Goal: Task Accomplishment & Management: Manage account settings

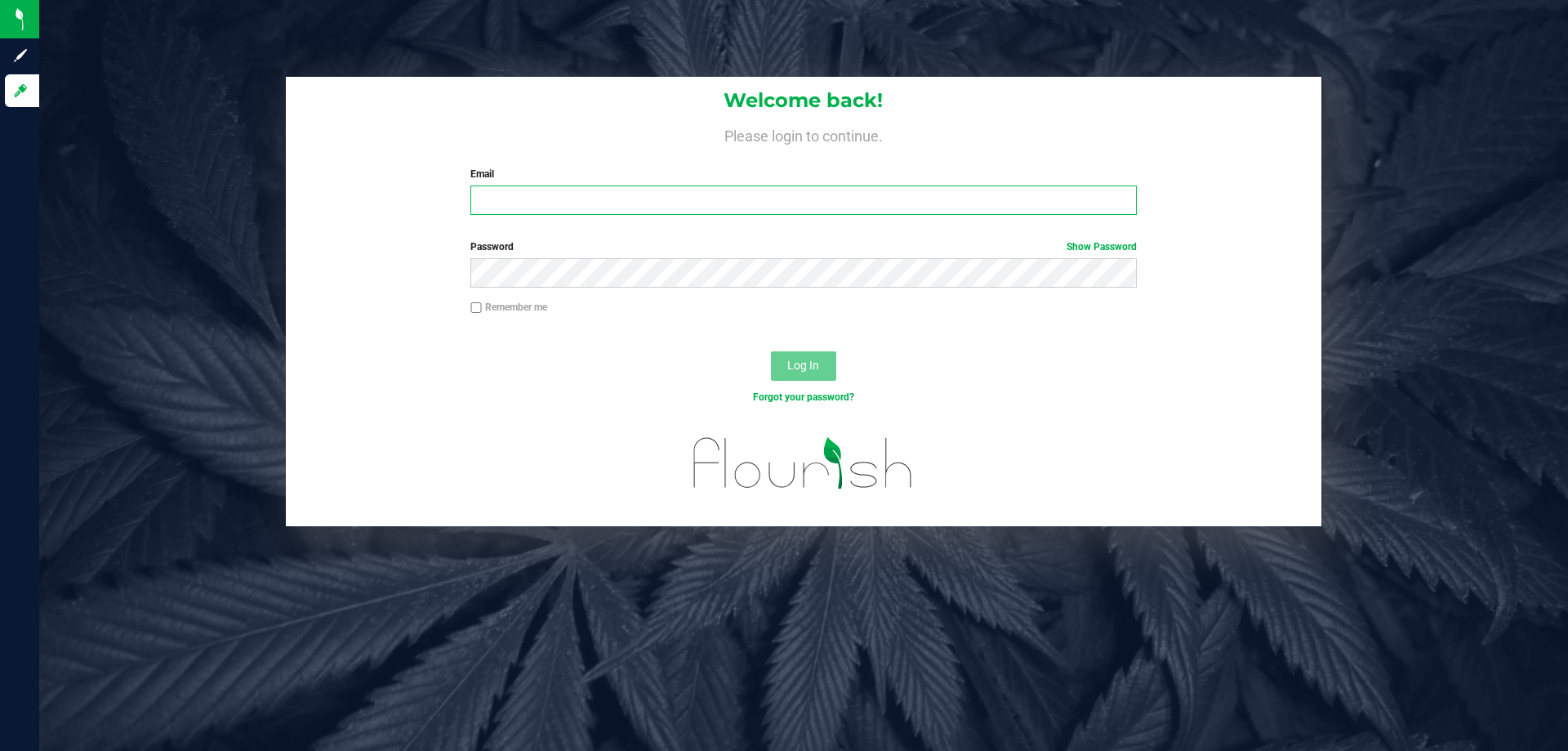
click at [537, 212] on input "Email" at bounding box center [803, 200] width 666 height 29
type input "rgerker@liveparallel.com"
click at [771, 351] on button "Log In" at bounding box center [803, 366] width 65 height 29
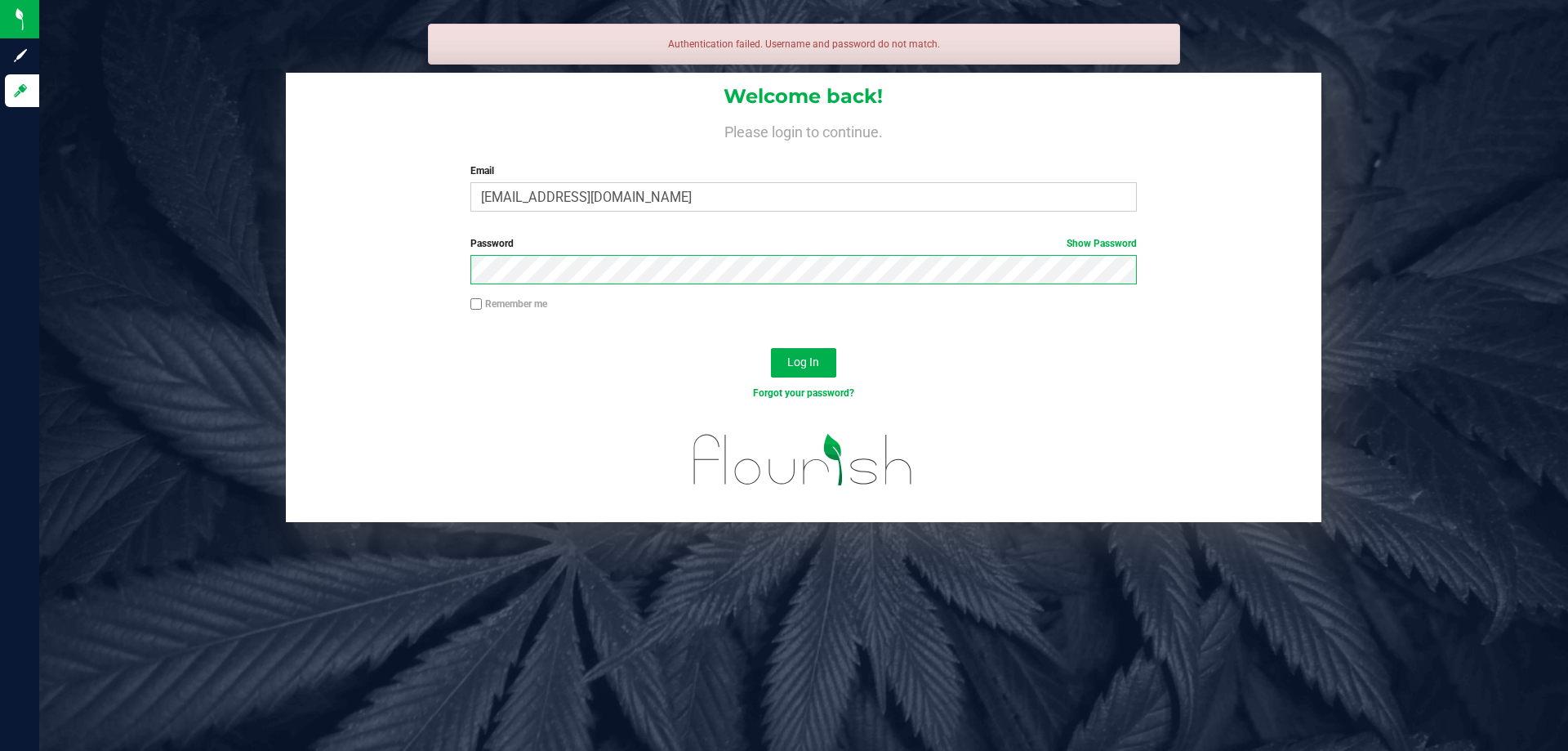
click at [771, 348] on button "Log In" at bounding box center [803, 363] width 65 height 29
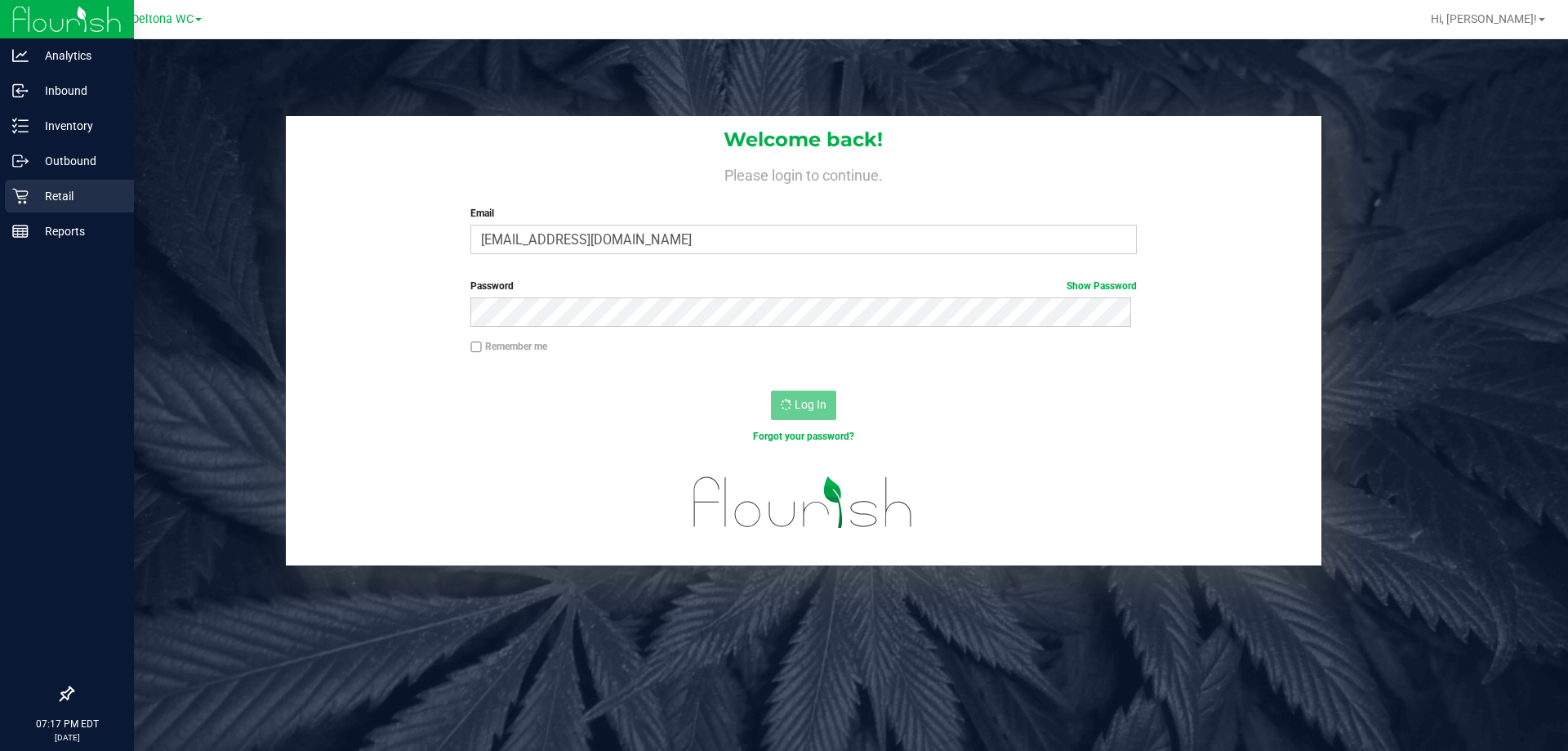
click at [8, 182] on div "Retail" at bounding box center [70, 196] width 129 height 33
click at [25, 194] on icon at bounding box center [20, 195] width 16 height 16
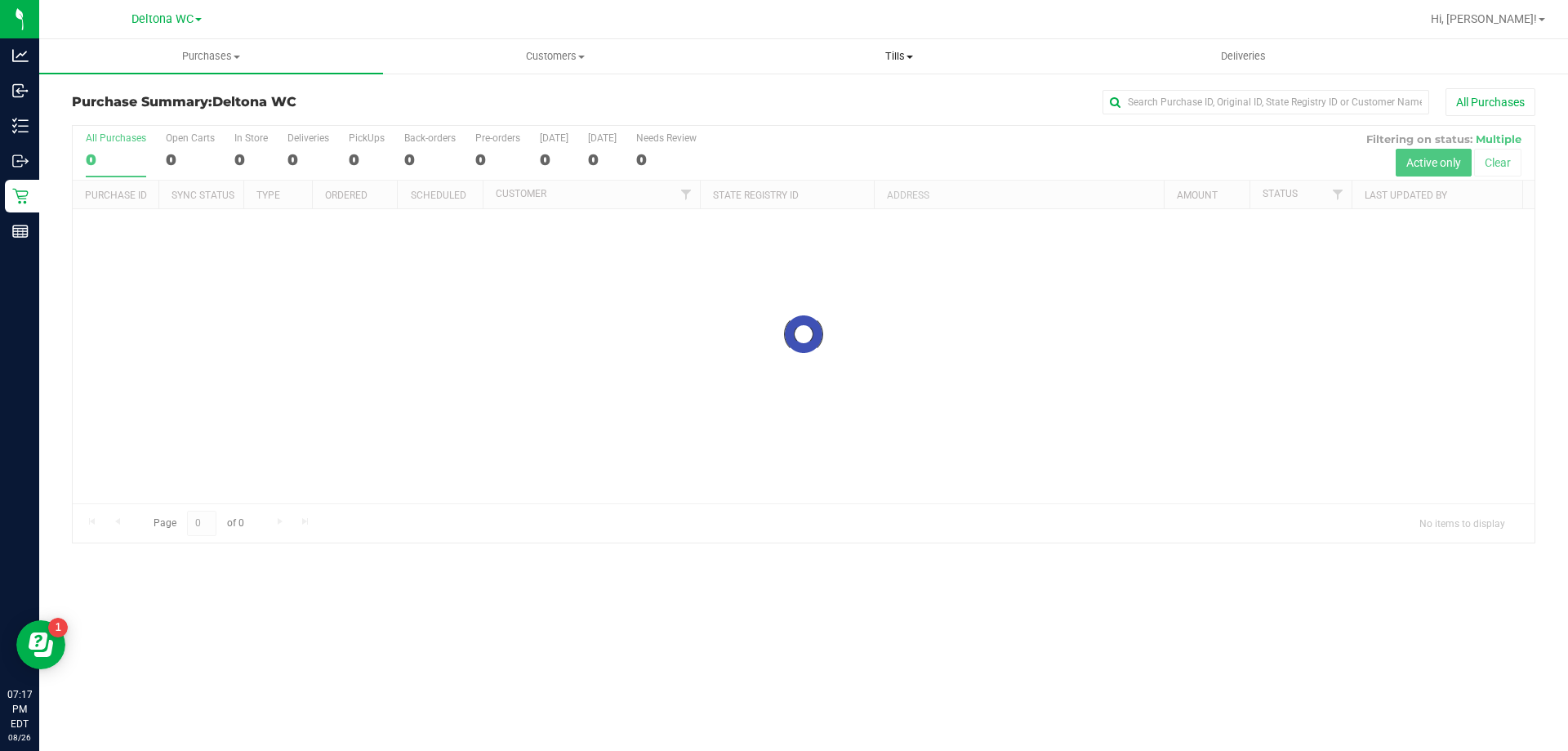
click at [886, 51] on span "Tills" at bounding box center [899, 56] width 342 height 15
click at [845, 98] on li "Manage tills" at bounding box center [899, 99] width 344 height 20
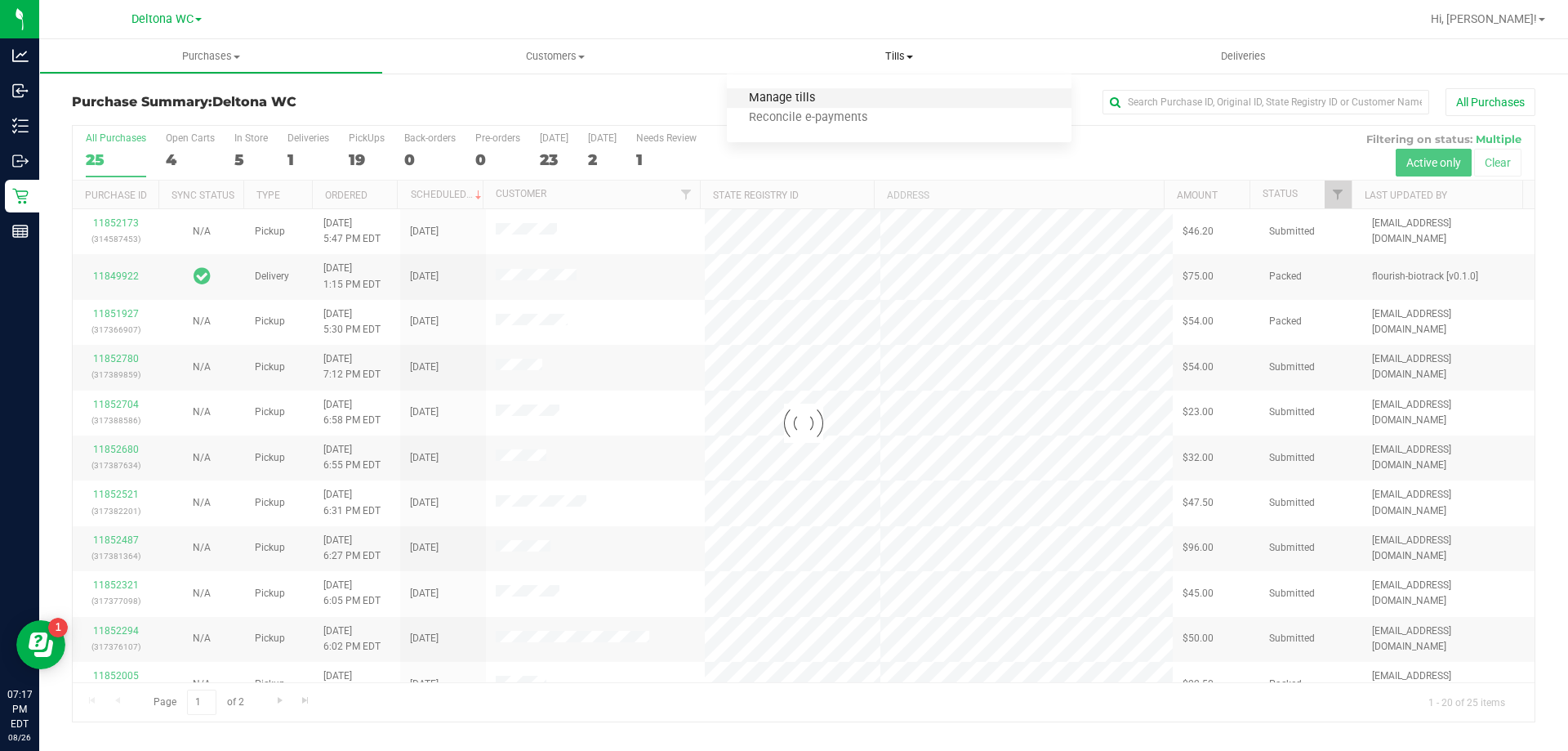
click at [794, 101] on span "Manage tills" at bounding box center [782, 98] width 110 height 14
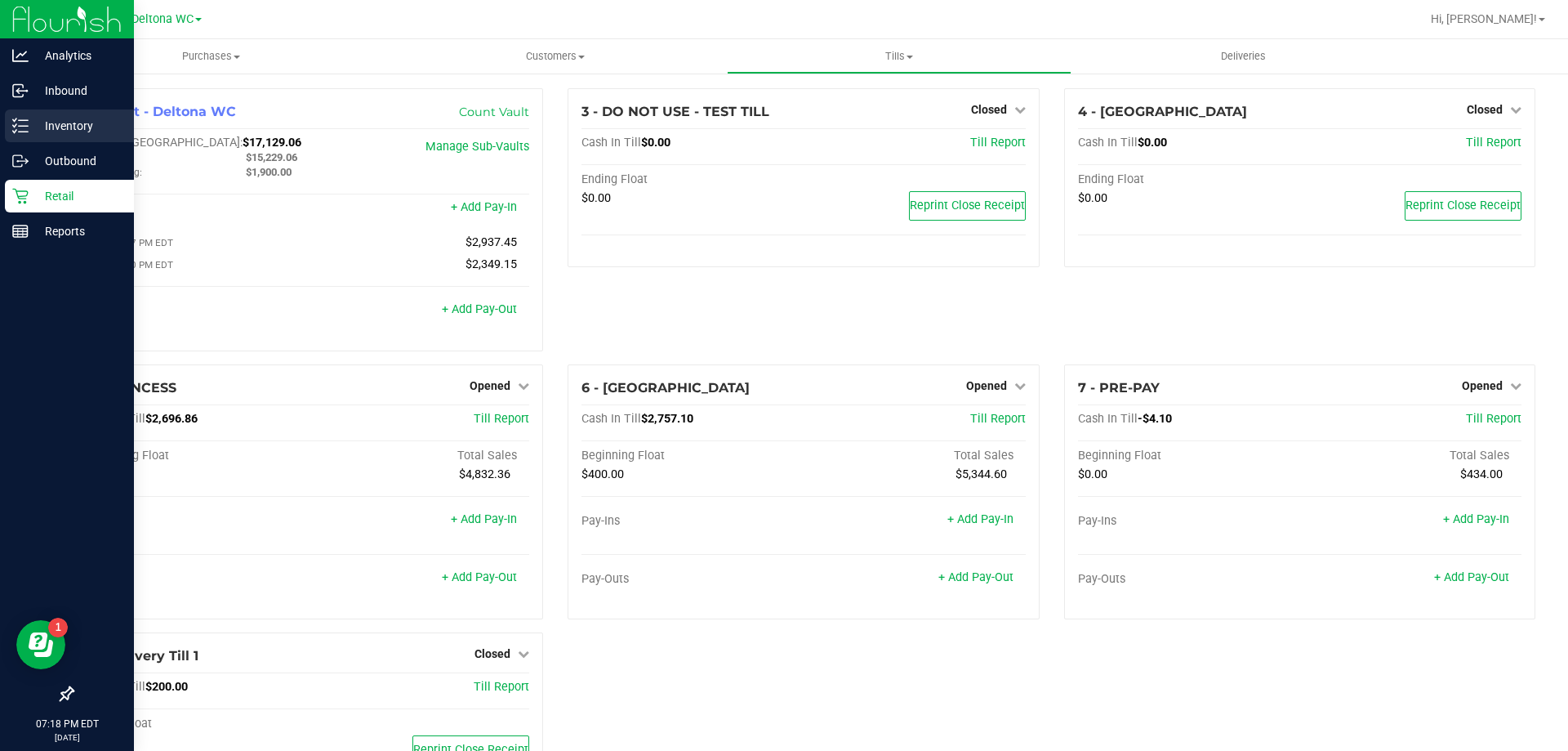
click at [33, 126] on p "Inventory" at bounding box center [77, 126] width 98 height 20
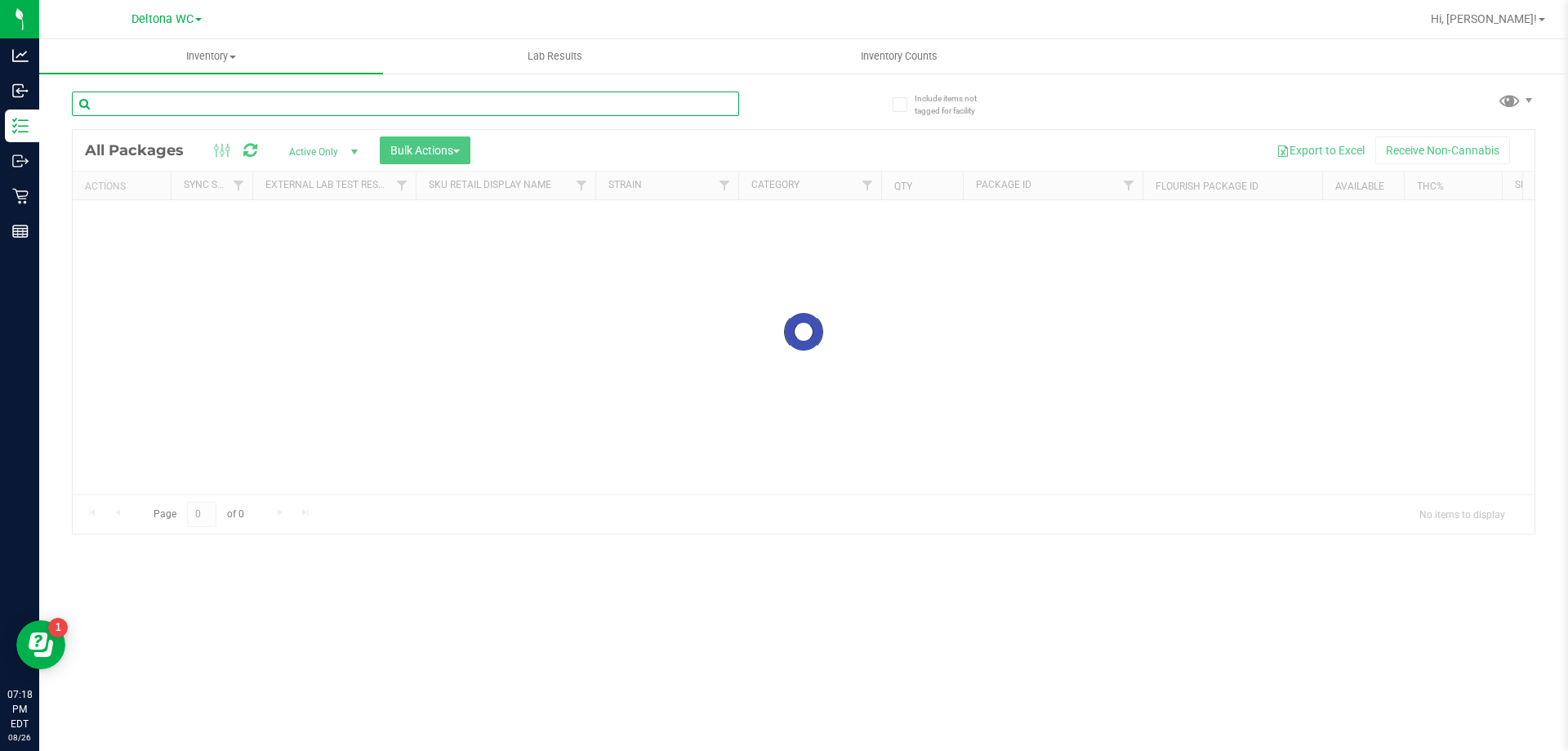
click at [175, 97] on input "text" at bounding box center [406, 103] width 667 height 24
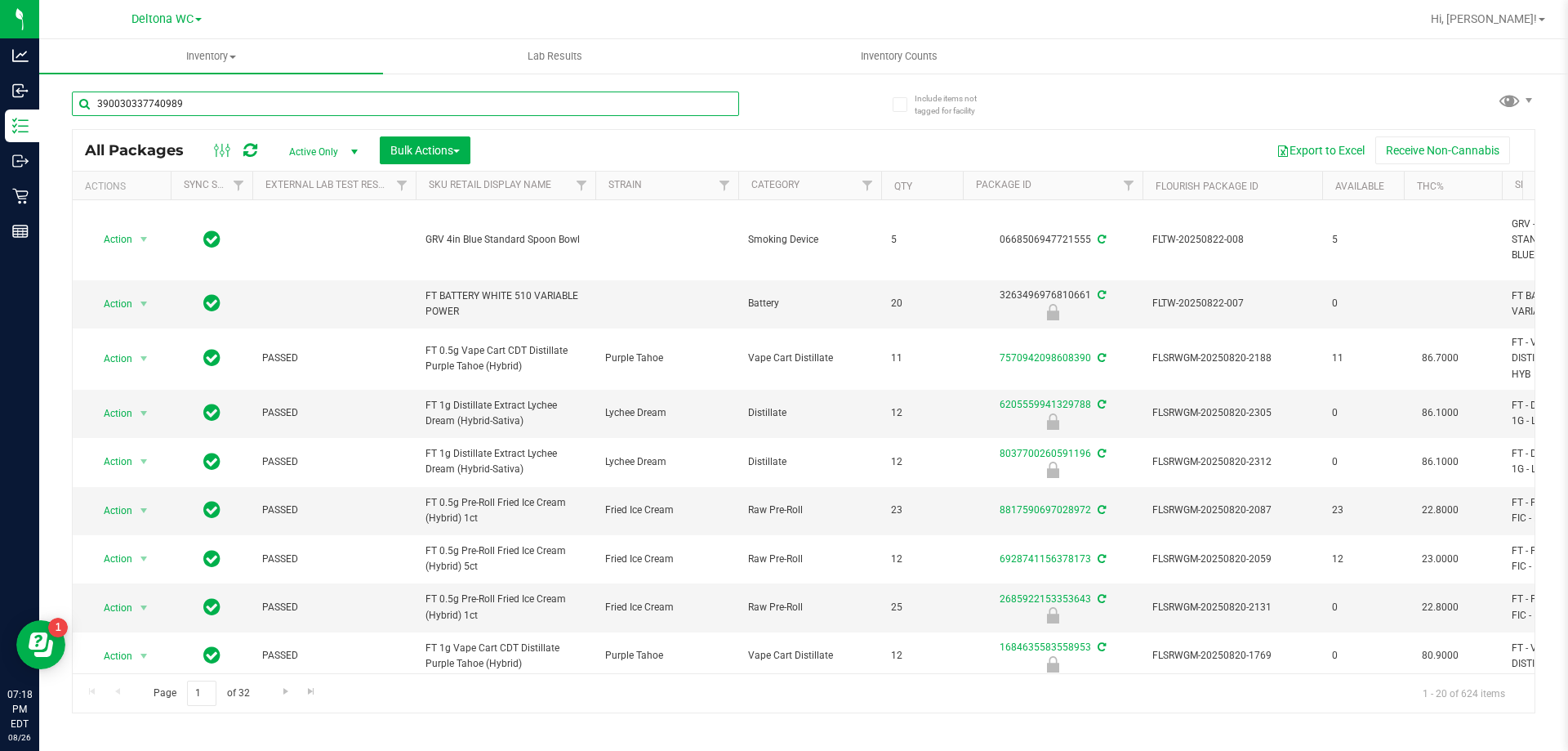
type input "3900303377409894"
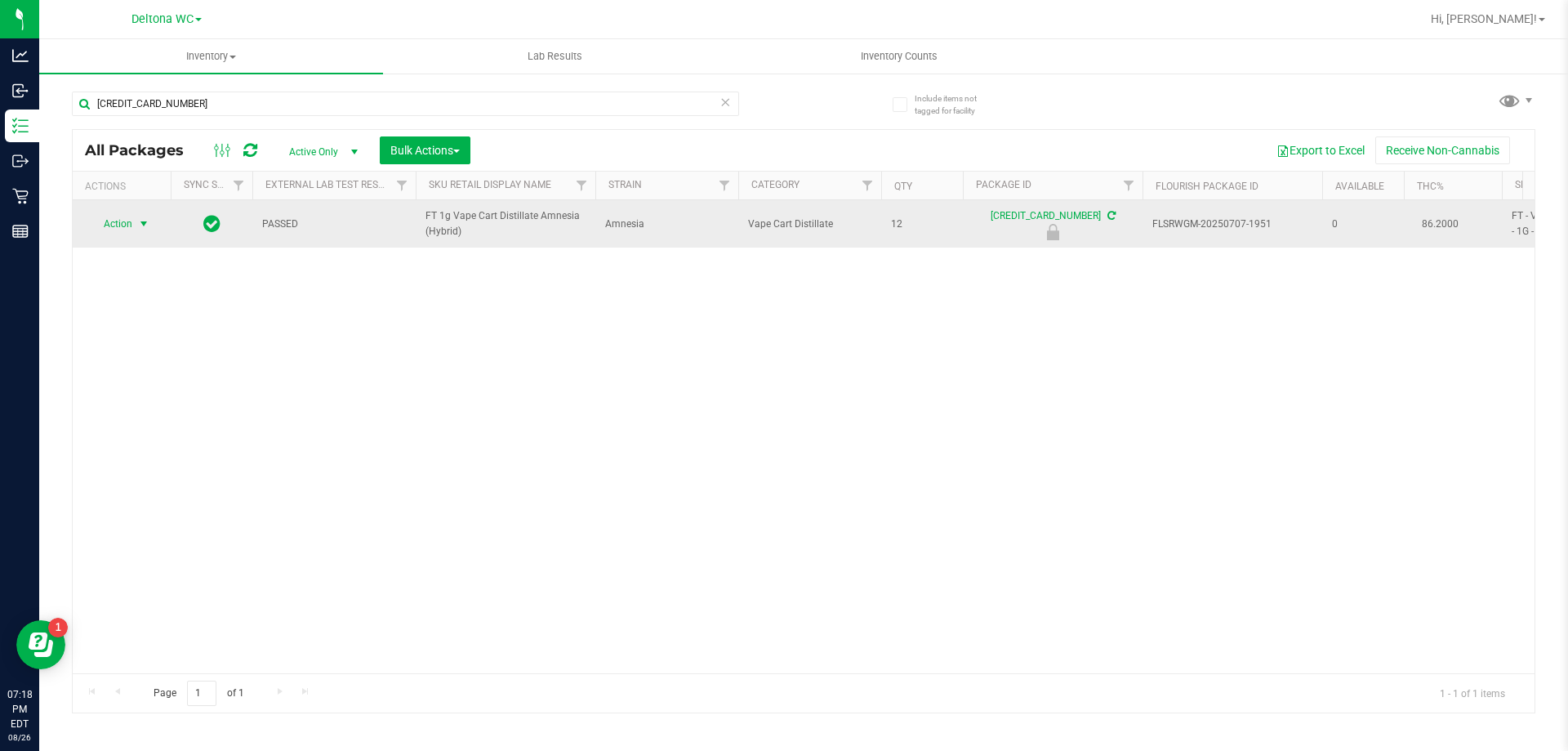
drag, startPoint x: 106, startPoint y: 225, endPoint x: 110, endPoint y: 237, distance: 12.6
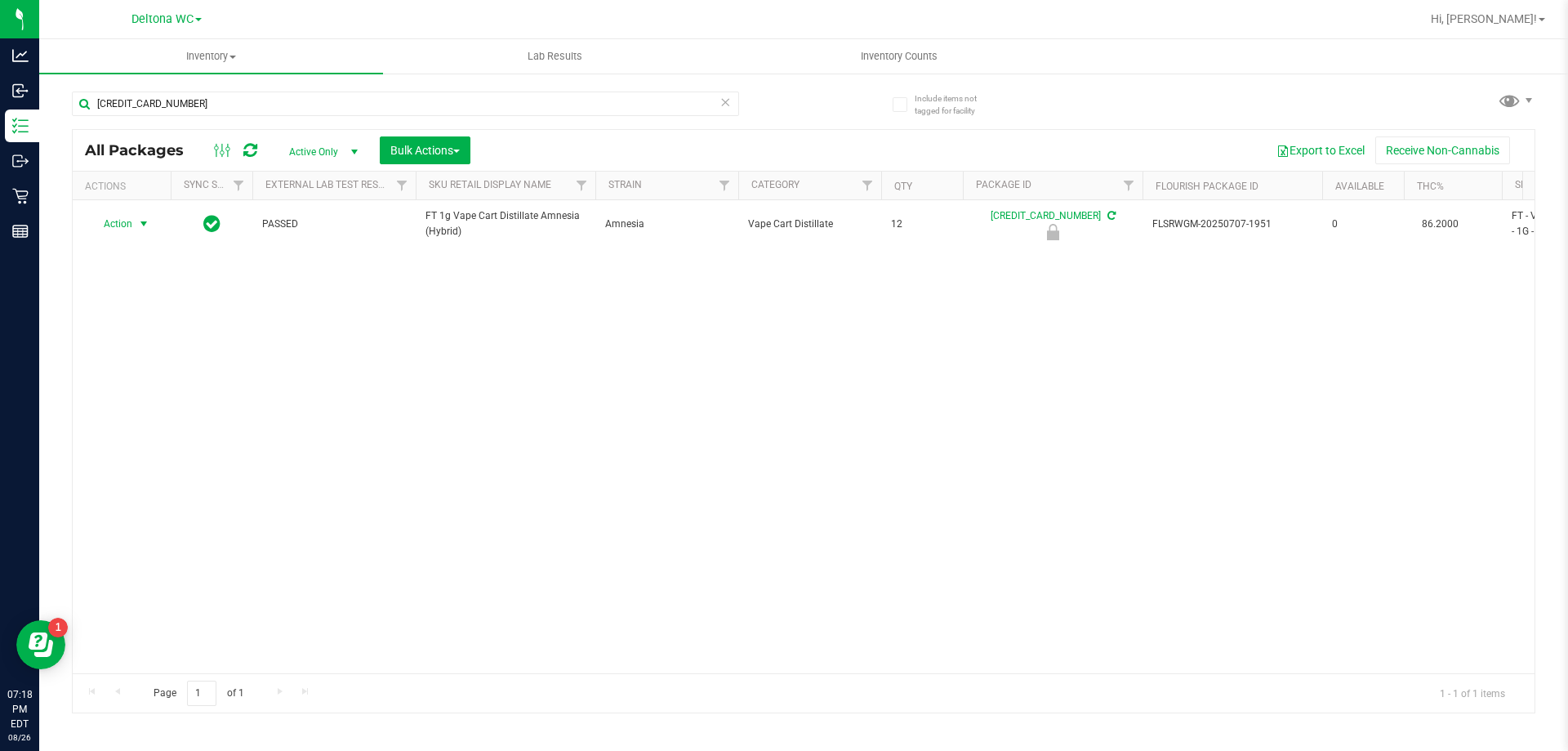
click at [106, 225] on span "Action" at bounding box center [111, 224] width 44 height 23
click at [114, 406] on li "Unlock package" at bounding box center [142, 418] width 105 height 24
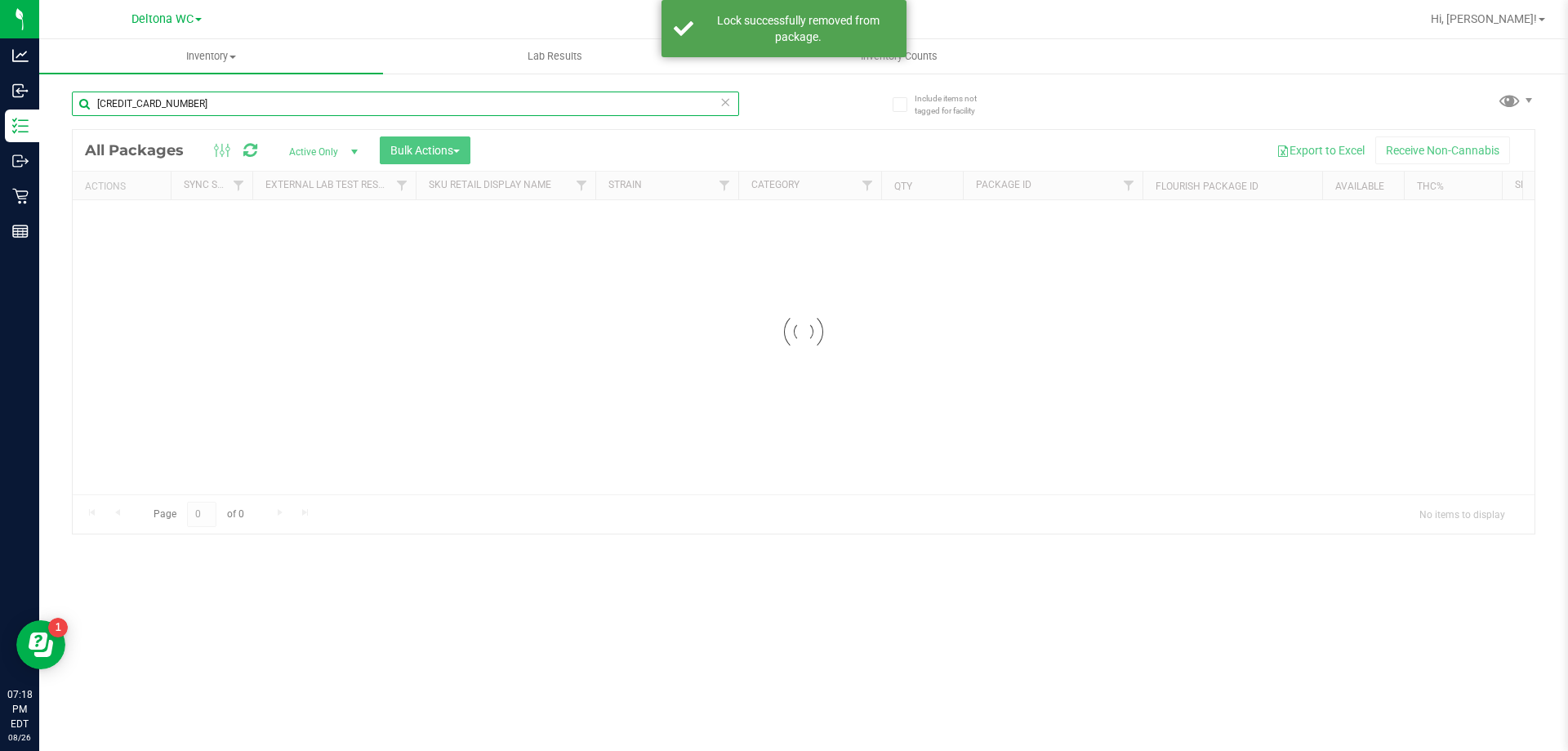
click at [212, 96] on input "3900303377409894" at bounding box center [406, 103] width 667 height 24
click at [212, 95] on div "Inventory All packages All inventory Waste log Create inventory Lab Results Inv…" at bounding box center [804, 395] width 1529 height 711
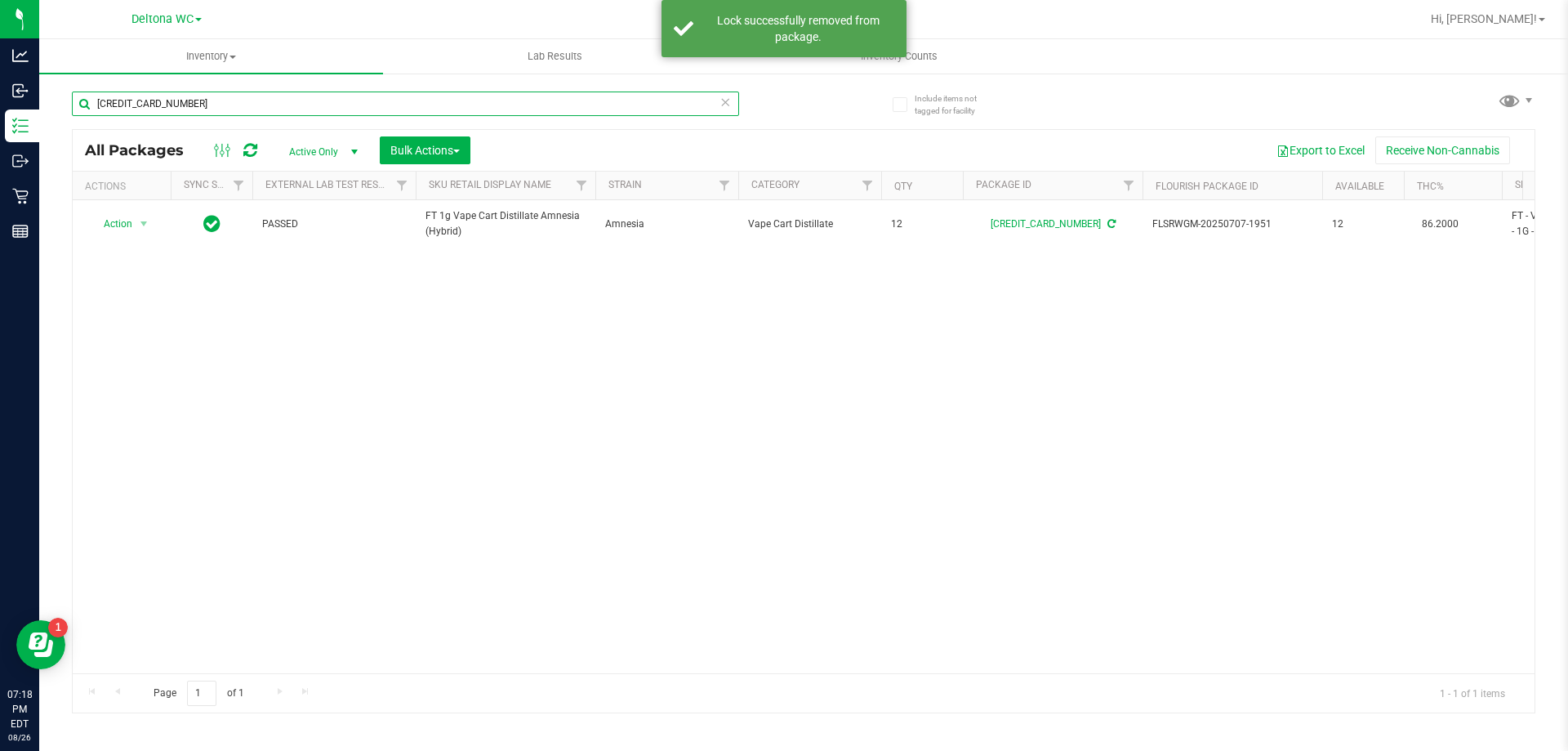
click at [212, 99] on input "3900303377409894" at bounding box center [406, 103] width 667 height 24
click at [213, 98] on input "3900303377409894" at bounding box center [406, 103] width 667 height 24
click at [213, 100] on input "3900303377409894" at bounding box center [406, 103] width 667 height 24
type input "5396926540140220"
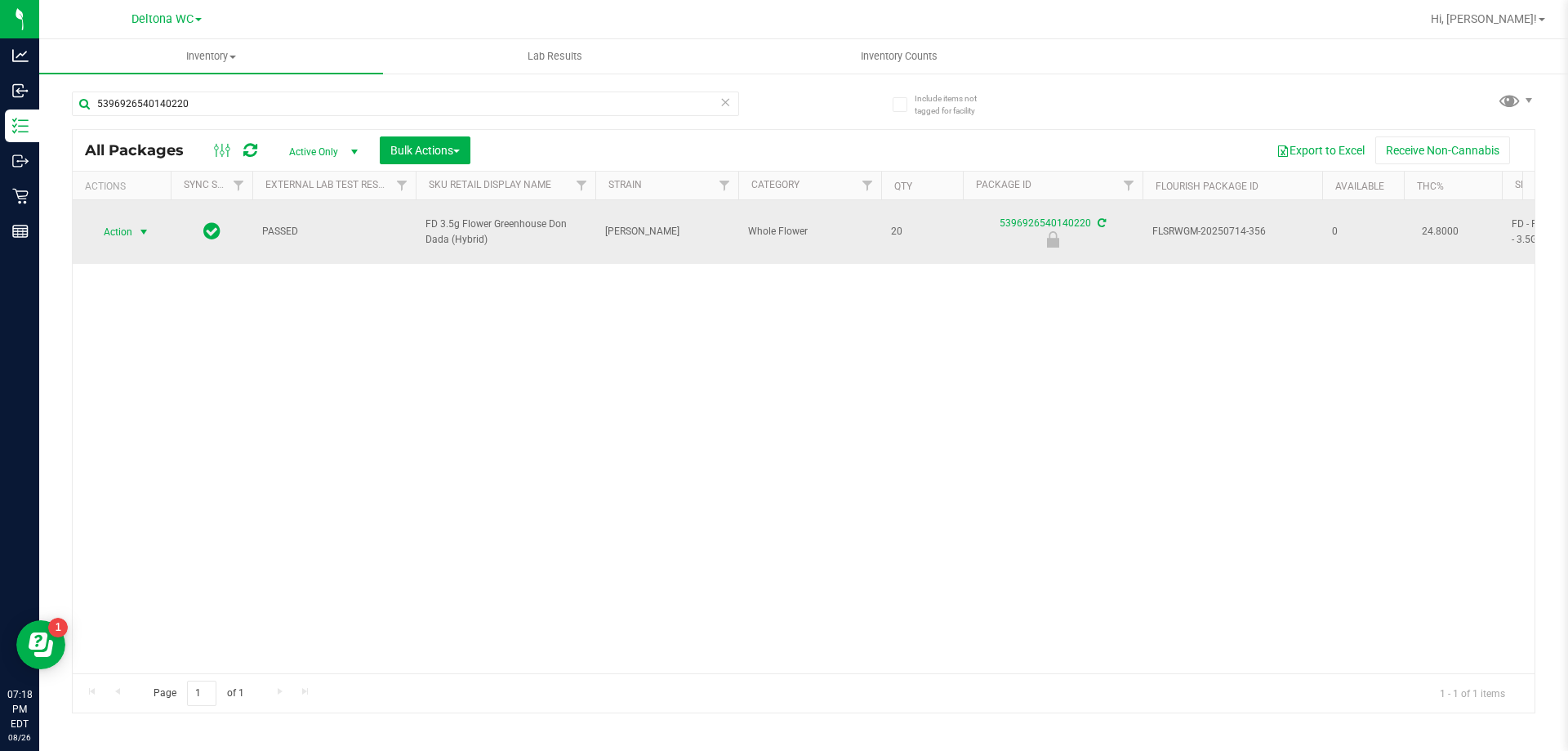
click at [138, 225] on span "select" at bounding box center [144, 231] width 13 height 13
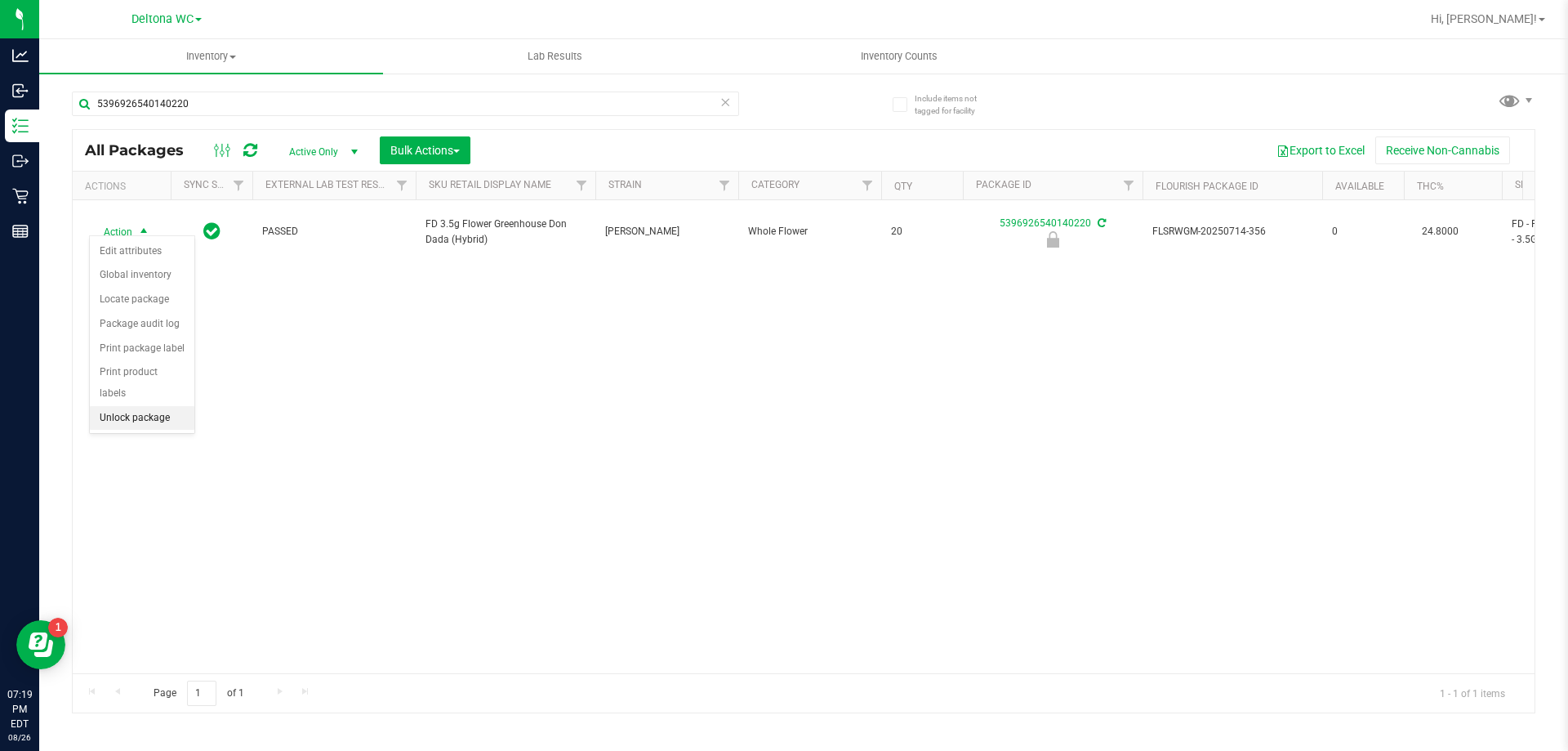
click at [139, 406] on li "Unlock package" at bounding box center [142, 418] width 105 height 24
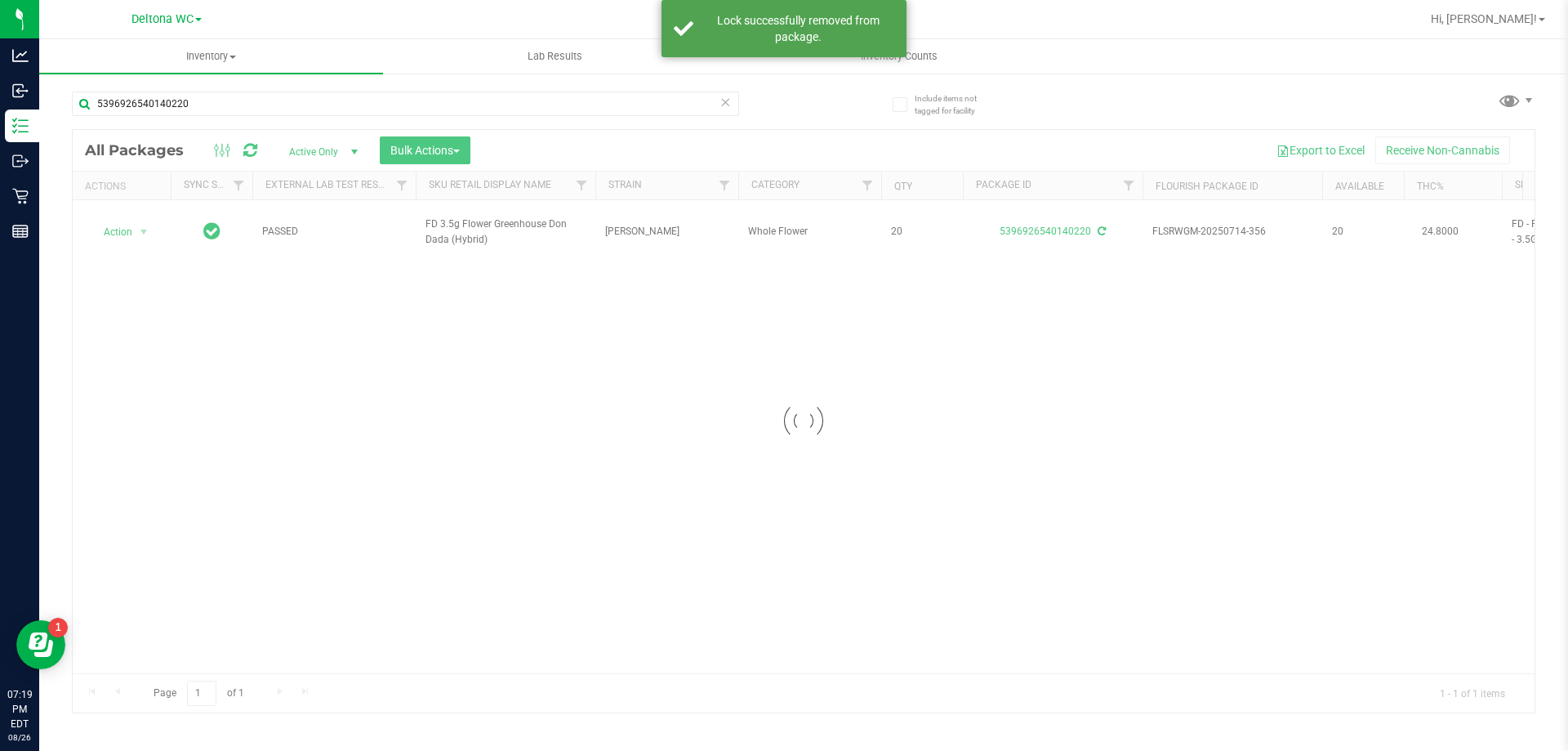
click at [506, 219] on div at bounding box center [804, 421] width 1462 height 582
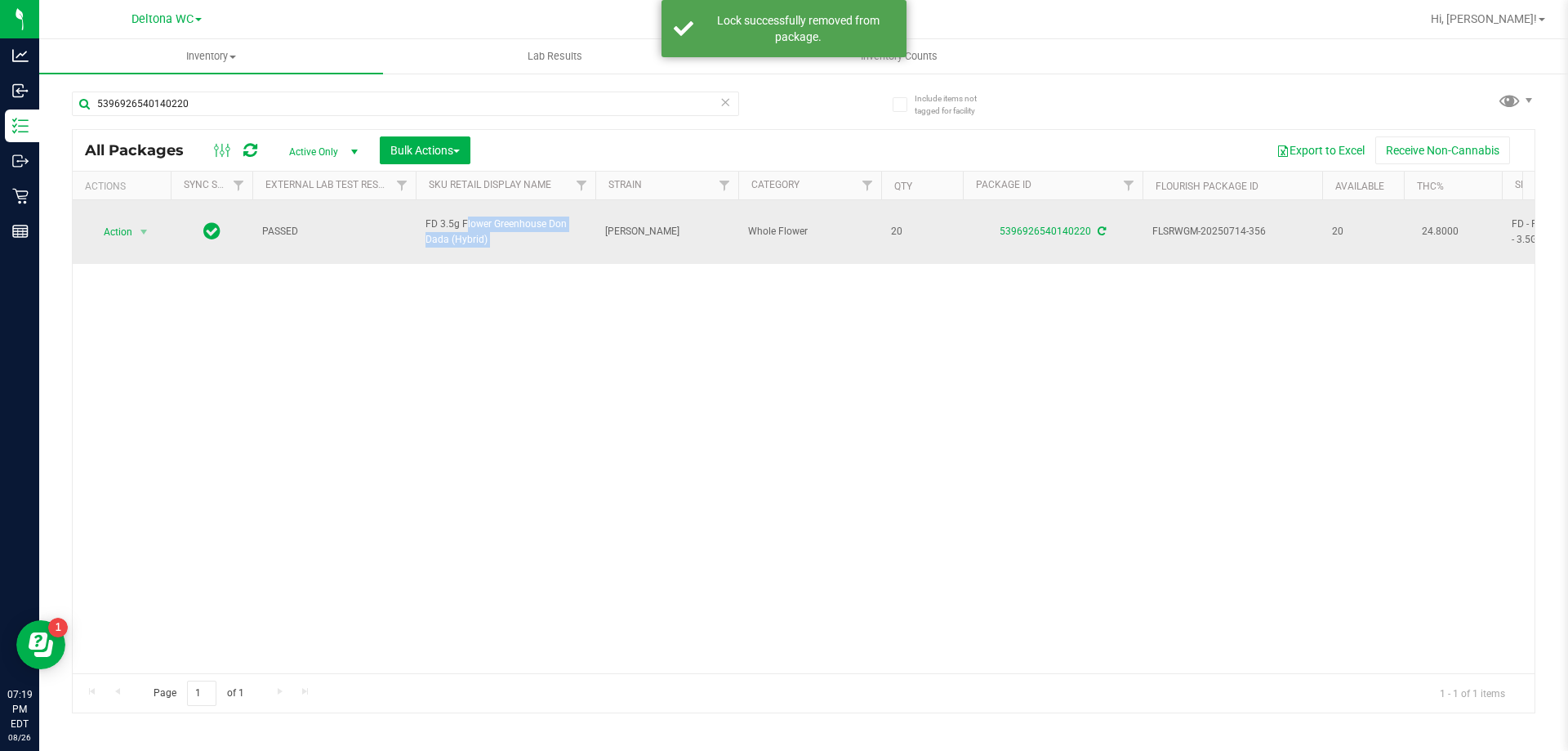
click at [506, 219] on span "FD 3.5g Flower Greenhouse Don Dada (Hybrid)" at bounding box center [506, 232] width 160 height 31
copy tr "FD 3.5g Flower Greenhouse Don Dada (Hybrid)"
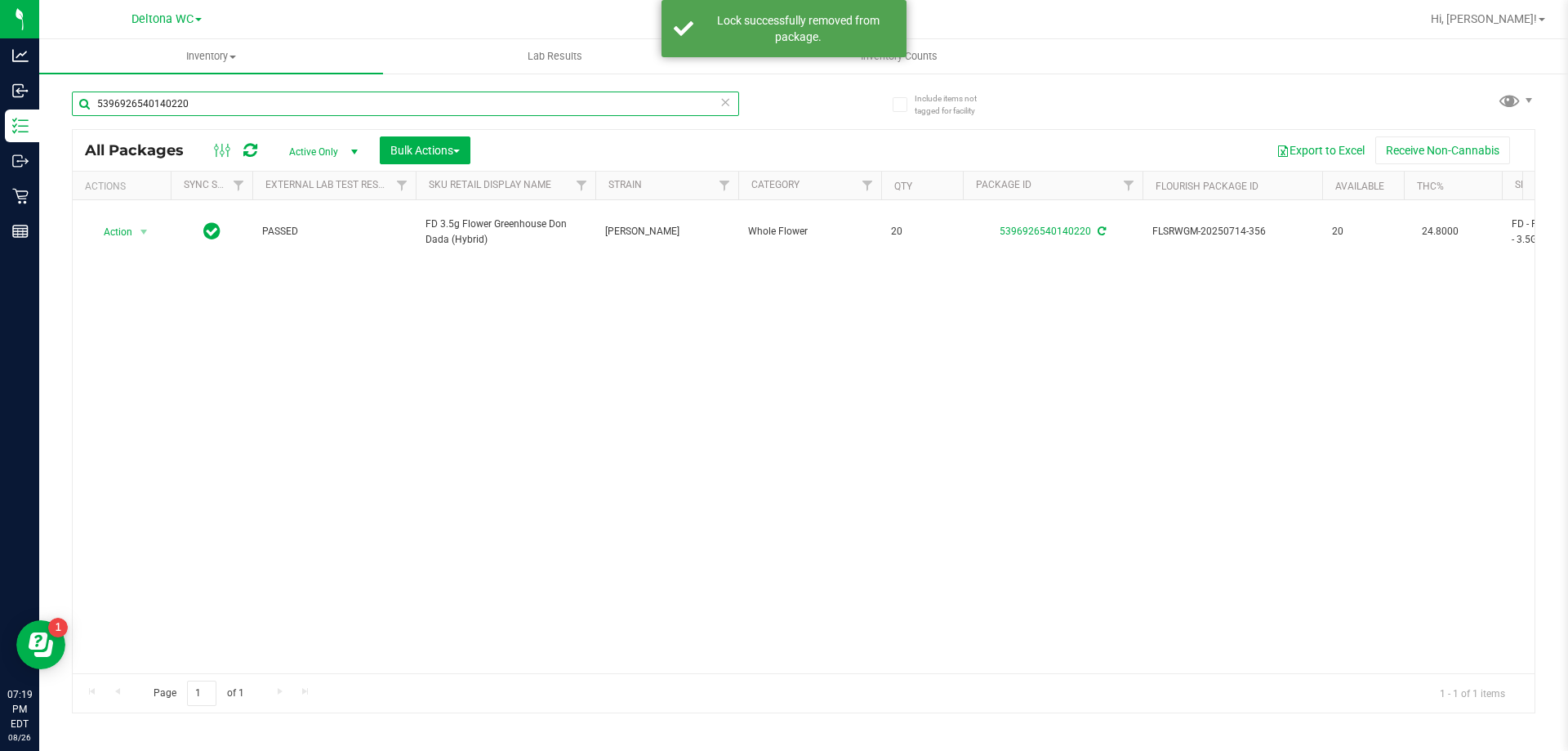
click at [489, 104] on input "5396926540140220" at bounding box center [406, 103] width 667 height 24
paste input "FD 3.5g Flower Greenhouse Don Dada (Hybrid)"
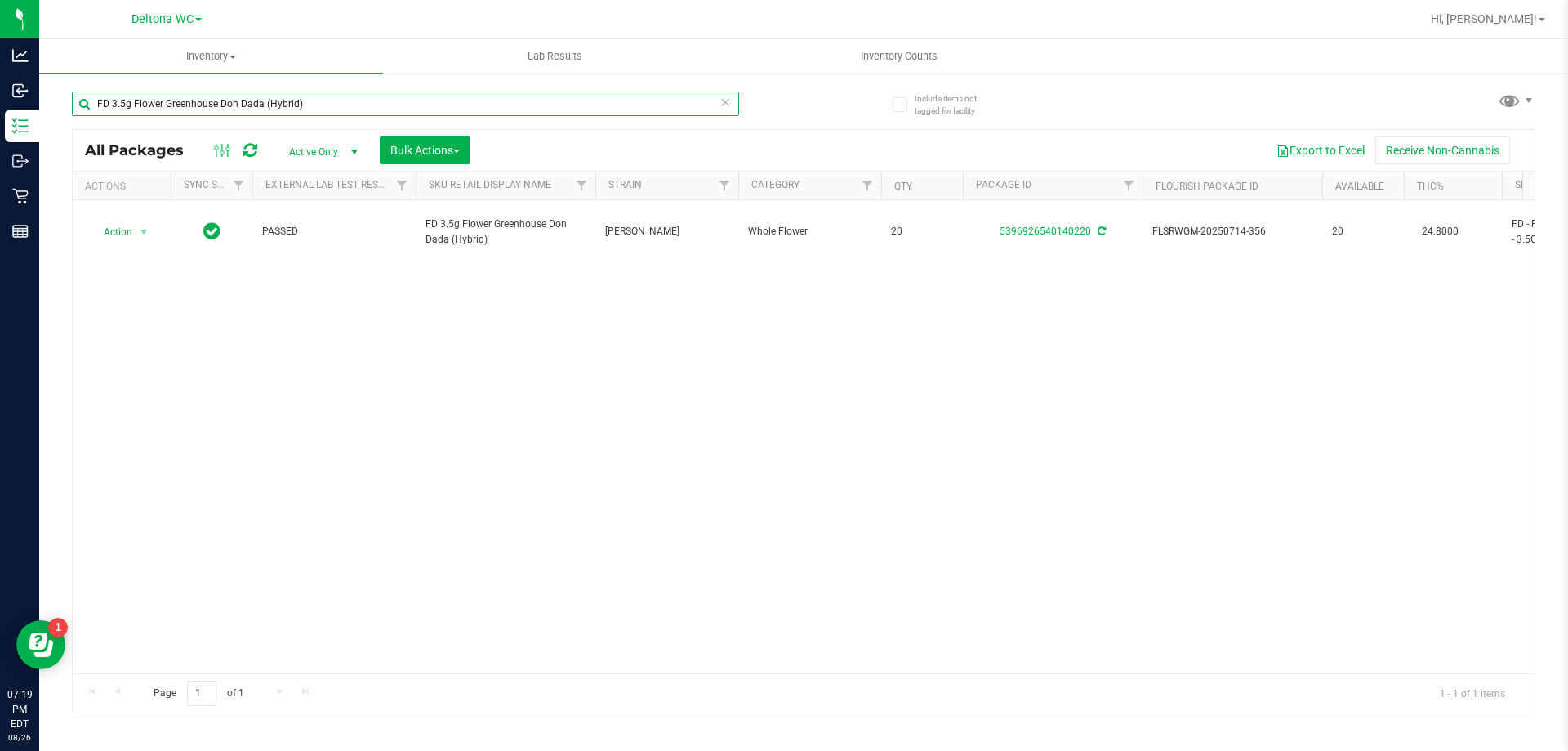
type input "FD 3.5g Flower Greenhouse Don Dada (Hybrid)"
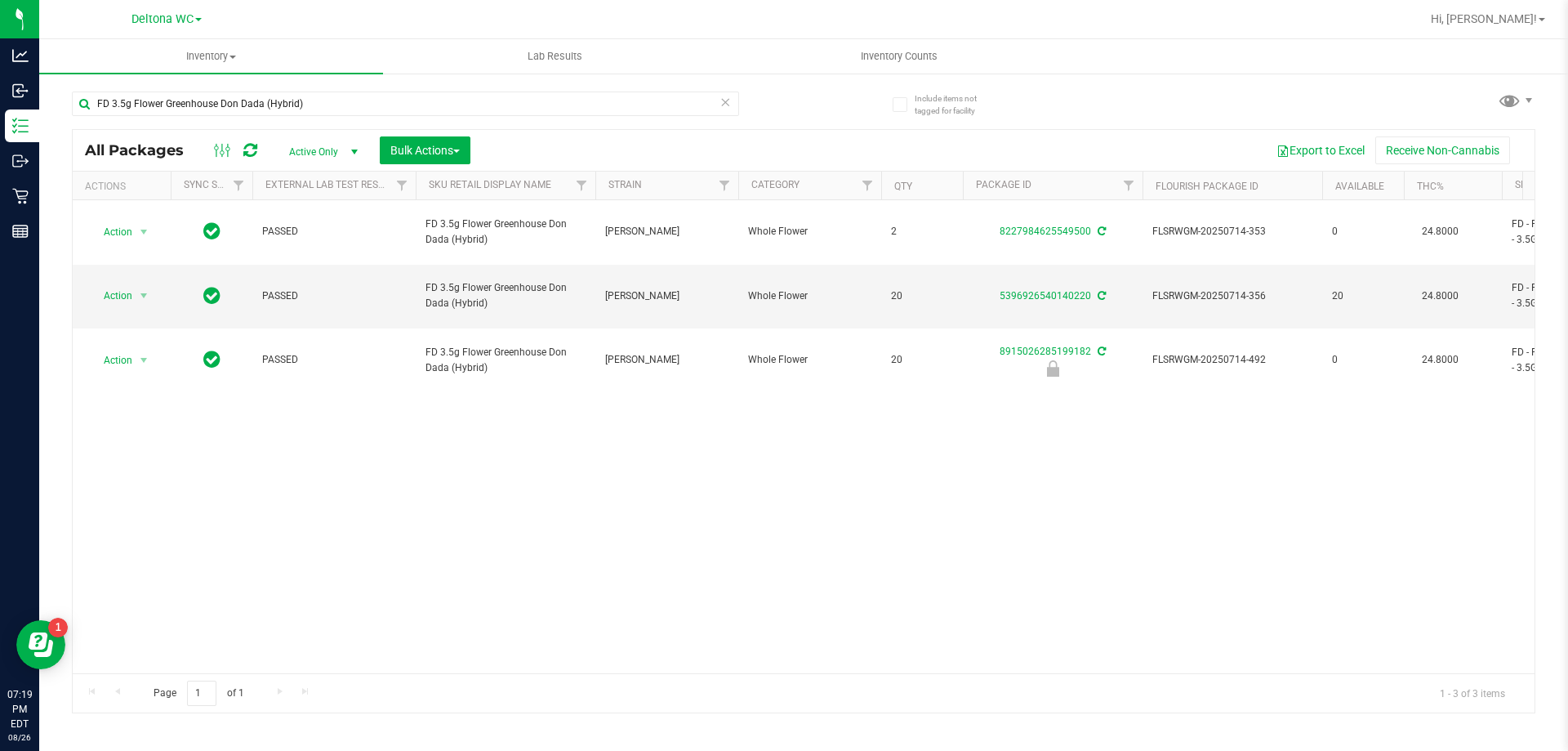
click at [576, 435] on div "Action Action Adjust qty Create package Edit attributes Global inventory Locate…" at bounding box center [804, 437] width 1462 height 473
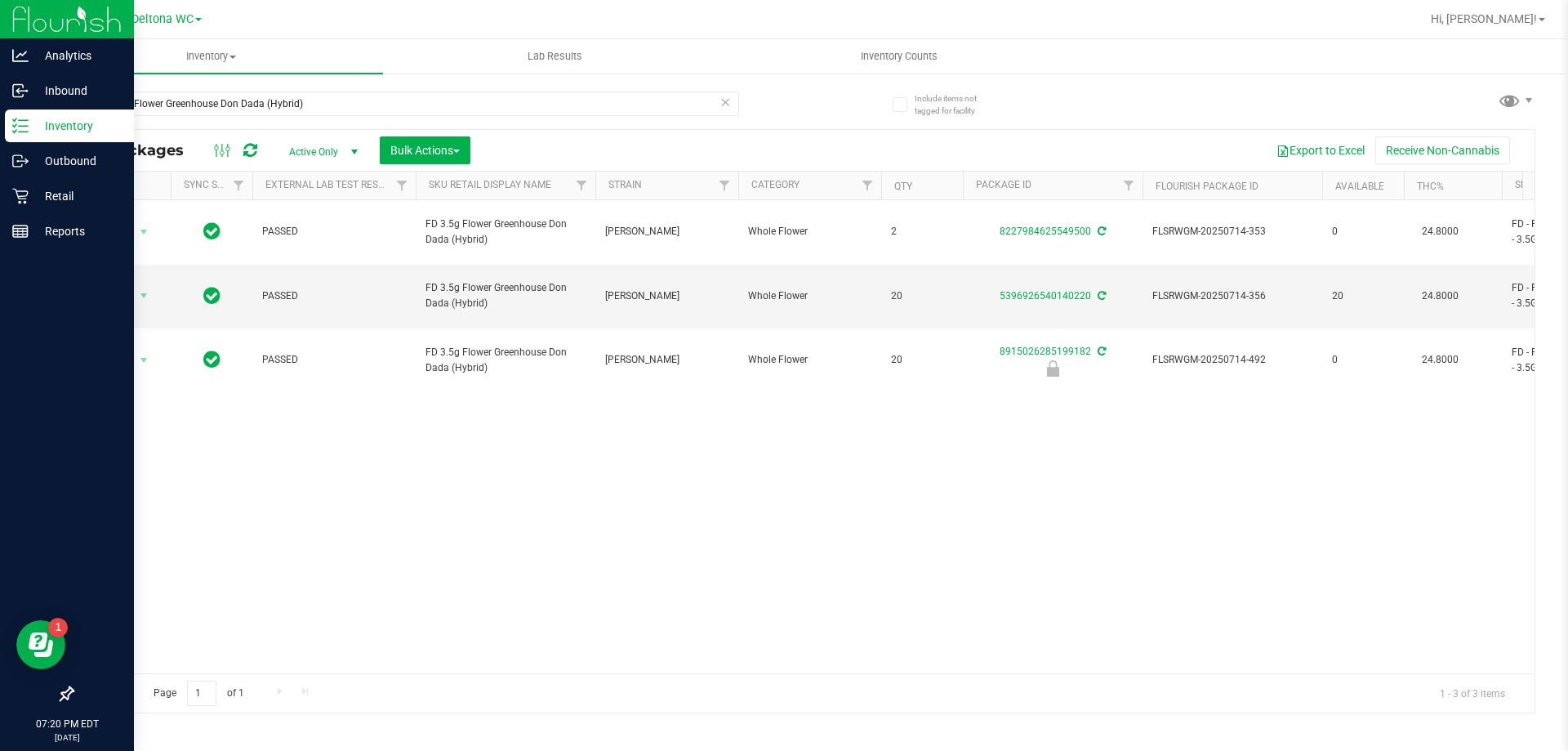
click at [40, 121] on p "Inventory" at bounding box center [77, 126] width 98 height 20
click at [22, 135] on div "Inventory" at bounding box center [70, 126] width 129 height 33
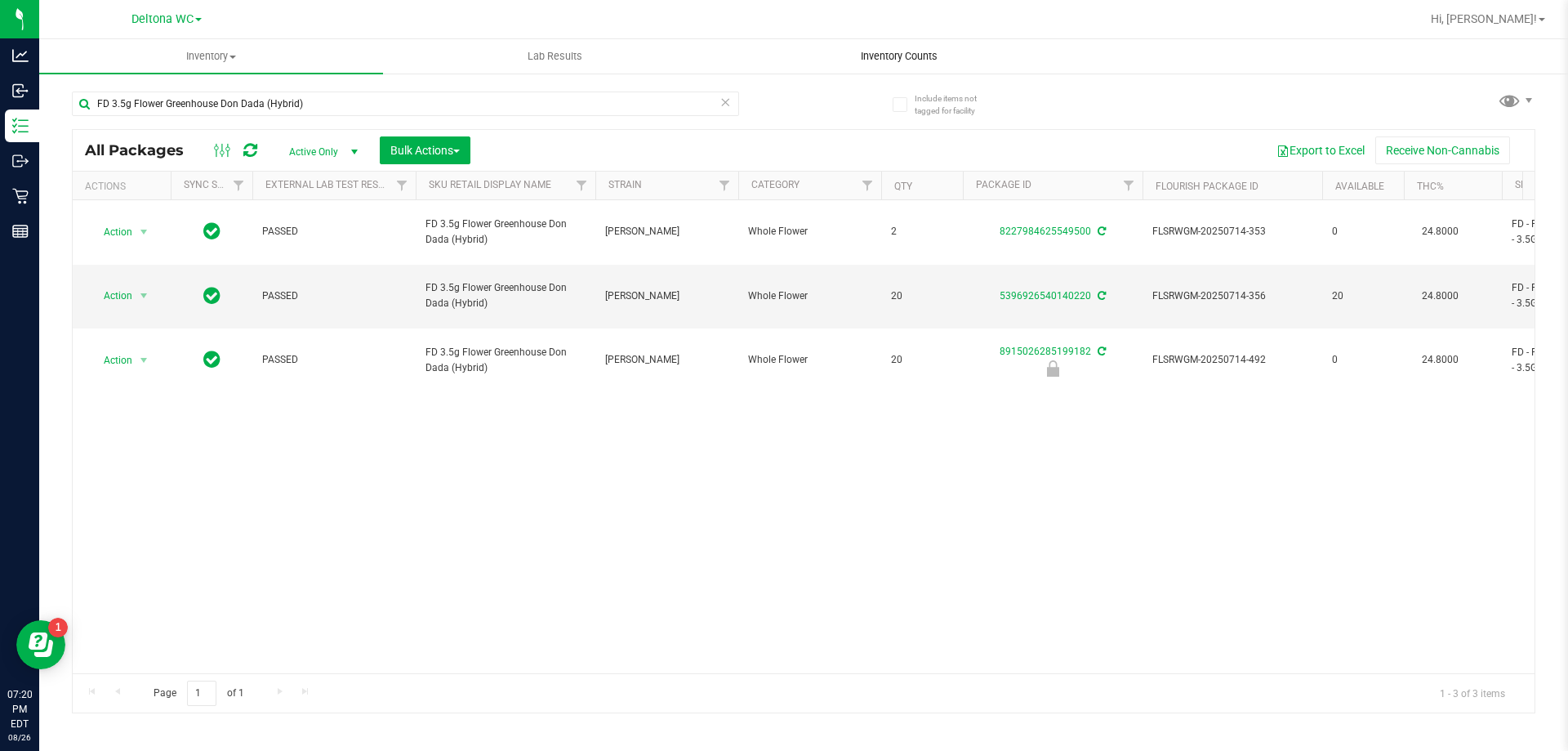
click at [909, 66] on uib-tab-heading "Inventory Counts" at bounding box center [899, 57] width 342 height 33
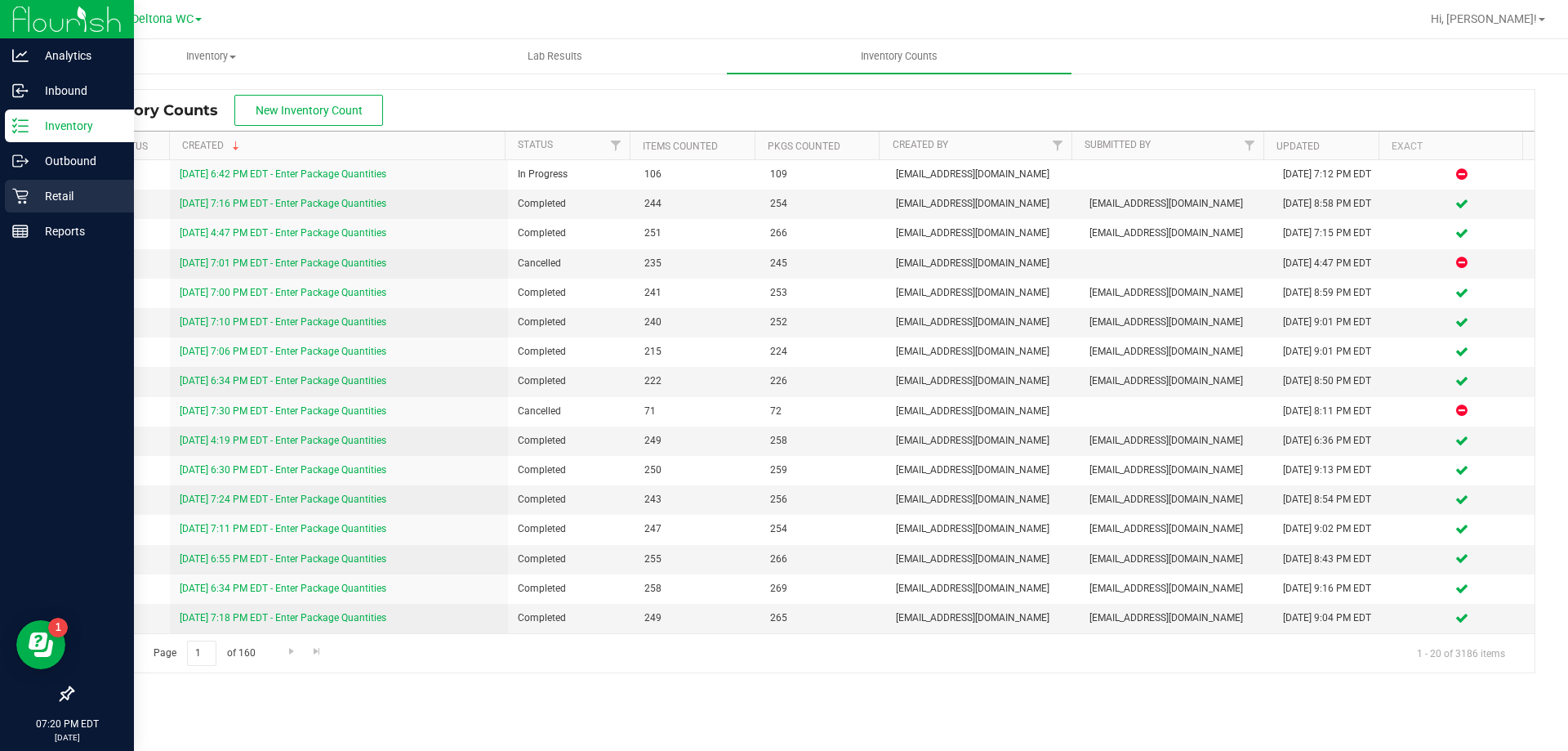
click at [25, 200] on icon at bounding box center [20, 195] width 16 height 16
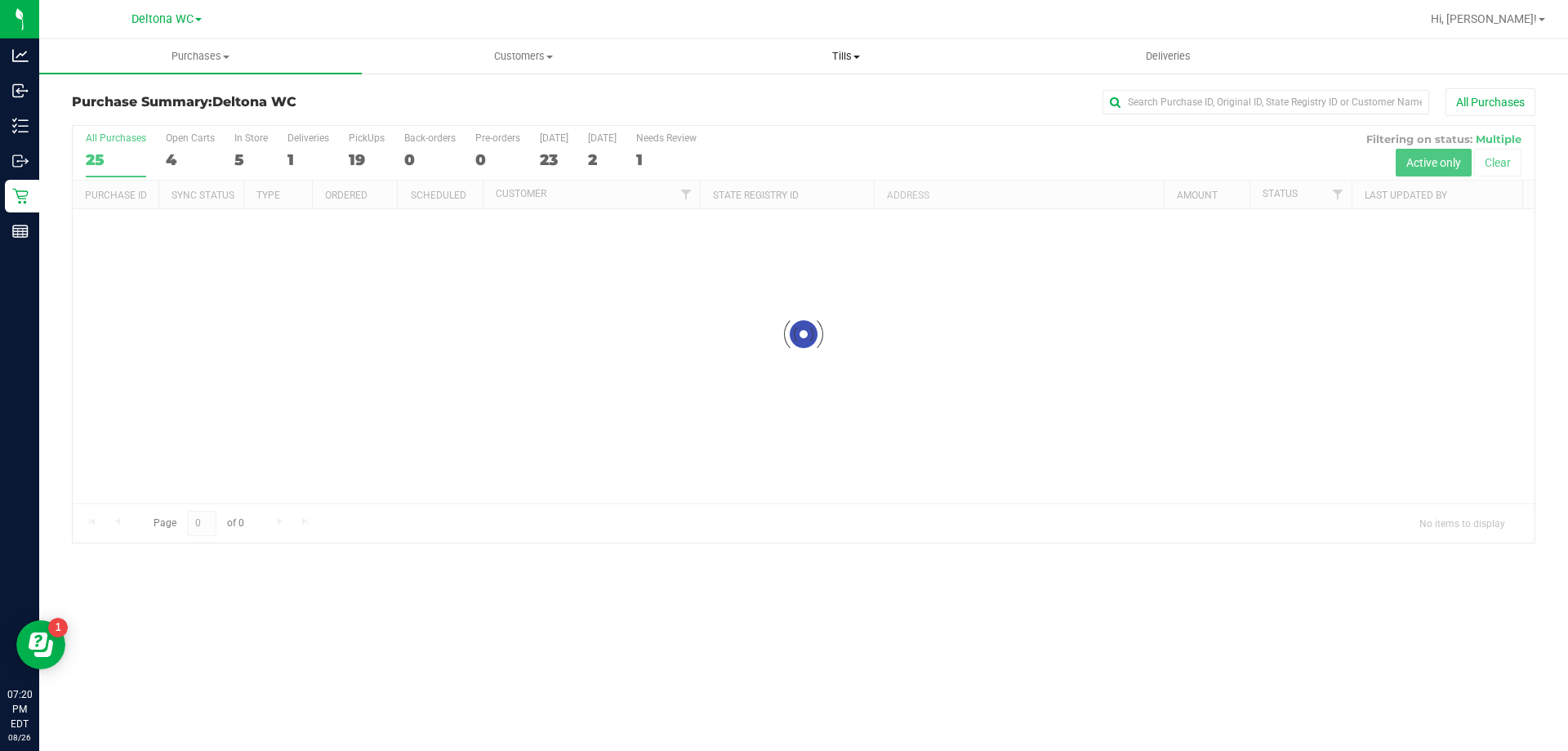
click at [866, 60] on span "Tills" at bounding box center [845, 56] width 321 height 15
click at [807, 98] on li "Manage tills" at bounding box center [845, 99] width 323 height 20
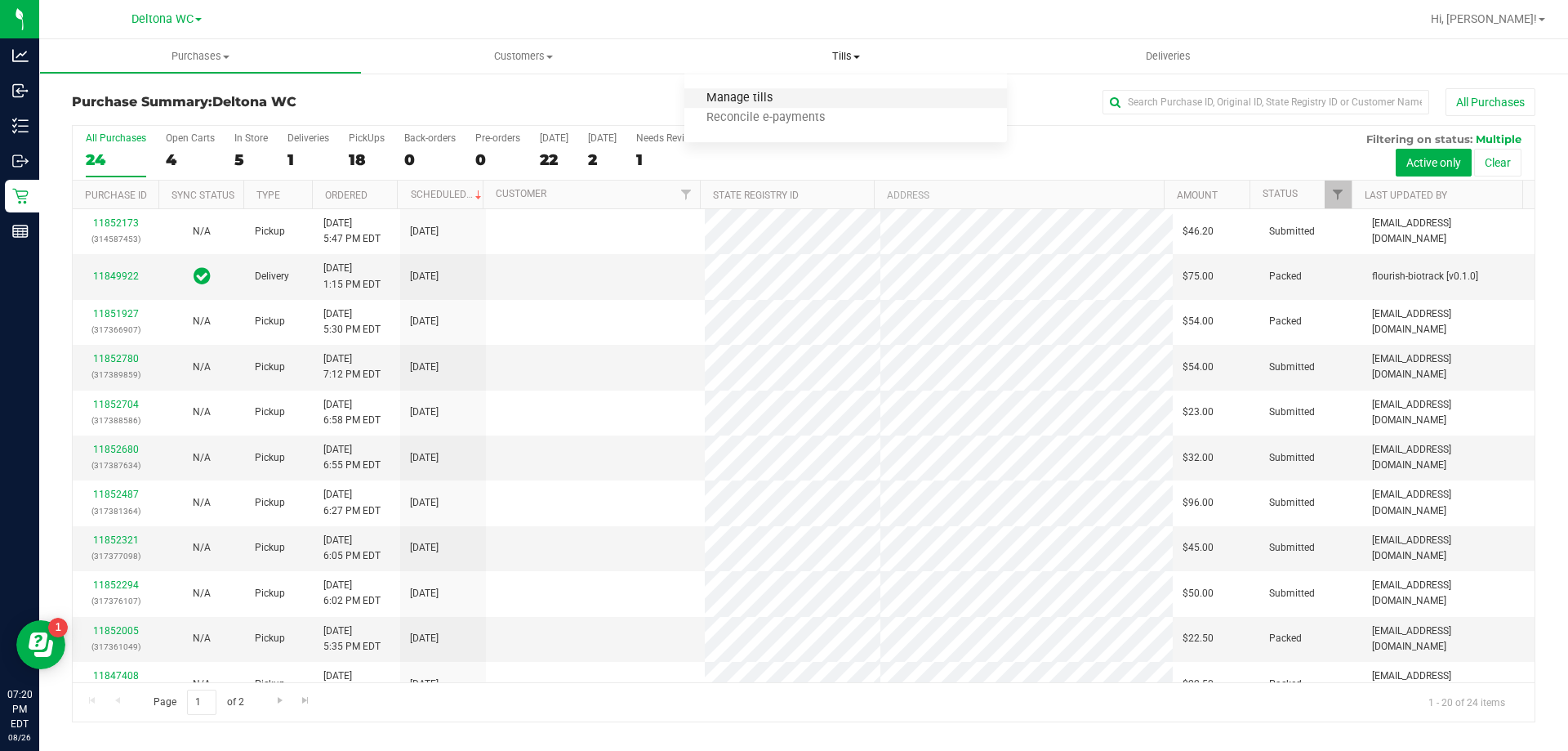
click at [757, 98] on span "Manage tills" at bounding box center [740, 98] width 110 height 14
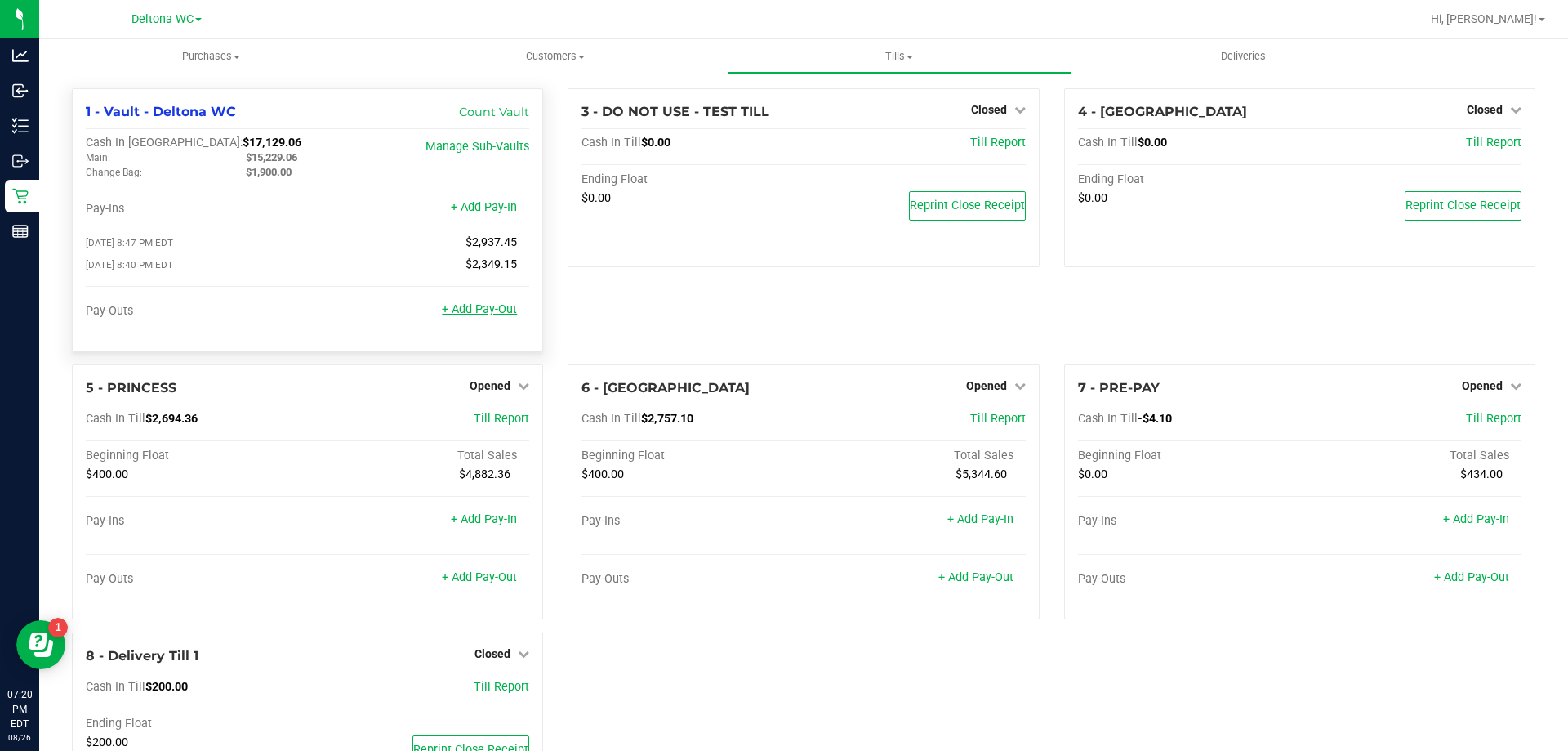
click at [470, 315] on link "+ Add Pay-Out" at bounding box center [479, 309] width 75 height 14
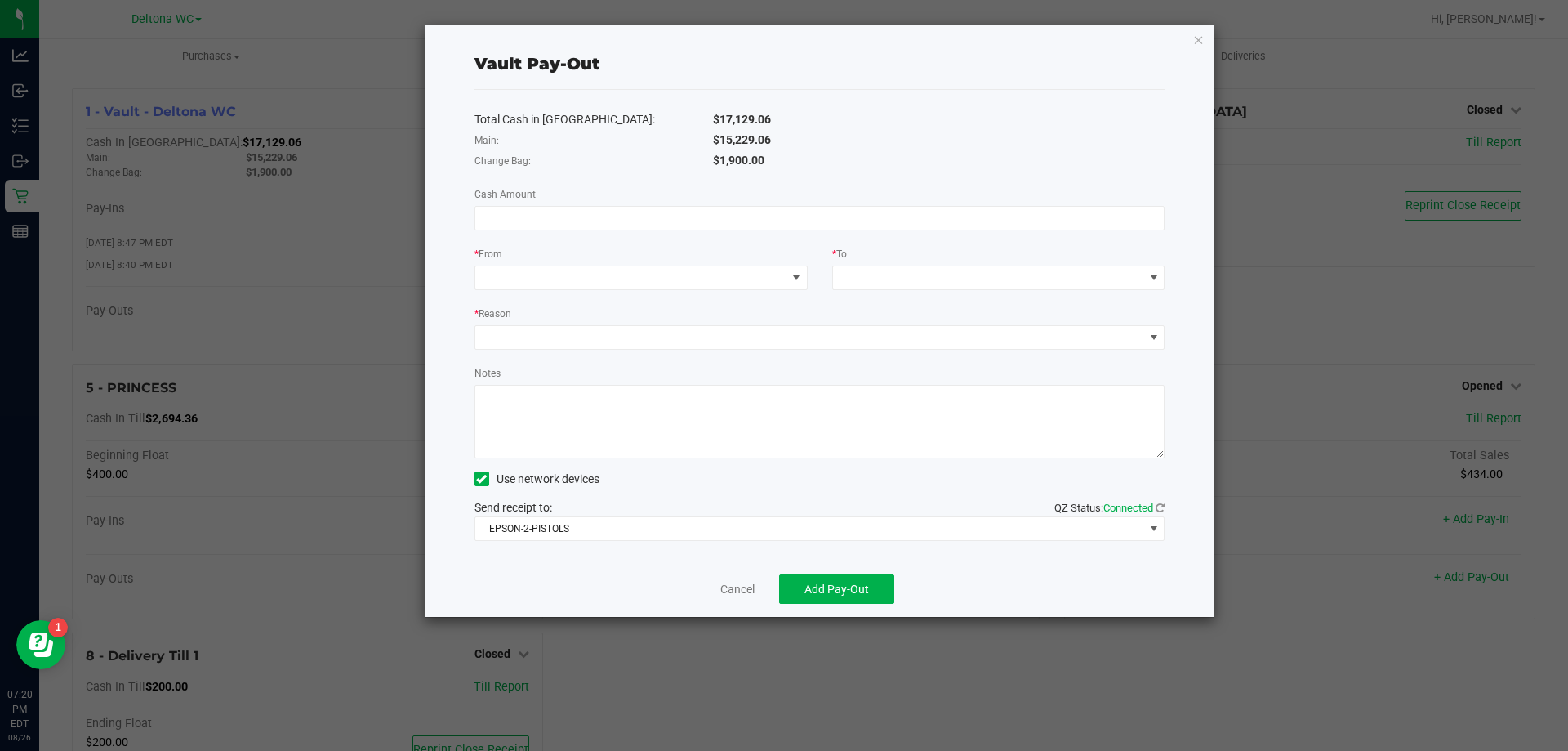
drag, startPoint x: 717, startPoint y: 139, endPoint x: 794, endPoint y: 140, distance: 77.0
click at [794, 140] on div "$15,229.06" at bounding box center [939, 140] width 477 height 17
copy span "15,229.06"
click at [663, 211] on input at bounding box center [821, 218] width 690 height 23
paste input "15229.06"
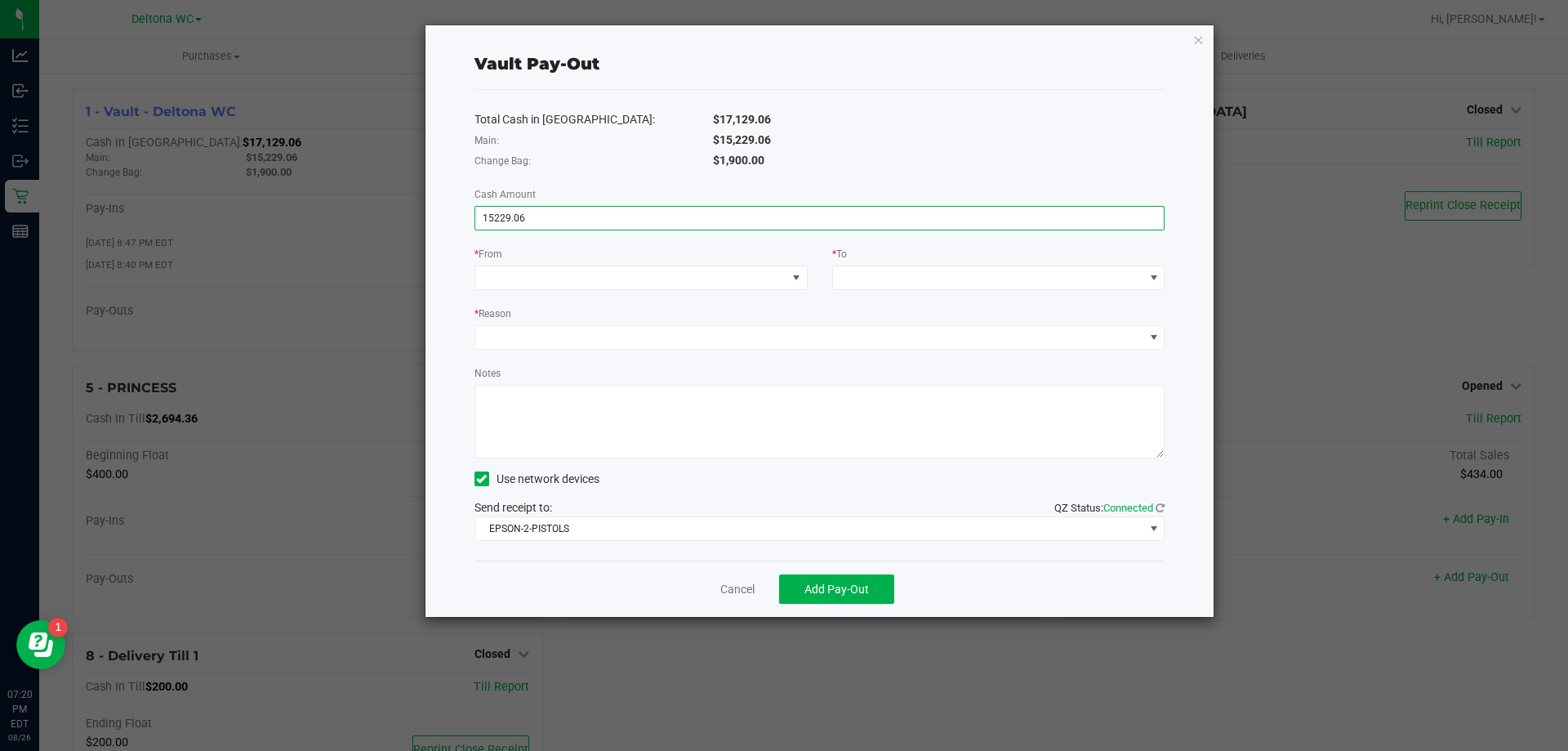
type input "$15,229.06"
click at [611, 265] on div "* From" at bounding box center [641, 255] width 333 height 21
click at [606, 274] on span at bounding box center [631, 278] width 311 height 23
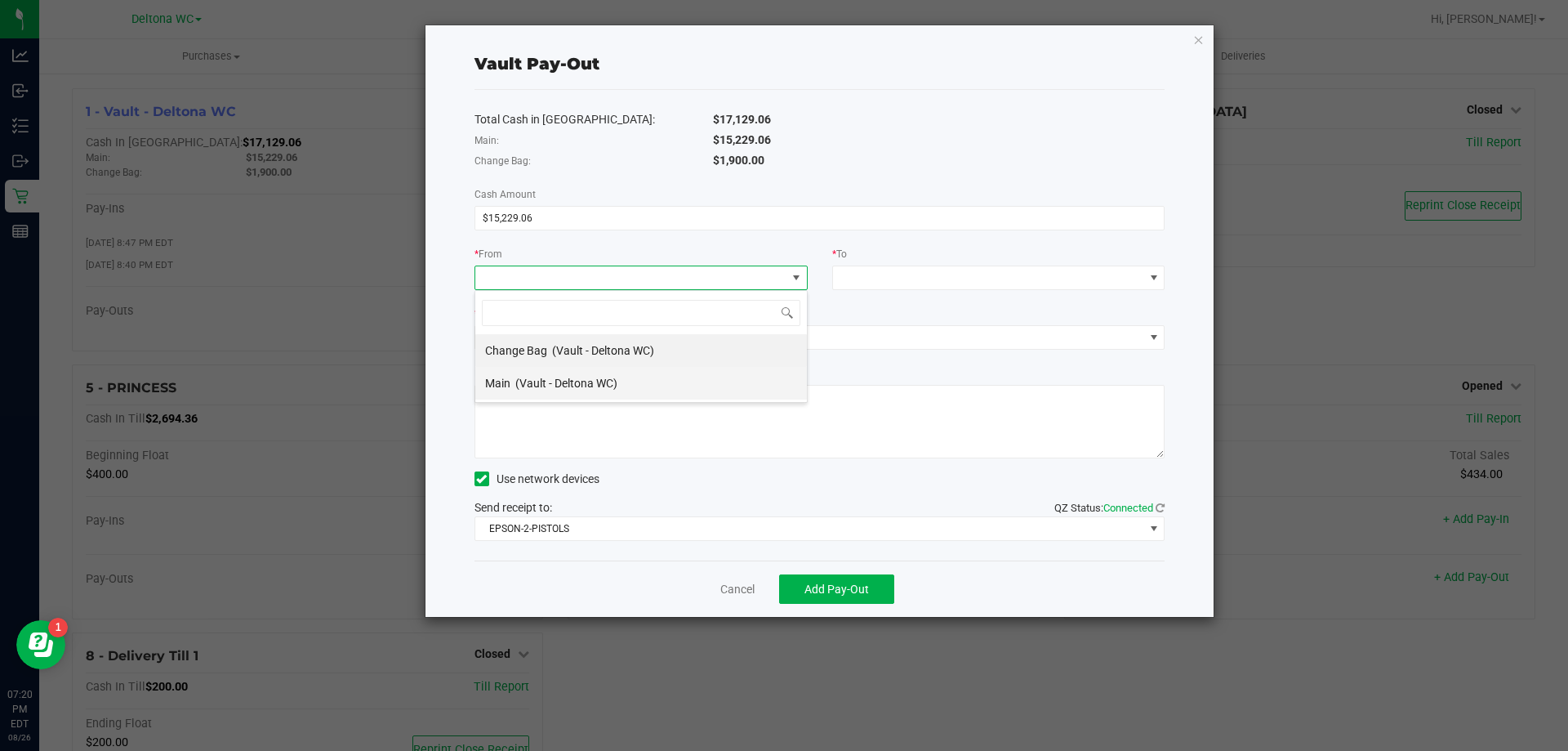
click at [541, 382] on span "(Vault - Deltona WC)" at bounding box center [566, 383] width 102 height 13
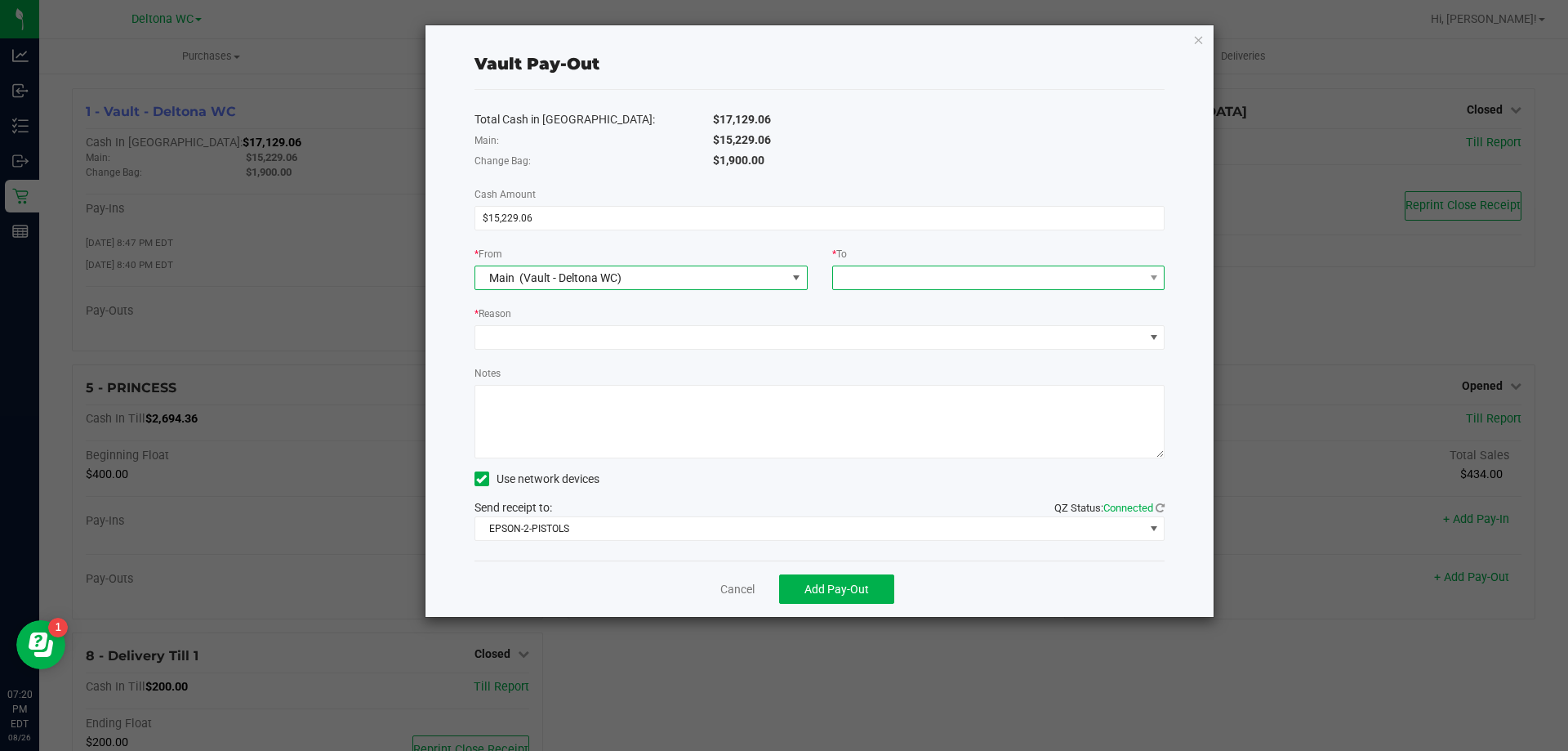
click at [929, 285] on span at bounding box center [989, 278] width 311 height 23
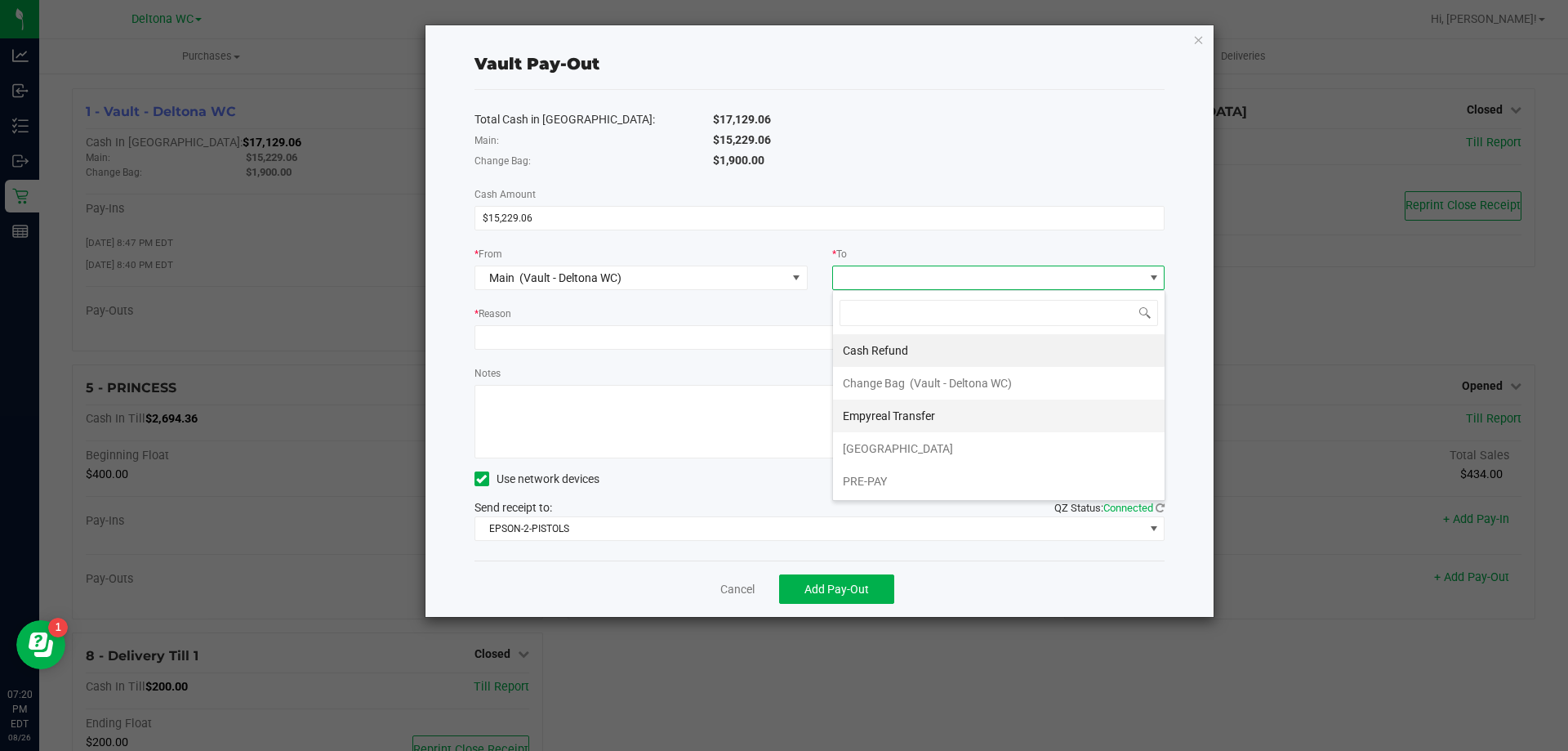
click at [906, 420] on span "Empyreal Transfer" at bounding box center [889, 416] width 92 height 13
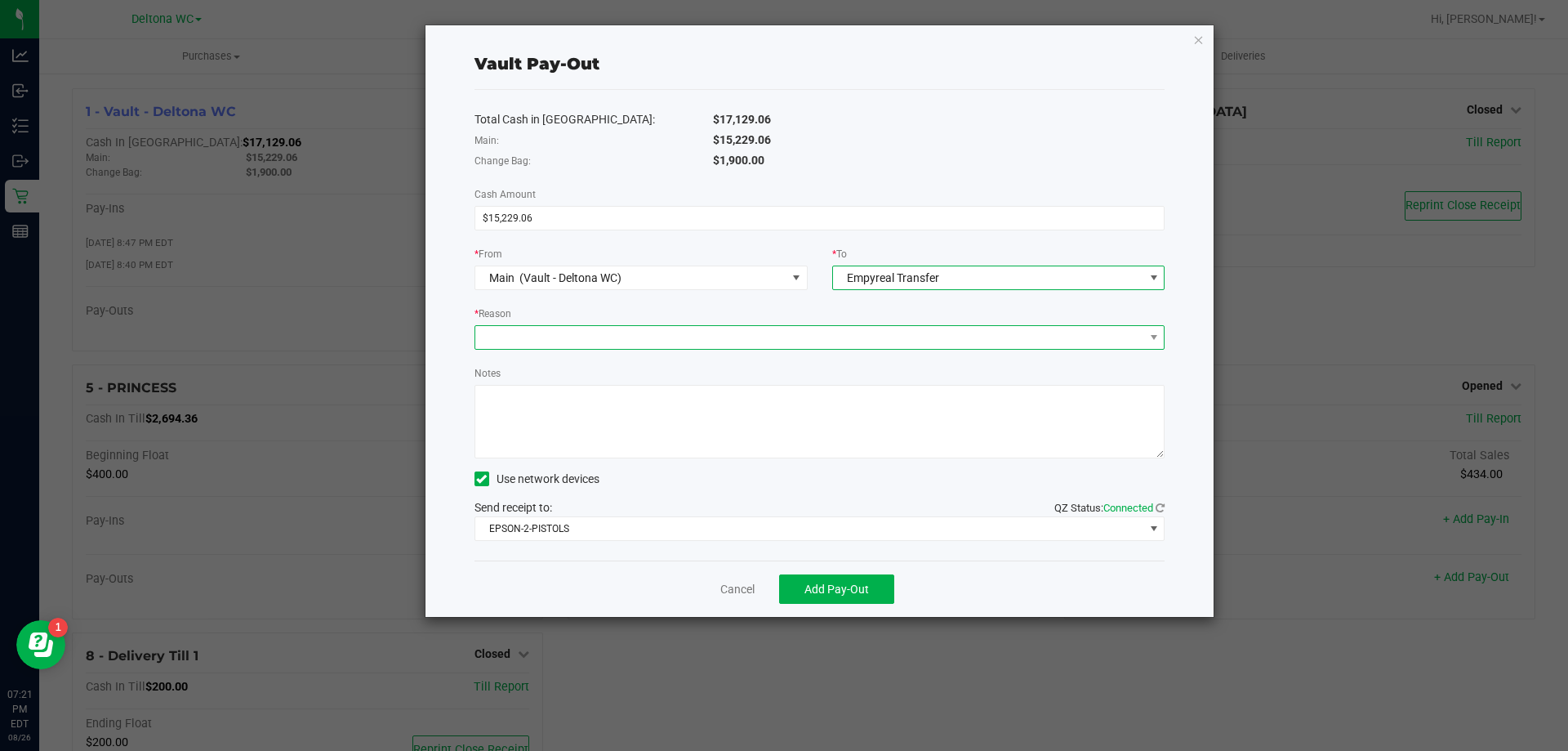
click at [661, 336] on span at bounding box center [810, 337] width 669 height 23
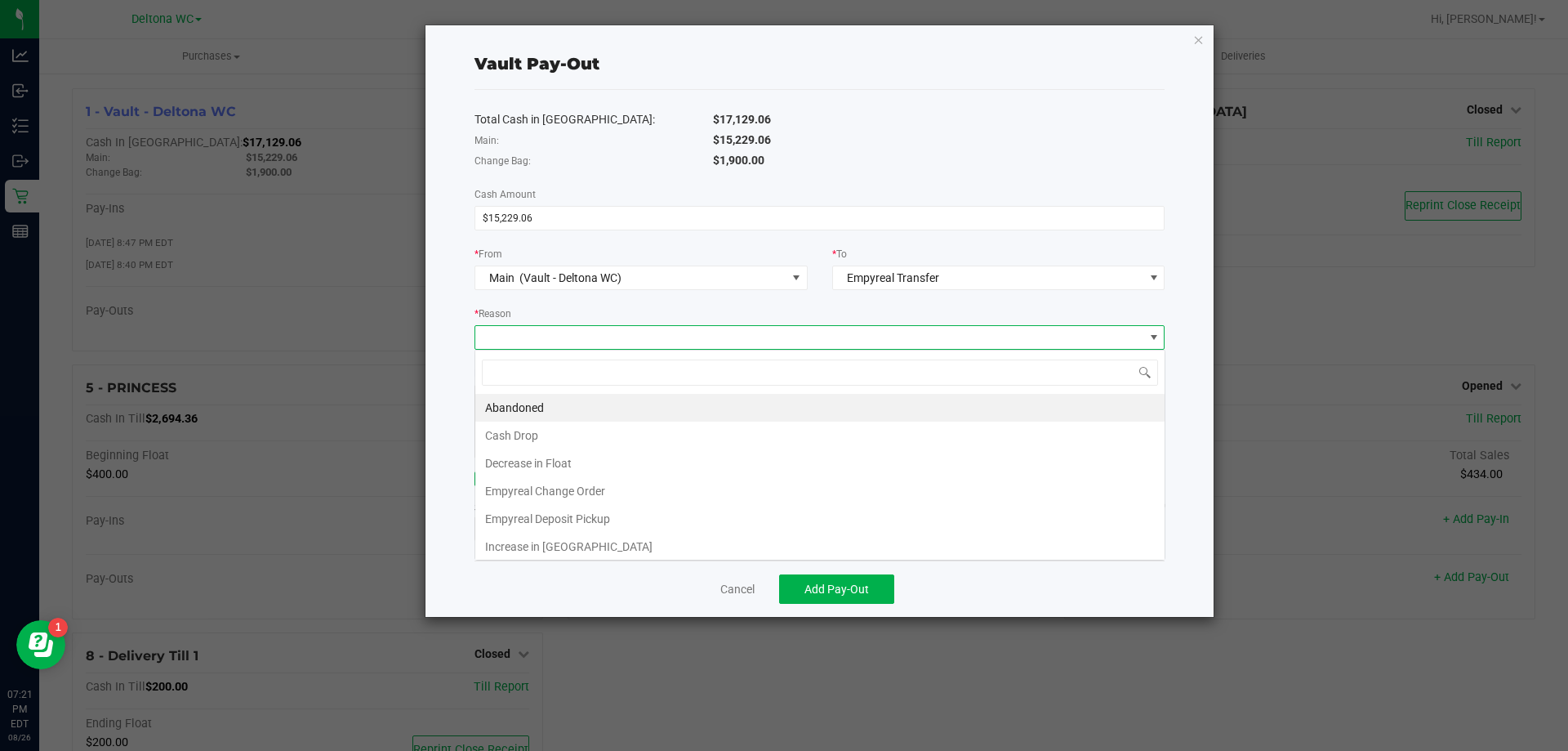
scroll to position [24, 690]
click at [525, 524] on li "Empyreal Deposit Pickup" at bounding box center [821, 519] width 690 height 28
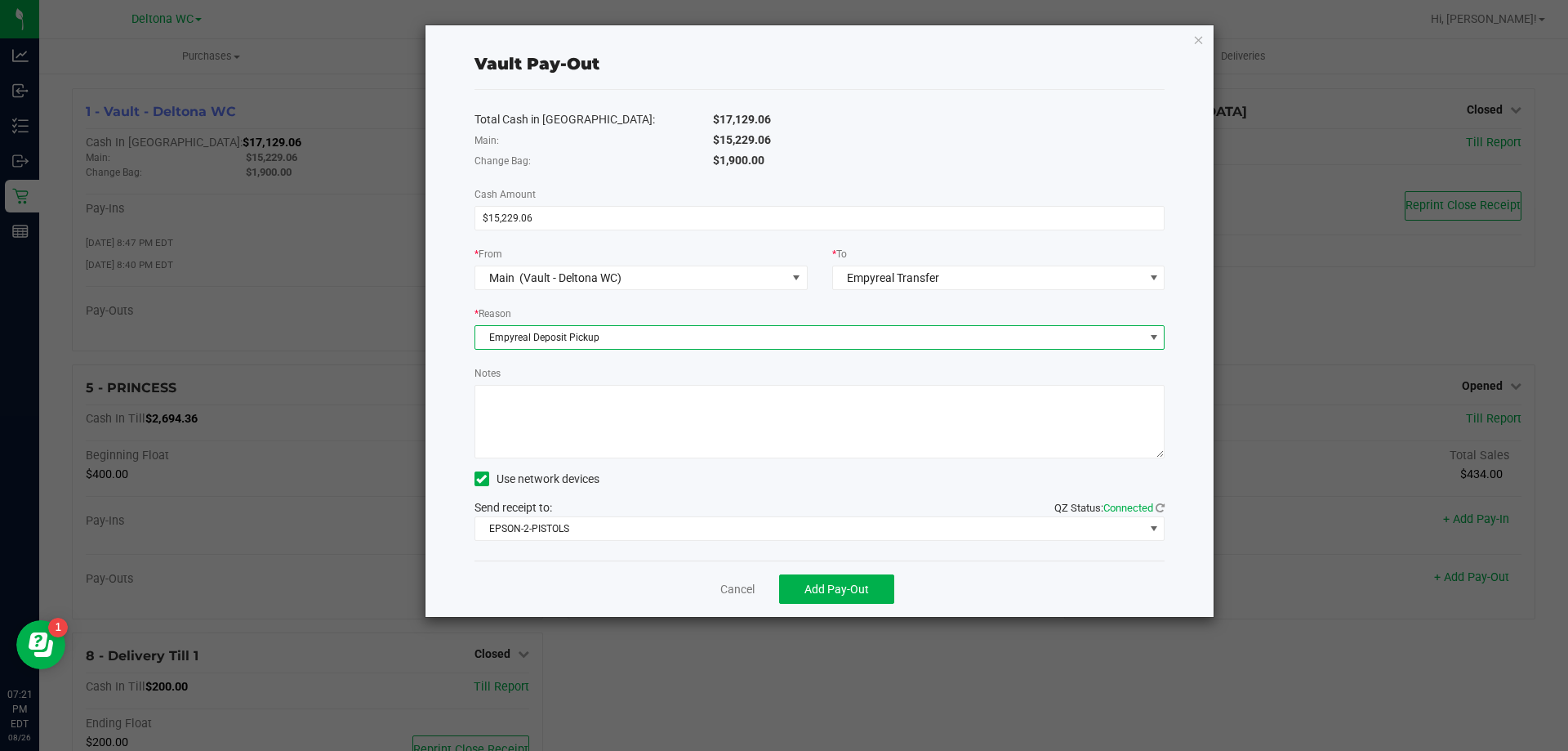
click at [530, 419] on textarea "Notes" at bounding box center [820, 421] width 691 height 73
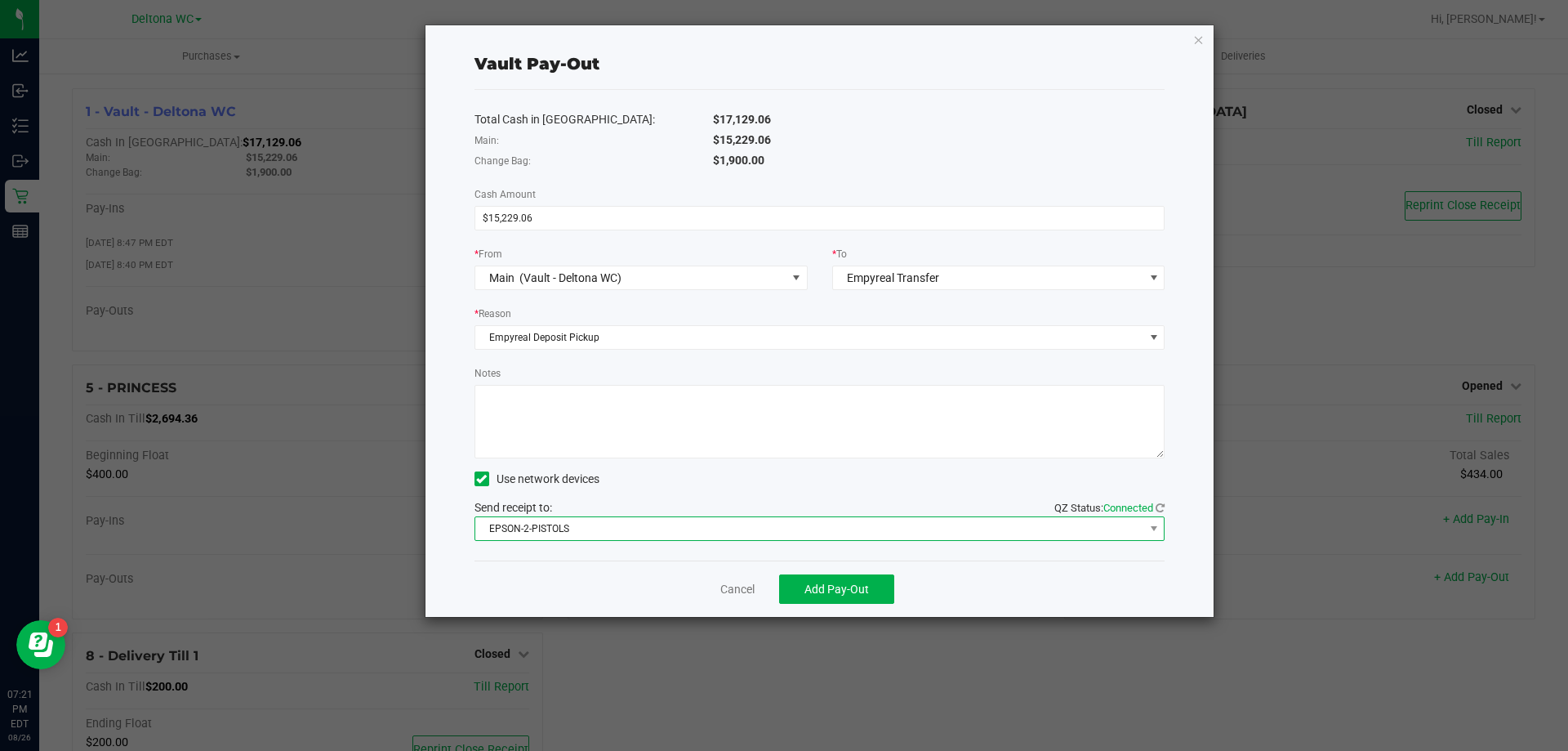
click at [604, 524] on span "EPSON-2-PISTOLS" at bounding box center [810, 528] width 669 height 23
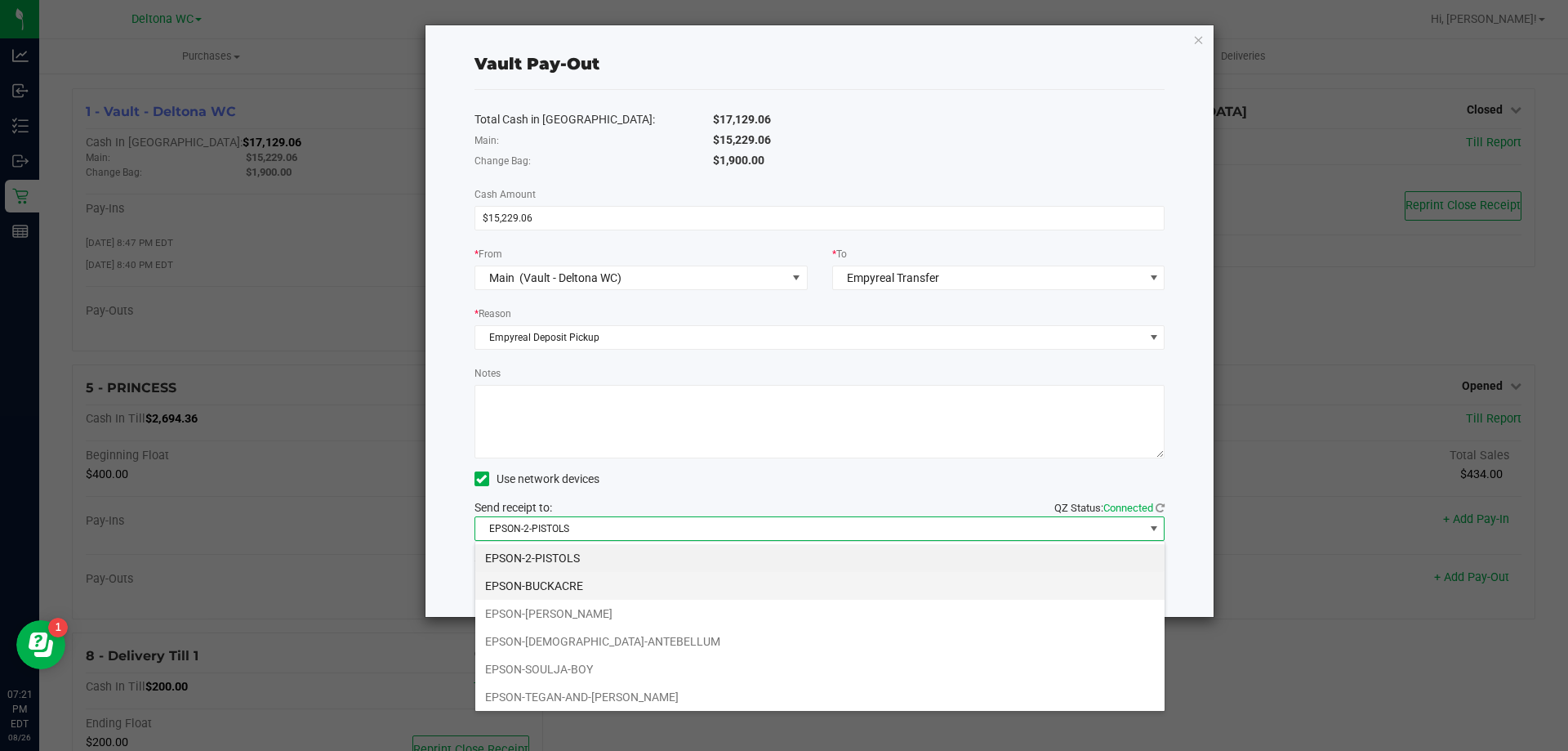
click at [588, 589] on li "EPSON-BUCKACRE" at bounding box center [821, 586] width 690 height 28
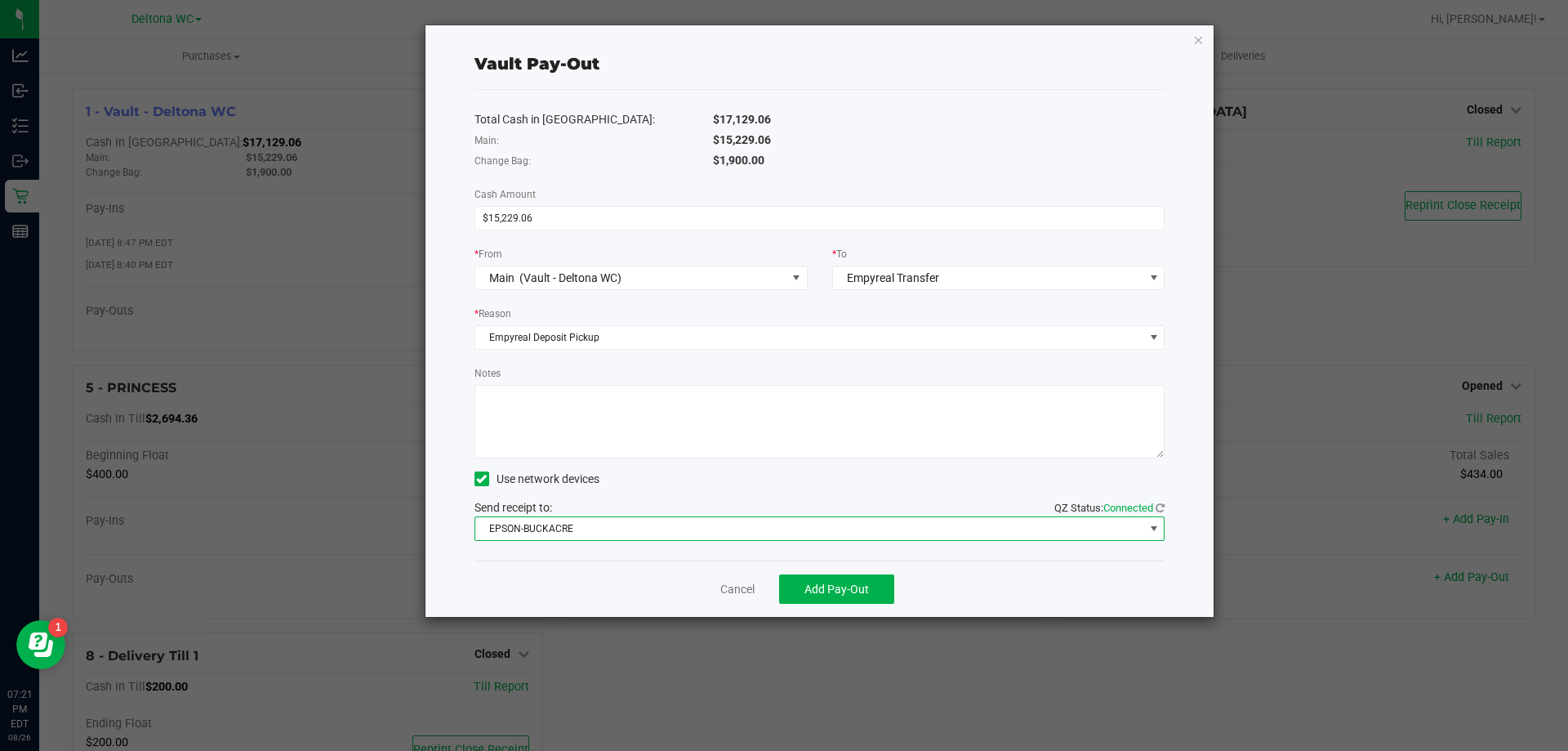
click at [564, 395] on textarea "Notes" at bounding box center [820, 421] width 691 height 73
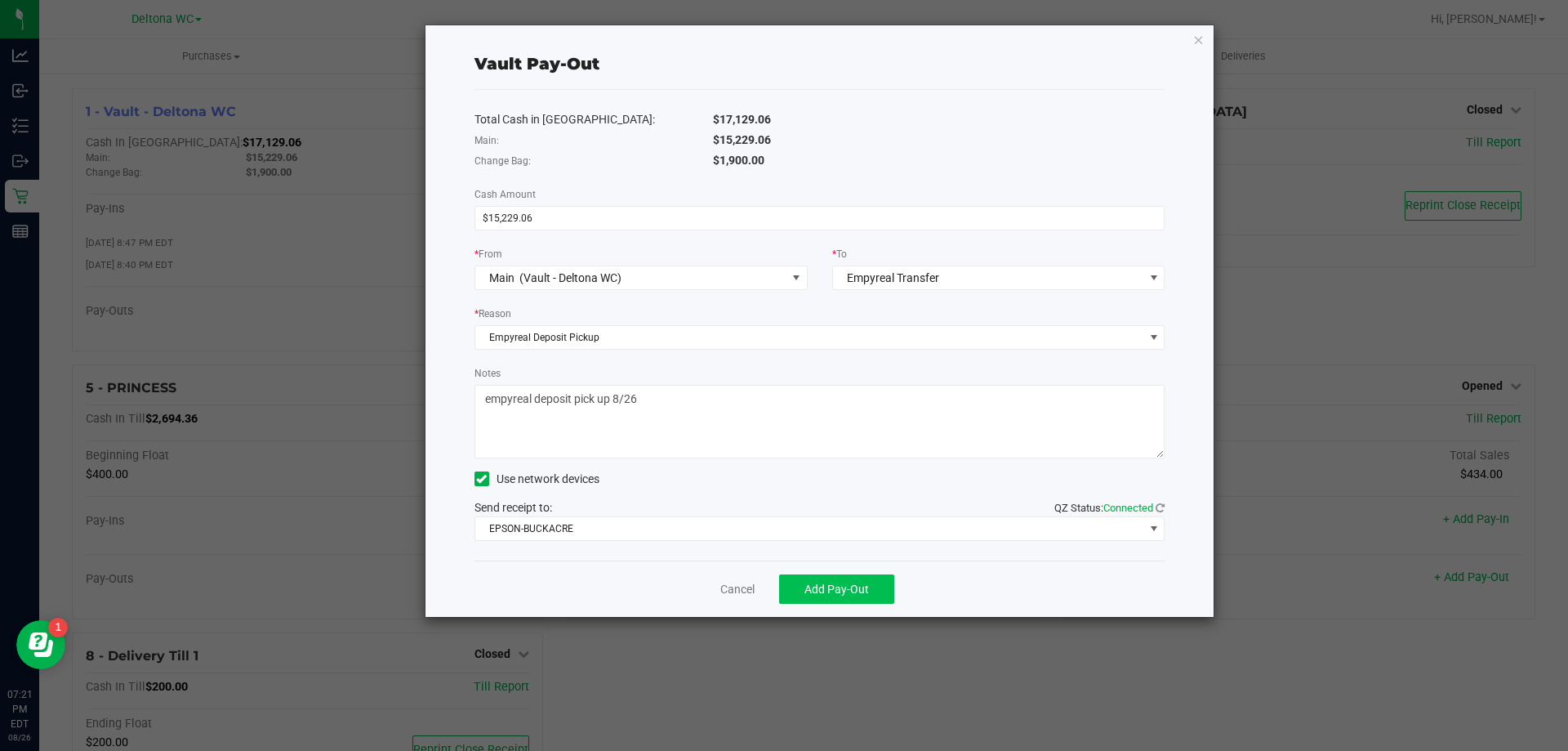
type textarea "empyreal deposit pick up 8/26"
click at [820, 598] on button "Add Pay-Out" at bounding box center [837, 589] width 115 height 29
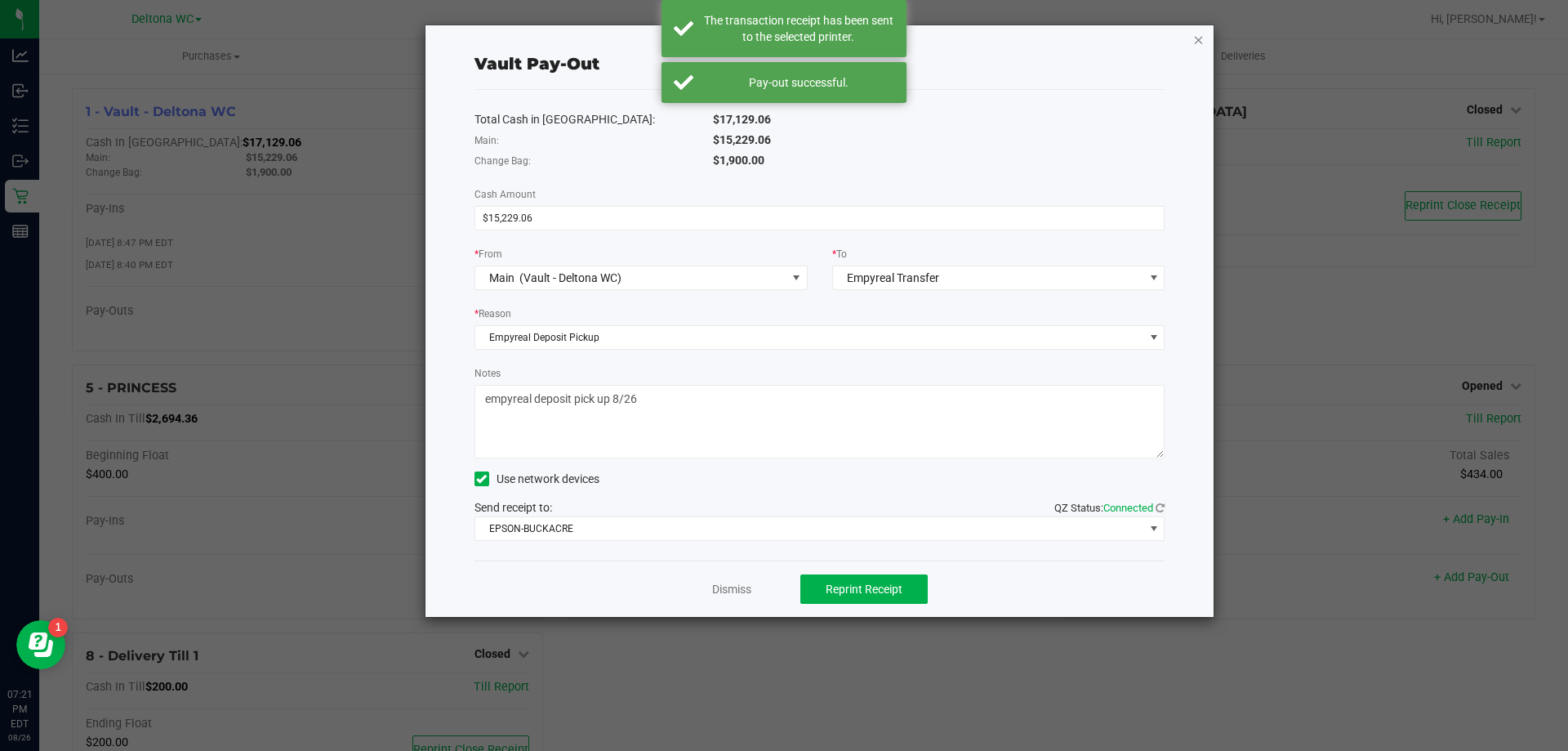
click at [1198, 38] on icon "button" at bounding box center [1198, 39] width 11 height 20
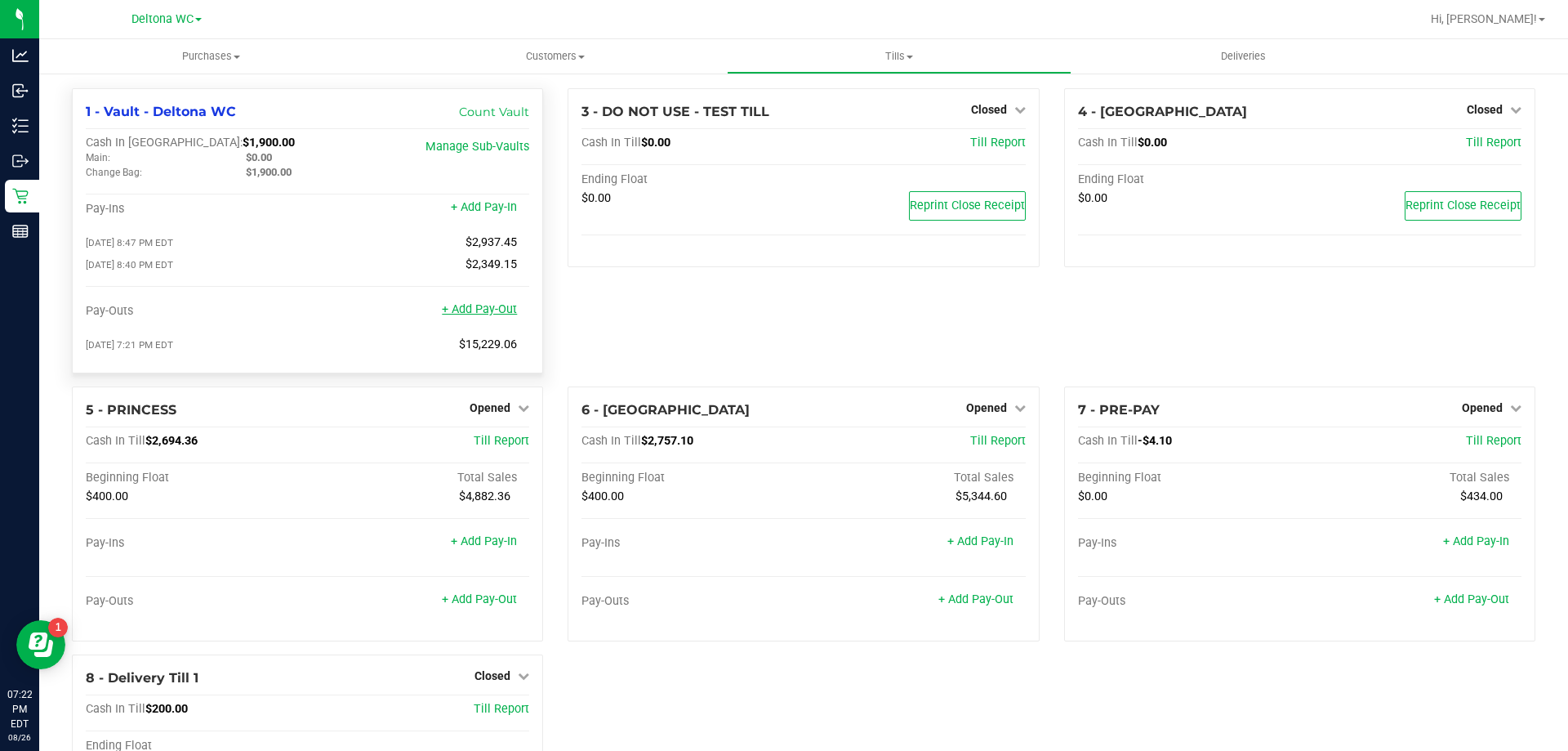
click at [489, 310] on link "+ Add Pay-Out" at bounding box center [479, 309] width 75 height 14
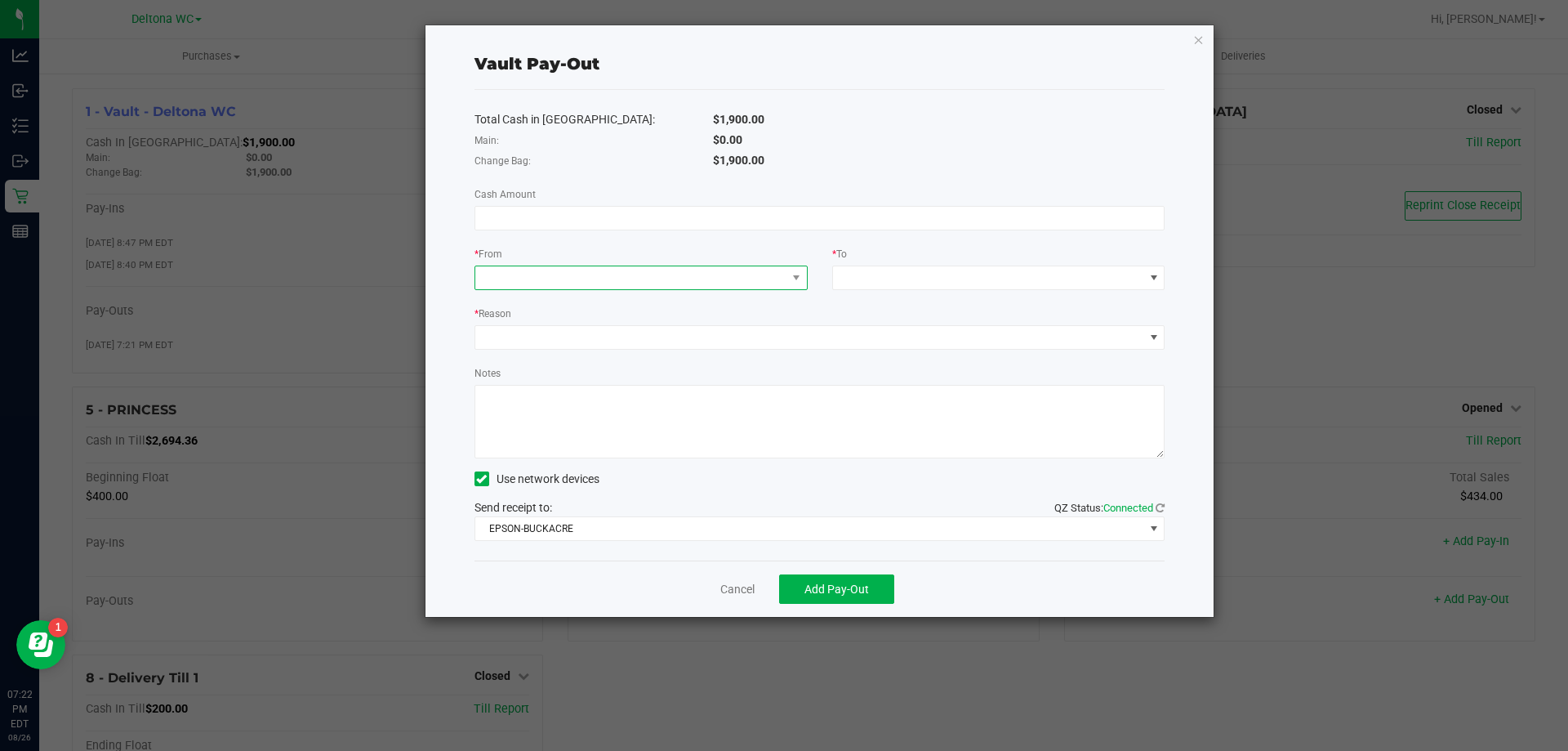
click at [640, 273] on span at bounding box center [631, 278] width 311 height 23
click at [572, 351] on span "(Vault - Deltona WC)" at bounding box center [603, 350] width 102 height 13
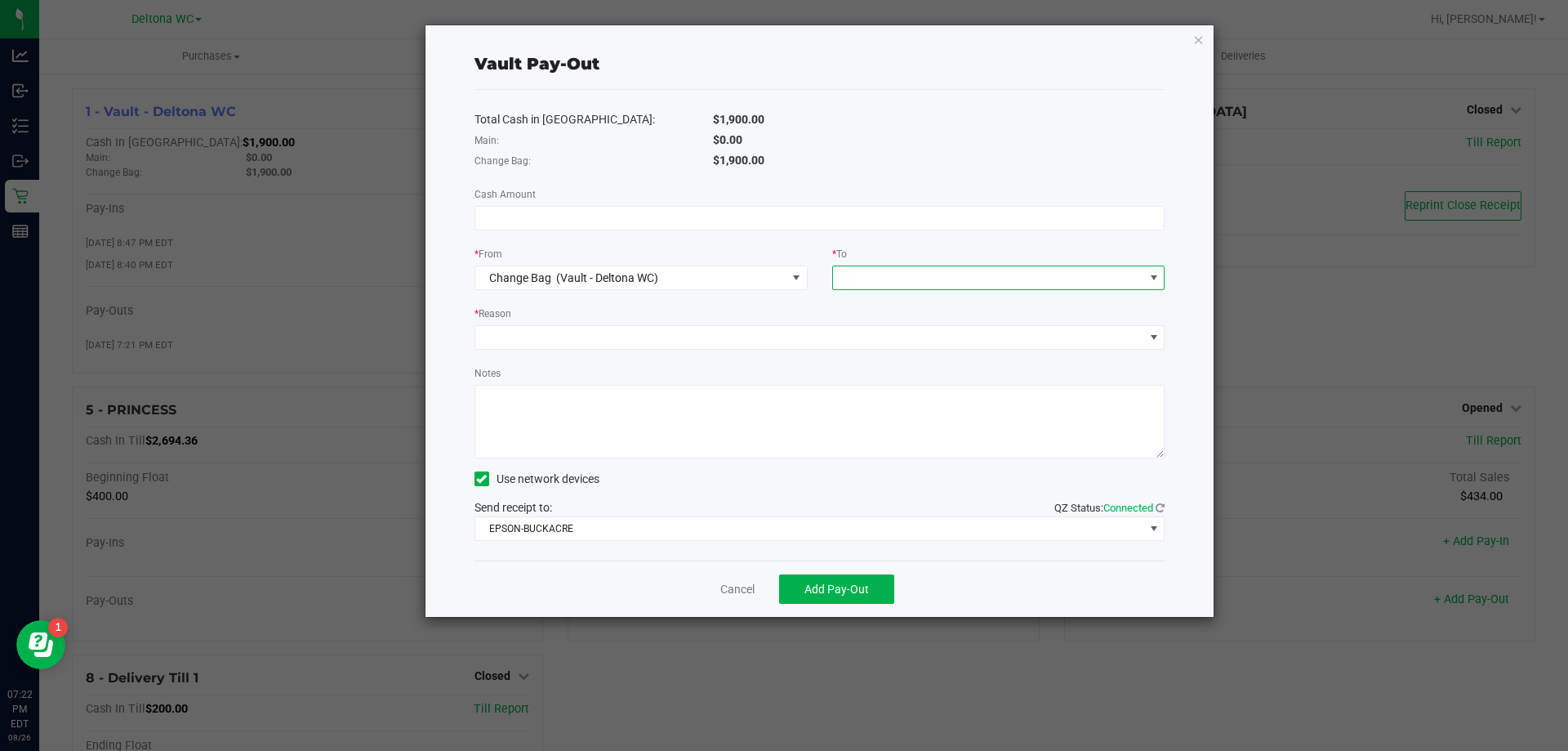
click at [852, 278] on span at bounding box center [989, 278] width 311 height 23
click at [884, 242] on div "Total Cash in Vault: $1,900.00 Main: $0.00 Change Bag: $1,900.00 Cash Amount * …" at bounding box center [820, 324] width 691 height 471
click at [847, 277] on div at bounding box center [845, 278] width 10 height 29
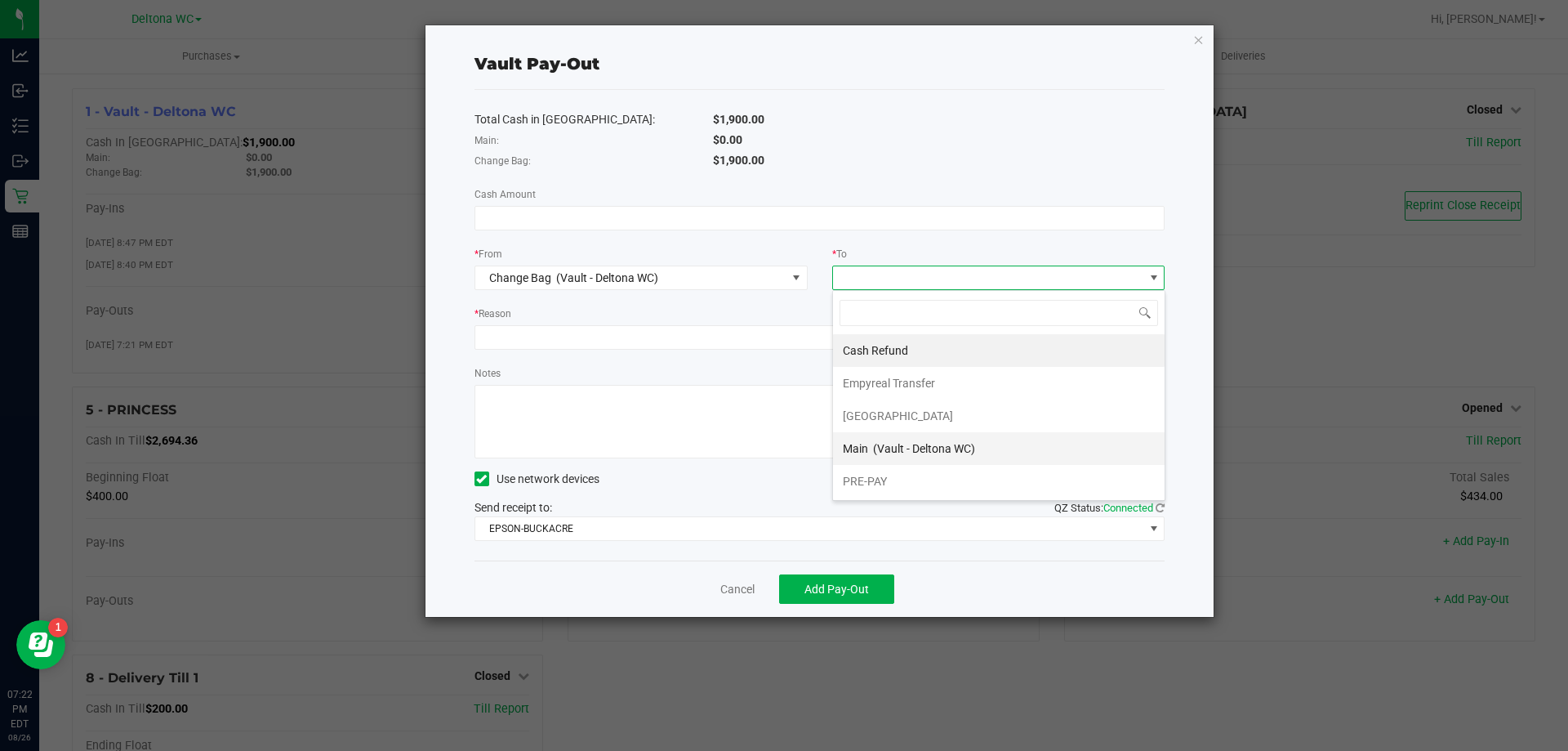
click at [877, 446] on span "(Vault - Deltona WC)" at bounding box center [924, 448] width 102 height 13
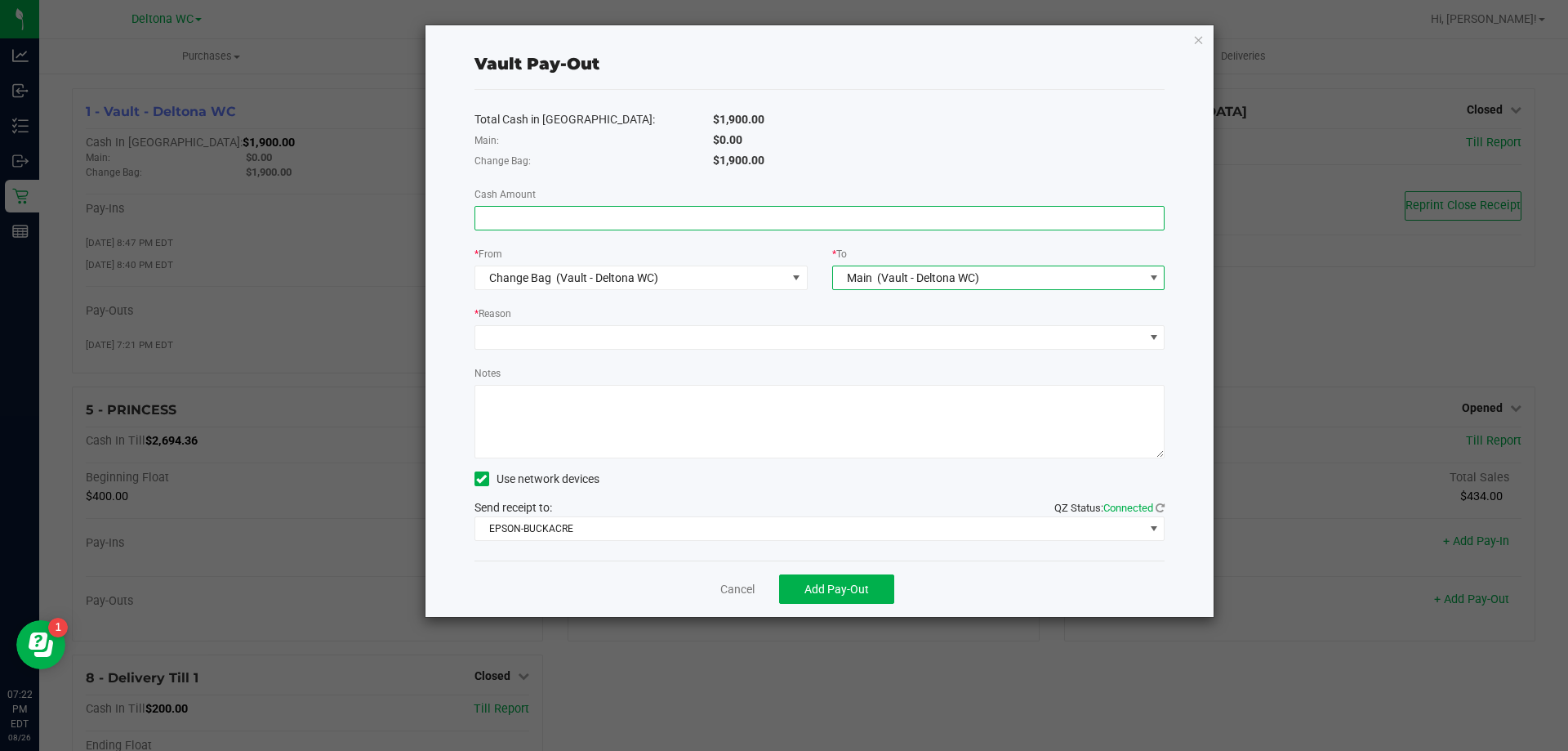
click at [612, 209] on input at bounding box center [821, 218] width 690 height 23
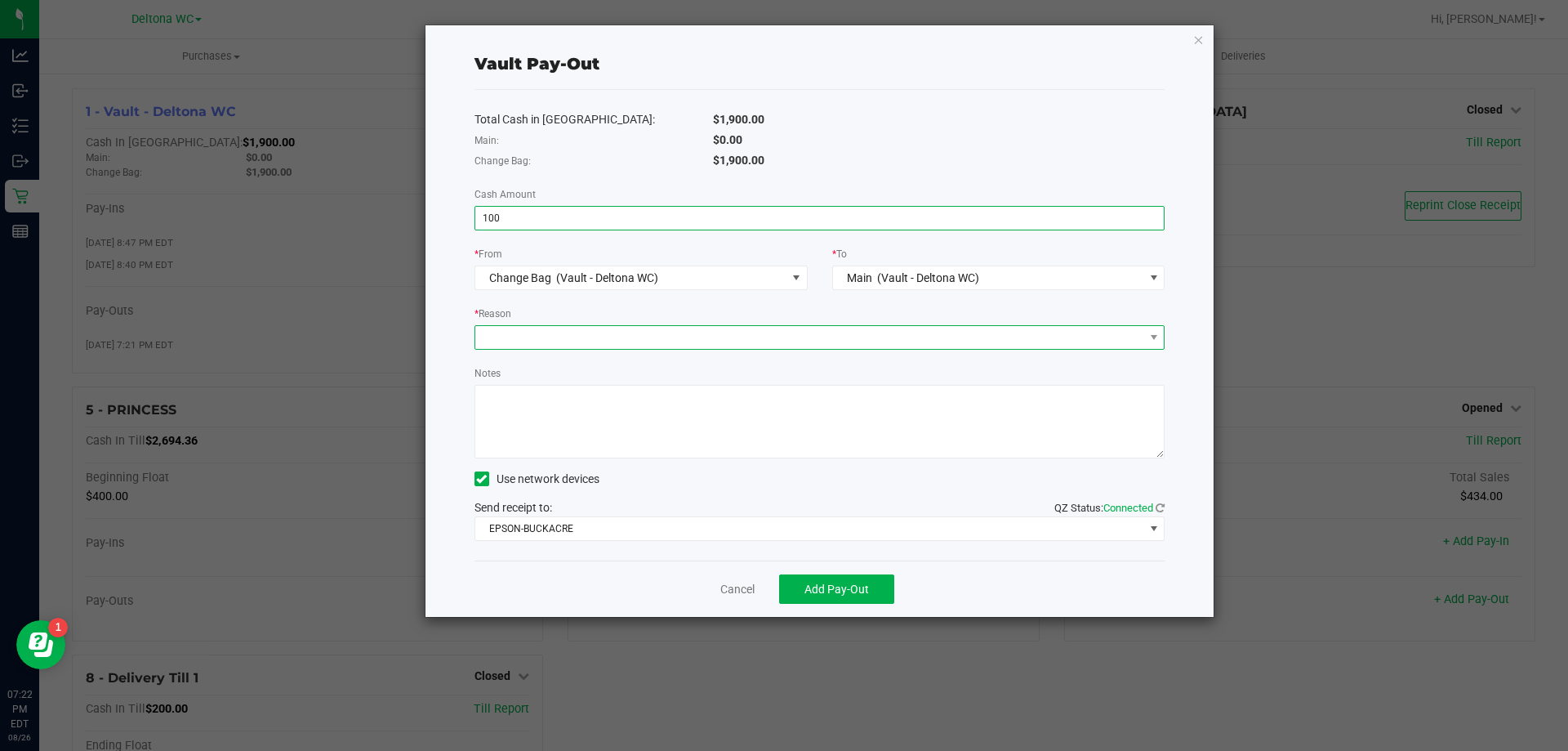
type input "$100.00"
click at [590, 327] on span at bounding box center [810, 337] width 669 height 23
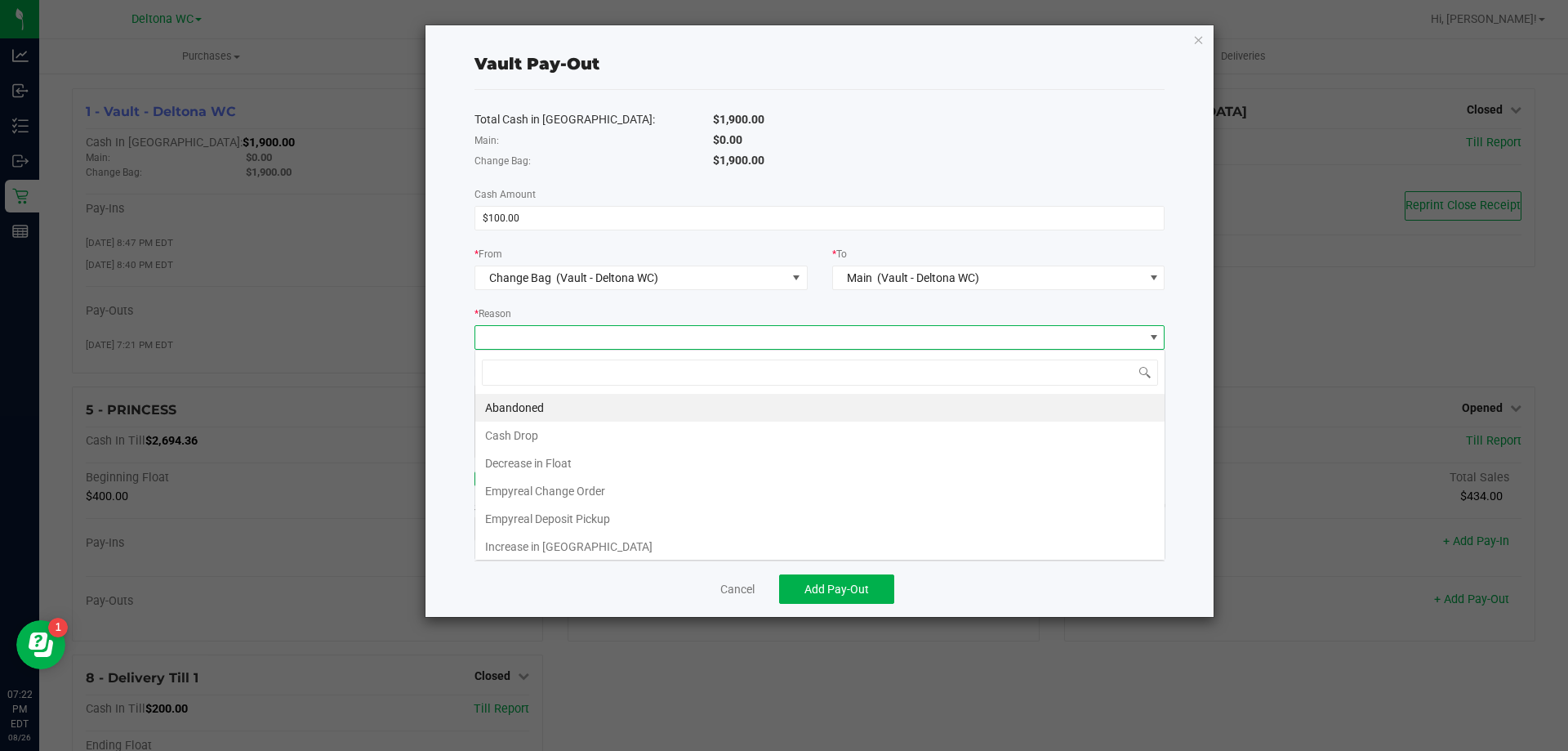
scroll to position [24, 690]
click at [581, 490] on li "Empyreal Change Order" at bounding box center [821, 491] width 690 height 28
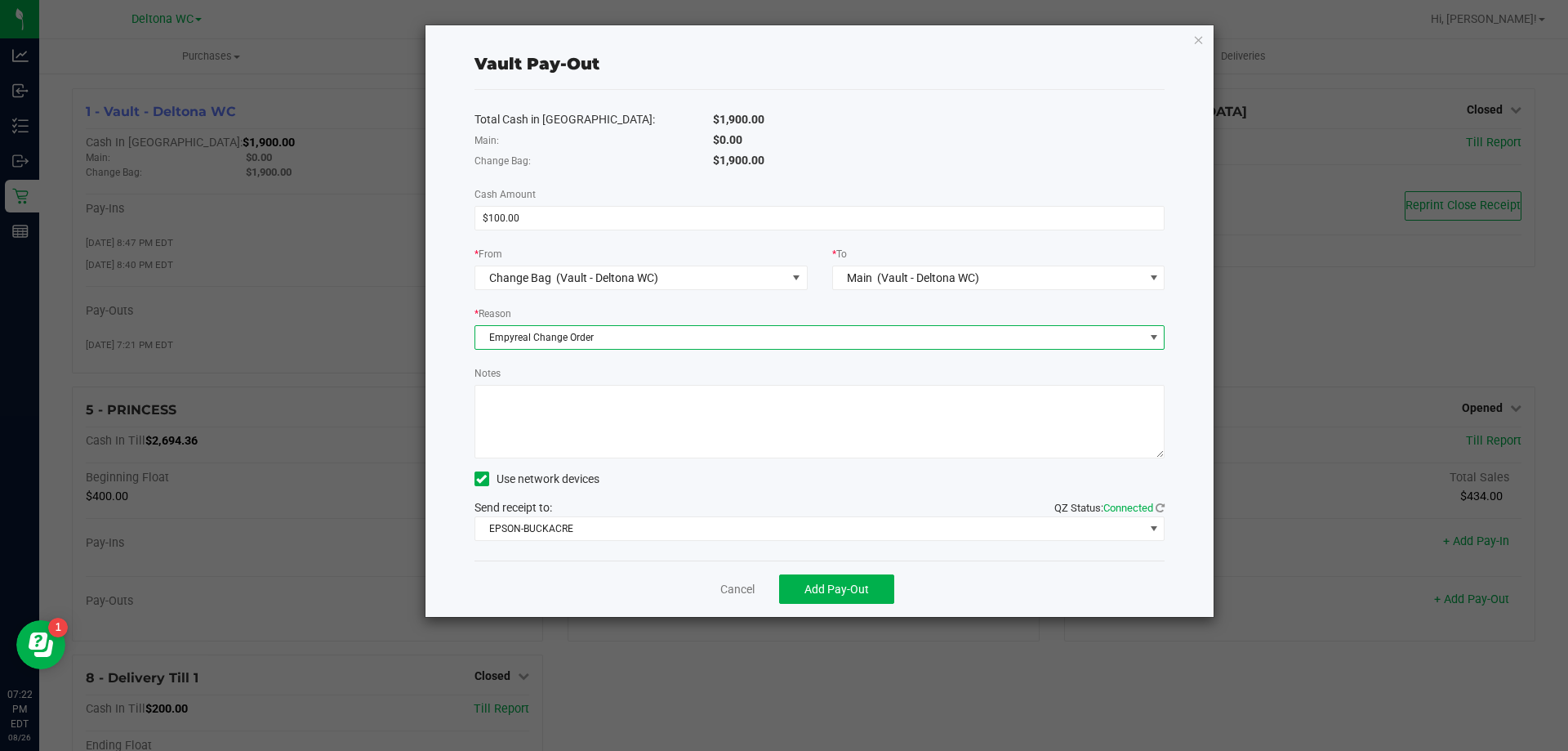
click at [581, 426] on textarea "Notes" at bounding box center [820, 421] width 691 height 73
click at [815, 583] on span "Add Pay-Out" at bounding box center [836, 588] width 65 height 13
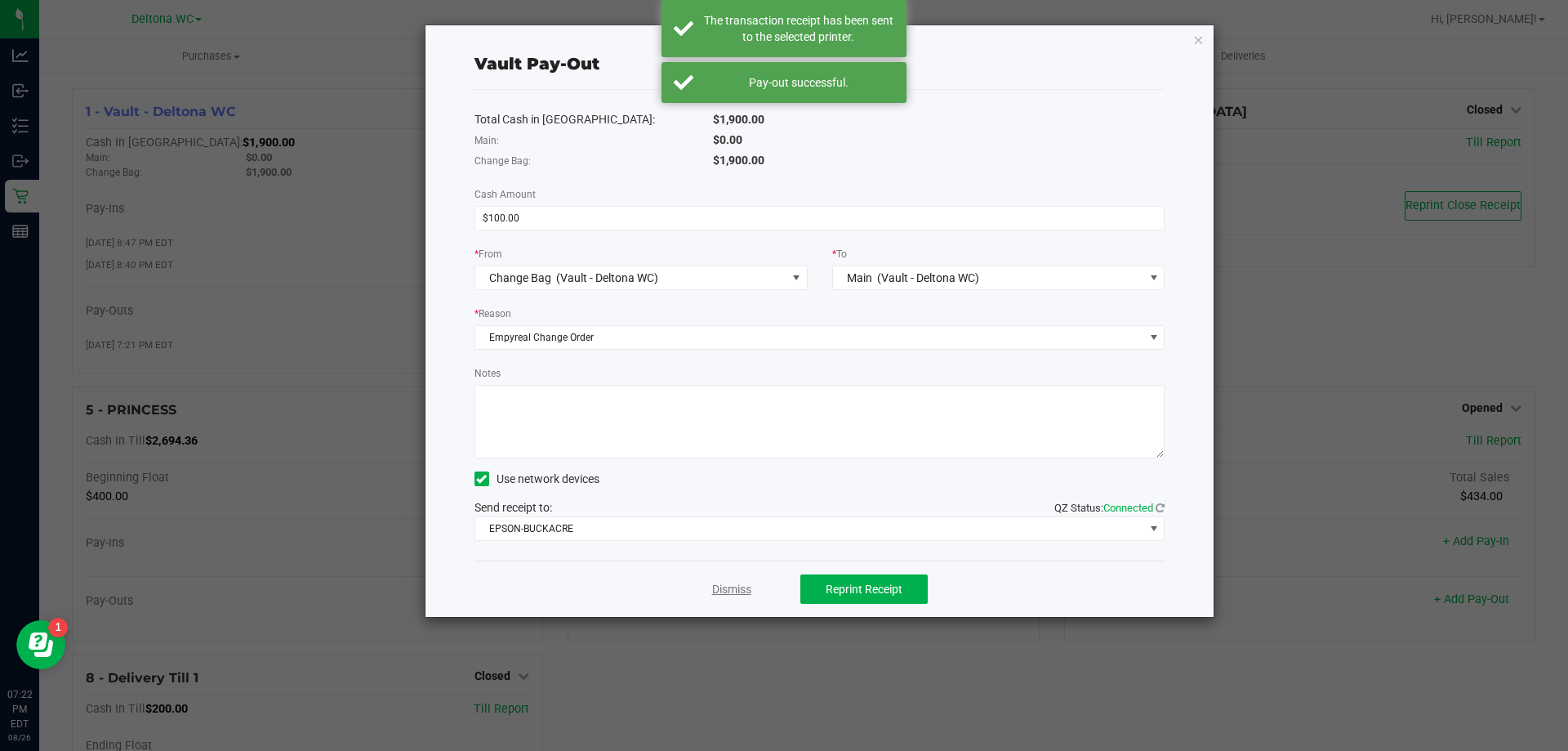
click at [727, 581] on link "Dismiss" at bounding box center [732, 589] width 40 height 17
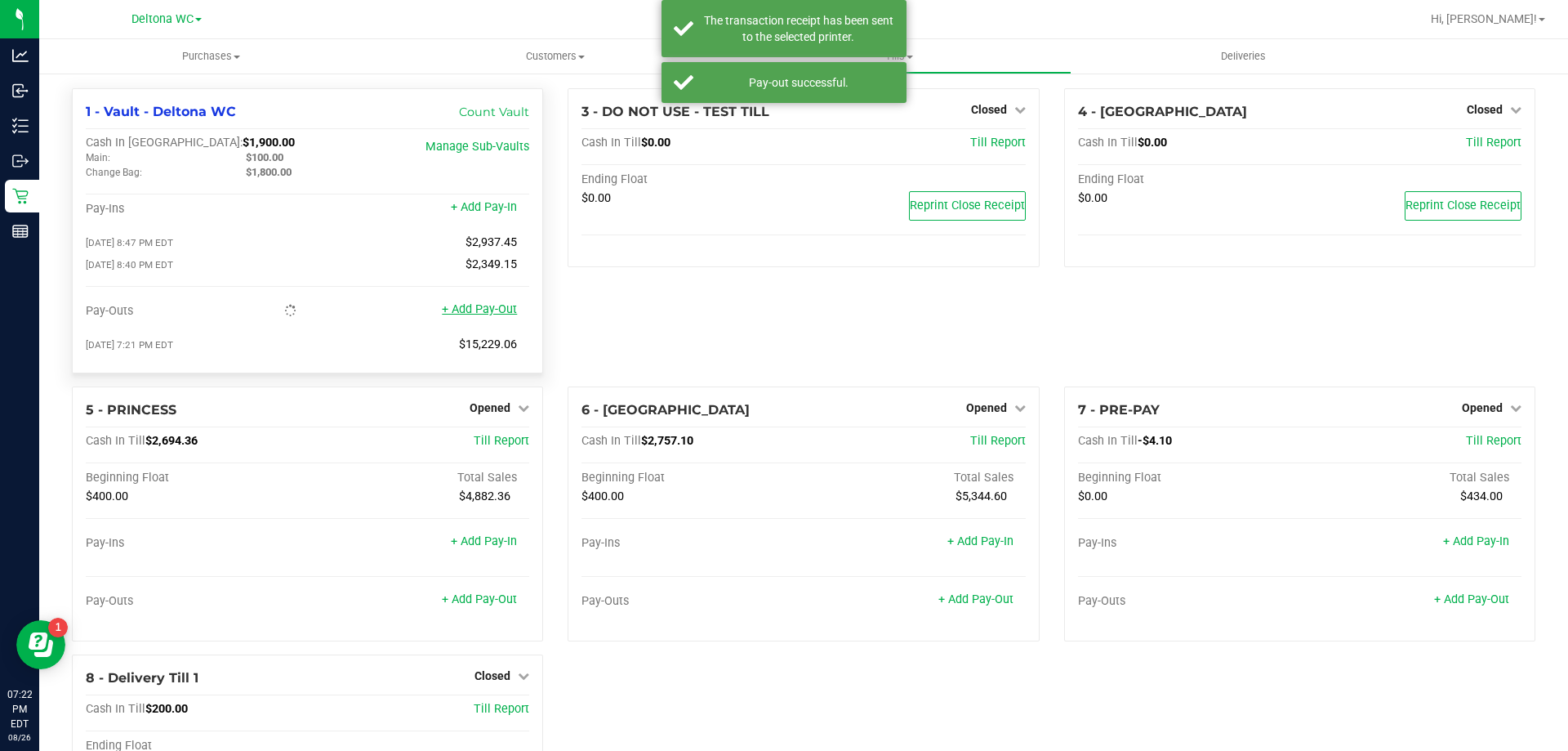
click at [491, 317] on link "+ Add Pay-Out" at bounding box center [479, 309] width 75 height 14
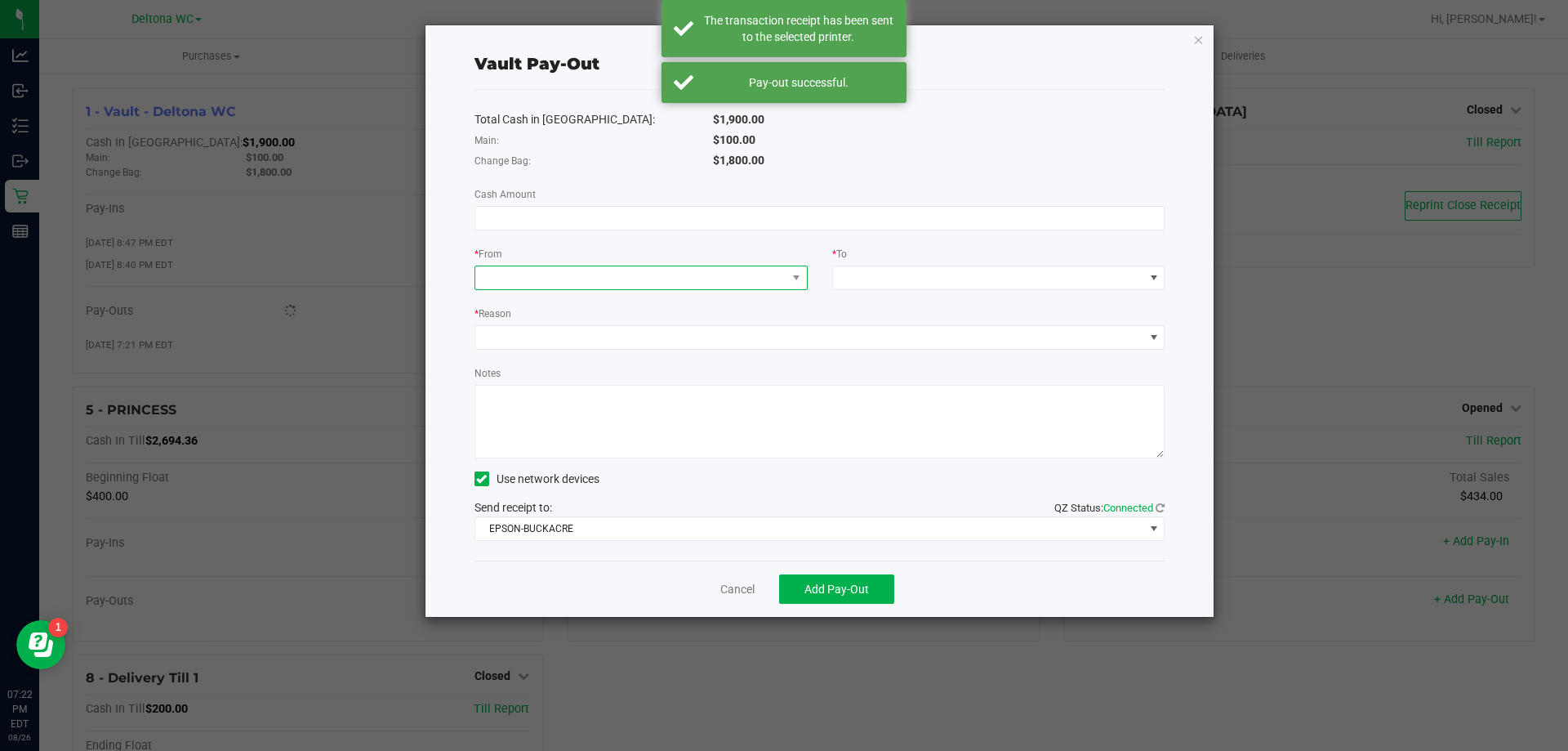
click at [673, 278] on span at bounding box center [631, 278] width 311 height 23
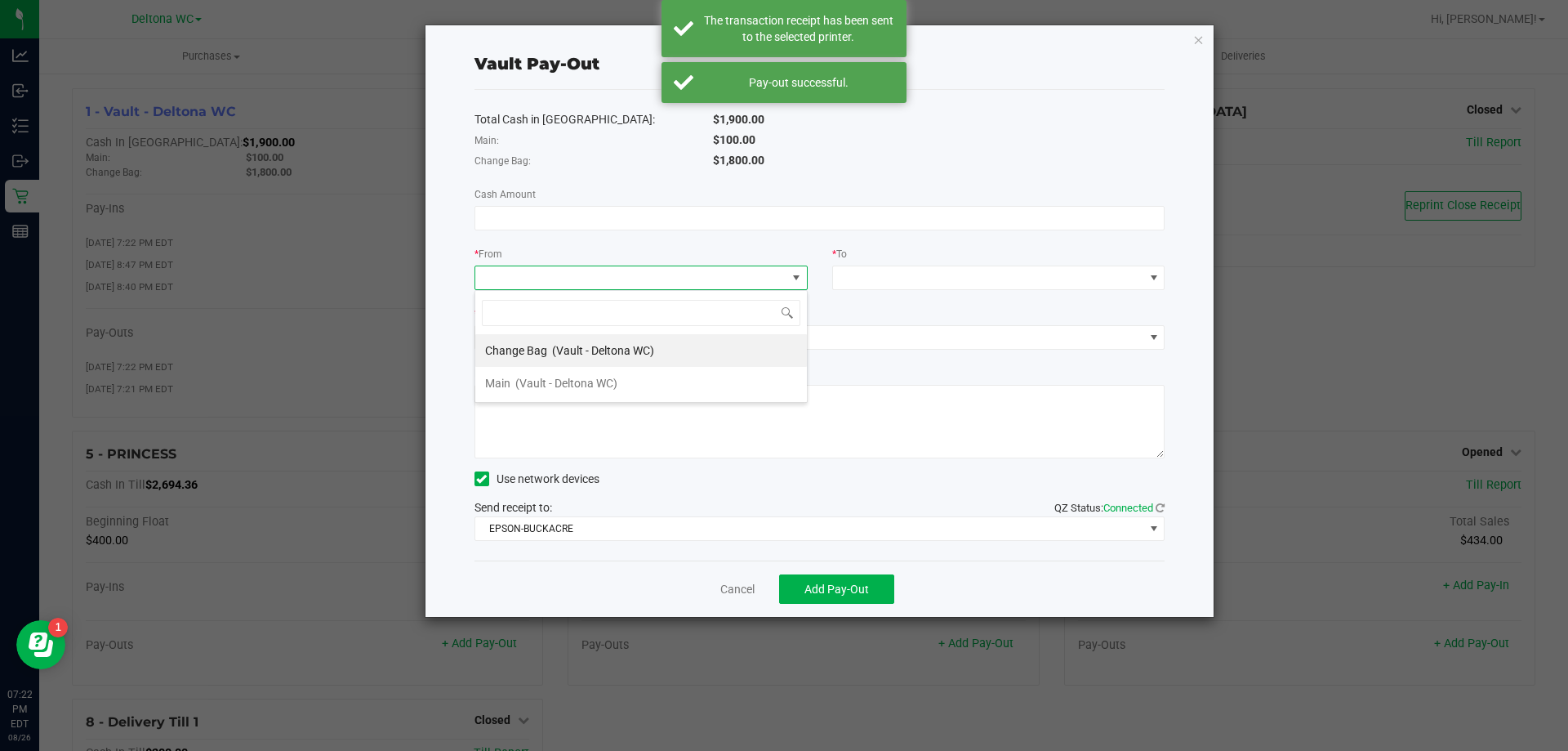
click at [596, 373] on div "Main (Vault - Deltona WC)" at bounding box center [551, 383] width 132 height 29
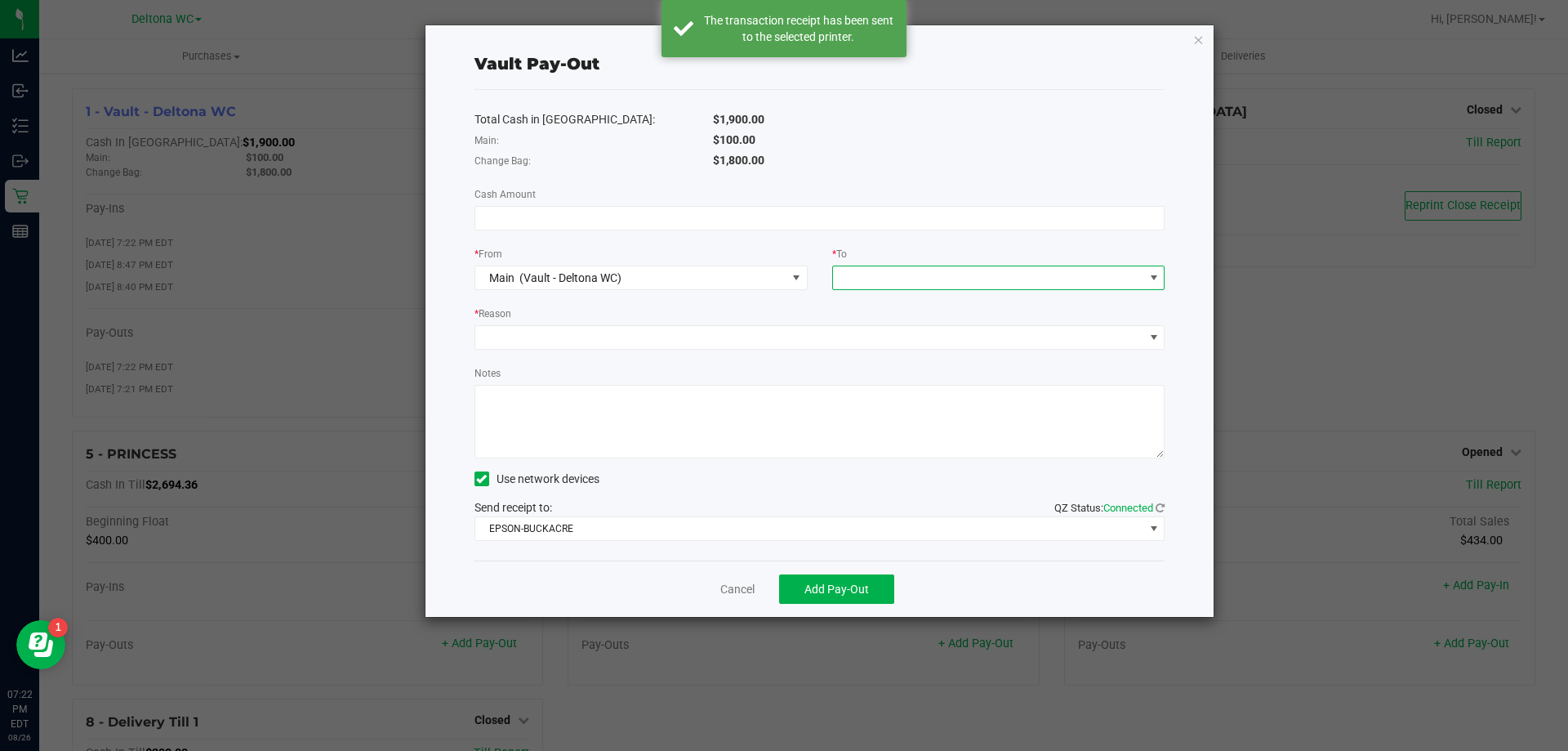
click at [917, 282] on span at bounding box center [989, 278] width 311 height 23
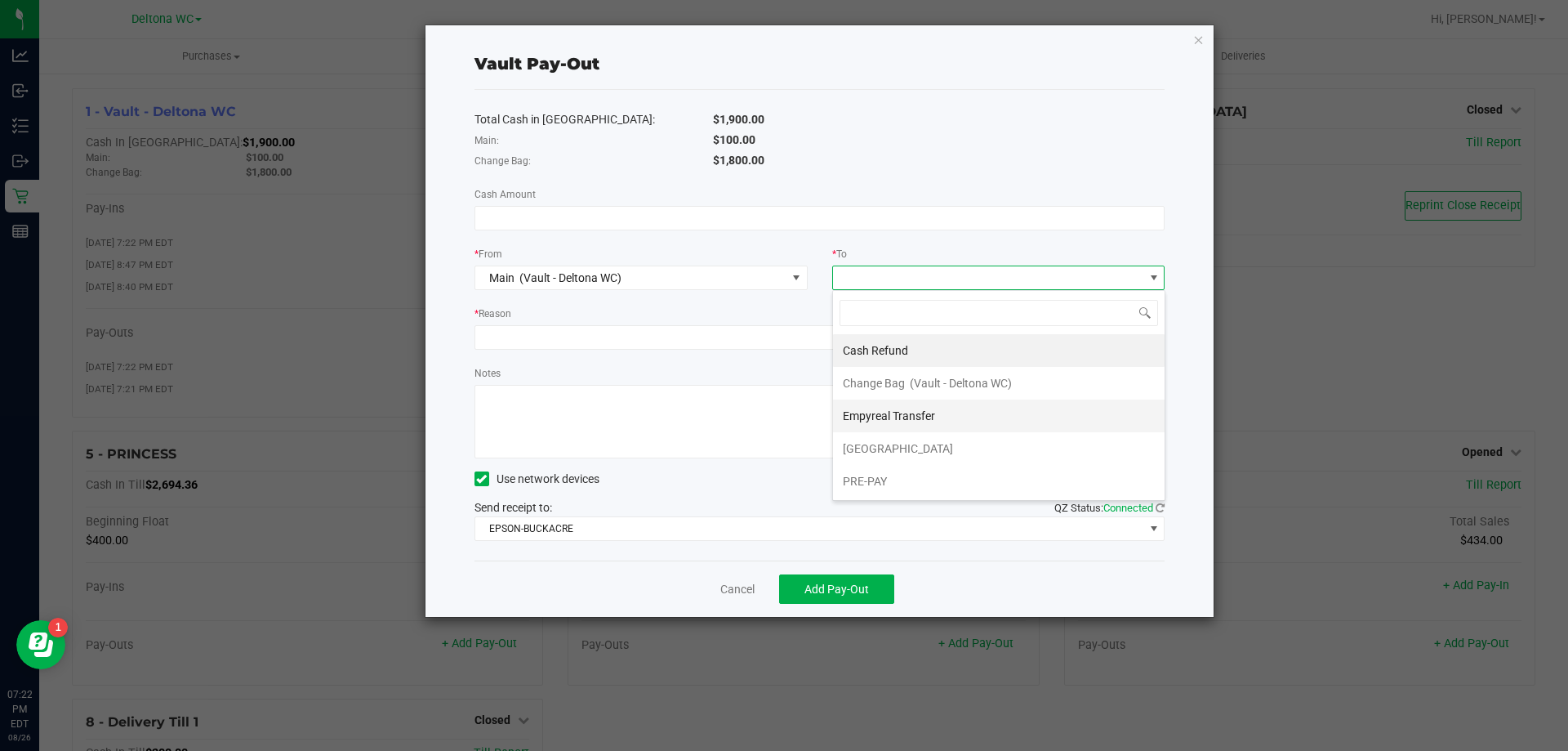
click at [906, 409] on span "Empyreal Transfer" at bounding box center [889, 416] width 92 height 13
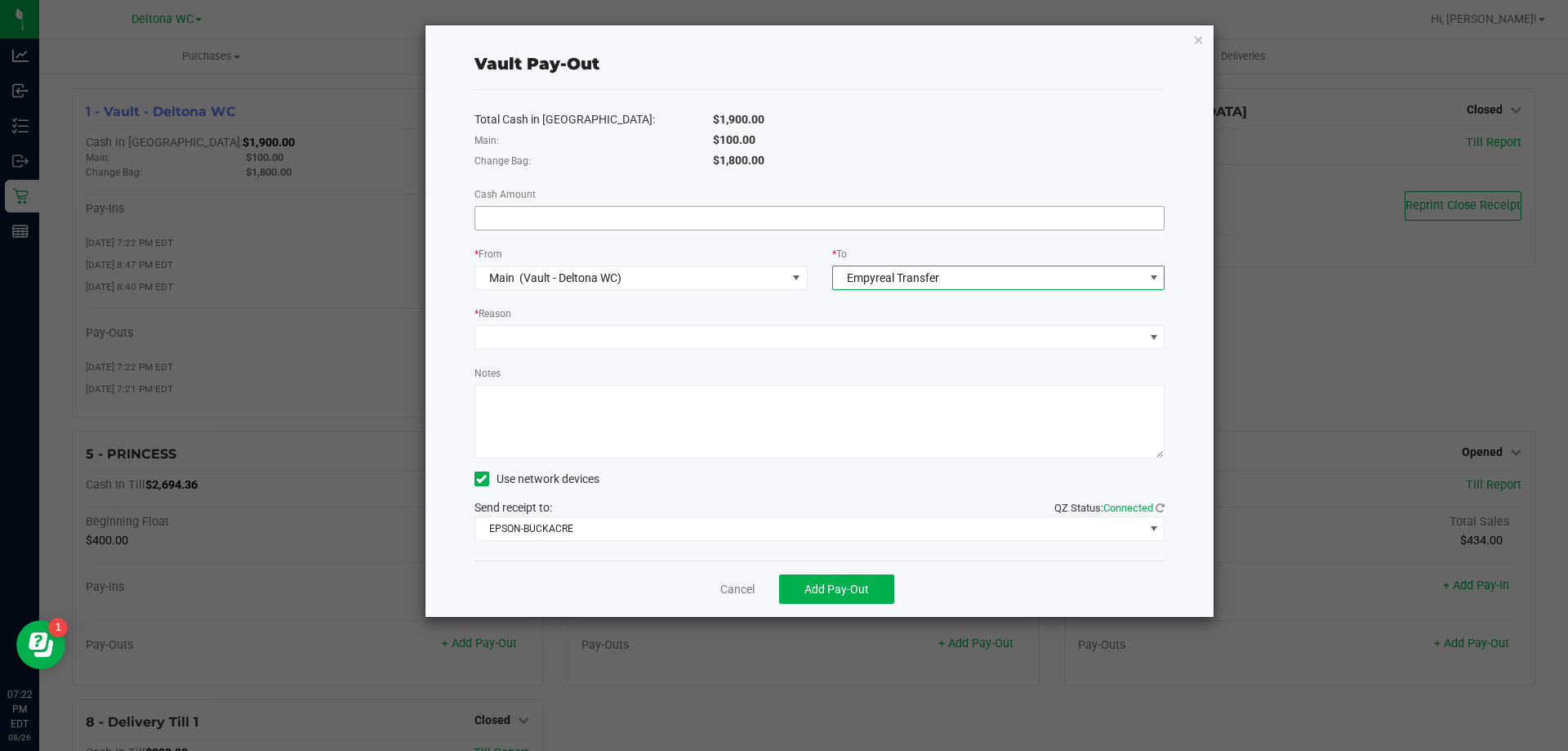
click at [674, 225] on input at bounding box center [821, 218] width 690 height 23
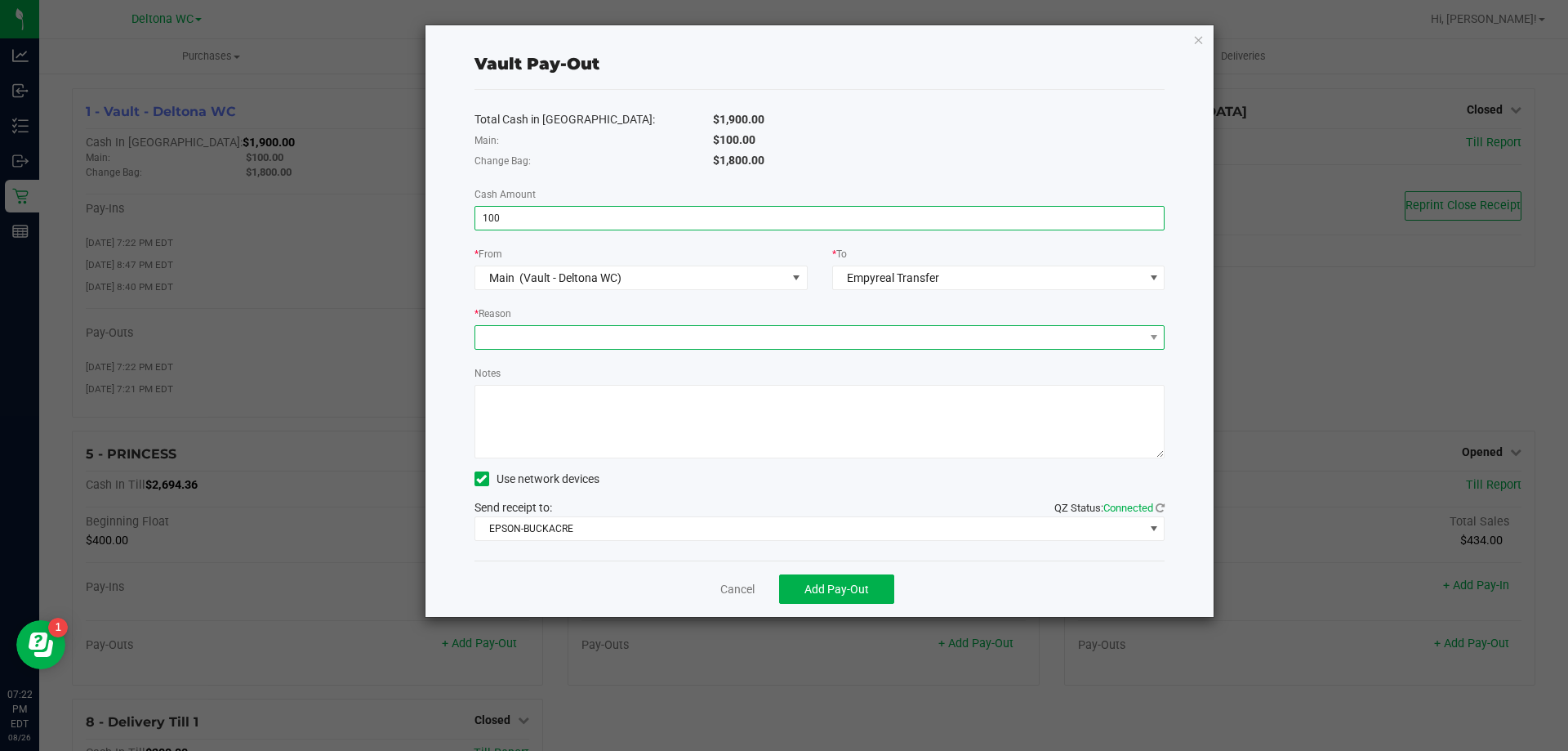
type input "$100.00"
click at [633, 333] on span at bounding box center [810, 337] width 669 height 23
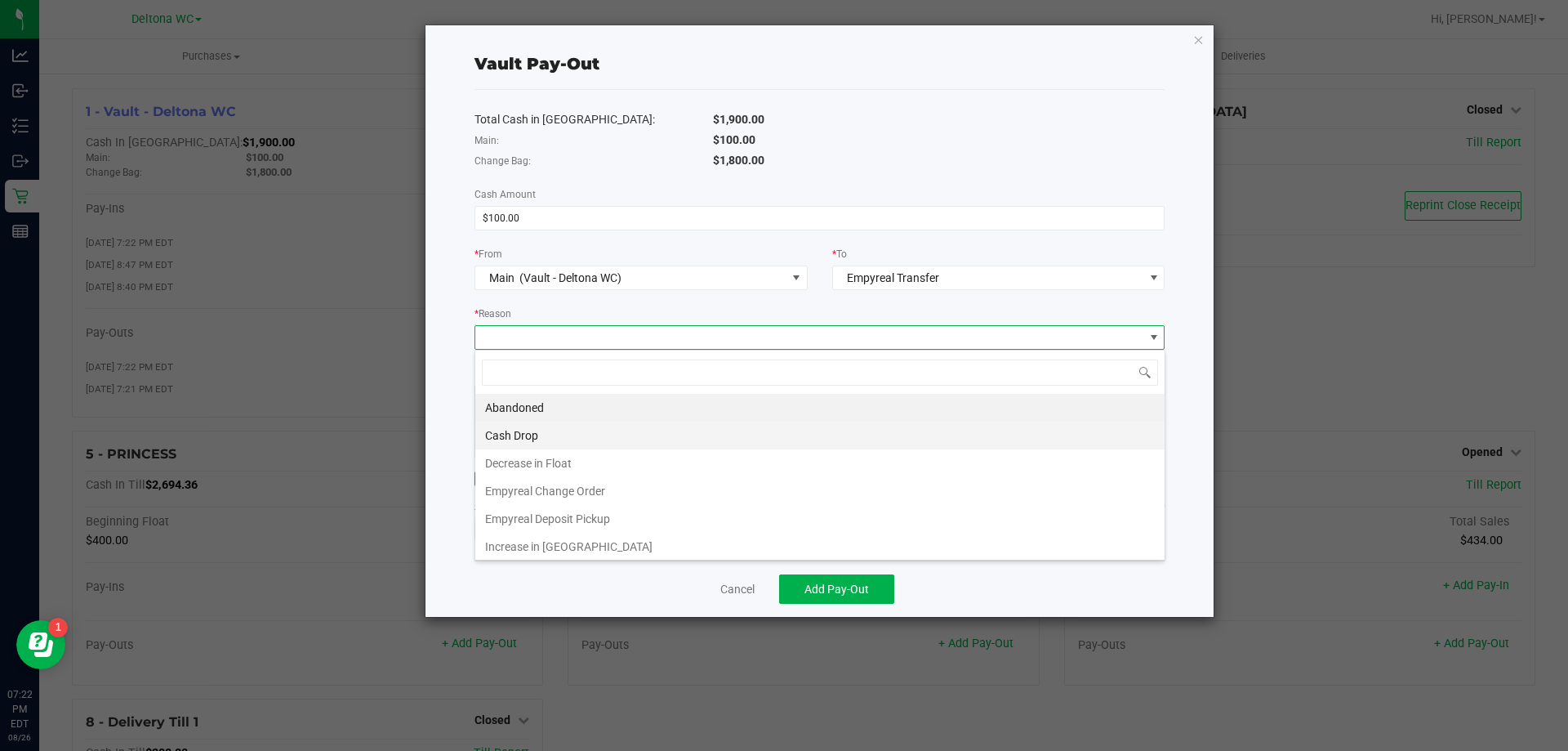
scroll to position [24, 690]
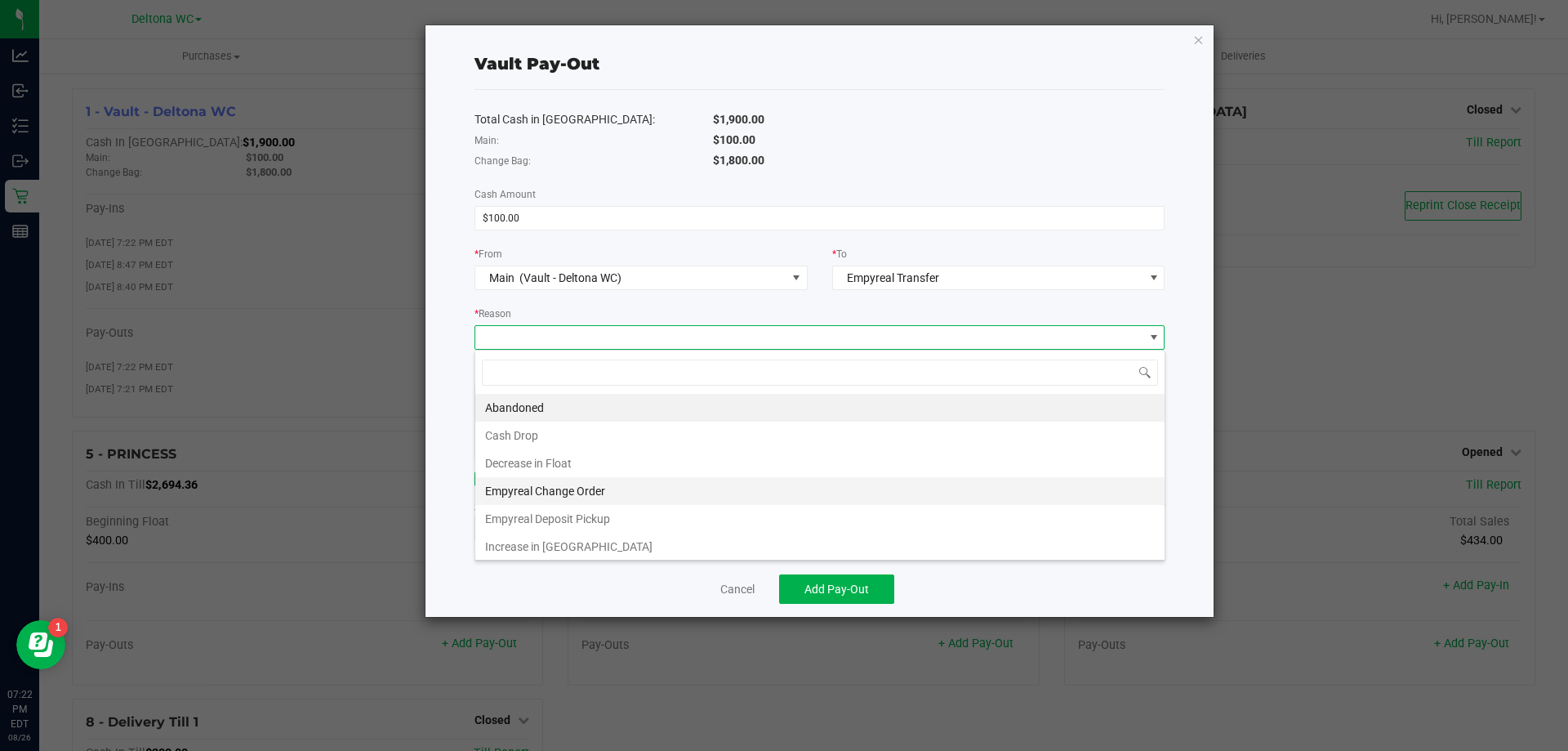
click at [563, 489] on li "Empyreal Change Order" at bounding box center [821, 491] width 690 height 28
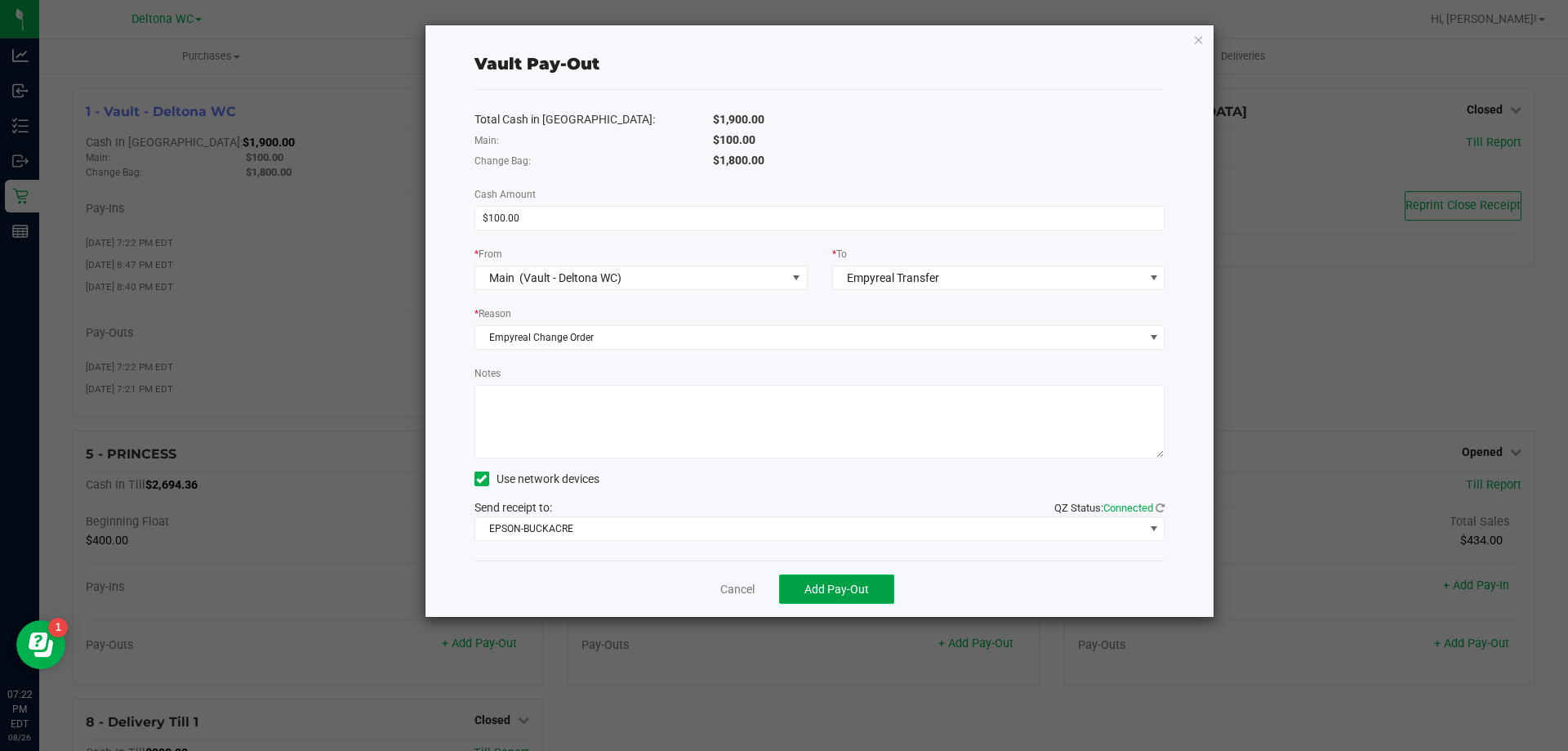
click at [858, 593] on span "Add Pay-Out" at bounding box center [836, 588] width 65 height 13
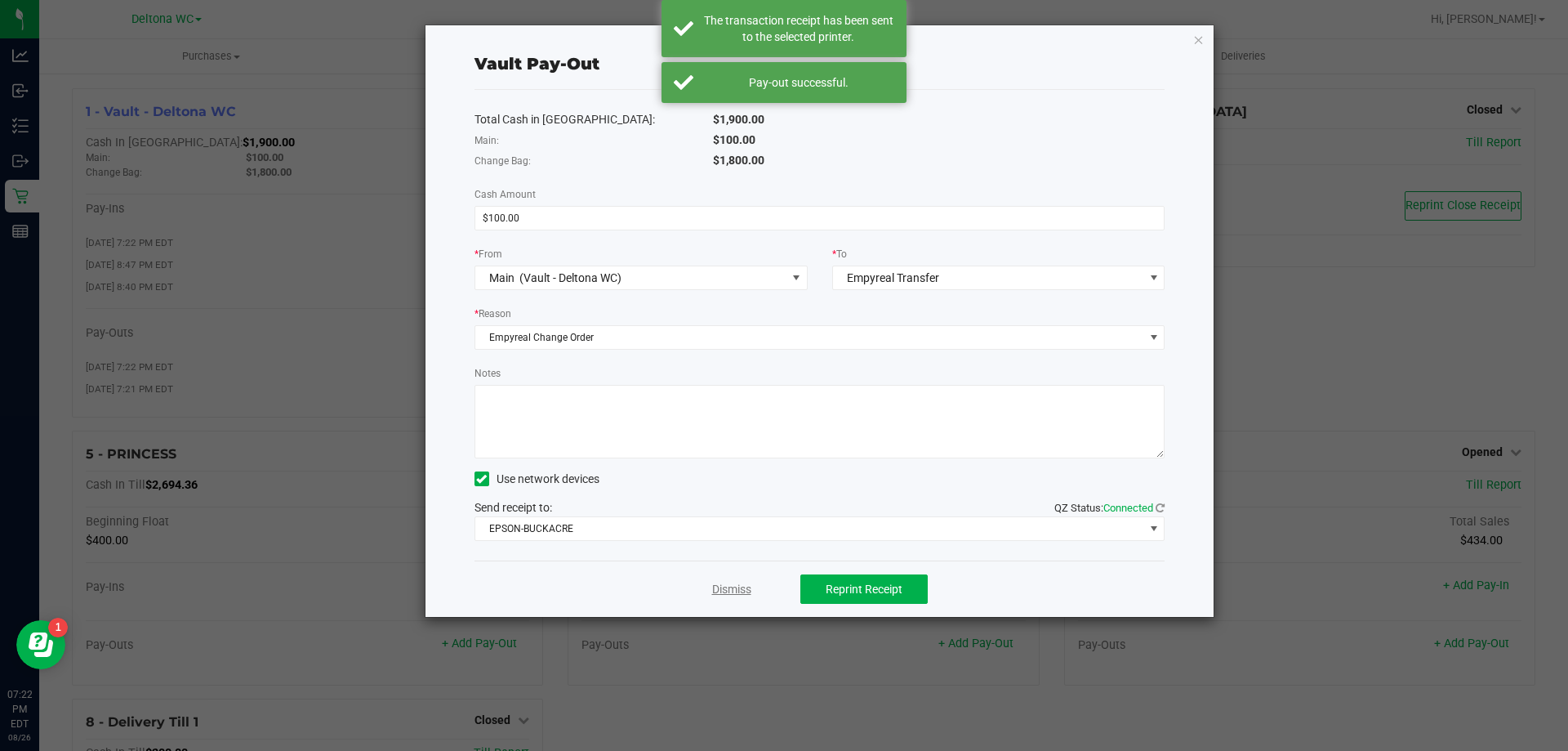
click at [741, 585] on link "Dismiss" at bounding box center [732, 589] width 40 height 17
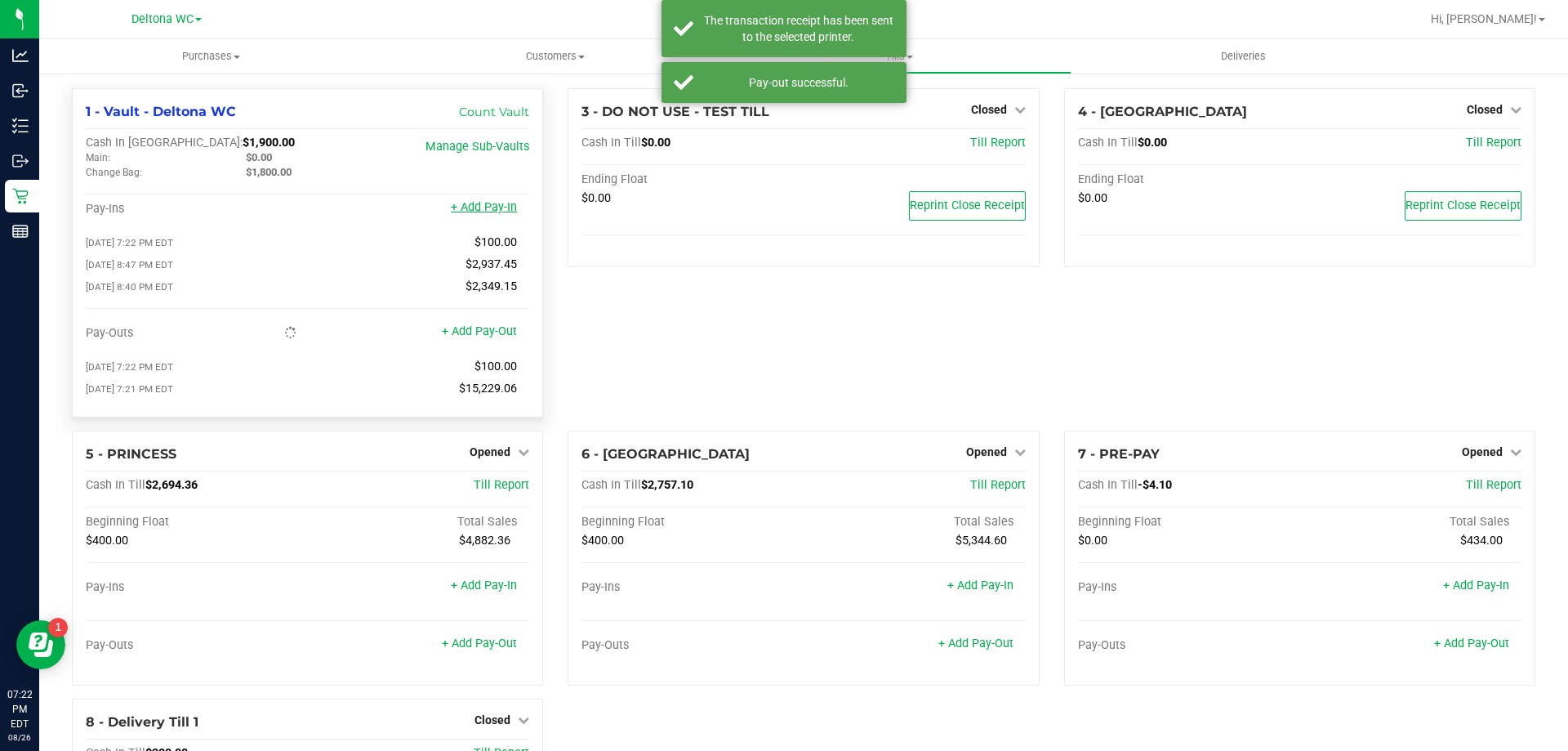
click at [506, 212] on link "+ Add Pay-In" at bounding box center [483, 207] width 66 height 14
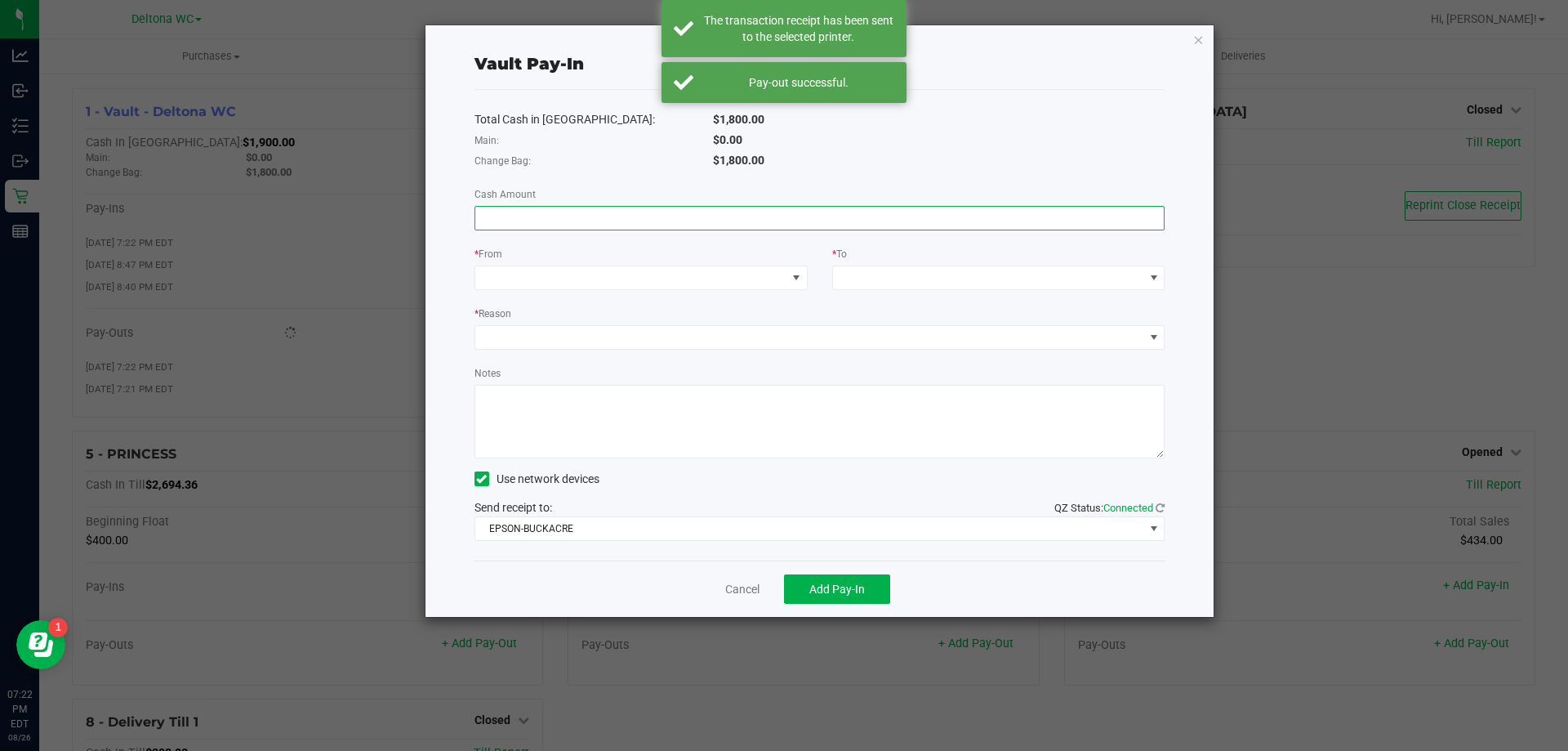
click at [748, 224] on input at bounding box center [821, 218] width 690 height 23
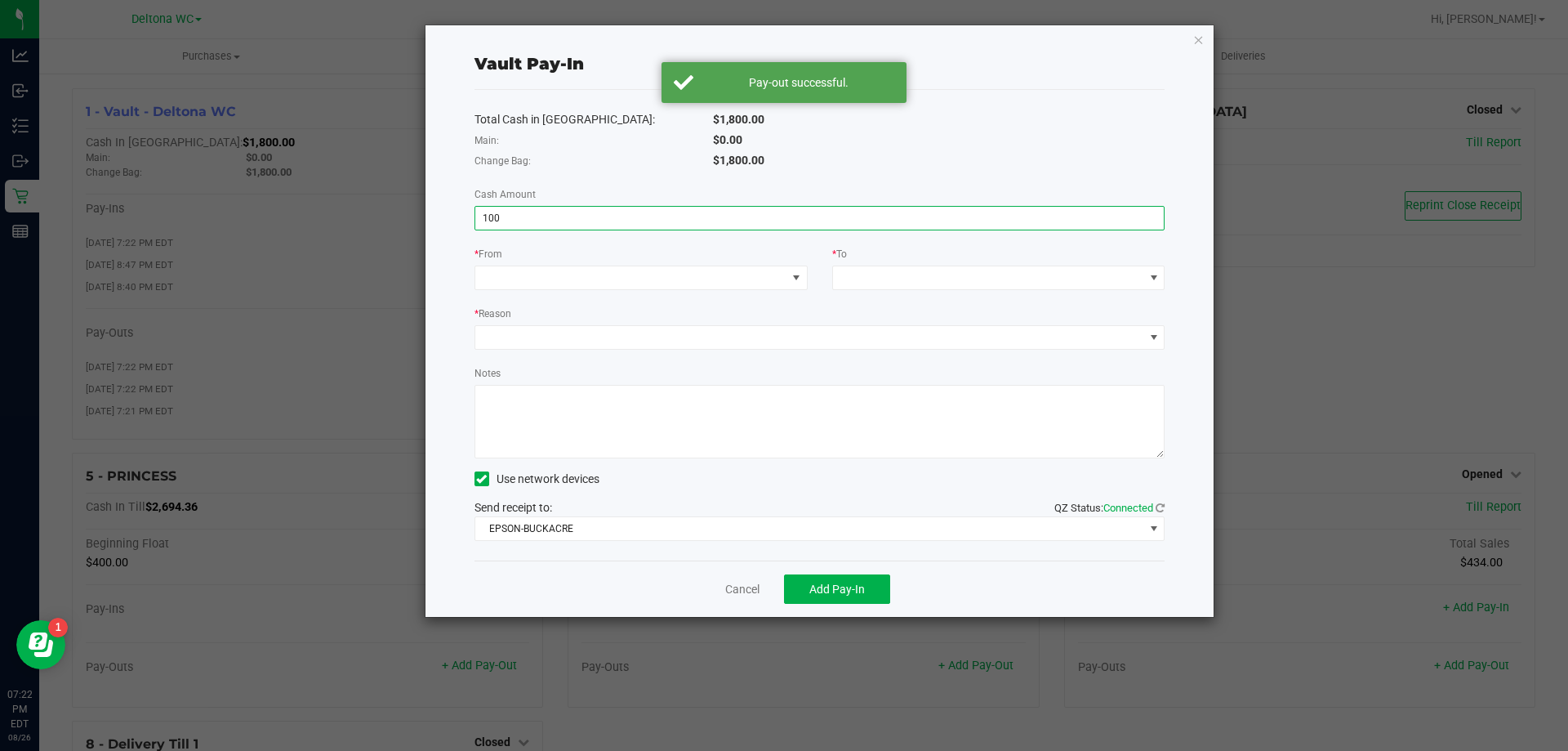
type input "$100.00"
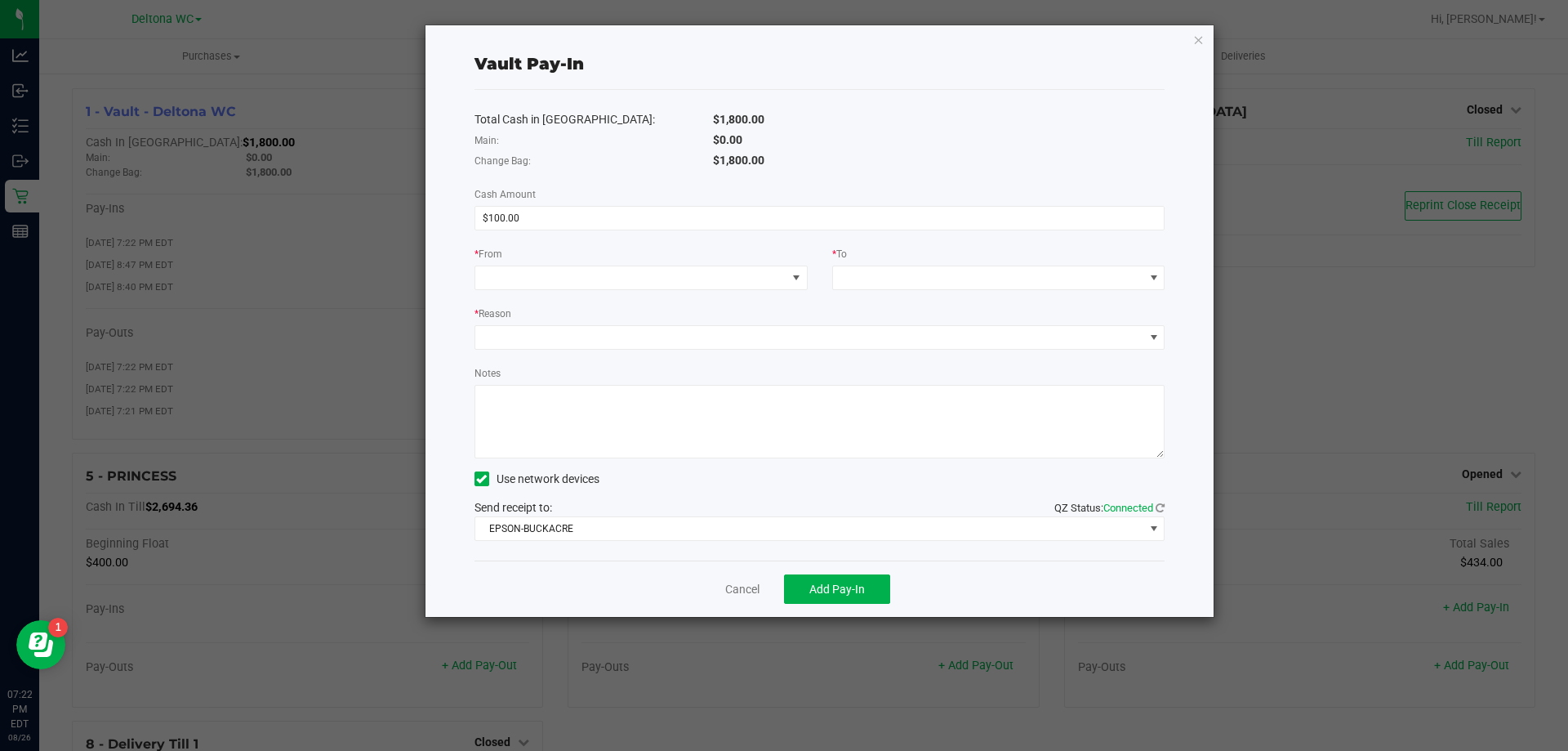
drag, startPoint x: 778, startPoint y: 299, endPoint x: 781, endPoint y: 268, distance: 31.1
click at [780, 295] on div "Total Cash in Vault: $1,800.00 Main: $0.00 Change Bag: $1,800.00 Cash Amount $1…" at bounding box center [820, 324] width 691 height 471
drag, startPoint x: 781, startPoint y: 268, endPoint x: 768, endPoint y: 280, distance: 17.7
click at [781, 269] on span at bounding box center [631, 278] width 311 height 23
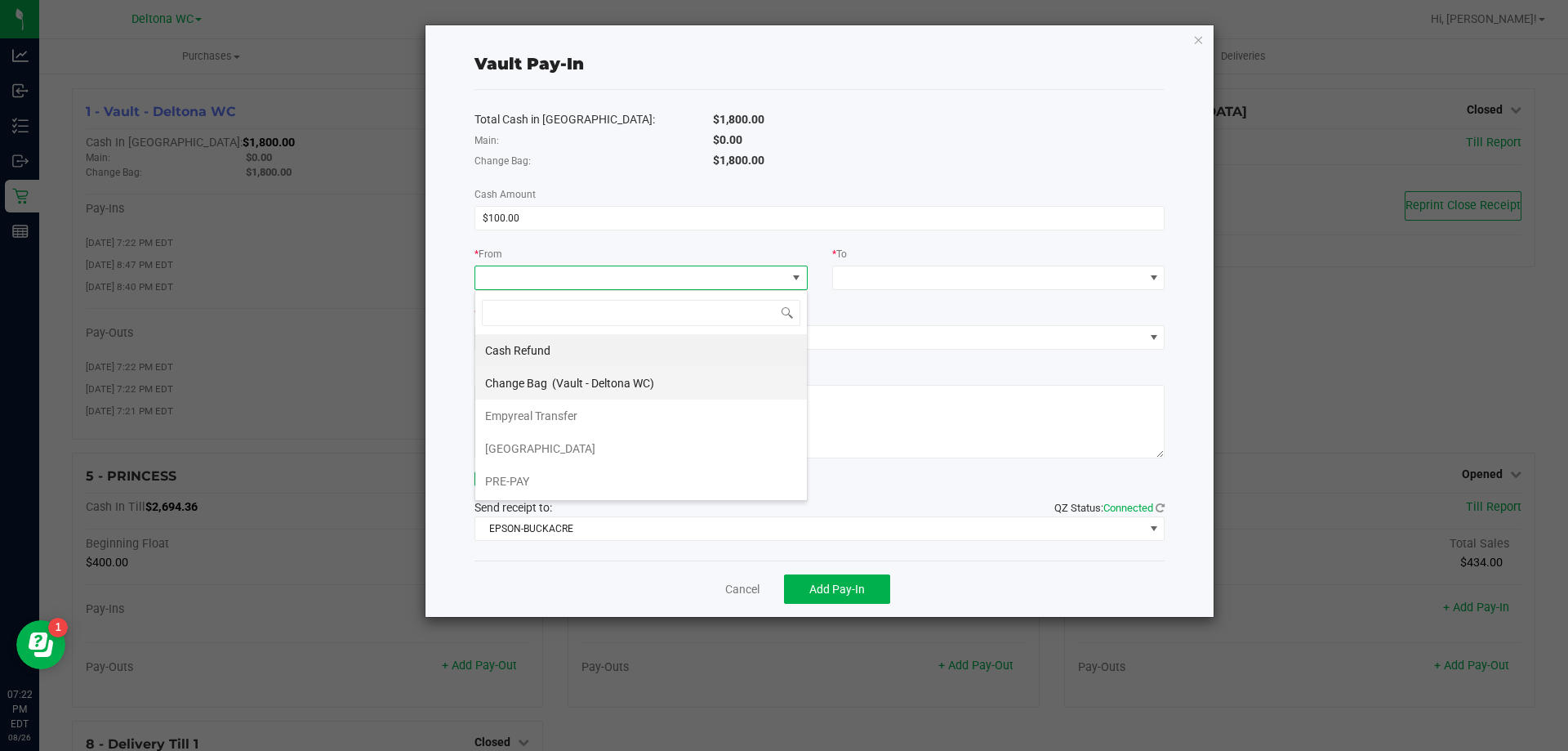
scroll to position [24, 333]
drag, startPoint x: 617, startPoint y: 423, endPoint x: 892, endPoint y: 352, distance: 284.0
click at [618, 423] on li "Empyreal Transfer" at bounding box center [642, 416] width 332 height 33
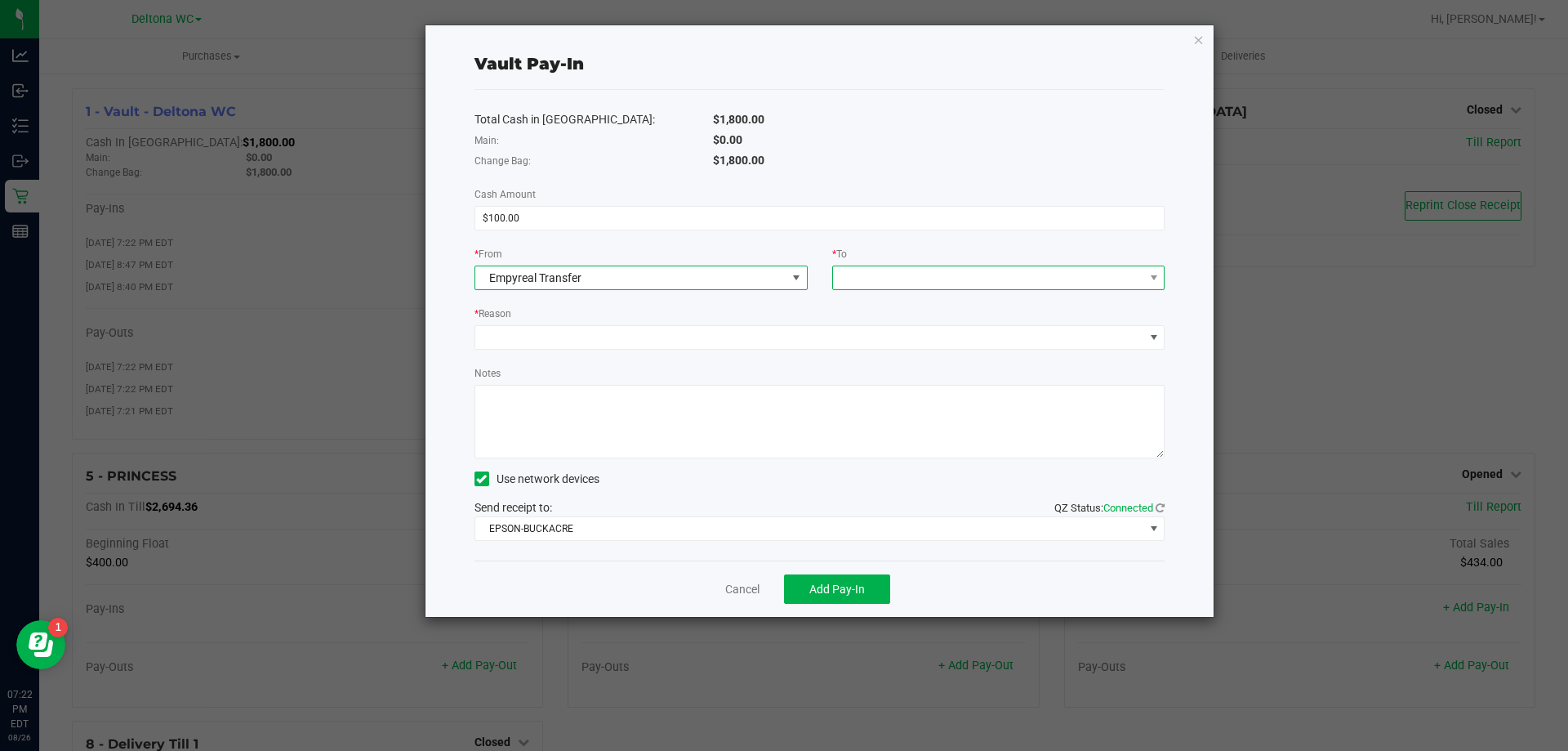
click at [957, 270] on span at bounding box center [989, 278] width 311 height 23
click at [922, 351] on span "(Vault - Deltona WC)" at bounding box center [961, 350] width 102 height 13
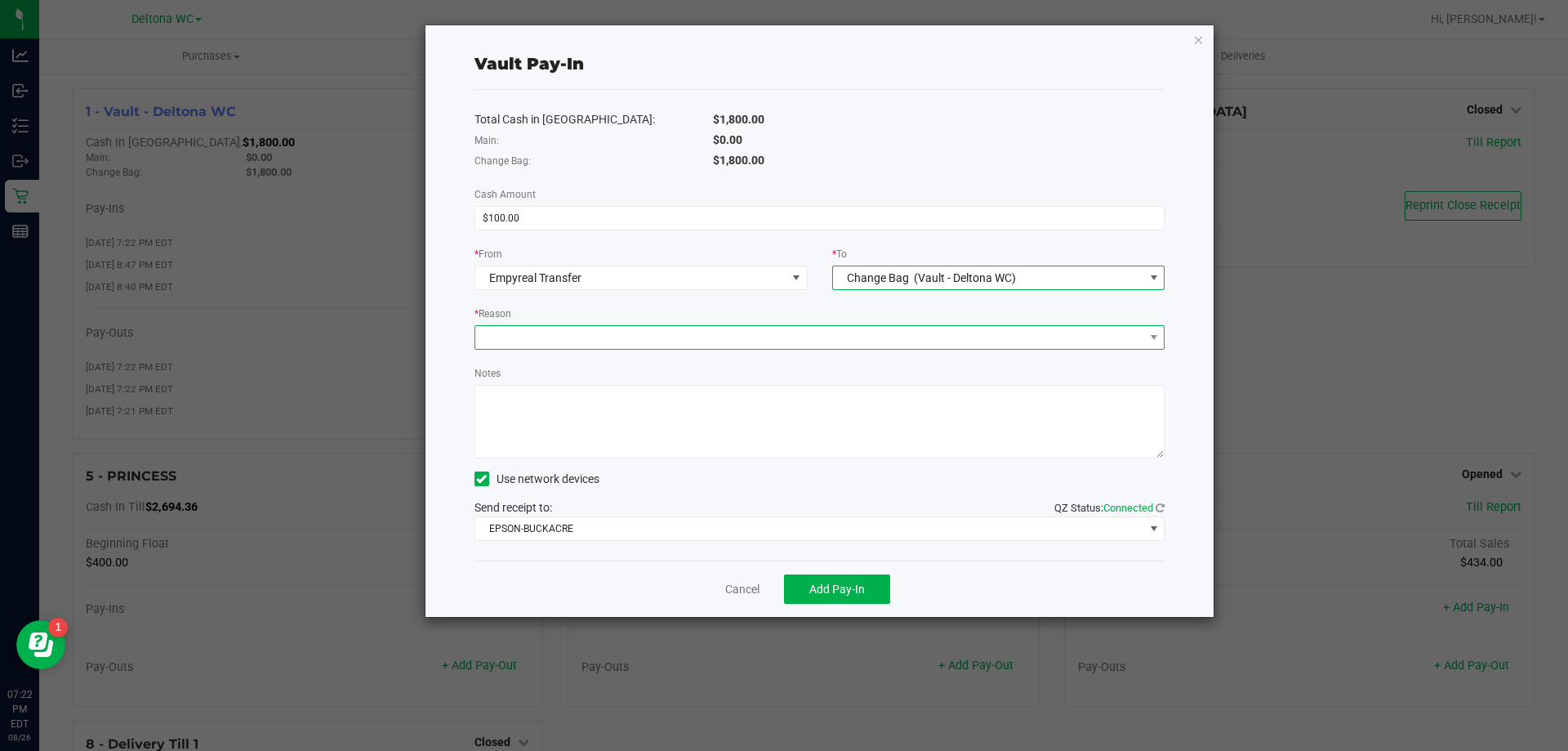
click at [837, 328] on span at bounding box center [810, 337] width 669 height 23
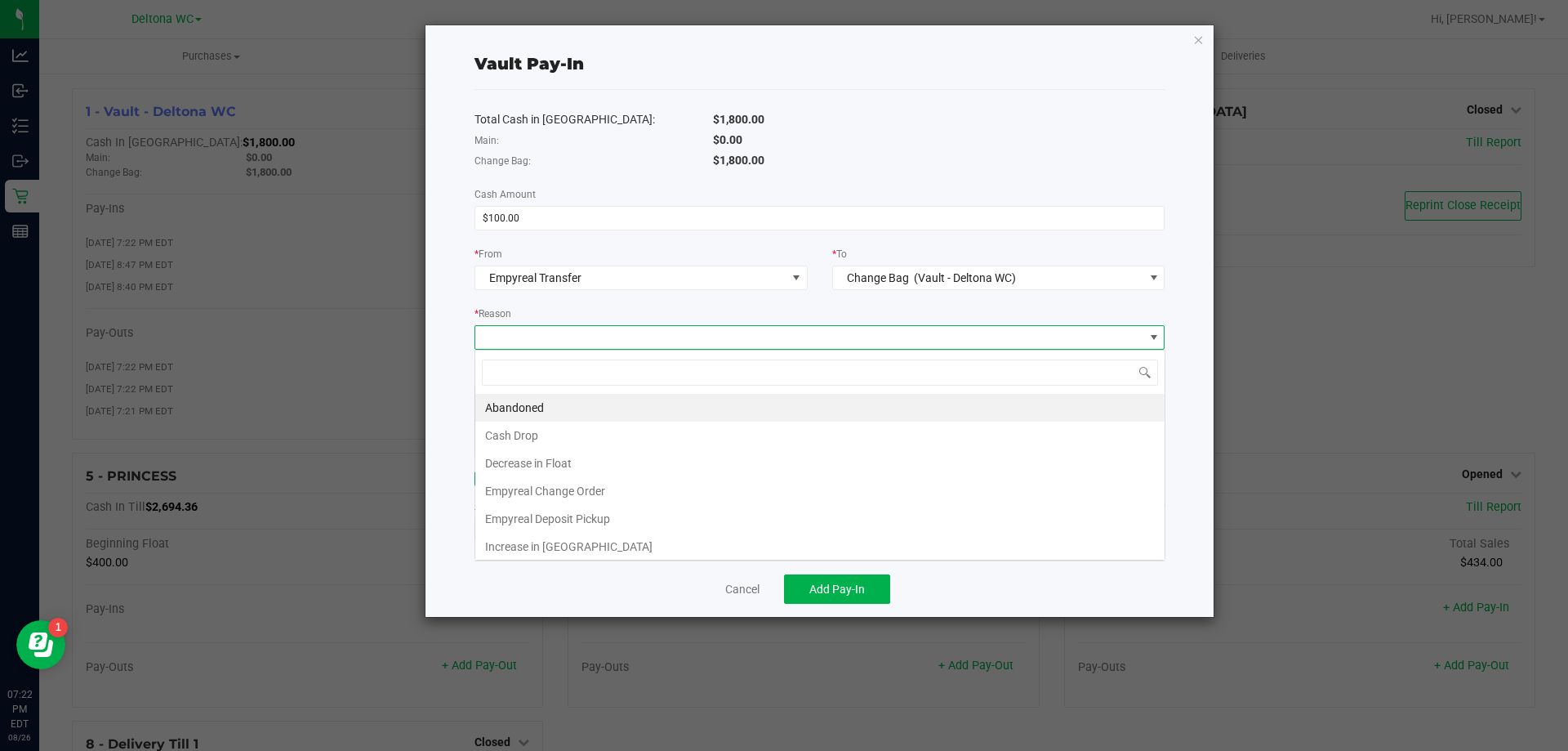
scroll to position [24, 690]
click at [577, 489] on li "Empyreal Change Order" at bounding box center [821, 491] width 690 height 28
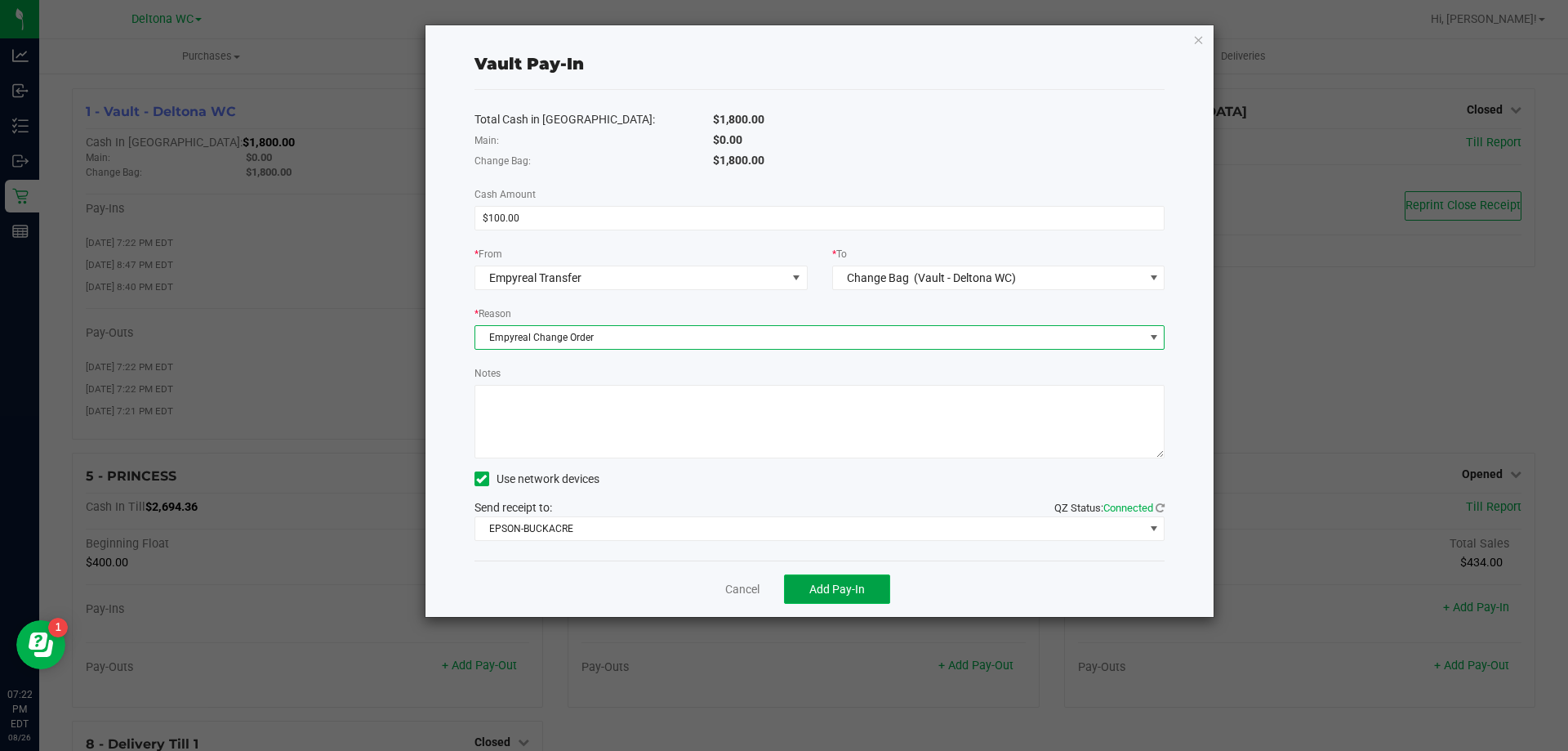
click at [828, 587] on span "Add Pay-In" at bounding box center [837, 588] width 56 height 13
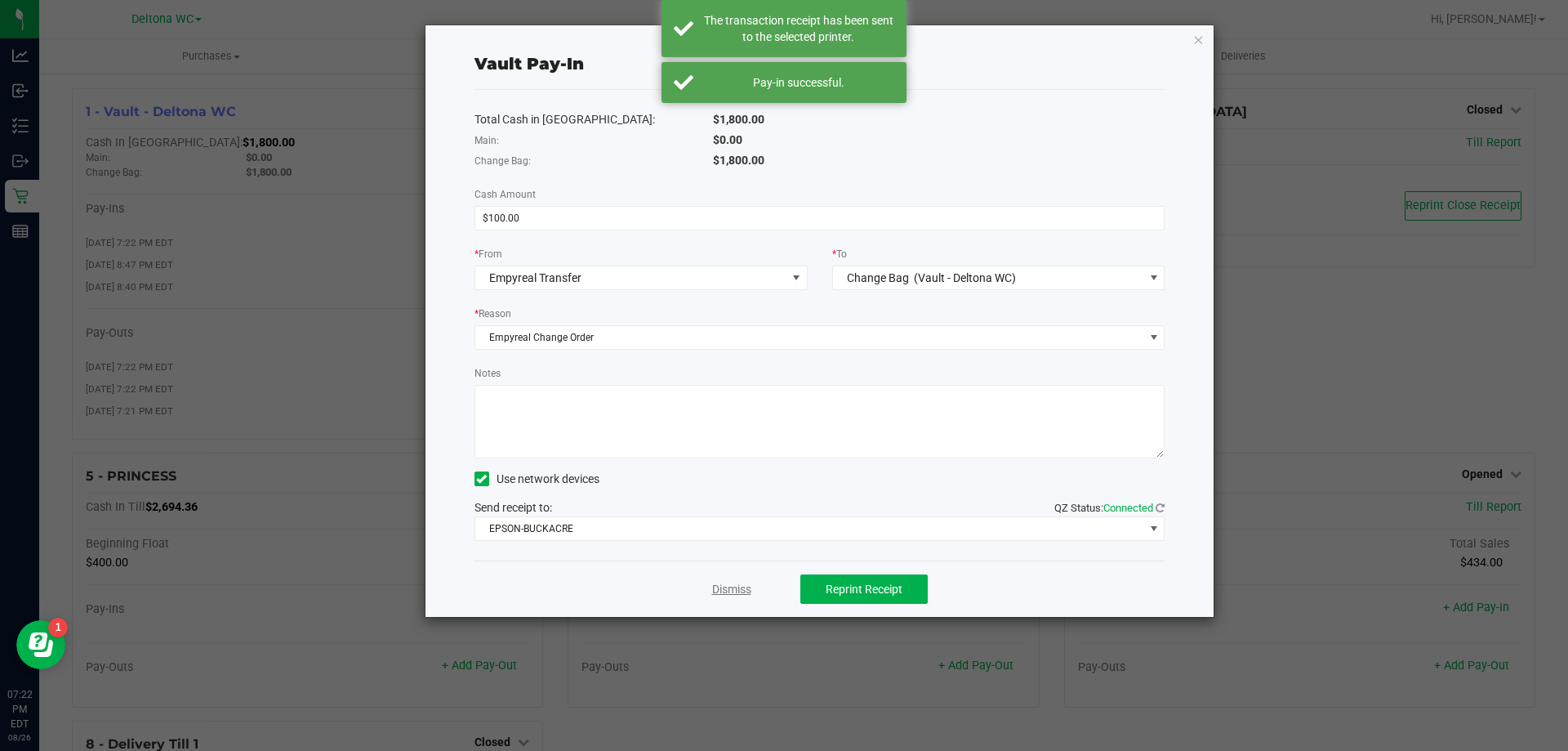
click at [724, 593] on link "Dismiss" at bounding box center [732, 589] width 40 height 17
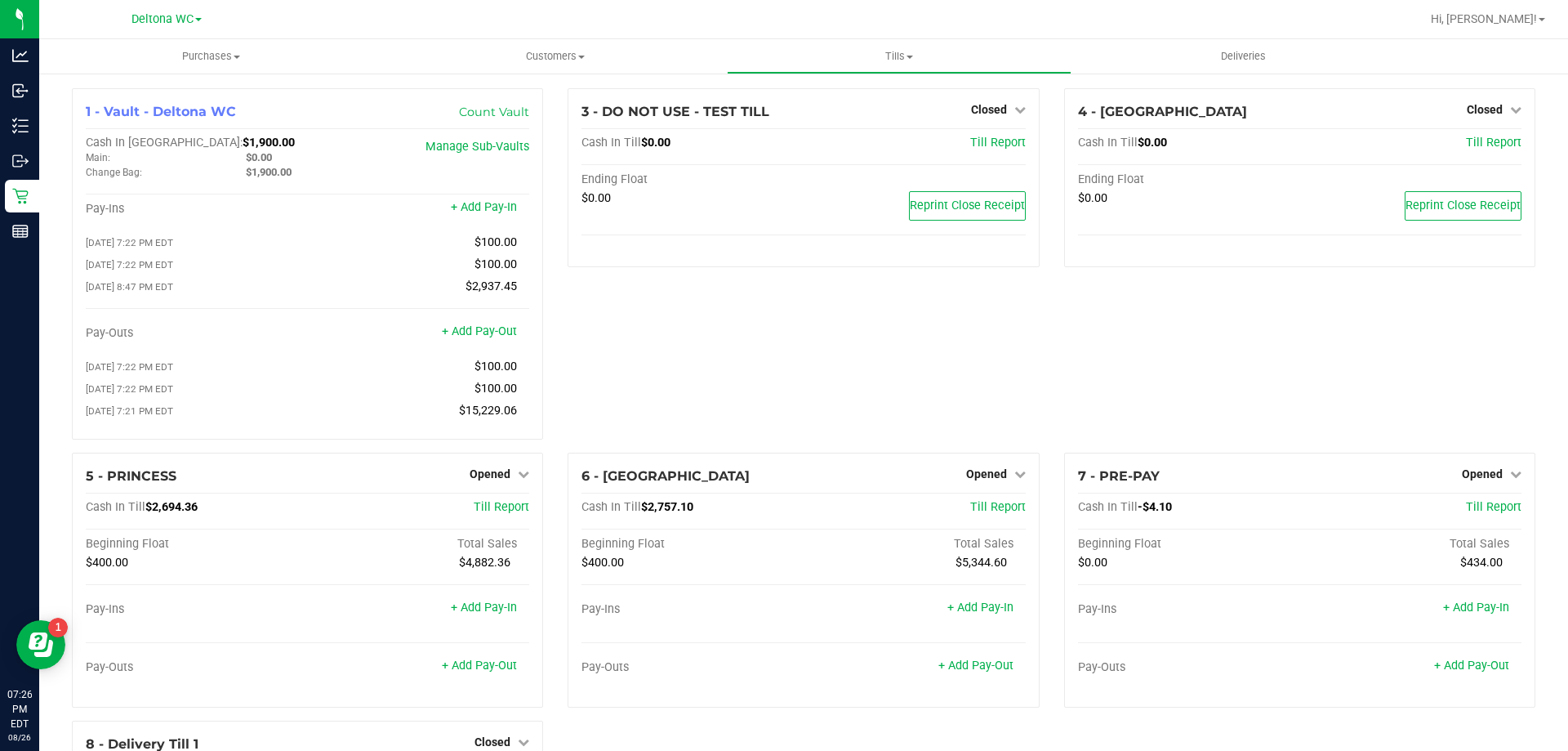
click at [1259, 370] on div "4 - CUBA Closed Open Till Cash In Till $0.00 Till Report Ending Float $0.00 Rep…" at bounding box center [1300, 271] width 495 height 365
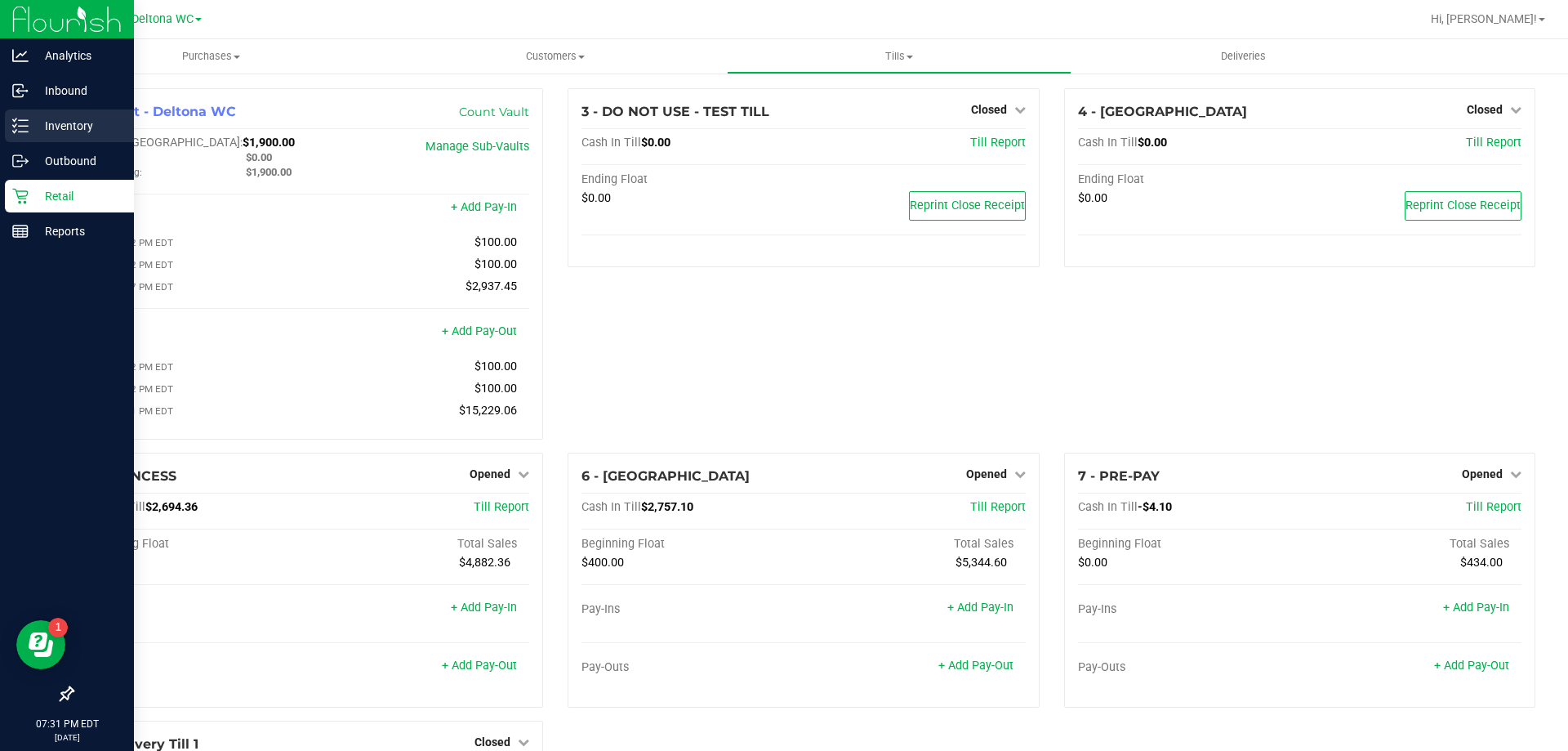
click at [26, 110] on div "Inventory" at bounding box center [70, 126] width 129 height 33
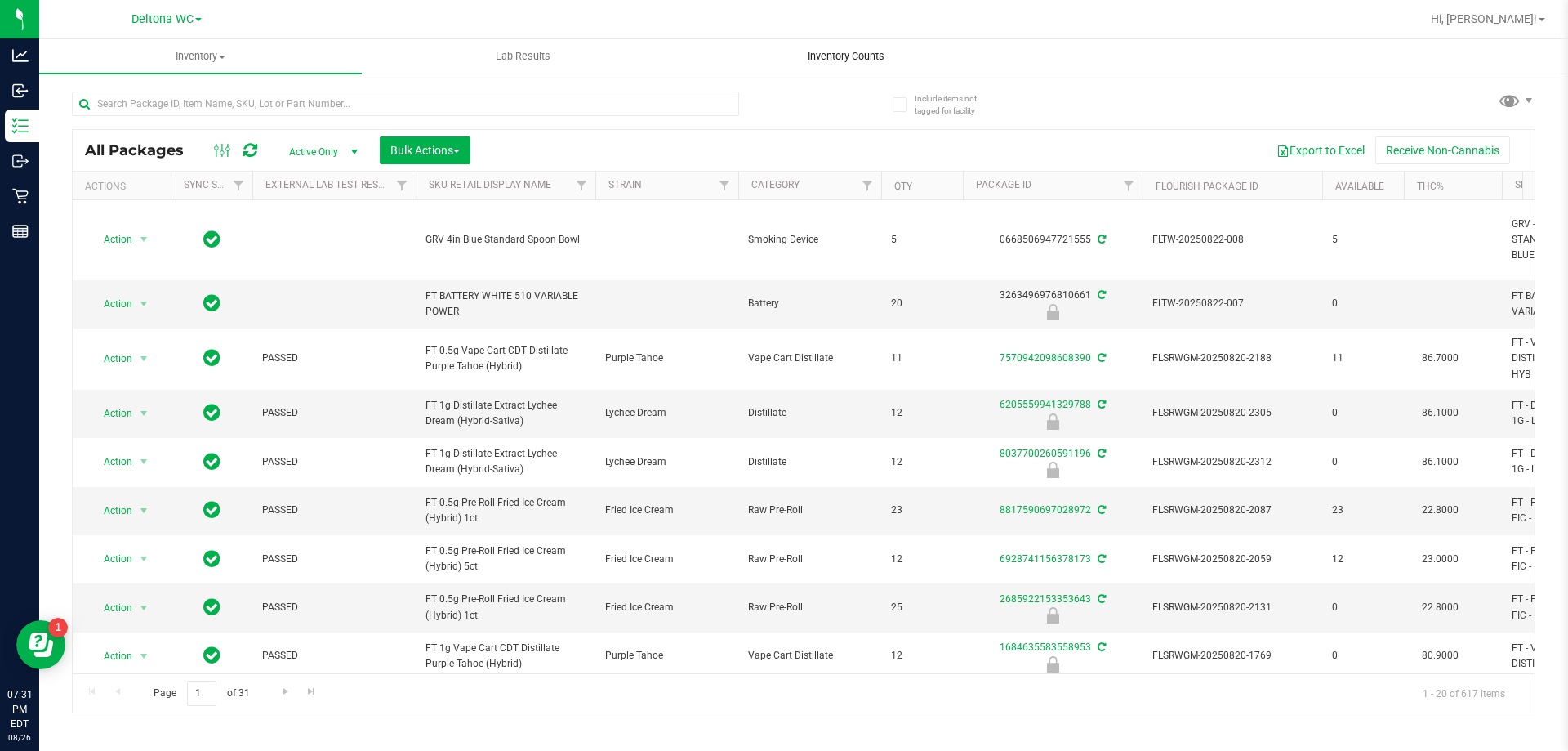
click at [818, 53] on span "Inventory Counts" at bounding box center [846, 56] width 121 height 15
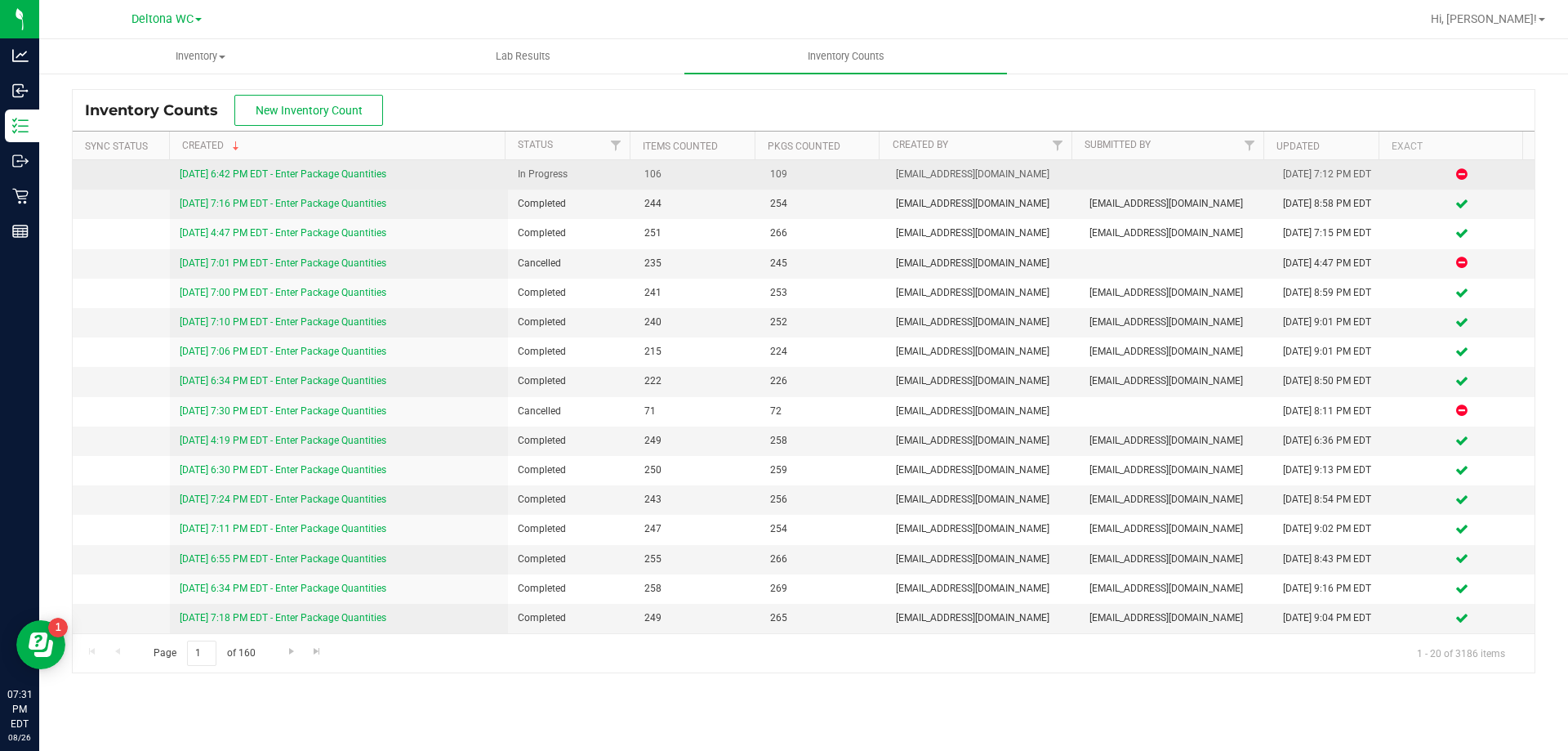
click at [366, 172] on link "8/26/25 6:42 PM EDT - Enter Package Quantities" at bounding box center [283, 174] width 206 height 11
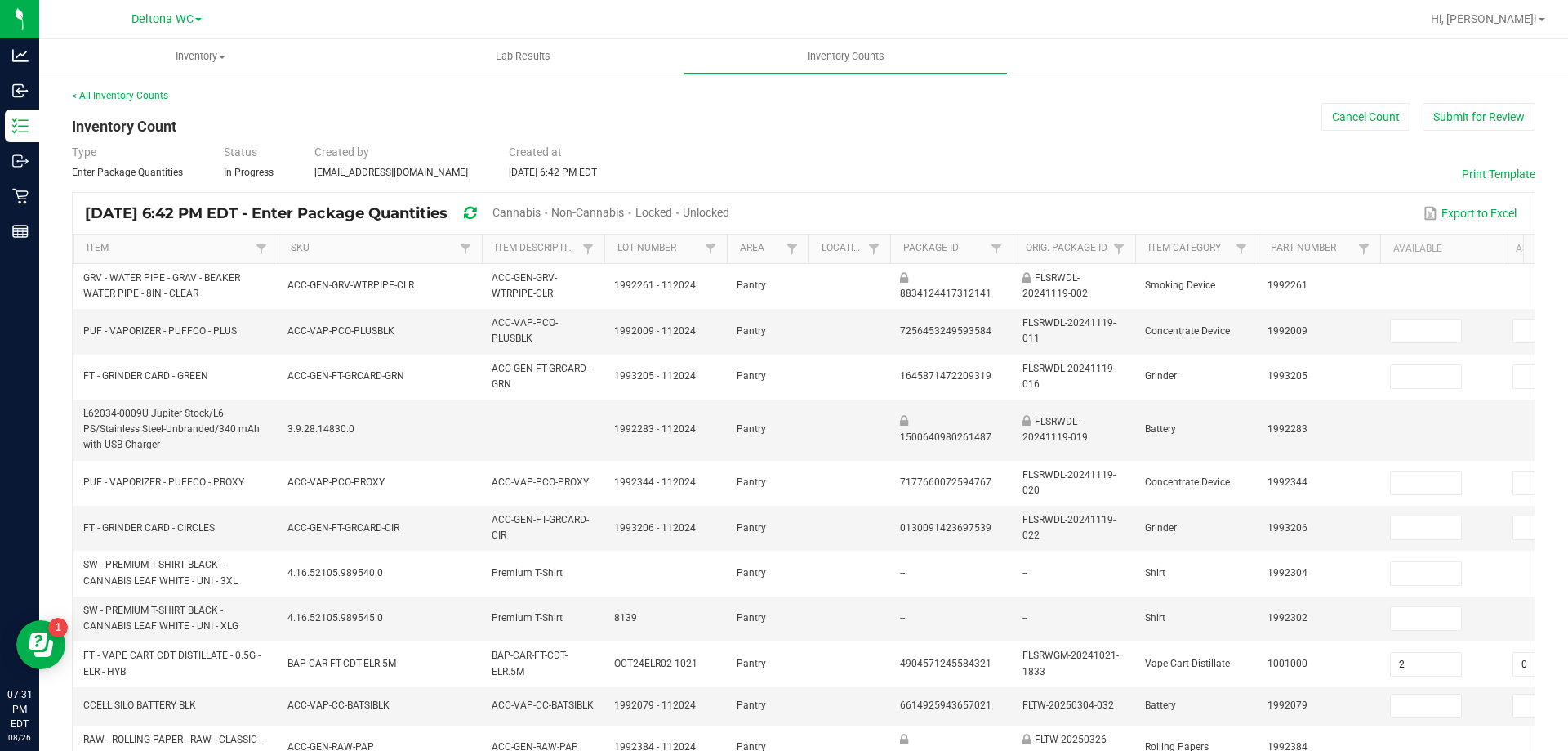
click at [541, 212] on span "Cannabis" at bounding box center [517, 212] width 48 height 13
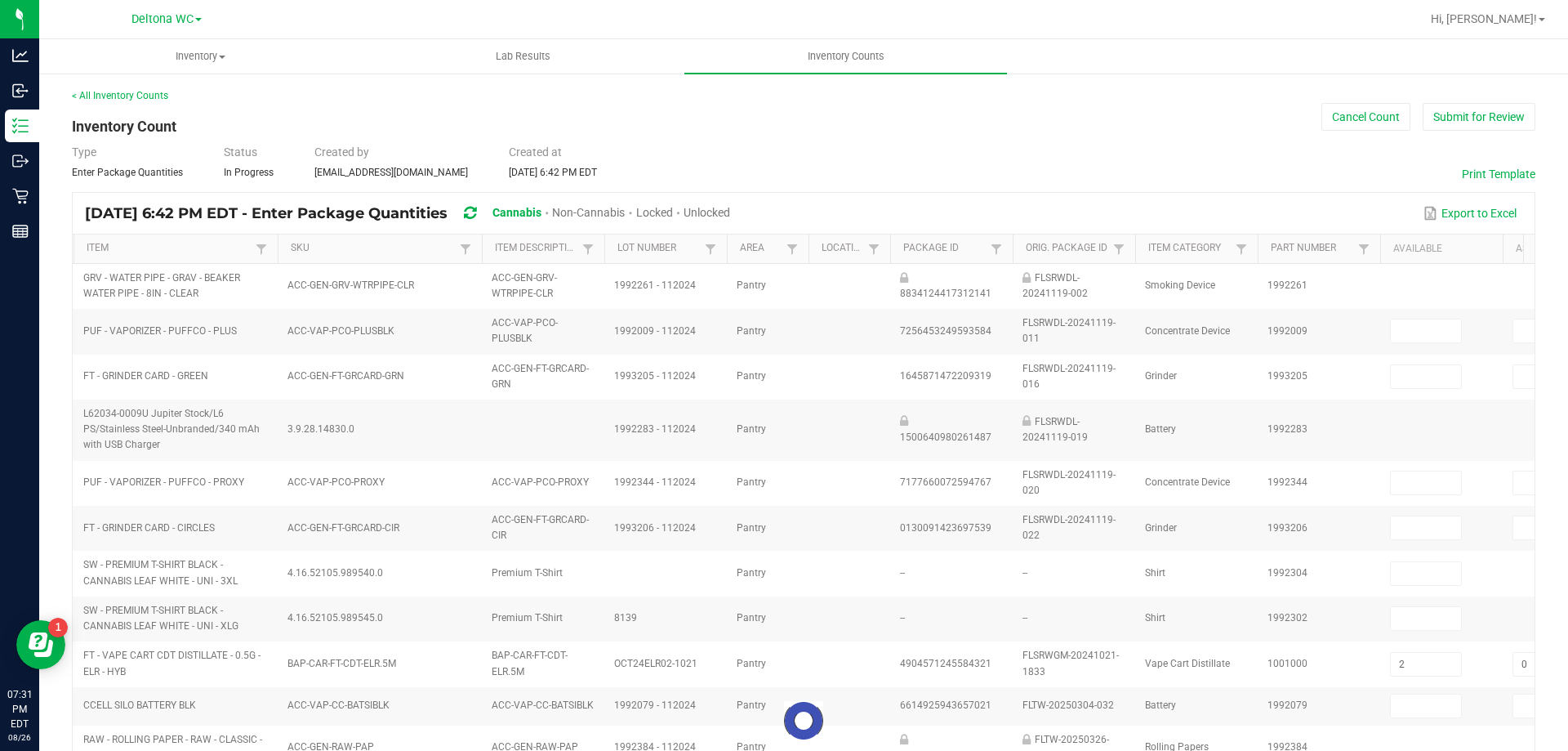
type input "2"
type input "0"
type input "11"
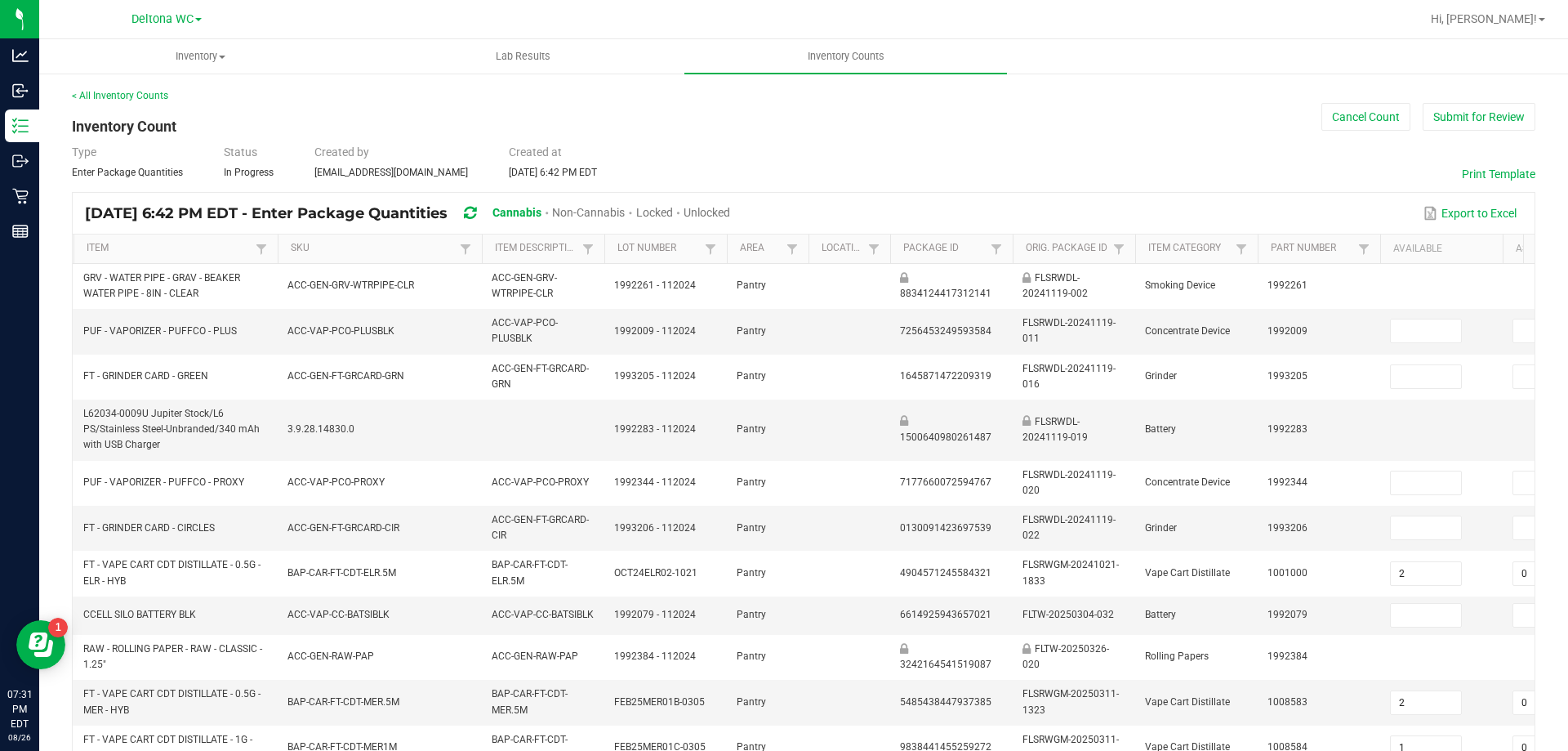
click at [730, 206] on span "Unlocked" at bounding box center [707, 212] width 46 height 13
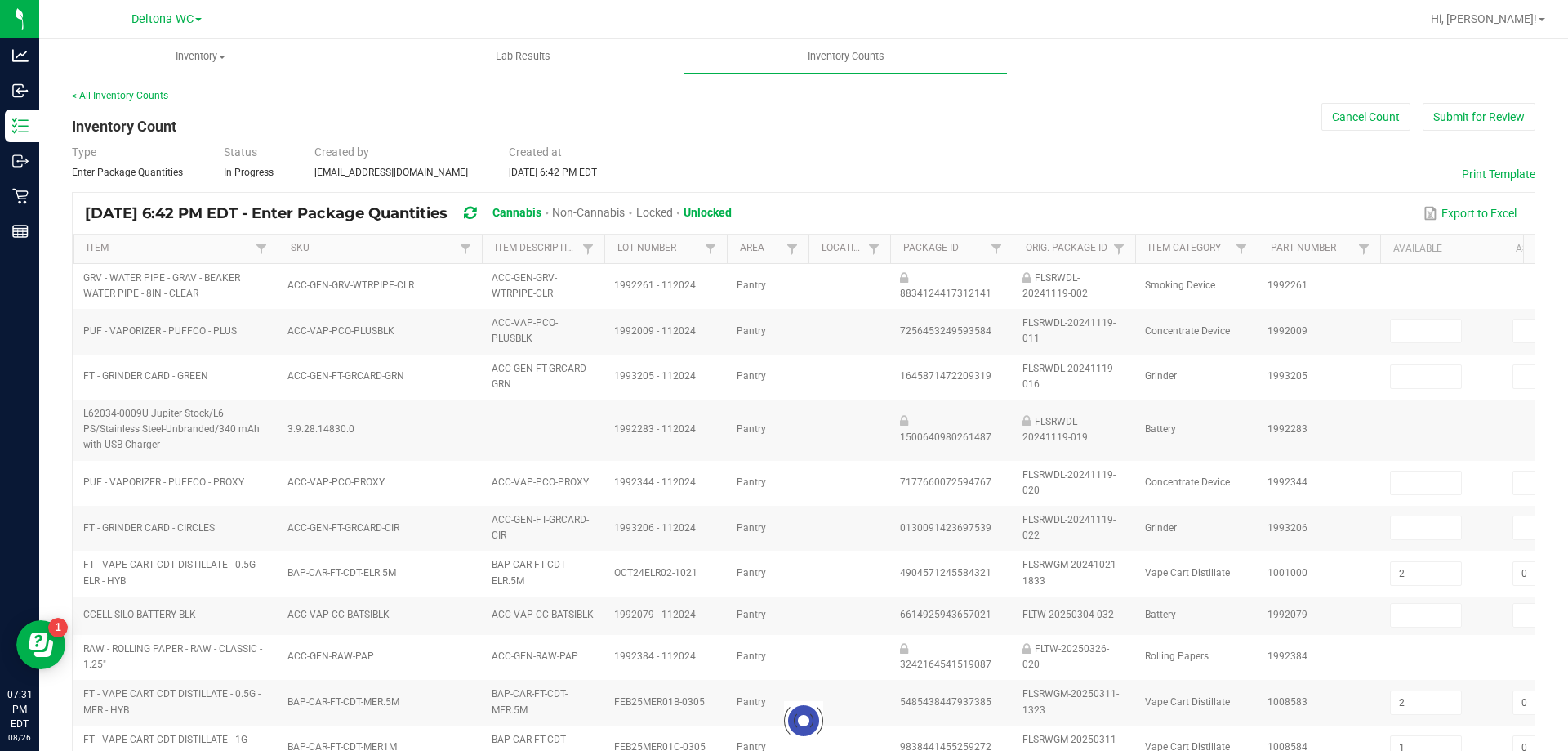
type input "2"
type input "0"
type input "1"
type input "0"
type input "5"
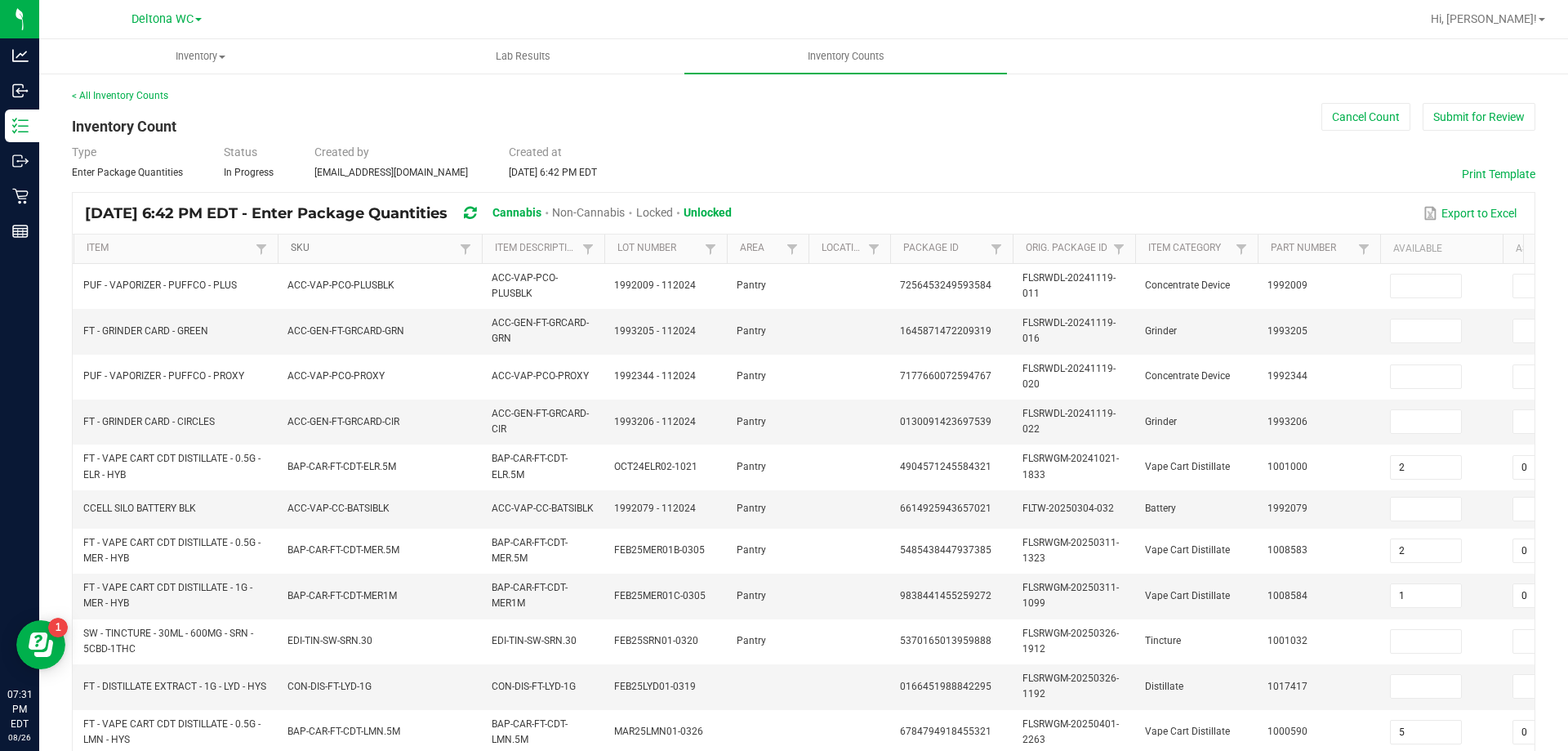
click at [397, 252] on link "SKU" at bounding box center [372, 248] width 164 height 13
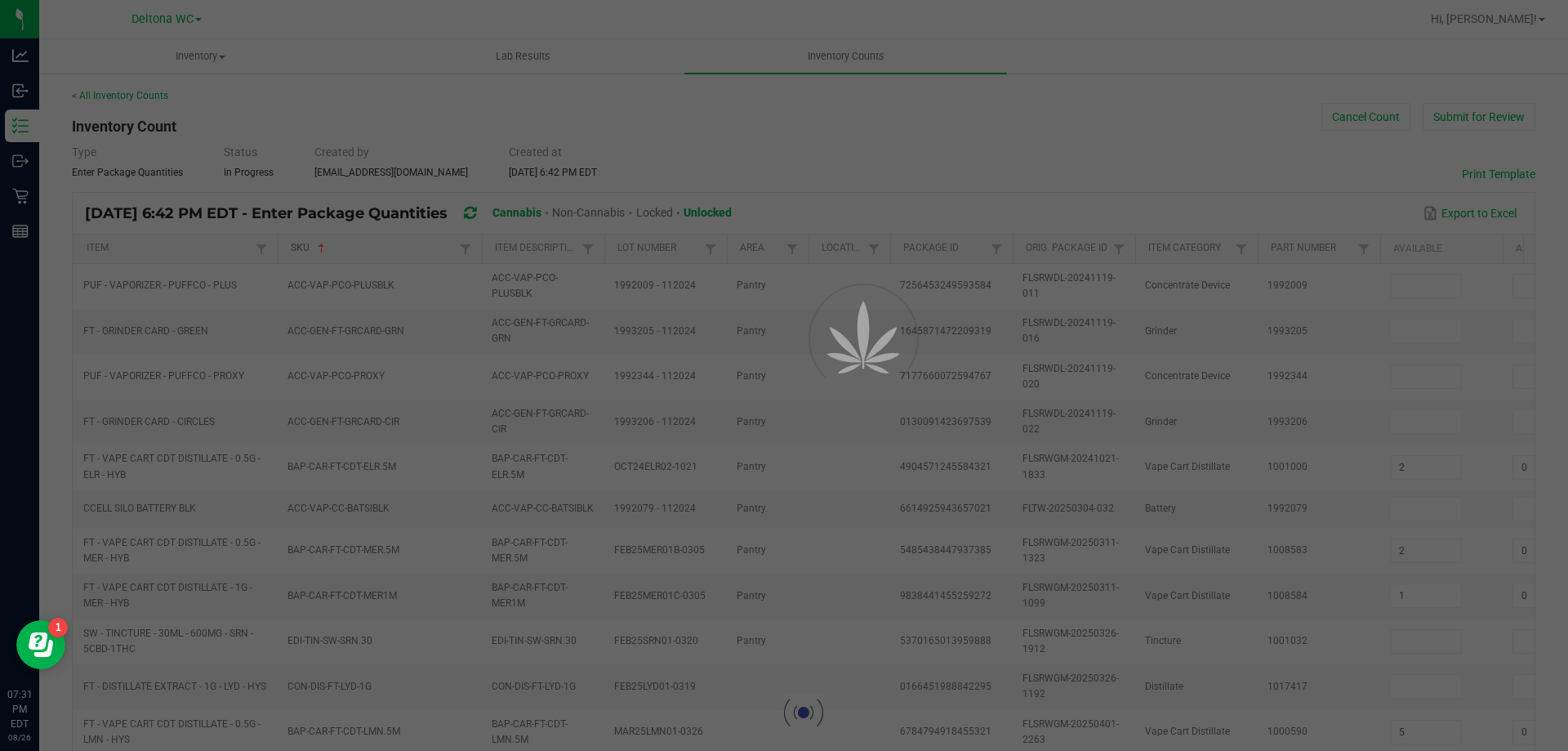
type input "0"
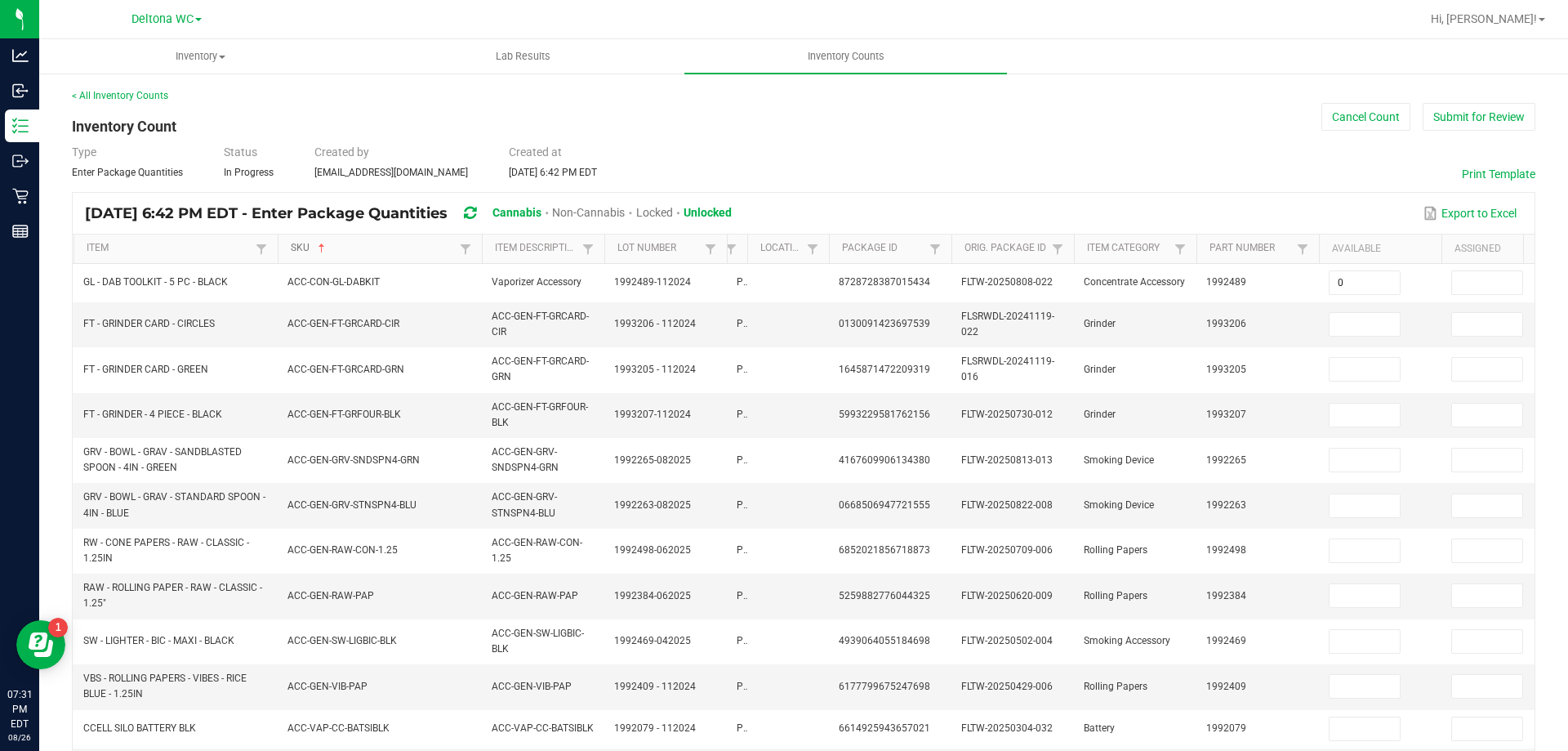
click at [742, 251] on span at bounding box center [745, 377] width 5 height 284
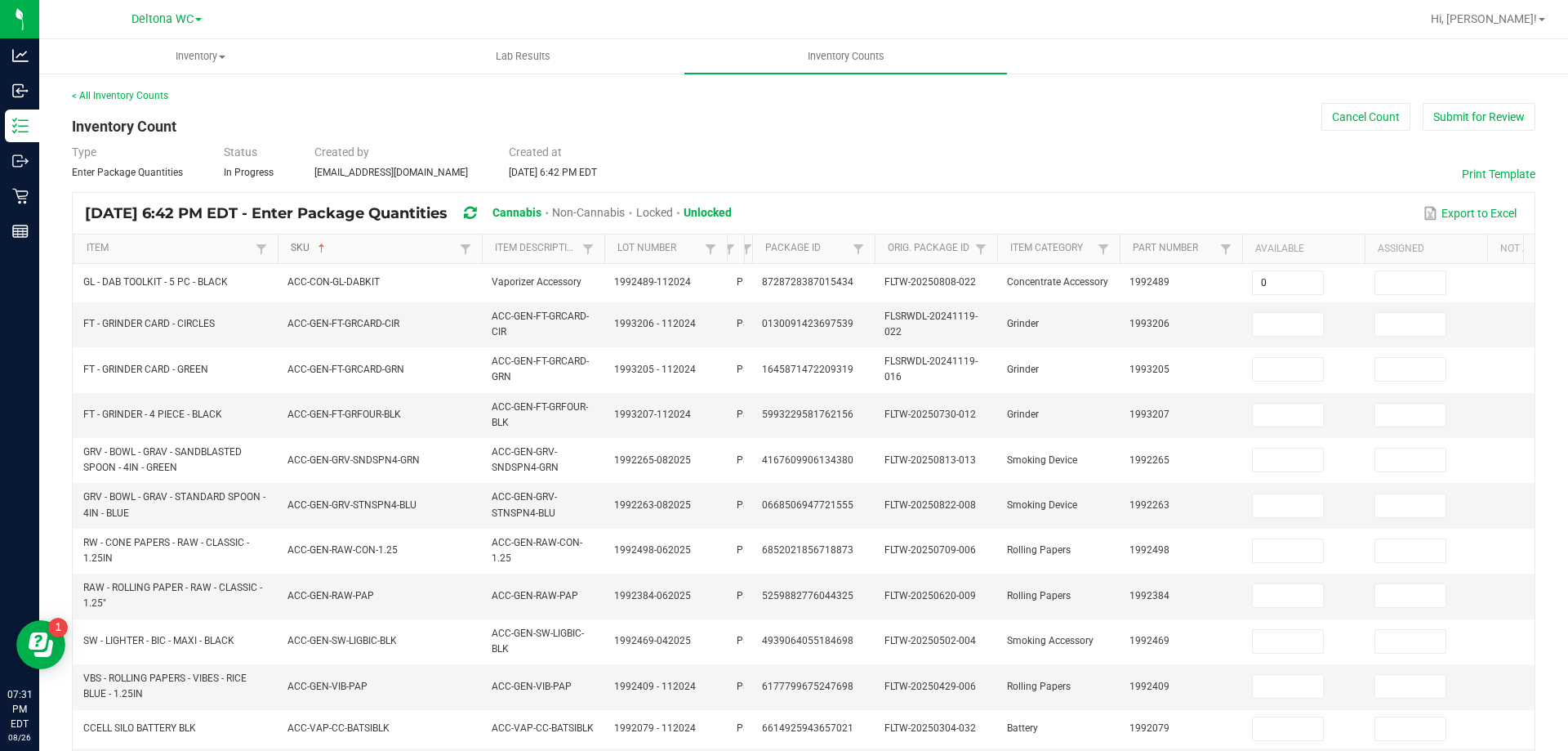
click at [738, 264] on div "Item SKU Sorted Ascending Item Description Lot Number Area Location Package Id …" at bounding box center [804, 687] width 1462 height 906
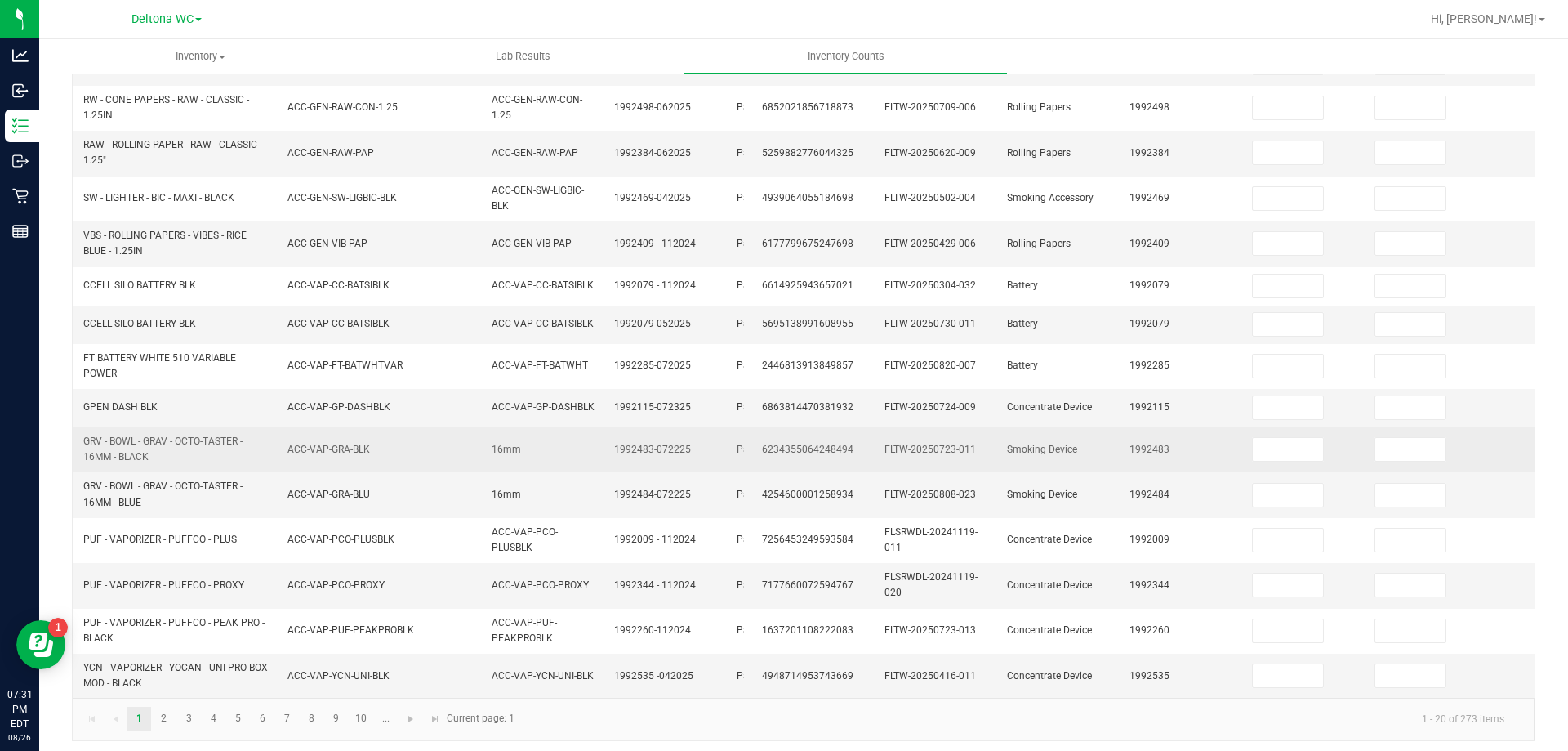
scroll to position [462, 0]
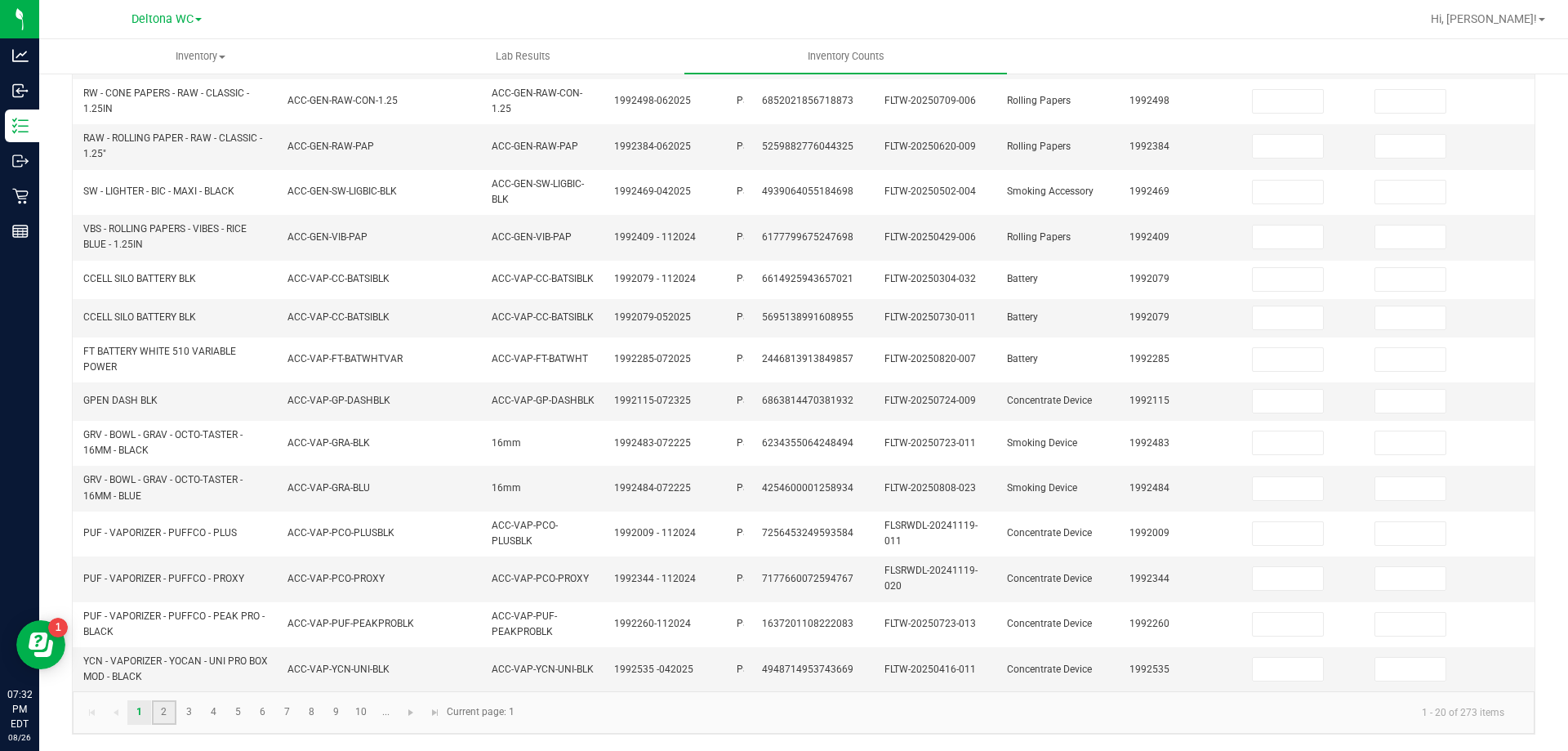
click at [167, 714] on link "2" at bounding box center [164, 712] width 24 height 24
type input "2"
type input "0"
type input "2"
type input "0"
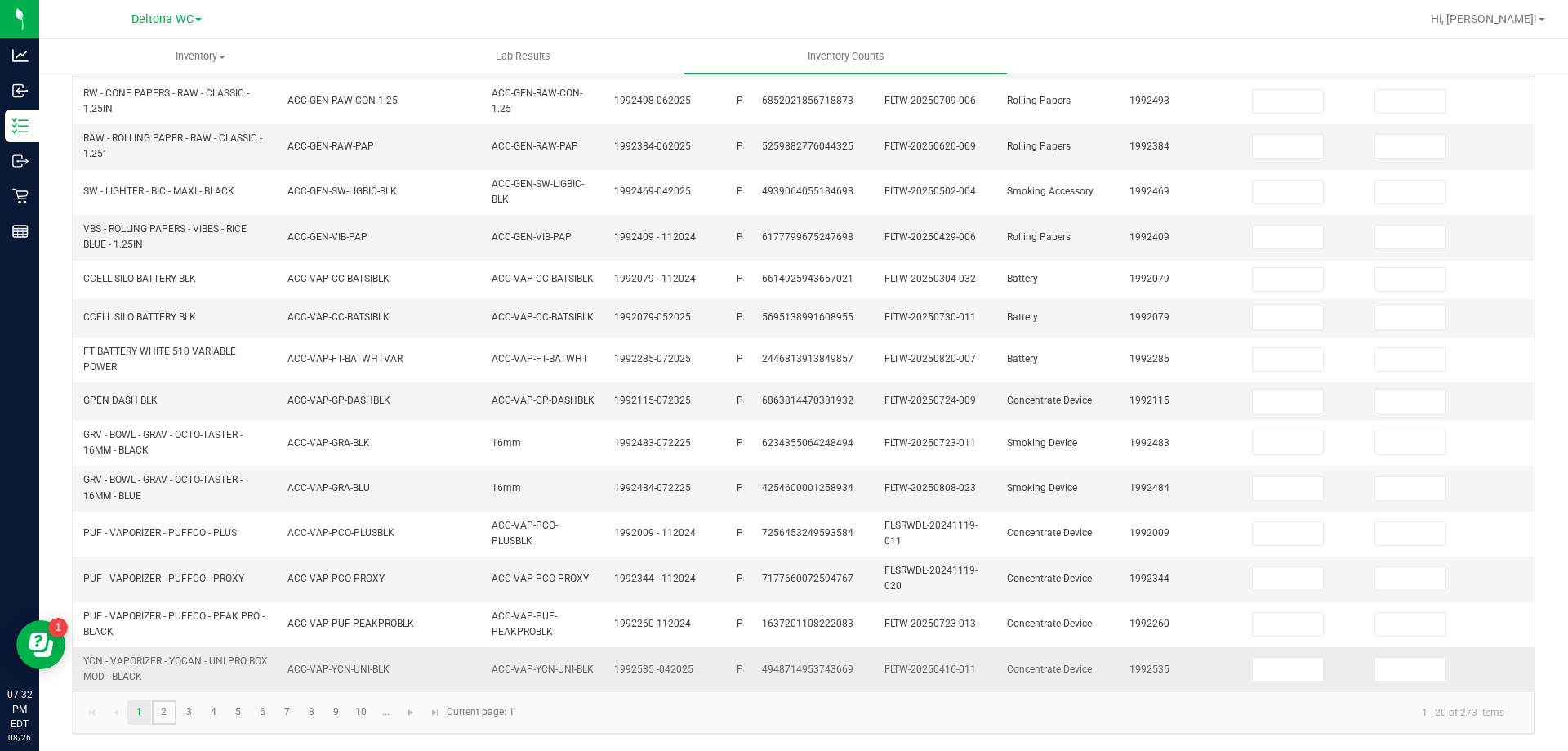
type input "0"
type input "8"
type input "0"
type input "2"
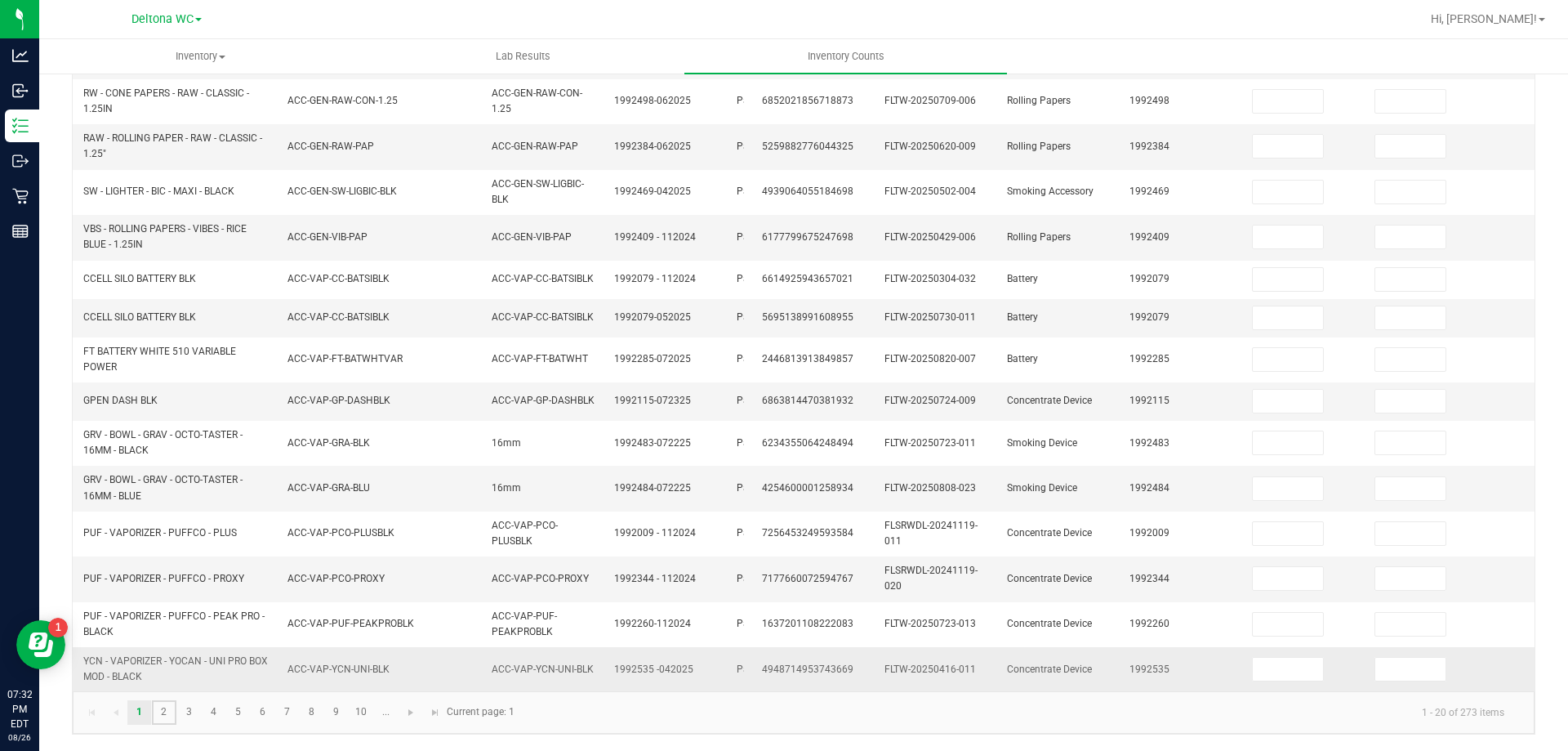
type input "6"
type input "7"
type input "0"
type input "5"
type input "0"
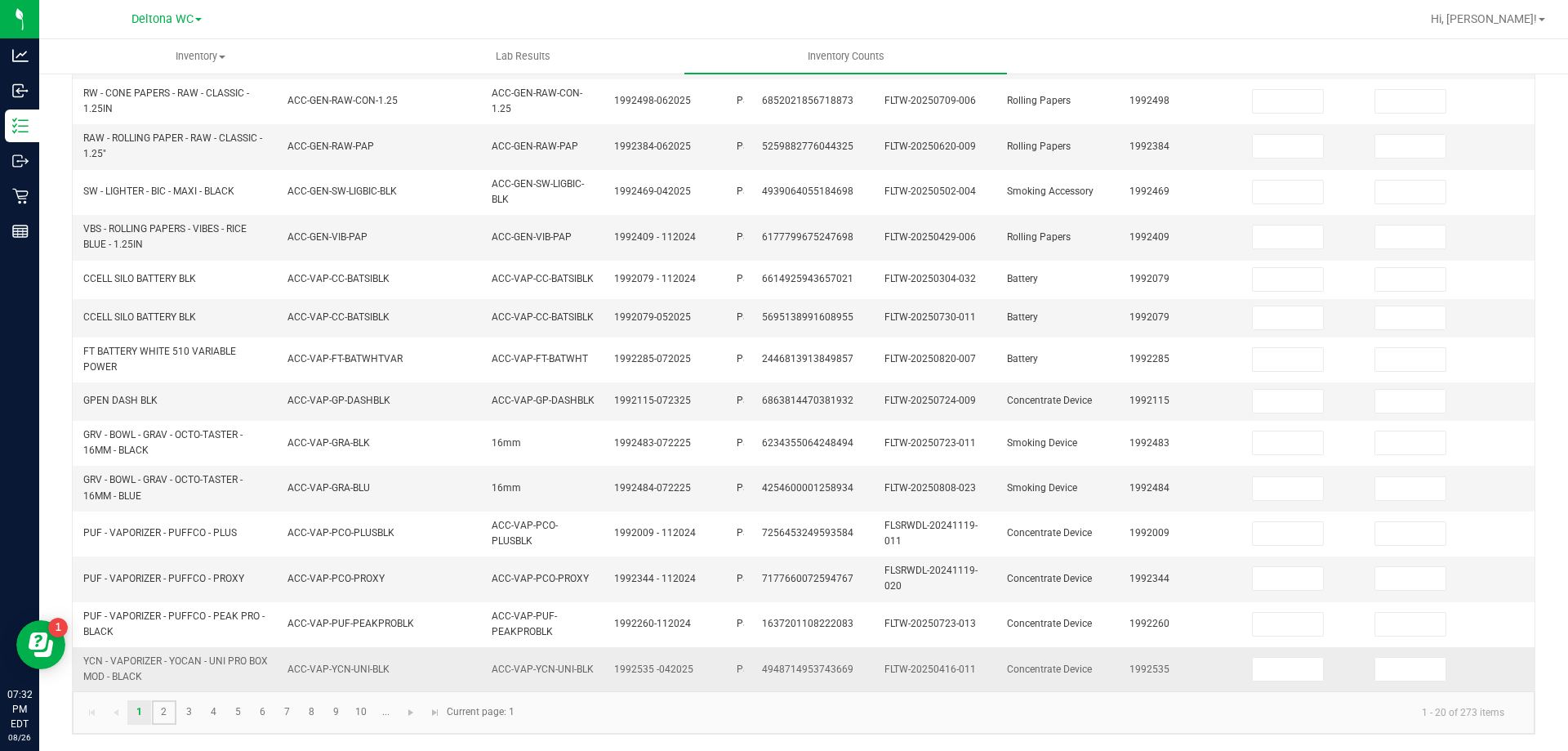
type input "4"
type input "0"
type input "9"
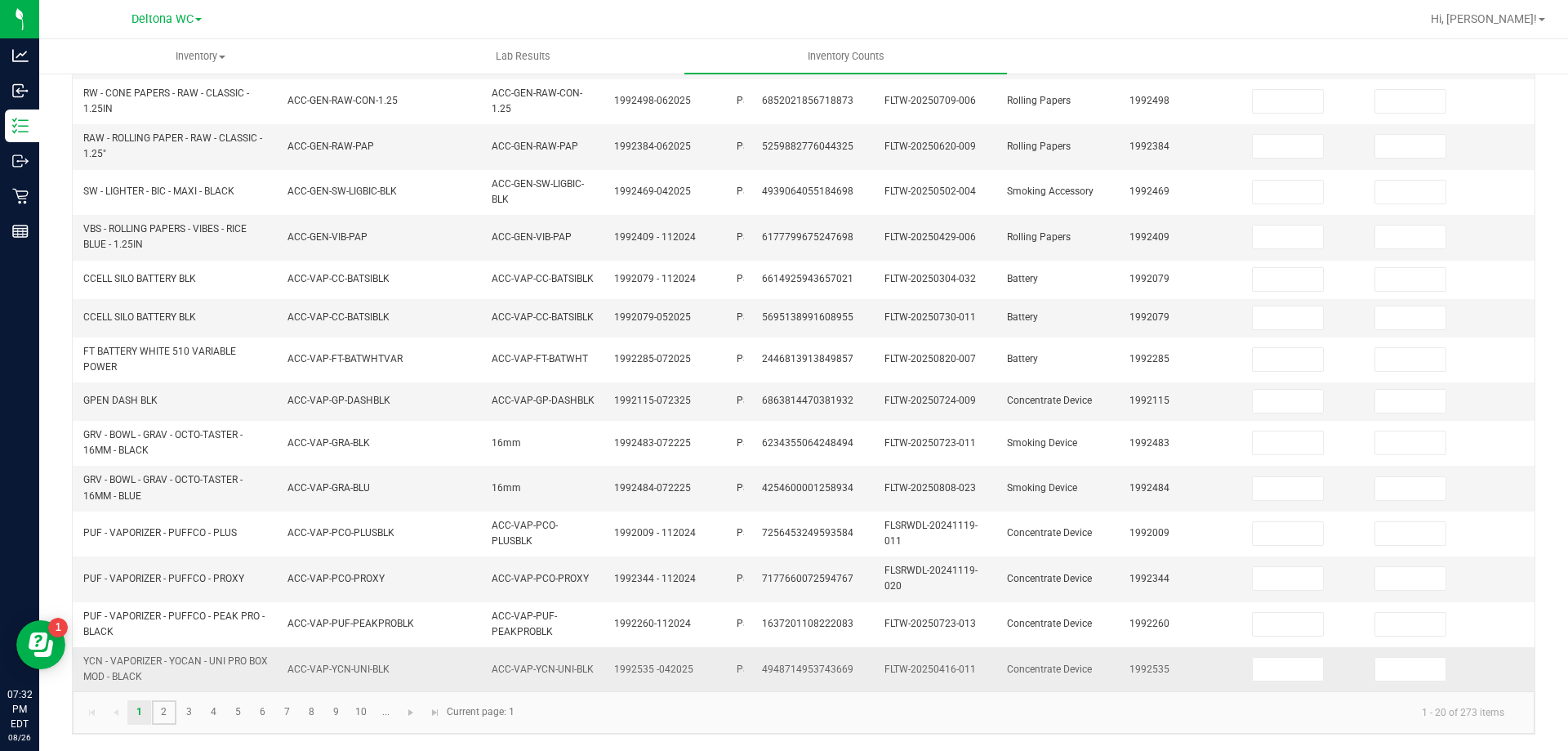
type input "0"
type input "6"
type input "0"
type input "5"
type input "0"
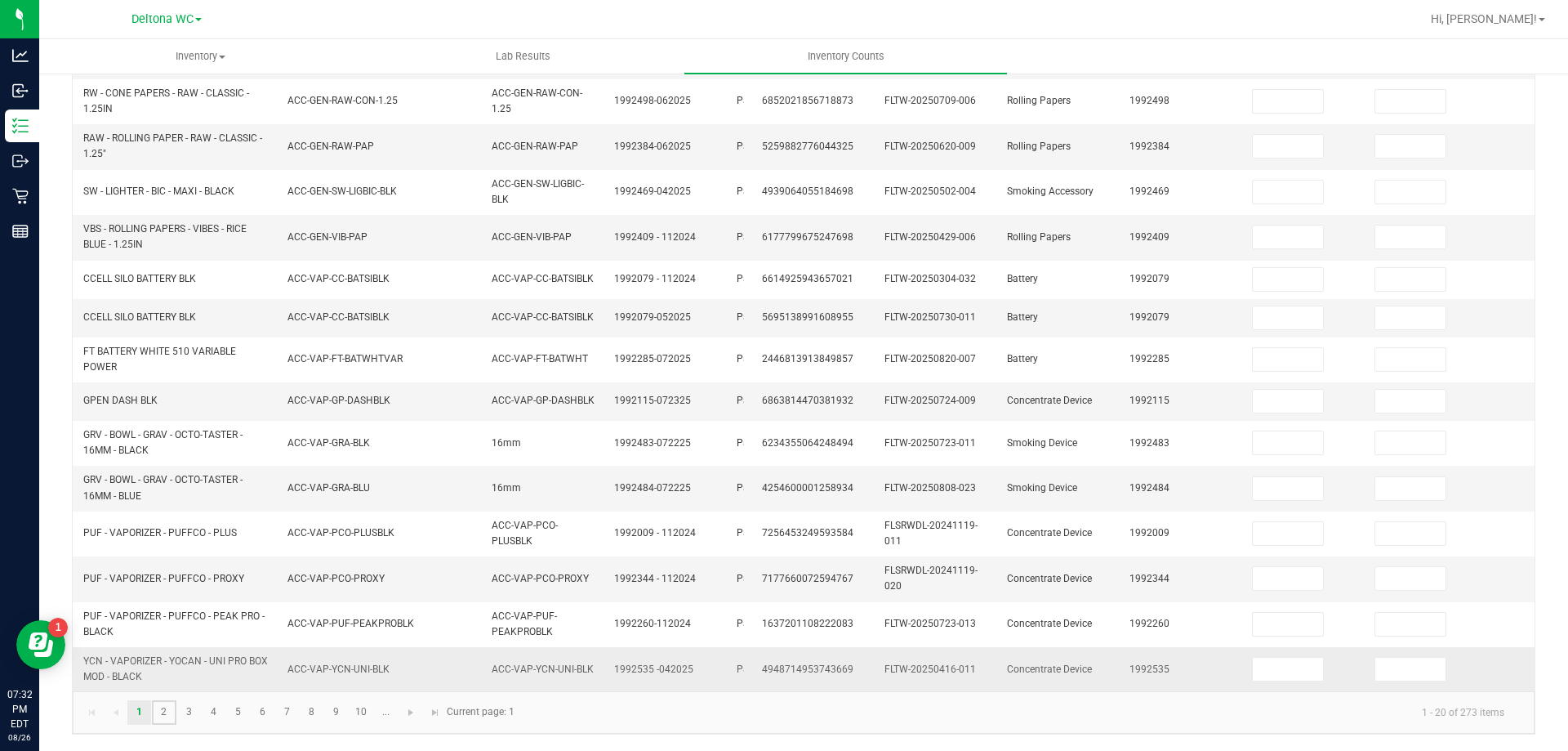
type input "5"
type input "0"
type input "10"
type input "0"
type input "8"
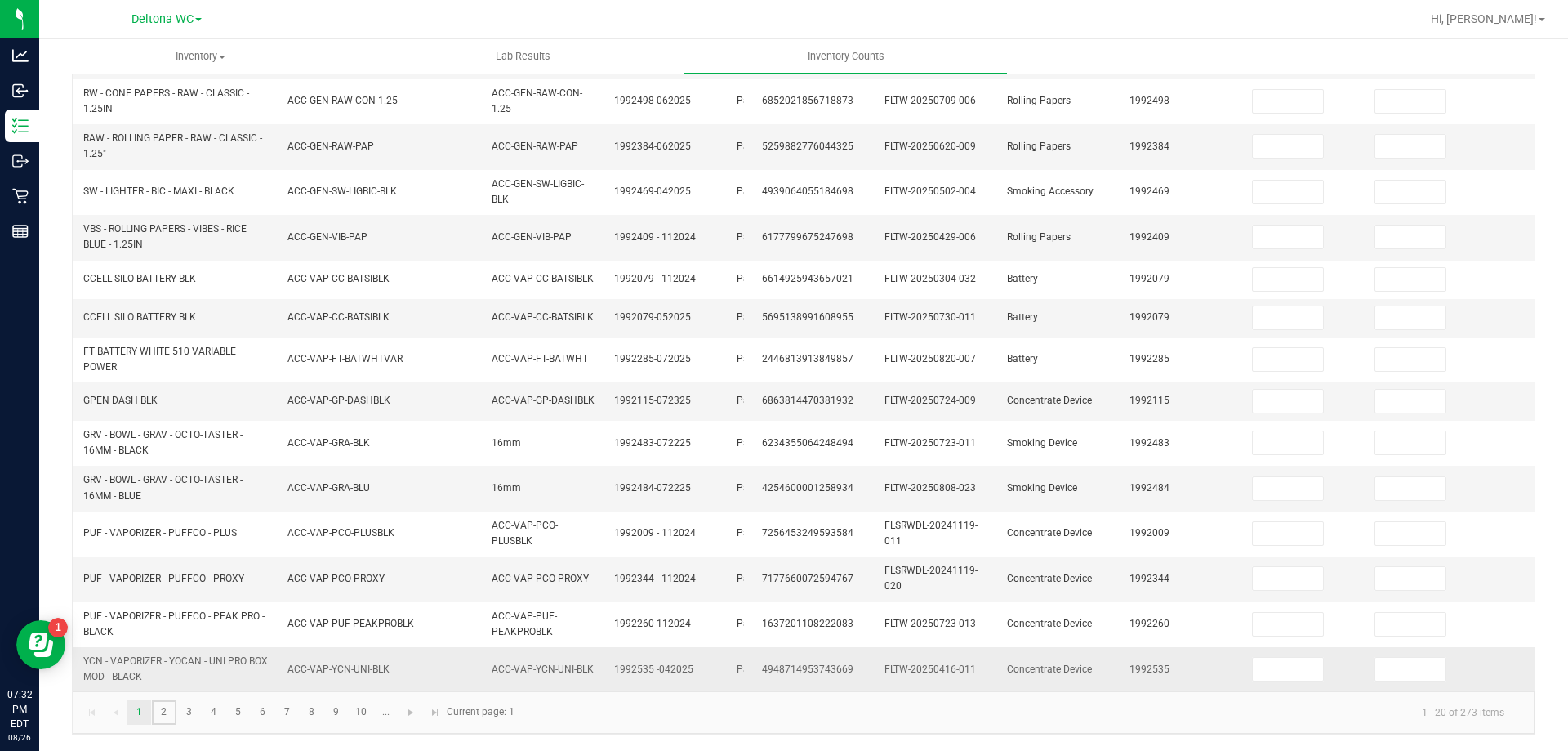
type input "0"
type input "2"
type input "0"
type input "5"
type input "0"
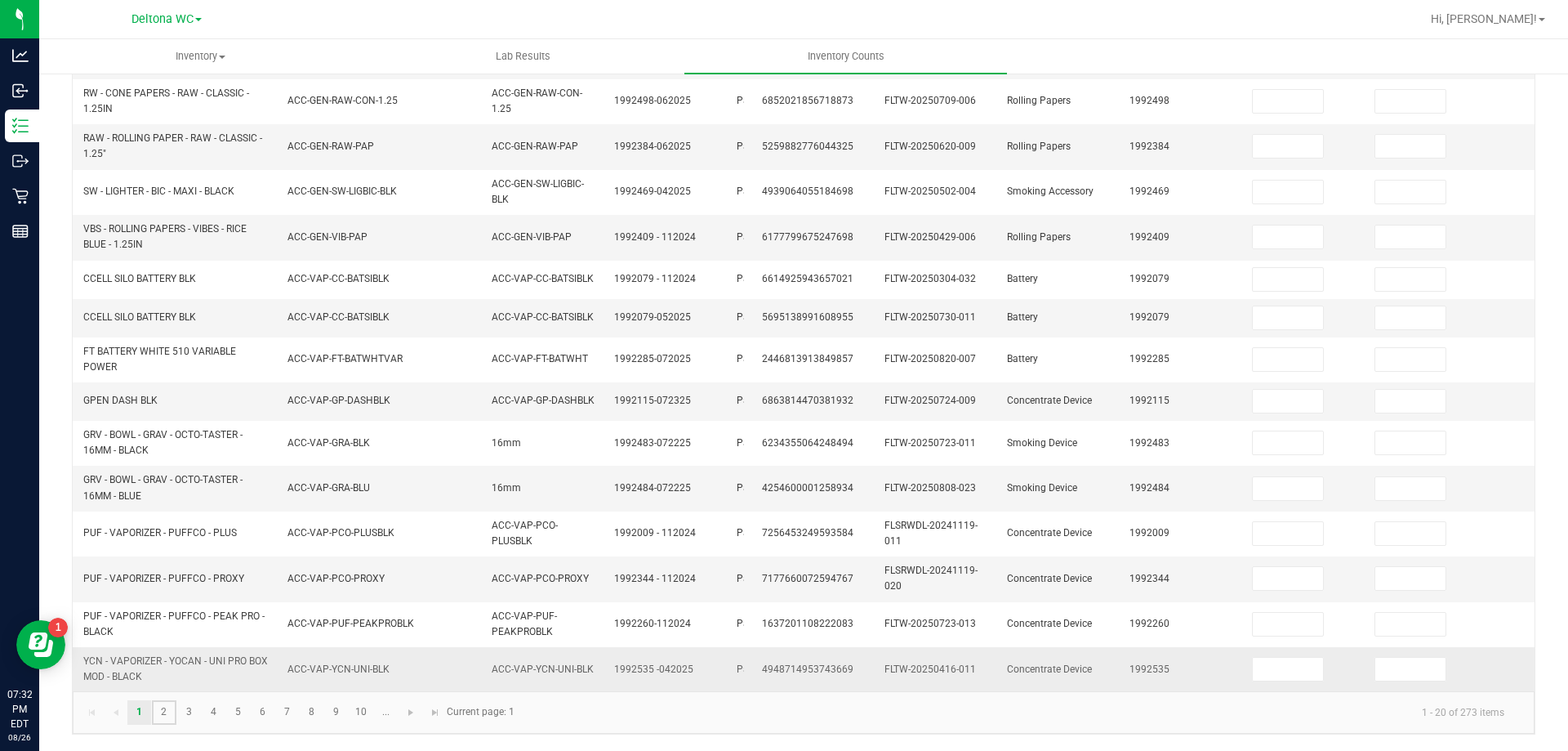
type input "4"
type input "0"
type input "6"
type input "0"
type input "1"
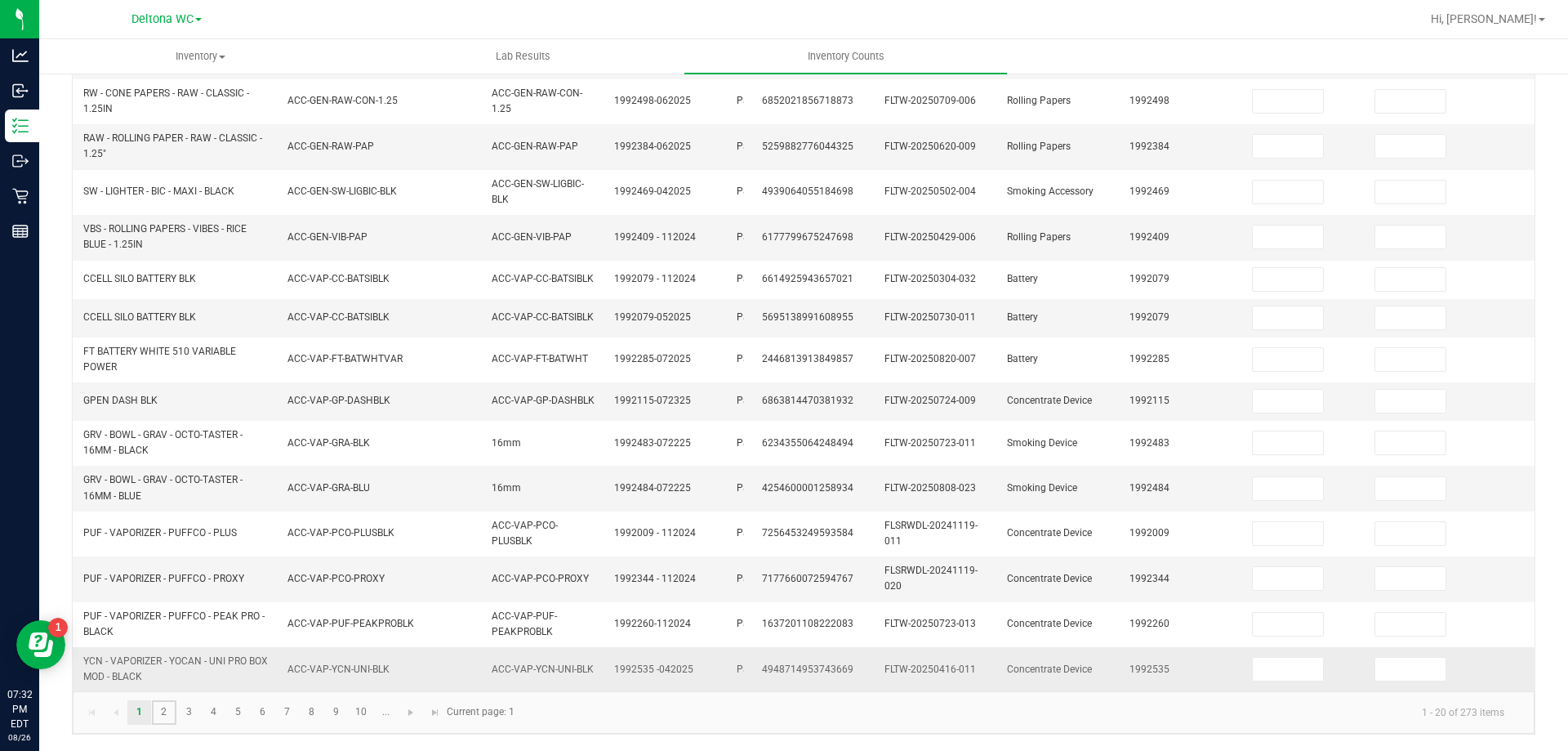
type input "0"
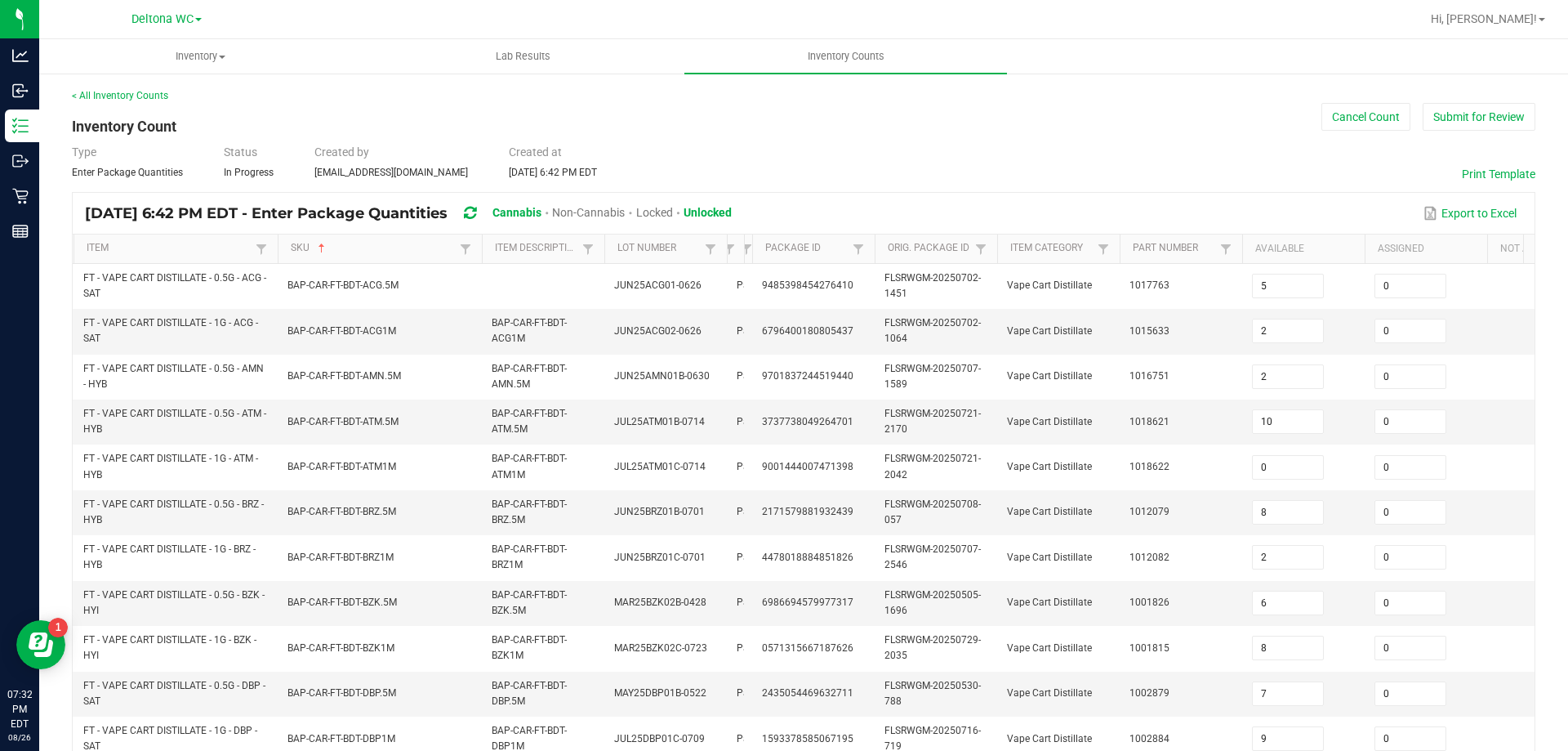
scroll to position [489, 0]
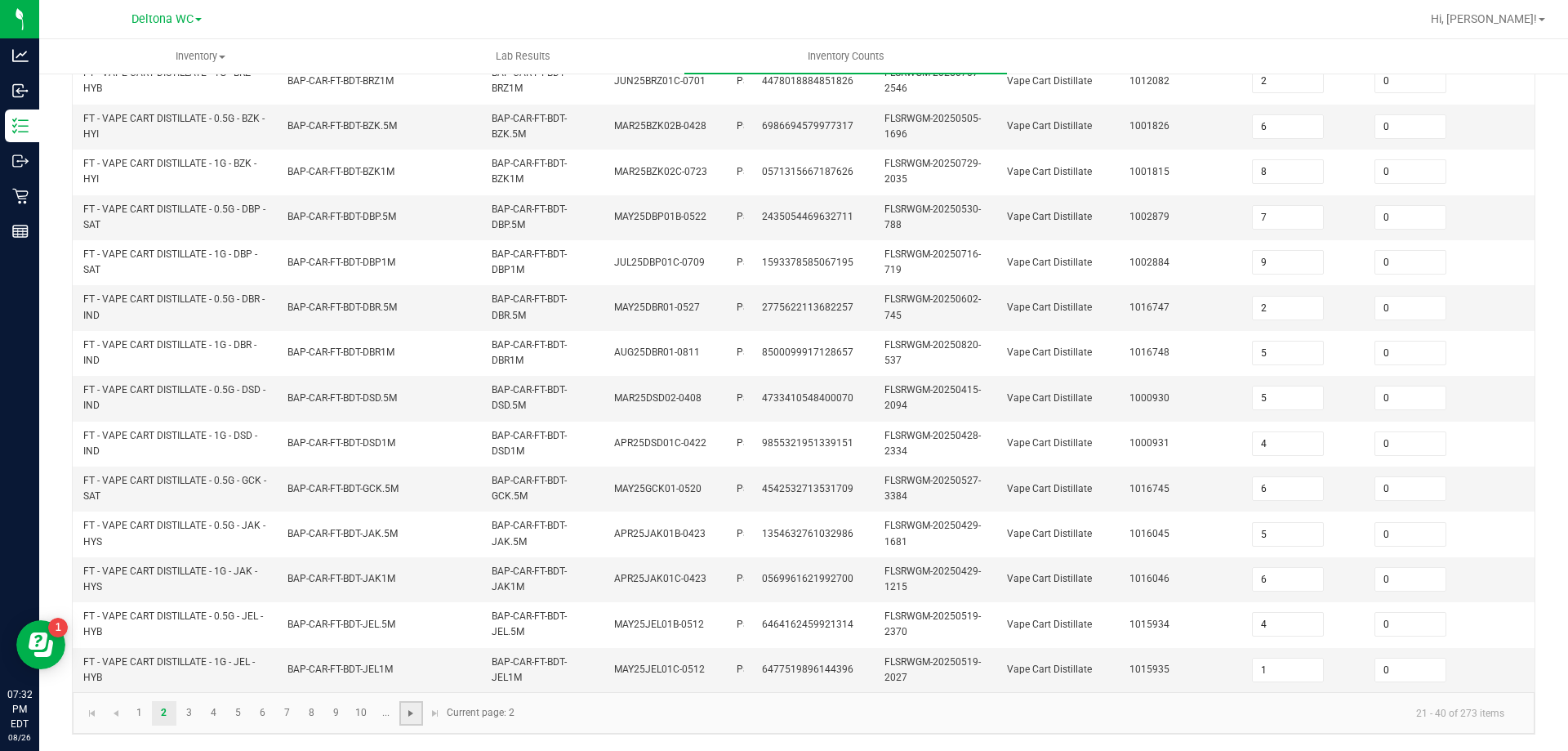
click at [416, 717] on span "Go to the next page" at bounding box center [410, 712] width 13 height 13
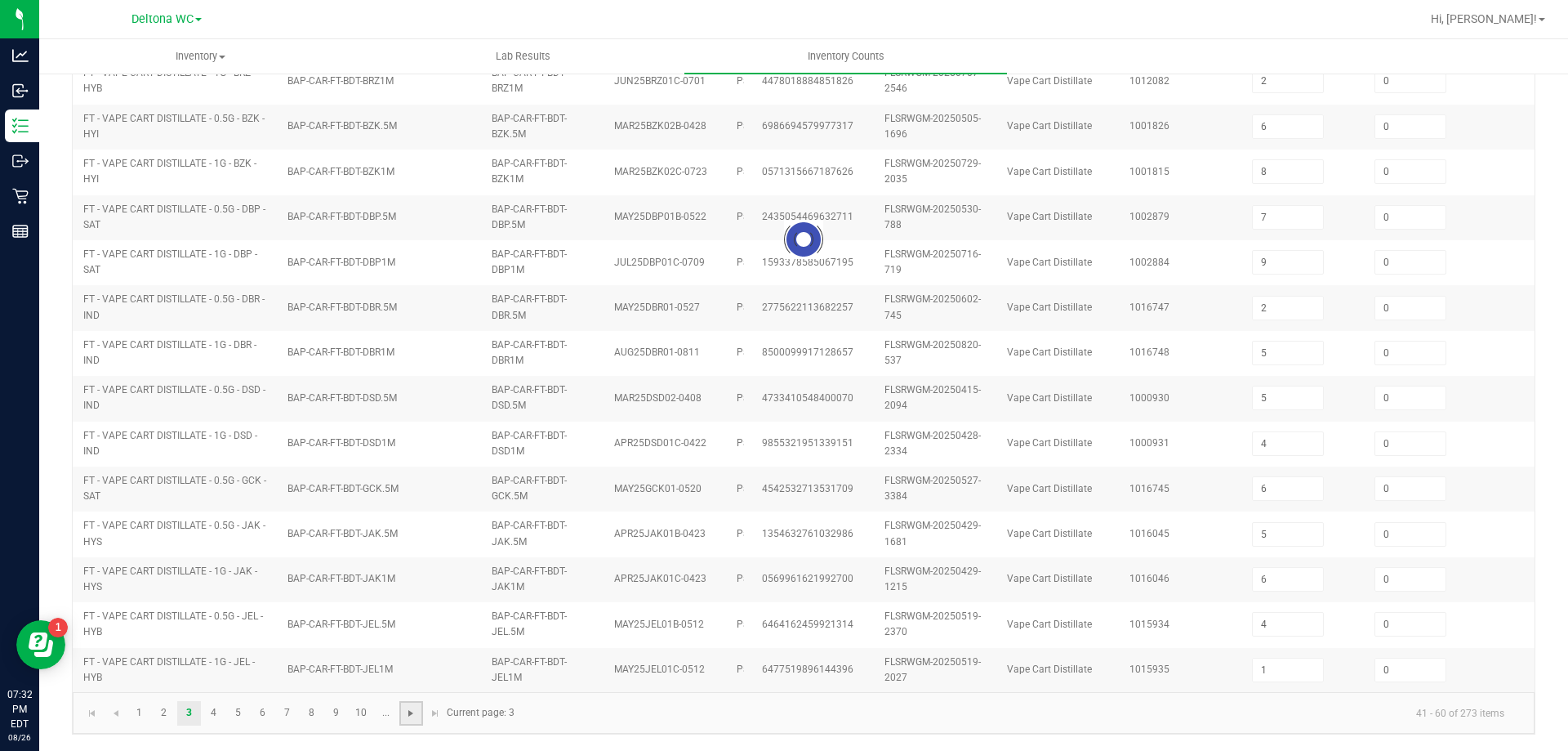
type input "5"
type input "4"
type input "2"
type input "10"
type input "12"
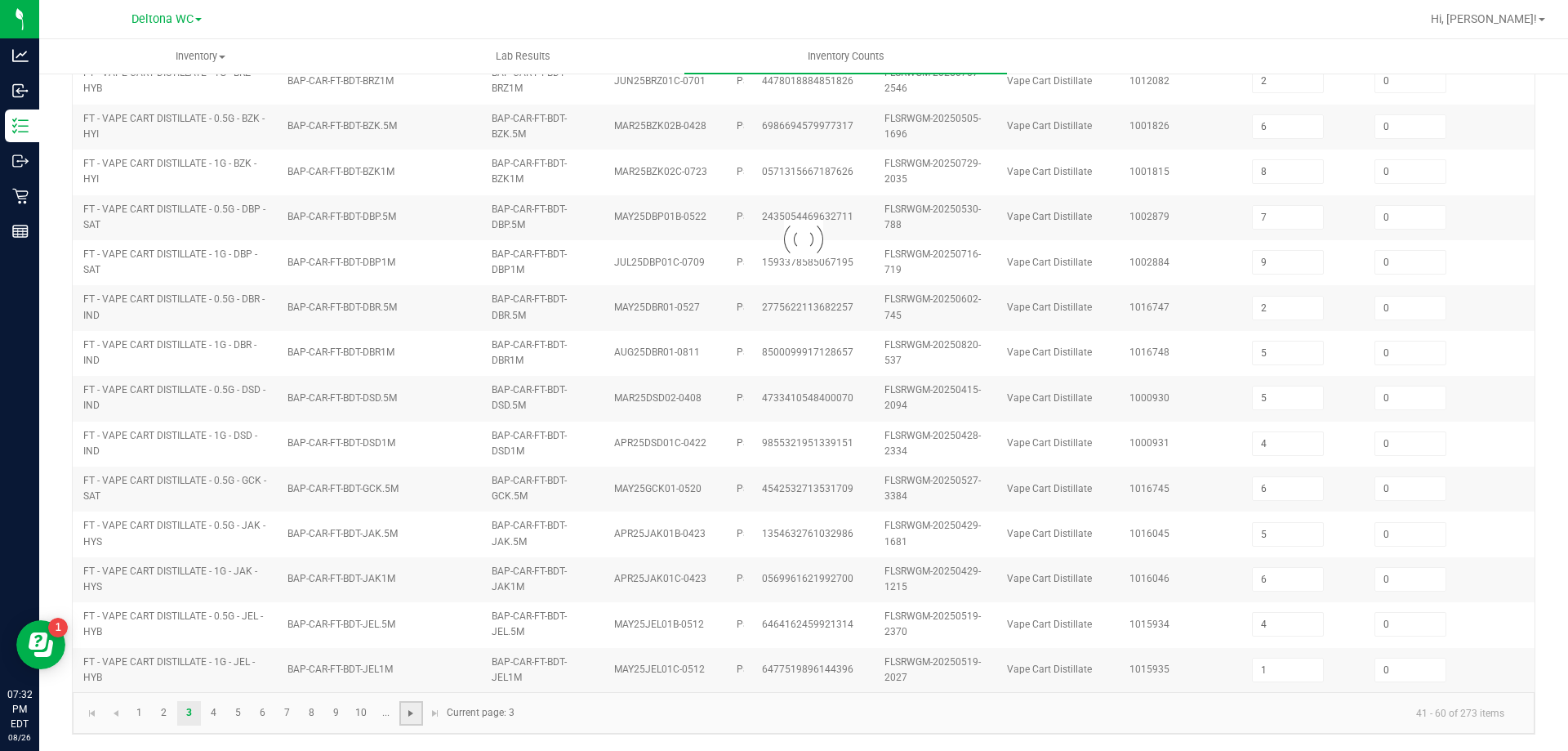
type input "10"
type input "2"
type input "9"
type input "0"
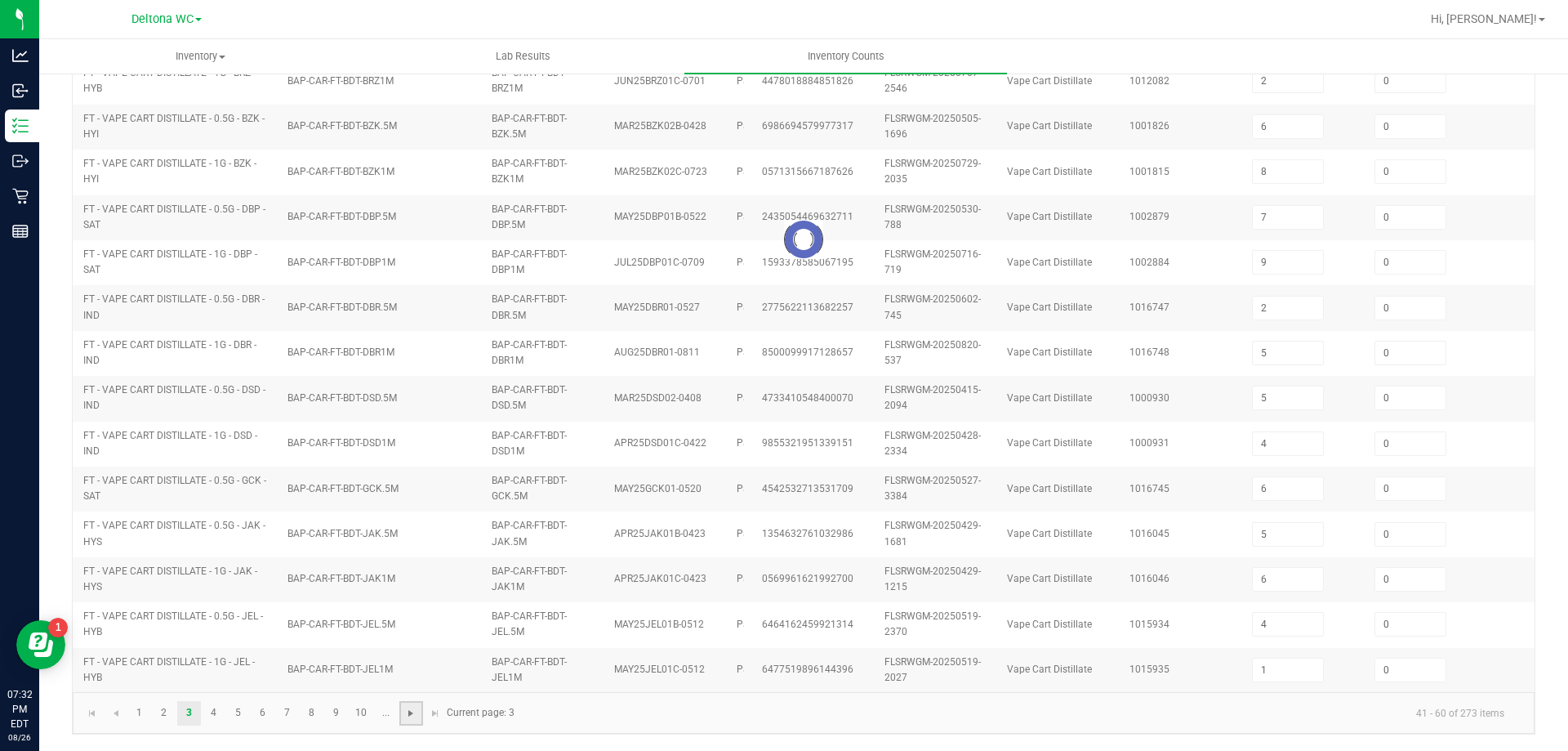
type input "0"
type input "8"
type input "11"
type input "3"
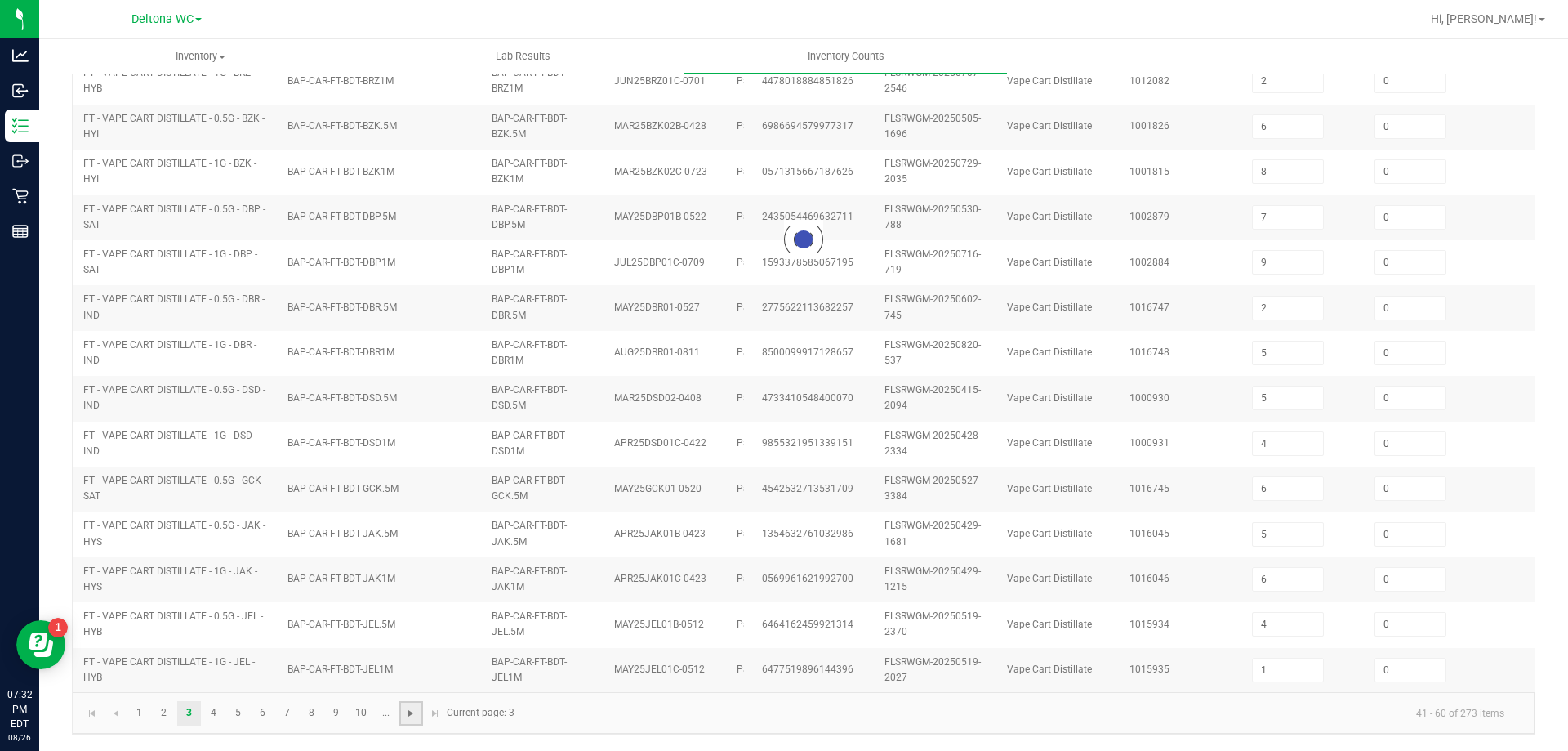
type input "3"
type input "7"
type input "0"
type input "10"
type input "5"
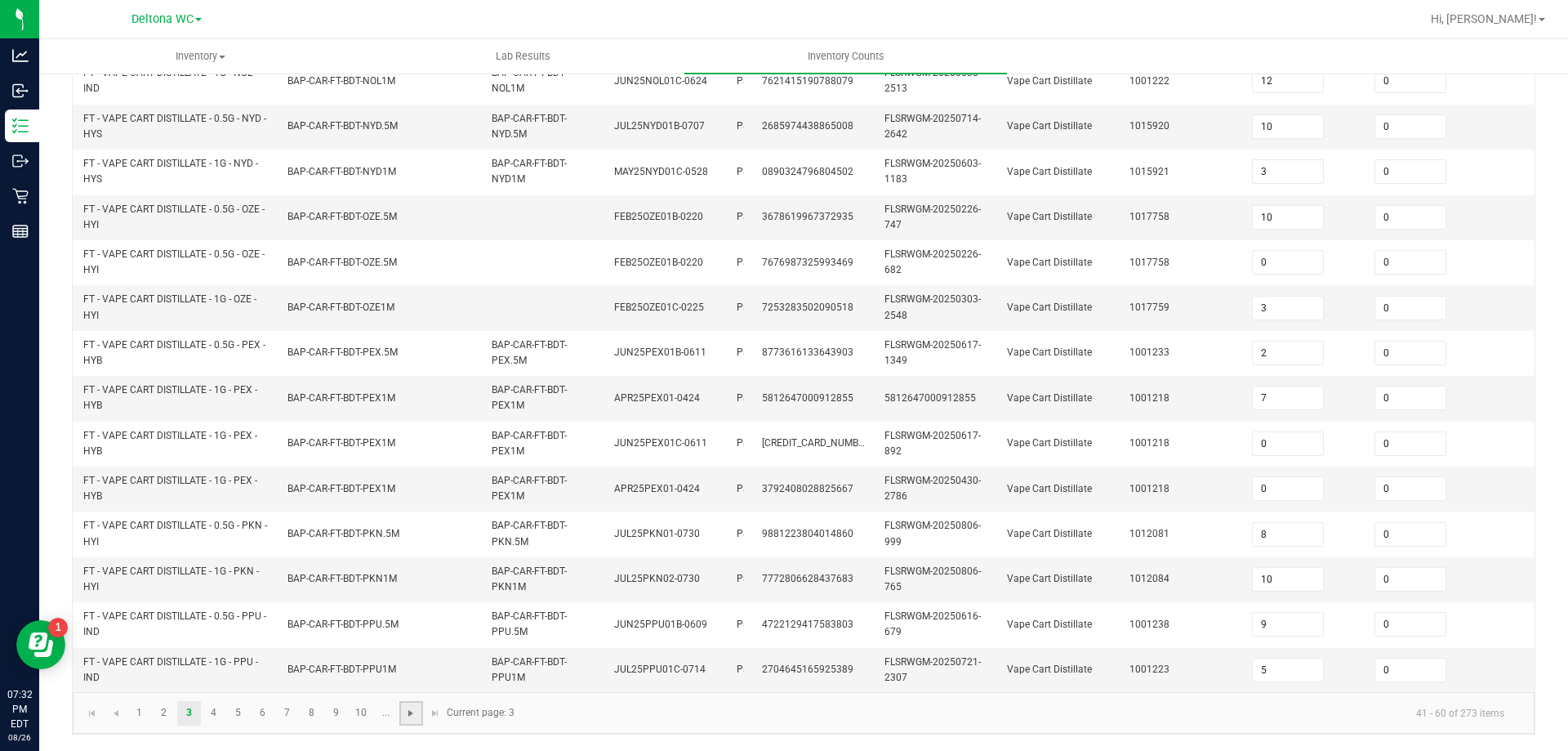
click at [413, 717] on span "Go to the next page" at bounding box center [410, 712] width 13 height 13
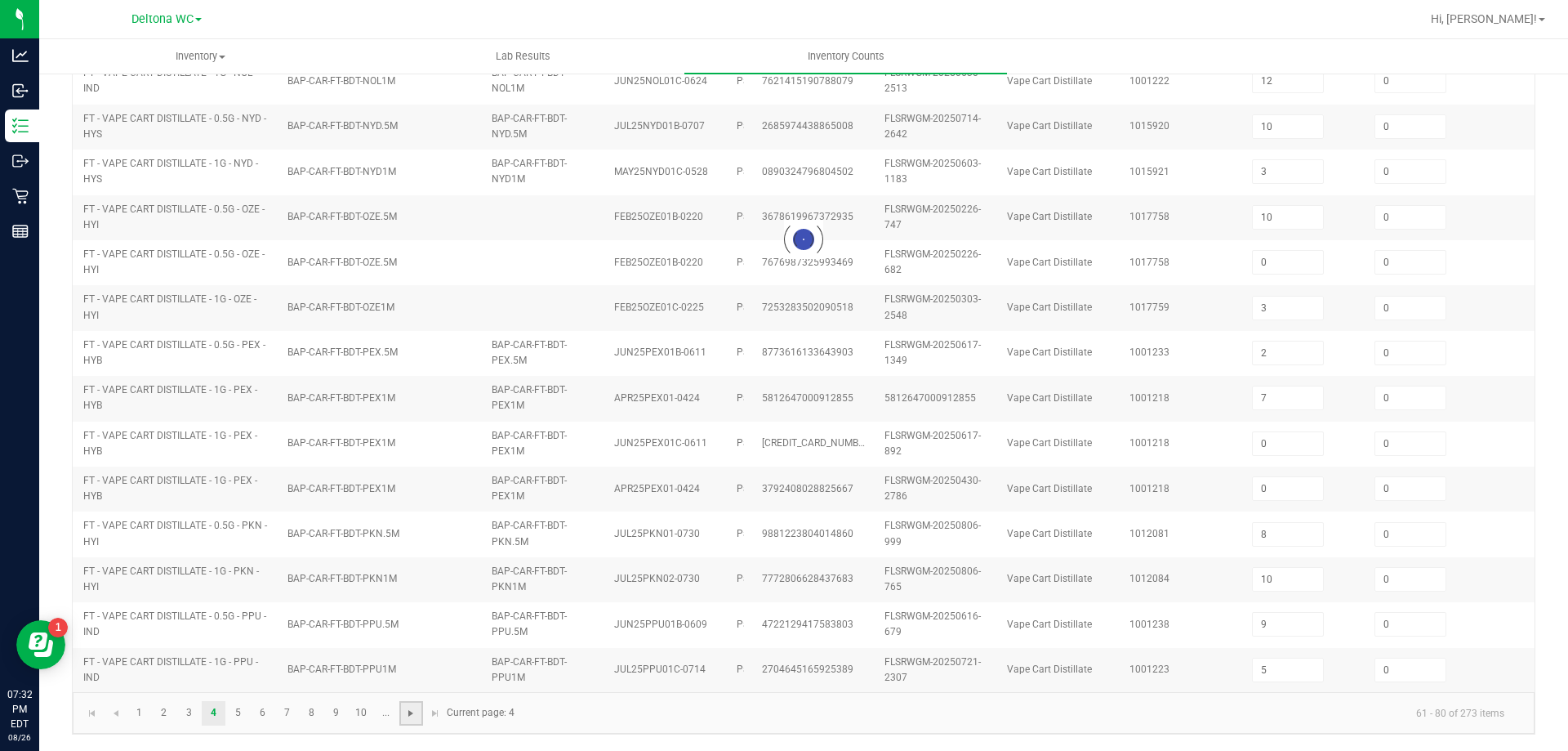
type input "3"
type input "0"
type input "1"
type input "0"
type input "1"
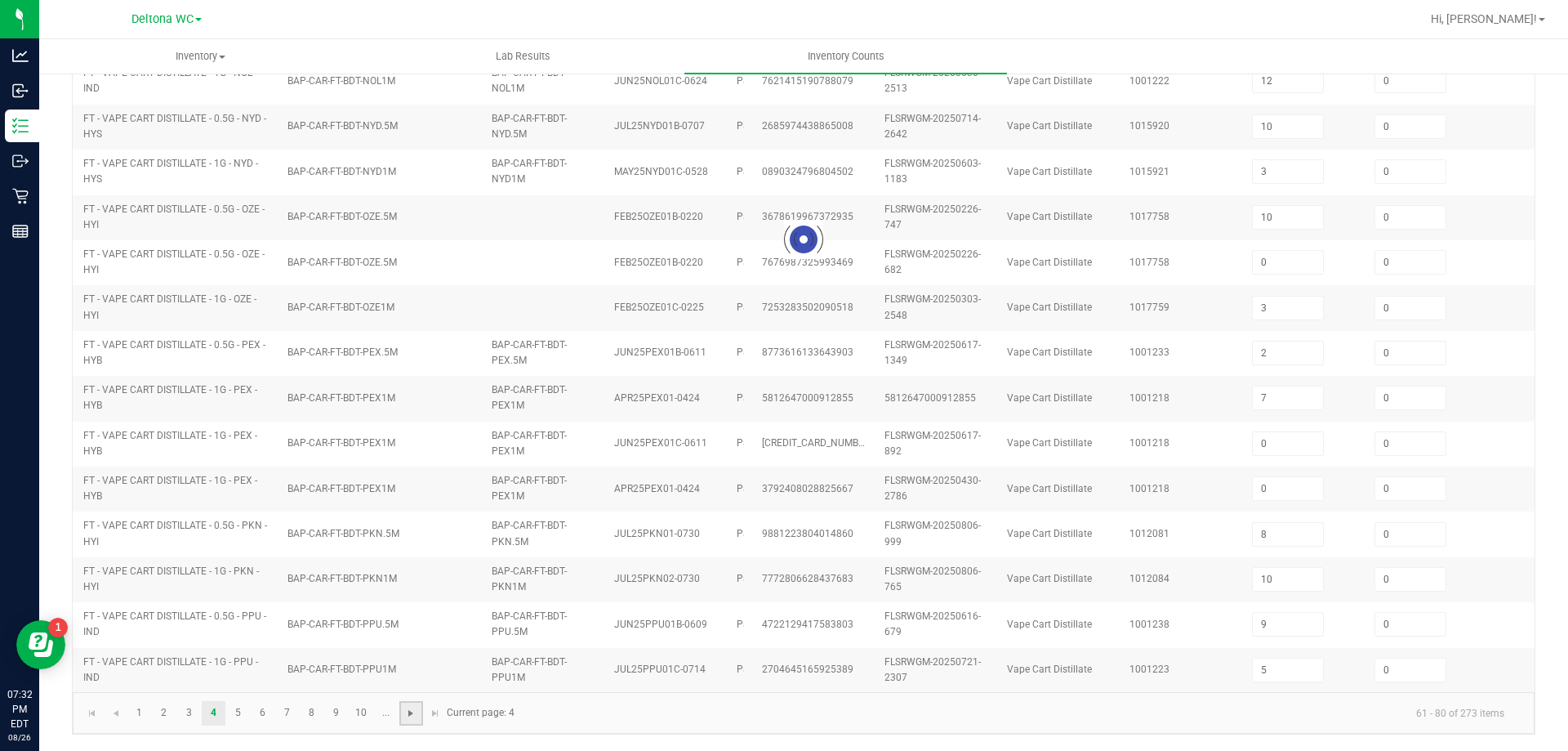
type input "8"
type input "7"
type input "10"
type input "6"
type input "4"
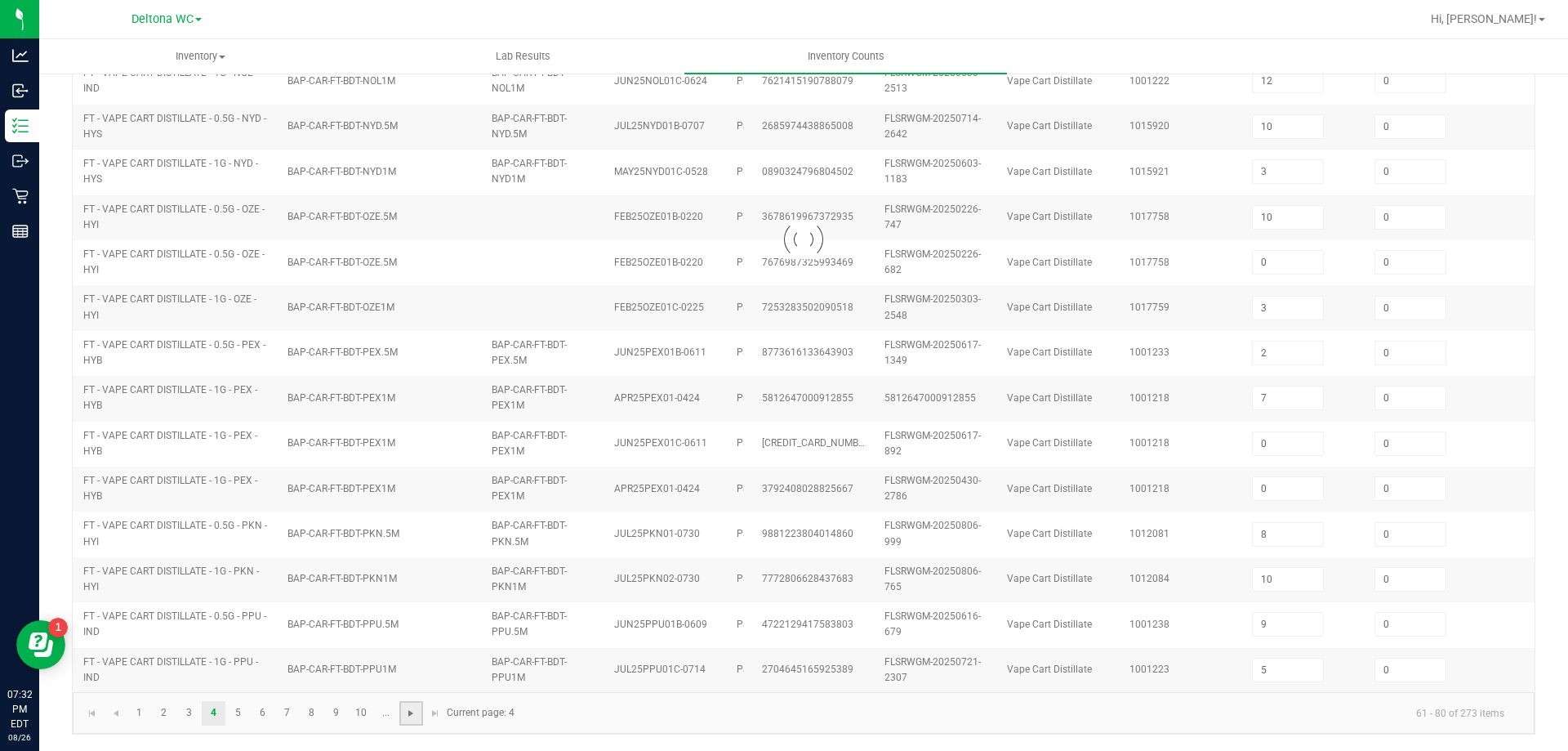
type input "4"
type input "12"
type input "4"
type input "1"
type input "7"
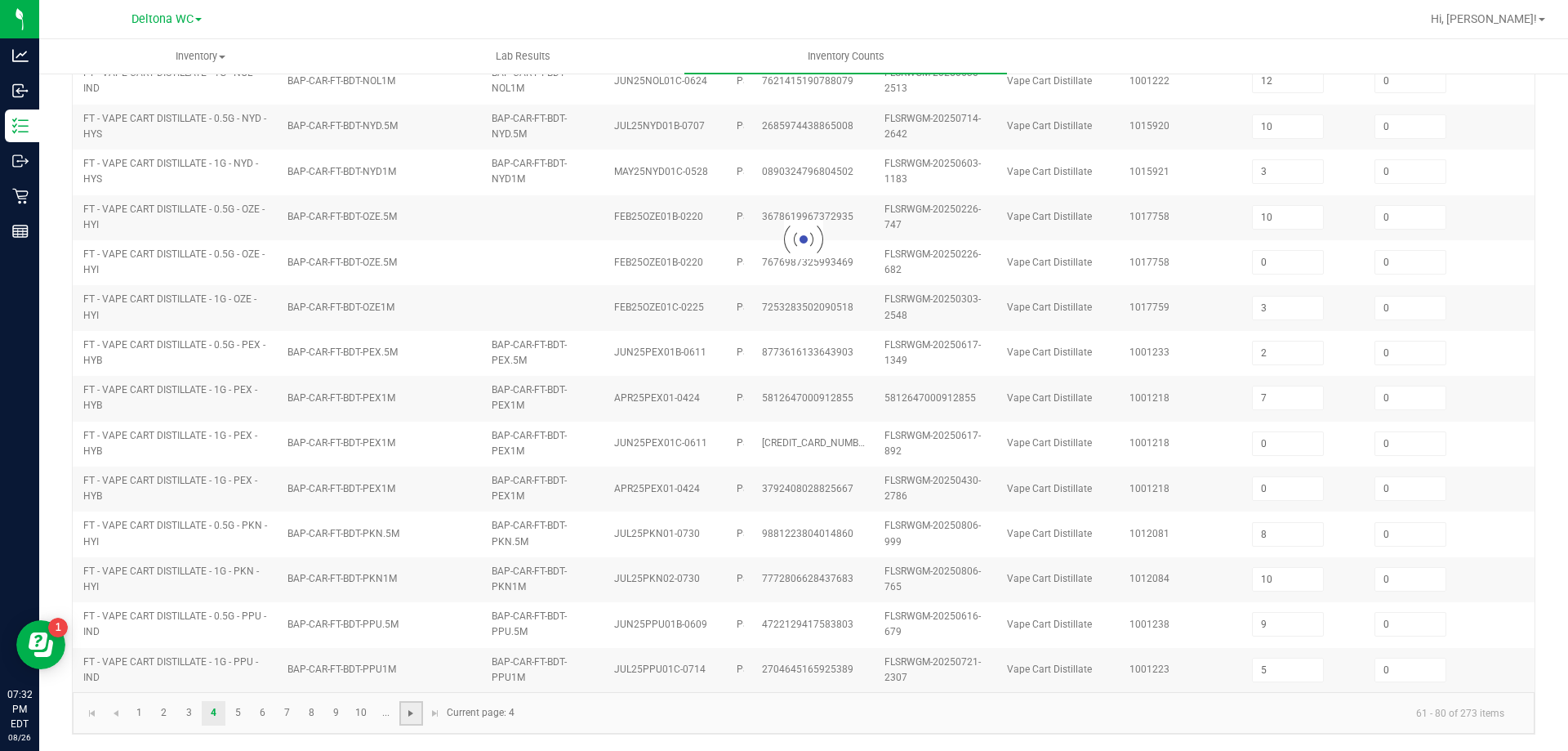
type input "12"
type input "9"
type input "4"
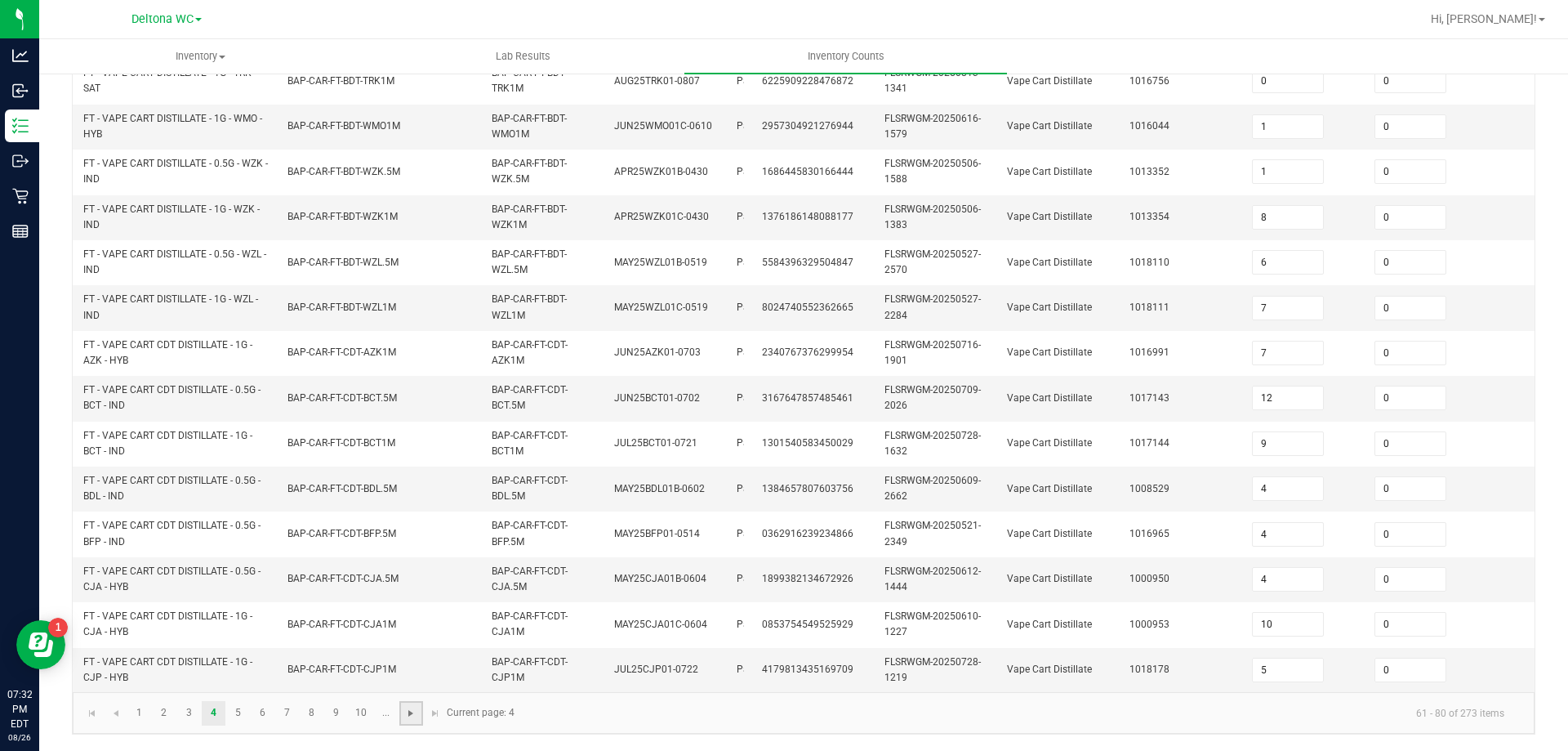
click at [413, 717] on span "Go to the next page" at bounding box center [410, 712] width 13 height 13
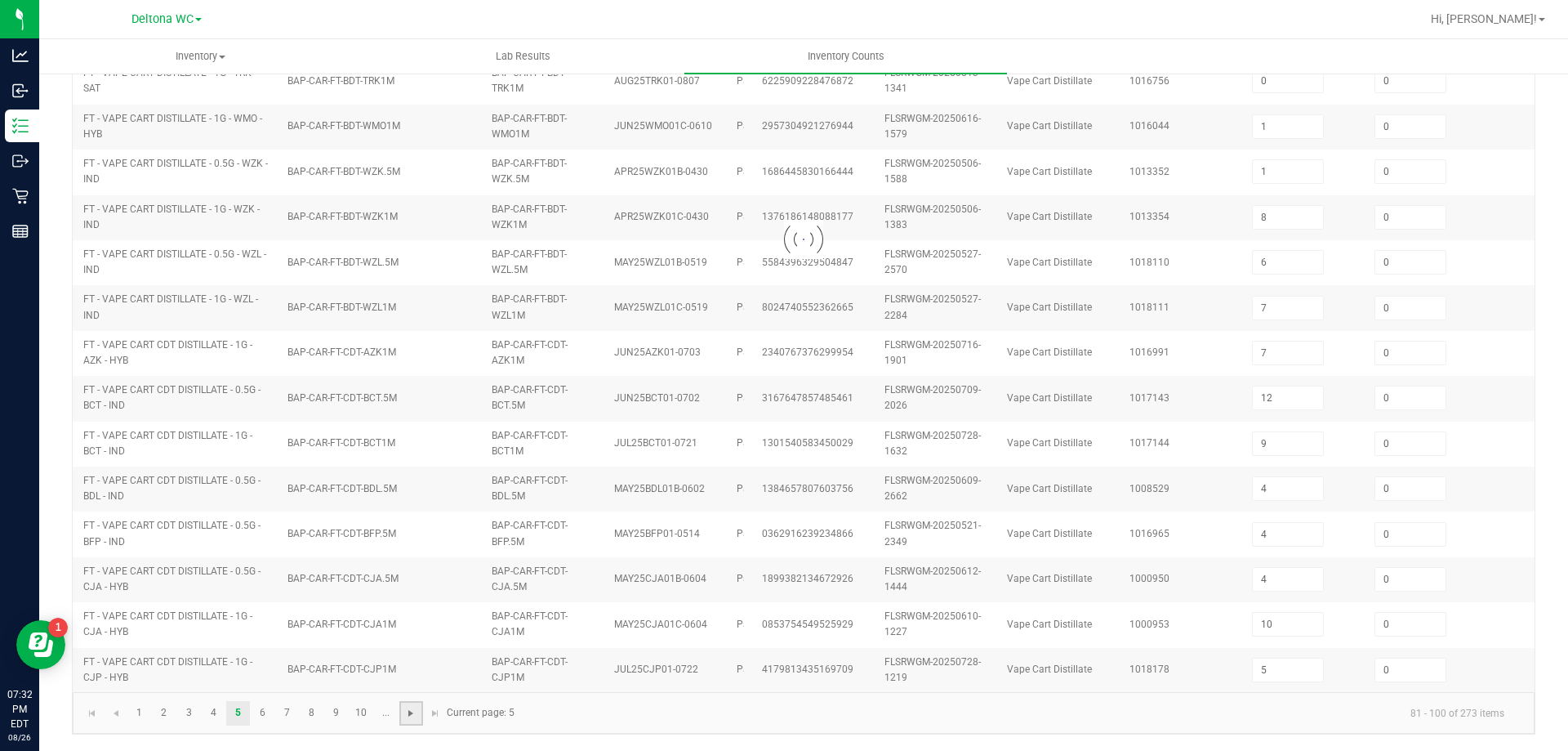
type input "11"
type input "3"
type input "4"
type input "6"
type input "7"
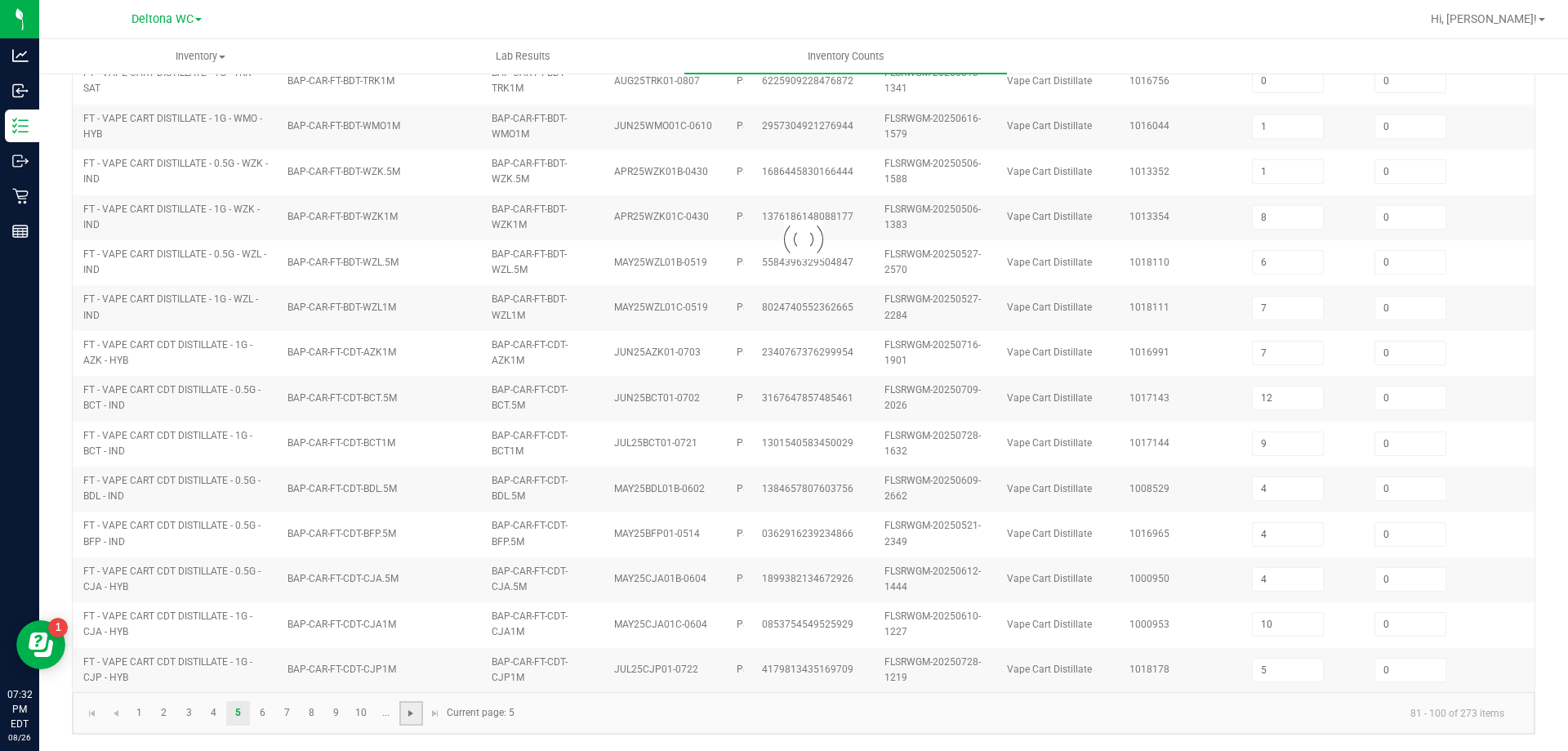
type input "8"
type input "11"
type input "5"
type input "7"
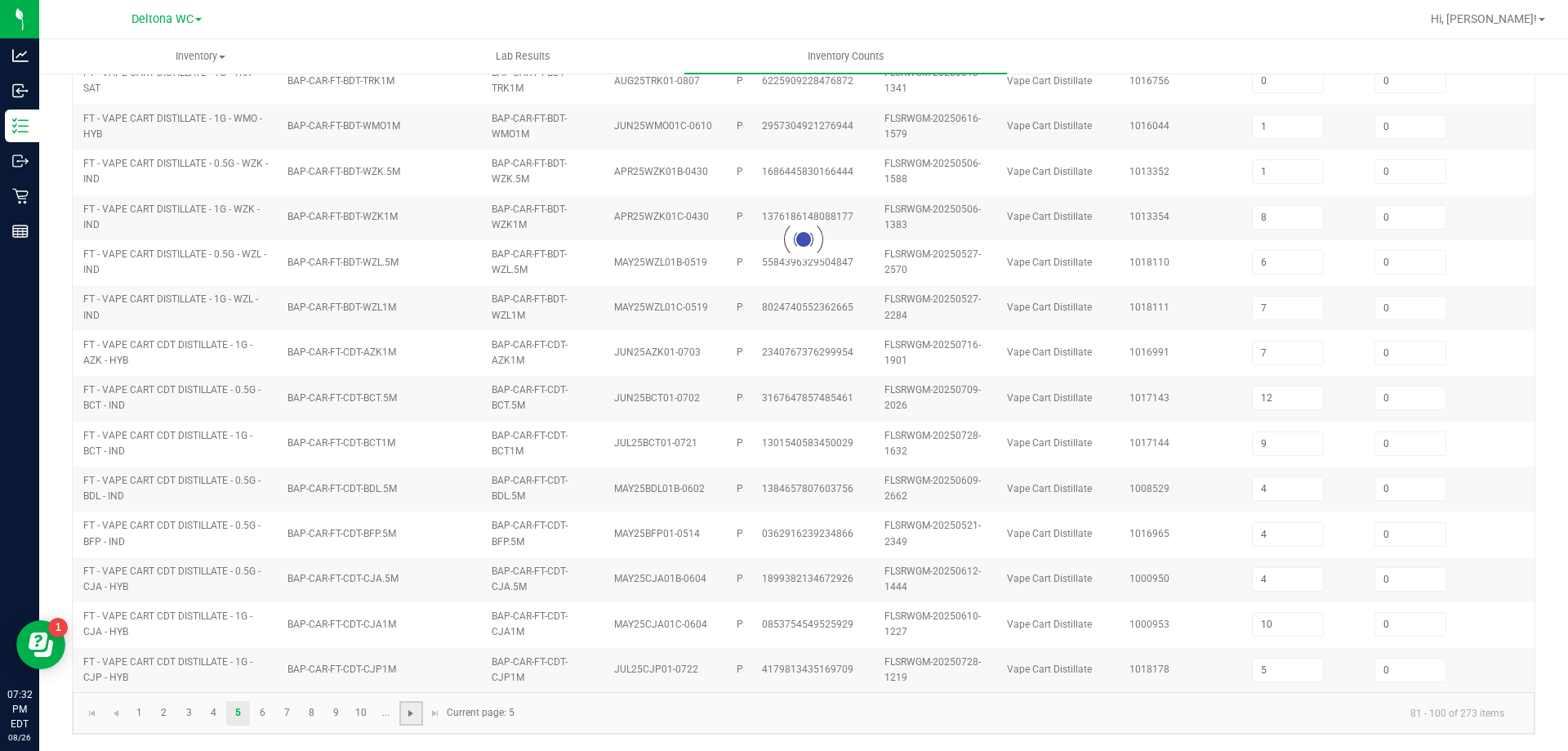
type input "3"
type input "2"
type input "3"
type input "11"
type input "2"
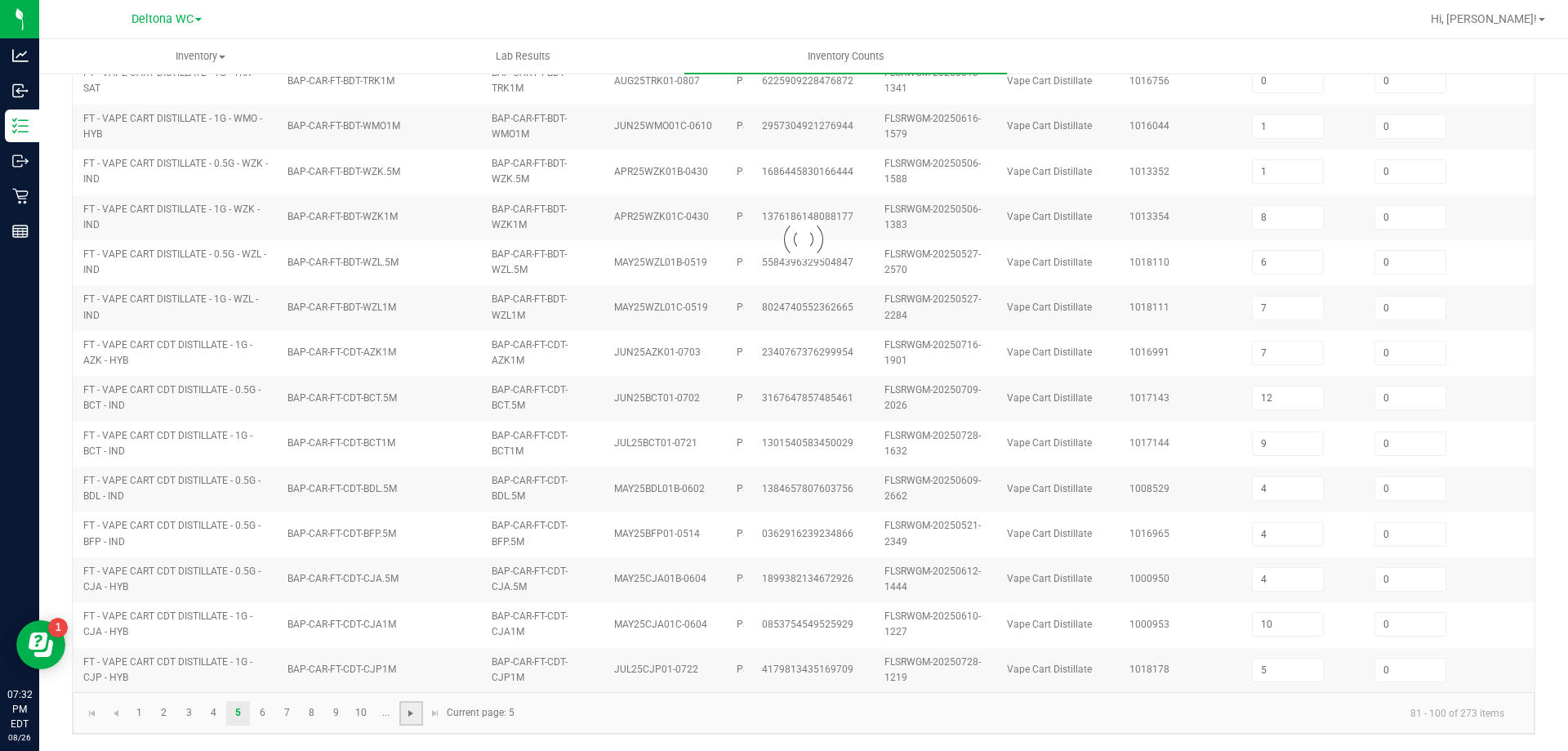
type input "4"
type input "8"
type input "6"
type input "1"
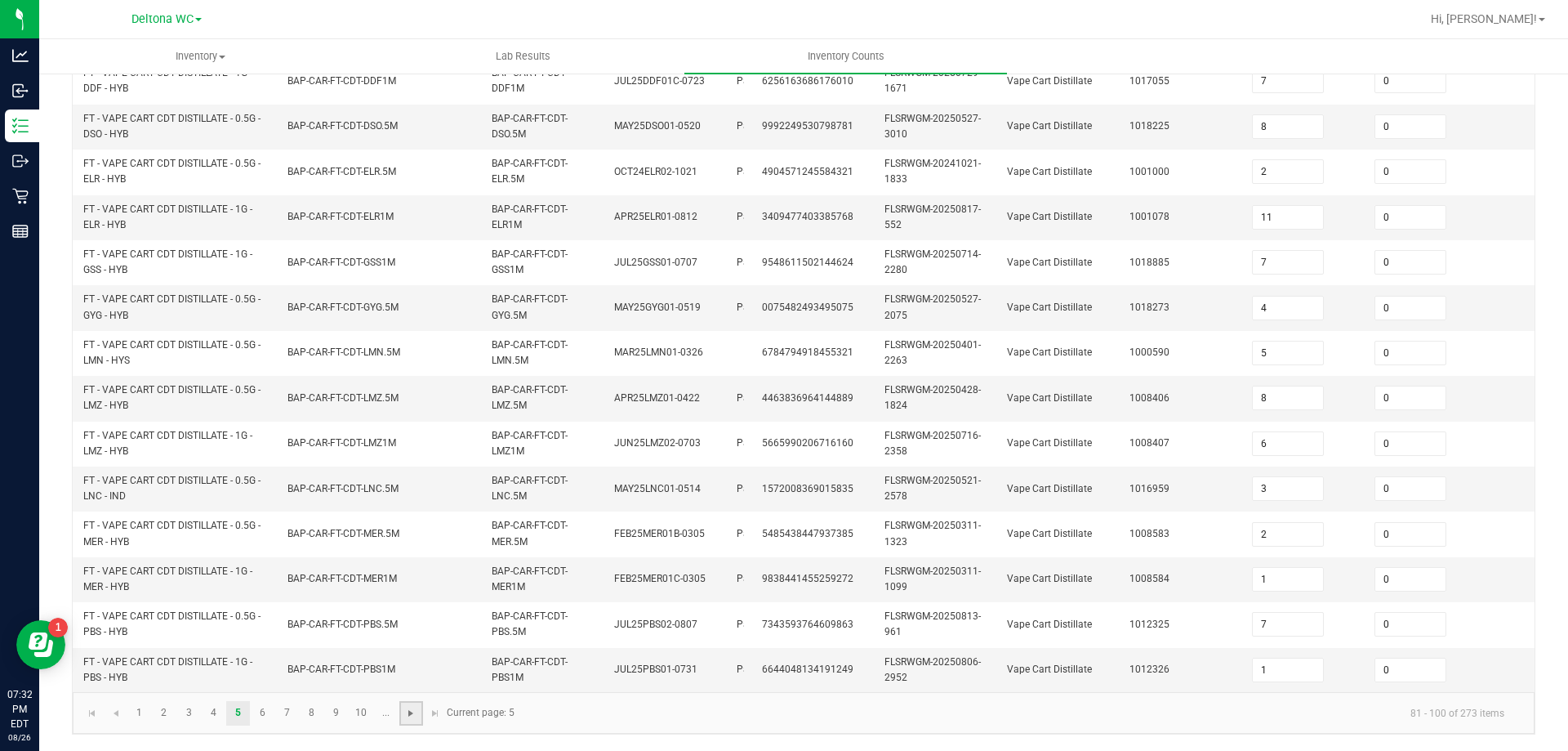
click at [413, 718] on span "Go to the next page" at bounding box center [410, 712] width 13 height 13
type input "2"
type input "11"
type input "6"
type input "10"
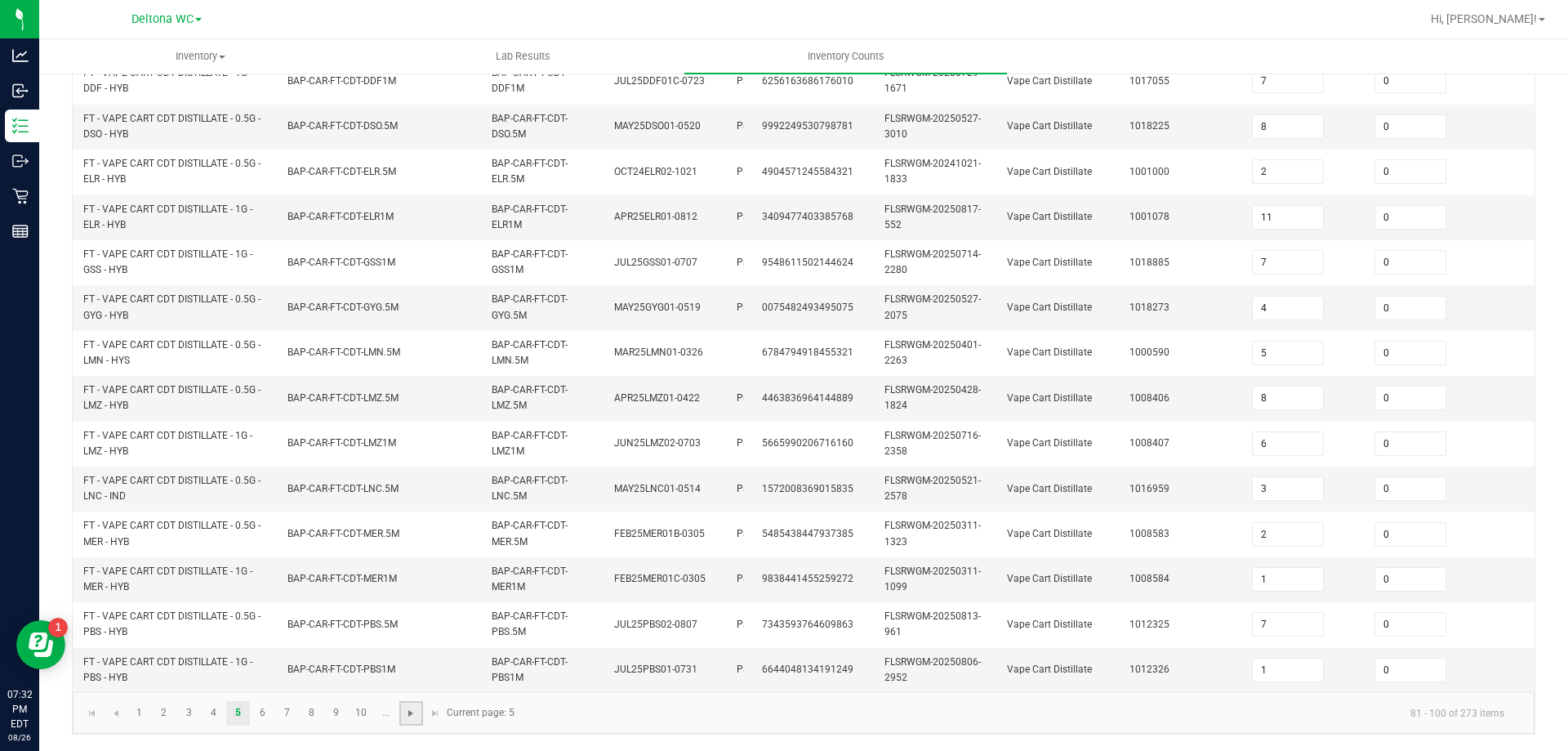
type input "12"
type input "9"
type input "5"
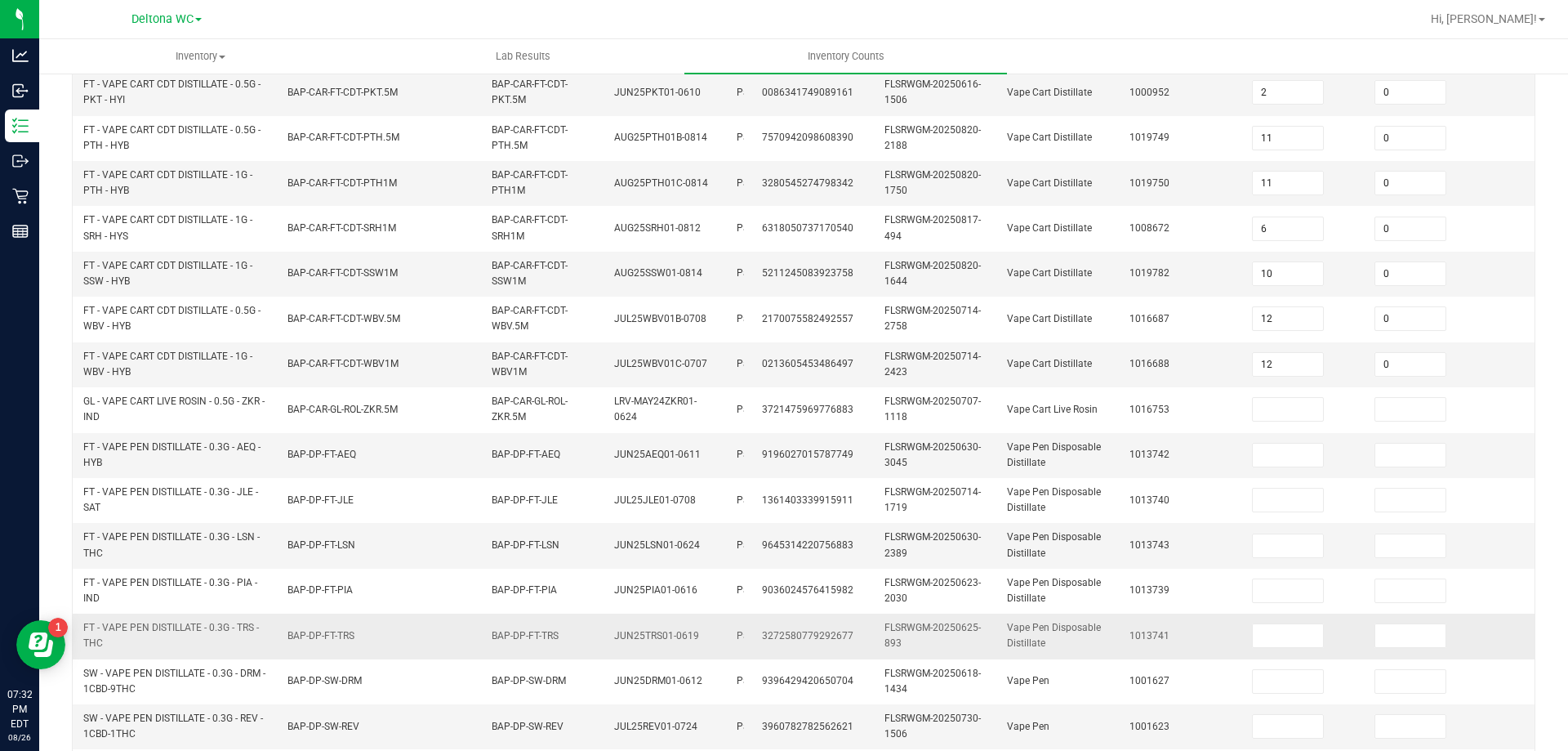
scroll to position [409, 0]
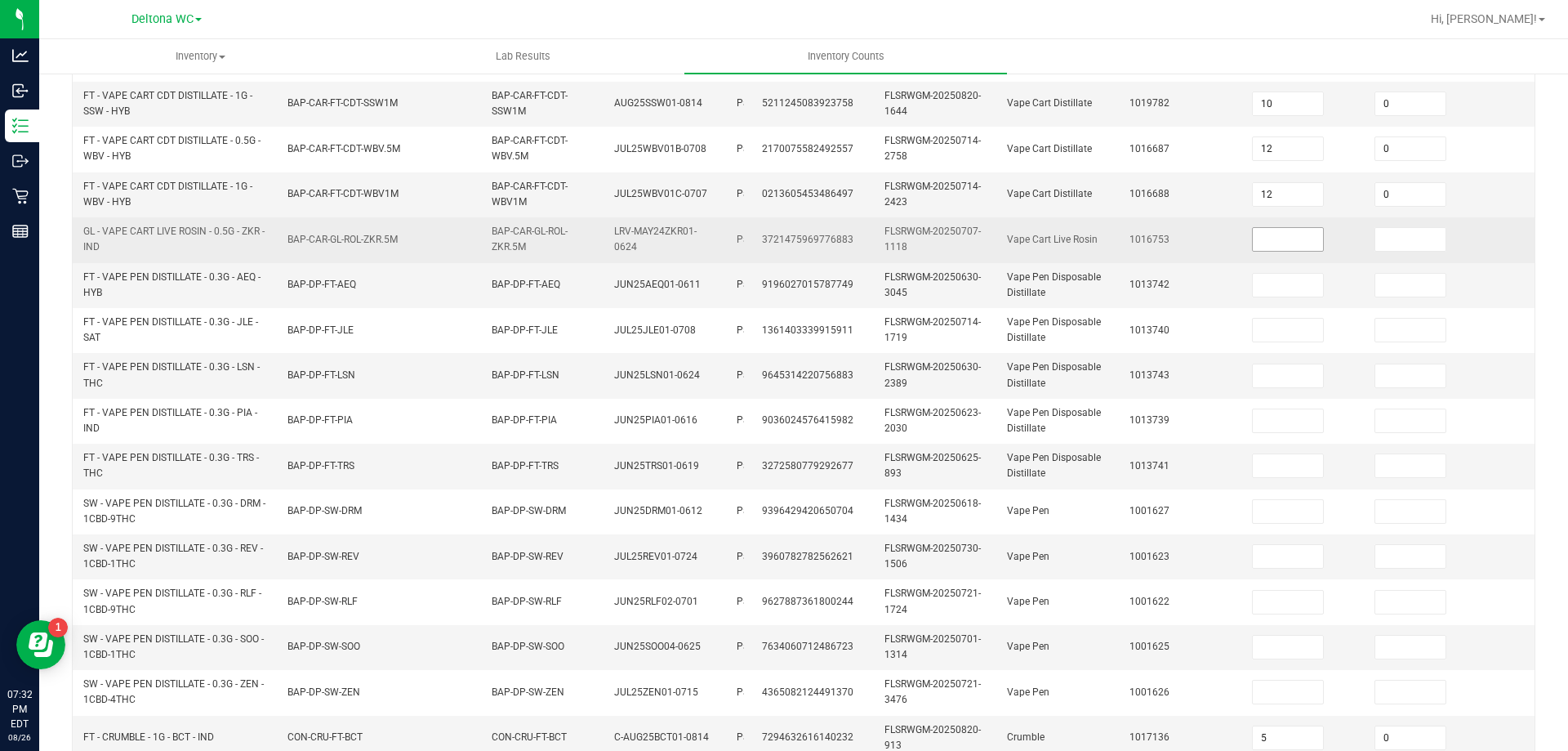
click at [1277, 236] on input at bounding box center [1288, 239] width 71 height 23
type input "19"
type input "0"
click at [1274, 233] on input "19" at bounding box center [1288, 239] width 71 height 23
type input "4"
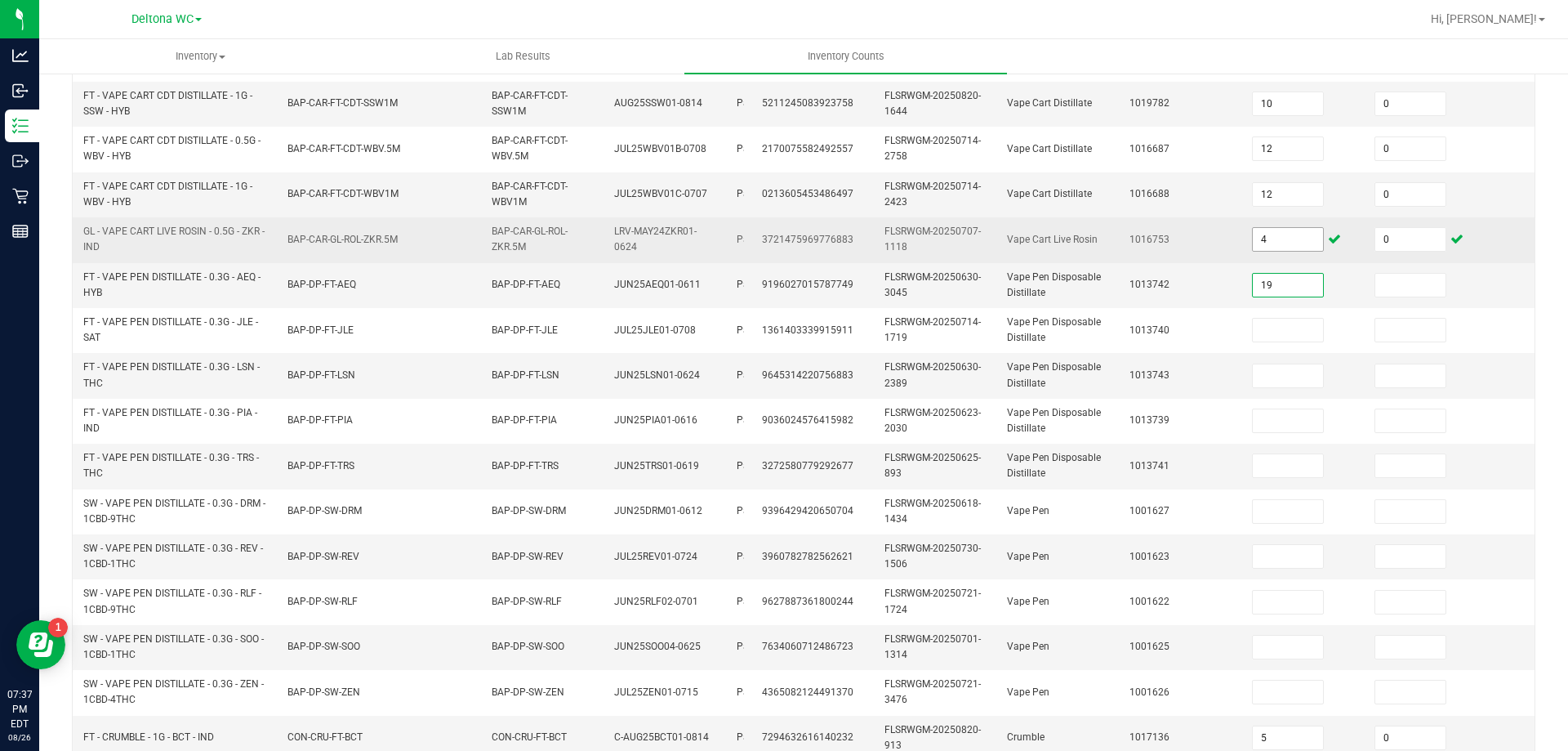
type input "19"
type input "0"
type input "14"
type input "0"
type input "17"
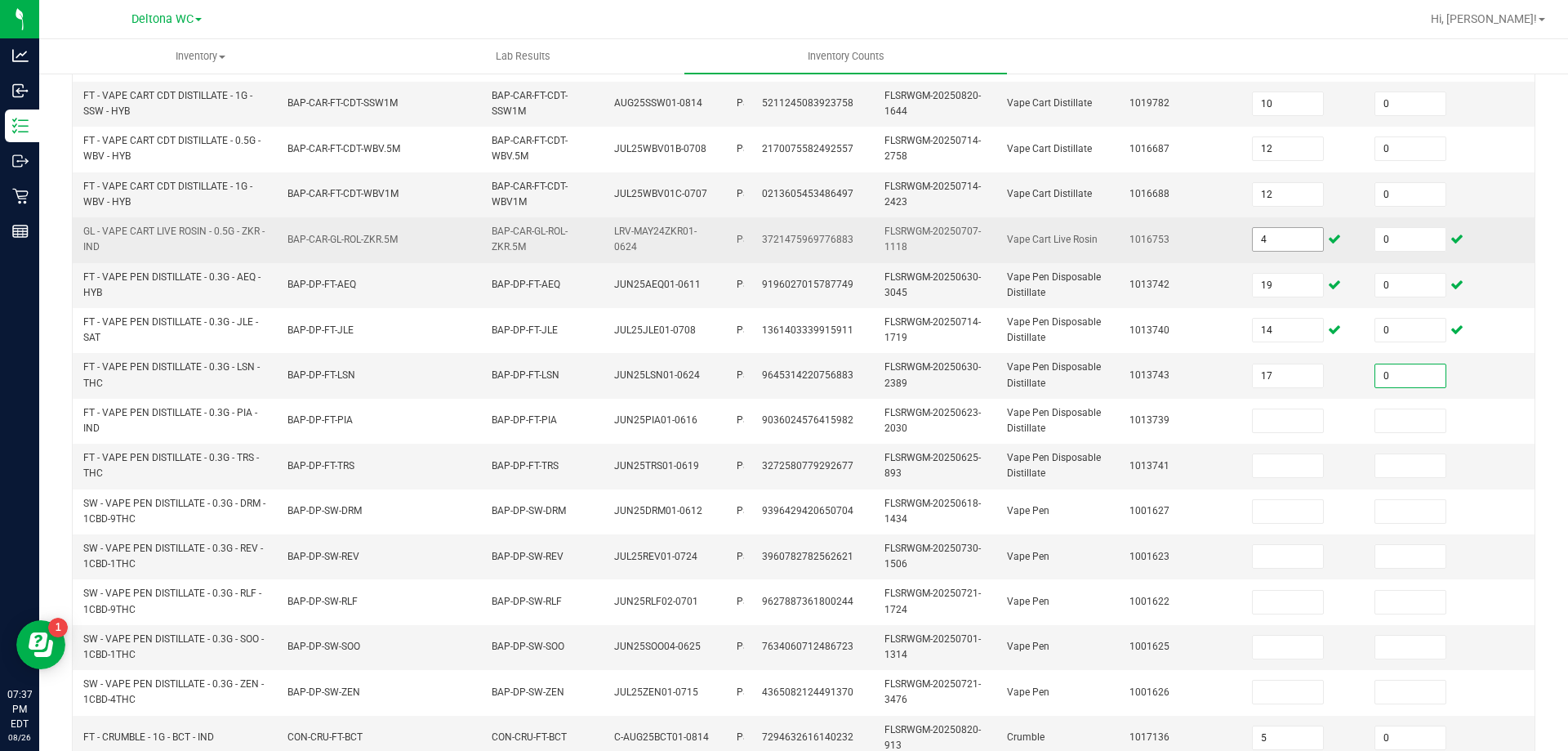
type input "0"
type input "7"
type input "0"
type input "16"
type input "0"
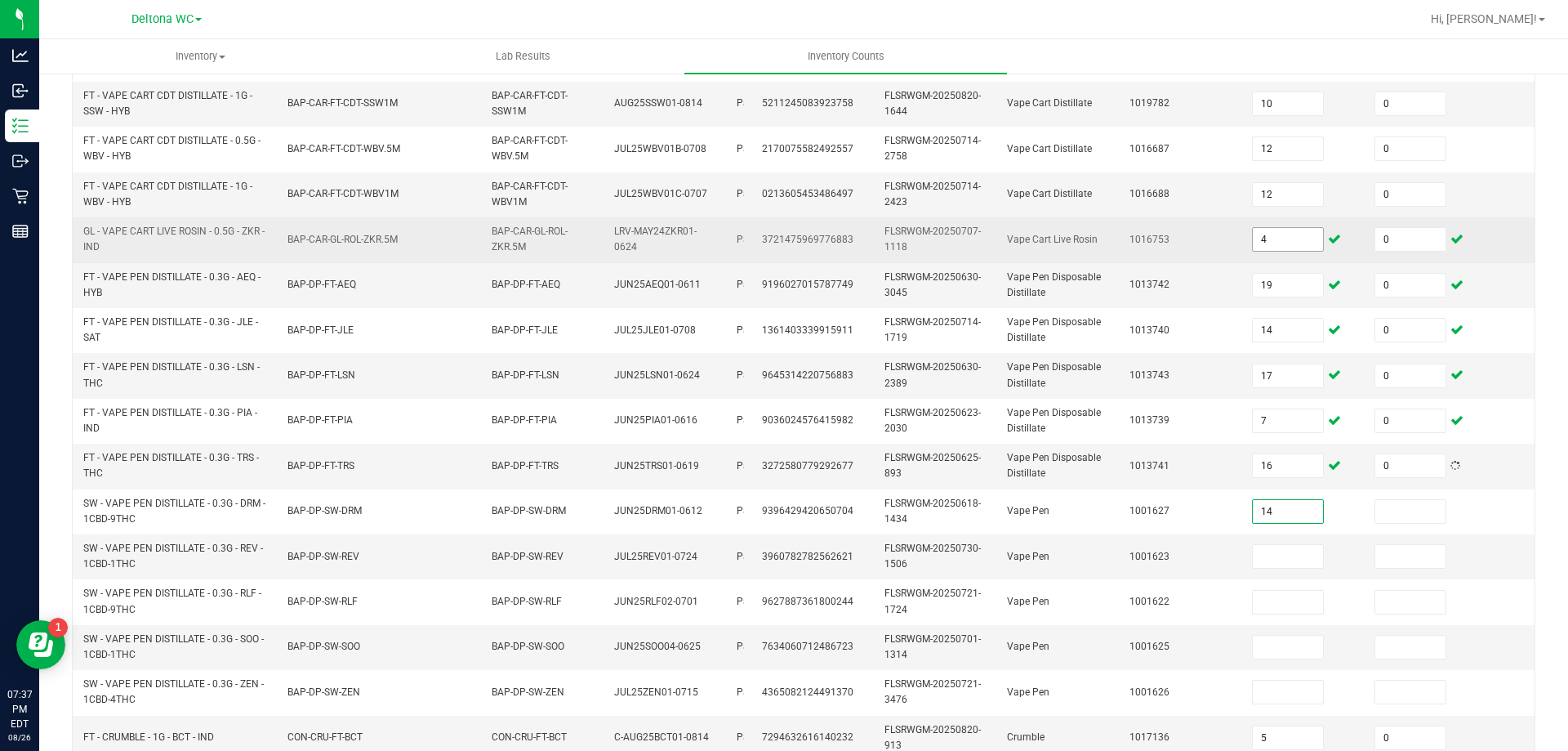
type input "14"
type input "0"
type input "1"
type input "0"
type input "5"
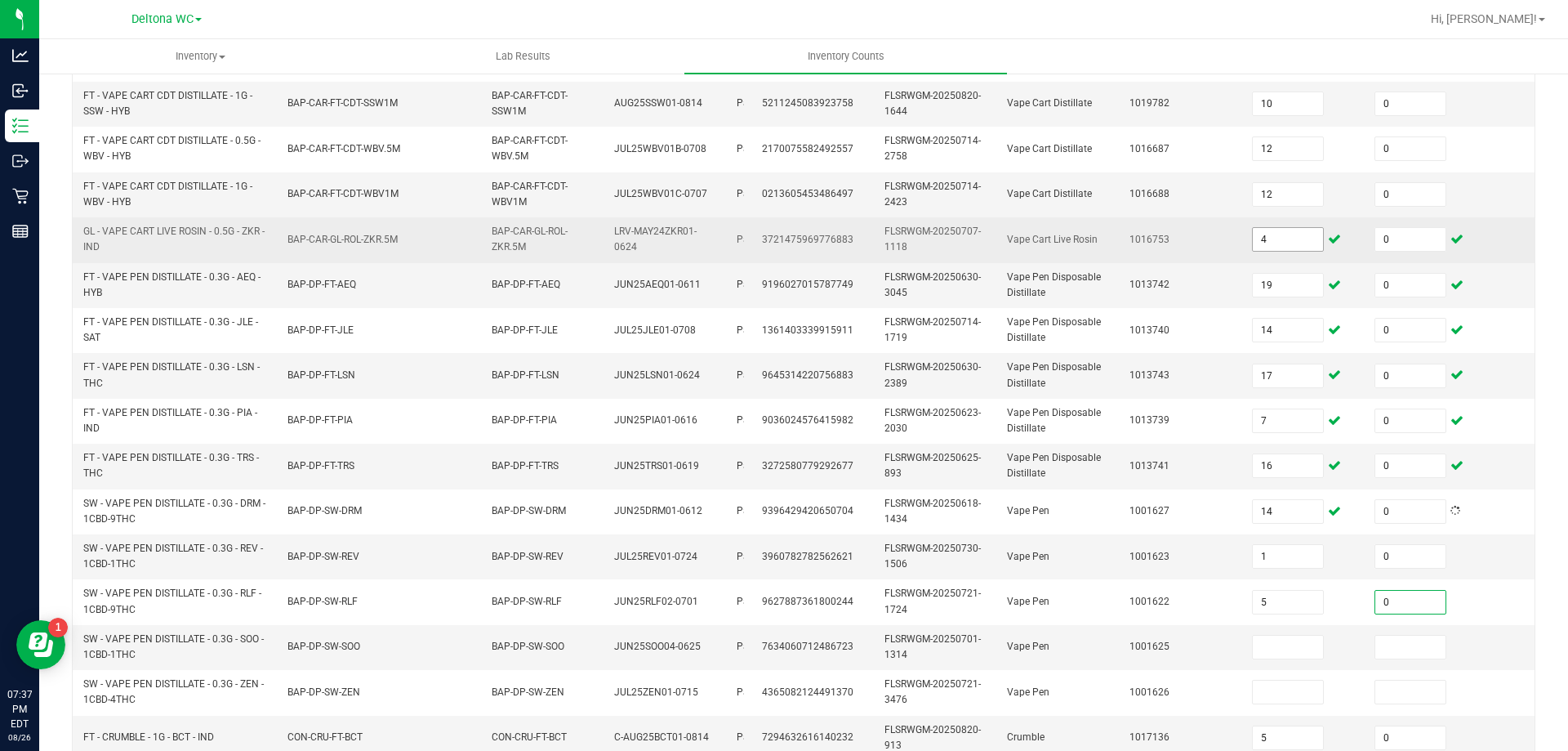
type input "0"
type input "4"
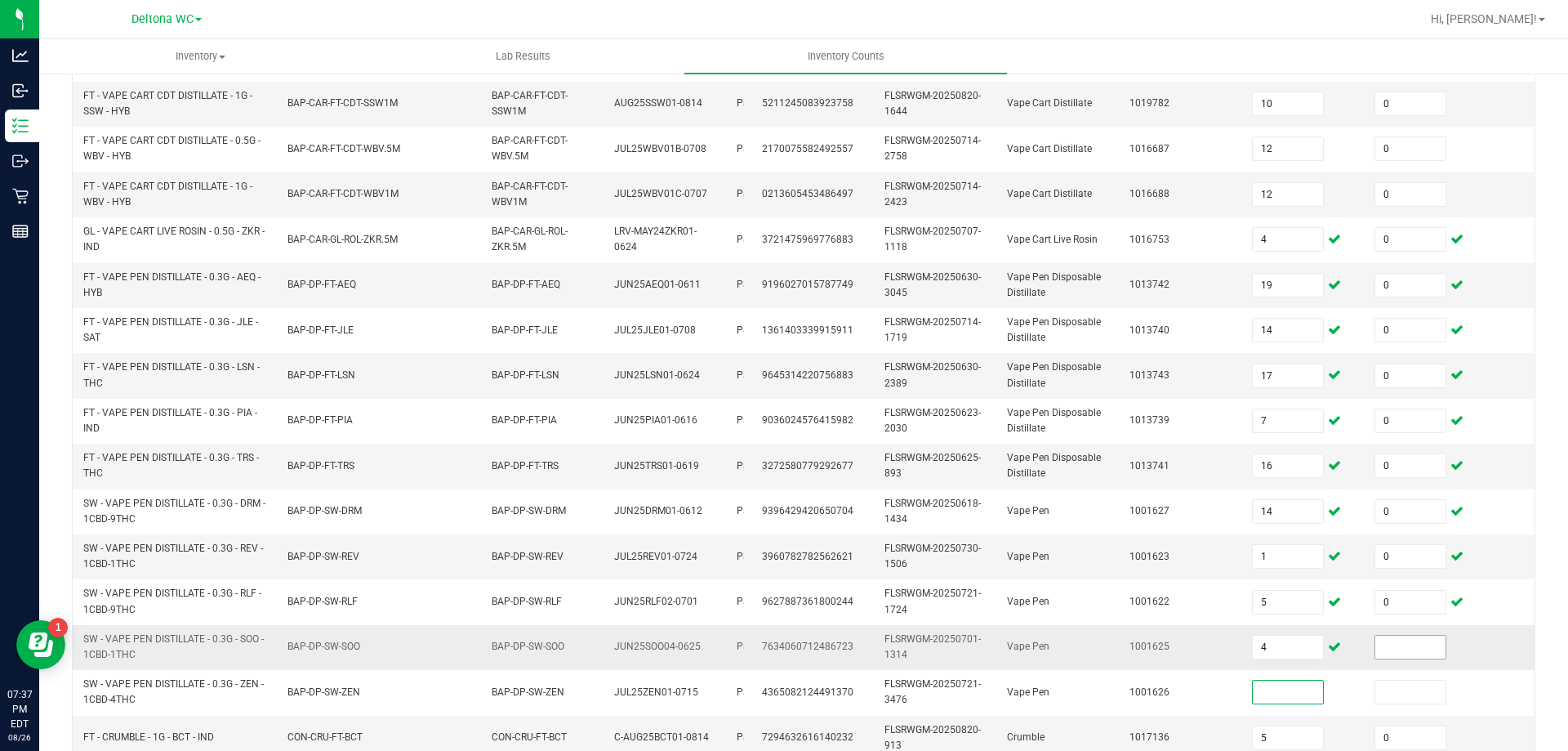
drag, startPoint x: 1395, startPoint y: 649, endPoint x: 1405, endPoint y: 649, distance: 10.0
click at [1404, 649] on input at bounding box center [1411, 647] width 71 height 23
type input "0"
type input "13"
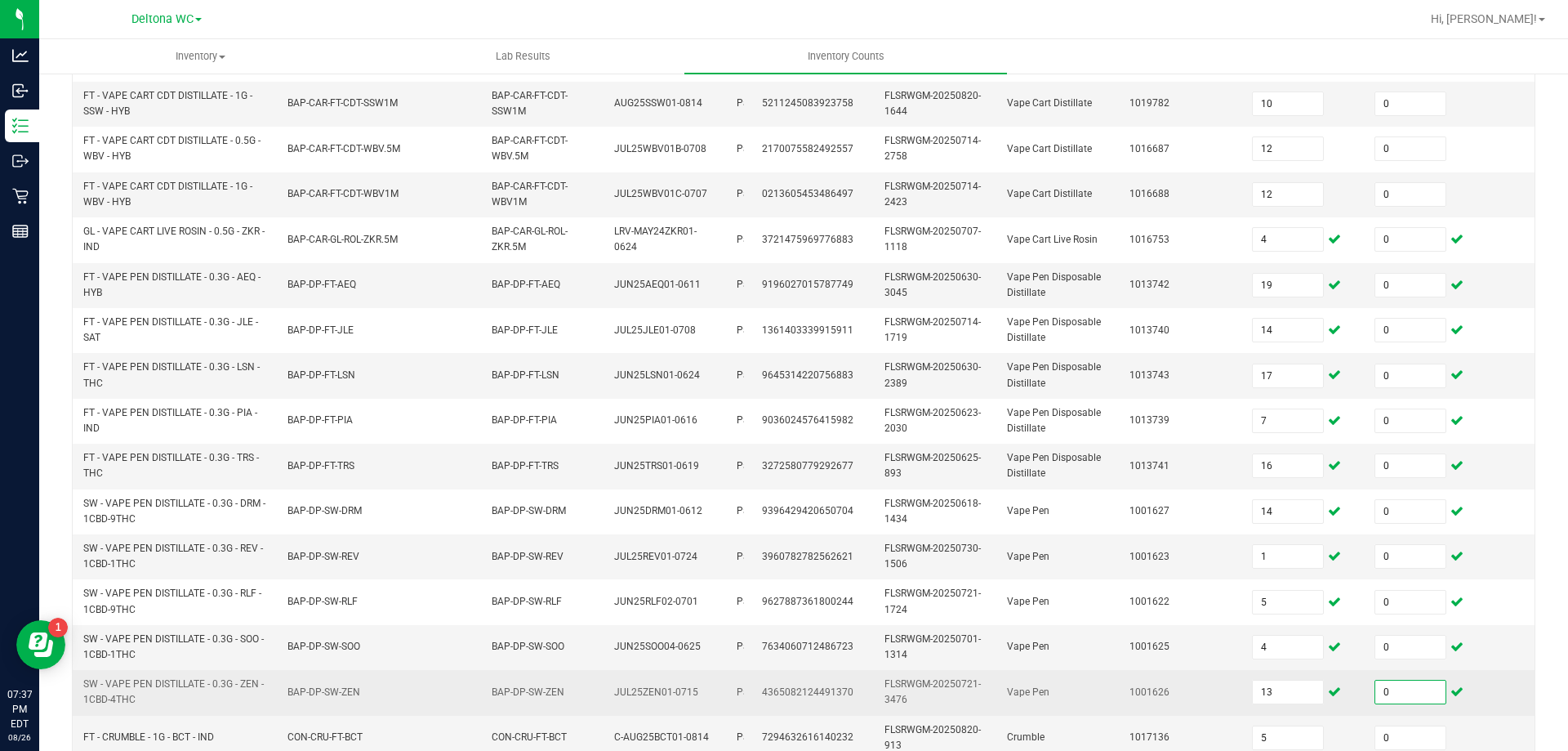
scroll to position [489, 0]
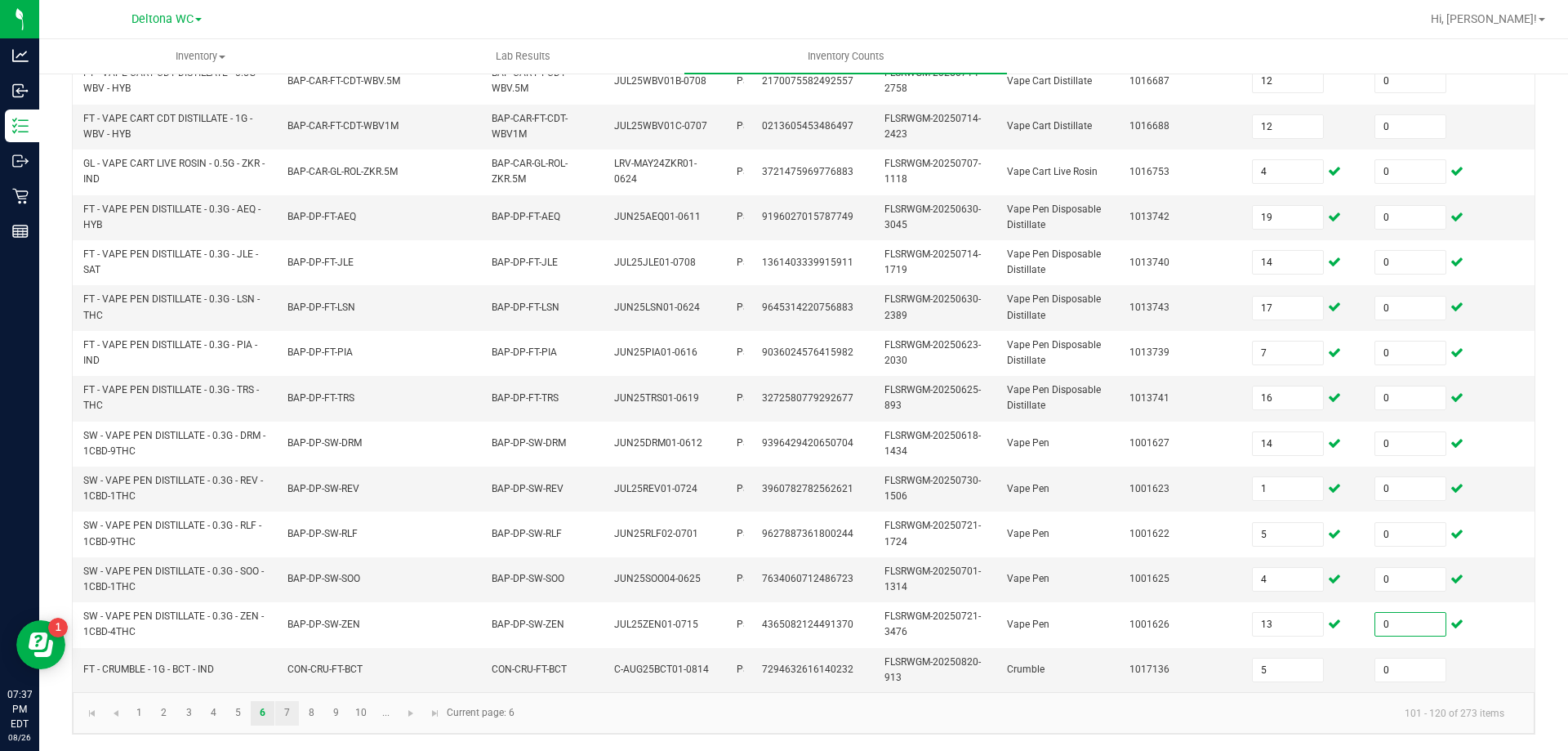
type input "0"
click at [292, 711] on link "7" at bounding box center [287, 713] width 24 height 24
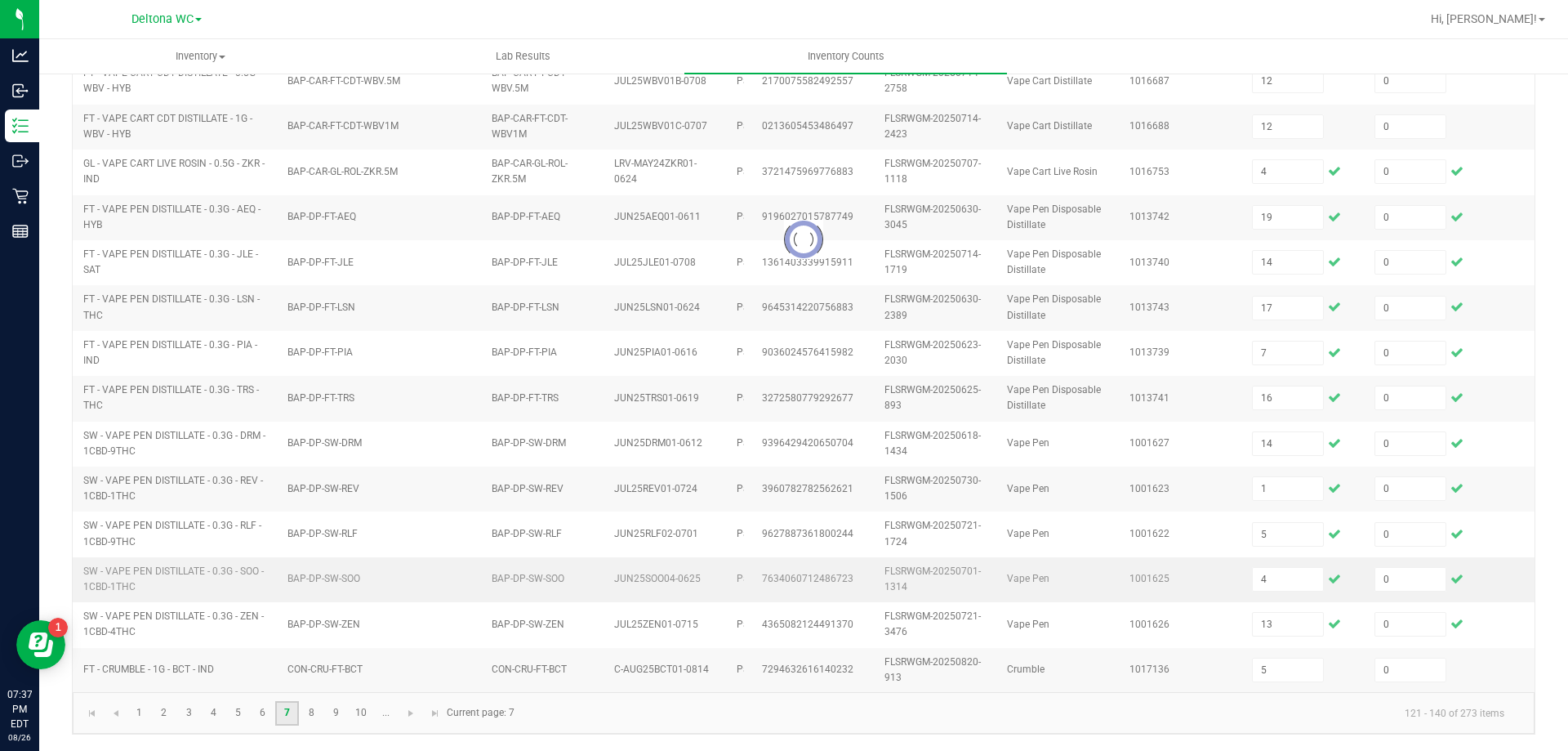
type input "7"
type input "6"
type input "2"
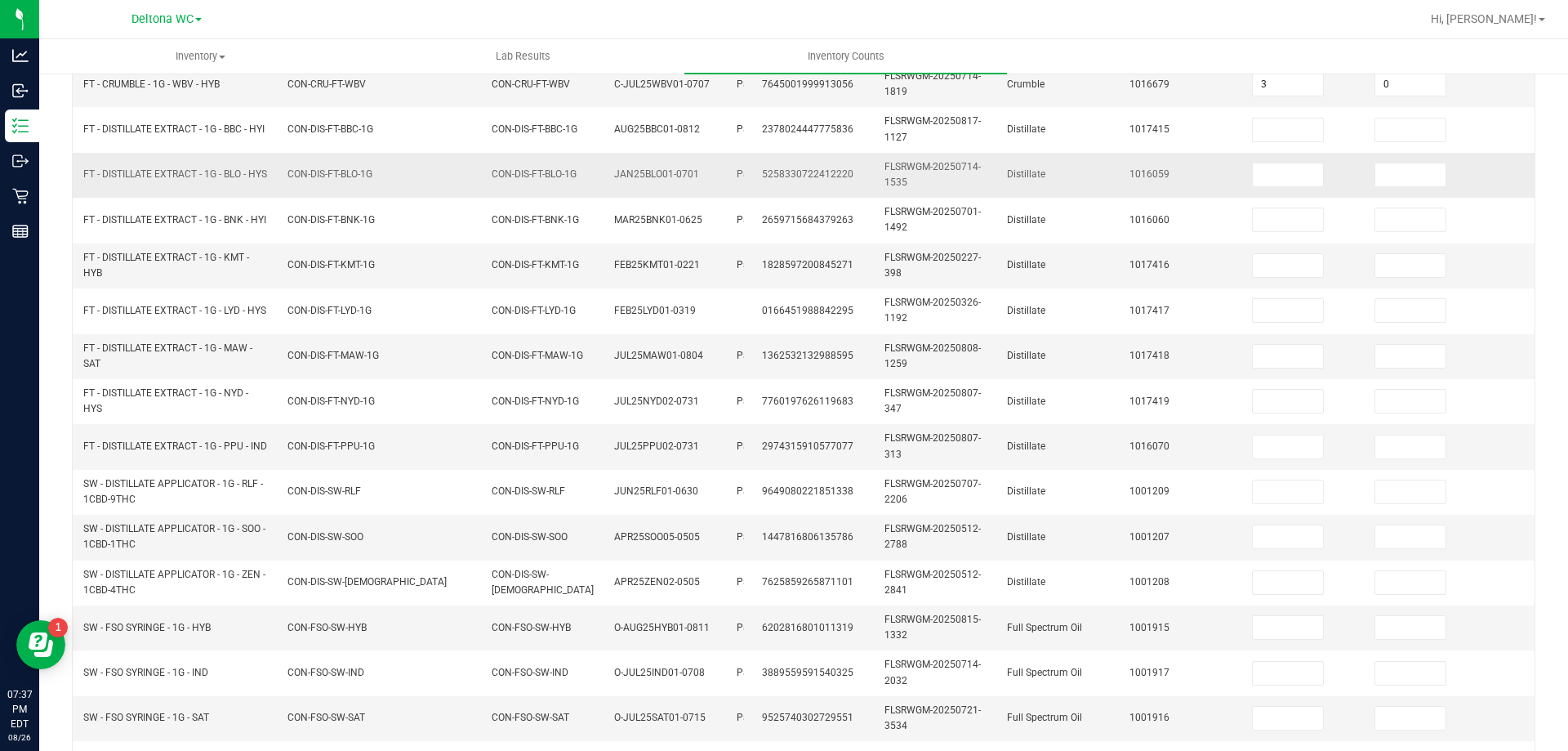
scroll to position [80, 0]
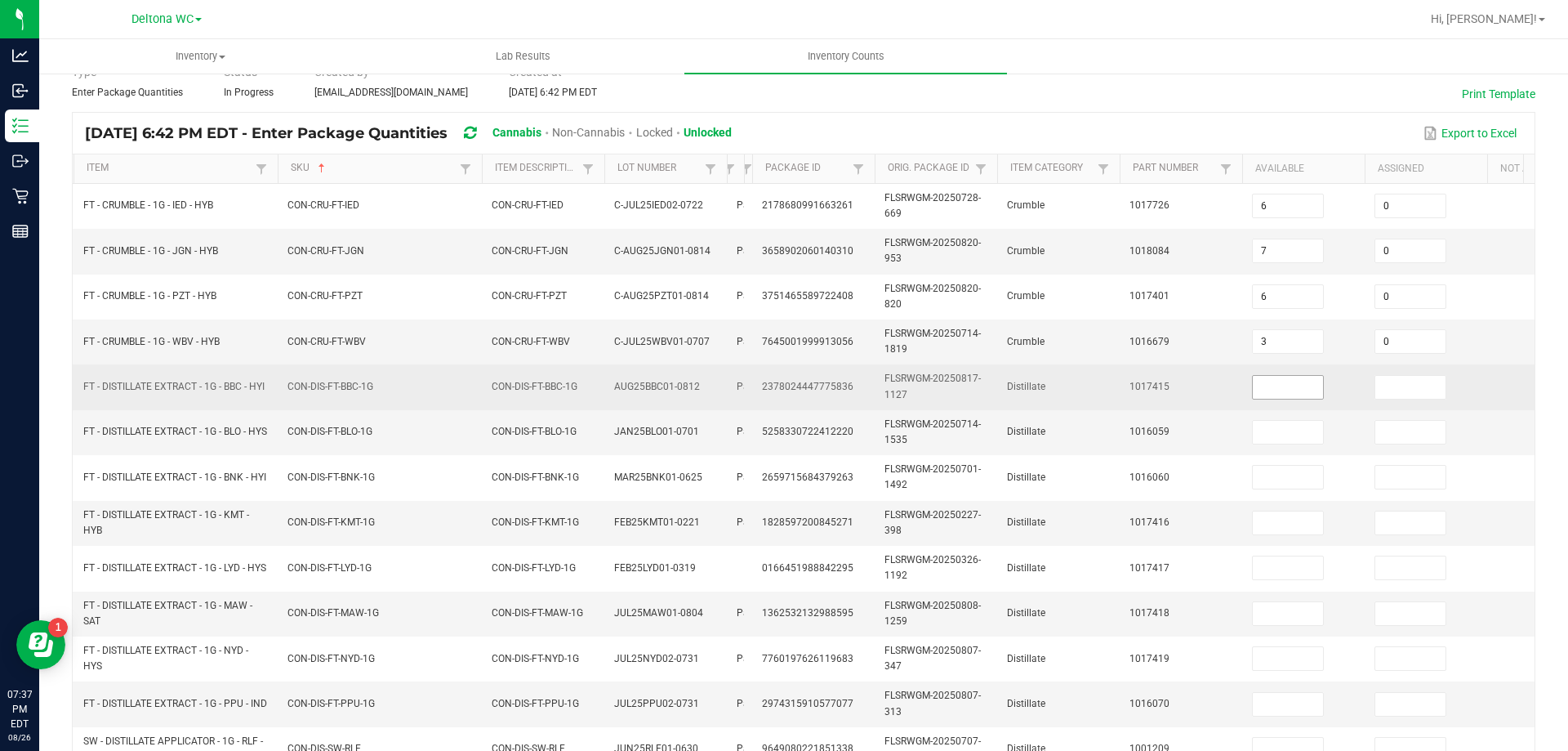
click at [1290, 395] on input at bounding box center [1288, 387] width 71 height 23
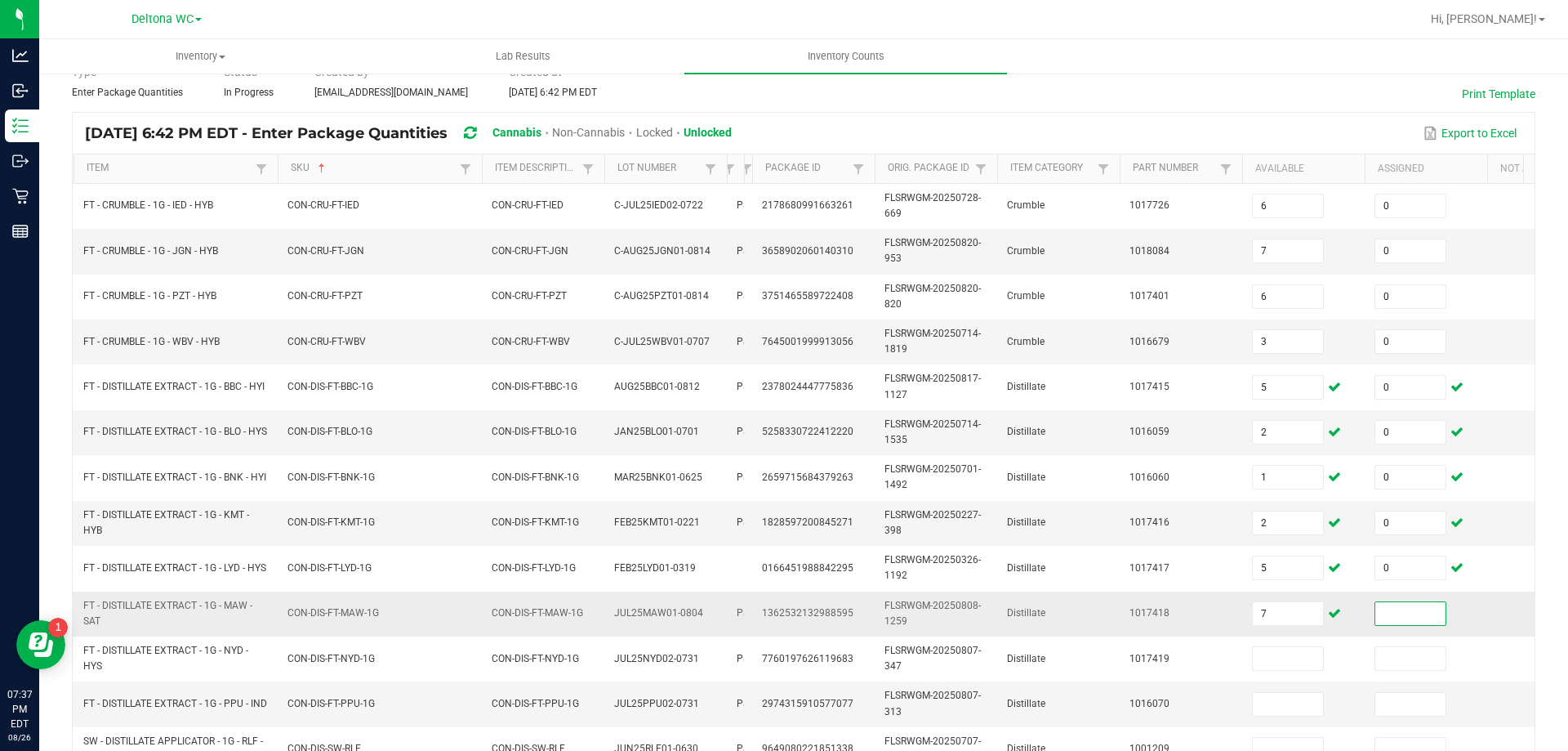
drag, startPoint x: 1405, startPoint y: 617, endPoint x: 1446, endPoint y: 586, distance: 51.4
click at [1405, 618] on input at bounding box center [1411, 613] width 71 height 23
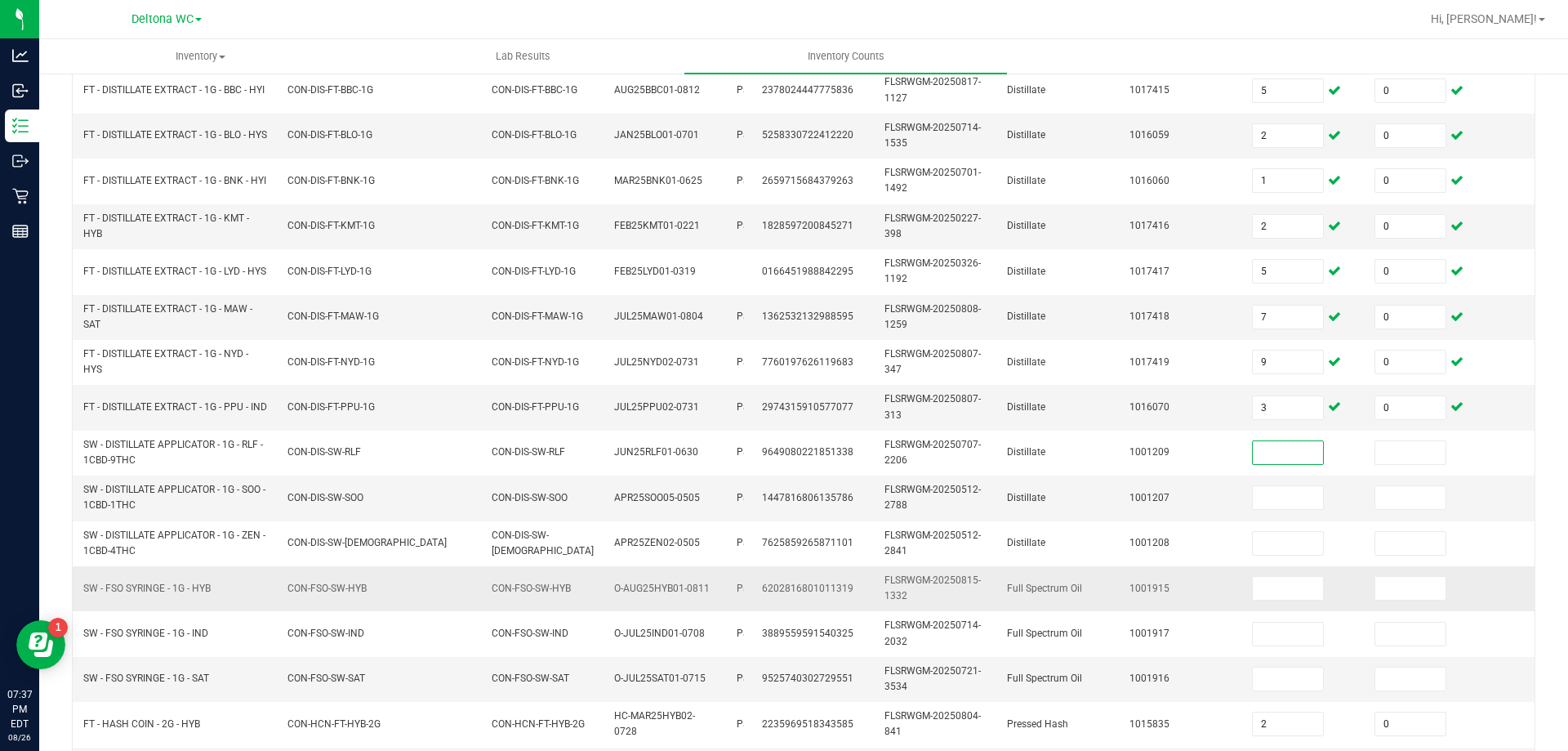
scroll to position [416, 0]
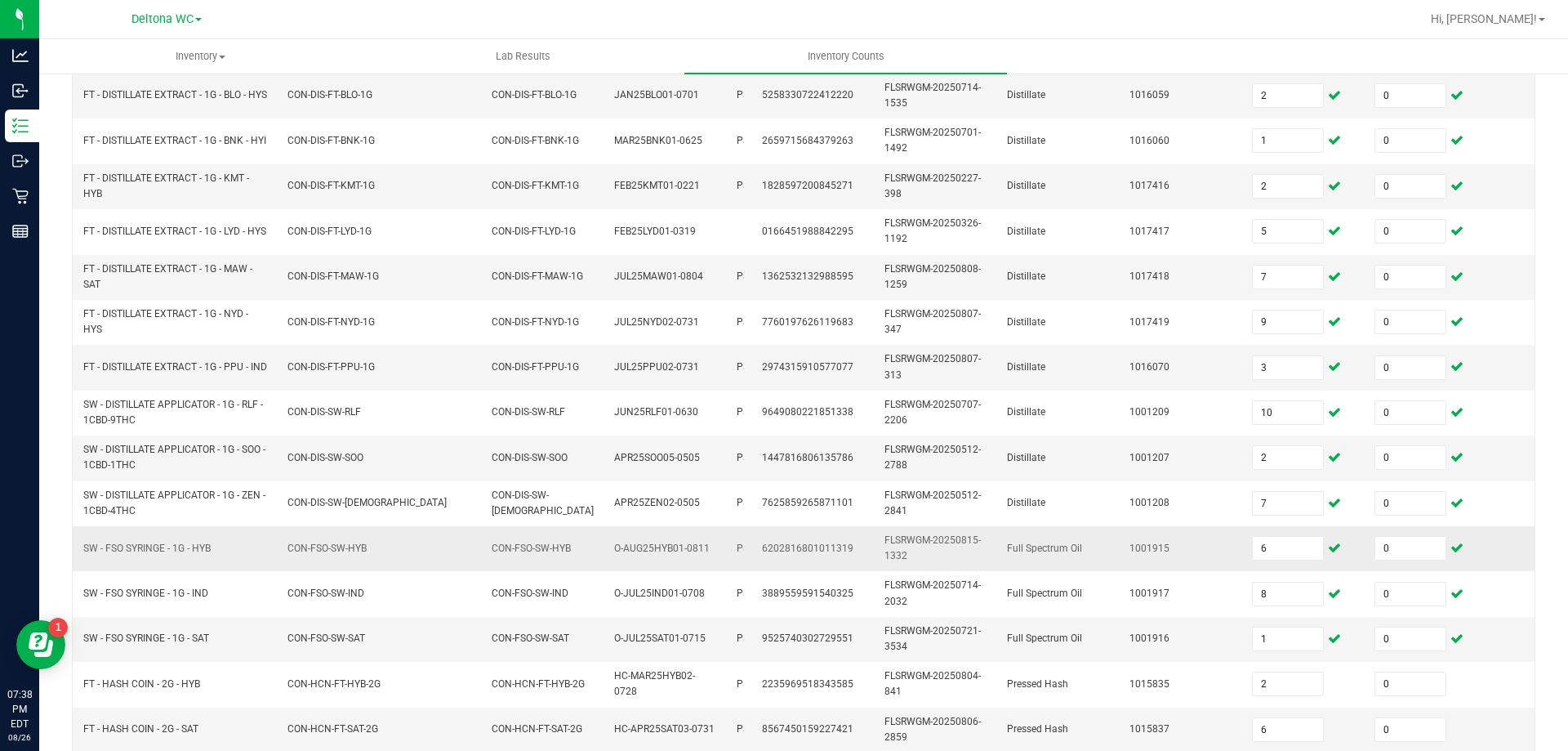
click at [896, 546] on td "FLSRWGM-20250815-1332" at bounding box center [936, 549] width 122 height 45
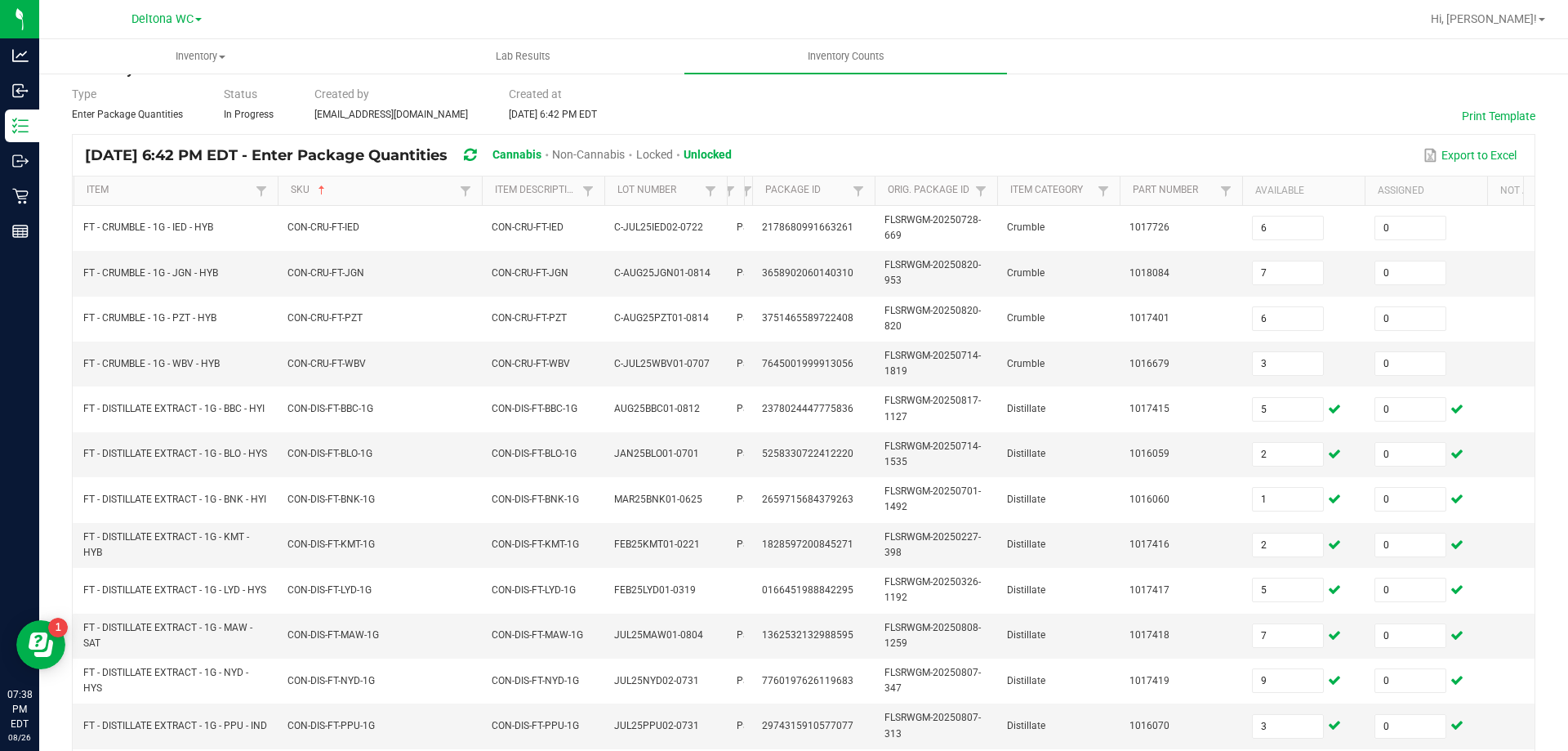
scroll to position [489, 0]
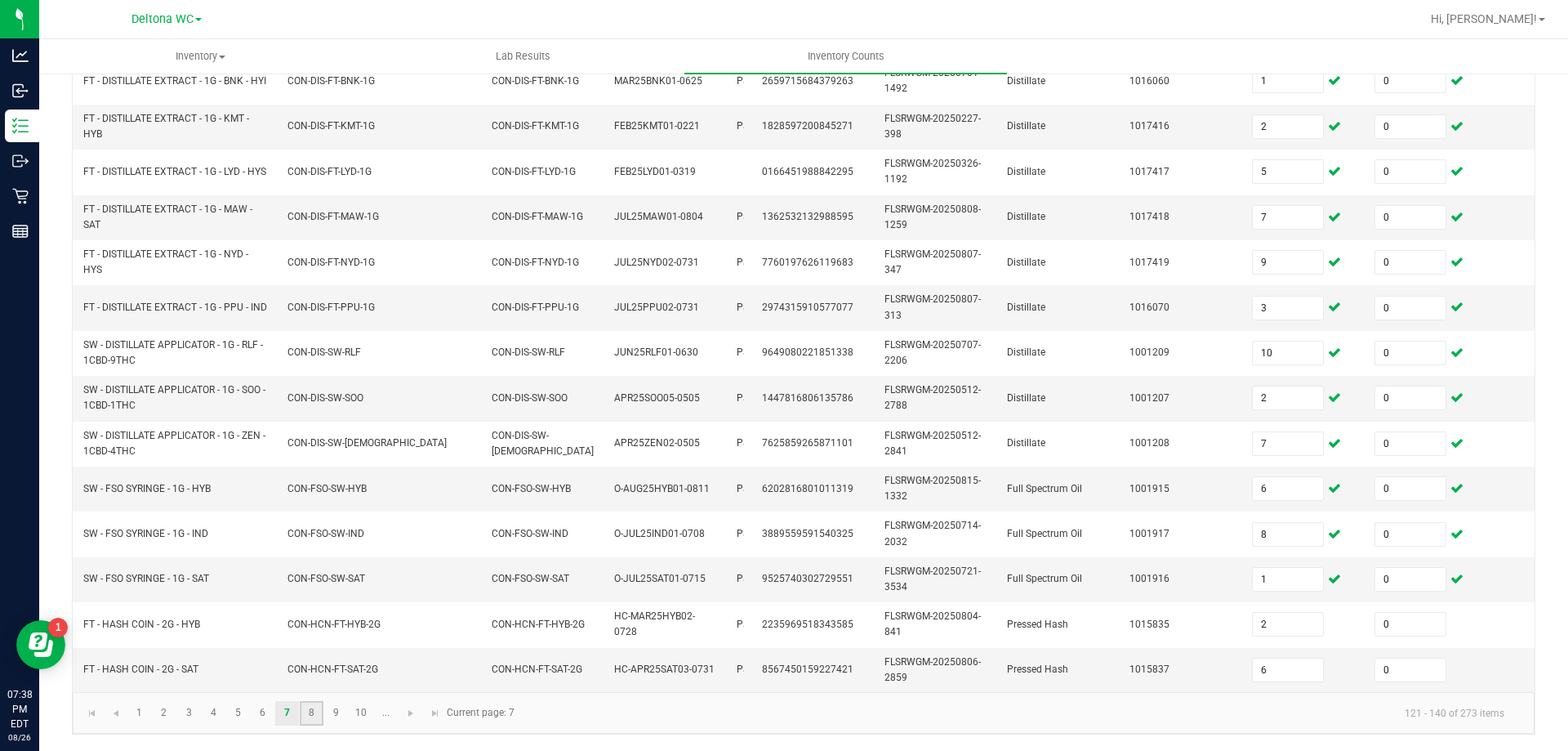
click at [317, 716] on link "8" at bounding box center [312, 713] width 24 height 24
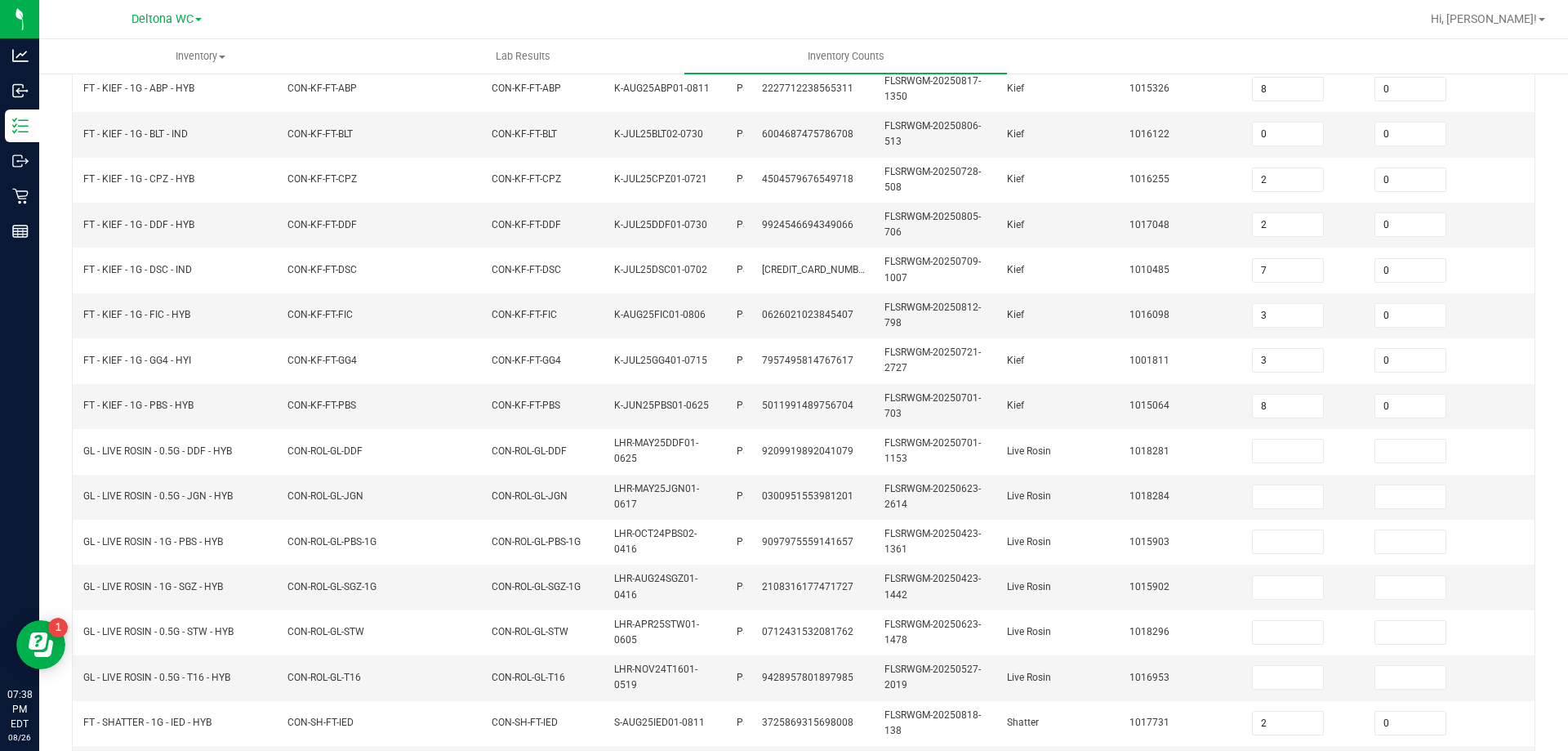
scroll to position [162, 0]
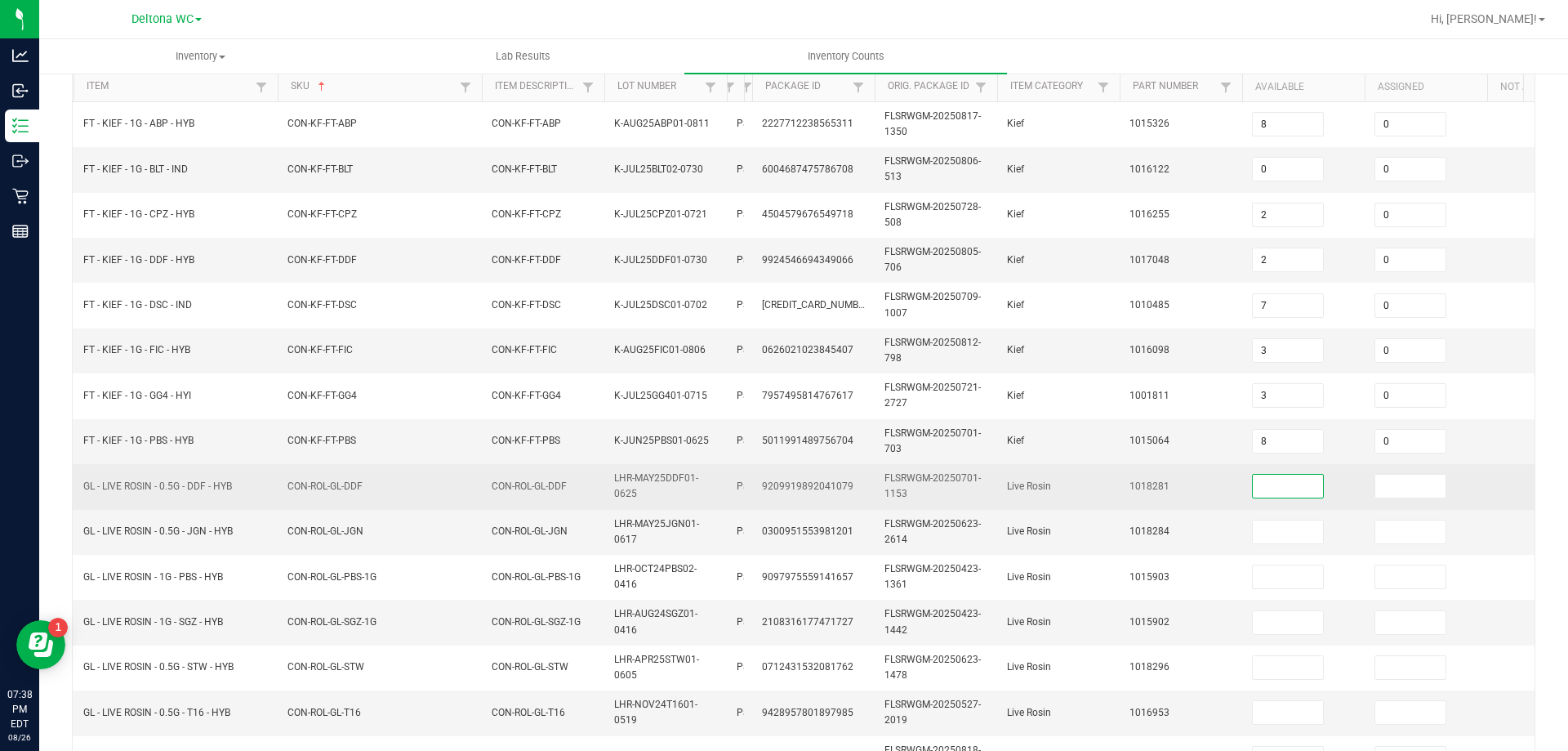
click at [1258, 482] on input at bounding box center [1288, 486] width 71 height 23
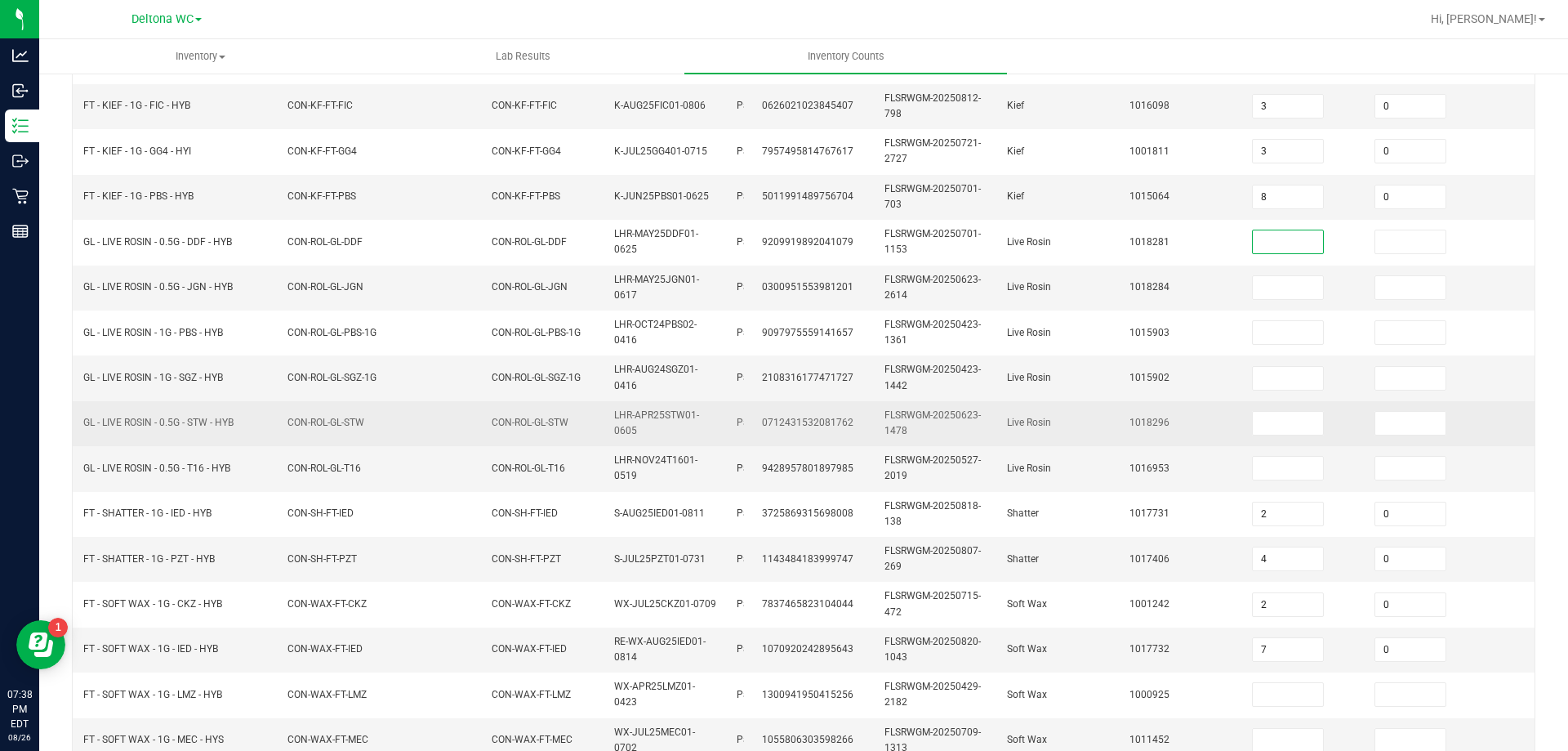
scroll to position [325, 0]
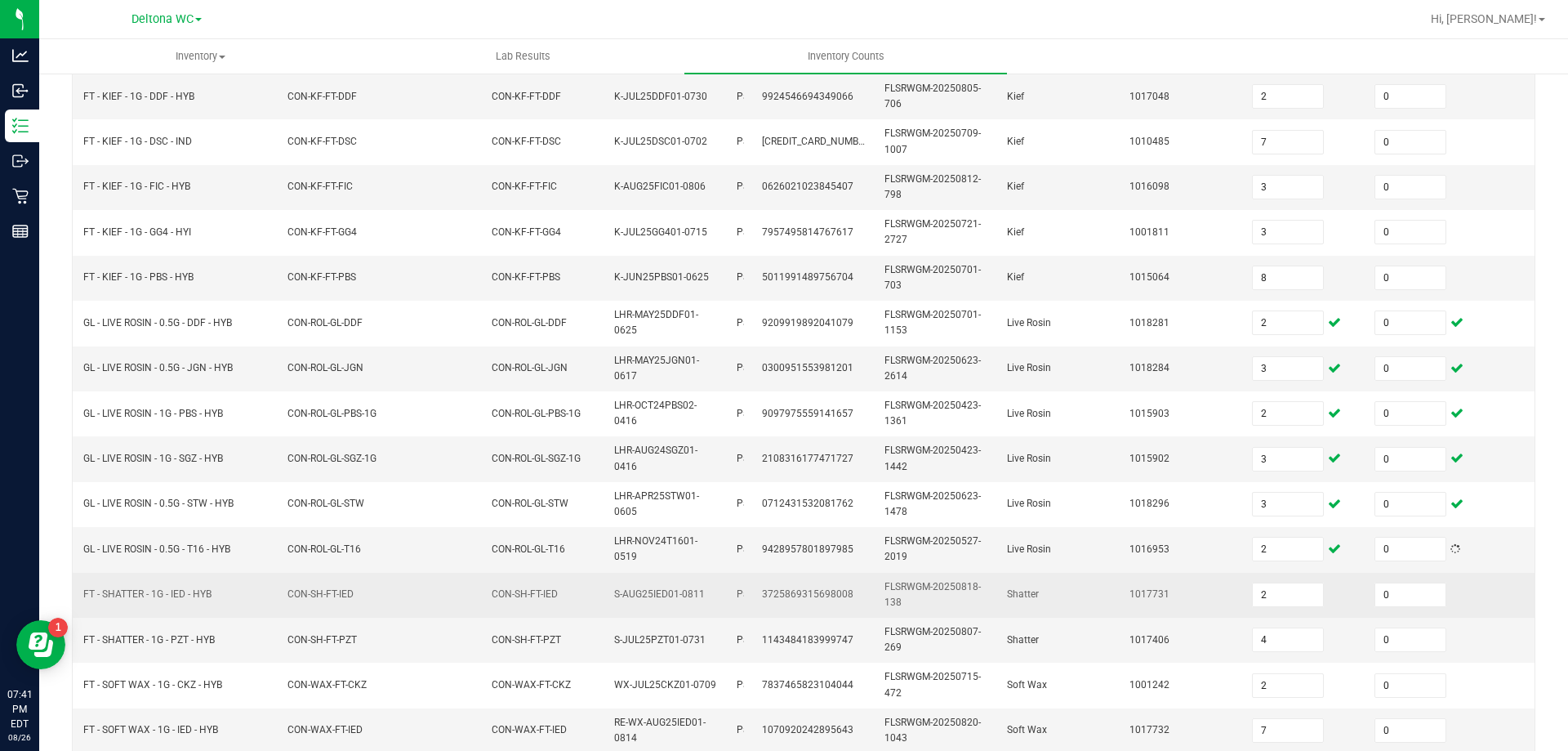
click at [1052, 576] on td "Shatter" at bounding box center [1059, 595] width 122 height 45
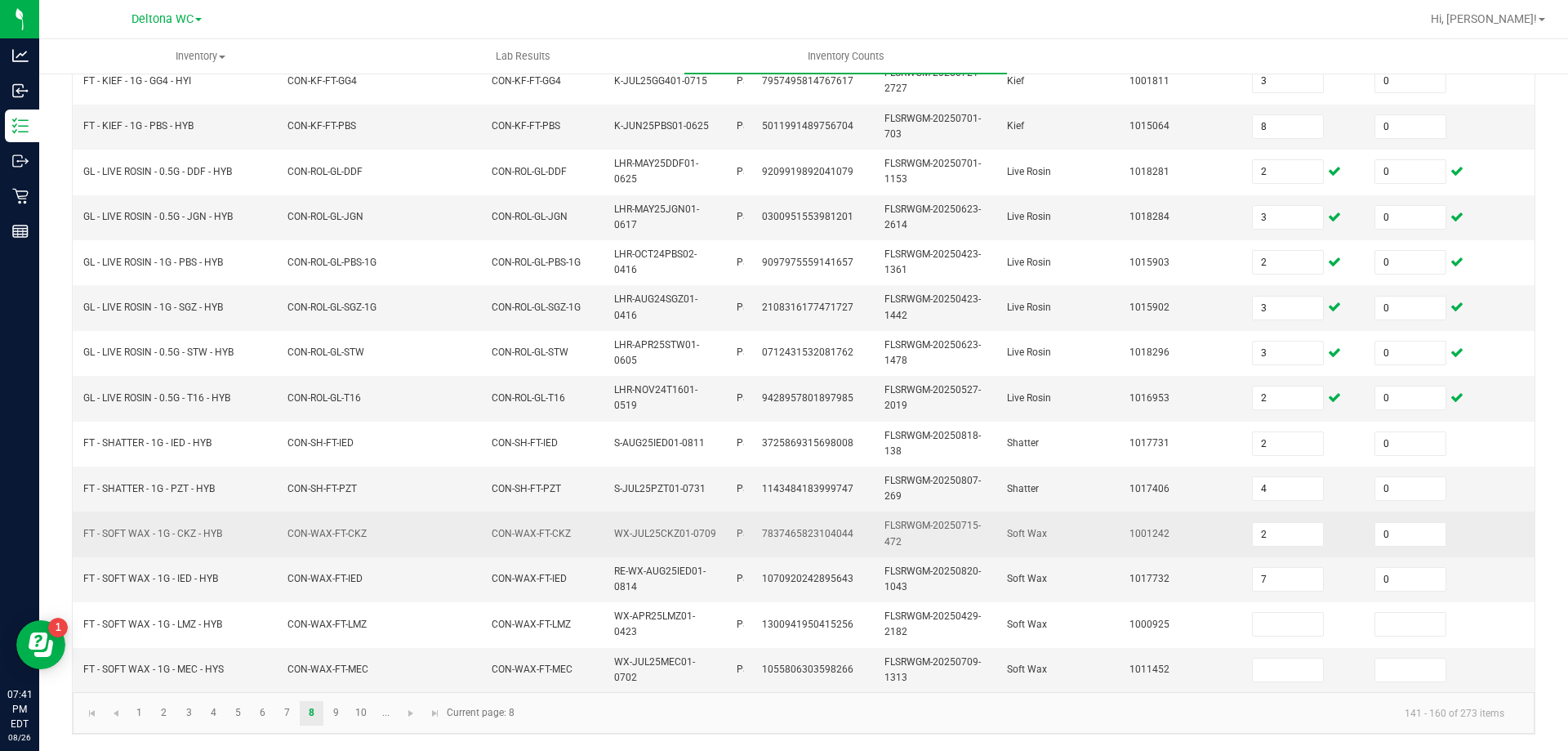
scroll to position [489, 0]
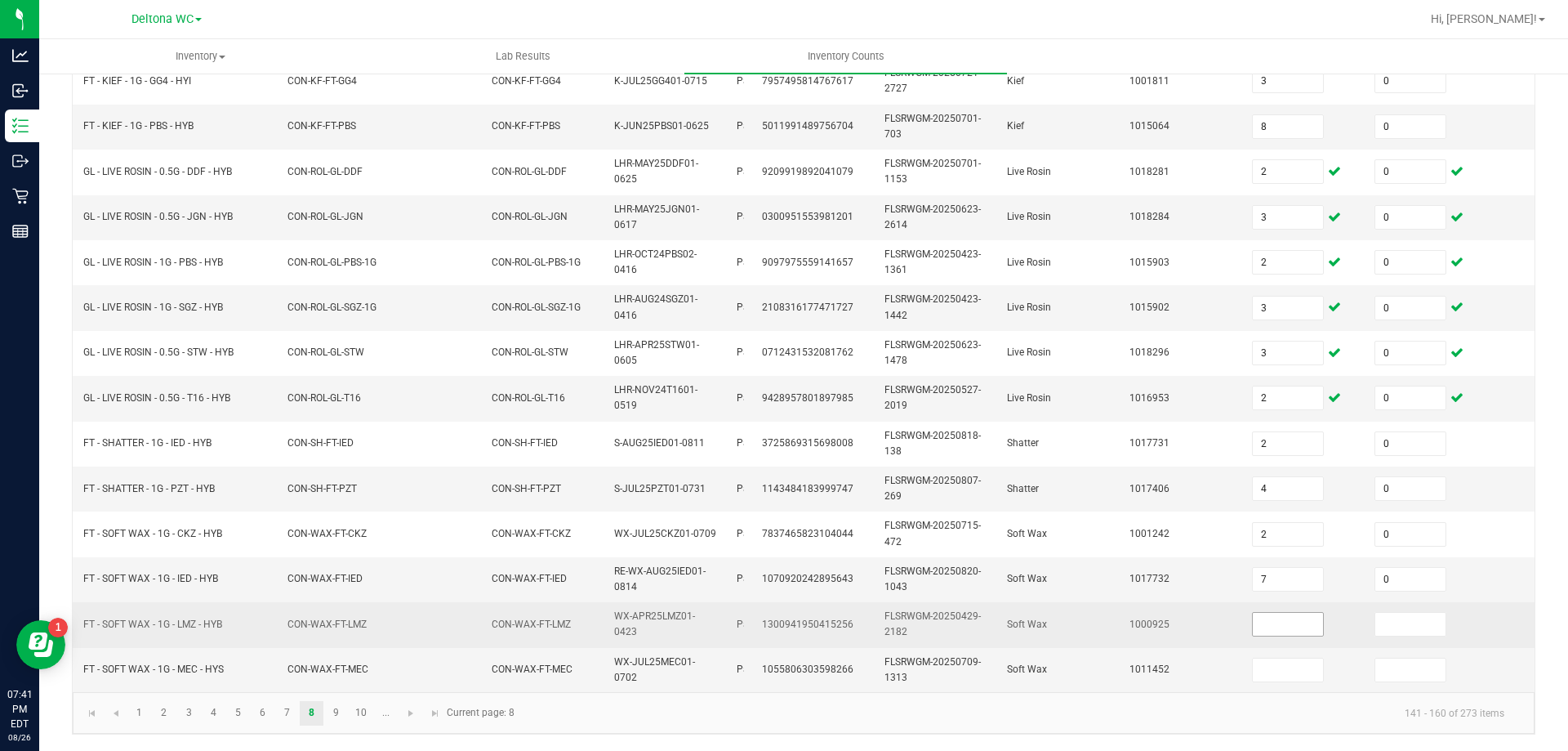
click at [1308, 612] on input at bounding box center [1288, 624] width 71 height 23
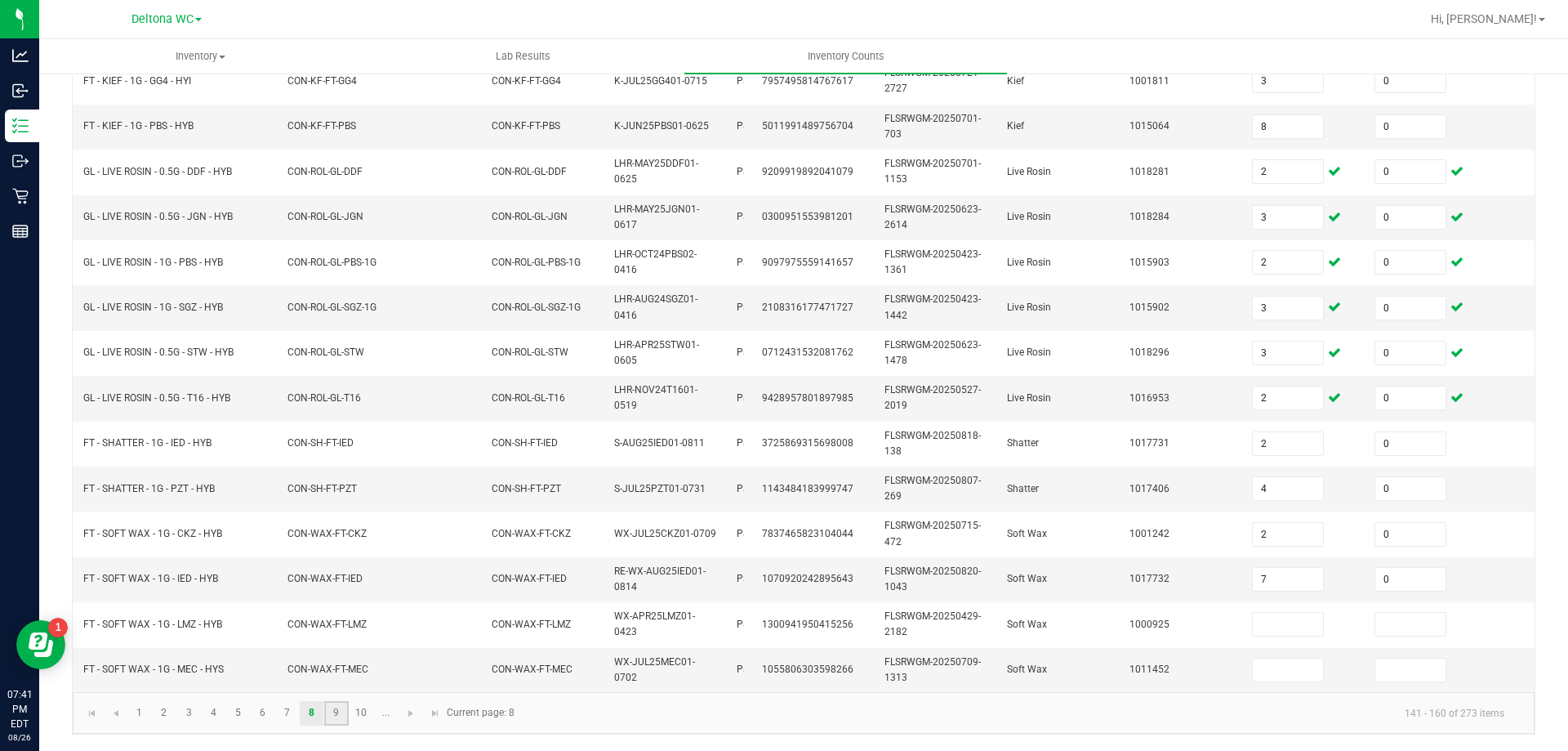
click at [334, 709] on link "9" at bounding box center [336, 713] width 24 height 24
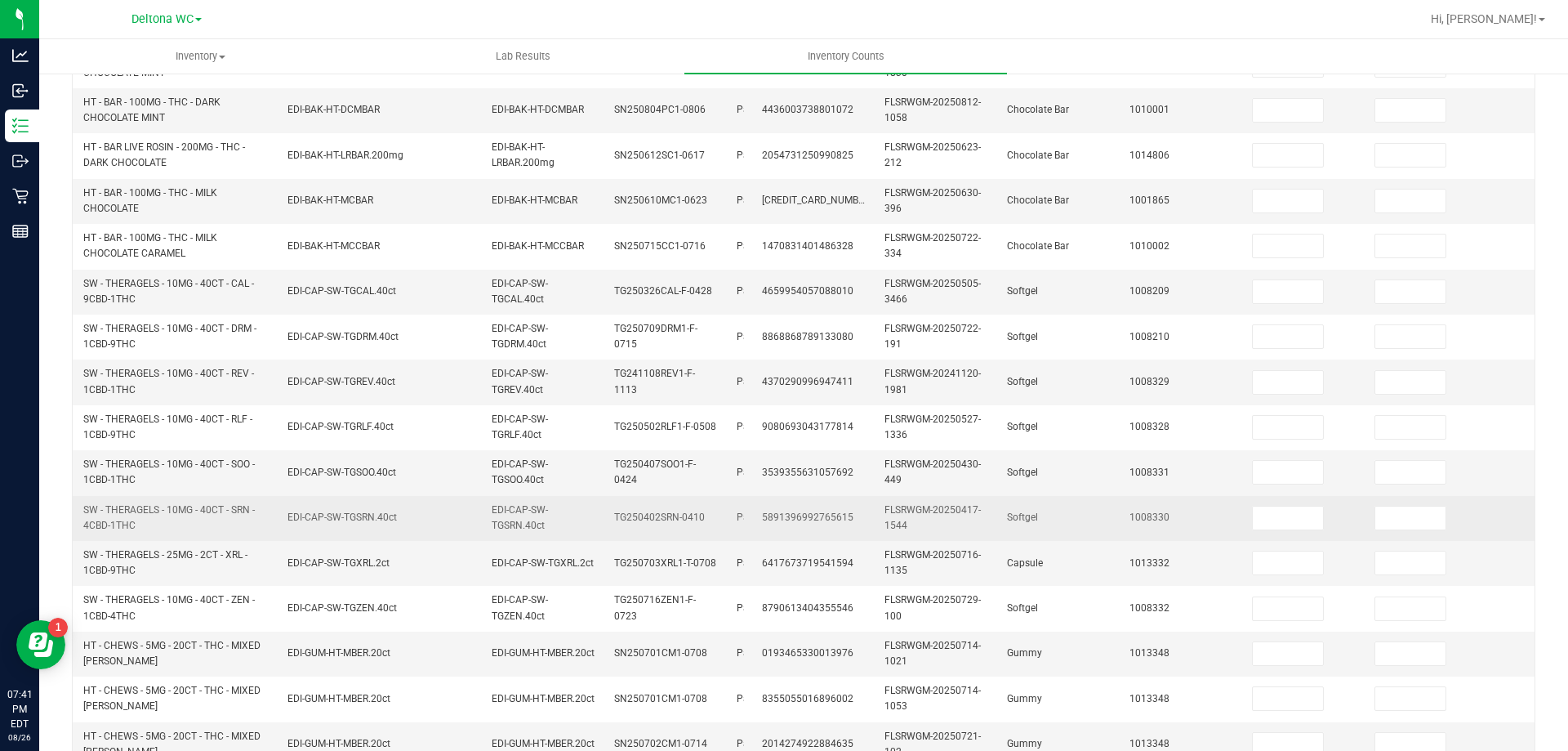
scroll to position [407, 0]
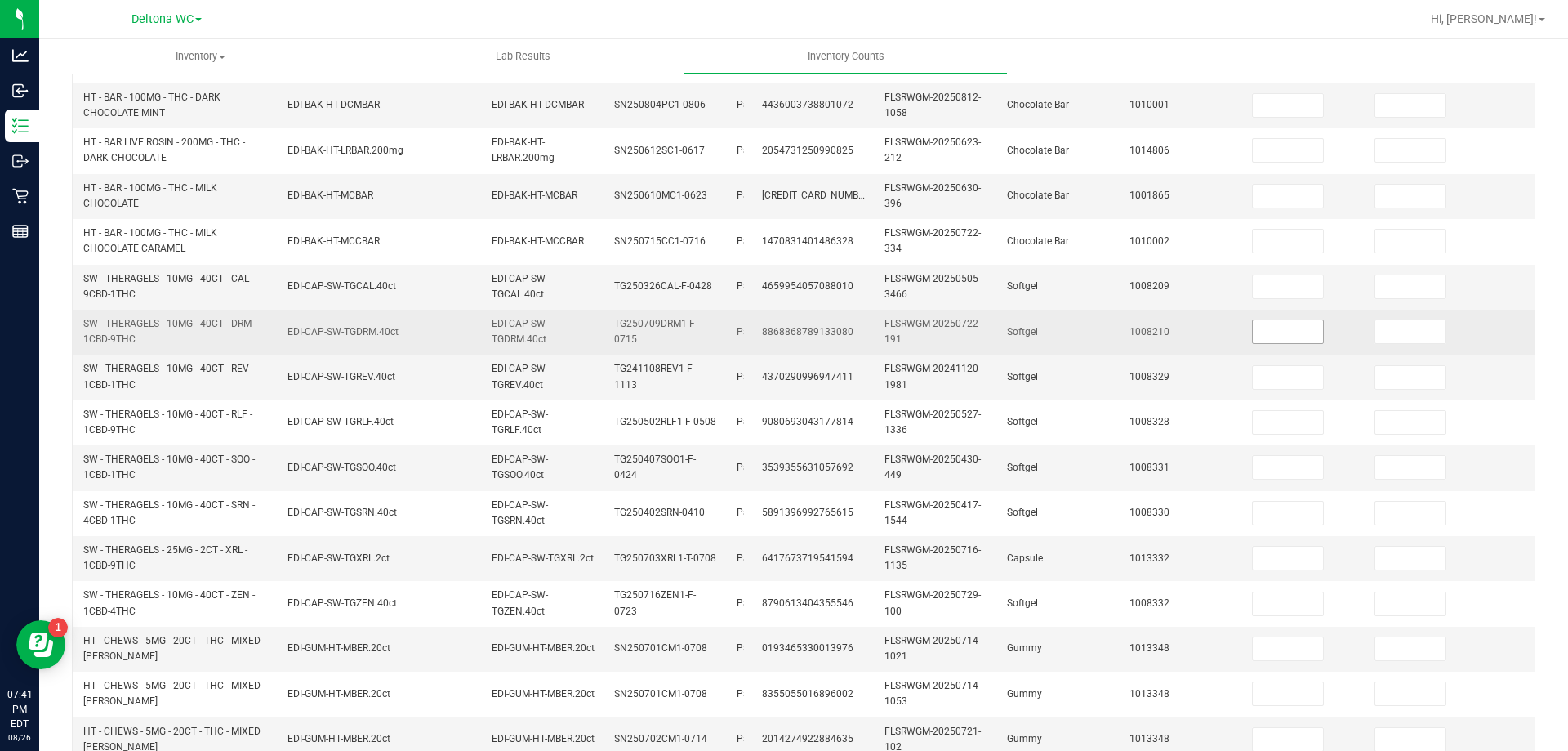
click at [1267, 334] on input at bounding box center [1288, 331] width 71 height 23
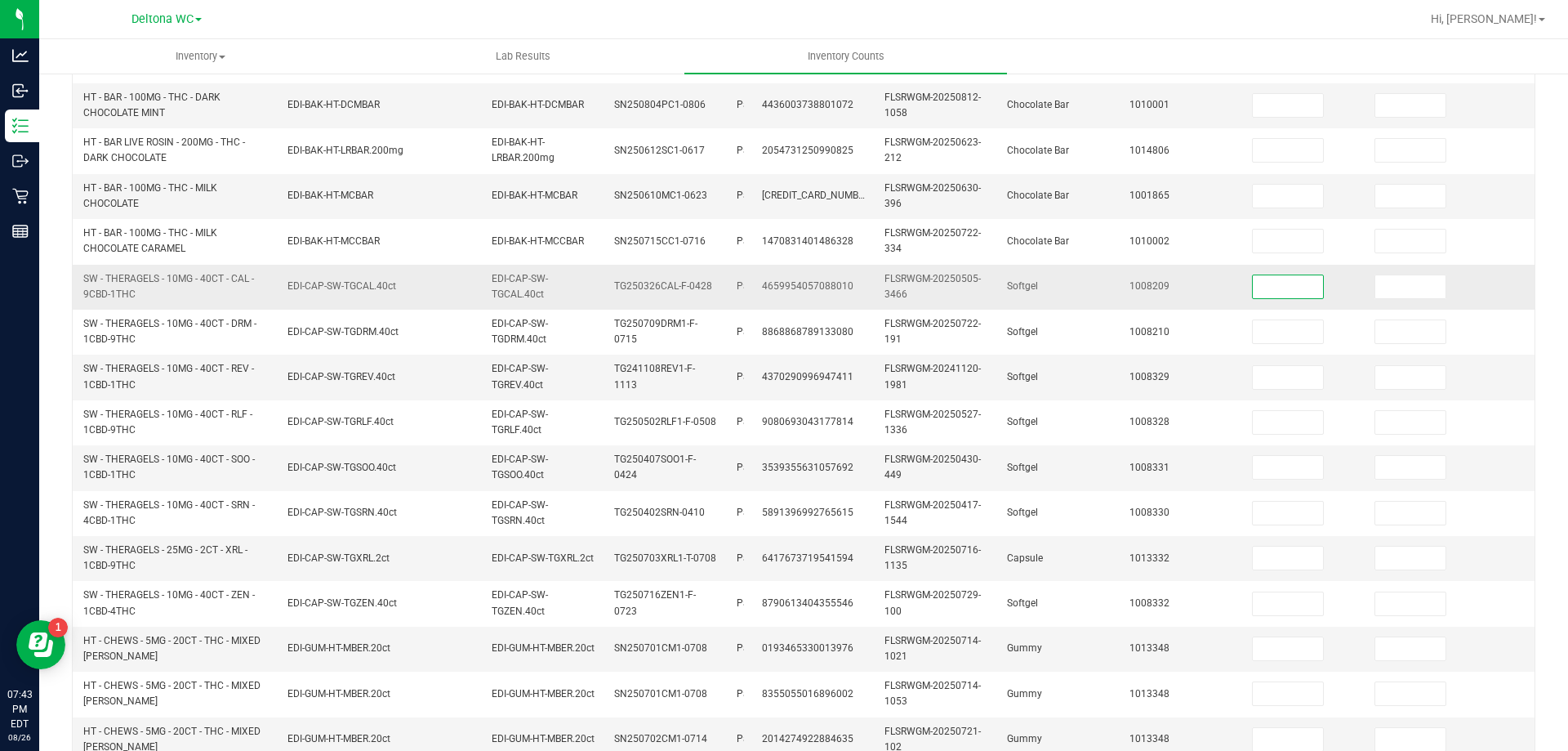
click at [1282, 284] on input at bounding box center [1288, 286] width 71 height 23
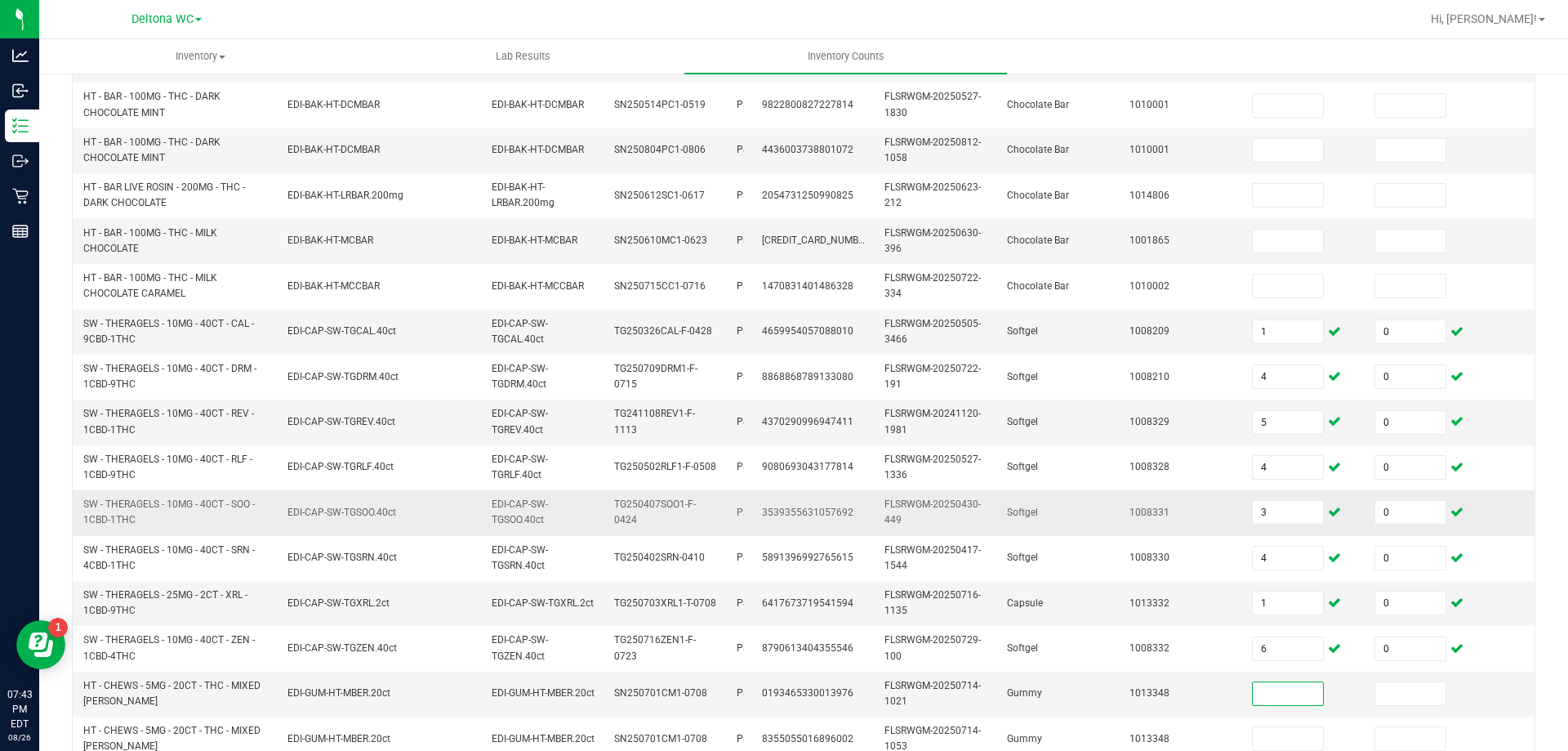
scroll to position [489, 0]
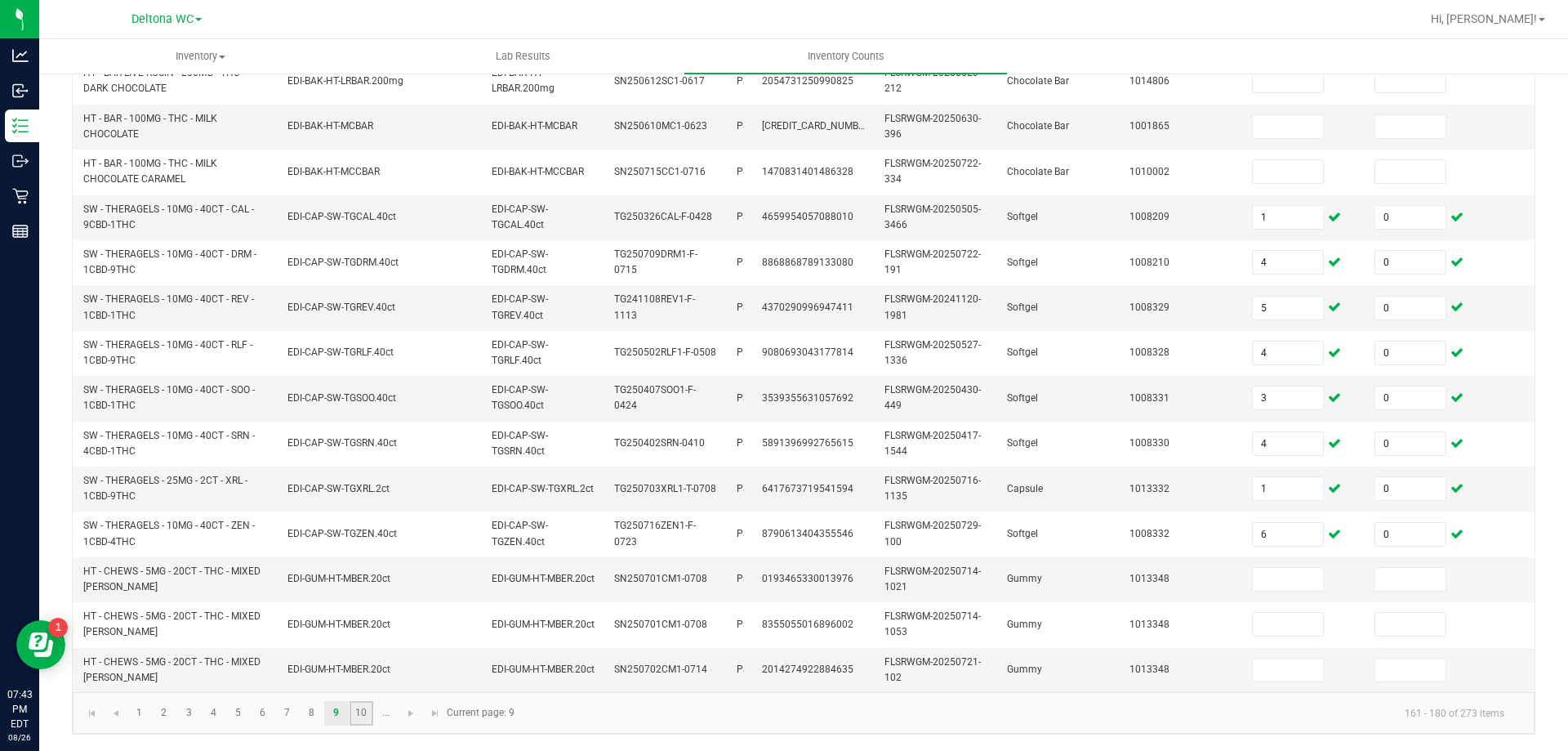
click at [368, 710] on link "10" at bounding box center [361, 713] width 24 height 24
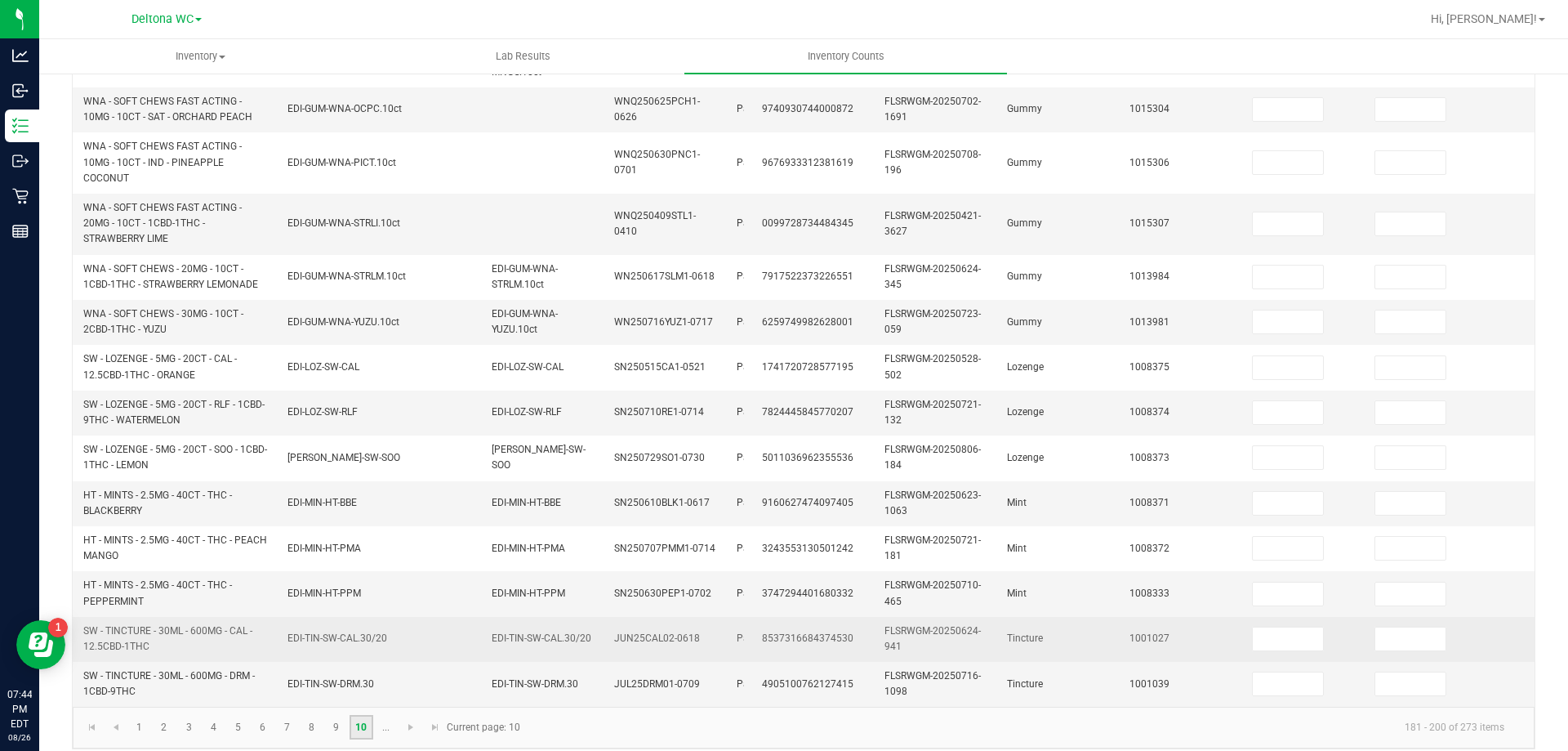
scroll to position [520, 0]
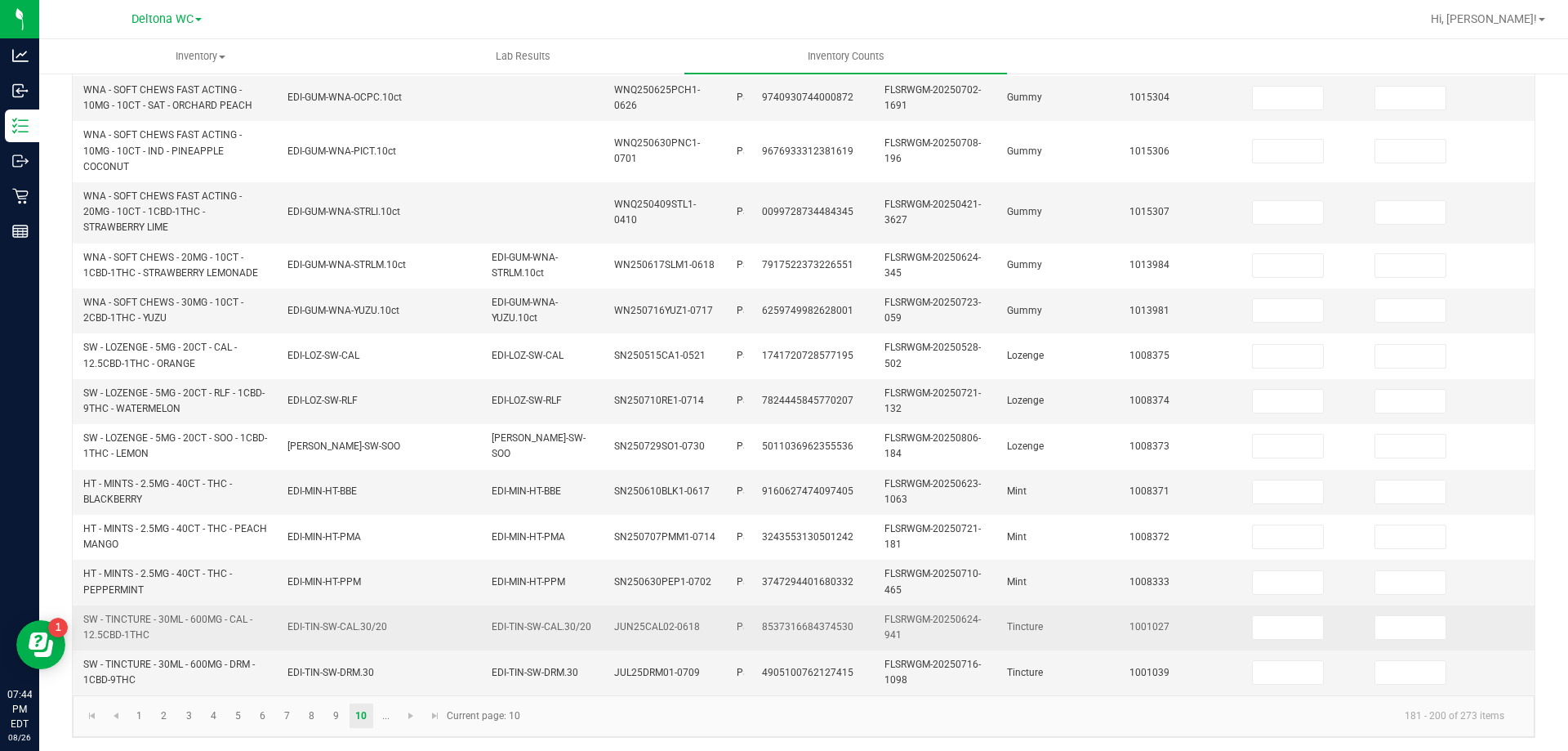
click at [1287, 625] on td at bounding box center [1303, 628] width 122 height 45
click at [1290, 620] on input at bounding box center [1288, 627] width 71 height 23
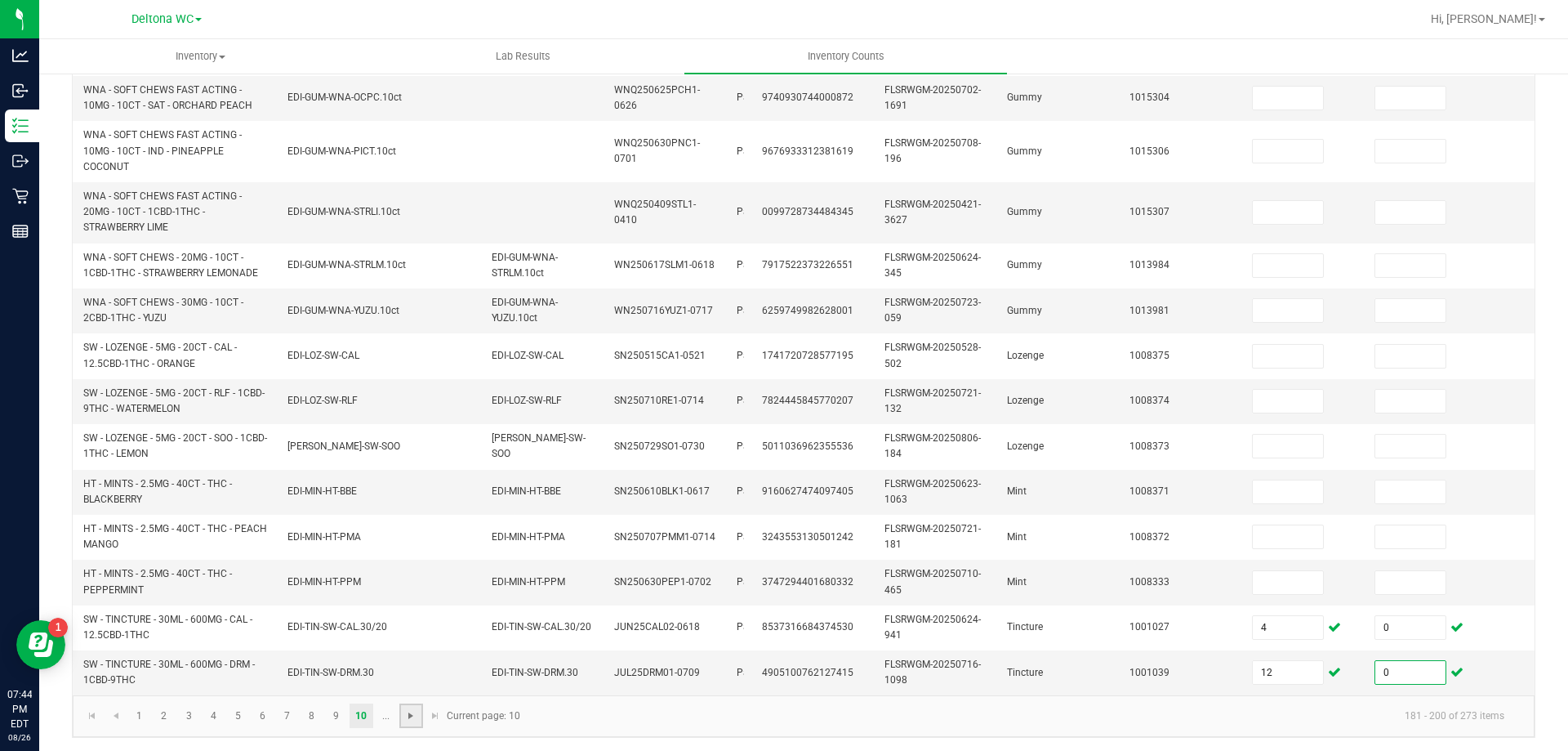
click at [410, 717] on span "Go to the next page" at bounding box center [410, 715] width 13 height 13
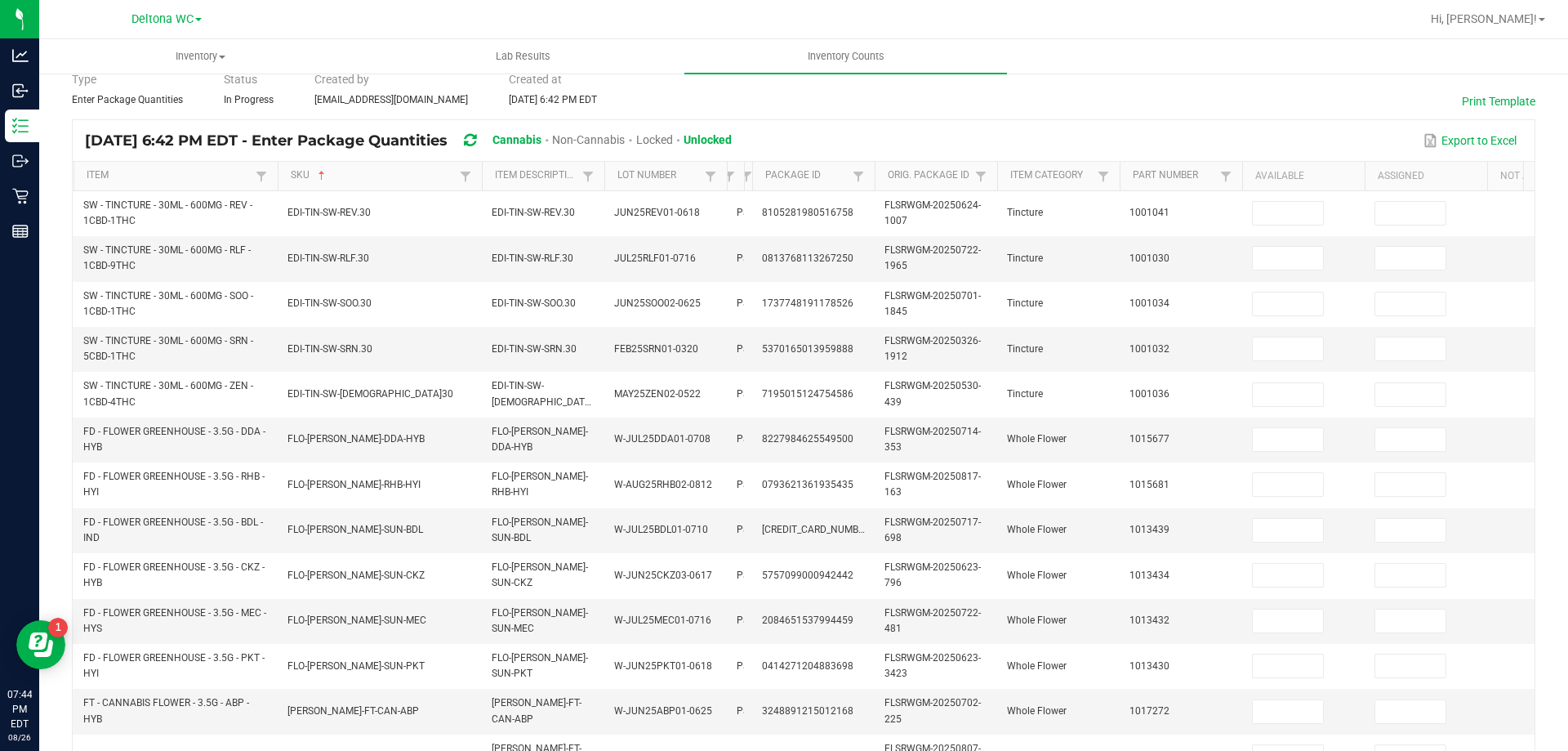
scroll to position [0, 0]
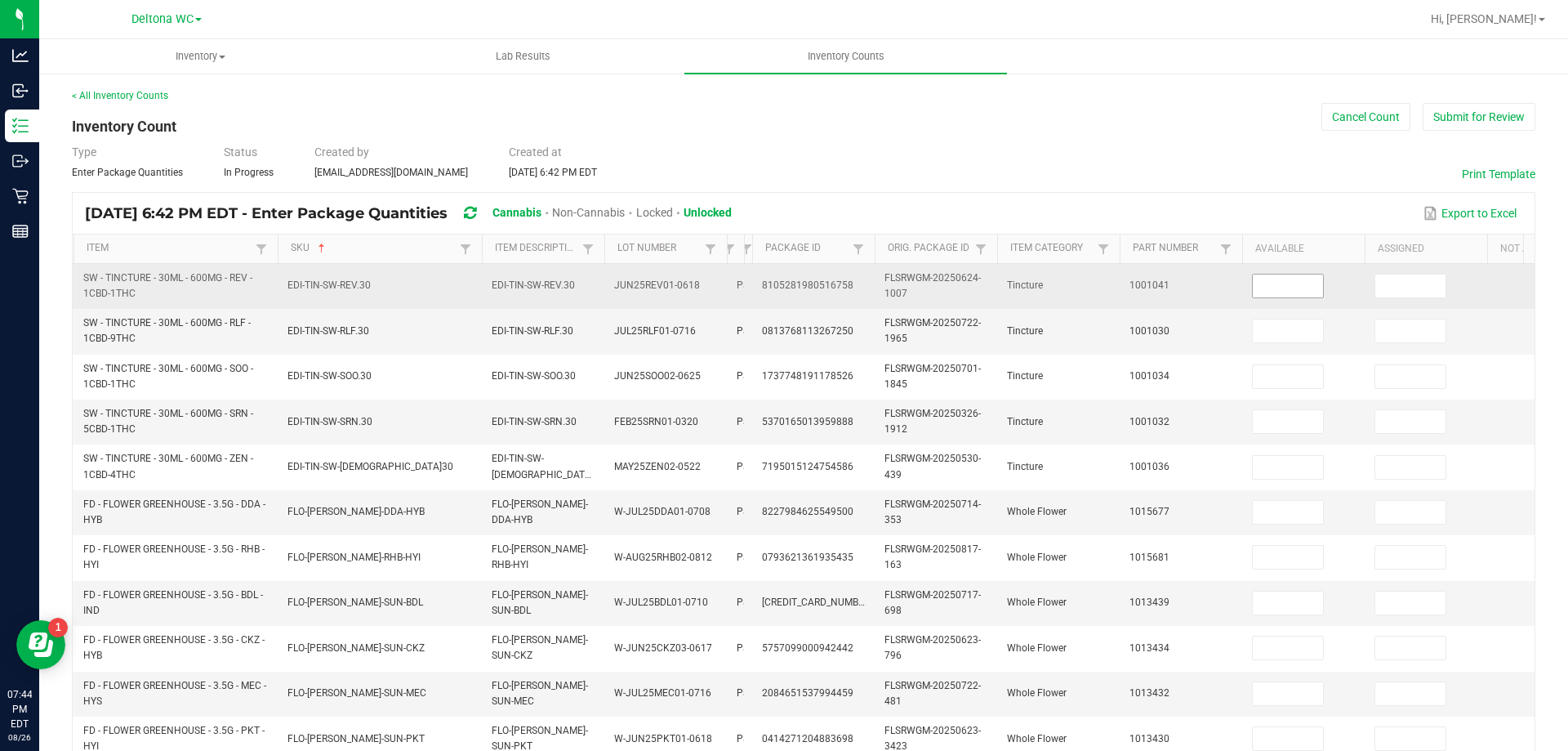
click at [1285, 284] on input at bounding box center [1288, 286] width 71 height 23
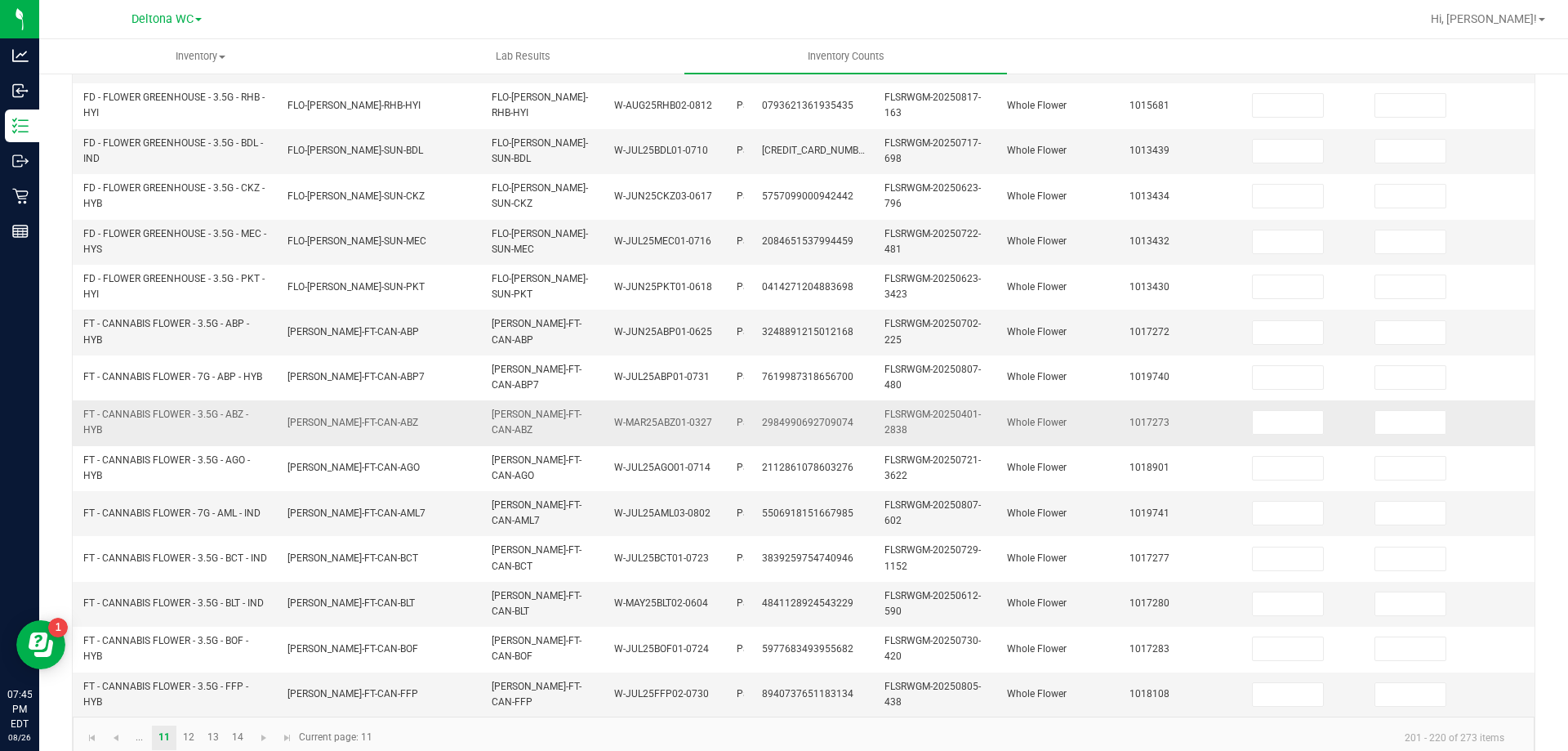
scroll to position [489, 0]
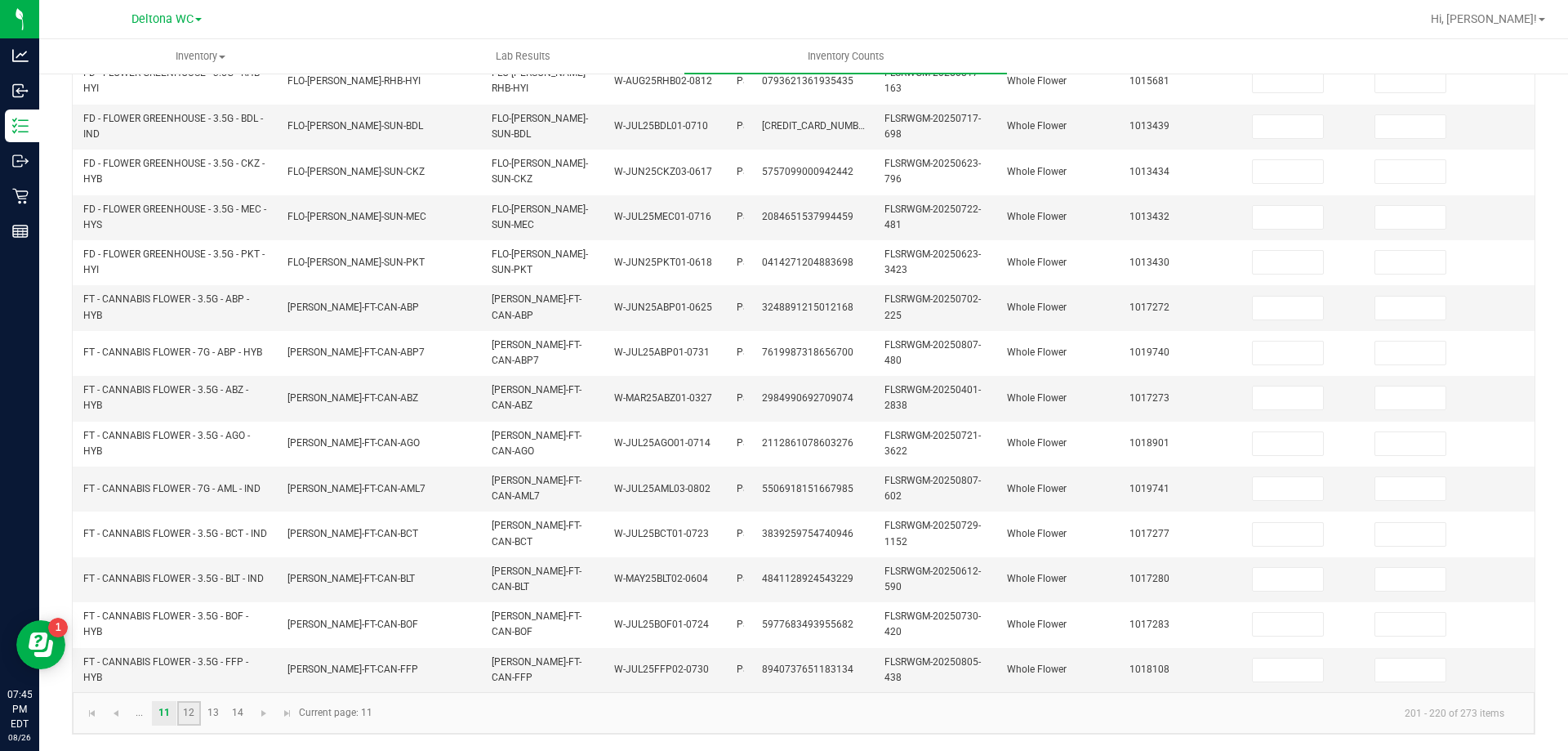
click at [187, 709] on link "12" at bounding box center [189, 713] width 24 height 24
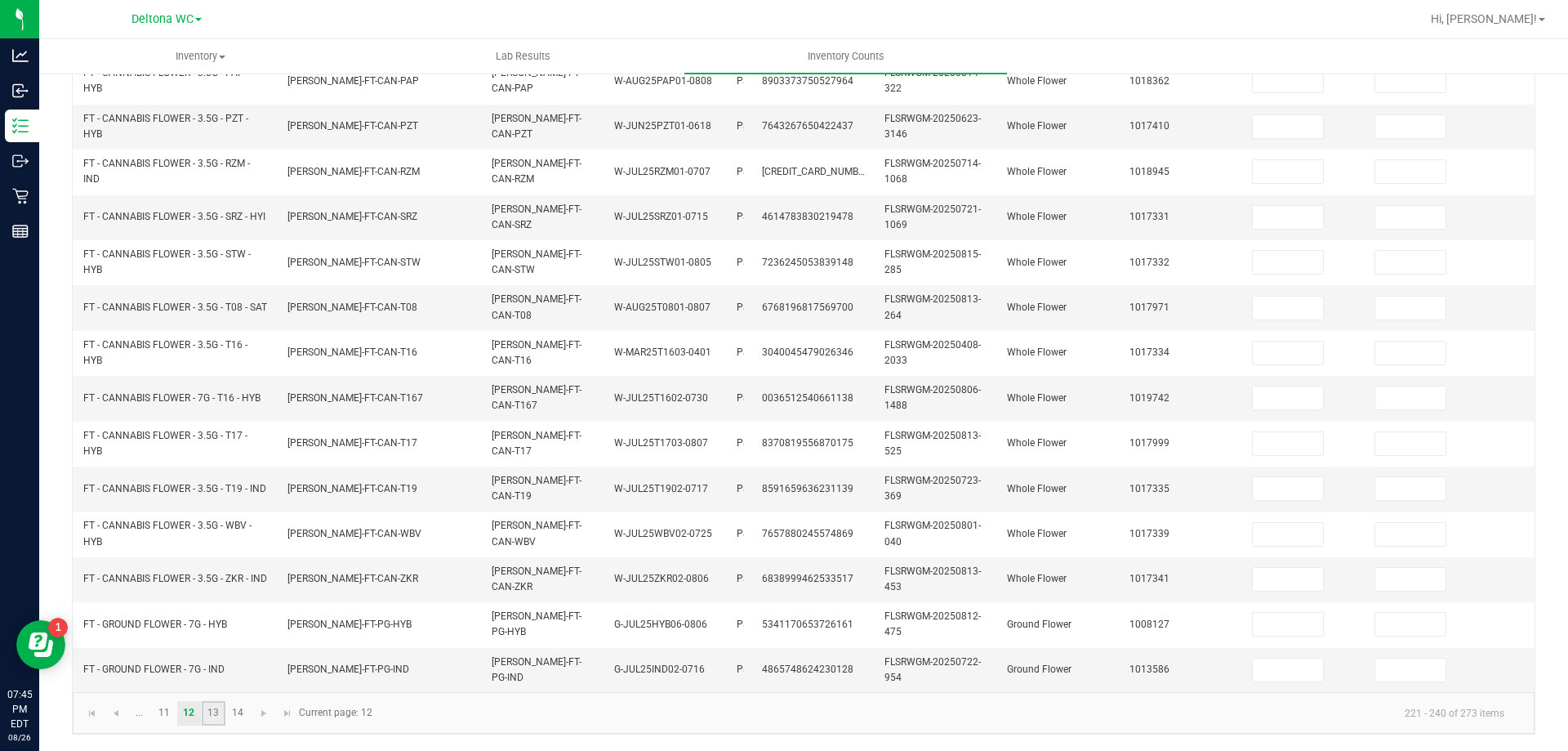
click at [222, 715] on link "13" at bounding box center [214, 713] width 24 height 24
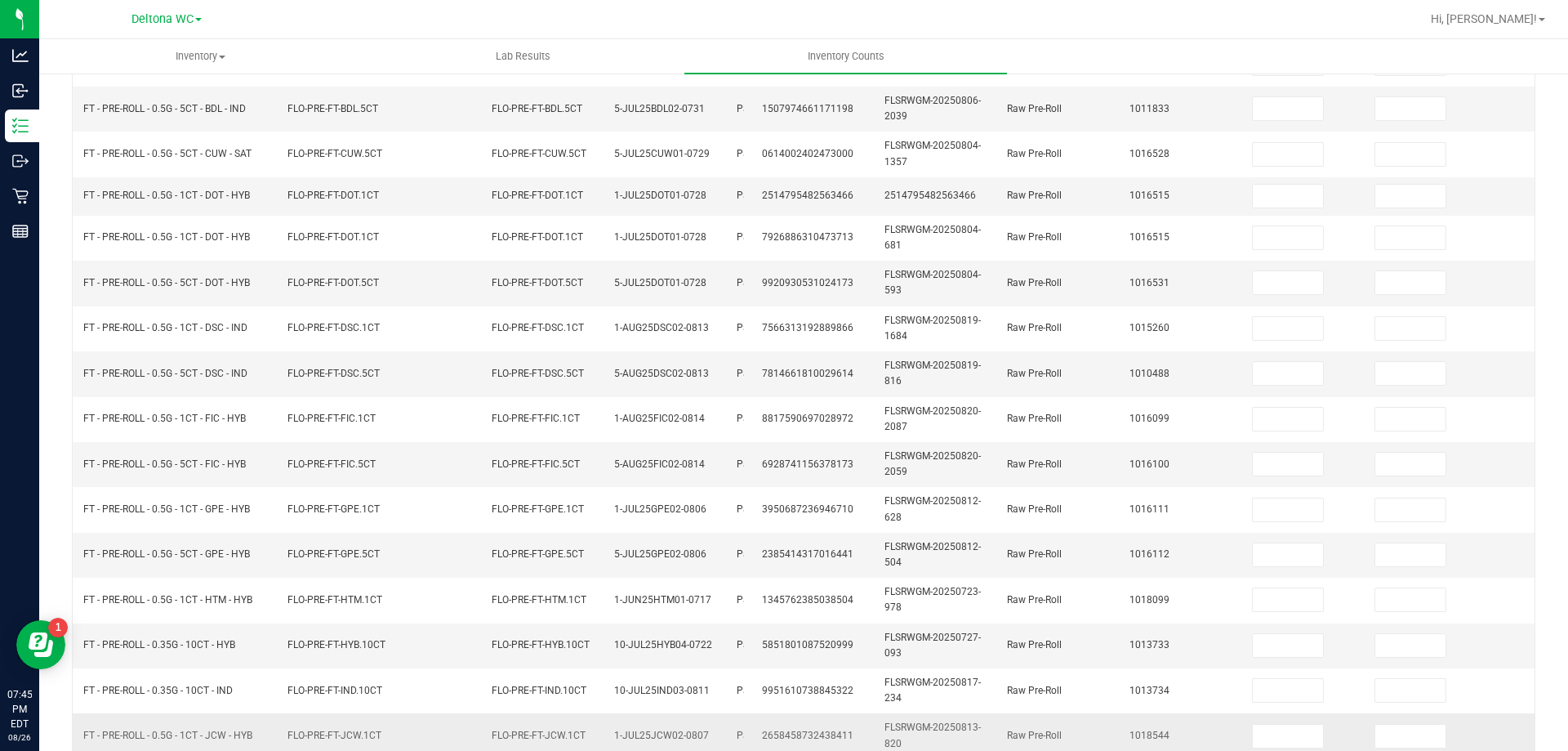
scroll to position [482, 0]
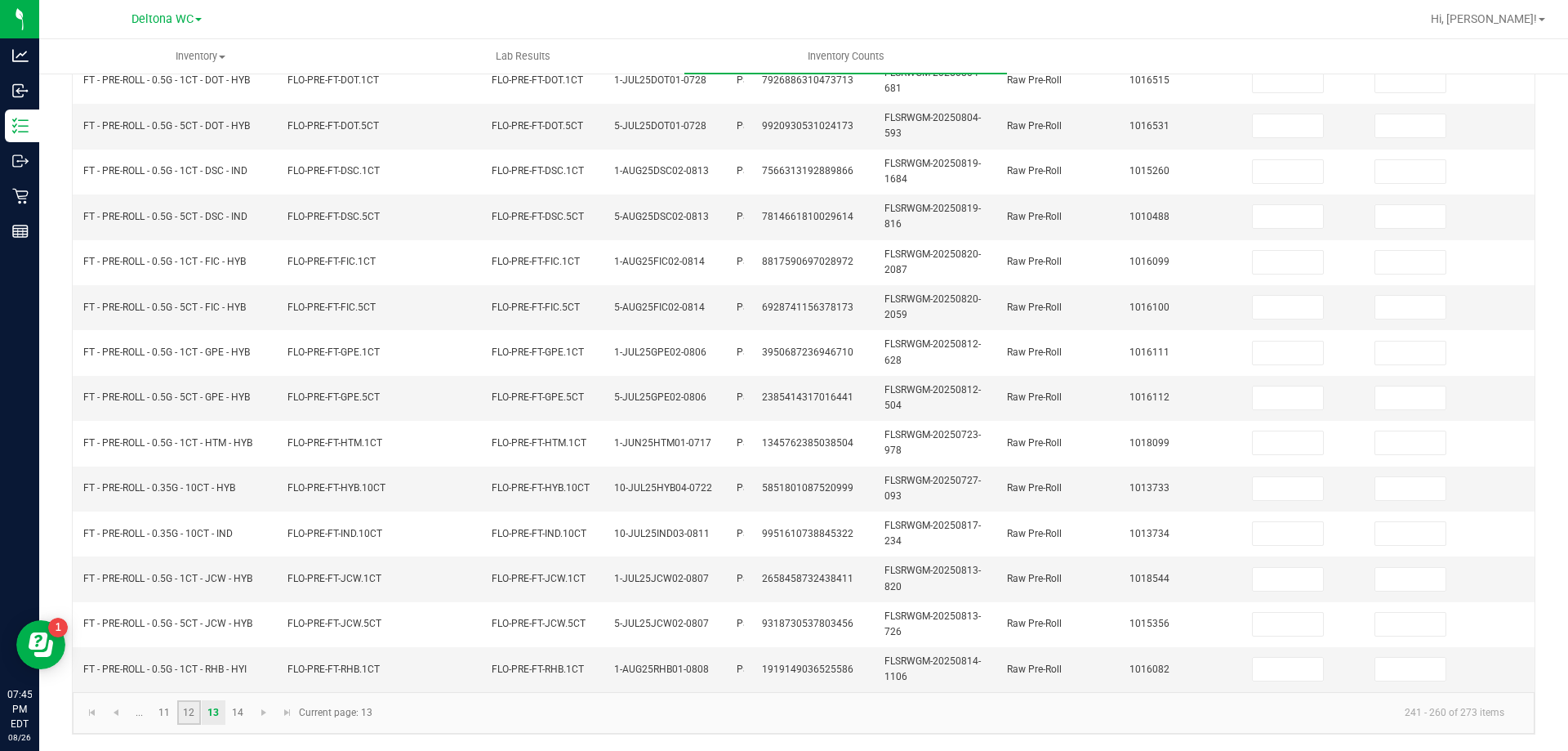
click at [195, 712] on link "12" at bounding box center [189, 712] width 24 height 24
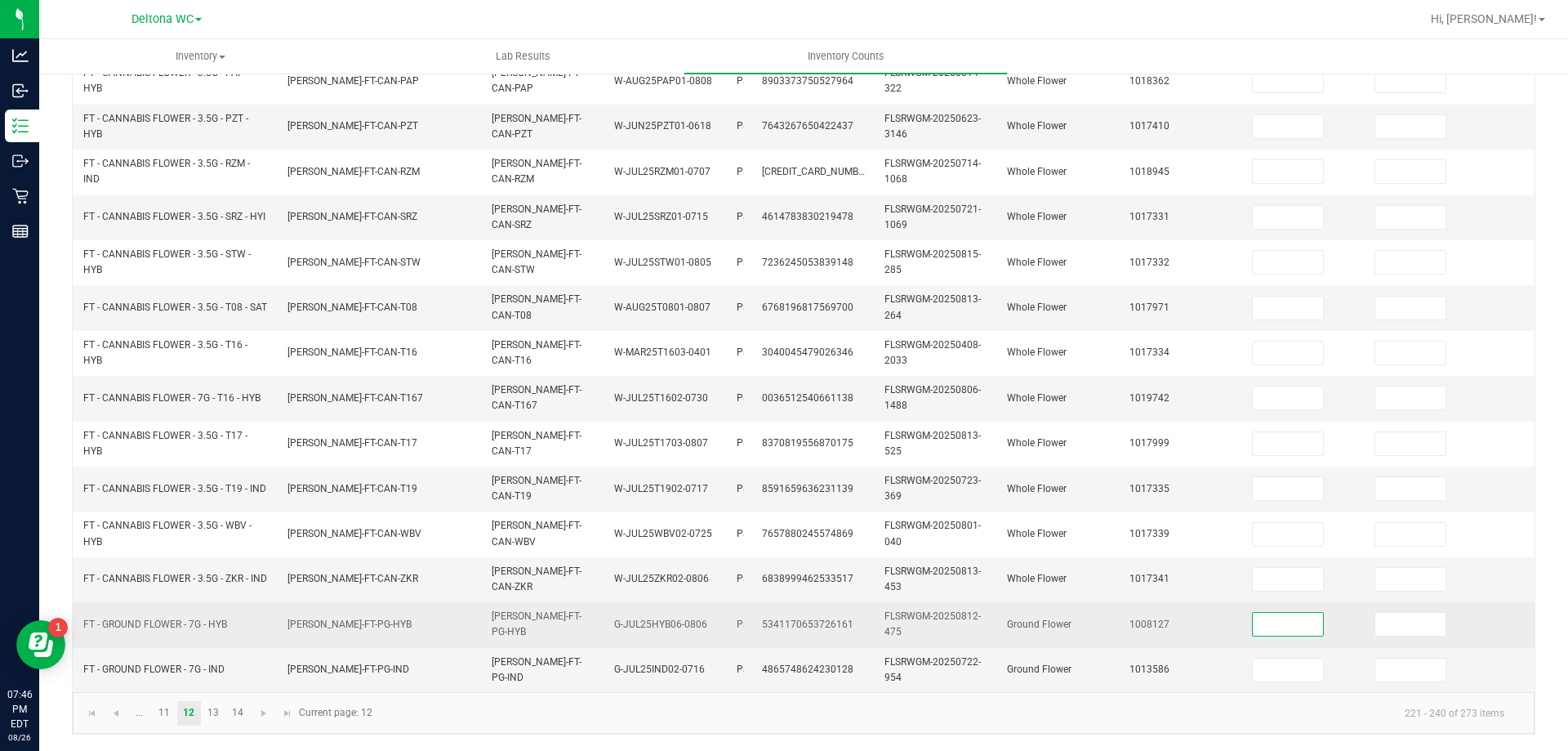
click at [1274, 619] on input at bounding box center [1288, 624] width 71 height 23
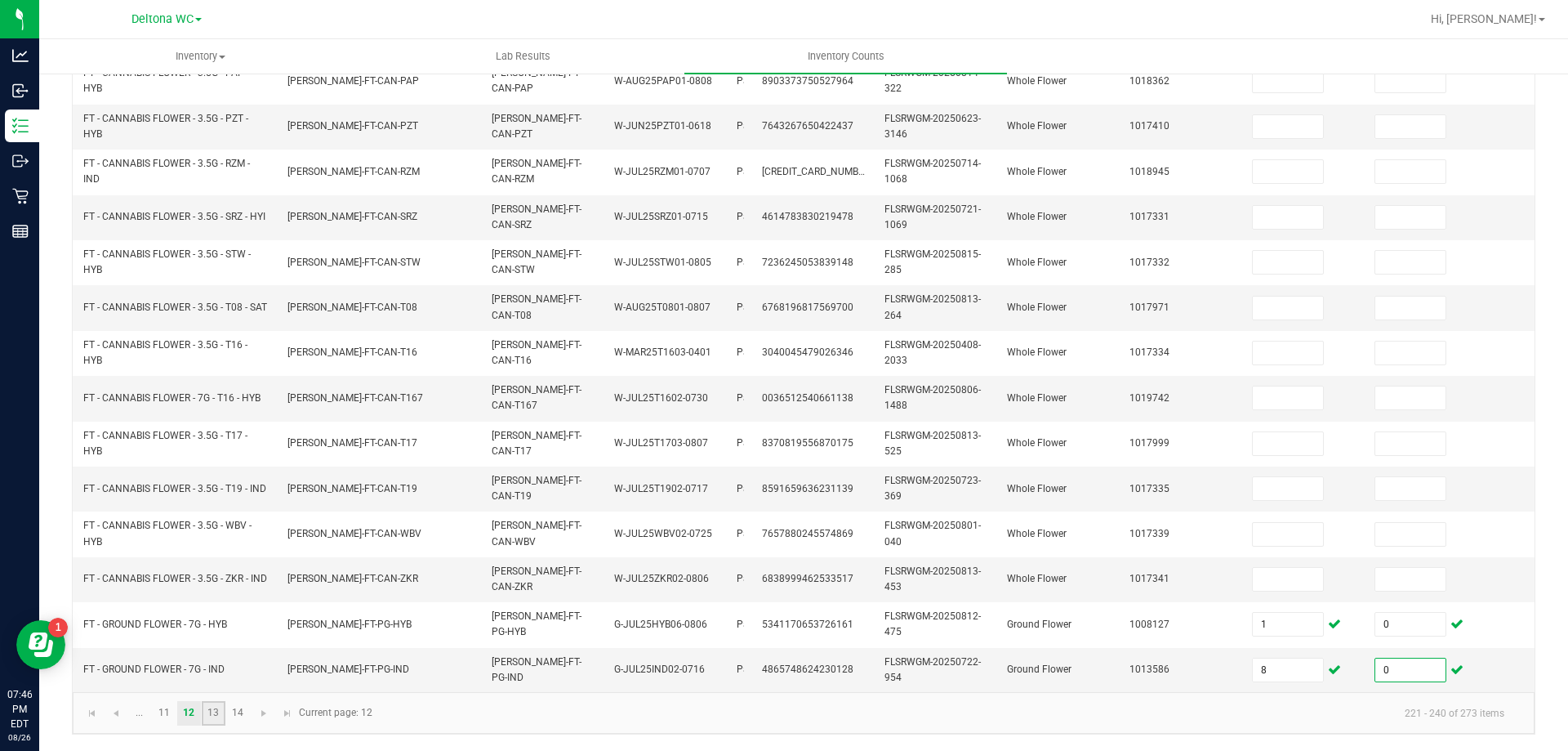
click at [214, 717] on link "13" at bounding box center [214, 713] width 24 height 24
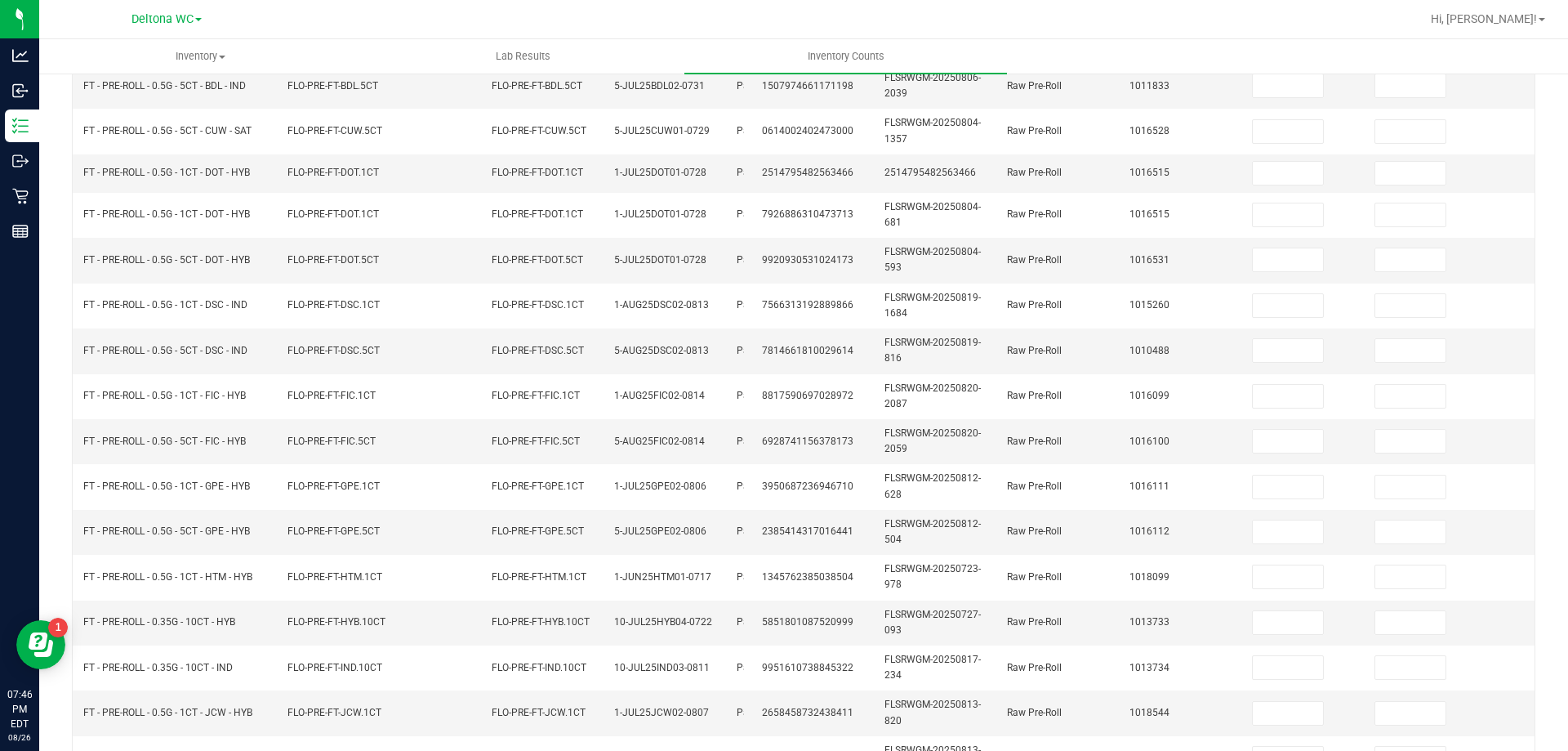
scroll to position [155, 0]
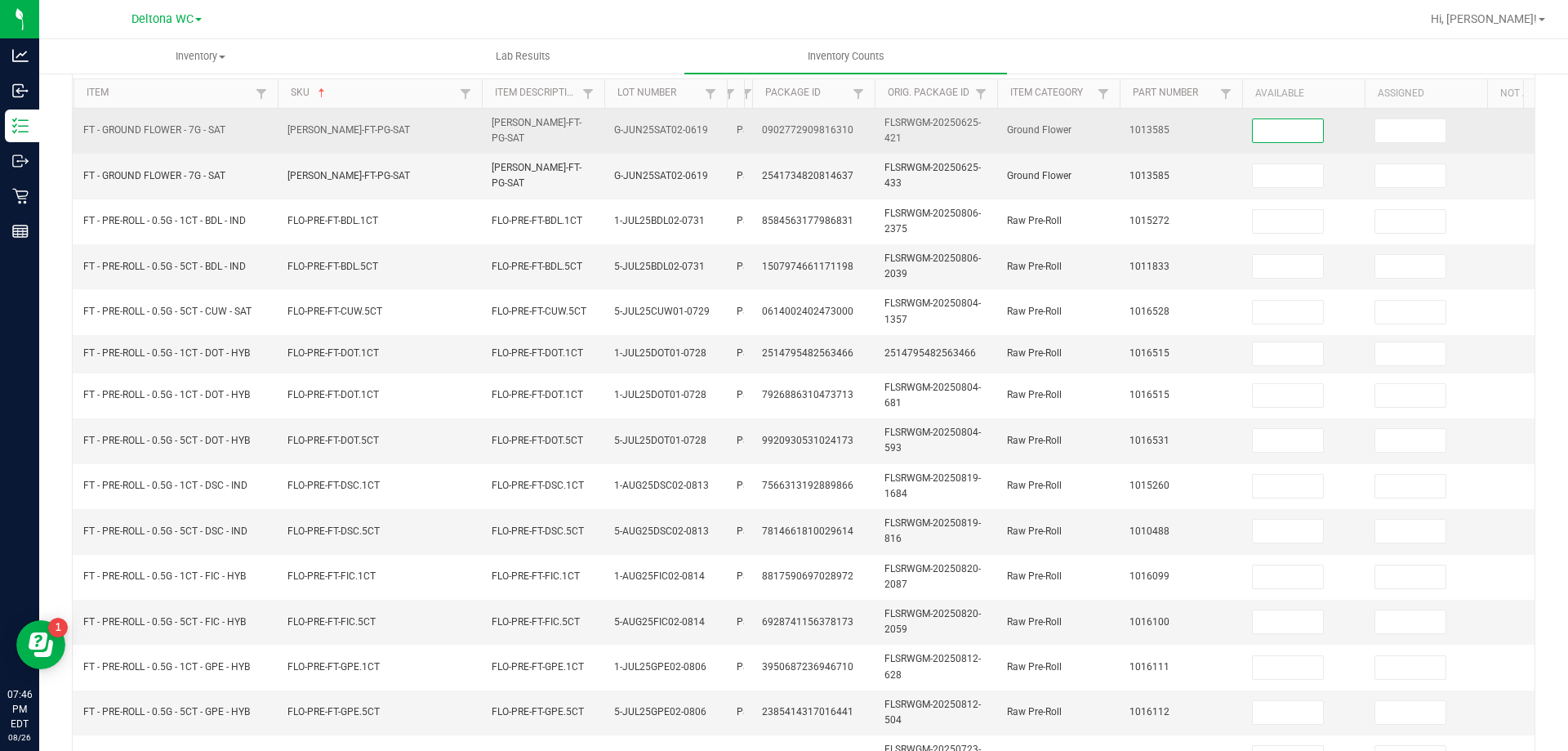
click at [1275, 126] on input at bounding box center [1288, 131] width 71 height 23
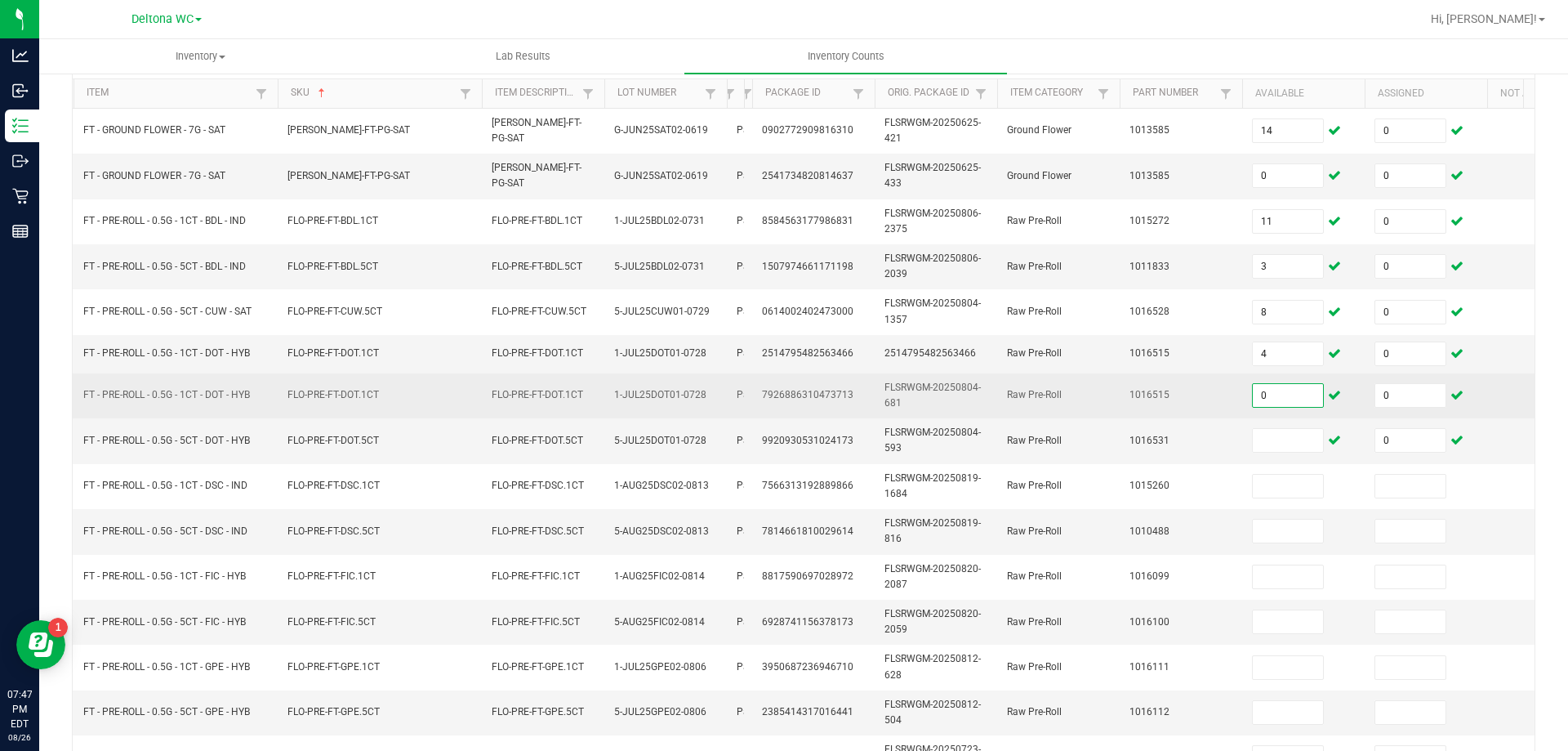
click at [1292, 397] on input "0" at bounding box center [1288, 395] width 71 height 23
click at [1395, 399] on input "0" at bounding box center [1411, 395] width 71 height 23
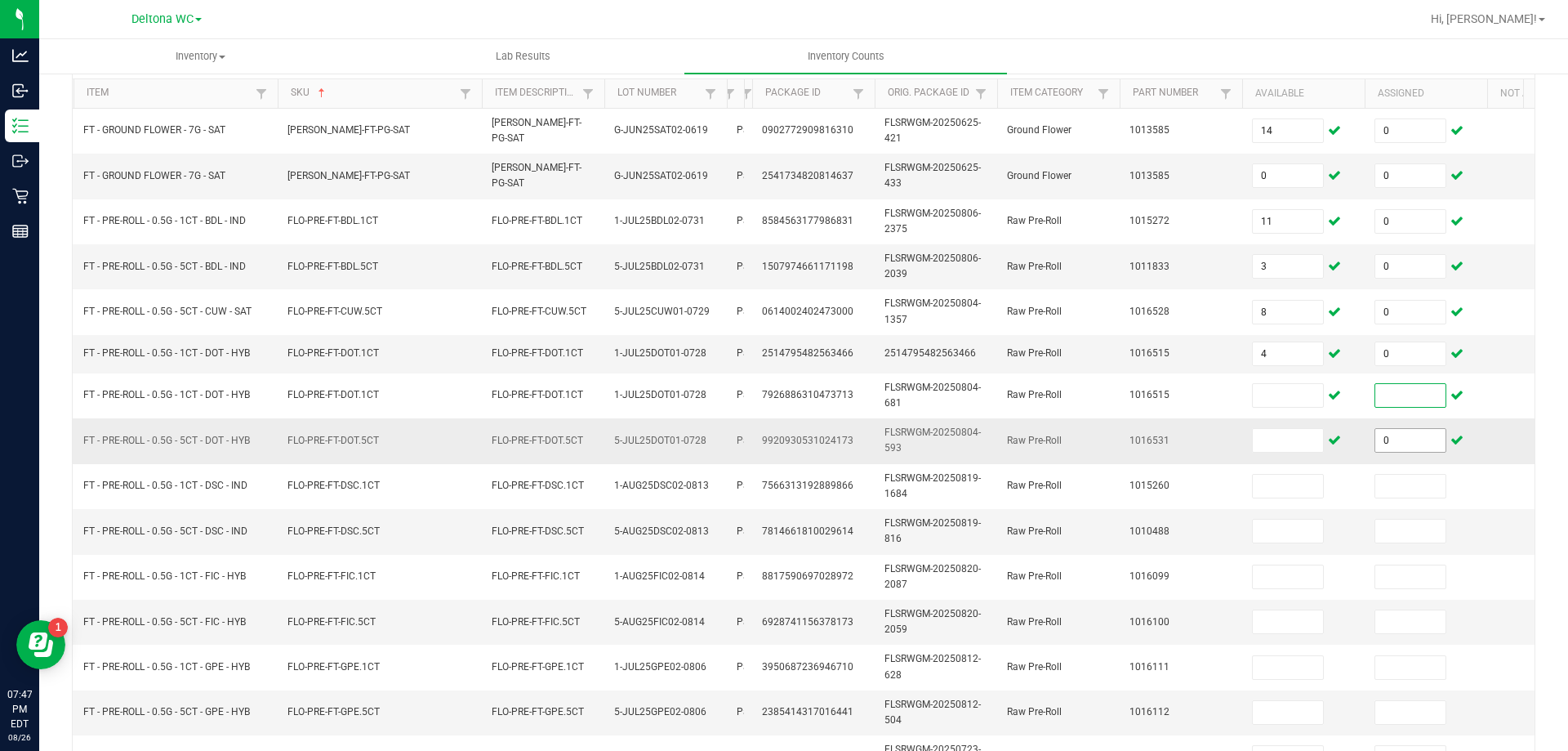
click at [1407, 450] on input "0" at bounding box center [1411, 440] width 71 height 23
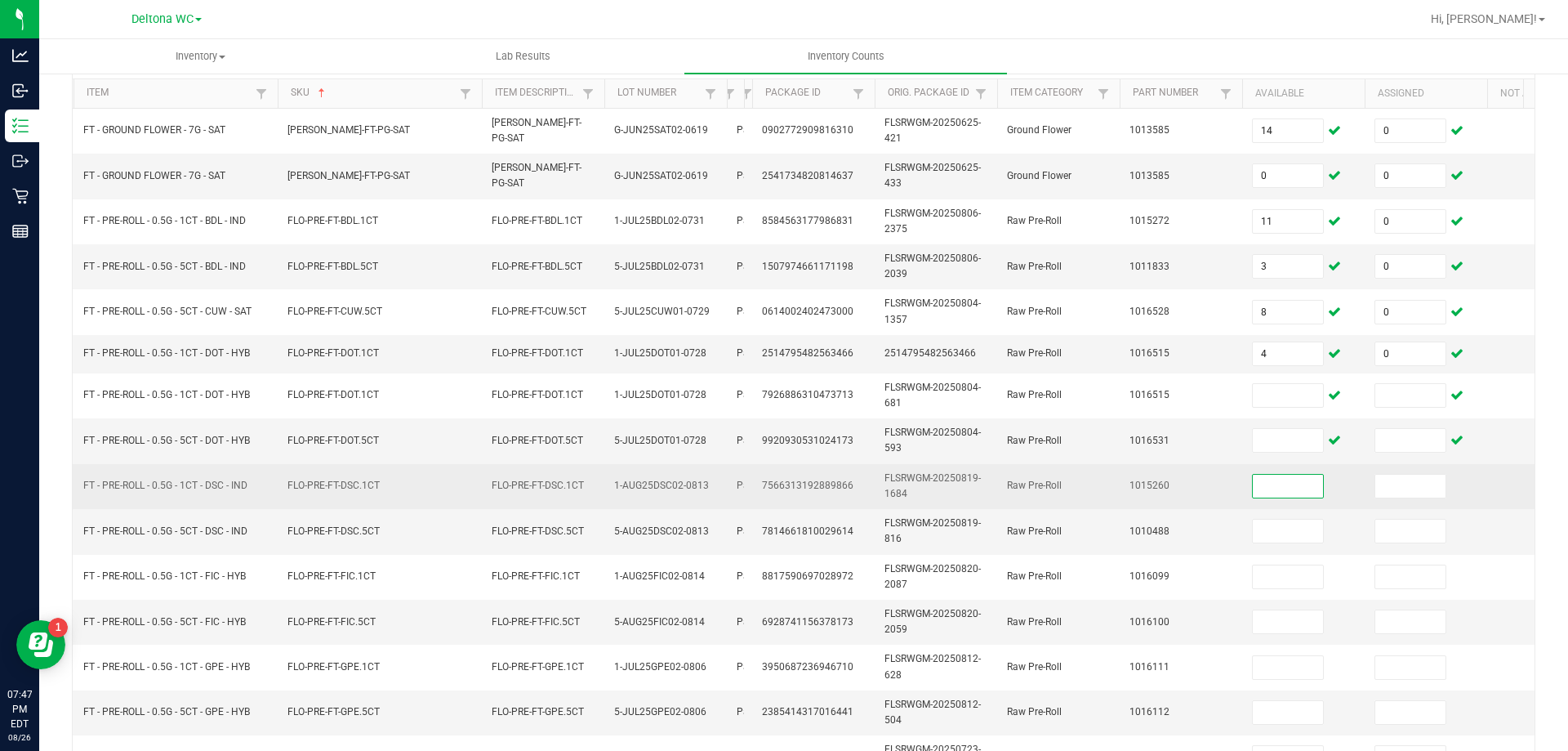
click at [1299, 492] on input at bounding box center [1288, 486] width 71 height 23
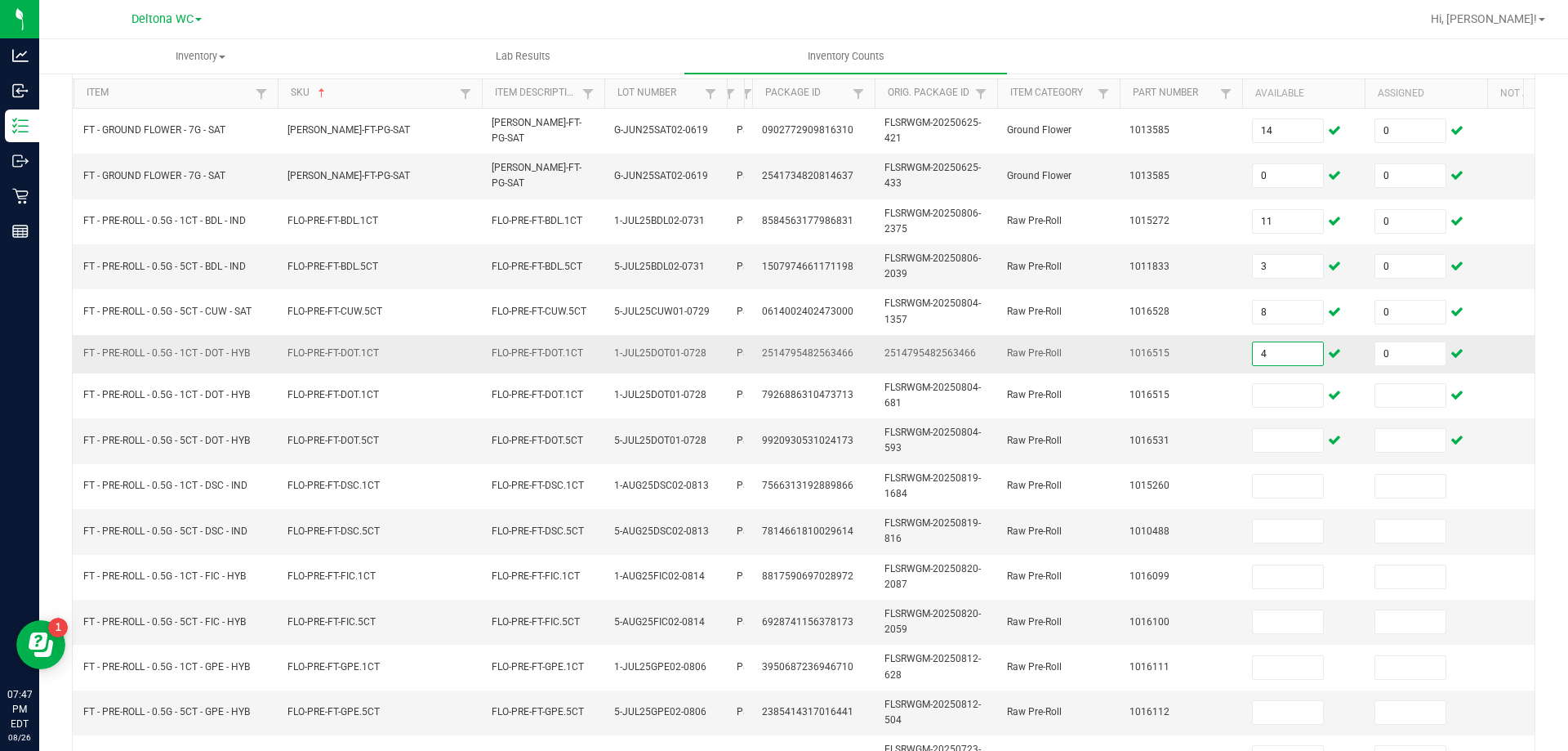
click at [1301, 357] on input "4" at bounding box center [1288, 354] width 71 height 23
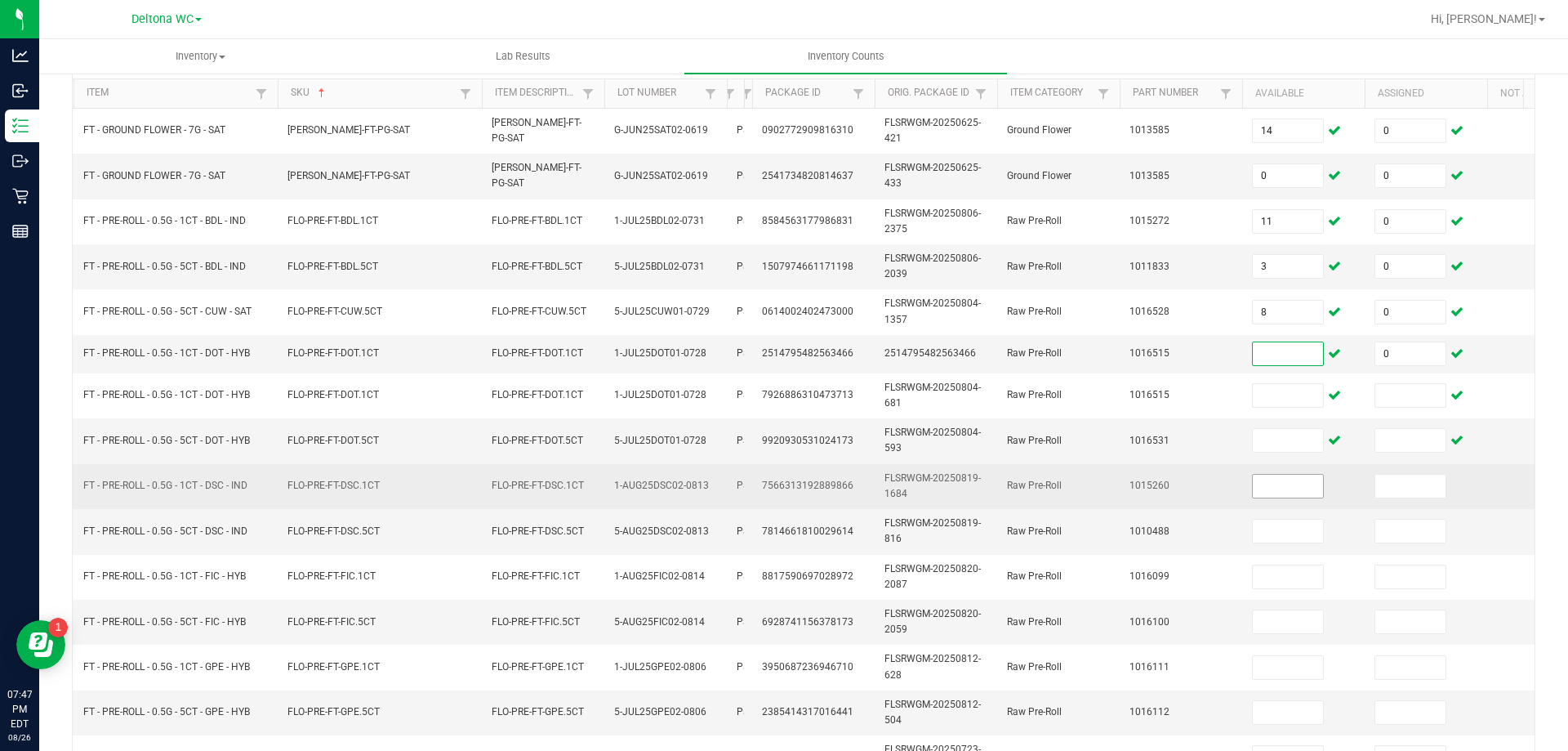
click at [1290, 496] on input at bounding box center [1288, 486] width 71 height 23
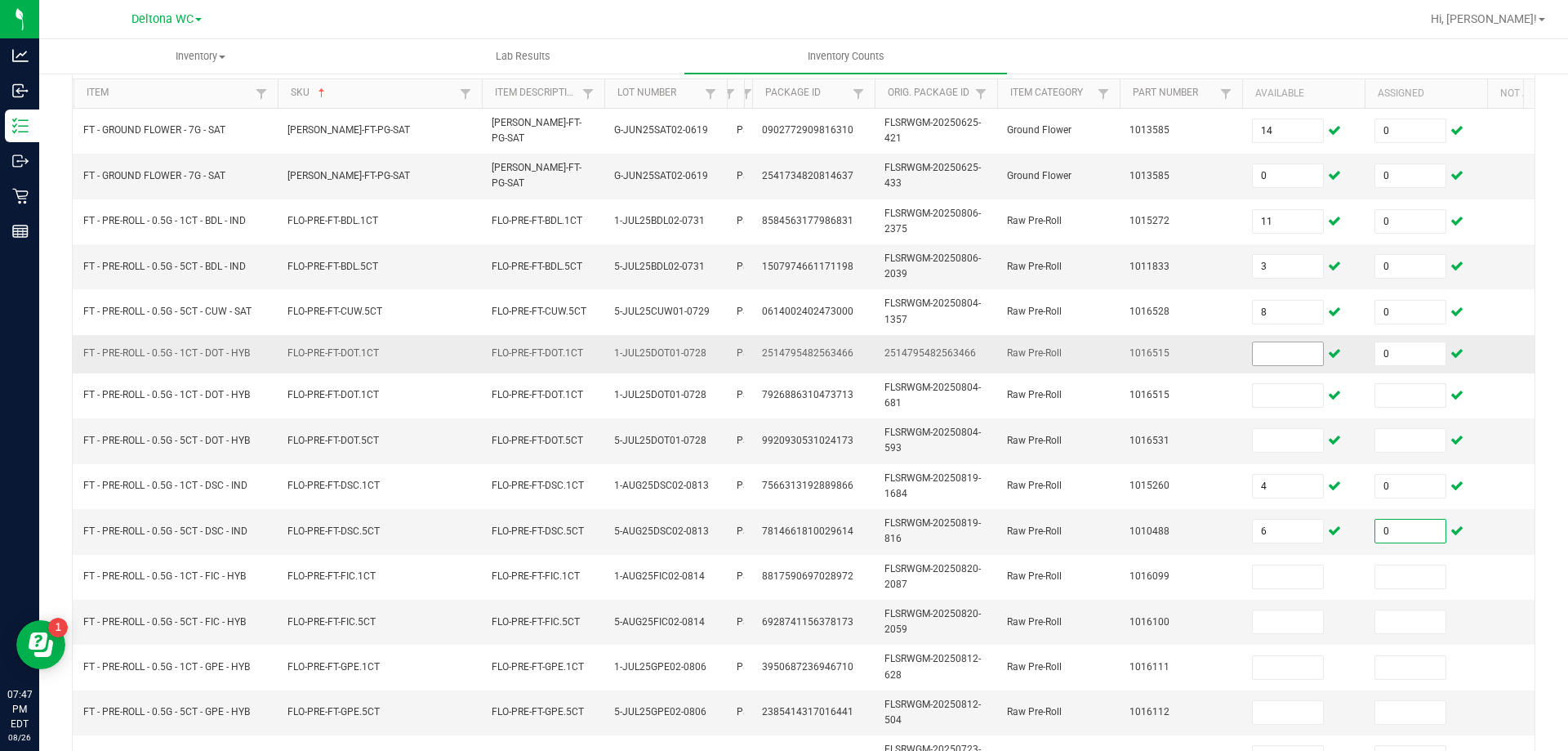
click at [1268, 353] on input at bounding box center [1288, 354] width 71 height 23
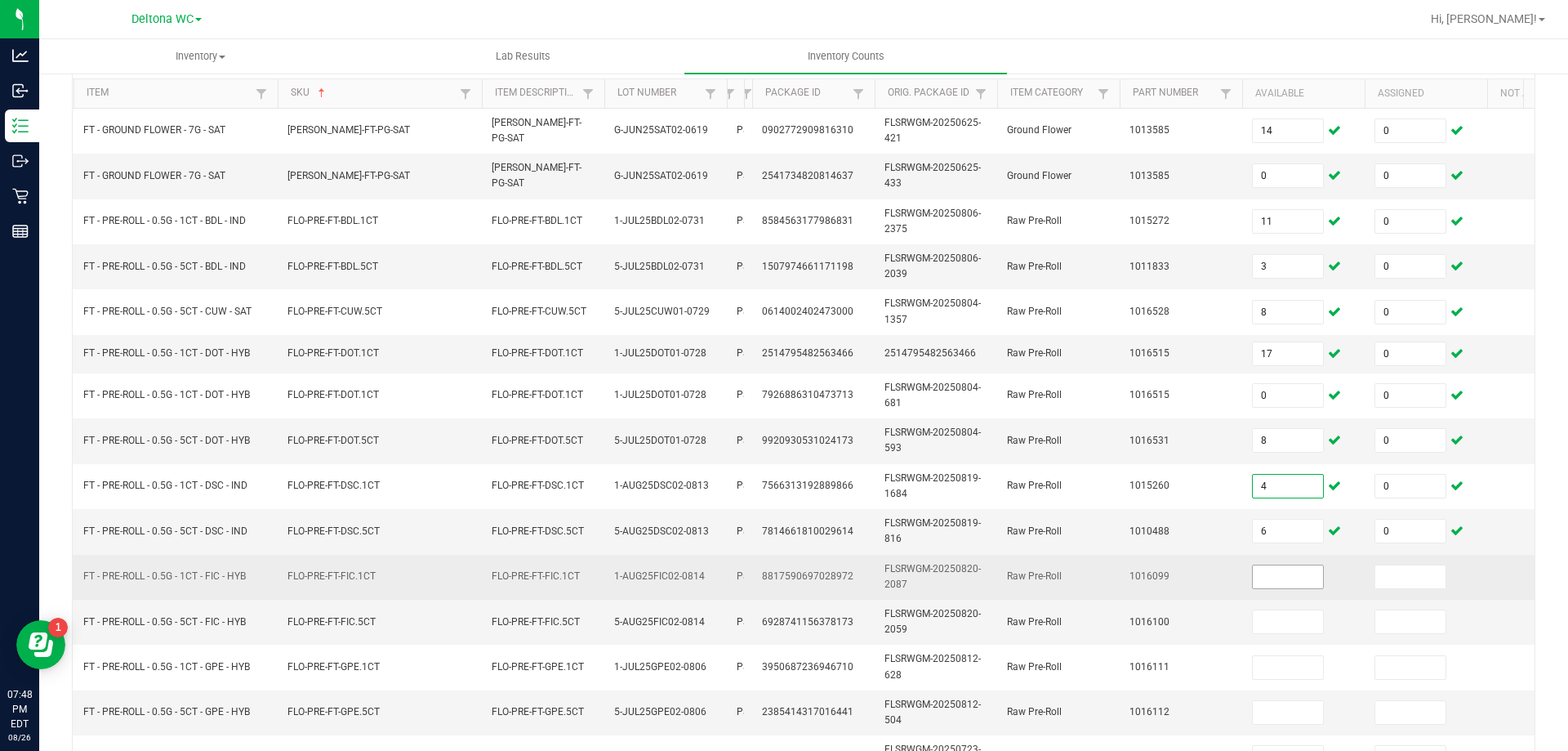
click at [1284, 575] on input at bounding box center [1288, 576] width 71 height 23
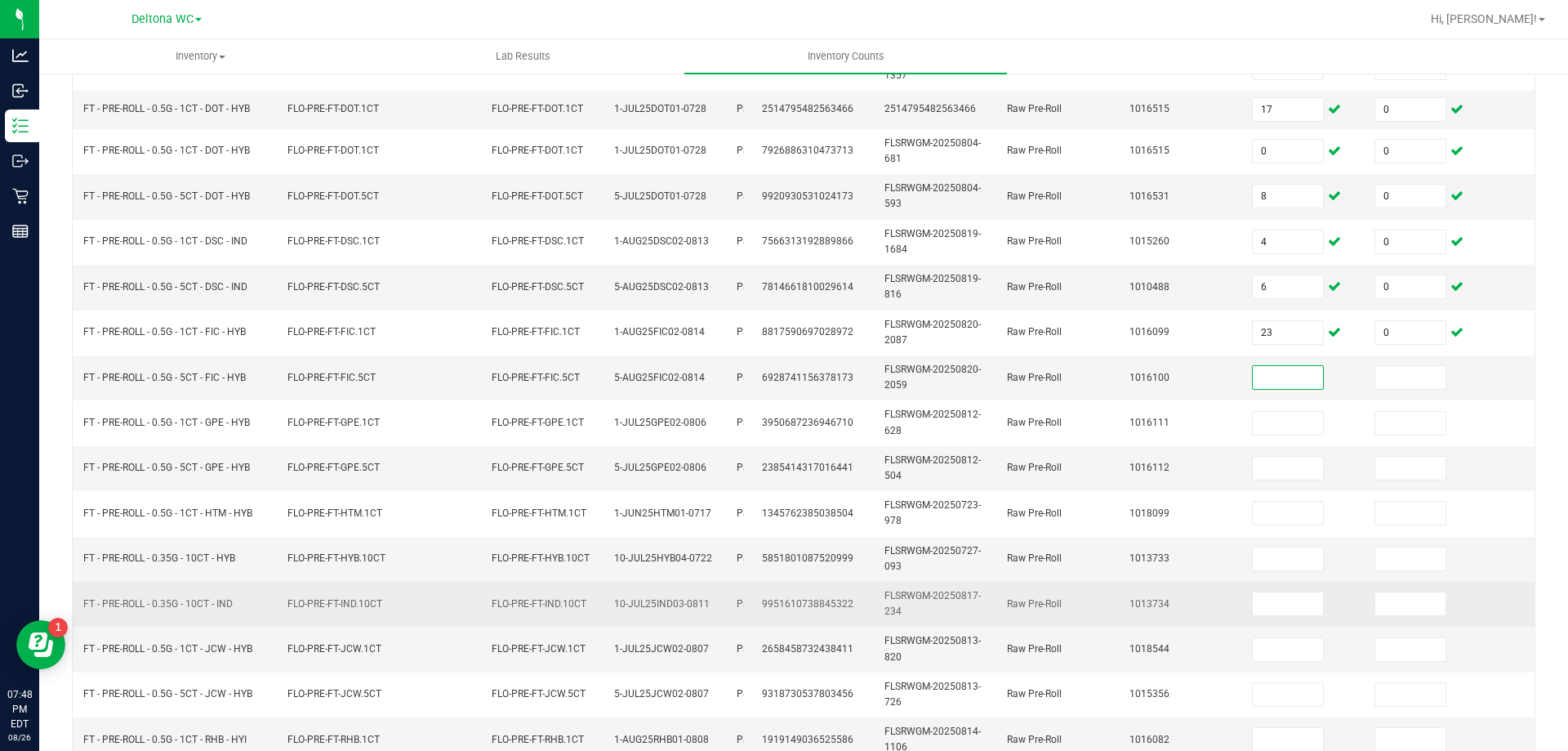
scroll to position [400, 0]
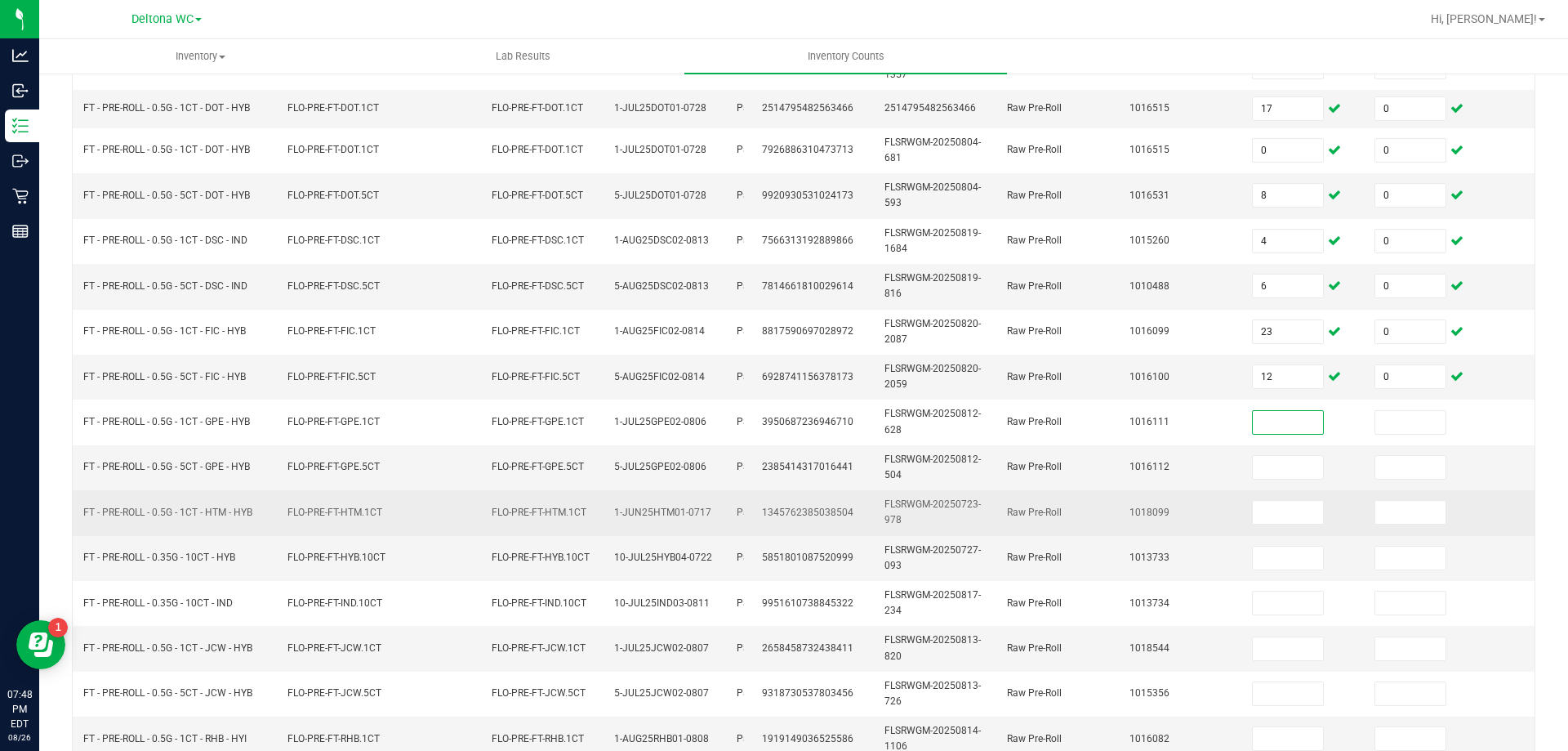
click at [1284, 496] on td at bounding box center [1303, 513] width 122 height 45
drag, startPoint x: 1285, startPoint y: 526, endPoint x: 1294, endPoint y: 514, distance: 15.0
click at [1288, 523] on td at bounding box center [1303, 513] width 122 height 45
click at [1294, 514] on input at bounding box center [1288, 512] width 71 height 23
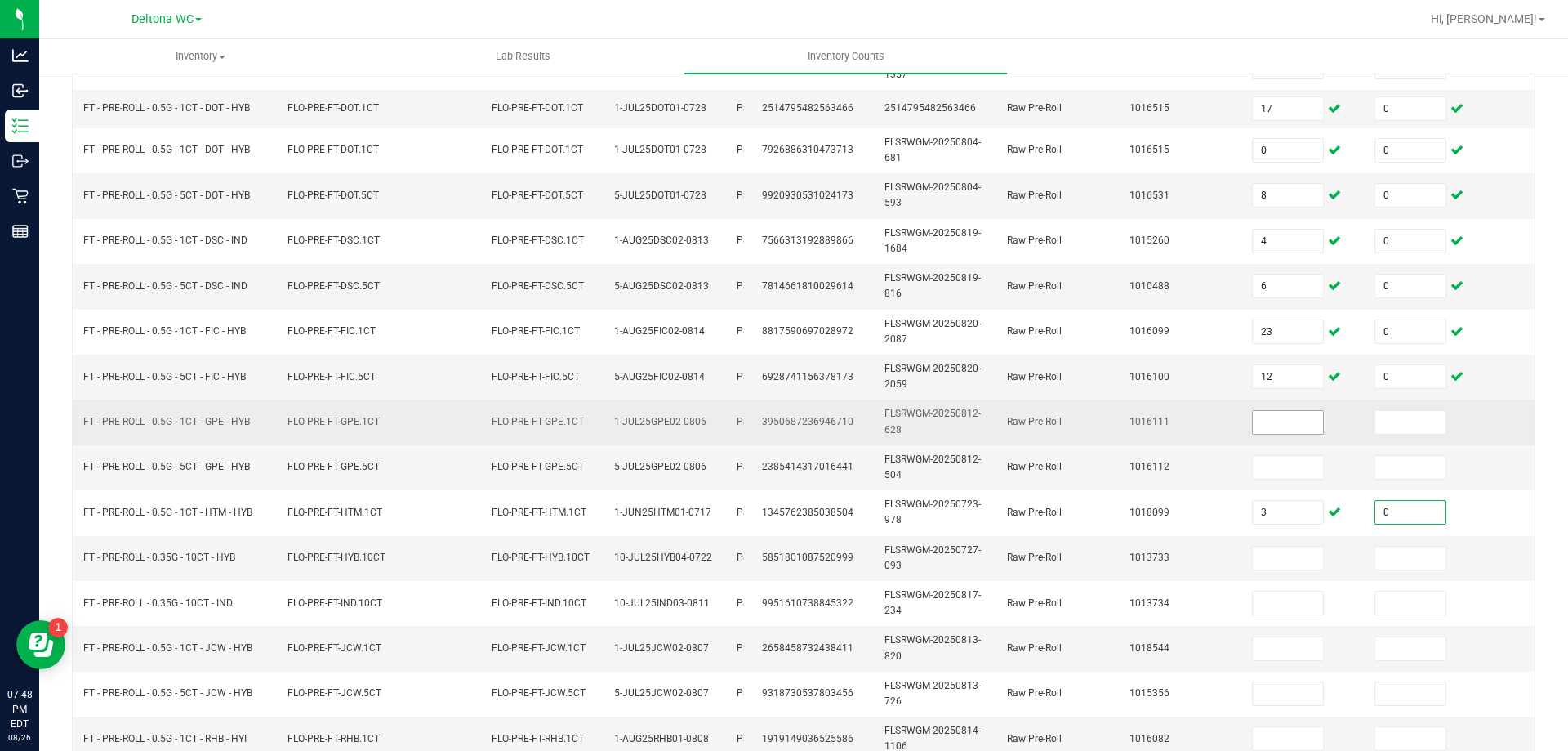
click at [1290, 427] on input at bounding box center [1288, 422] width 71 height 23
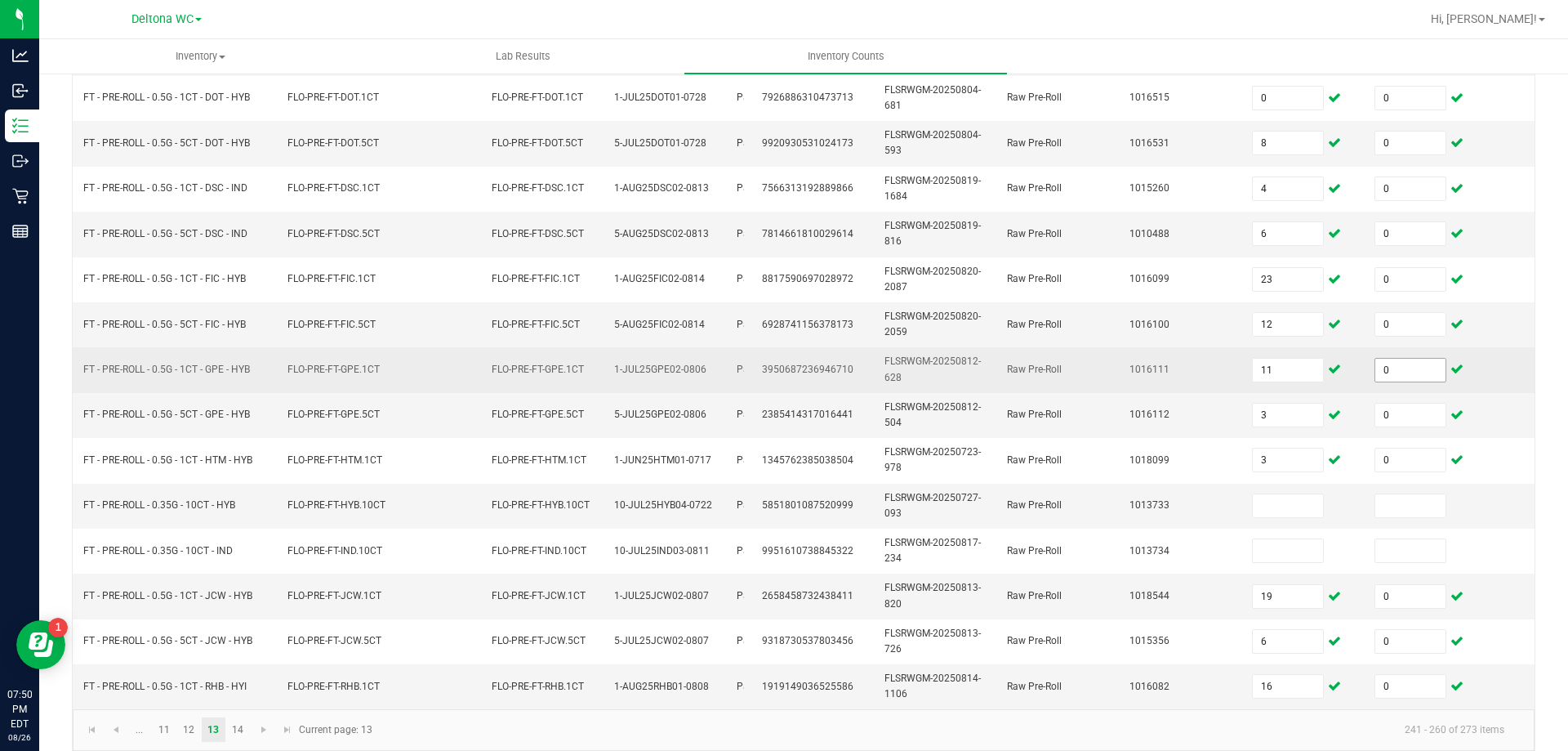
scroll to position [482, 0]
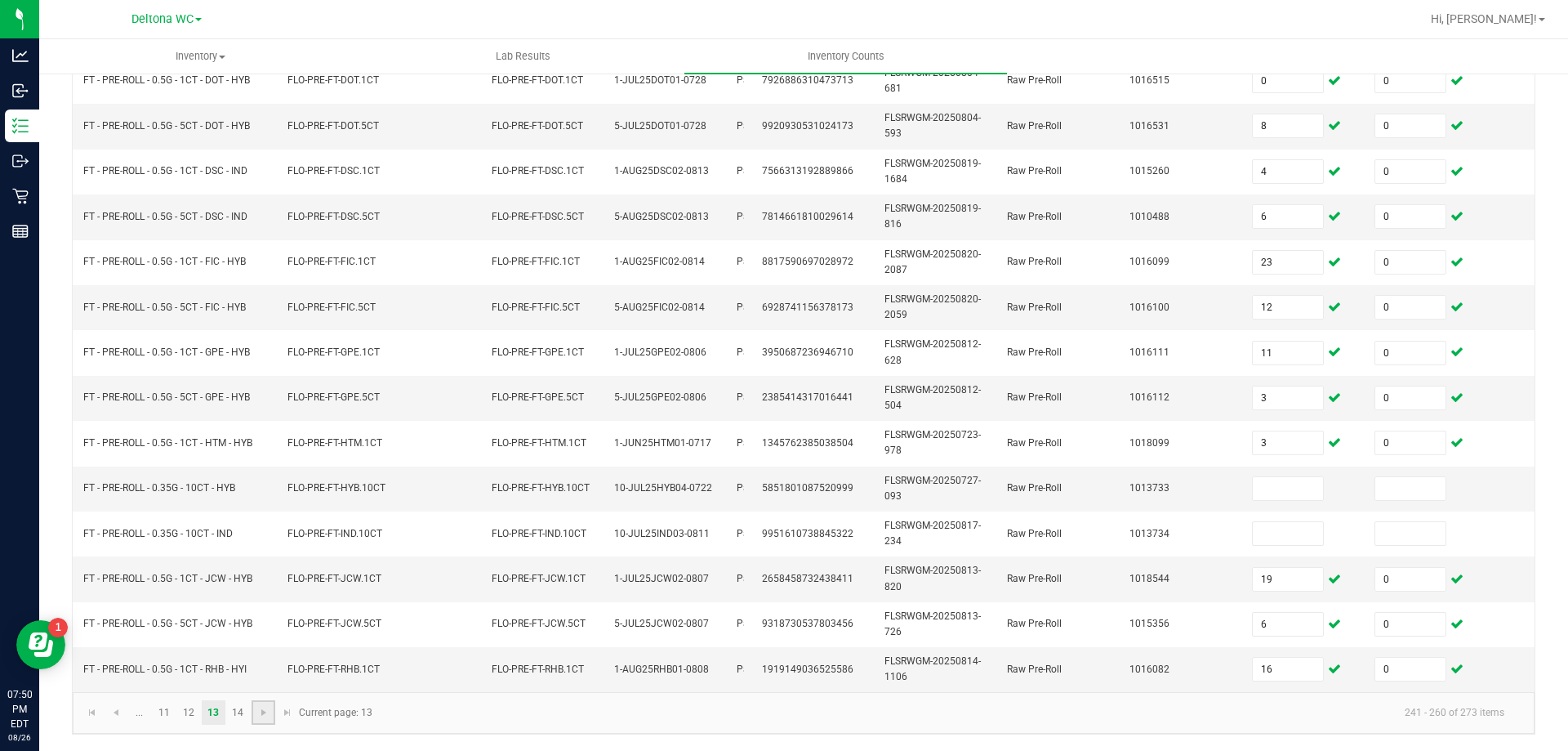
click at [251, 709] on link at bounding box center [263, 712] width 24 height 24
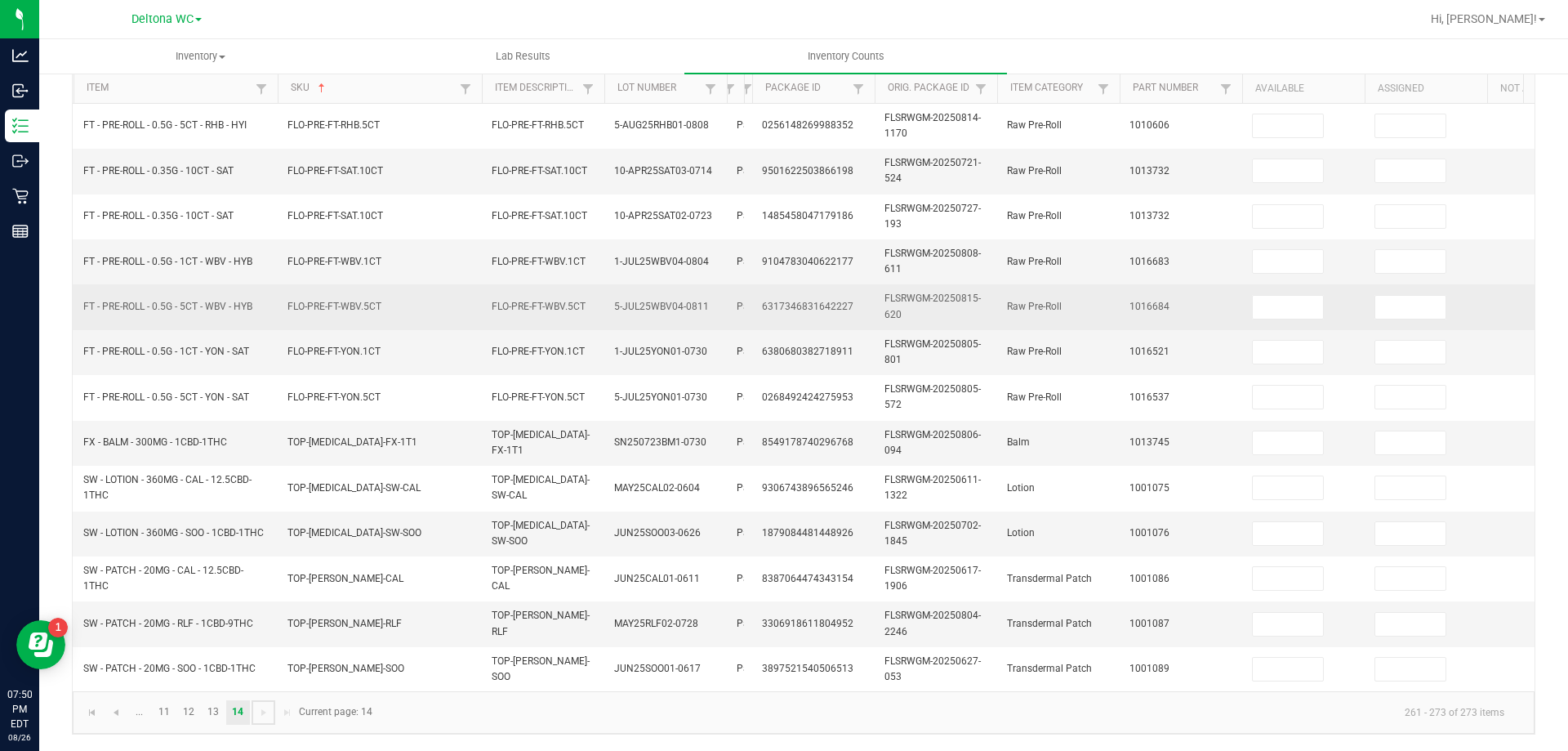
scroll to position [0, 0]
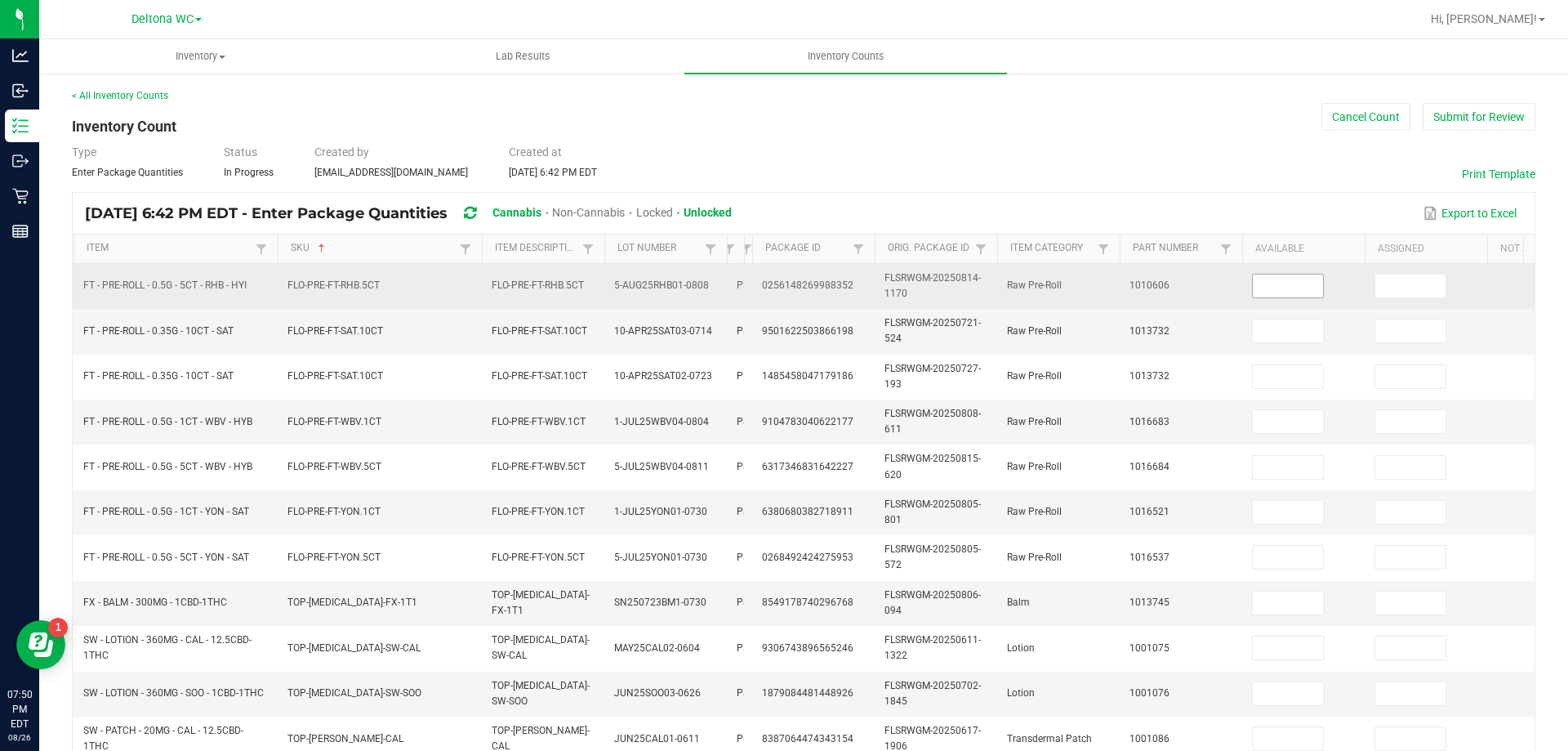
click at [1288, 281] on input at bounding box center [1288, 286] width 71 height 23
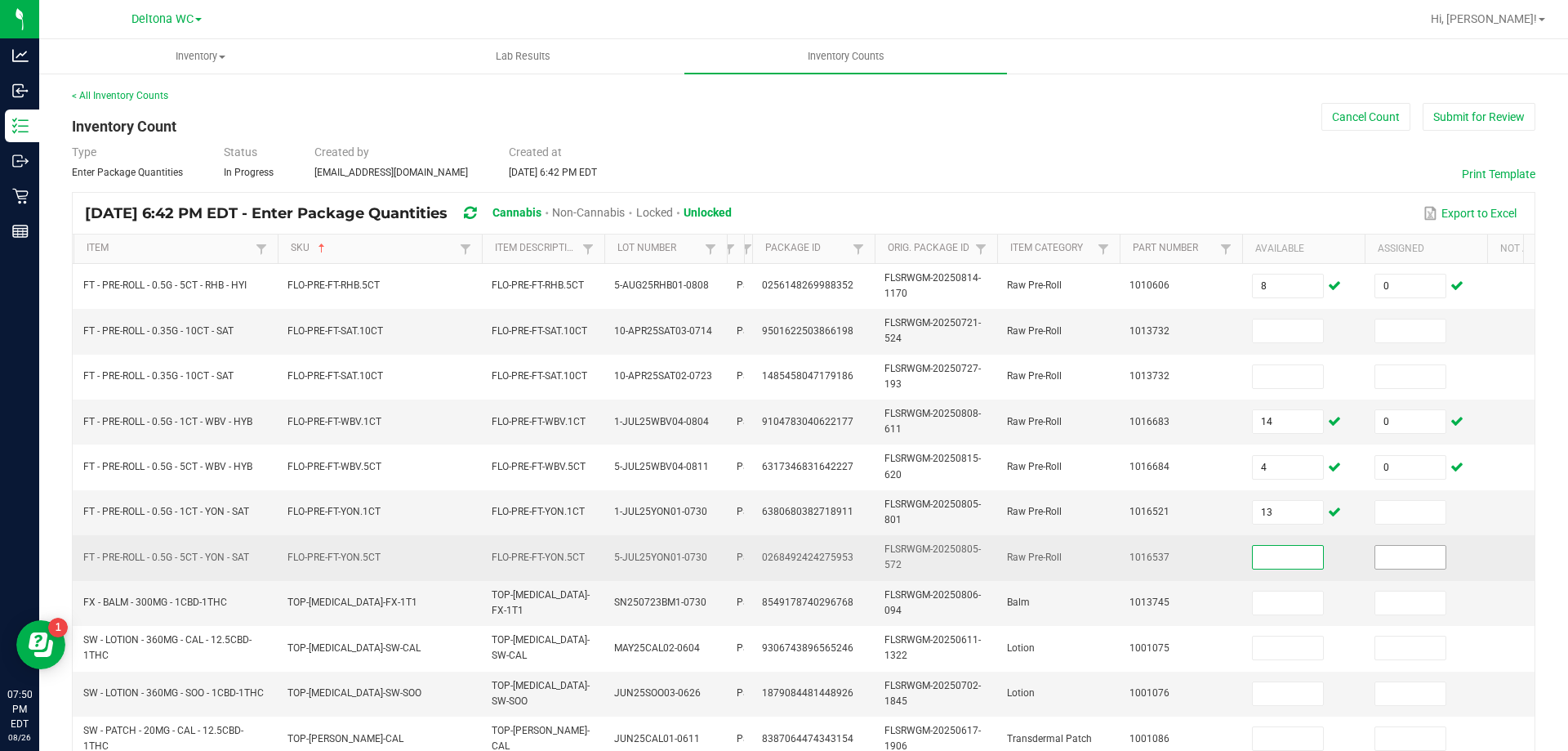
click at [1422, 554] on input at bounding box center [1411, 557] width 71 height 23
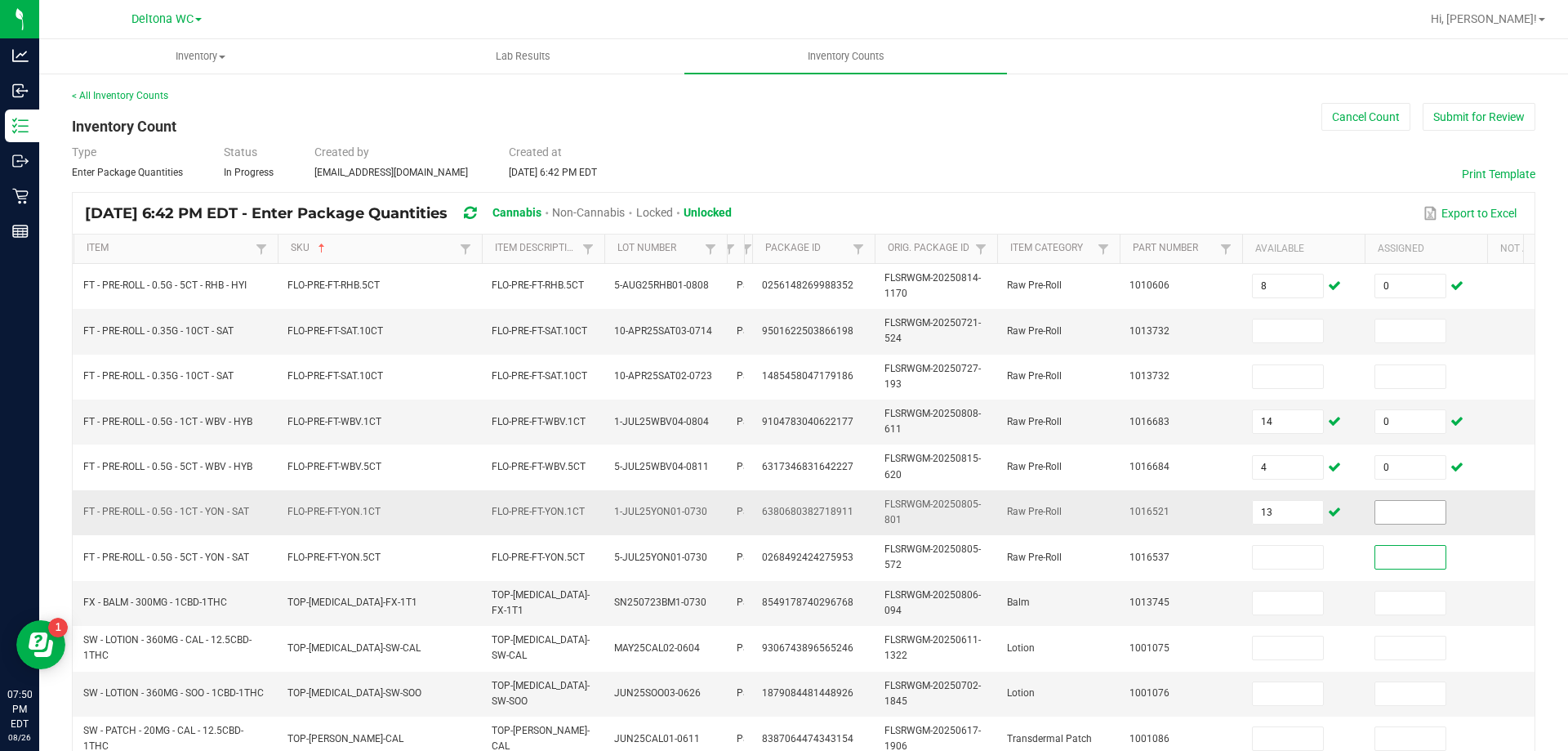
click at [1423, 514] on input at bounding box center [1411, 512] width 71 height 23
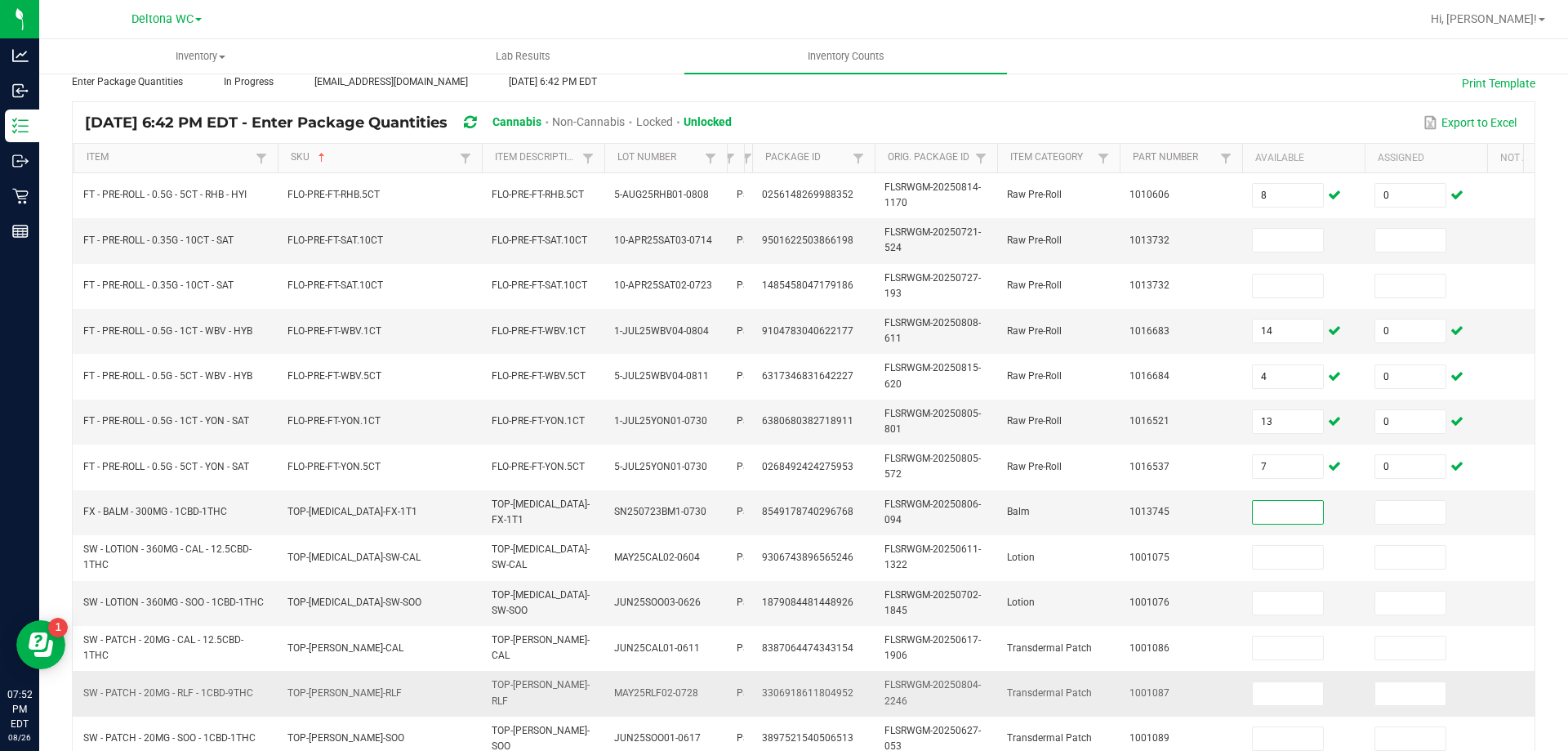
scroll to position [163, 0]
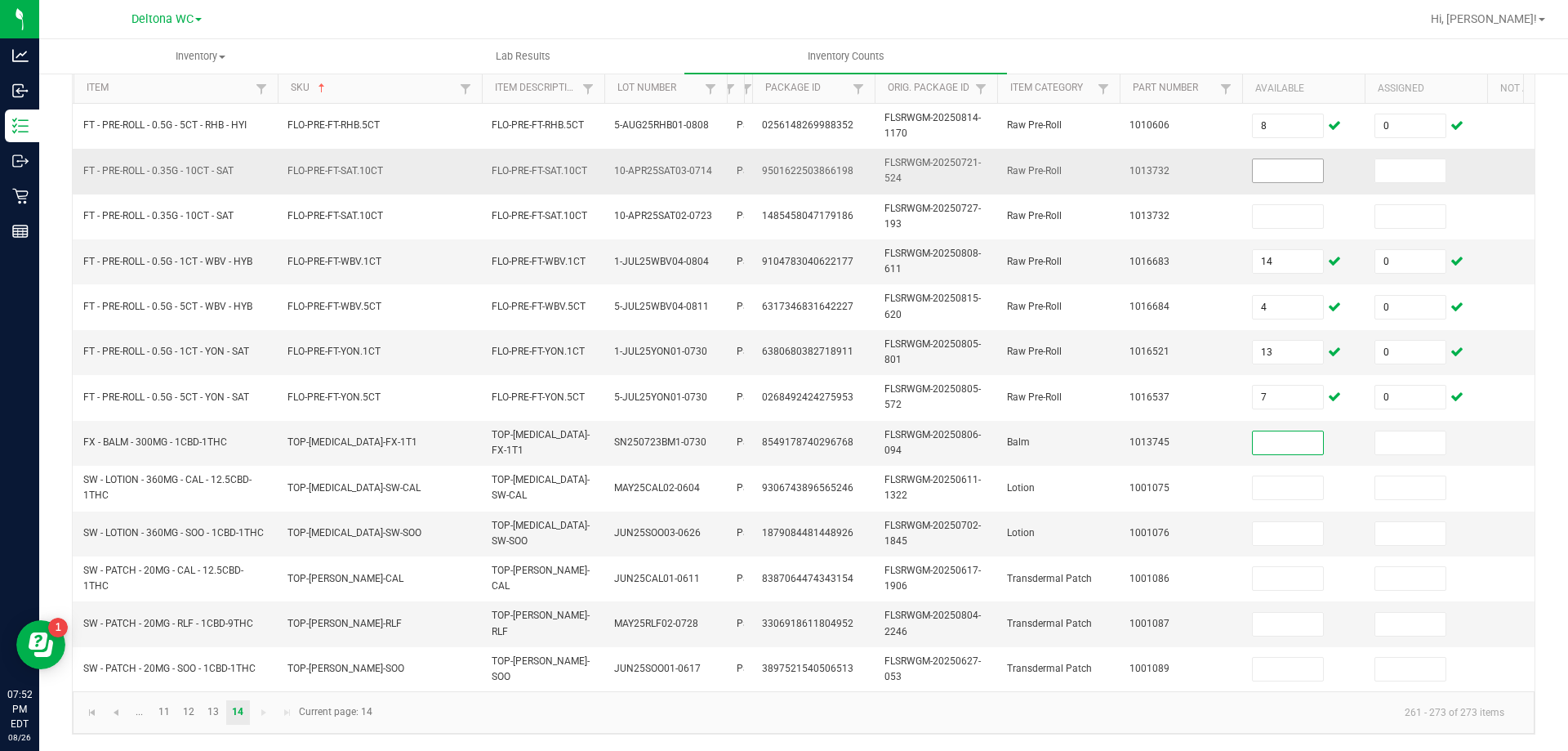
click at [1271, 171] on input at bounding box center [1288, 170] width 71 height 23
click at [1387, 163] on input at bounding box center [1411, 170] width 71 height 23
click at [216, 717] on link "13" at bounding box center [214, 712] width 24 height 24
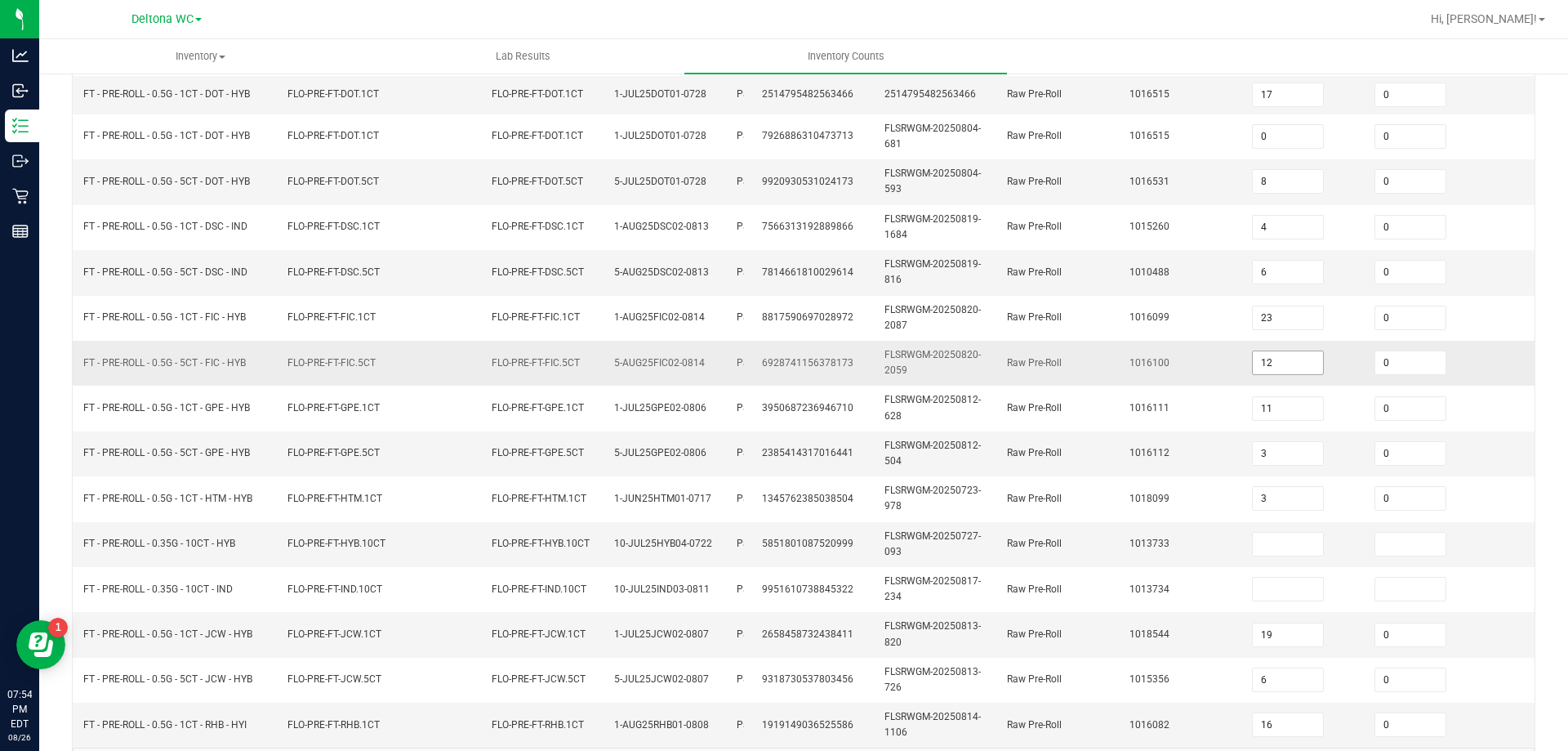
scroll to position [482, 0]
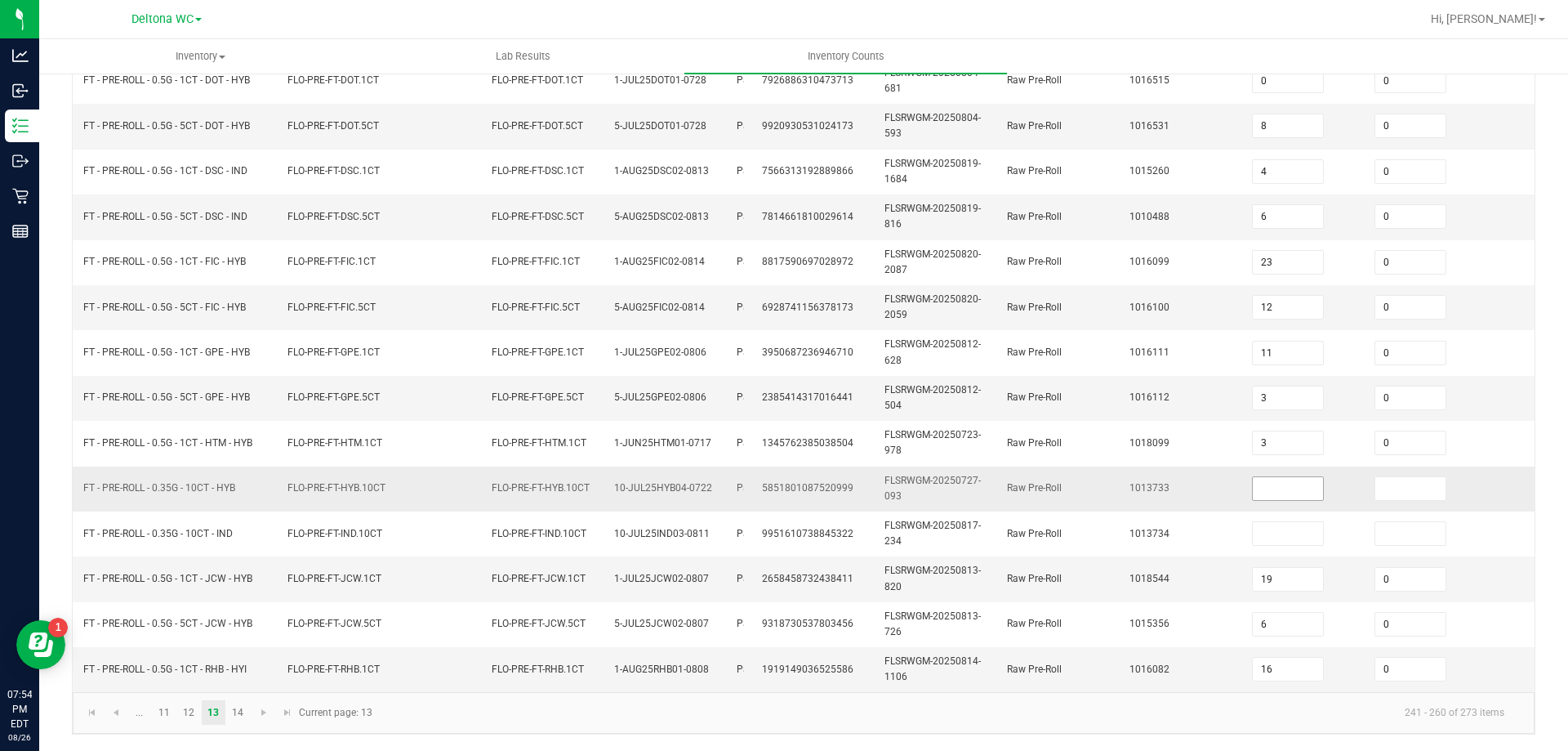
click at [1301, 477] on input at bounding box center [1288, 489] width 71 height 23
click at [236, 710] on link "14" at bounding box center [238, 712] width 24 height 24
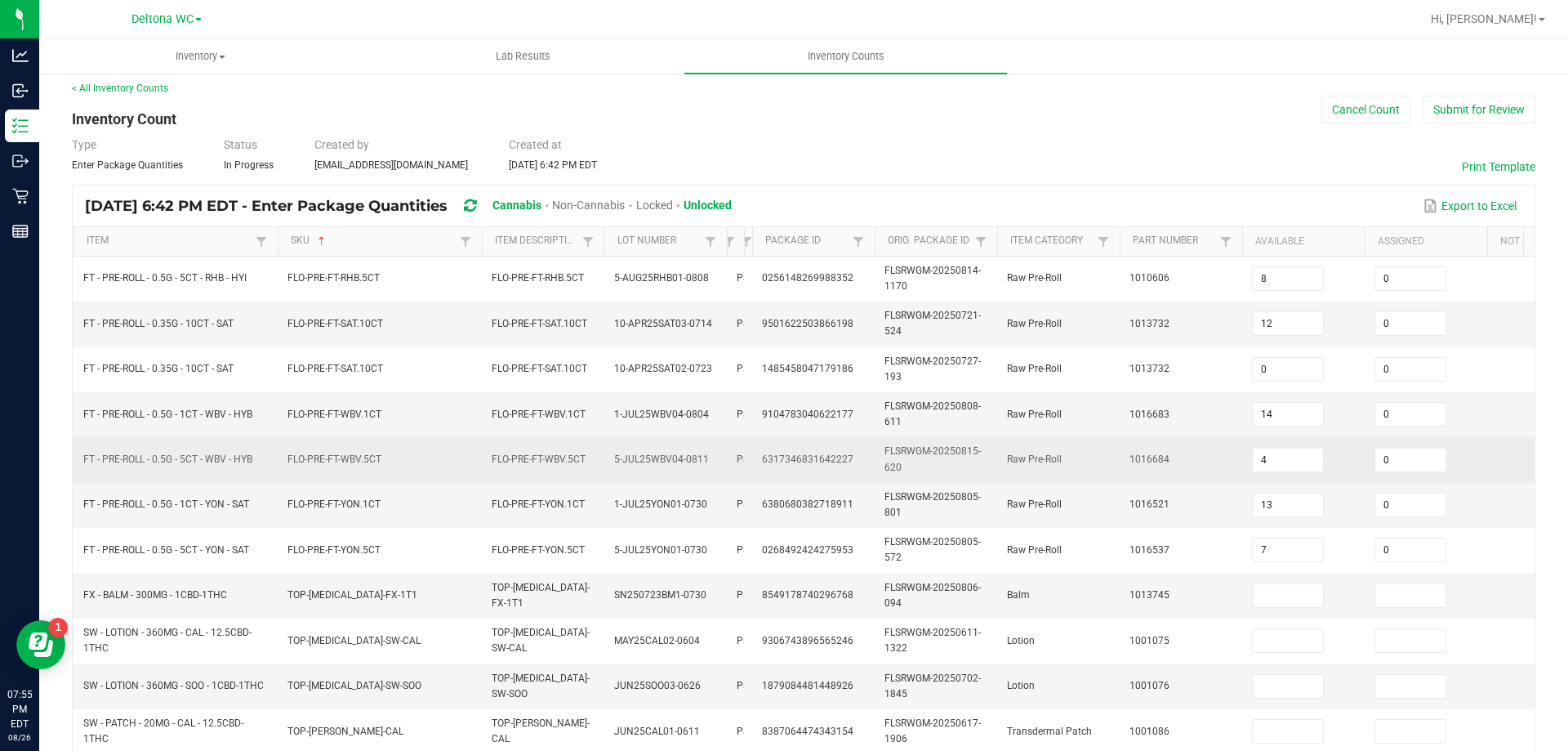
scroll to position [0, 0]
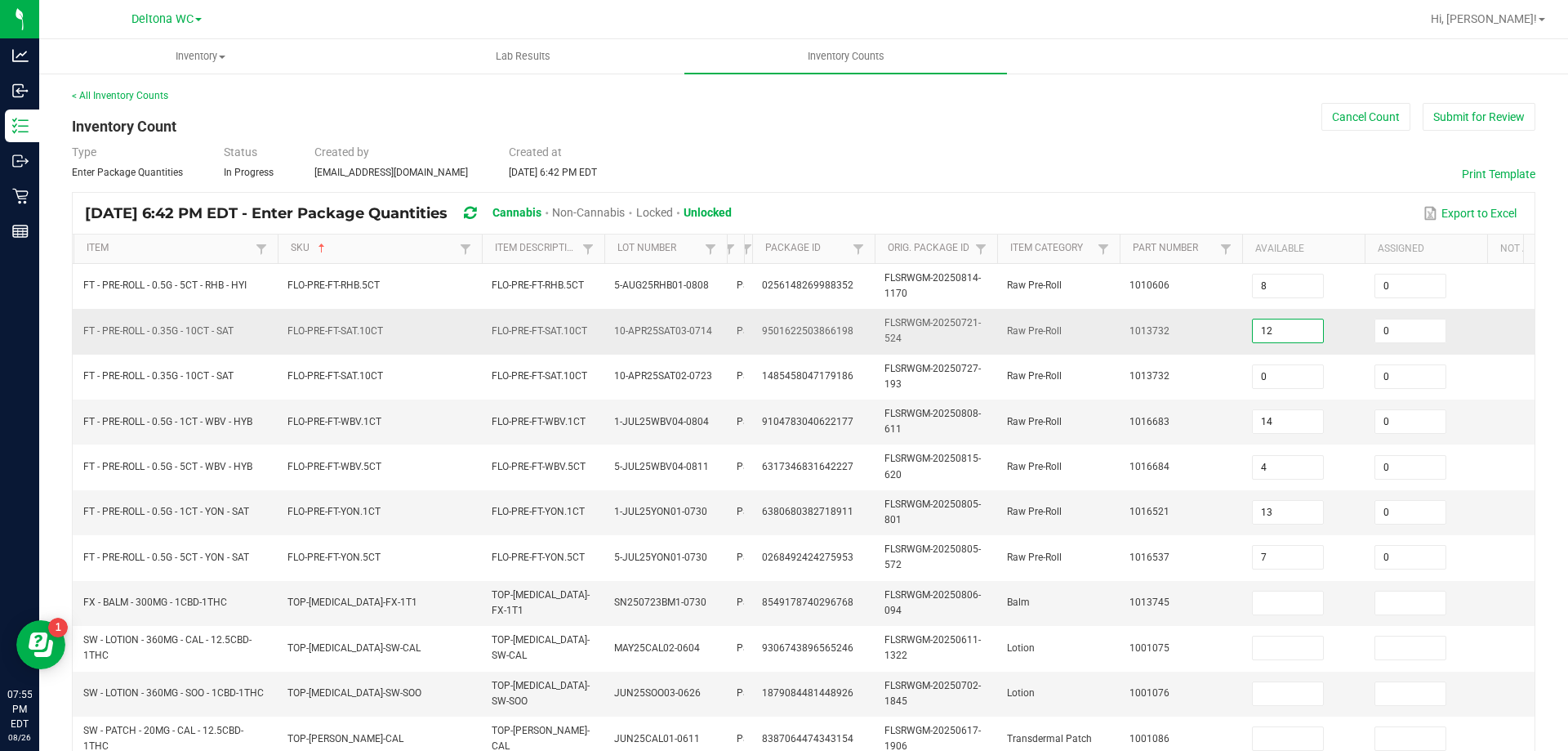
click at [1265, 329] on input "12" at bounding box center [1288, 330] width 71 height 23
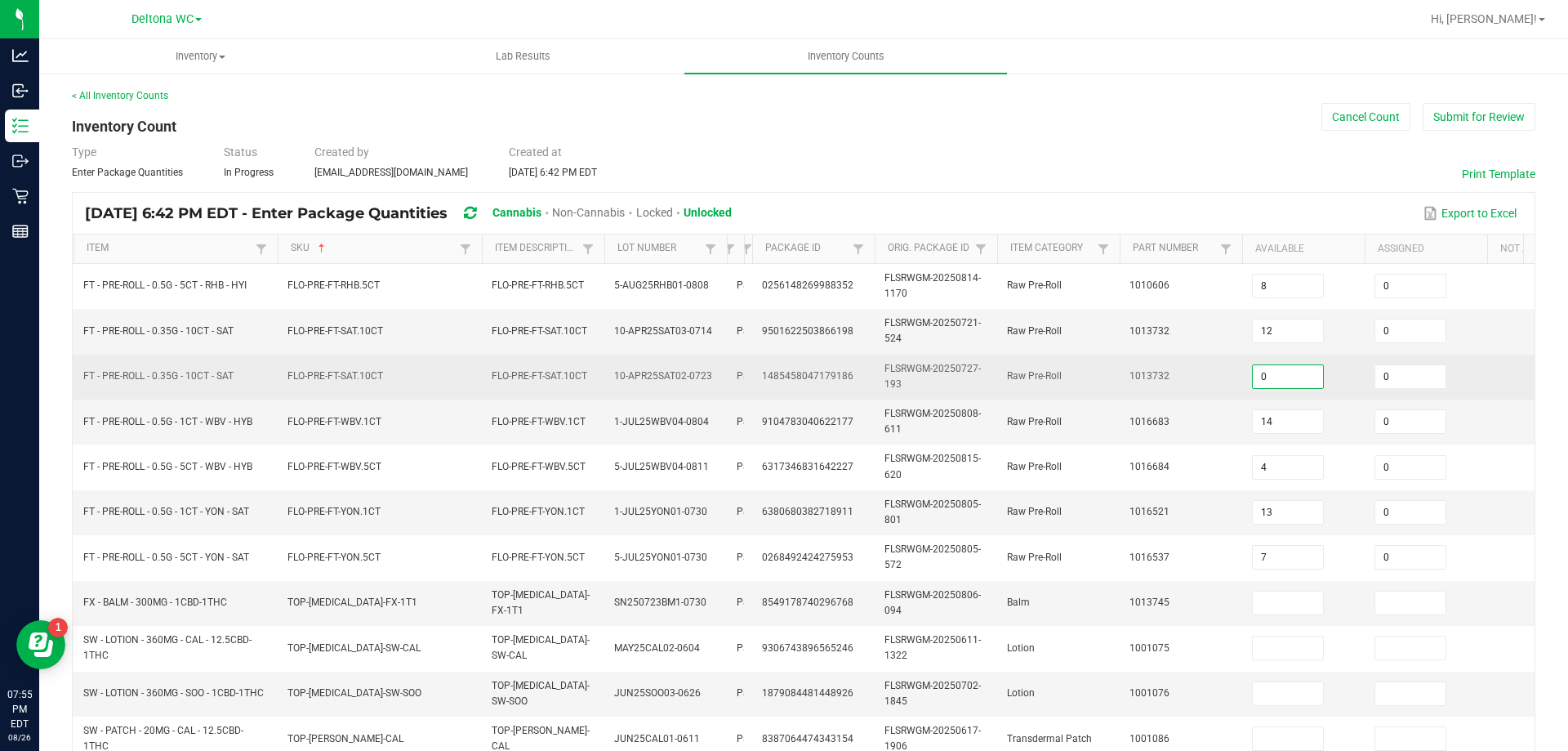
click at [1282, 381] on input "0" at bounding box center [1288, 376] width 71 height 23
click at [1162, 387] on td "1013732" at bounding box center [1181, 377] width 122 height 45
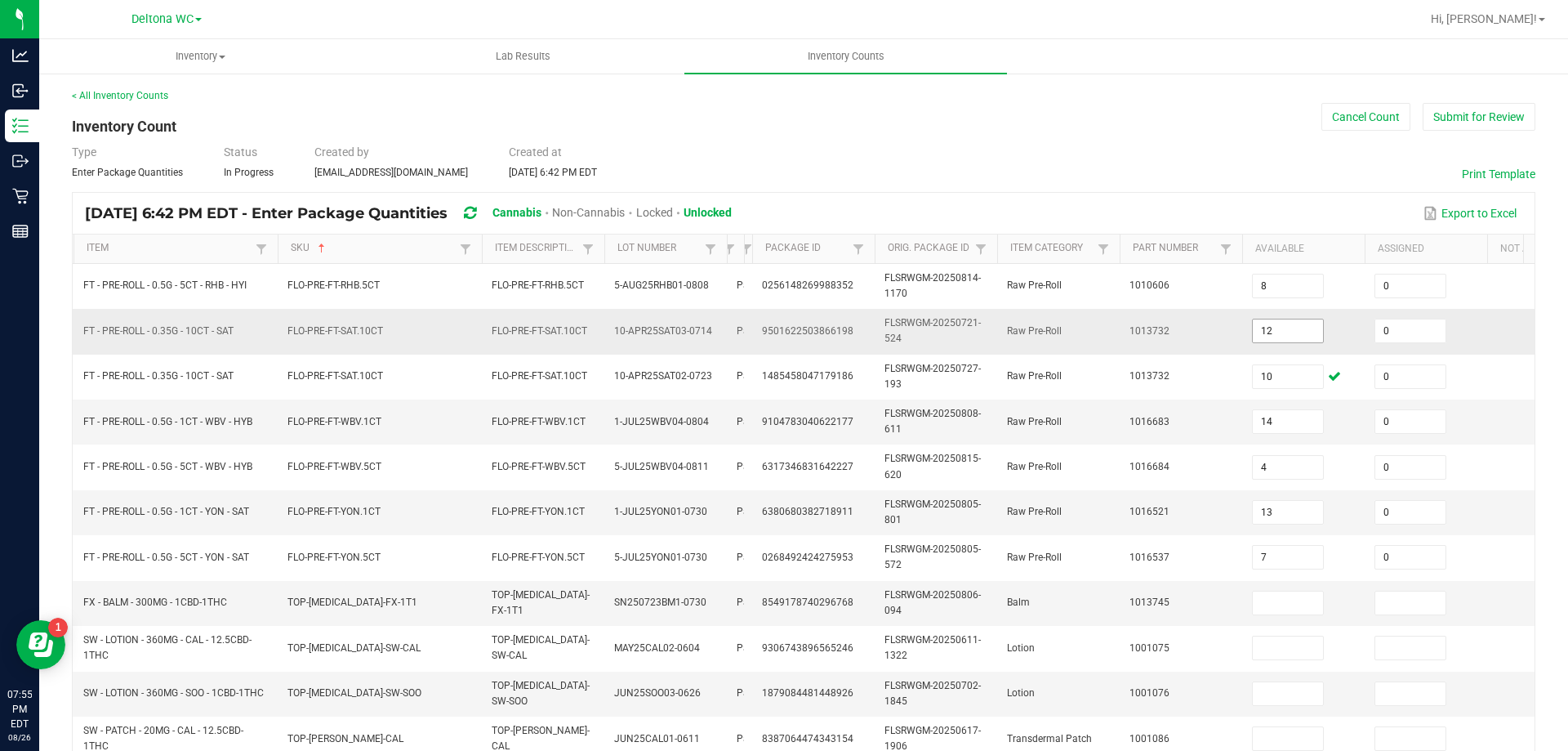
click at [1298, 326] on input "12" at bounding box center [1288, 330] width 71 height 23
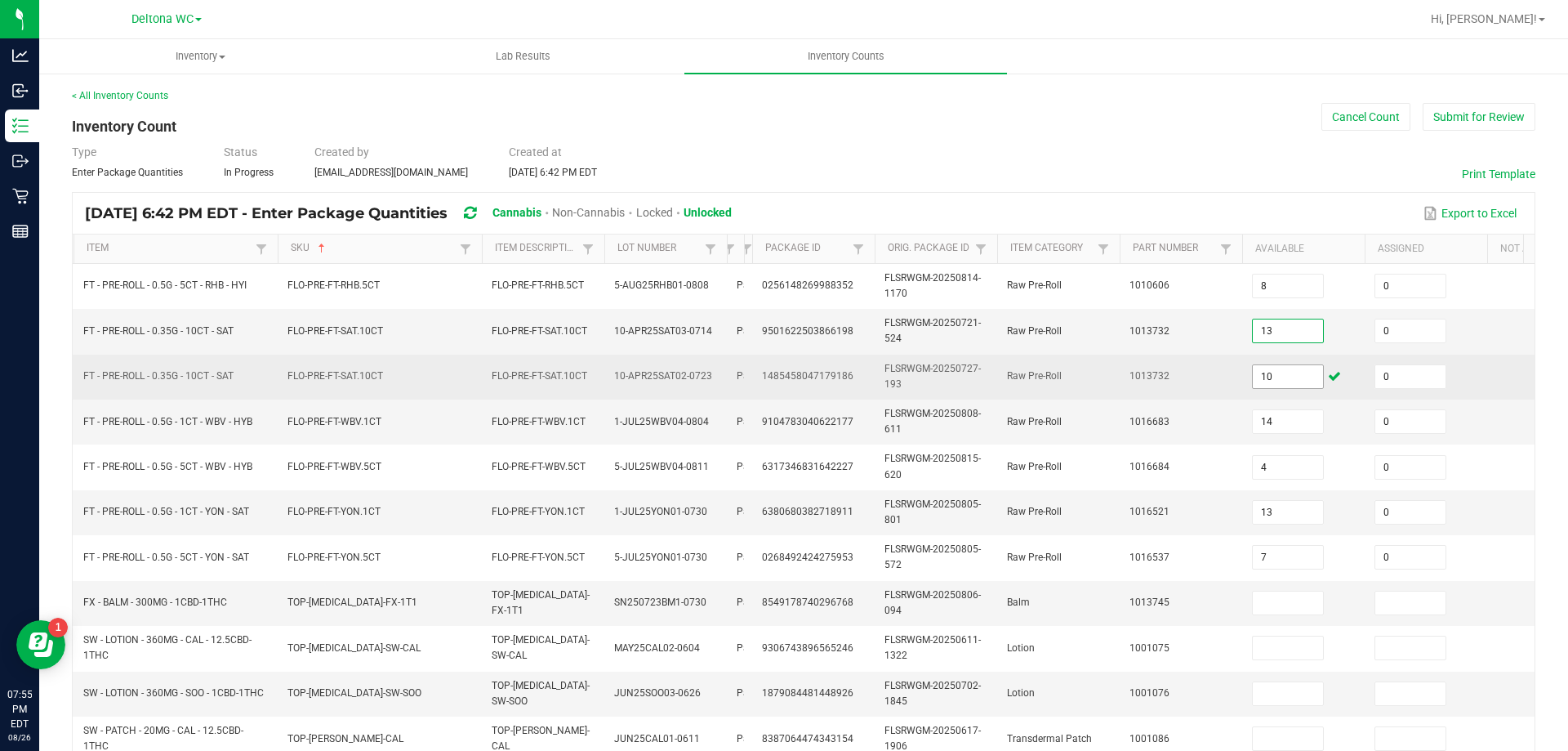
click at [1298, 369] on input "10" at bounding box center [1288, 376] width 71 height 23
click at [1054, 383] on td "Raw Pre-Roll" at bounding box center [1059, 377] width 122 height 45
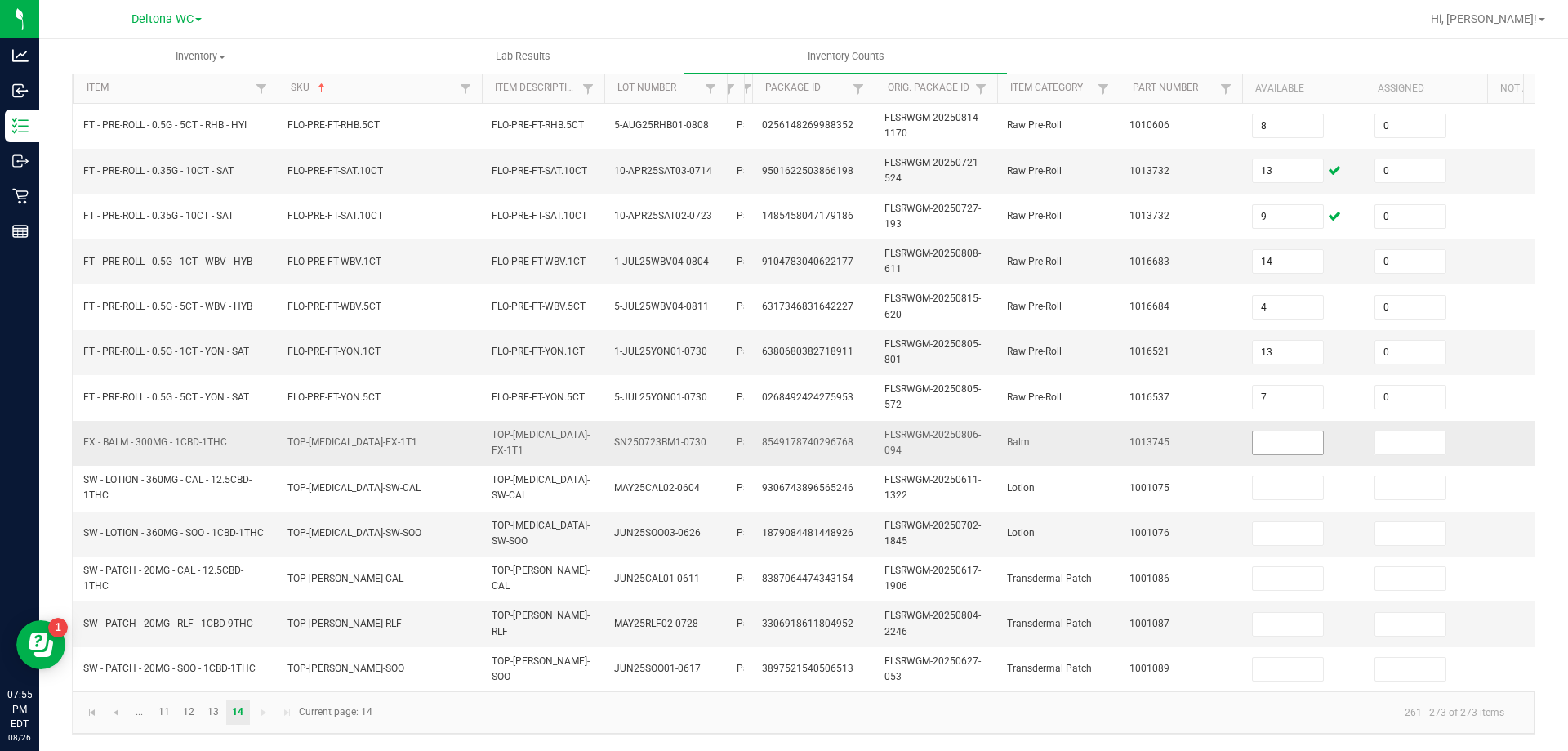
click at [1311, 431] on input at bounding box center [1288, 442] width 71 height 23
click at [111, 712] on span "Go to the previous page" at bounding box center [115, 712] width 13 height 13
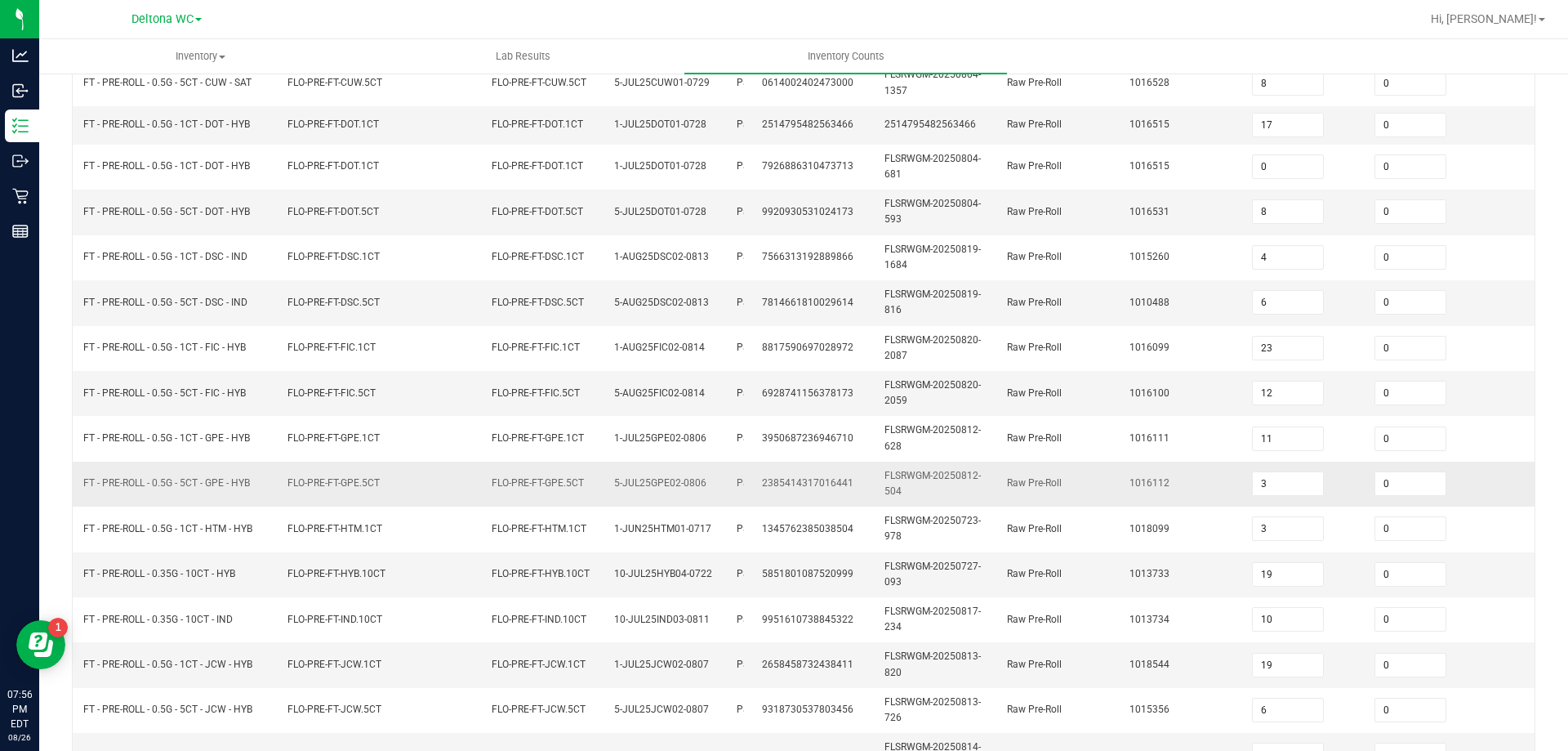
scroll to position [482, 0]
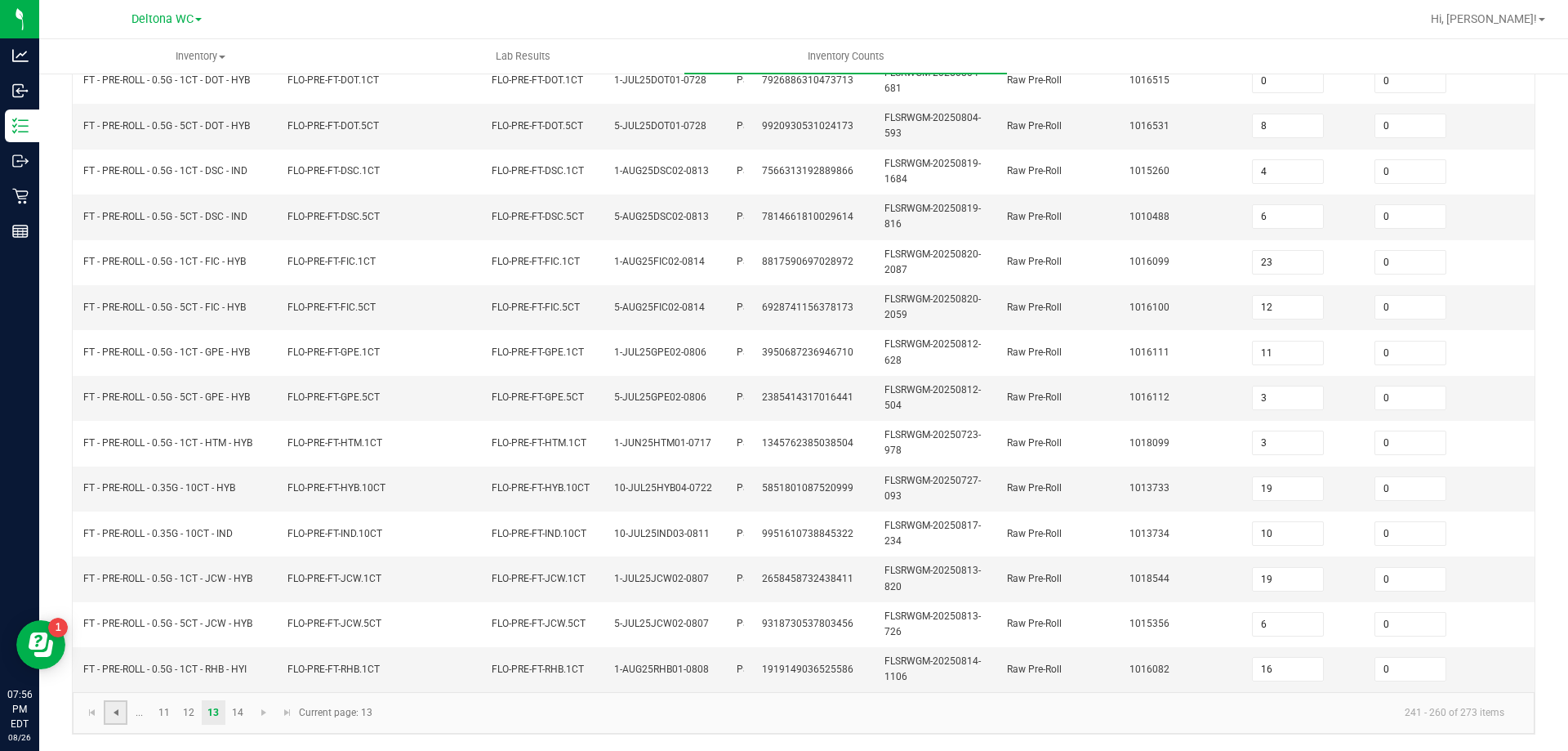
click at [113, 714] on span "Go to the previous page" at bounding box center [115, 712] width 13 height 13
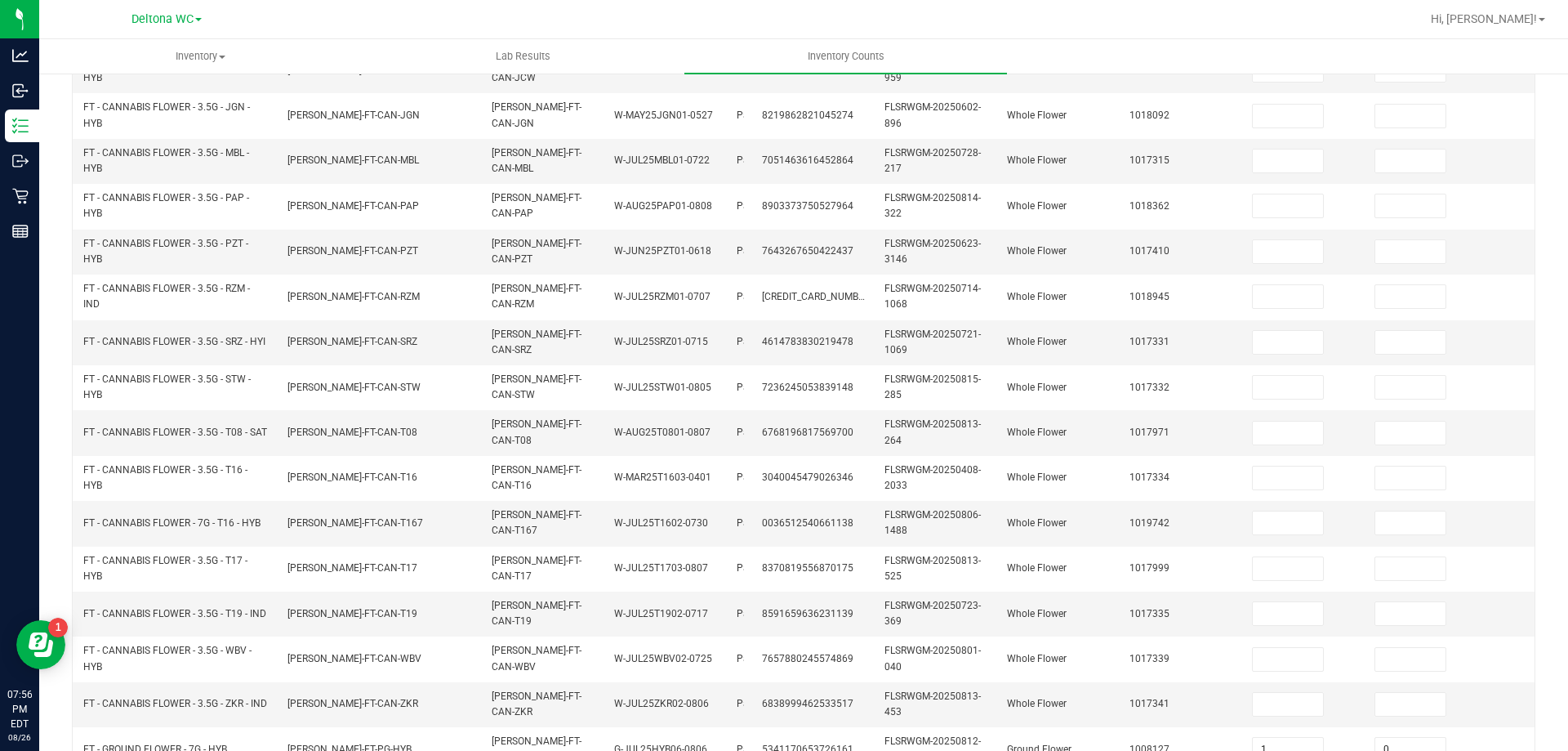
scroll to position [489, 0]
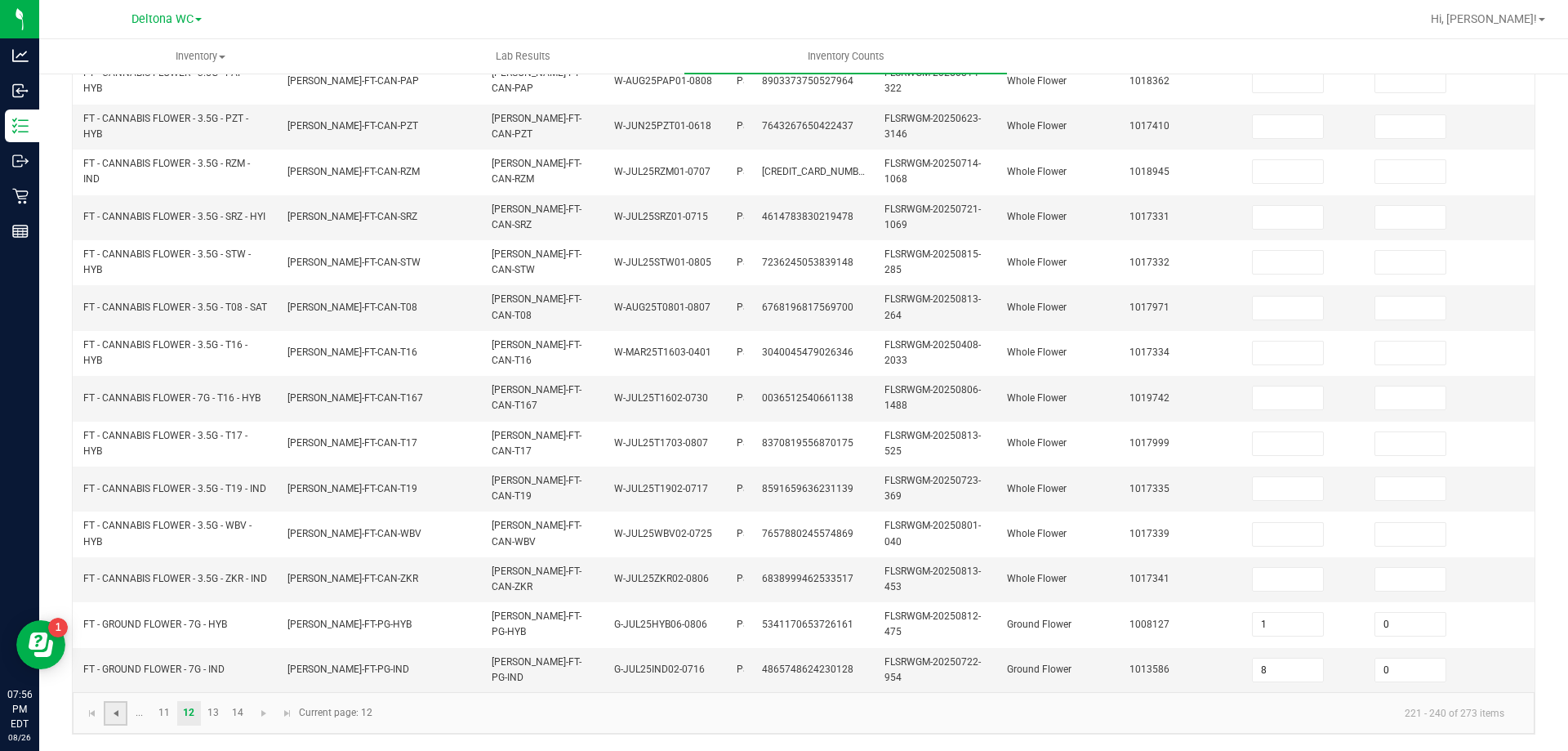
click at [113, 715] on span "Go to the previous page" at bounding box center [115, 712] width 13 height 13
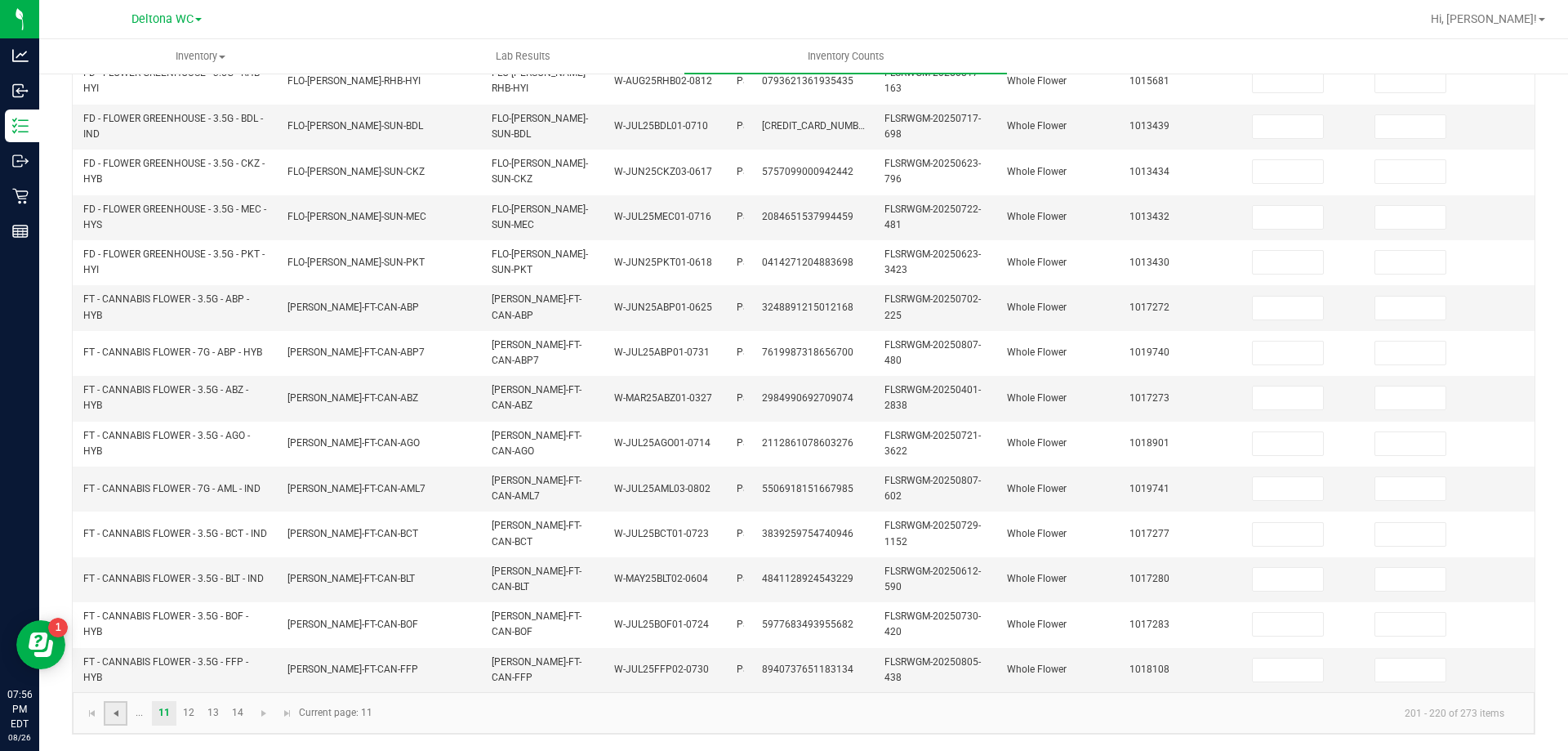
click at [120, 718] on span "Go to the previous page" at bounding box center [115, 712] width 13 height 13
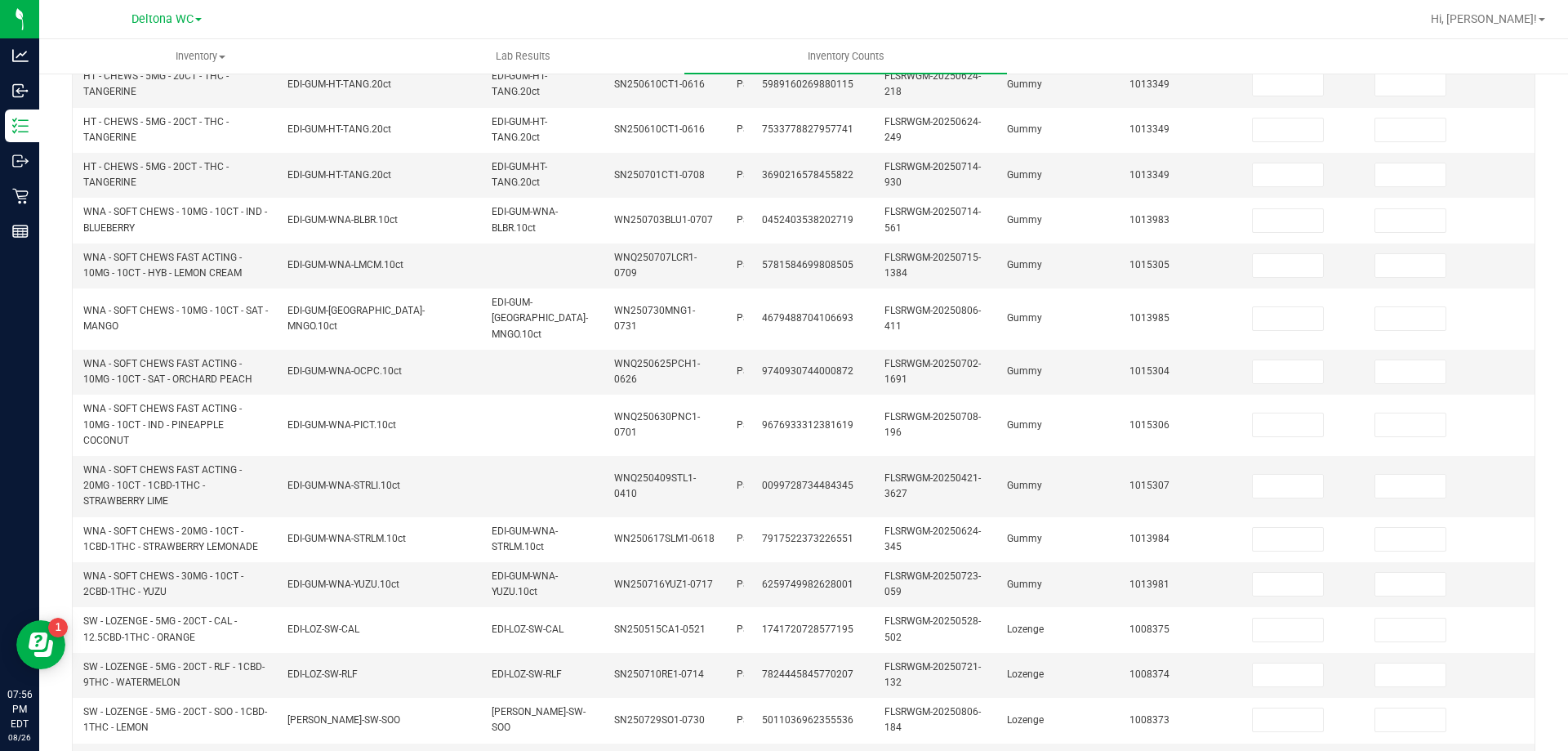
scroll to position [0, 0]
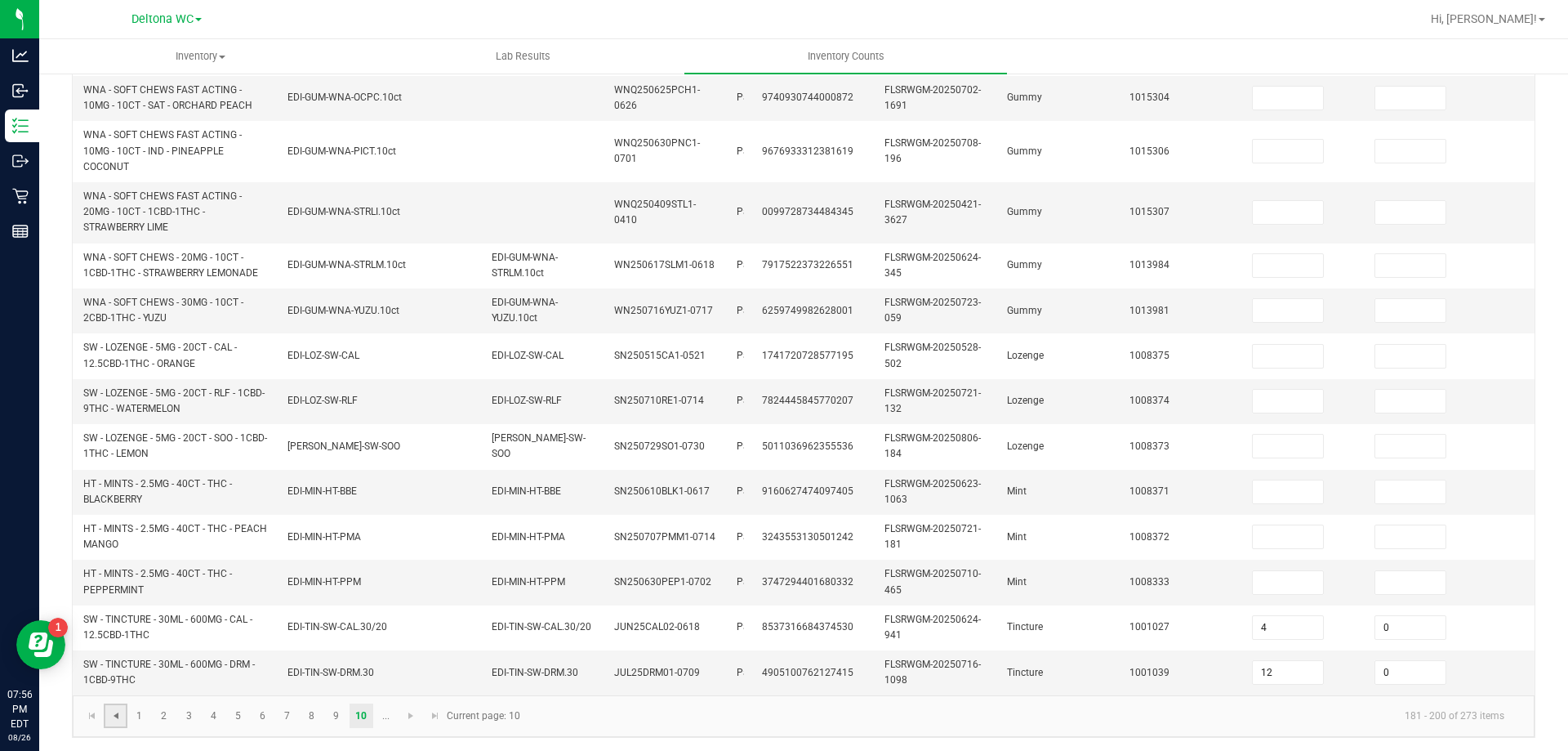
click at [115, 718] on span "Go to the previous page" at bounding box center [115, 715] width 13 height 13
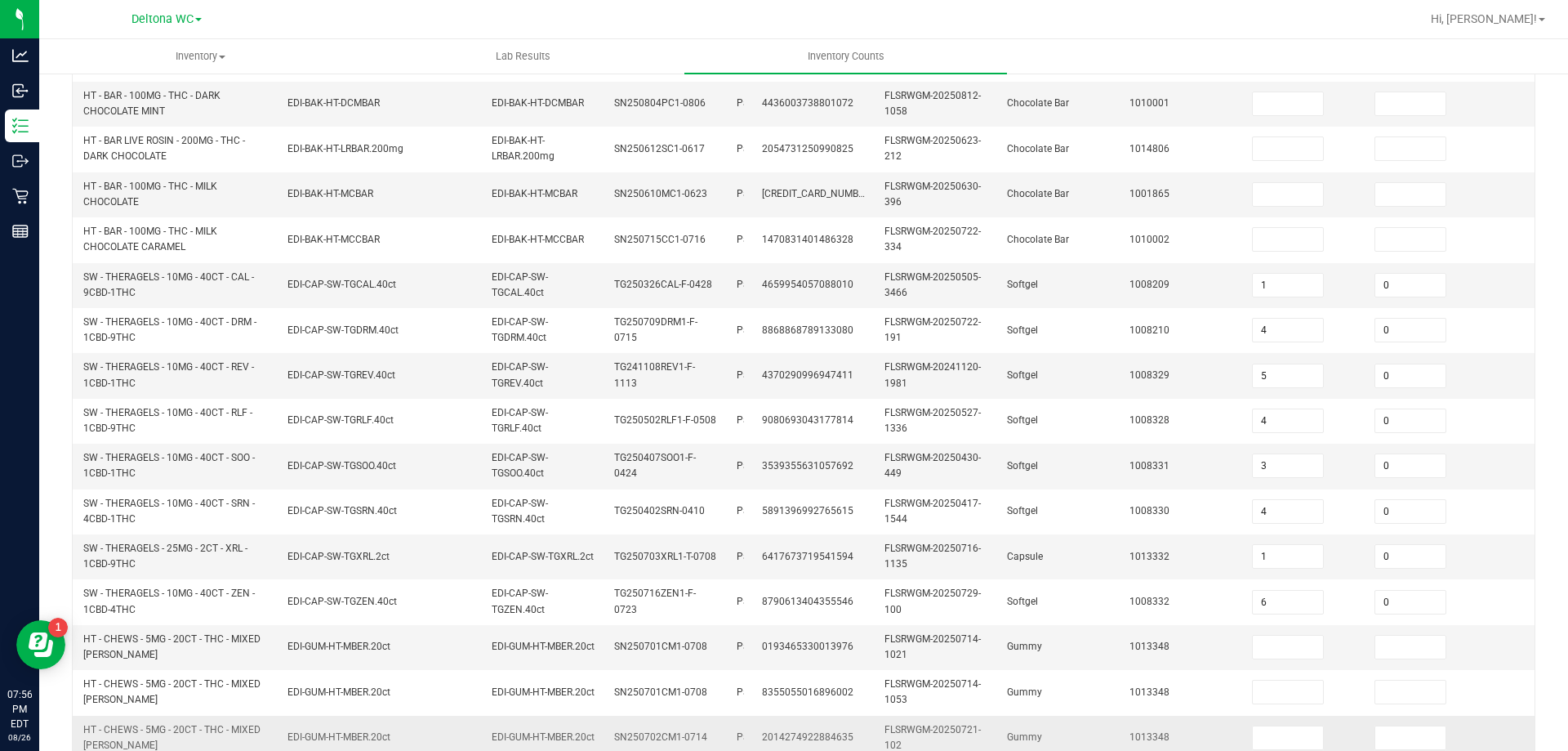
scroll to position [489, 0]
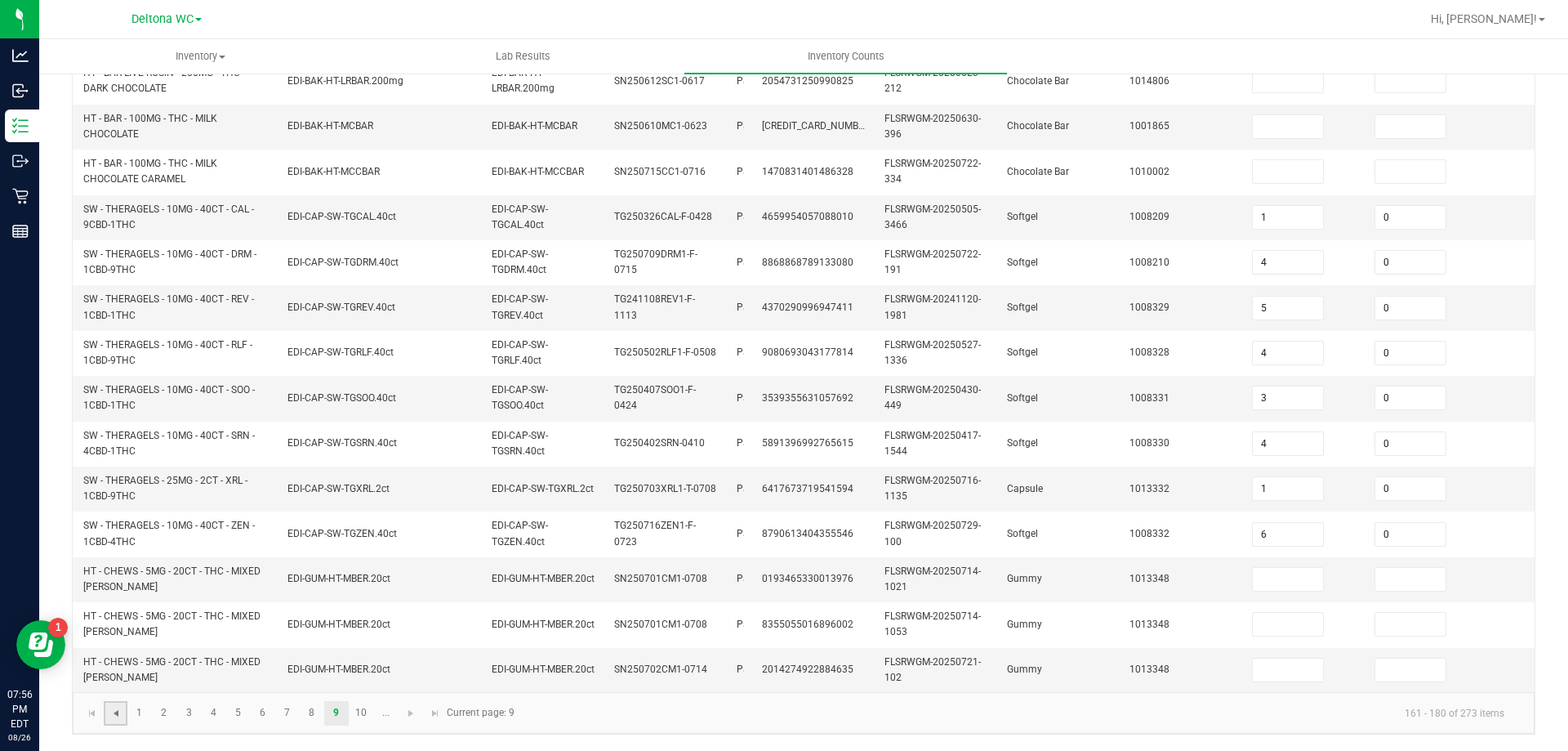
click at [115, 718] on span "Go to the previous page" at bounding box center [115, 712] width 13 height 13
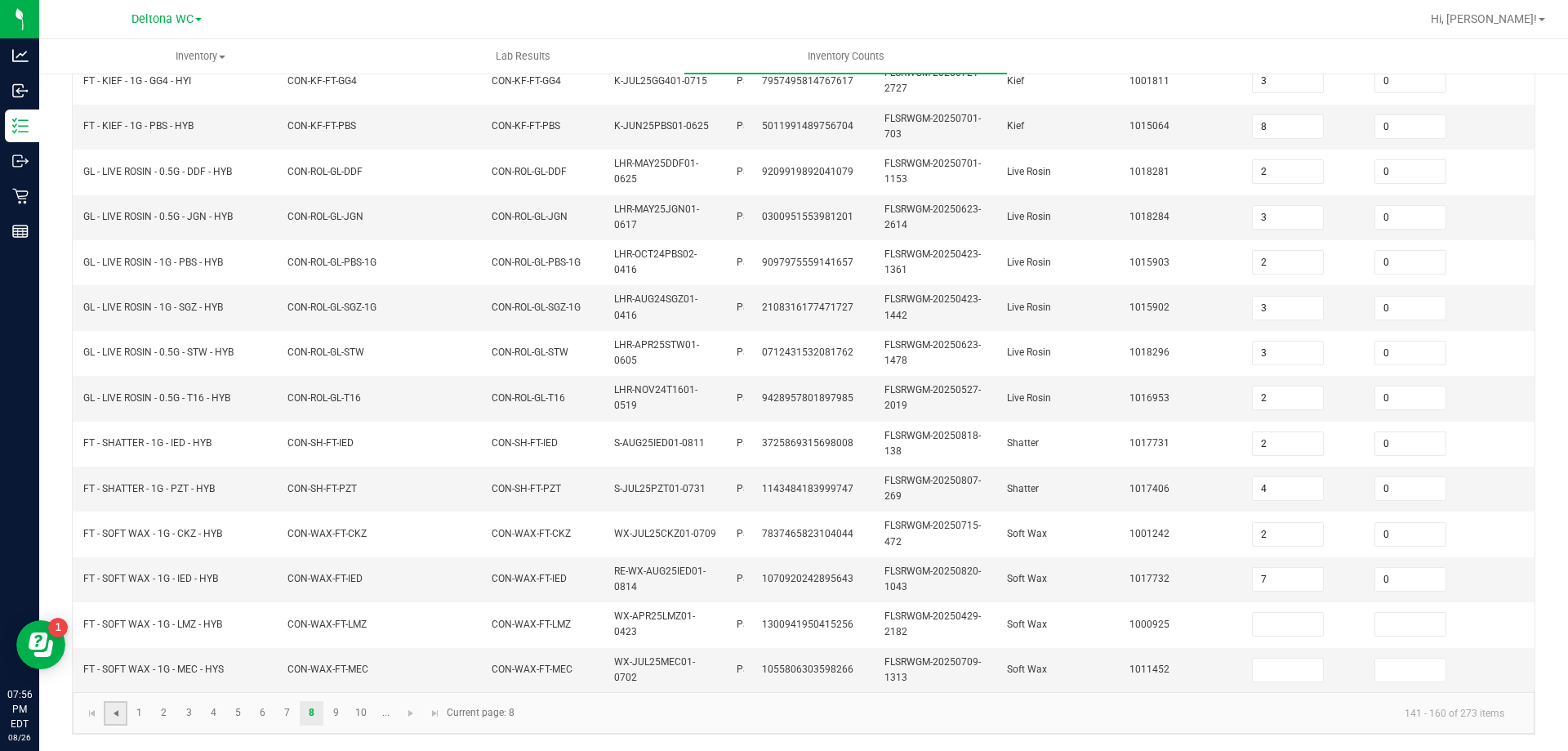
click at [119, 718] on span "Go to the previous page" at bounding box center [115, 712] width 13 height 13
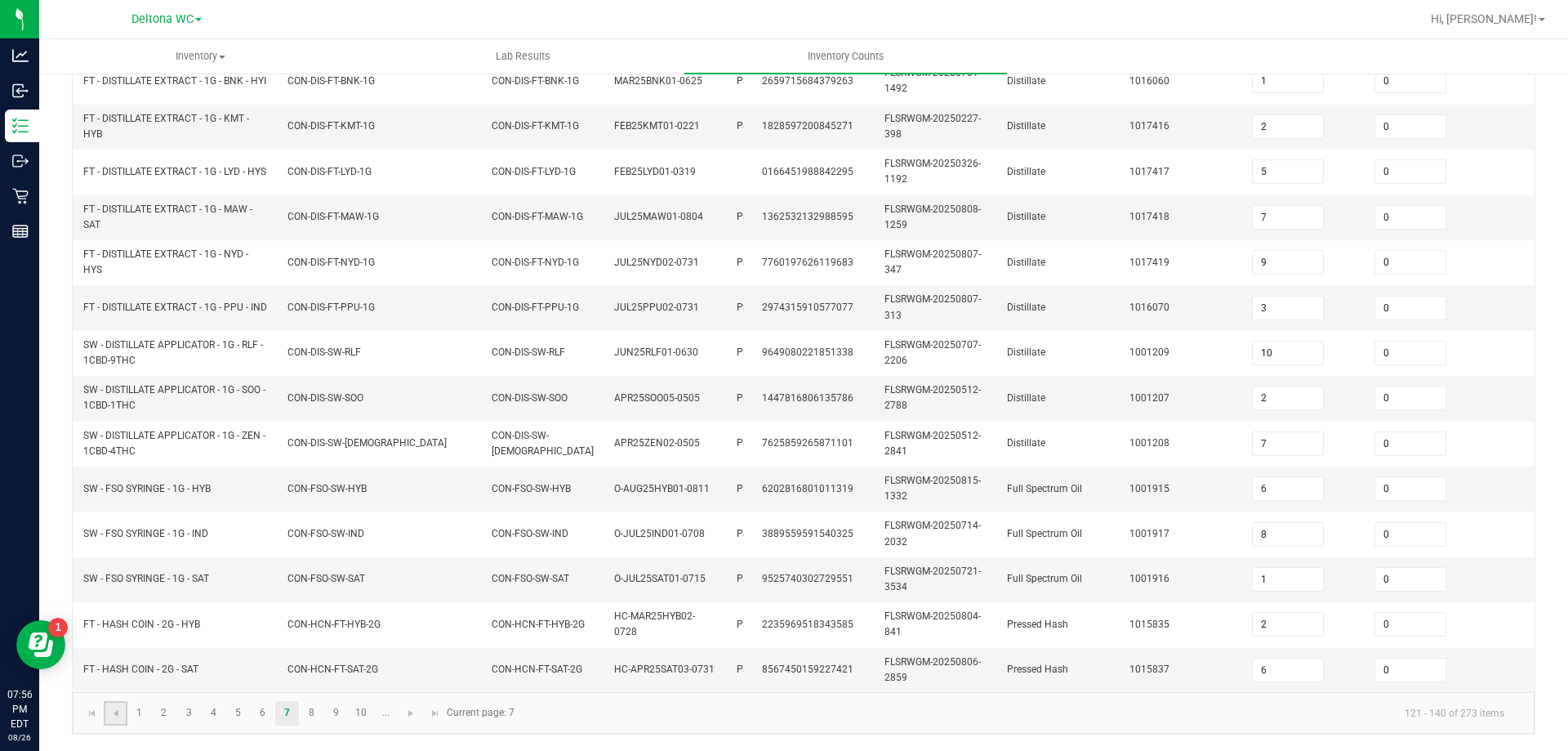
scroll to position [0, 0]
click at [119, 718] on span "Go to the previous page" at bounding box center [115, 712] width 13 height 13
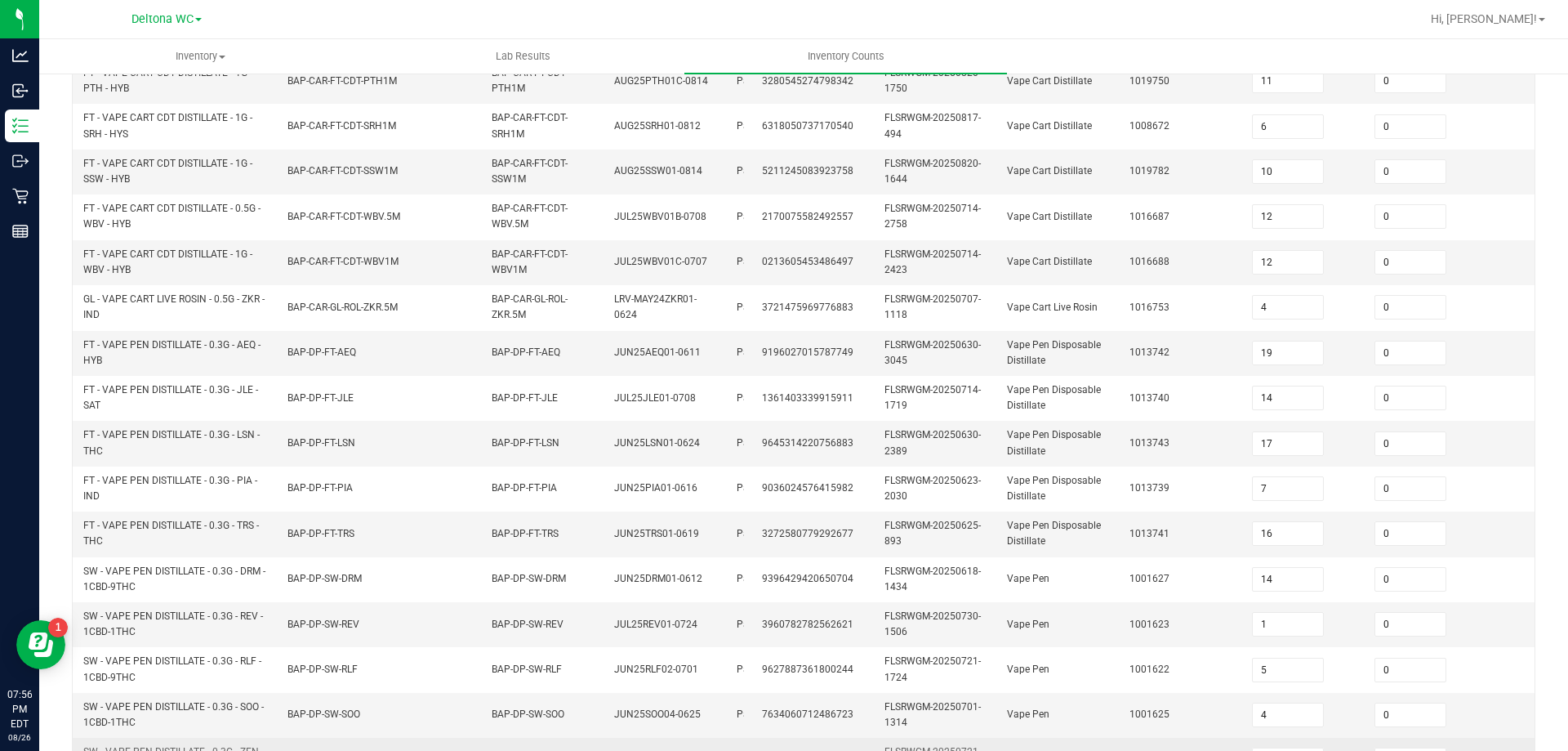
scroll to position [489, 0]
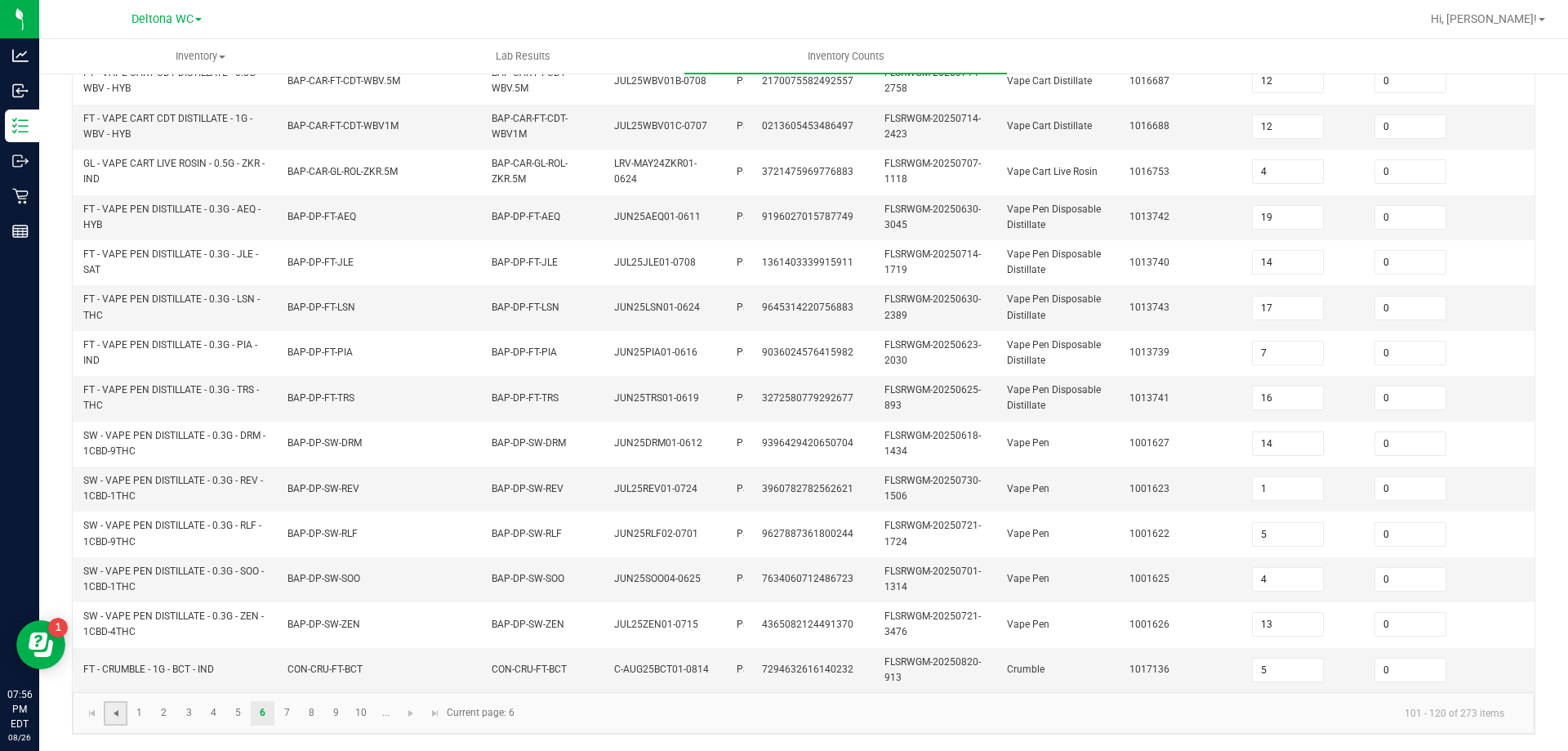
click at [119, 718] on span "Go to the previous page" at bounding box center [115, 712] width 13 height 13
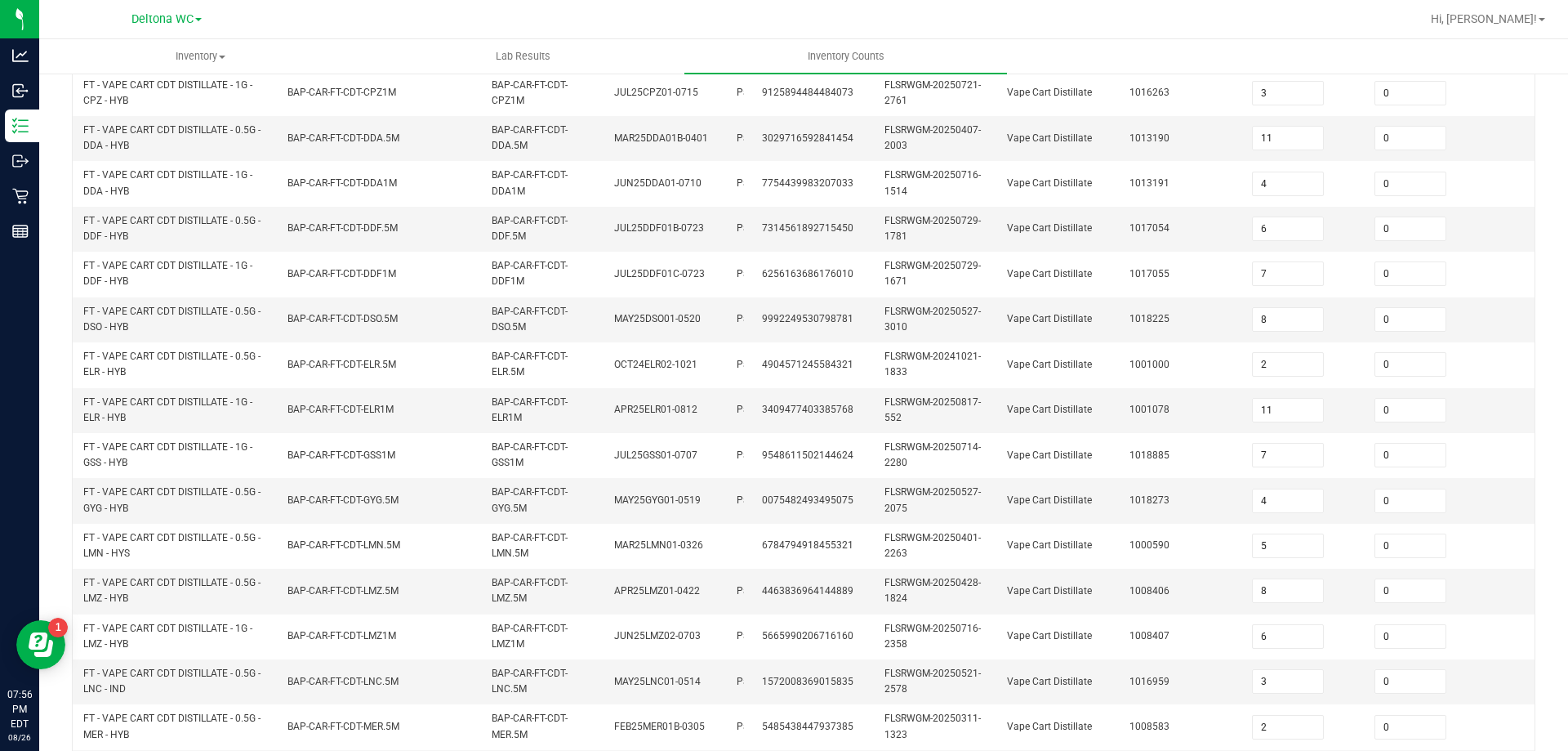
scroll to position [0, 0]
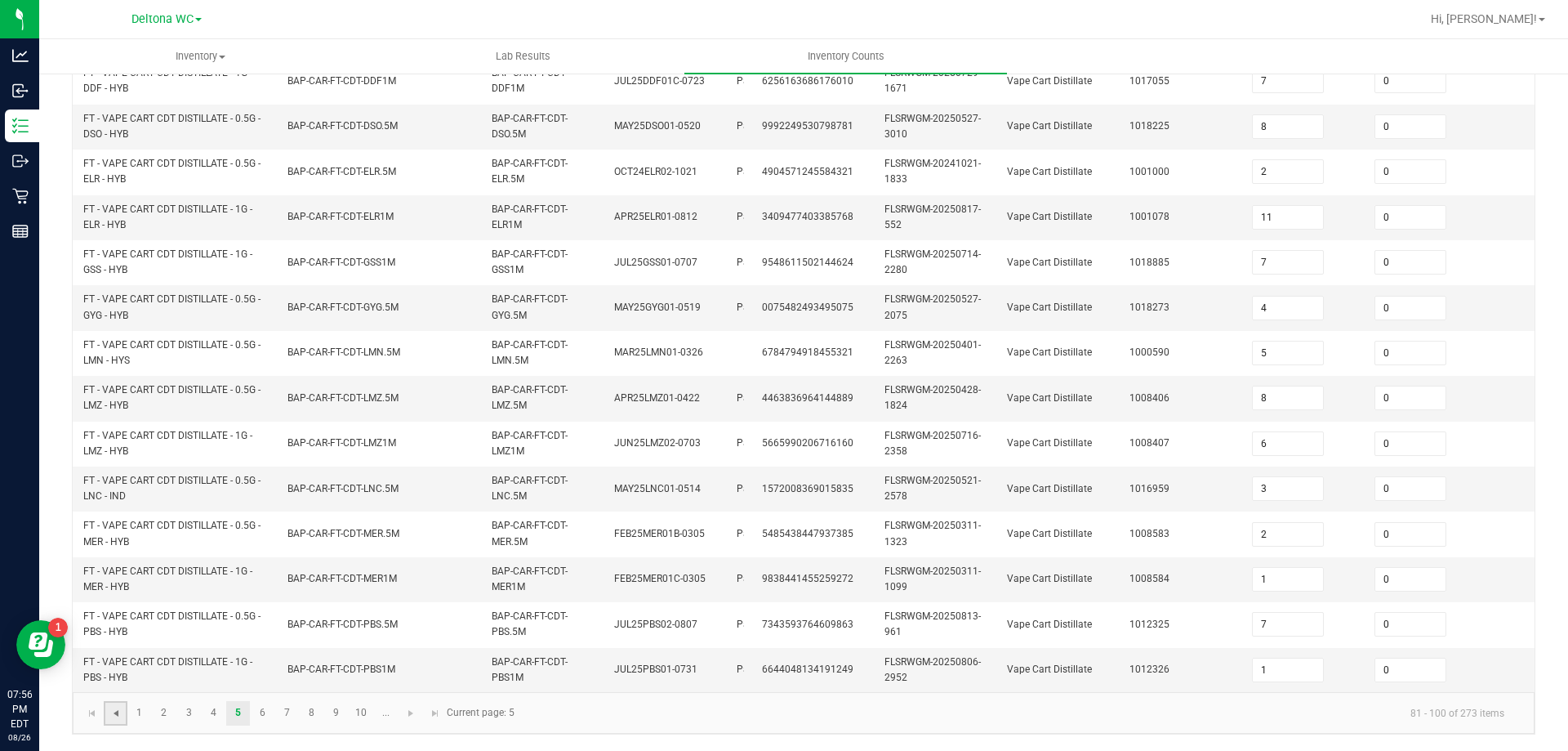
click at [119, 719] on span "Go to the previous page" at bounding box center [115, 712] width 13 height 13
click at [120, 720] on link at bounding box center [116, 713] width 24 height 24
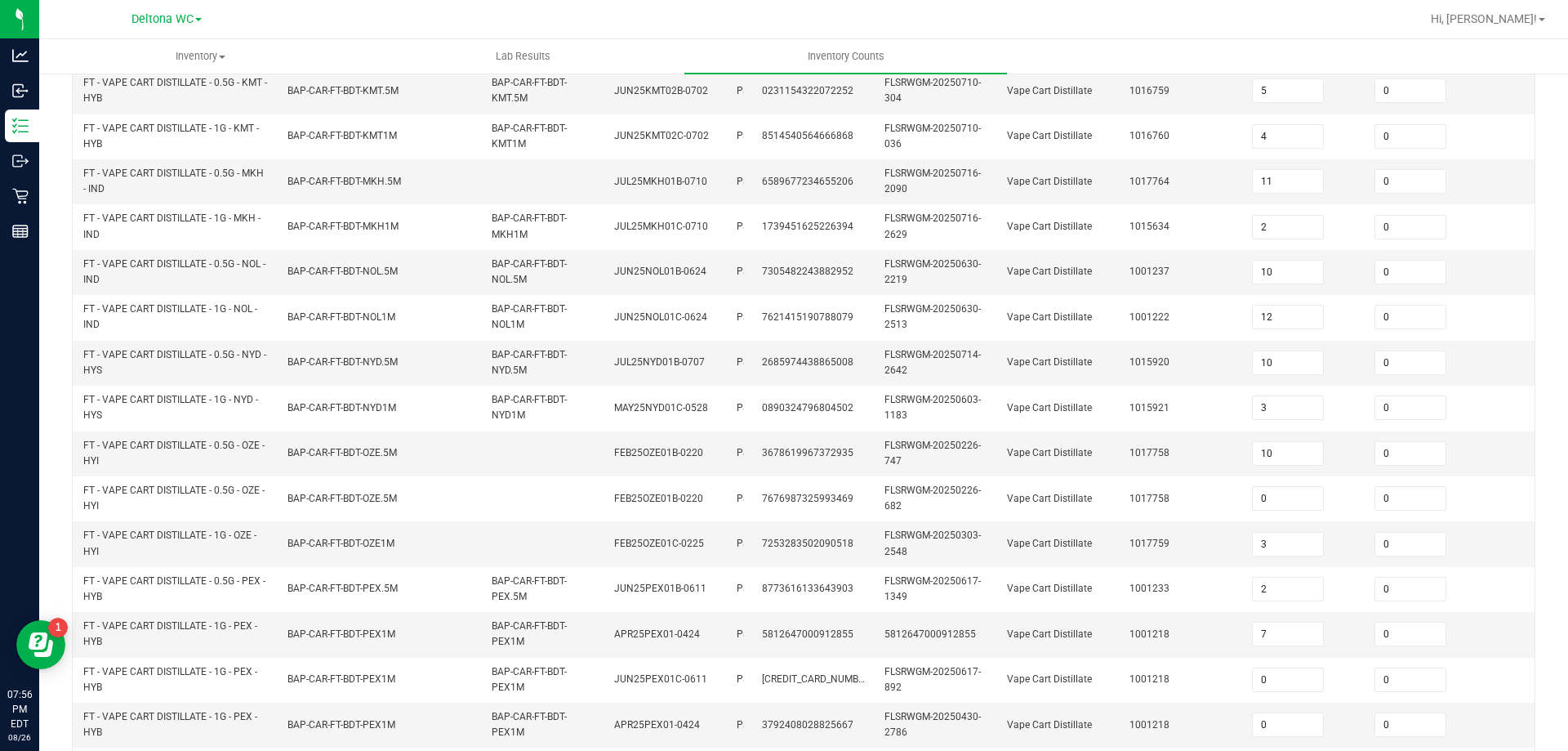
scroll to position [489, 0]
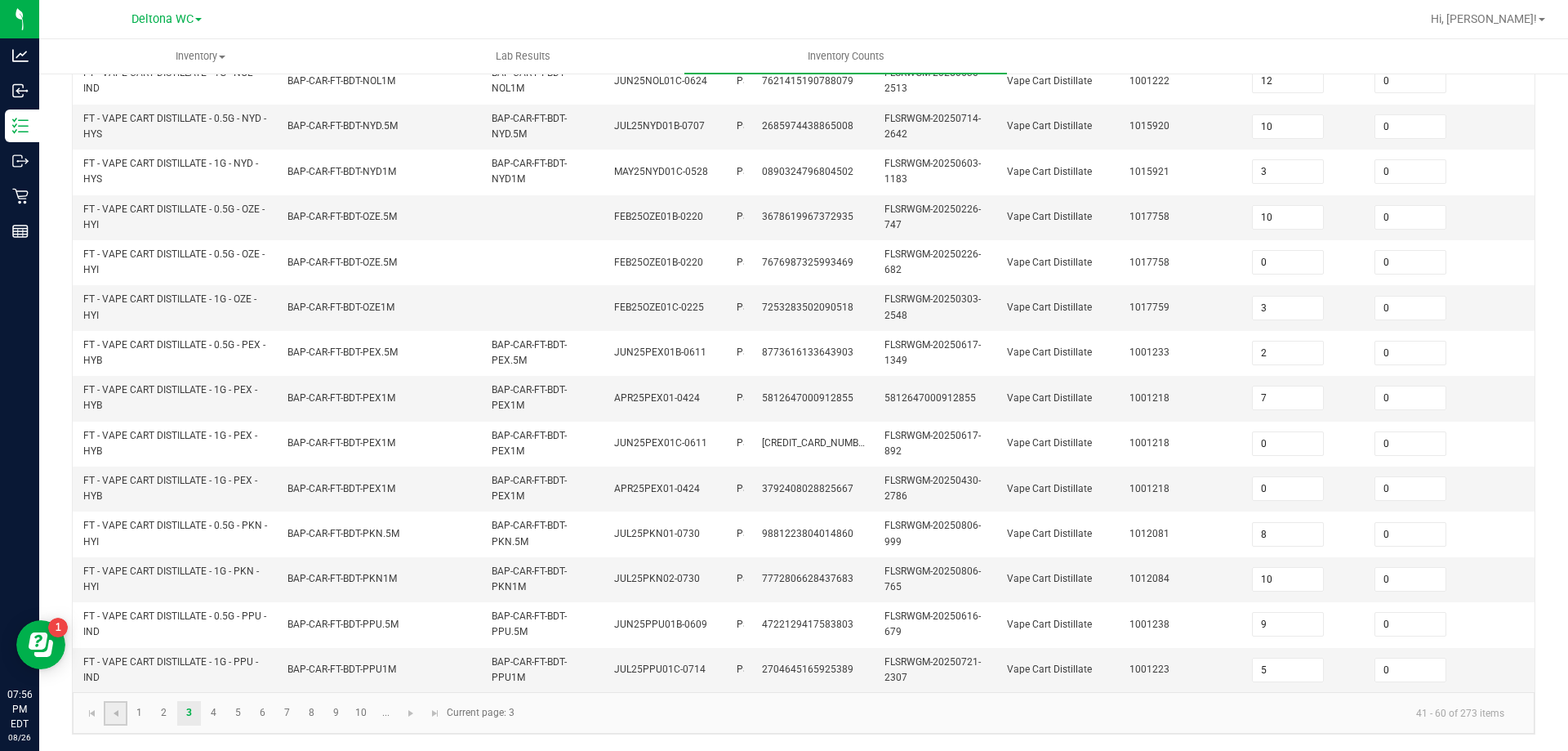
click at [121, 721] on link at bounding box center [116, 713] width 24 height 24
click at [122, 718] on link at bounding box center [116, 713] width 24 height 24
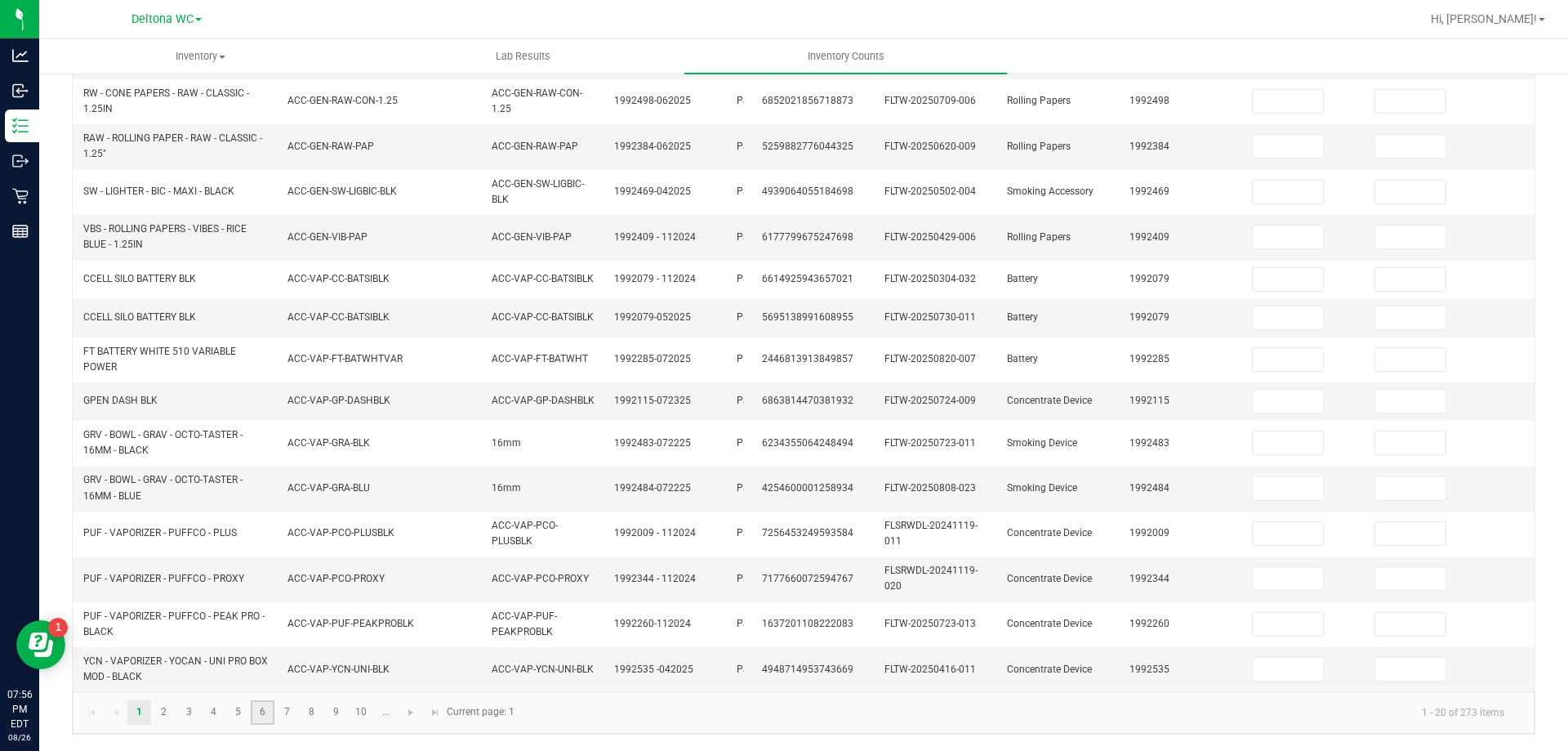
click at [264, 722] on link "6" at bounding box center [263, 712] width 24 height 24
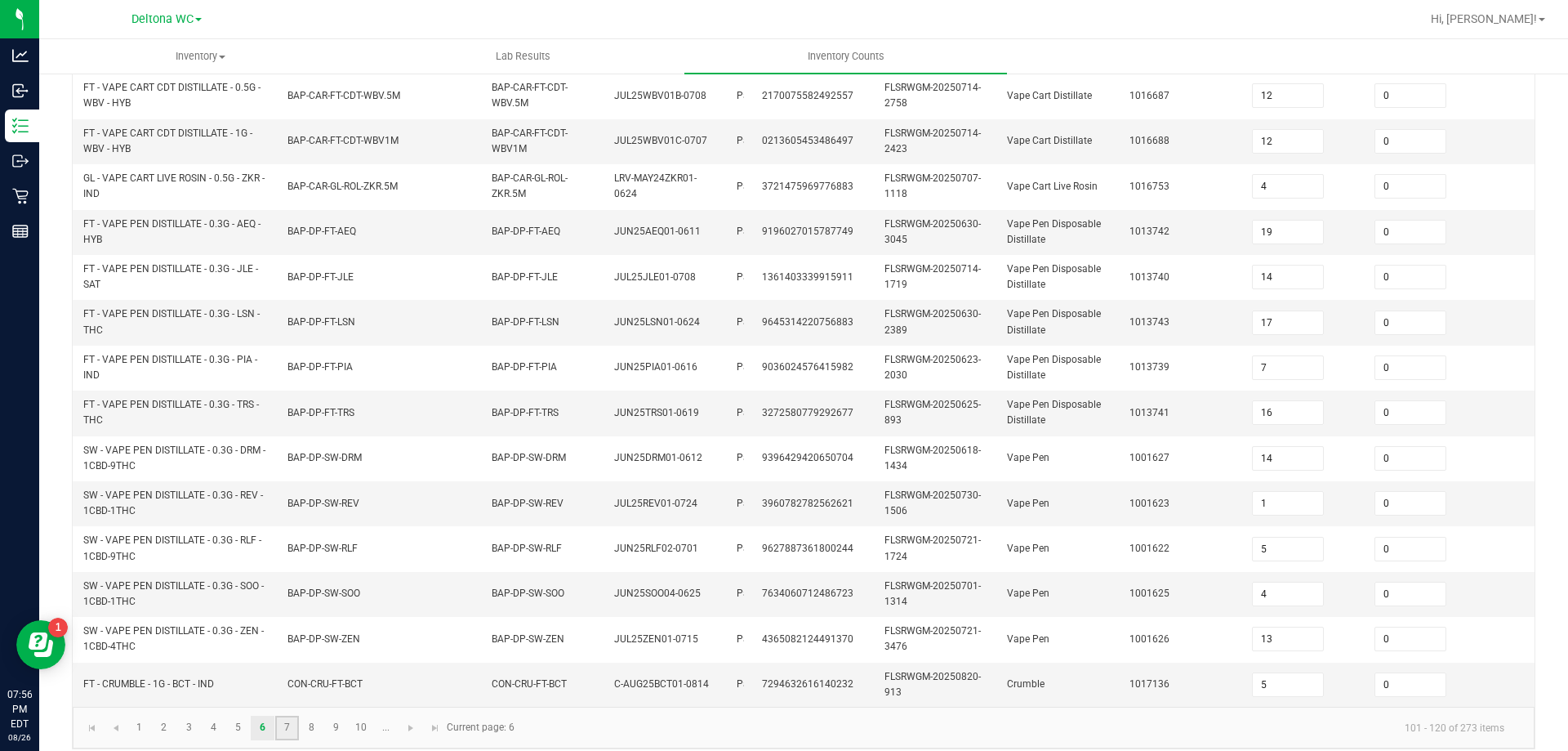
click at [277, 734] on link "7" at bounding box center [287, 728] width 24 height 24
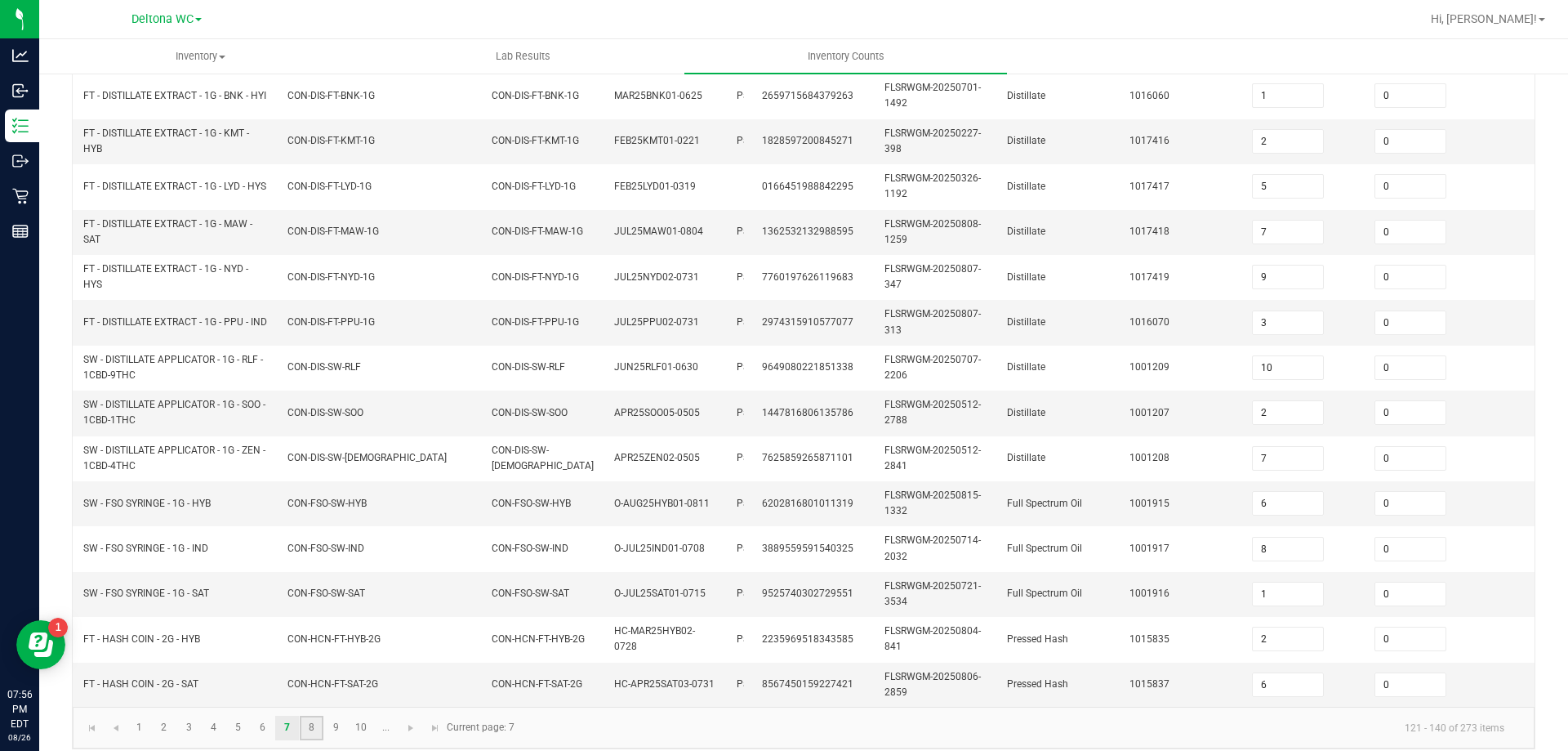
click at [305, 732] on link "8" at bounding box center [312, 728] width 24 height 24
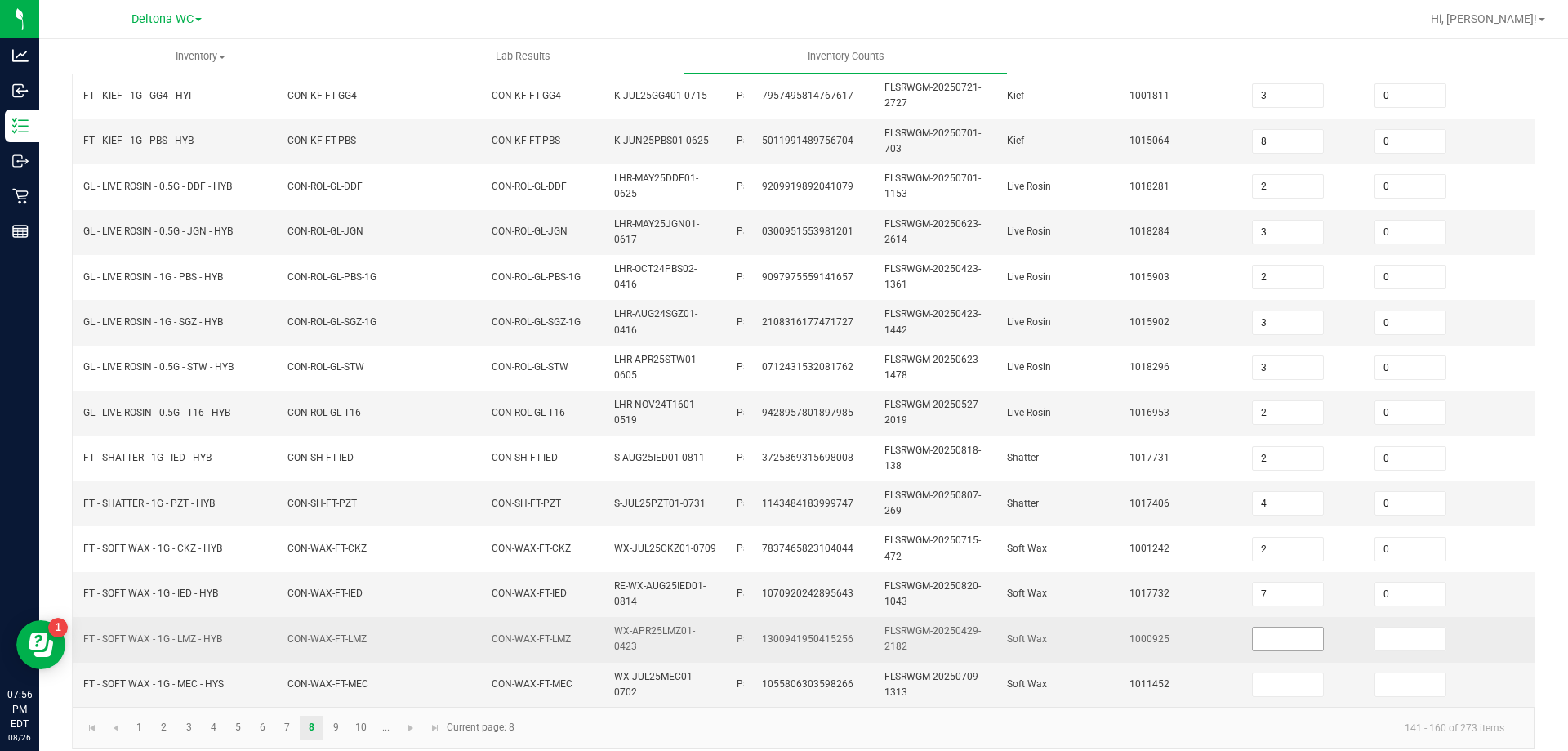
click at [1276, 635] on input at bounding box center [1288, 638] width 71 height 23
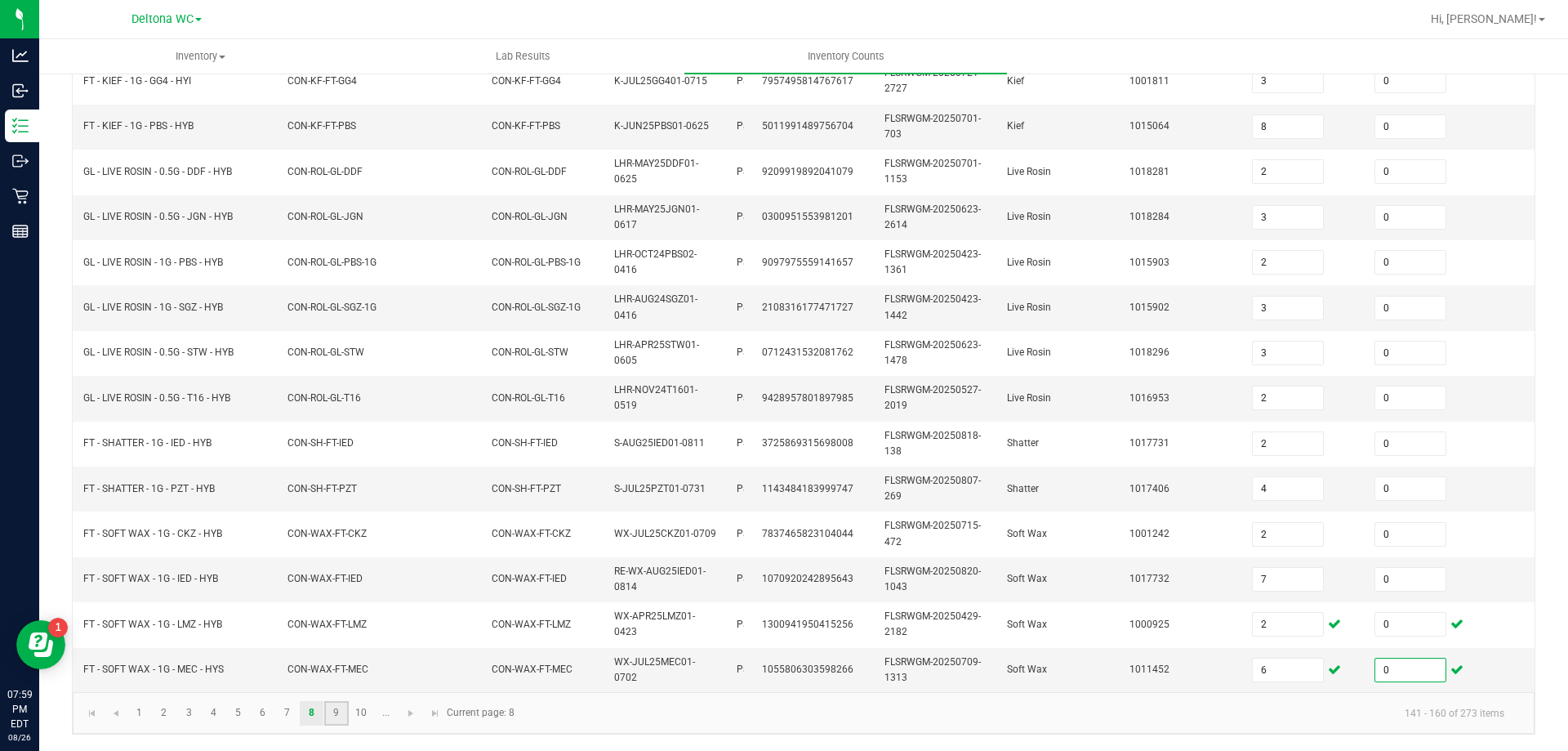
click at [329, 712] on link "9" at bounding box center [336, 713] width 24 height 24
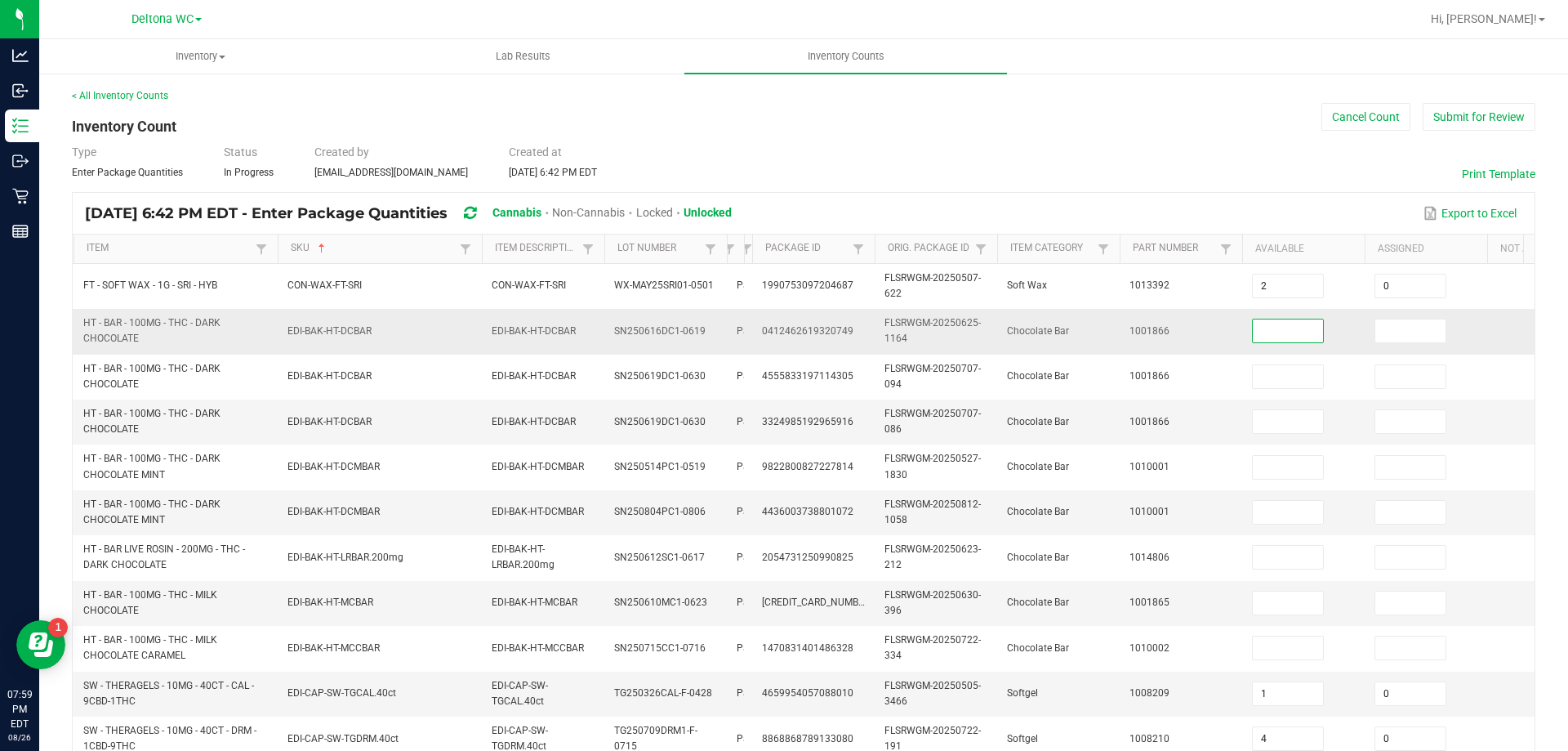
click at [1292, 330] on input at bounding box center [1288, 330] width 71 height 23
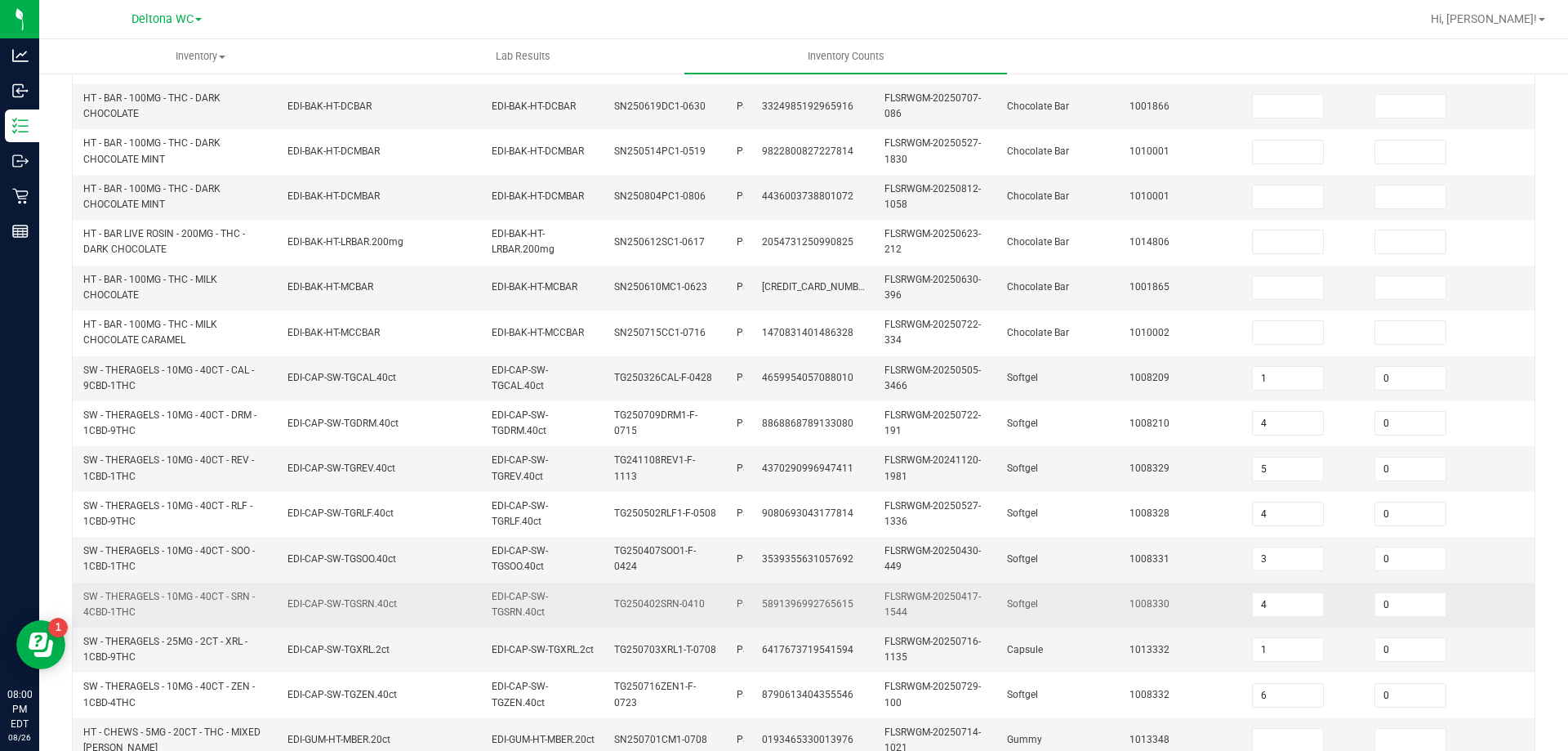
scroll to position [489, 0]
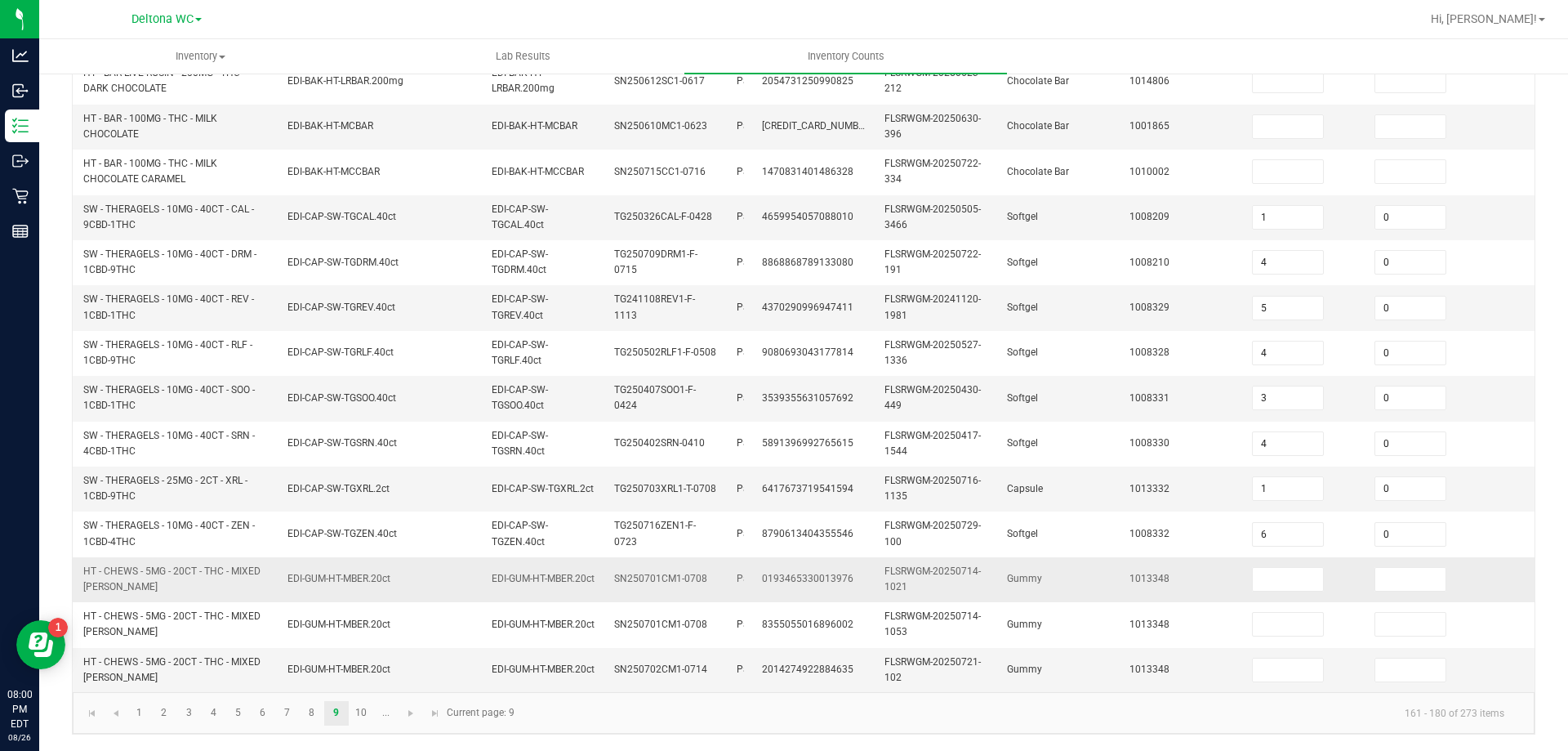
click at [1242, 560] on td at bounding box center [1303, 580] width 122 height 45
click at [1264, 568] on input at bounding box center [1288, 579] width 71 height 23
click at [366, 708] on link "10" at bounding box center [361, 713] width 24 height 24
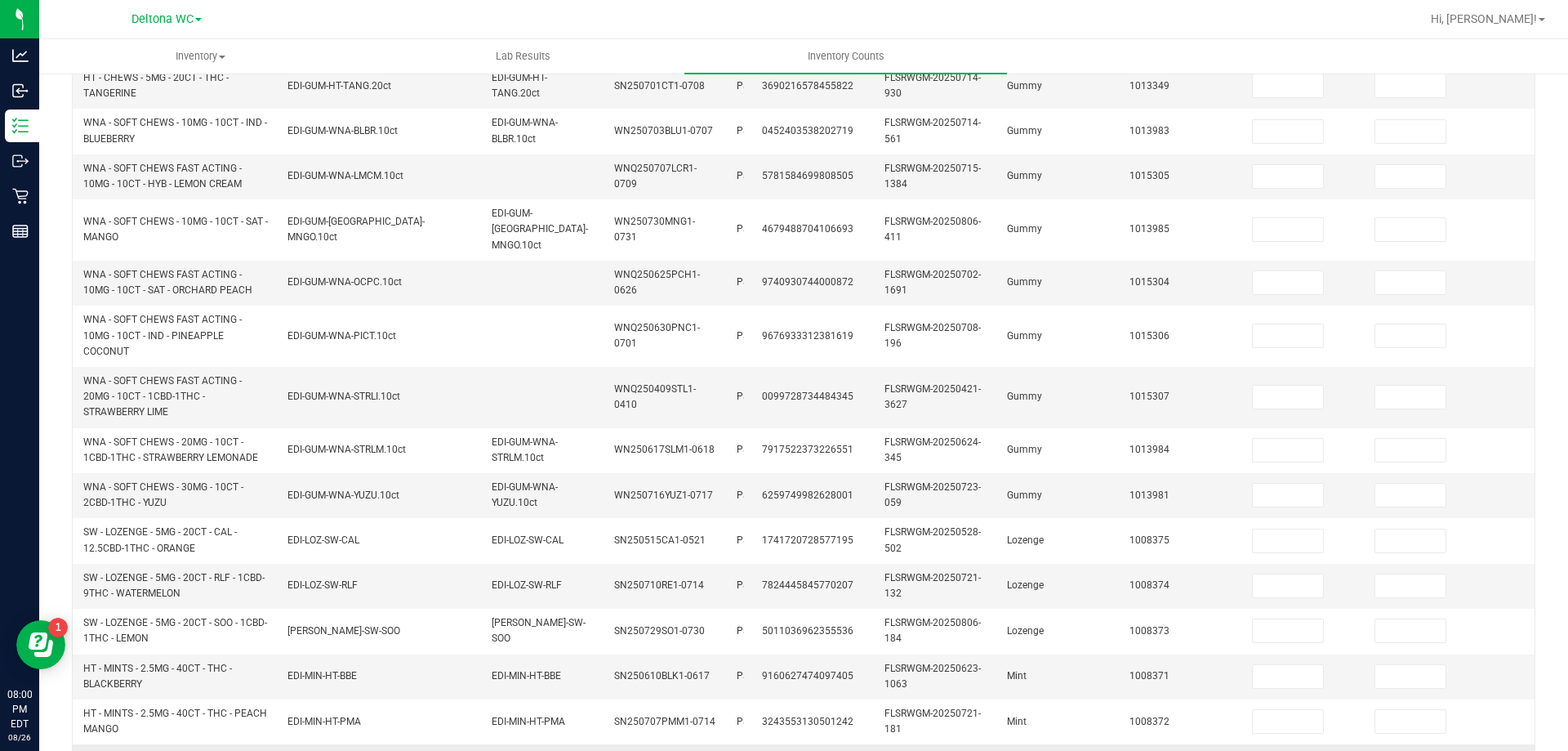
scroll to position [80, 0]
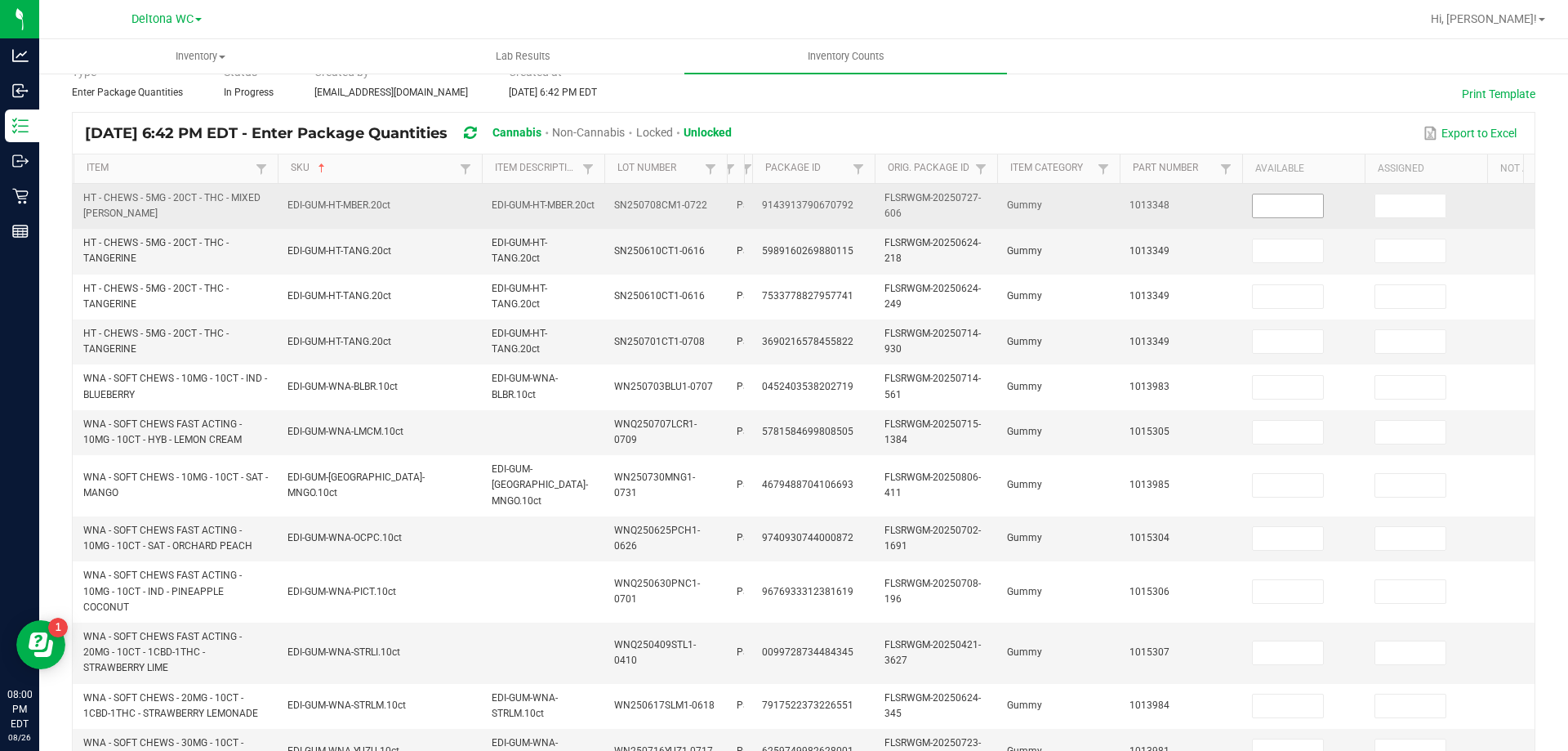
drag, startPoint x: 1249, startPoint y: 204, endPoint x: 1258, endPoint y: 203, distance: 9.1
click at [1251, 203] on td at bounding box center [1303, 206] width 122 height 45
click at [1264, 204] on input at bounding box center [1288, 206] width 71 height 23
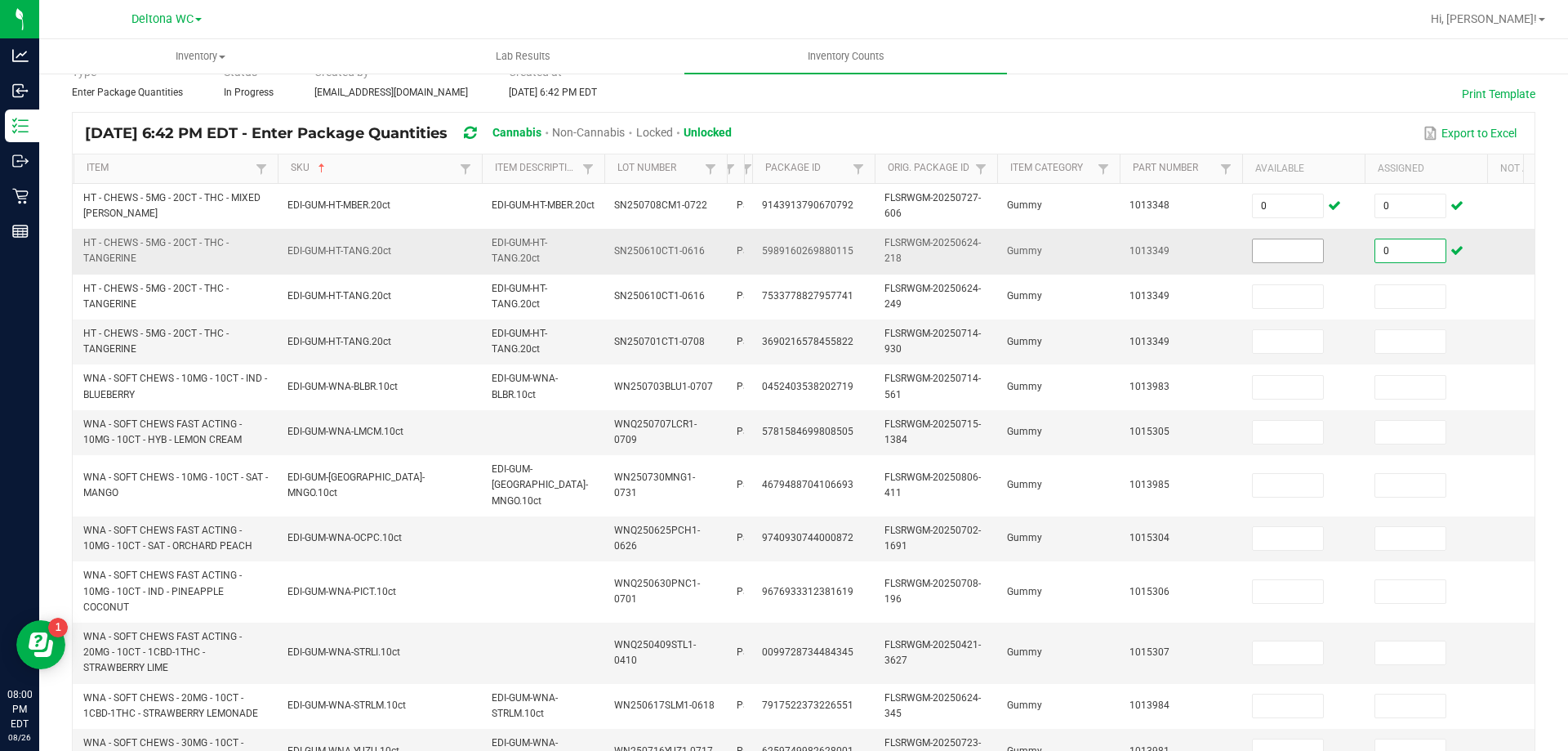
click at [1266, 250] on input at bounding box center [1288, 250] width 71 height 23
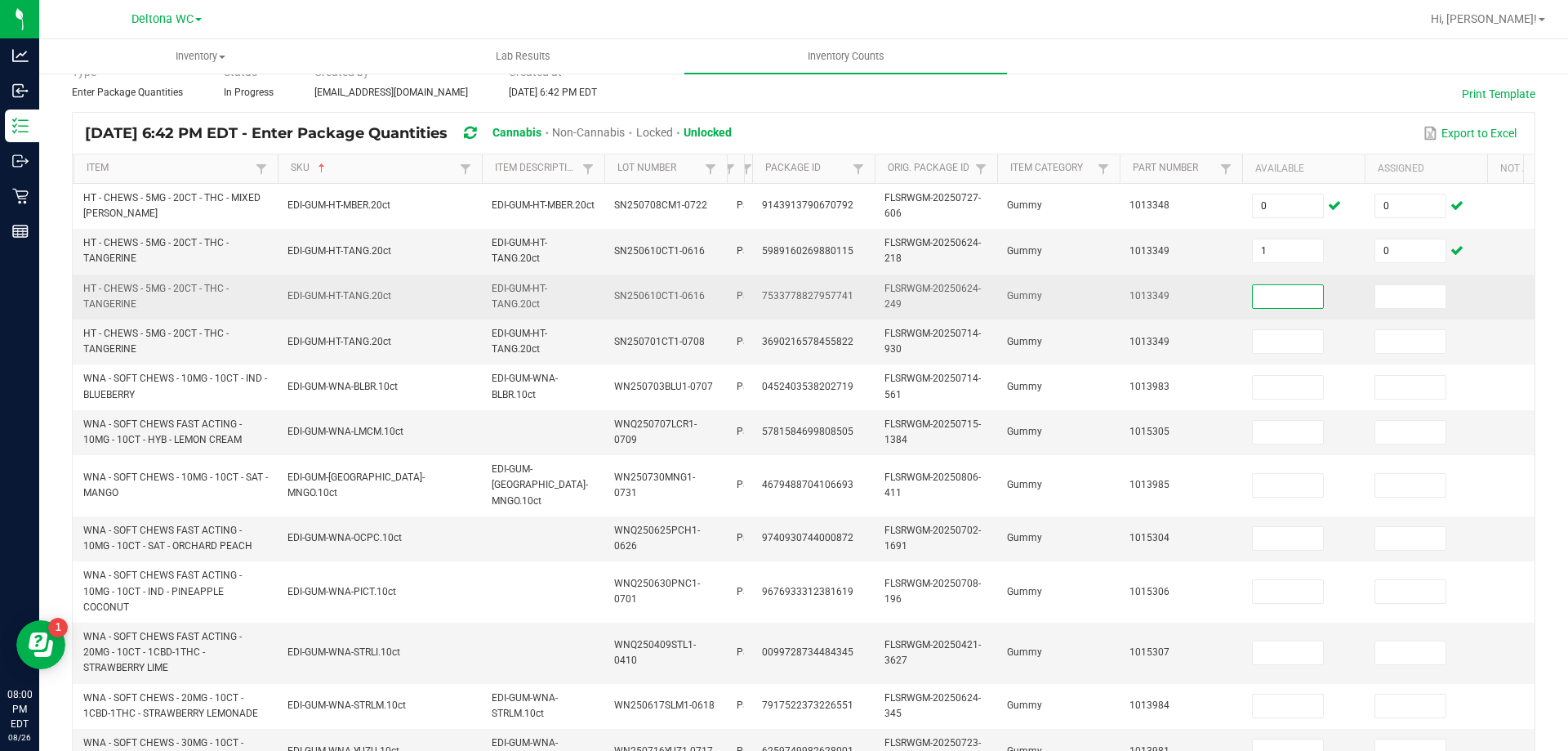
click at [1295, 299] on input at bounding box center [1288, 296] width 71 height 23
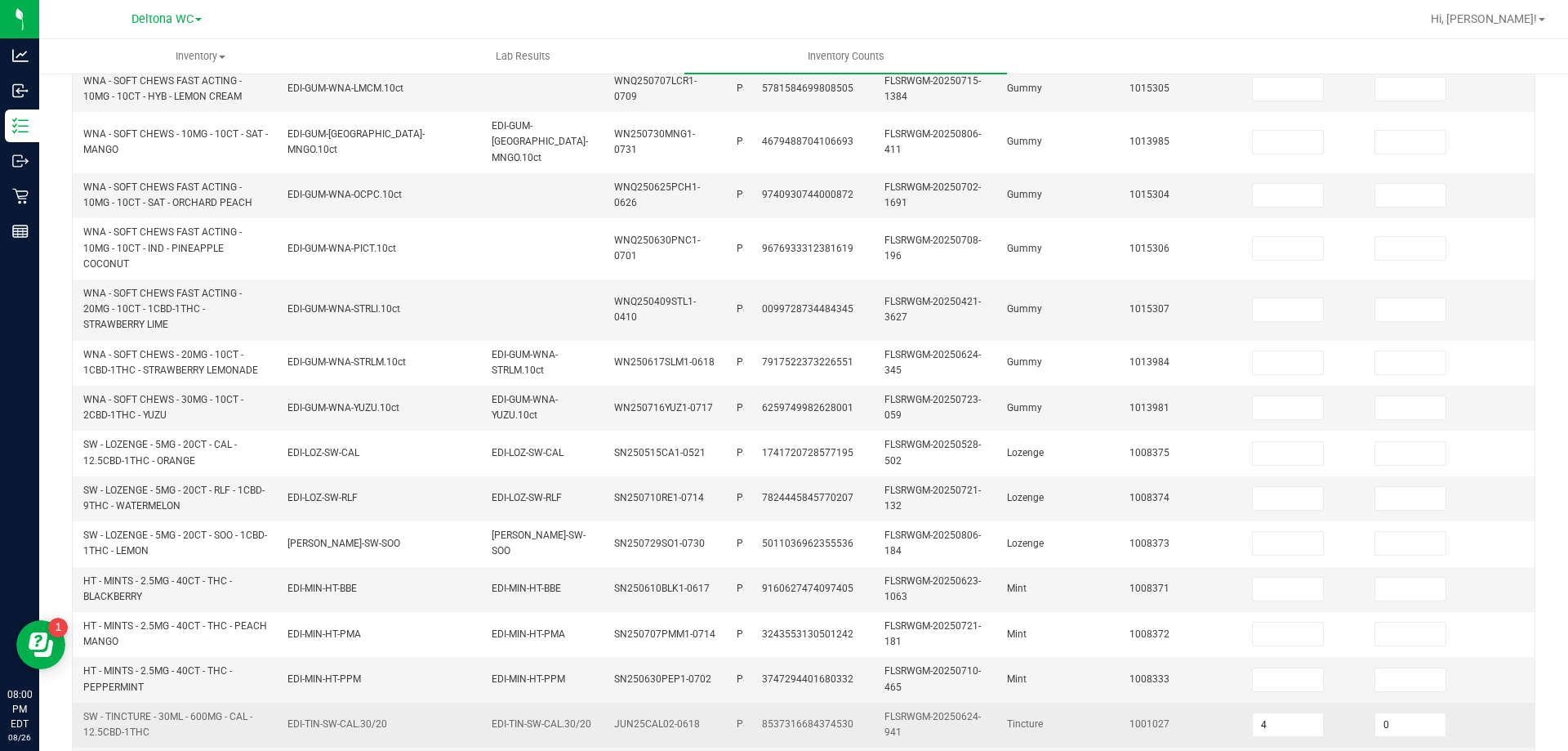
scroll to position [520, 0]
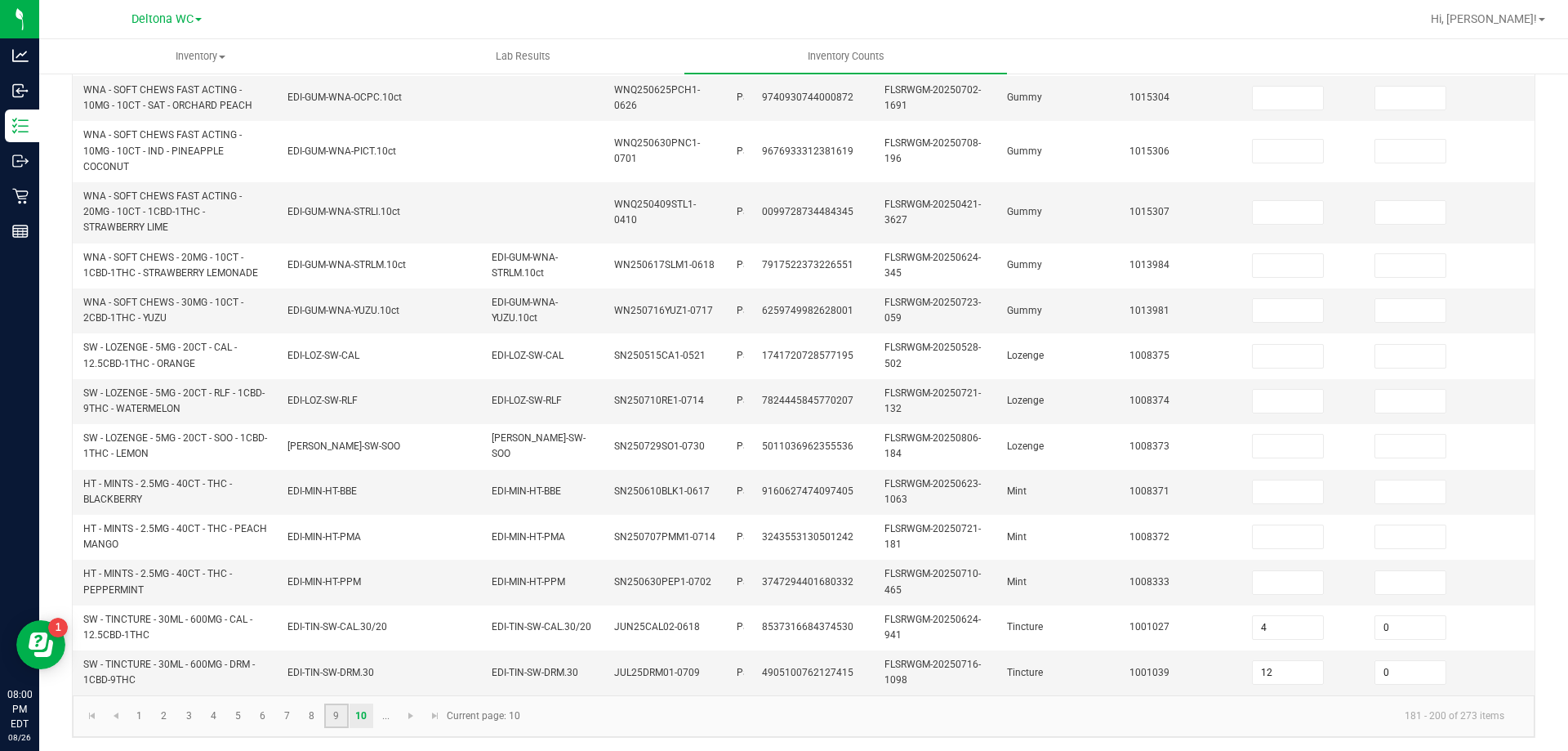
click at [339, 708] on link "9" at bounding box center [336, 716] width 24 height 24
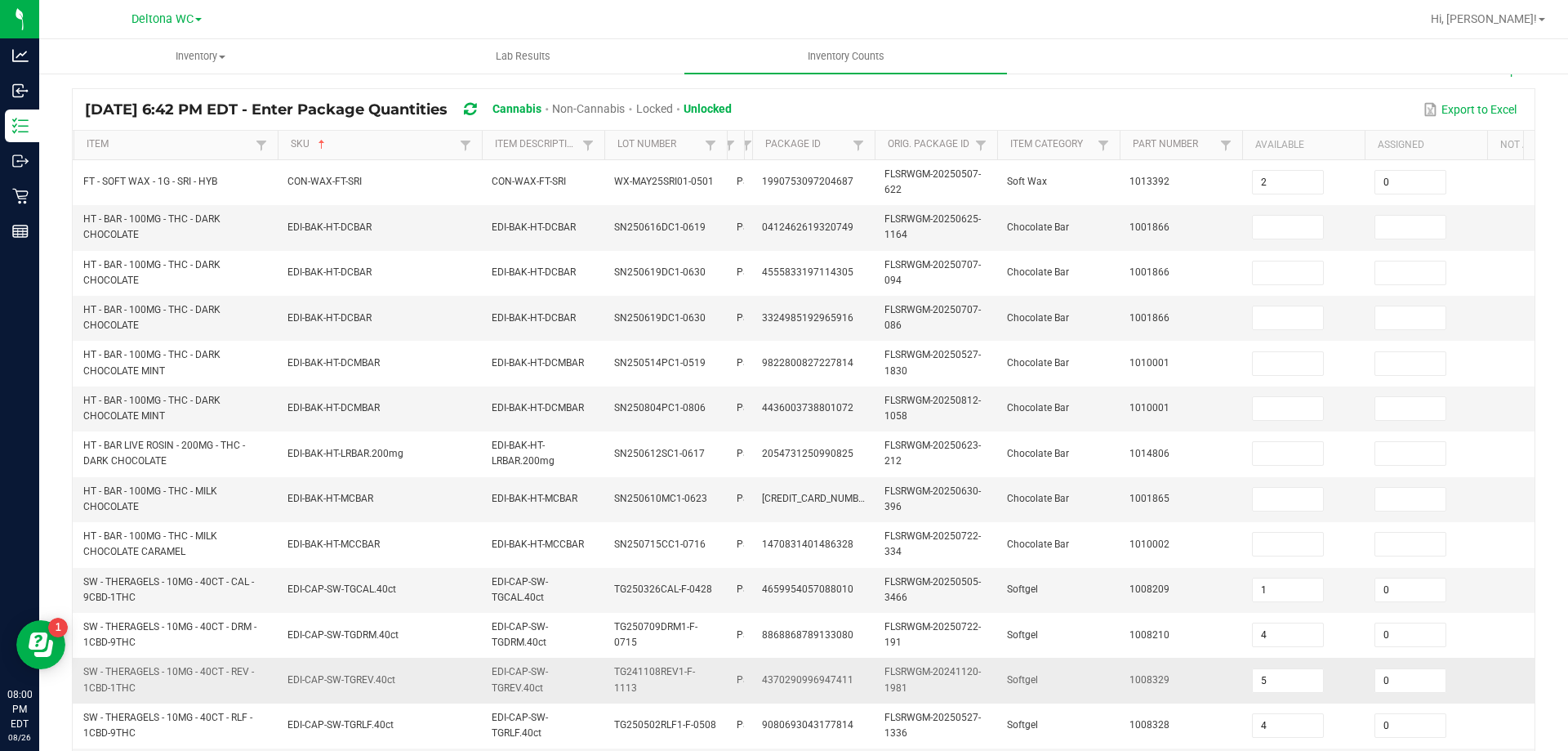
scroll to position [80, 0]
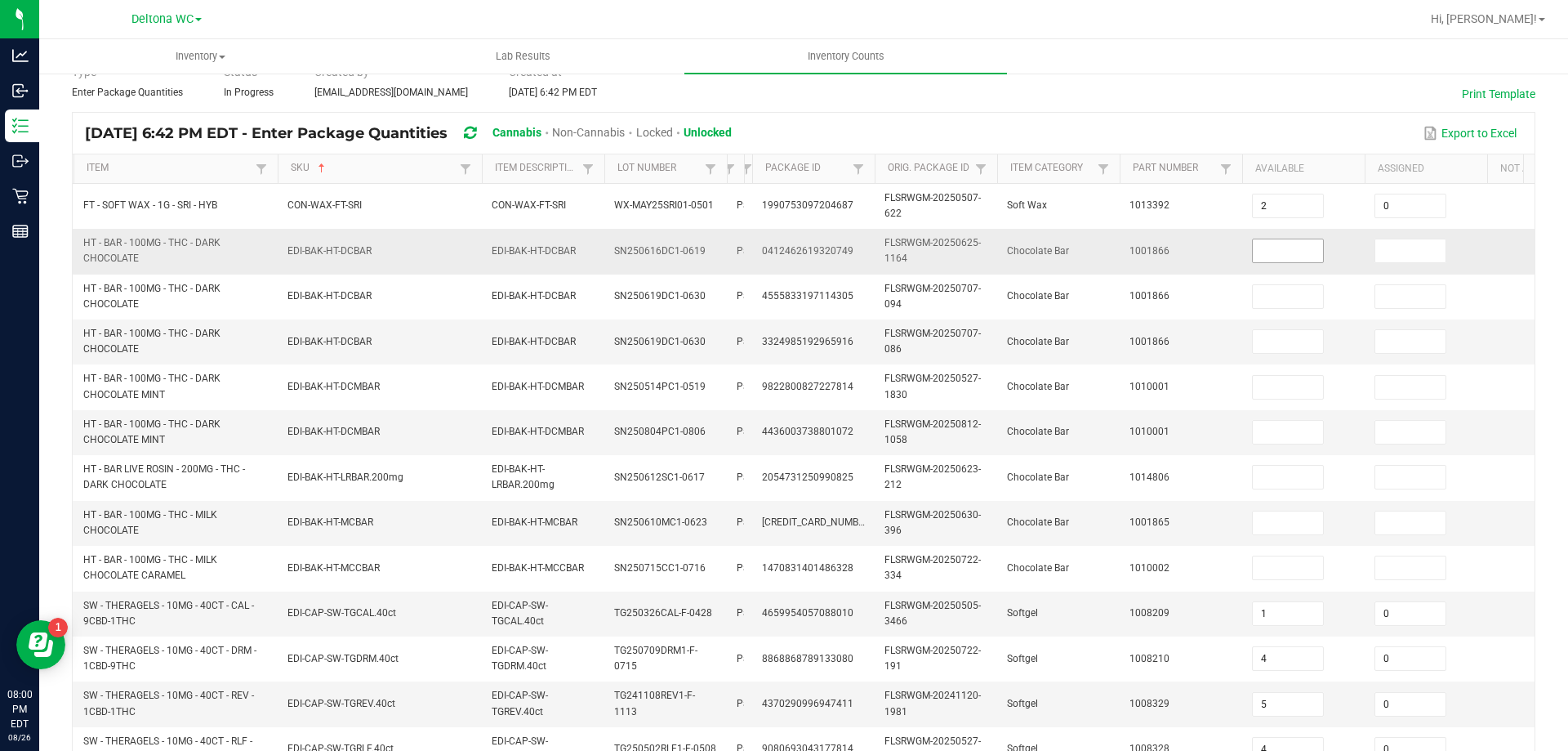
click at [1282, 238] on span at bounding box center [1288, 250] width 72 height 24
click at [1282, 249] on input at bounding box center [1288, 250] width 71 height 23
click at [1282, 255] on input at bounding box center [1288, 250] width 71 height 23
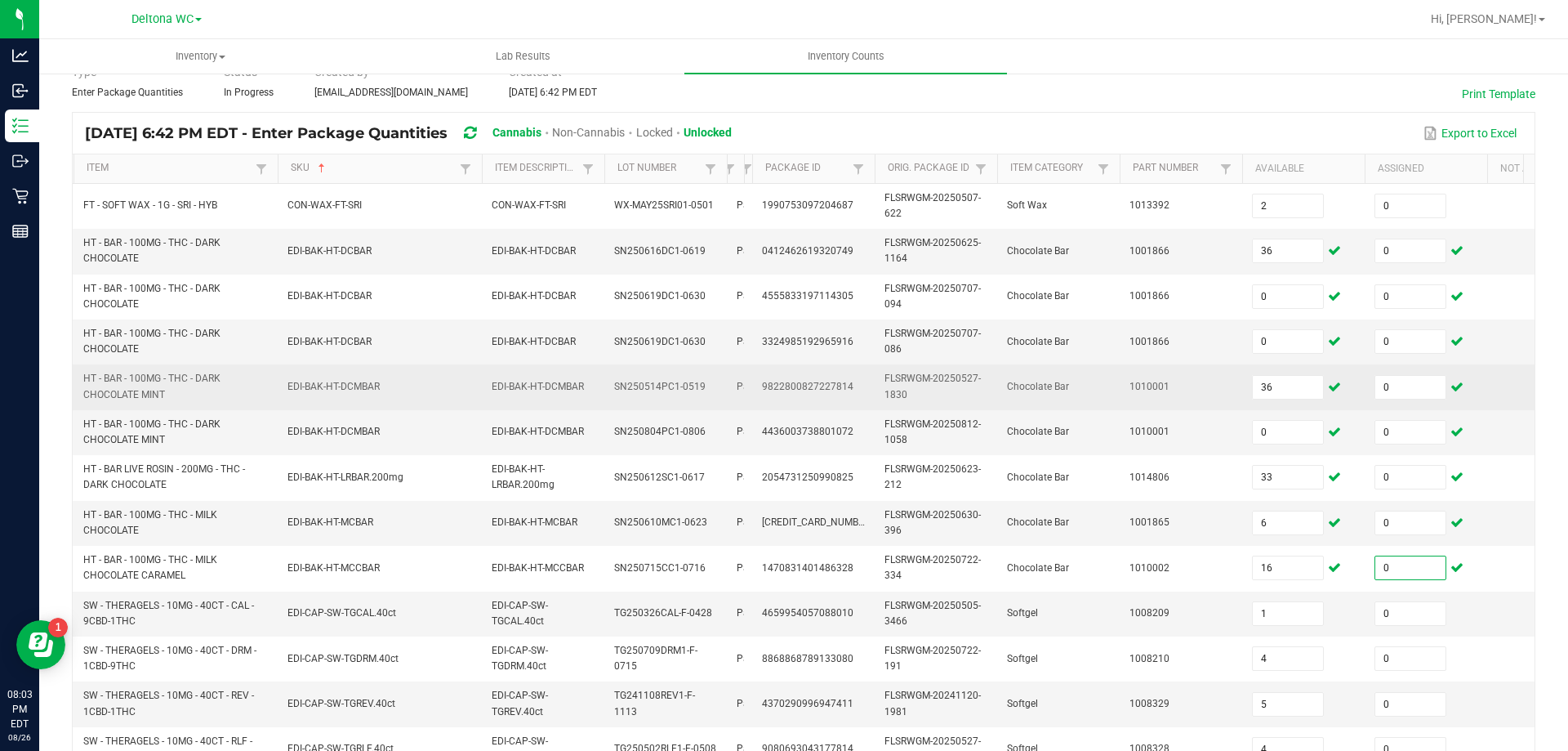
click at [1043, 368] on td "Chocolate Bar" at bounding box center [1059, 387] width 122 height 45
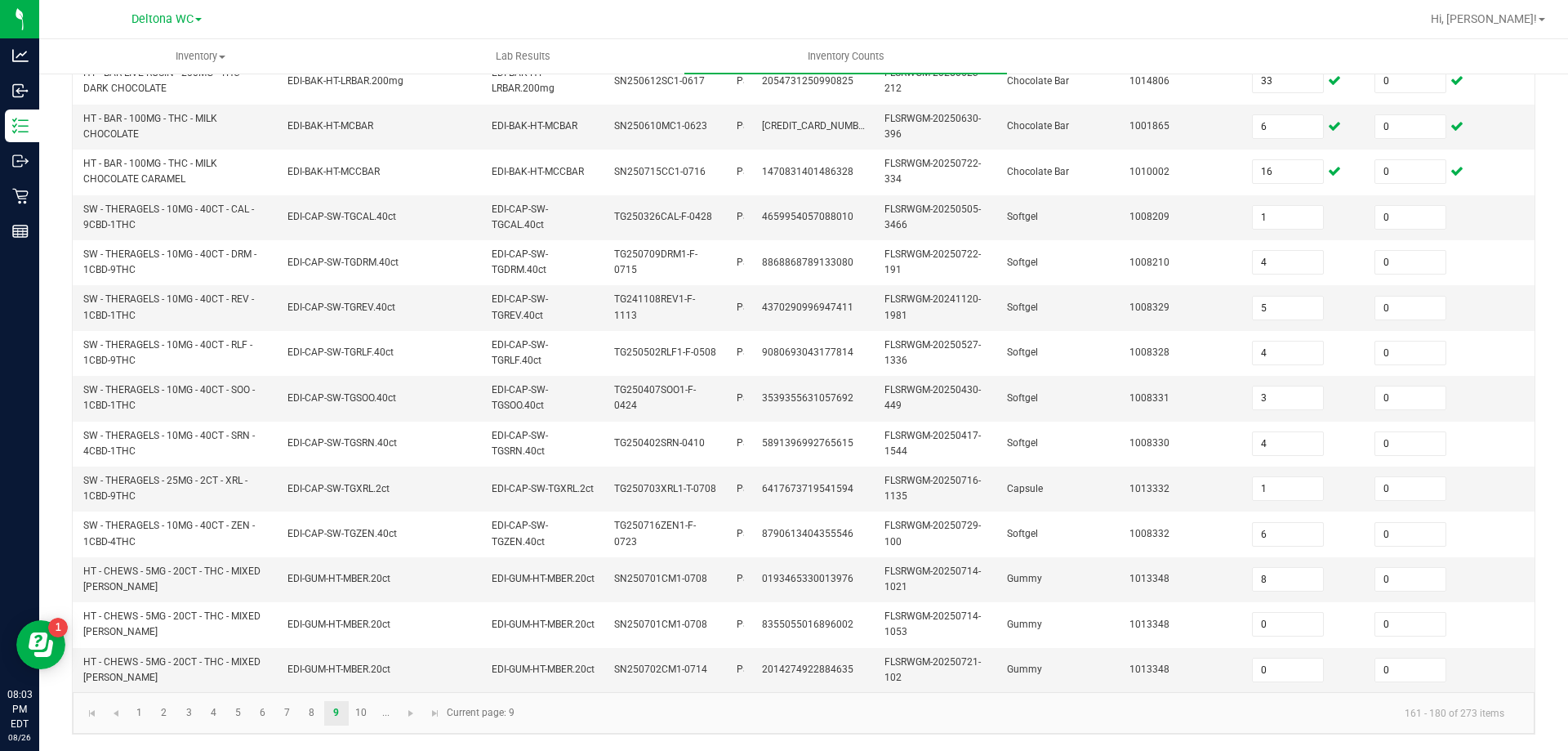
scroll to position [489, 0]
click at [358, 712] on link "10" at bounding box center [361, 713] width 24 height 24
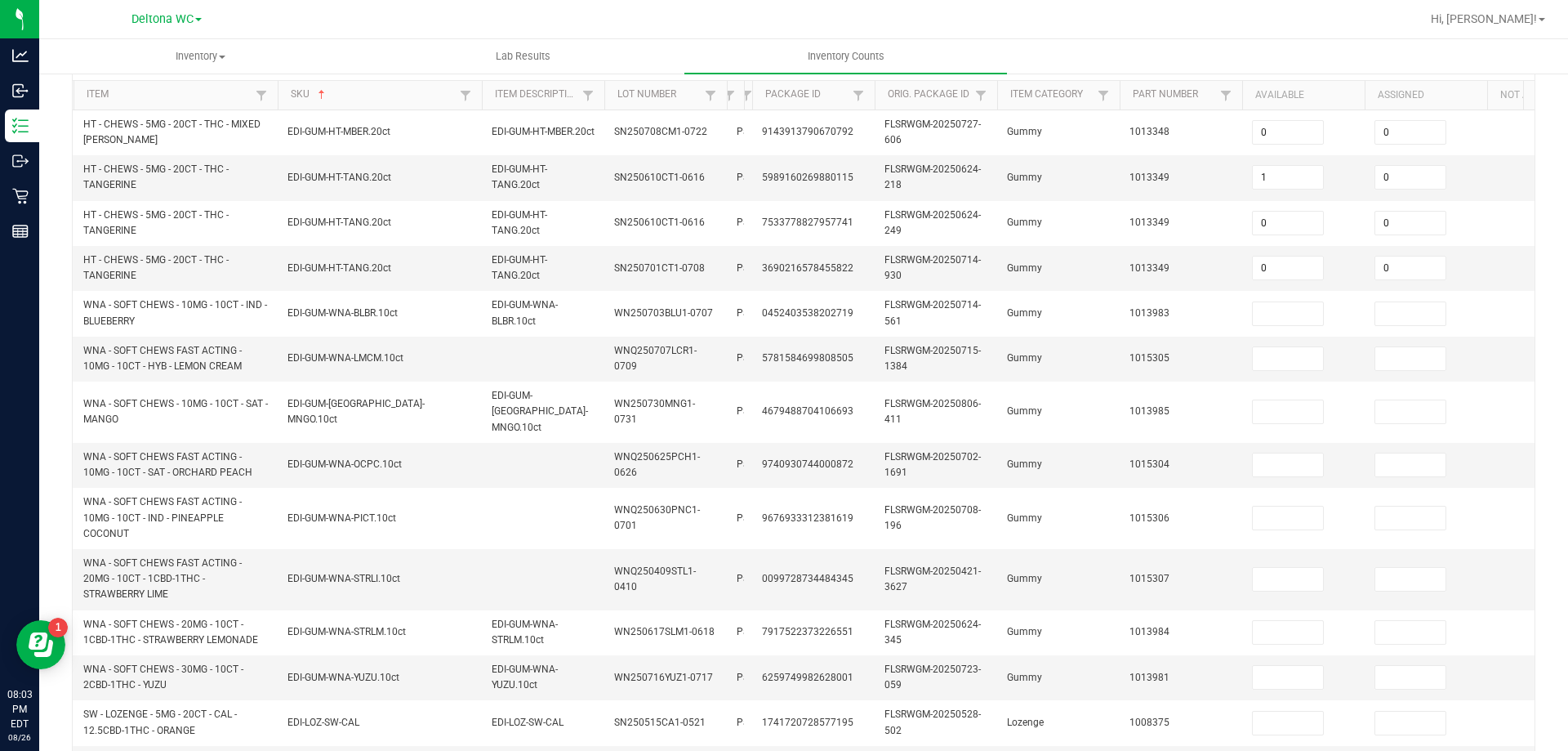
scroll to position [80, 0]
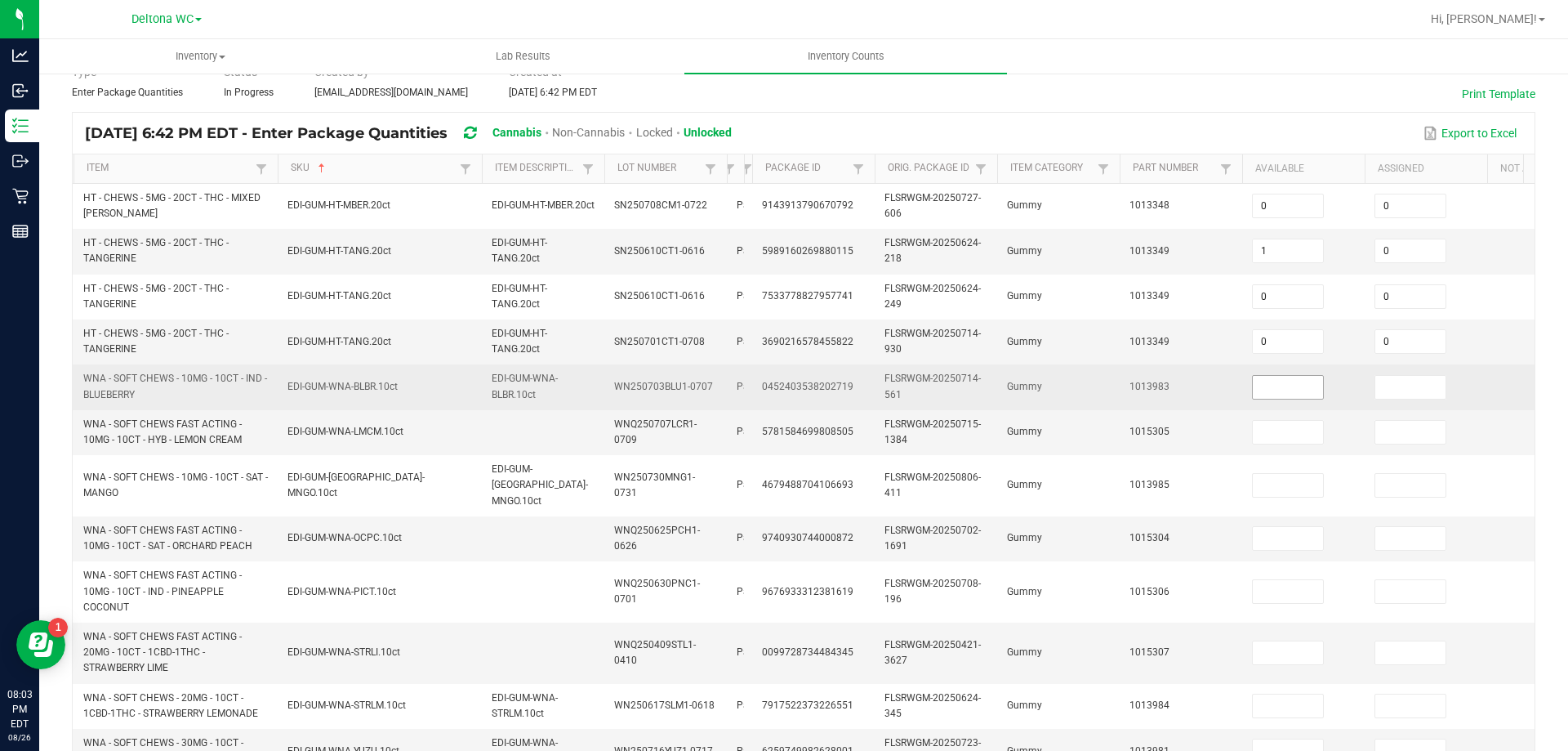
click at [1284, 385] on input at bounding box center [1288, 387] width 71 height 23
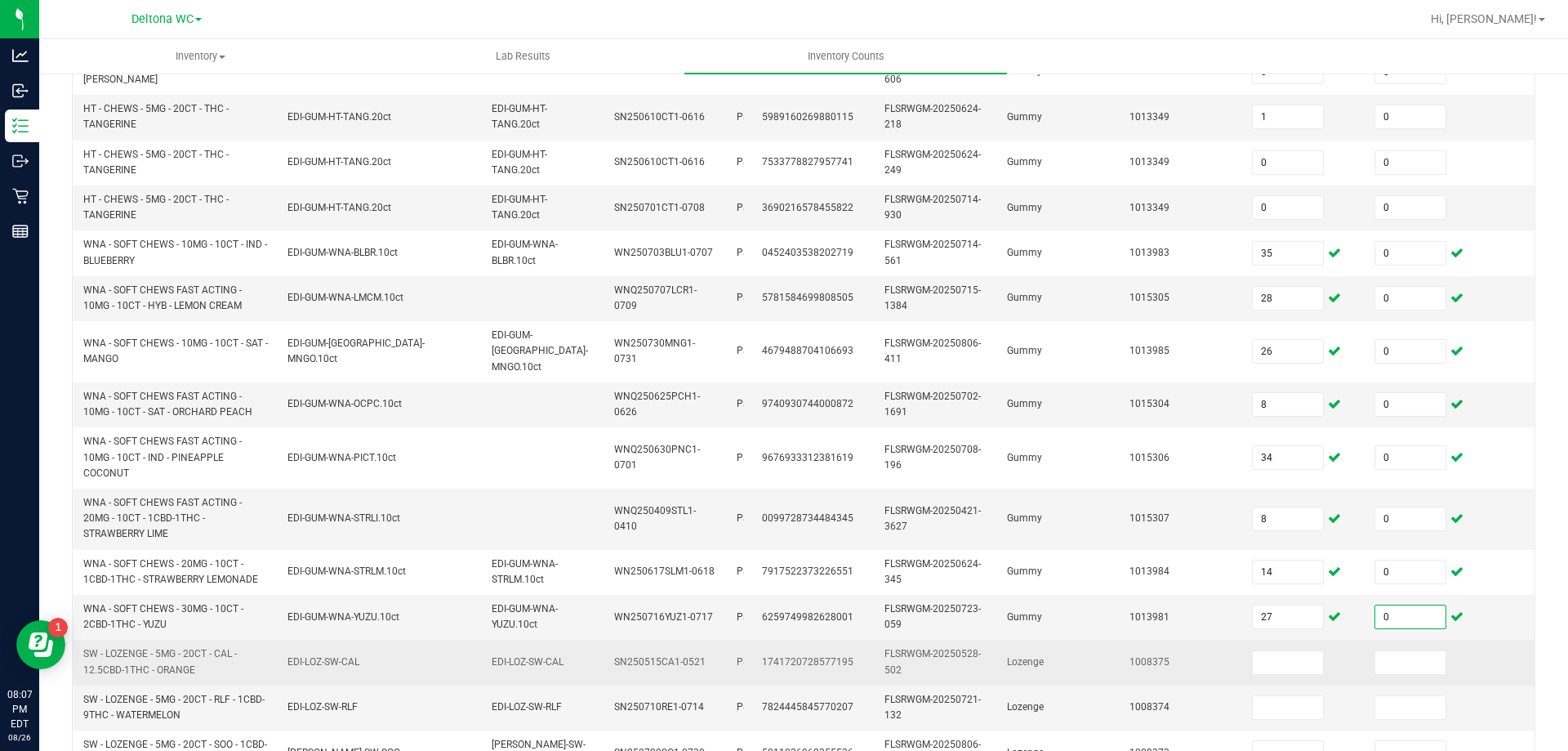
scroll to position [325, 0]
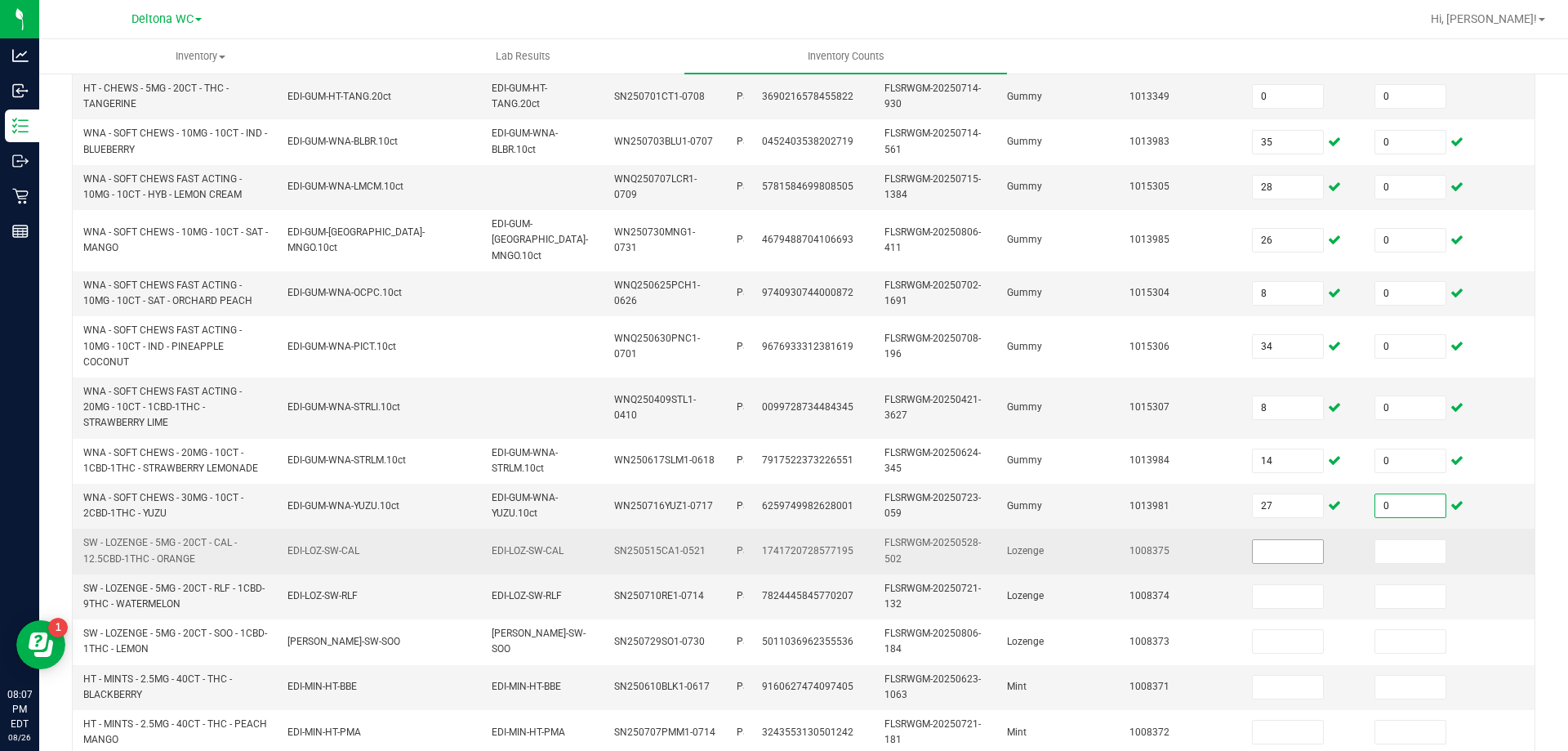
click at [1309, 540] on input at bounding box center [1288, 551] width 71 height 23
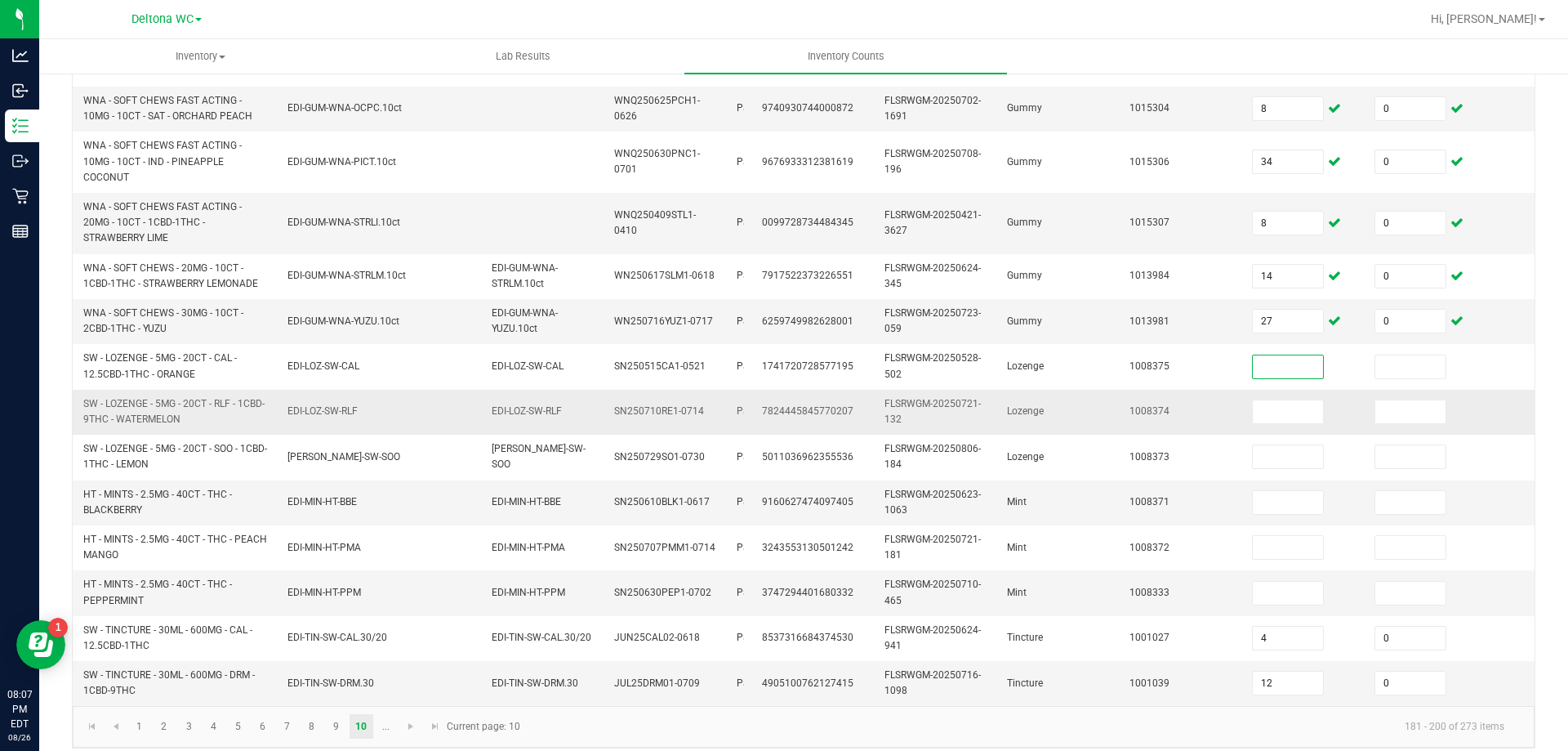
scroll to position [520, 0]
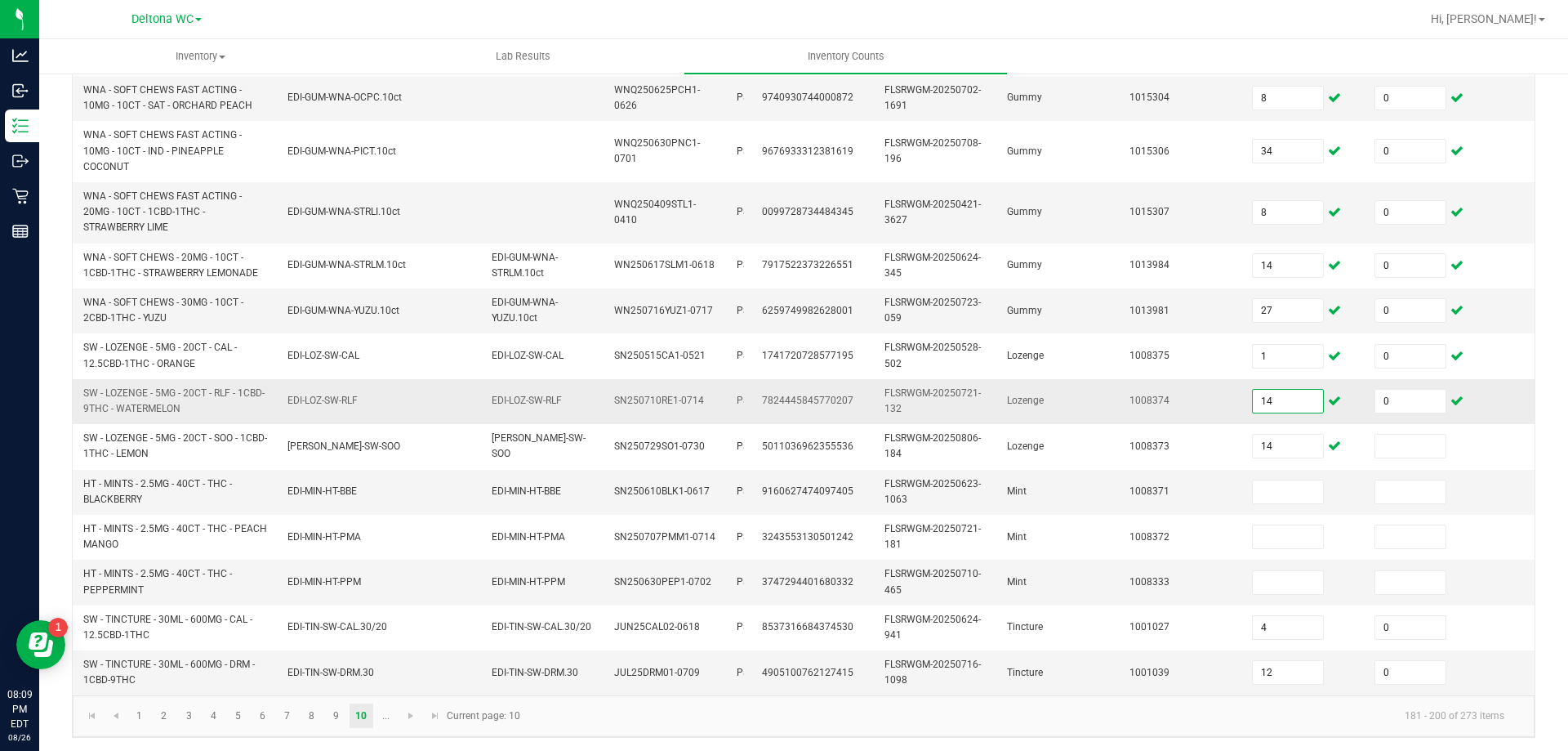
click at [1317, 390] on input "14" at bounding box center [1288, 401] width 71 height 23
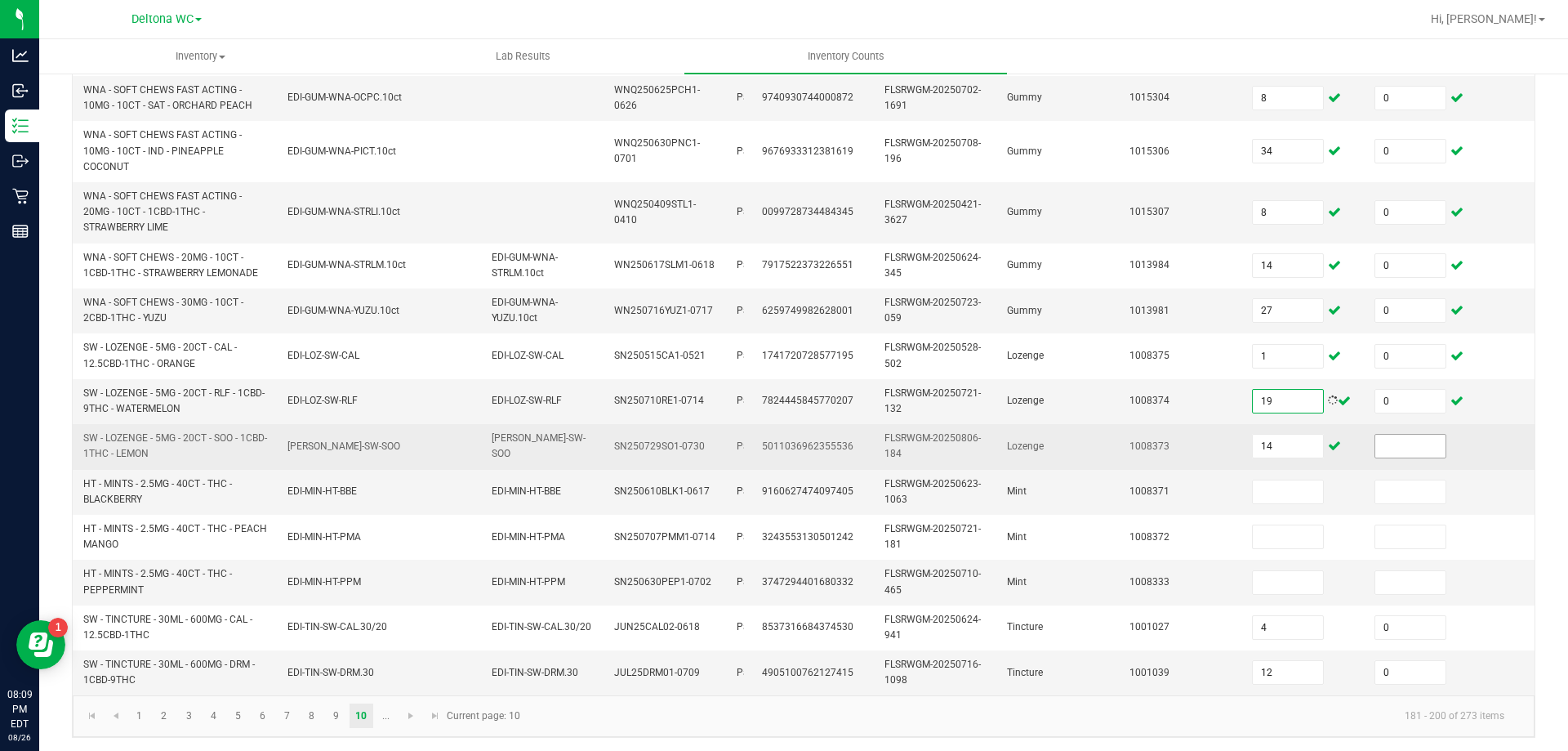
click at [1408, 436] on input at bounding box center [1411, 446] width 71 height 23
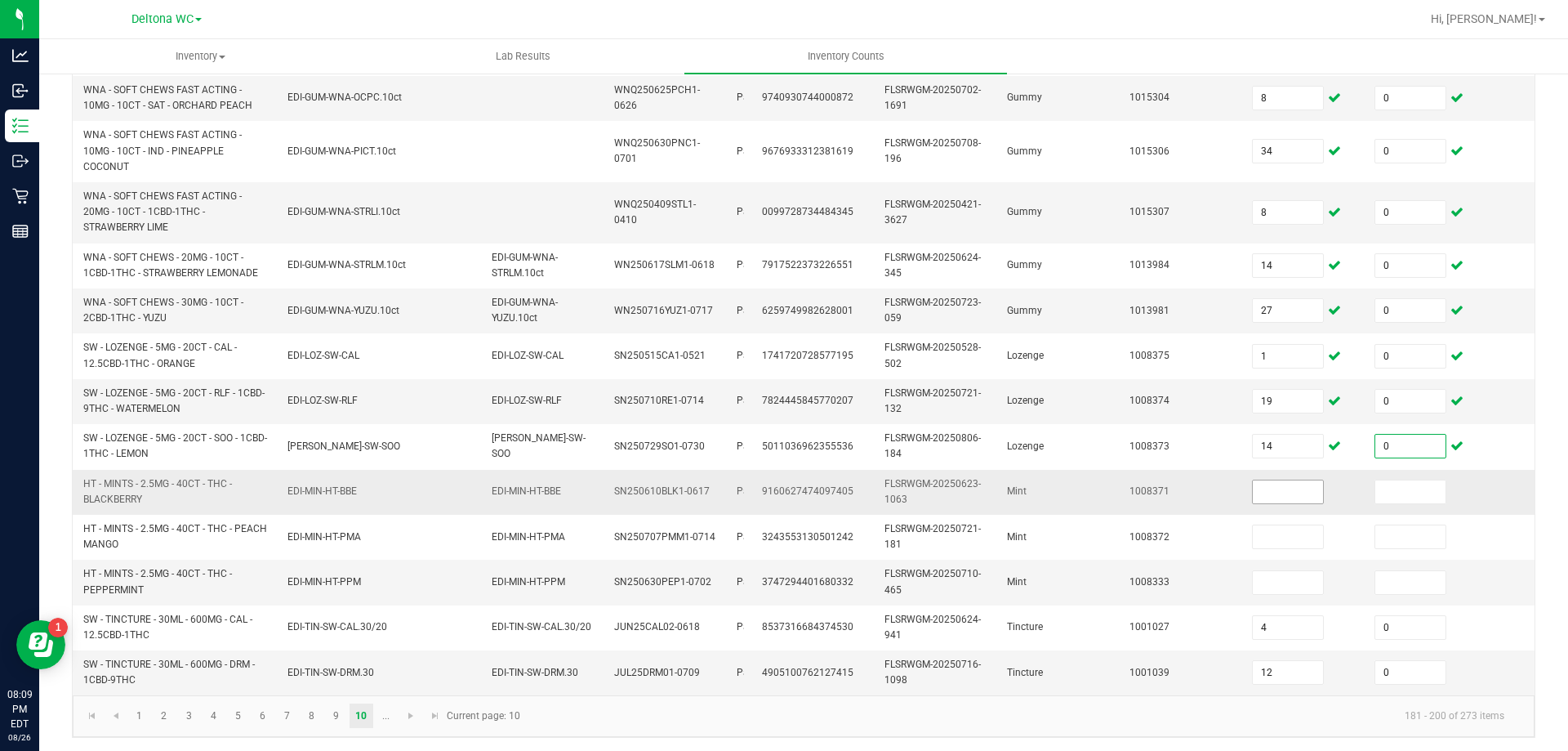
click at [1313, 480] on input at bounding box center [1288, 491] width 71 height 23
click at [414, 719] on link at bounding box center [411, 716] width 24 height 24
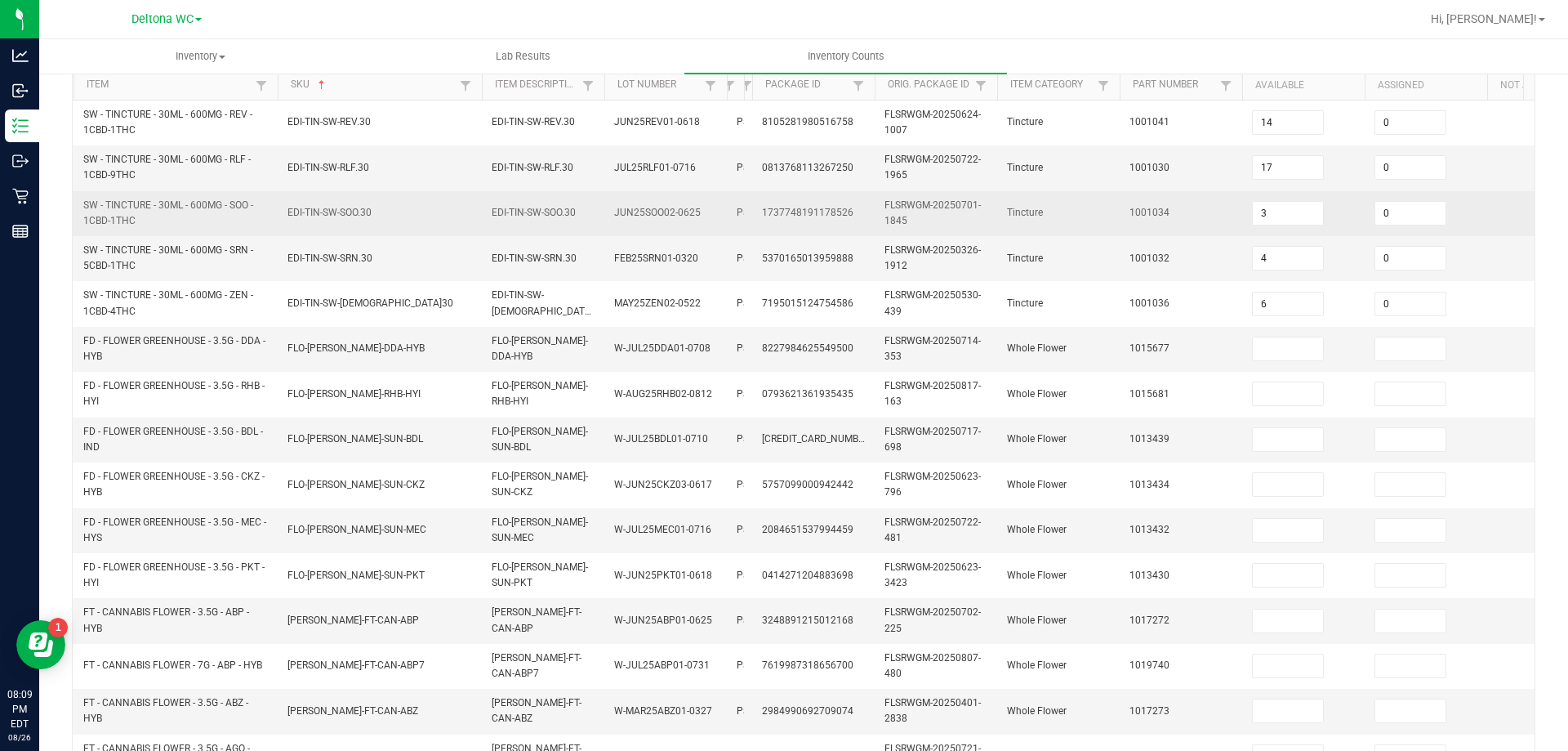
scroll to position [162, 0]
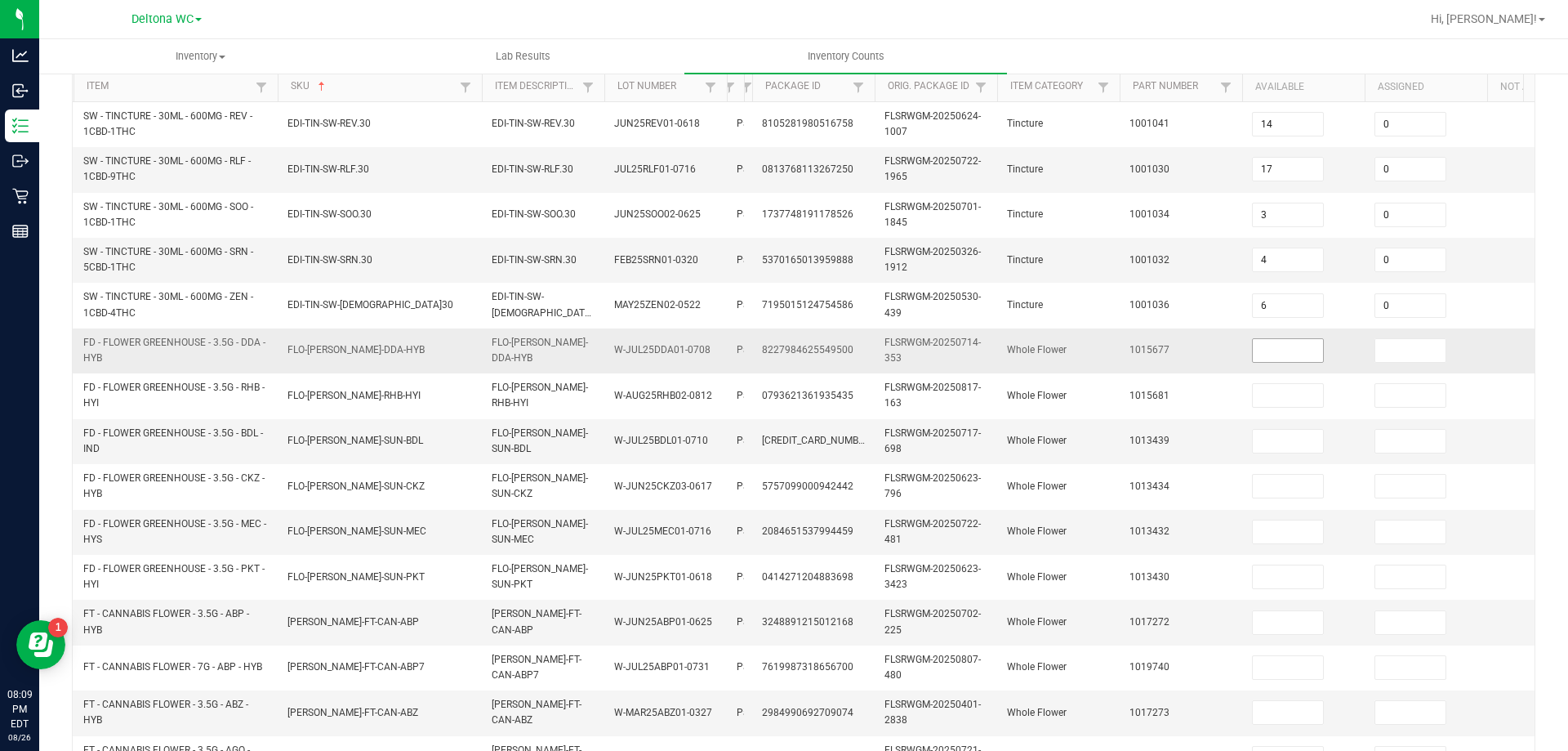
click at [1313, 351] on input at bounding box center [1288, 350] width 71 height 23
click at [1275, 540] on input "13" at bounding box center [1288, 532] width 71 height 23
click at [1276, 625] on input at bounding box center [1288, 622] width 71 height 23
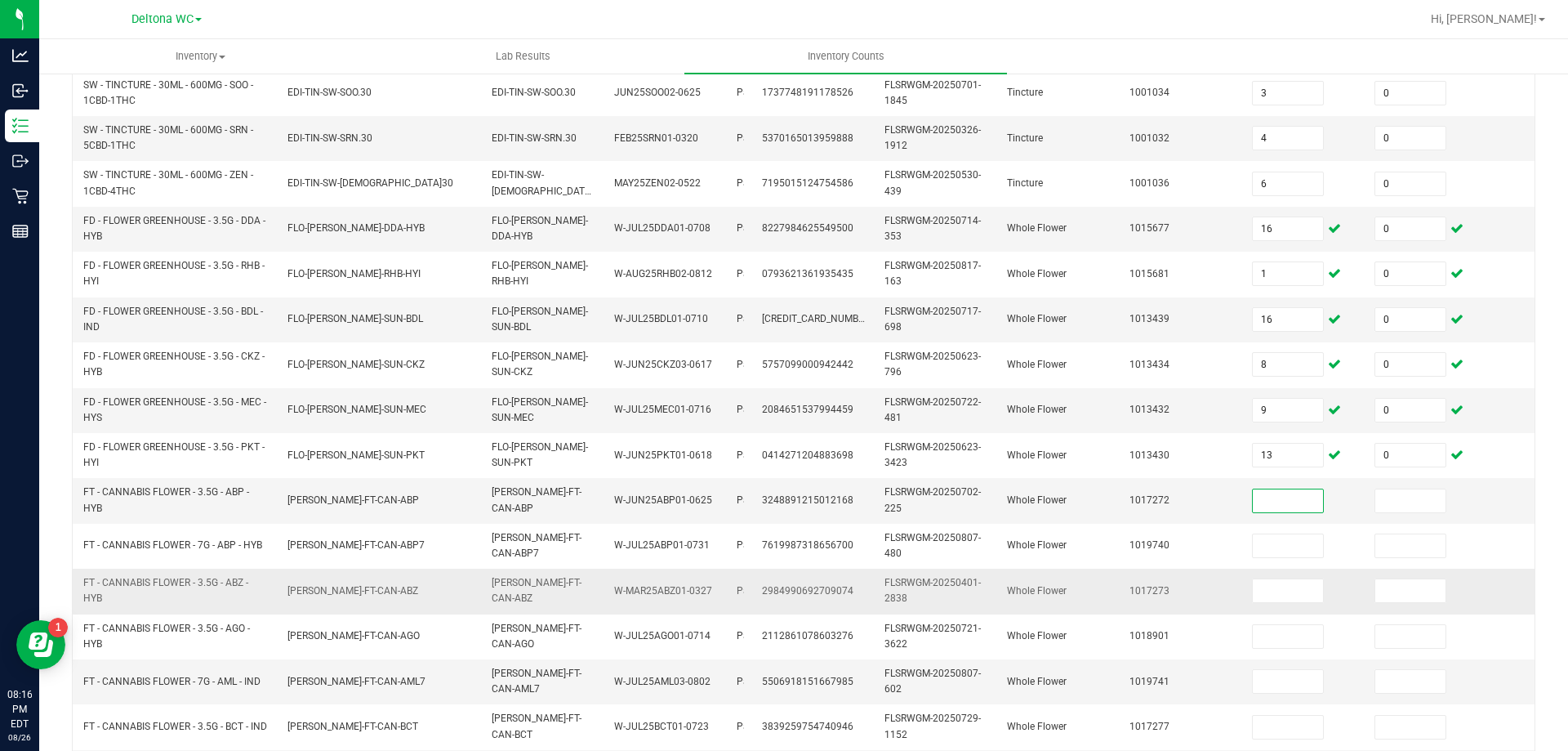
scroll to position [489, 0]
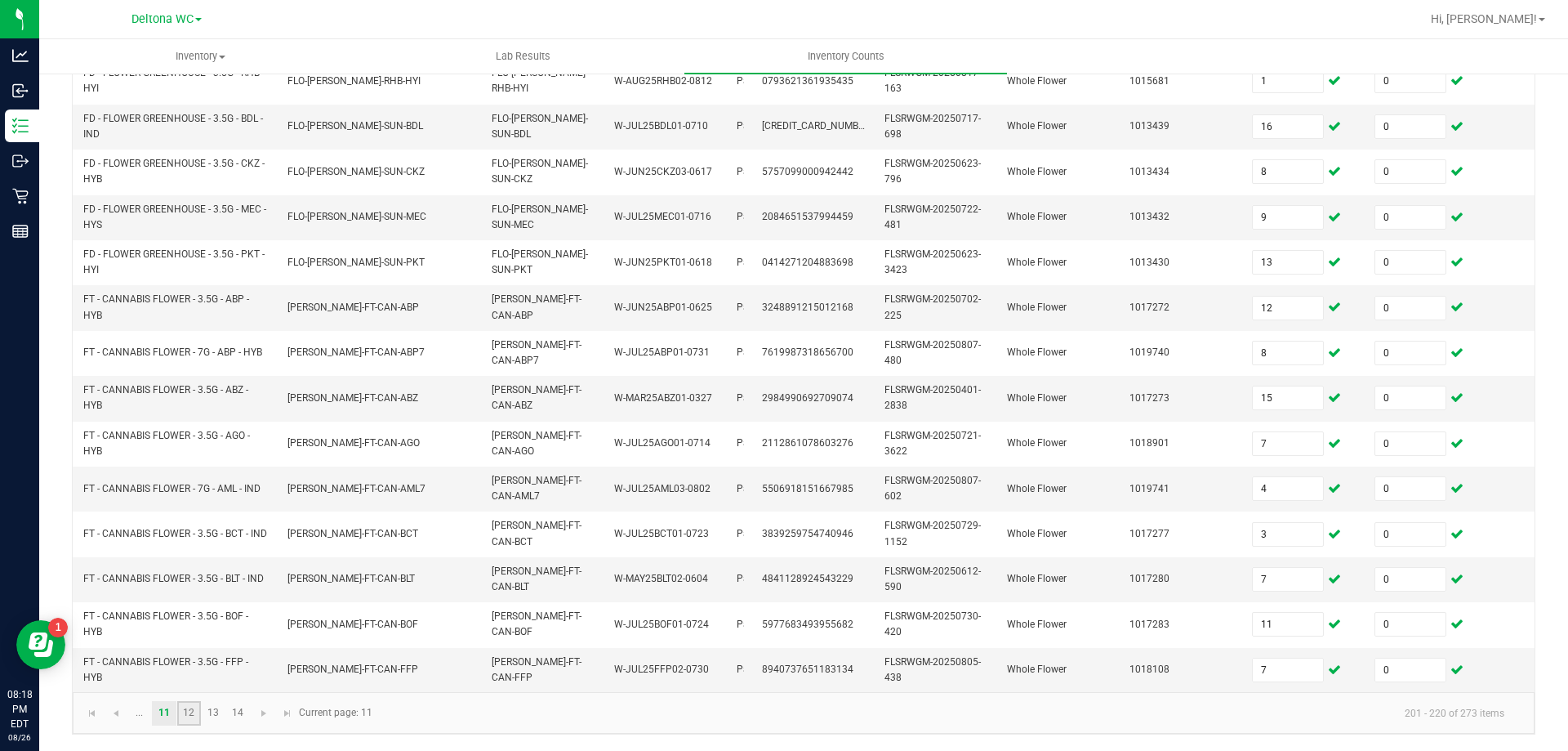
click at [199, 706] on link "12" at bounding box center [189, 713] width 24 height 24
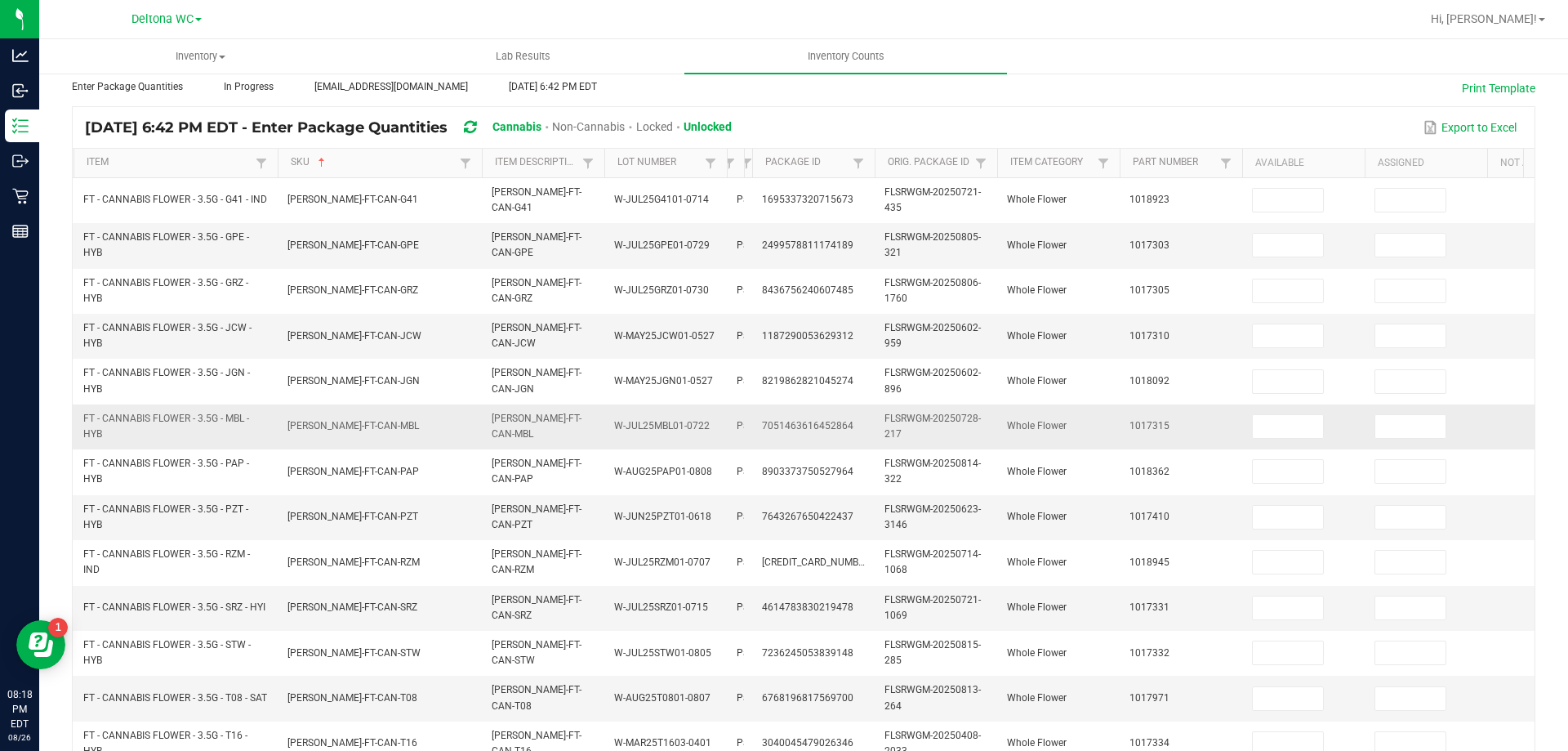
scroll to position [0, 0]
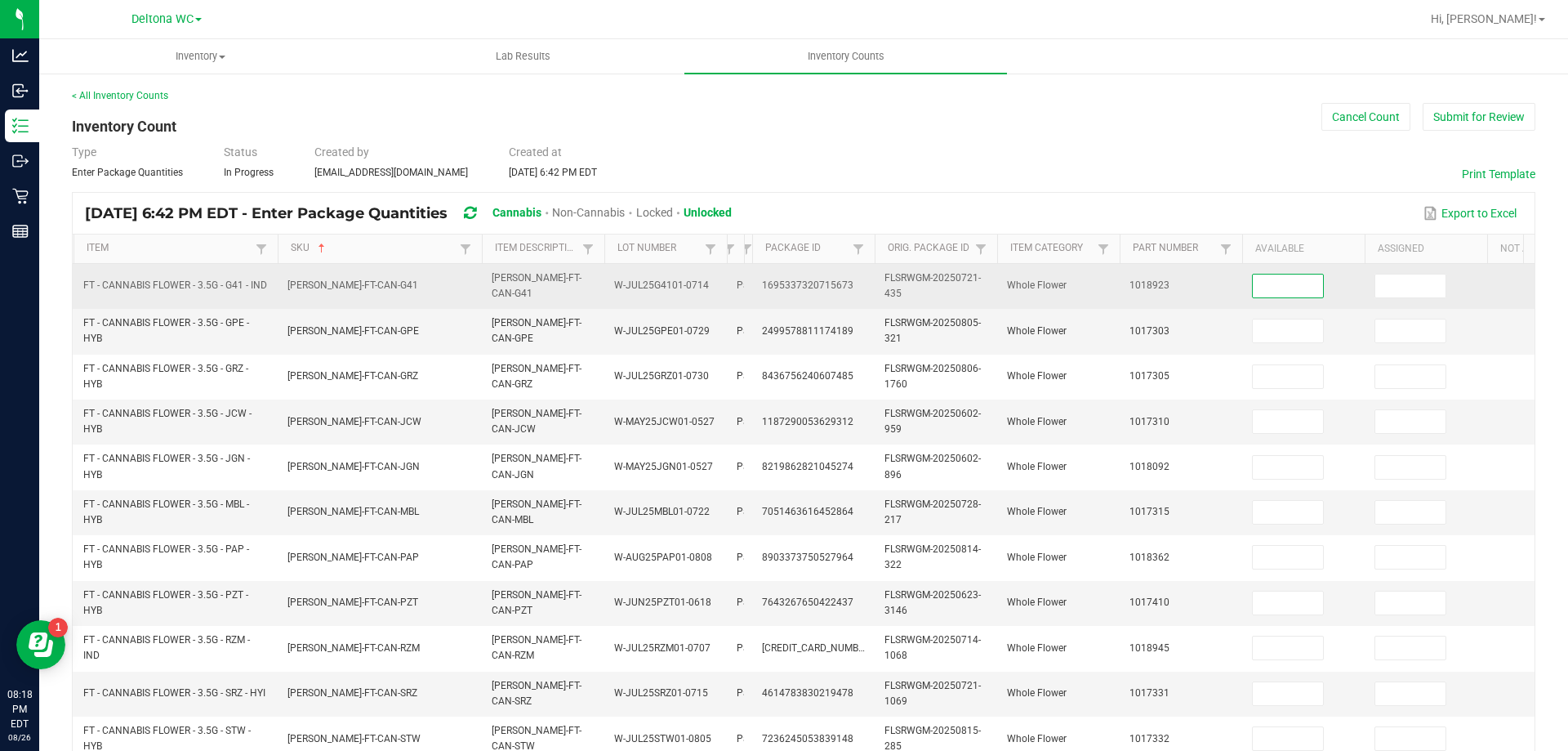
click at [1307, 287] on input at bounding box center [1288, 286] width 71 height 23
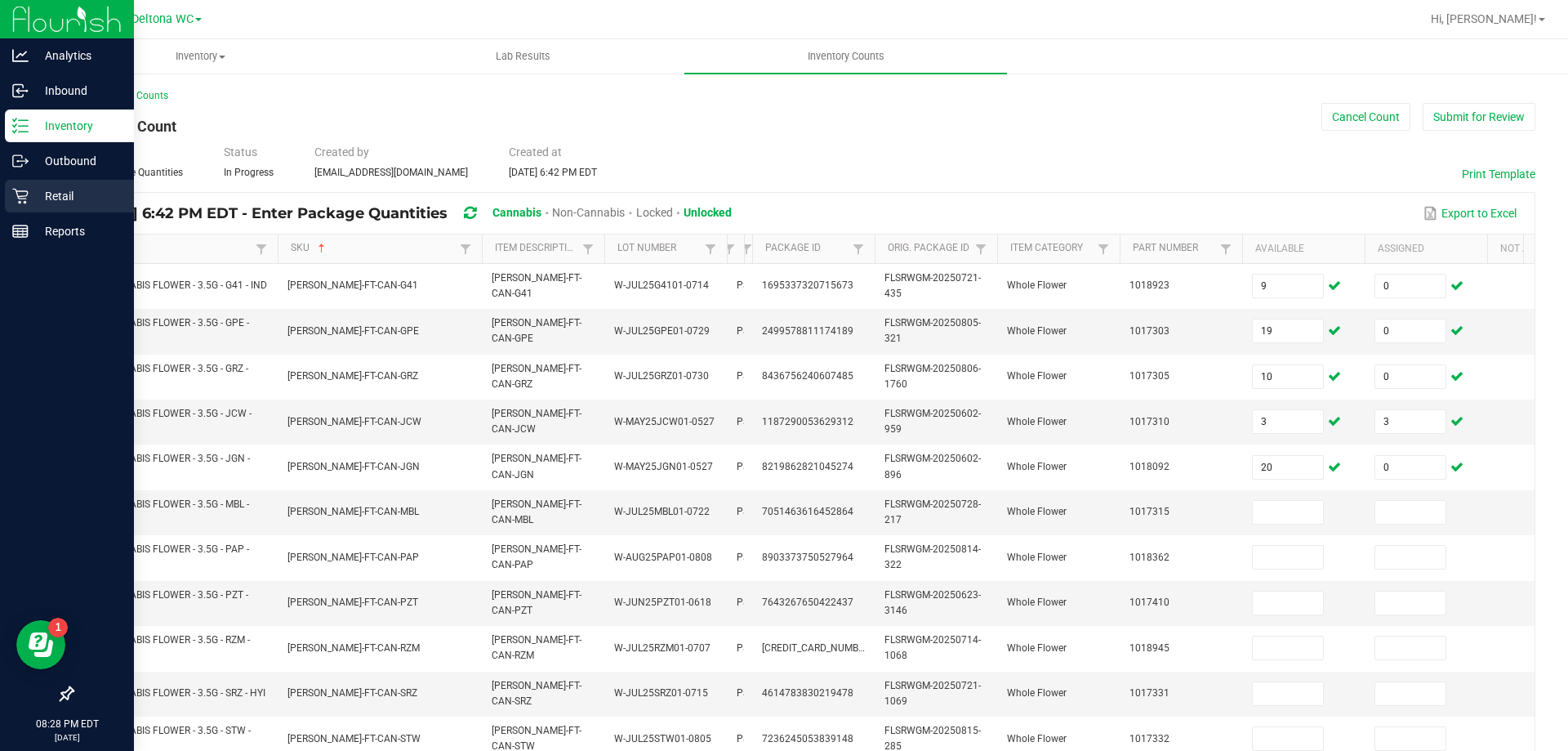
click at [33, 202] on p "Retail" at bounding box center [77, 196] width 98 height 20
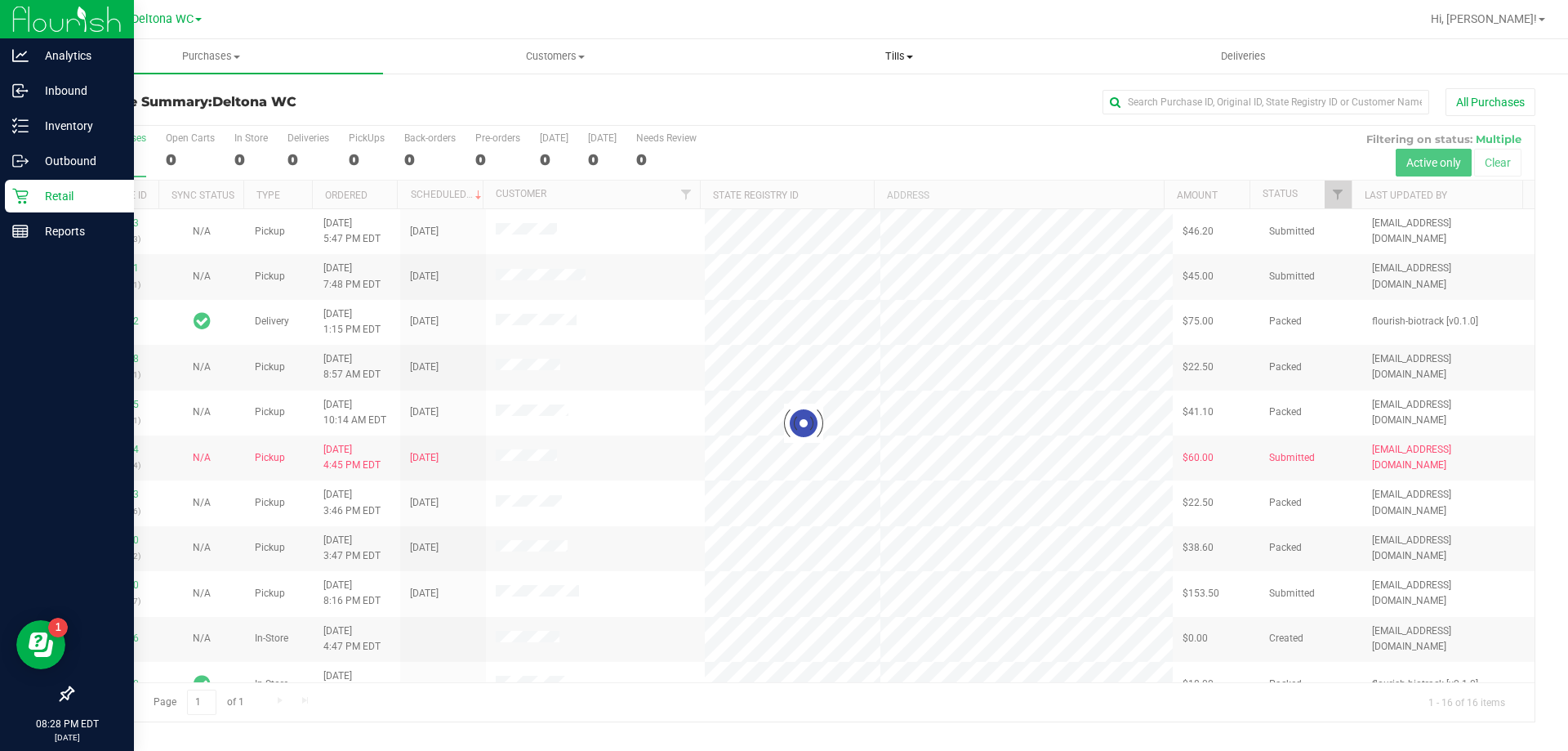
click at [950, 65] on uib-tab-heading "Tills Manage tills Reconcile e-payments" at bounding box center [899, 57] width 342 height 33
click at [799, 96] on span "Manage tills" at bounding box center [782, 98] width 110 height 14
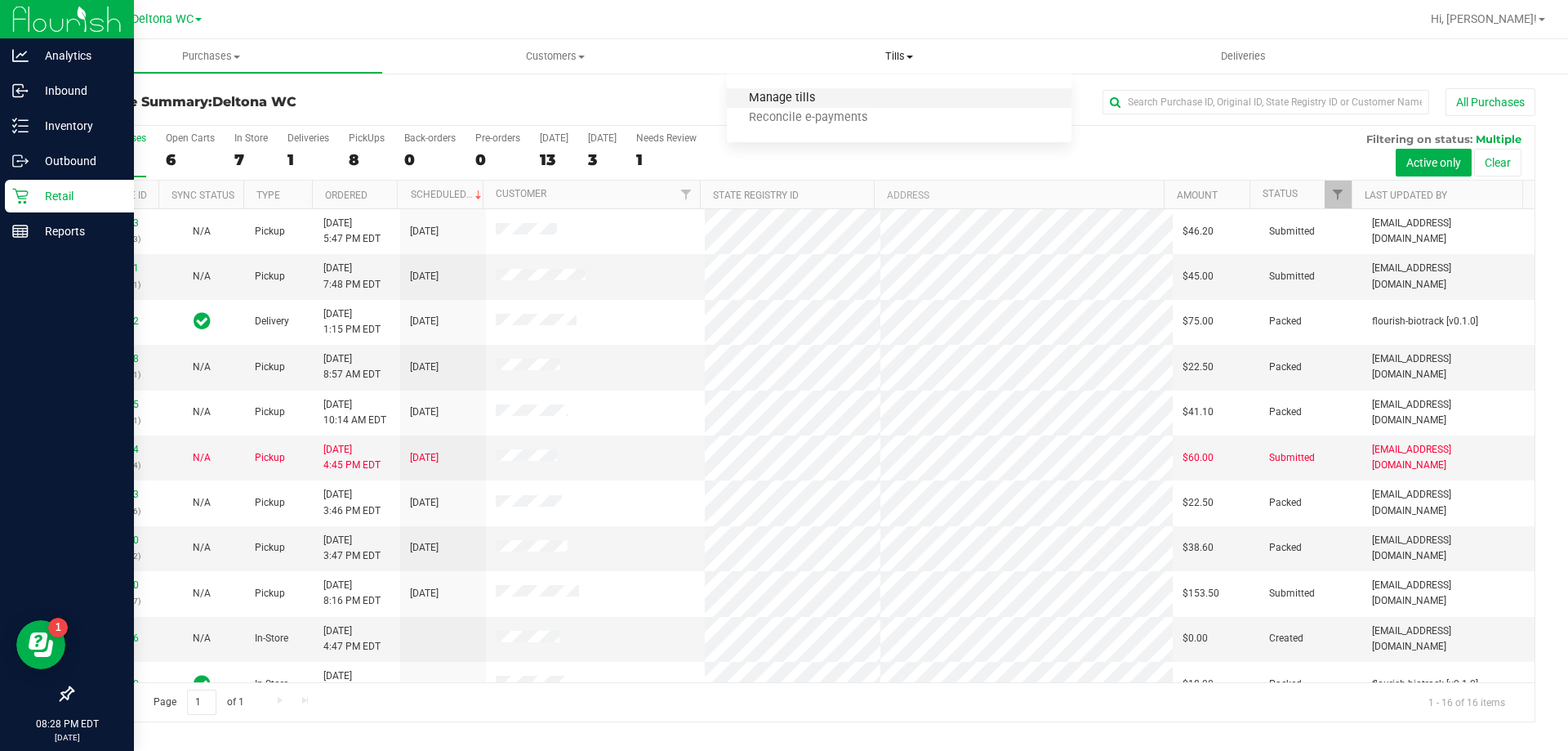
click at [802, 102] on span "Manage tills" at bounding box center [782, 98] width 110 height 14
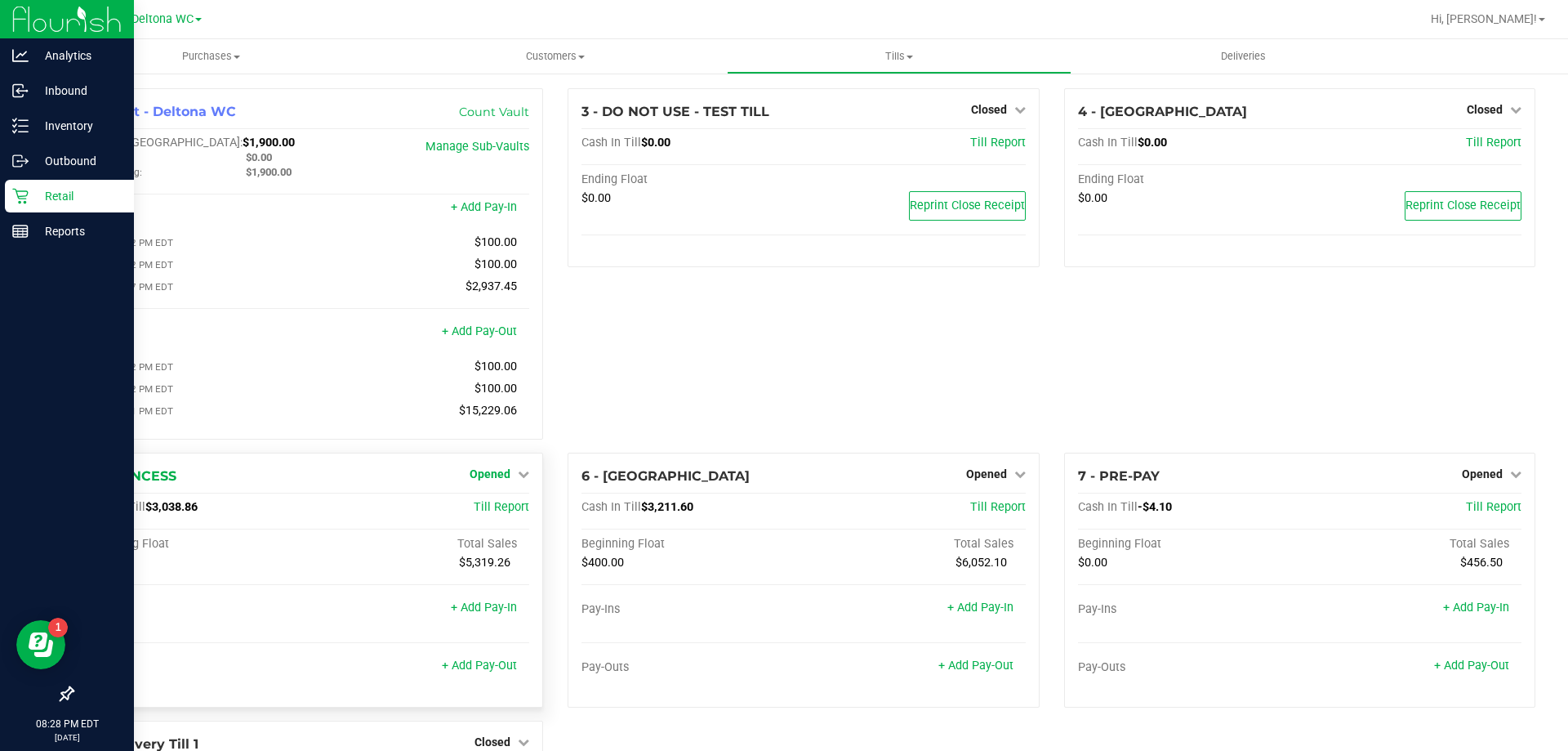
click at [512, 480] on link "Opened" at bounding box center [499, 473] width 59 height 13
click at [503, 511] on link "Close Till" at bounding box center [492, 507] width 44 height 13
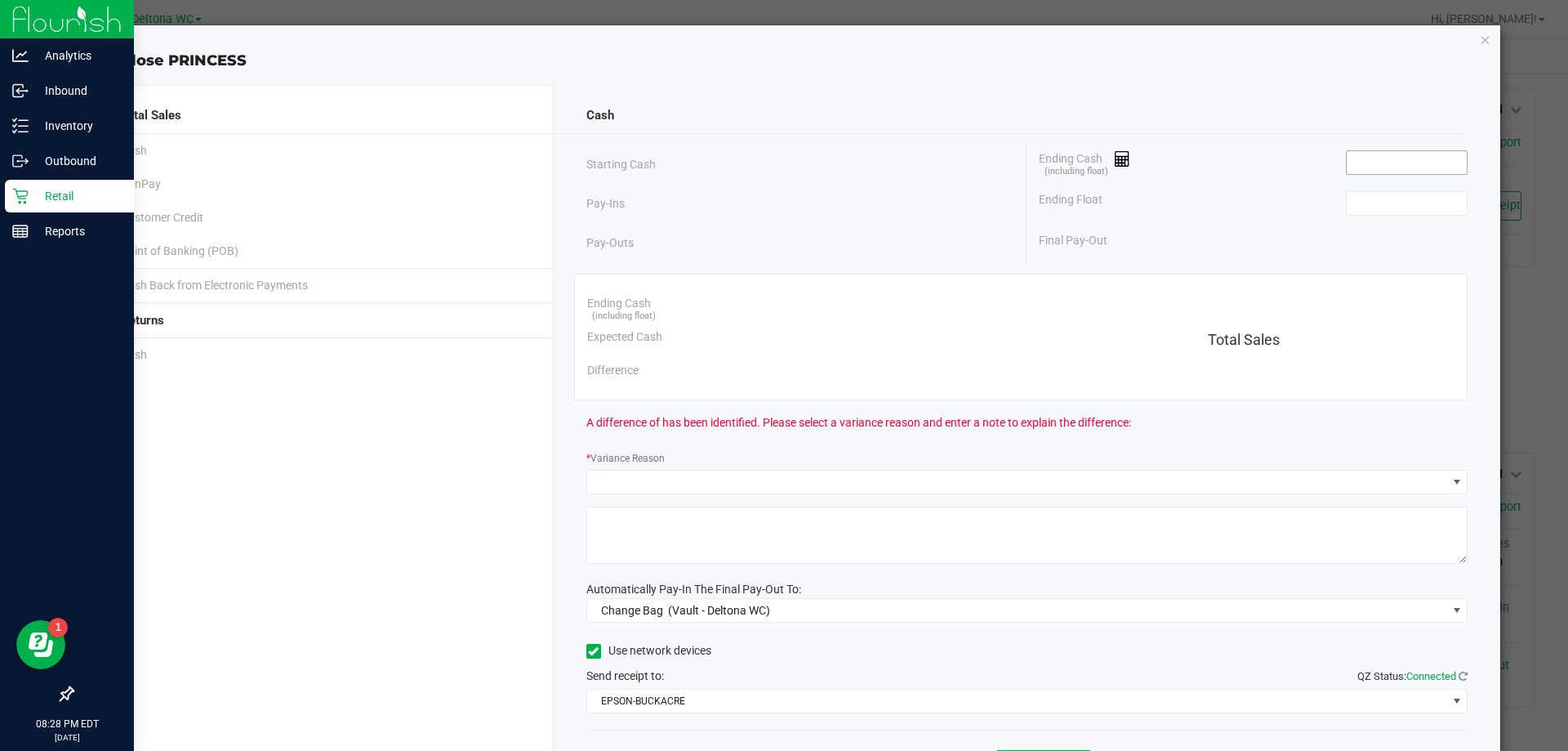
click at [1387, 166] on input at bounding box center [1407, 163] width 120 height 23
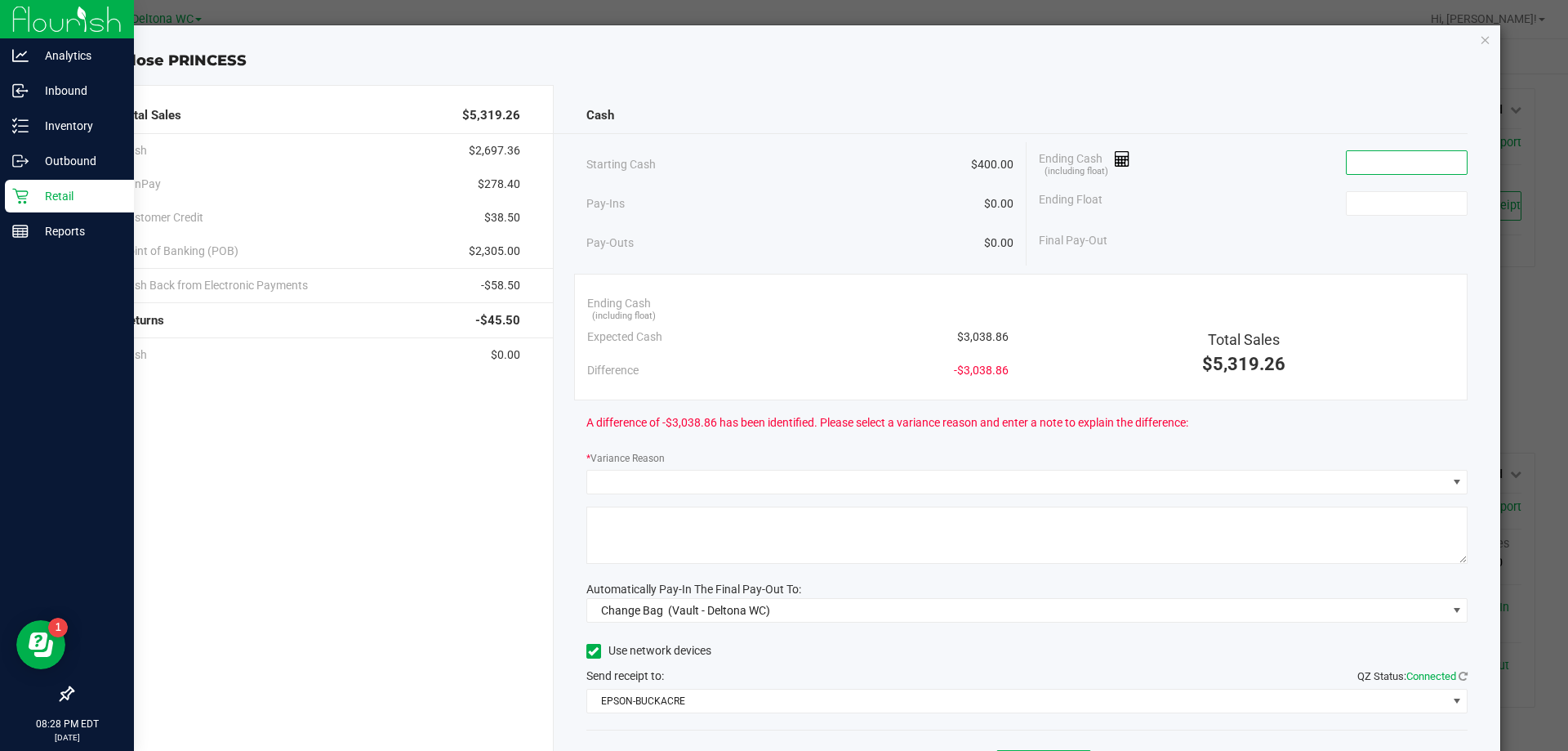
paste input "3038.88"
click at [1365, 203] on input at bounding box center [1407, 203] width 120 height 23
click at [1405, 164] on input "3038.88" at bounding box center [1407, 163] width 120 height 23
click at [1407, 163] on input "3038.88" at bounding box center [1407, 163] width 120 height 23
click at [1412, 159] on input "3038.88" at bounding box center [1407, 163] width 120 height 23
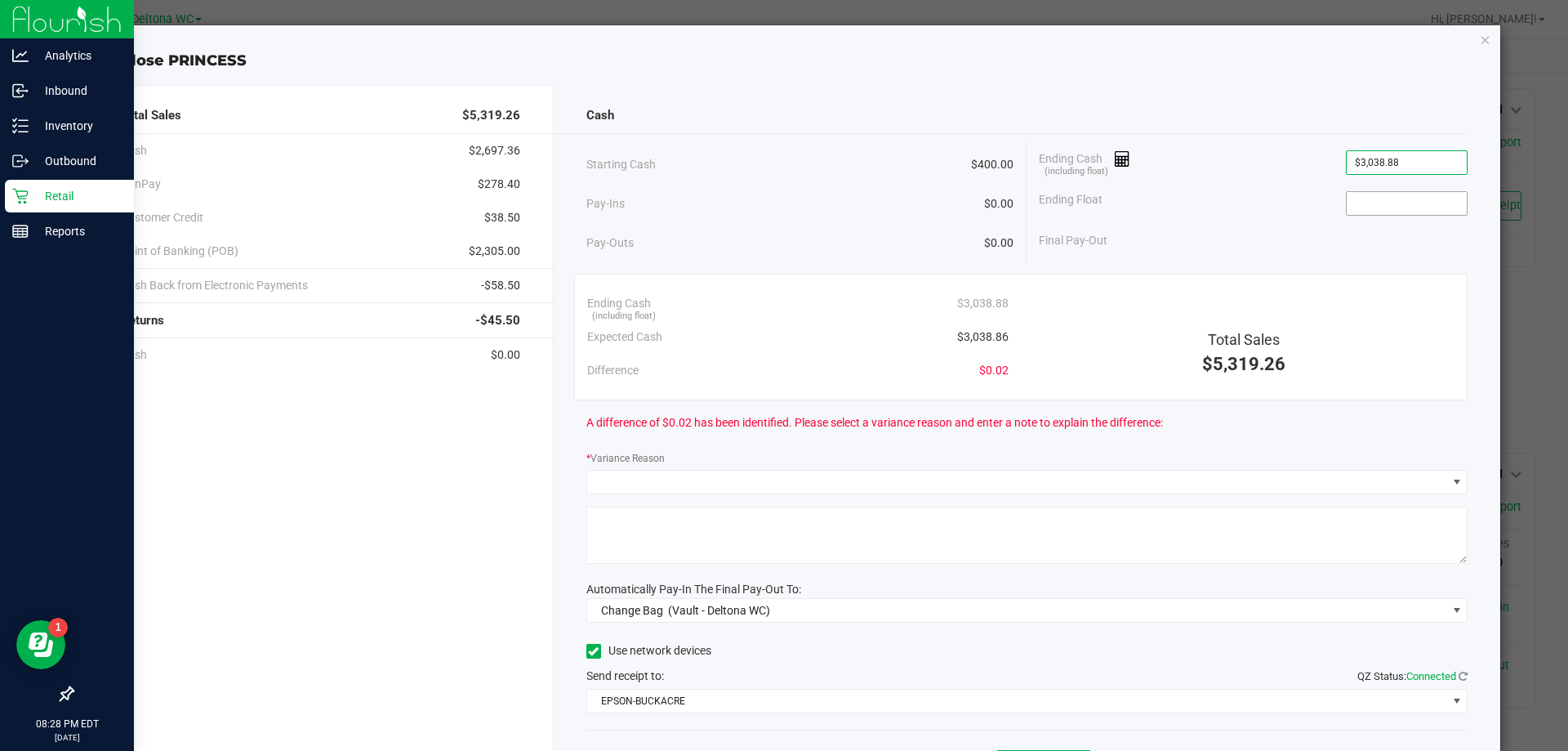
click at [1395, 200] on input at bounding box center [1407, 203] width 120 height 23
click at [1390, 262] on div "Starting Cash $400.00 Pay-Ins $0.00 Pay-Outs $0.00 Ending Cash (including float…" at bounding box center [1028, 203] width 882 height 123
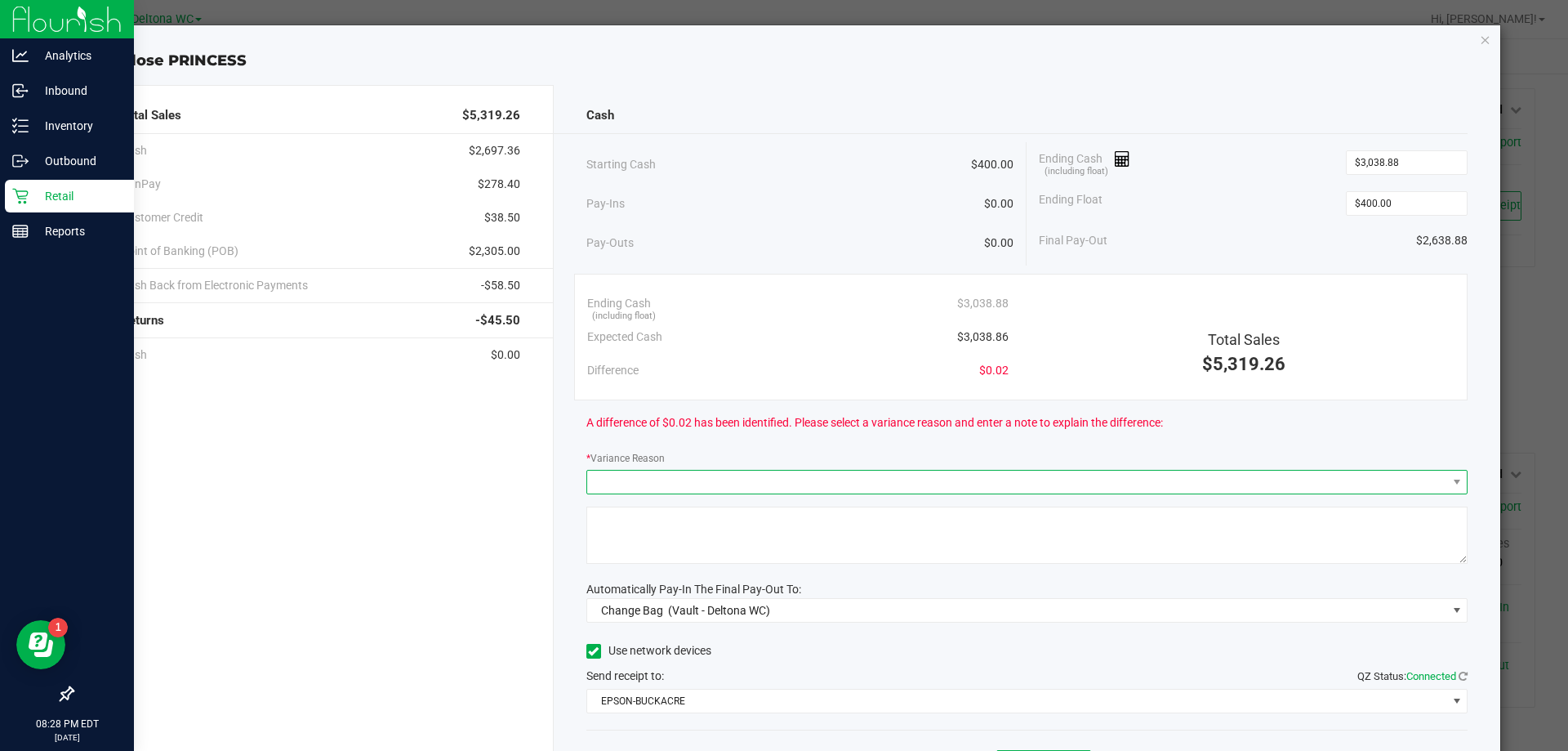
click at [806, 471] on span at bounding box center [1018, 482] width 860 height 23
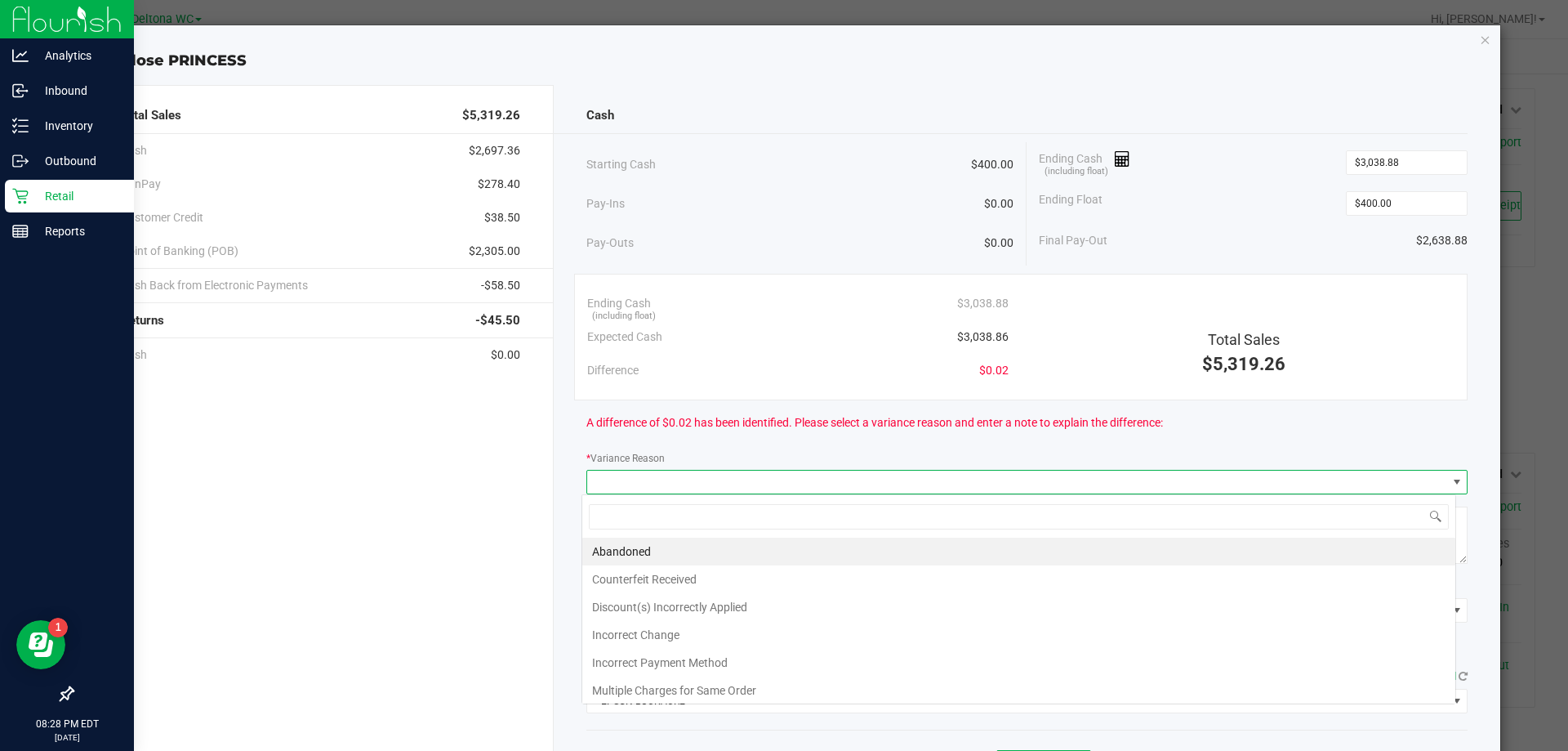
scroll to position [24, 874]
click at [656, 629] on li "Incorrect Change" at bounding box center [1018, 635] width 873 height 28
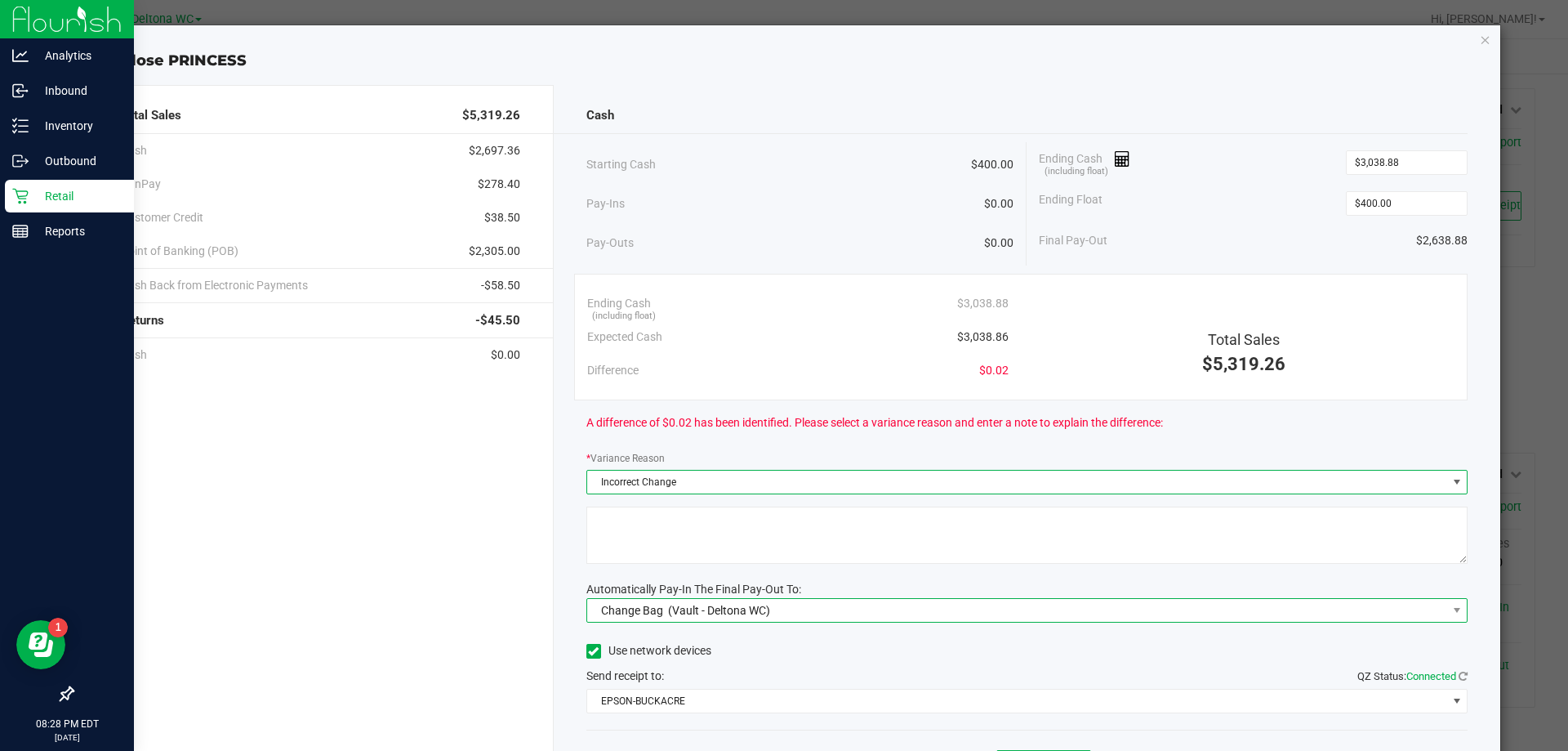
click at [687, 621] on div "Change Bag (Vault - Deltona WC)" at bounding box center [682, 610] width 177 height 29
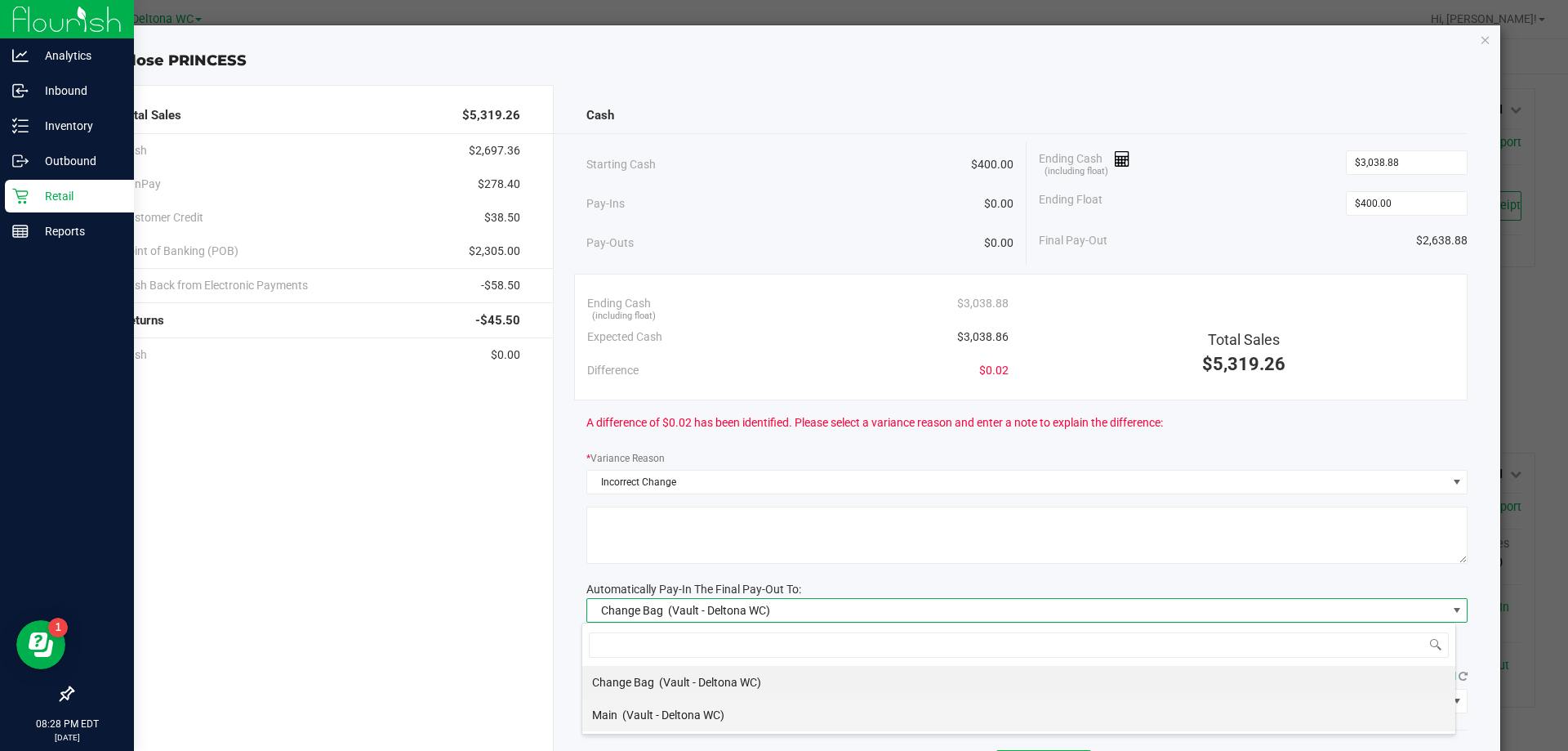
click at [645, 714] on span "(Vault - Deltona WC)" at bounding box center [673, 714] width 102 height 13
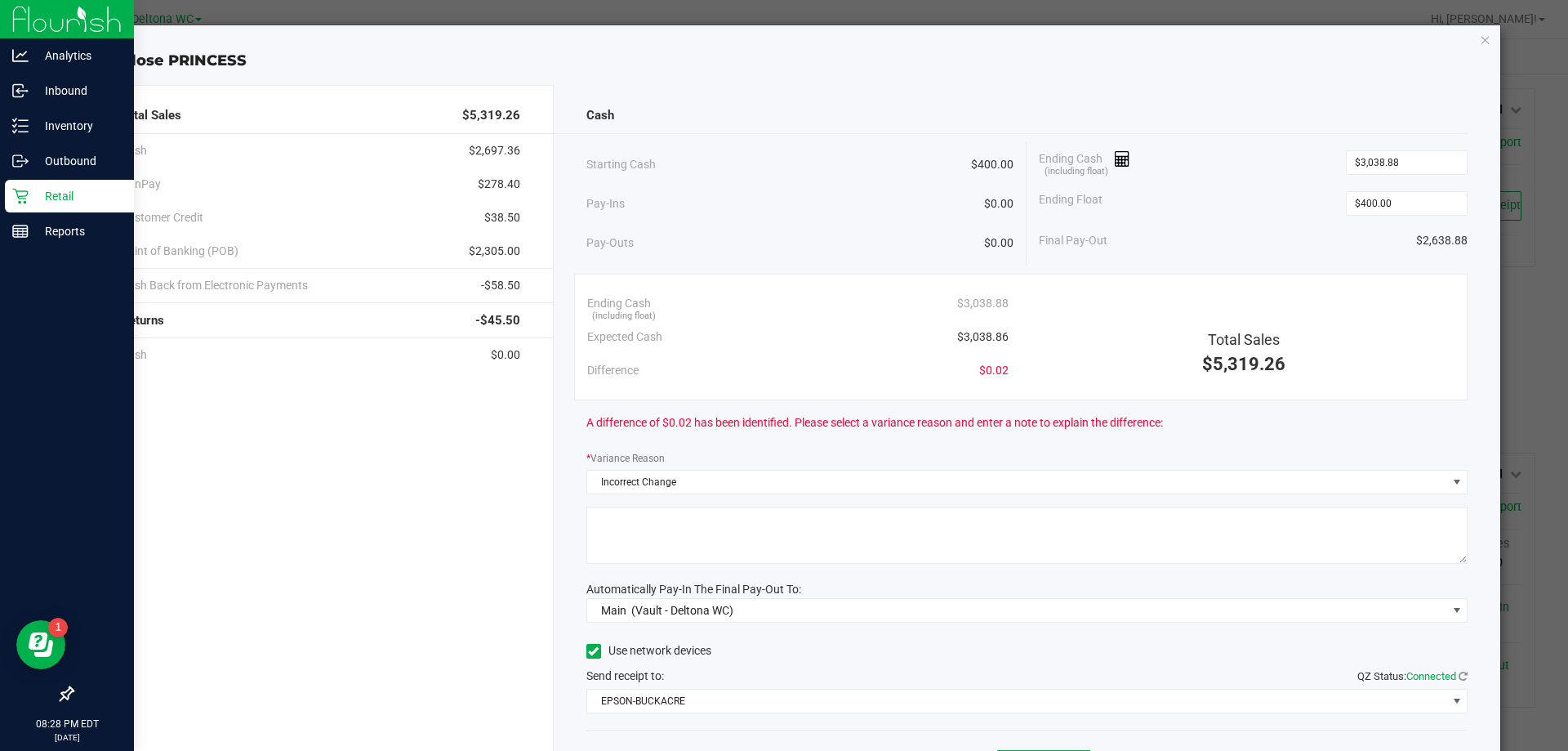
click at [674, 544] on textarea at bounding box center [1028, 535] width 882 height 57
click at [600, 513] on textarea at bounding box center [1028, 535] width 882 height 57
click at [772, 520] on textarea at bounding box center [1028, 535] width 882 height 57
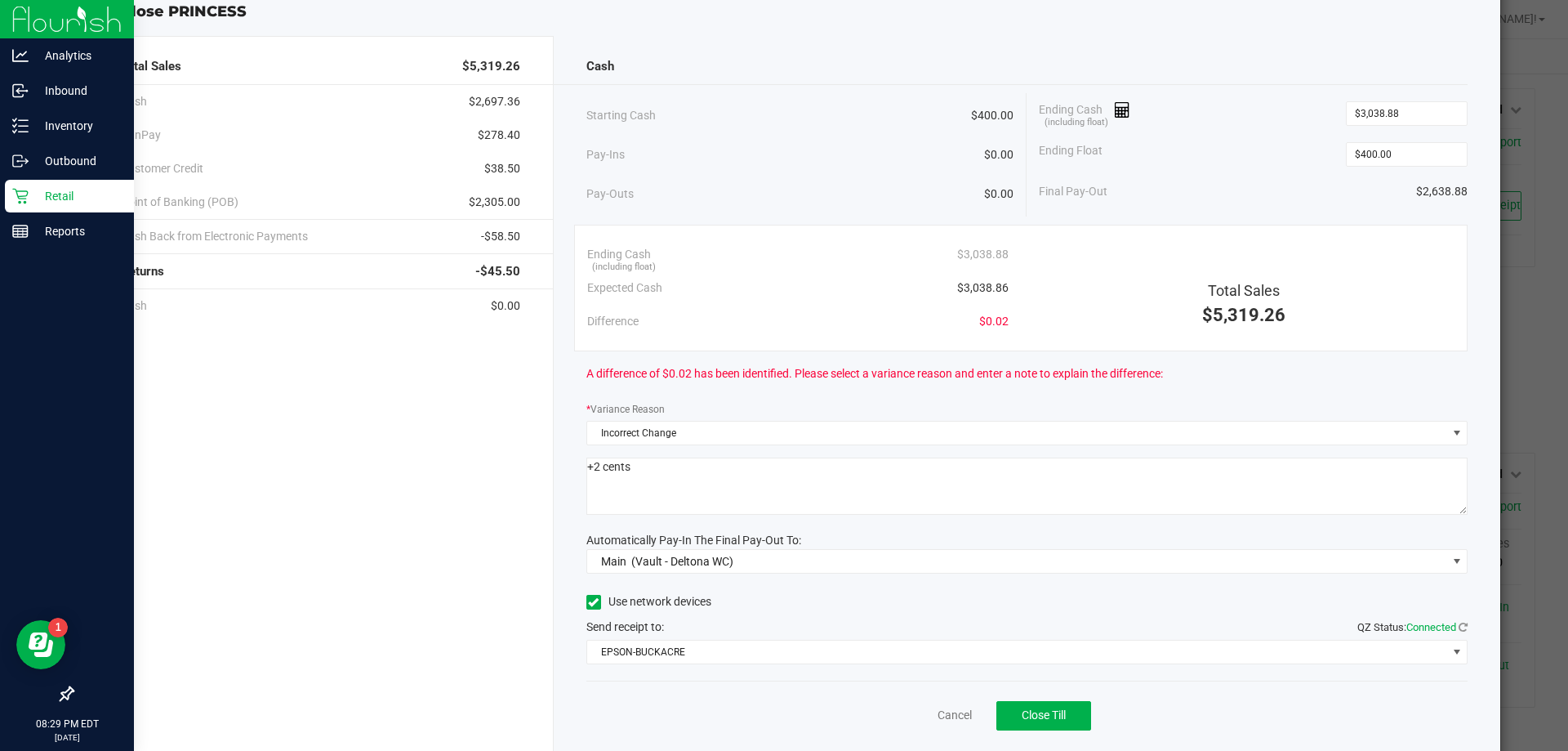
scroll to position [95, 0]
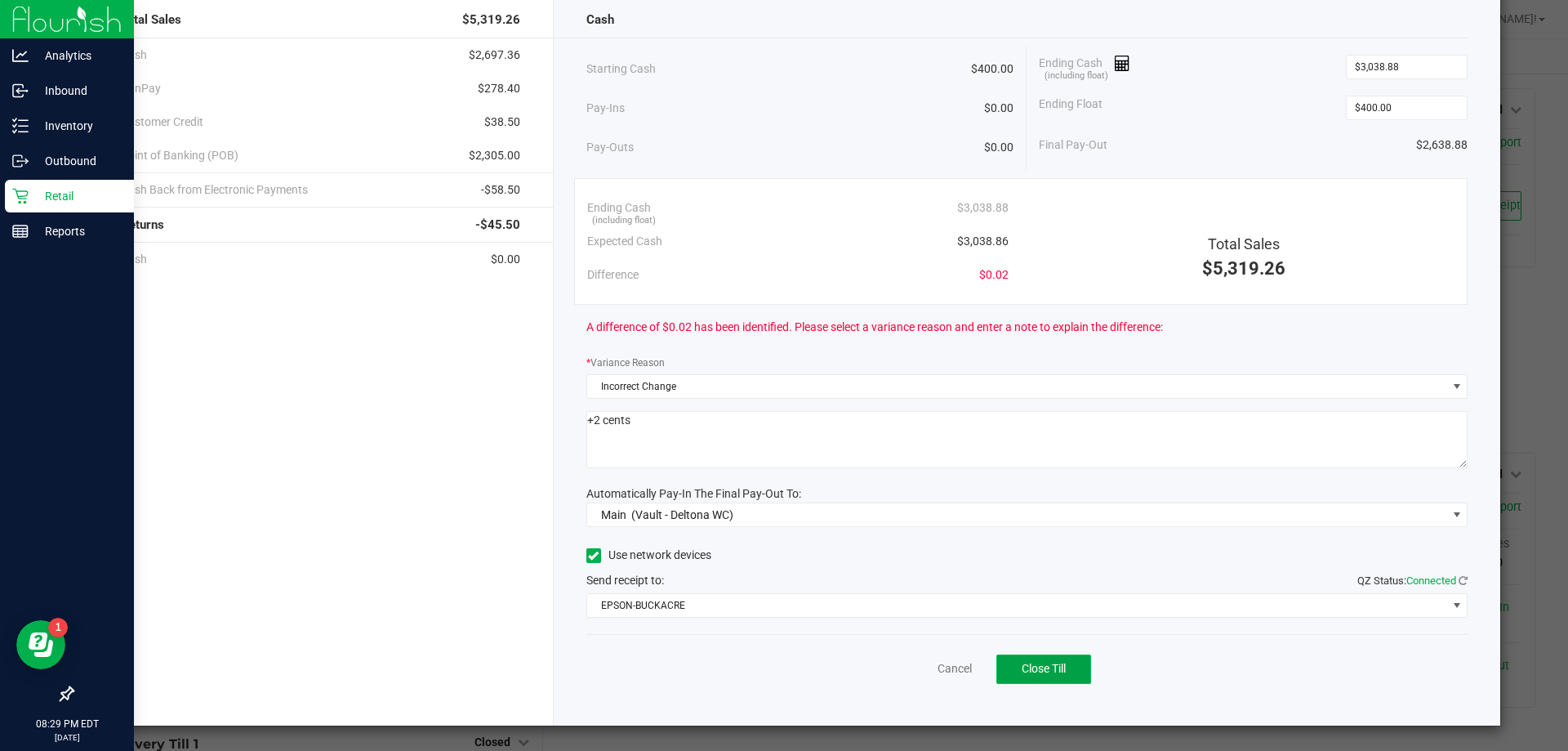
click at [1036, 674] on span "Close Till" at bounding box center [1043, 668] width 44 height 13
click at [900, 668] on link "Dismiss" at bounding box center [919, 668] width 40 height 17
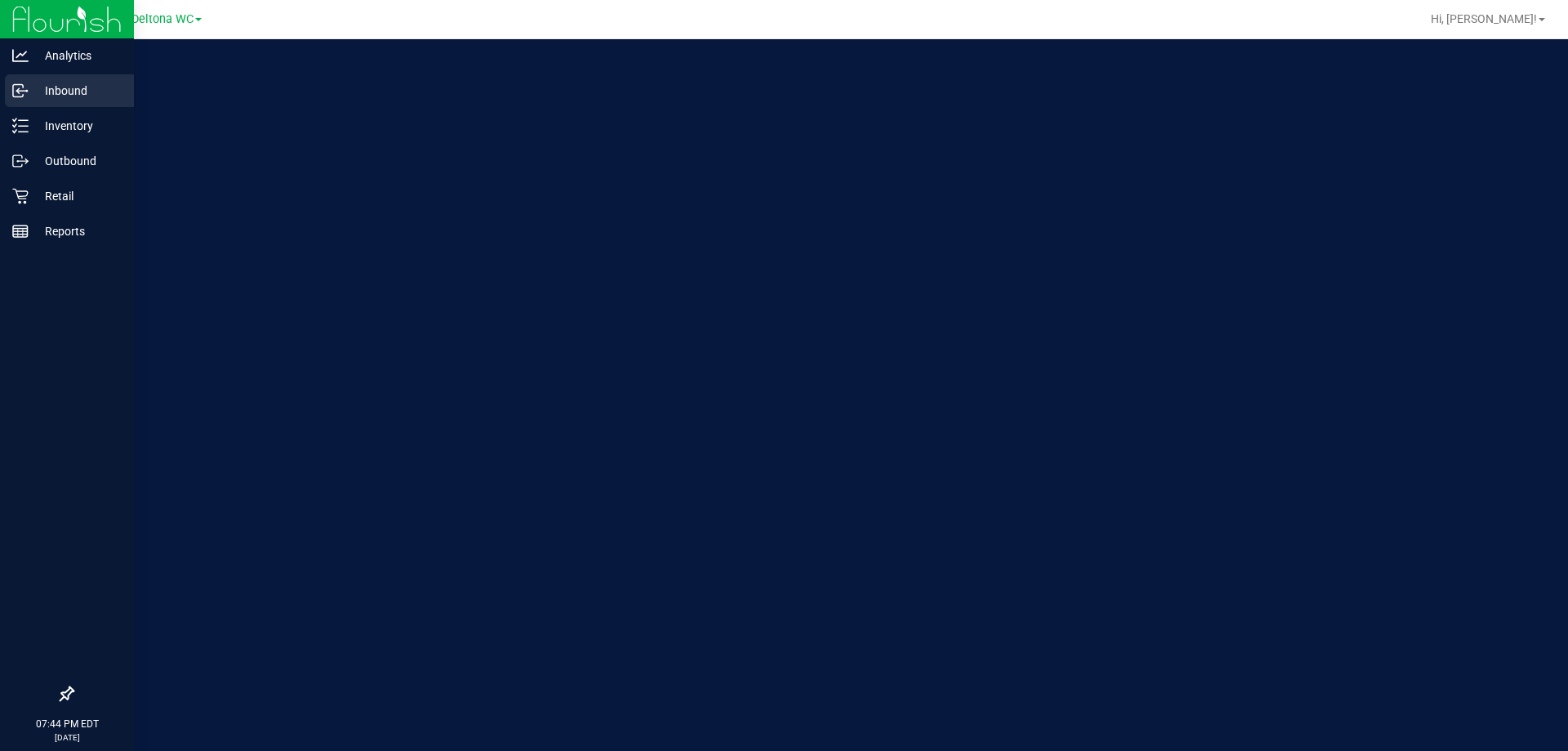
click at [34, 94] on p "Inbound" at bounding box center [77, 90] width 98 height 20
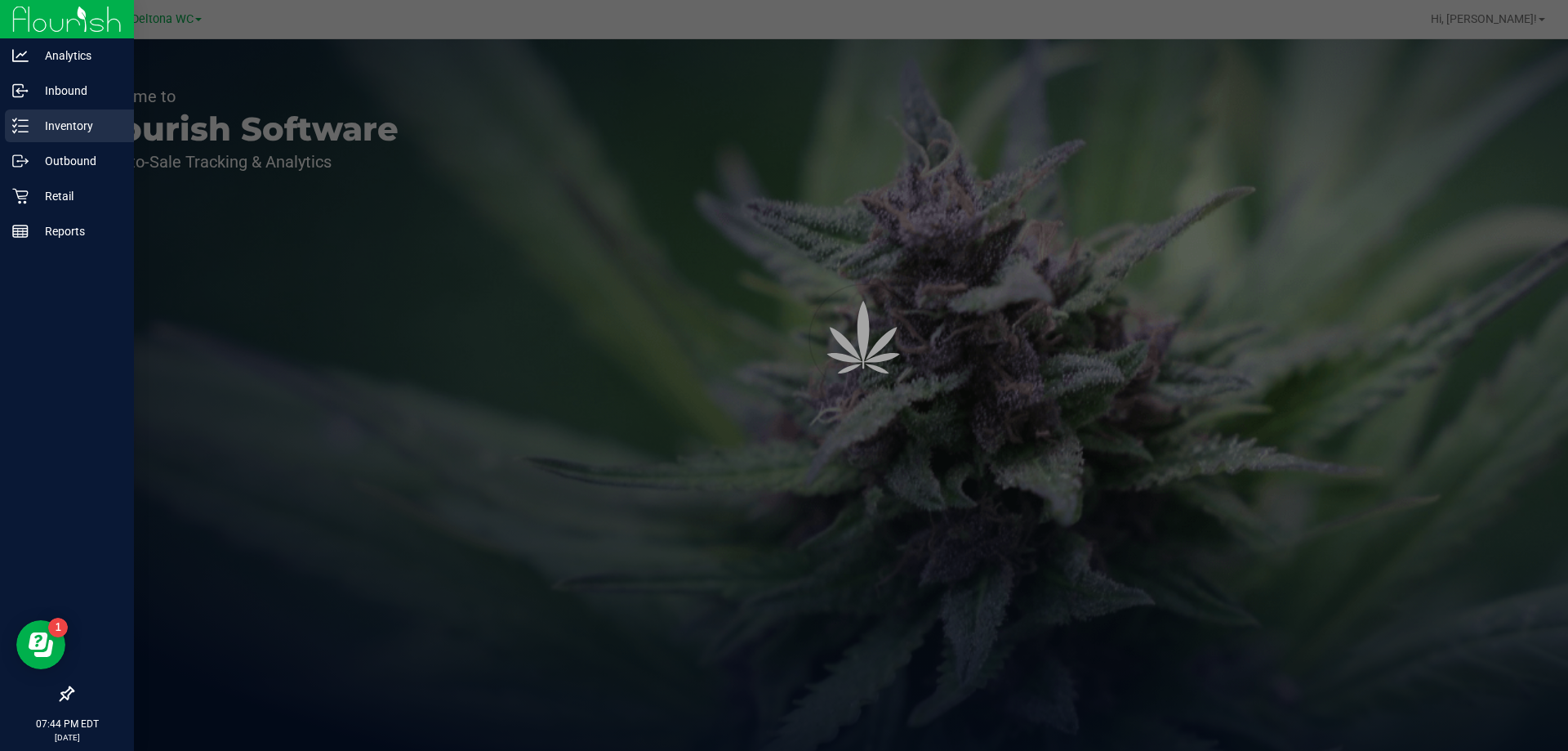
click at [35, 111] on div "Inventory" at bounding box center [70, 126] width 129 height 33
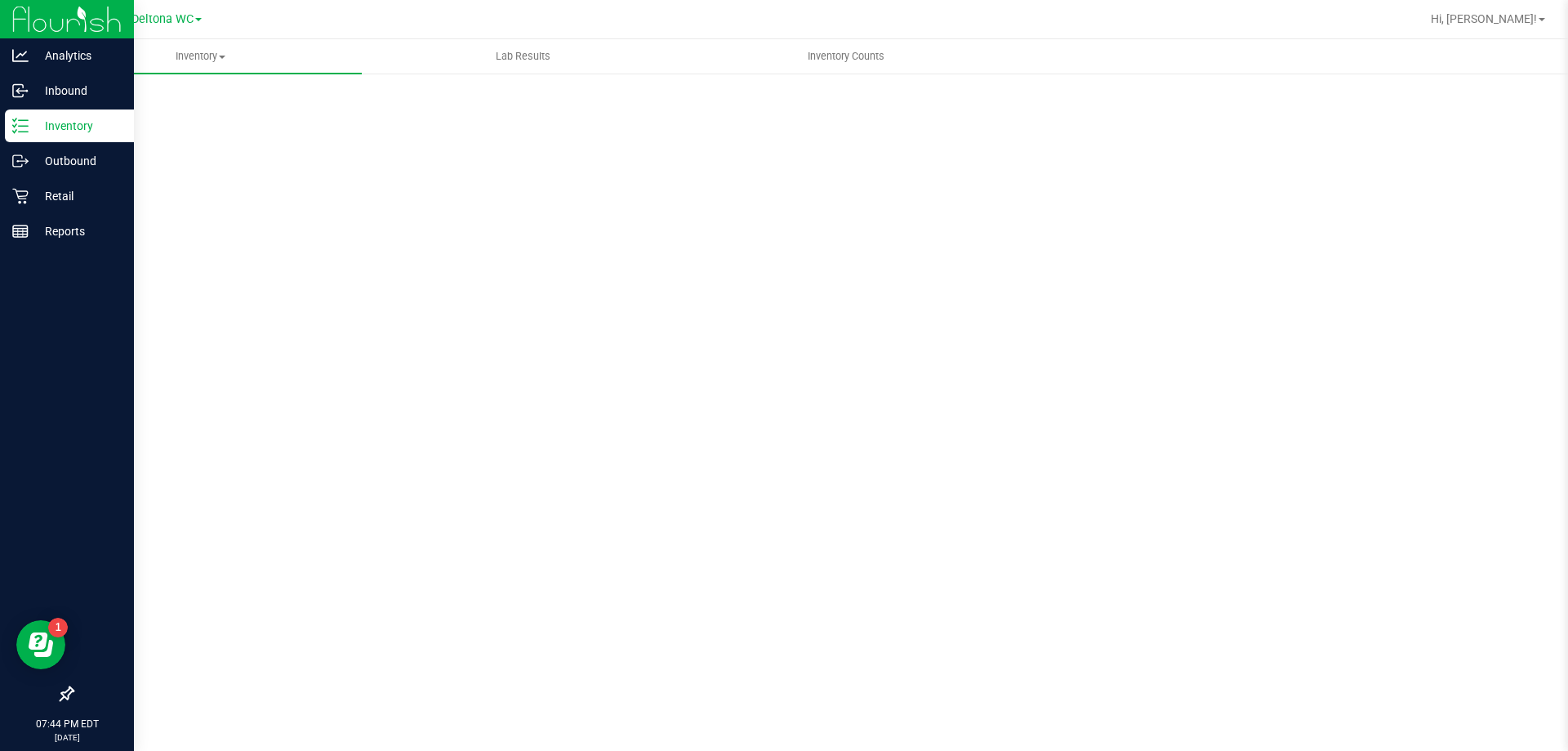
click at [36, 115] on div "Inventory" at bounding box center [70, 126] width 129 height 33
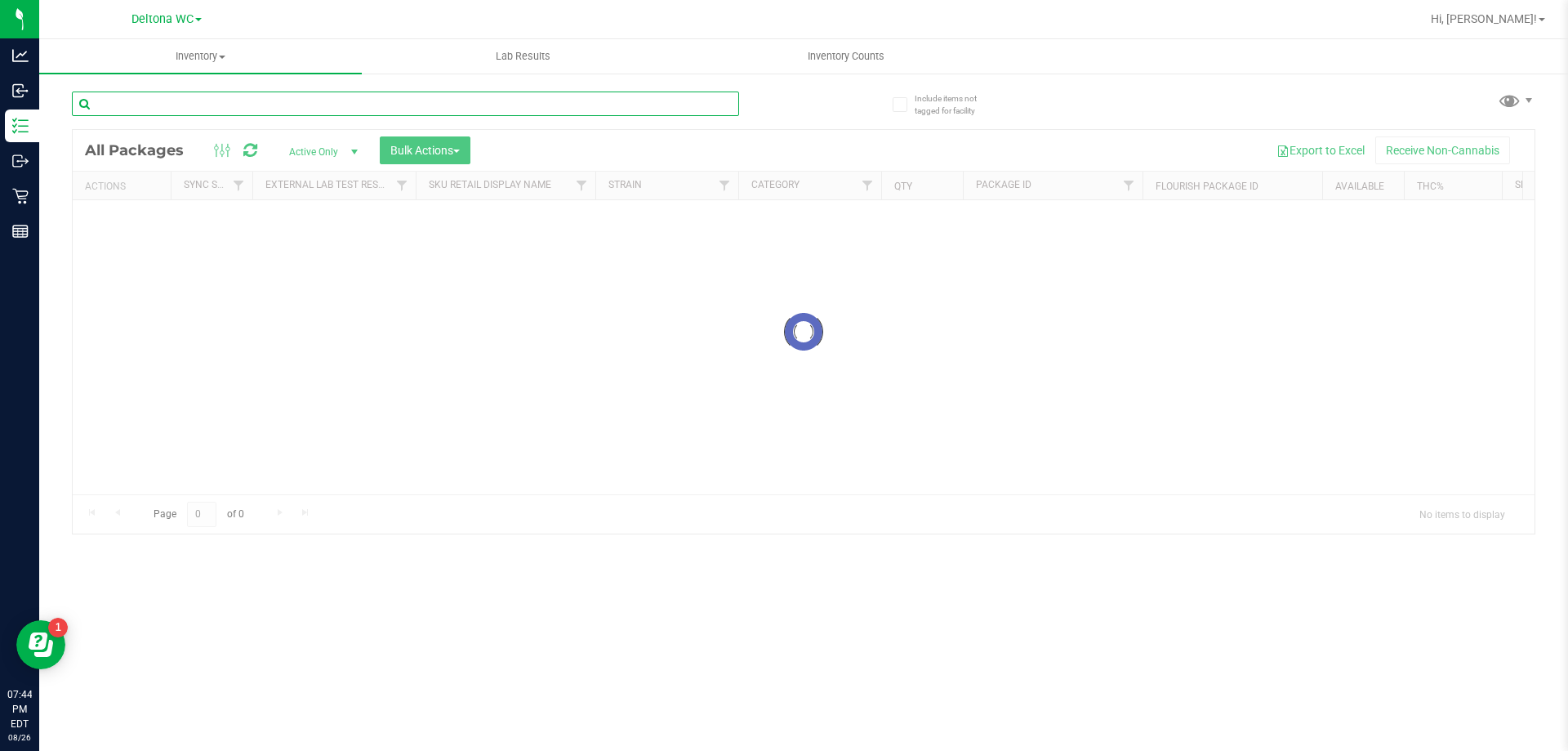
click at [273, 109] on input "text" at bounding box center [406, 103] width 667 height 24
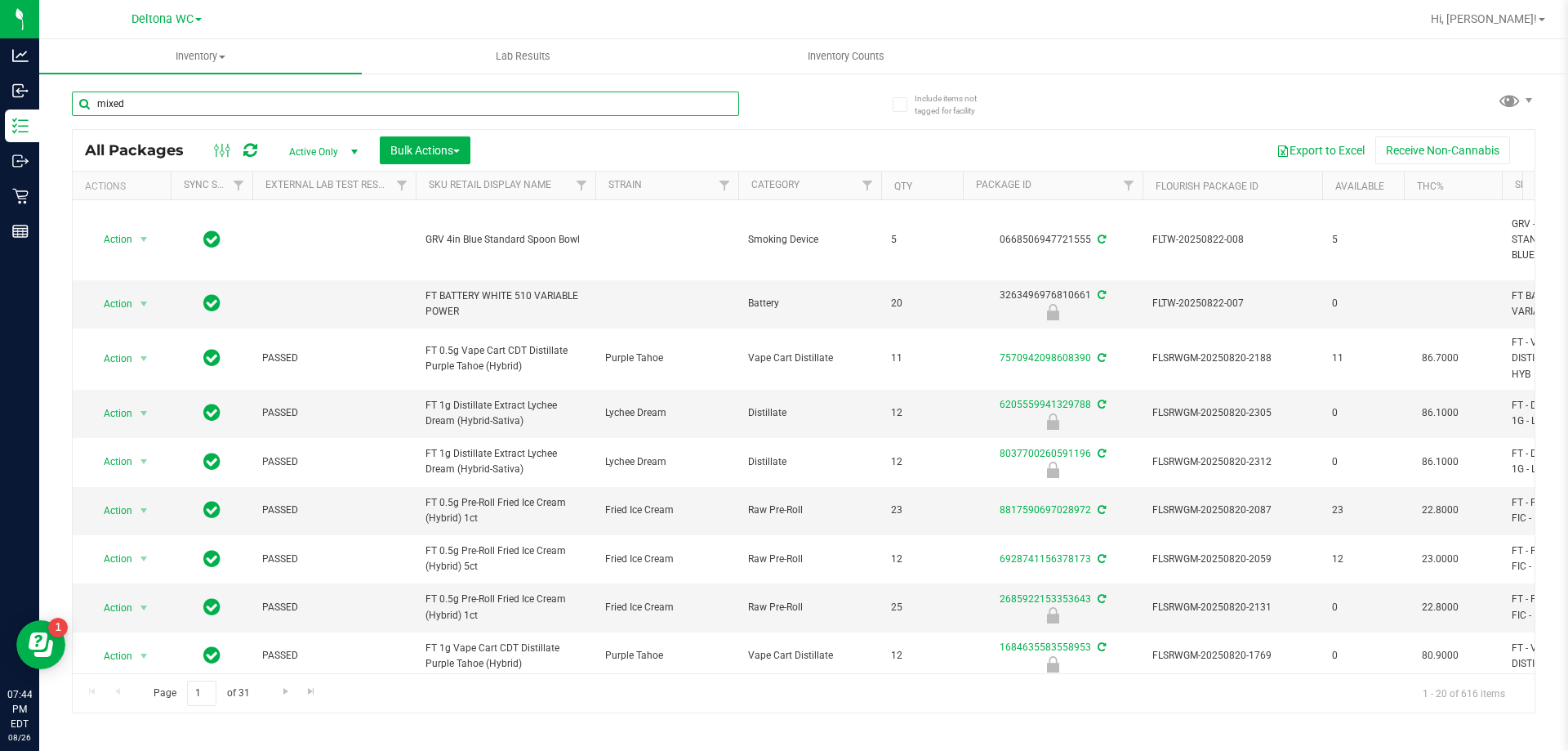
type input "mixed"
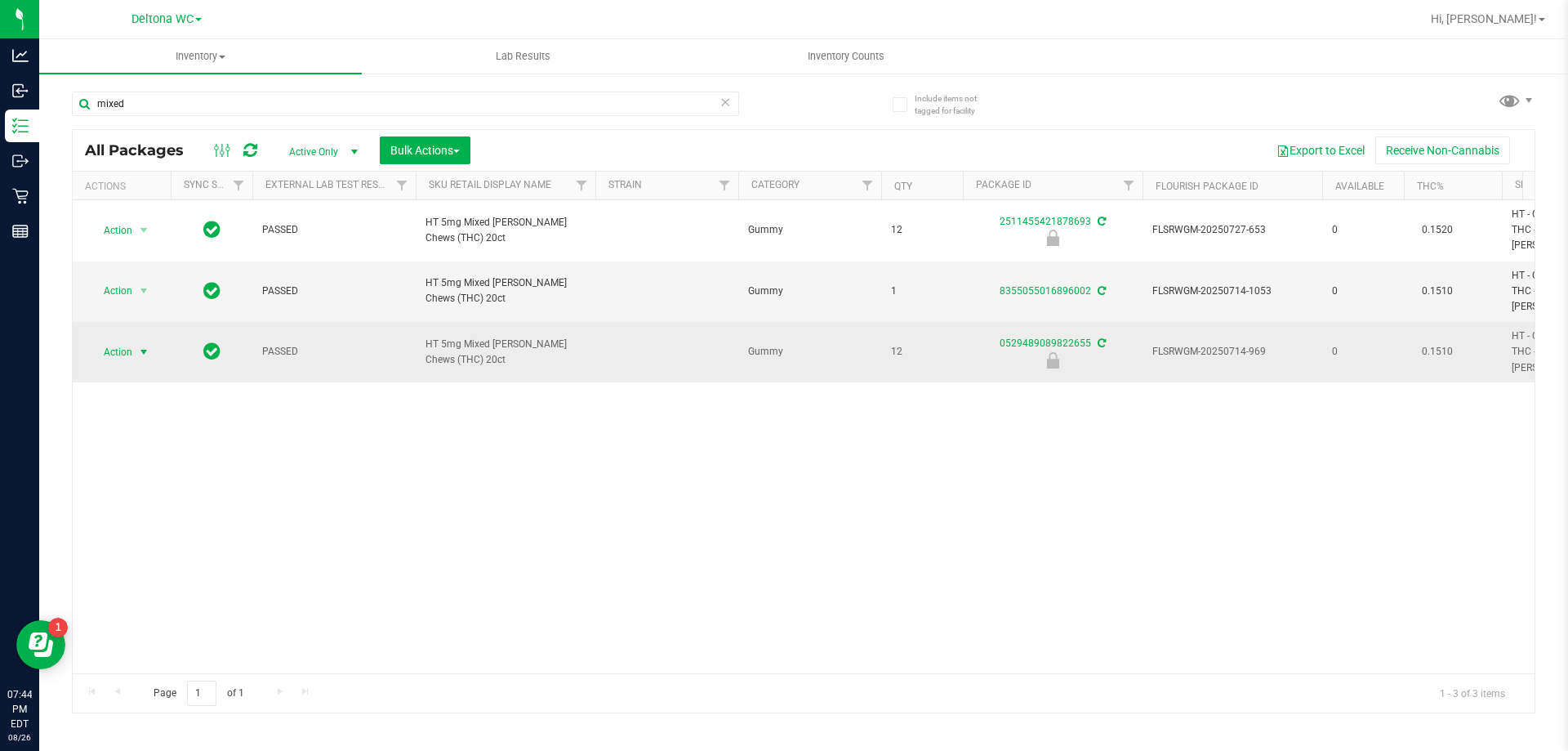
click at [129, 341] on span "Action" at bounding box center [111, 352] width 44 height 23
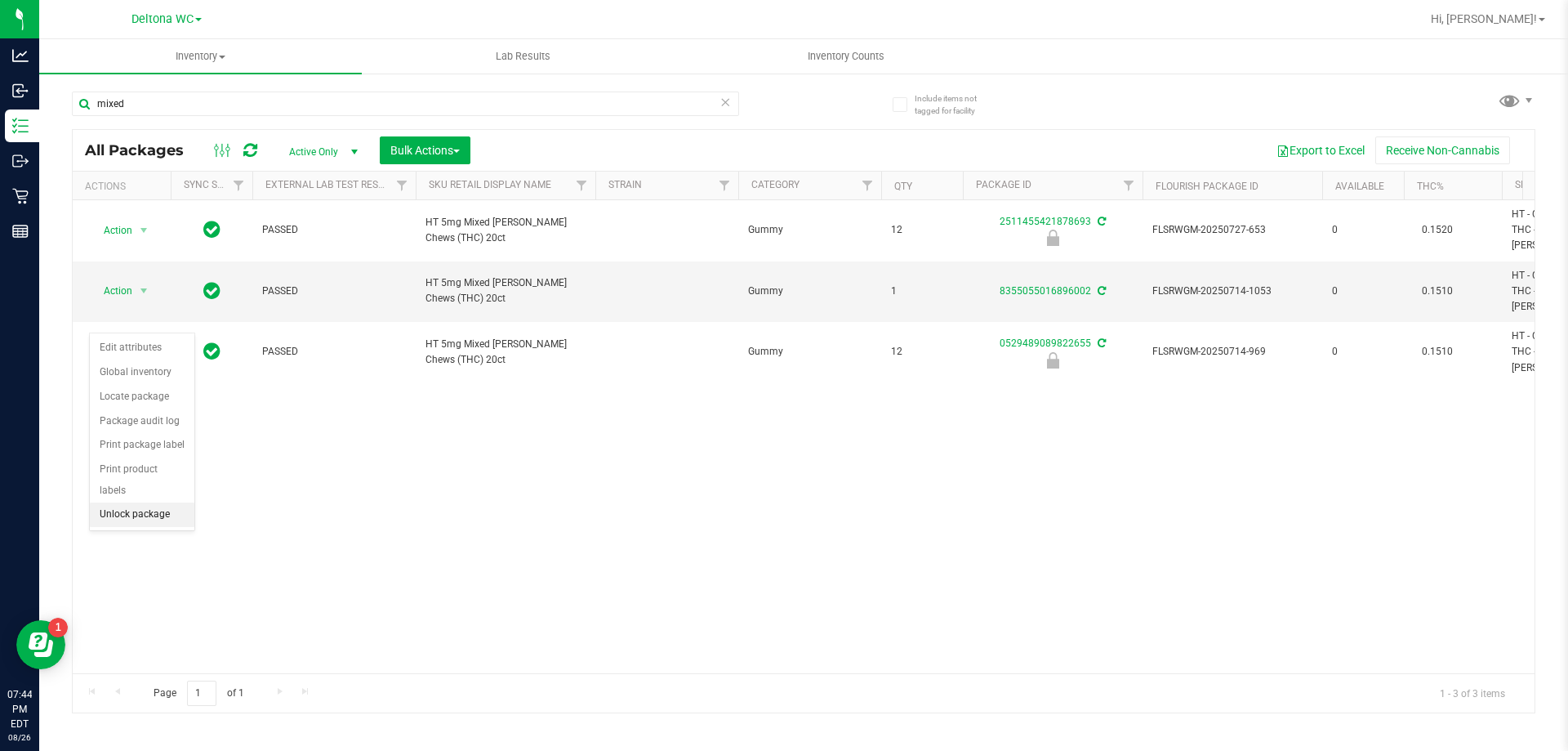
click at [181, 502] on li "Unlock package" at bounding box center [142, 514] width 105 height 24
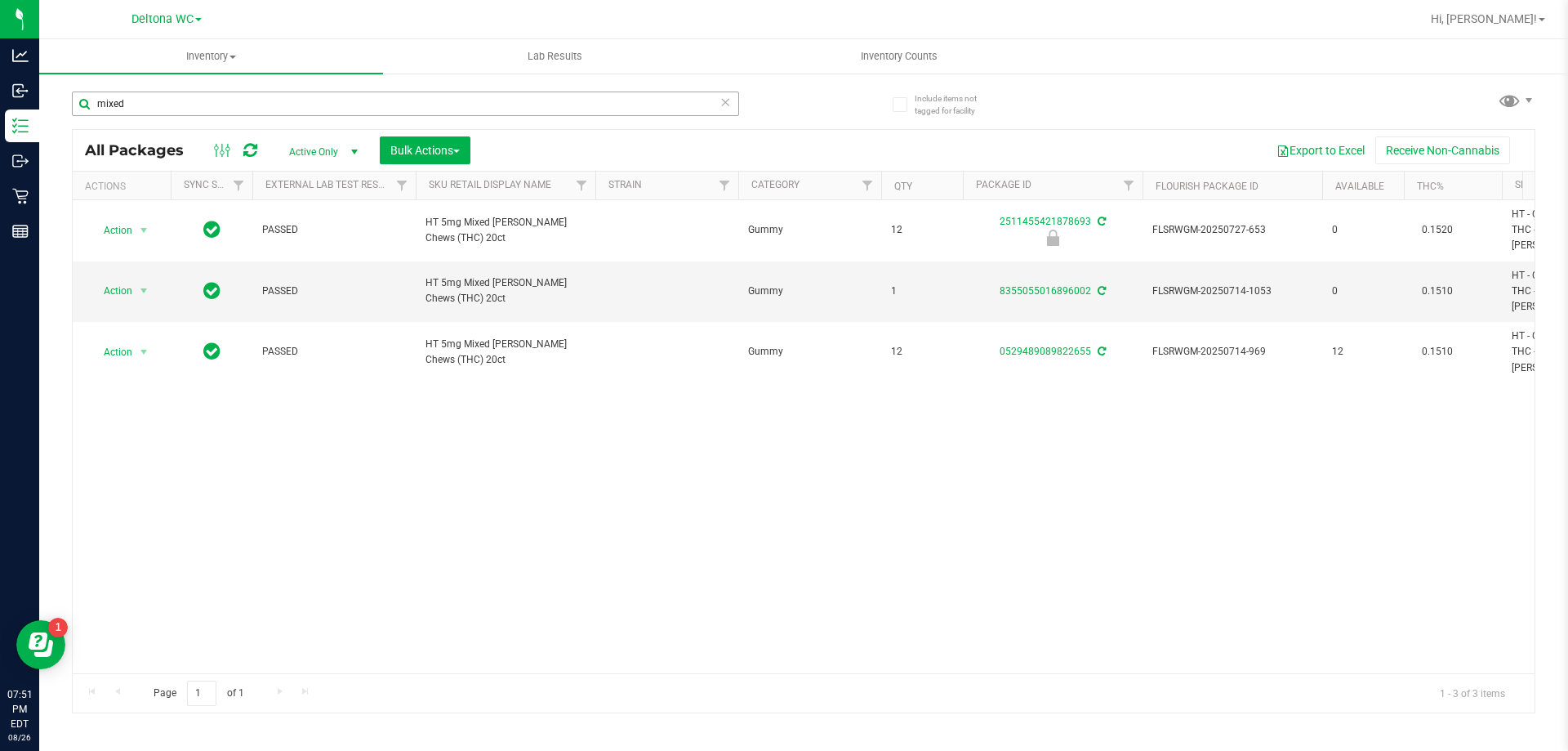
drag, startPoint x: 181, startPoint y: 89, endPoint x: 176, endPoint y: 98, distance: 10.3
click at [181, 89] on div "mixed" at bounding box center [438, 102] width 732 height 52
click at [175, 101] on input "mixed" at bounding box center [406, 103] width 667 height 24
click at [175, 100] on input "mixed" at bounding box center [406, 103] width 667 height 24
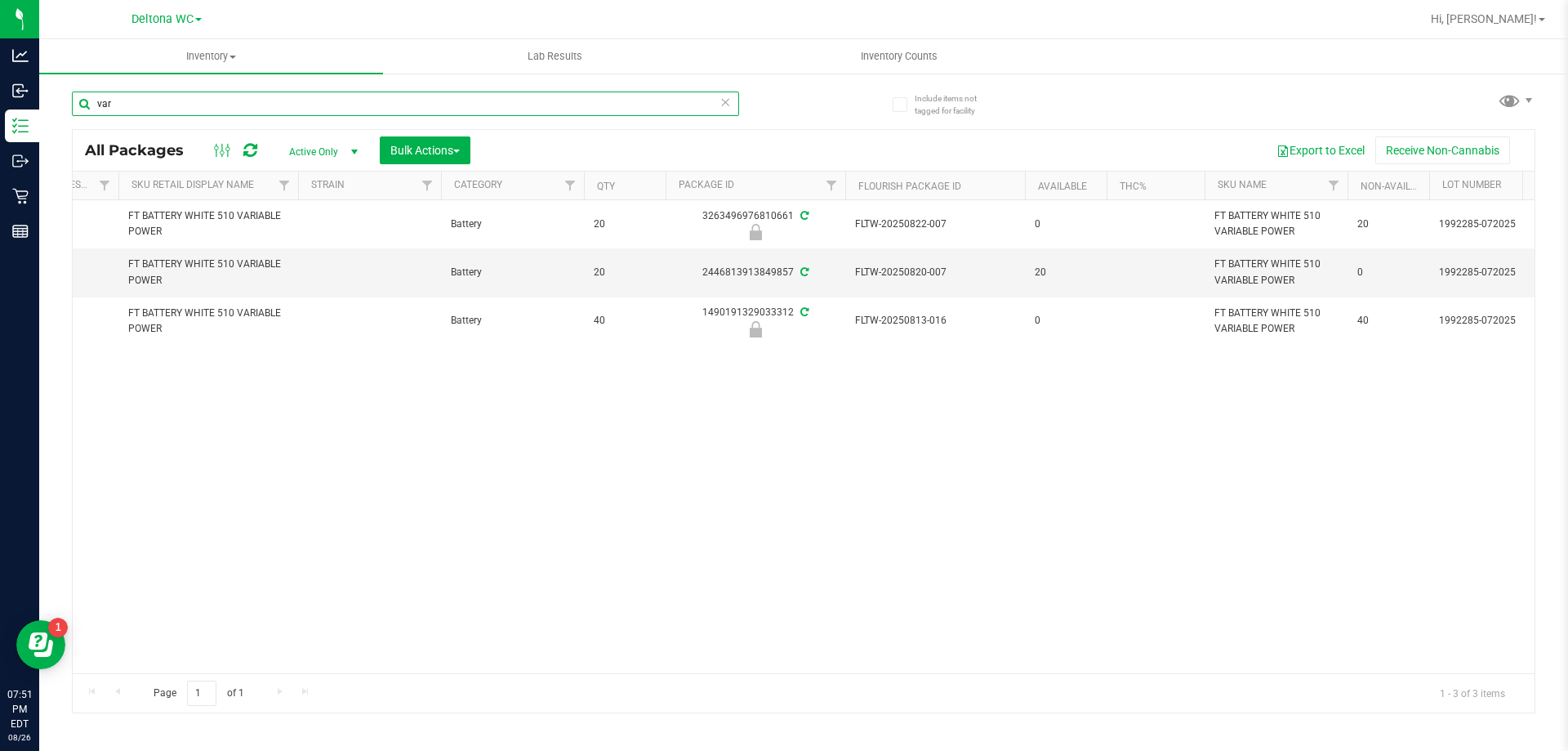
scroll to position [0, 587]
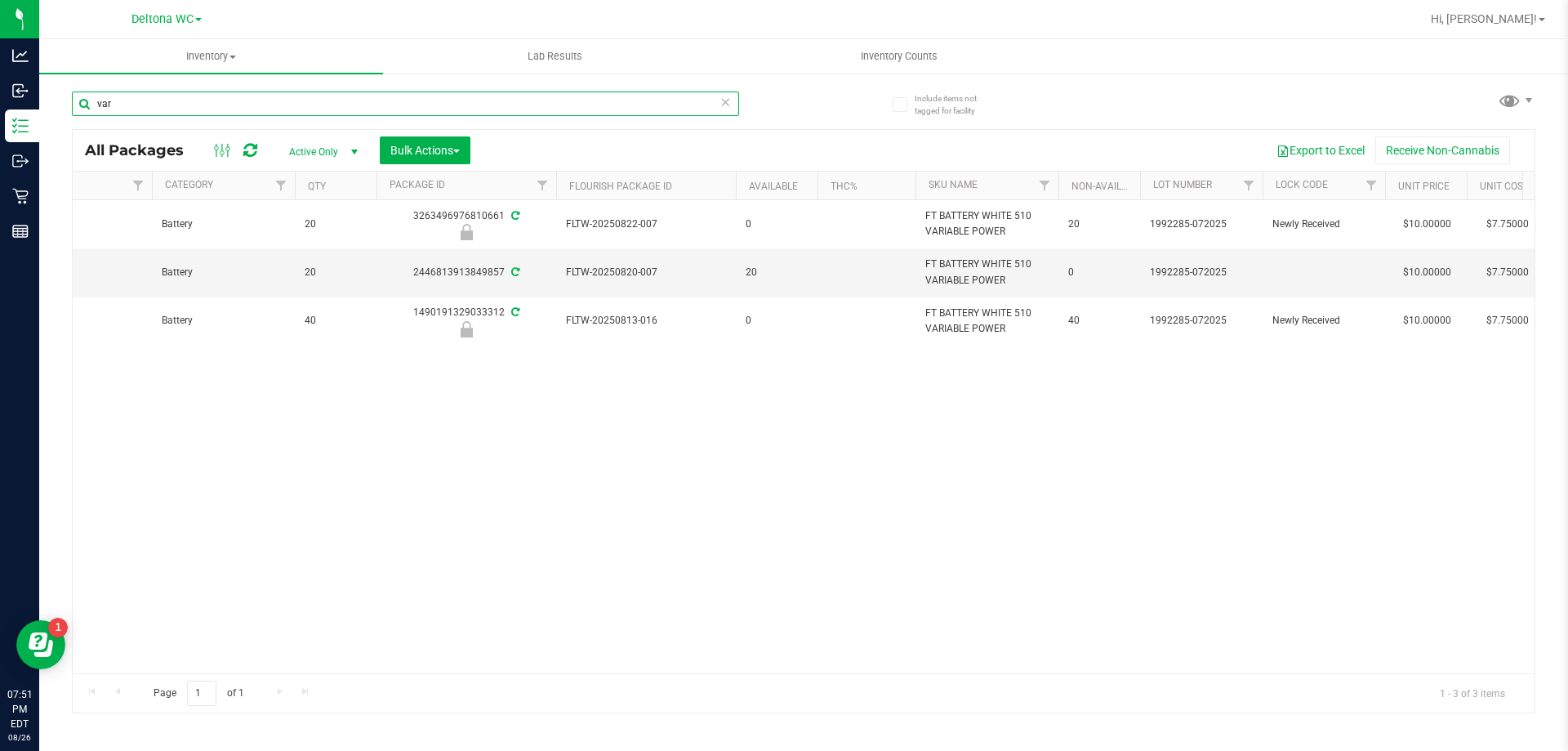
click at [414, 107] on input "var" at bounding box center [406, 103] width 667 height 24
click at [414, 106] on input "var" at bounding box center [406, 103] width 667 height 24
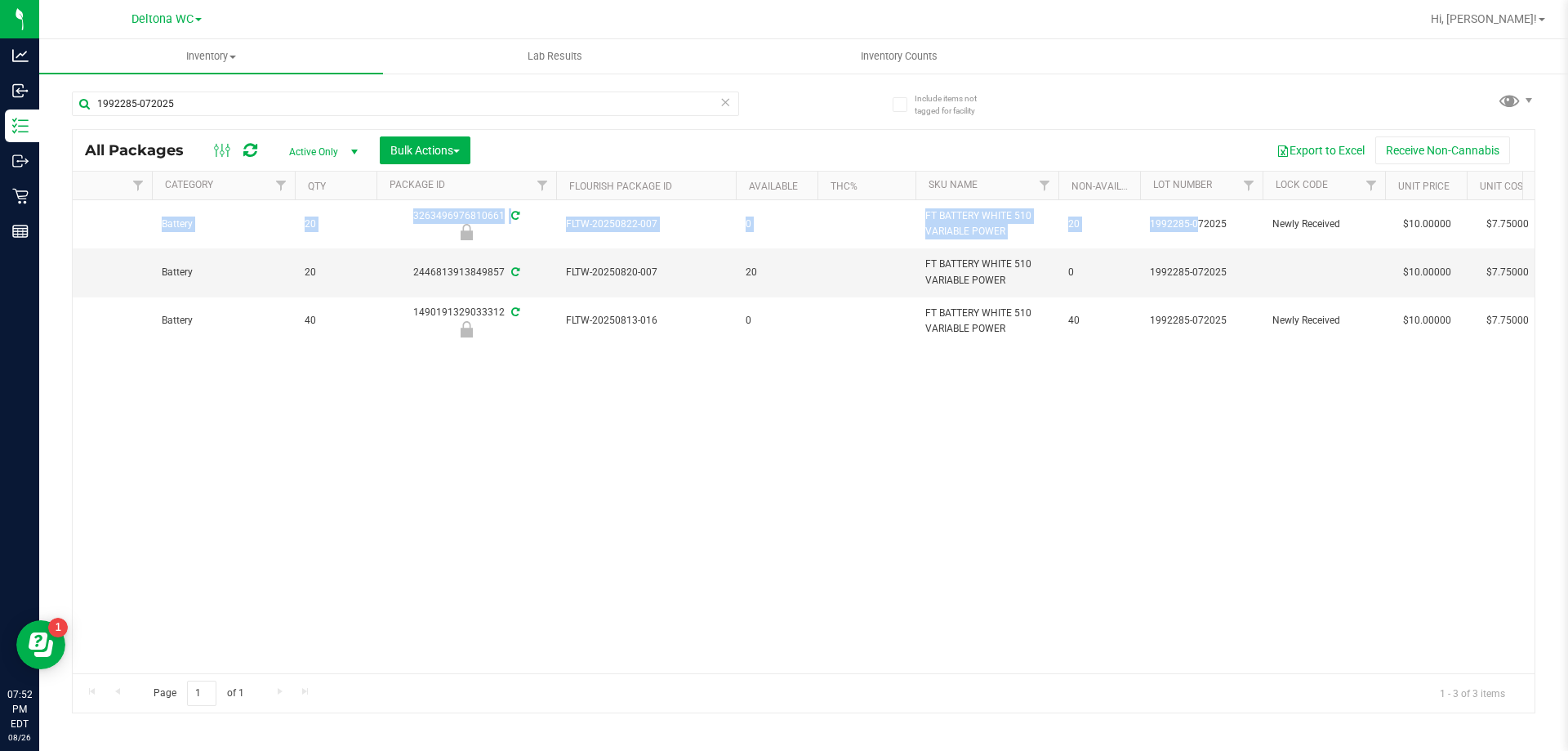
drag, startPoint x: 1151, startPoint y: 218, endPoint x: 1218, endPoint y: 404, distance: 197.7
click at [1226, 381] on div "Action Action Edit attributes Global inventory Locate package Package audit log…" at bounding box center [804, 437] width 1462 height 473
click at [1218, 406] on div "Action Action Edit attributes Global inventory Locate package Package audit log…" at bounding box center [804, 437] width 1462 height 473
click at [854, 421] on div "Action Action Edit attributes Global inventory Locate package Package audit log…" at bounding box center [804, 437] width 1462 height 473
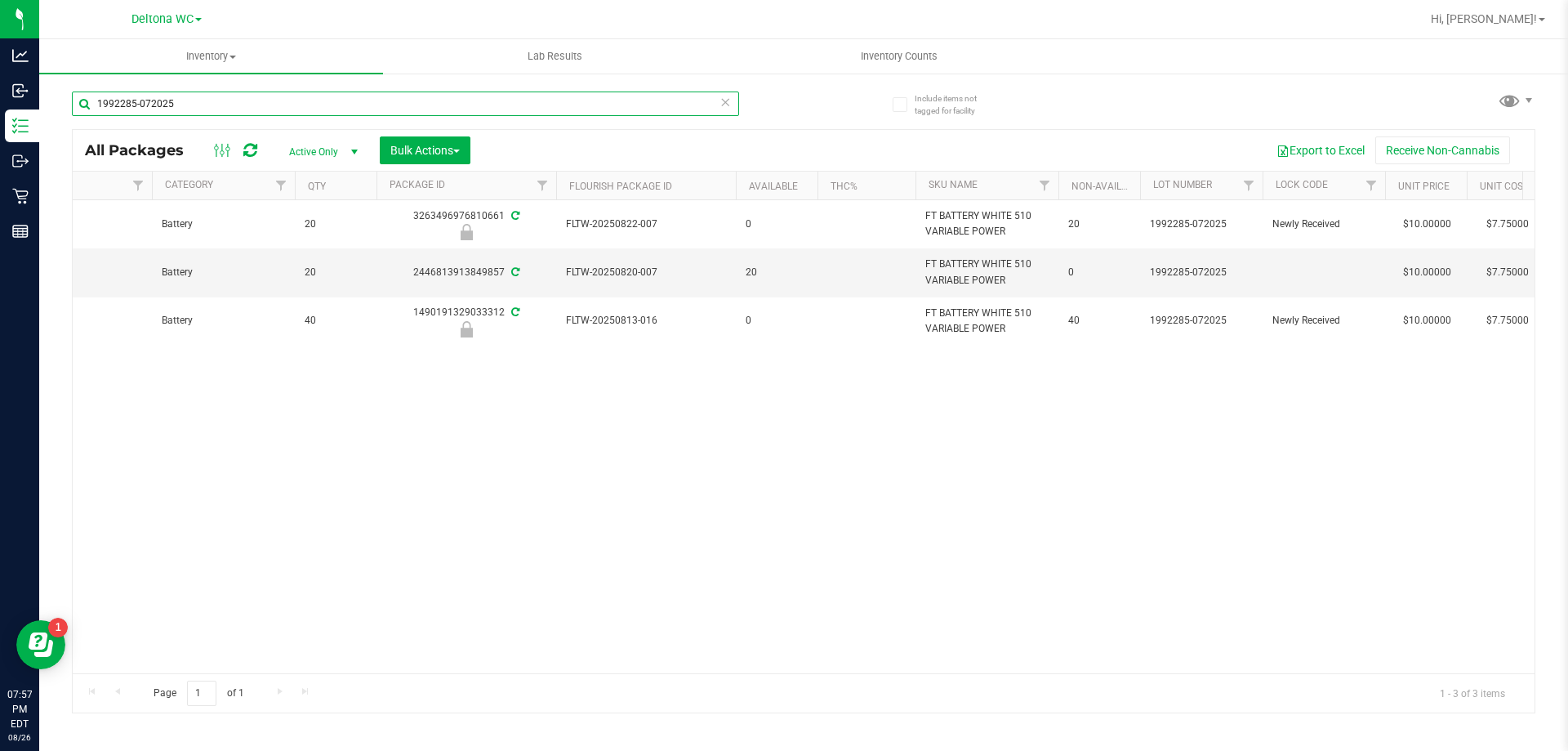
click at [320, 108] on input "1992285-072025" at bounding box center [406, 103] width 667 height 24
click at [321, 108] on input "1992285-072025" at bounding box center [406, 103] width 667 height 24
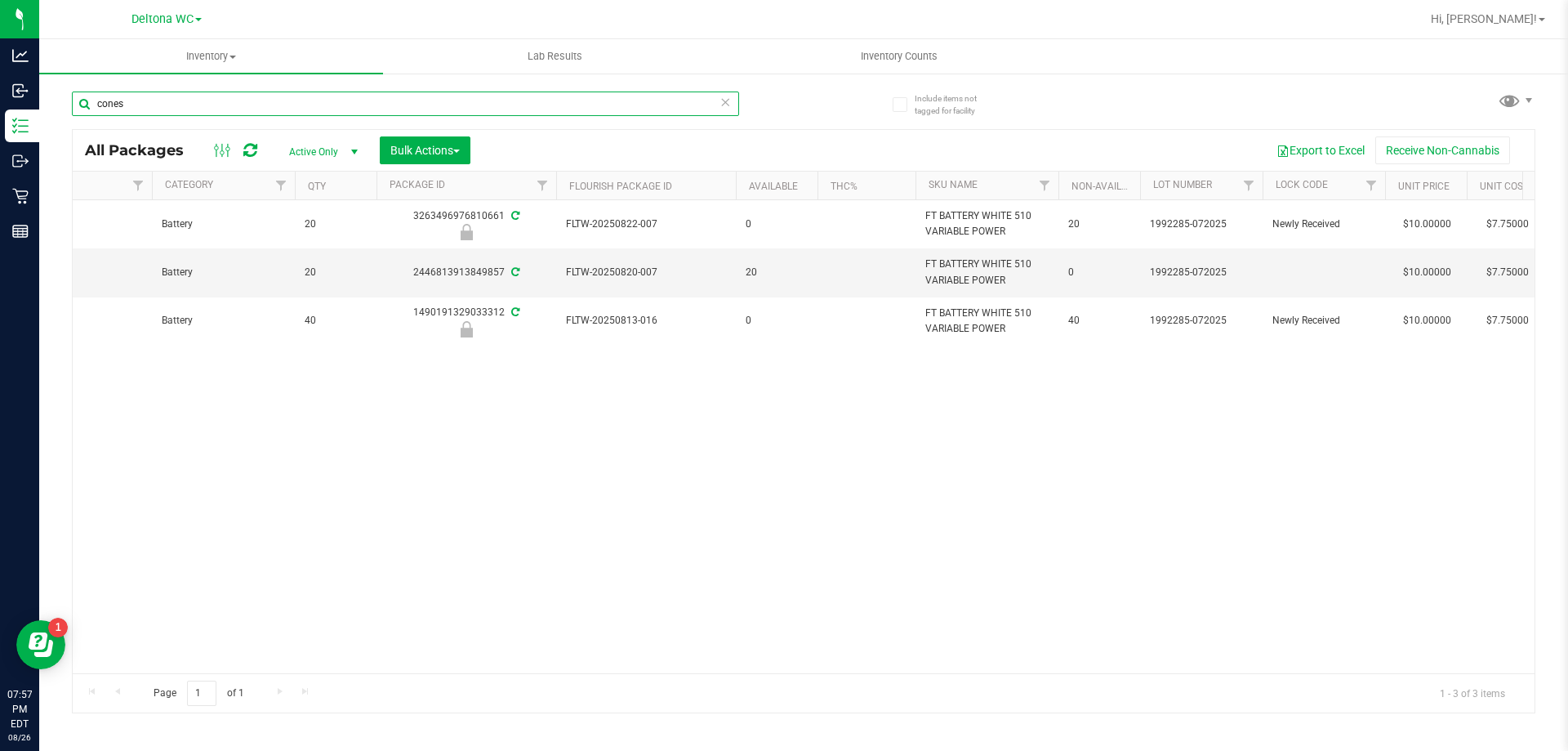
type input "cones"
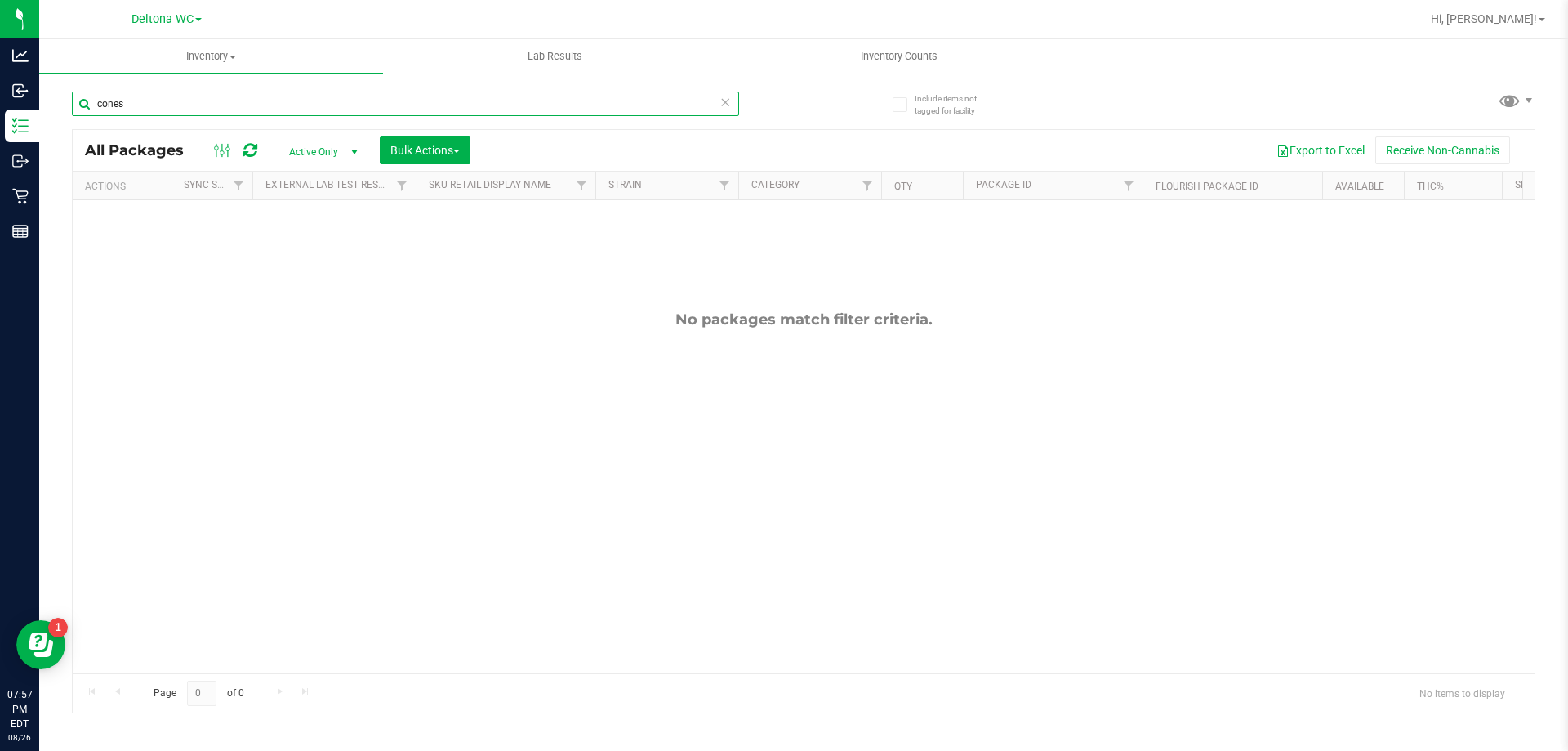
drag, startPoint x: 392, startPoint y: 671, endPoint x: 3, endPoint y: 34, distance: 746.4
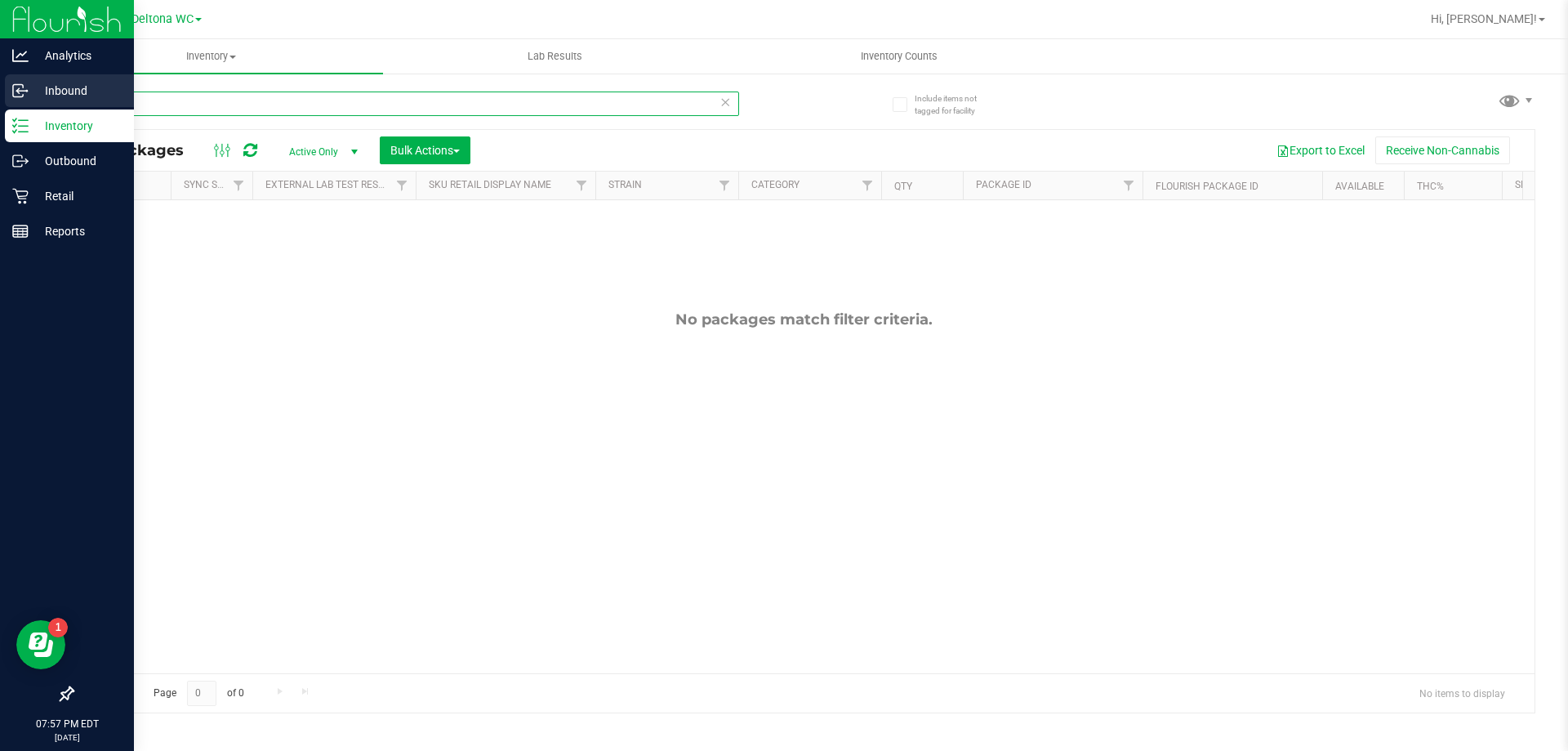
drag, startPoint x: 127, startPoint y: 97, endPoint x: 0, endPoint y: 87, distance: 127.4
click at [0, 87] on div "Analytics Inbound Inventory Outbound Retail Reports 07:57 PM EDT 08/26/2025 08/…" at bounding box center [784, 375] width 1568 height 751
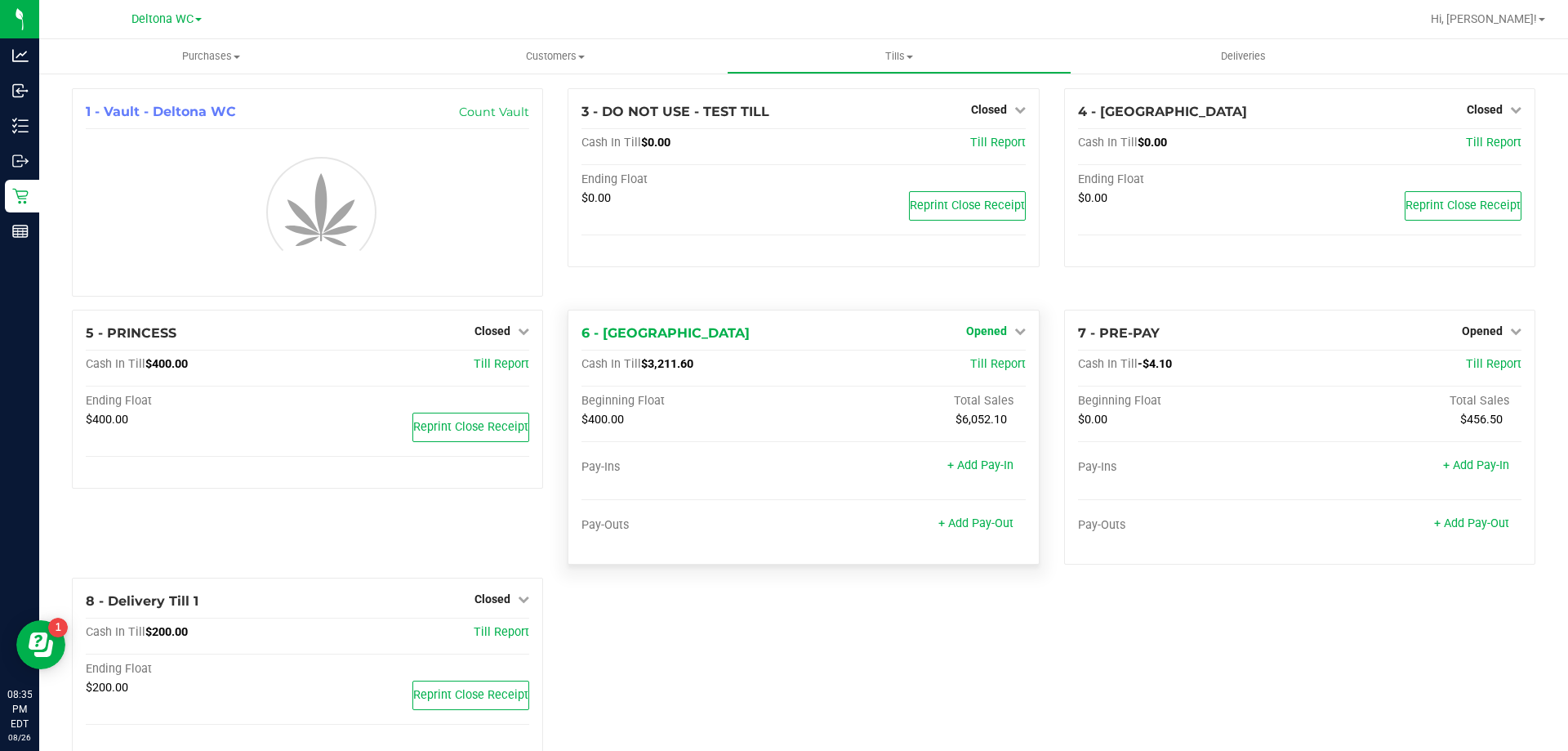
click at [990, 332] on span "Opened" at bounding box center [986, 330] width 40 height 13
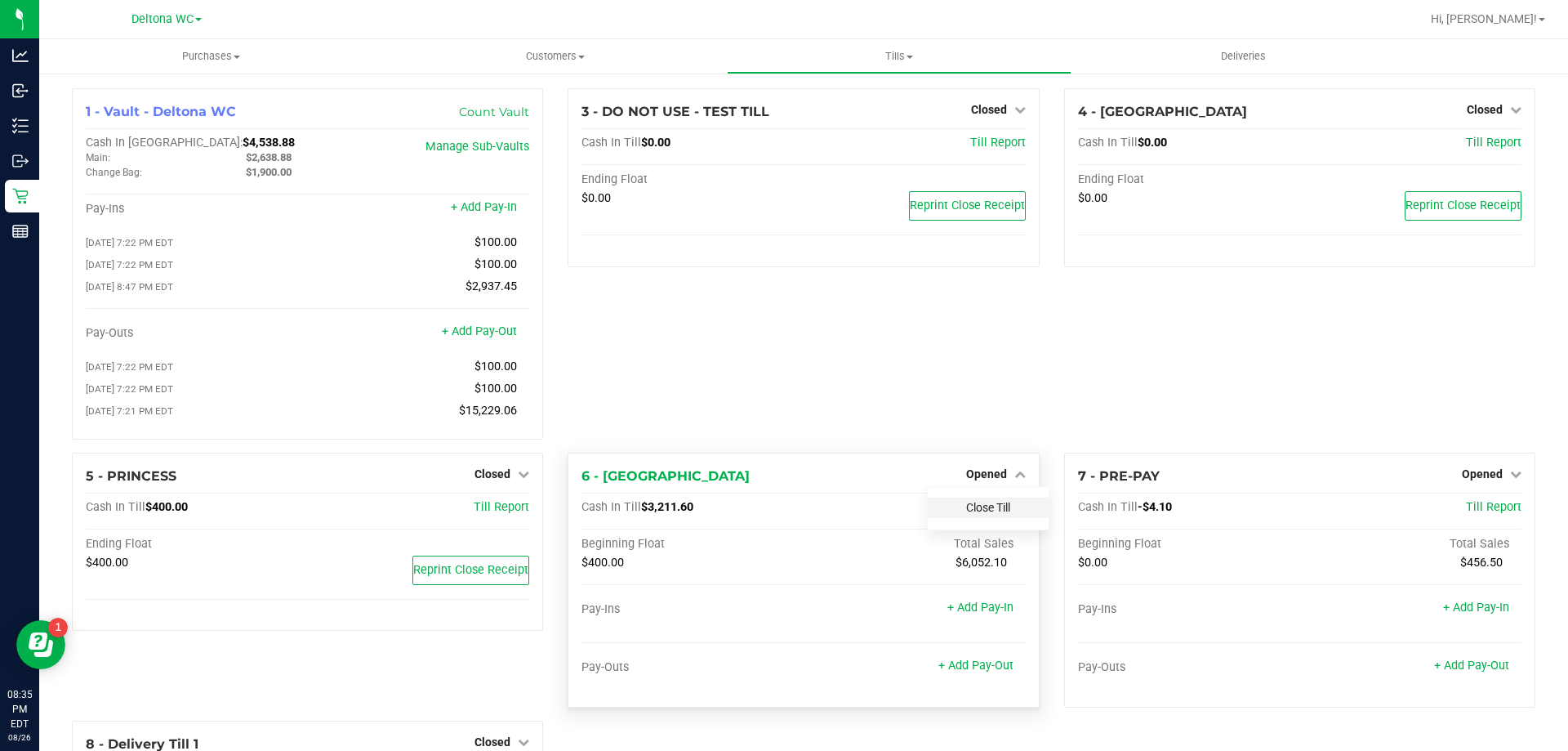
click at [993, 514] on link "Close Till" at bounding box center [987, 507] width 44 height 13
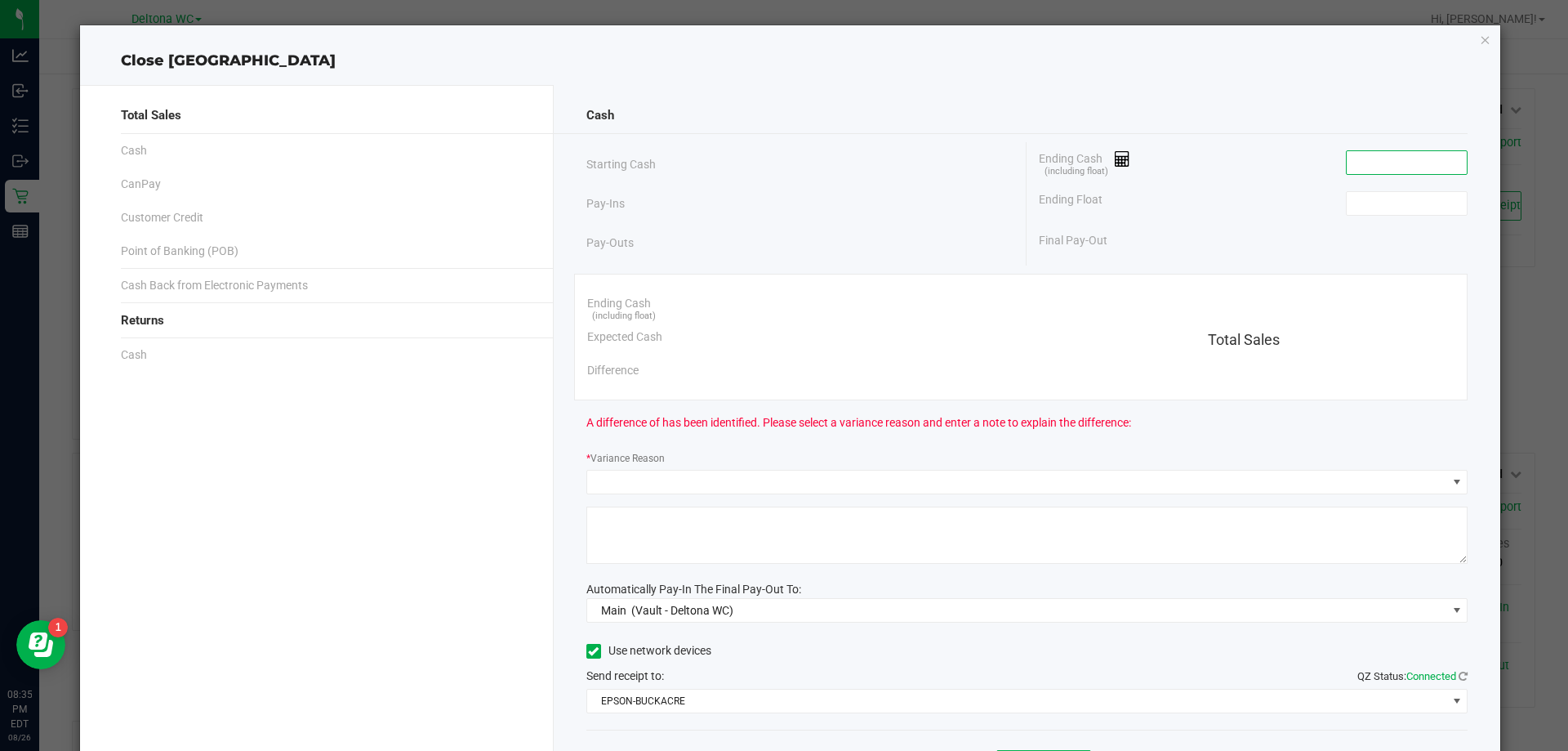
click at [1365, 170] on input at bounding box center [1407, 163] width 120 height 23
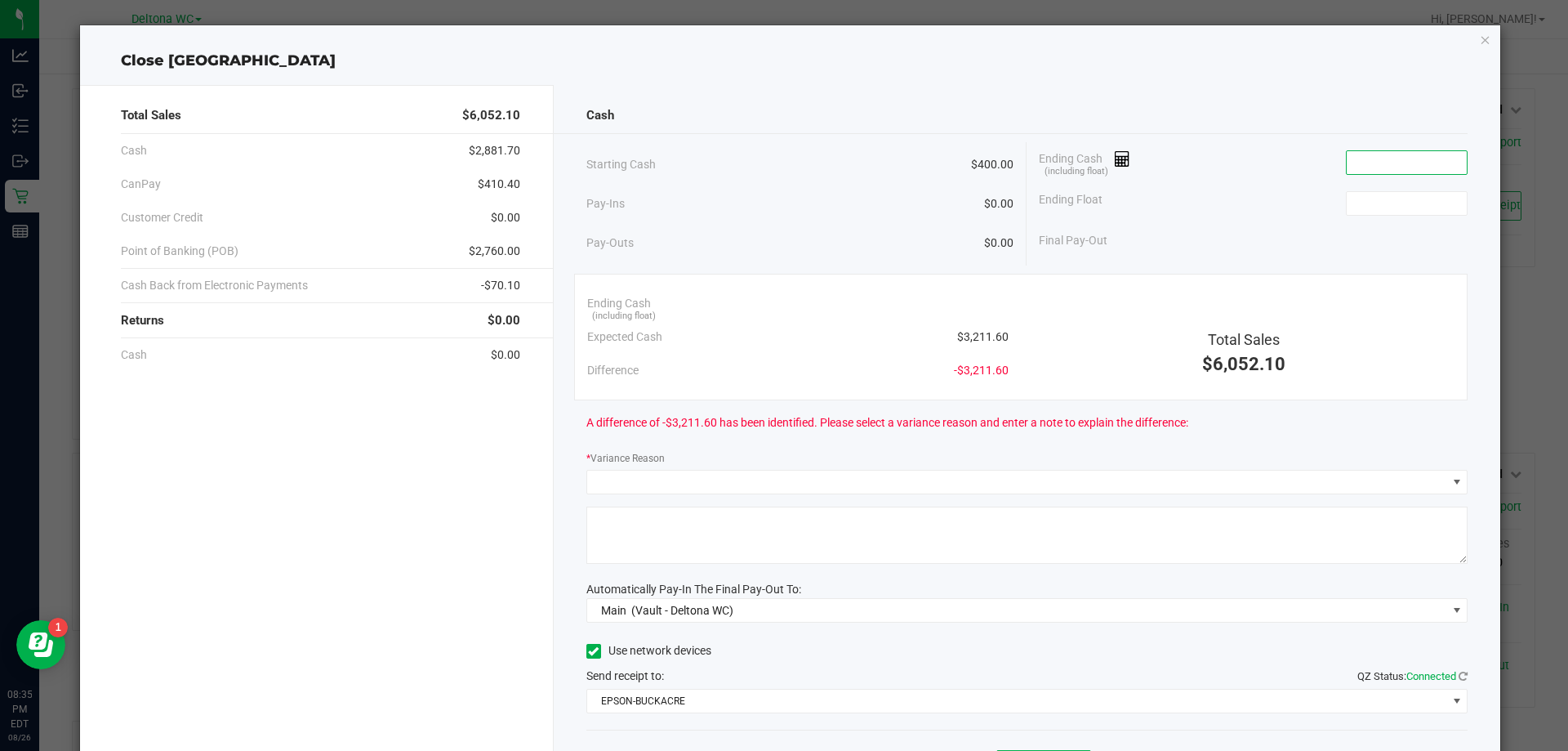
paste input "3210.85"
click at [1363, 200] on input at bounding box center [1407, 203] width 120 height 23
click at [1431, 165] on input "3210.85" at bounding box center [1407, 163] width 120 height 23
paste input "1.6"
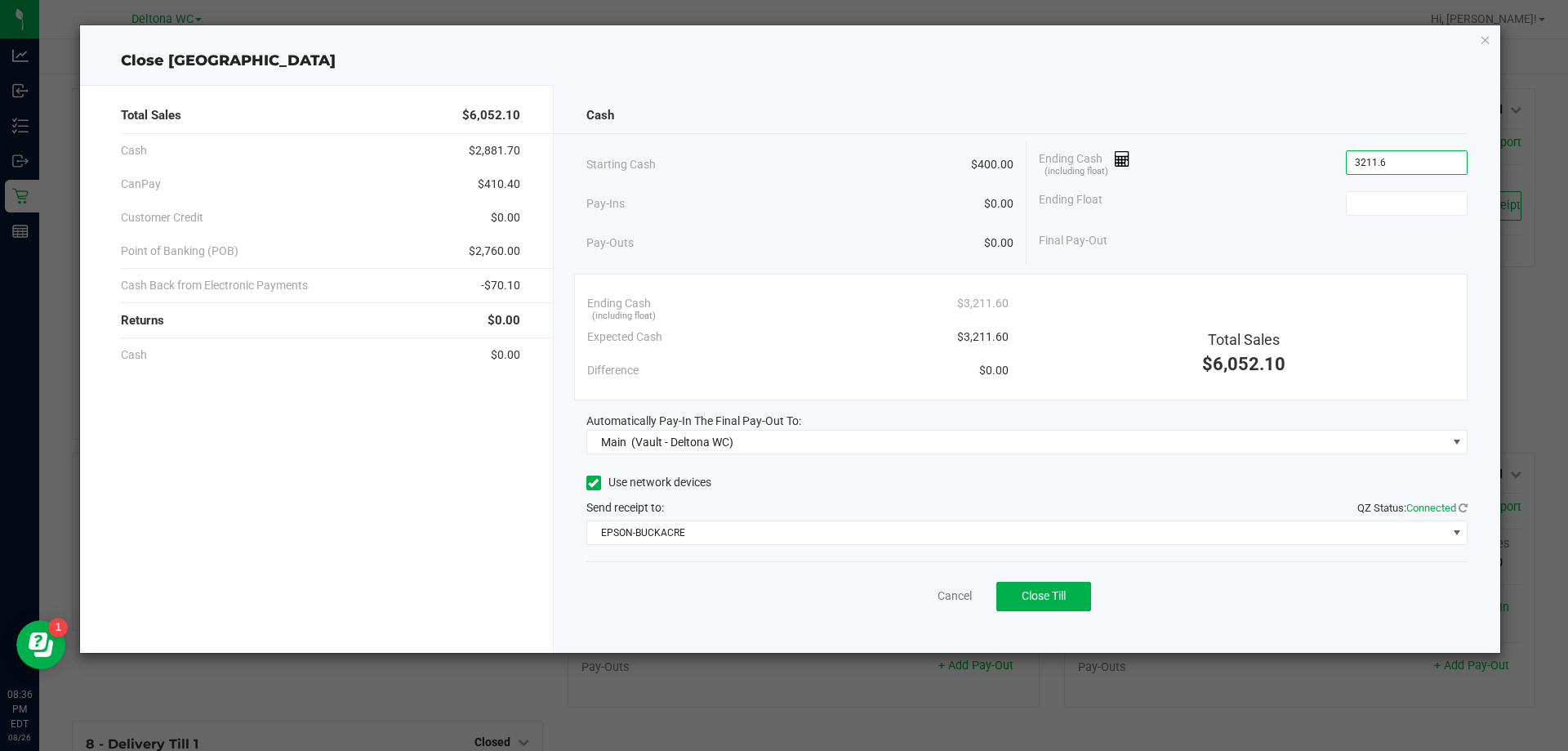
type input "$3,211.60"
click at [1333, 210] on div "Ending Float" at bounding box center [1253, 203] width 429 height 40
click at [1362, 200] on input at bounding box center [1407, 203] width 120 height 23
type input "$400.00"
click at [1040, 588] on button "Close Till" at bounding box center [1044, 596] width 95 height 29
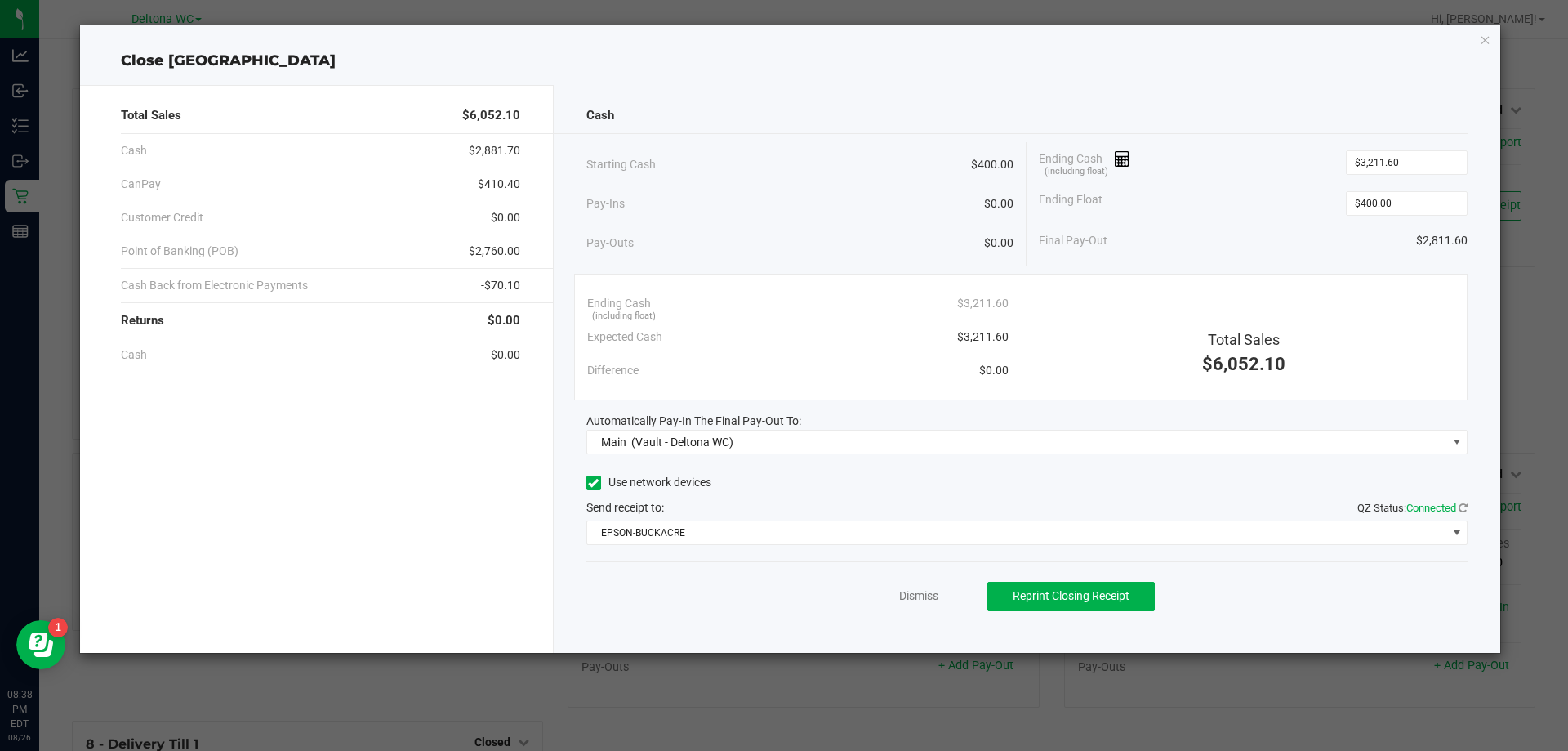
click at [902, 600] on link "Dismiss" at bounding box center [919, 596] width 40 height 17
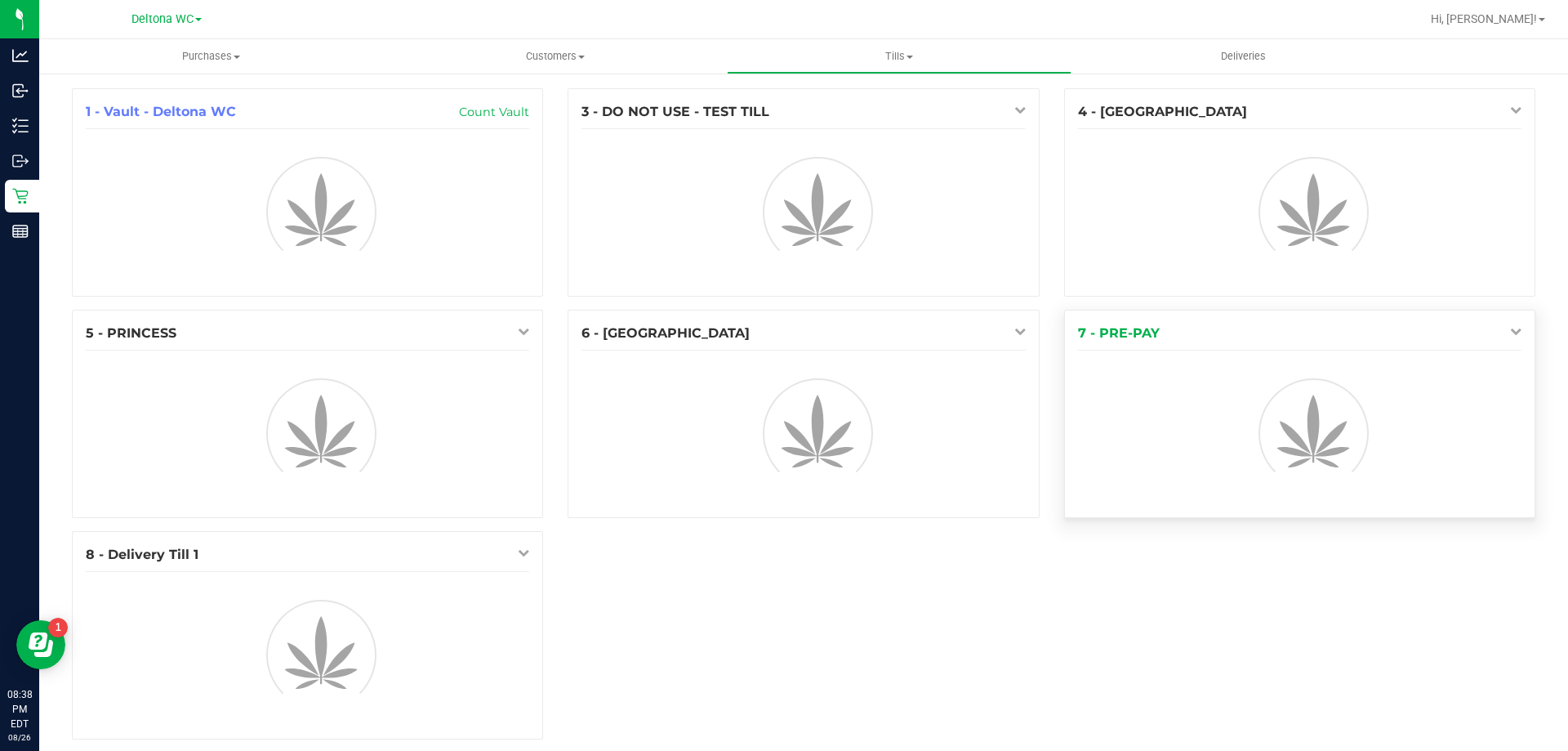
click at [1510, 334] on icon at bounding box center [1516, 330] width 11 height 11
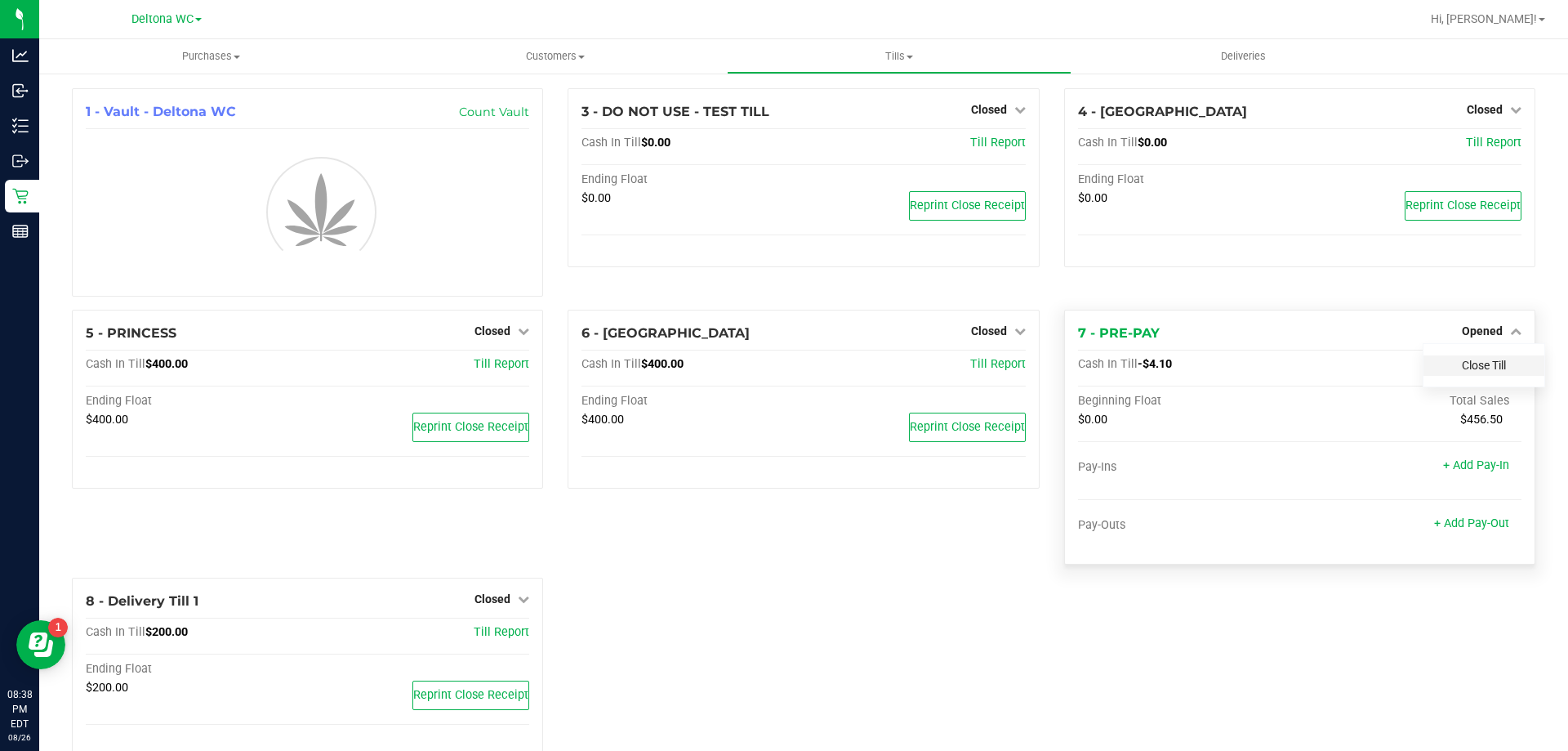
click at [1480, 365] on link "Close Till" at bounding box center [1484, 365] width 44 height 13
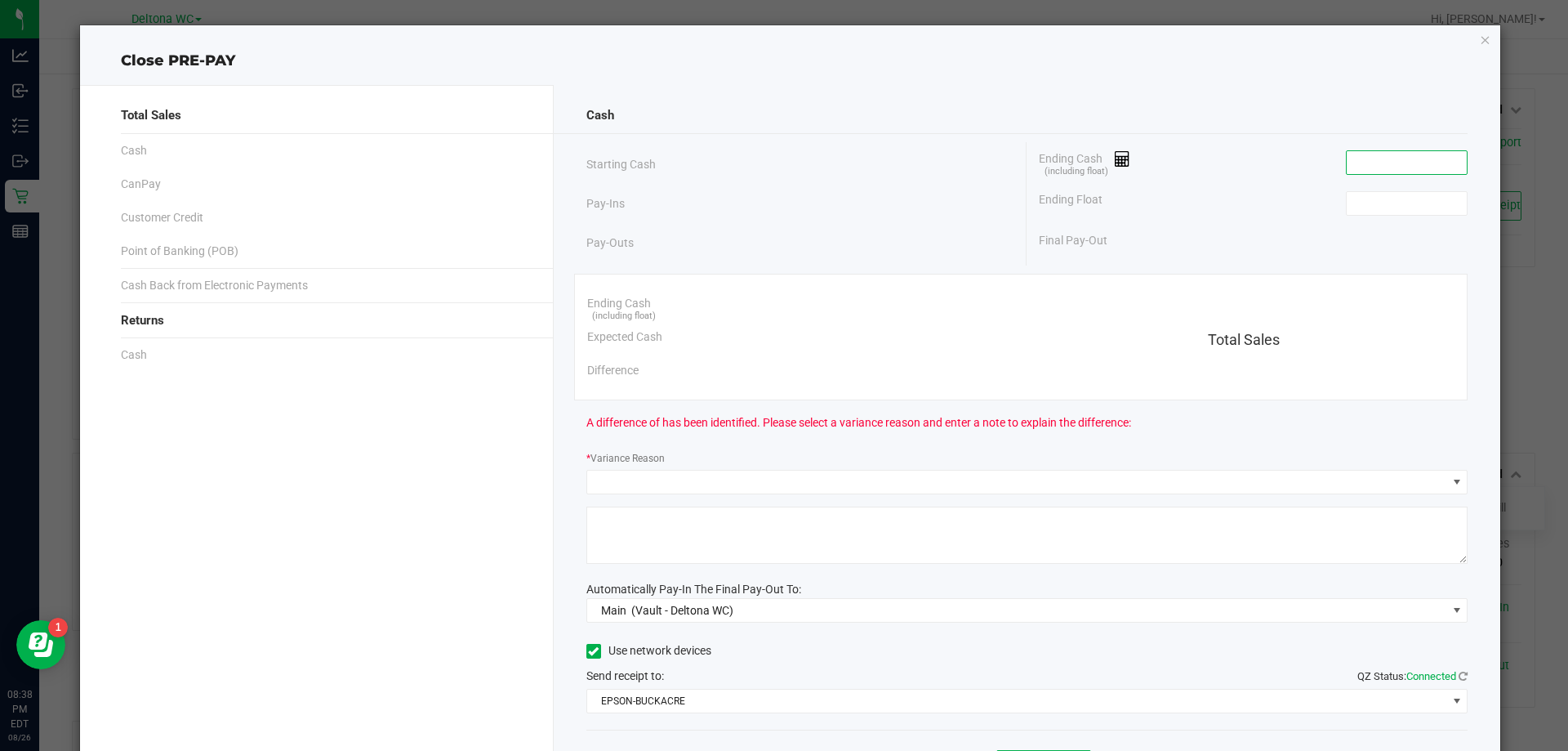
click at [1432, 152] on input at bounding box center [1407, 163] width 120 height 23
click at [1400, 199] on input at bounding box center [1407, 203] width 120 height 23
type input "$0.00"
click at [1375, 211] on input at bounding box center [1407, 203] width 120 height 23
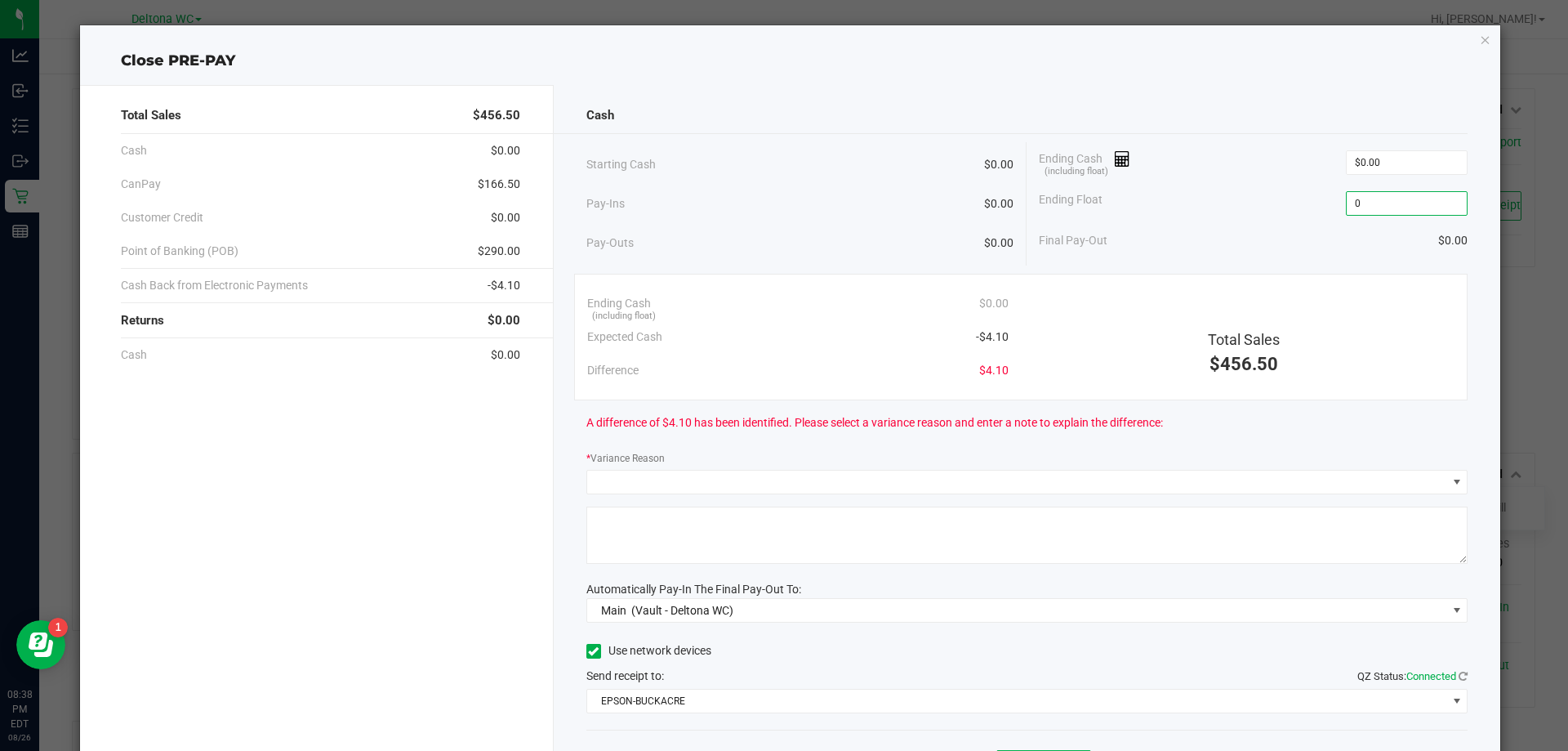
type input "$0.00"
click at [1356, 251] on div "Final Pay-Out $0.00" at bounding box center [1253, 240] width 429 height 34
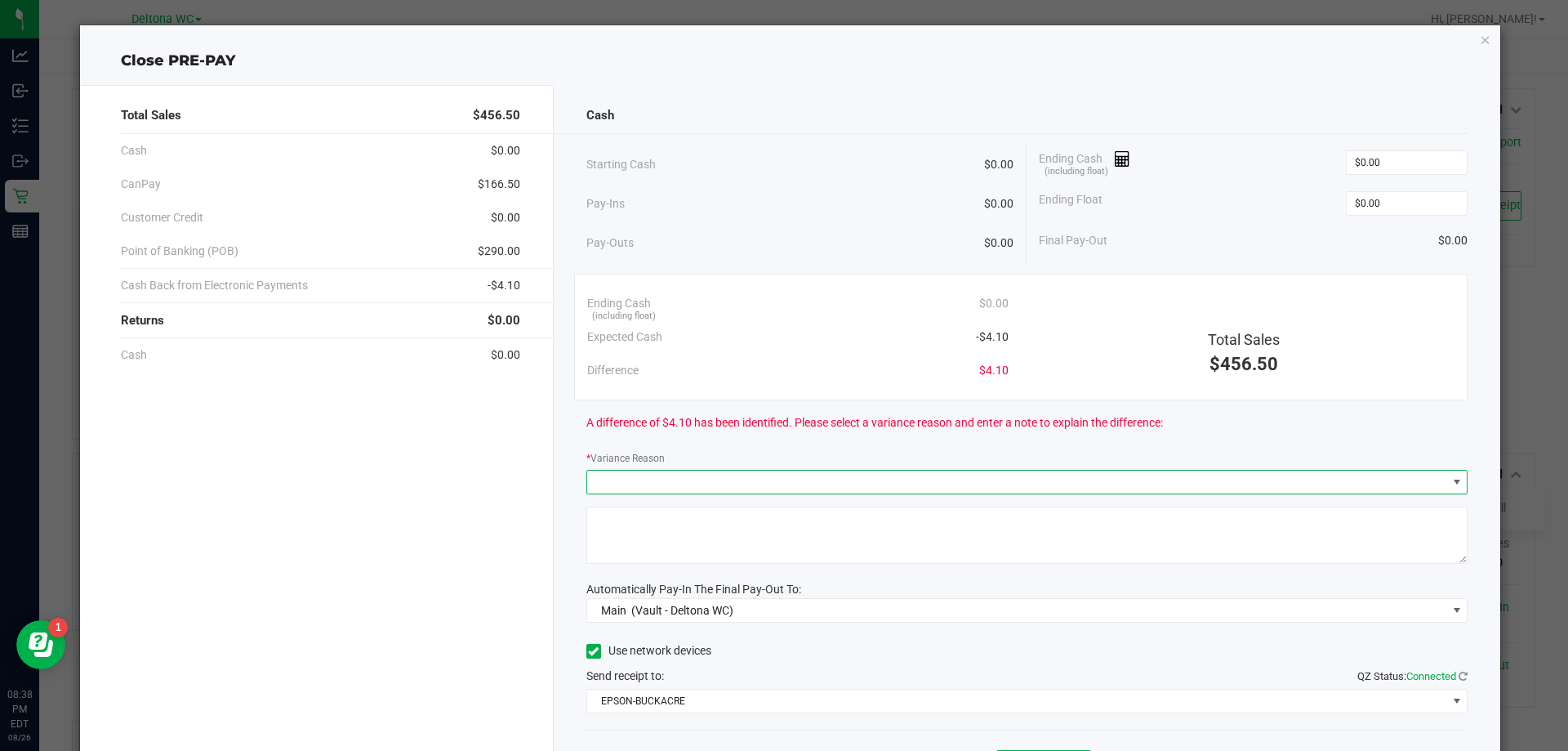
click at [941, 479] on span at bounding box center [1018, 482] width 860 height 23
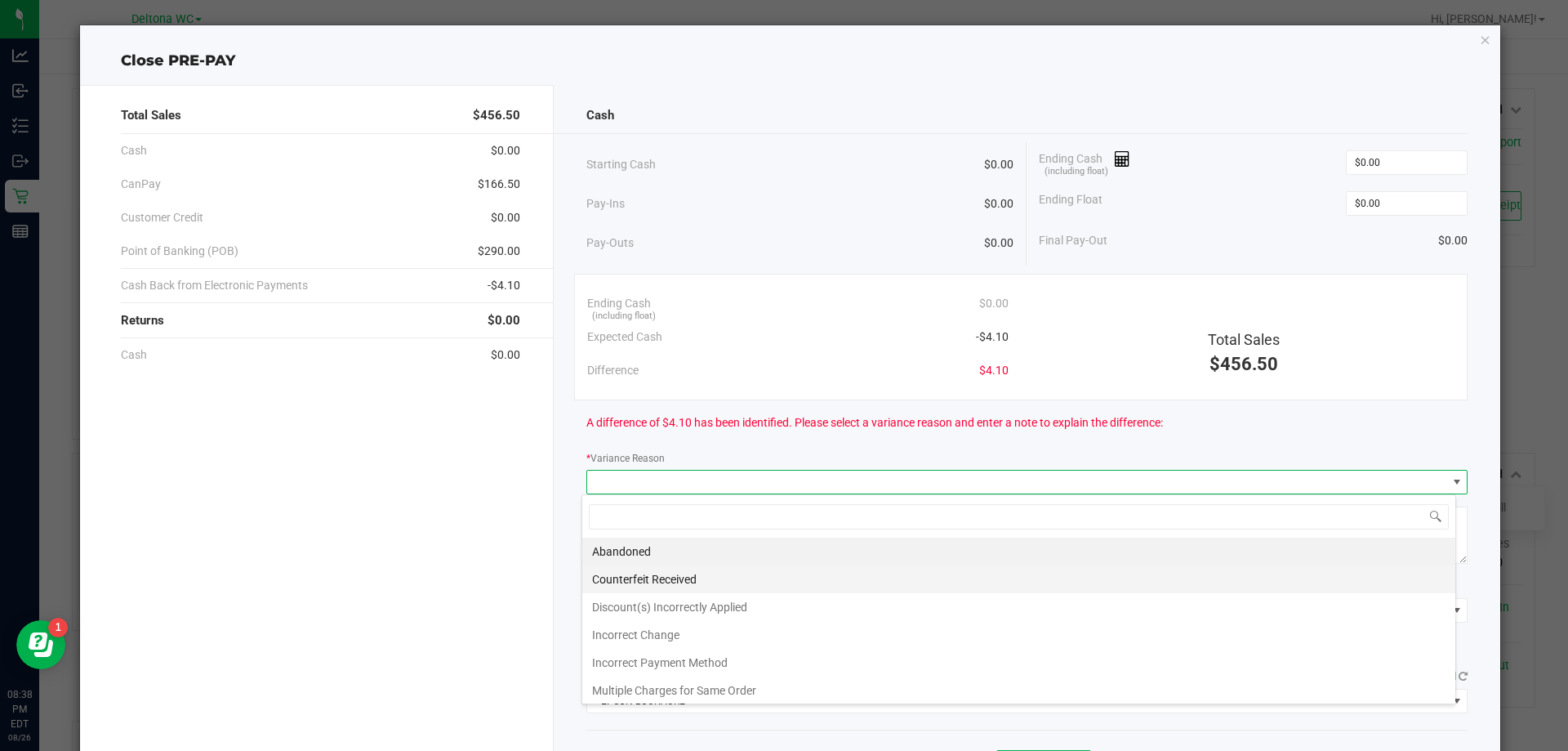
scroll to position [58, 0]
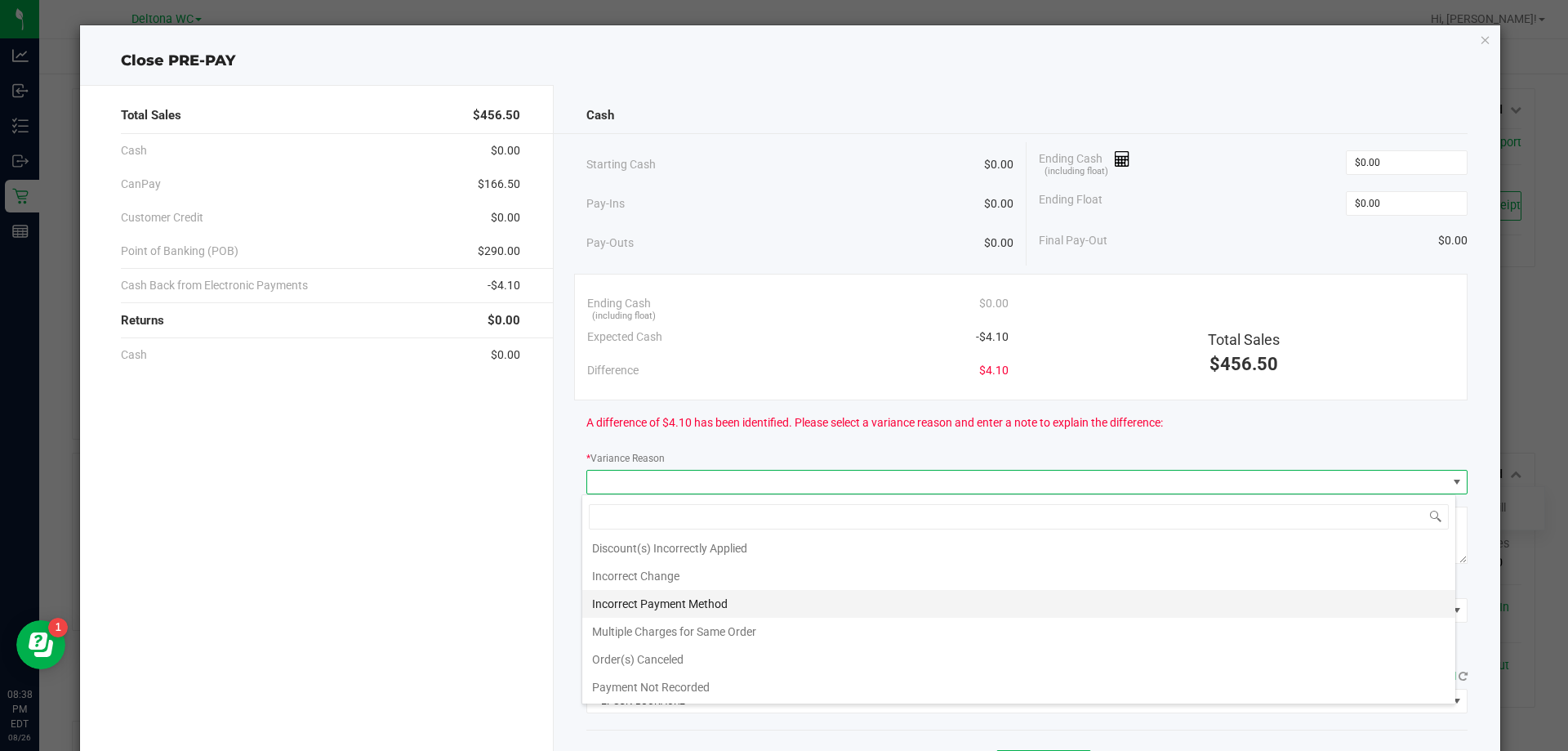
click at [809, 608] on li "Incorrect Payment Method" at bounding box center [1018, 604] width 873 height 28
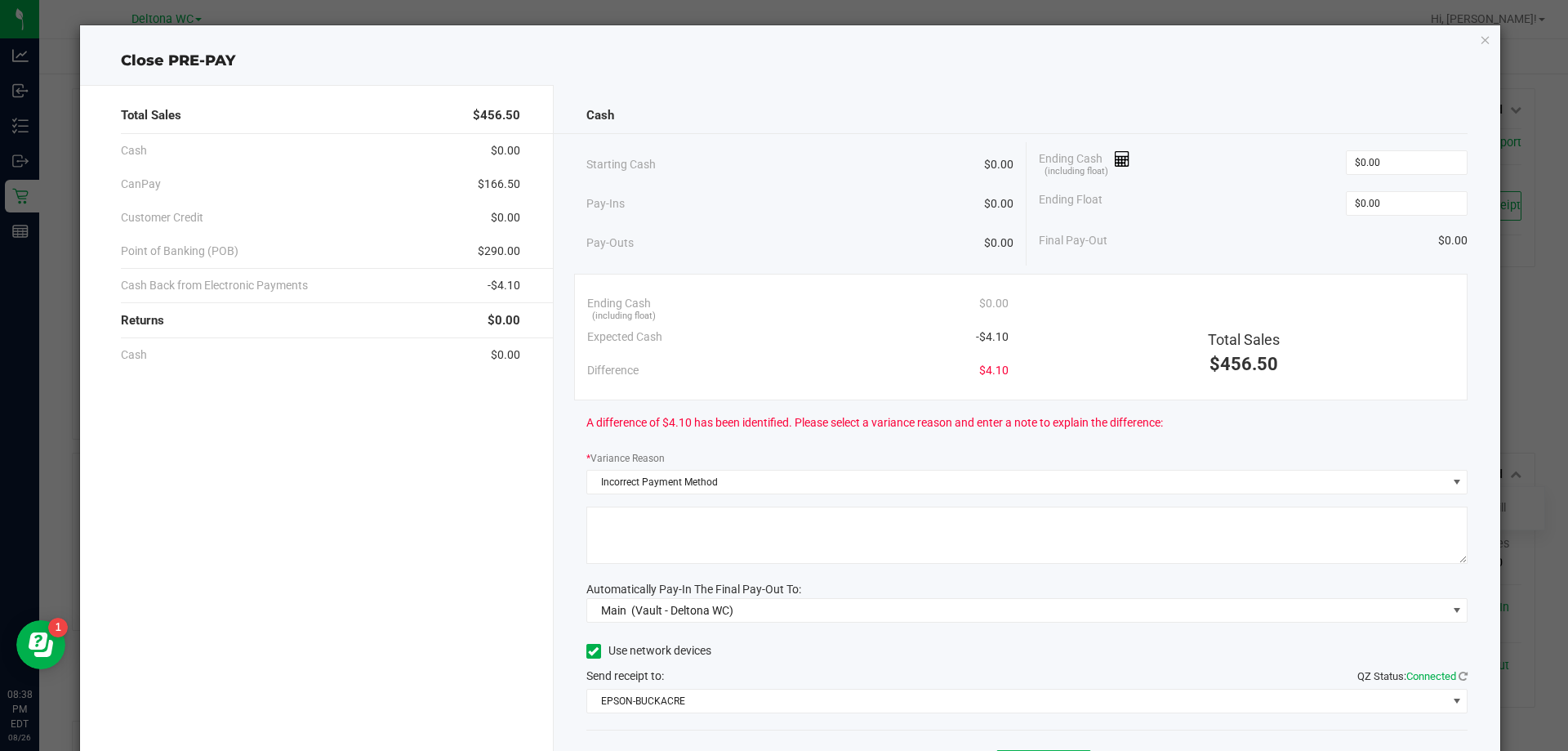
click at [772, 533] on textarea at bounding box center [1028, 535] width 882 height 57
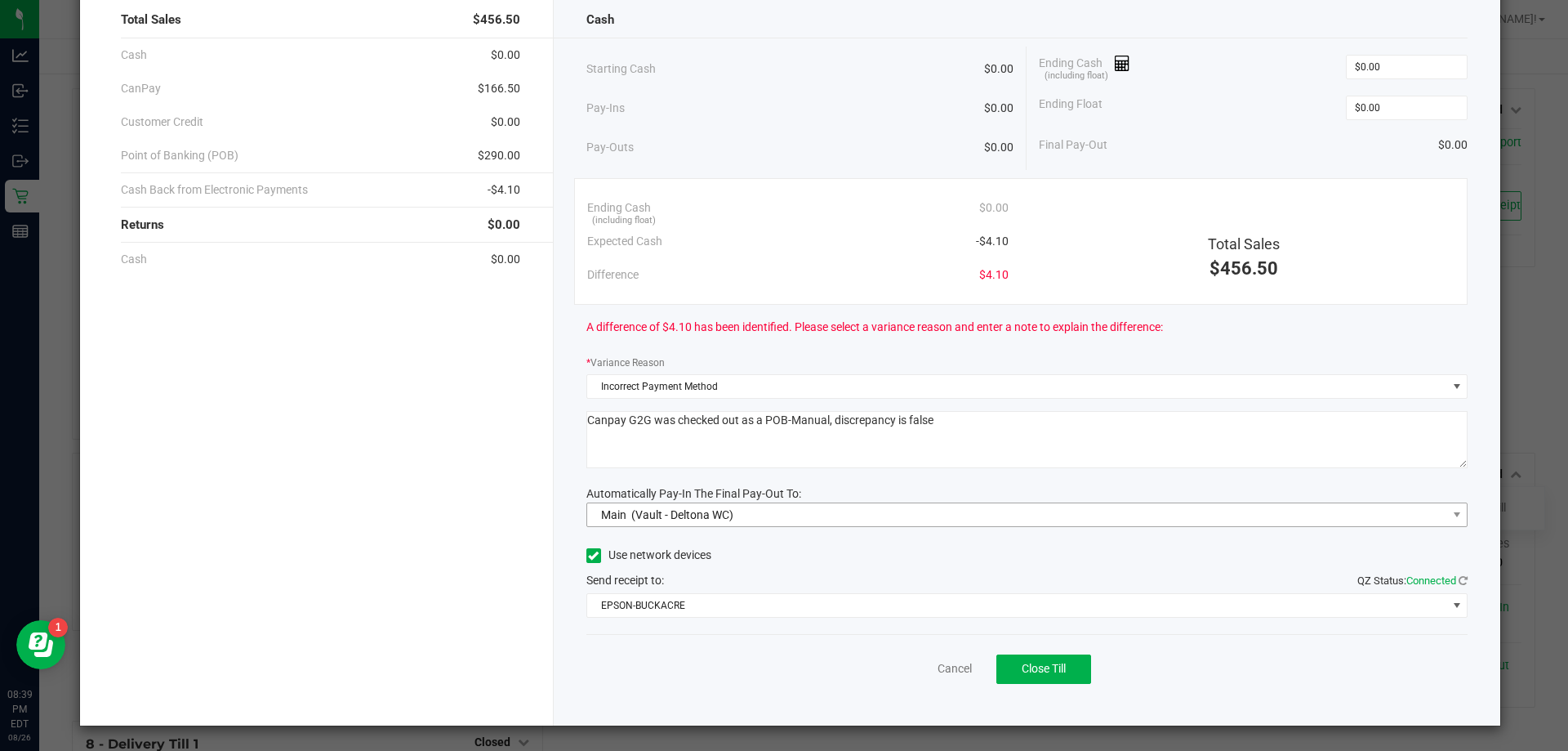
type textarea "Canpay G2G was checked out as a POB-Manual, discrepancy is false"
click at [910, 518] on span "Main (Vault - Deltona WC)" at bounding box center [1018, 514] width 860 height 23
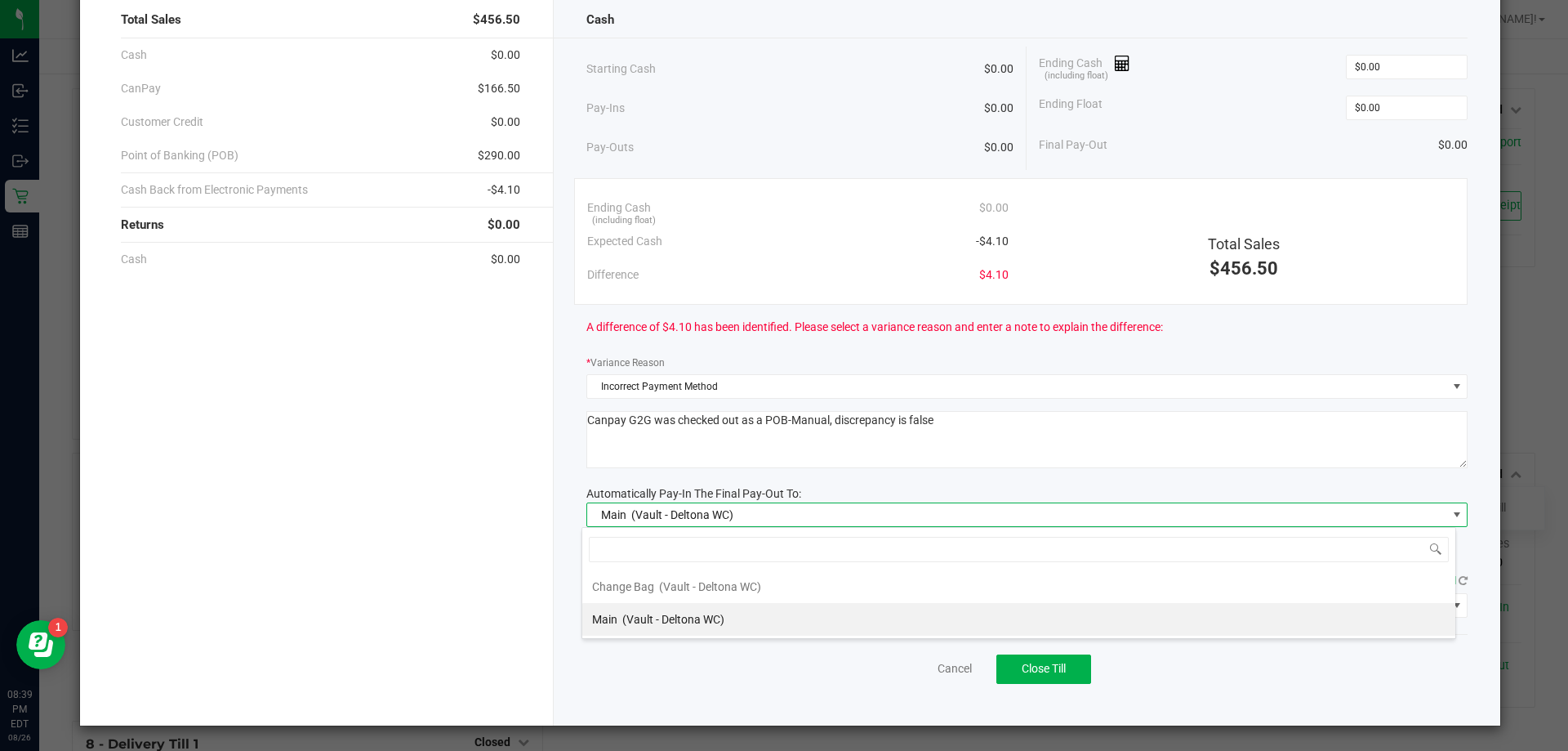
scroll to position [24, 874]
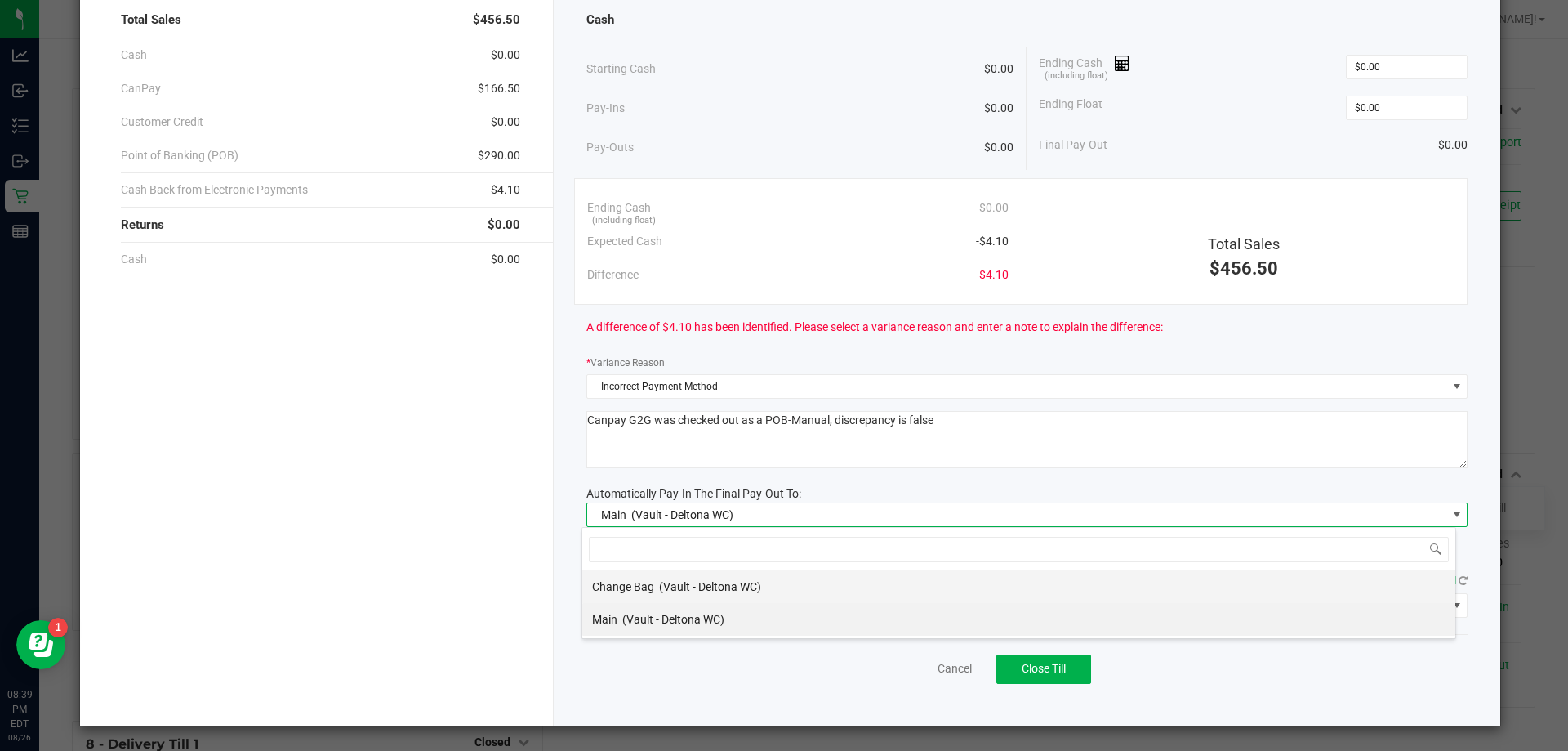
click at [870, 583] on li "Change Bag (Vault - Deltona WC)" at bounding box center [1018, 587] width 873 height 33
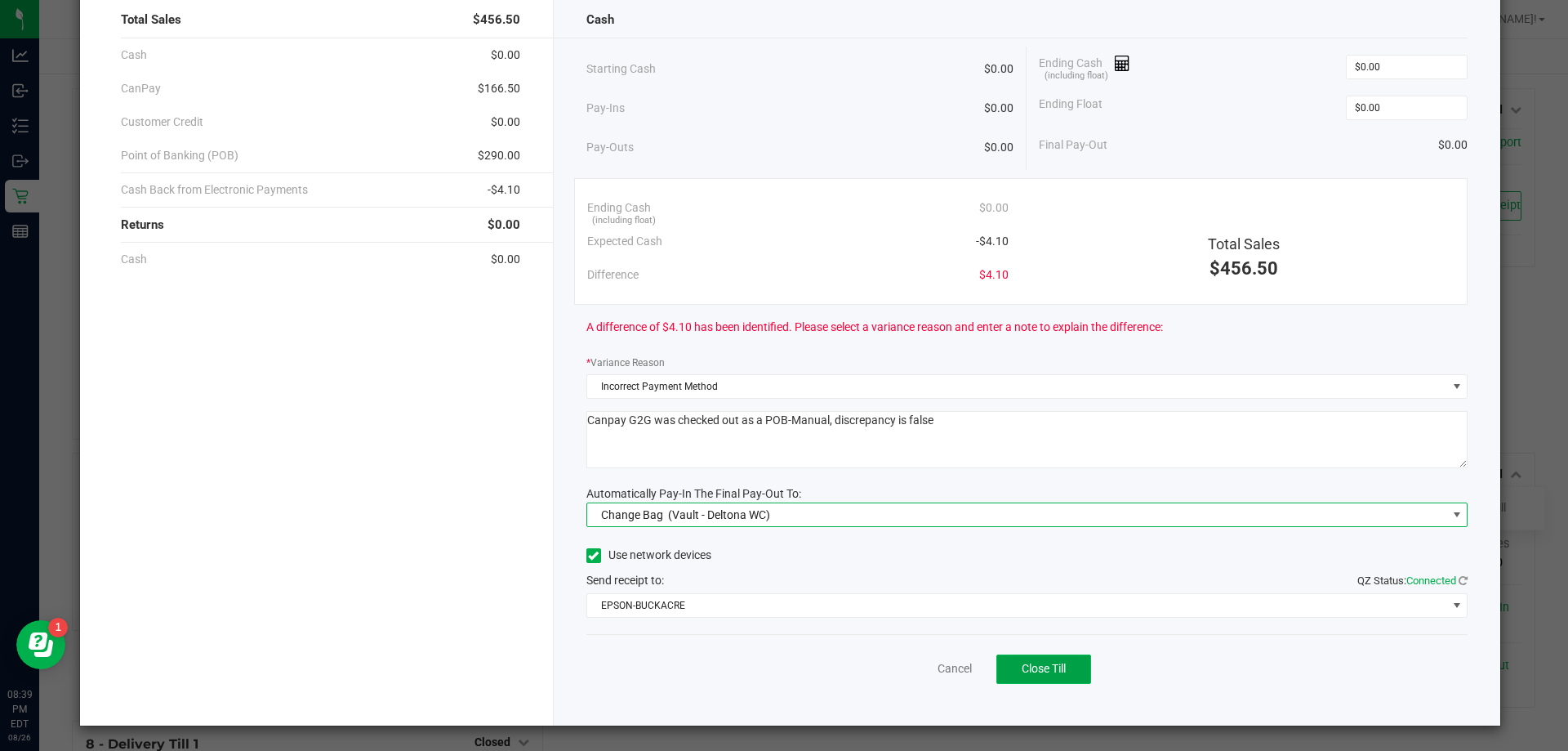
click at [1031, 672] on span "Close Till" at bounding box center [1043, 668] width 44 height 13
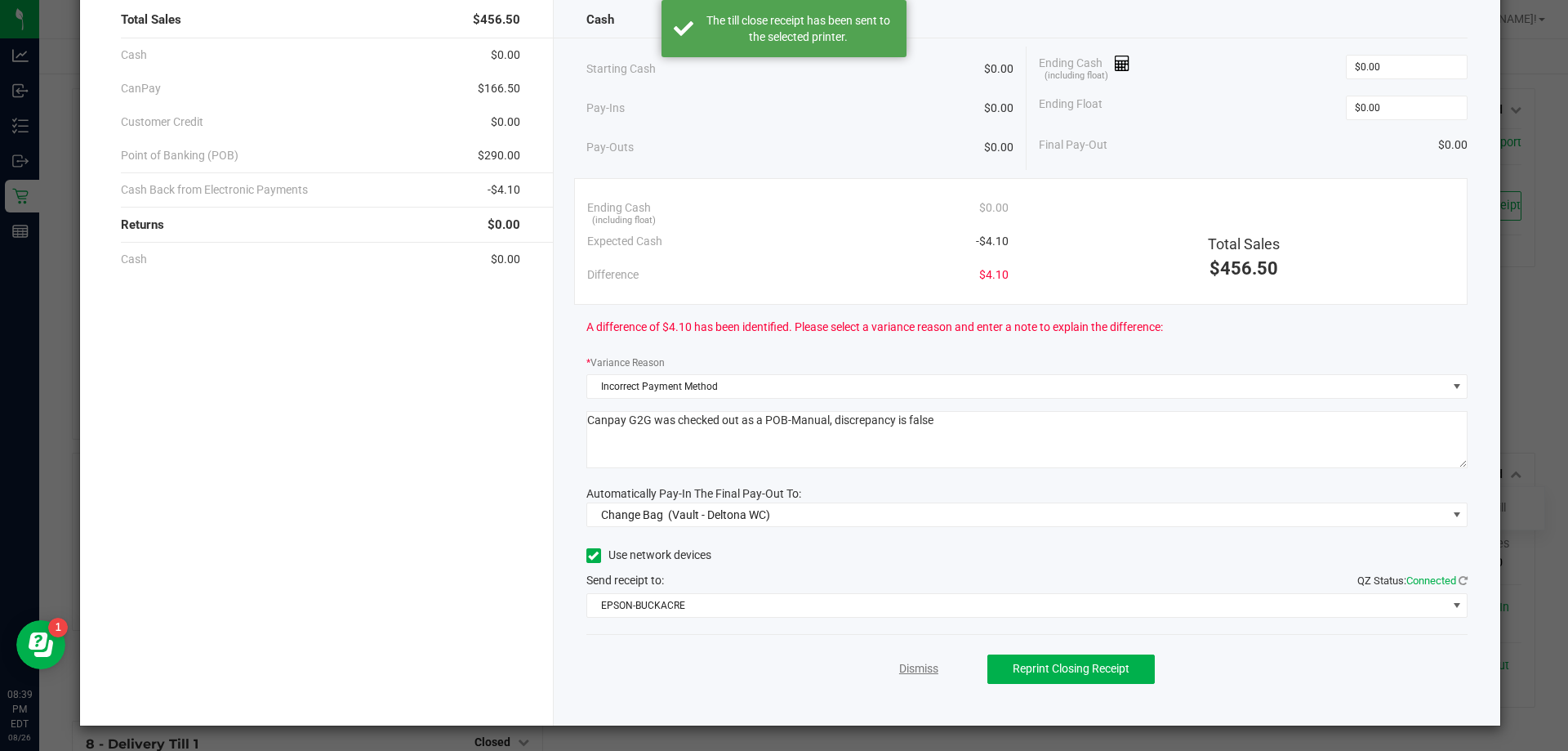
click at [915, 671] on link "Dismiss" at bounding box center [919, 668] width 40 height 17
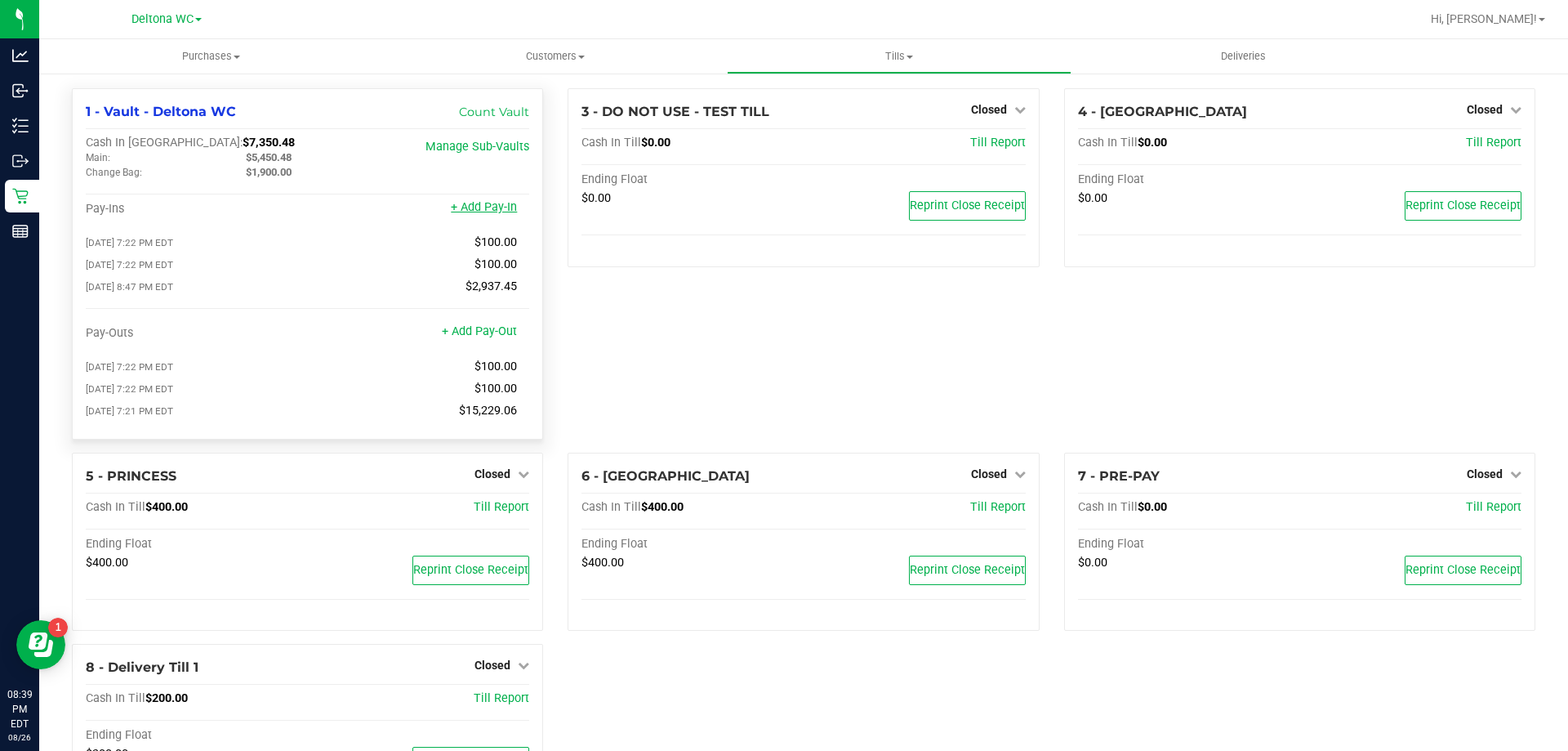
click at [489, 207] on link "+ Add Pay-In" at bounding box center [483, 207] width 66 height 14
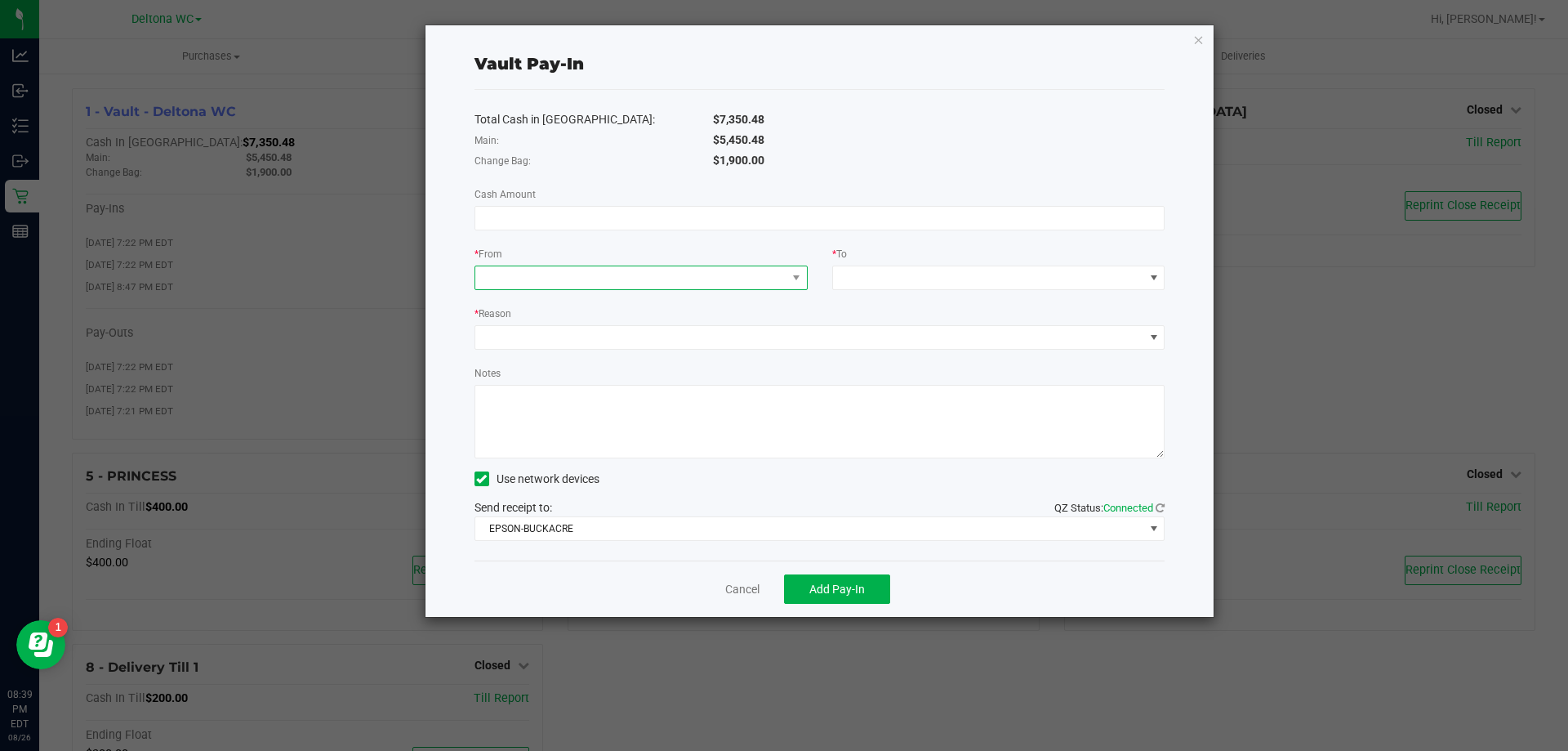
click at [610, 286] on span at bounding box center [631, 278] width 311 height 23
click at [701, 231] on div "Total Cash in Vault: $7,350.48 Main: $5,450.48 Change Bag: $1,900.00 Cash Amoun…" at bounding box center [820, 324] width 691 height 471
click at [700, 219] on input at bounding box center [821, 218] width 690 height 23
type input "$4.10"
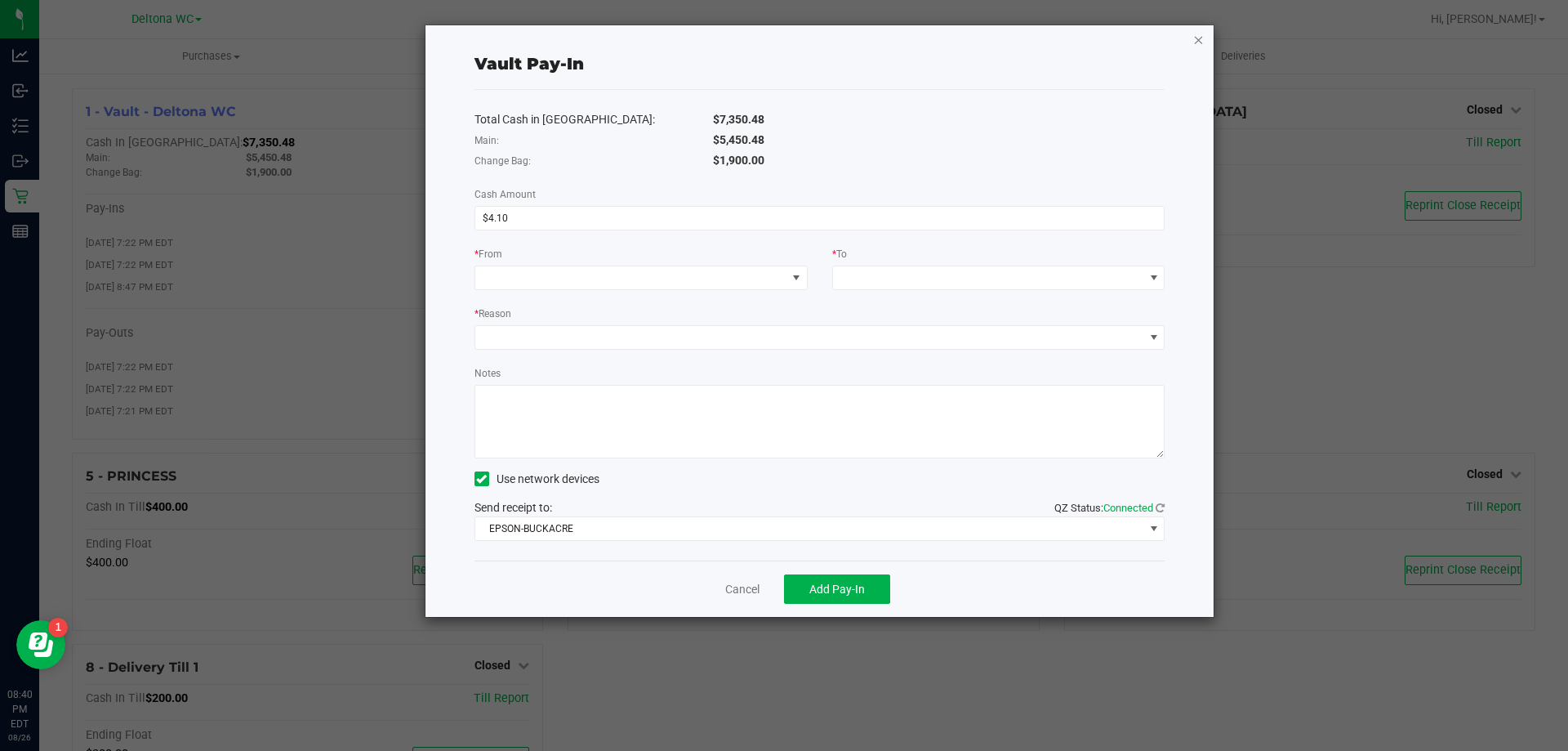
click at [1200, 38] on icon "button" at bounding box center [1198, 39] width 11 height 20
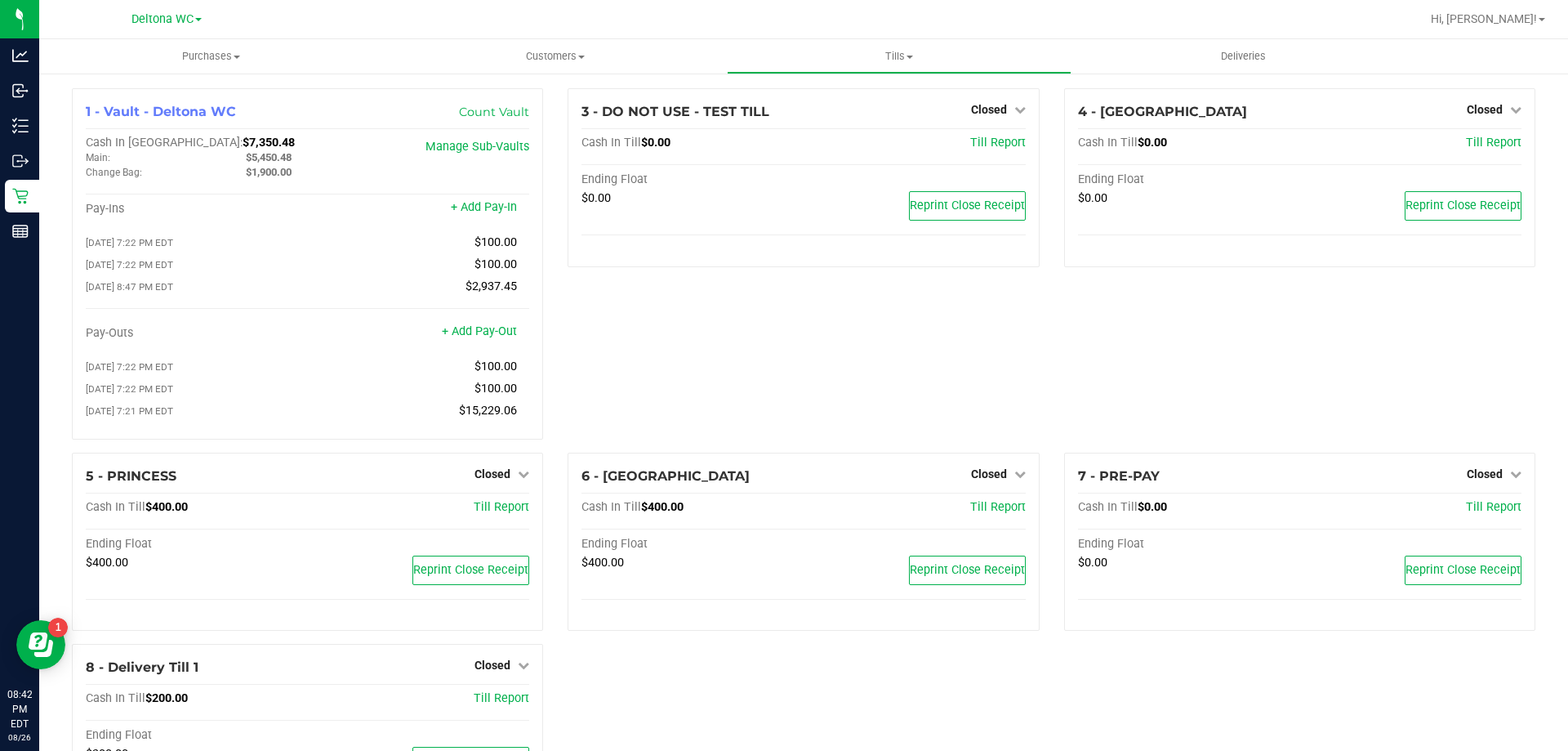
click at [995, 311] on div "3 - DO NOT USE - TEST TILL Closed Open Till Cash In Till $0.00 Till Report Endi…" at bounding box center [803, 271] width 495 height 365
click at [911, 54] on span "Tills" at bounding box center [899, 56] width 342 height 15
click at [831, 122] on span "Reconcile e-payments" at bounding box center [808, 118] width 163 height 14
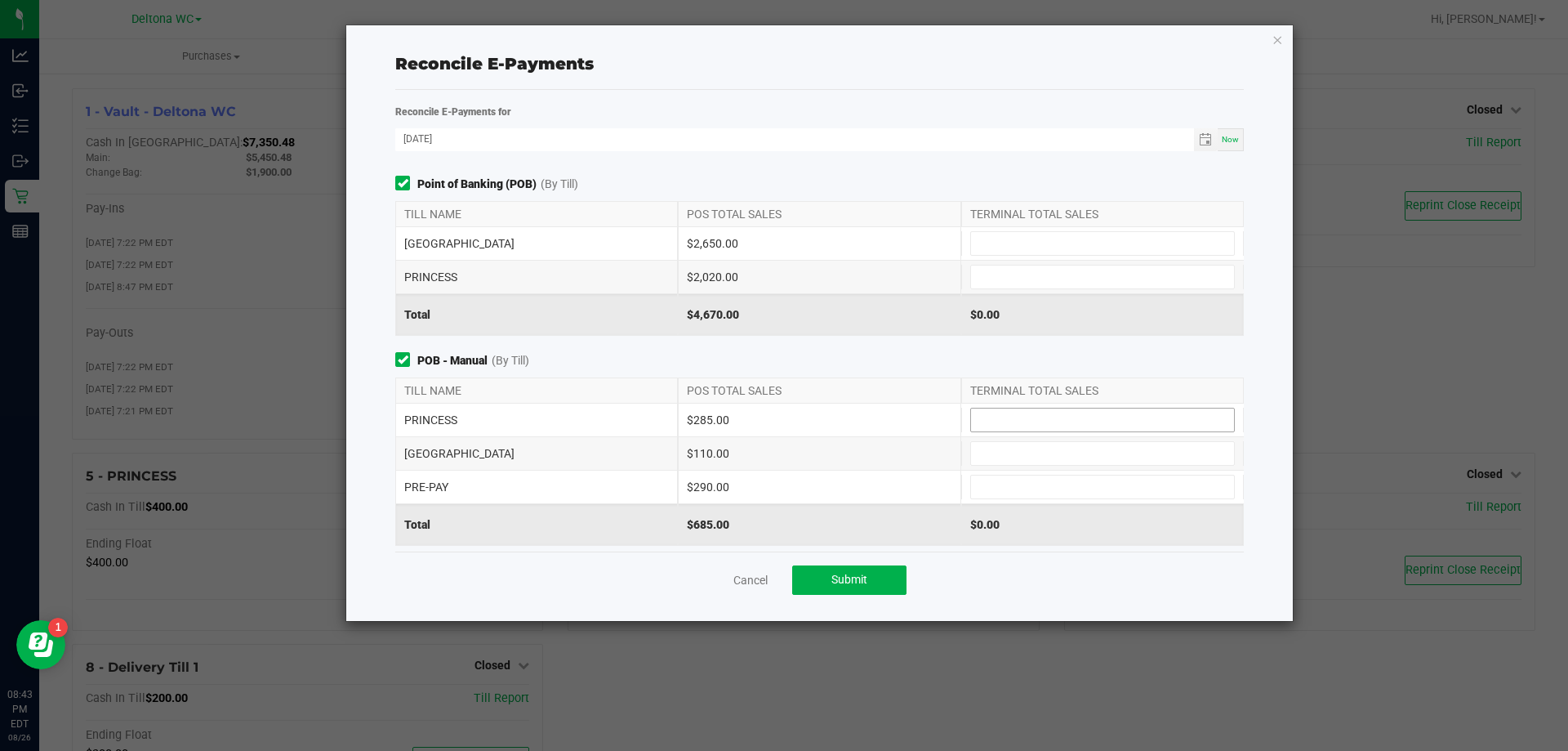
scroll to position [194, 0]
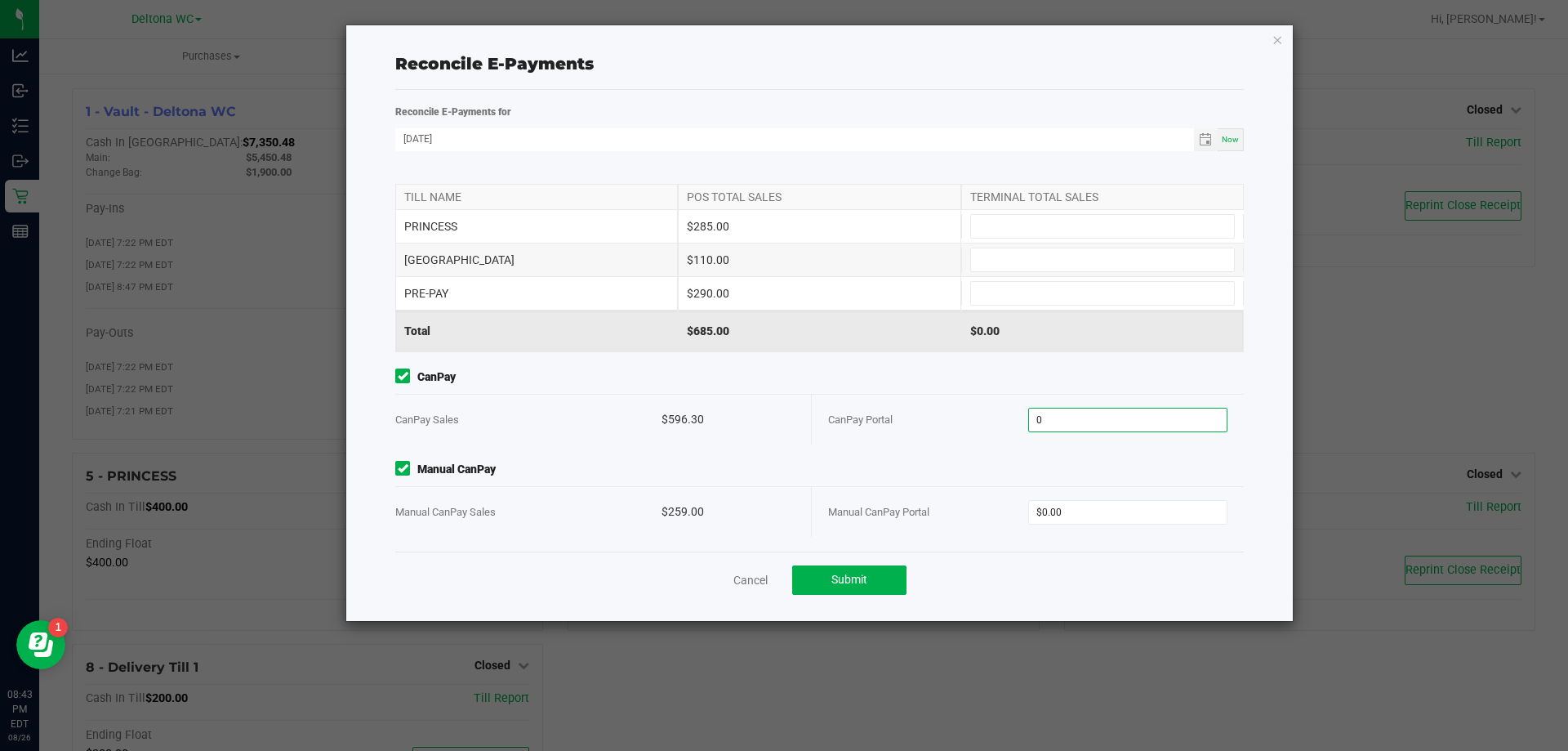
click at [1080, 421] on input "0" at bounding box center [1128, 420] width 199 height 23
paste input "596.3"
type input "$596.30"
paste input "544.9"
type input "$544.90"
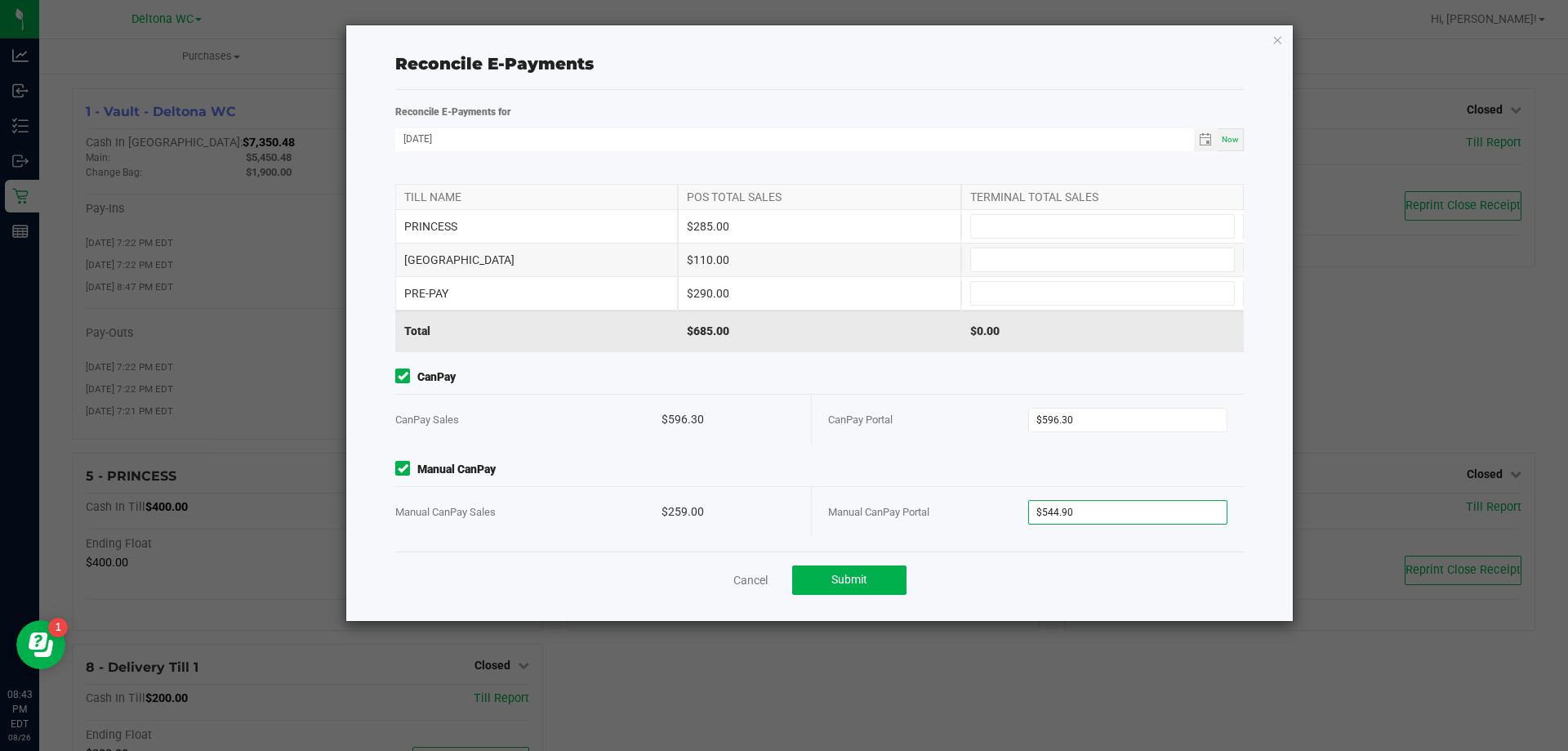
click at [1043, 544] on div "Point of Banking (POB) (By Till) TILL NAME POS TOTAL SALES TERMINAL TOTAL SALES…" at bounding box center [819, 363] width 873 height 376
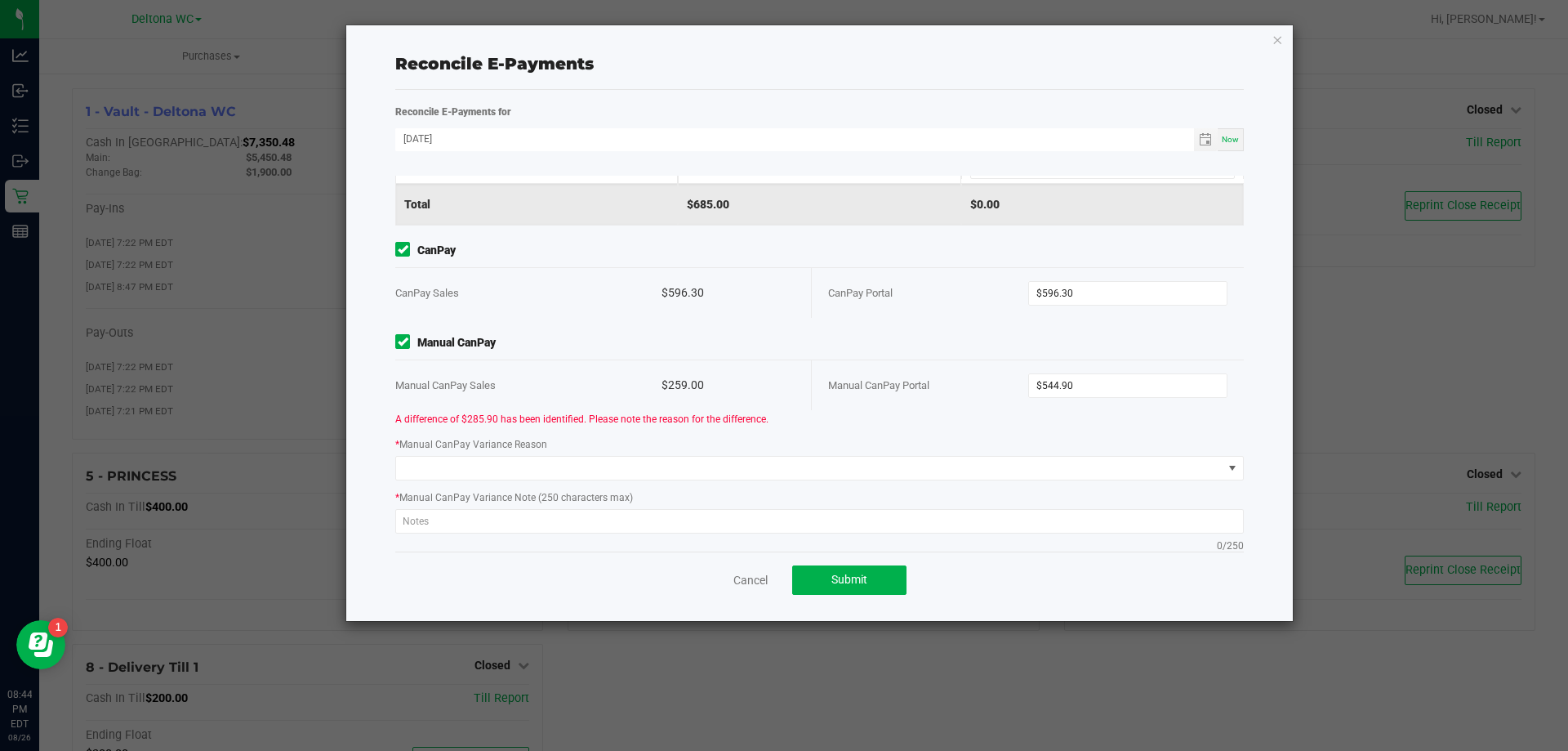
scroll to position [345, 0]
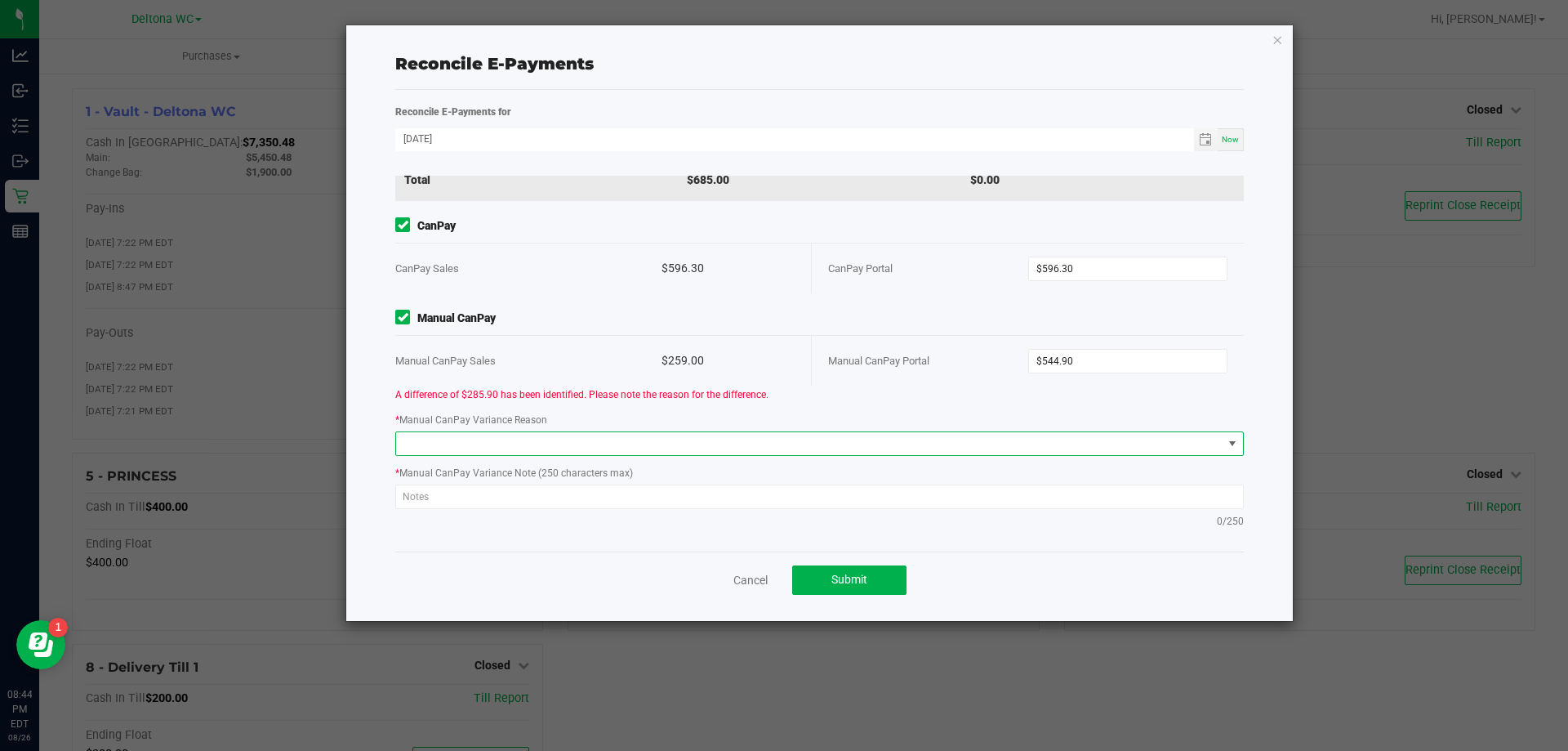
click at [918, 436] on span at bounding box center [809, 443] width 827 height 23
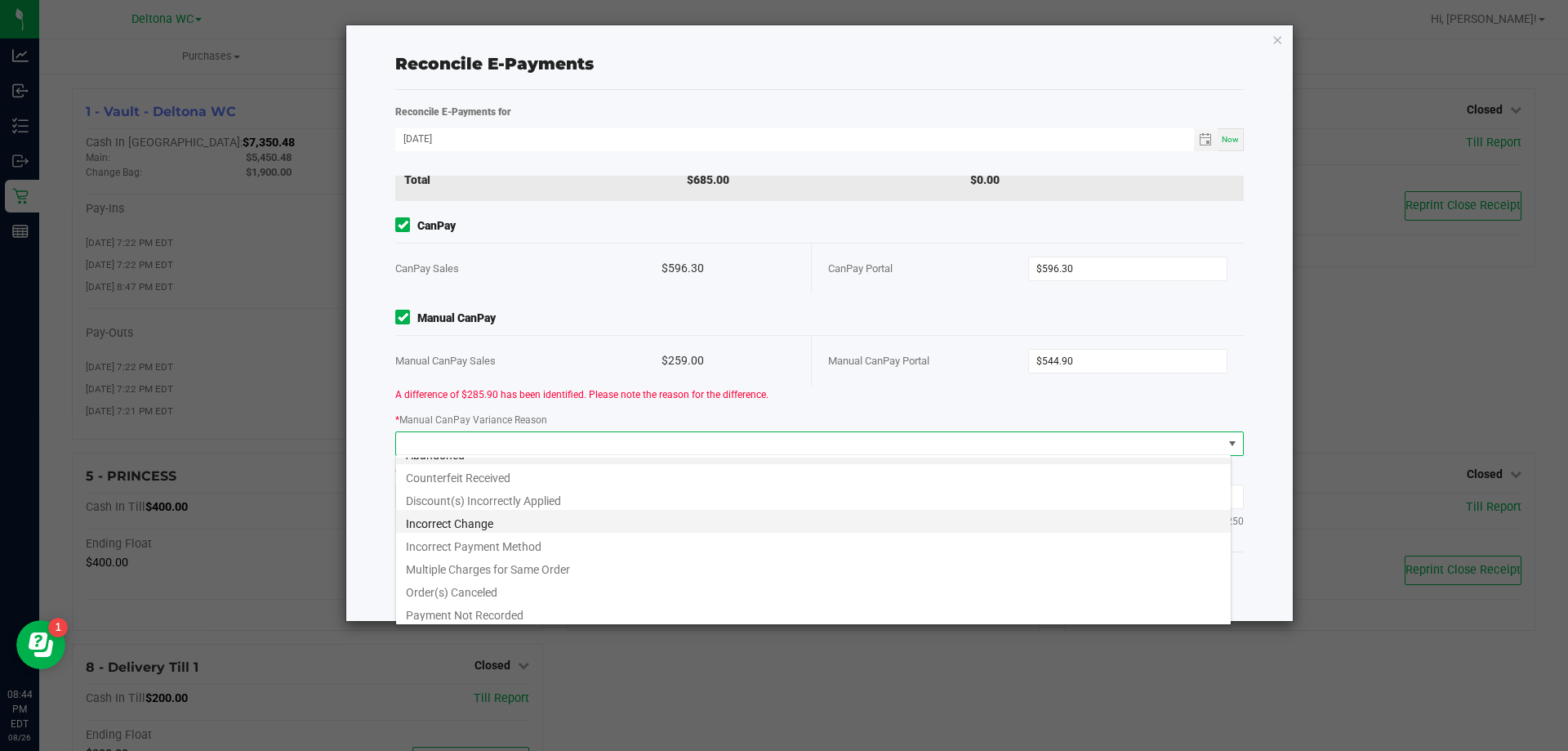
scroll to position [20, 0]
click at [900, 544] on li "Incorrect Payment Method" at bounding box center [814, 540] width 835 height 23
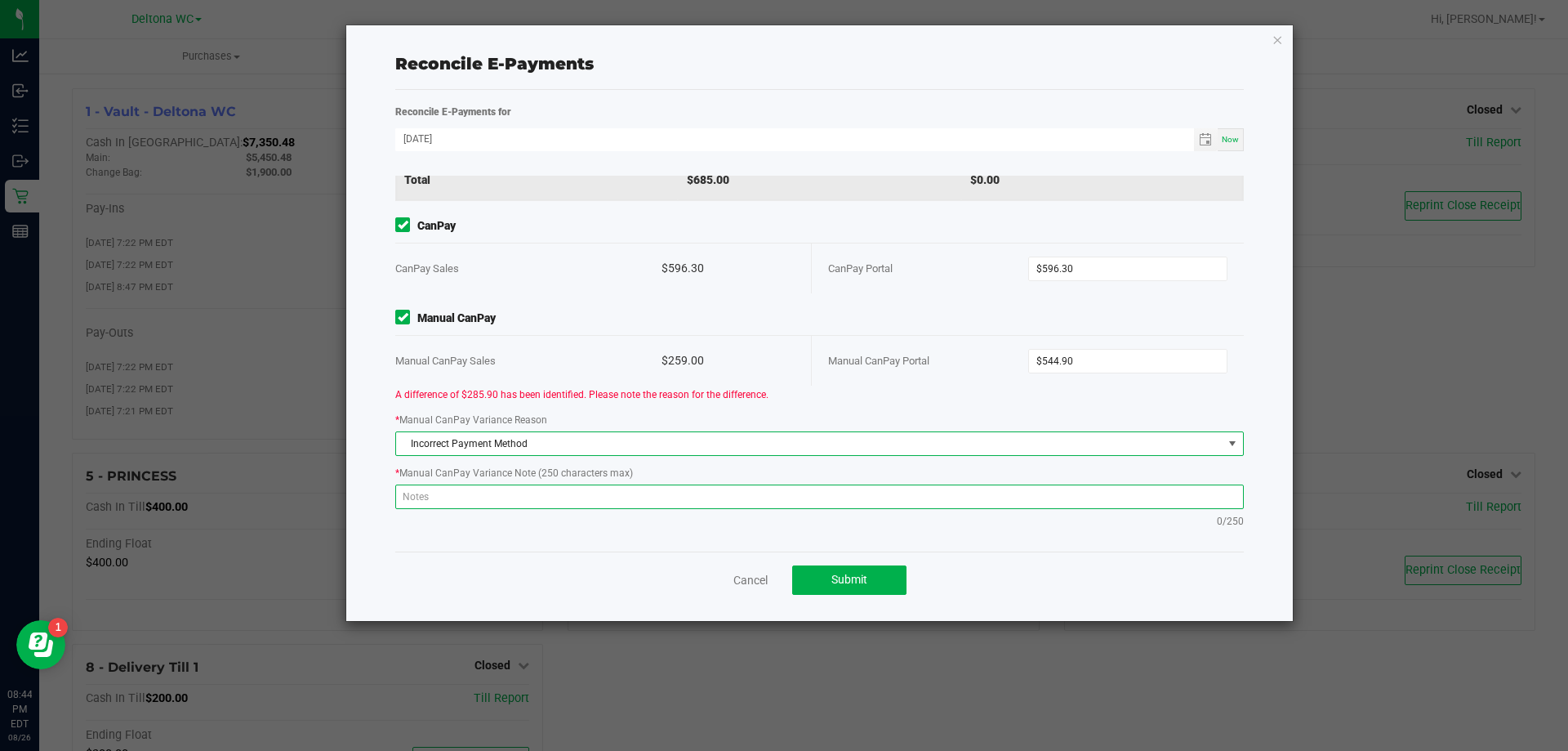
click at [891, 504] on textarea at bounding box center [820, 496] width 849 height 24
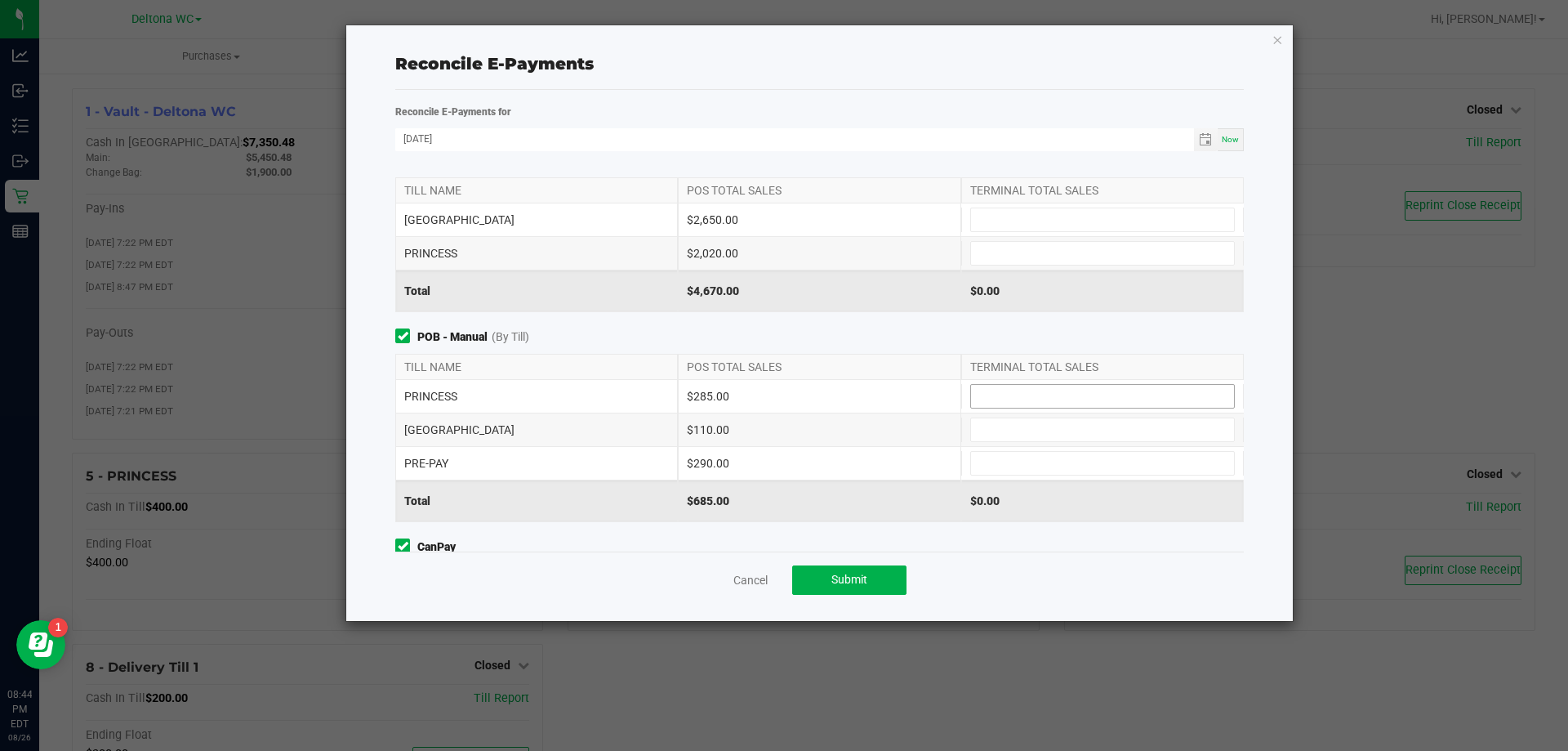
scroll to position [18, 0]
click at [1051, 467] on input at bounding box center [1103, 469] width 263 height 23
click at [962, 489] on div "$0.00" at bounding box center [1103, 506] width 283 height 40
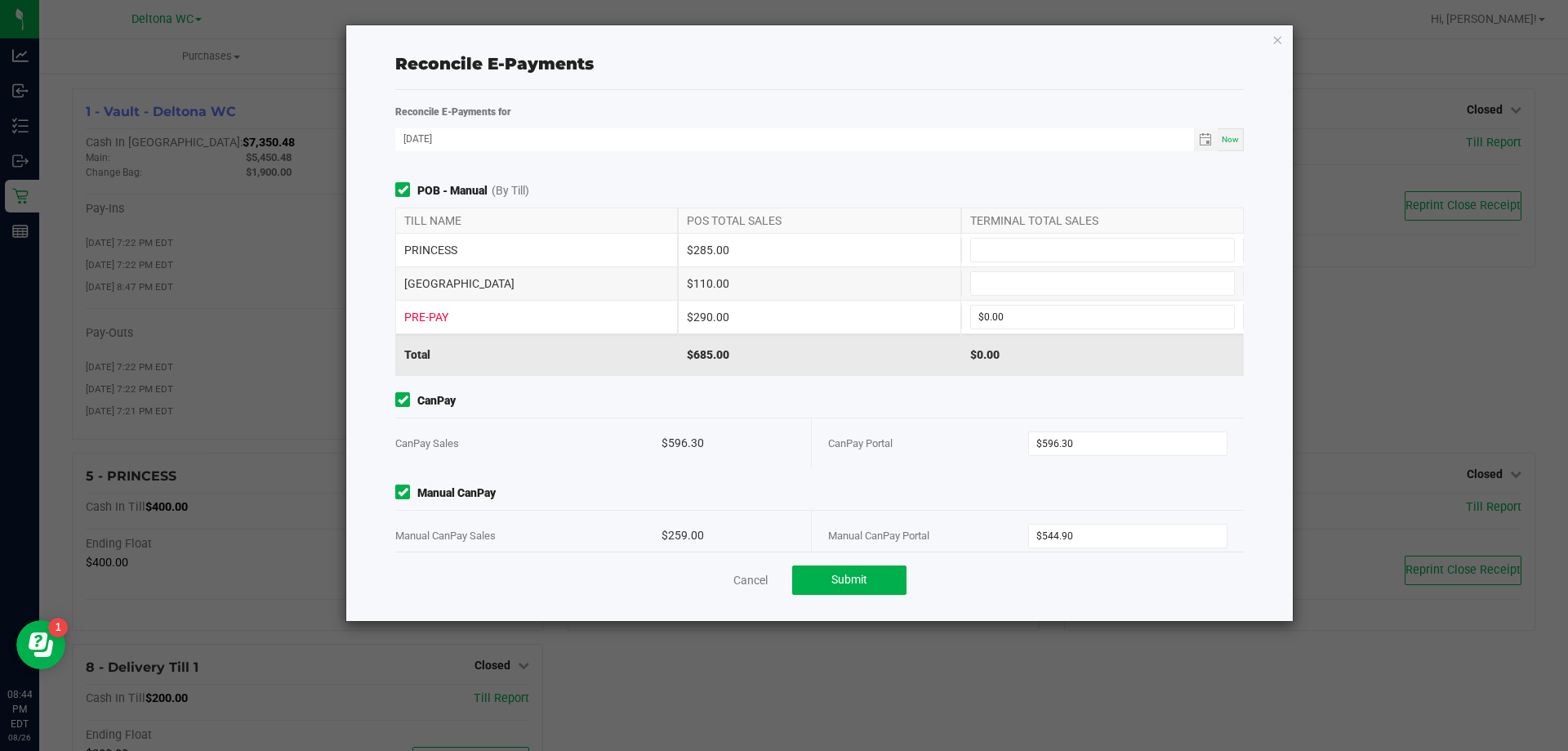
scroll to position [345, 0]
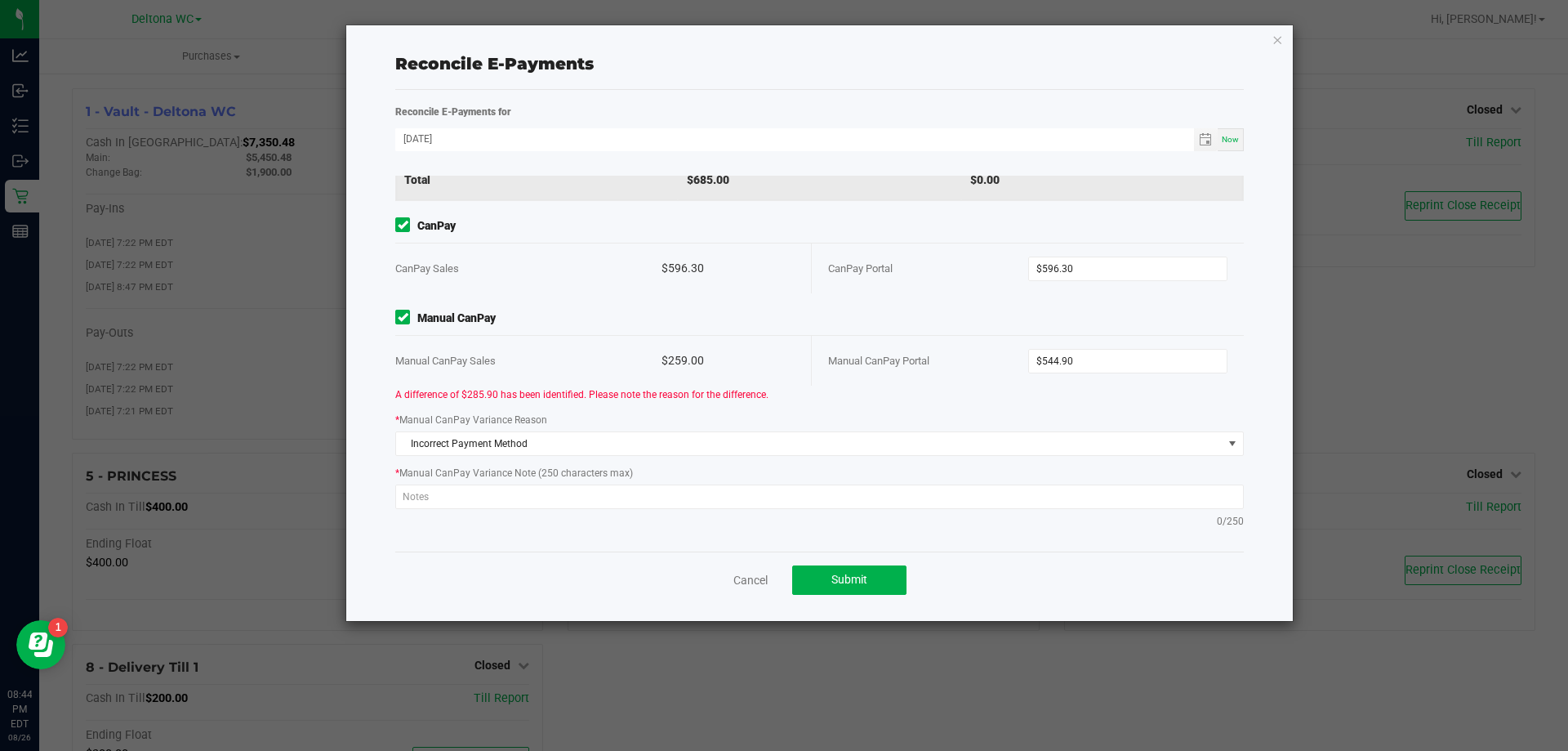
drag, startPoint x: 716, startPoint y: 360, endPoint x: 765, endPoint y: 379, distance: 52.6
click at [661, 364] on div "$259.00" at bounding box center [728, 360] width 133 height 50
click at [819, 386] on div "A difference of $285.90 has been identified. Please note the reason for the dif…" at bounding box center [819, 394] width 873 height 17
drag, startPoint x: 467, startPoint y: 393, endPoint x: 498, endPoint y: 395, distance: 31.1
click at [498, 395] on span "A difference of $285.90 has been identified. Please note the reason for the dif…" at bounding box center [582, 394] width 373 height 11
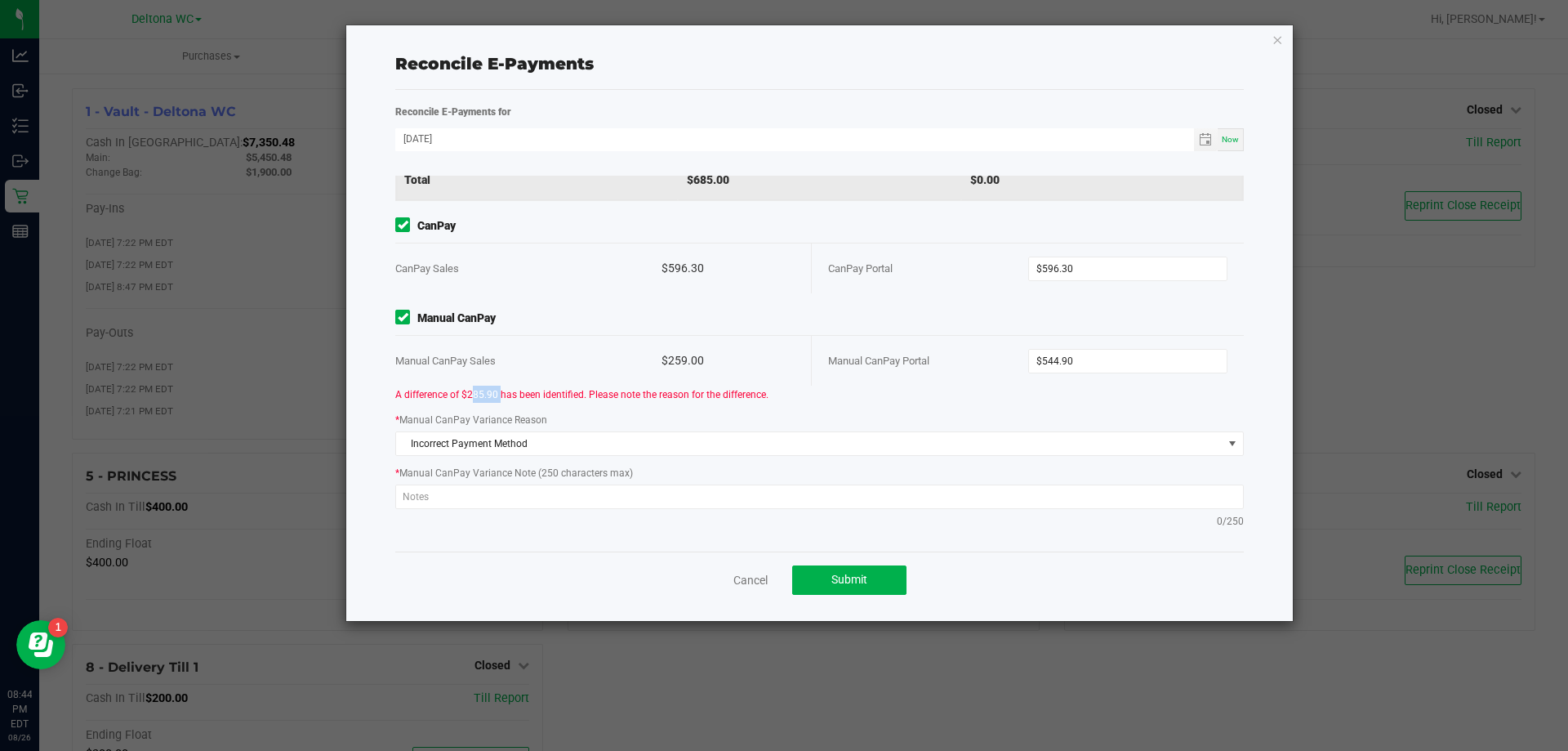
copy span "285.90"
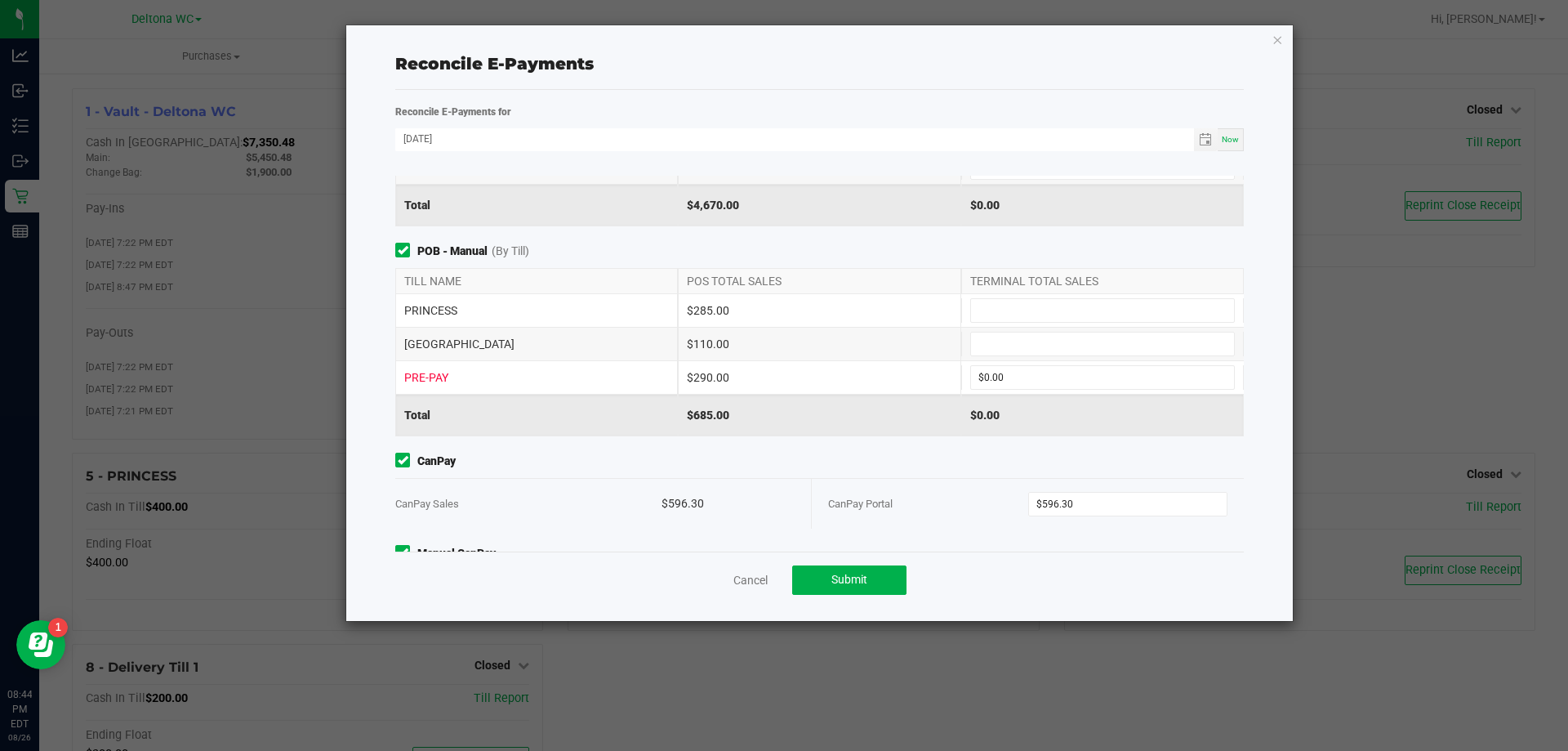
scroll to position [100, 0]
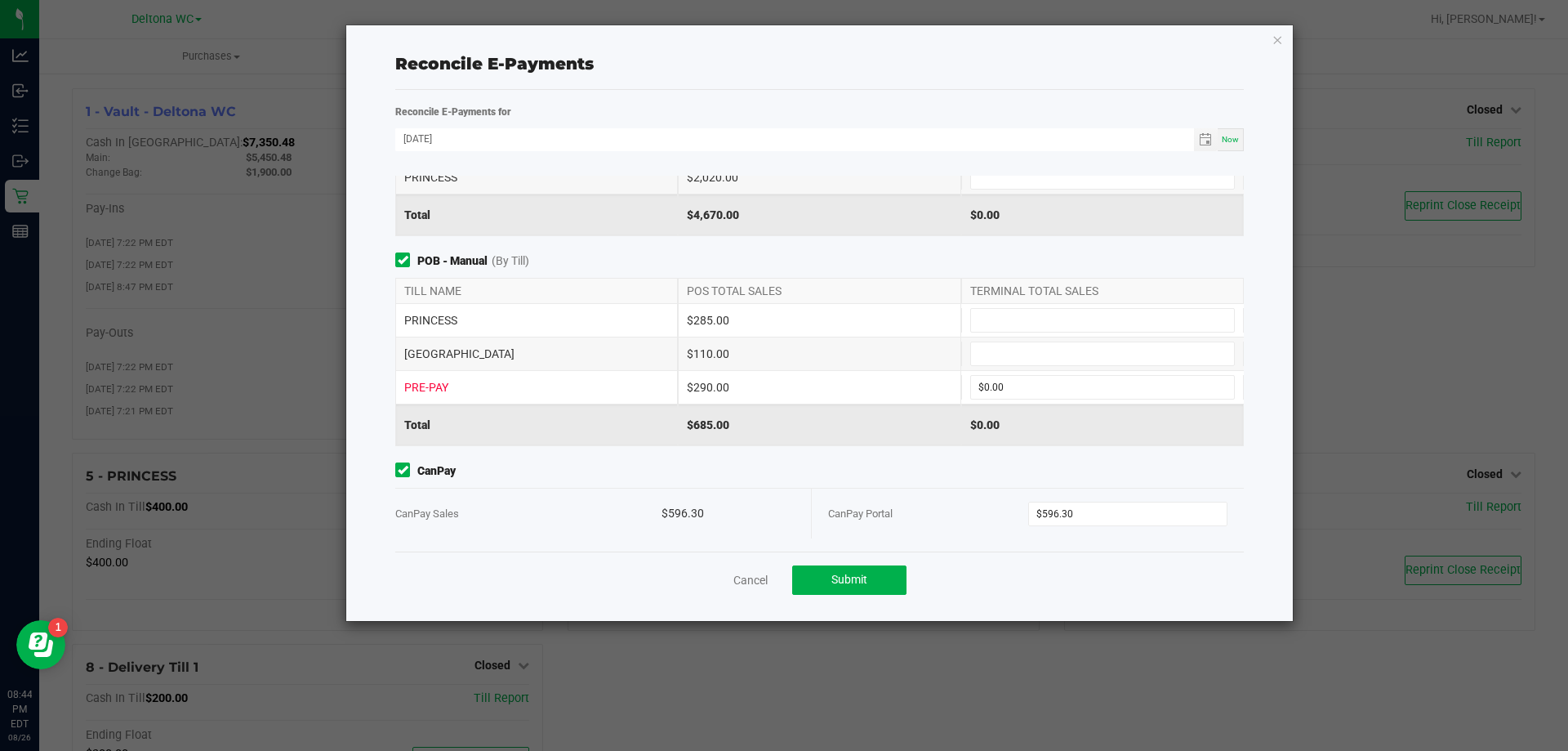
click at [1040, 366] on div "LESOTHO $110.00" at bounding box center [820, 354] width 849 height 33
paste input "285.9"
type input "$285.90"
click at [1006, 360] on input at bounding box center [1103, 354] width 263 height 23
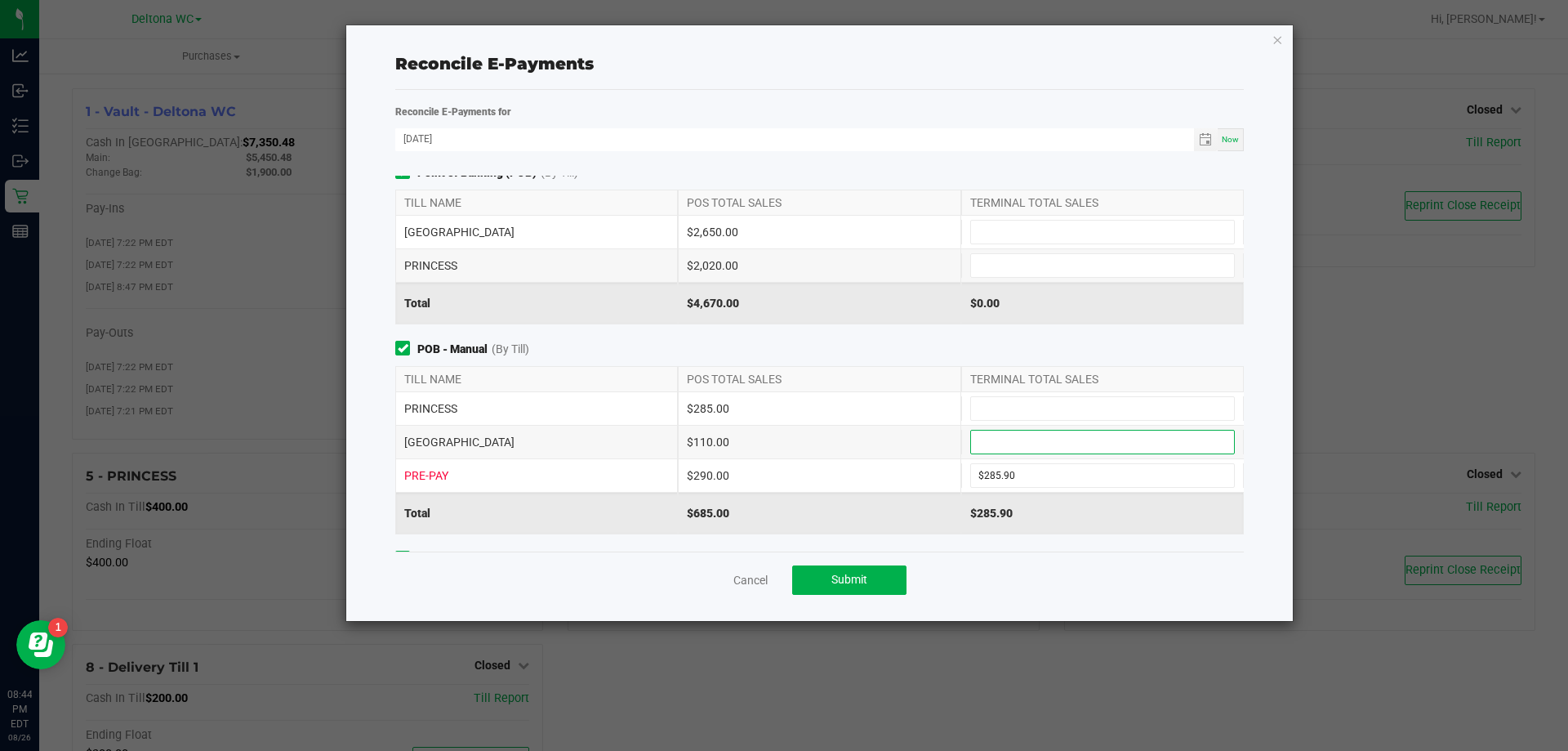
scroll to position [0, 0]
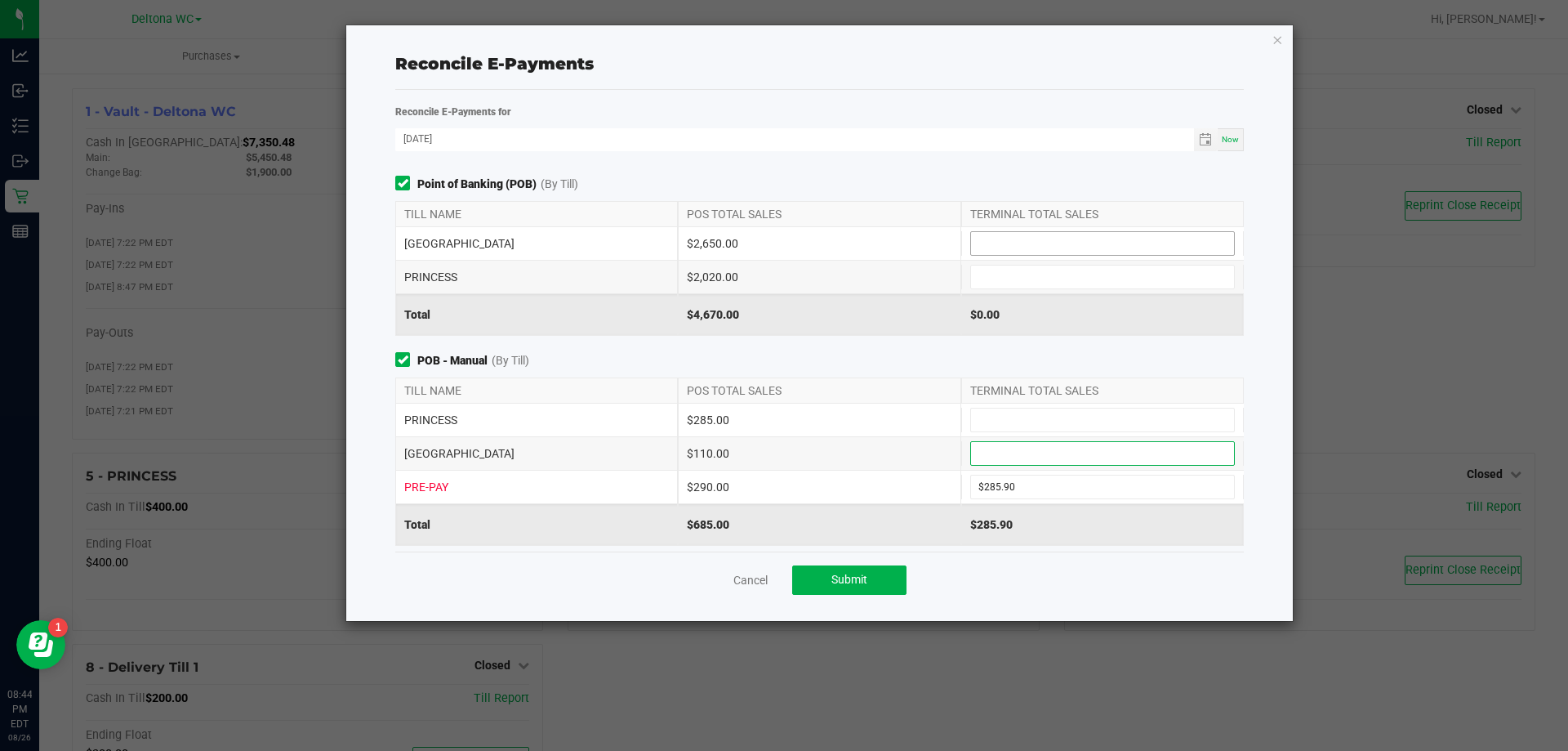
click at [1000, 244] on input at bounding box center [1103, 243] width 263 height 23
type input "$2,650.00"
click at [1018, 272] on input at bounding box center [1103, 277] width 263 height 23
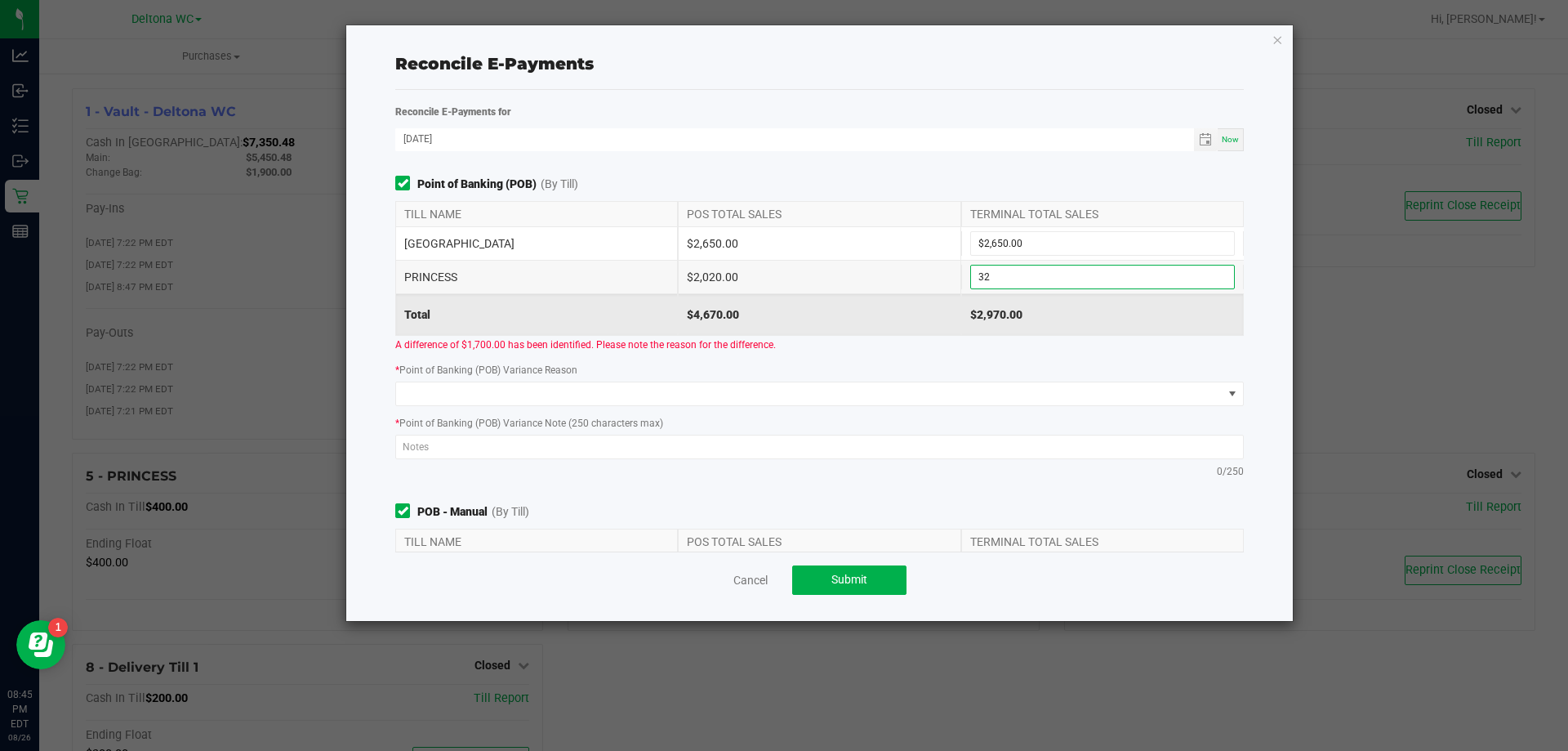
type input "3"
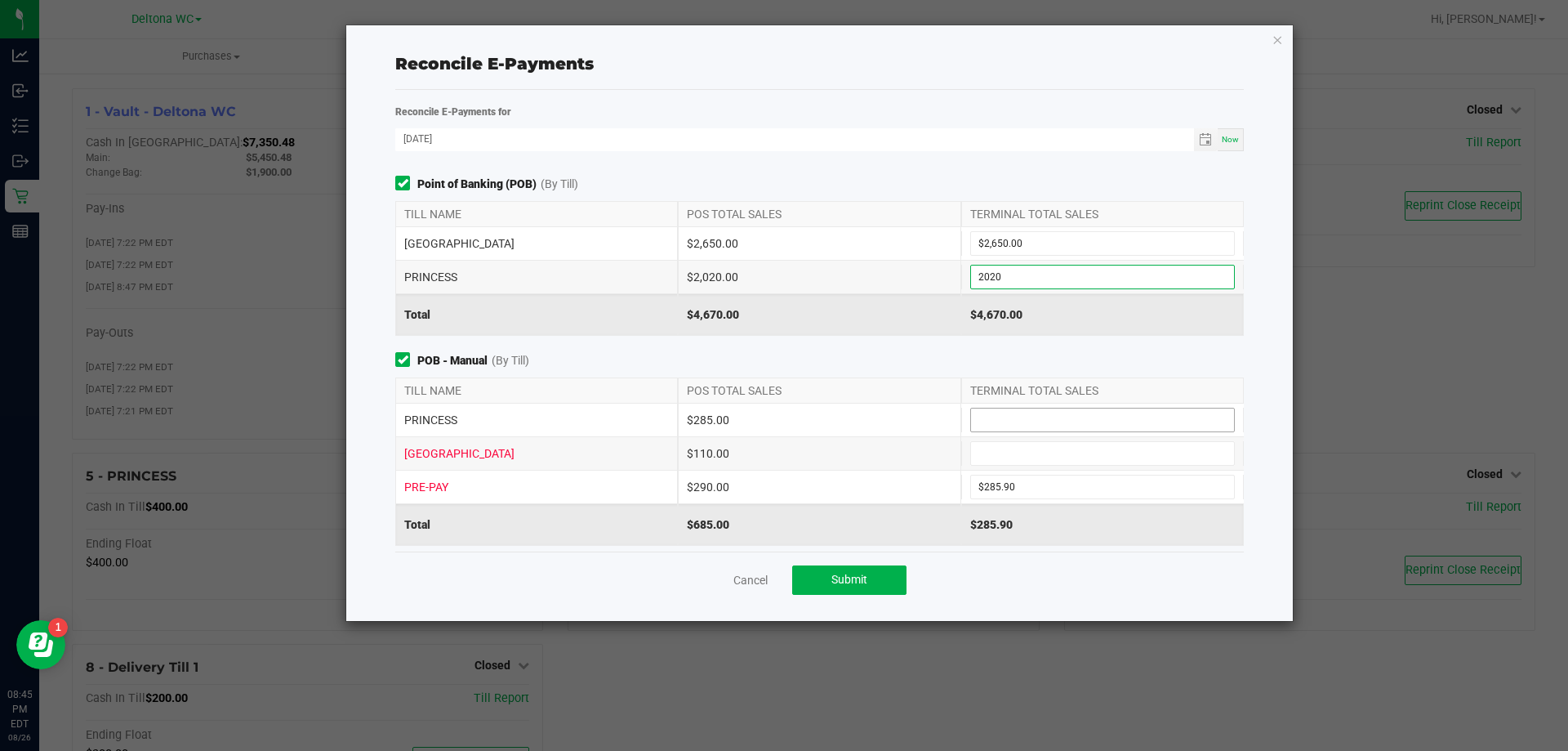
type input "$2,020.00"
click at [994, 422] on input at bounding box center [1103, 420] width 263 height 23
type input "$285.00"
click at [1020, 477] on input "285.9" at bounding box center [1103, 487] width 263 height 23
type input "$285.90"
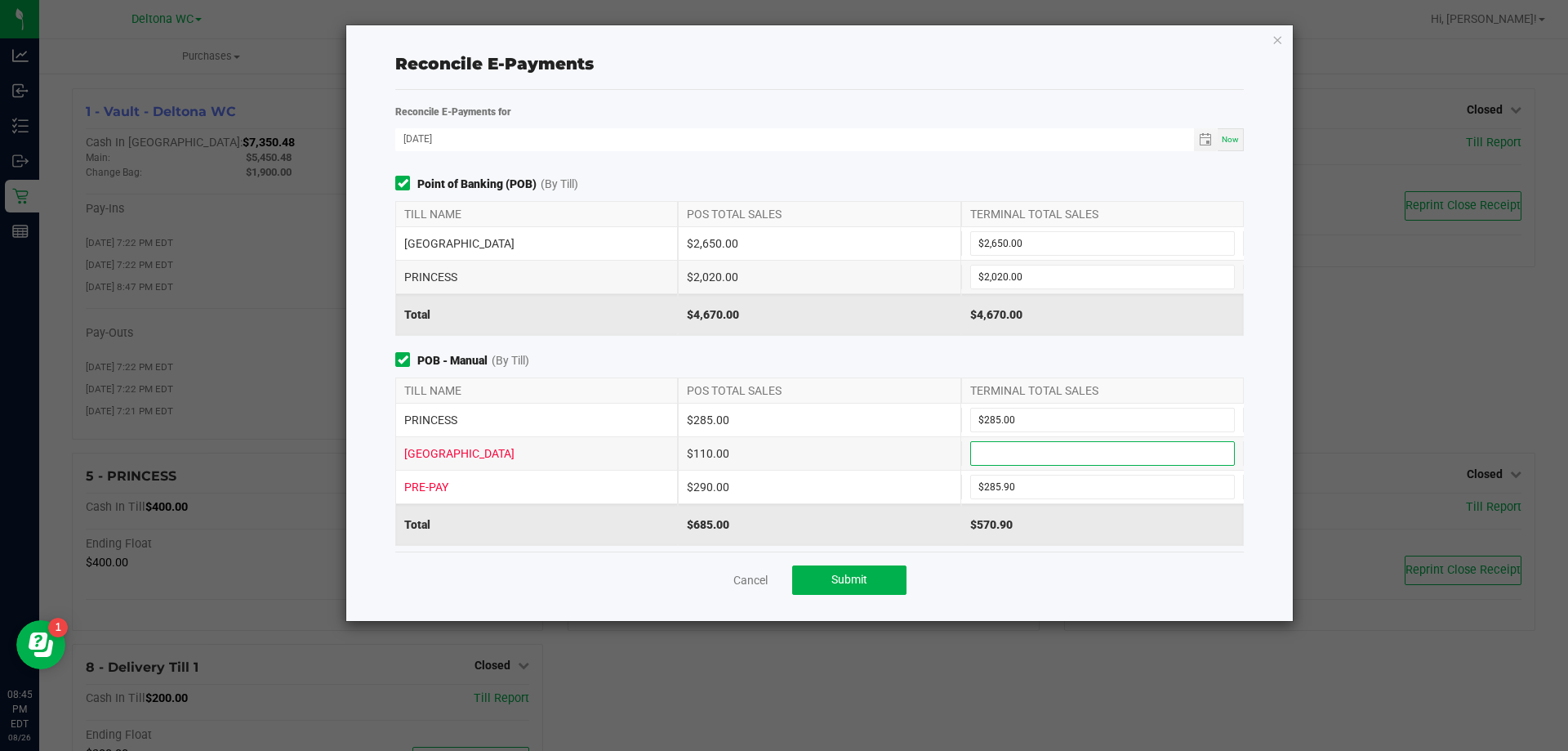
click at [1030, 461] on input at bounding box center [1103, 453] width 263 height 23
type input "$110.00"
click at [893, 479] on div "$290.00" at bounding box center [819, 487] width 283 height 33
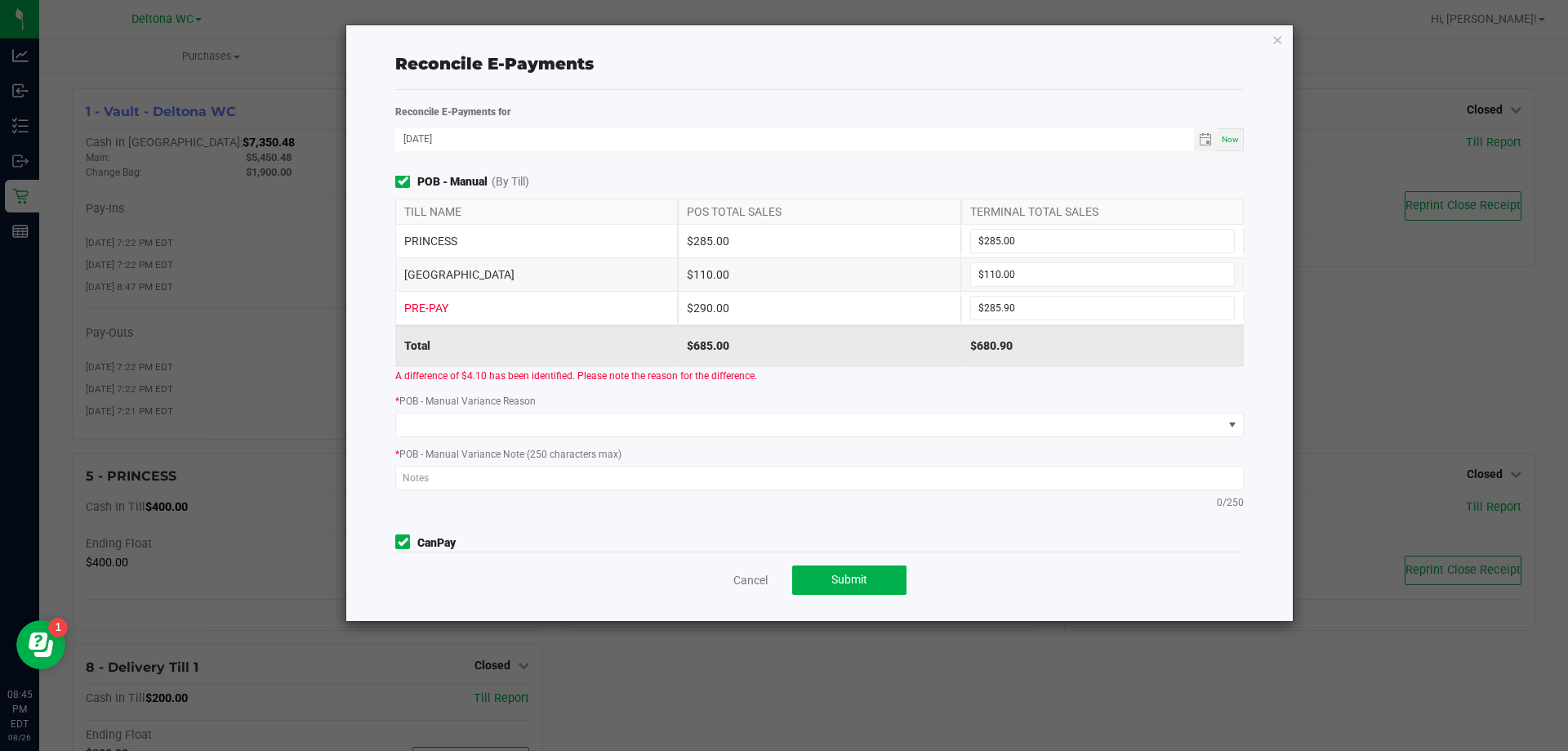
scroll to position [169, 0]
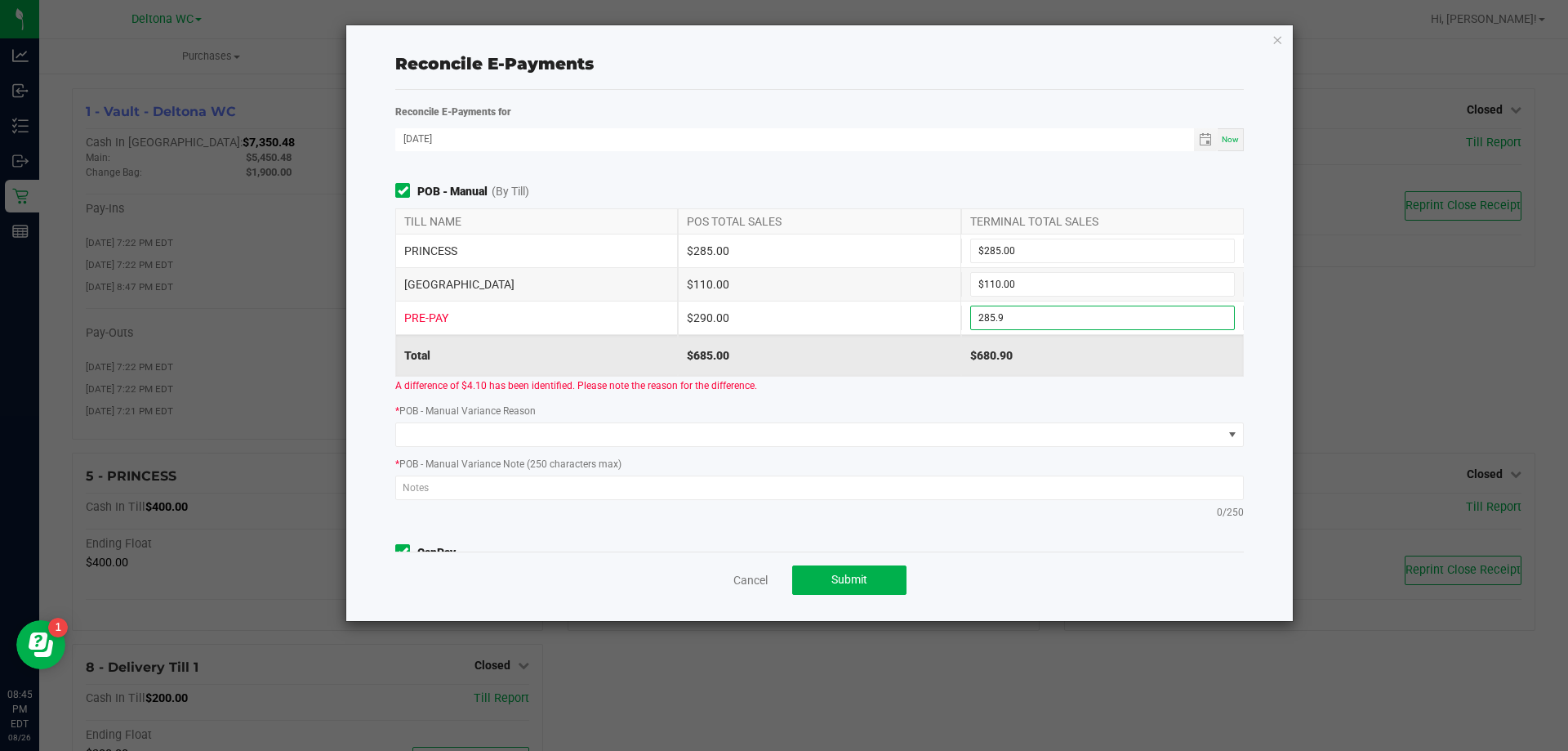
drag, startPoint x: 1028, startPoint y: 317, endPoint x: 938, endPoint y: 315, distance: 90.0
click at [938, 315] on div "PRE-PAY $290.00 285.9" at bounding box center [820, 317] width 849 height 33
drag, startPoint x: 1030, startPoint y: 317, endPoint x: 913, endPoint y: 303, distance: 117.8
click at [913, 301] on div "PRE-PAY $290.00 285.9" at bounding box center [820, 317] width 849 height 33
type input "$0.00"
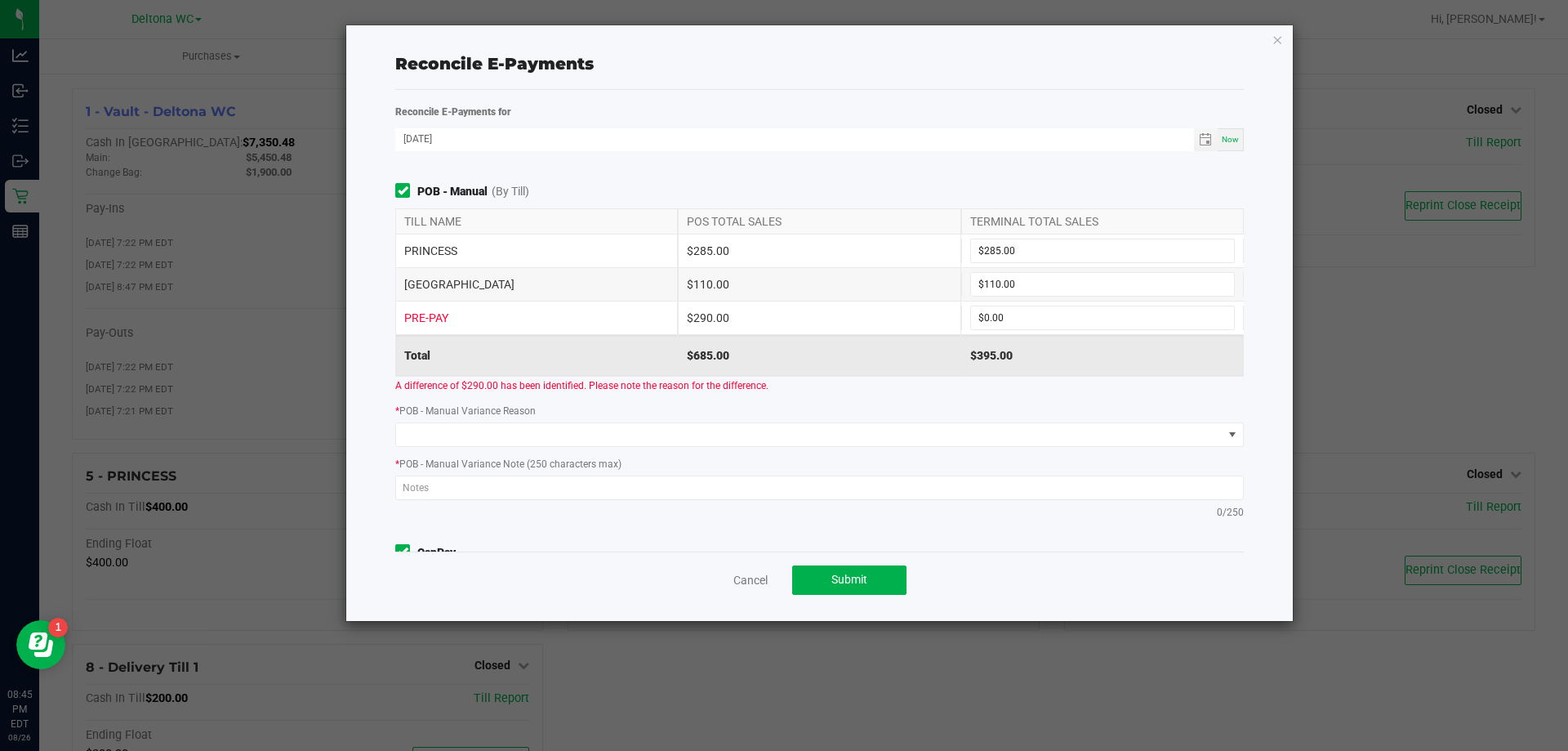
click at [922, 341] on div "$685.00" at bounding box center [819, 354] width 283 height 40
click at [582, 437] on span at bounding box center [809, 434] width 827 height 23
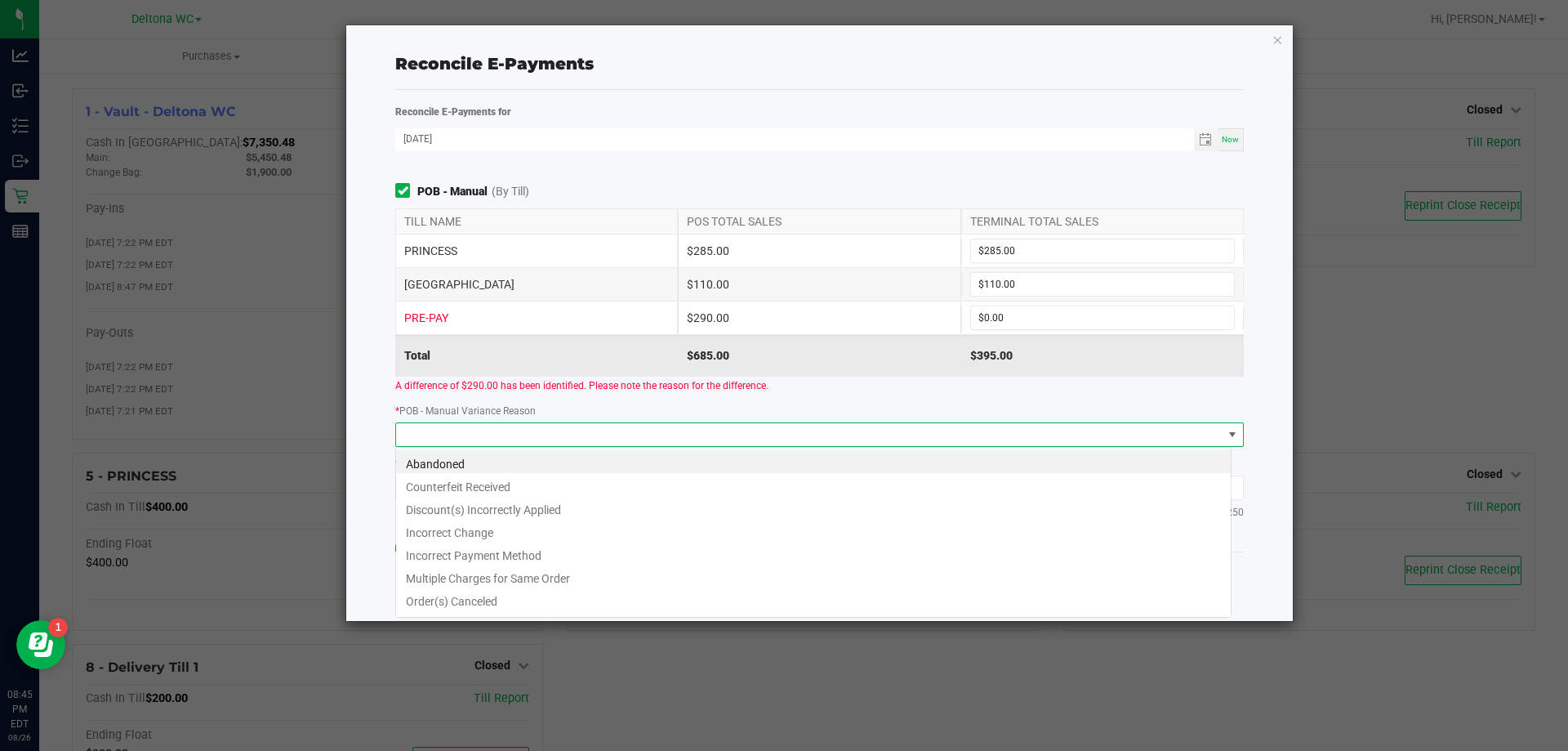
scroll to position [24, 836]
click at [511, 553] on li "Incorrect Payment Method" at bounding box center [814, 553] width 835 height 23
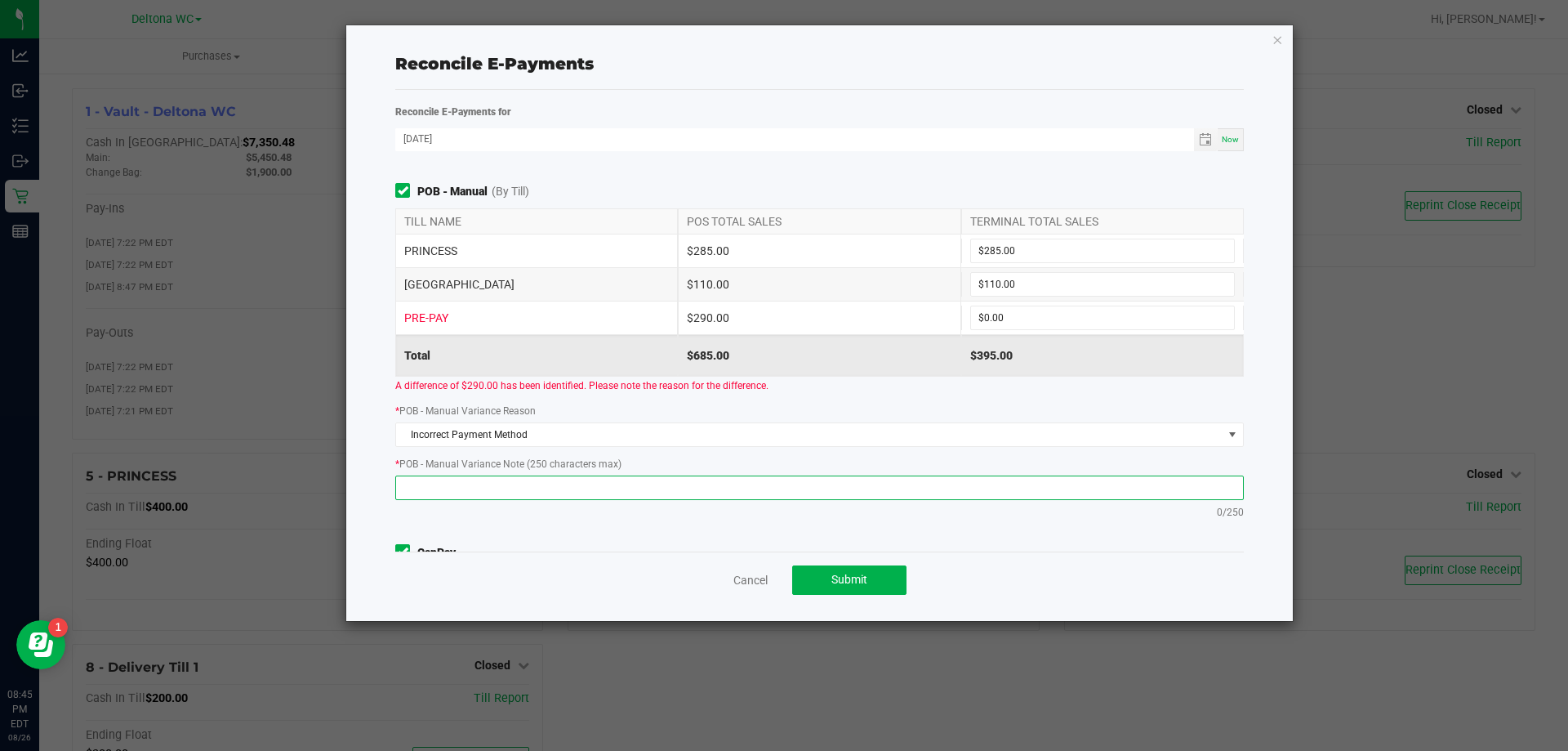
click at [528, 483] on textarea at bounding box center [820, 488] width 849 height 24
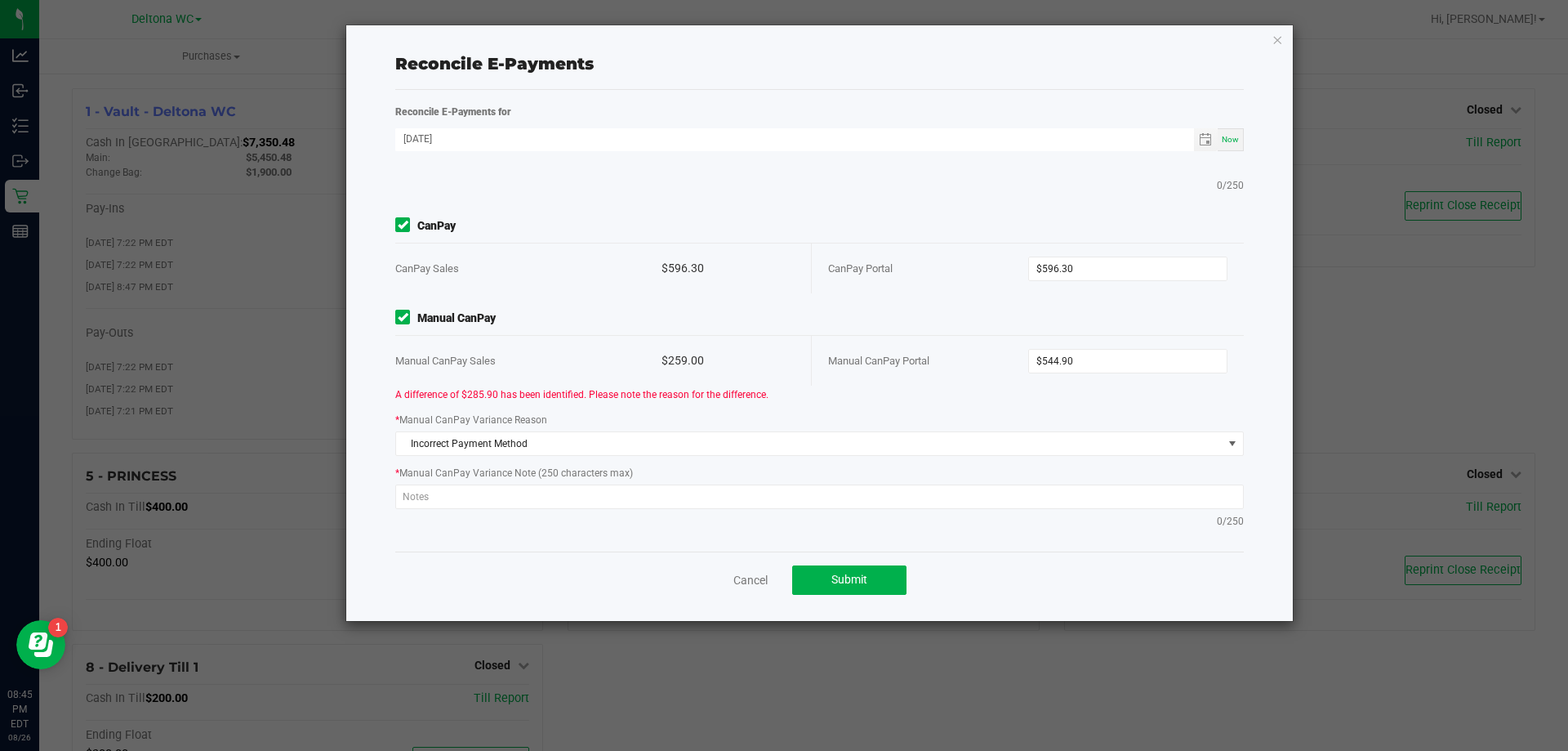
scroll to position [251, 0]
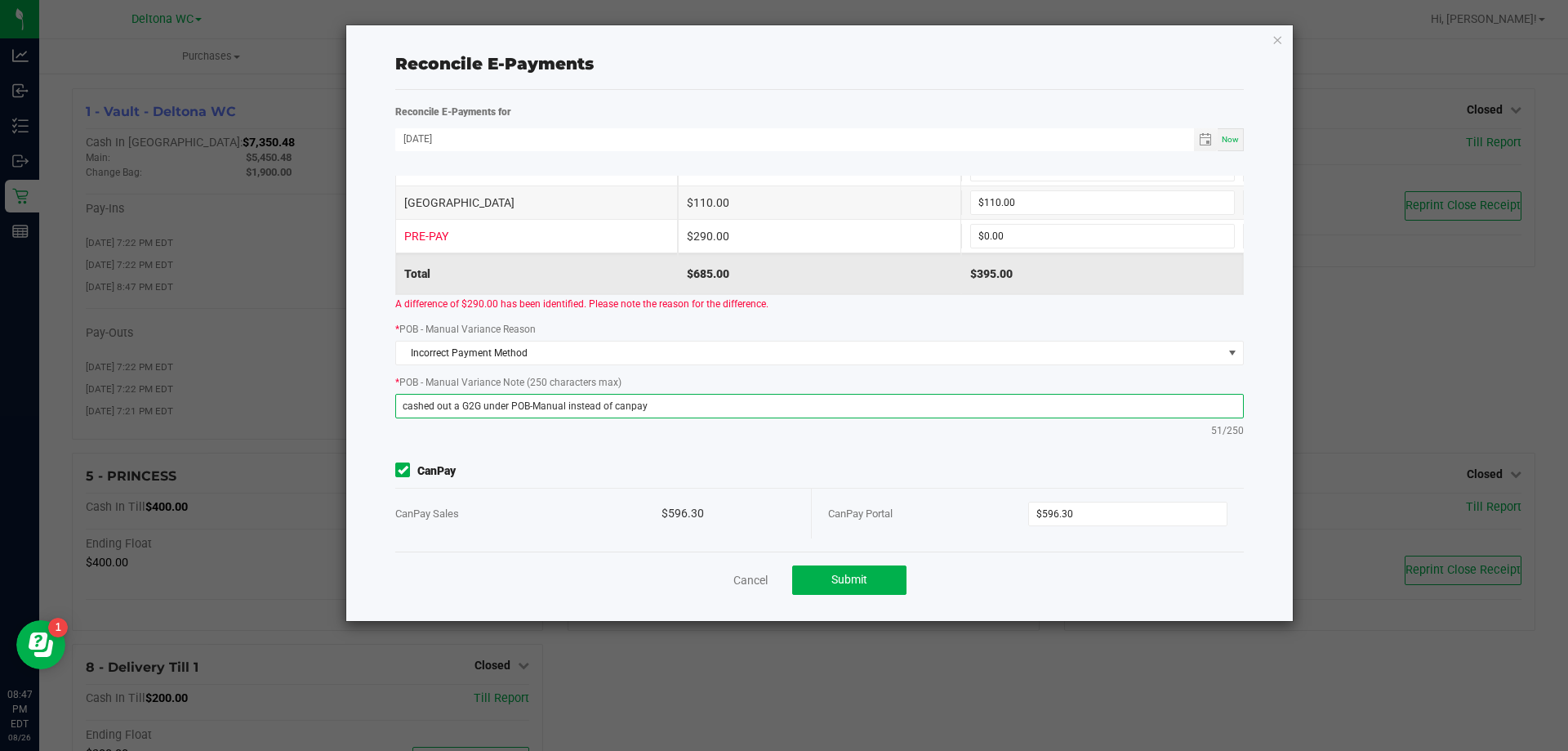
drag, startPoint x: 793, startPoint y: 409, endPoint x: 350, endPoint y: 398, distance: 443.1
click at [357, 397] on div "Reconcile E-Payments Reconcile E-Payments for 08/26/2025 Now Point of Banking (…" at bounding box center [820, 323] width 947 height 595
click at [771, 394] on textarea "cashed out a G2G under POB-Manual instead of canpay" at bounding box center [820, 406] width 849 height 24
click at [763, 402] on textarea "cashed out a G2G under POB-Manual instead of canpay" at bounding box center [820, 406] width 849 height 24
click at [666, 416] on textarea "cashed out a G2G under POB-Manual instead of canpay" at bounding box center [820, 406] width 849 height 24
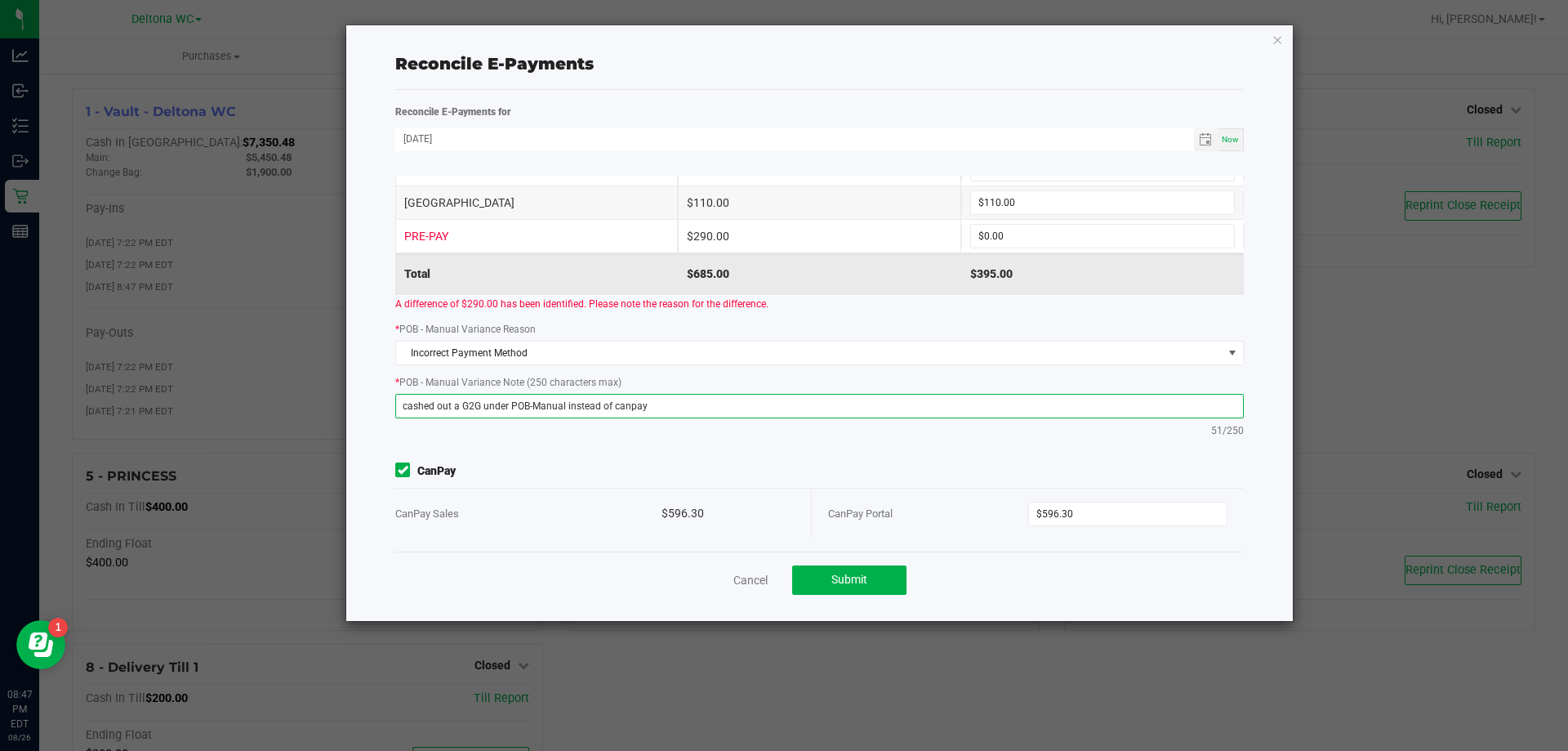
click at [644, 408] on textarea "cashed out a G2G under POB-Manual instead of canpay" at bounding box center [820, 406] width 849 height 24
click at [606, 409] on textarea "cashed out a G2G under POB-Manual instead of canpay" at bounding box center [820, 406] width 849 height 24
click at [655, 400] on textarea "cashed out a G2G under POB-Manual instead of canpay" at bounding box center [820, 406] width 849 height 24
click at [1228, 458] on div "Point of Banking (POB) (By Till) TILL NAME POS TOTAL SALES TERMINAL TOTAL SALES…" at bounding box center [819, 363] width 873 height 376
click at [730, 402] on textarea "cashed out a G2G under POB-Manual instead of canpay" at bounding box center [820, 406] width 849 height 24
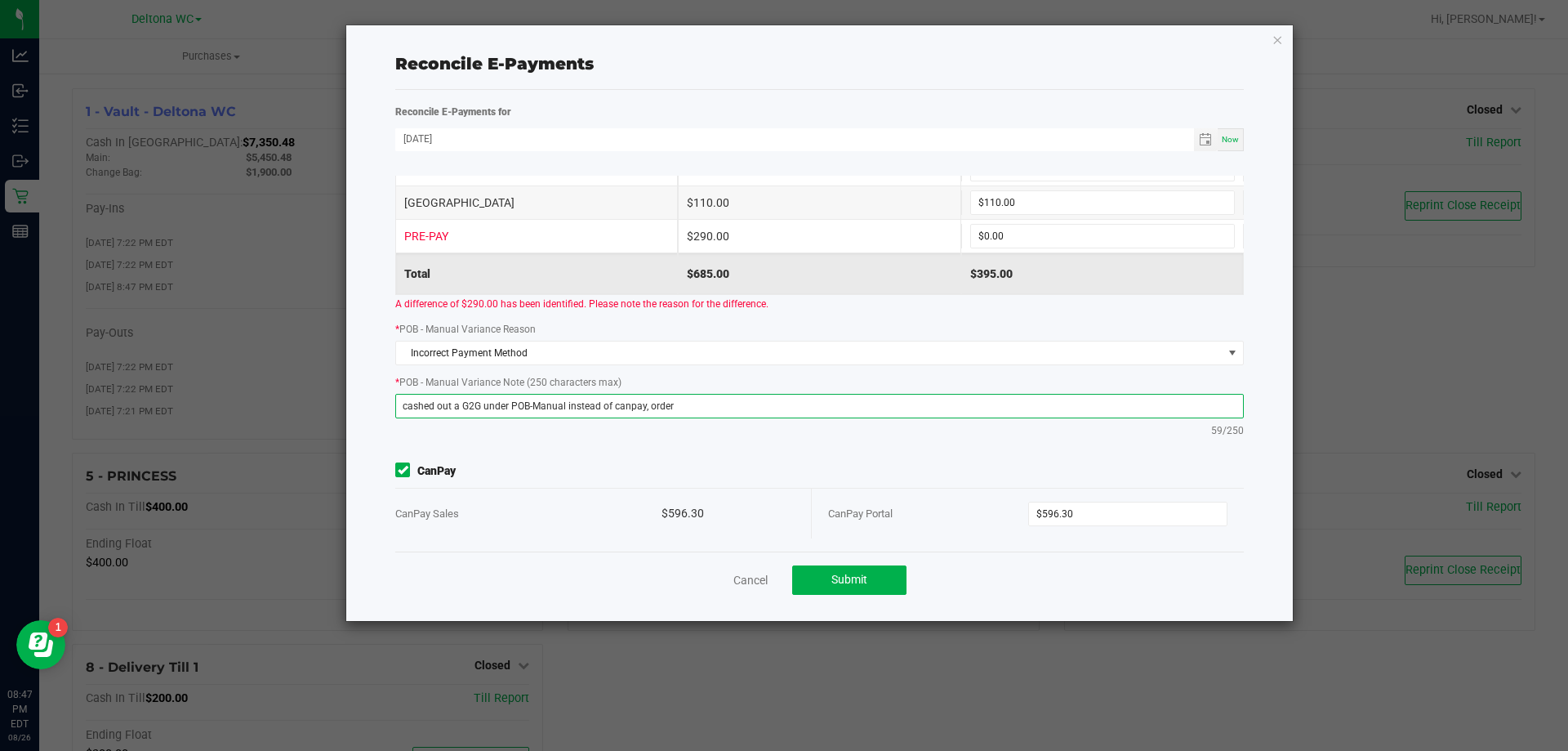
paste textarea "11851388"
type textarea "cashed out a G2G under POB-Manual instead of canpay, order 11851388"
click at [743, 440] on div "POB - Manual (By Till) TILL NAME POS TOTAL SALES TERMINAL TOTAL SALES PRINCESS …" at bounding box center [819, 274] width 873 height 345
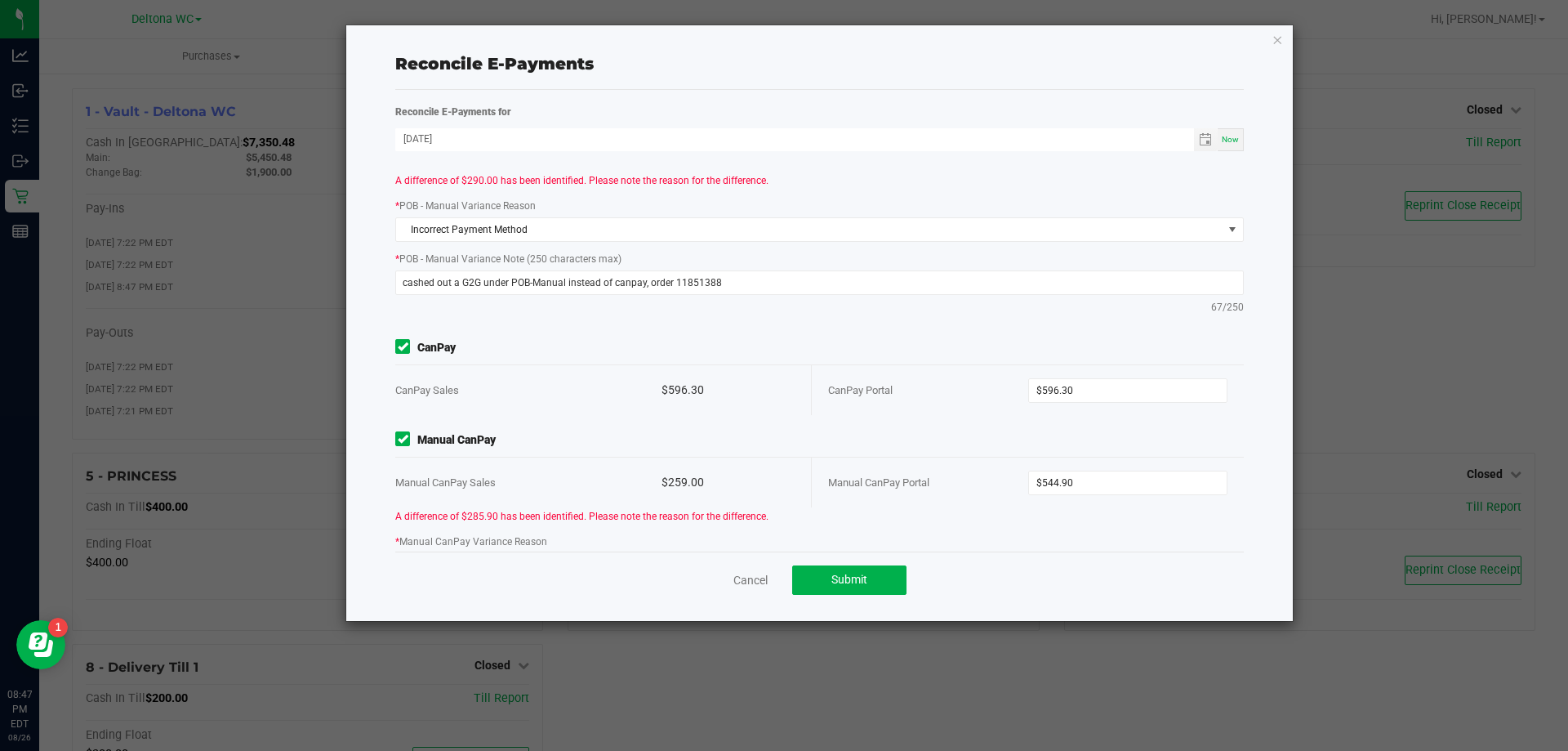
scroll to position [496, 0]
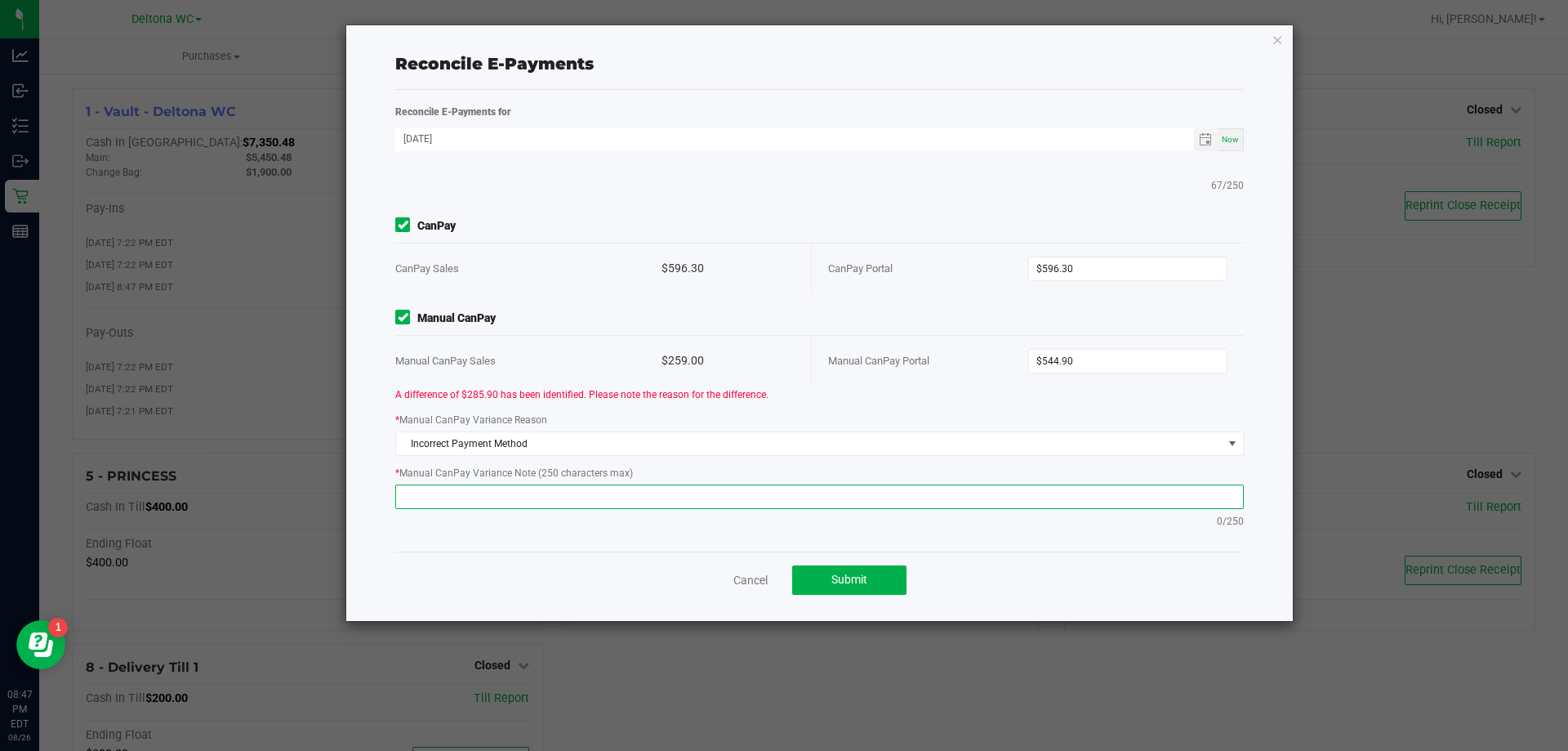
click at [729, 495] on textarea at bounding box center [820, 496] width 849 height 24
paste textarea "cashed out a G2G under POB-Manual instead of canpay, order 11851388"
type textarea "cashed out a G2G under POB-Manual instead of canpay, order 11851388"
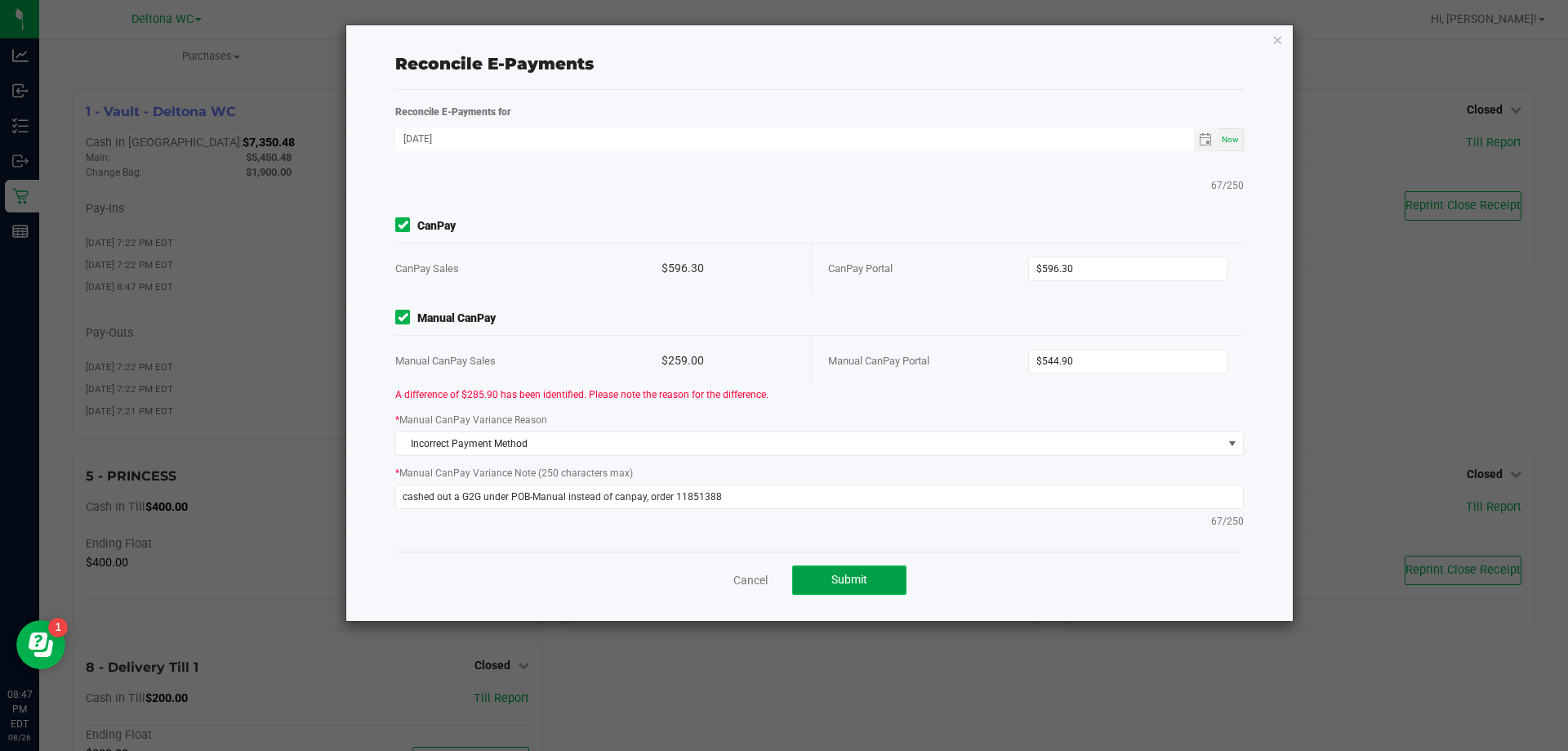
click at [871, 577] on button "Submit" at bounding box center [849, 580] width 114 height 29
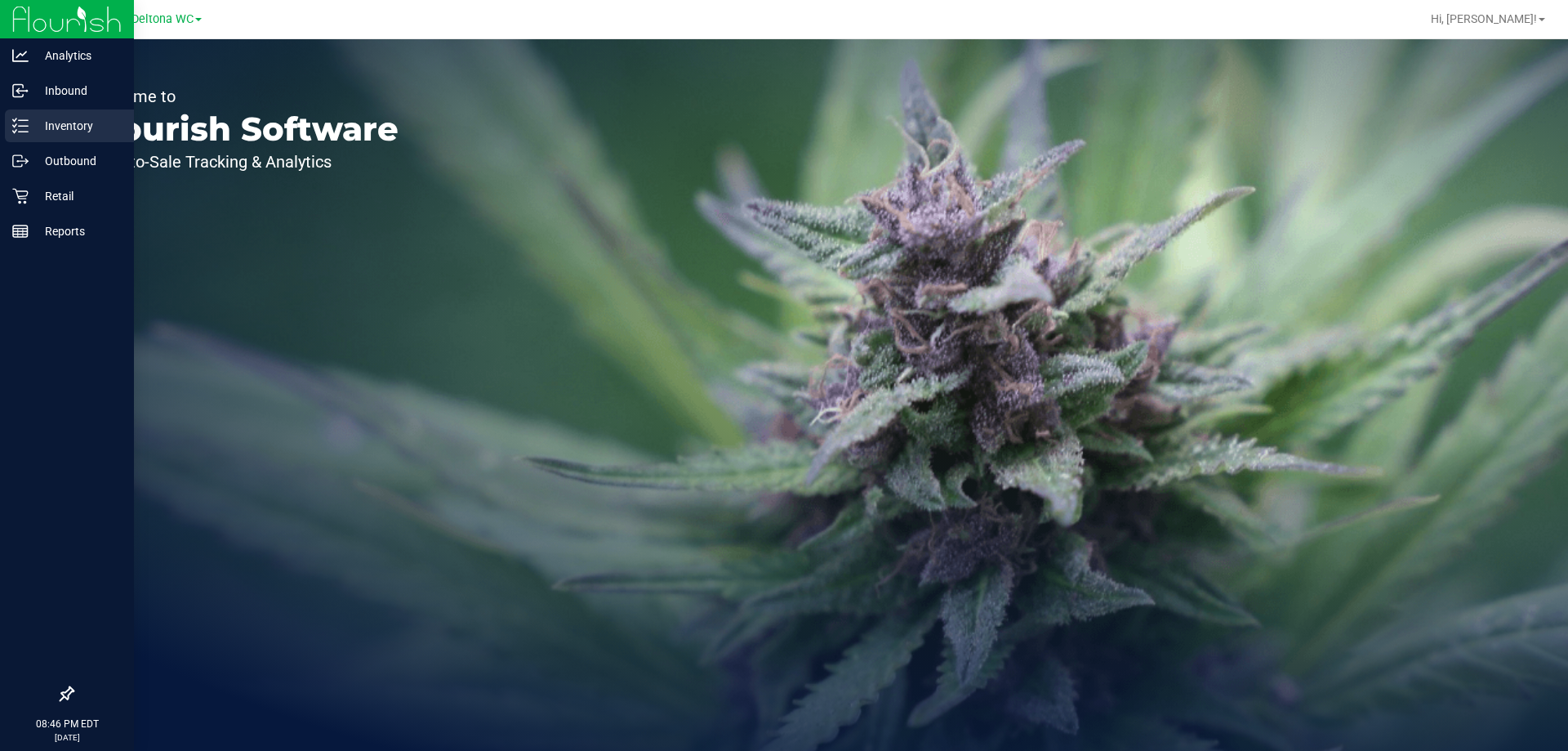
click at [76, 120] on p "Inventory" at bounding box center [77, 126] width 98 height 20
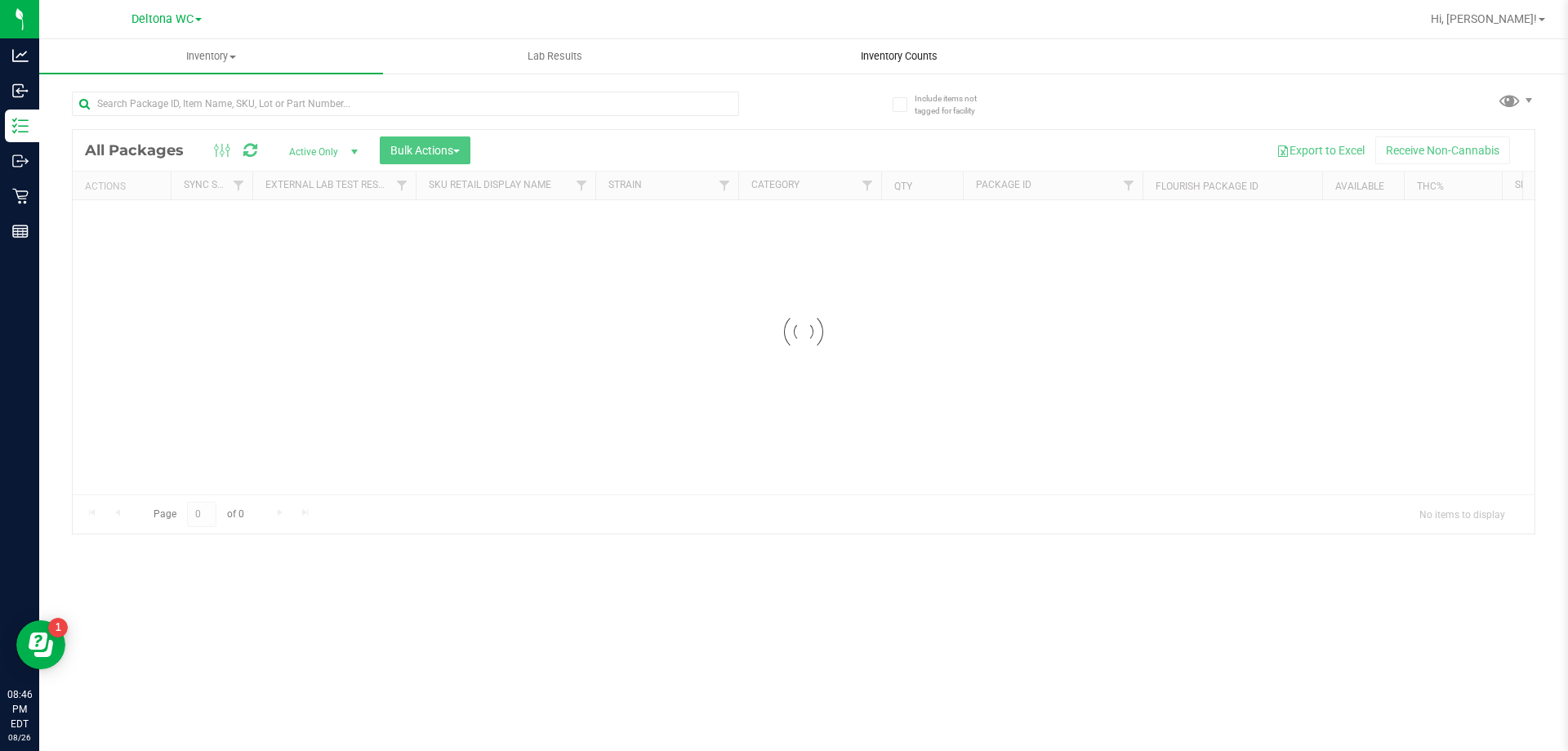
click at [889, 53] on div "Inventory All packages All inventory Waste log Create inventory Lab Results Inv…" at bounding box center [804, 395] width 1529 height 711
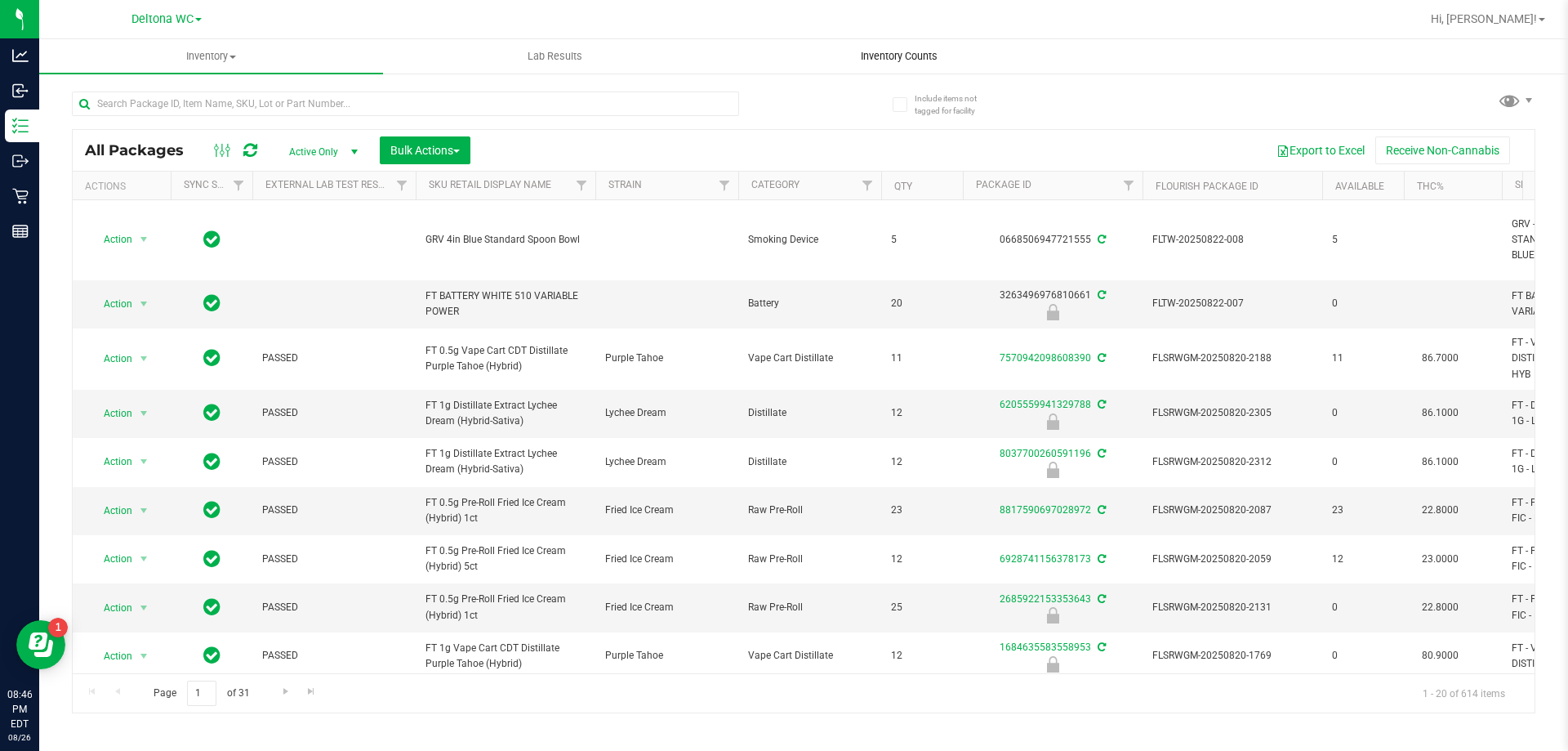
click at [879, 59] on span "Inventory Counts" at bounding box center [899, 56] width 121 height 15
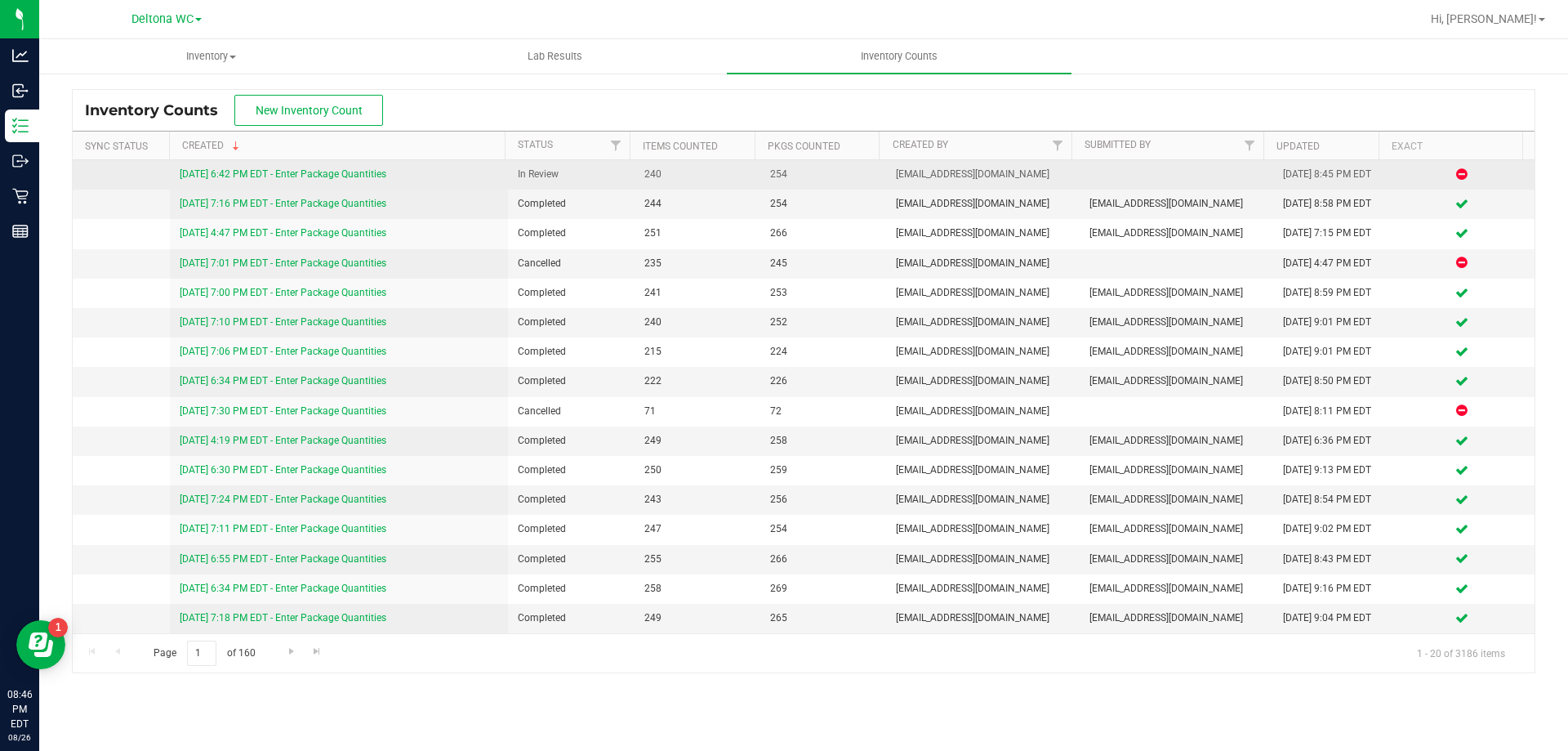
click at [377, 173] on link "8/26/25 6:42 PM EDT - Enter Package Quantities" at bounding box center [283, 174] width 206 height 11
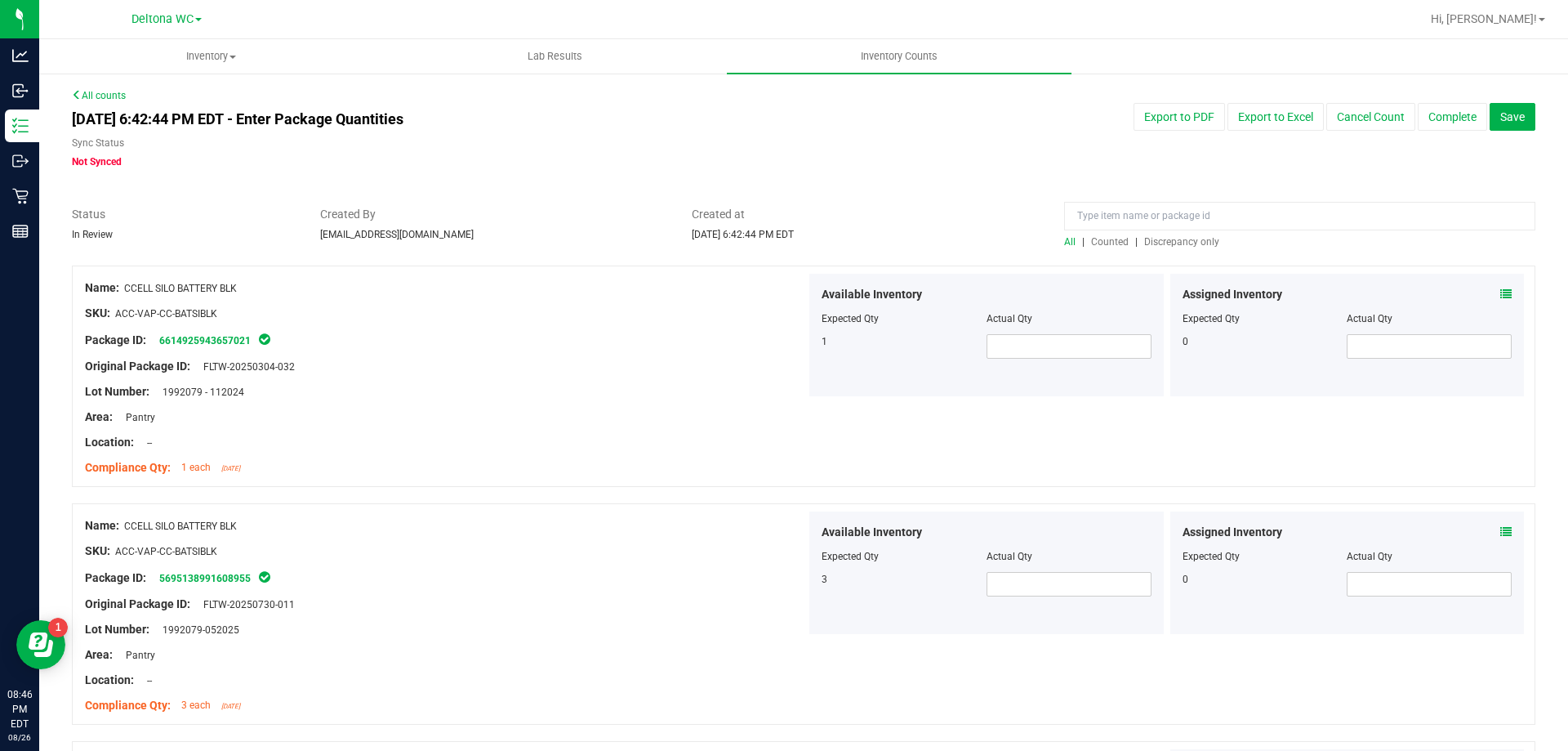
click at [1171, 237] on span "Discrepancy only" at bounding box center [1181, 241] width 75 height 11
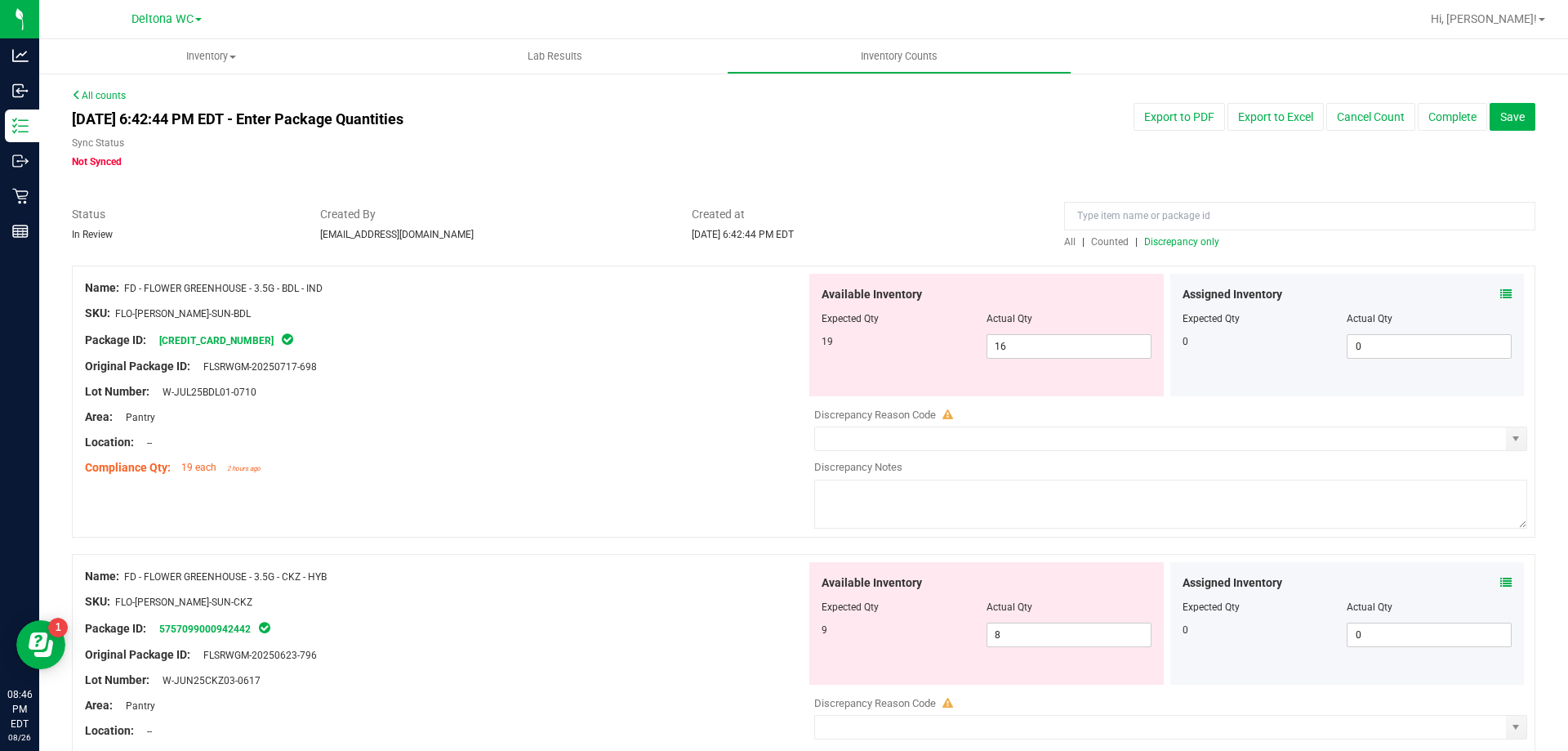
click at [1501, 291] on icon at bounding box center [1506, 293] width 11 height 11
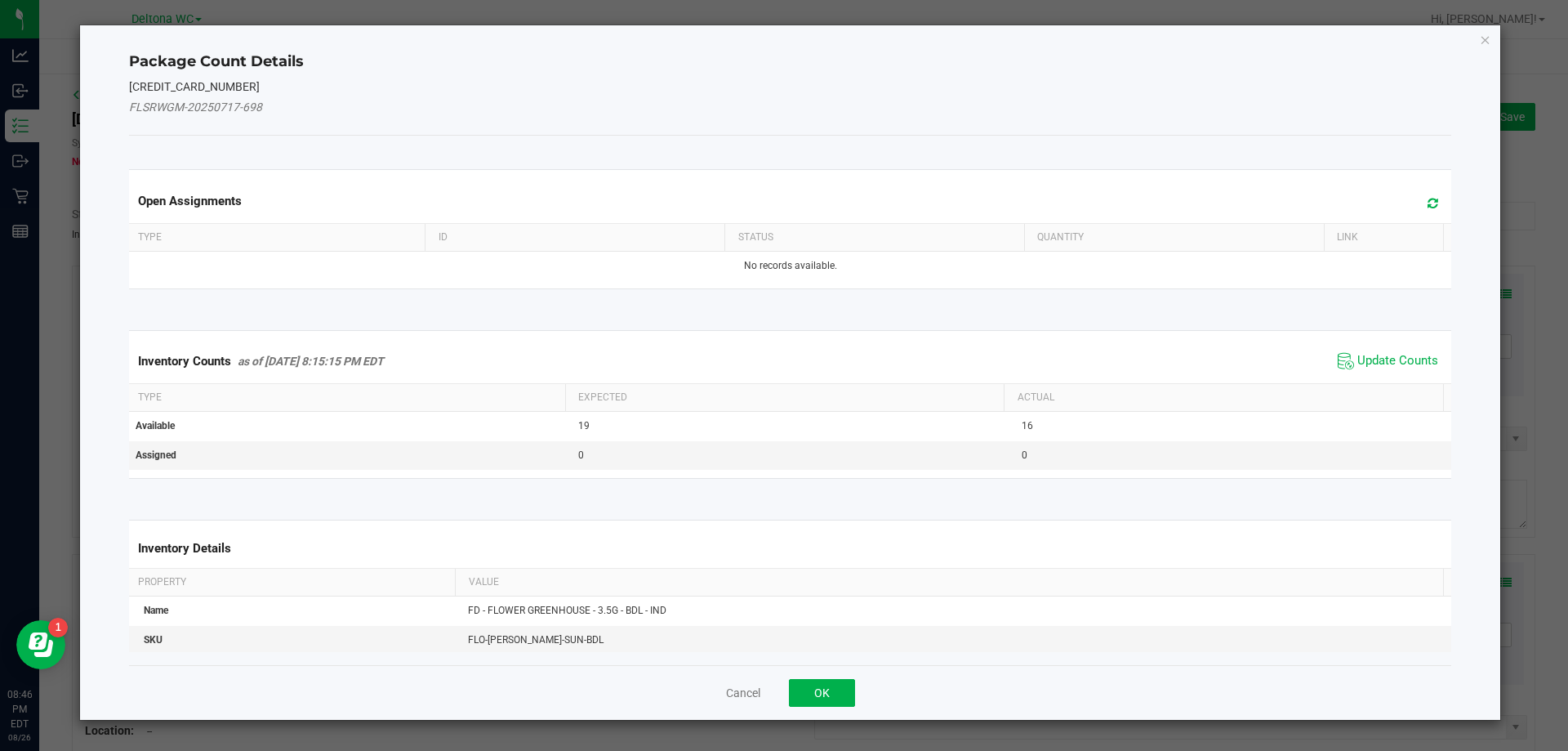
click at [1428, 205] on icon at bounding box center [1433, 203] width 10 height 12
click at [1388, 354] on span "Update Counts" at bounding box center [1398, 360] width 81 height 16
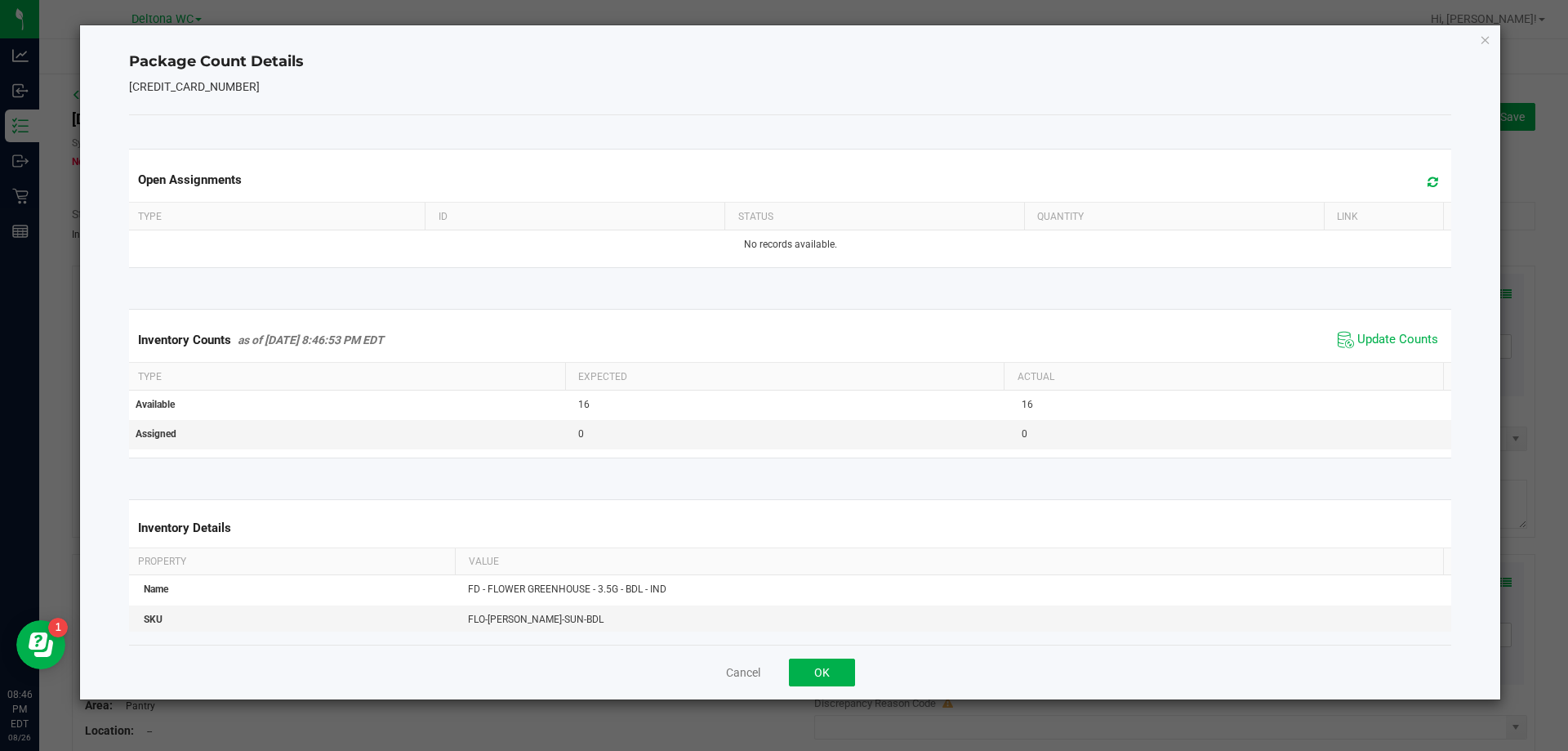
click at [1479, 33] on div "Package Count Details [CREDIT_CARD_NUMBER] Open Assignments Type ID Status Quan…" at bounding box center [790, 361] width 1421 height 674
click at [1487, 42] on icon "Close" at bounding box center [1485, 39] width 11 height 20
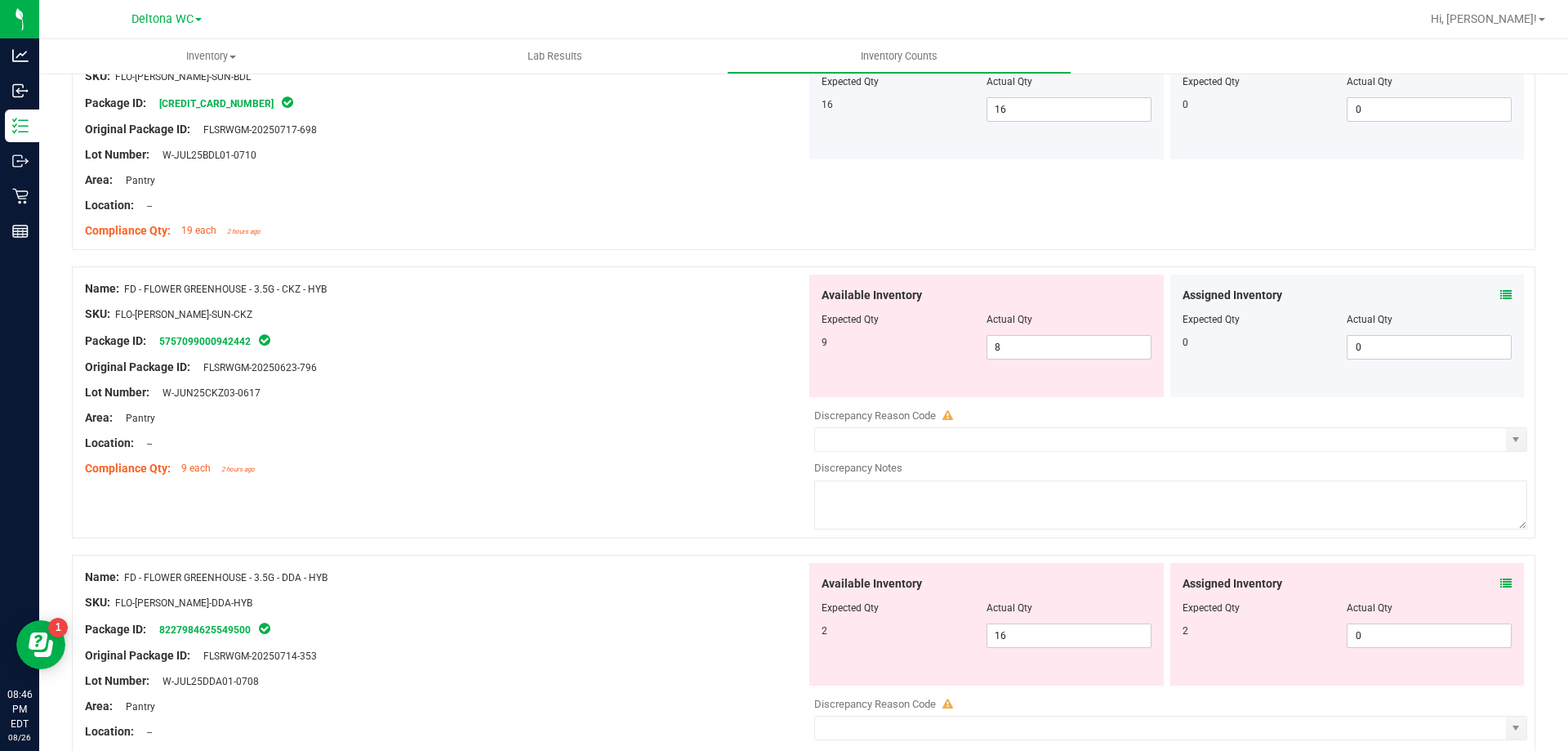
scroll to position [245, 0]
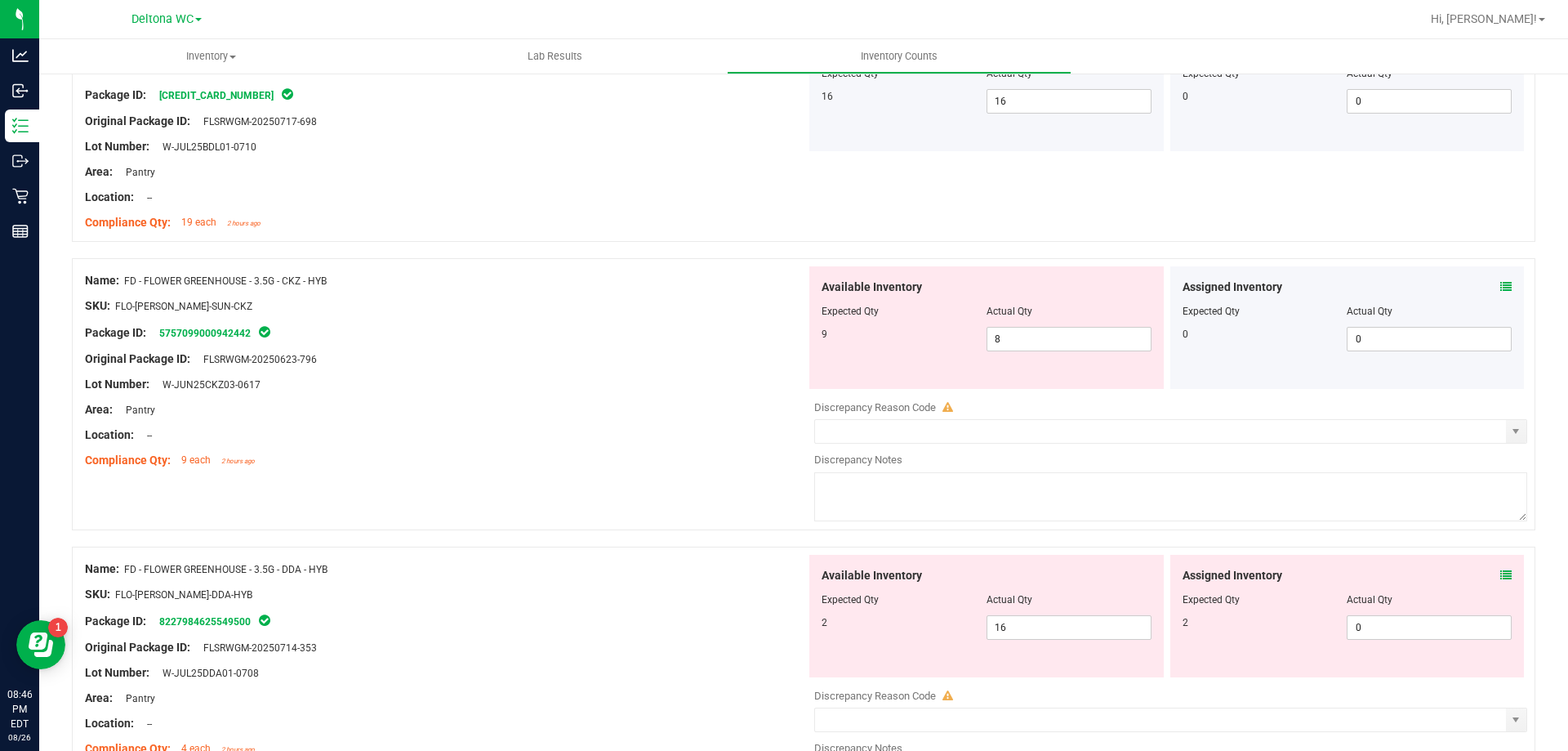
click at [1501, 291] on icon at bounding box center [1506, 286] width 11 height 11
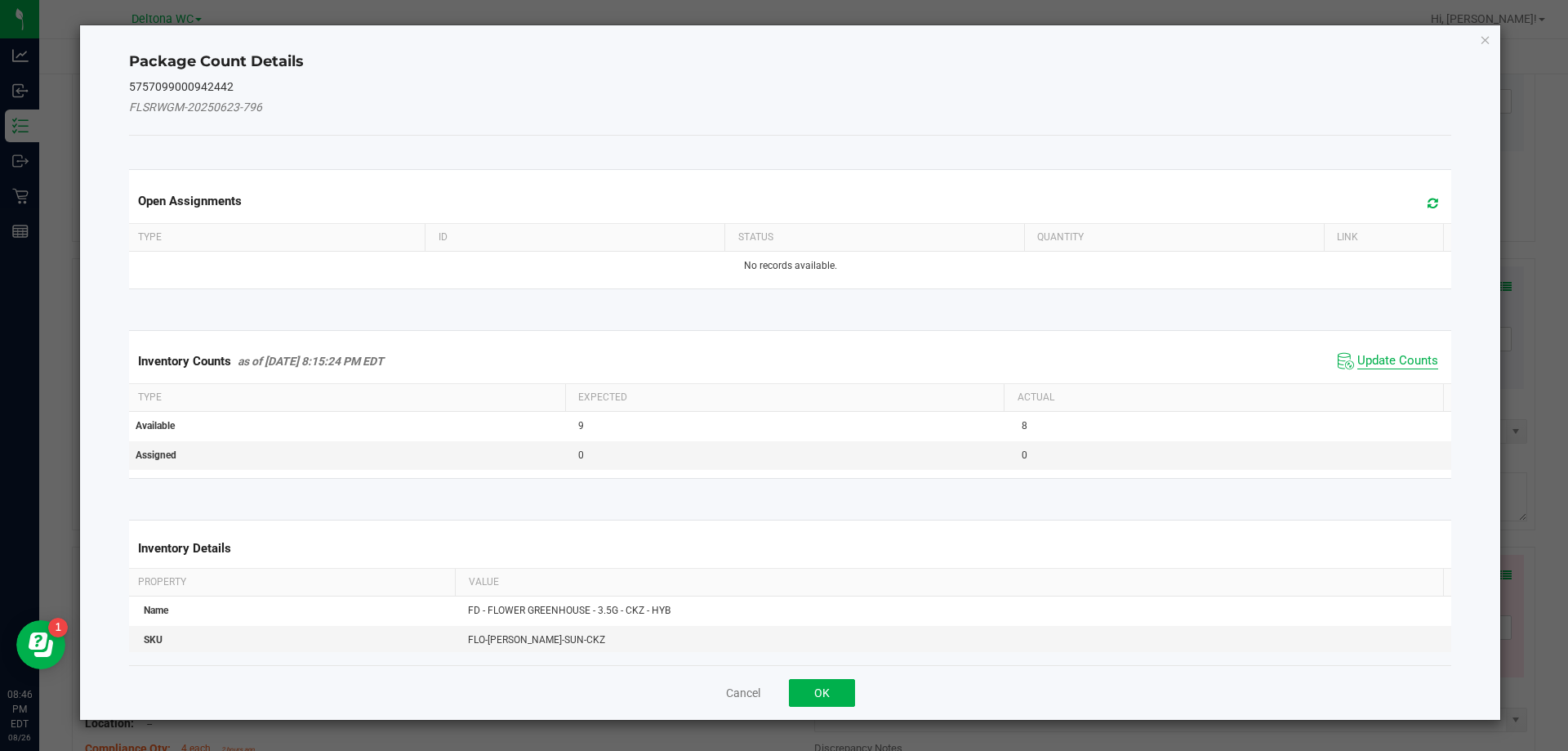
click at [1405, 365] on span "Update Counts" at bounding box center [1398, 360] width 81 height 16
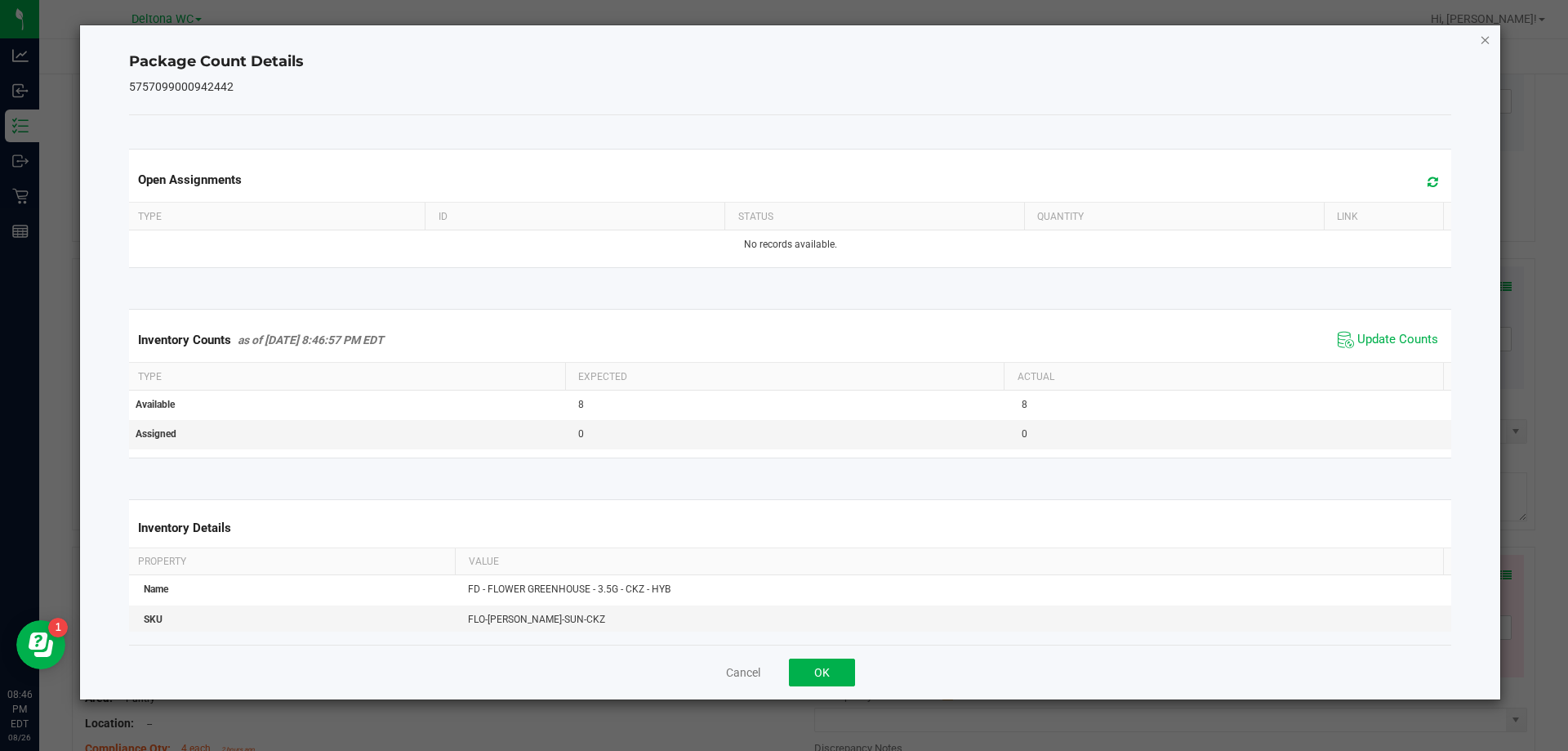
click at [1486, 48] on icon "Close" at bounding box center [1485, 39] width 11 height 20
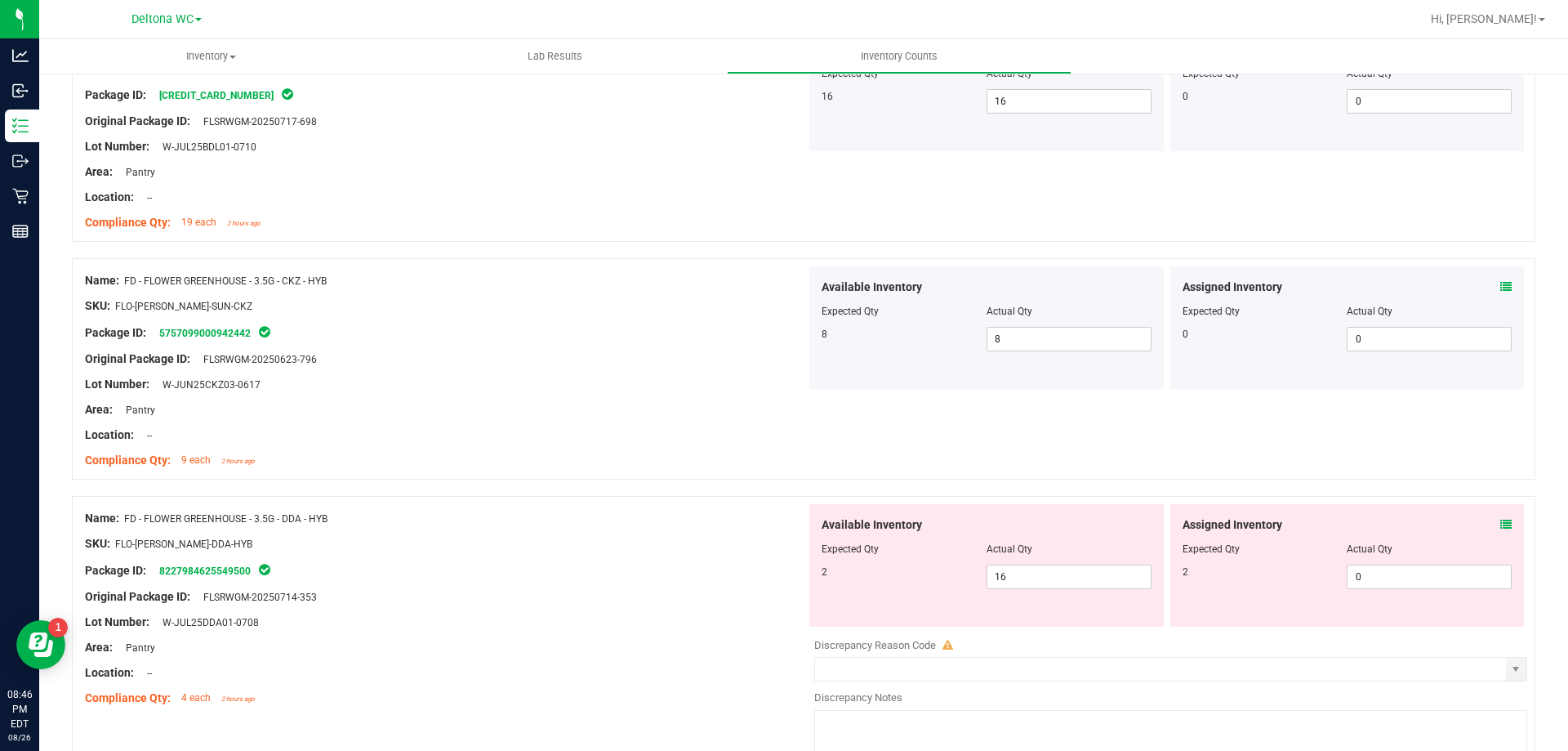
click at [1501, 522] on icon at bounding box center [1506, 524] width 11 height 11
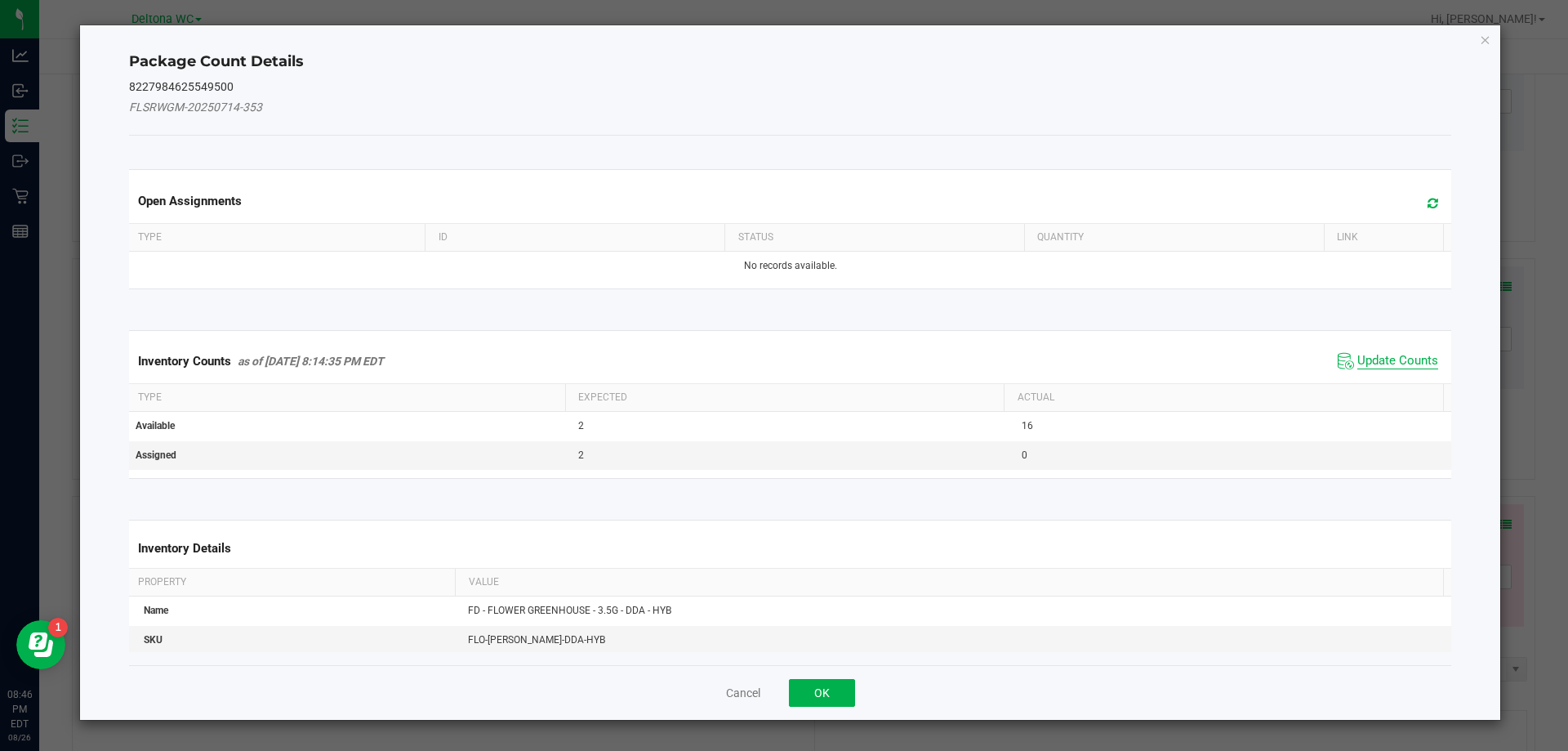
click at [1404, 367] on span "Update Counts" at bounding box center [1398, 360] width 81 height 16
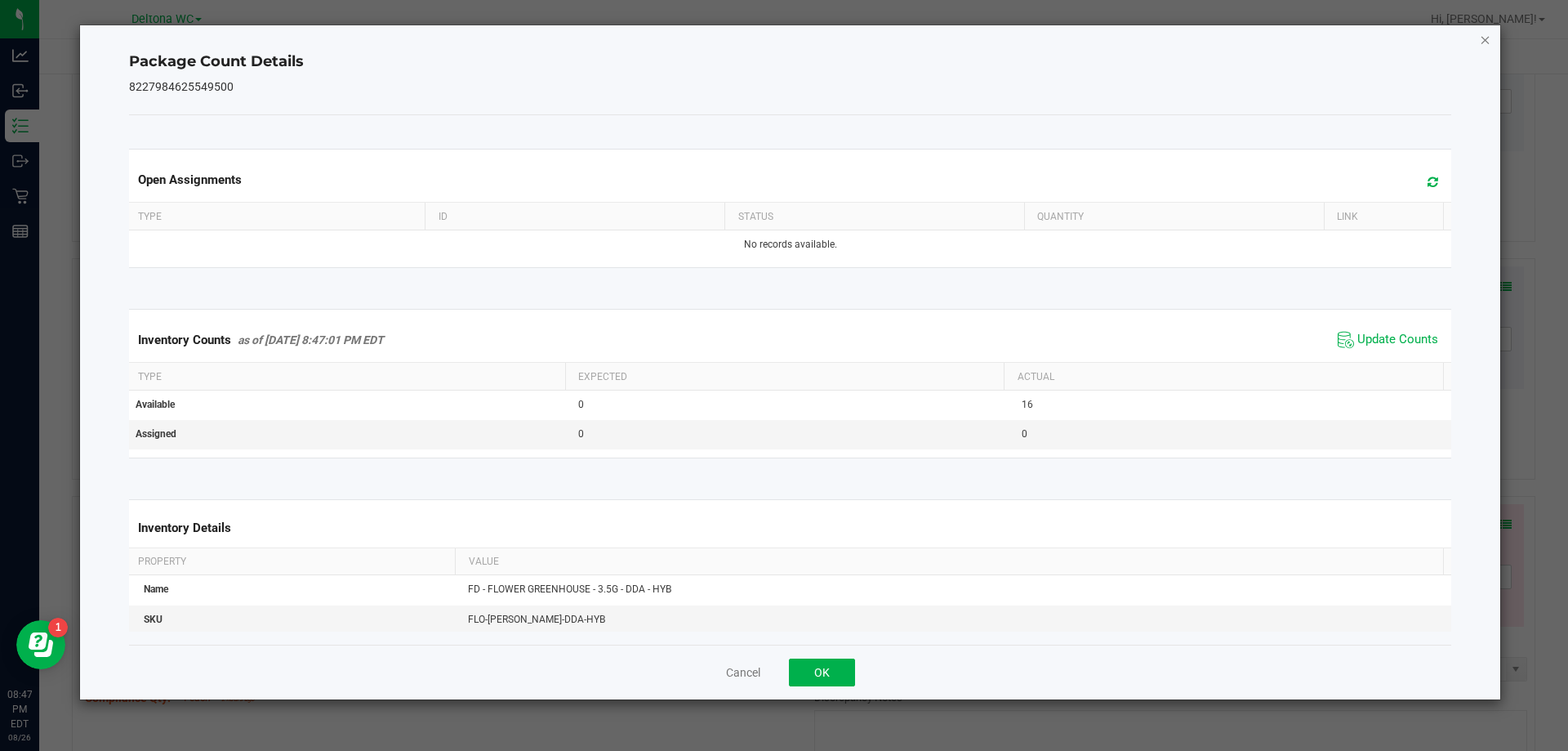
click at [1485, 36] on icon "Close" at bounding box center [1485, 39] width 11 height 20
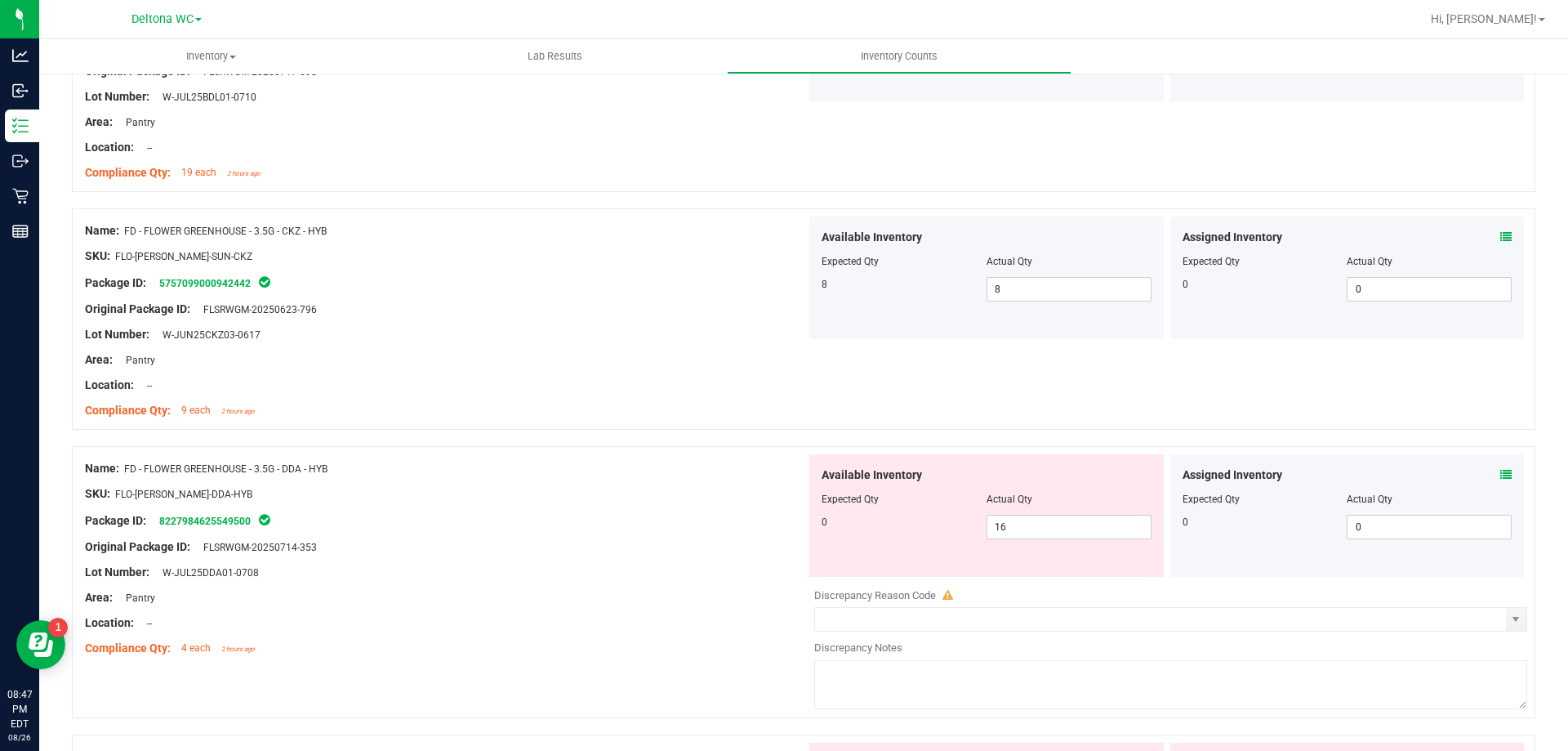
scroll to position [490, 0]
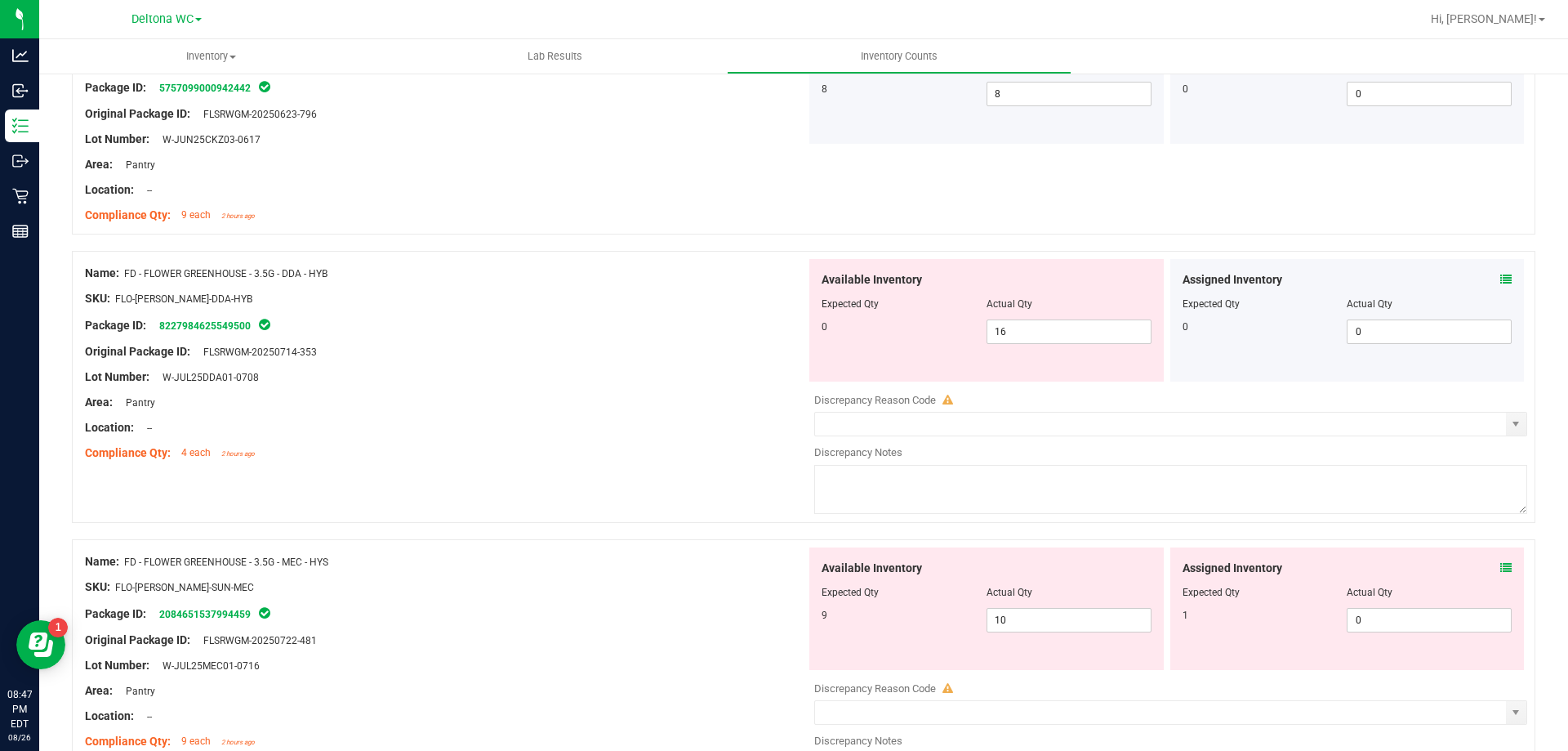
click at [1492, 292] on div at bounding box center [1348, 292] width 330 height 8
click at [1501, 283] on icon at bounding box center [1506, 279] width 11 height 11
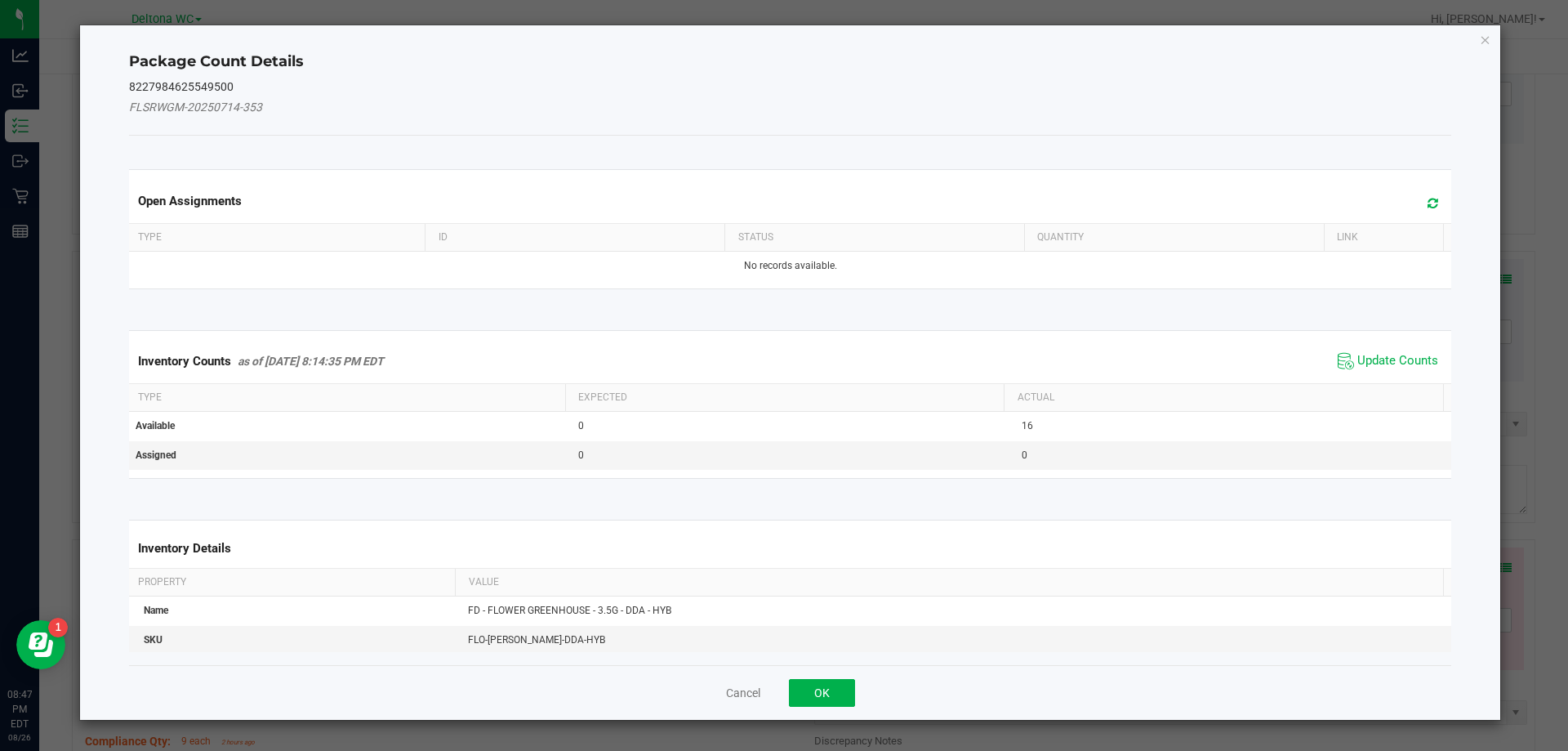
click at [1486, 45] on icon "Close" at bounding box center [1485, 39] width 11 height 20
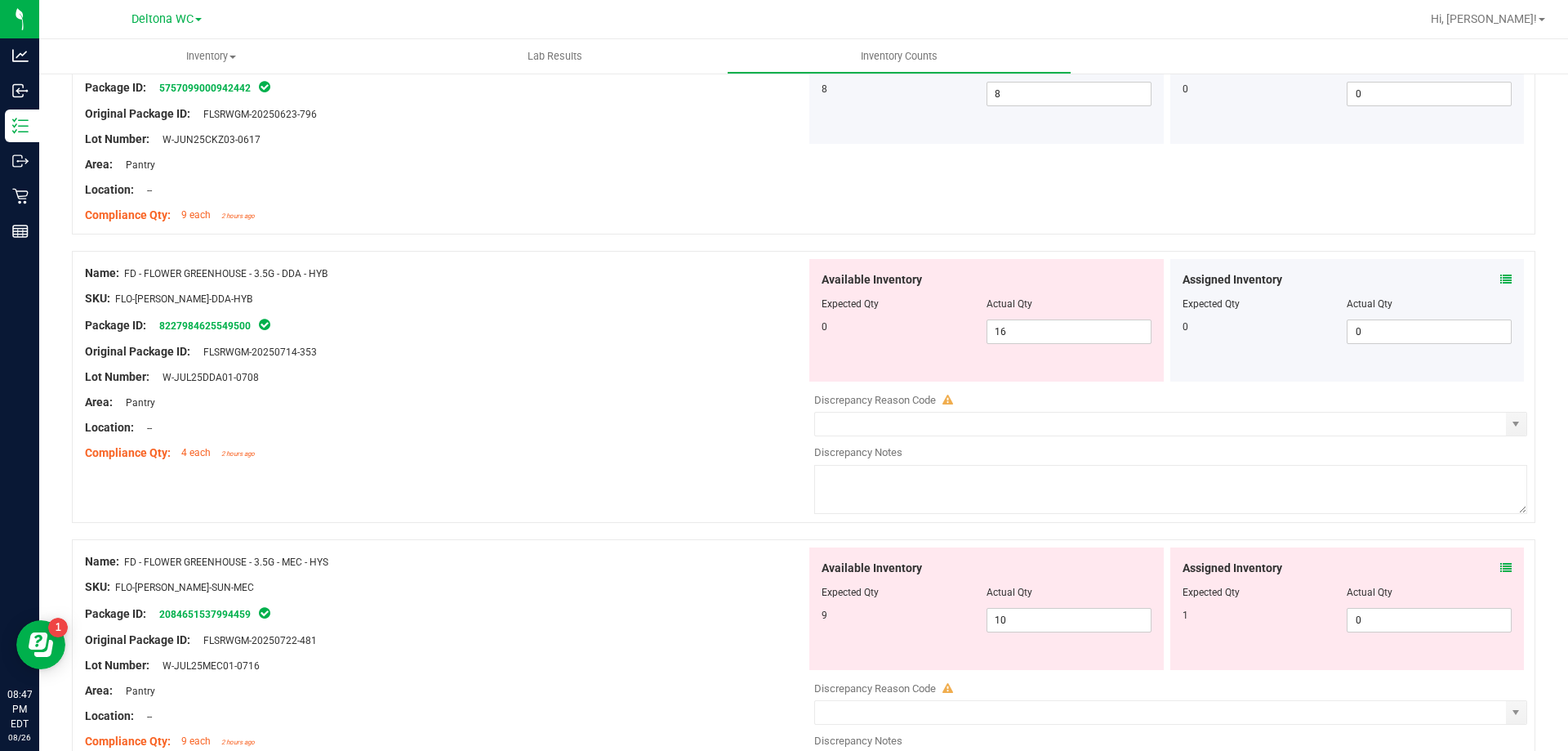
click at [1501, 563] on icon at bounding box center [1506, 567] width 11 height 11
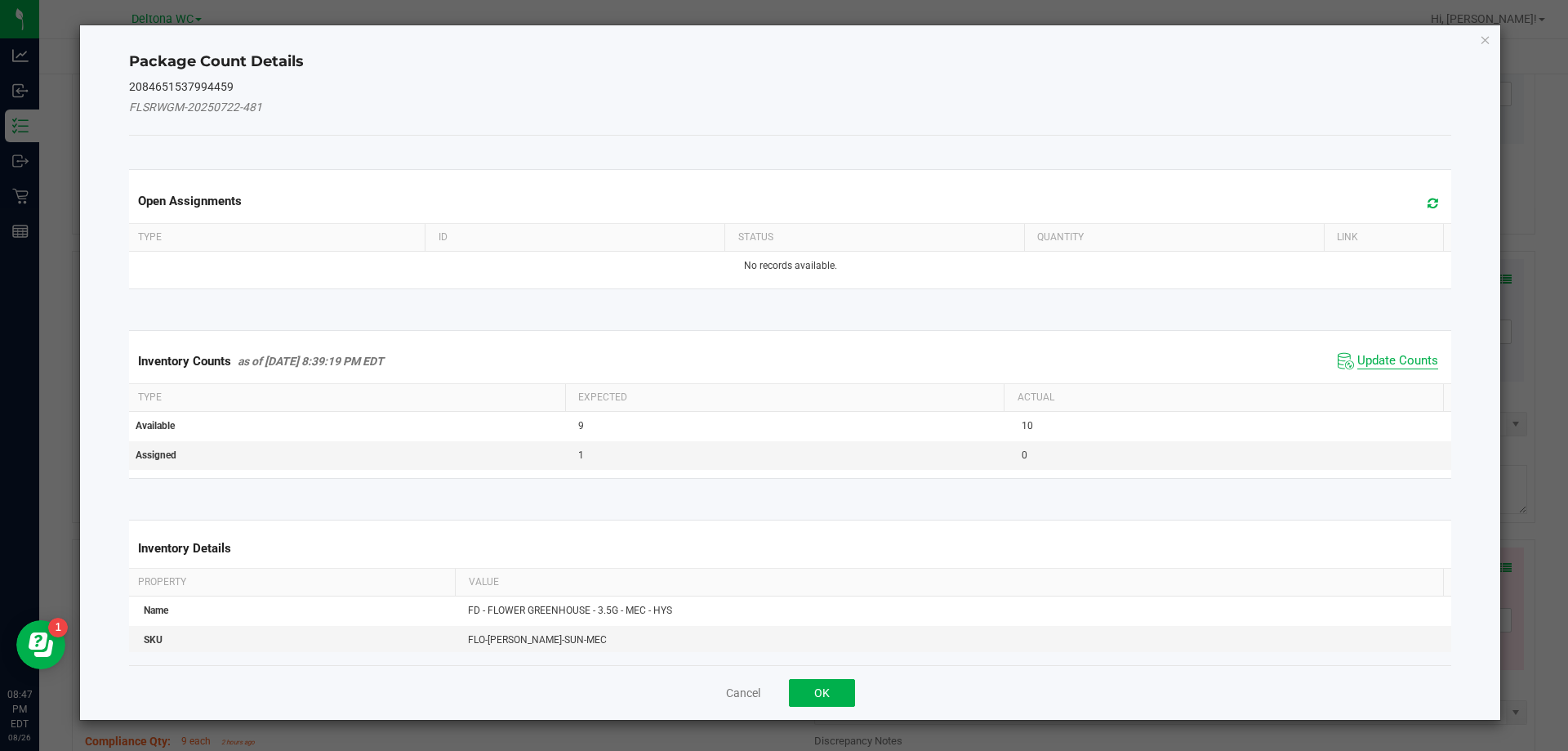
click at [1404, 353] on span "Update Counts" at bounding box center [1398, 360] width 81 height 16
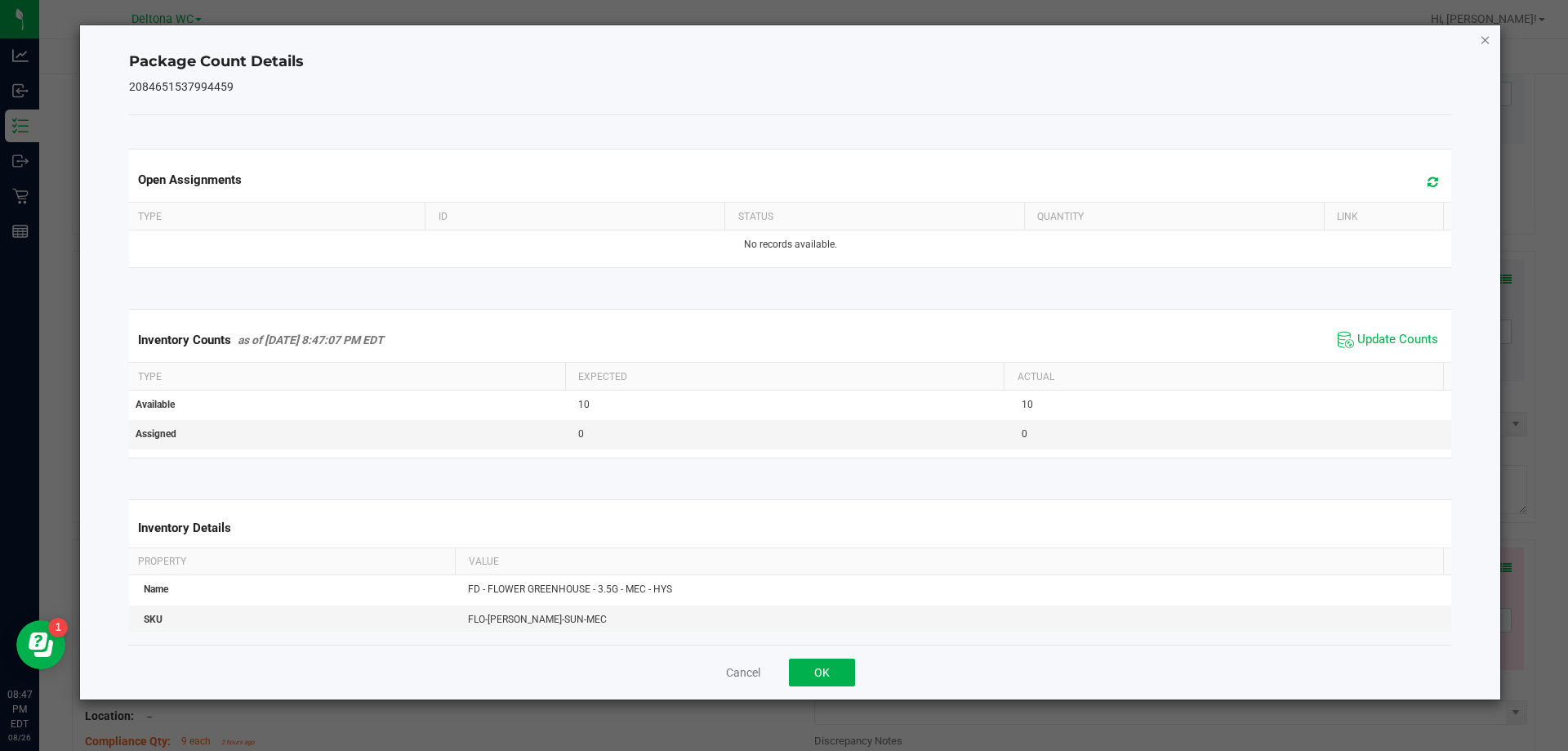
click at [1484, 41] on icon "Close" at bounding box center [1485, 39] width 11 height 20
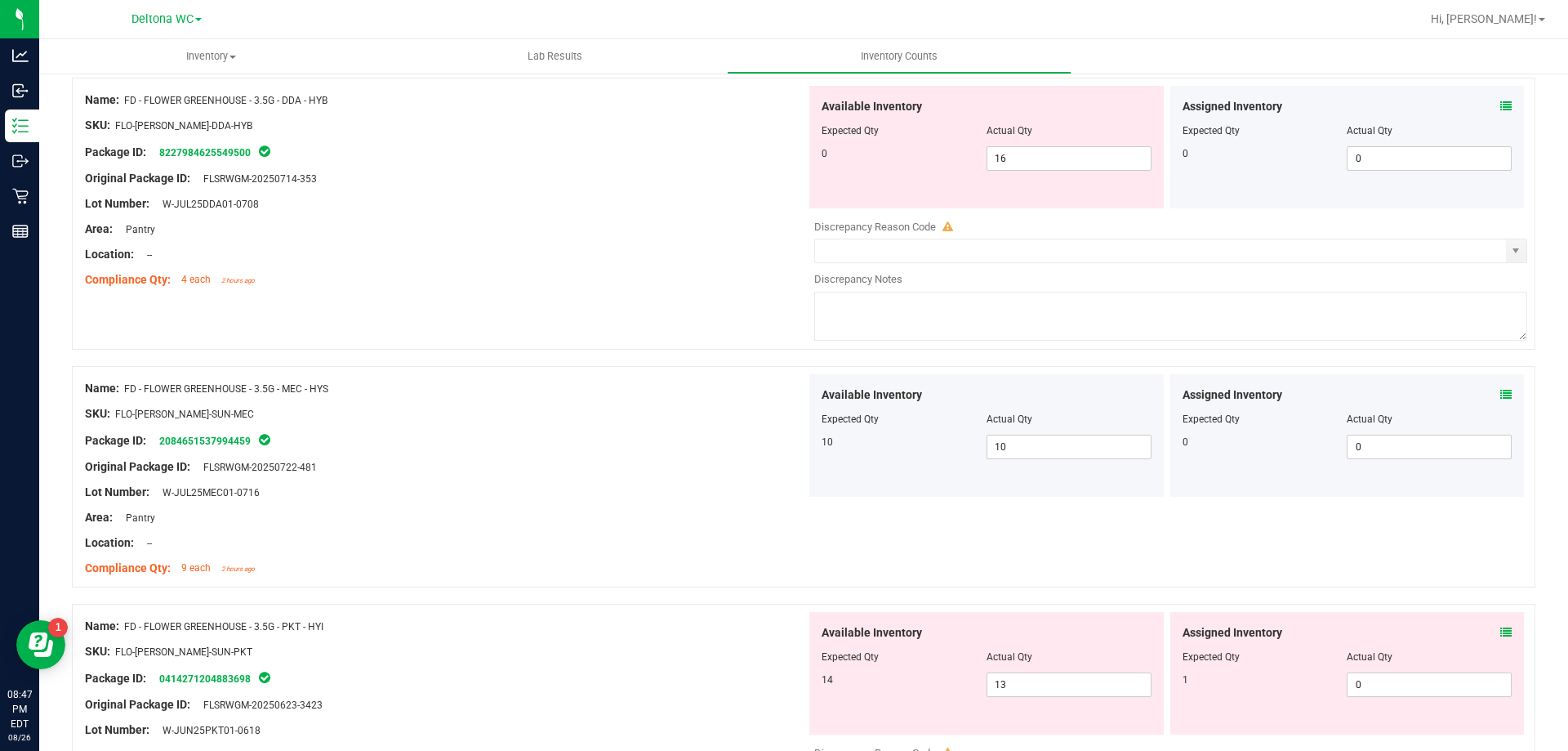
scroll to position [654, 0]
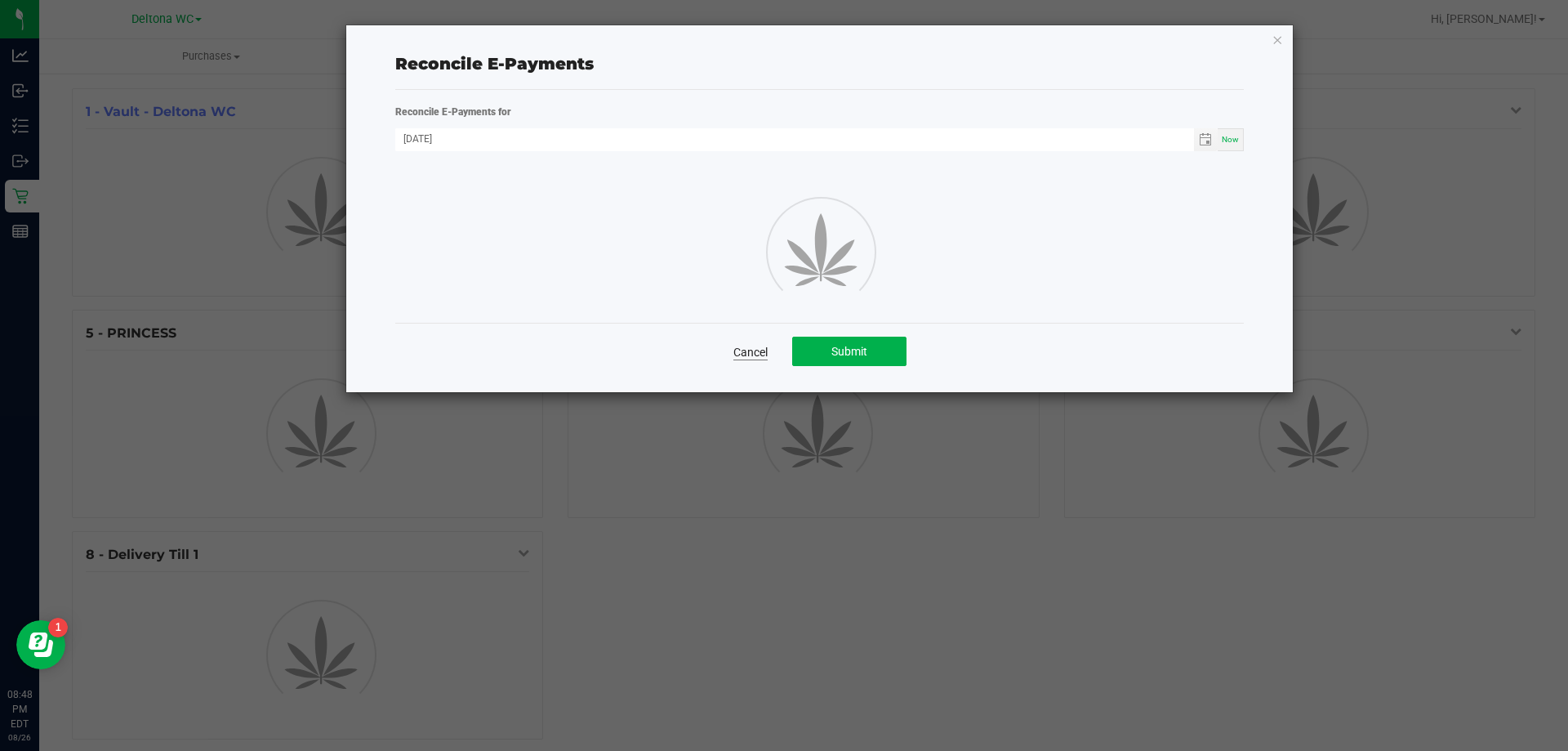
click at [756, 355] on link "Cancel" at bounding box center [751, 352] width 34 height 16
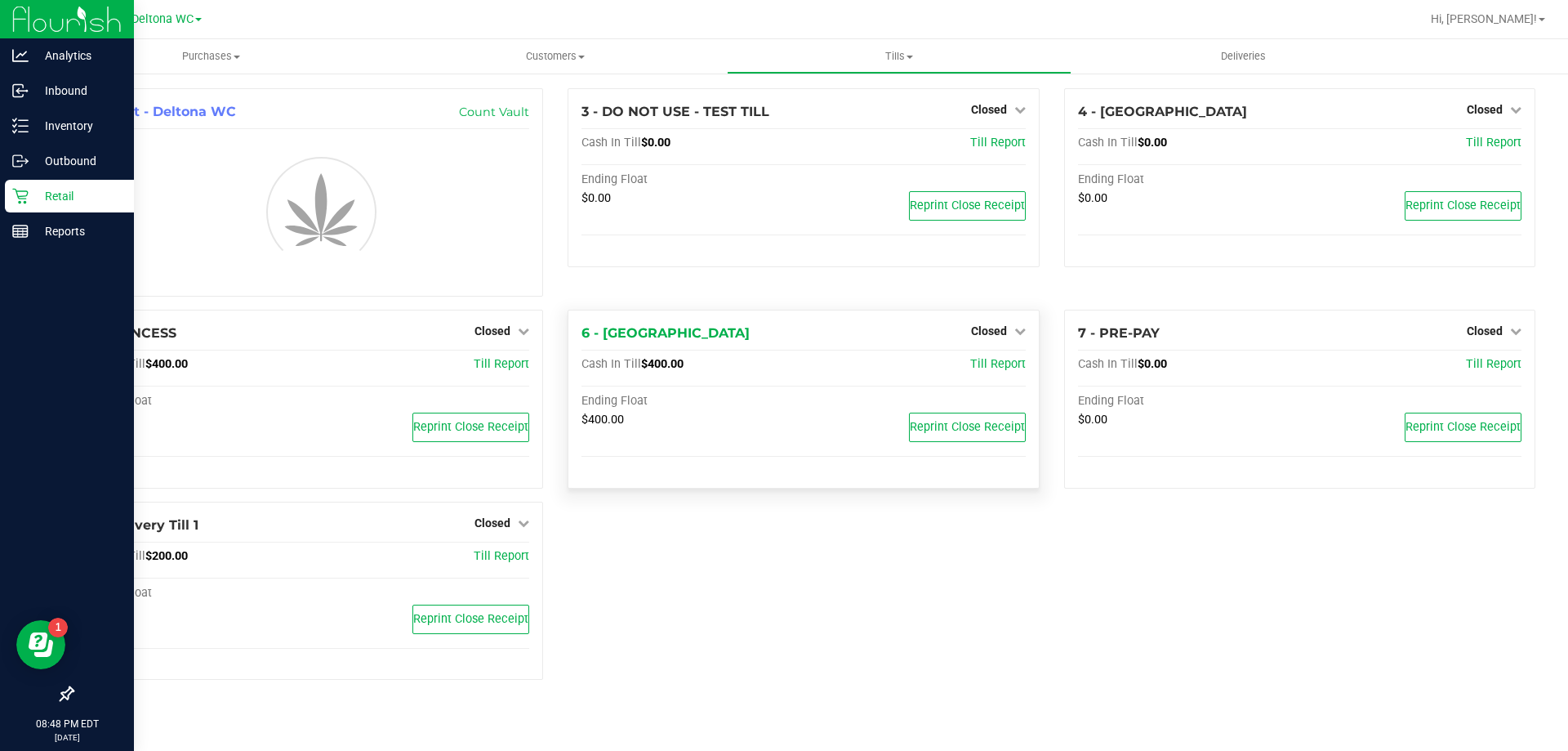
click at [18, 200] on icon at bounding box center [20, 195] width 16 height 16
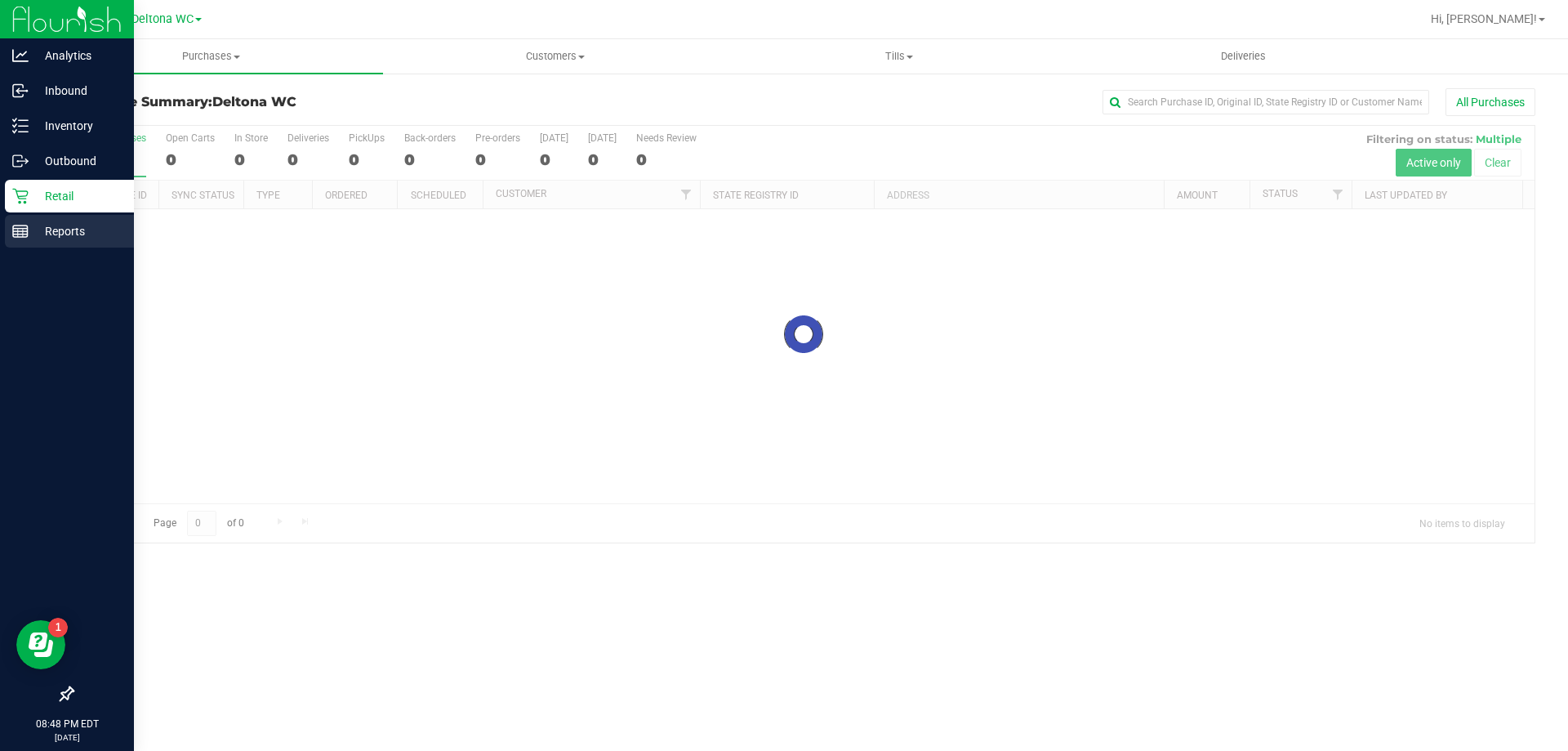
click at [53, 231] on p "Reports" at bounding box center [77, 231] width 98 height 20
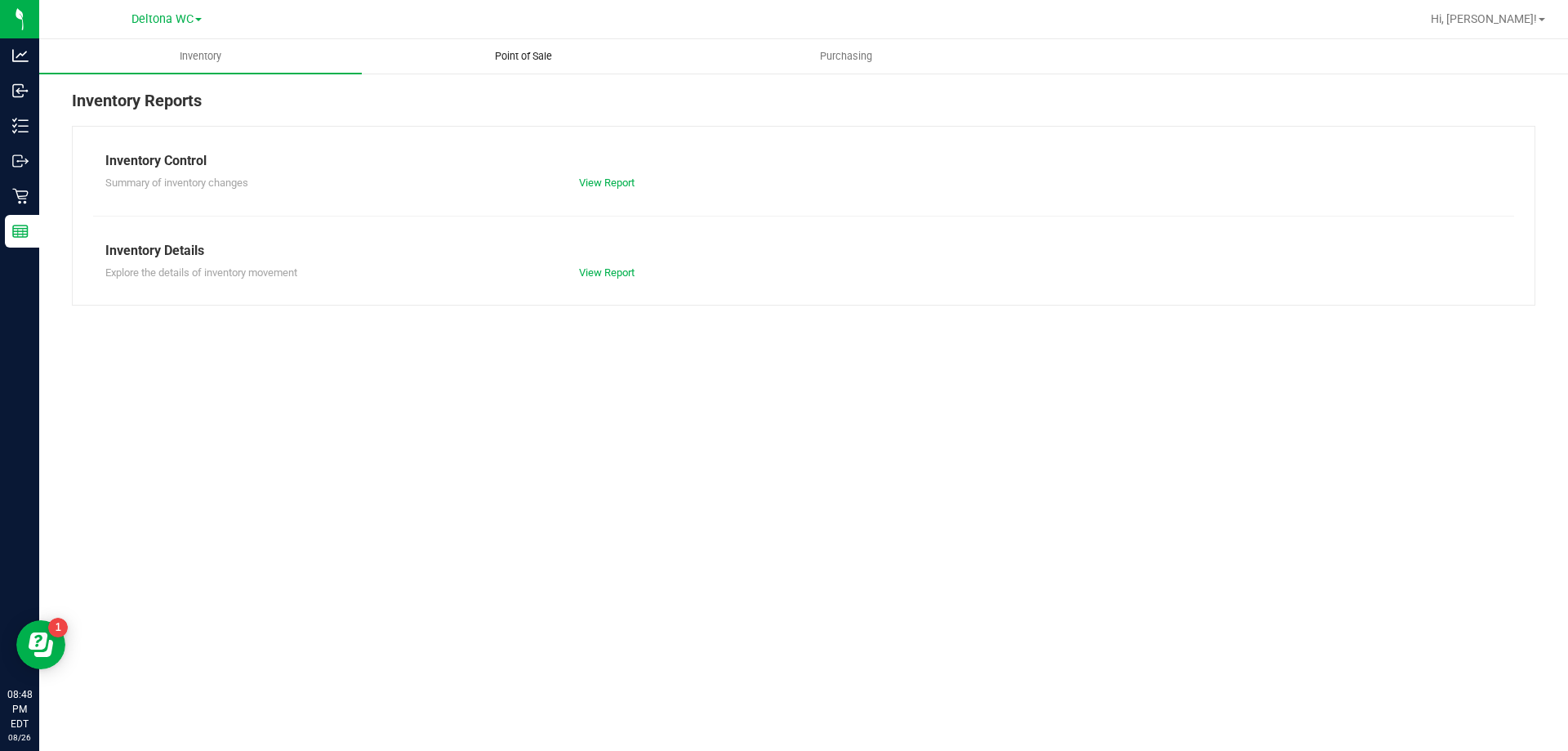
click at [517, 46] on uib-tab-heading "Point of Sale" at bounding box center [523, 57] width 321 height 33
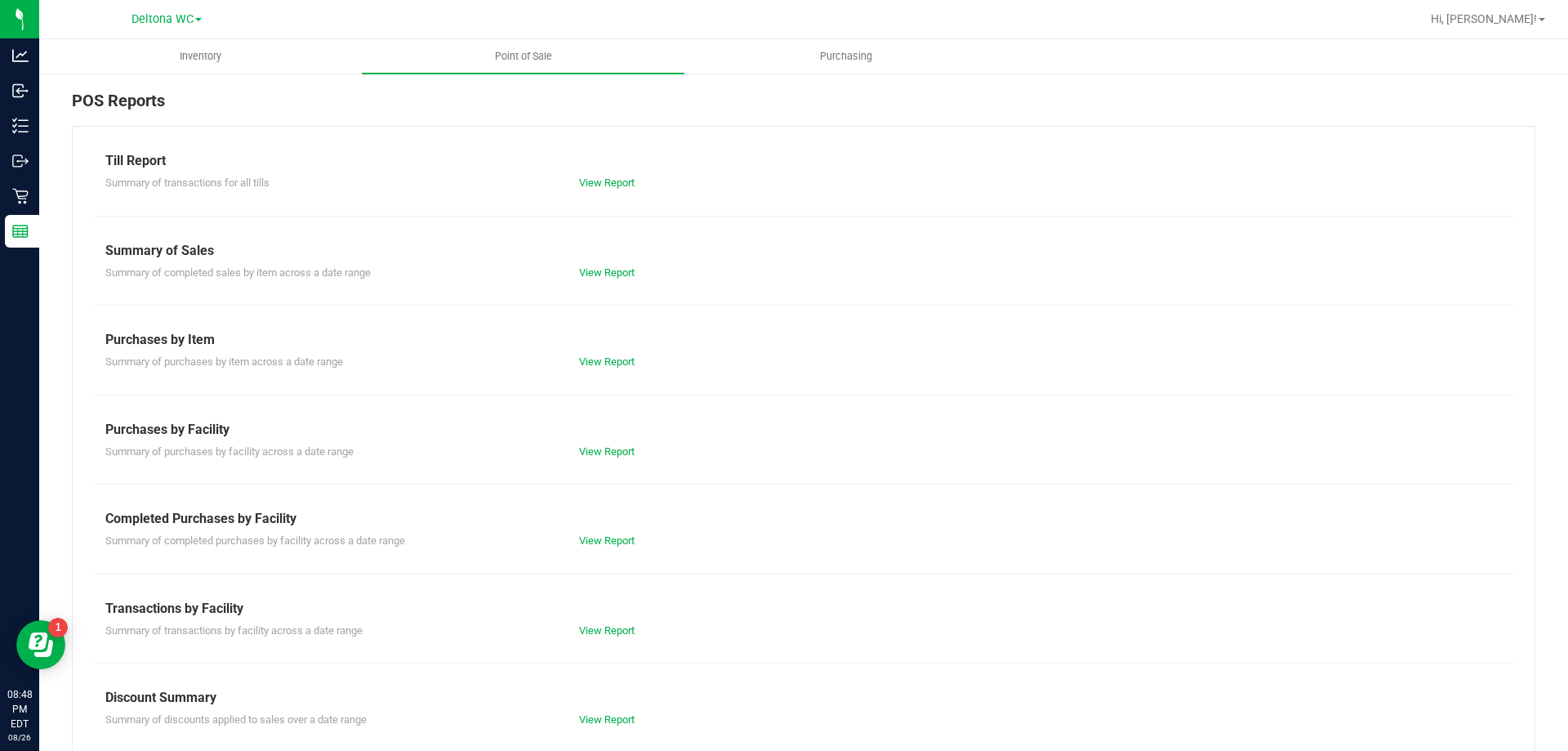
click at [621, 623] on div "View Report" at bounding box center [685, 631] width 237 height 16
click at [620, 628] on link "View Report" at bounding box center [606, 631] width 56 height 12
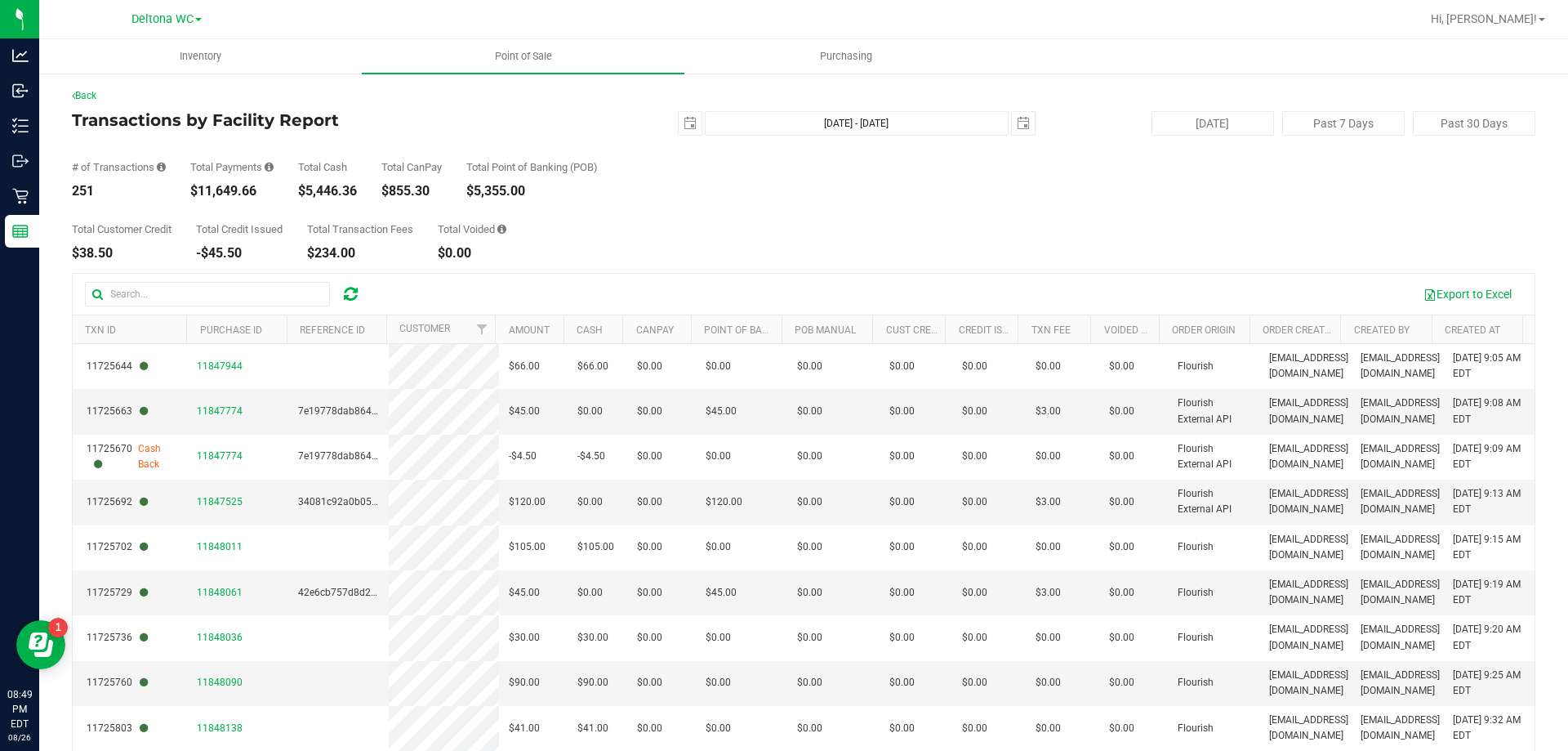
click at [1218, 194] on div "# of Transactions 251 Total Payments $11,649.66 Total Cash $5,446.36 Total CanP…" at bounding box center [804, 167] width 1464 height 62
click at [684, 120] on span "select" at bounding box center [690, 123] width 13 height 13
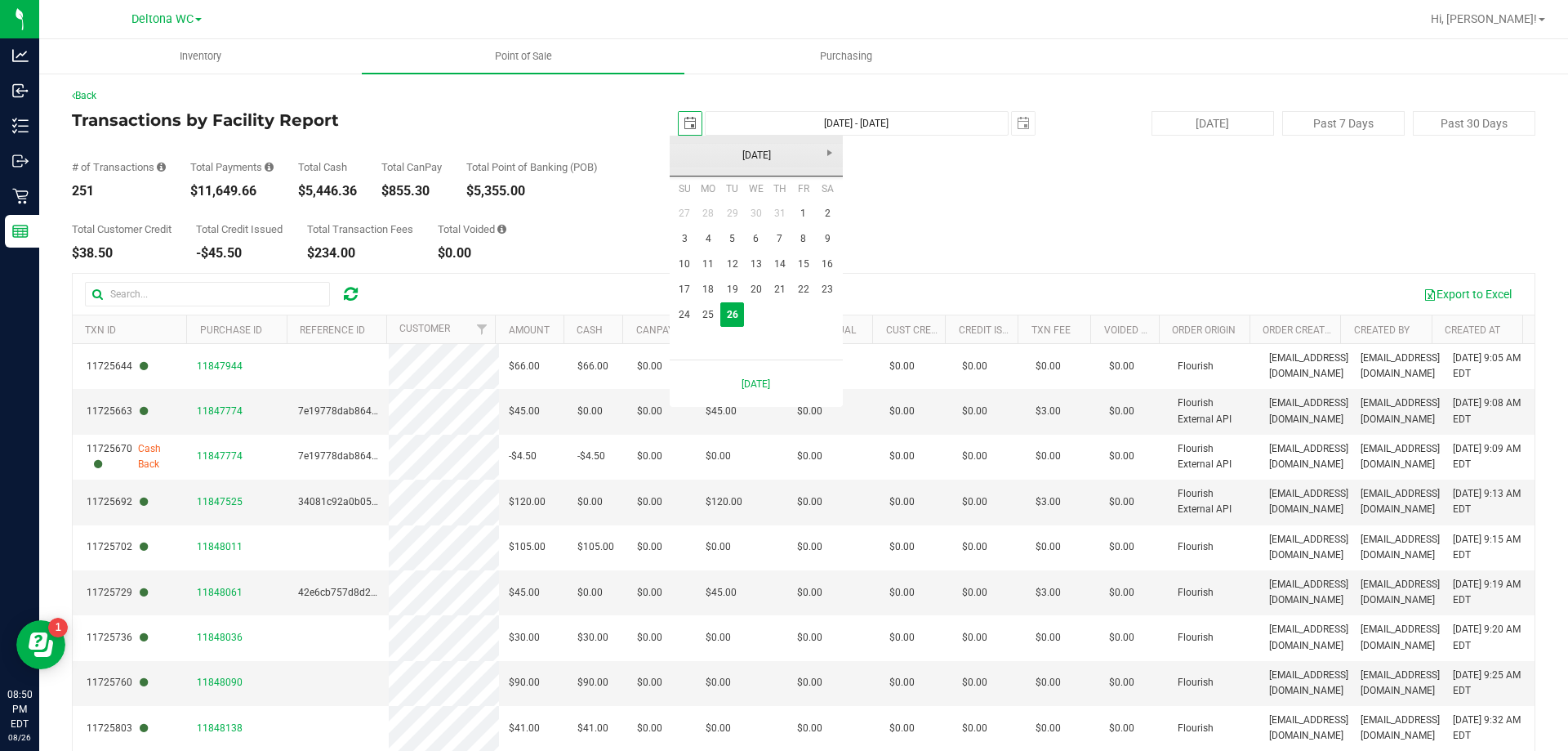
scroll to position [0, 40]
click at [706, 311] on link "25" at bounding box center [709, 314] width 24 height 25
type input "[DATE]"
type input "[DATE] - [DATE]"
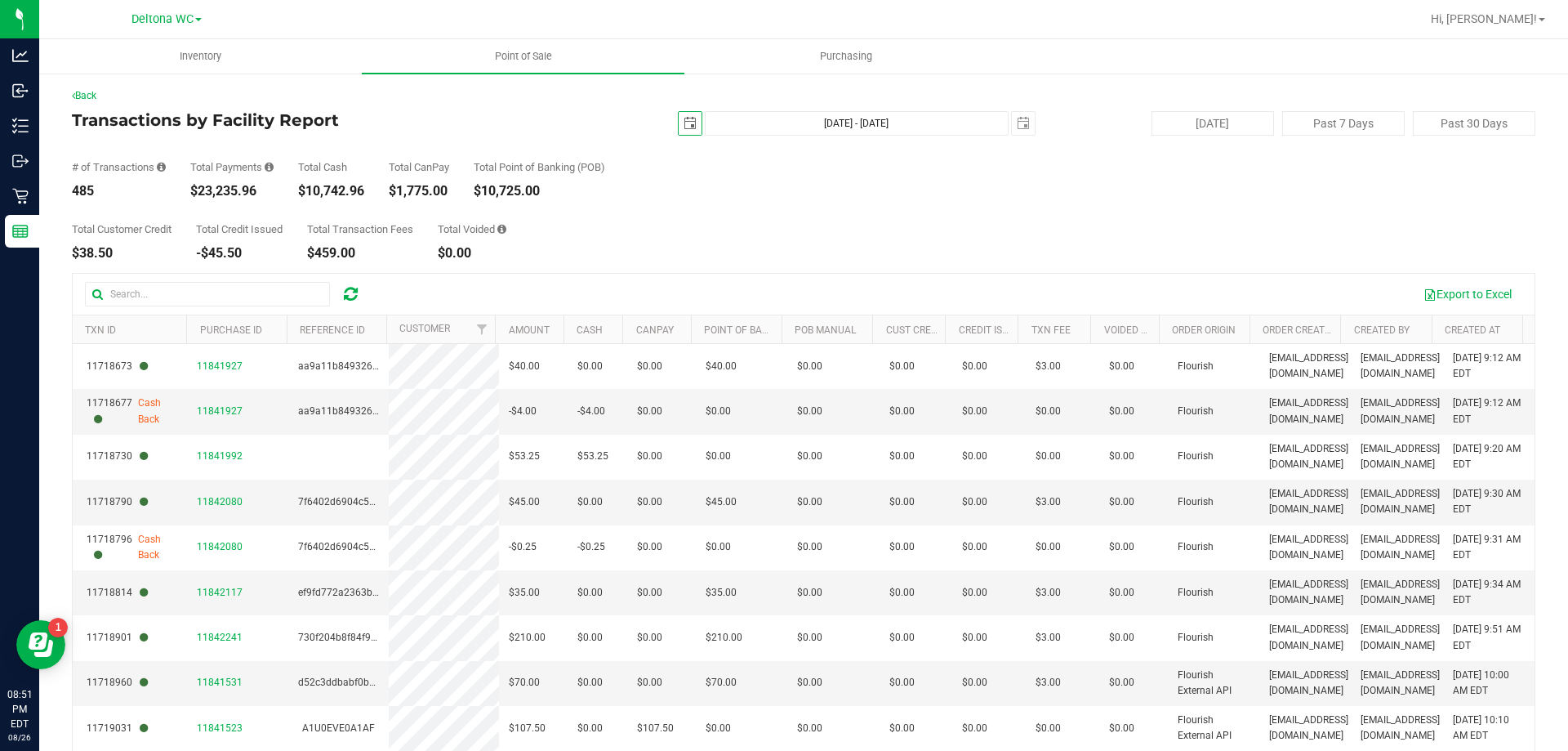
click at [690, 125] on div "[DATE] [DATE] - [DATE] [DATE]" at bounding box center [796, 123] width 500 height 24
click at [688, 126] on span "select" at bounding box center [690, 123] width 13 height 13
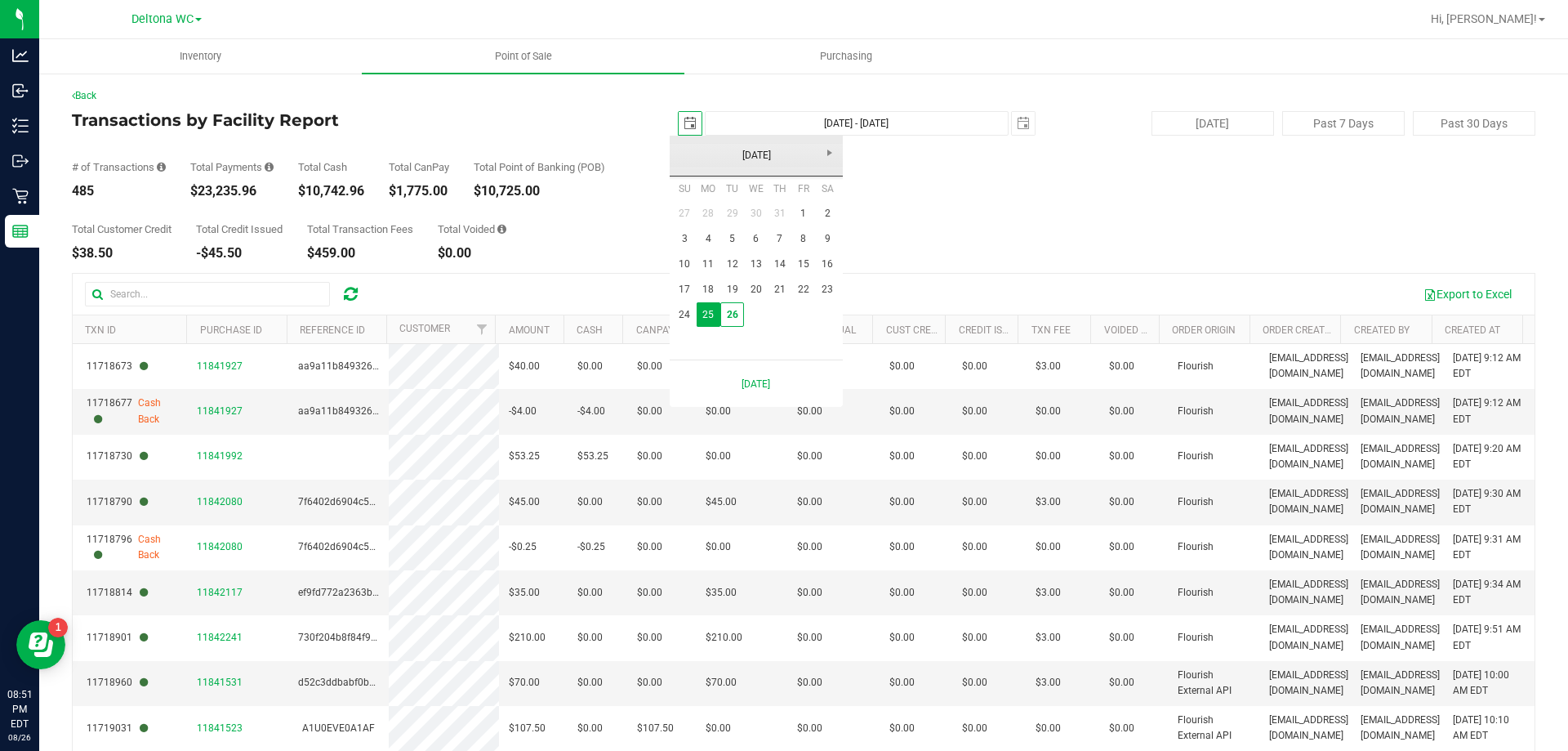
scroll to position [0, 40]
click at [805, 210] on link "1" at bounding box center [803, 213] width 24 height 25
type input "[DATE]"
type input "[DATE] - [DATE]"
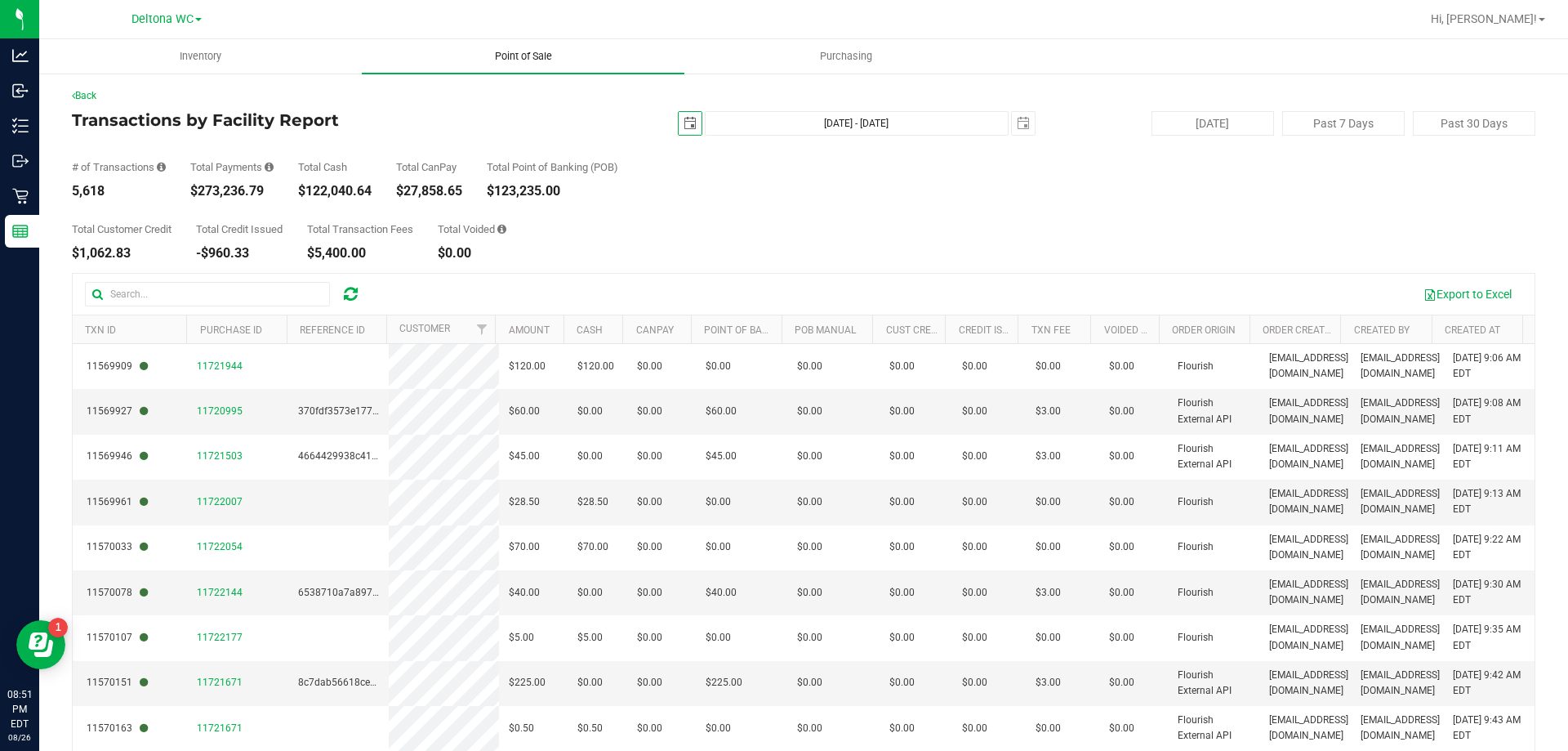
click at [565, 60] on span "Point of Sale" at bounding box center [524, 56] width 101 height 15
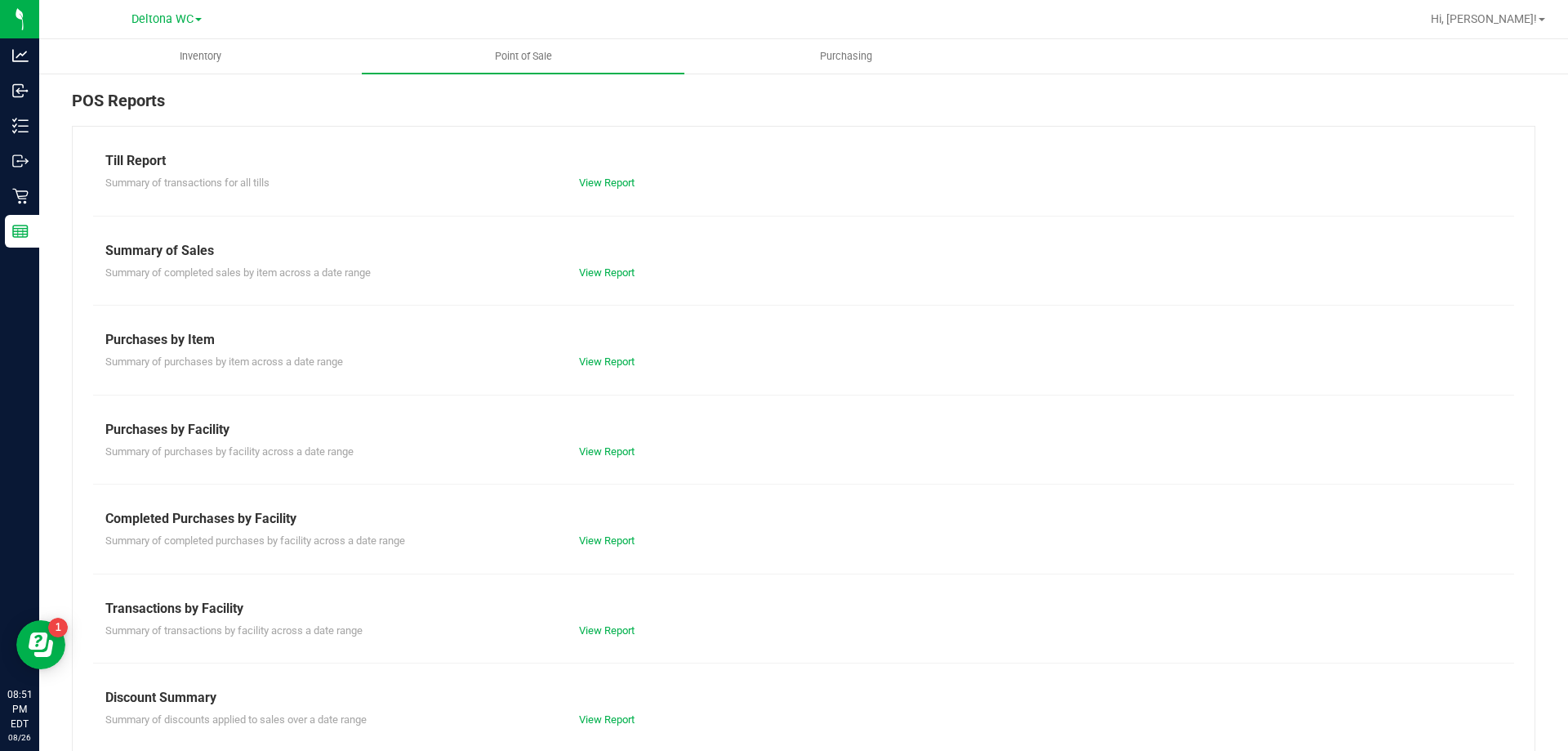
click at [613, 526] on div "Completed Purchases by Facility" at bounding box center [804, 519] width 1397 height 20
click at [619, 546] on div "View Report" at bounding box center [685, 540] width 237 height 16
click at [621, 538] on link "View Report" at bounding box center [606, 540] width 56 height 12
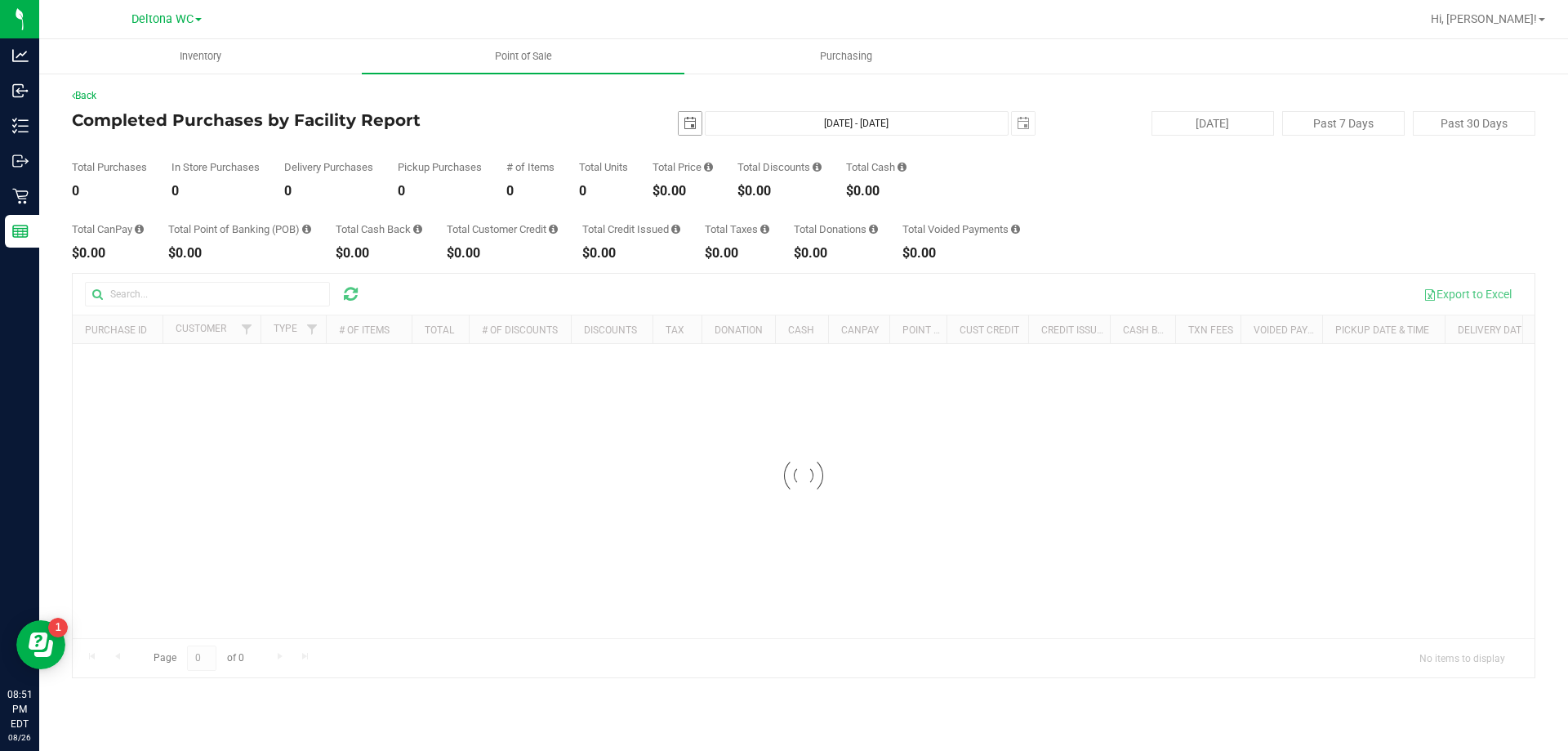
click at [696, 122] on span "select" at bounding box center [690, 123] width 13 height 13
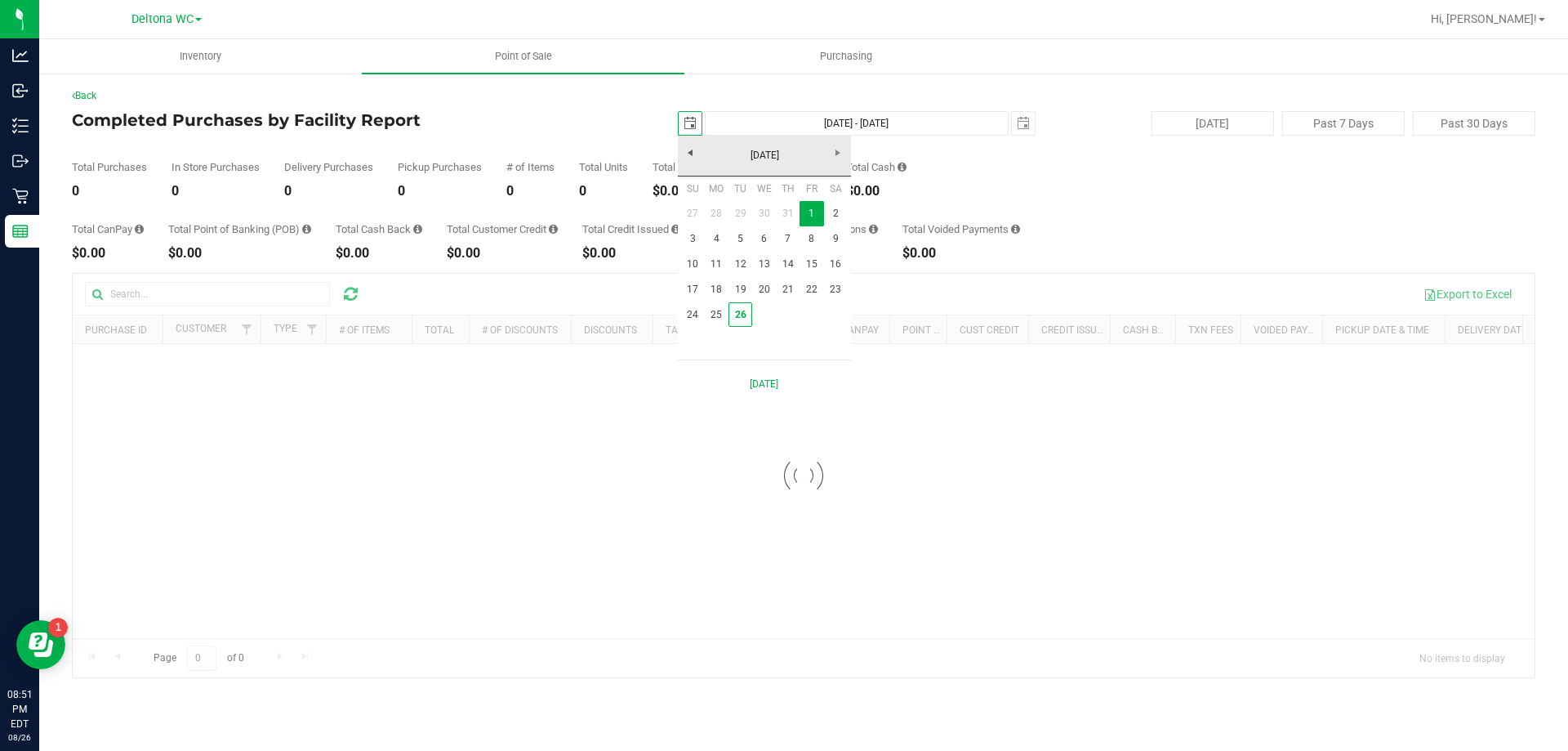
scroll to position [0, 40]
click at [741, 307] on link "26" at bounding box center [741, 314] width 24 height 25
type input "[DATE]"
type input "[DATE] - [DATE]"
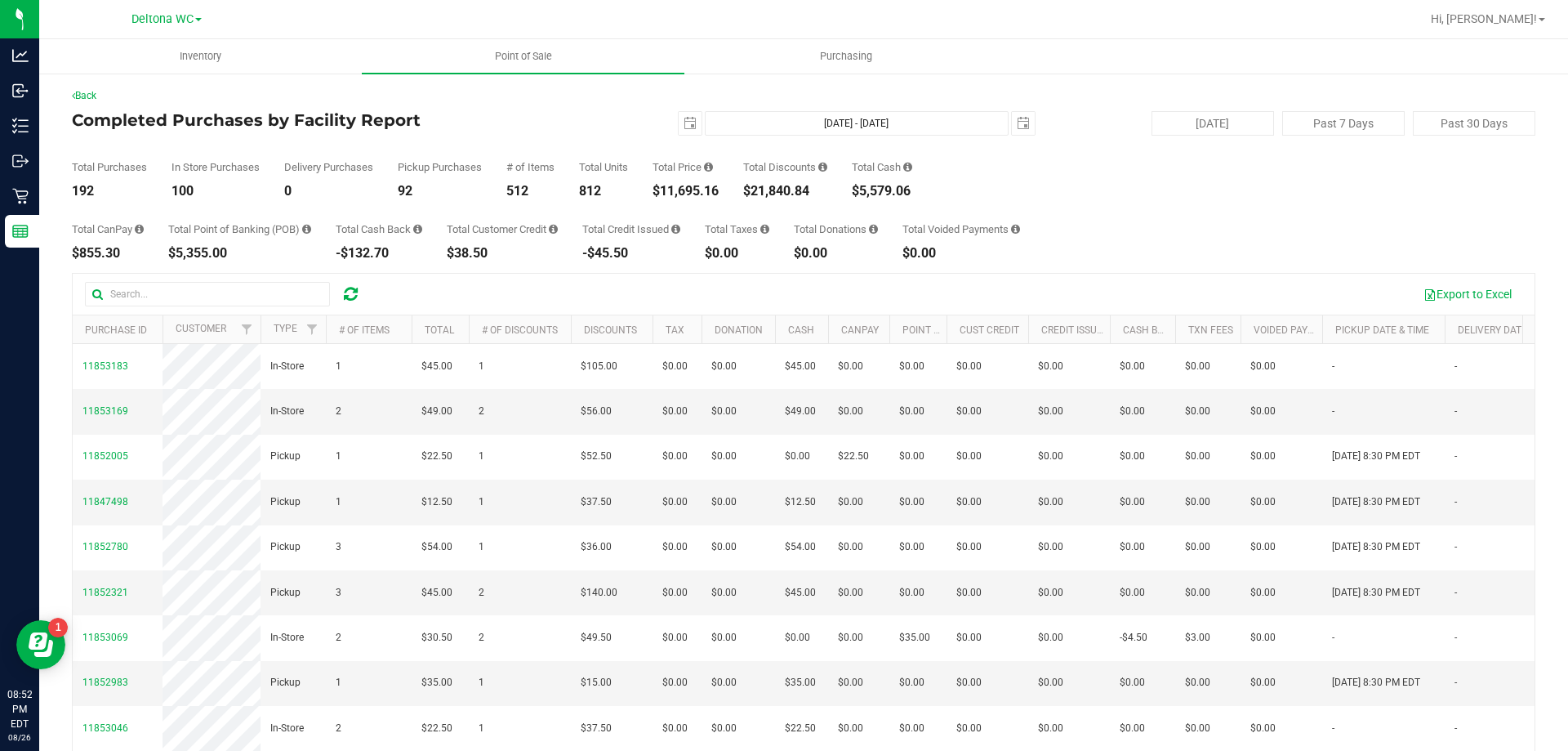
click at [1201, 269] on div "Back Completed Purchases by Facility Report [DATE] [DATE] - [DATE] [DATE] [DATE…" at bounding box center [804, 473] width 1464 height 769
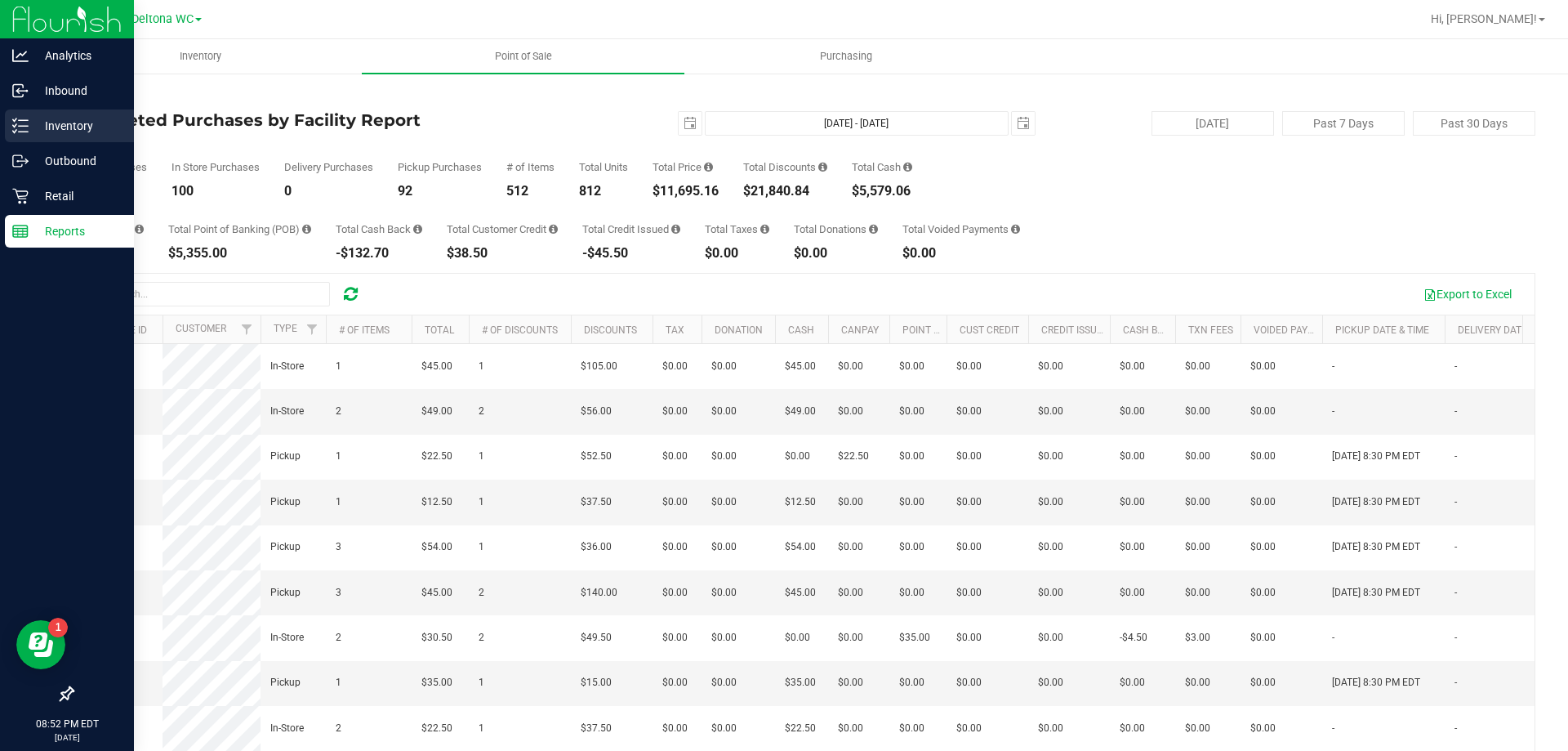
click at [35, 135] on p "Inventory" at bounding box center [77, 126] width 98 height 20
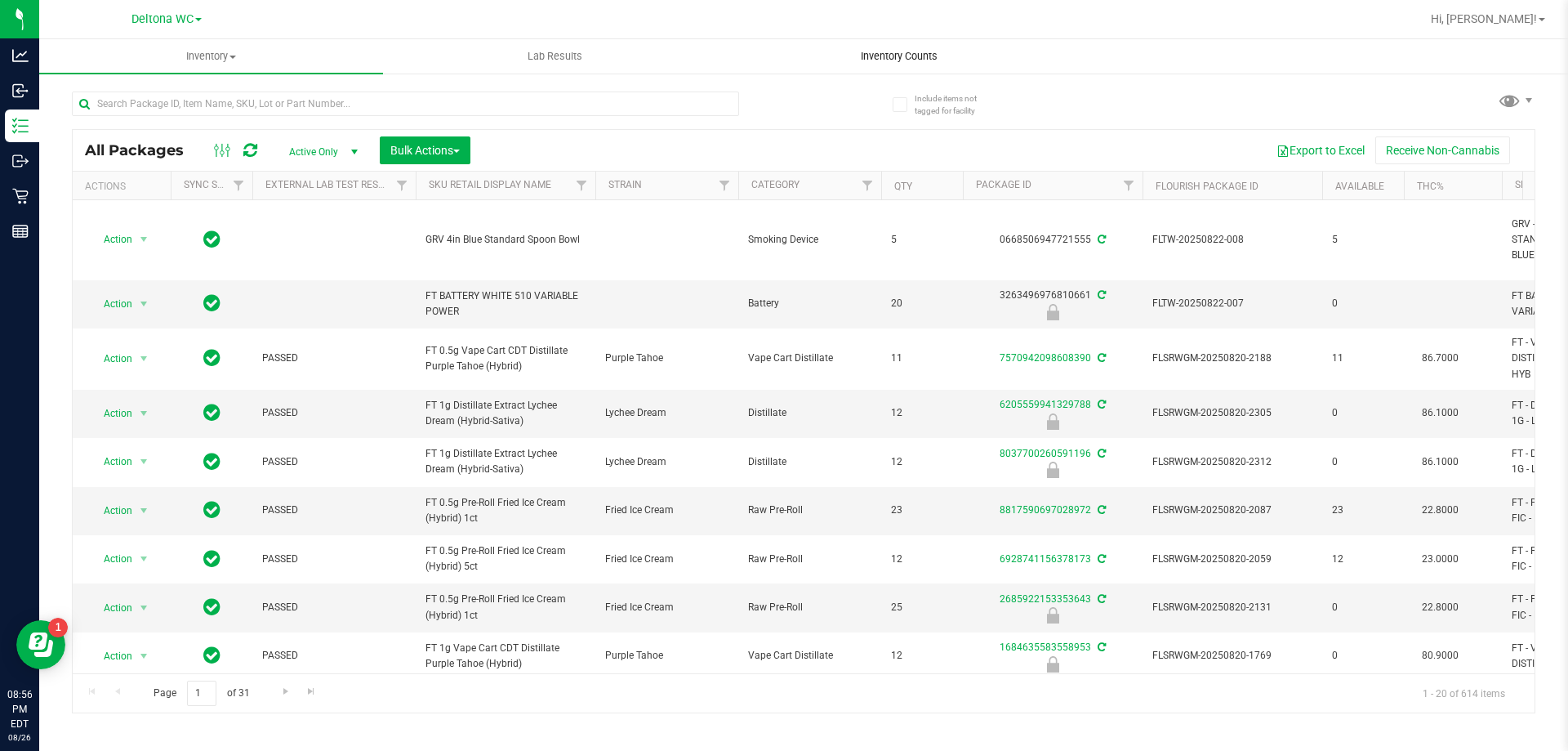
click at [902, 57] on span "Inventory Counts" at bounding box center [899, 56] width 121 height 15
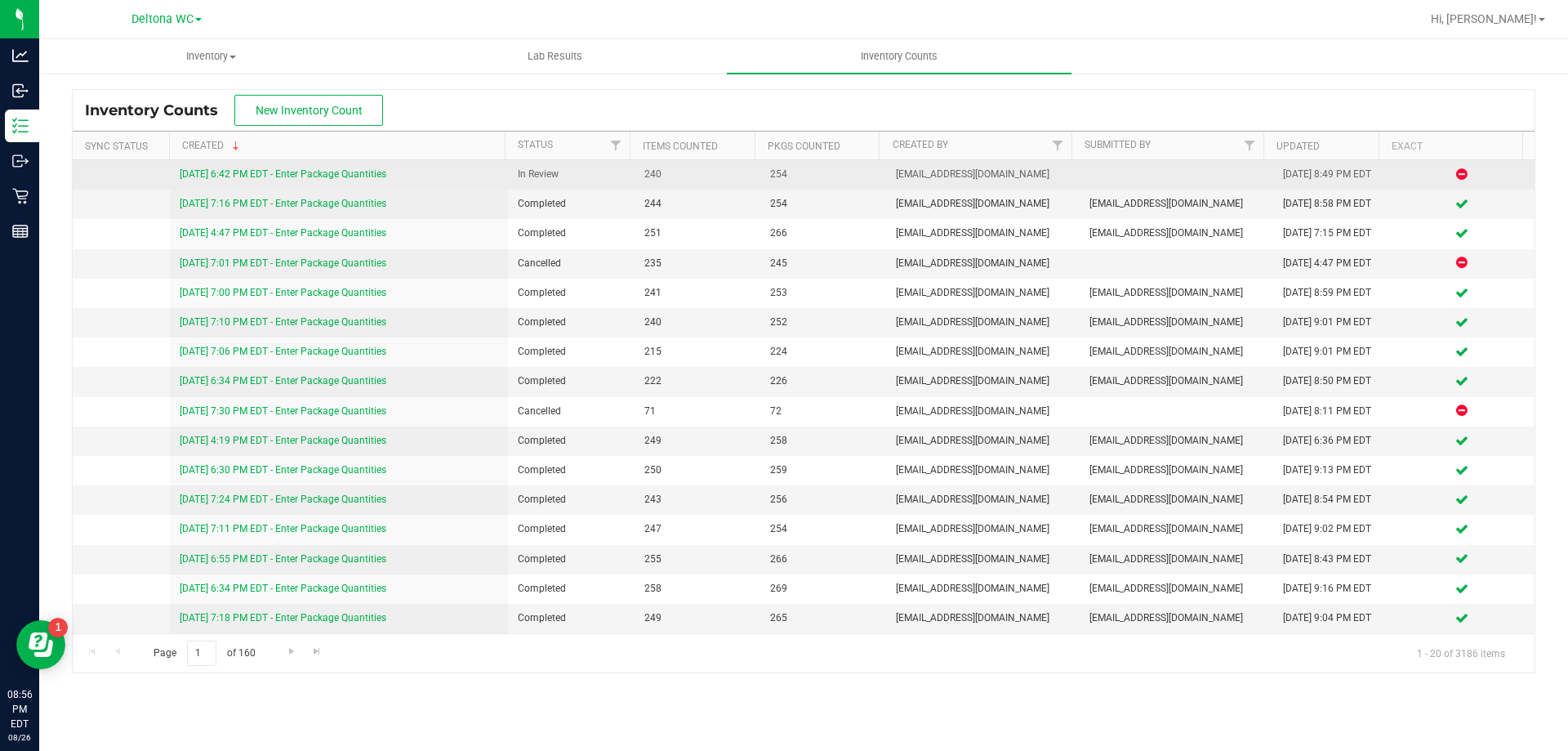
click at [356, 173] on link "8/26/25 6:42 PM EDT - Enter Package Quantities" at bounding box center [283, 174] width 206 height 11
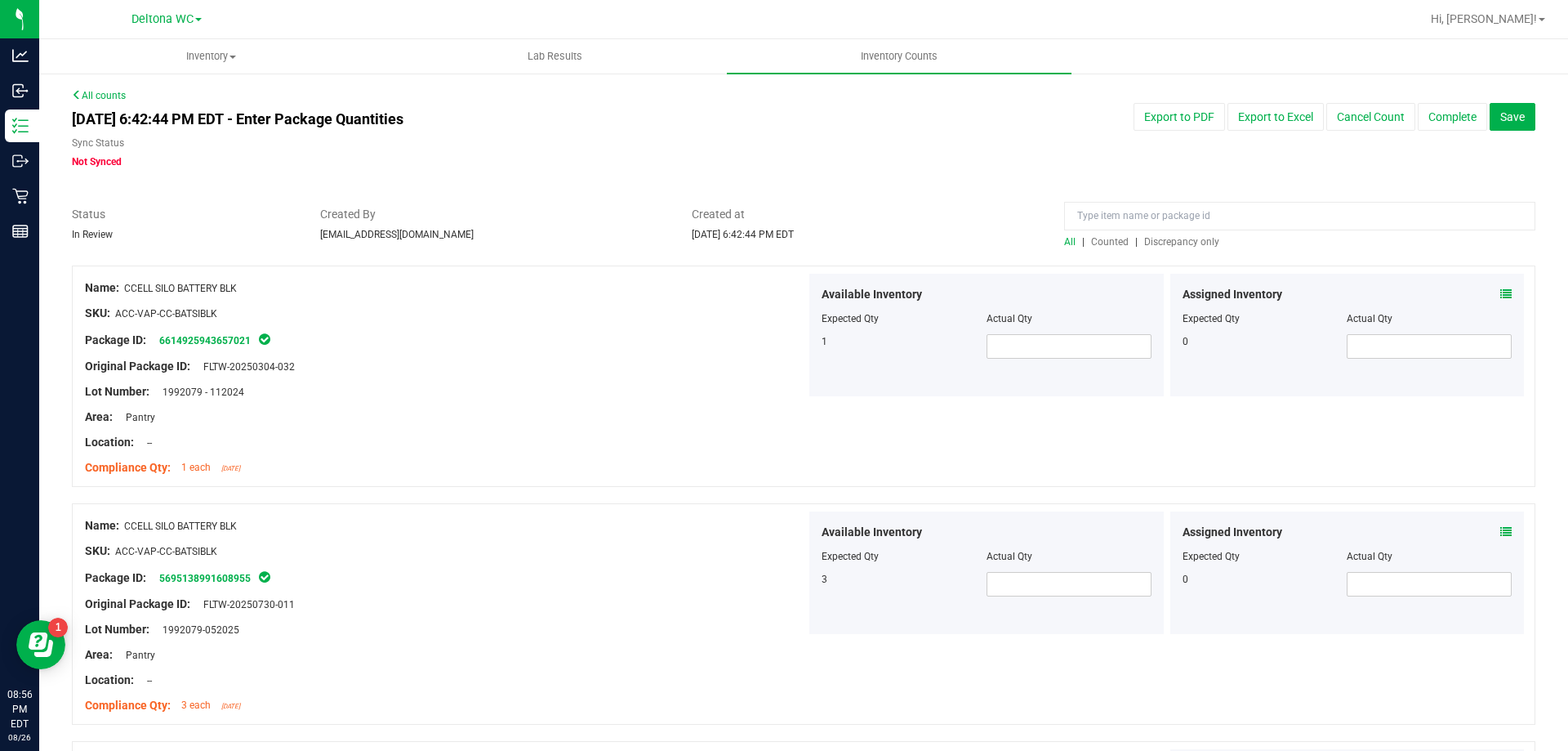
click at [1170, 242] on span "Discrepancy only" at bounding box center [1181, 241] width 75 height 11
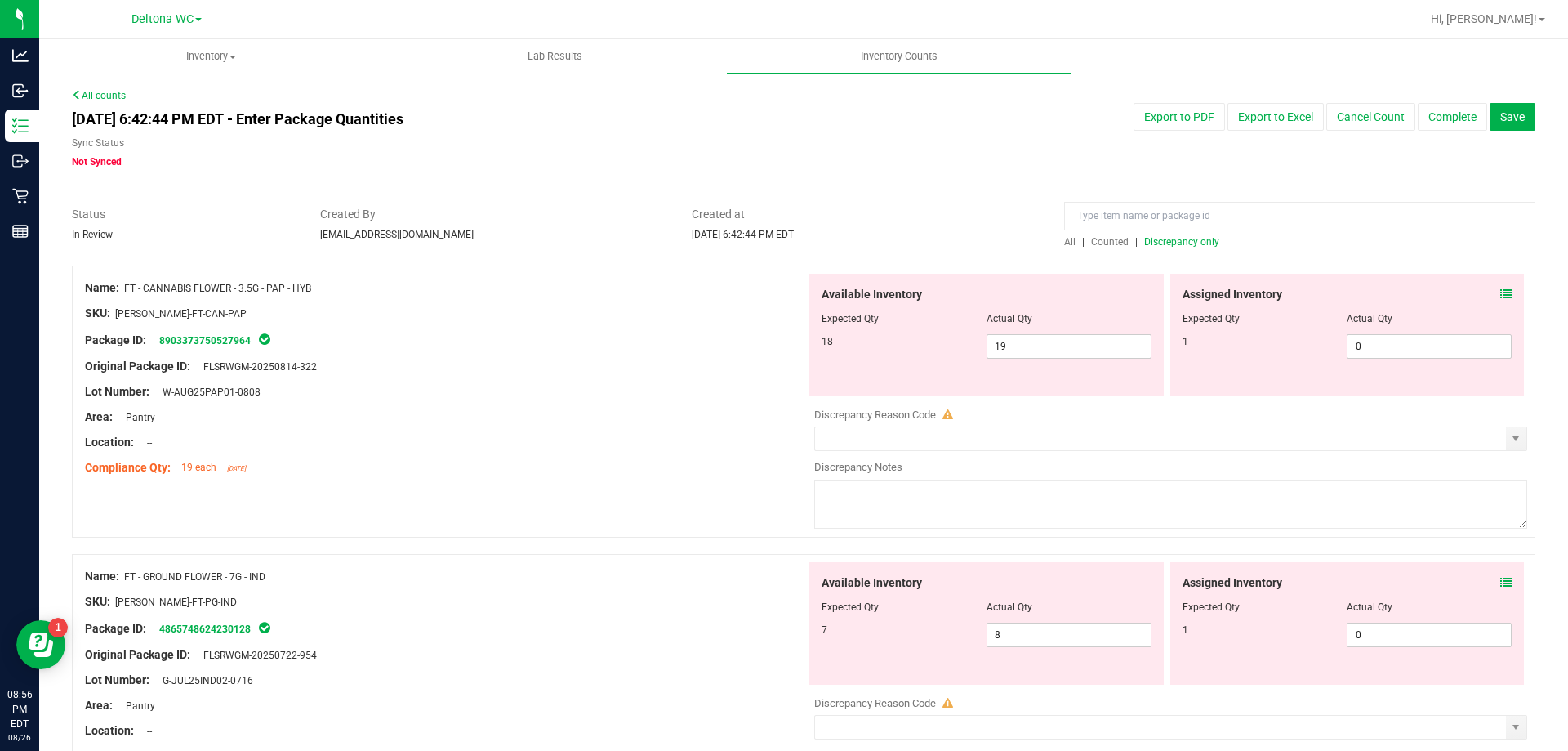
drag, startPoint x: 889, startPoint y: 147, endPoint x: 961, endPoint y: -28, distance: 189.2
click at [1486, 289] on div "Assigned Inventory" at bounding box center [1348, 294] width 330 height 17
click at [1501, 299] on icon at bounding box center [1506, 293] width 11 height 11
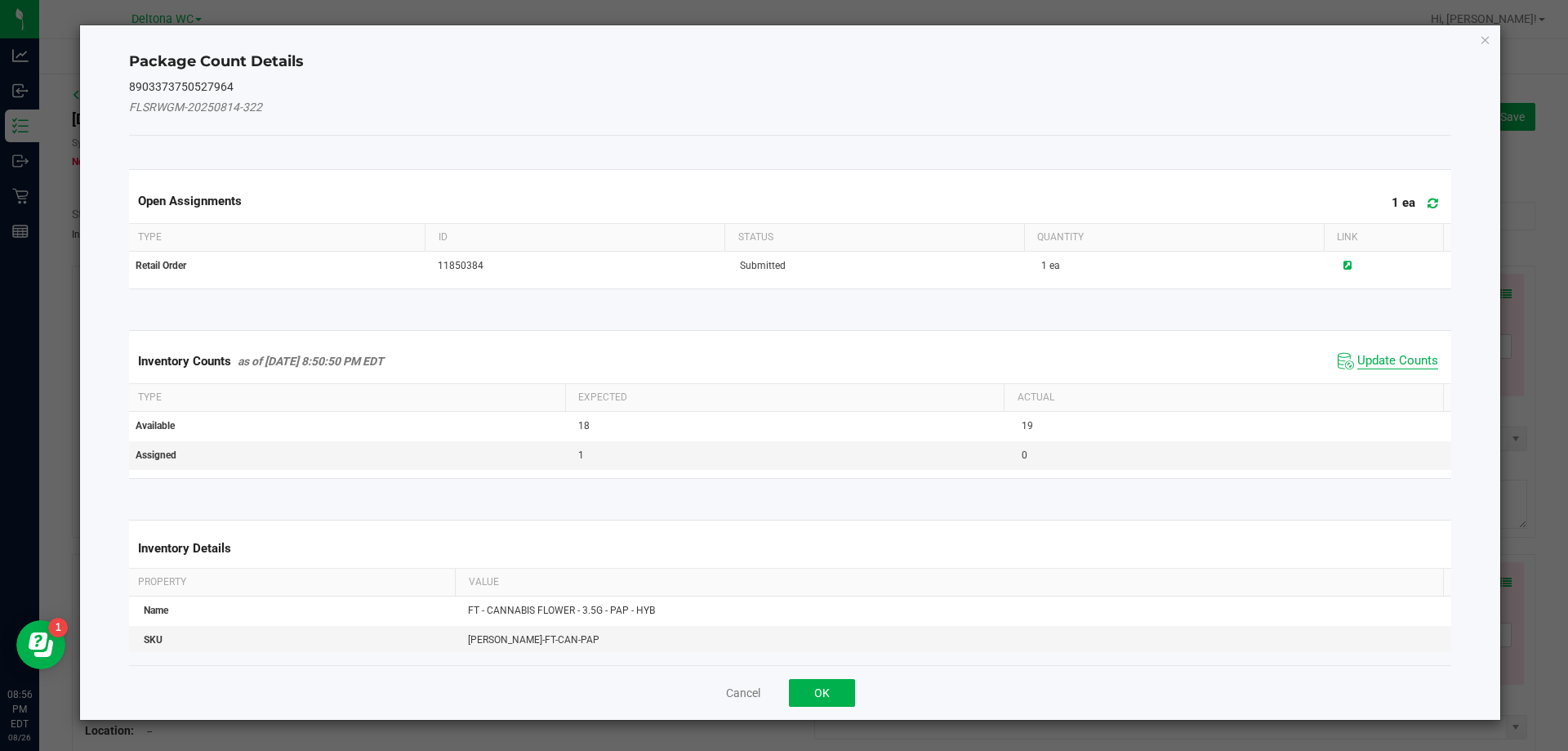
click at [1376, 359] on span "Update Counts" at bounding box center [1398, 360] width 81 height 16
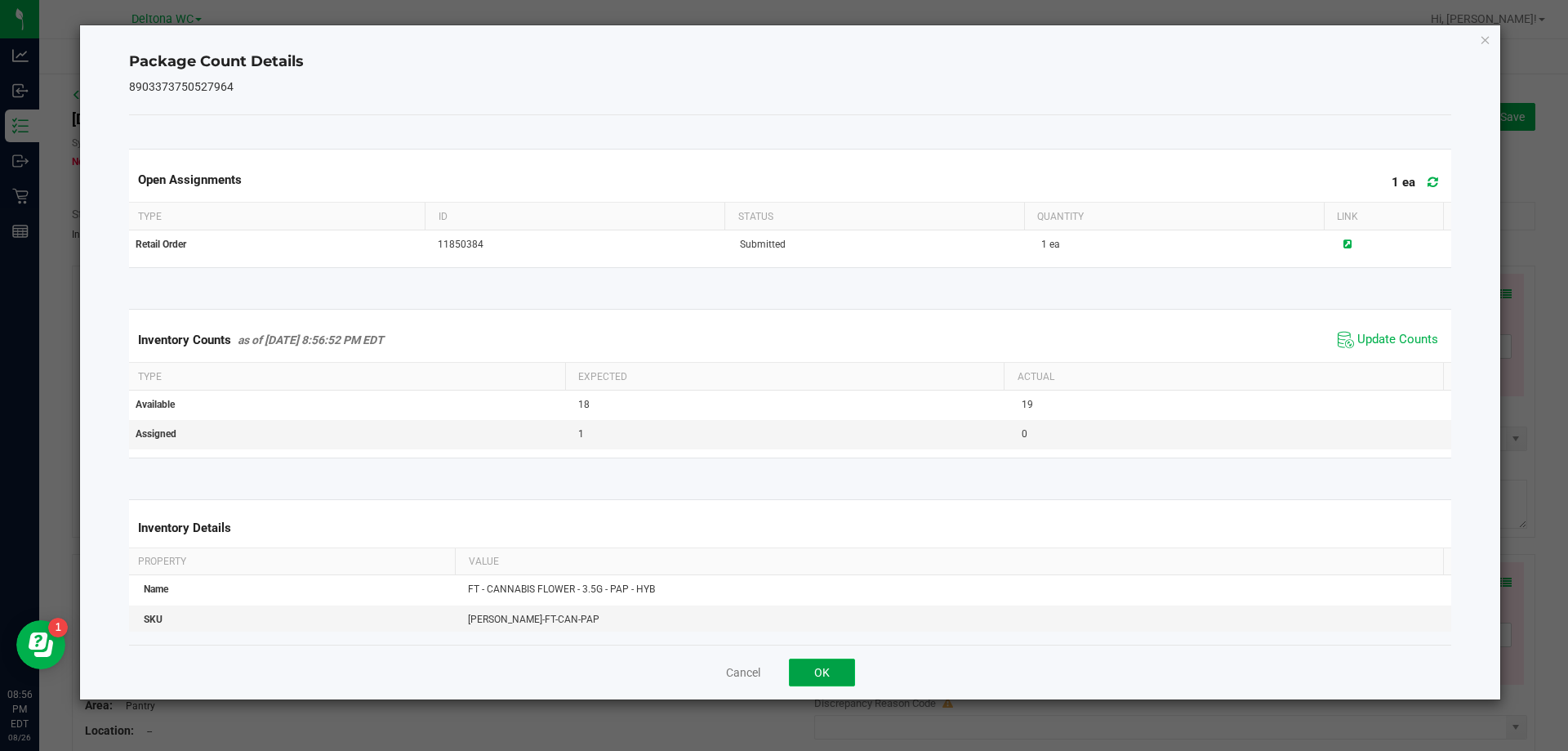
drag, startPoint x: 846, startPoint y: 672, endPoint x: 980, endPoint y: 618, distance: 144.5
click at [850, 671] on button "OK" at bounding box center [821, 672] width 66 height 28
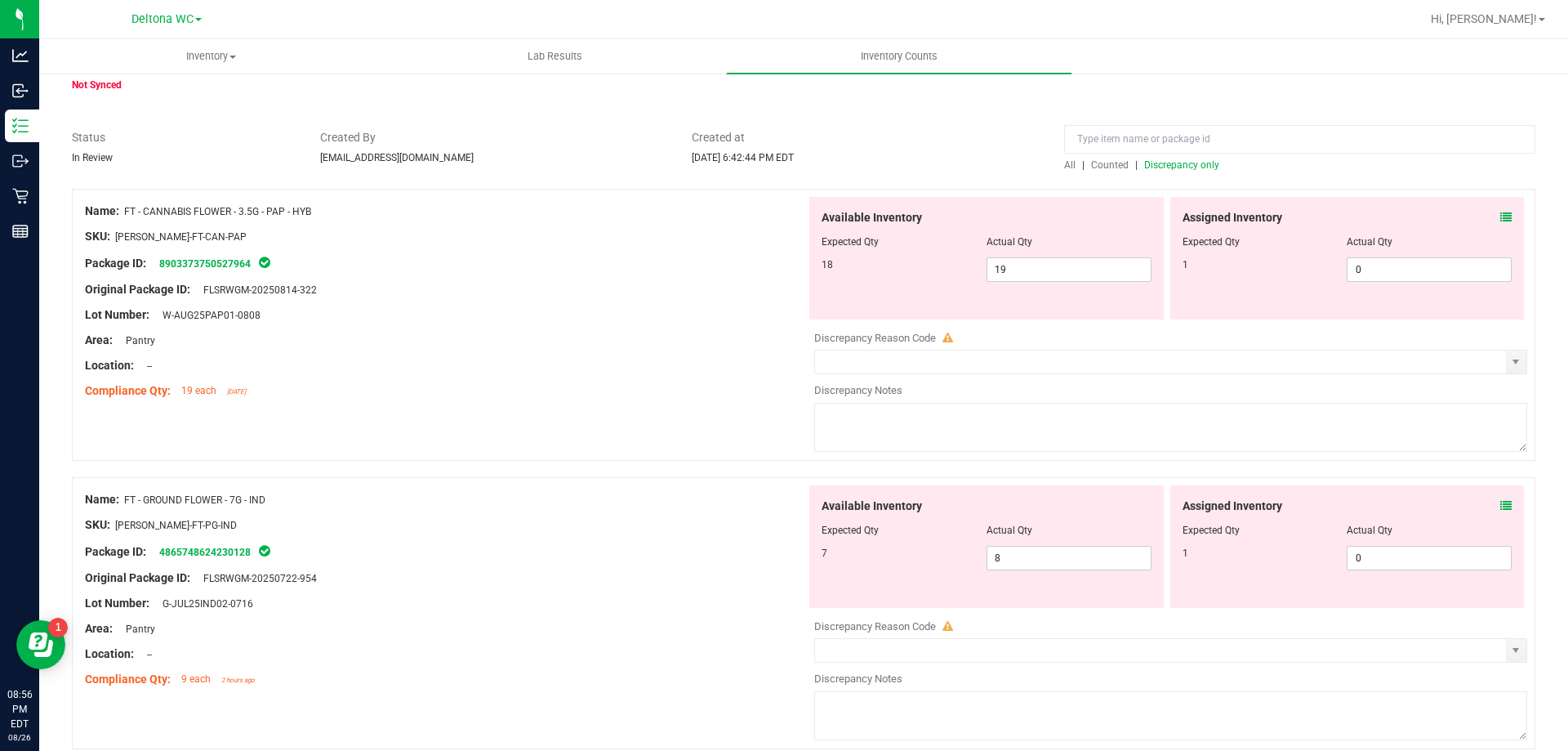
scroll to position [163, 0]
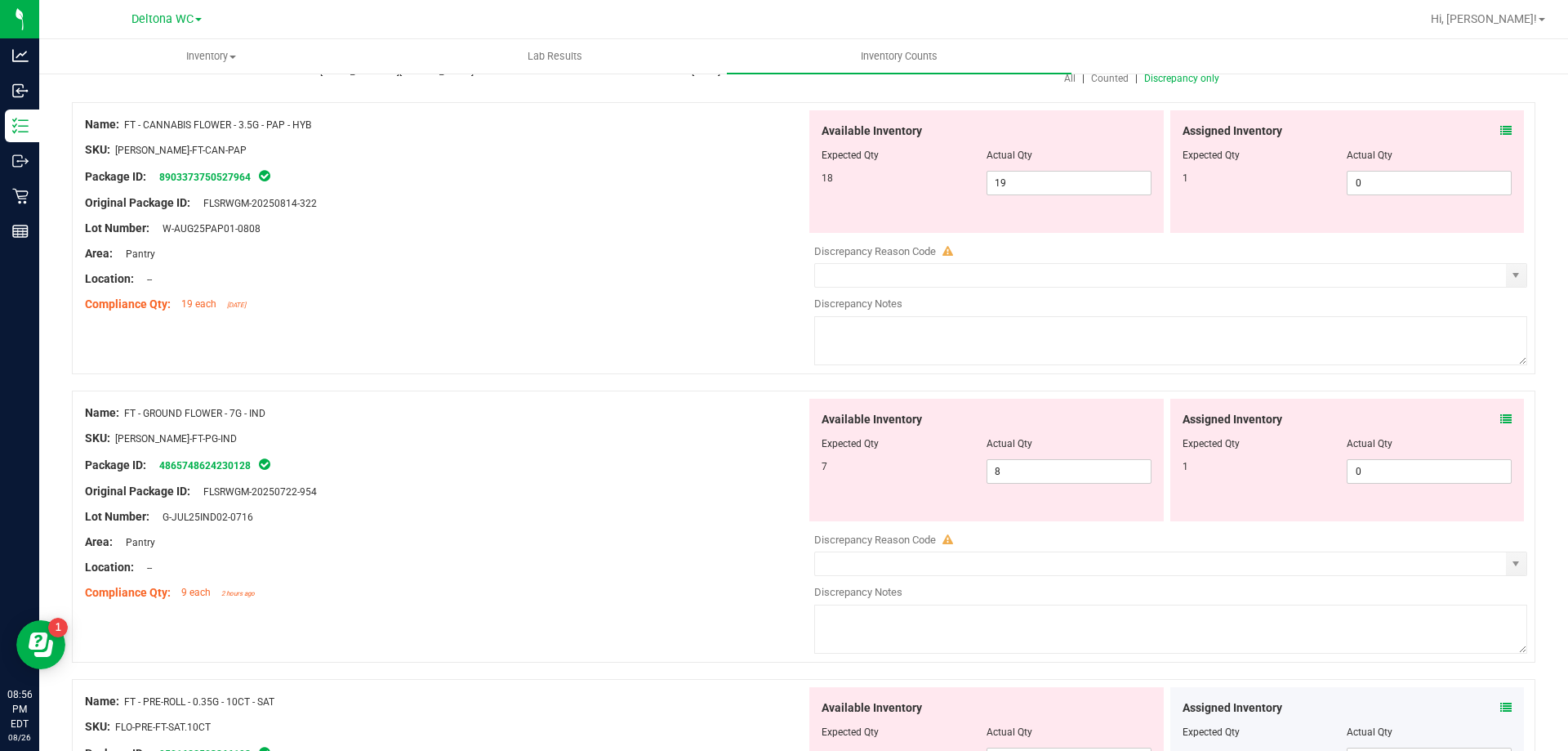
click at [1501, 424] on icon at bounding box center [1506, 419] width 11 height 11
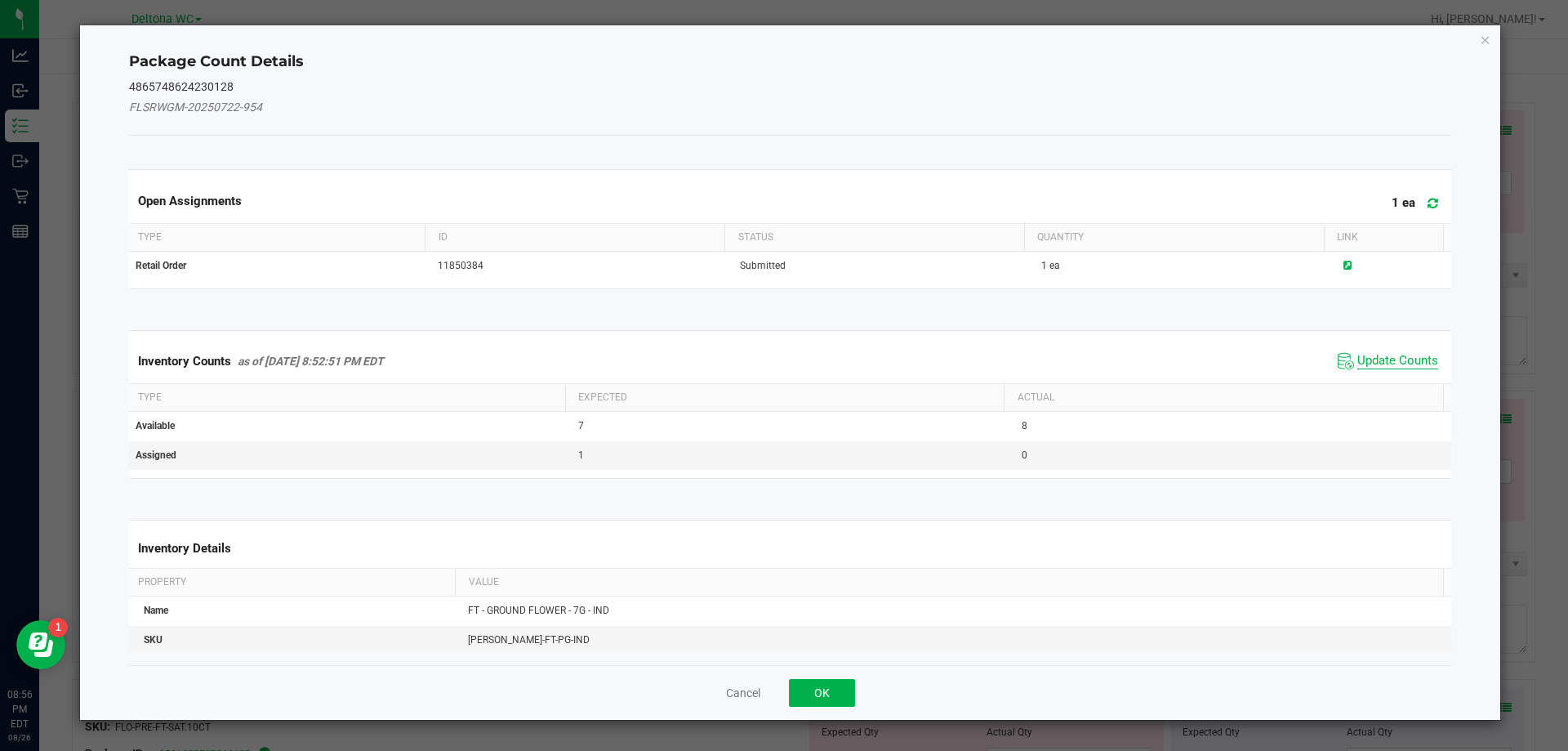
drag, startPoint x: 1379, startPoint y: 346, endPoint x: 1380, endPoint y: 355, distance: 9.1
click at [1379, 349] on div "Inventory Counts as of Aug 26, 2025 8:52:51 PM EDT Update Counts" at bounding box center [790, 360] width 1330 height 44
click at [1380, 357] on span "Update Counts" at bounding box center [1398, 360] width 81 height 16
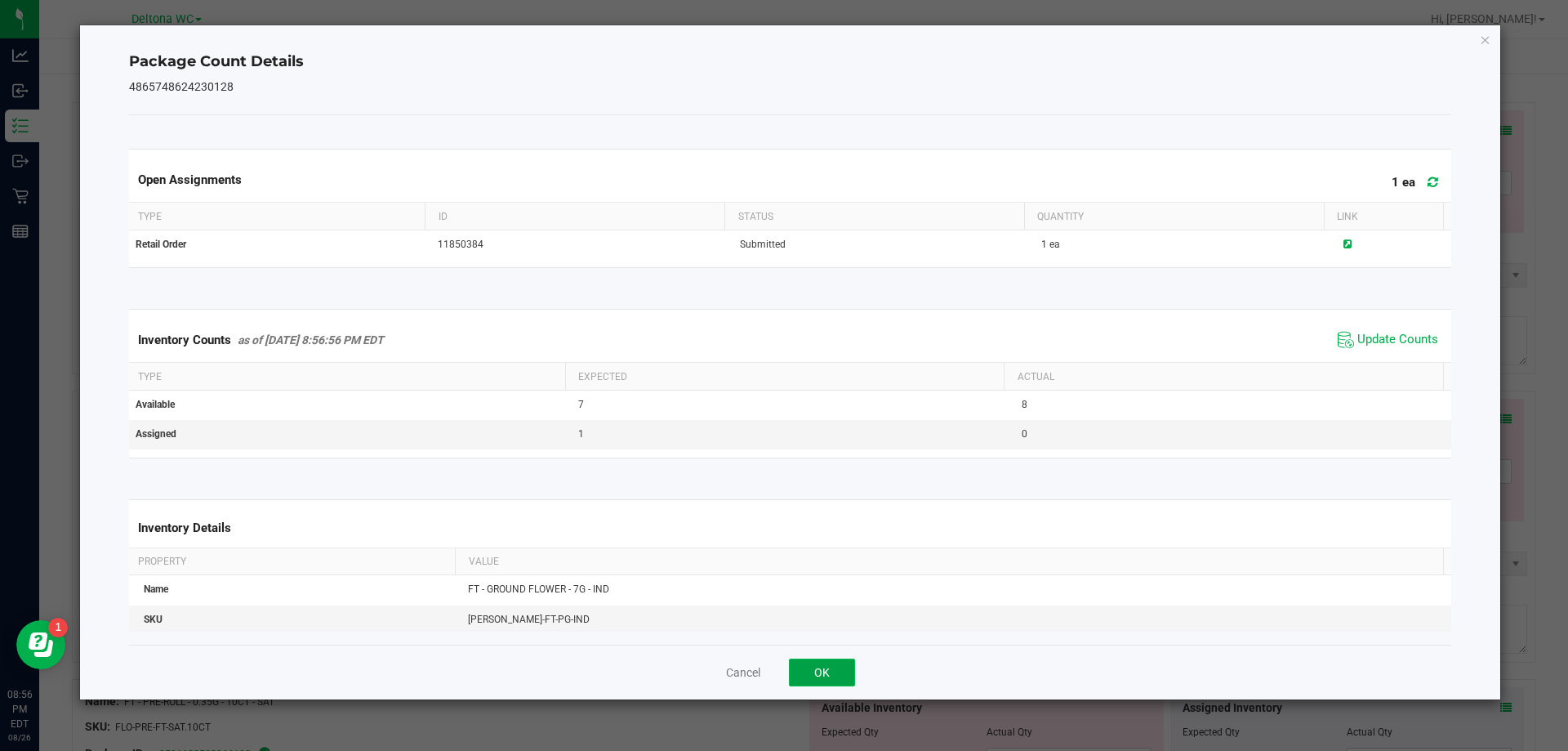
click at [845, 672] on button "OK" at bounding box center [821, 672] width 66 height 28
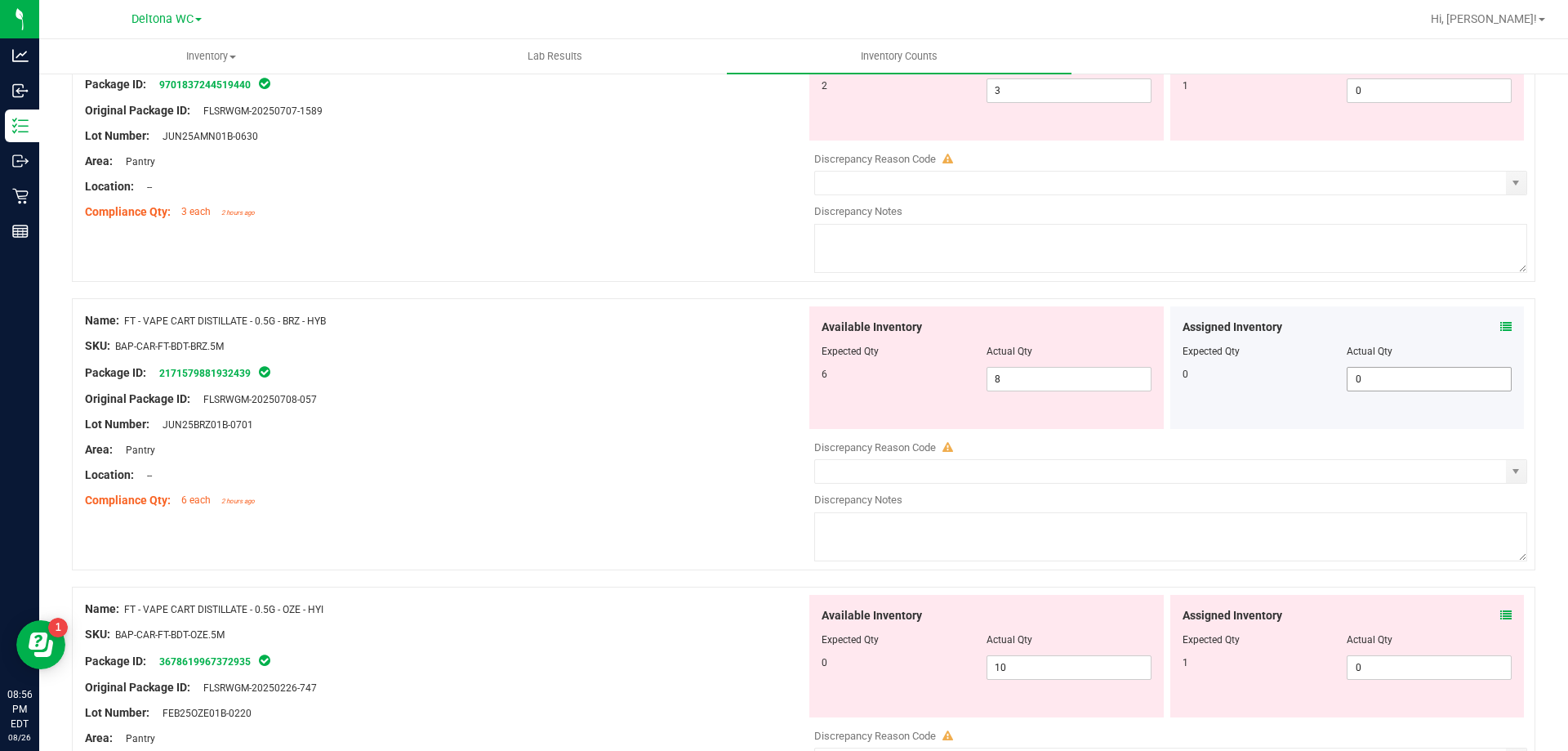
scroll to position [5338, 0]
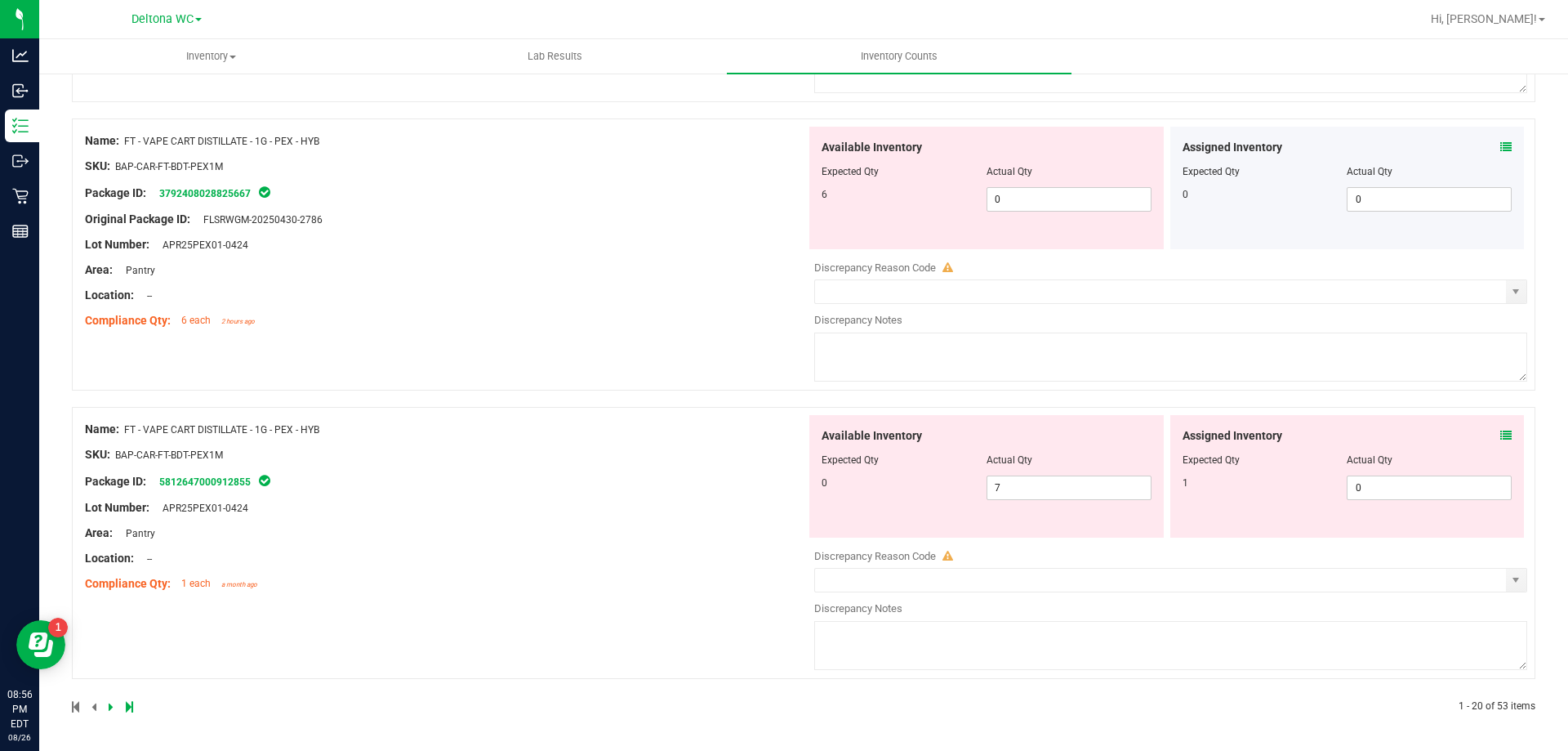
drag, startPoint x: 1299, startPoint y: 373, endPoint x: 1467, endPoint y: 718, distance: 383.7
drag, startPoint x: 1503, startPoint y: 705, endPoint x: 1401, endPoint y: 722, distance: 103.4
click at [1474, 699] on div "1 - 20 of 53 items" at bounding box center [1242, 705] width 586 height 15
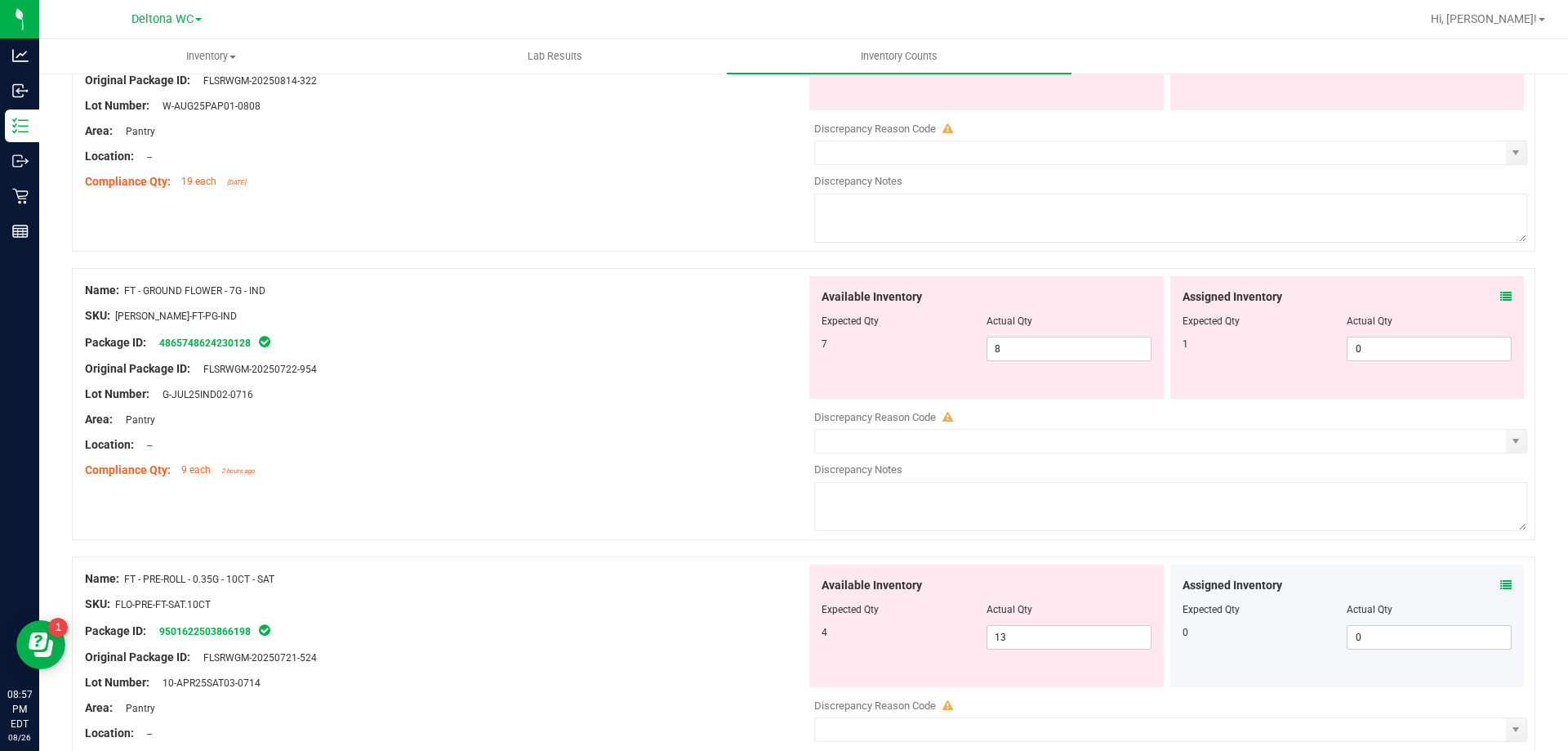
scroll to position [0, 0]
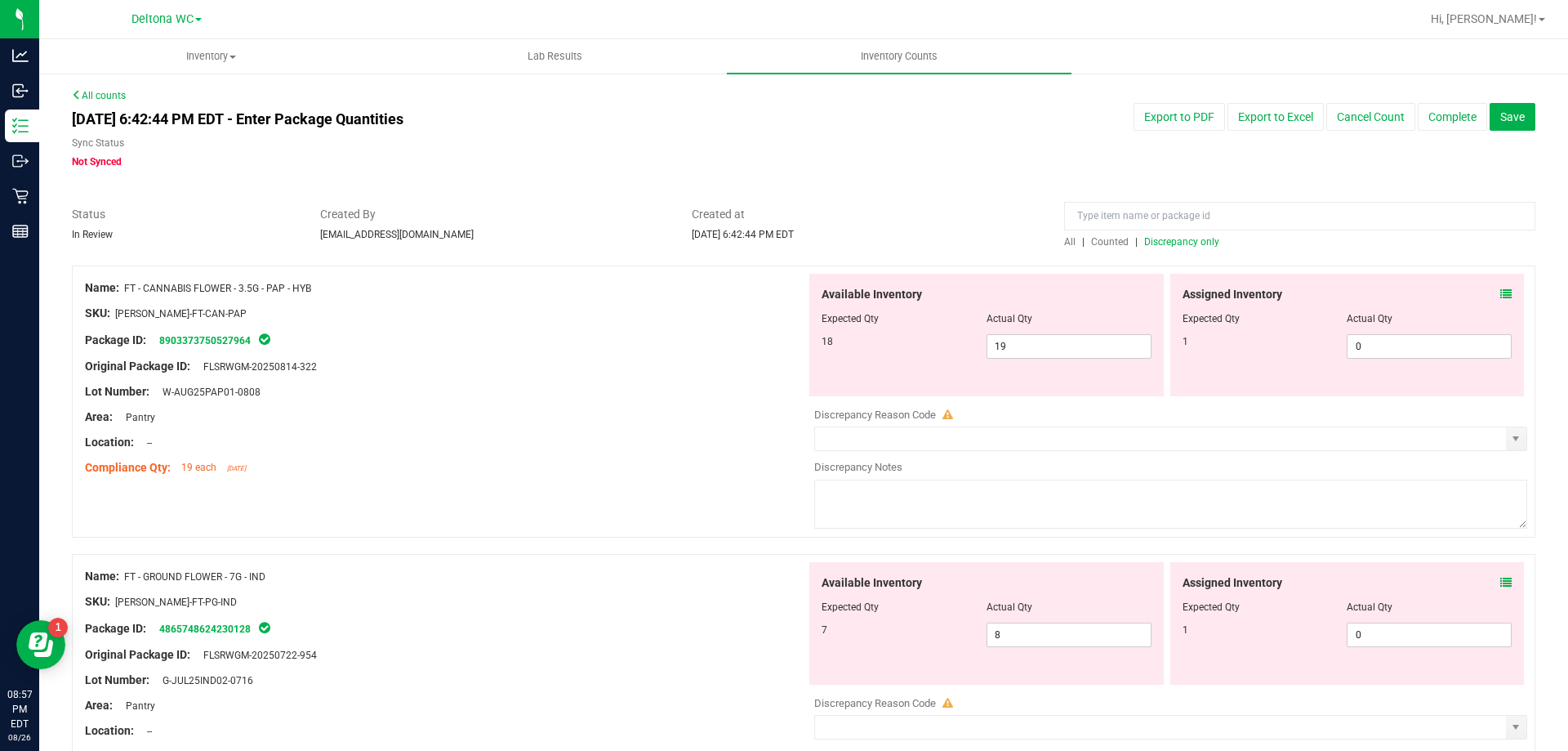
drag, startPoint x: 1411, startPoint y: 651, endPoint x: 1335, endPoint y: 342, distance: 318.2
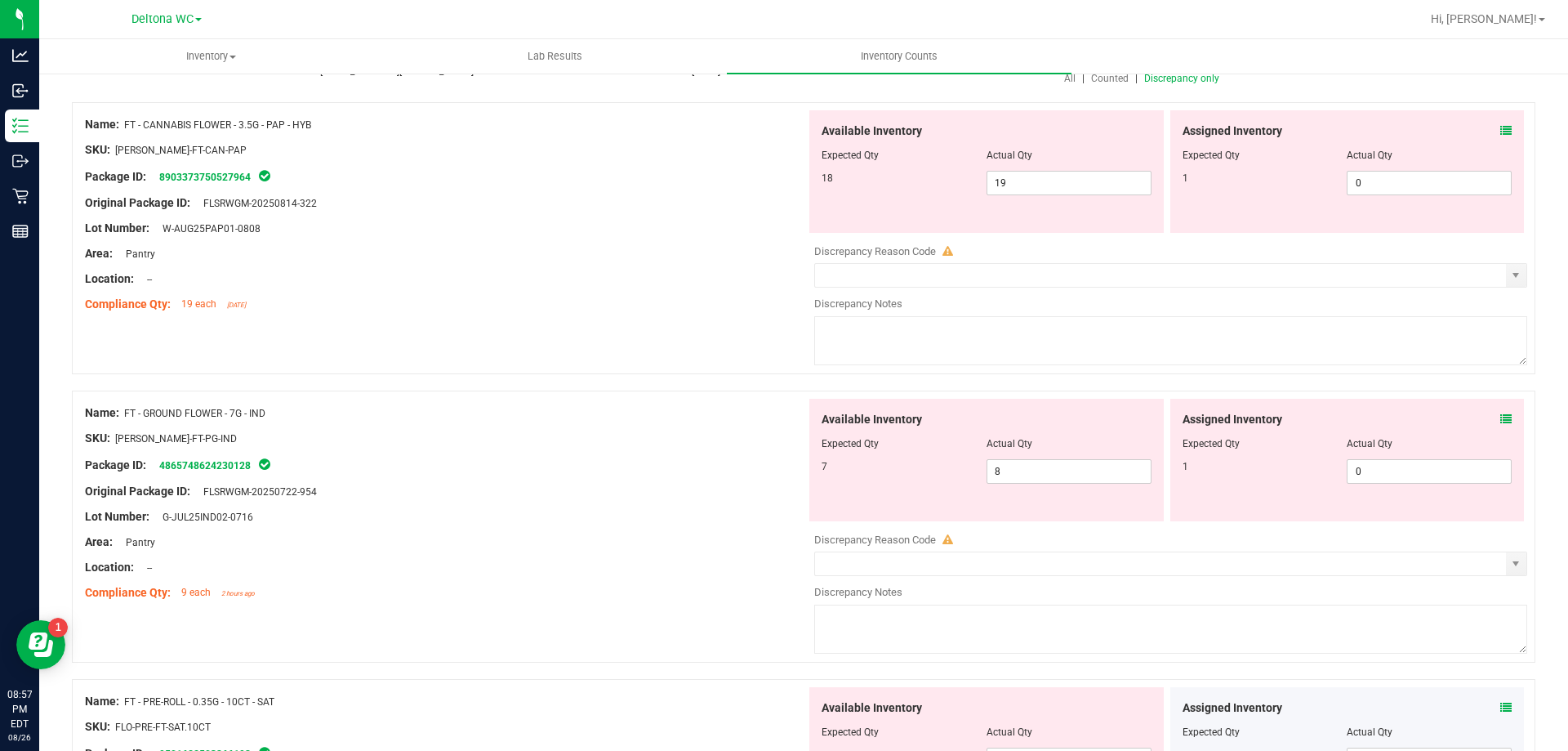
click at [1501, 416] on icon at bounding box center [1506, 419] width 11 height 11
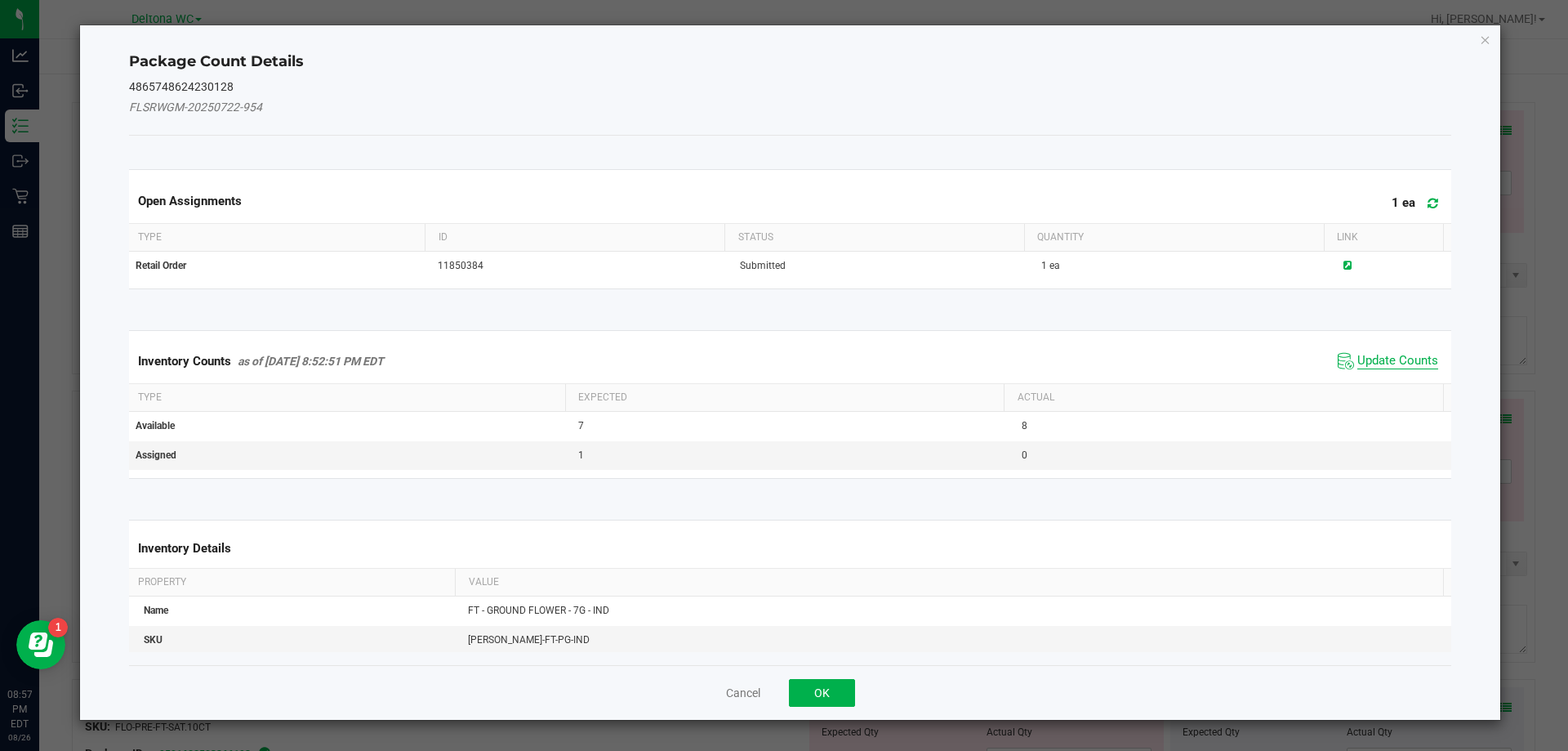
click at [1369, 367] on span "Update Counts" at bounding box center [1398, 360] width 81 height 16
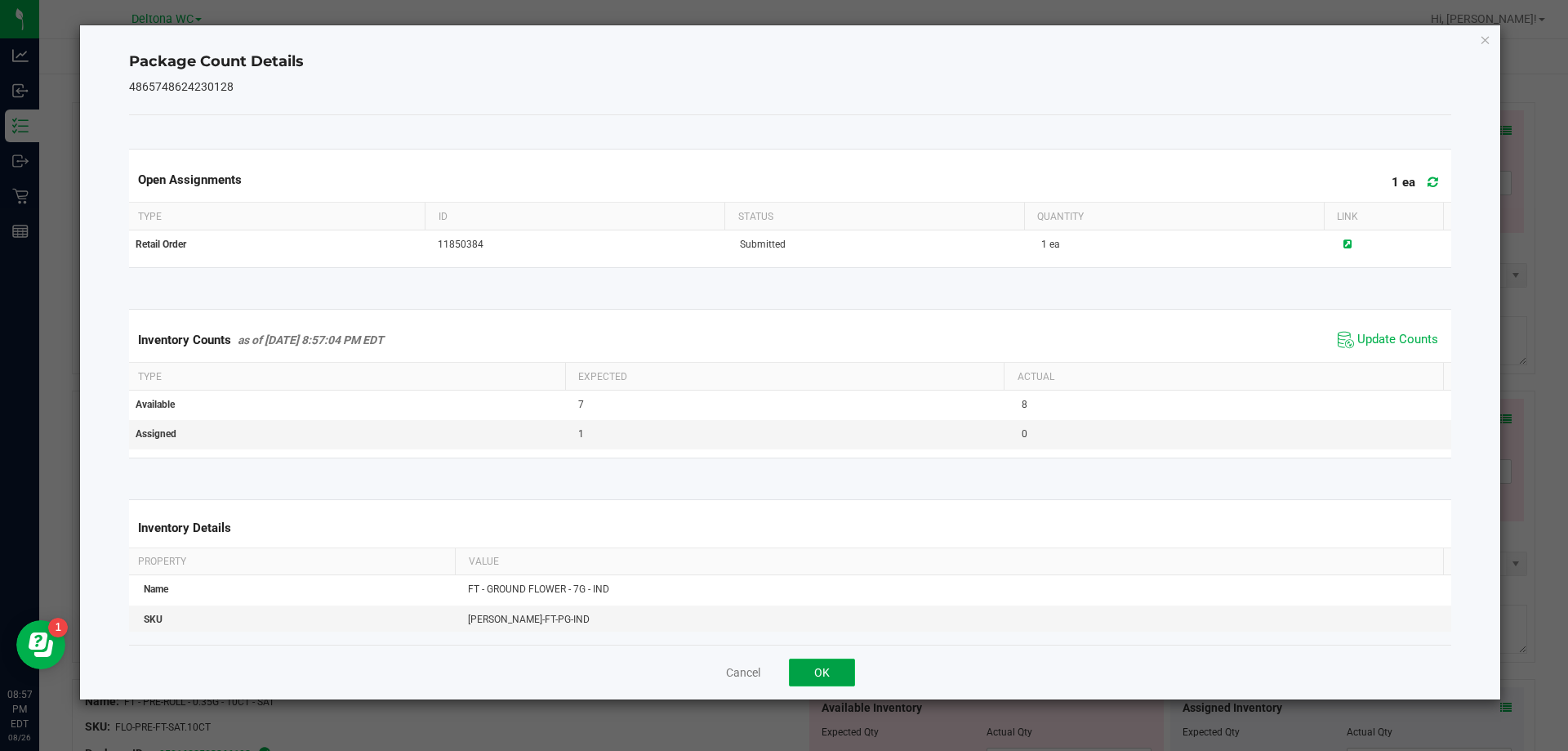
click at [814, 674] on button "OK" at bounding box center [821, 672] width 66 height 28
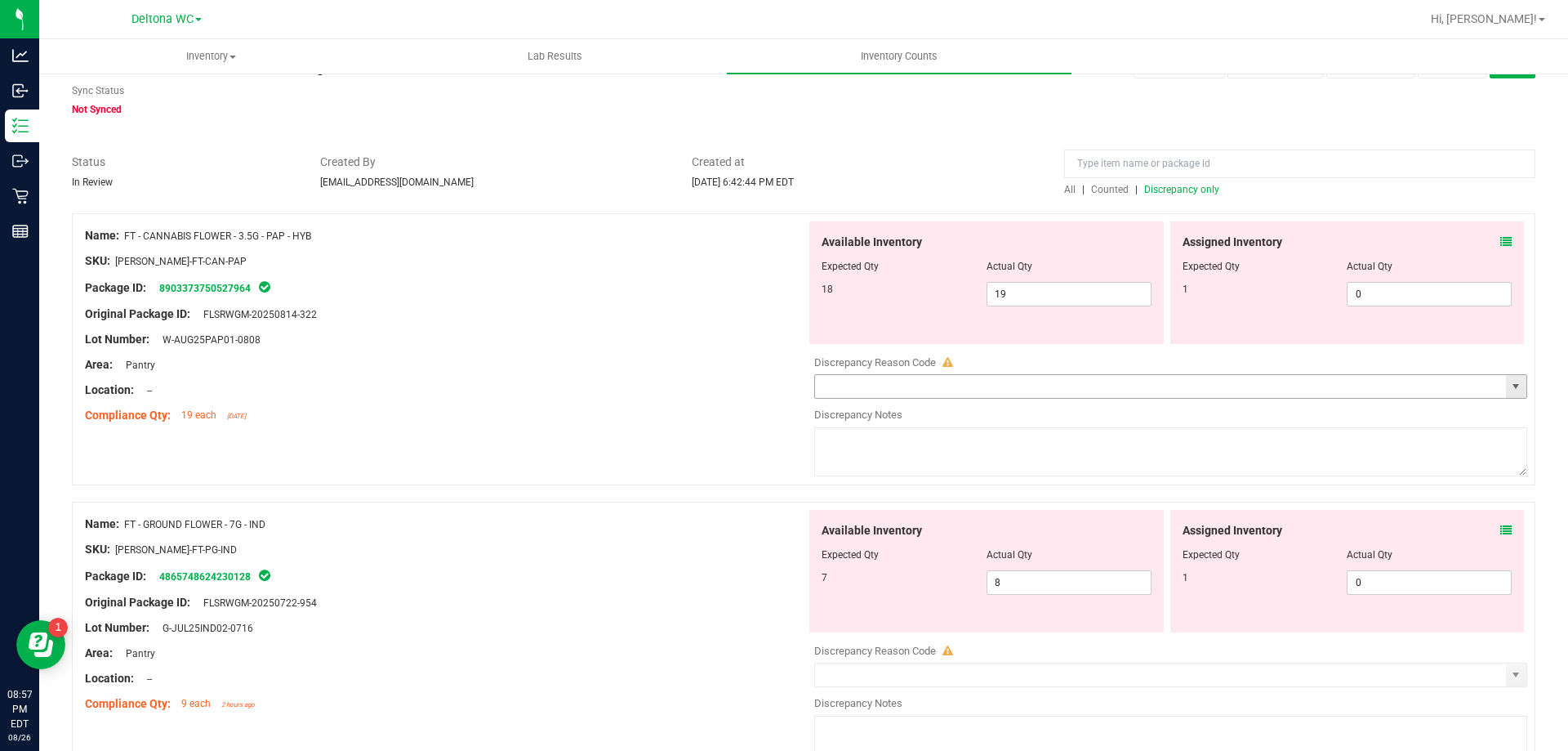
scroll to position [82, 0]
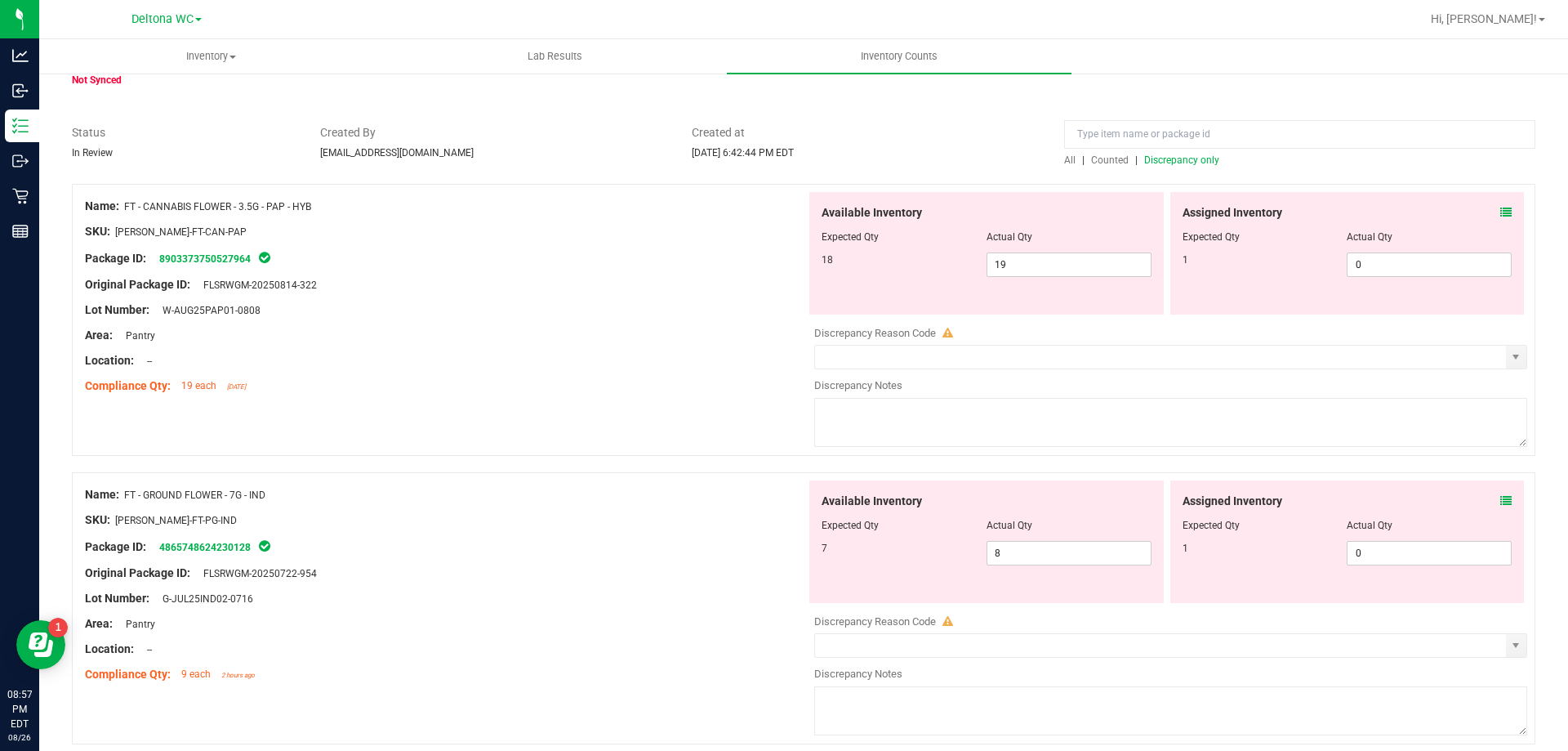
click at [956, 317] on div at bounding box center [1171, 320] width 713 height 8
click at [1202, 248] on div at bounding box center [1348, 248] width 330 height 8
drag, startPoint x: 1203, startPoint y: 263, endPoint x: 1181, endPoint y: 266, distance: 22.2
click at [1133, 265] on div "Available Inventory Expected Qty Actual Qty 18 19 19 0 0" at bounding box center [1166, 253] width 722 height 122
click at [1233, 264] on div "1" at bounding box center [1265, 259] width 165 height 15
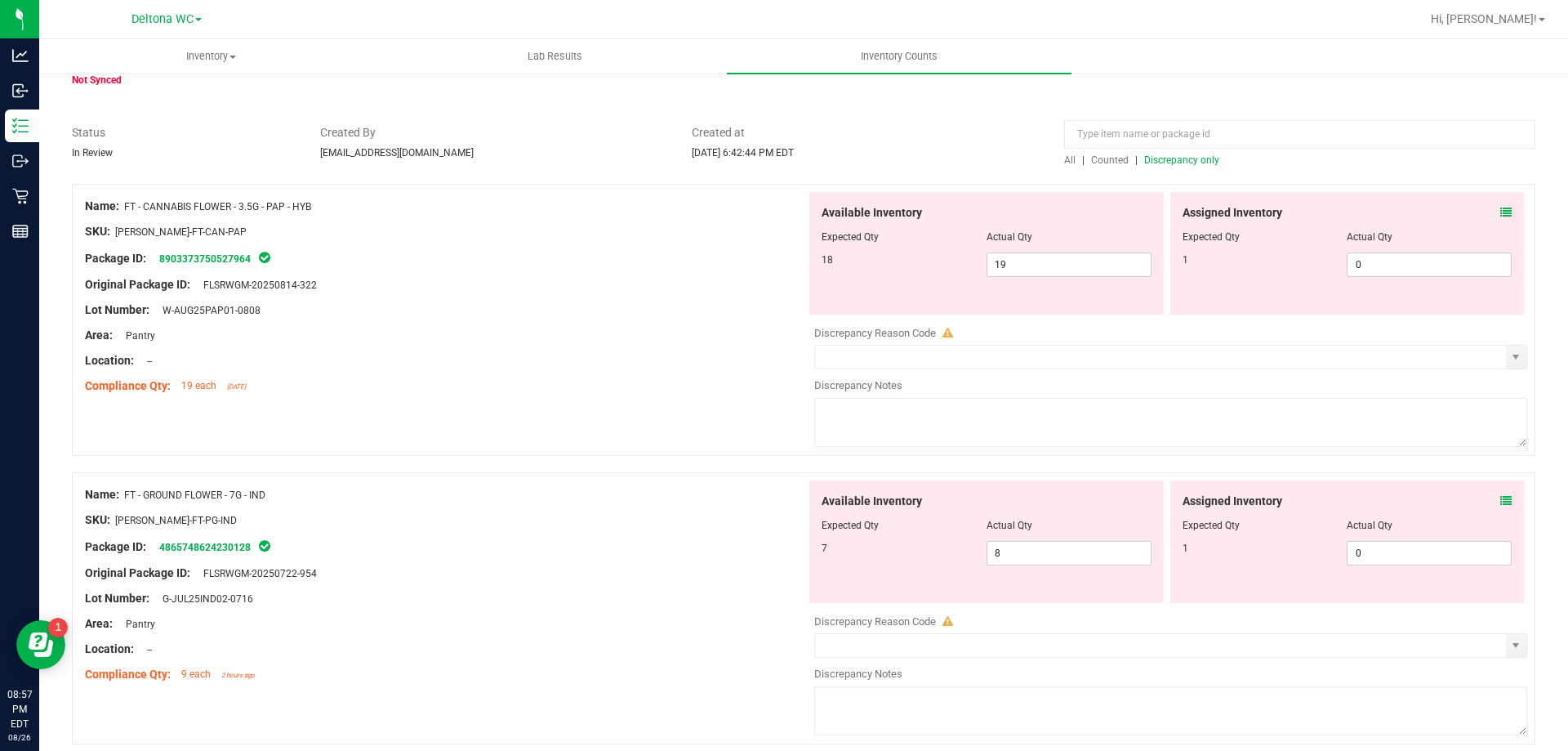
click at [1501, 211] on icon at bounding box center [1506, 212] width 11 height 11
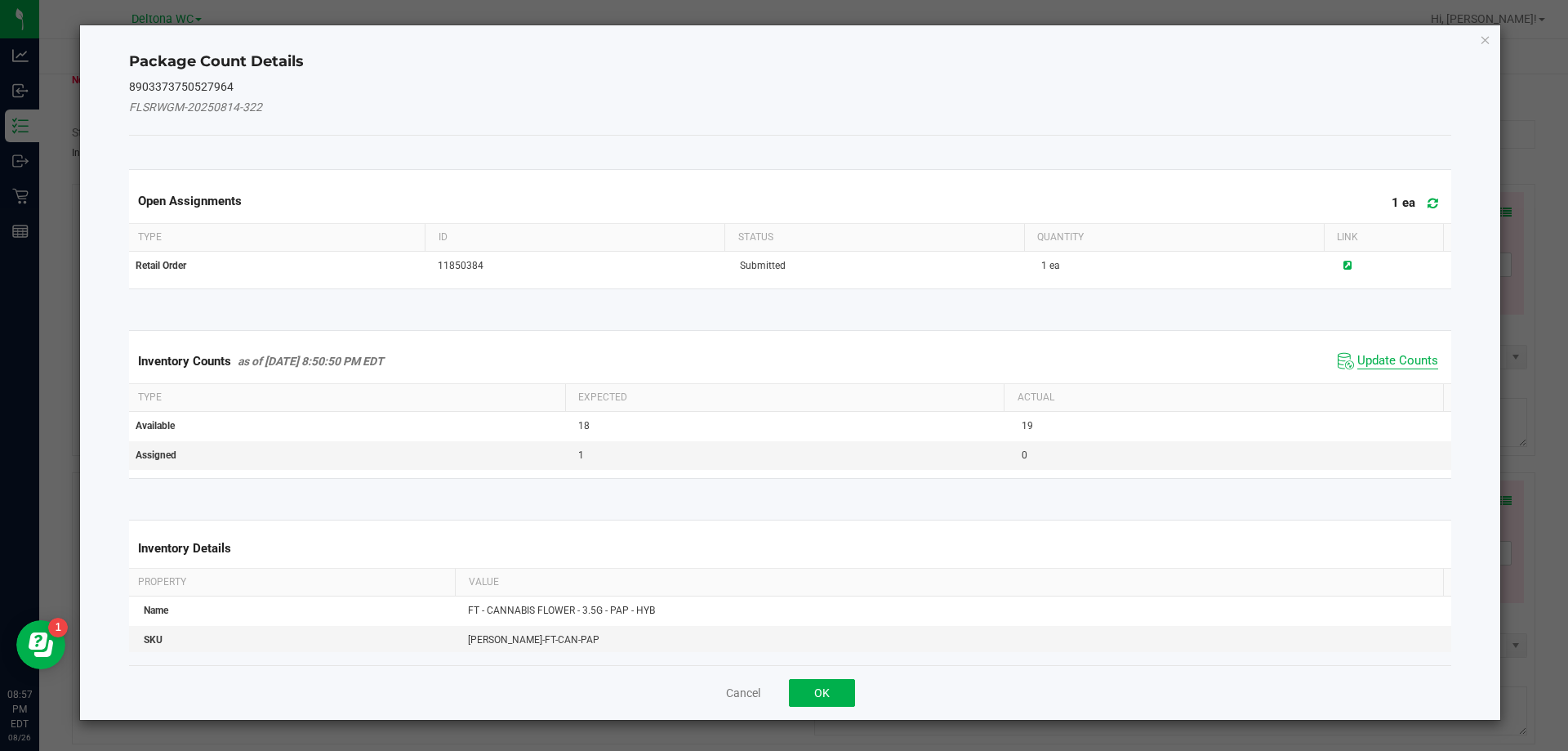
click at [1373, 356] on span "Update Counts" at bounding box center [1398, 360] width 81 height 16
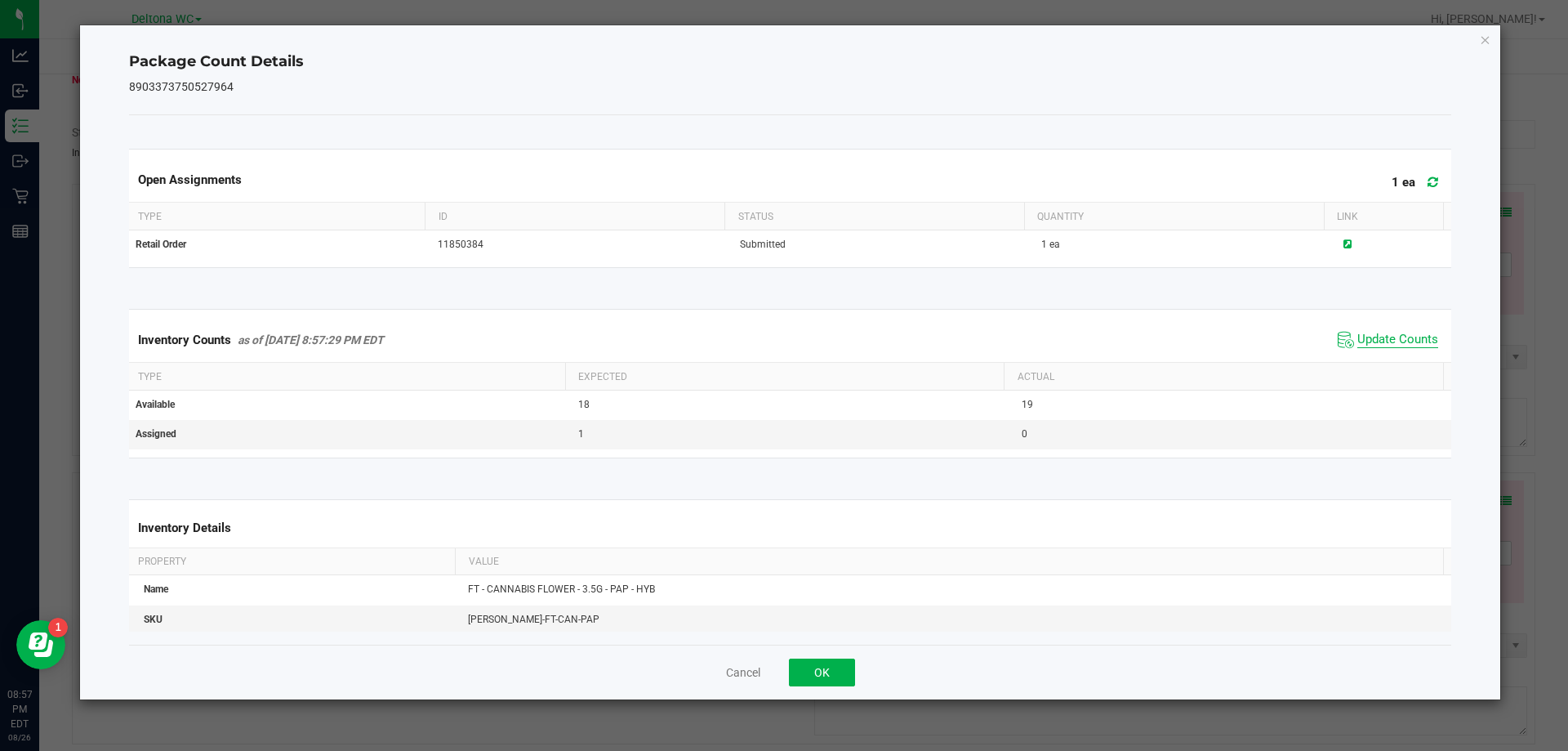
click at [1374, 348] on span "Update Counts" at bounding box center [1398, 340] width 81 height 16
click at [1491, 34] on icon "Close" at bounding box center [1485, 39] width 11 height 20
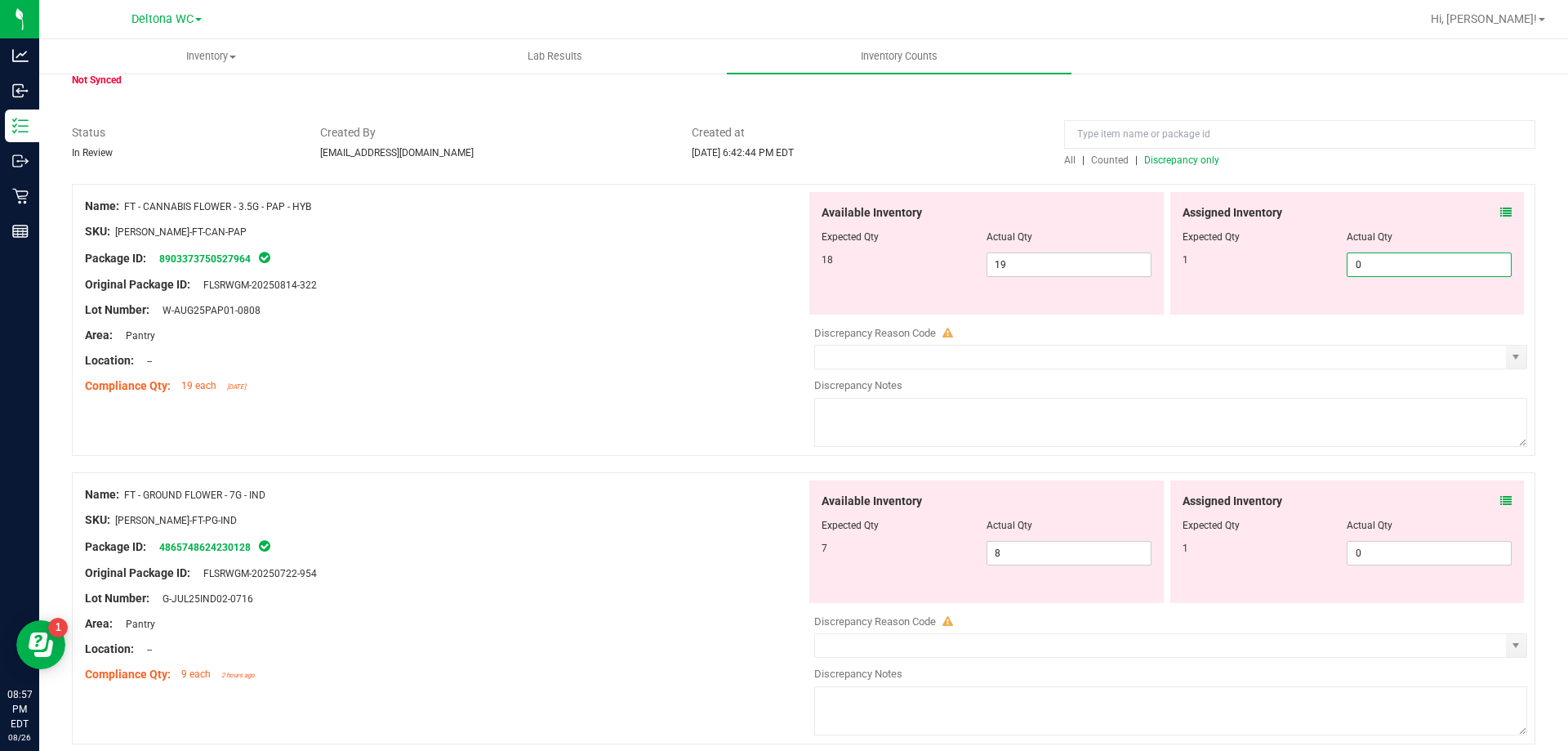
drag, startPoint x: 1363, startPoint y: 265, endPoint x: 1248, endPoint y: 262, distance: 115.0
click at [1248, 262] on div "1 0 0" at bounding box center [1348, 264] width 330 height 24
type input "1"
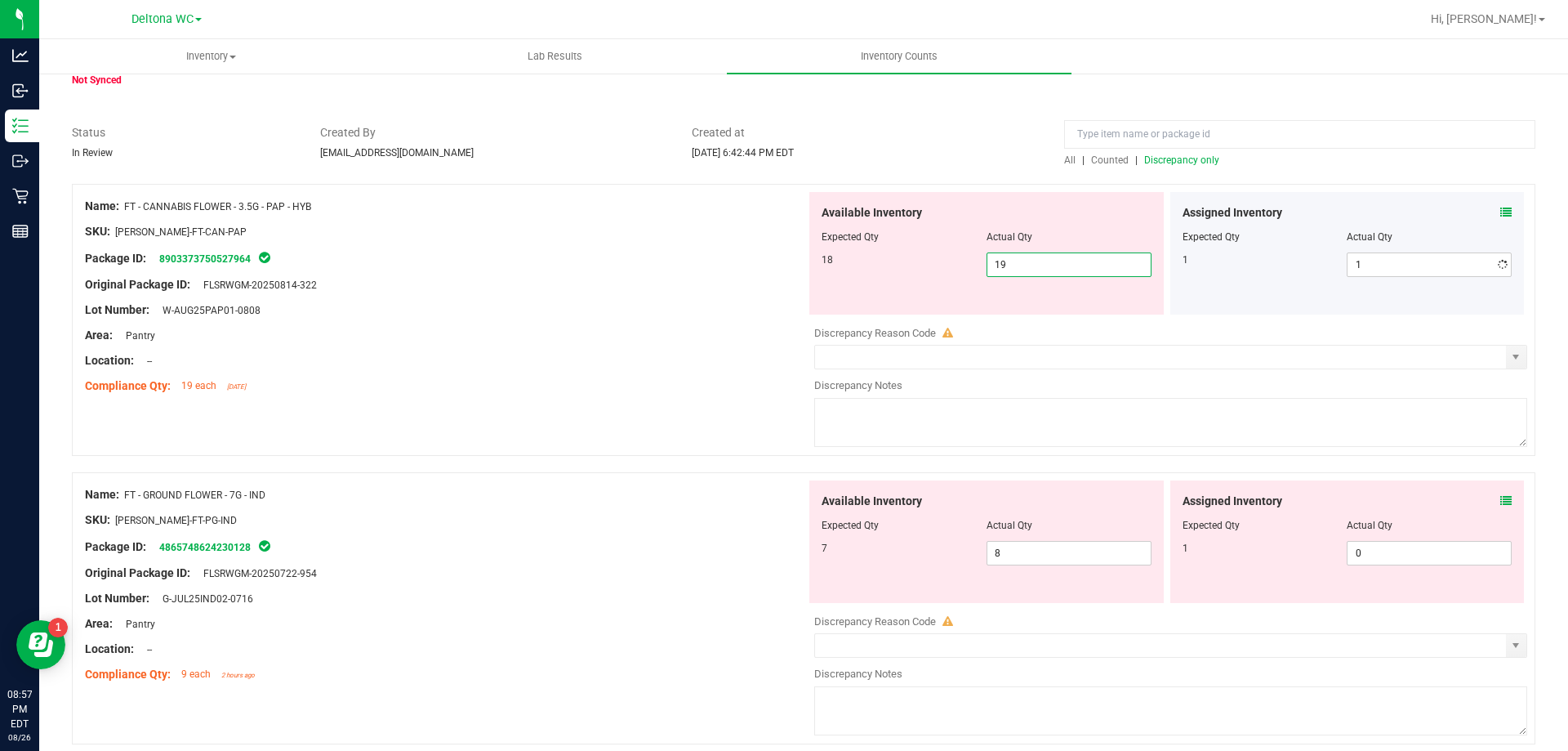
click at [1105, 260] on span "19 19" at bounding box center [1069, 264] width 165 height 24
drag, startPoint x: 1105, startPoint y: 261, endPoint x: 1055, endPoint y: 266, distance: 50.2
click at [1055, 266] on input "19" at bounding box center [1069, 264] width 163 height 23
type input "18"
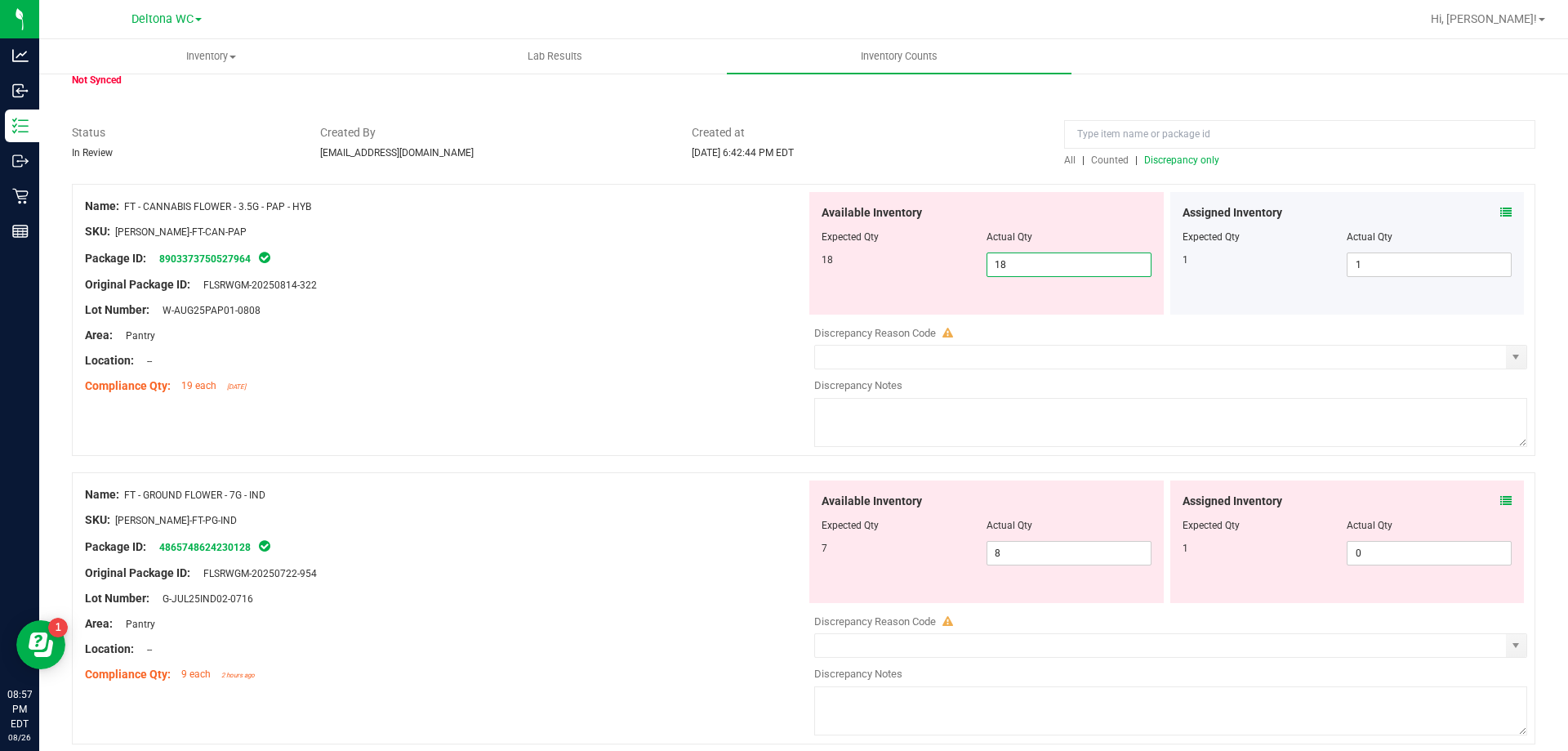
click at [1117, 309] on div "Available Inventory Expected Qty Actual Qty 18 18 18" at bounding box center [987, 253] width 354 height 122
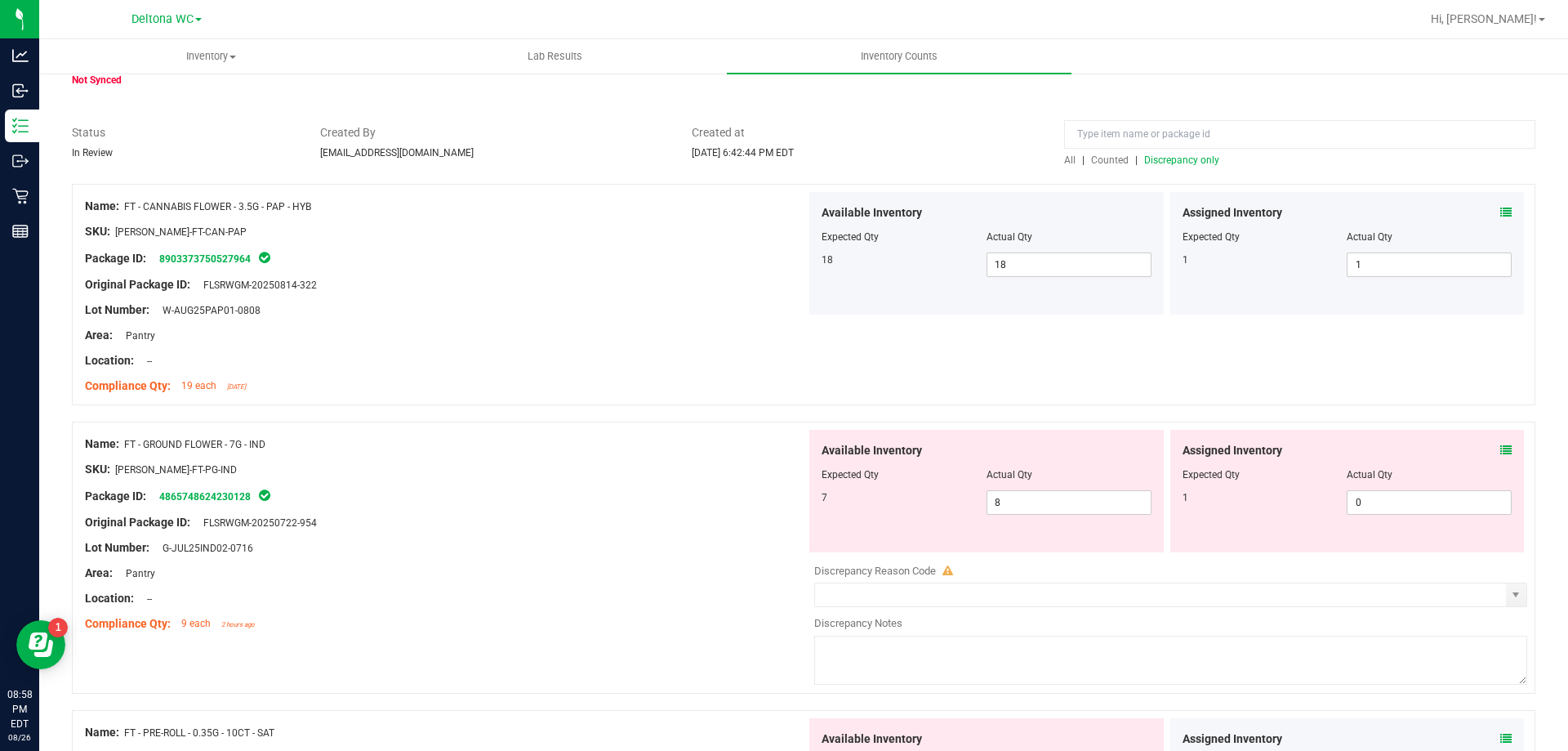
click at [1501, 448] on icon at bounding box center [1506, 450] width 11 height 11
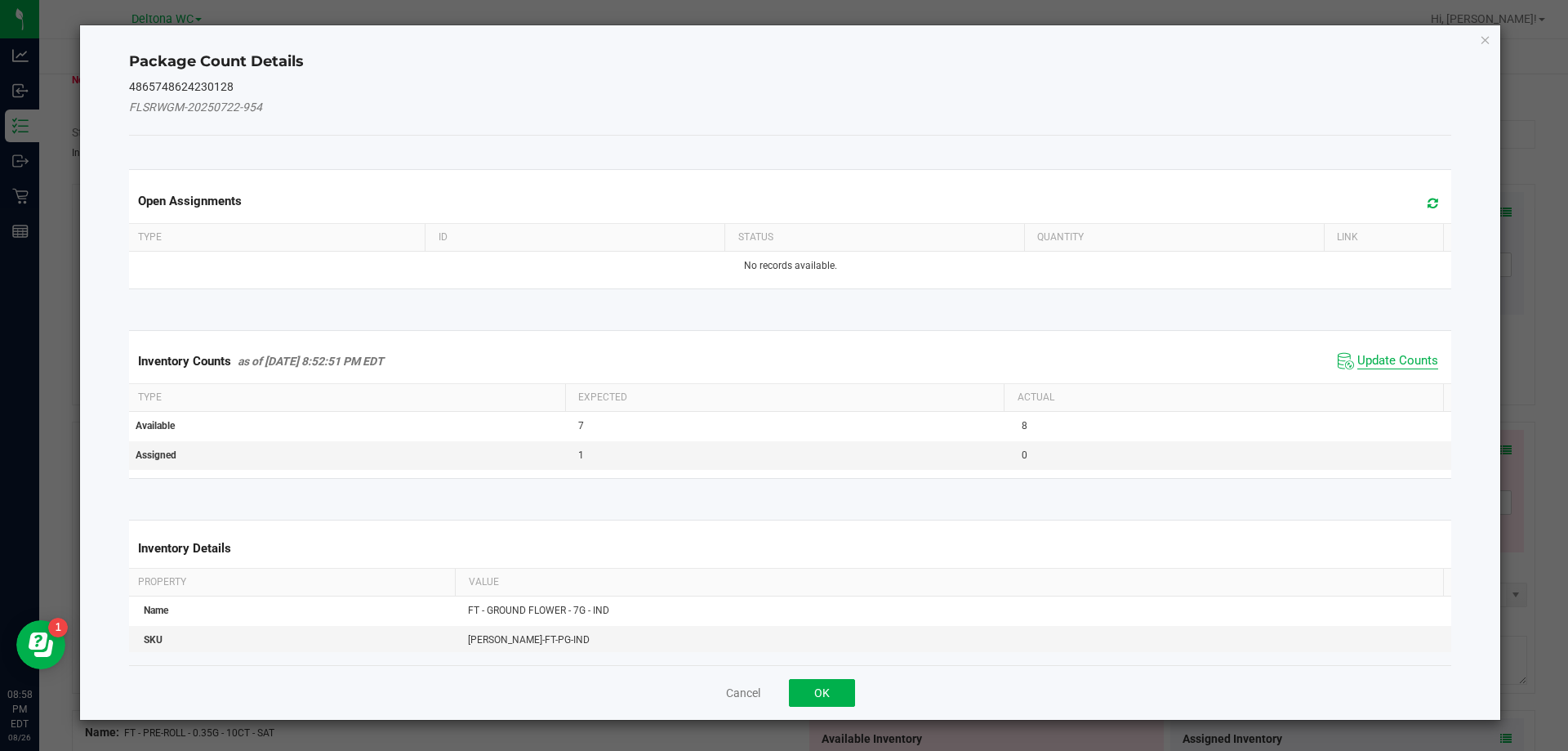
click at [1385, 364] on span "Update Counts" at bounding box center [1398, 360] width 81 height 16
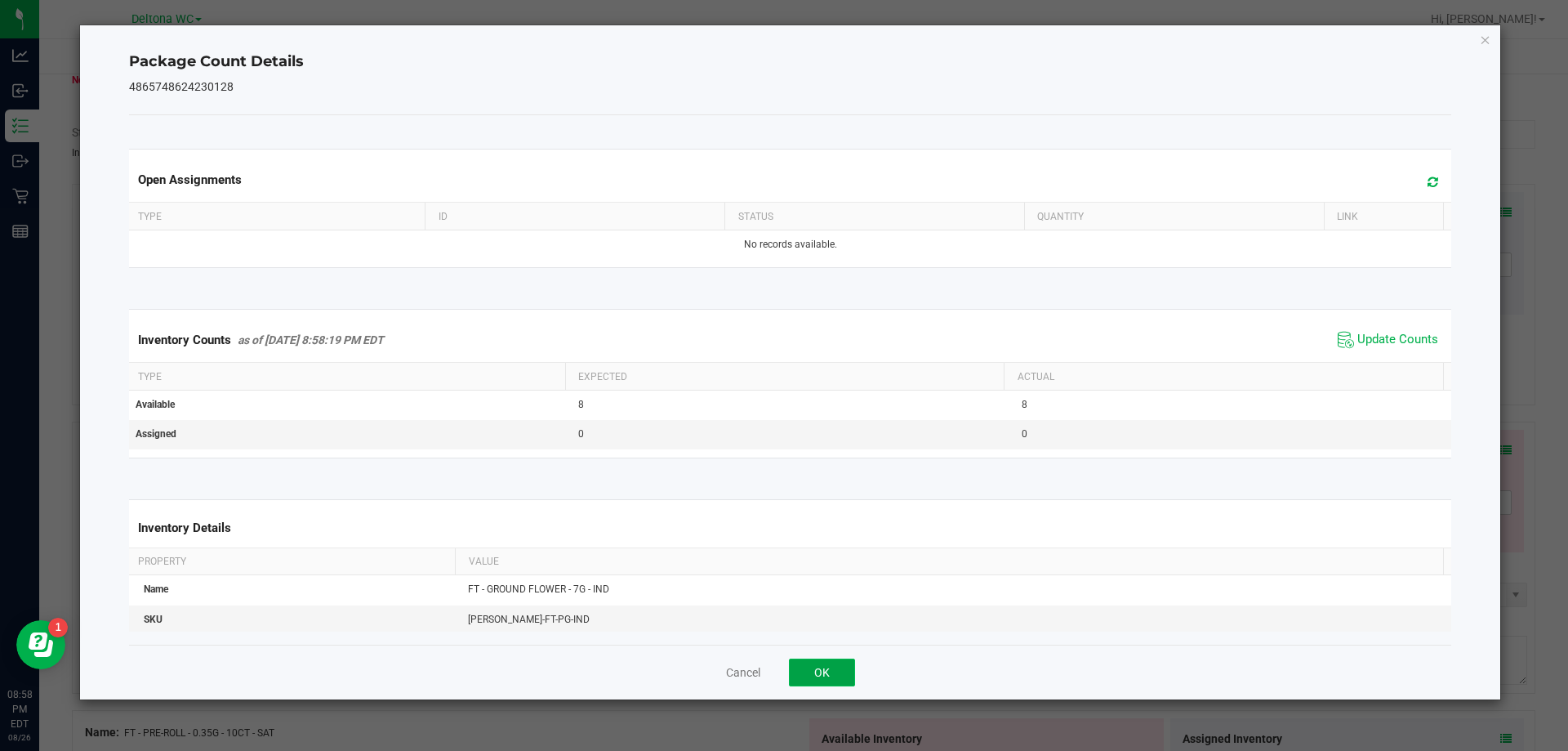
click at [833, 670] on button "OK" at bounding box center [821, 672] width 66 height 28
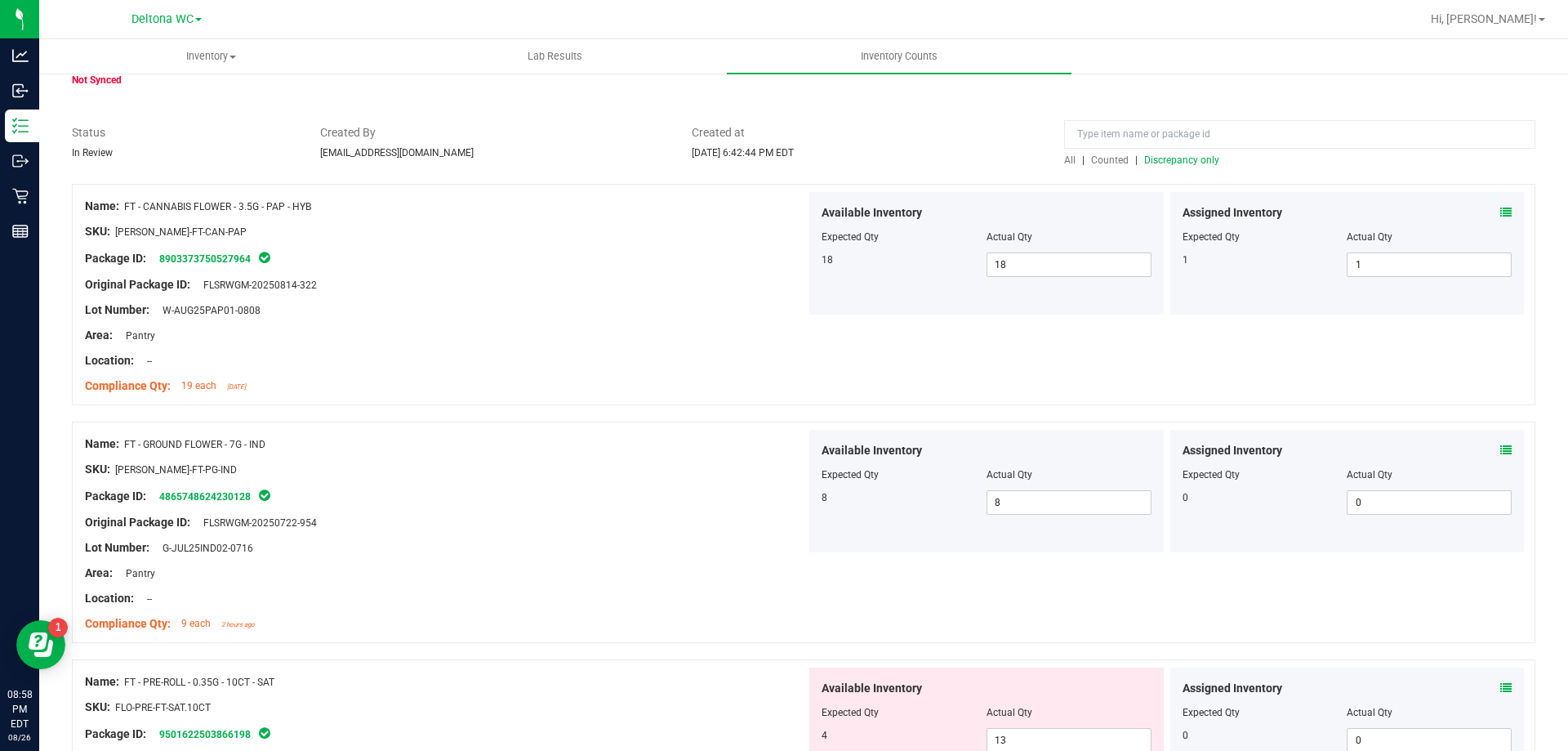
click at [1501, 211] on div "Assigned Inventory Expected Qty Actual Qty 1 1 1" at bounding box center [1348, 253] width 354 height 122
click at [1501, 211] on icon at bounding box center [1506, 212] width 11 height 11
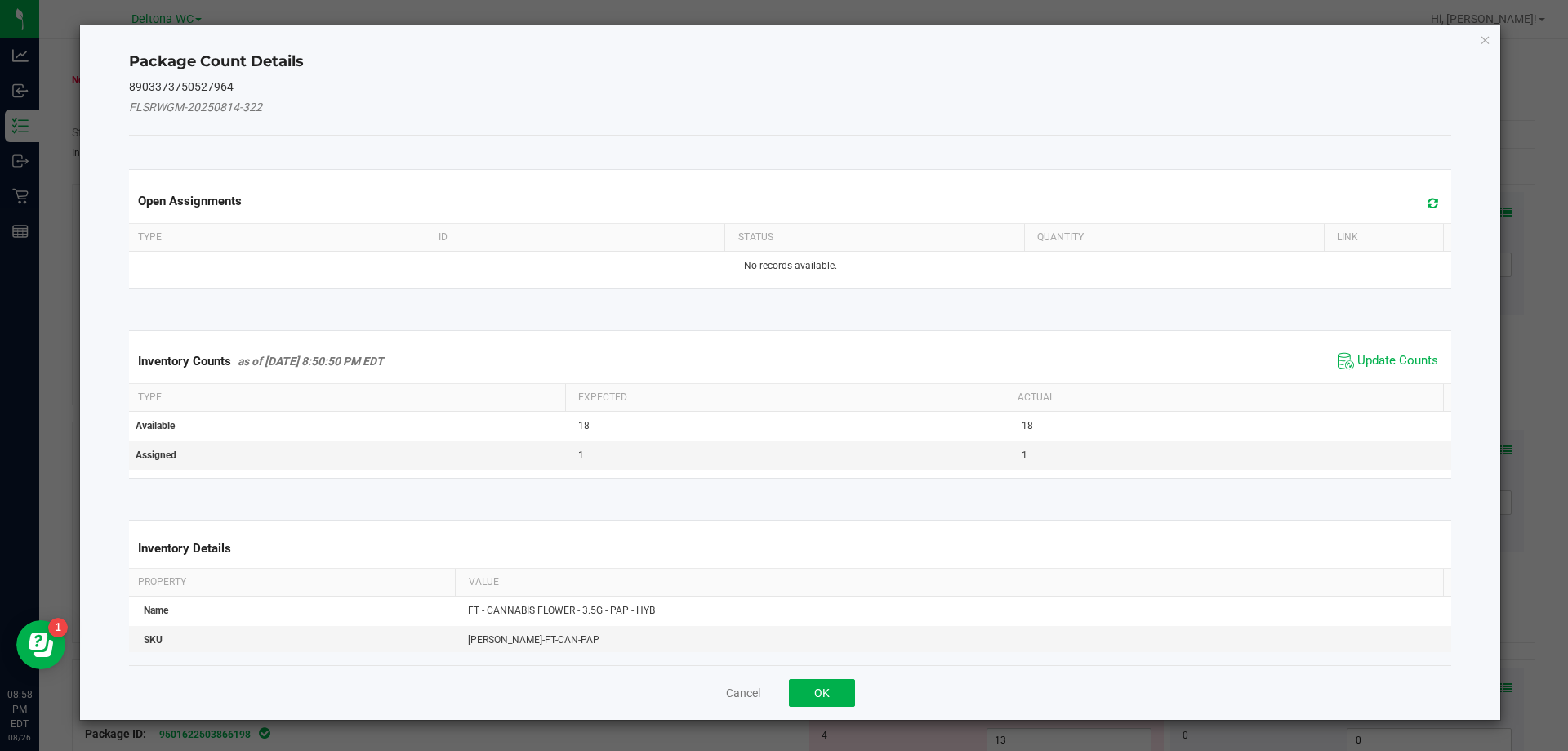
click at [1380, 365] on span "Update Counts" at bounding box center [1398, 360] width 81 height 16
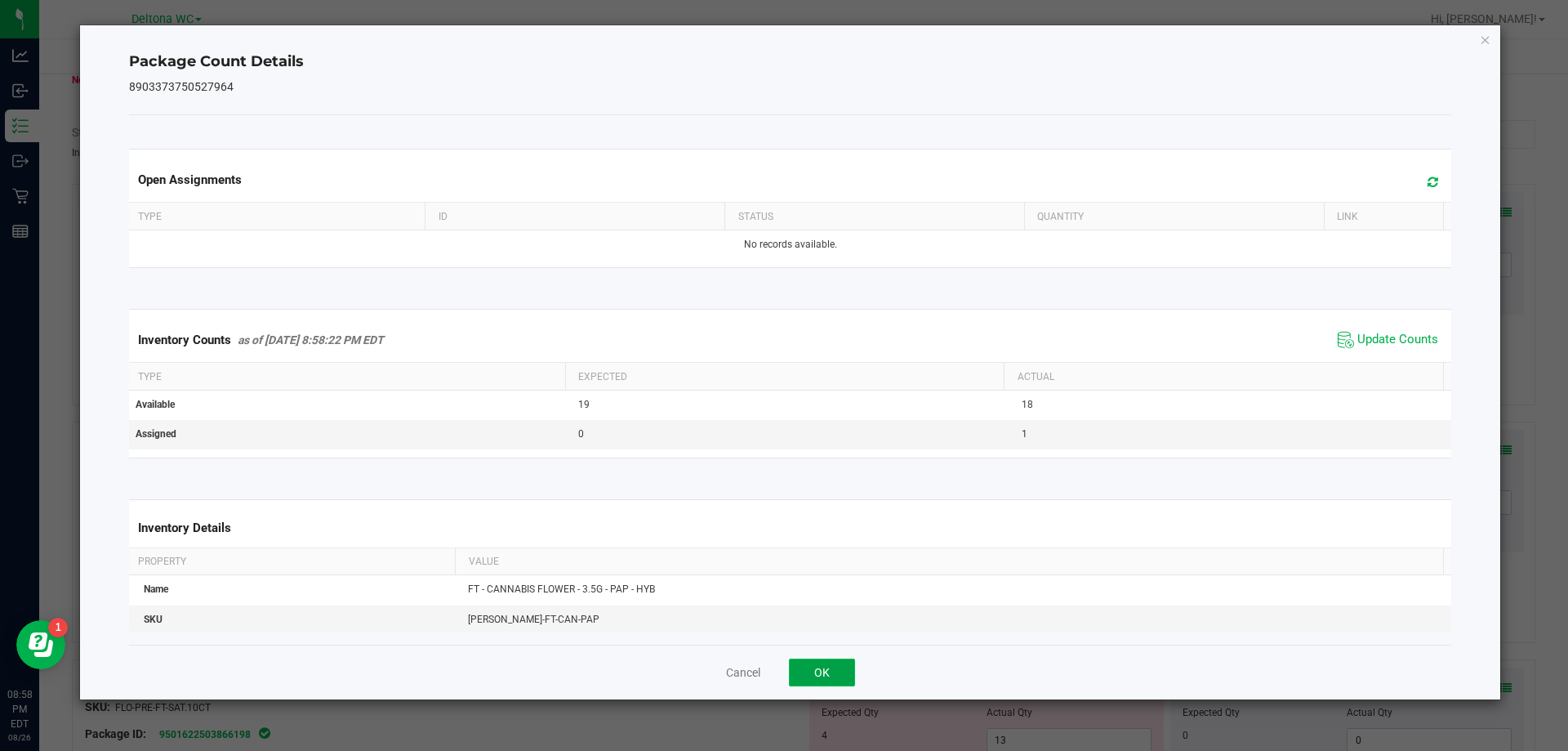
click at [825, 686] on button "OK" at bounding box center [821, 672] width 66 height 28
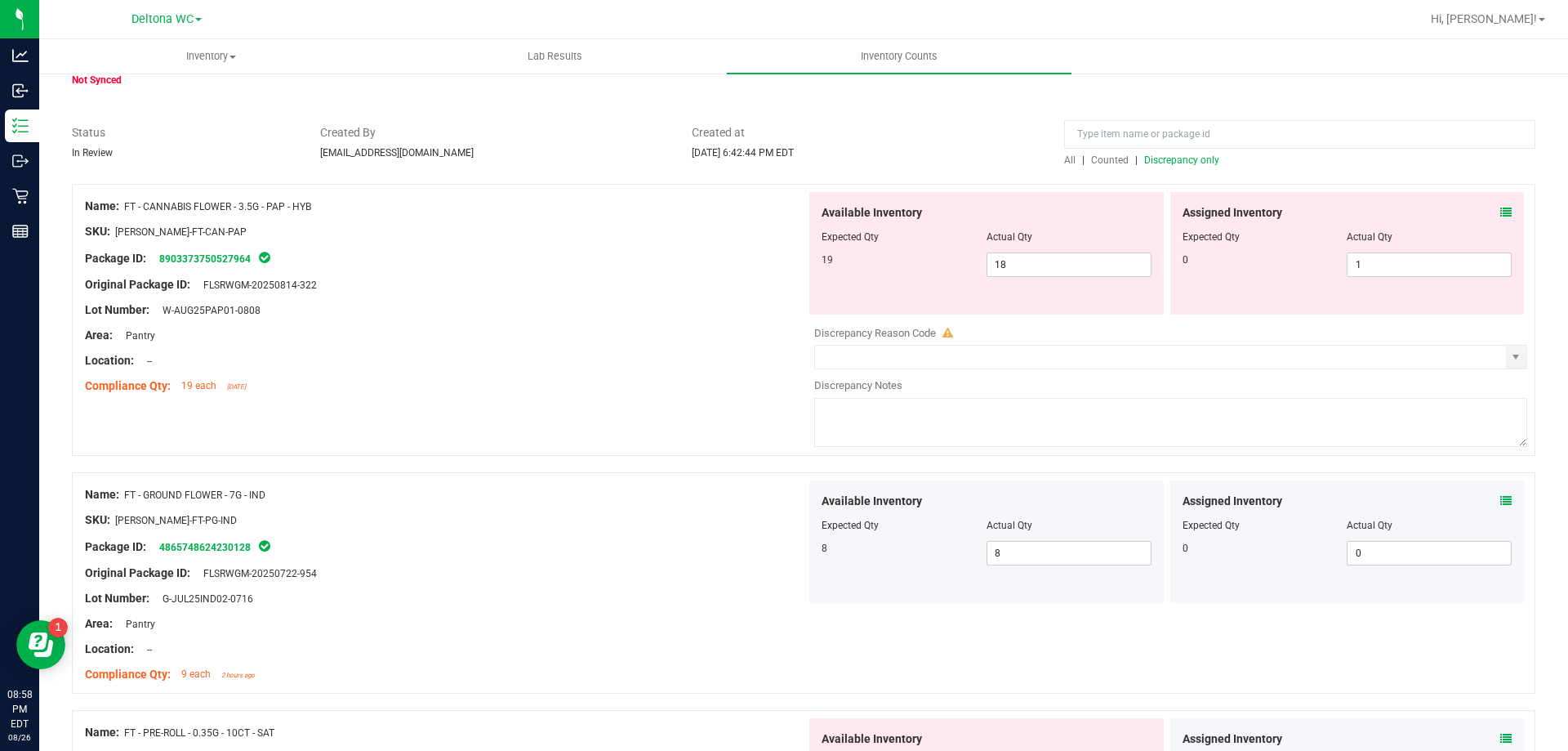
drag, startPoint x: 831, startPoint y: 675, endPoint x: 1059, endPoint y: 479, distance: 300.7
click at [832, 674] on div "Name: FT - GROUND FLOWER - 7G - IND SKU: FLO-BUD-FT-PG-IND Package ID: 48657486…" at bounding box center [804, 582] width 1464 height 221
drag, startPoint x: 1371, startPoint y: 262, endPoint x: 1180, endPoint y: 280, distance: 191.8
click at [1180, 280] on div "Assigned Inventory Expected Qty Actual Qty 0 1 1" at bounding box center [1348, 253] width 354 height 122
type input "0"
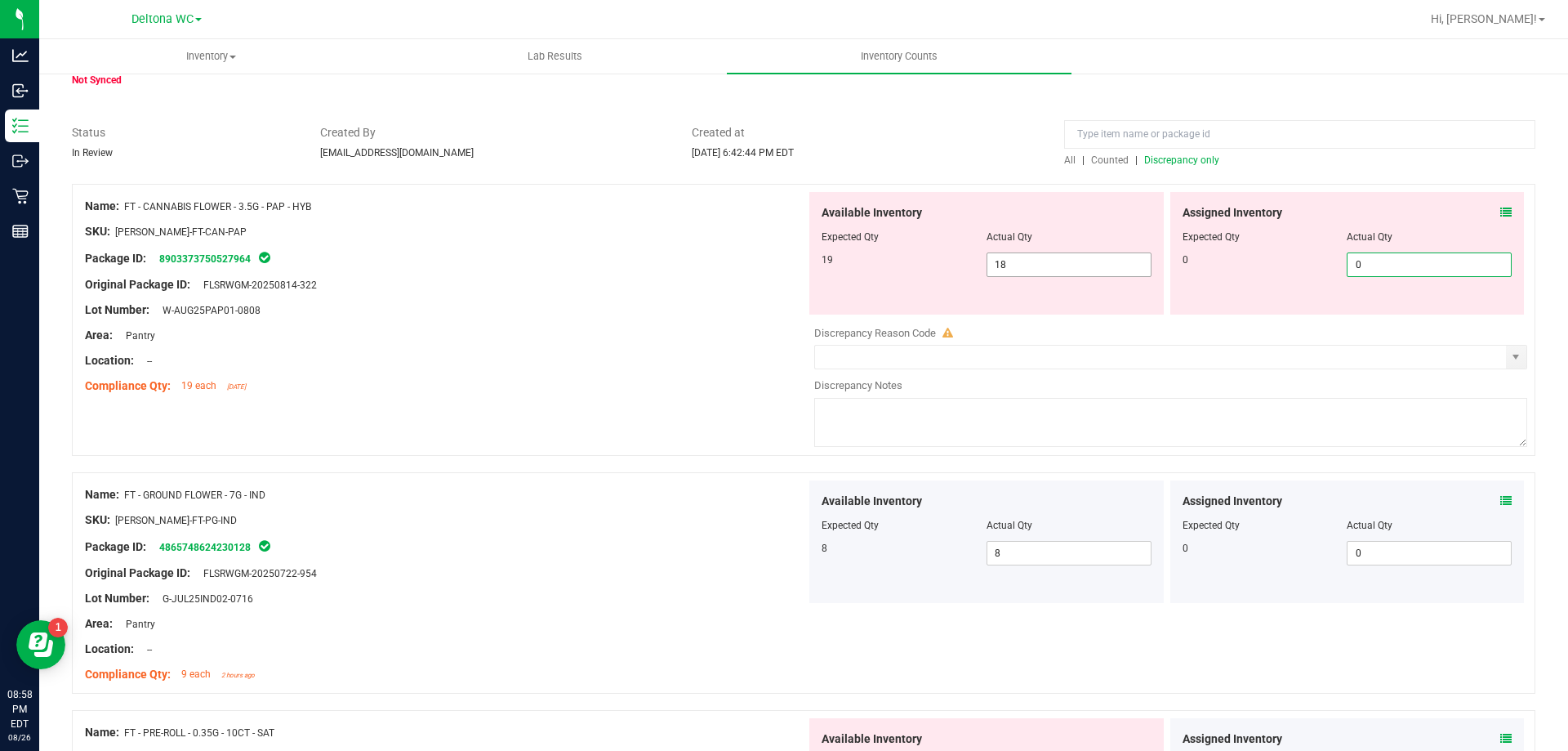
type input "0"
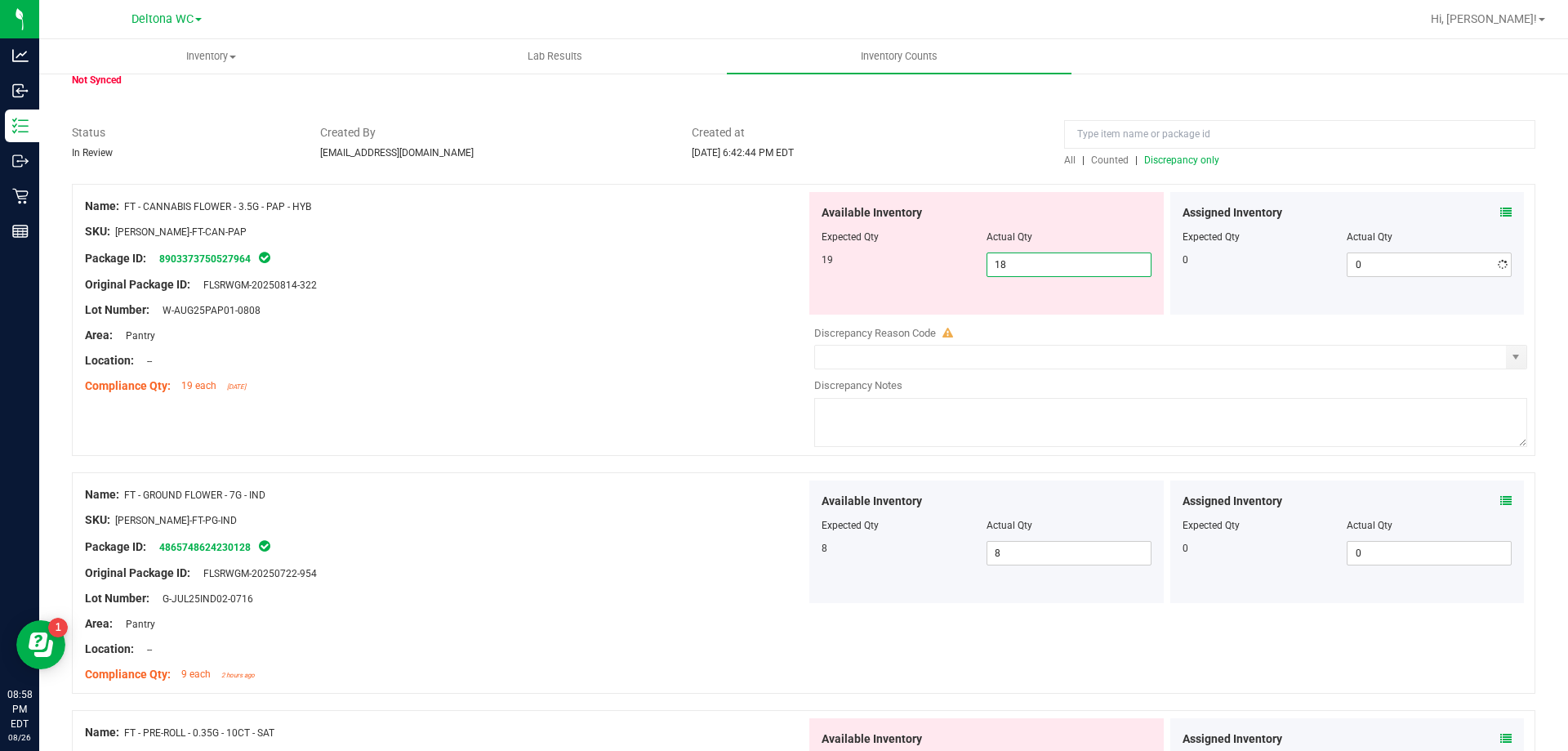
drag, startPoint x: 1069, startPoint y: 259, endPoint x: 643, endPoint y: 254, distance: 426.0
click at [643, 254] on div "Name: FT - CANNABIS FLOWER - 3.5G - PAP - HYB SKU: FLO-BUD-FT-CAN-PAP Package I…" at bounding box center [804, 320] width 1464 height 272
type input "19"
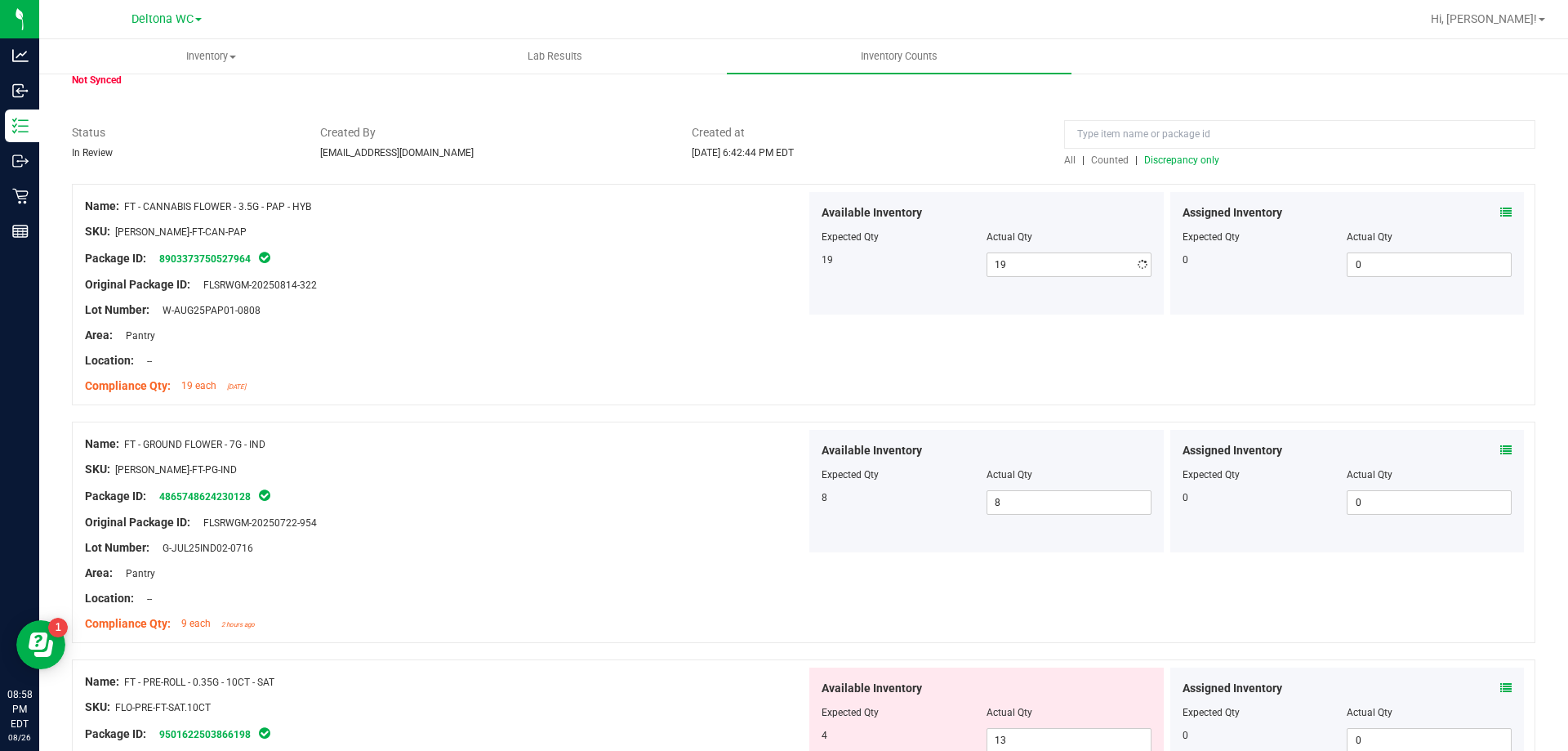
click at [514, 347] on div at bounding box center [446, 348] width 722 height 8
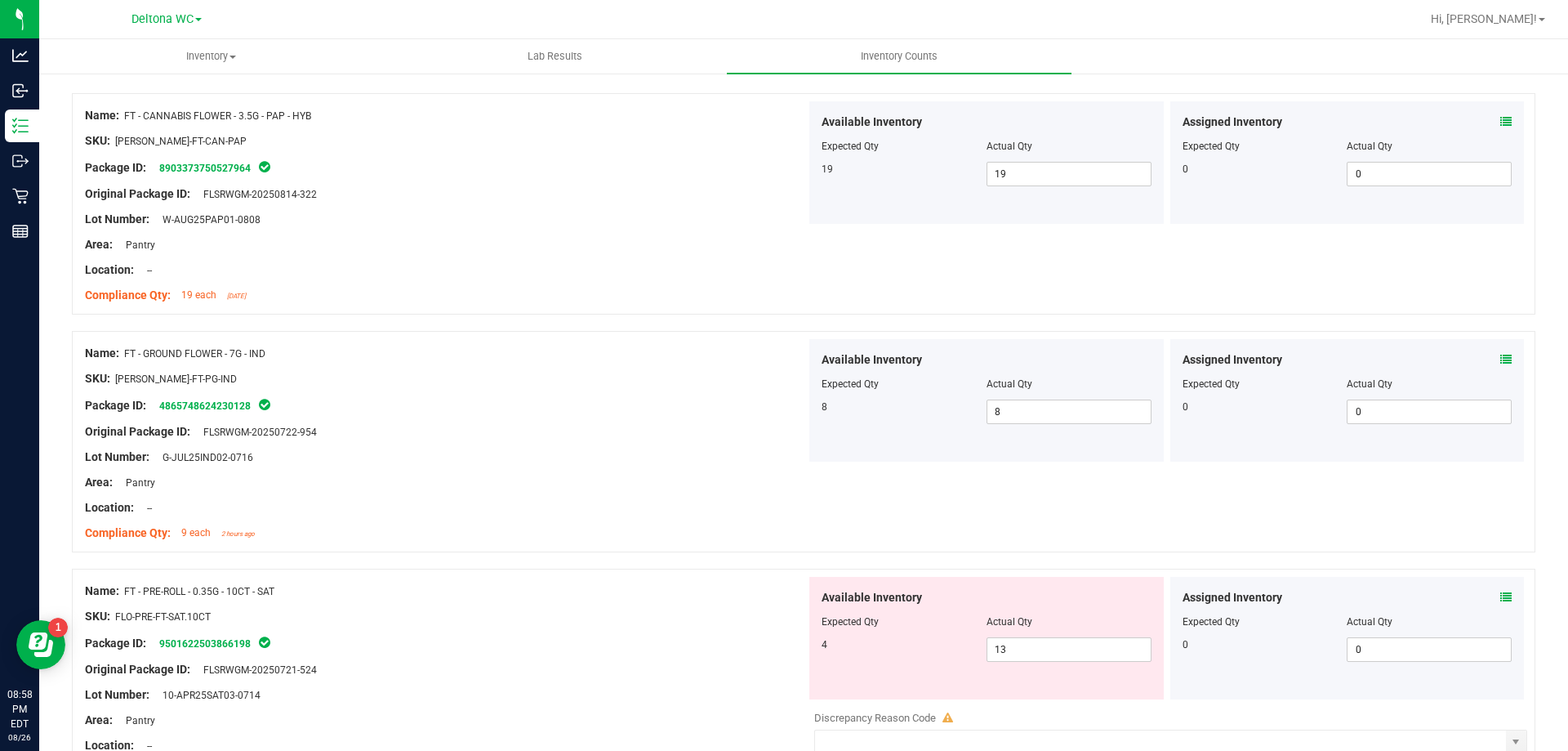
scroll to position [409, 0]
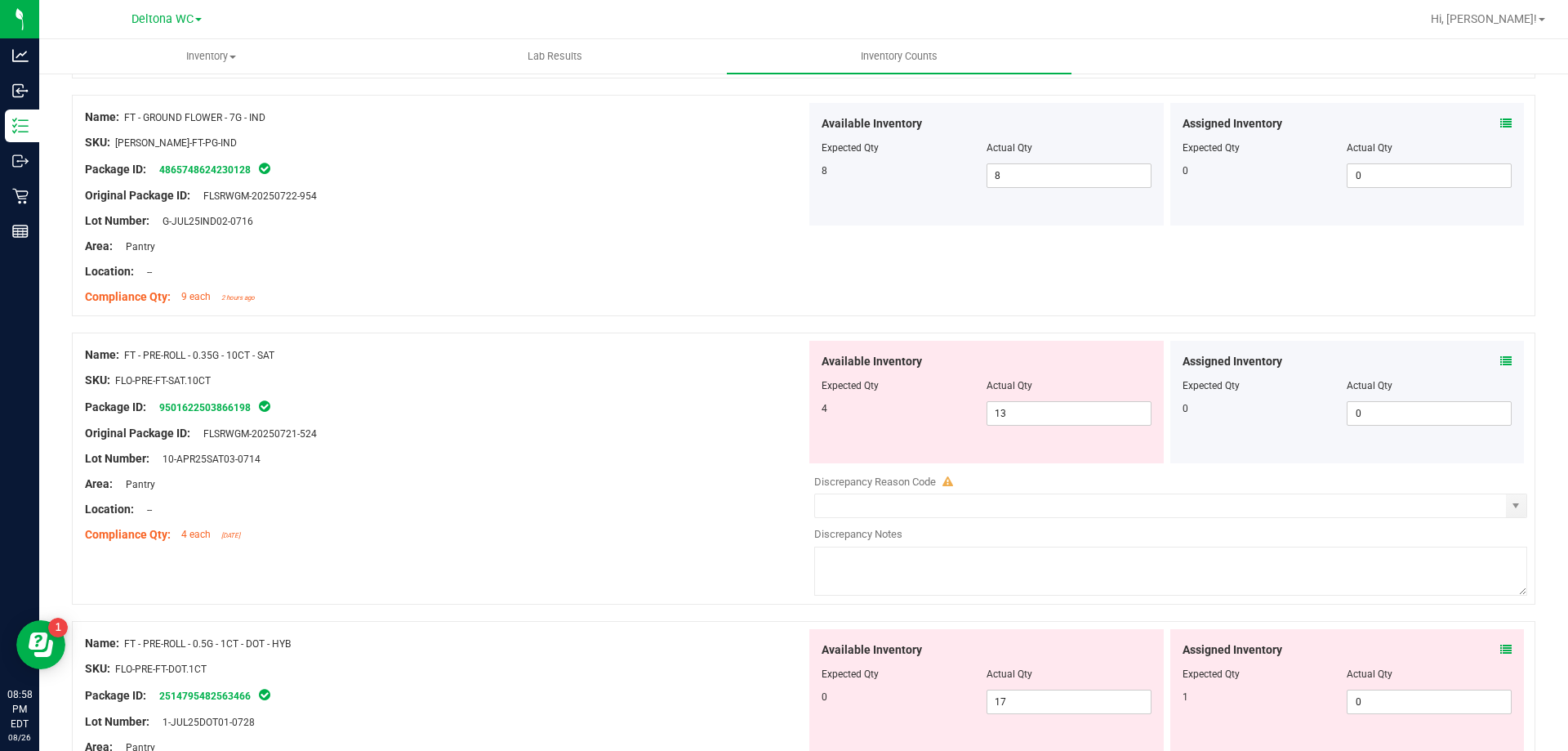
click at [1510, 365] on div "Assigned Inventory Expected Qty Actual Qty 0 0 0" at bounding box center [1348, 402] width 354 height 122
click at [1497, 360] on div "Assigned Inventory Expected Qty Actual Qty 0 0 0" at bounding box center [1348, 402] width 354 height 122
click at [1501, 361] on icon at bounding box center [1506, 360] width 11 height 11
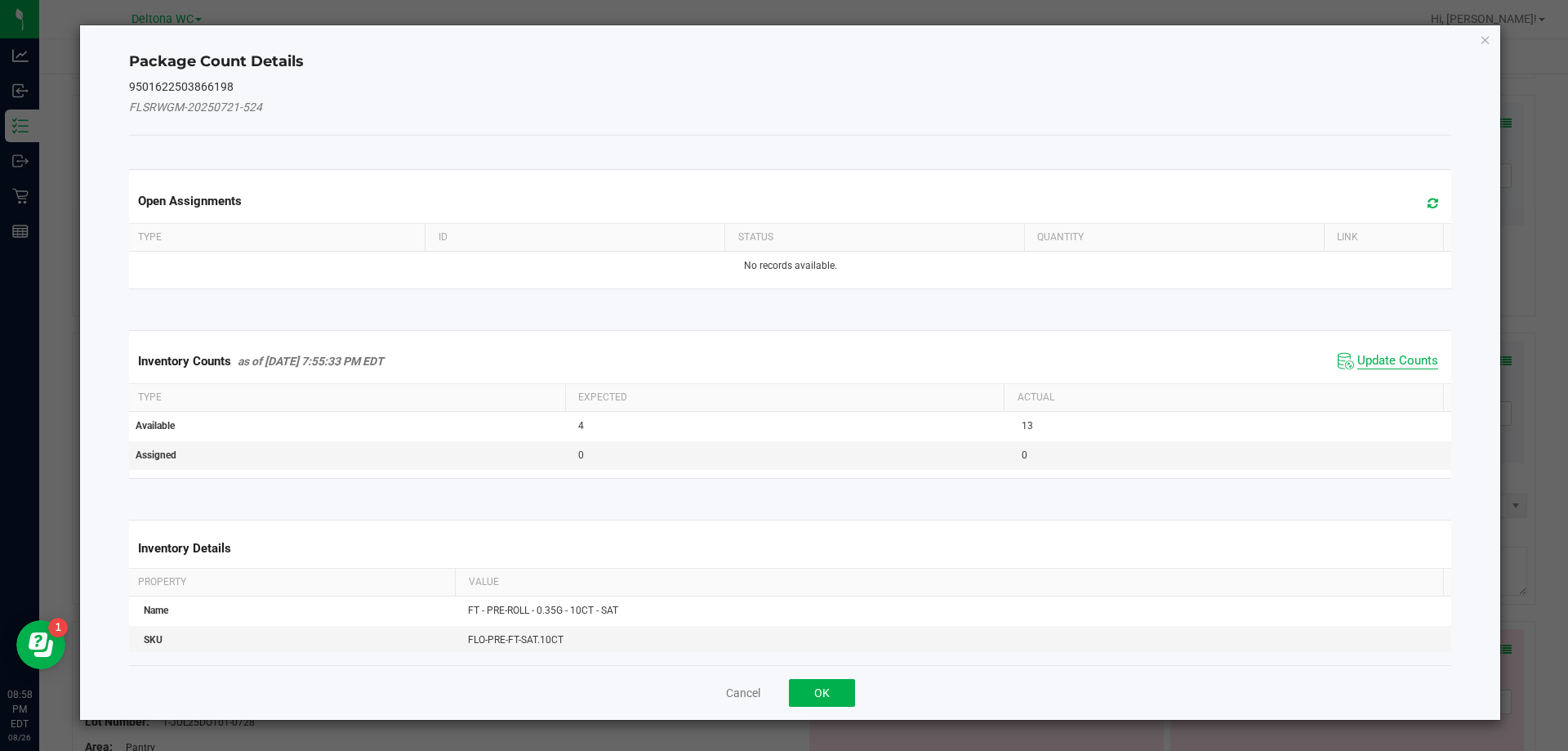
click at [1371, 362] on span "Update Counts" at bounding box center [1398, 360] width 81 height 16
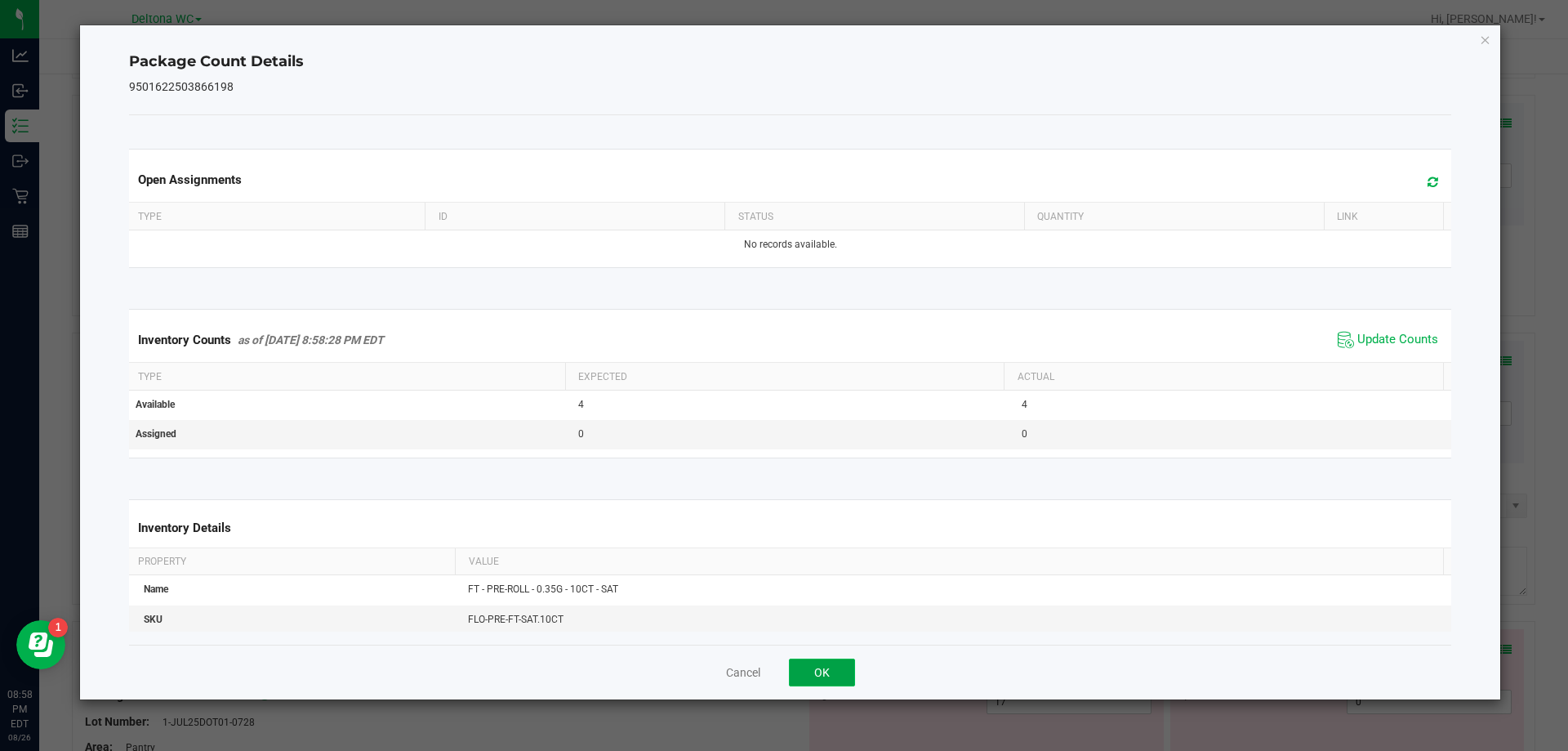
click at [851, 663] on button "OK" at bounding box center [821, 672] width 66 height 28
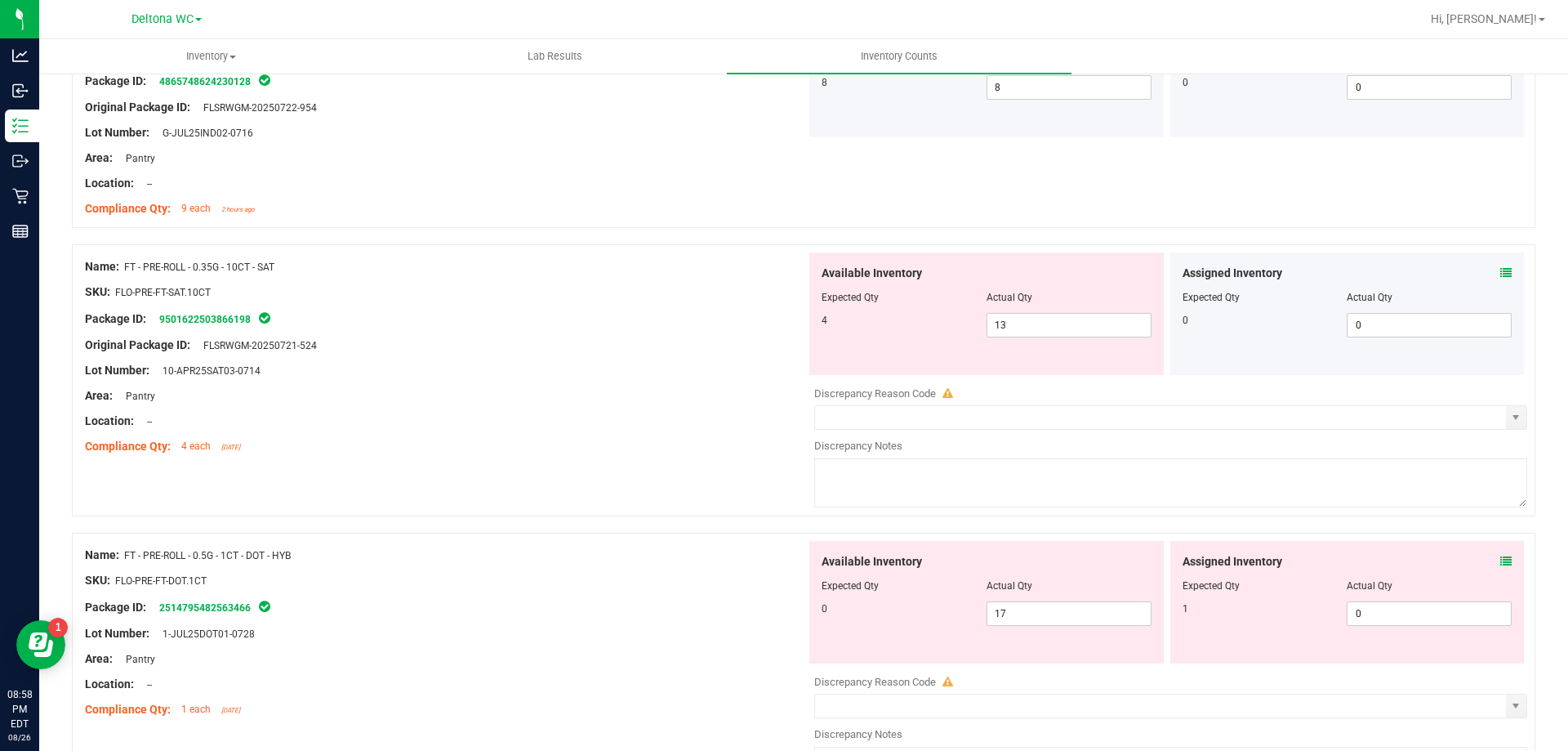
scroll to position [490, 0]
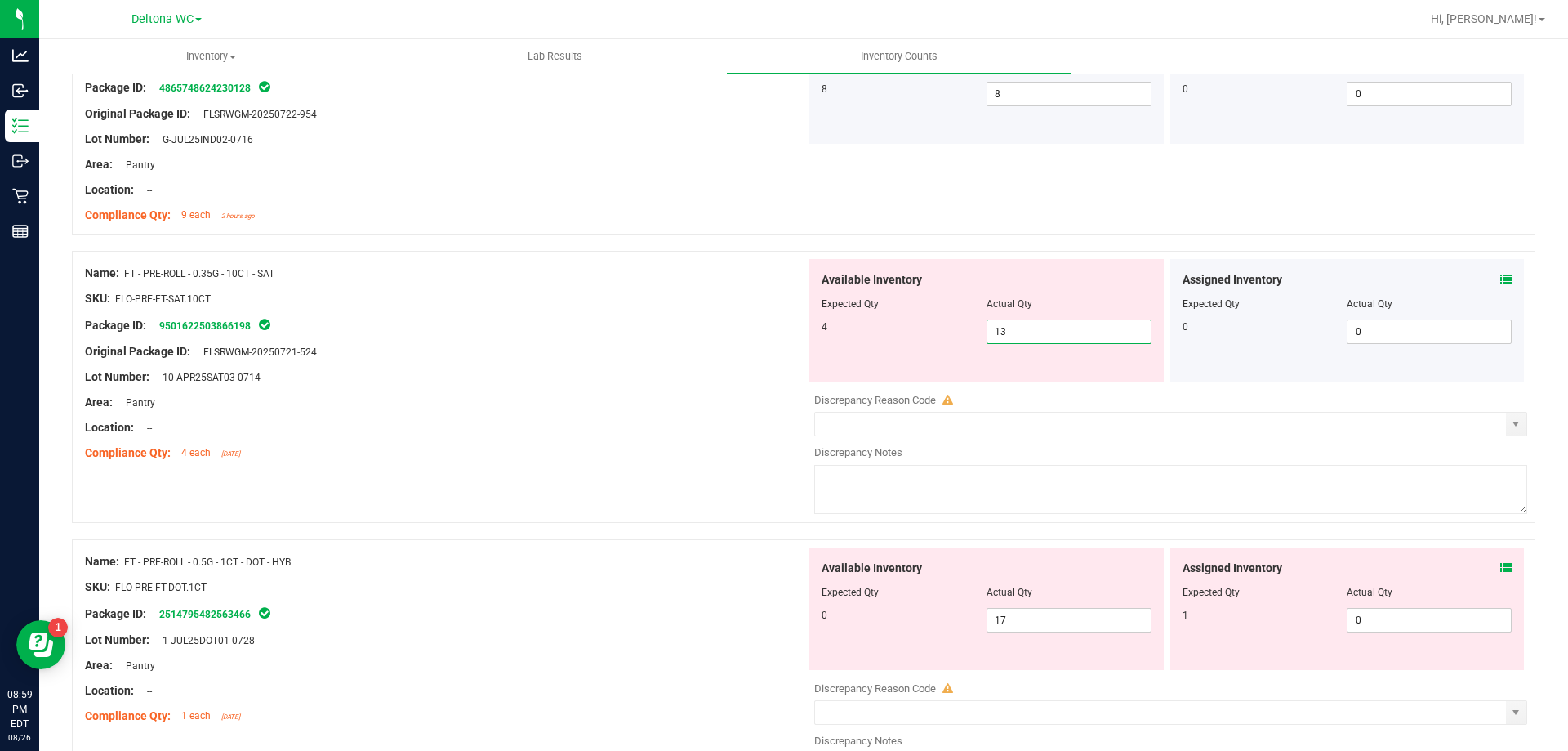
drag, startPoint x: 990, startPoint y: 326, endPoint x: 924, endPoint y: 342, distance: 67.9
click at [924, 342] on div "4 13 13" at bounding box center [987, 331] width 330 height 24
type input "4"
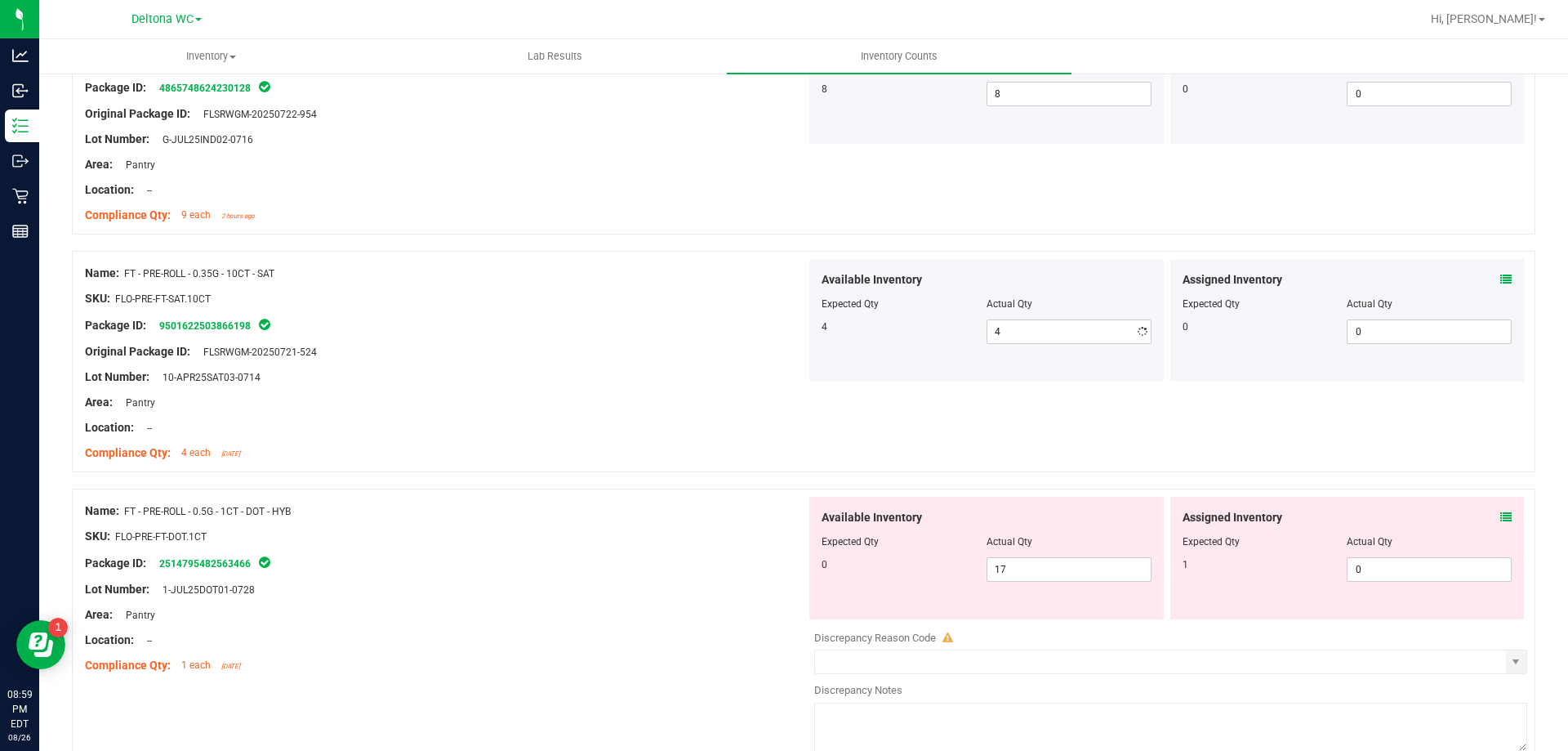
click at [502, 387] on div at bounding box center [446, 389] width 722 height 8
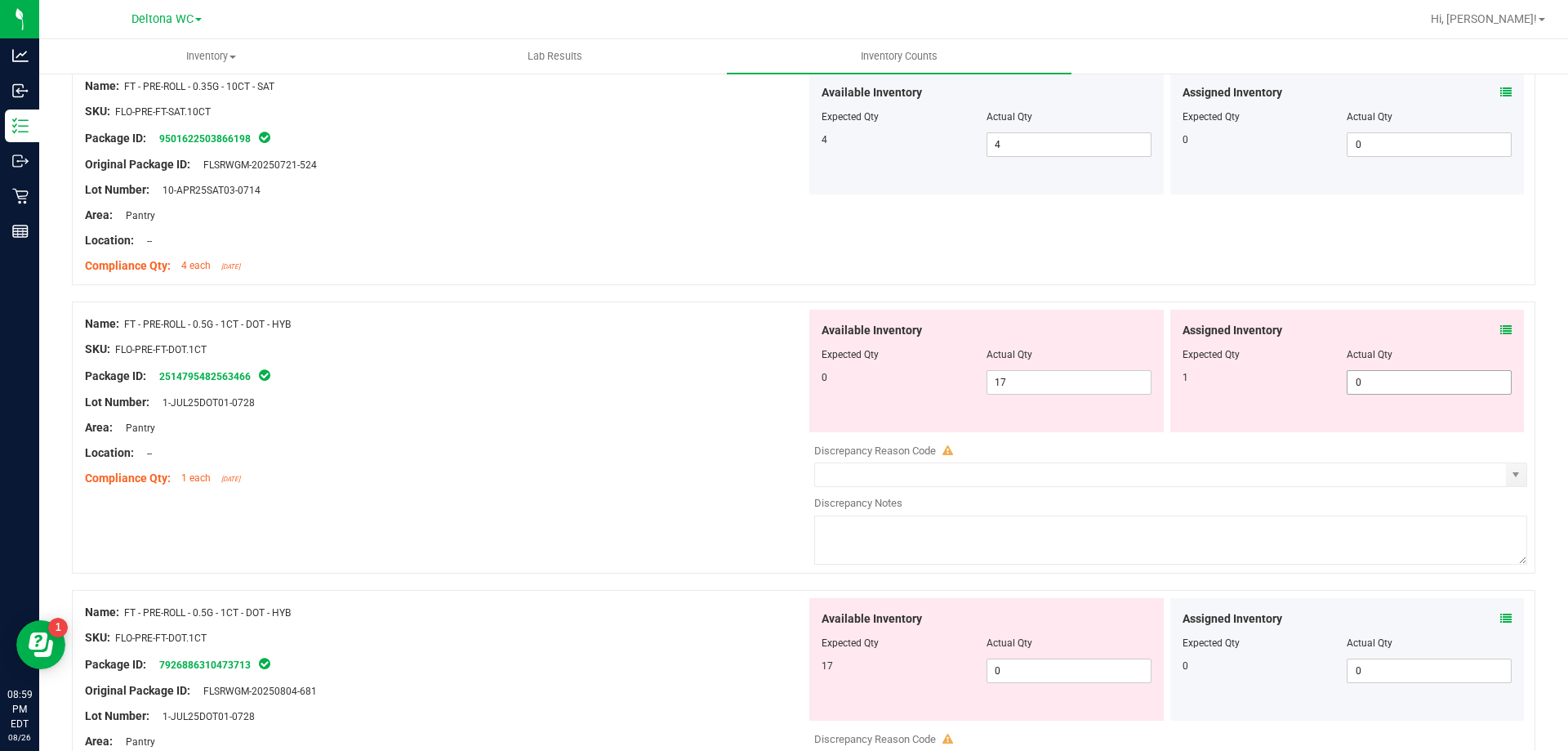
scroll to position [736, 0]
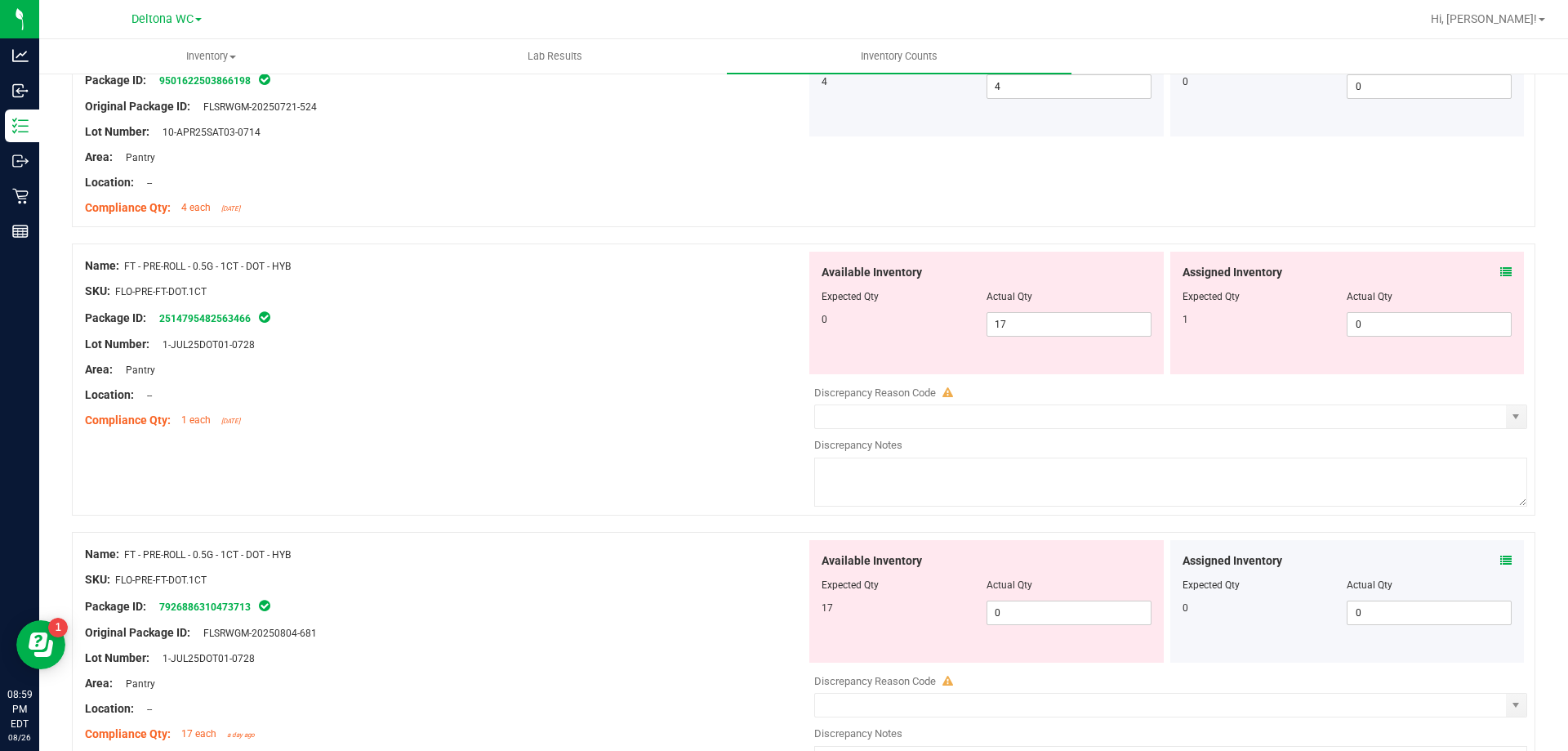
click at [1501, 267] on icon at bounding box center [1506, 272] width 11 height 11
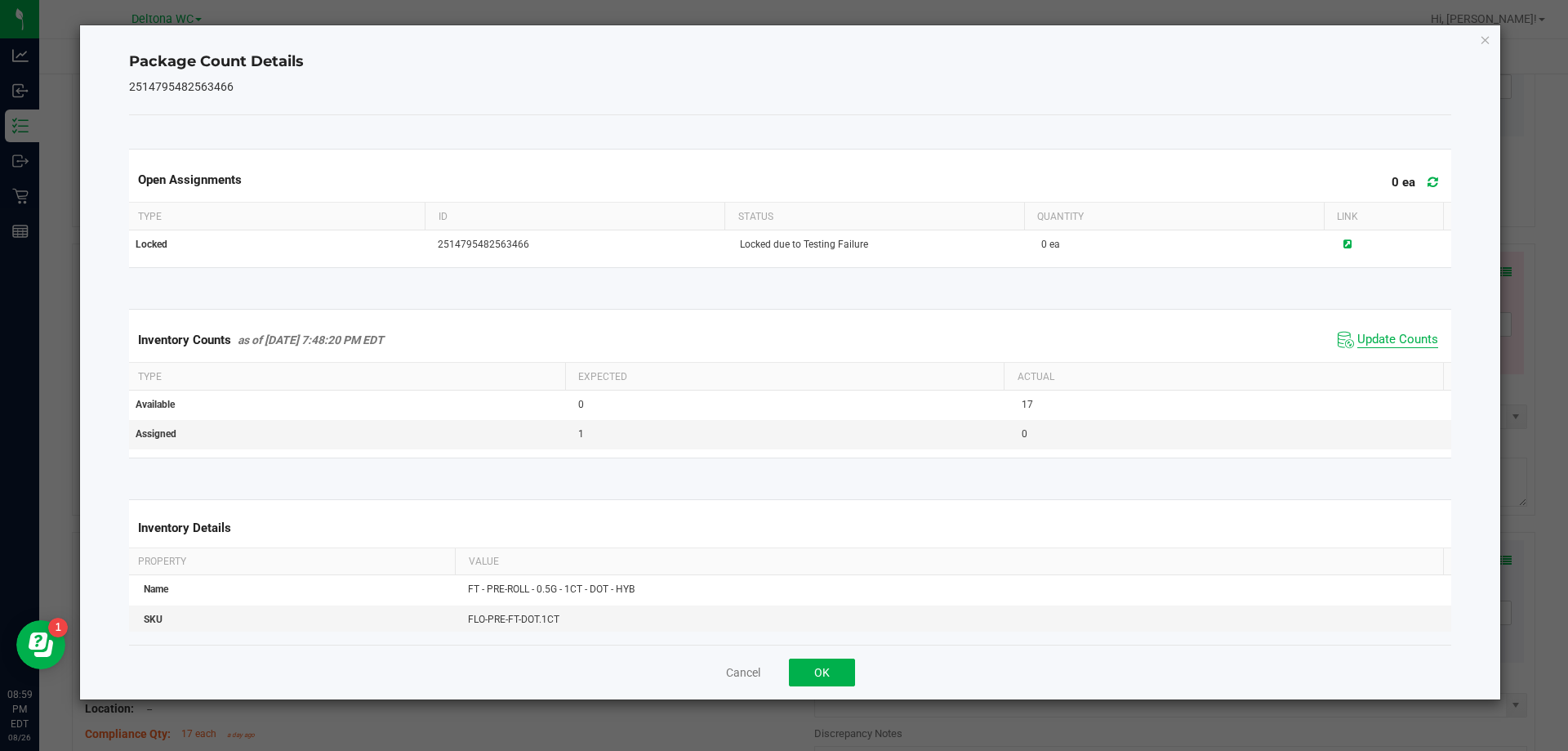
click at [1400, 346] on span "Update Counts" at bounding box center [1398, 340] width 81 height 16
click at [1396, 335] on span "Update Counts" at bounding box center [1398, 340] width 81 height 16
click at [1394, 329] on span "Update Counts" at bounding box center [1388, 340] width 108 height 24
drag, startPoint x: 846, startPoint y: 653, endPoint x: 845, endPoint y: 669, distance: 16.0
click at [846, 655] on div "Cancel OK" at bounding box center [790, 672] width 1323 height 55
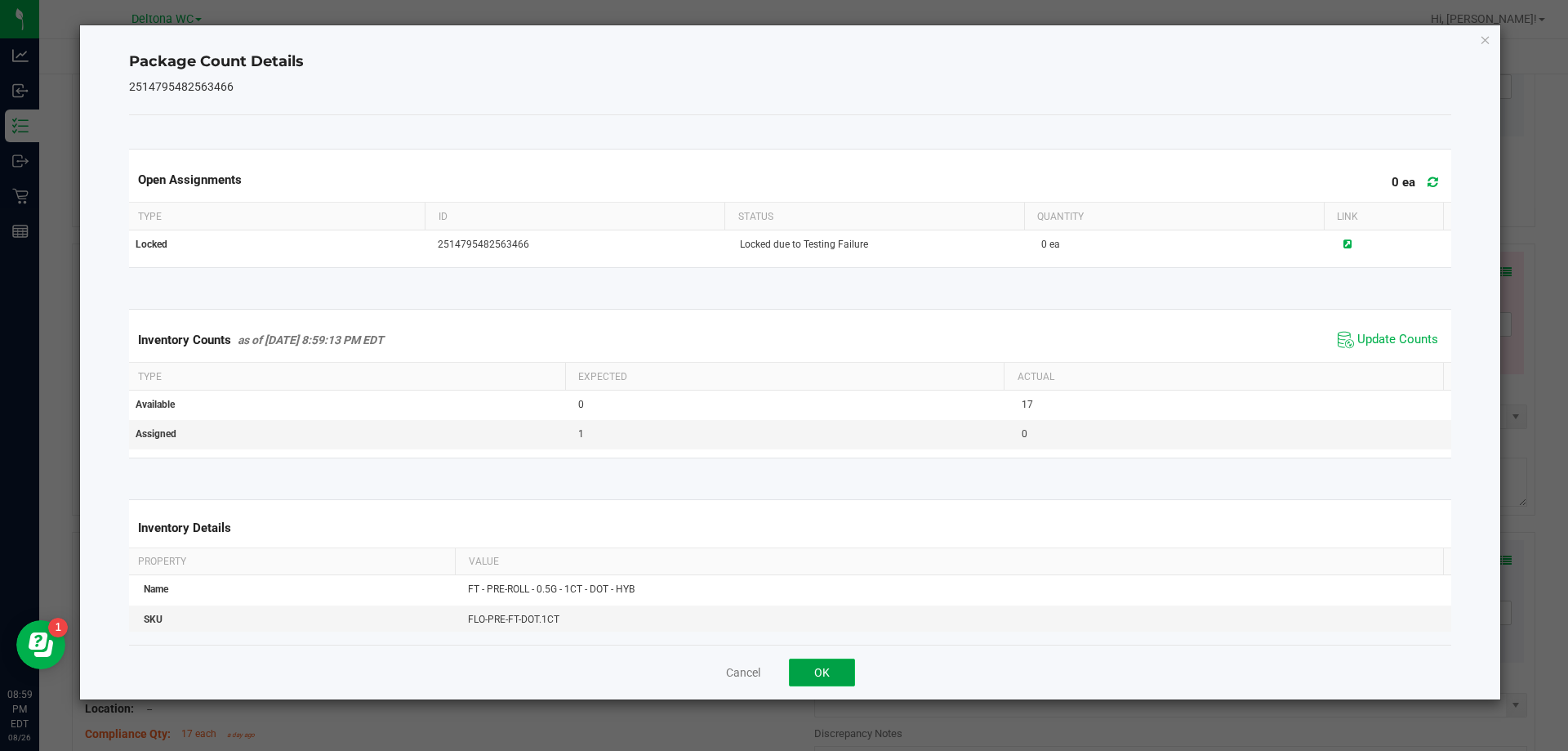
click at [845, 669] on button "OK" at bounding box center [821, 672] width 66 height 28
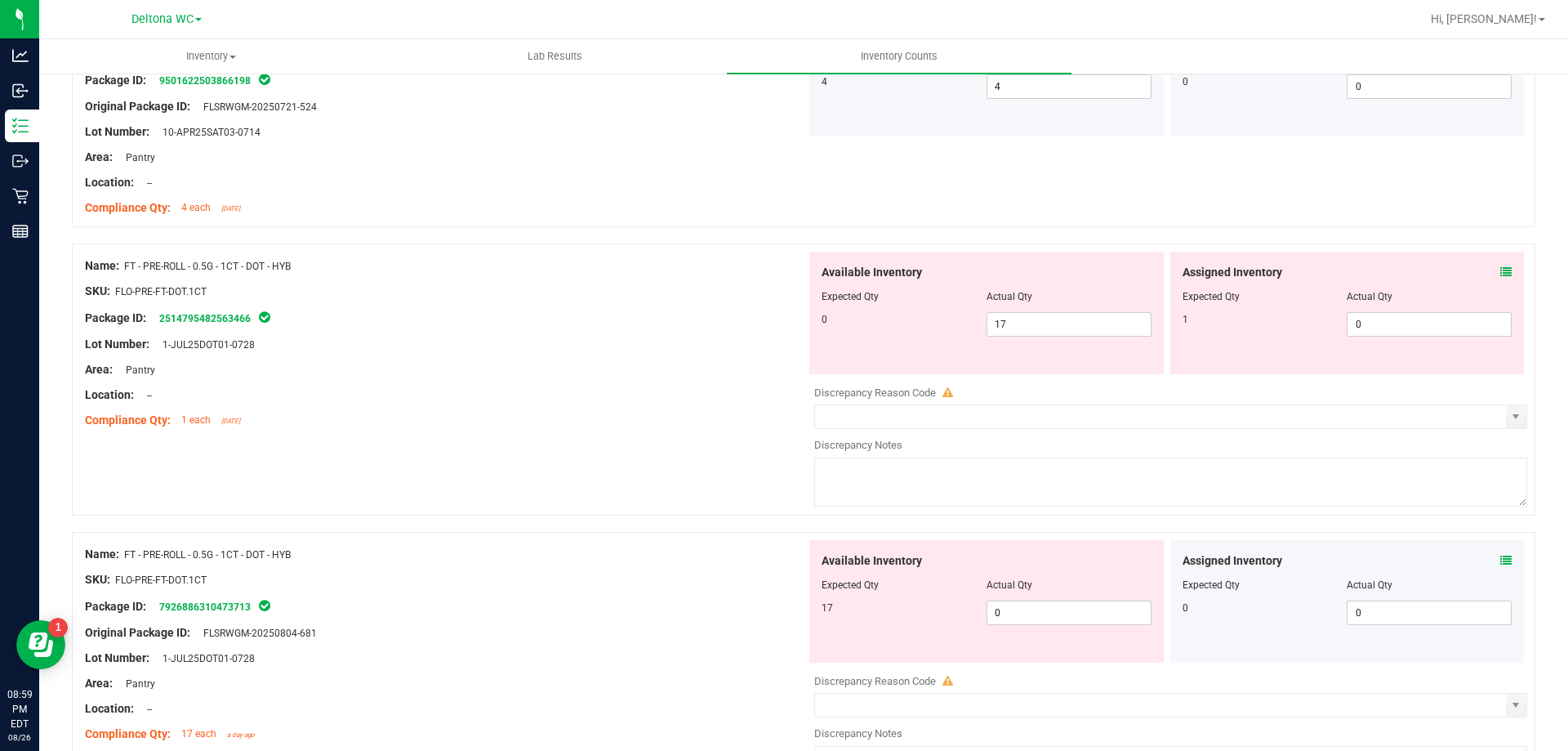
scroll to position [899, 0]
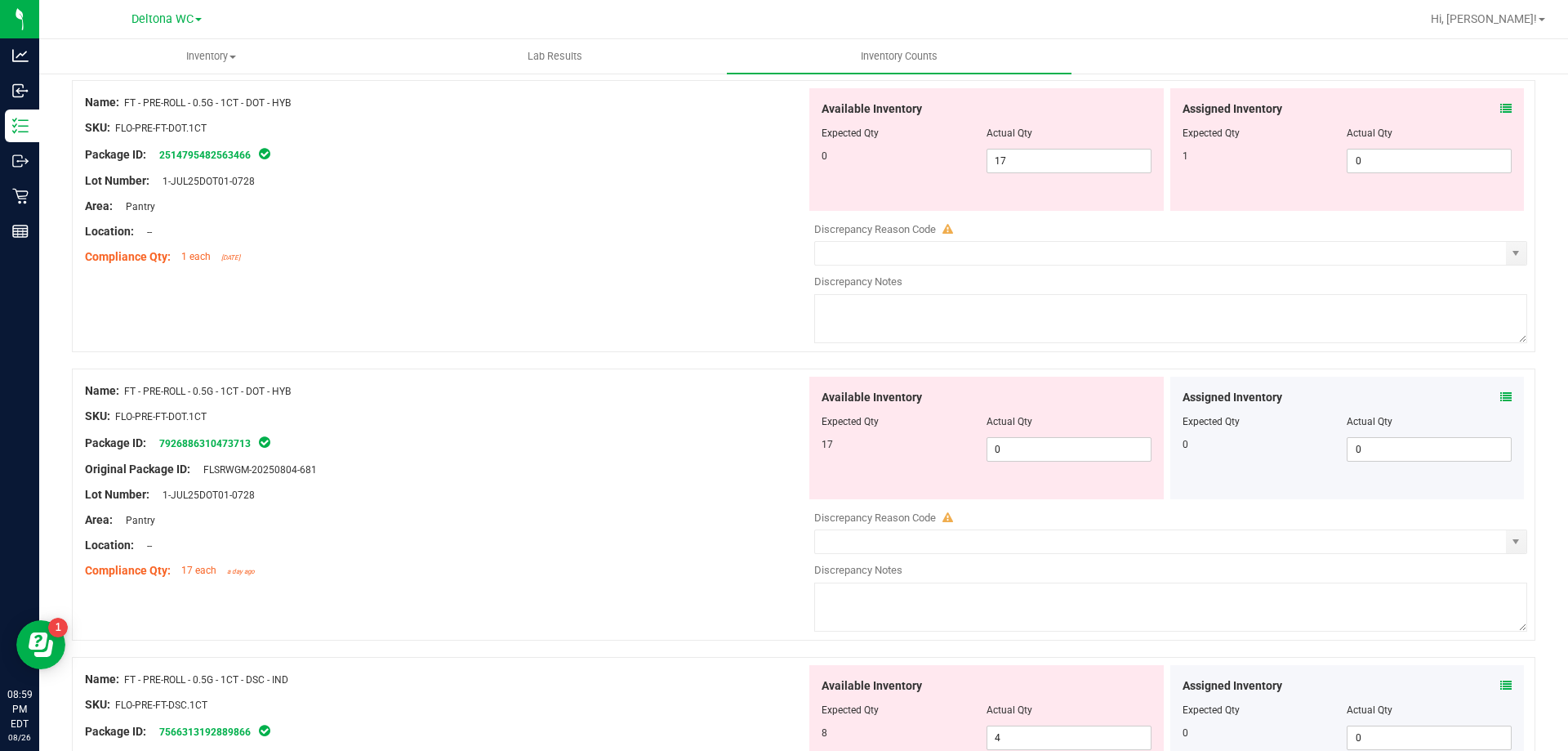
click at [1501, 398] on icon at bounding box center [1506, 397] width 11 height 11
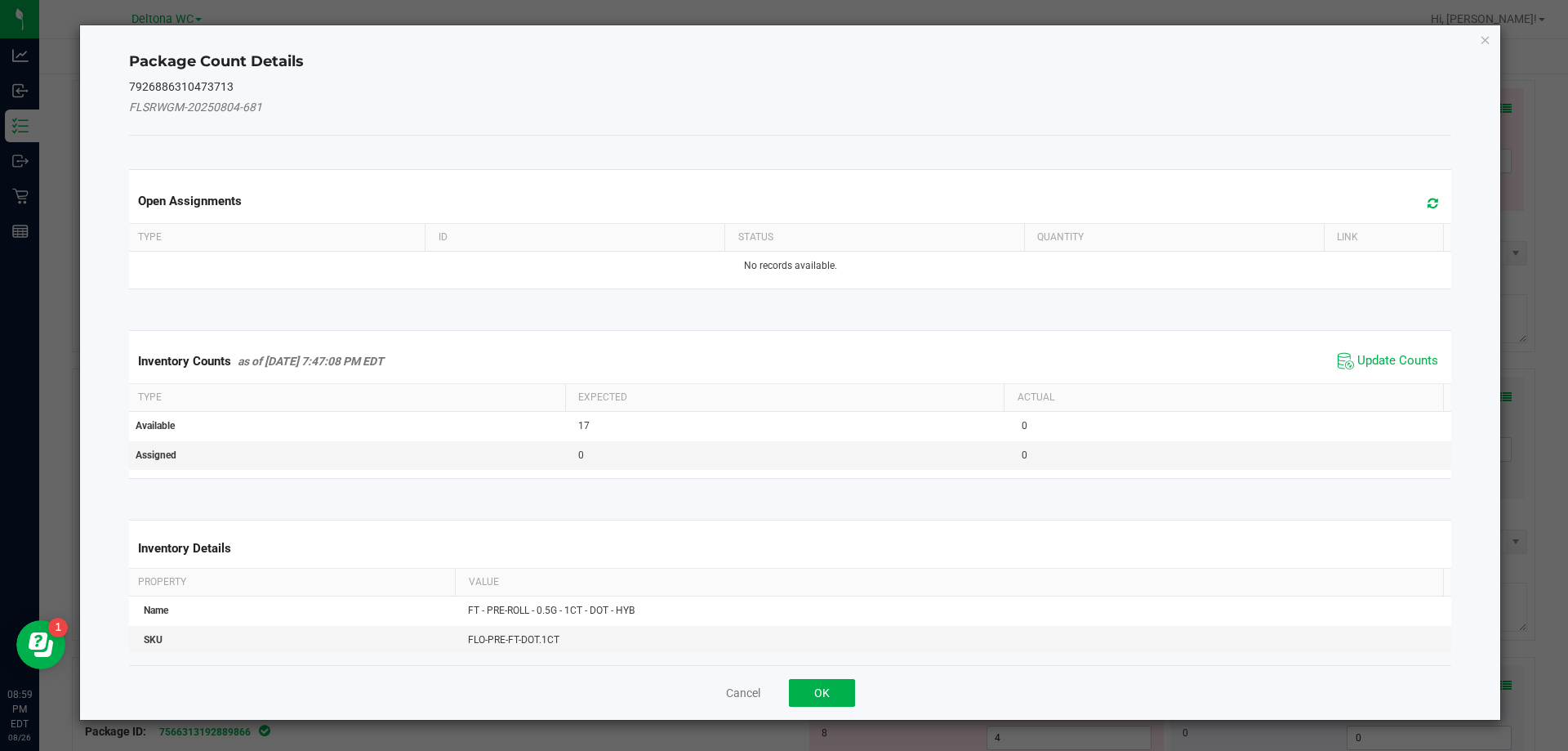
drag, startPoint x: 1377, startPoint y: 358, endPoint x: 1044, endPoint y: 528, distance: 373.9
click at [1377, 359] on span "Update Counts" at bounding box center [1398, 360] width 81 height 16
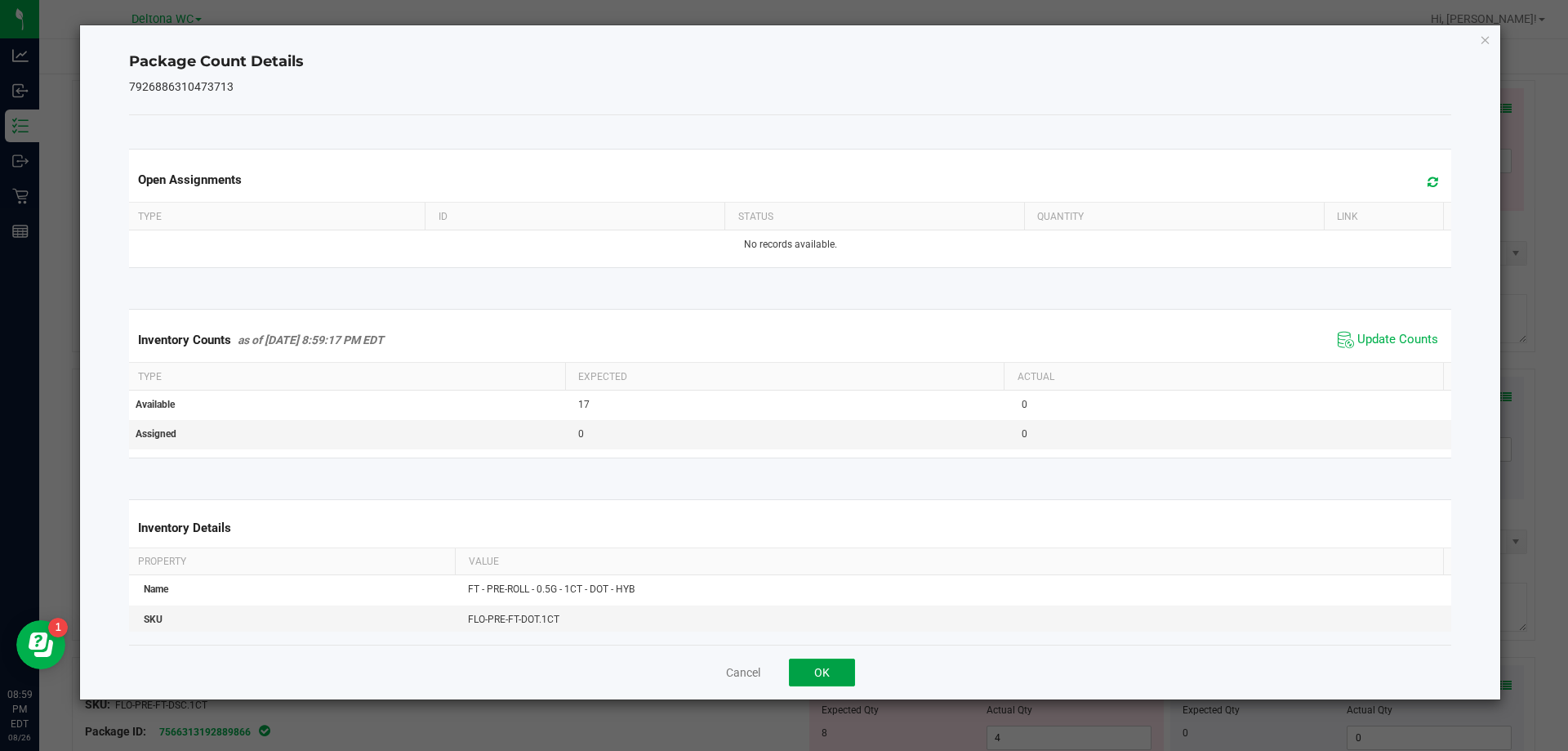
drag, startPoint x: 836, startPoint y: 675, endPoint x: 852, endPoint y: 686, distance: 19.4
click at [839, 677] on button "OK" at bounding box center [821, 672] width 66 height 28
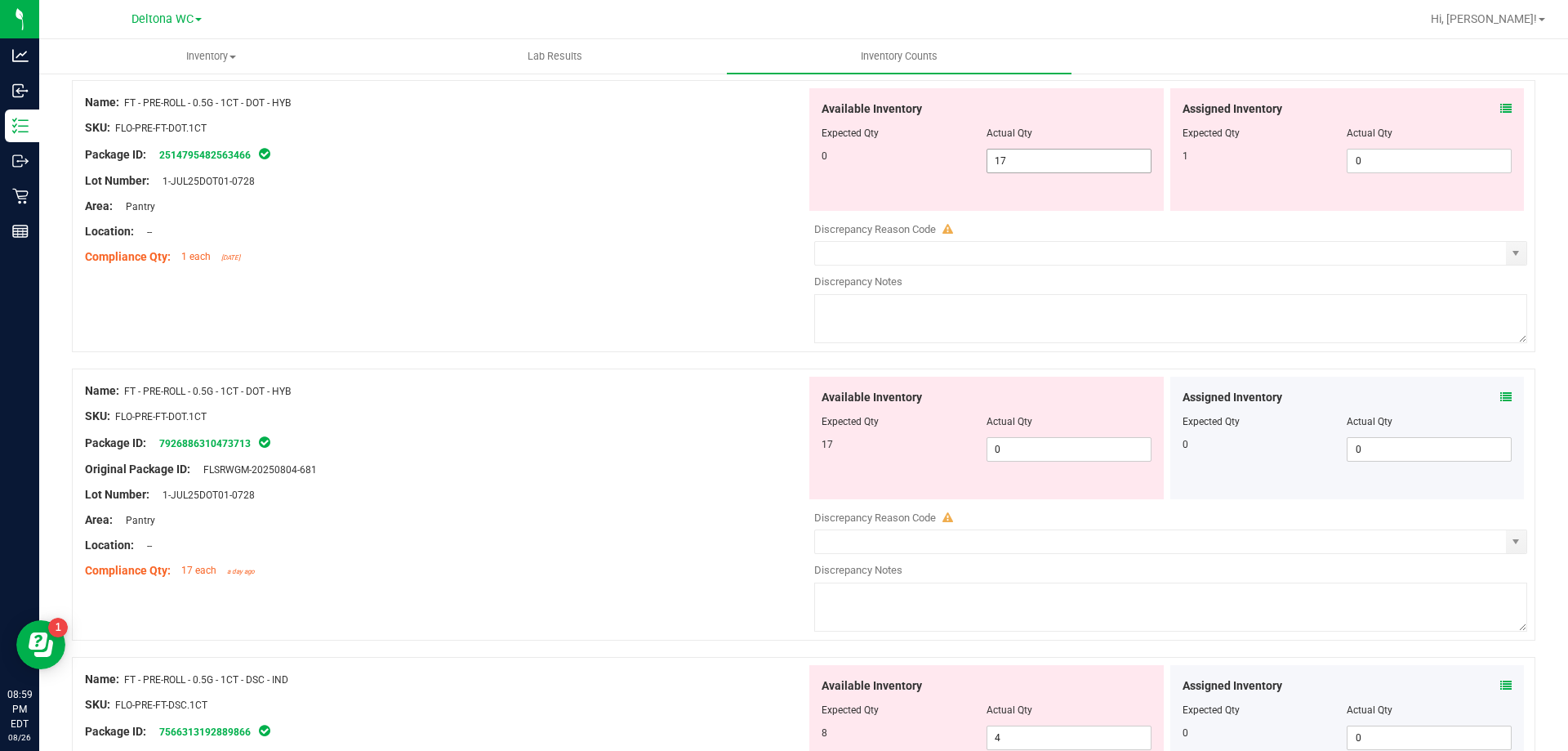
drag, startPoint x: 754, startPoint y: 163, endPoint x: 712, endPoint y: 164, distance: 42.0
click at [712, 161] on div "Name: FT - PRE-ROLL - 0.5G - 1CT - DOT - HYB SKU: FLO-PRE-FT-DOT.1CT Package ID…" at bounding box center [804, 216] width 1464 height 272
type input "0"
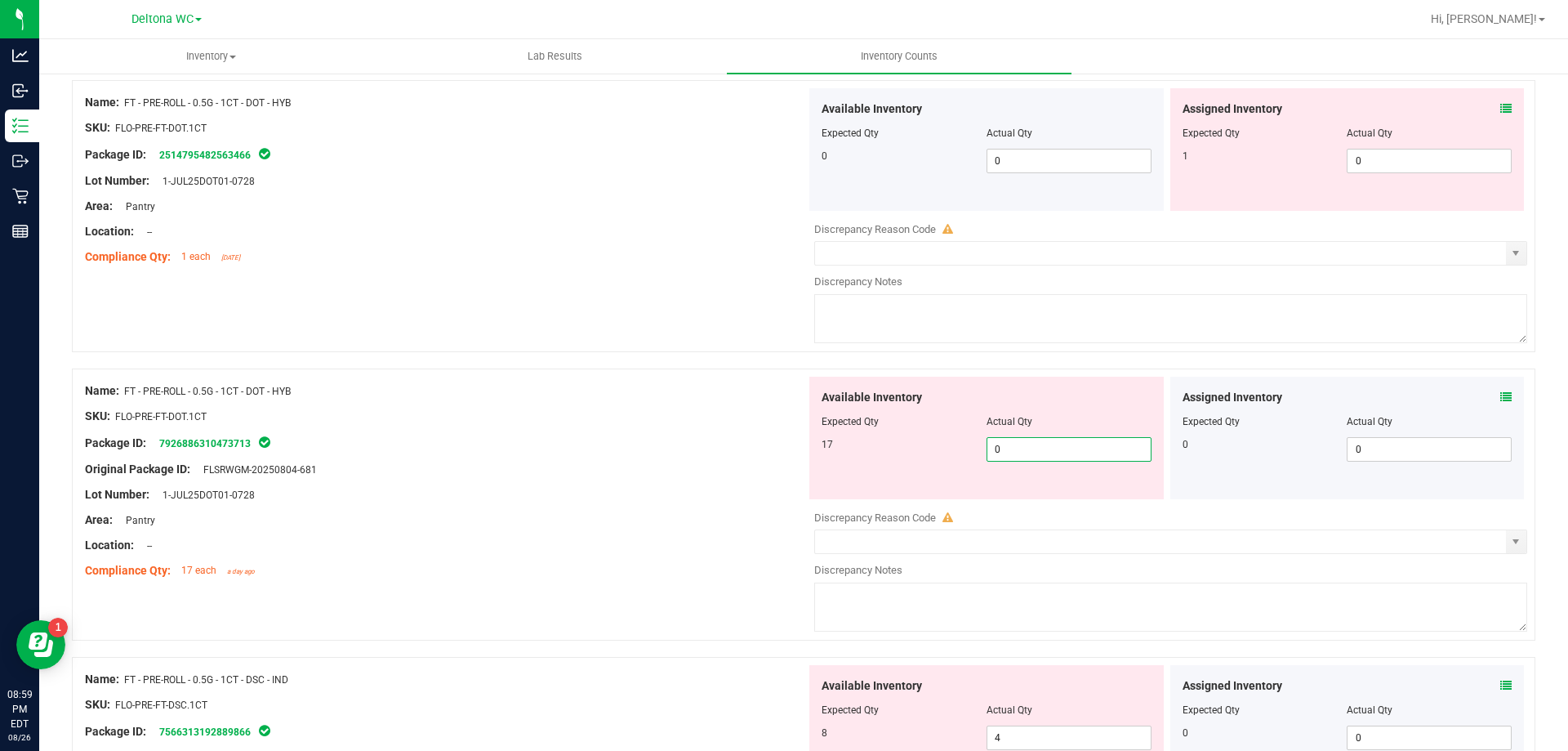
drag, startPoint x: 1017, startPoint y: 440, endPoint x: 759, endPoint y: 456, distance: 258.5
click at [760, 455] on div "Name: FT - PRE-ROLL - 0.5G - 1CT - DOT - HYB SKU: FLO-PRE-FT-DOT.1CT Package ID…" at bounding box center [804, 504] width 1464 height 272
type input "17"
drag, startPoint x: 643, startPoint y: 361, endPoint x: 685, endPoint y: 418, distance: 70.8
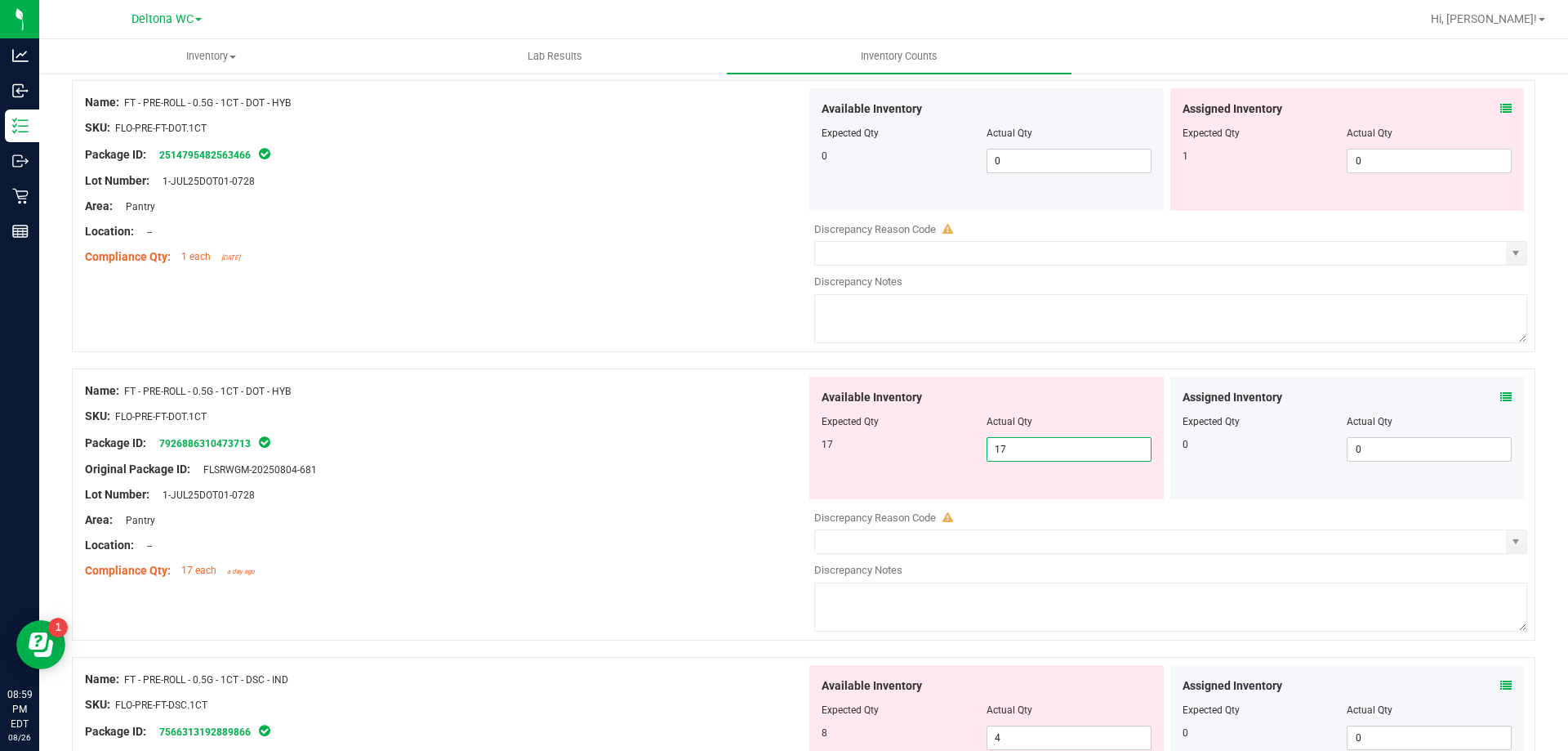
click at [647, 361] on div at bounding box center [804, 360] width 1464 height 16
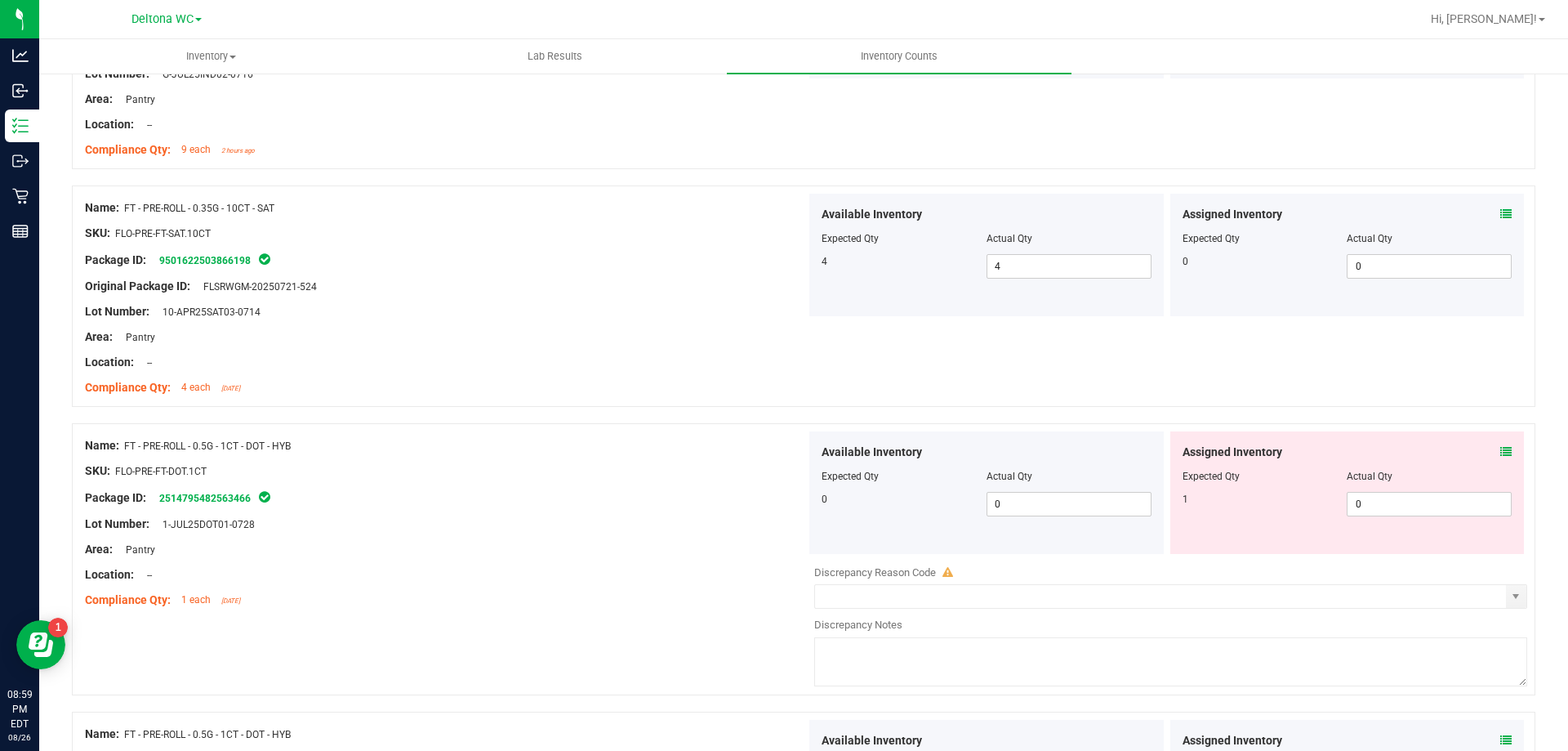
scroll to position [490, 0]
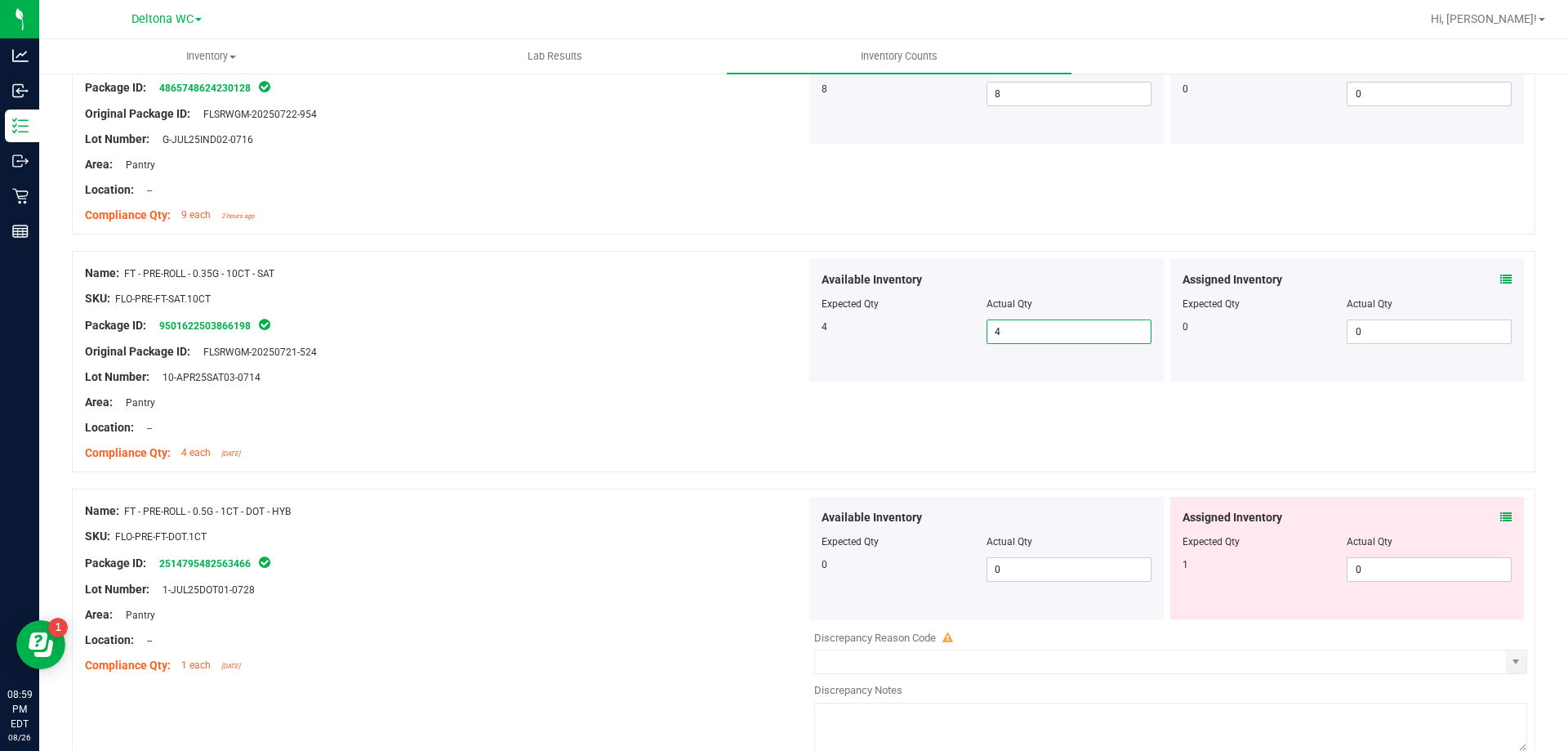
drag, startPoint x: 984, startPoint y: 321, endPoint x: 965, endPoint y: 319, distance: 19.1
click at [965, 319] on div "4 4 4" at bounding box center [987, 331] width 330 height 24
type input "6"
click at [742, 325] on div "Package ID: 9501622503866198" at bounding box center [446, 325] width 722 height 20
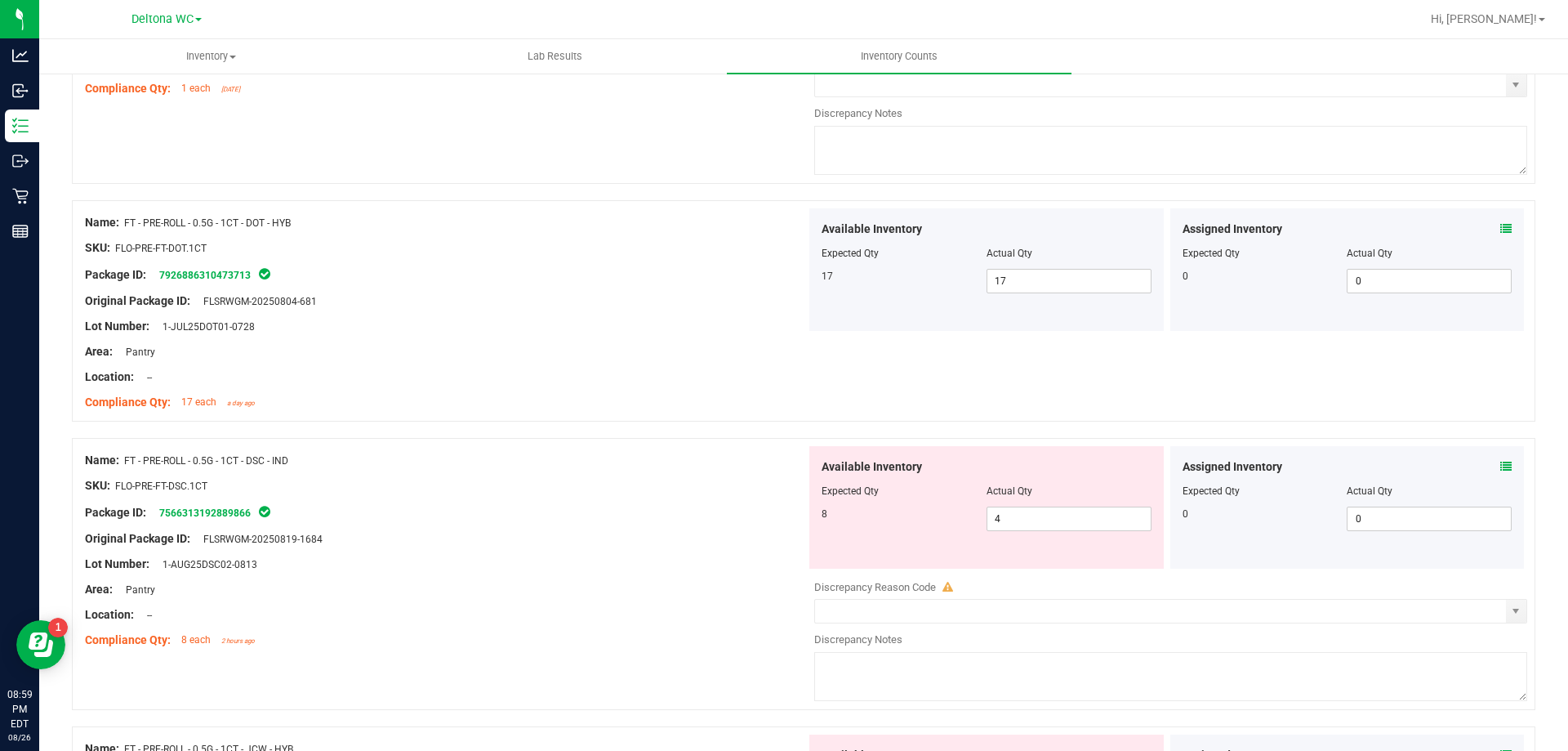
scroll to position [1144, 0]
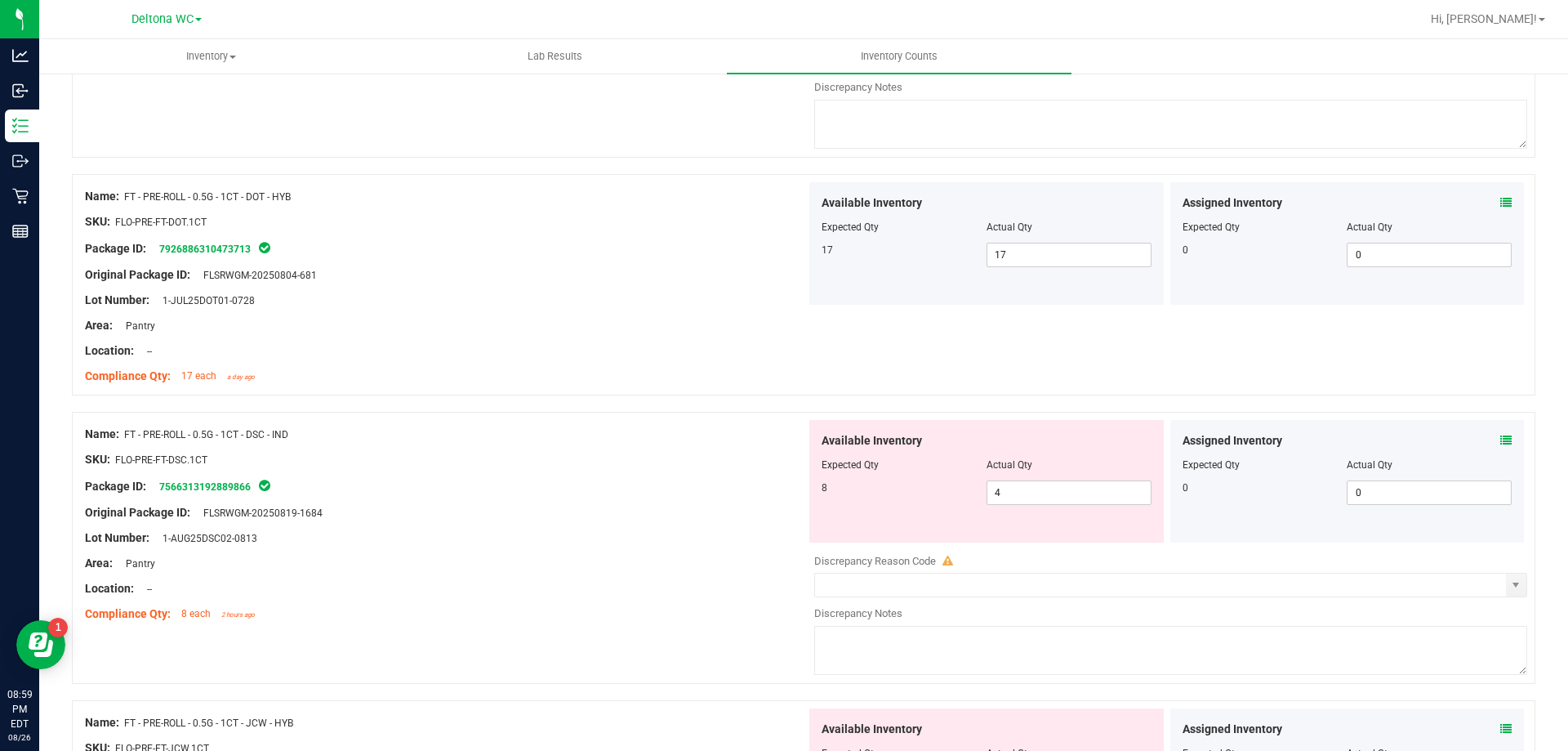
click at [1501, 436] on icon at bounding box center [1506, 440] width 11 height 11
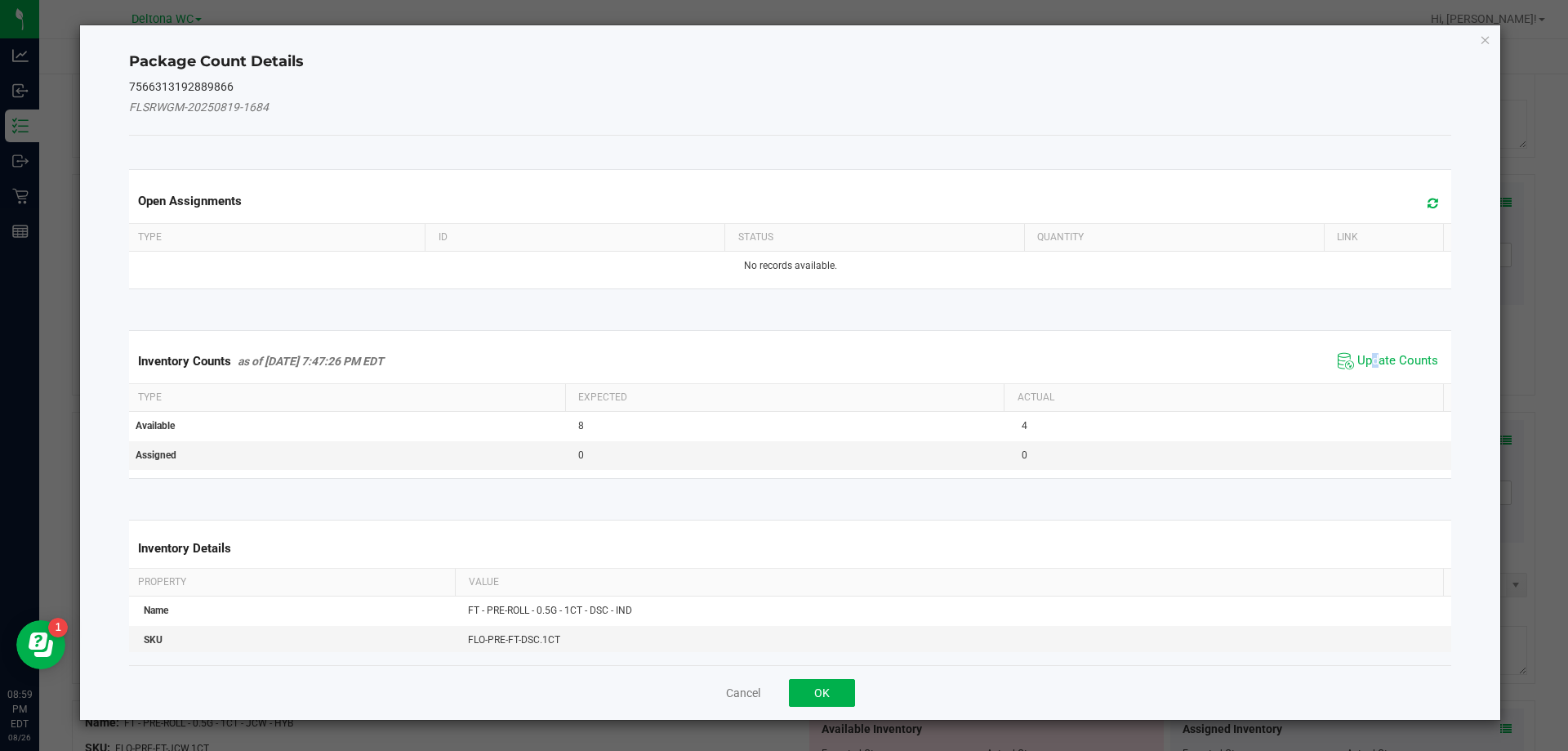
click at [1364, 379] on div "Inventory Counts as of Aug 26, 2025 7:47:26 PM EDT Update Counts" at bounding box center [790, 360] width 1330 height 44
click at [1364, 373] on div "Inventory Counts as of Aug 26, 2025 7:47:26 PM EDT Update Counts" at bounding box center [790, 360] width 1330 height 44
drag, startPoint x: 1360, startPoint y: 360, endPoint x: 1126, endPoint y: 445, distance: 249.0
click at [1359, 360] on span "Update Counts" at bounding box center [1398, 360] width 81 height 16
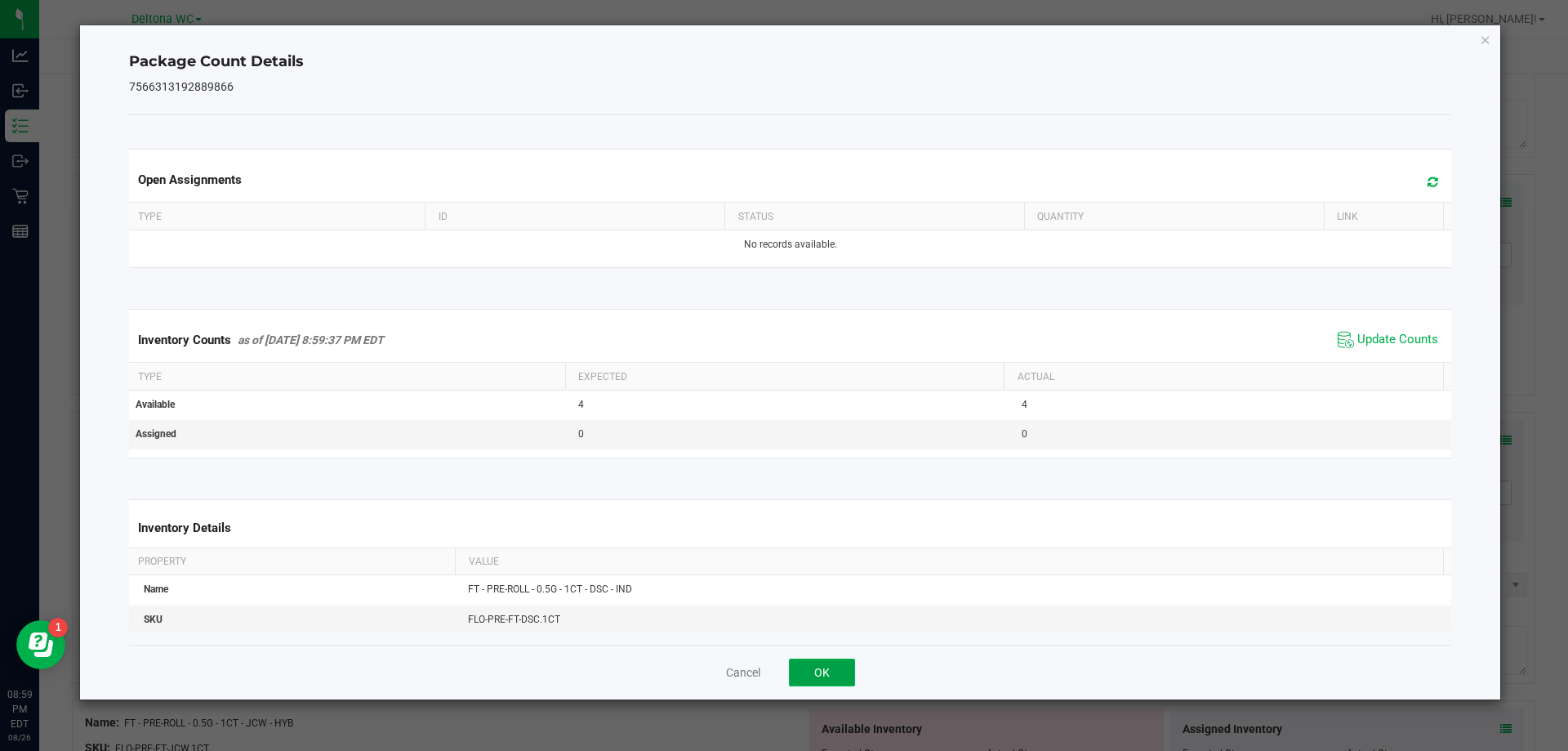
drag, startPoint x: 833, startPoint y: 668, endPoint x: 942, endPoint y: 575, distance: 143.3
click at [836, 663] on button "OK" at bounding box center [821, 672] width 66 height 28
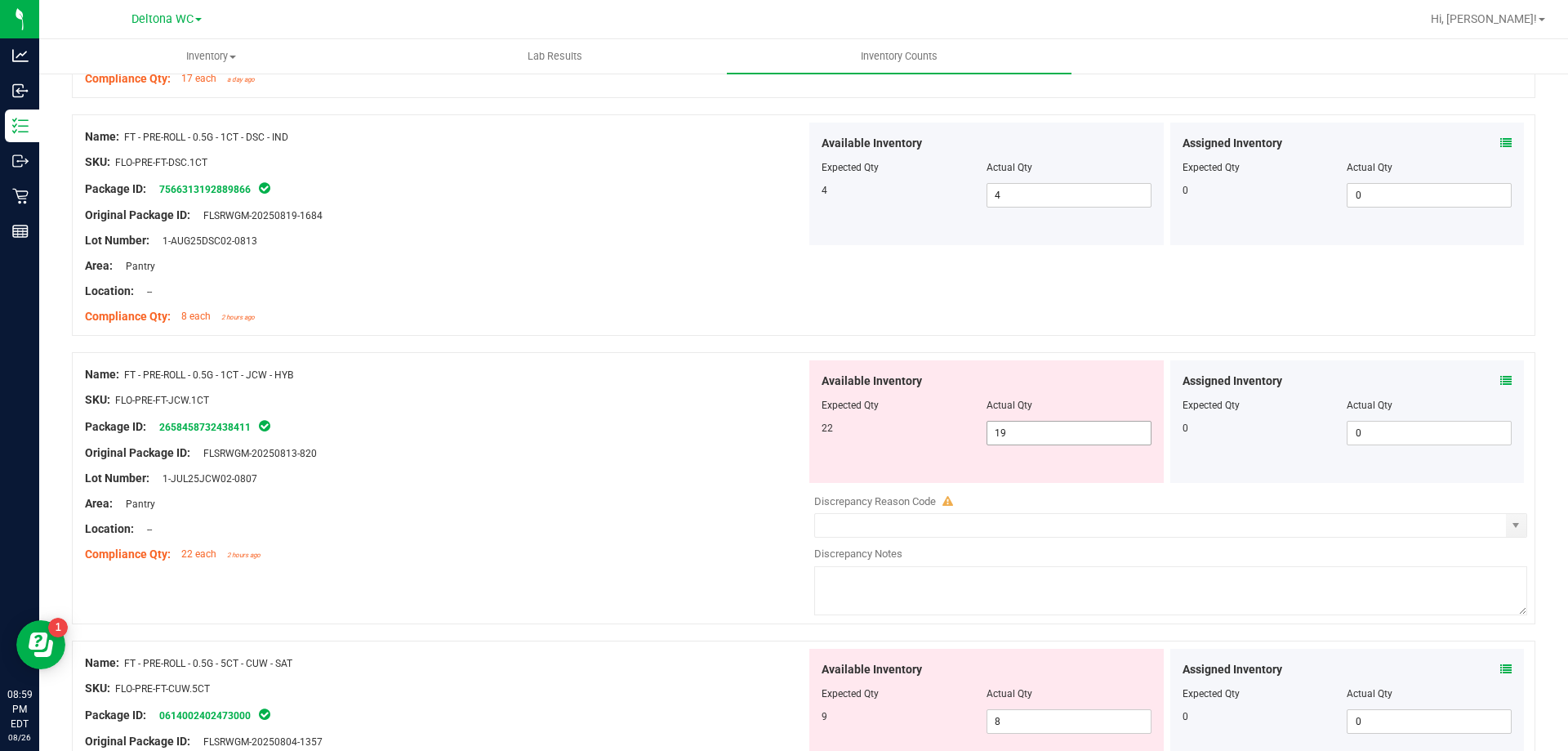
scroll to position [1552, 0]
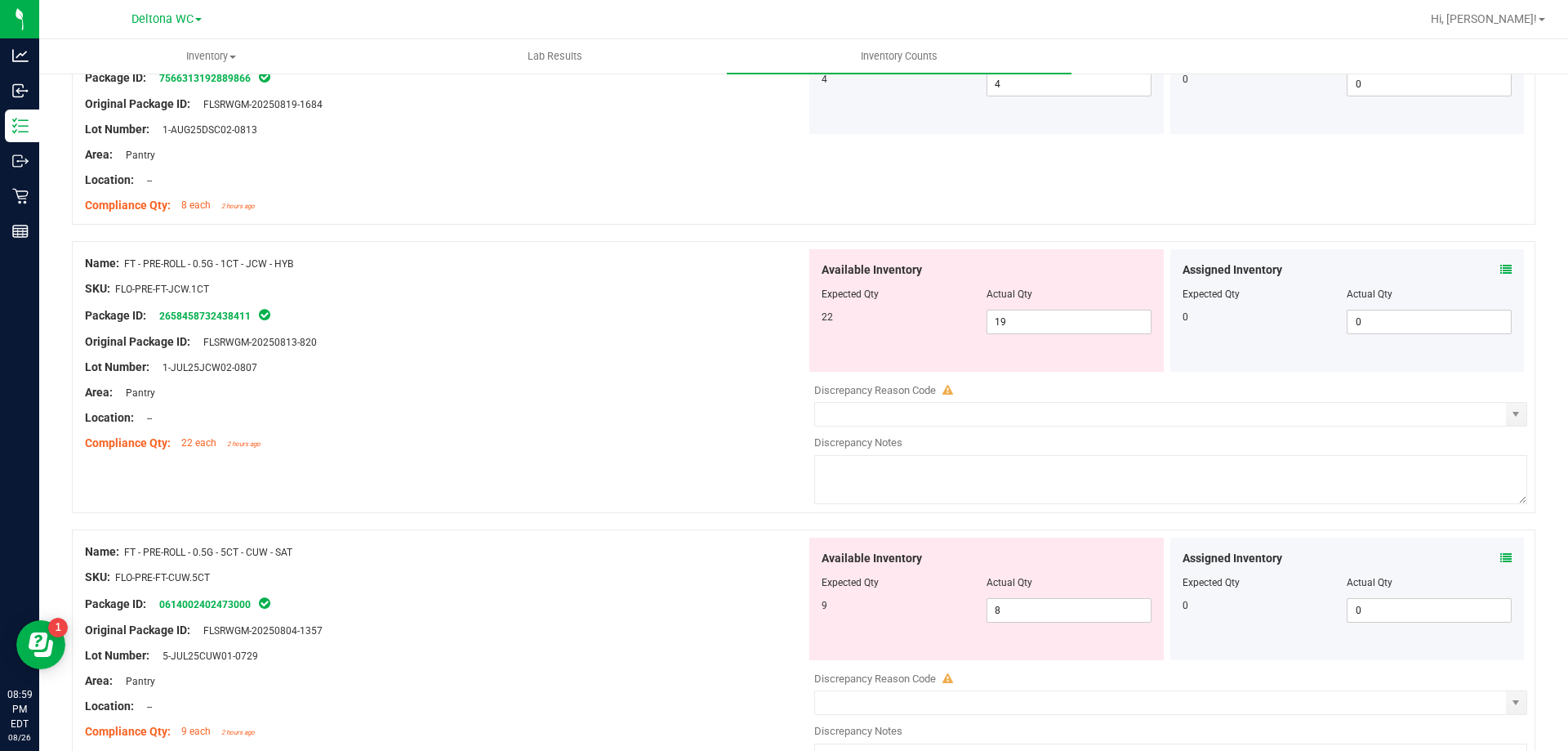
click at [1501, 277] on div "Assigned Inventory Expected Qty Actual Qty 0 0 0" at bounding box center [1348, 311] width 354 height 122
click at [1501, 271] on icon at bounding box center [1506, 269] width 11 height 11
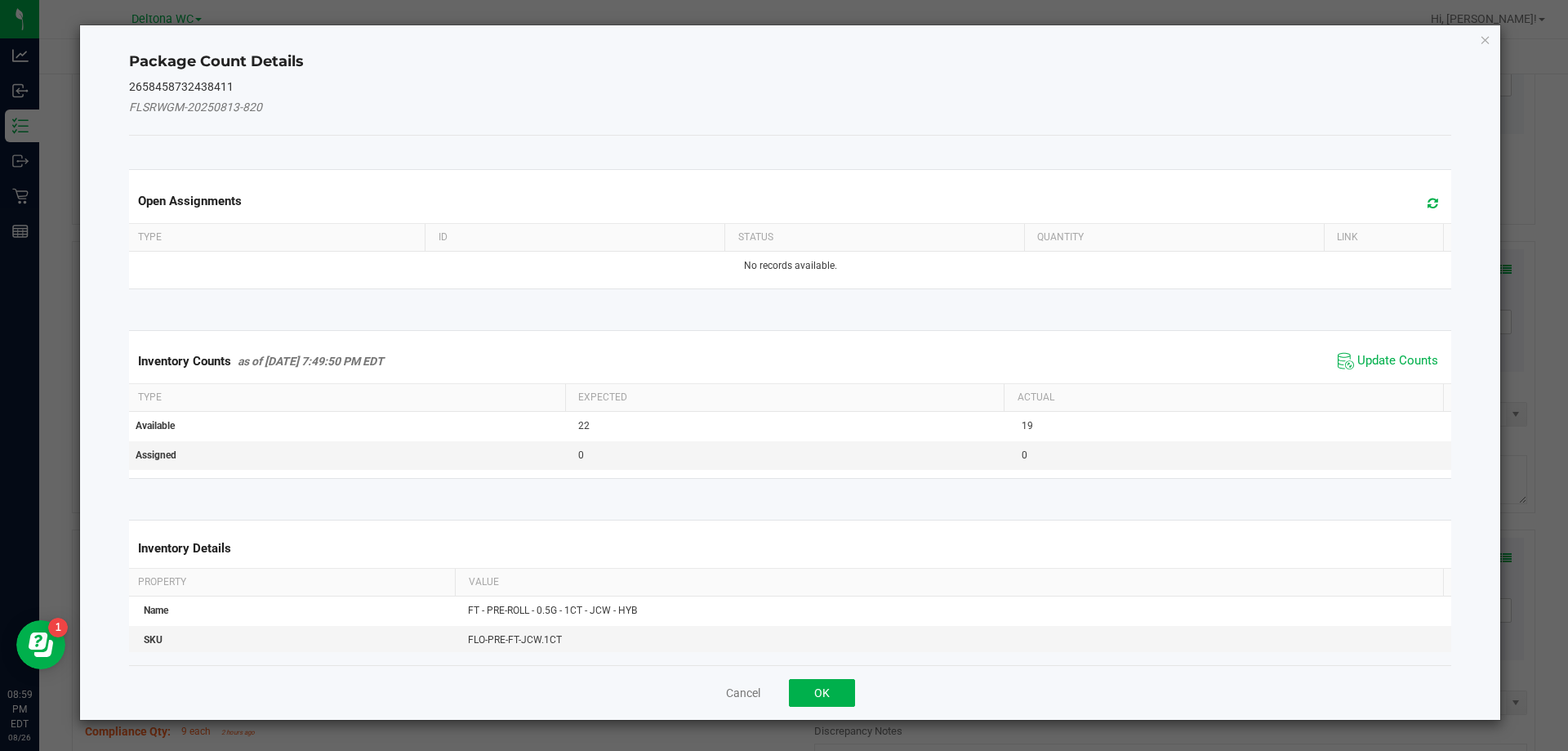
drag, startPoint x: 1384, startPoint y: 366, endPoint x: 1333, endPoint y: 380, distance: 52.9
click at [1383, 366] on span "Update Counts" at bounding box center [1398, 360] width 81 height 16
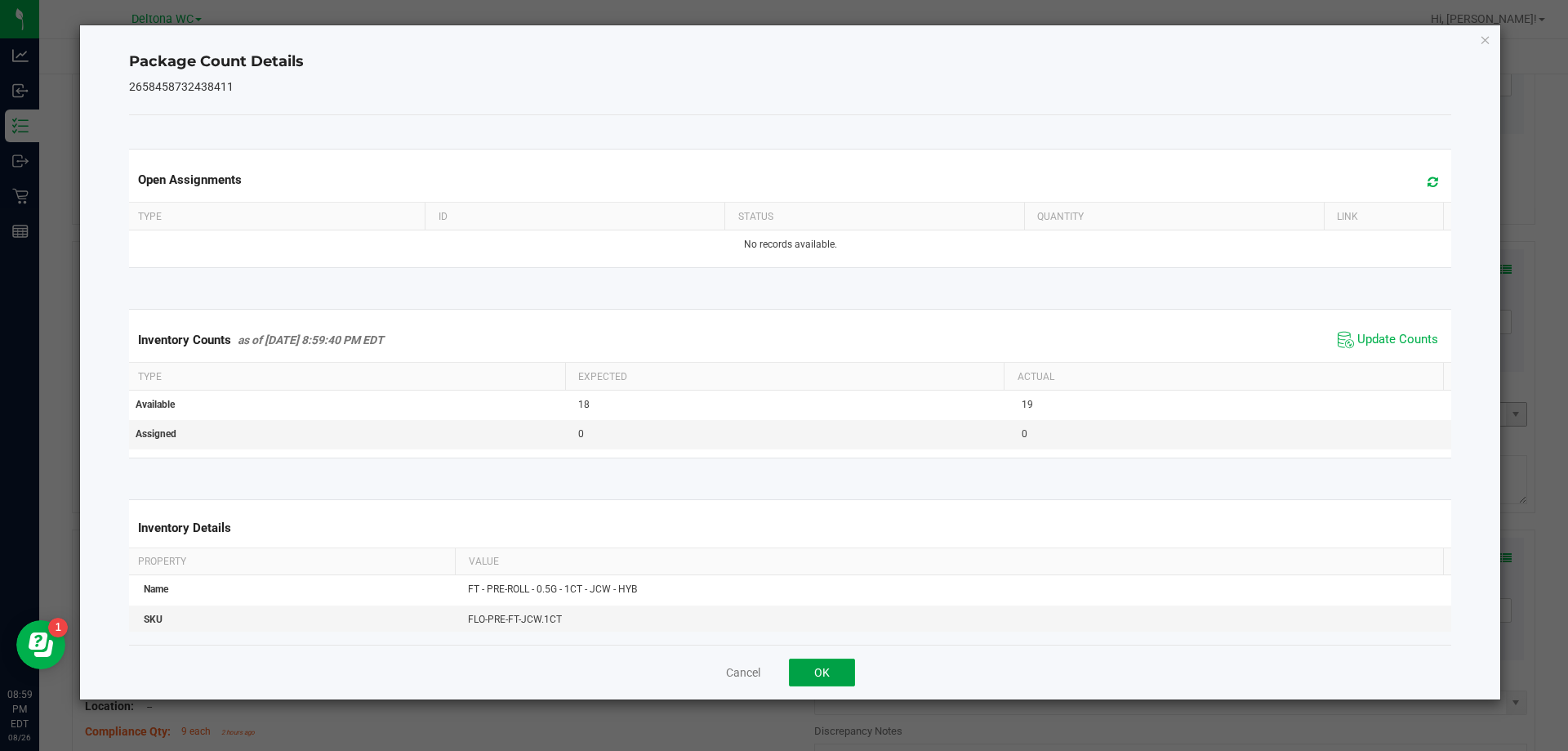
drag, startPoint x: 841, startPoint y: 668, endPoint x: 1237, endPoint y: 422, distance: 466.2
click at [845, 668] on button "OK" at bounding box center [821, 672] width 66 height 28
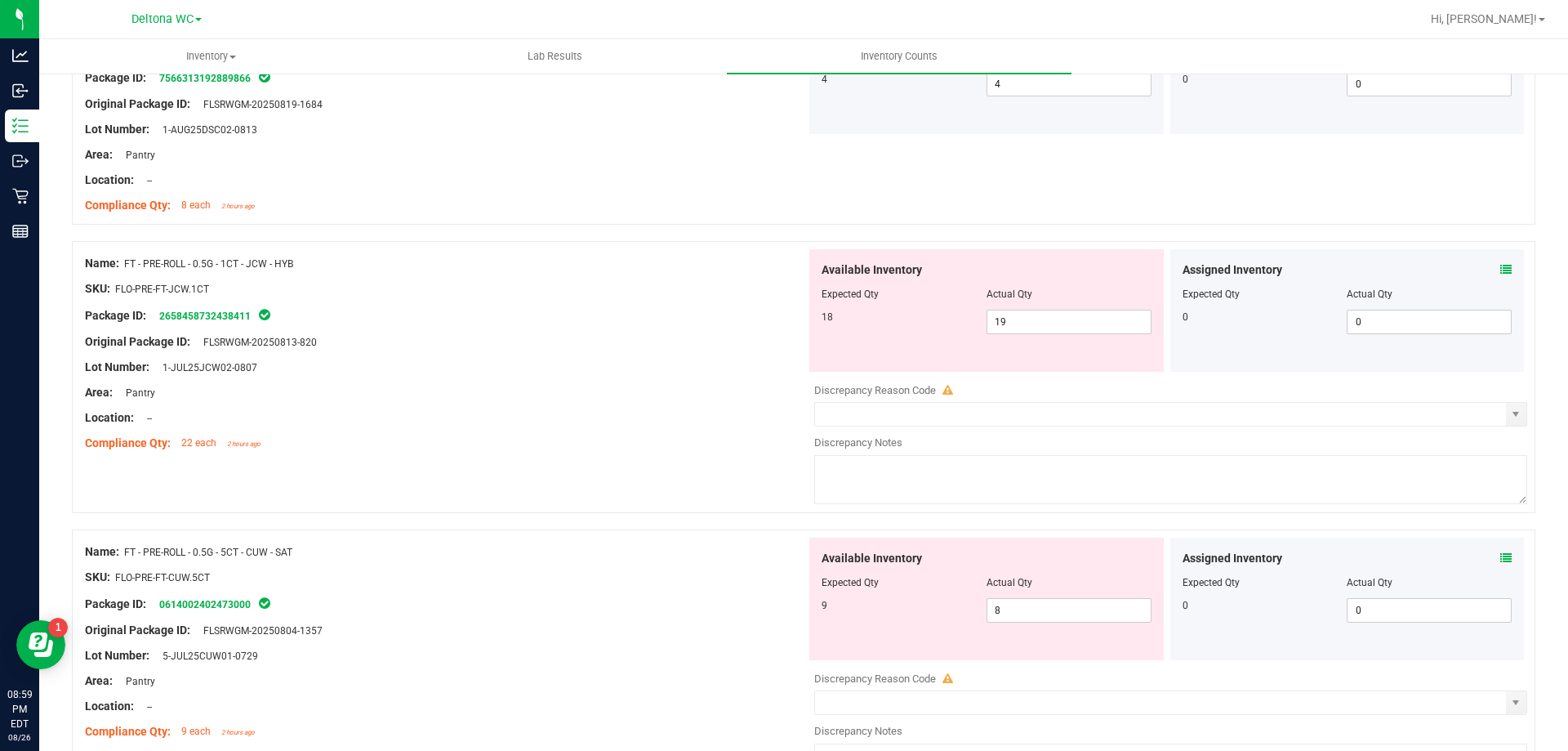
click at [1501, 560] on icon at bounding box center [1506, 557] width 11 height 11
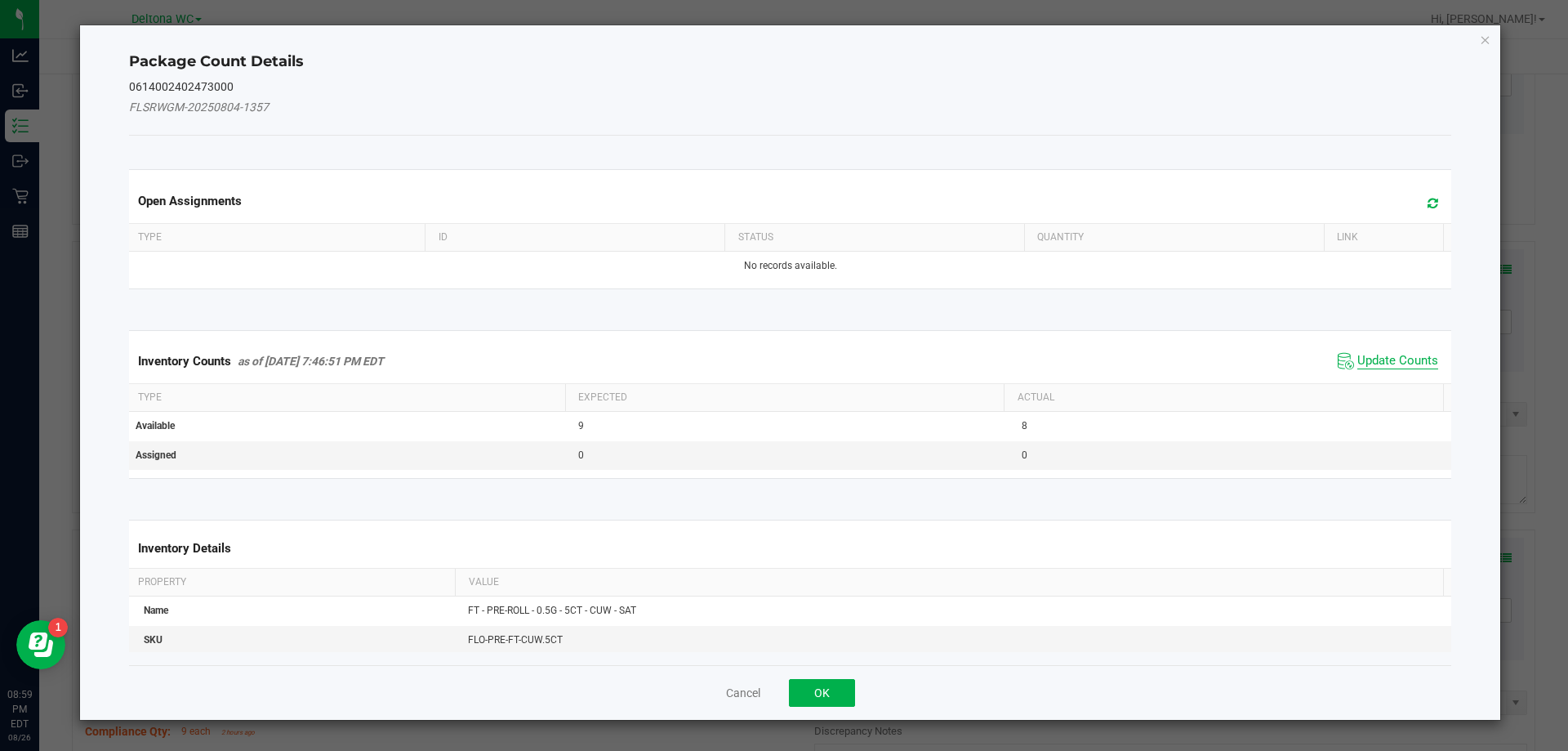
click at [1384, 360] on span "Update Counts" at bounding box center [1398, 360] width 81 height 16
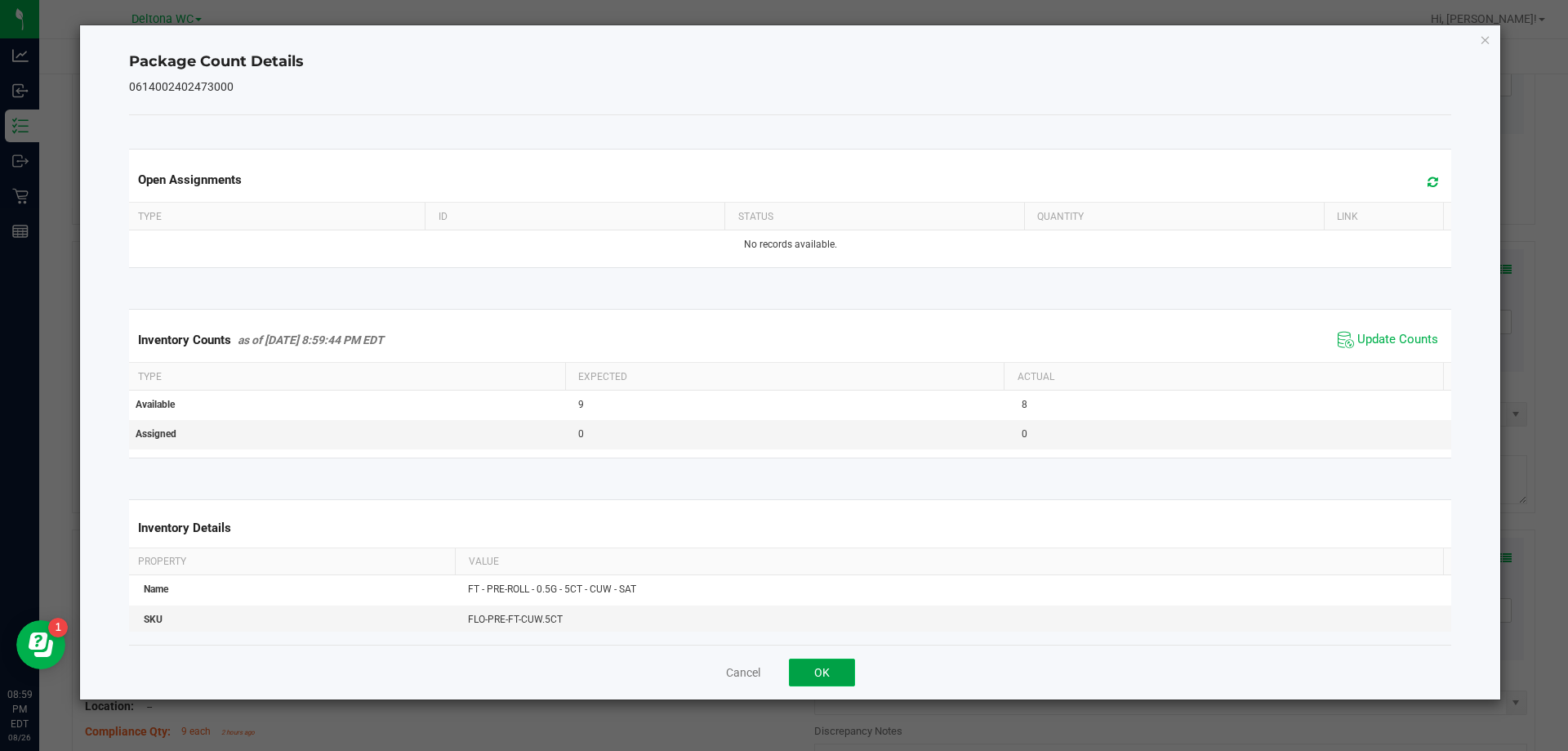
click at [809, 681] on button "OK" at bounding box center [821, 672] width 66 height 28
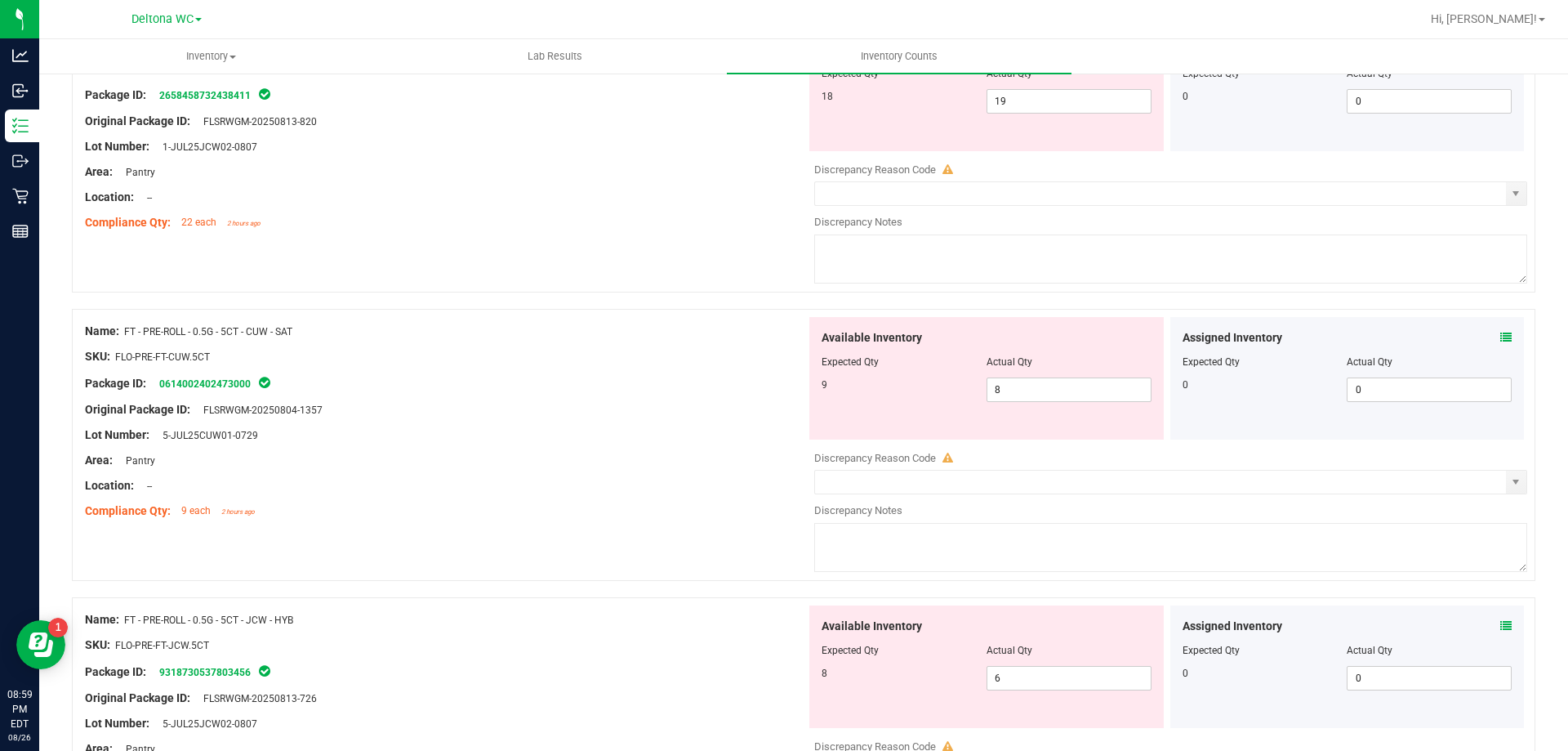
scroll to position [1879, 0]
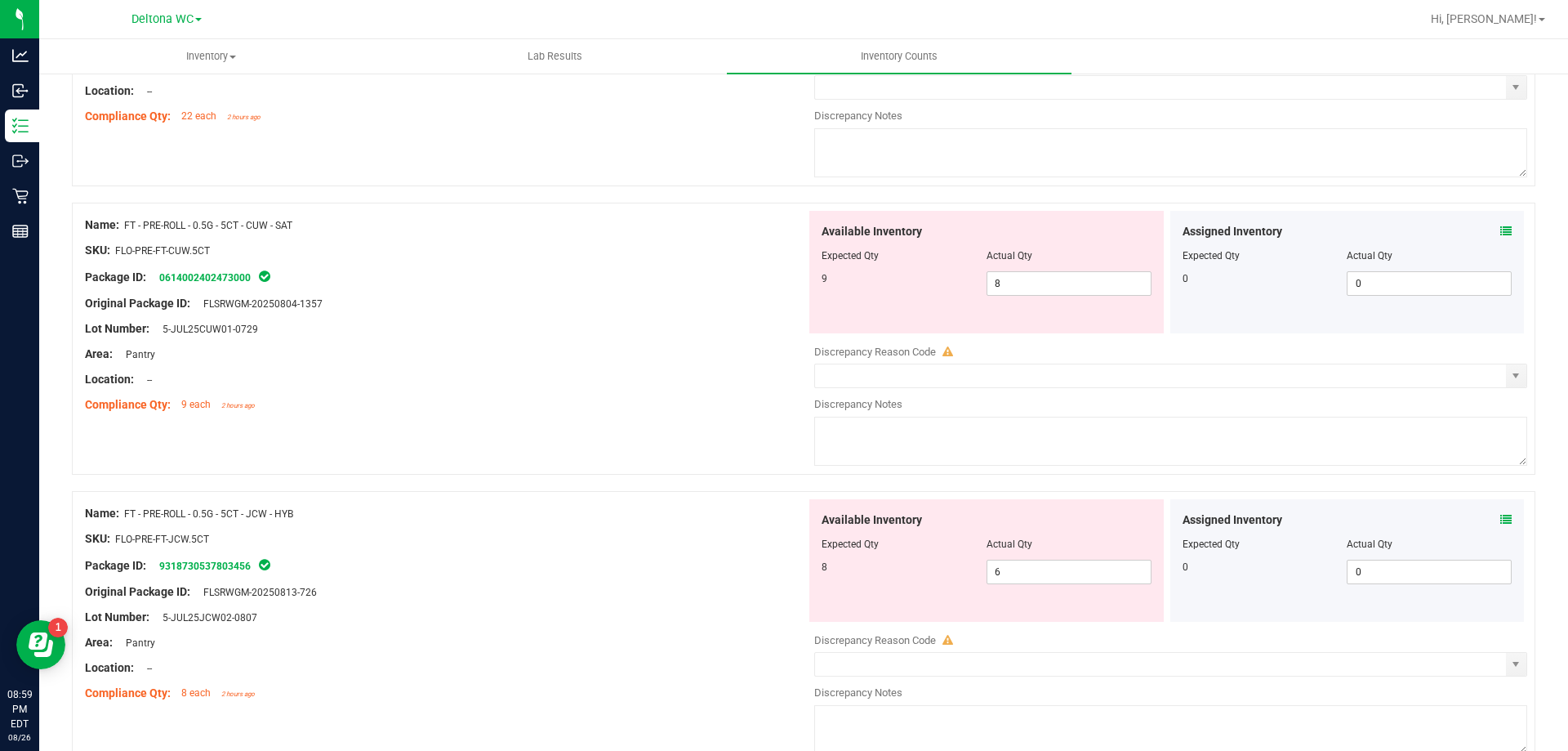
click at [1501, 515] on icon at bounding box center [1506, 519] width 11 height 11
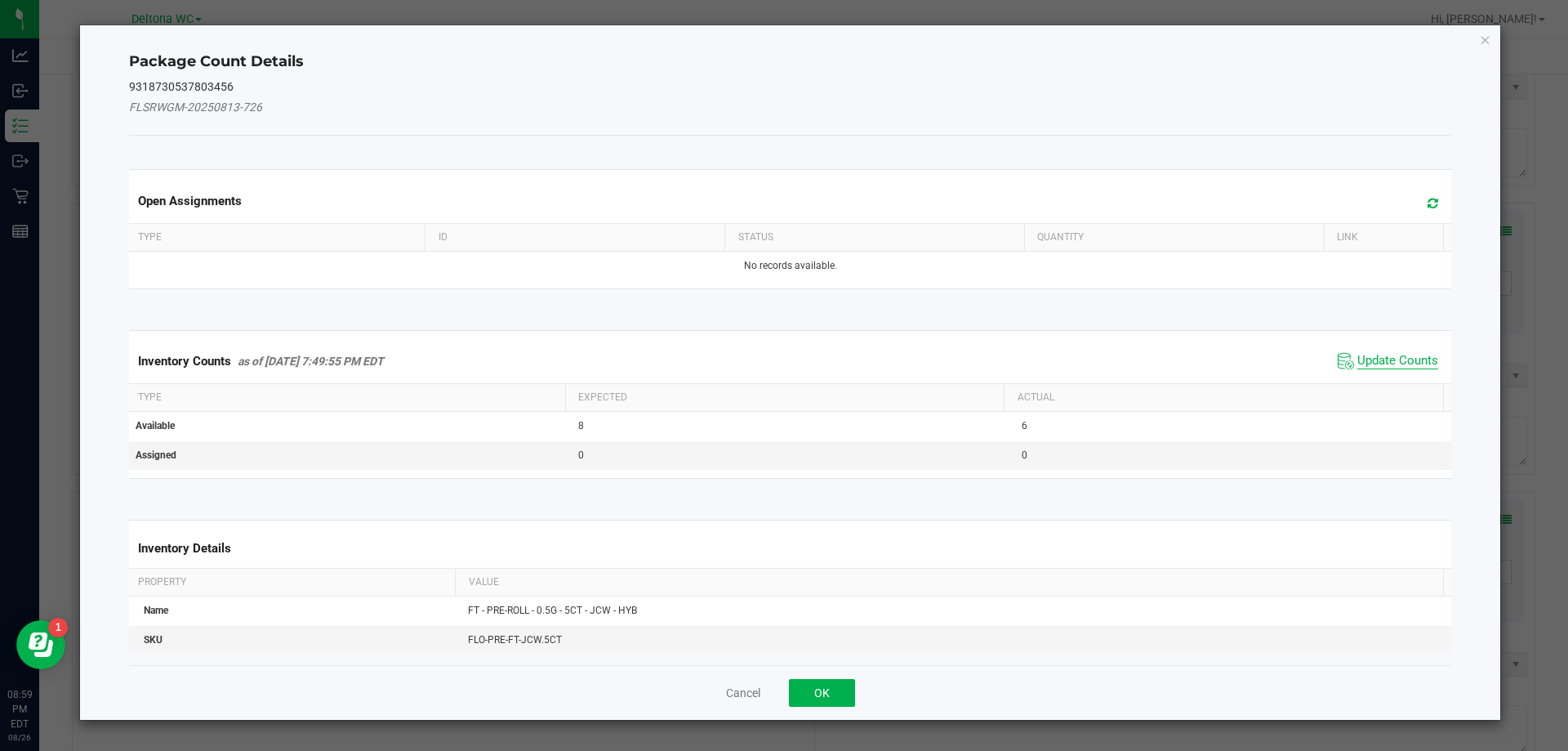
click at [1357, 366] on span "Update Counts" at bounding box center [1398, 360] width 81 height 16
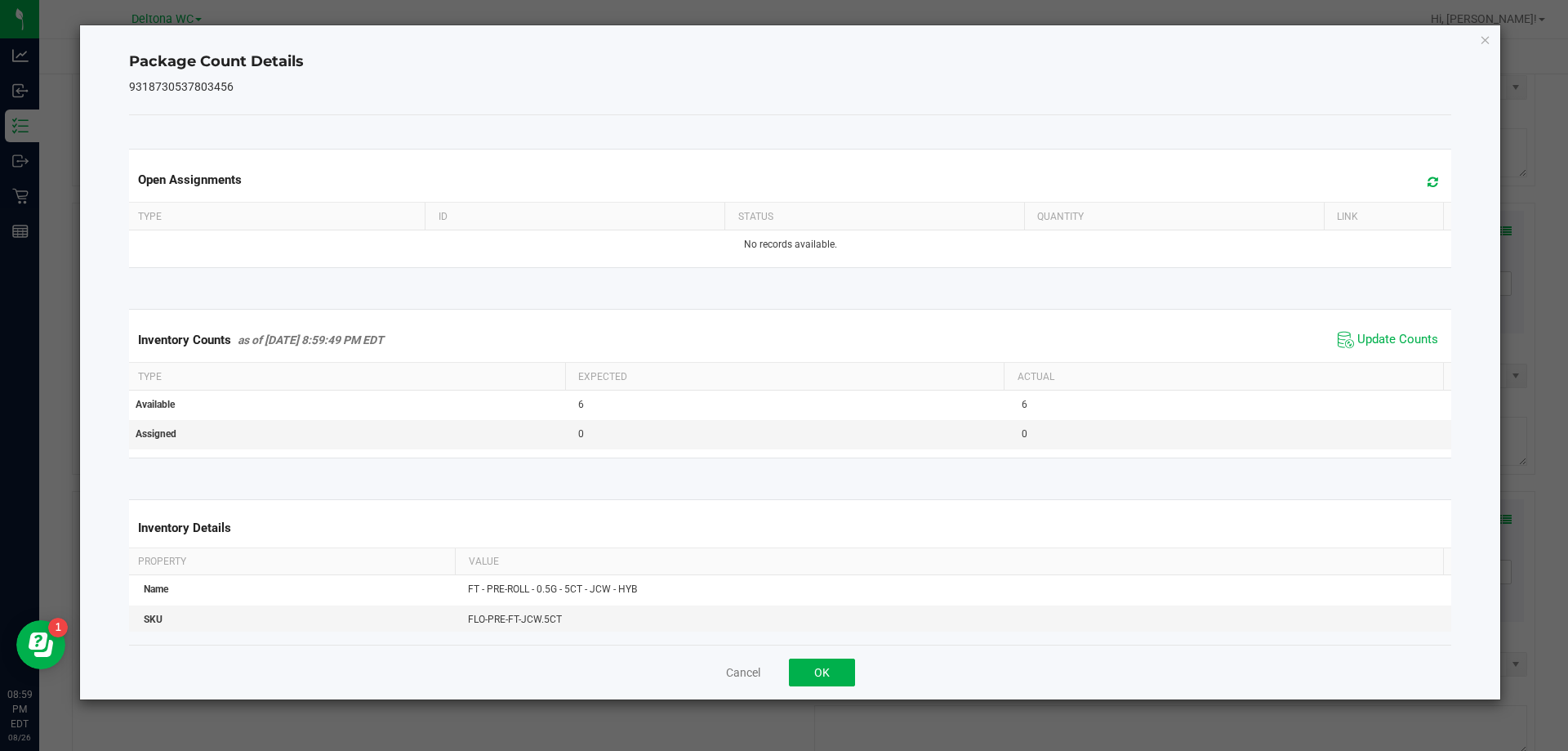
click at [836, 694] on div "Cancel OK" at bounding box center [790, 672] width 1323 height 55
drag, startPoint x: 846, startPoint y: 675, endPoint x: 863, endPoint y: 695, distance: 26.2
click at [847, 675] on button "OK" at bounding box center [821, 672] width 66 height 28
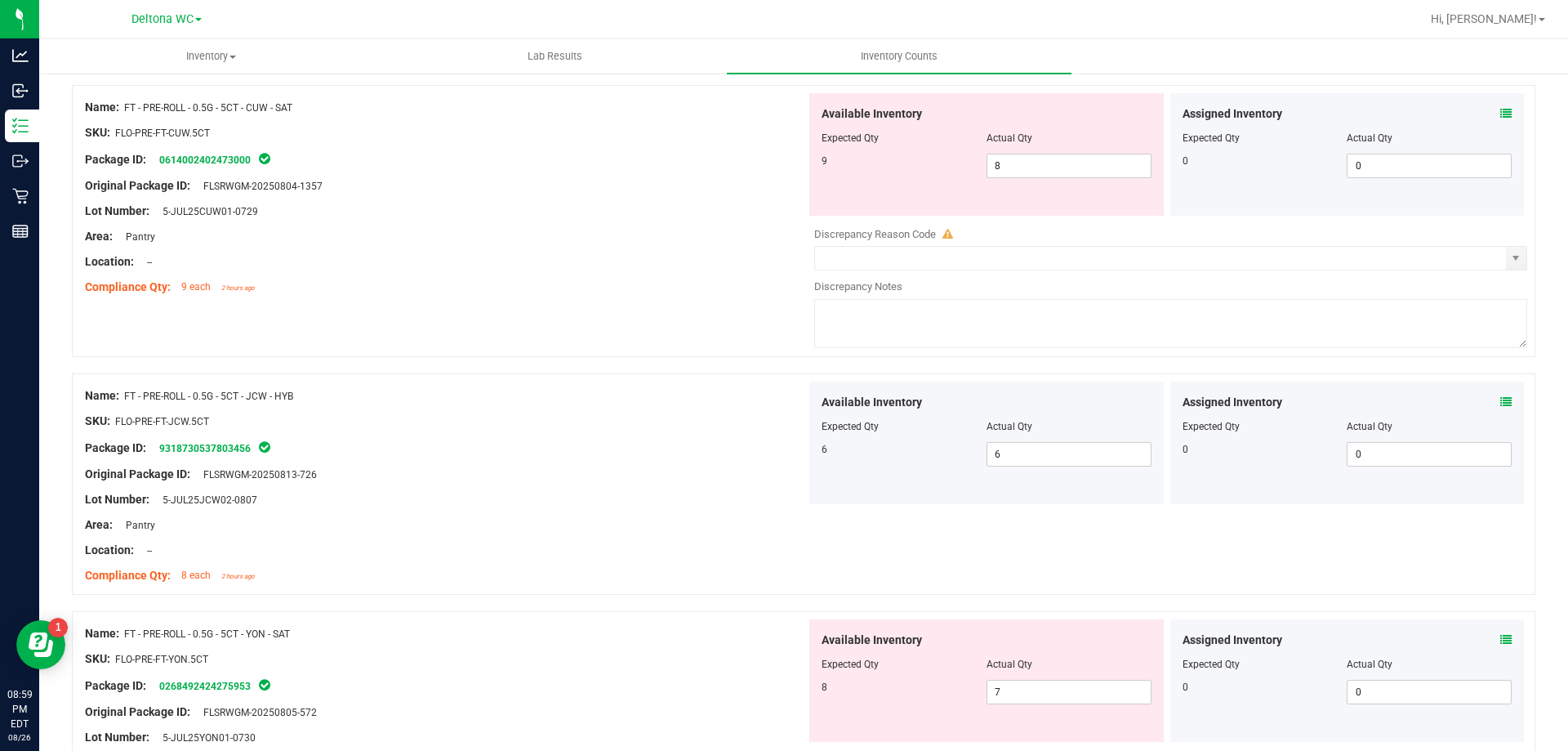
scroll to position [2206, 0]
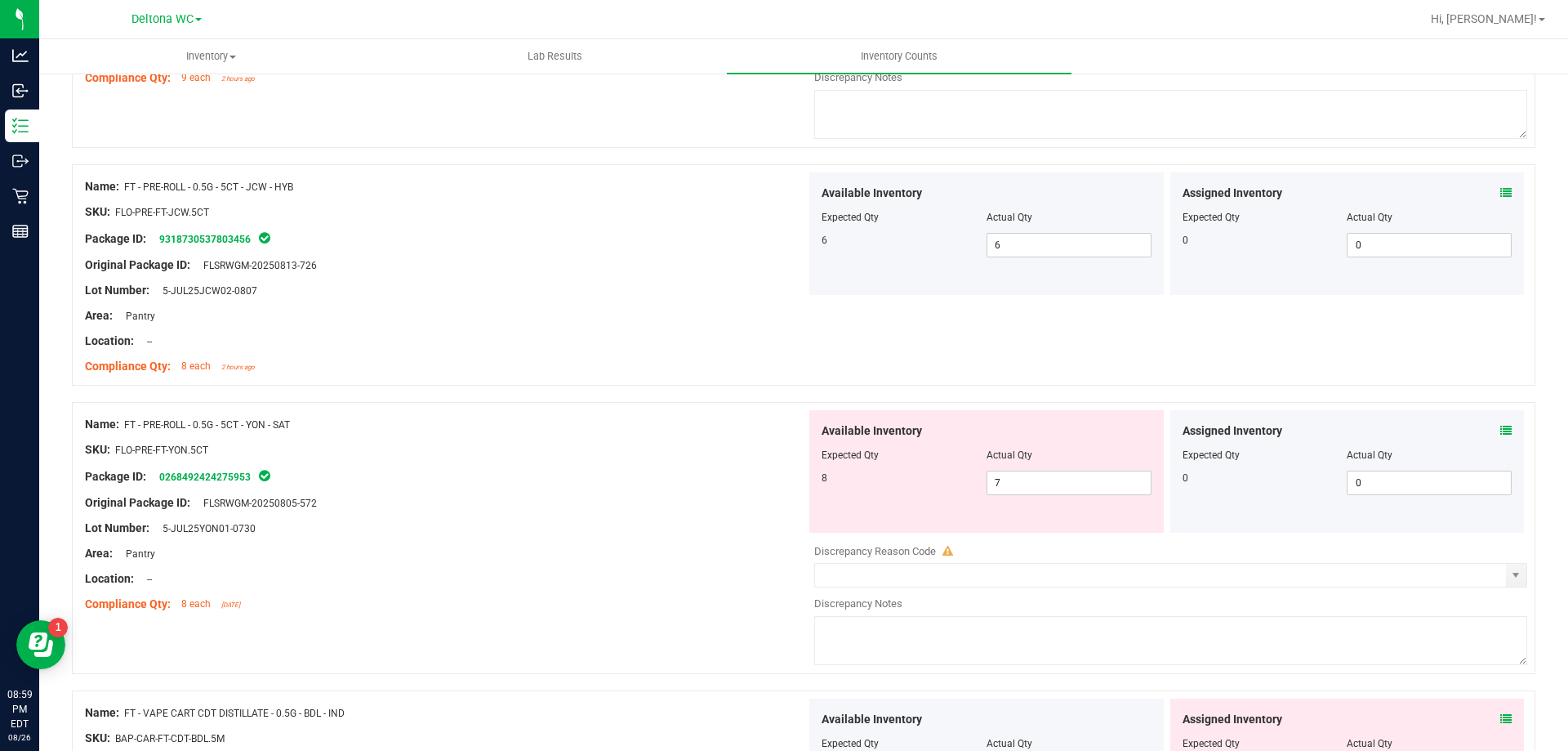
click at [1501, 428] on icon at bounding box center [1506, 430] width 11 height 11
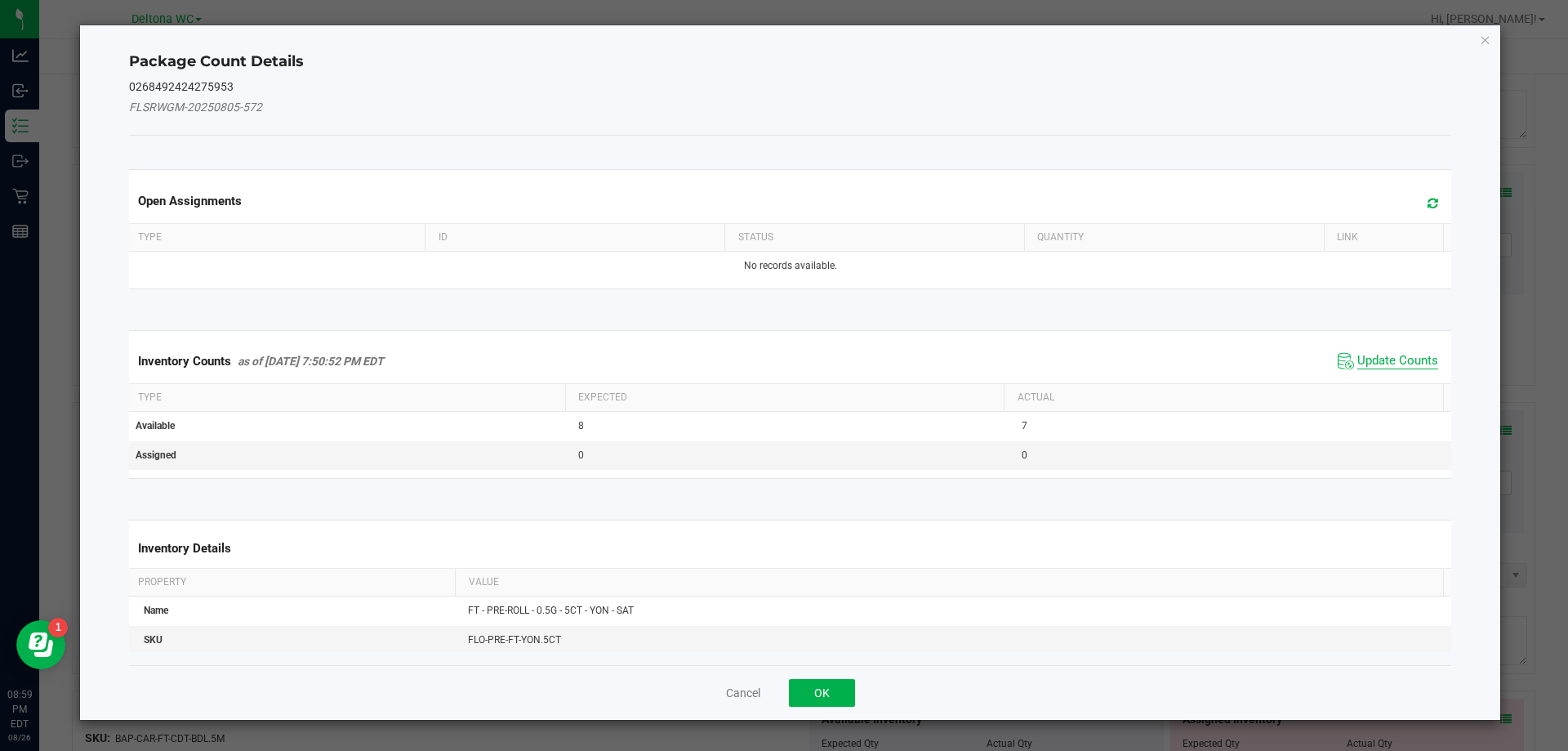
drag, startPoint x: 1403, startPoint y: 357, endPoint x: 1387, endPoint y: 361, distance: 16.5
click at [1403, 356] on span "Update Counts" at bounding box center [1398, 360] width 81 height 16
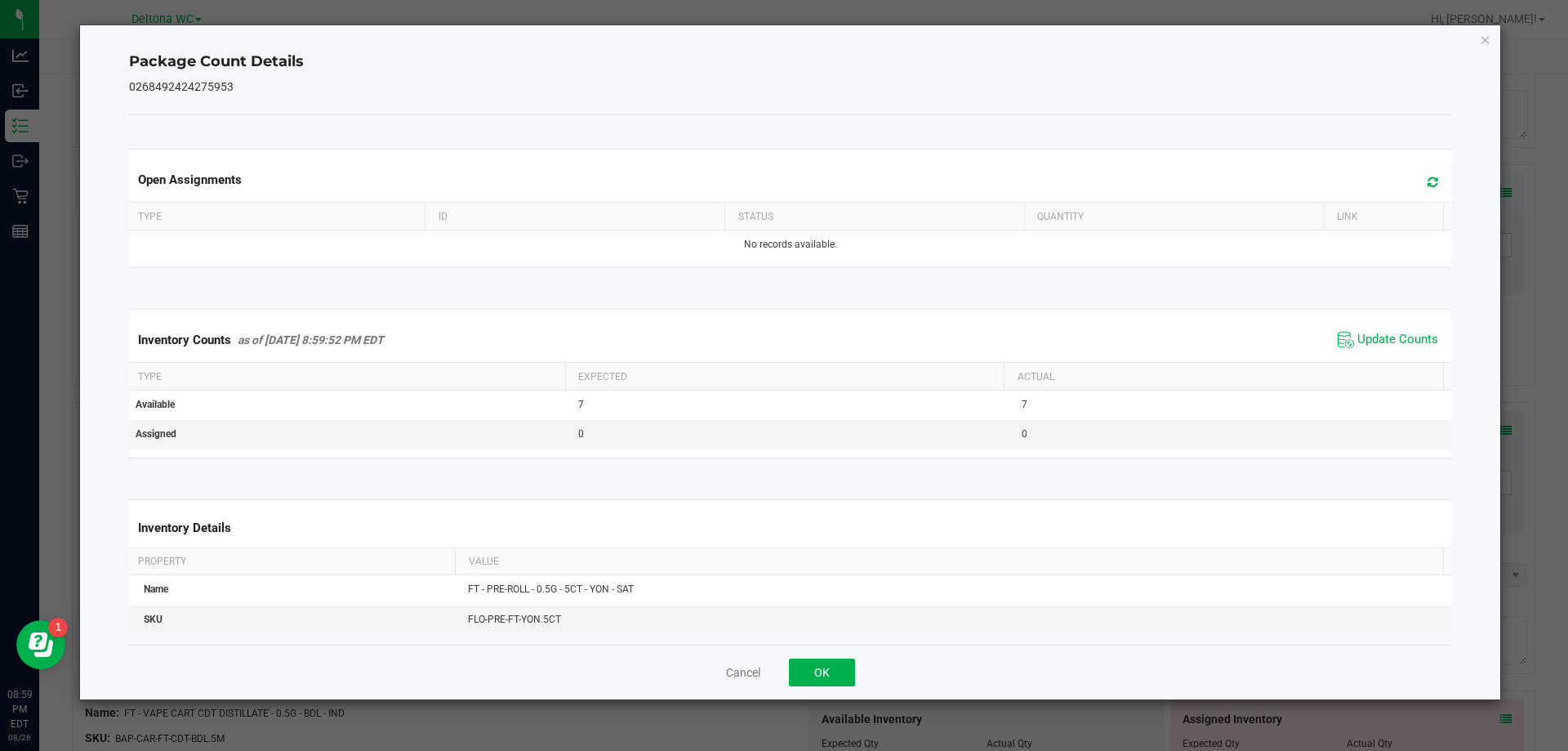
click at [827, 693] on div "Cancel OK" at bounding box center [790, 672] width 1323 height 55
drag, startPoint x: 831, startPoint y: 684, endPoint x: 887, endPoint y: 663, distance: 59.8
click at [833, 683] on button "OK" at bounding box center [821, 672] width 66 height 28
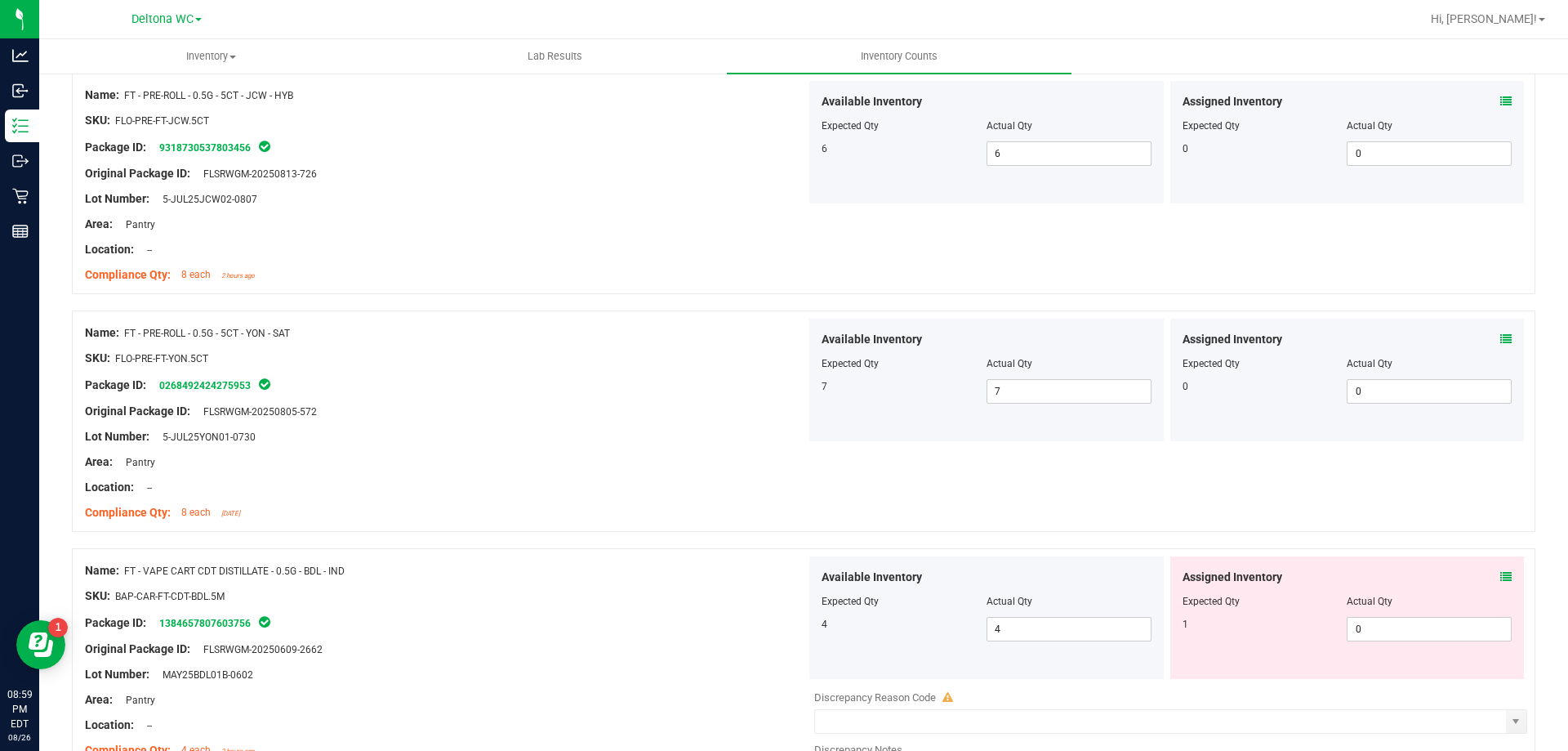
scroll to position [2533, 0]
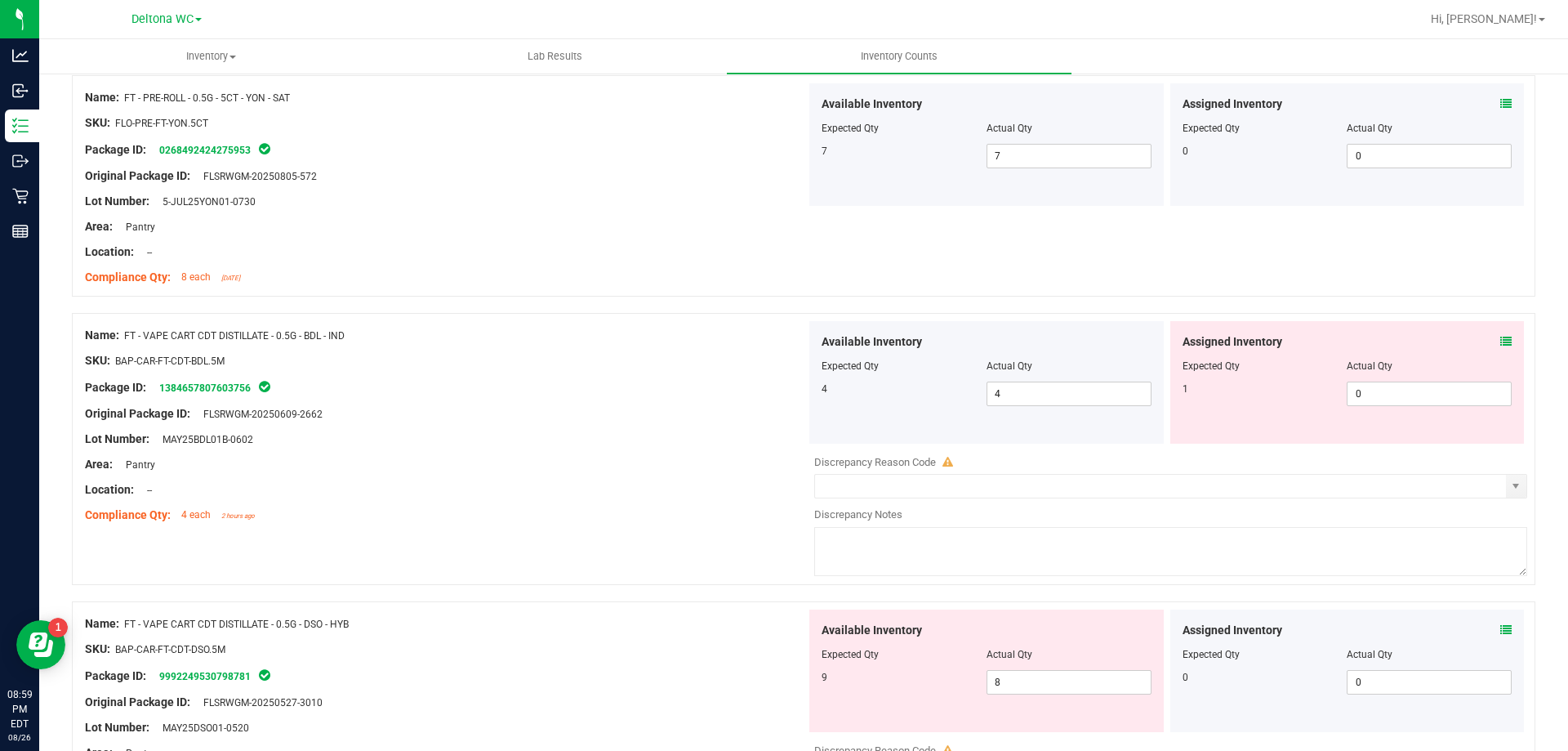
click at [1501, 338] on icon at bounding box center [1506, 341] width 11 height 11
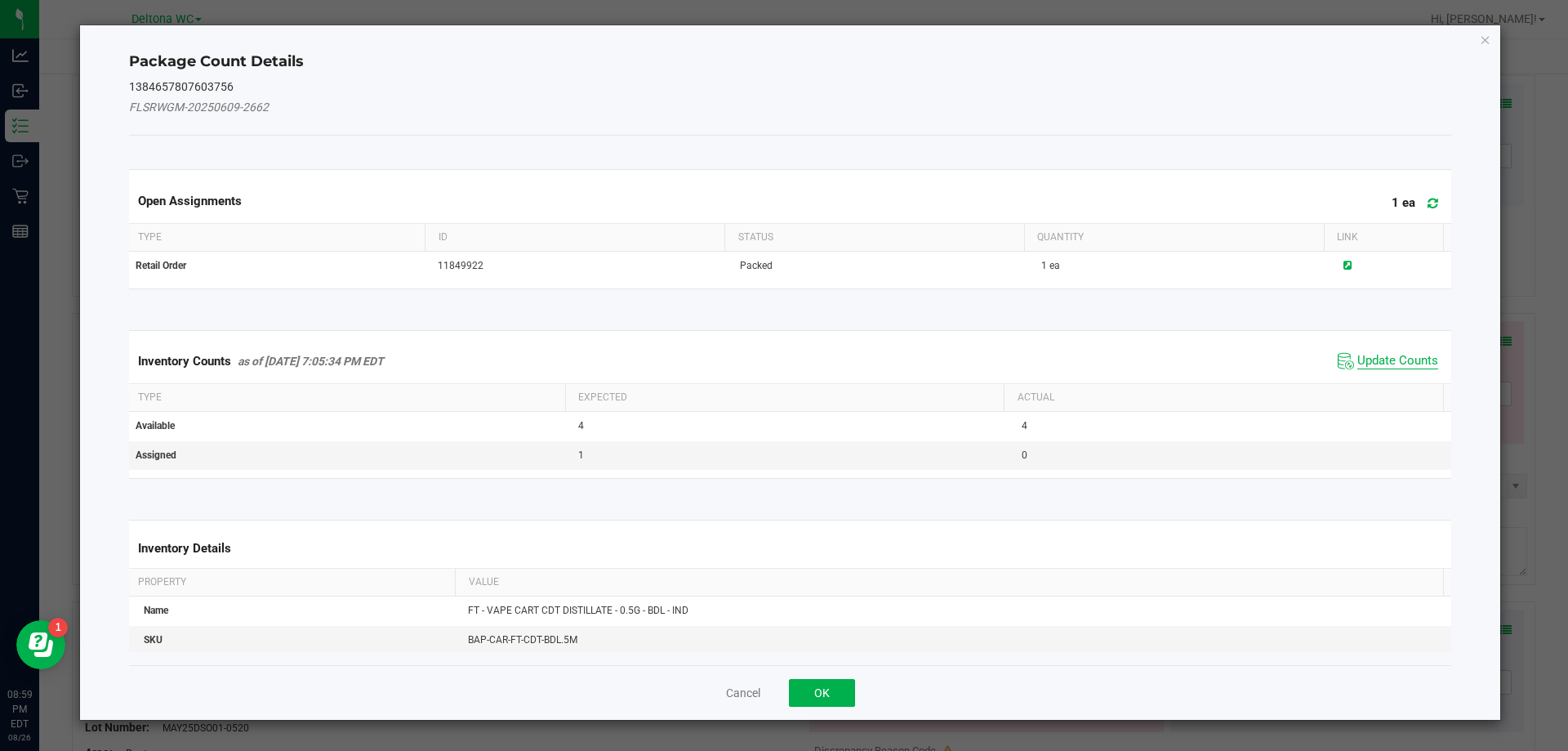
click at [1404, 358] on span "Update Counts" at bounding box center [1398, 360] width 81 height 16
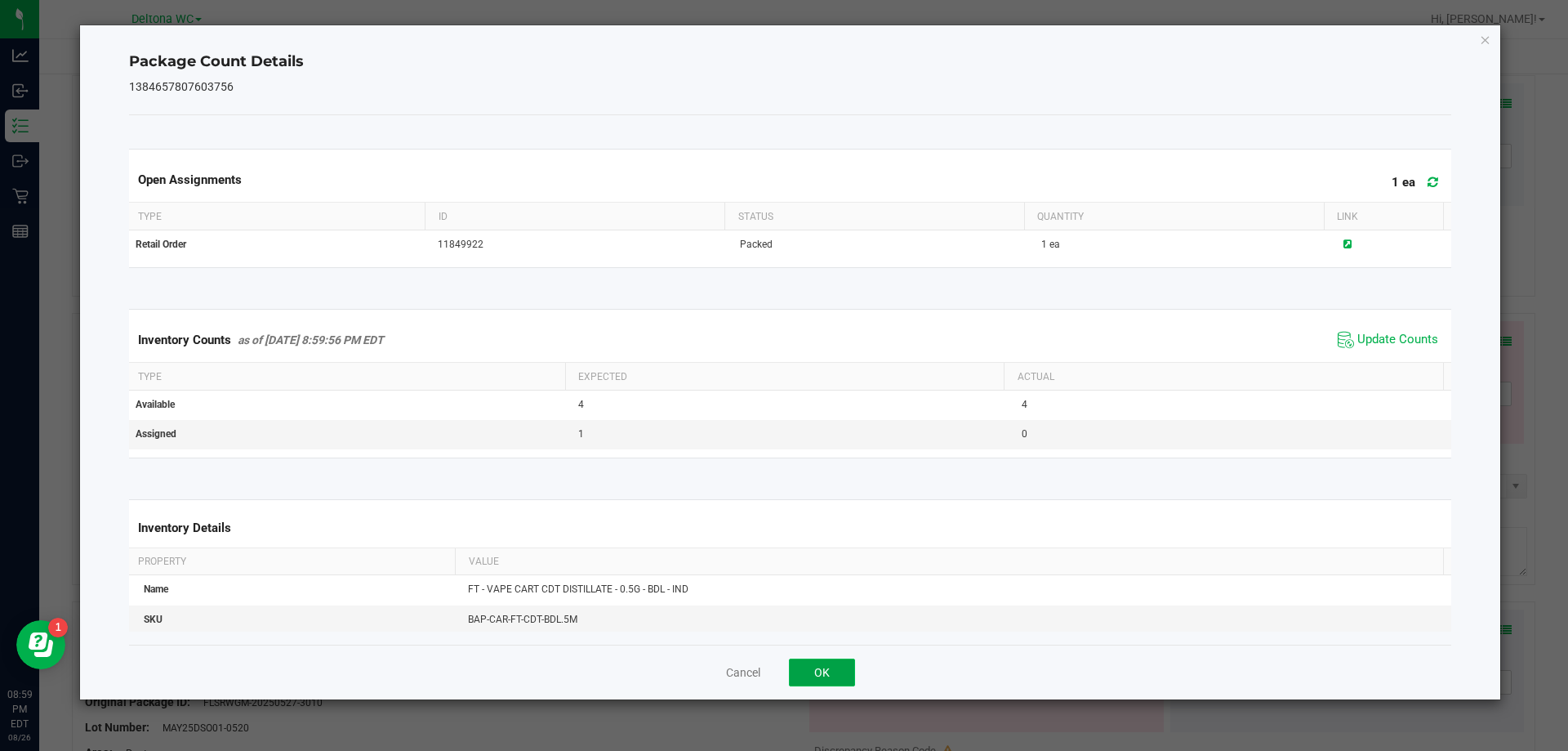
click at [821, 658] on button "OK" at bounding box center [821, 672] width 66 height 28
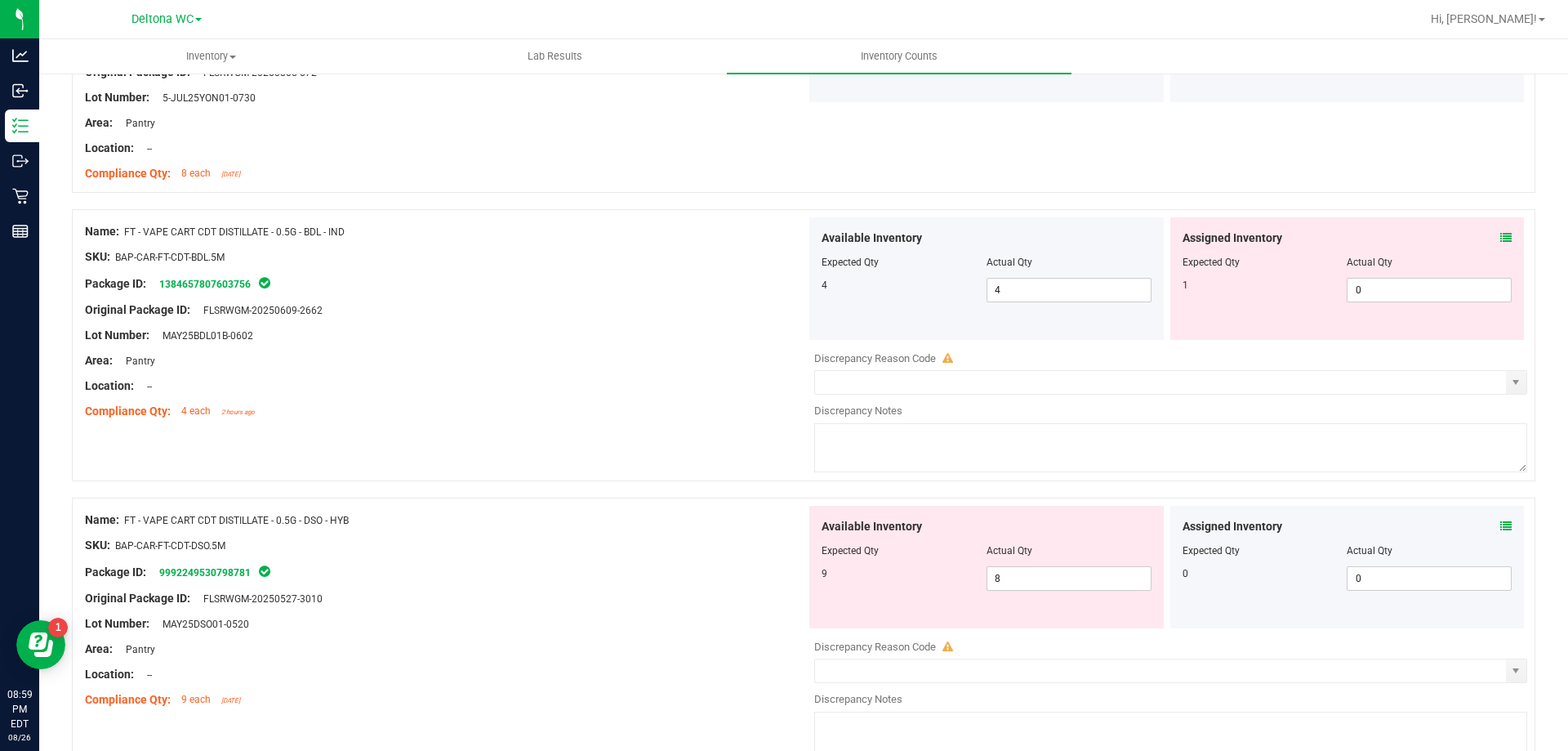
scroll to position [2778, 0]
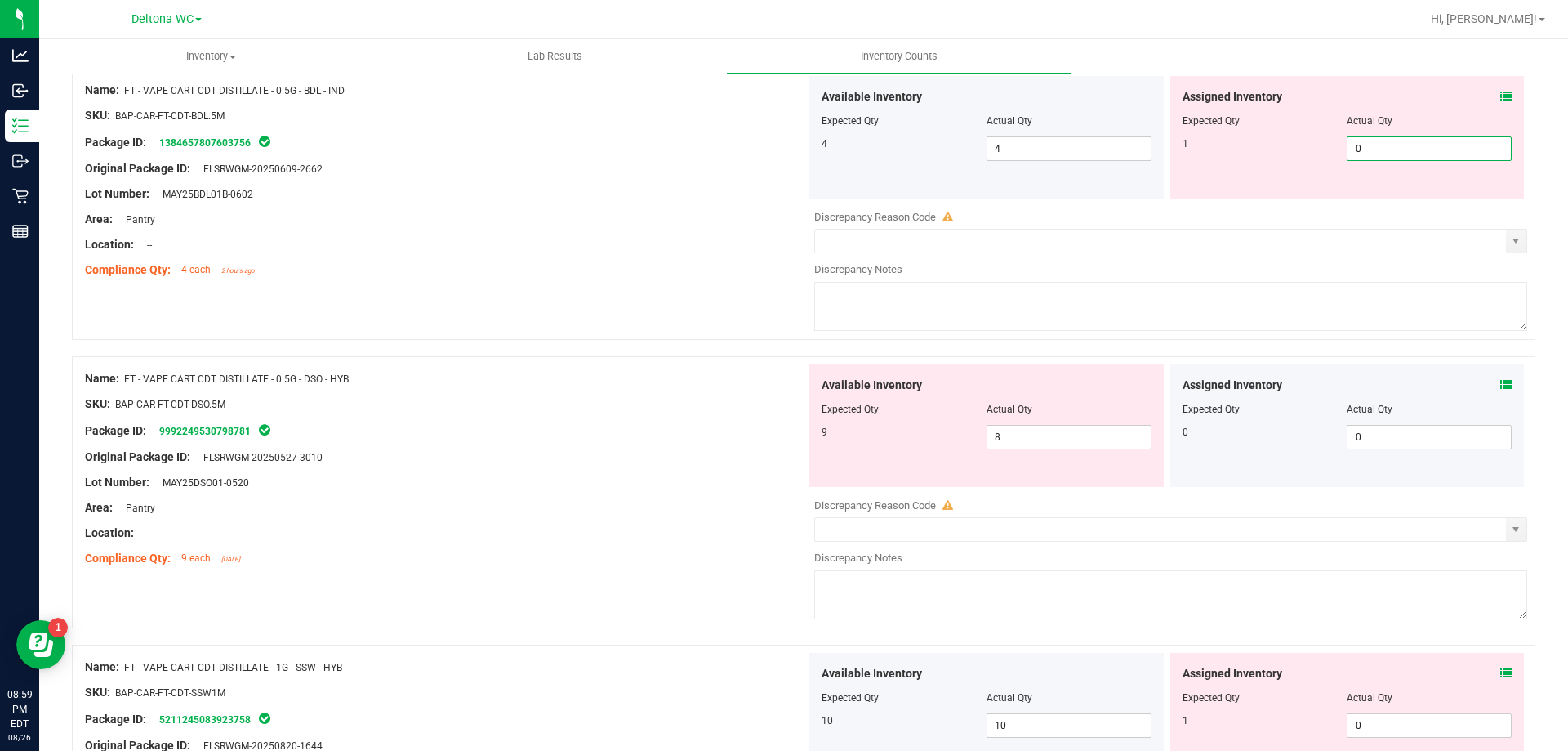
drag, startPoint x: 1367, startPoint y: 140, endPoint x: 1265, endPoint y: 154, distance: 103.0
click at [1265, 154] on div "1 0 0" at bounding box center [1348, 149] width 330 height 24
type input "1"
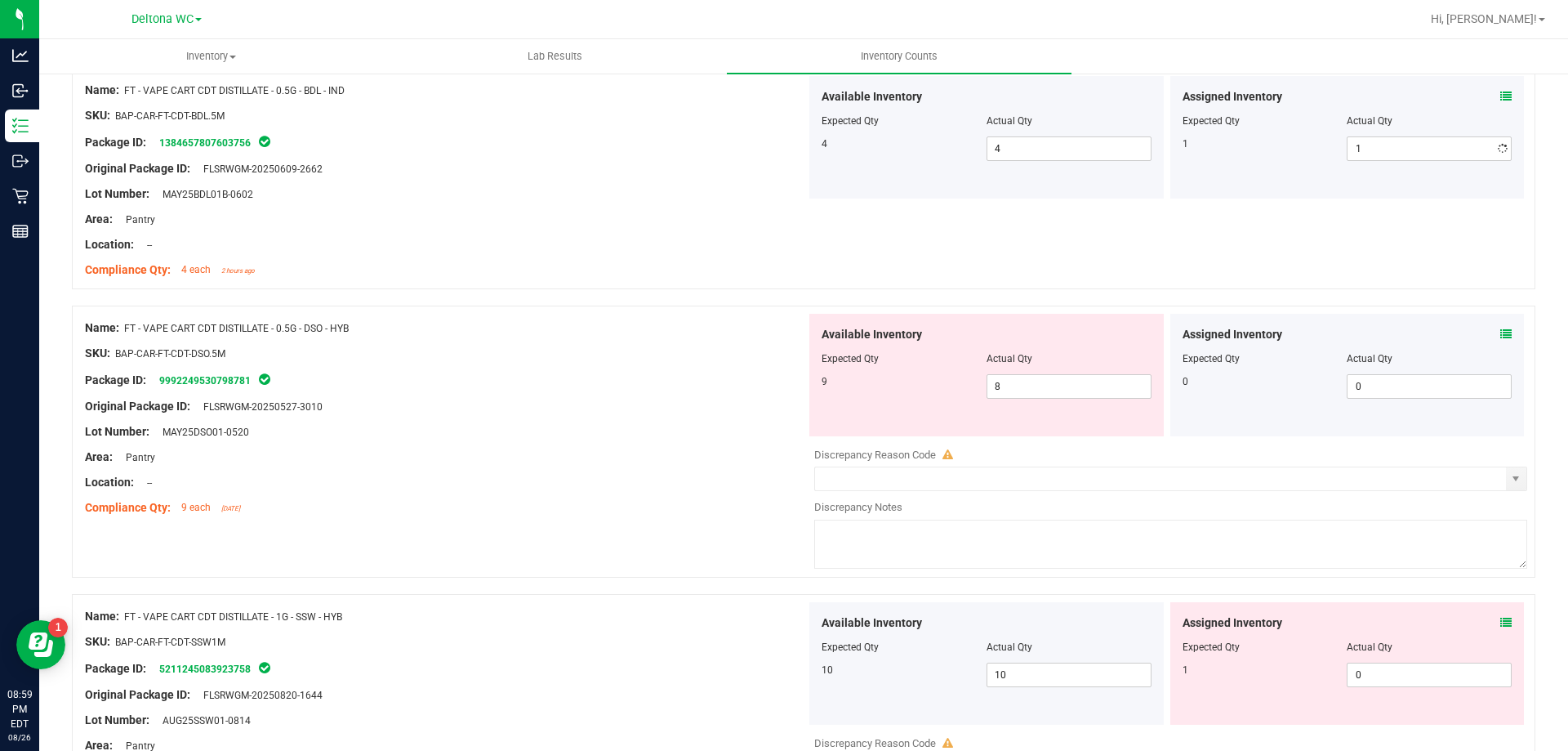
click at [1503, 387] on div "Assigned Inventory Expected Qty Actual Qty 0 0 0" at bounding box center [1348, 375] width 354 height 122
click at [1491, 346] on div at bounding box center [1348, 347] width 330 height 8
click at [1501, 333] on icon at bounding box center [1506, 334] width 11 height 11
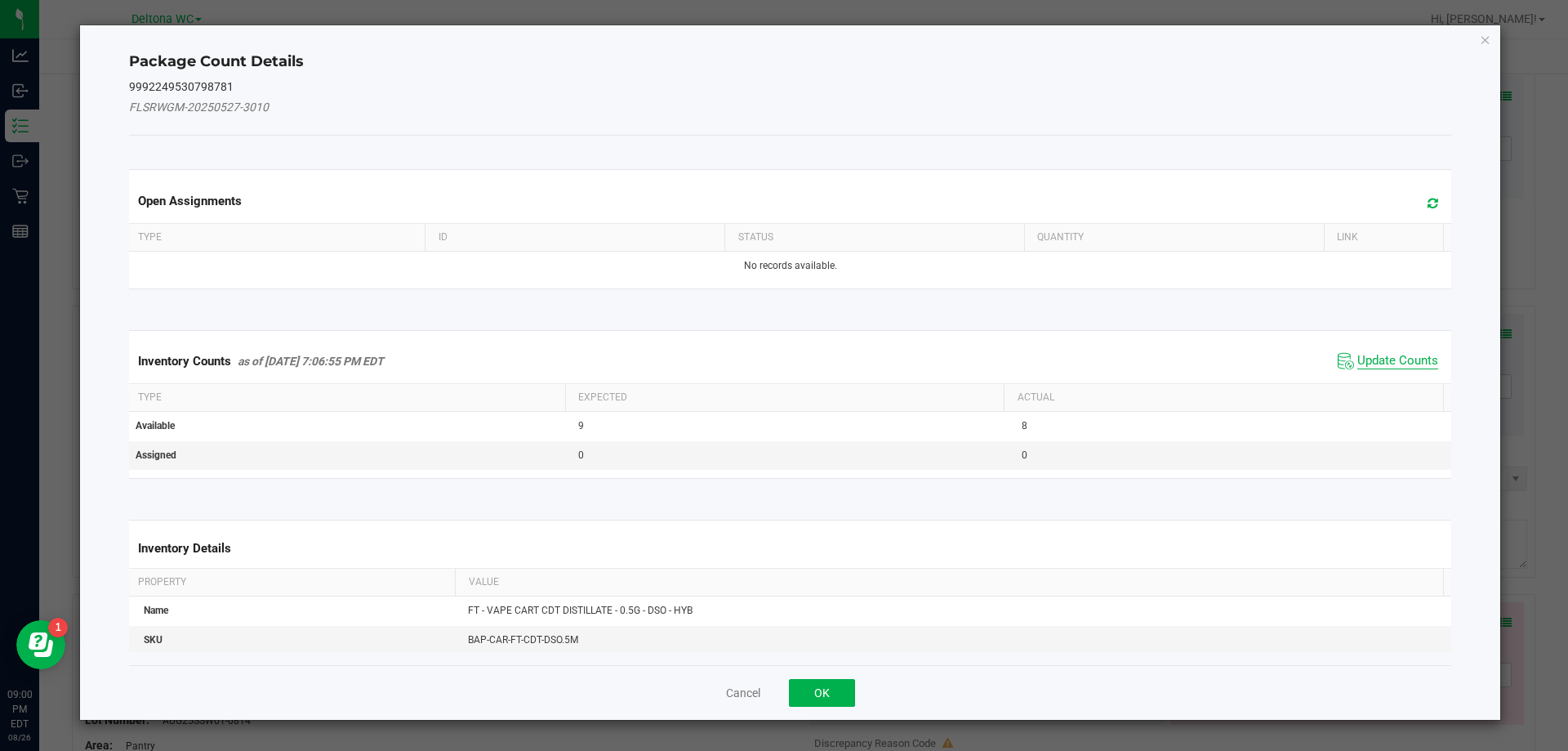
click at [1385, 354] on span "Update Counts" at bounding box center [1398, 360] width 81 height 16
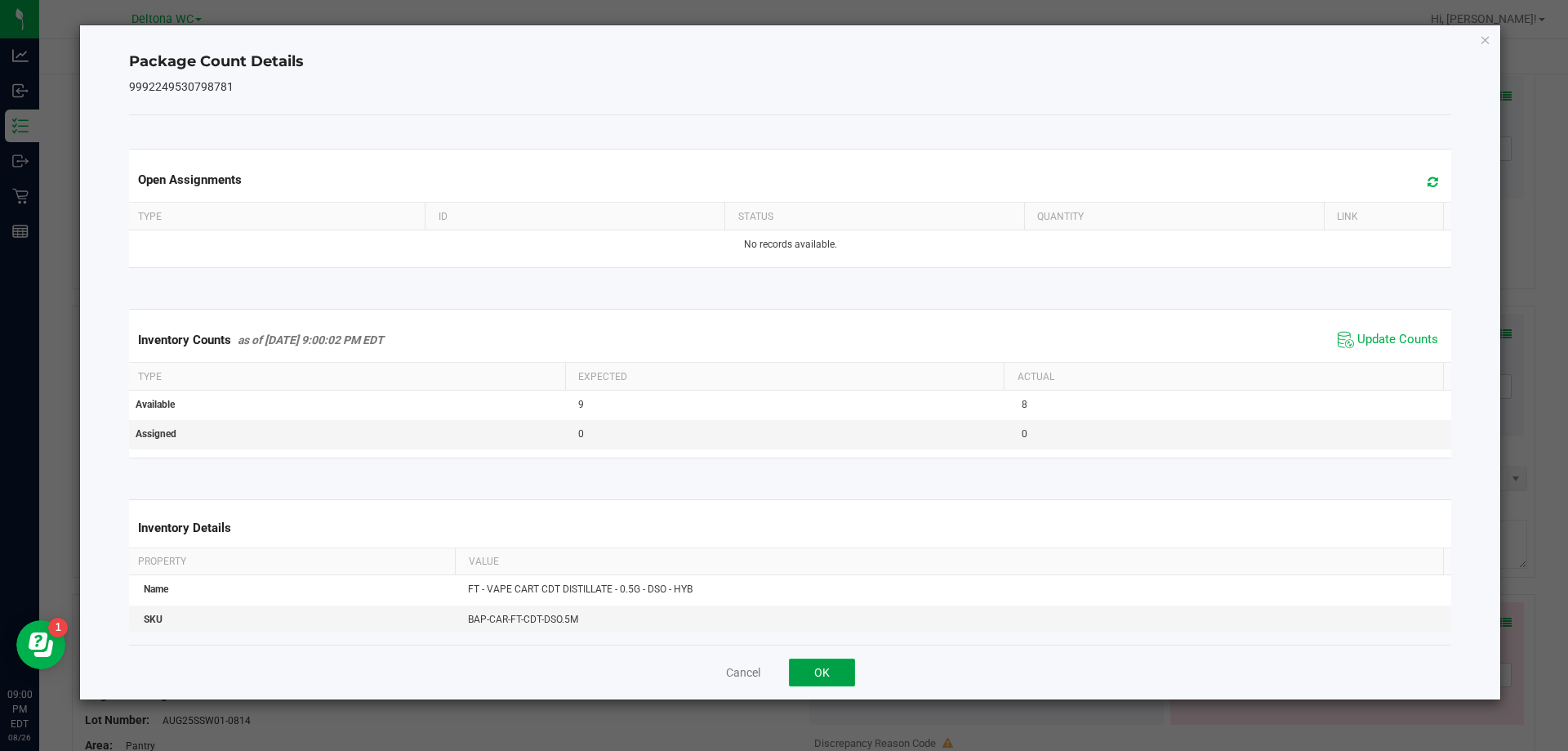
click at [833, 674] on button "OK" at bounding box center [821, 672] width 66 height 28
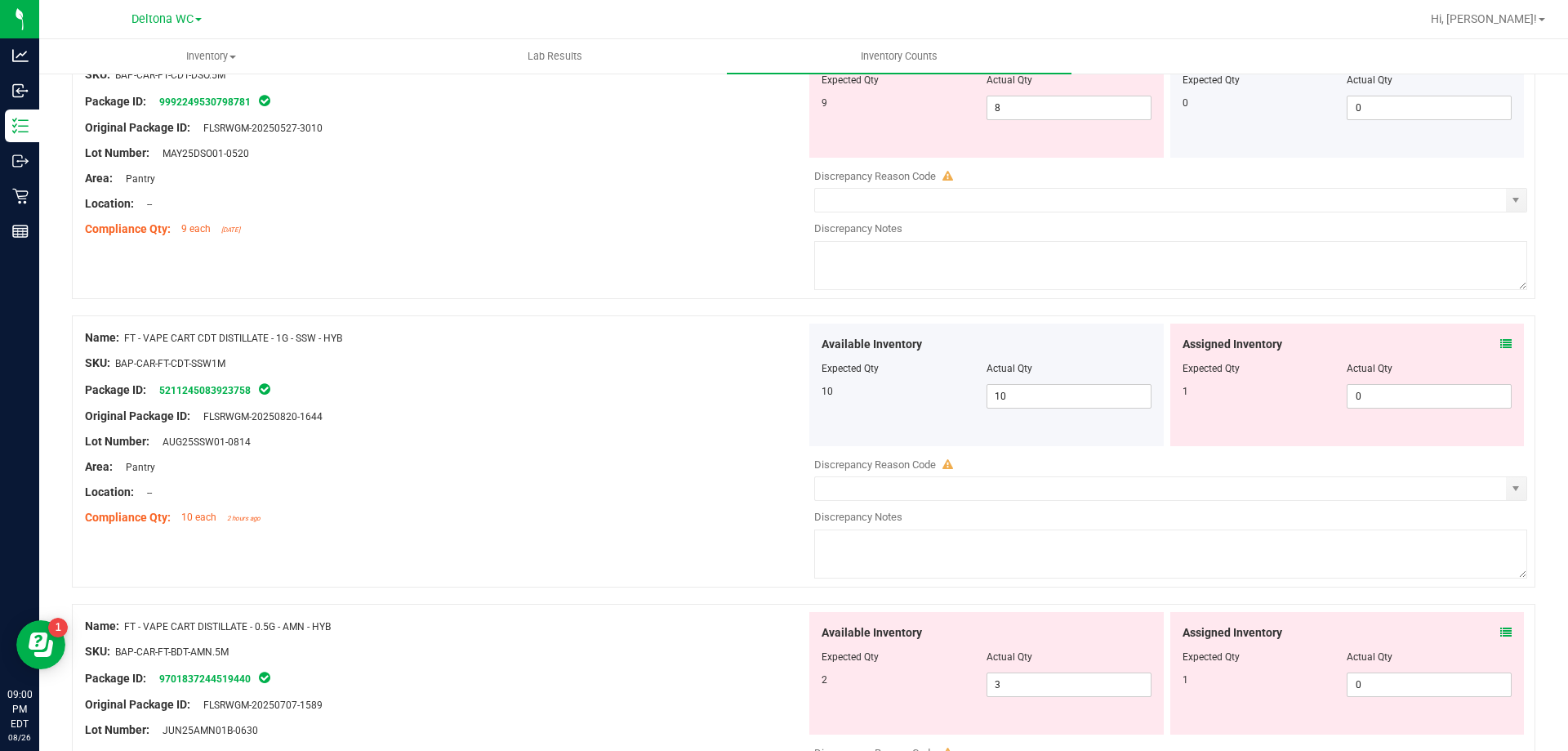
scroll to position [3105, 0]
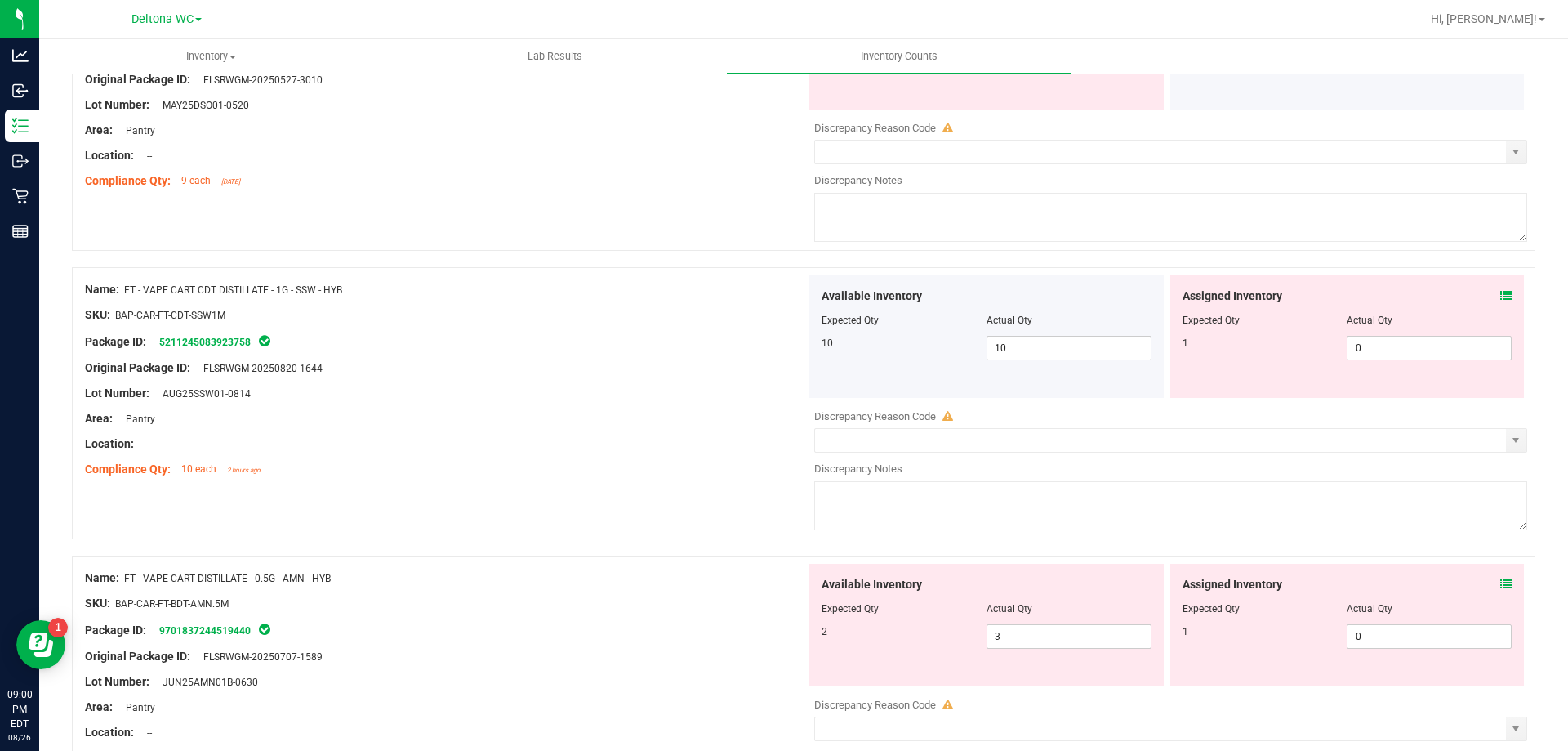
click at [1501, 292] on icon at bounding box center [1506, 295] width 11 height 11
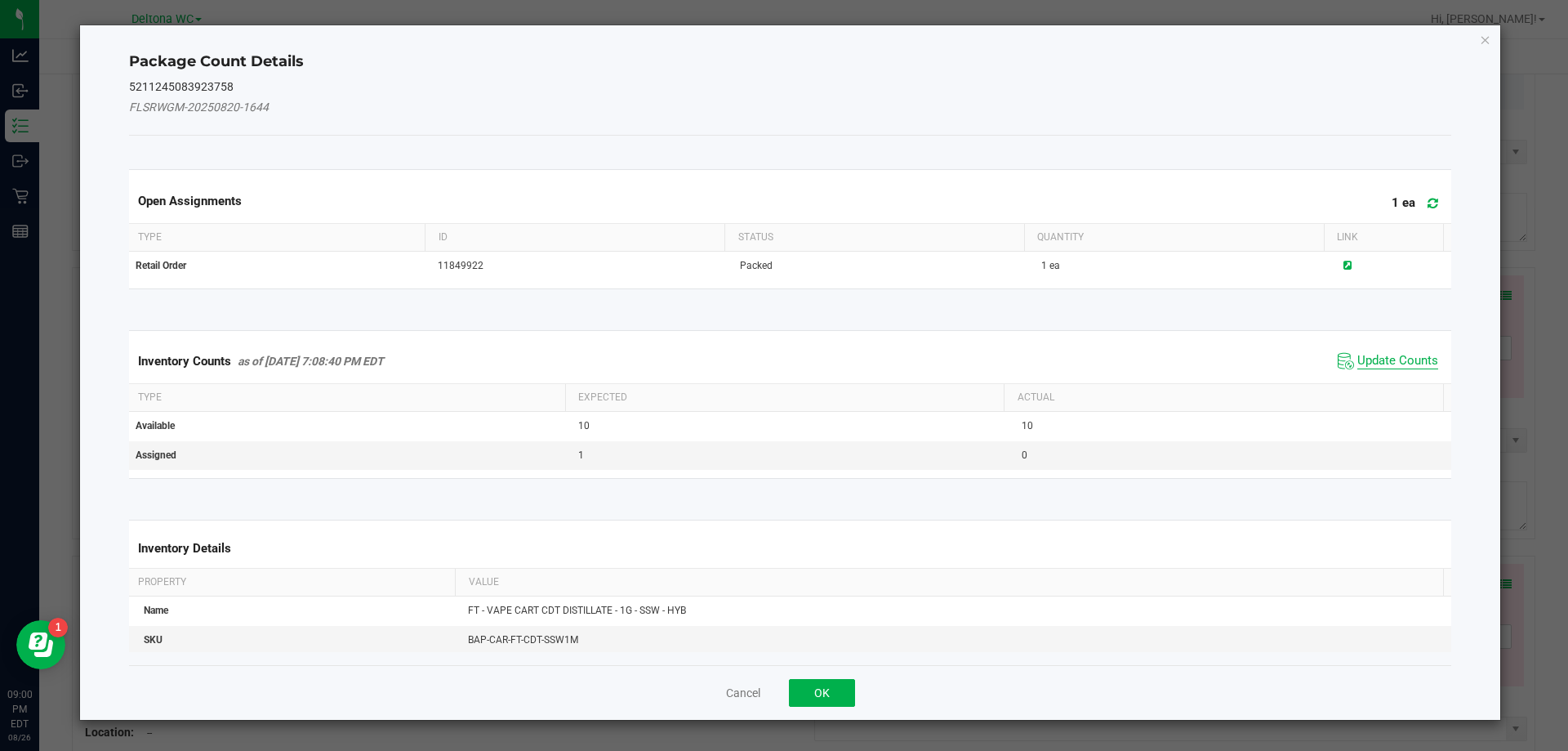
click at [1387, 358] on span "Update Counts" at bounding box center [1398, 360] width 81 height 16
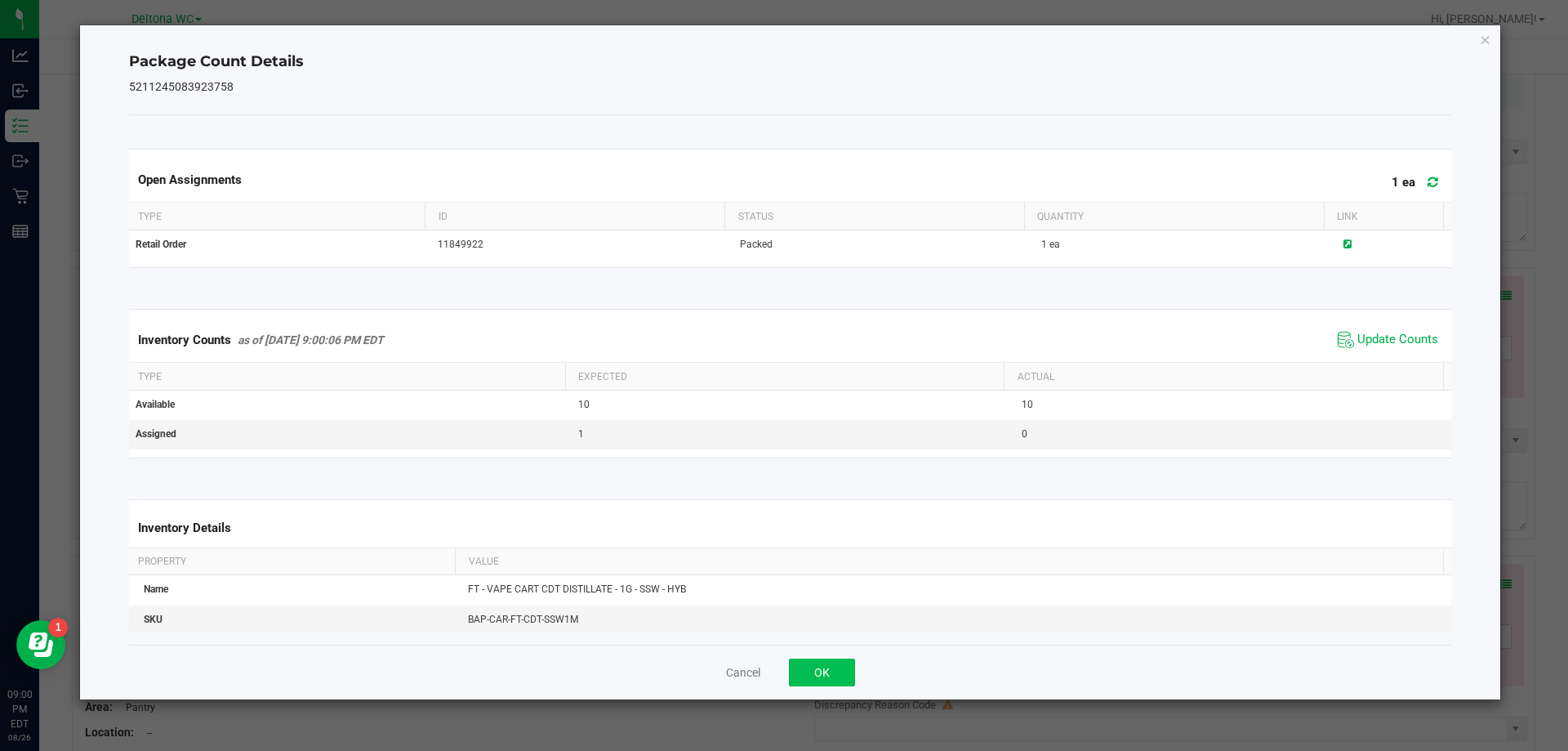
drag, startPoint x: 816, startPoint y: 653, endPoint x: 819, endPoint y: 666, distance: 13.3
click at [817, 660] on div "Cancel OK" at bounding box center [790, 672] width 1323 height 55
click at [819, 667] on button "OK" at bounding box center [821, 672] width 66 height 28
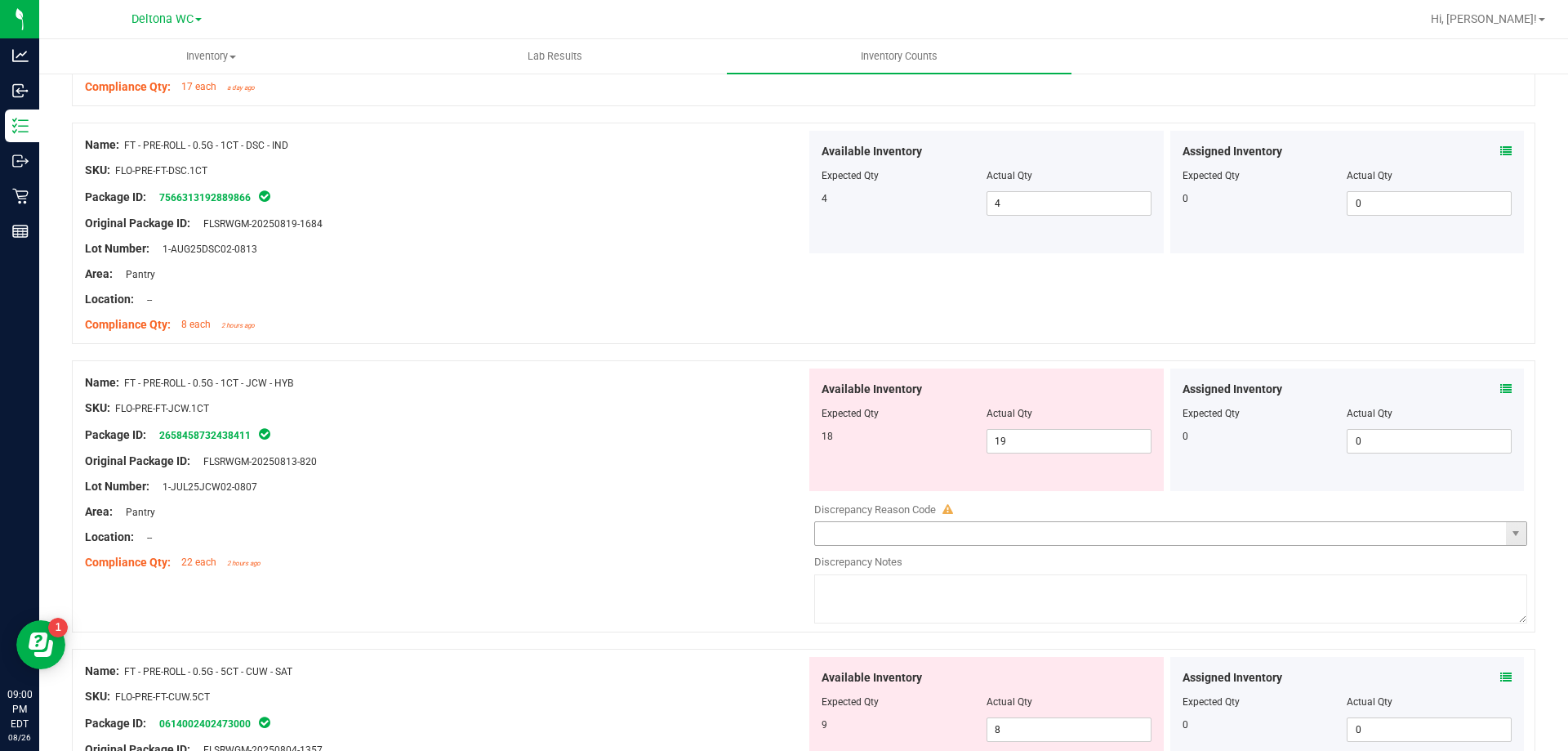
scroll to position [1470, 0]
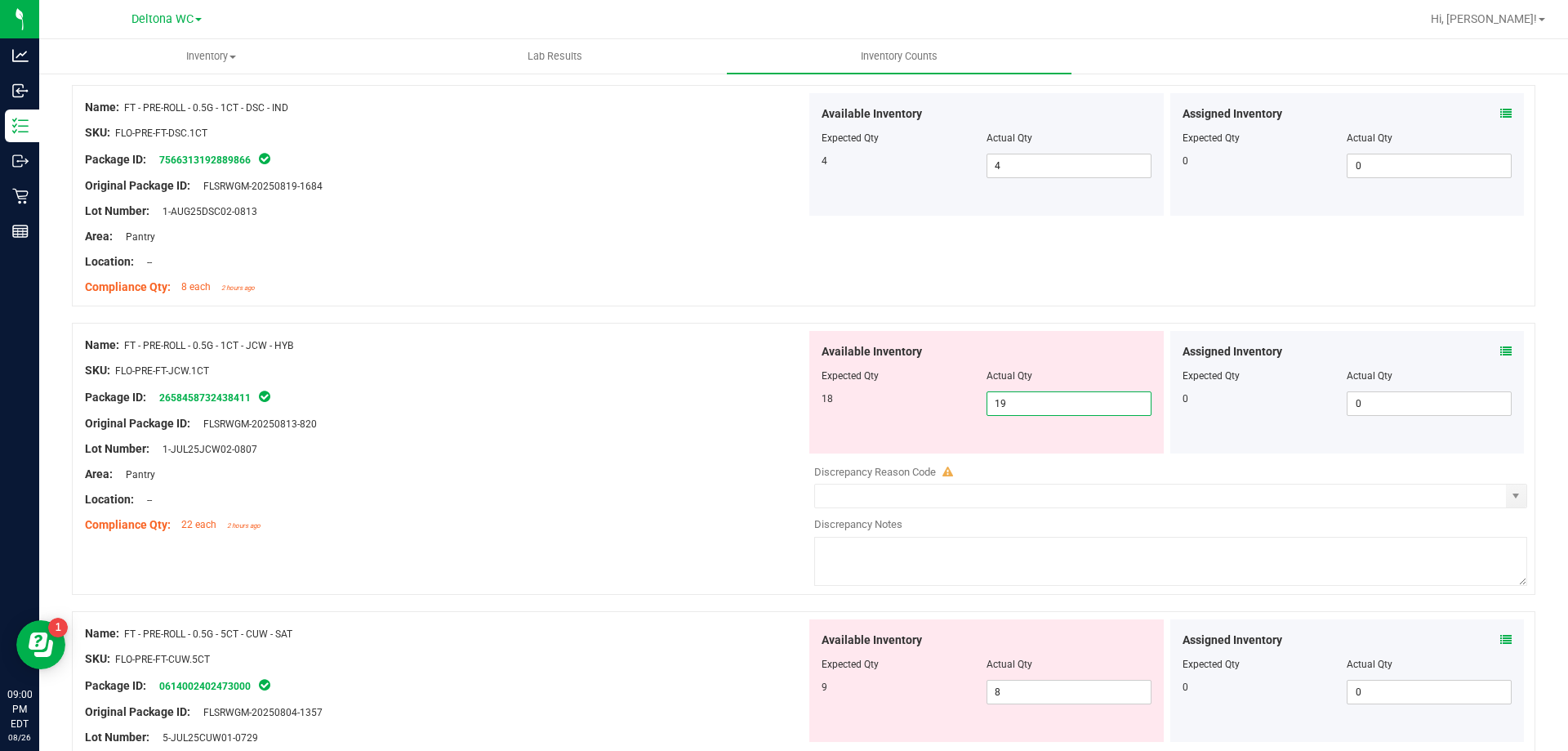
drag, startPoint x: 1091, startPoint y: 400, endPoint x: 884, endPoint y: 403, distance: 207.0
click at [886, 403] on div "18 19 19" at bounding box center [987, 403] width 330 height 24
type input "18"
drag, startPoint x: 845, startPoint y: 440, endPoint x: 831, endPoint y: 454, distance: 19.8
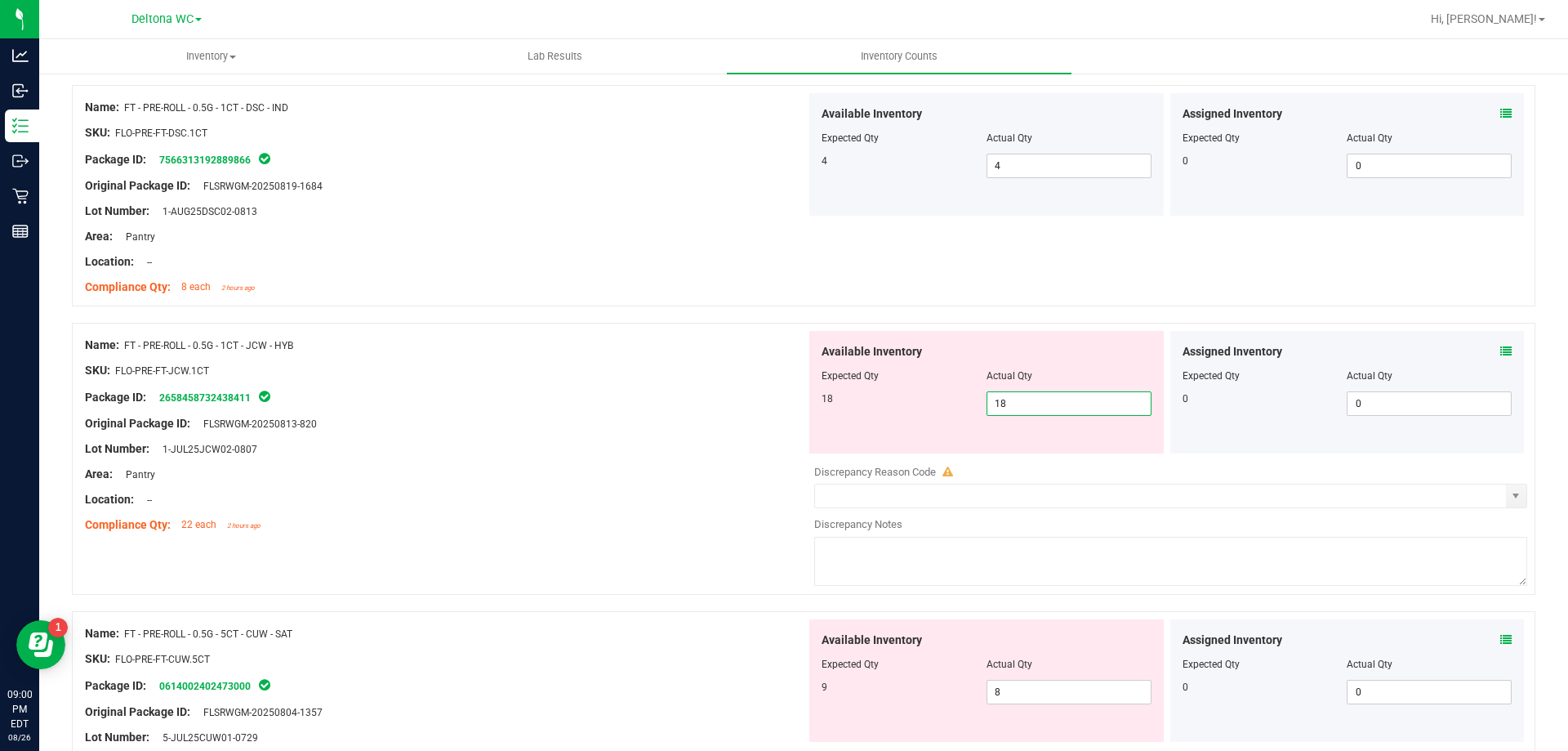
click at [845, 440] on div "Available Inventory Expected Qty Actual Qty 18 18 18" at bounding box center [987, 392] width 354 height 122
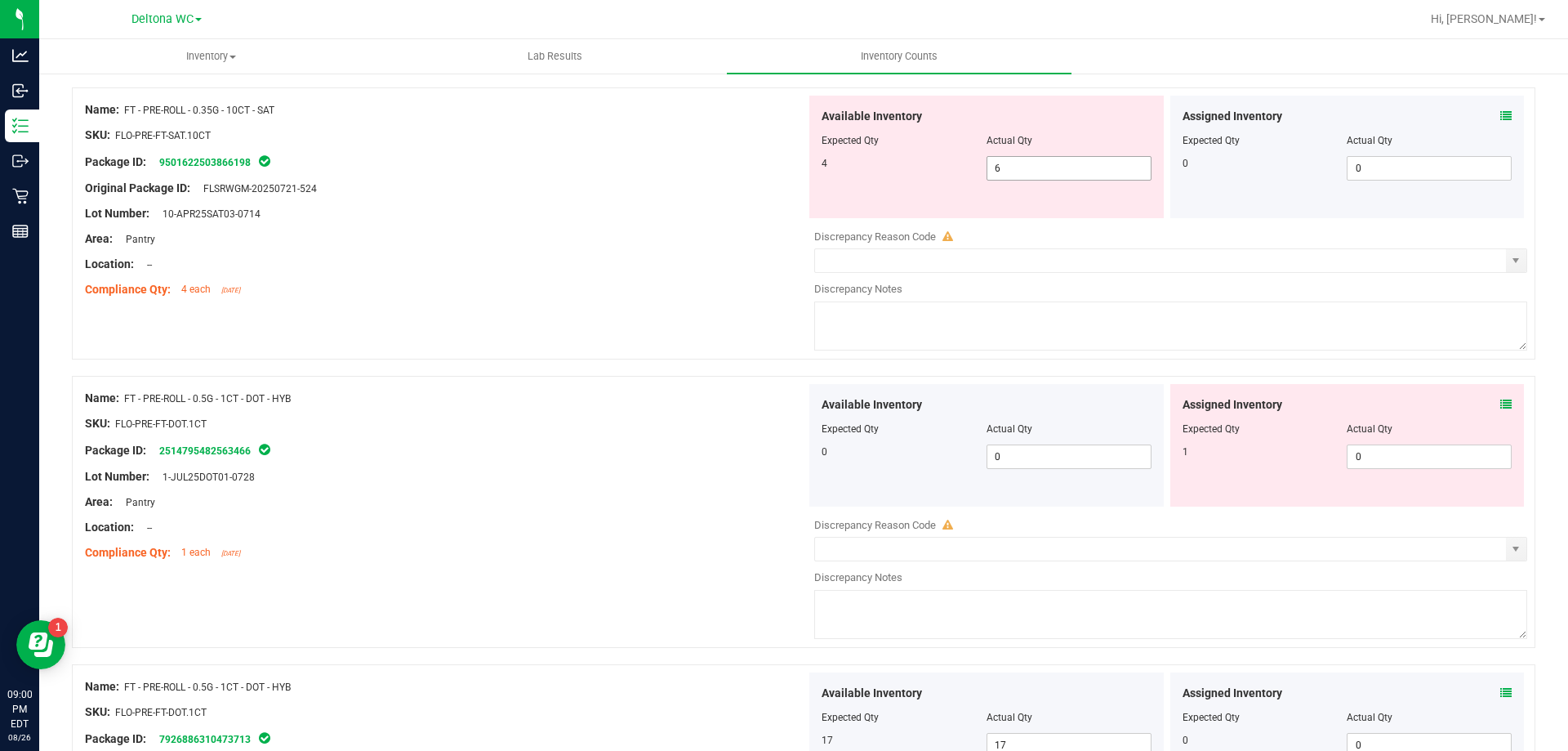
scroll to position [572, 0]
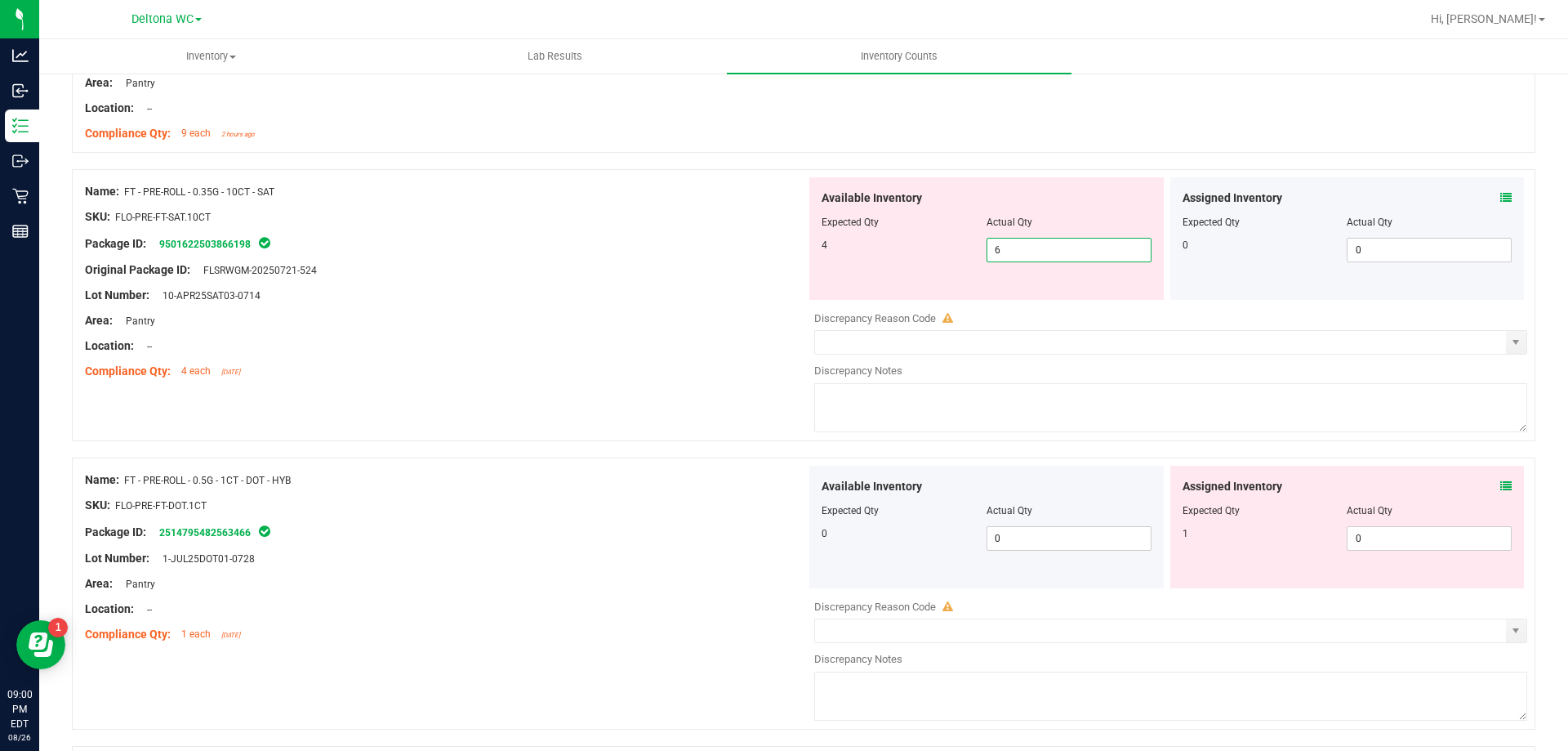
drag, startPoint x: 1061, startPoint y: 255, endPoint x: 921, endPoint y: 251, distance: 140.1
click at [923, 251] on div "4 6 6" at bounding box center [987, 249] width 330 height 24
type input "4"
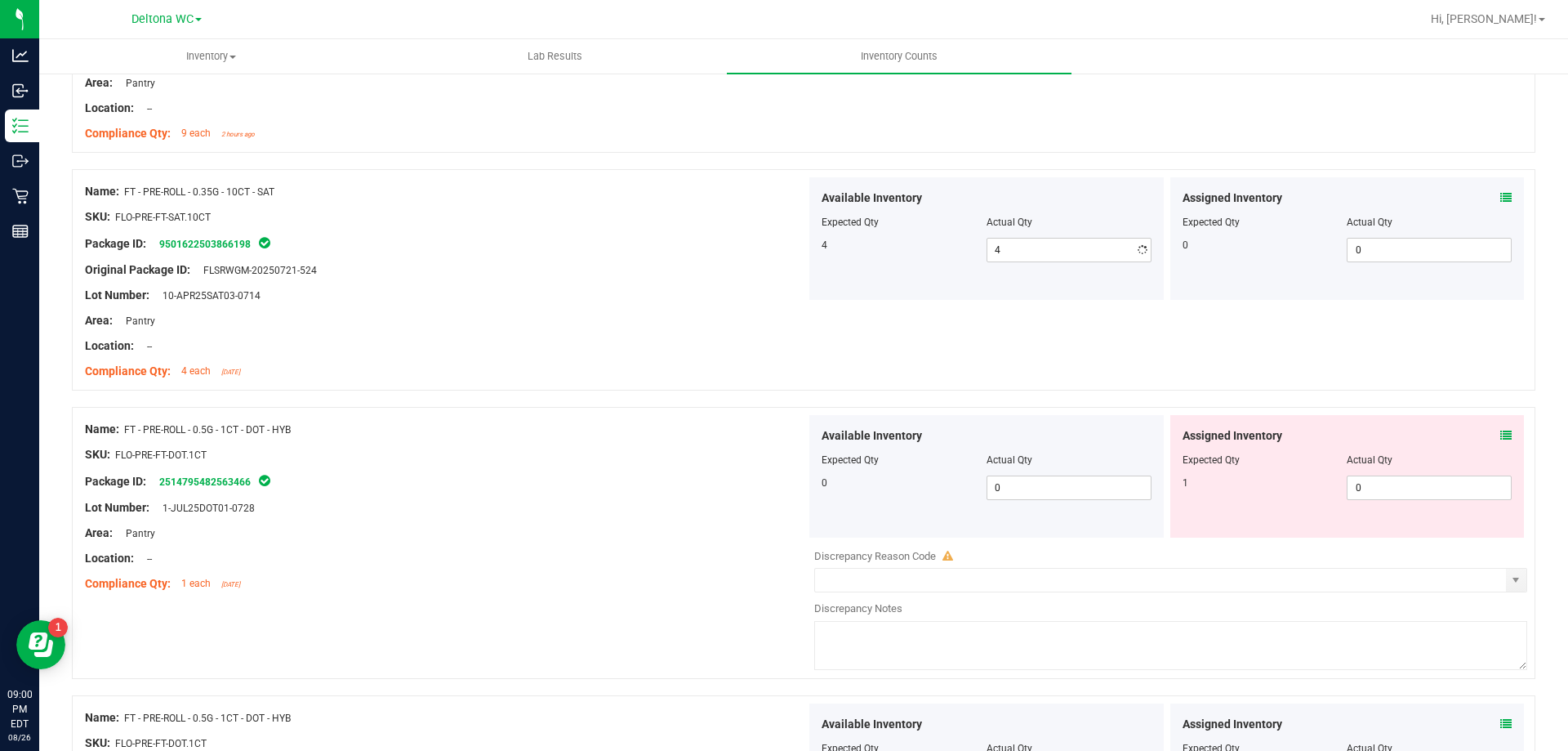
drag, startPoint x: 825, startPoint y: 266, endPoint x: 803, endPoint y: 339, distance: 76.2
click at [823, 267] on div "Available Inventory Expected Qty Actual Qty 4 4 4" at bounding box center [987, 238] width 354 height 122
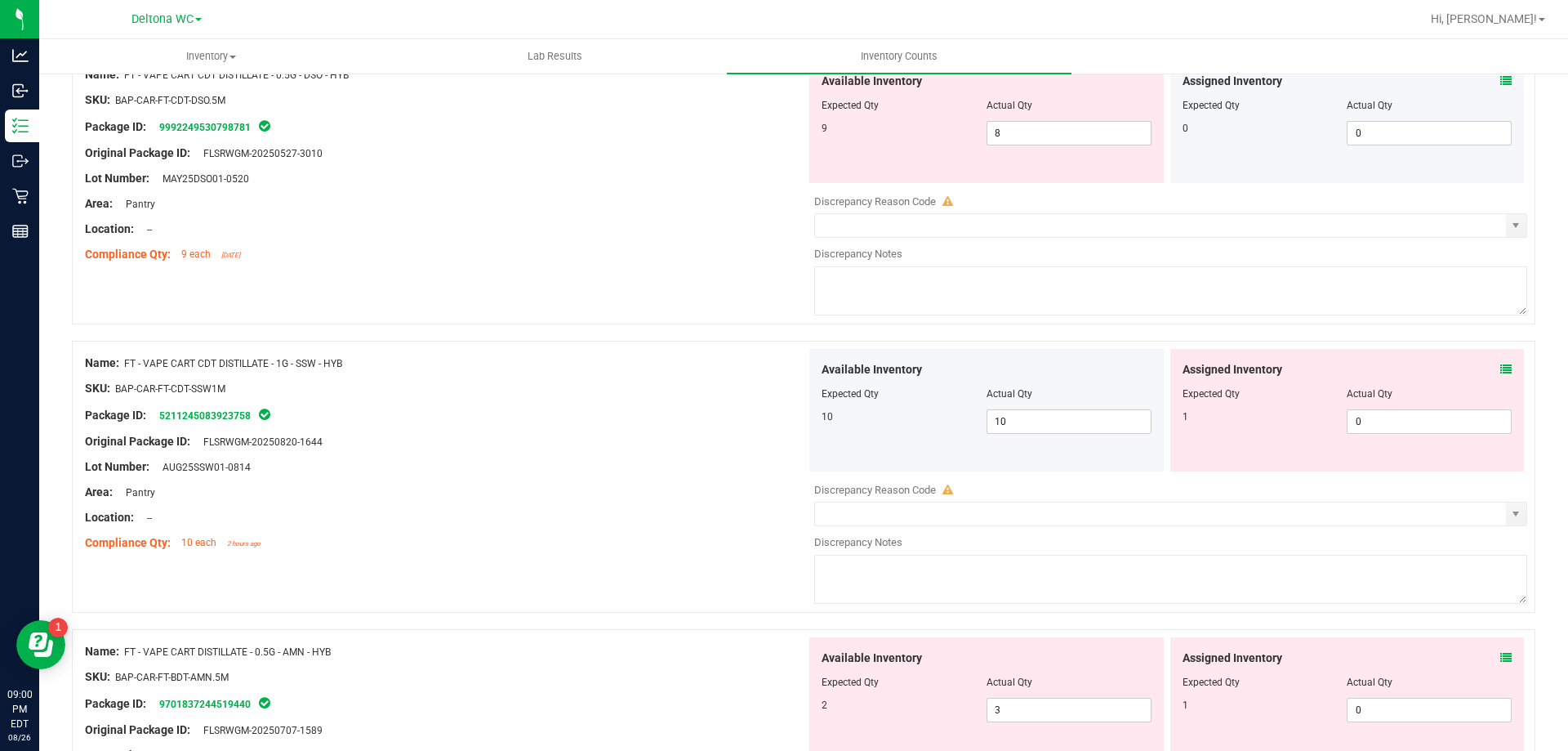
scroll to position [3023, 0]
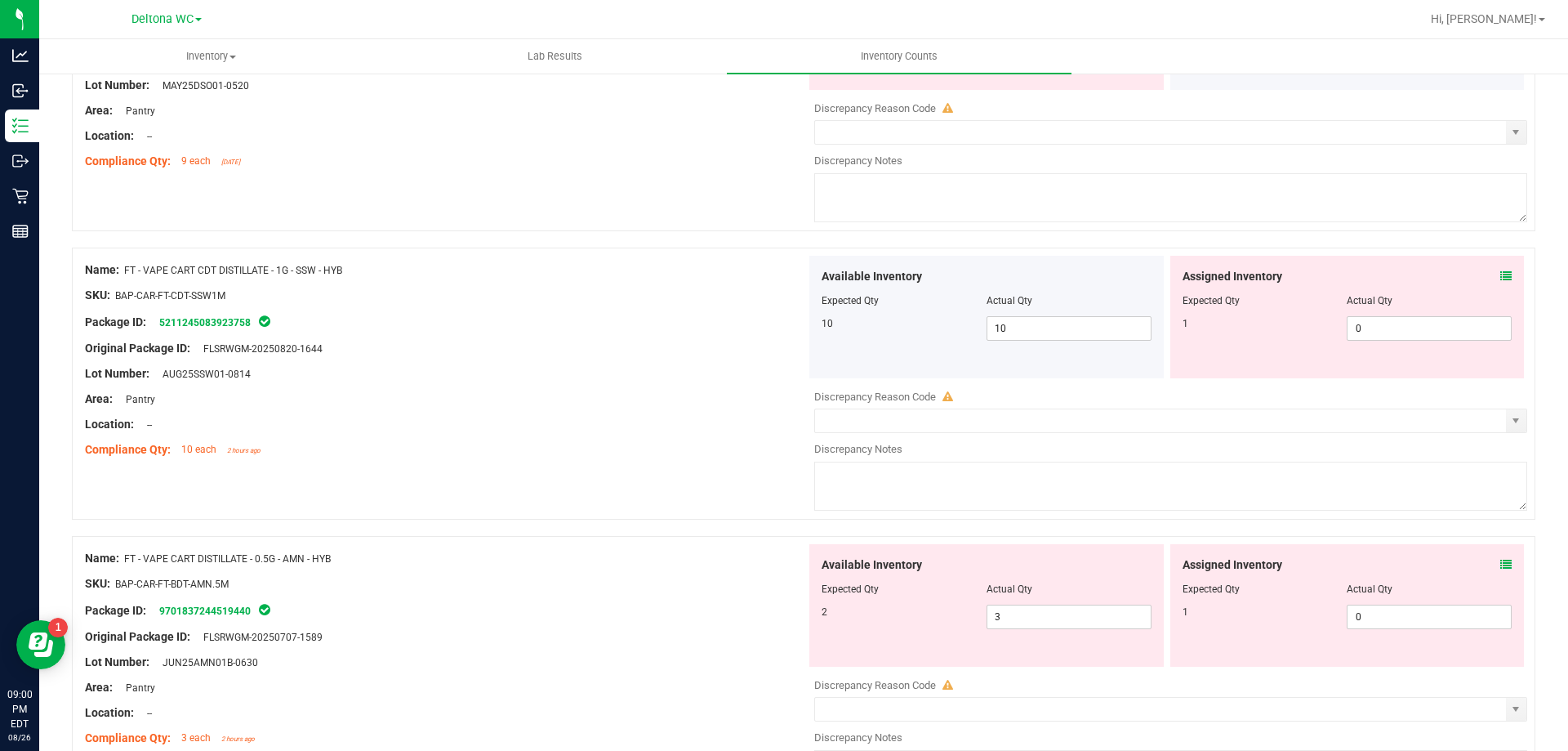
click at [1501, 273] on icon at bounding box center [1506, 275] width 11 height 11
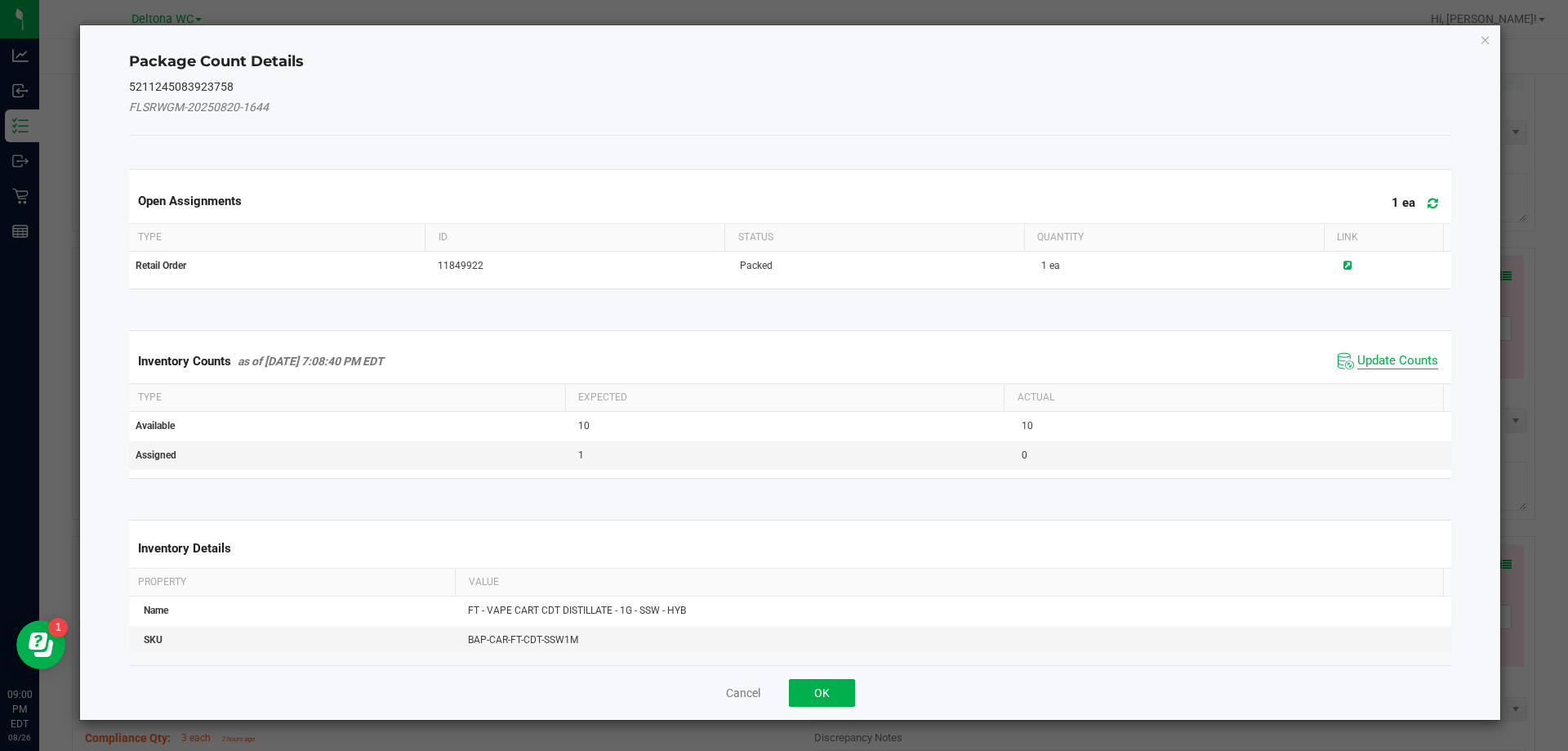
click at [1376, 354] on span "Update Counts" at bounding box center [1398, 360] width 81 height 16
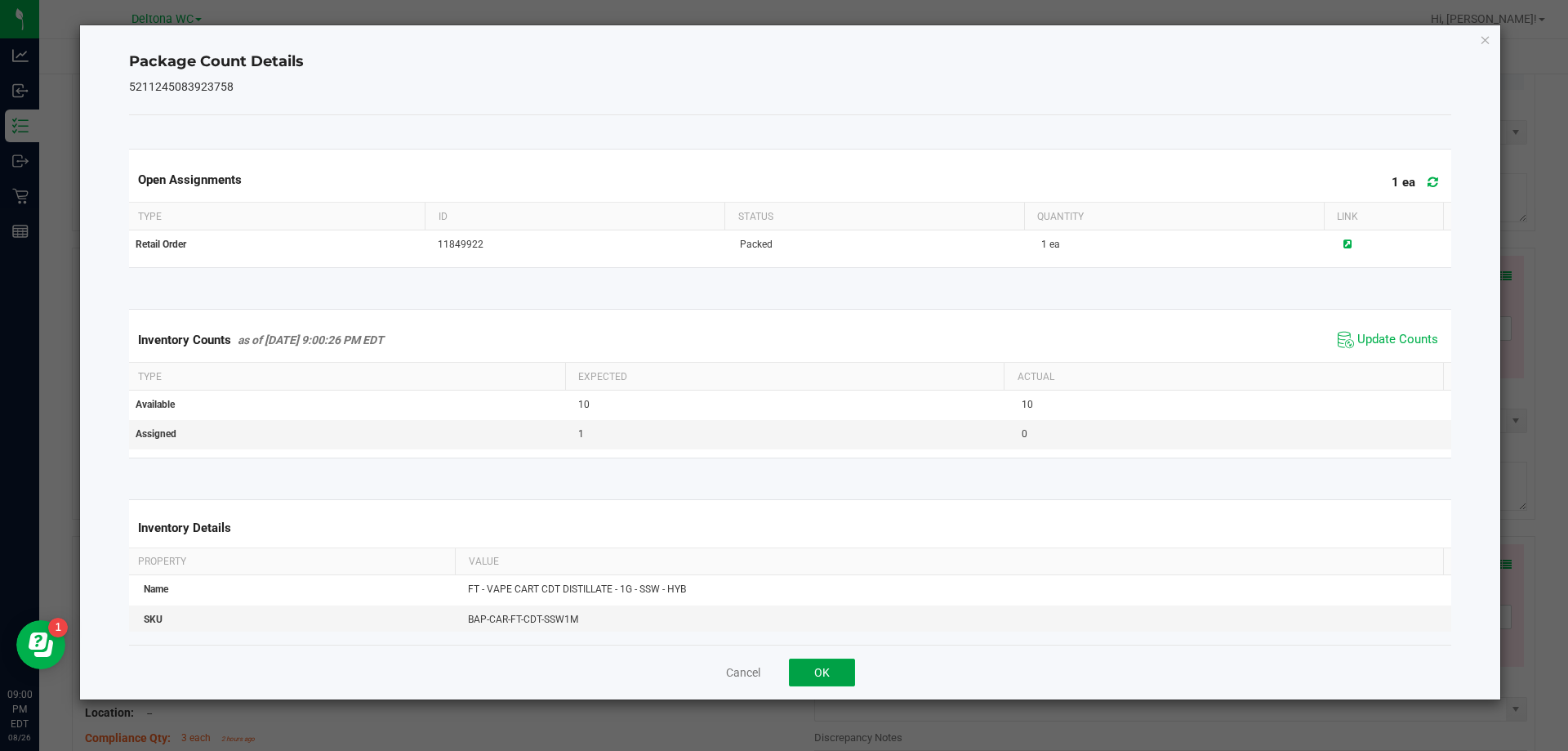
drag, startPoint x: 811, startPoint y: 664, endPoint x: 1109, endPoint y: 467, distance: 357.2
click at [814, 662] on button "OK" at bounding box center [821, 672] width 66 height 28
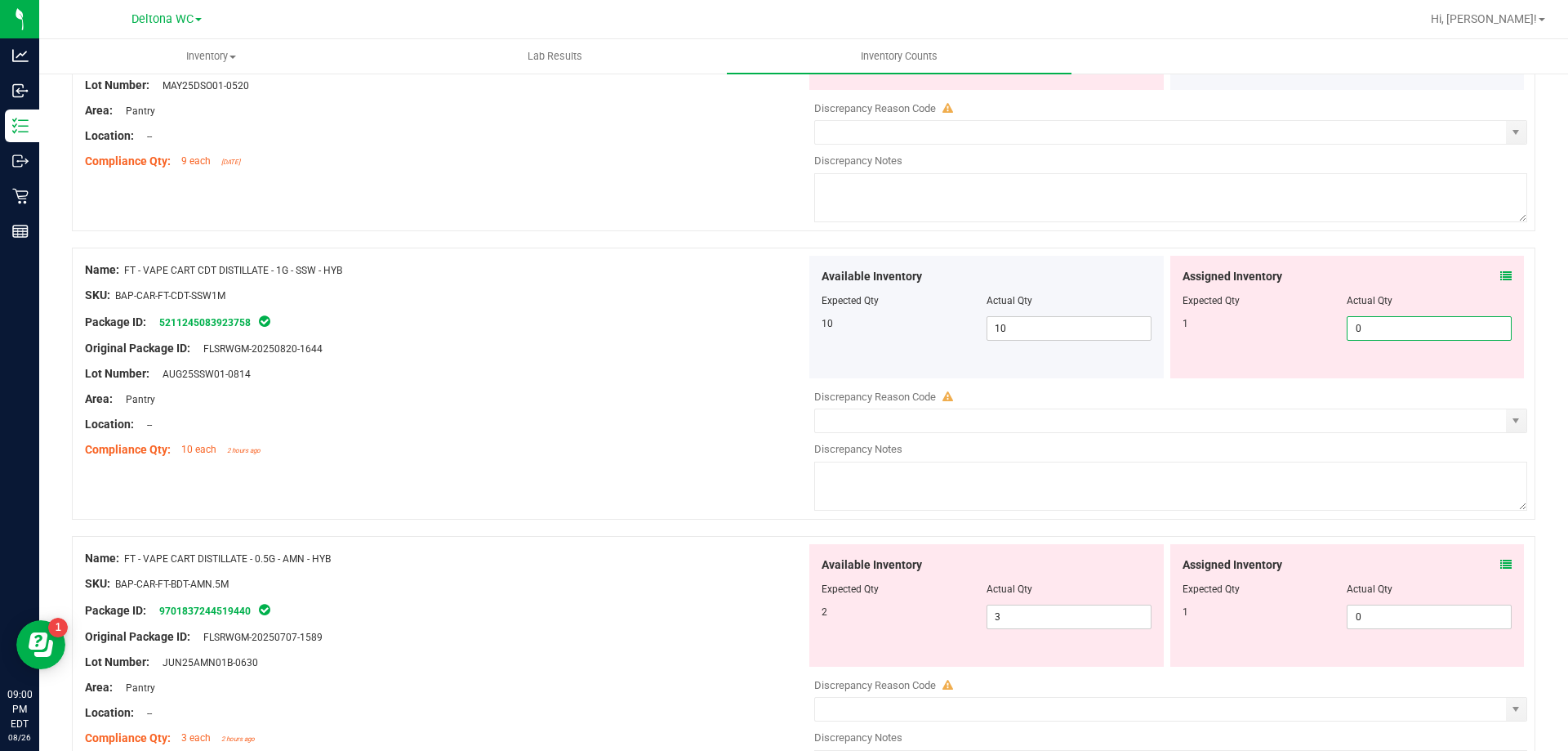
drag, startPoint x: 1316, startPoint y: 331, endPoint x: 1254, endPoint y: 338, distance: 62.4
click at [1254, 336] on div "1 0 0" at bounding box center [1348, 329] width 330 height 24
type input "1"
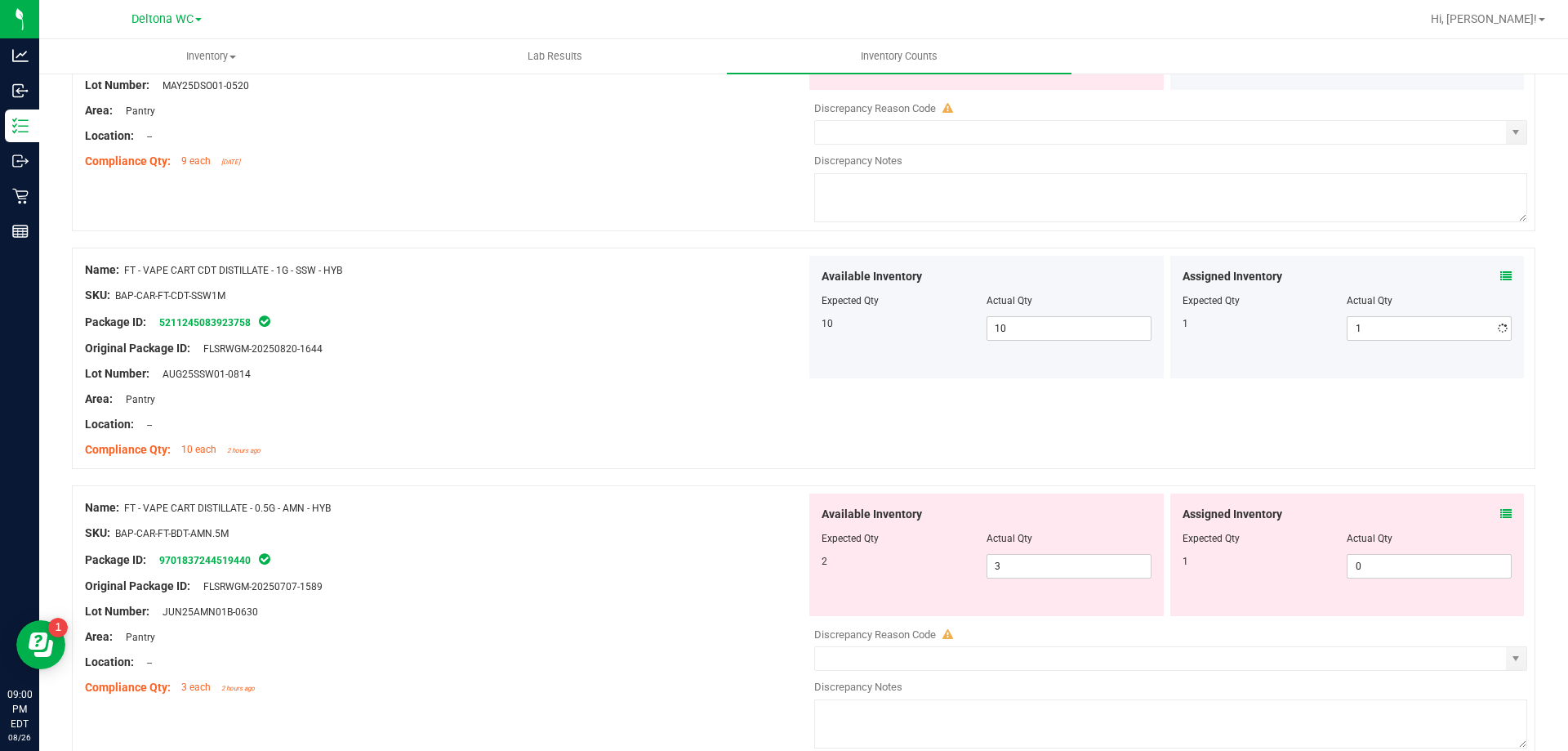
drag, startPoint x: 588, startPoint y: 419, endPoint x: 715, endPoint y: 416, distance: 127.0
click at [604, 422] on div "Location: --" at bounding box center [446, 424] width 722 height 17
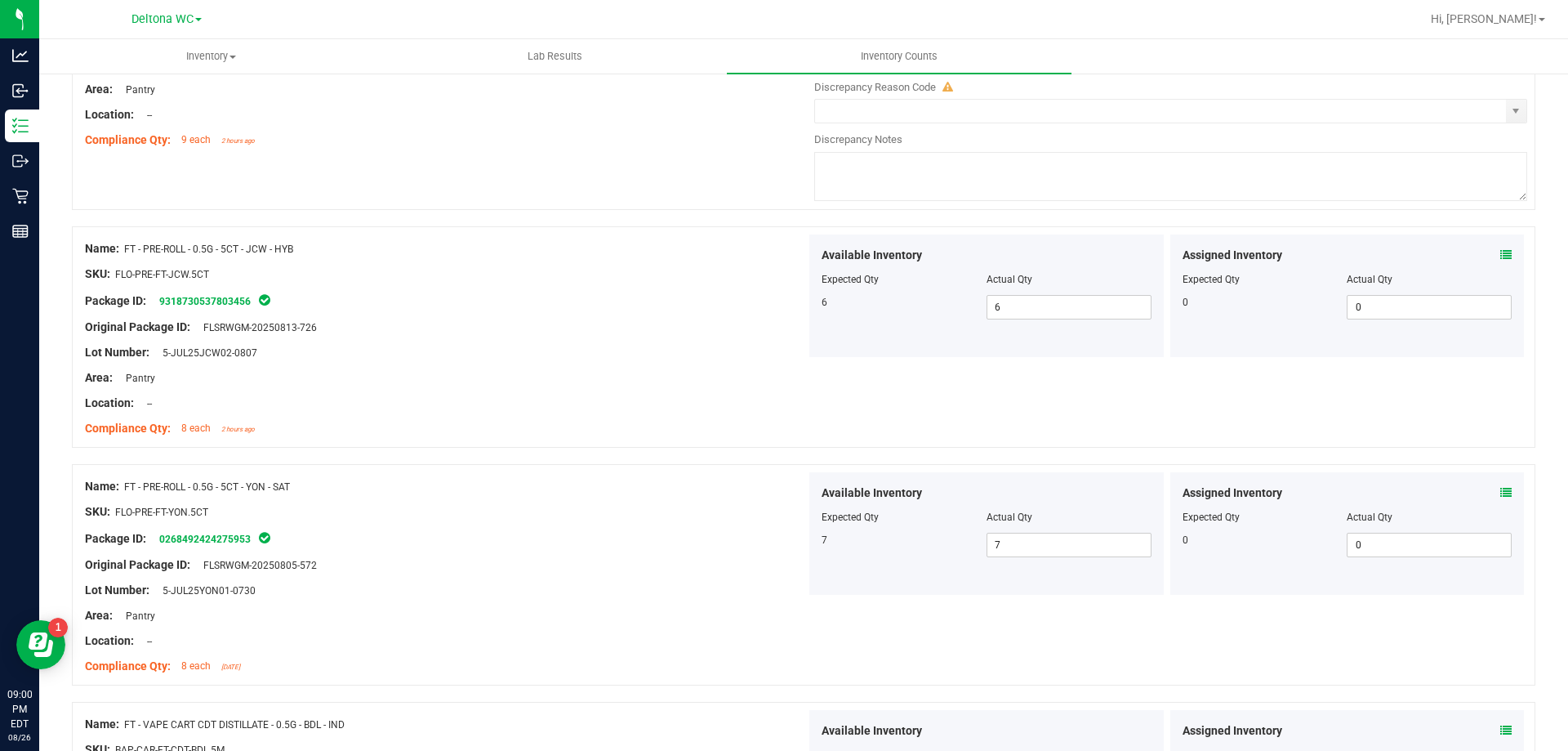
scroll to position [1797, 0]
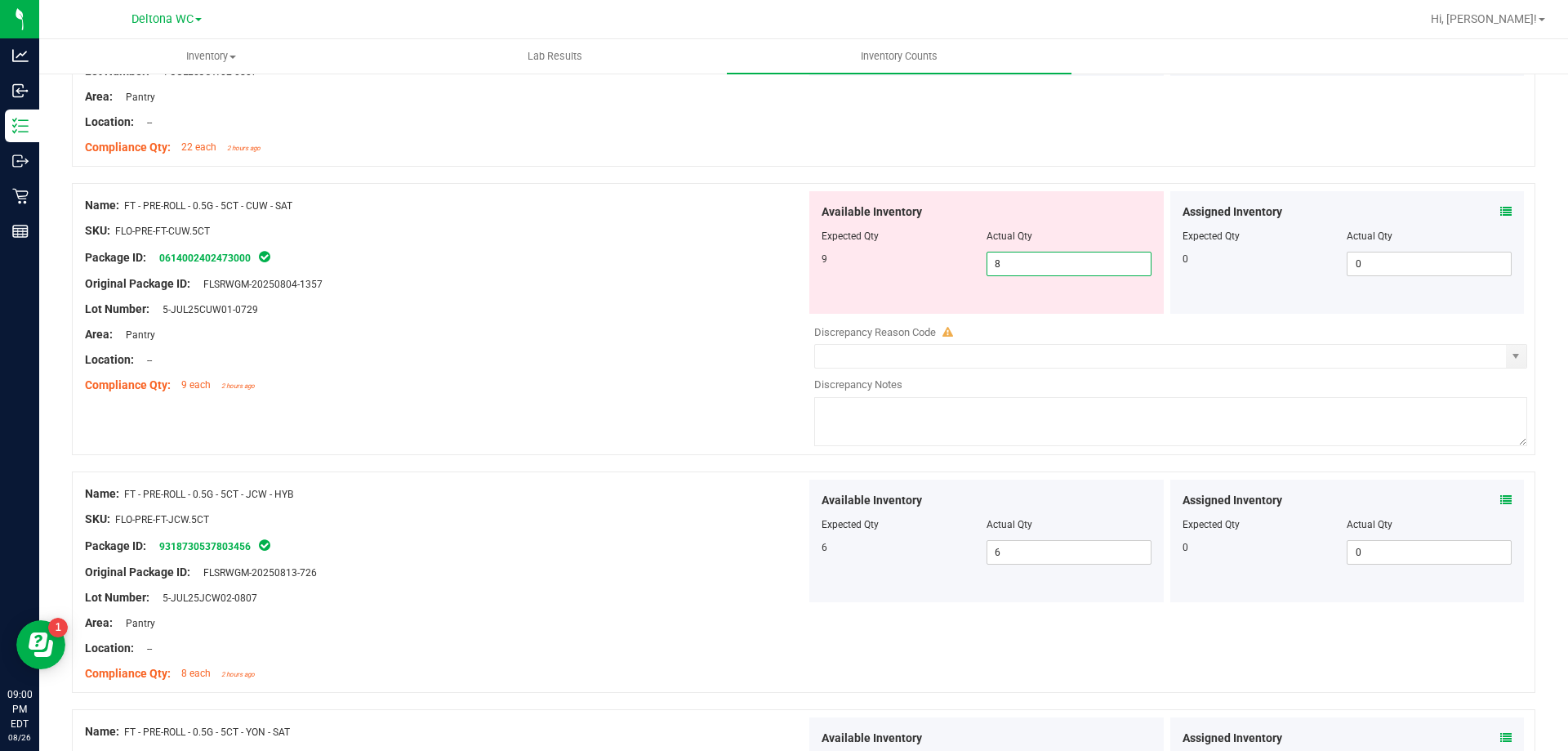
drag, startPoint x: 1024, startPoint y: 267, endPoint x: 844, endPoint y: 265, distance: 180.0
click at [844, 265] on div "9 8 8" at bounding box center [987, 263] width 330 height 24
type input "9"
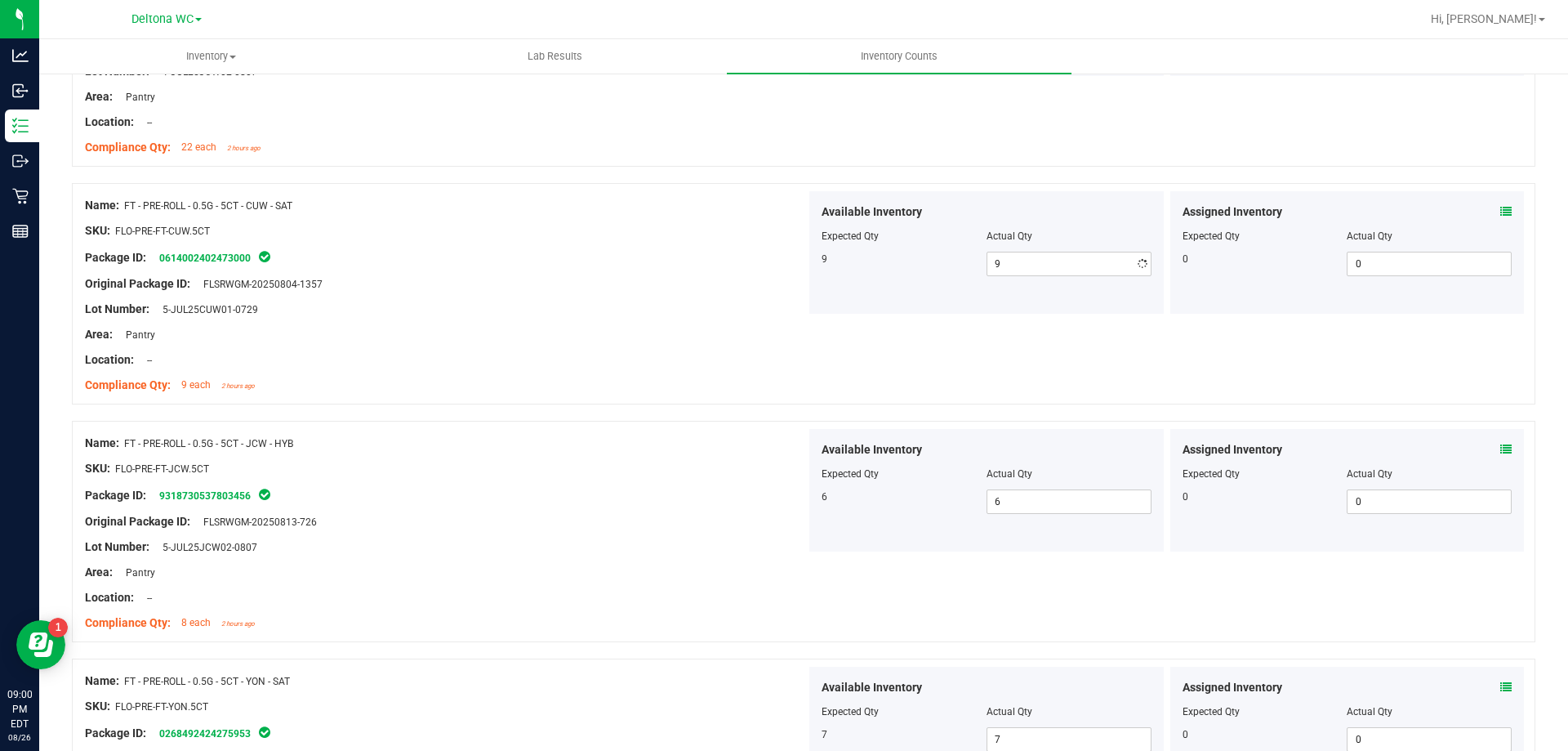
drag, startPoint x: 659, startPoint y: 390, endPoint x: 782, endPoint y: 419, distance: 126.4
click at [663, 391] on div "Compliance Qty: 9 each 2 hours ago" at bounding box center [446, 385] width 722 height 17
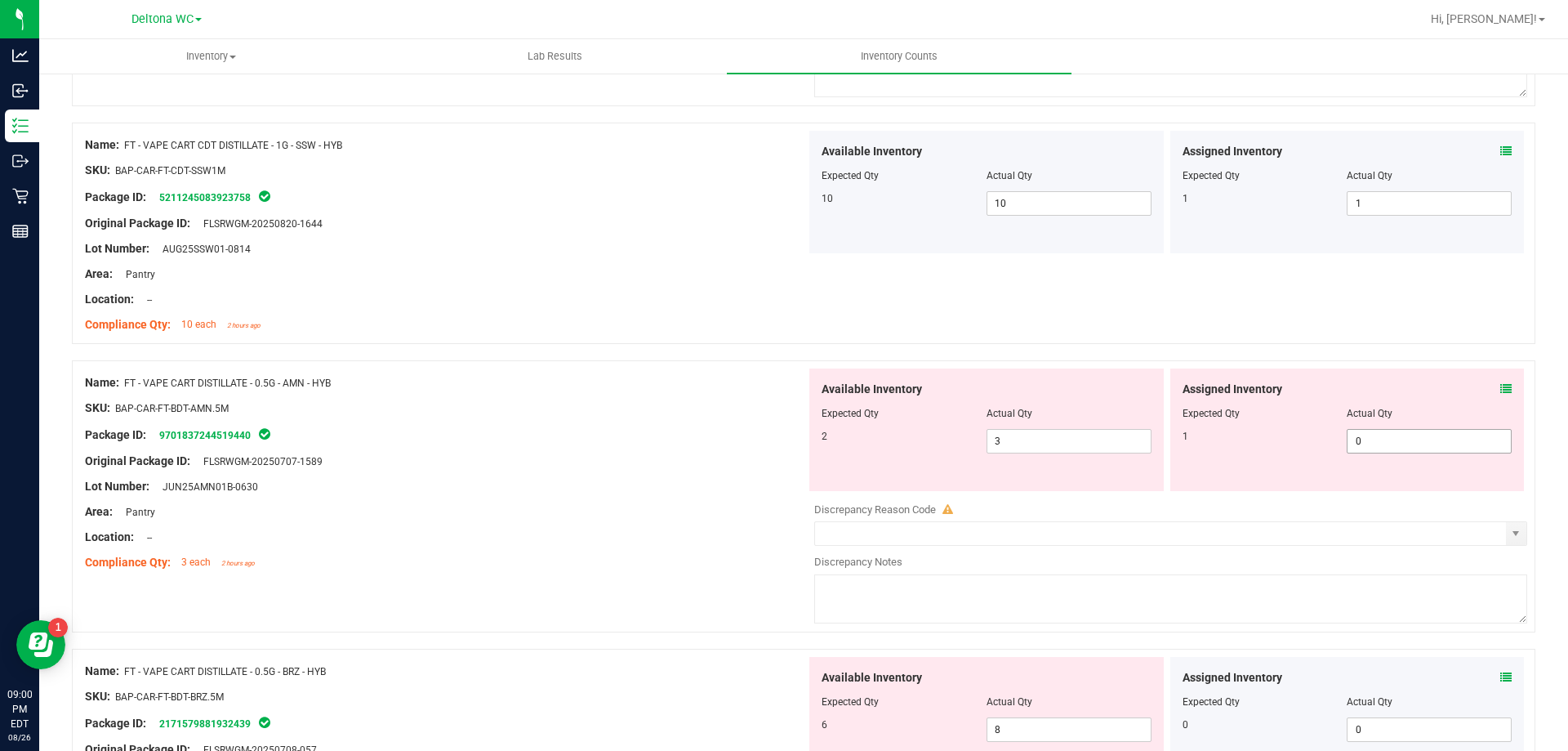
scroll to position [3186, 0]
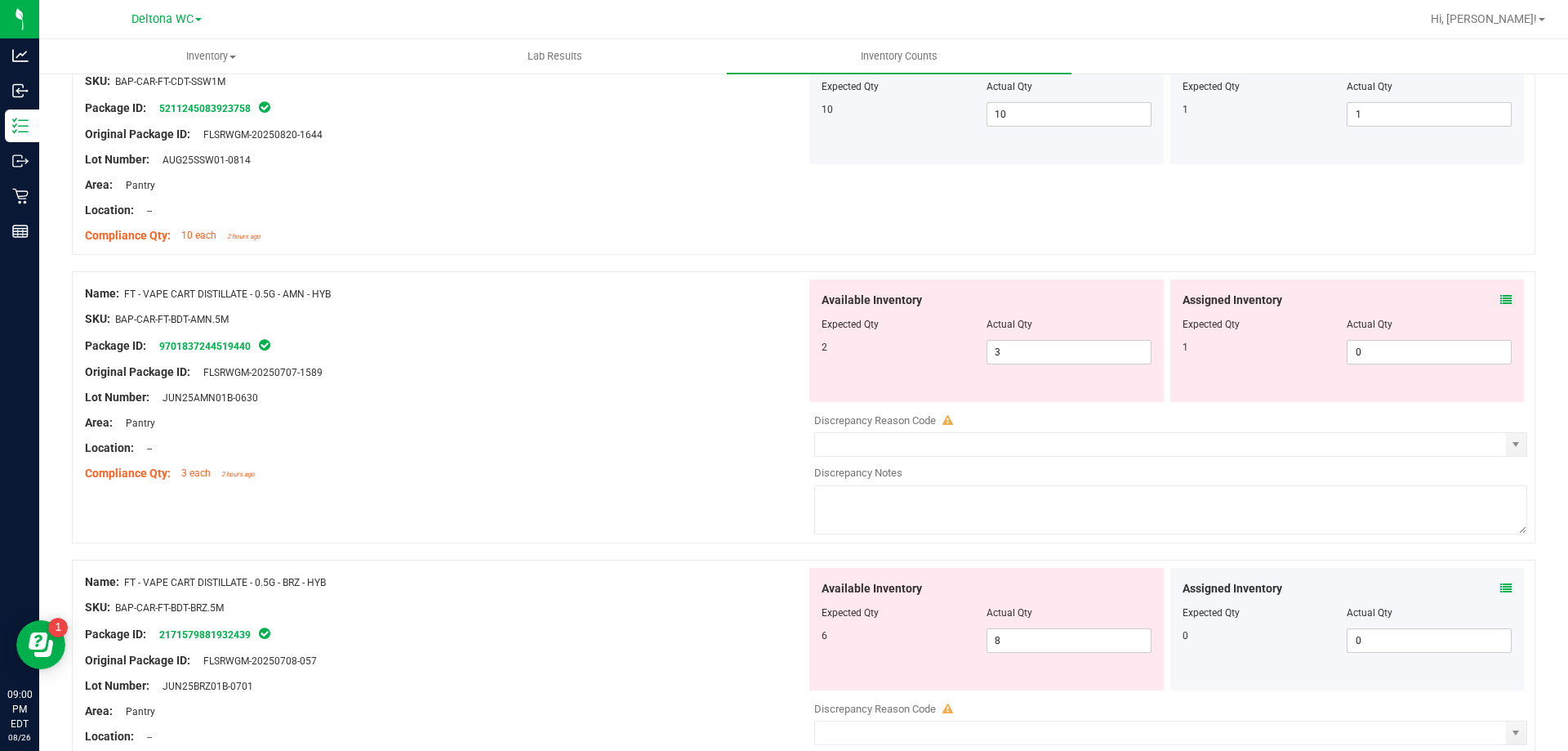
click at [1500, 292] on div "Assigned Inventory Expected Qty Actual Qty 1 0 0" at bounding box center [1348, 341] width 354 height 122
click at [1501, 299] on icon at bounding box center [1506, 299] width 11 height 11
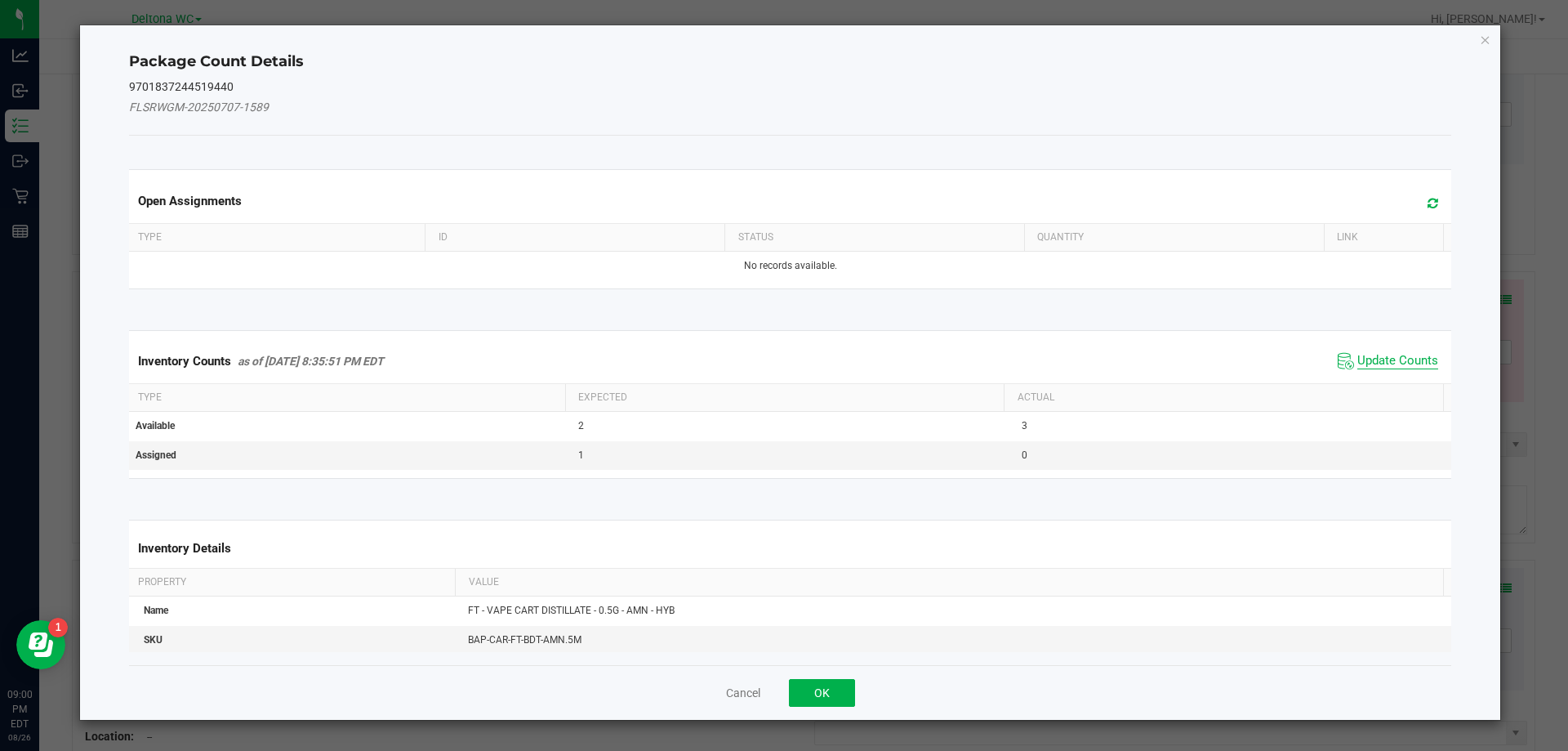
click at [1396, 356] on span "Update Counts" at bounding box center [1398, 360] width 81 height 16
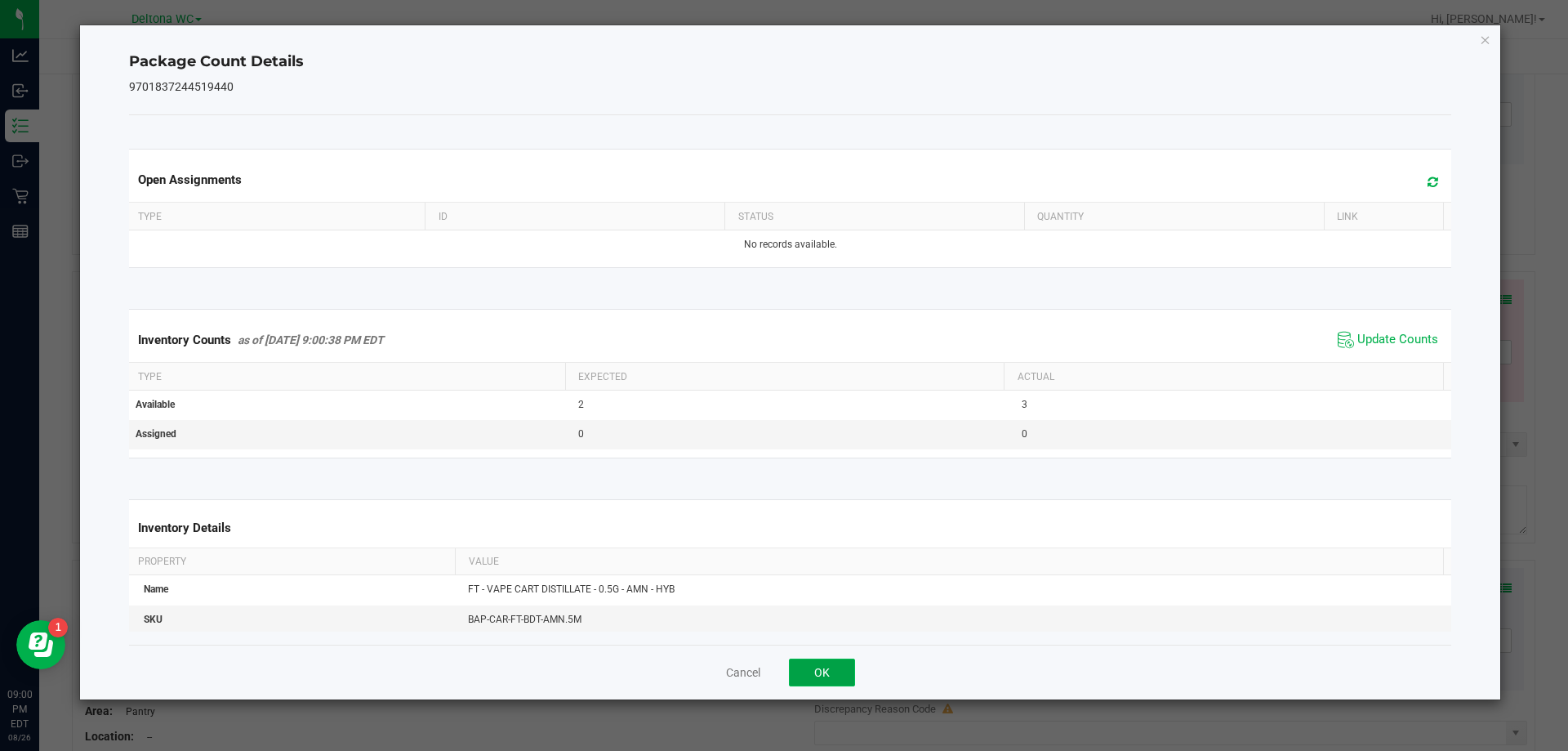
click at [838, 674] on button "OK" at bounding box center [821, 672] width 66 height 28
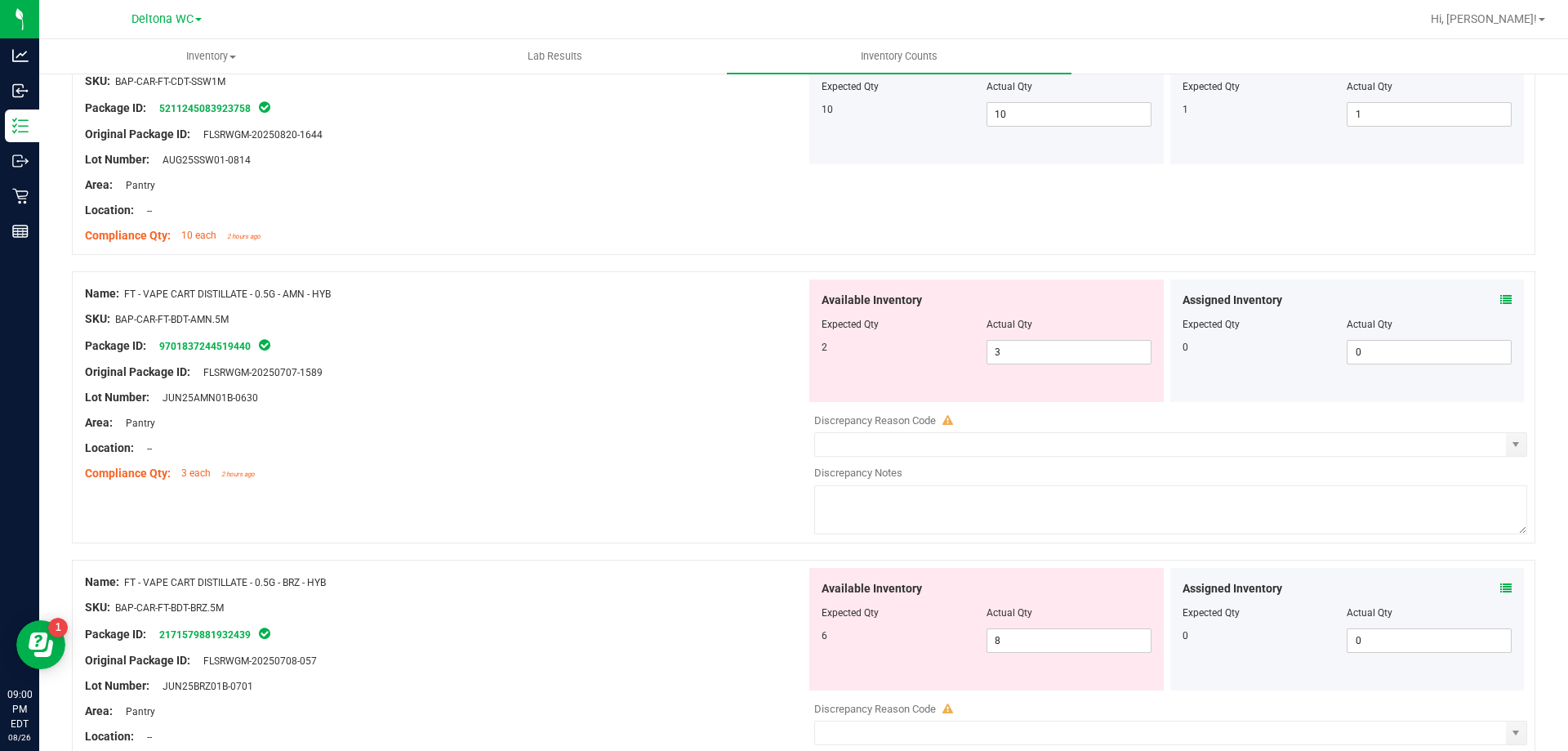
scroll to position [3350, 0]
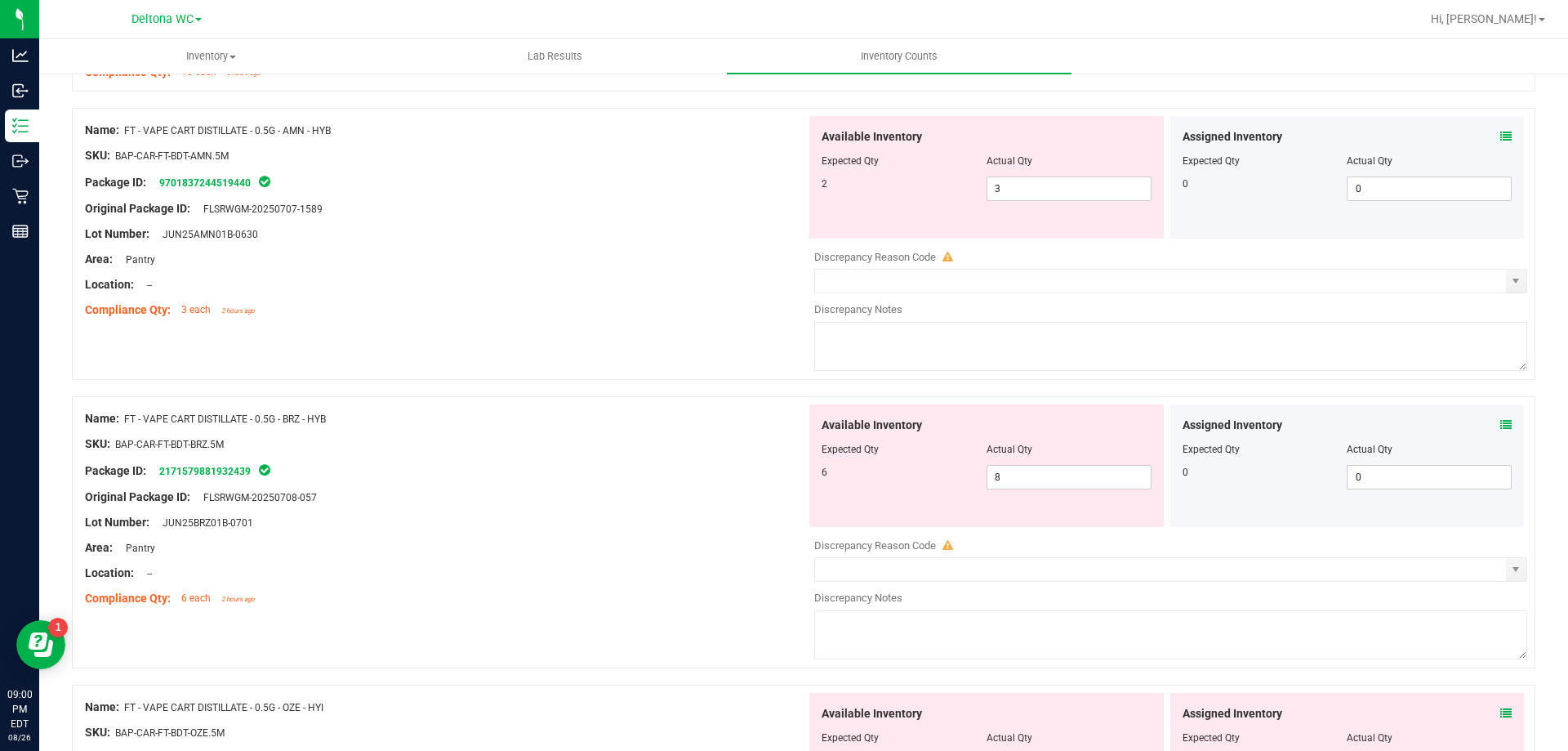
click at [1501, 421] on icon at bounding box center [1506, 424] width 11 height 11
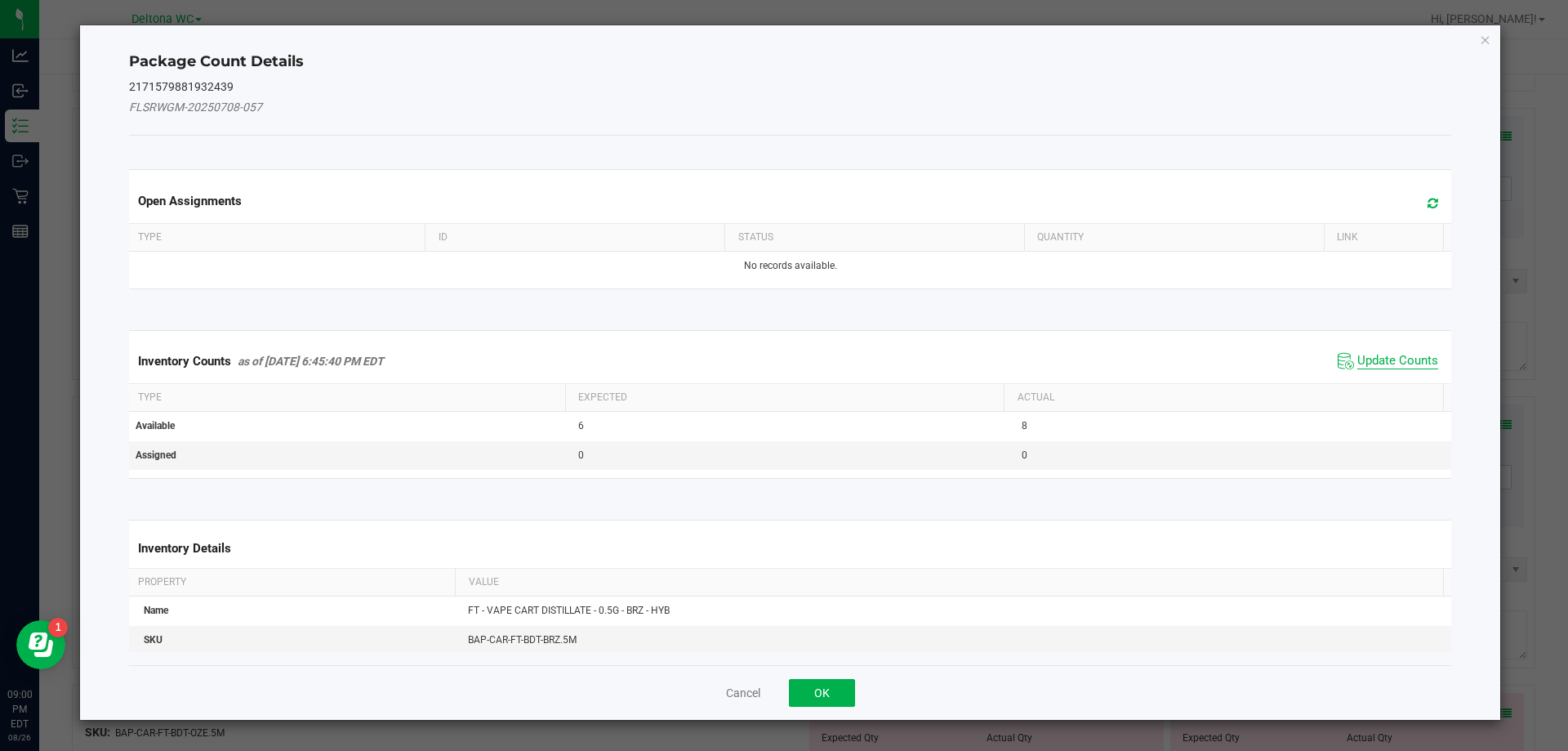
click at [1405, 360] on span "Update Counts" at bounding box center [1398, 360] width 81 height 16
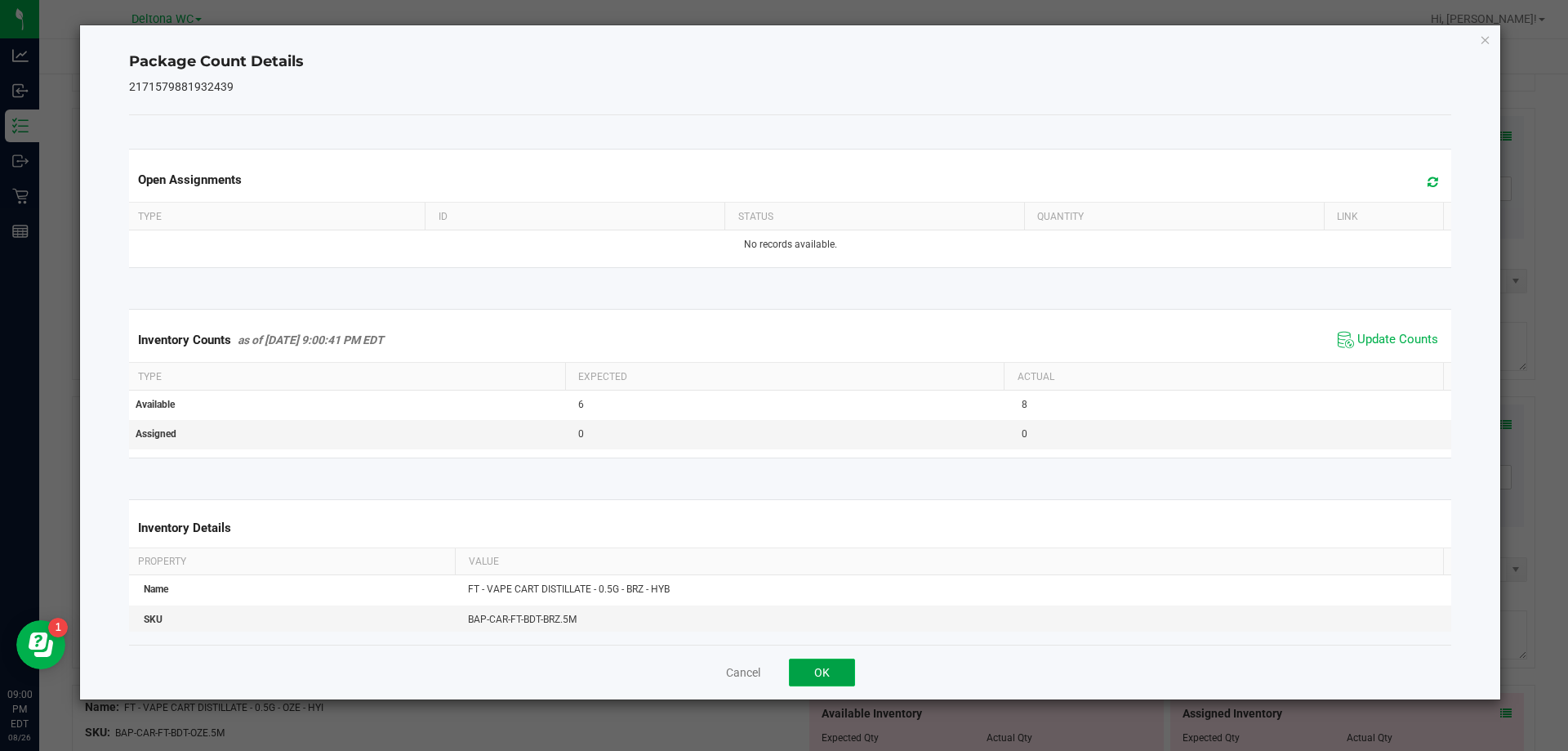
click at [809, 675] on button "OK" at bounding box center [821, 672] width 66 height 28
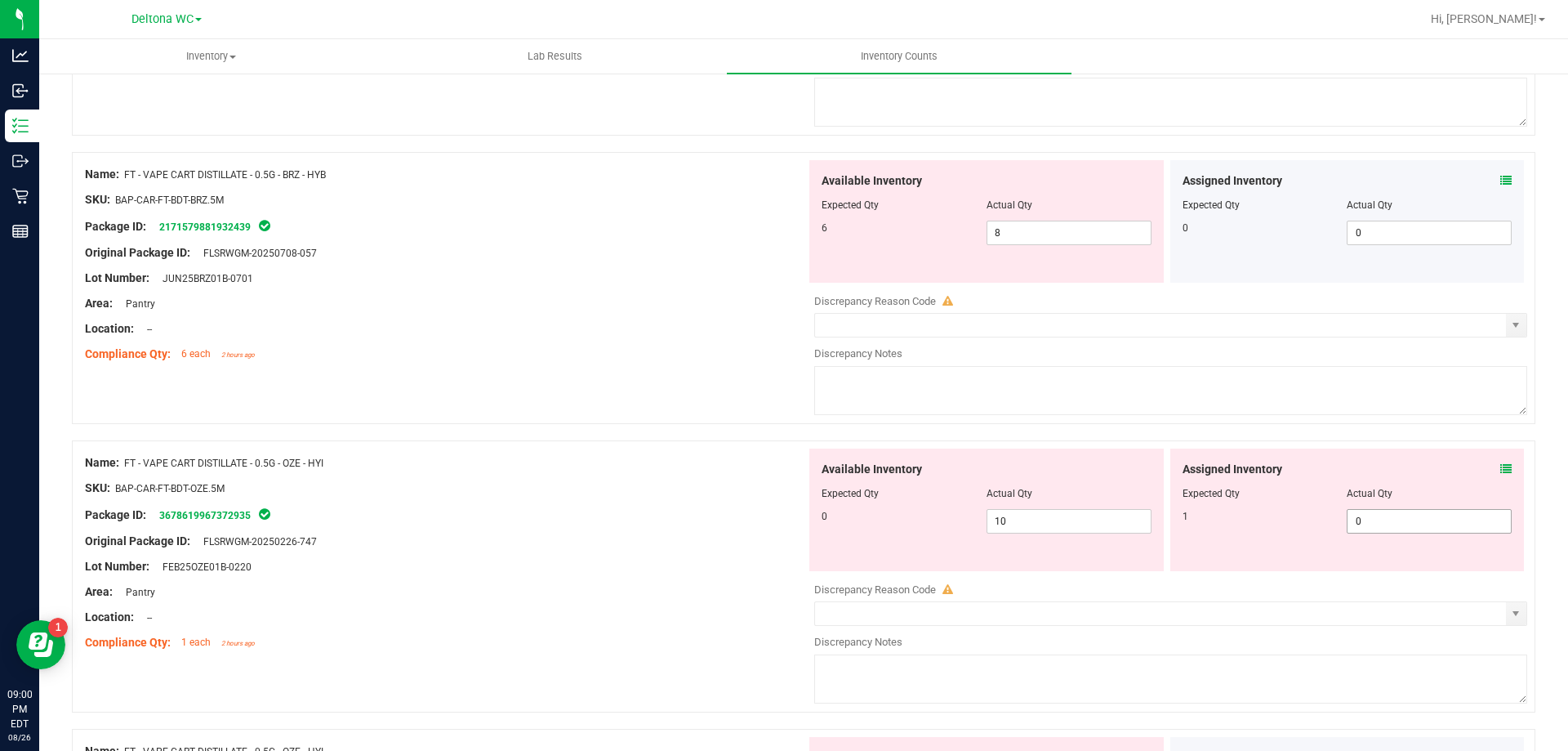
scroll to position [3594, 0]
click at [1501, 471] on div "Assigned Inventory Expected Qty Actual Qty 1 0 0" at bounding box center [1348, 508] width 354 height 122
click at [1501, 471] on icon at bounding box center [1506, 468] width 11 height 11
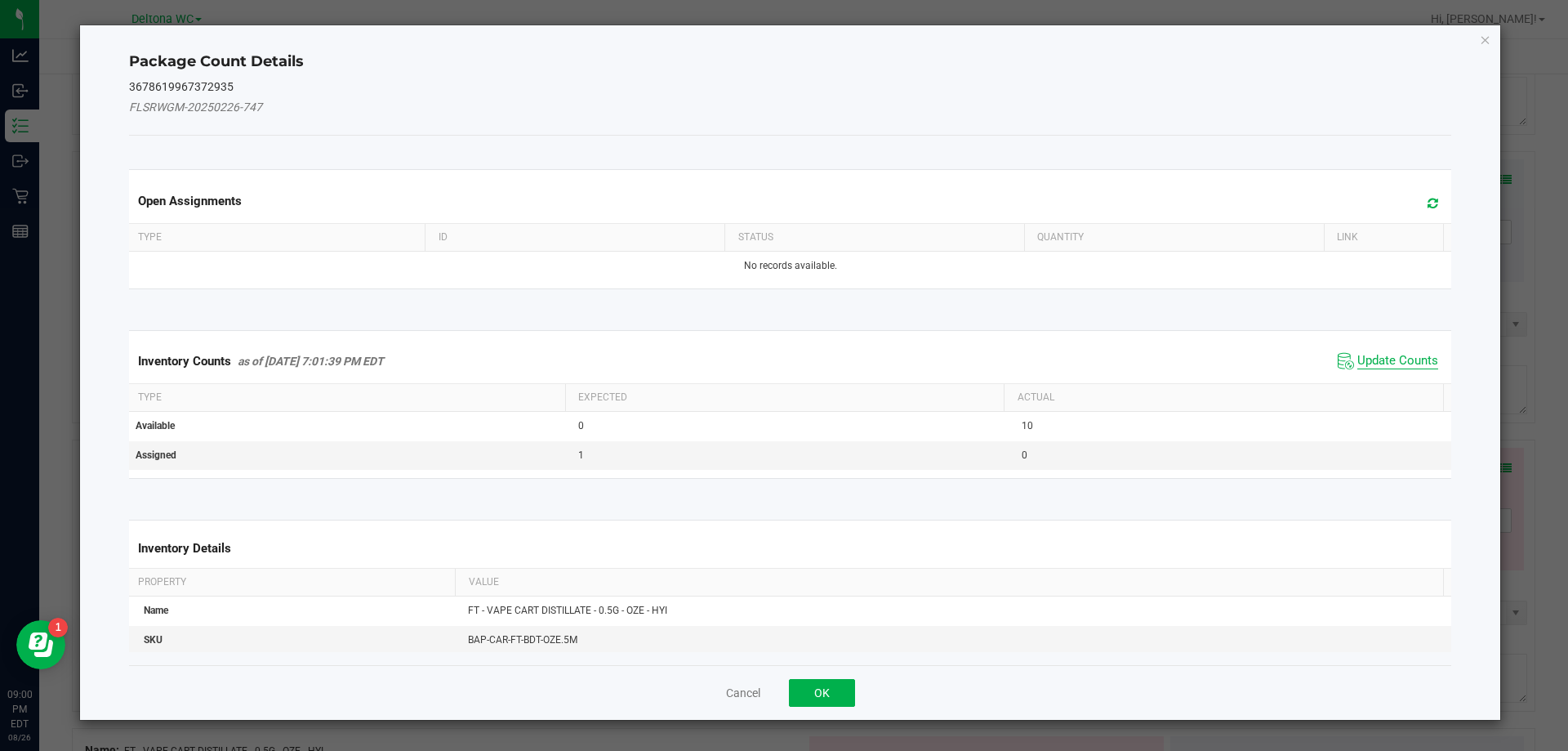
click at [1370, 358] on span "Update Counts" at bounding box center [1398, 360] width 81 height 16
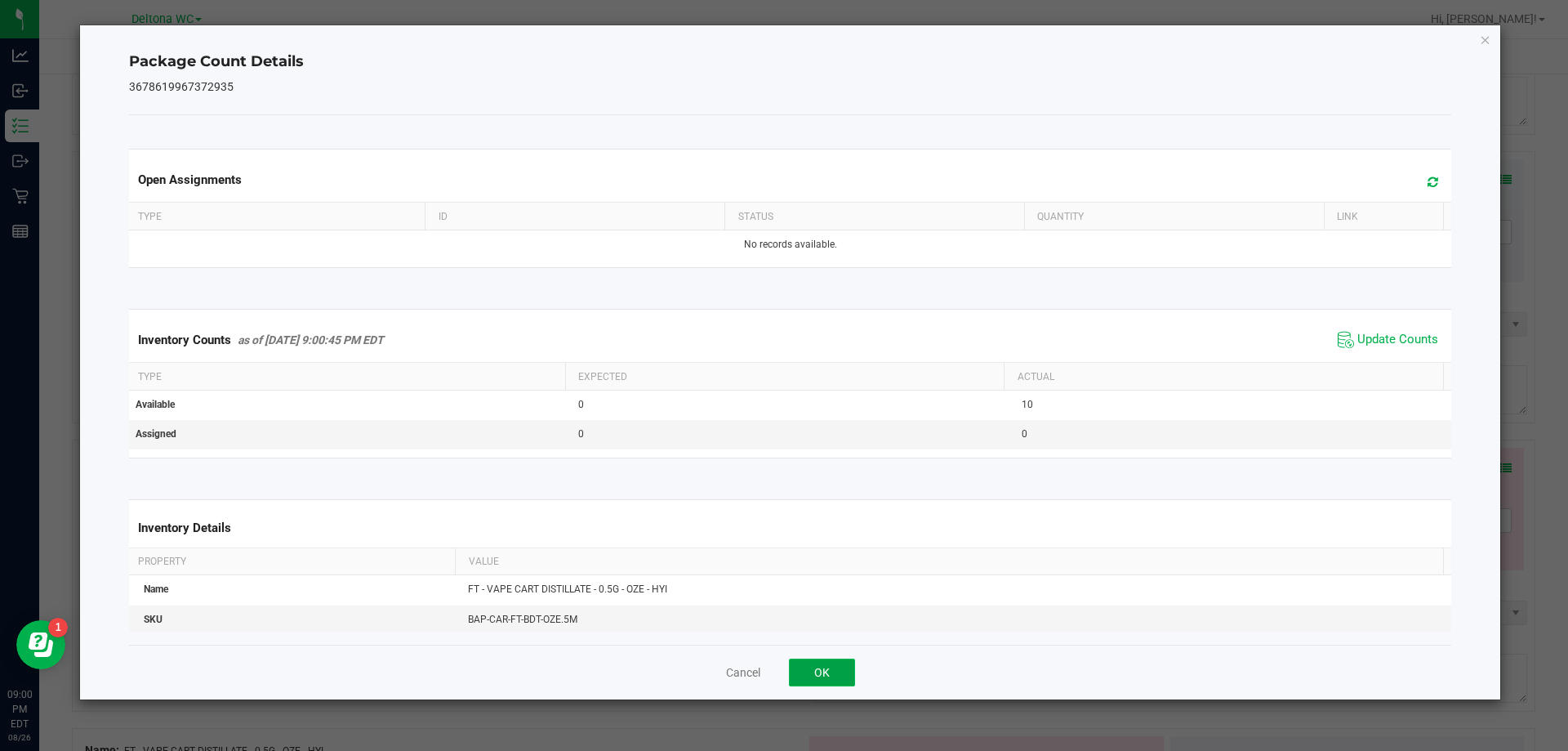
click at [834, 679] on button "OK" at bounding box center [821, 672] width 66 height 28
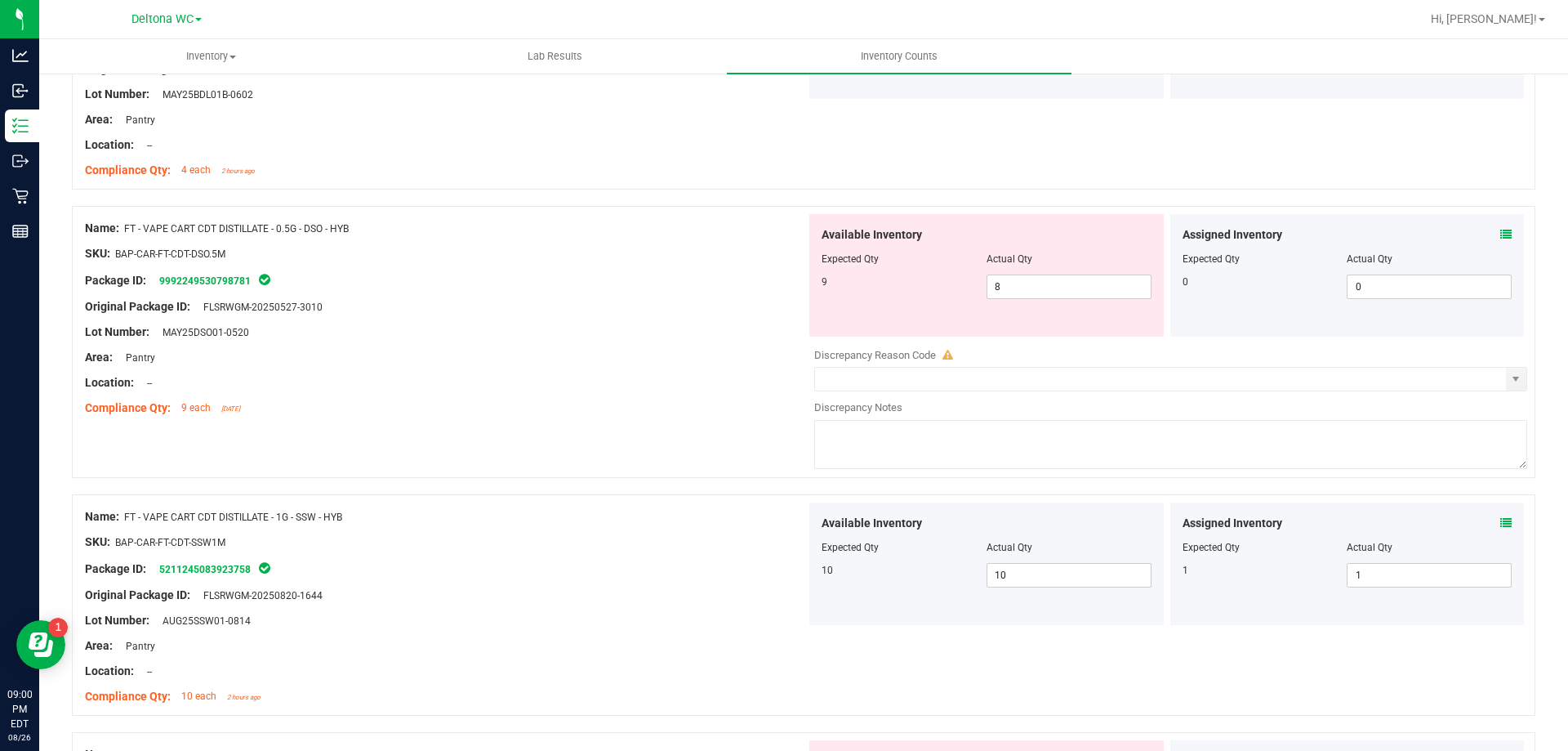
scroll to position [2696, 0]
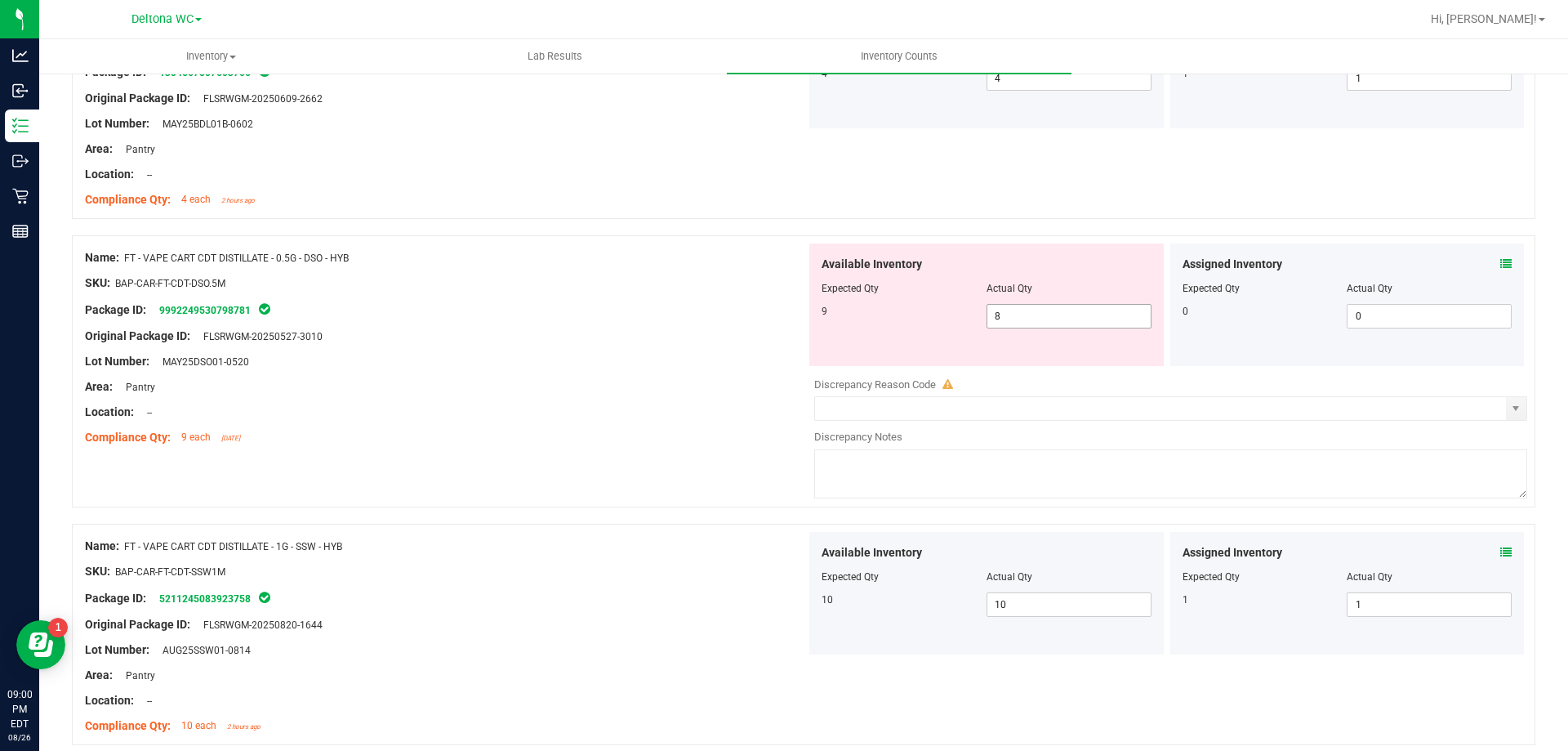
click at [1050, 315] on span "8 8" at bounding box center [1069, 316] width 165 height 24
type input "9"
click at [657, 446] on div "Name: FT - VAPE CART CDT DISTILLATE - 0.5G - DSO - HYB SKU: BAP-CAR-FT-CDT-DSO.…" at bounding box center [446, 348] width 722 height 208
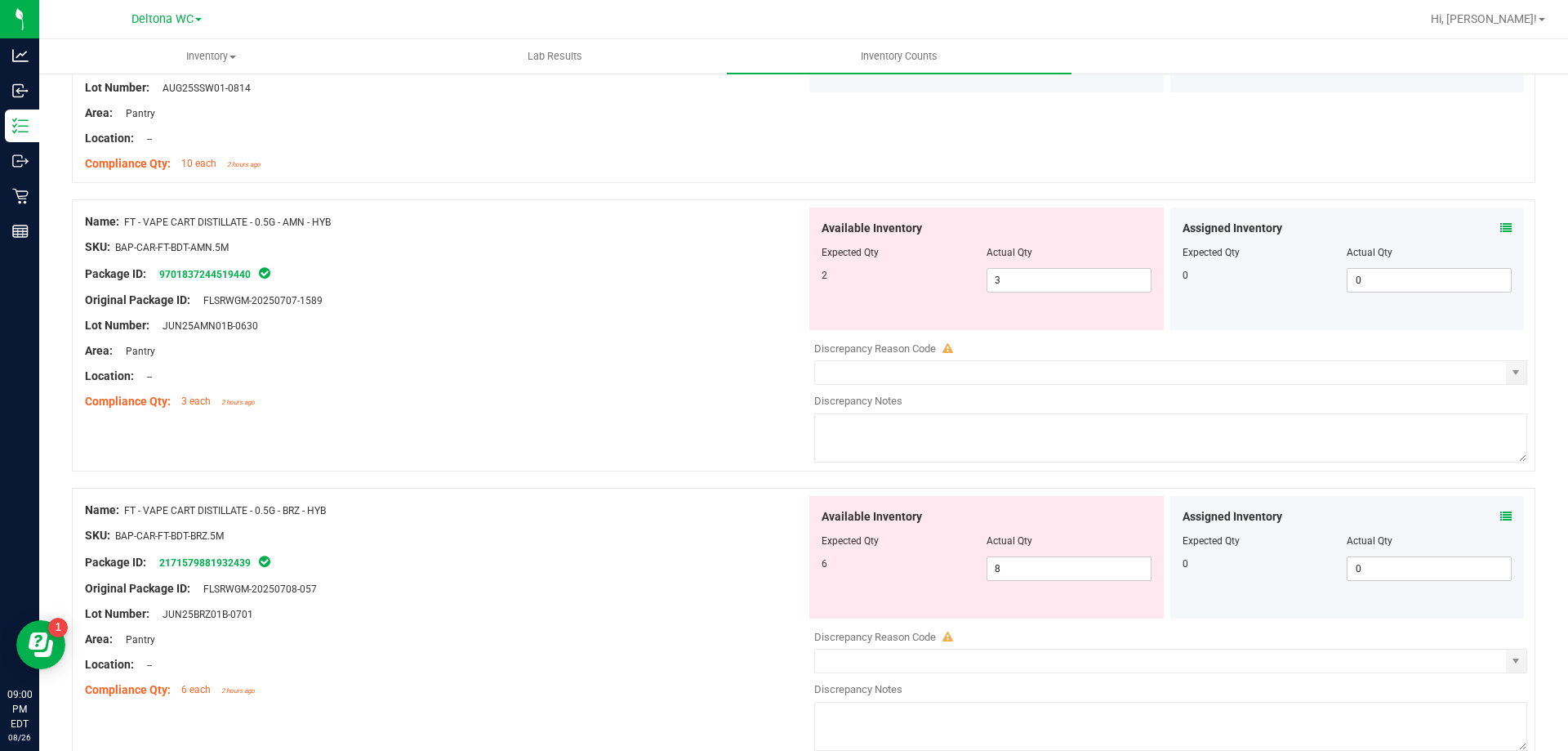
scroll to position [3268, 0]
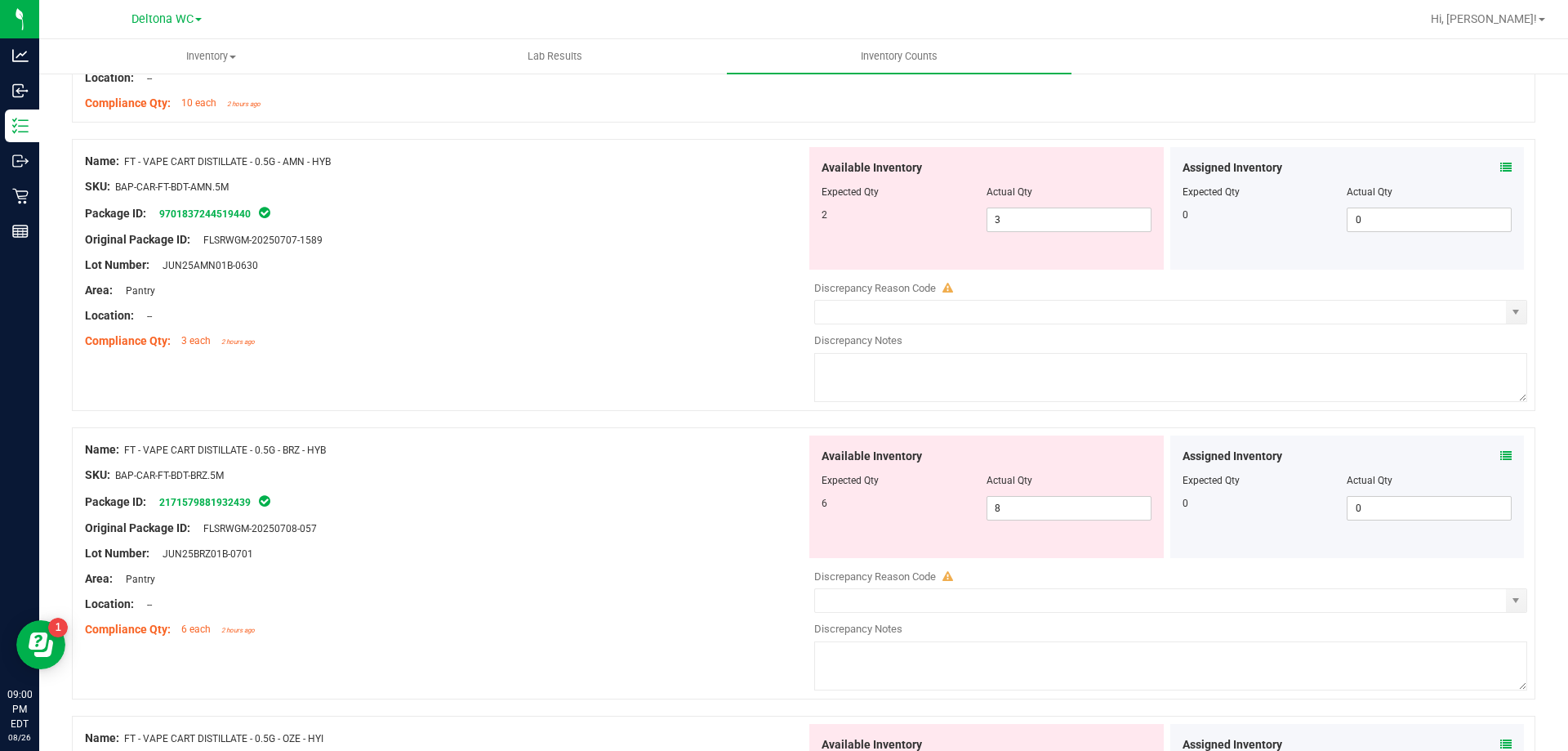
click at [1500, 169] on div "Assigned Inventory Expected Qty Actual Qty 0 0 0" at bounding box center [1348, 208] width 354 height 122
click at [1501, 171] on icon at bounding box center [1506, 167] width 11 height 11
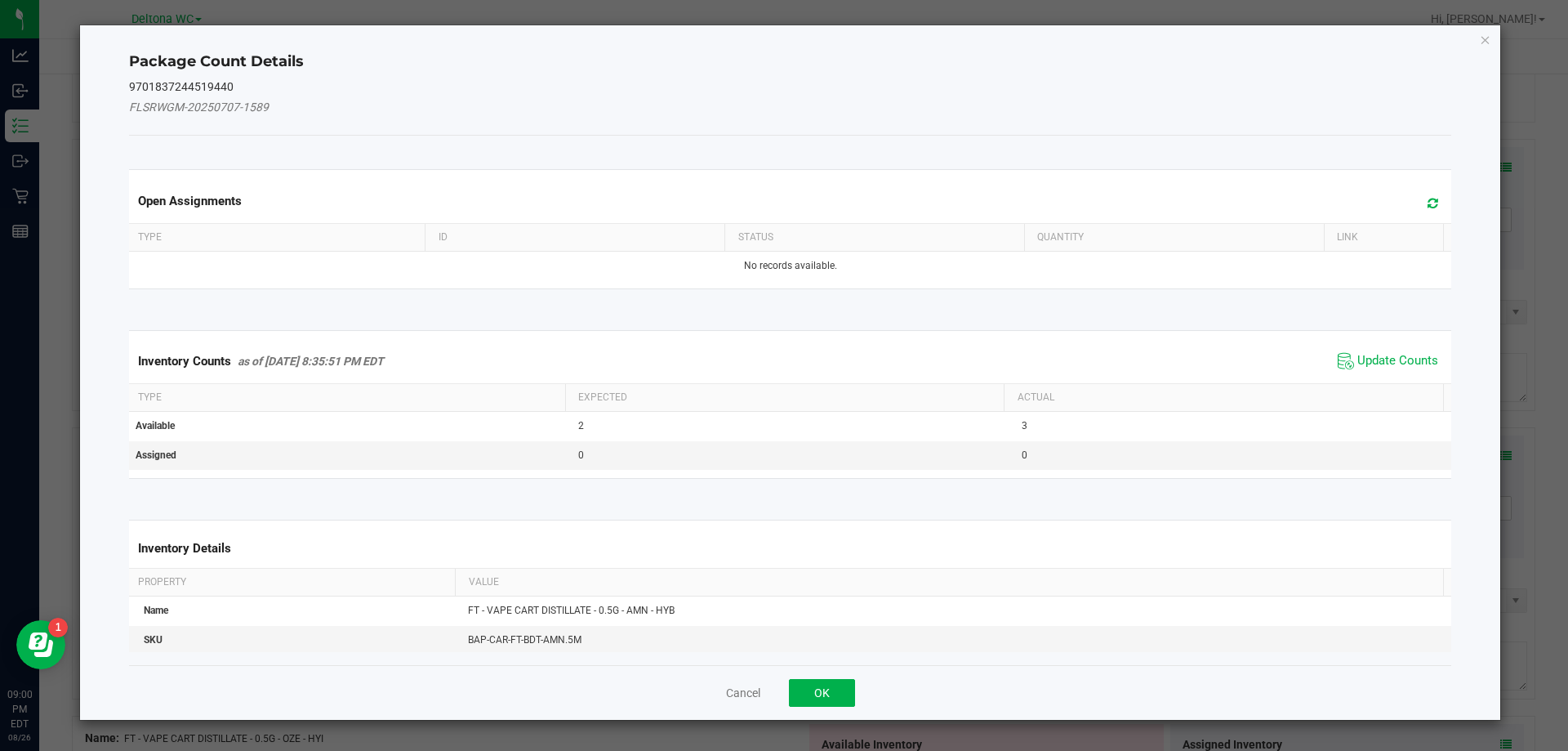
click at [1357, 358] on span "Update Counts" at bounding box center [1398, 360] width 81 height 16
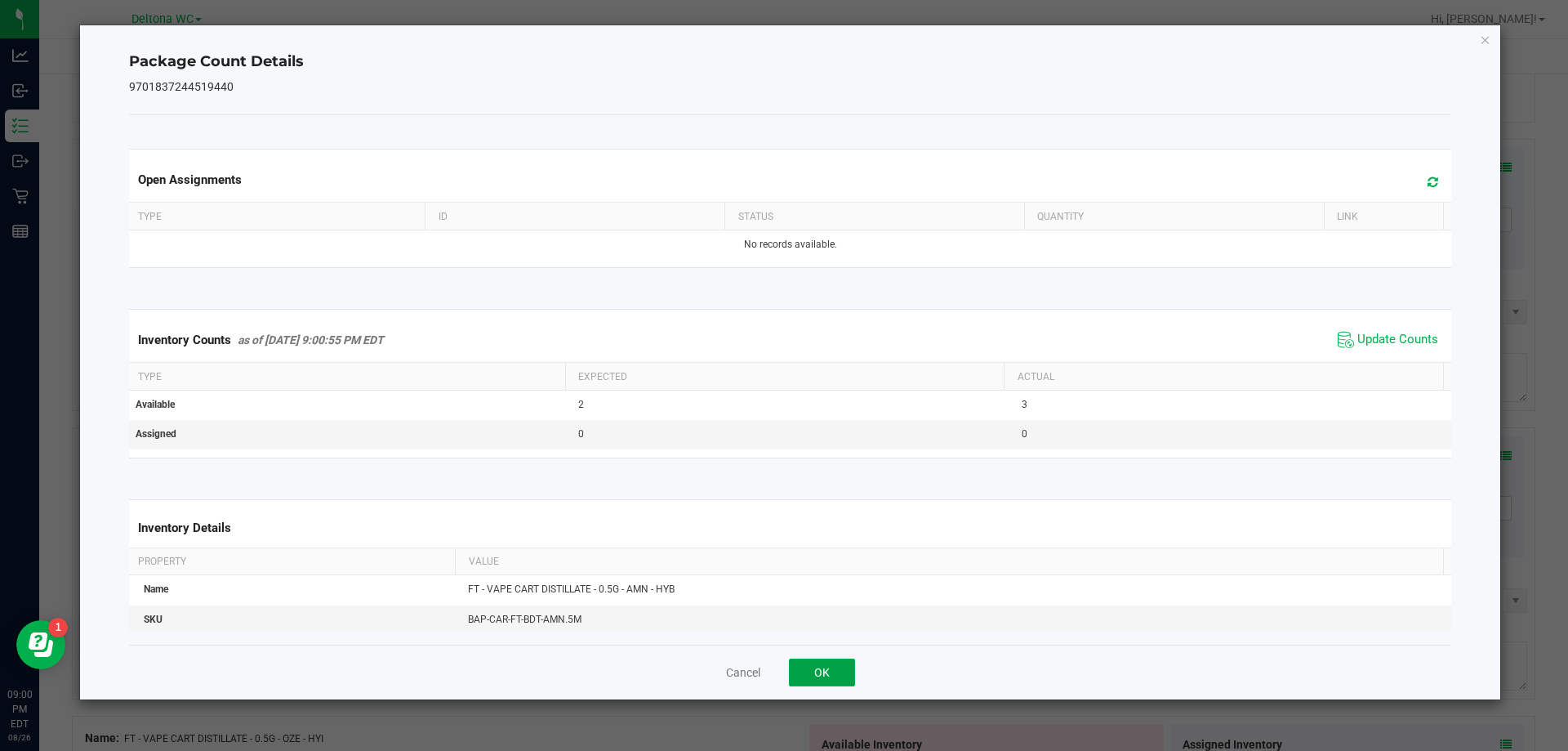
drag, startPoint x: 831, startPoint y: 674, endPoint x: 833, endPoint y: 683, distance: 9.2
click at [833, 677] on button "OK" at bounding box center [821, 672] width 66 height 28
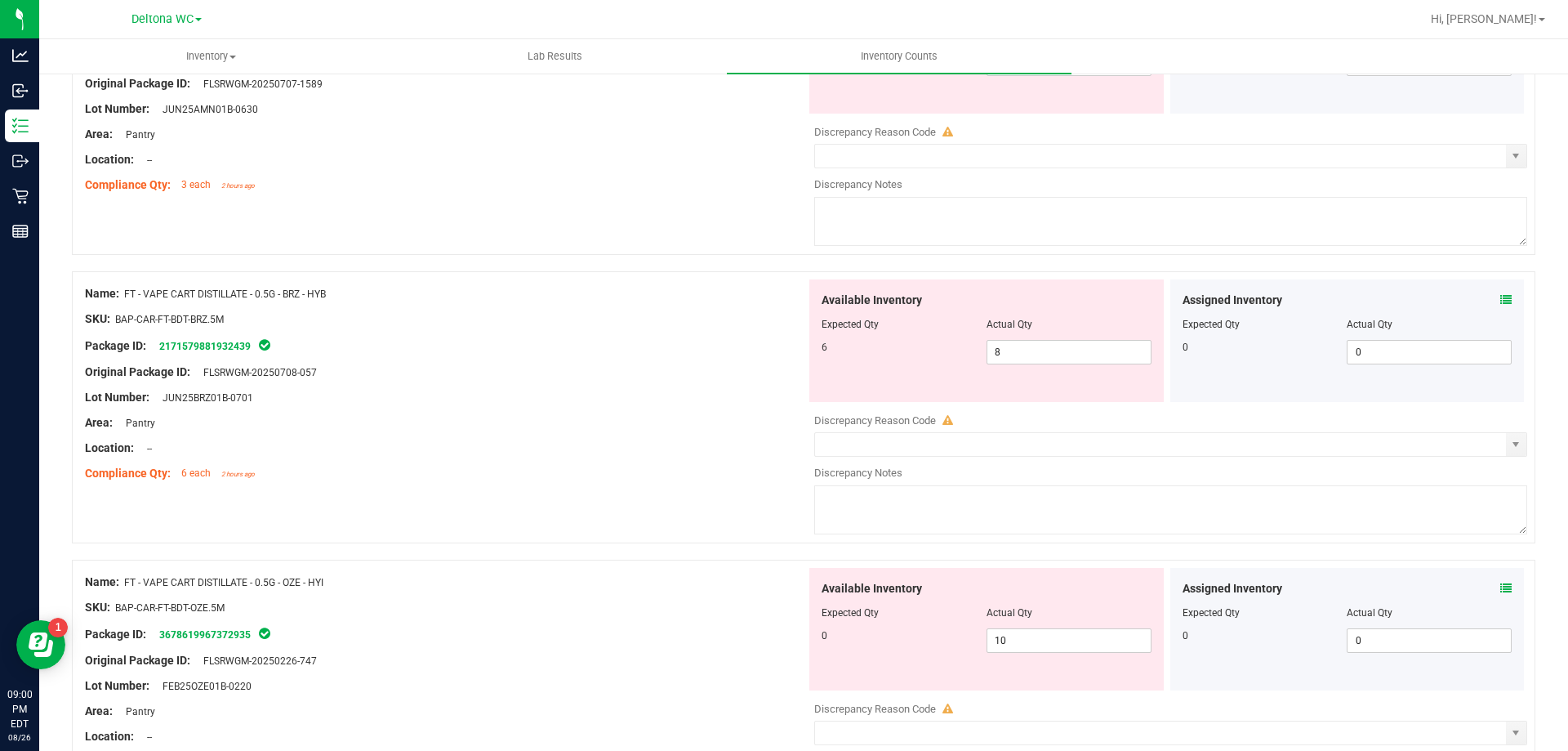
scroll to position [3432, 0]
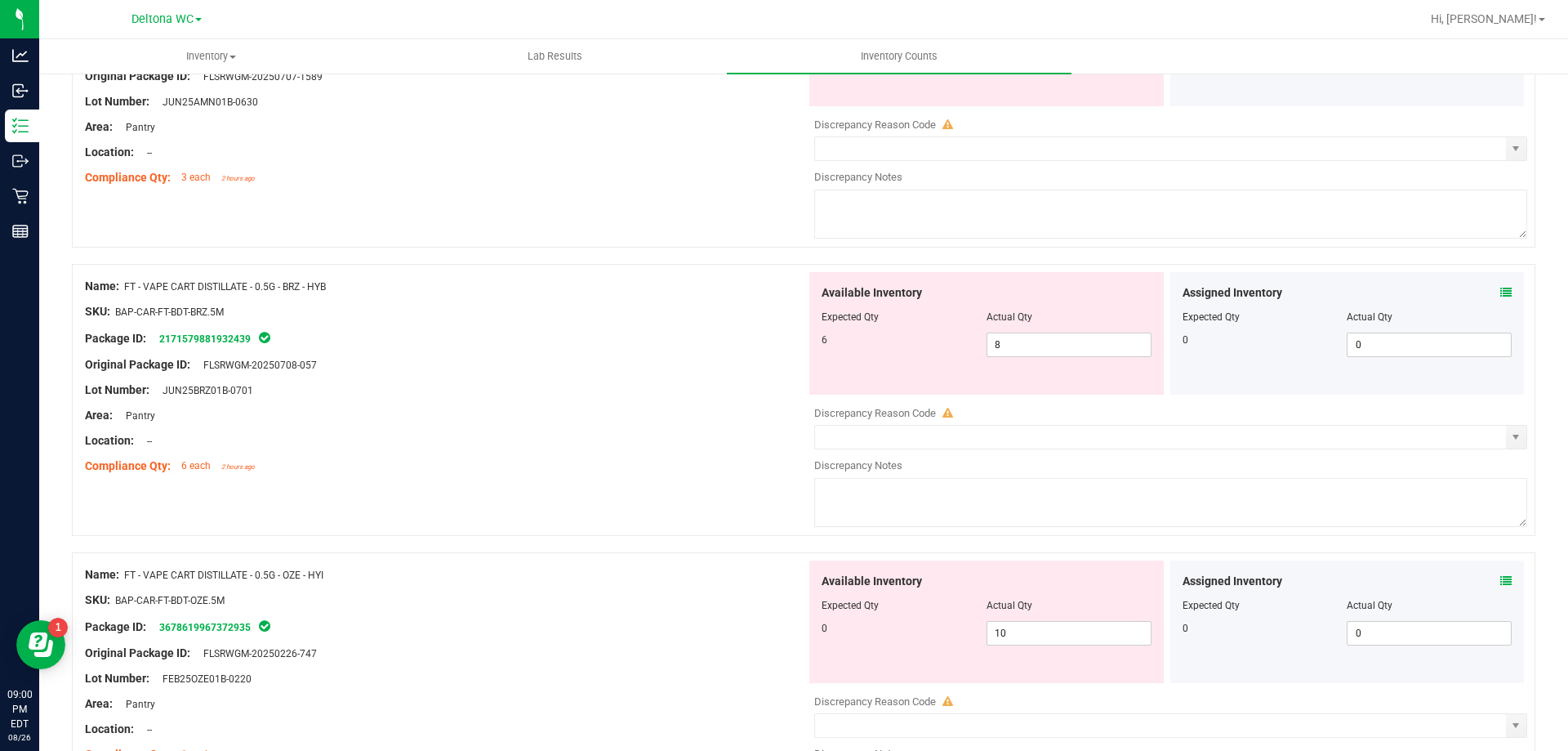
click at [1501, 291] on icon at bounding box center [1506, 292] width 11 height 11
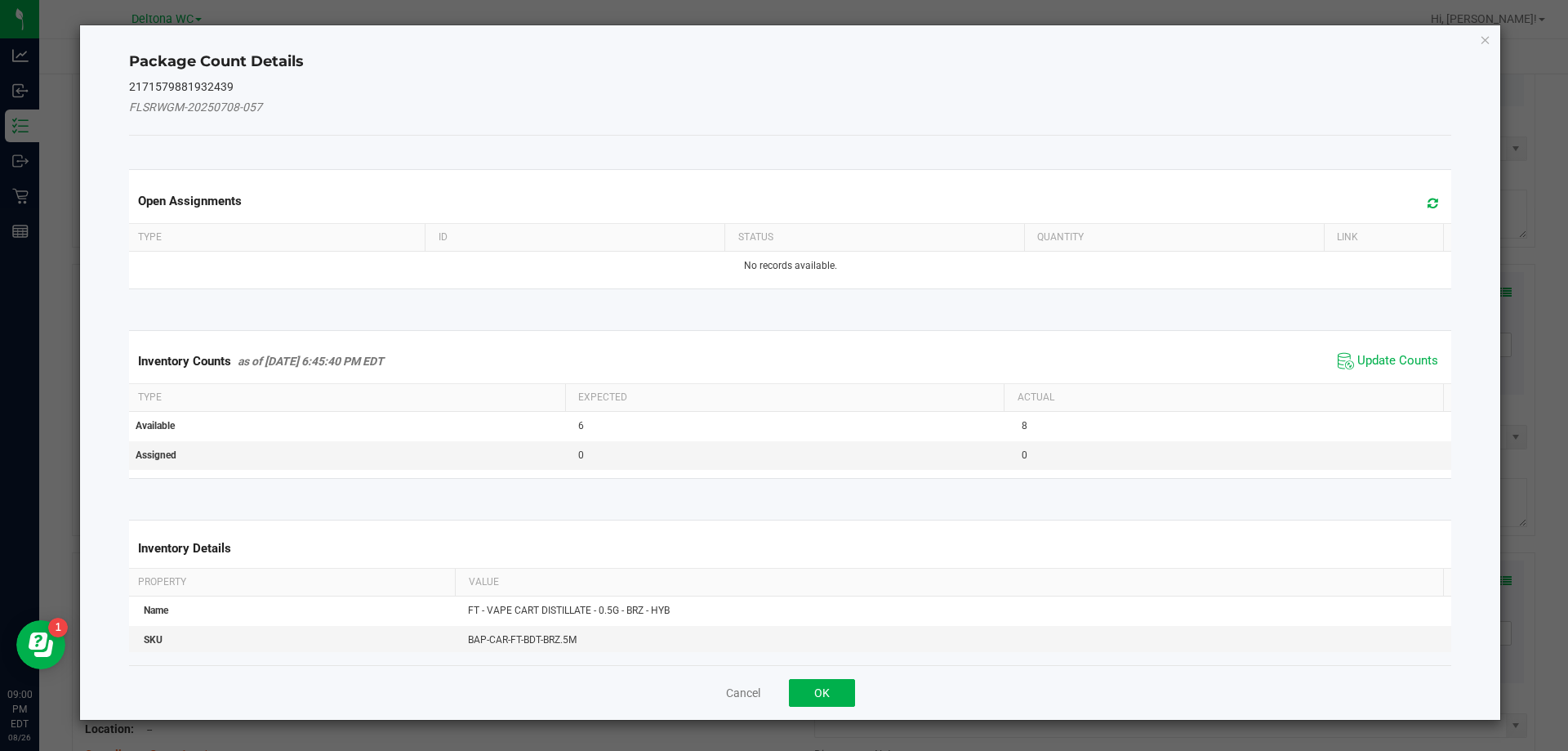
click at [1366, 371] on span "Update Counts" at bounding box center [1388, 361] width 108 height 24
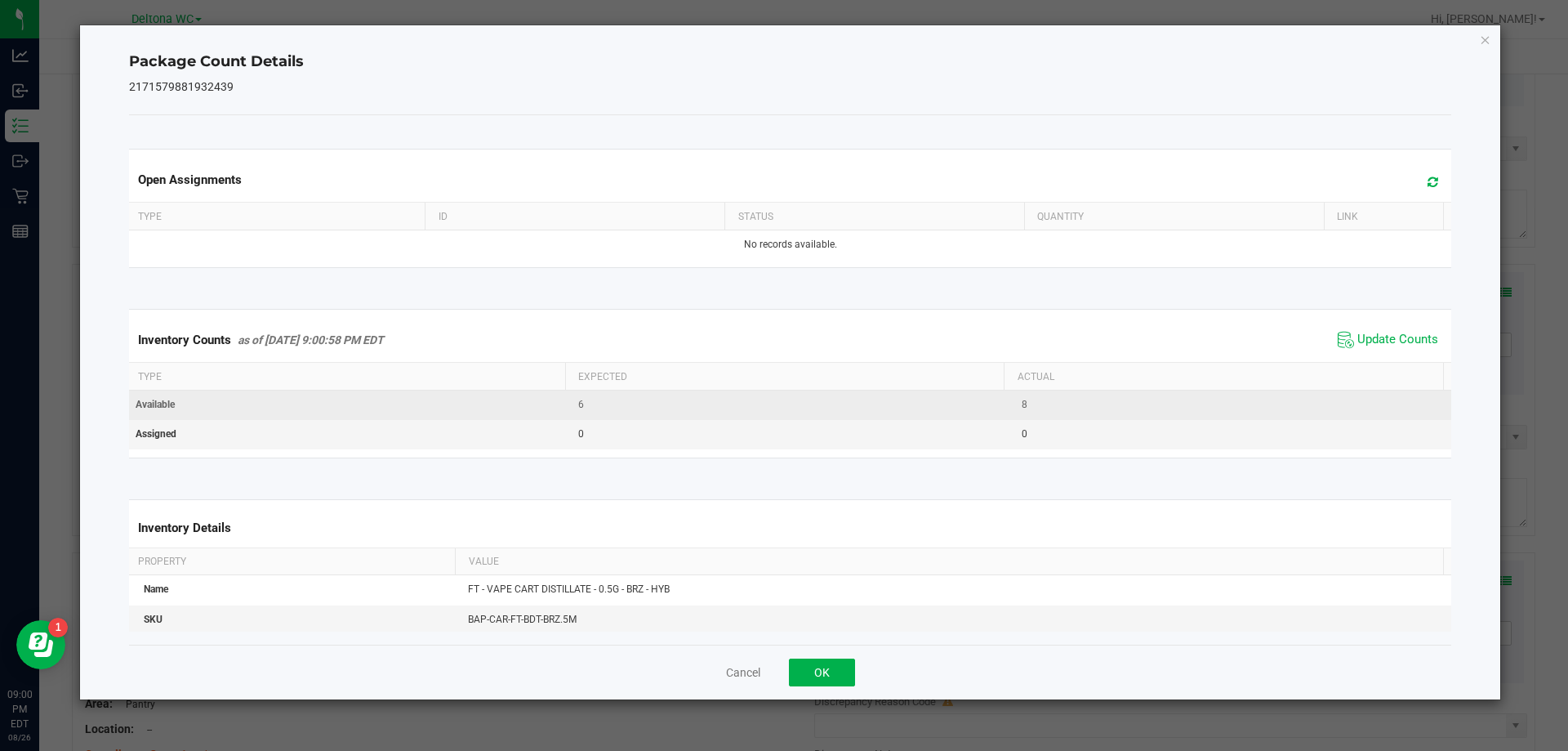
drag, startPoint x: 1366, startPoint y: 337, endPoint x: 1243, endPoint y: 392, distance: 134.7
click at [1365, 339] on span "Update Counts" at bounding box center [1398, 340] width 81 height 16
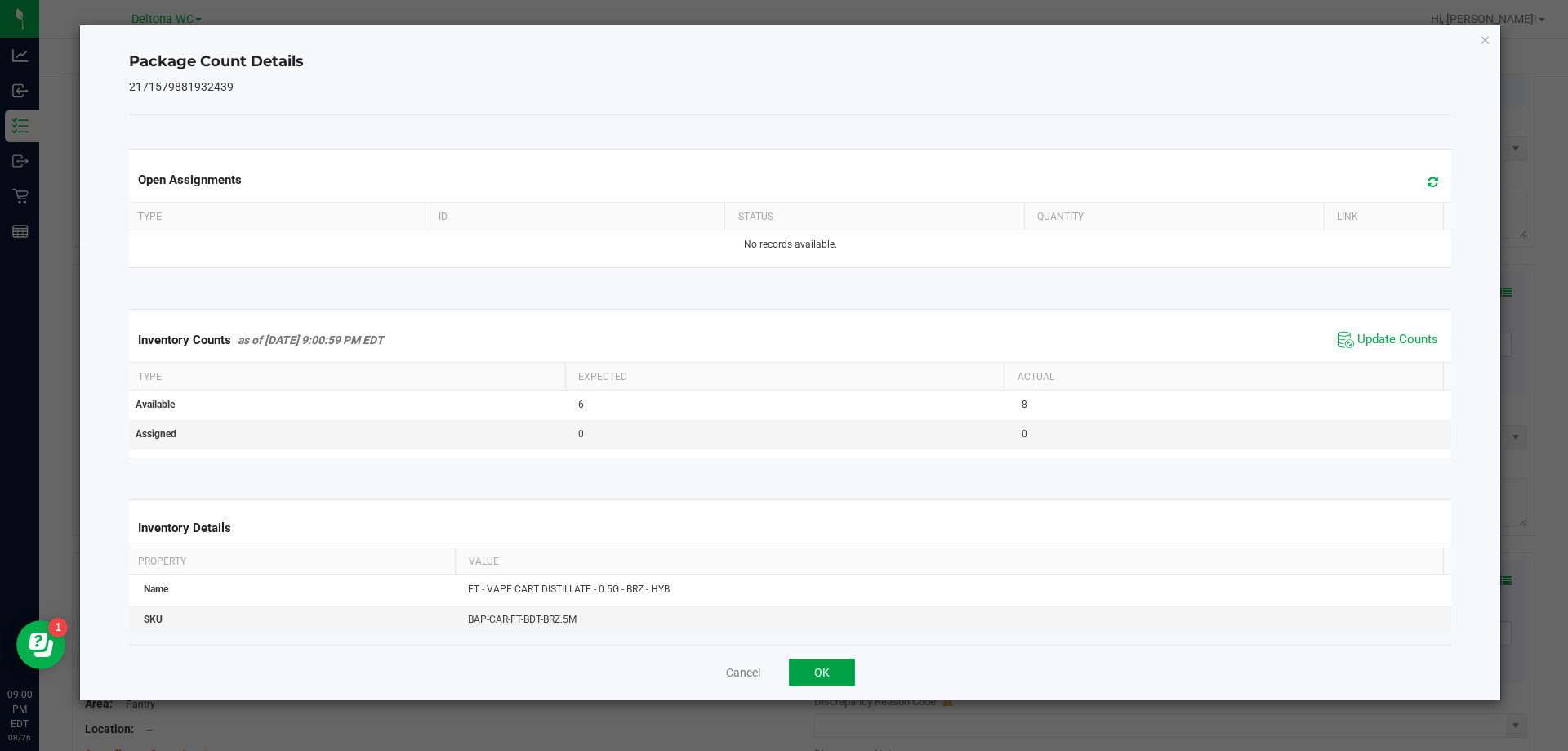
drag, startPoint x: 827, startPoint y: 676, endPoint x: 867, endPoint y: 631, distance: 60.2
click at [827, 675] on button "OK" at bounding box center [821, 672] width 66 height 28
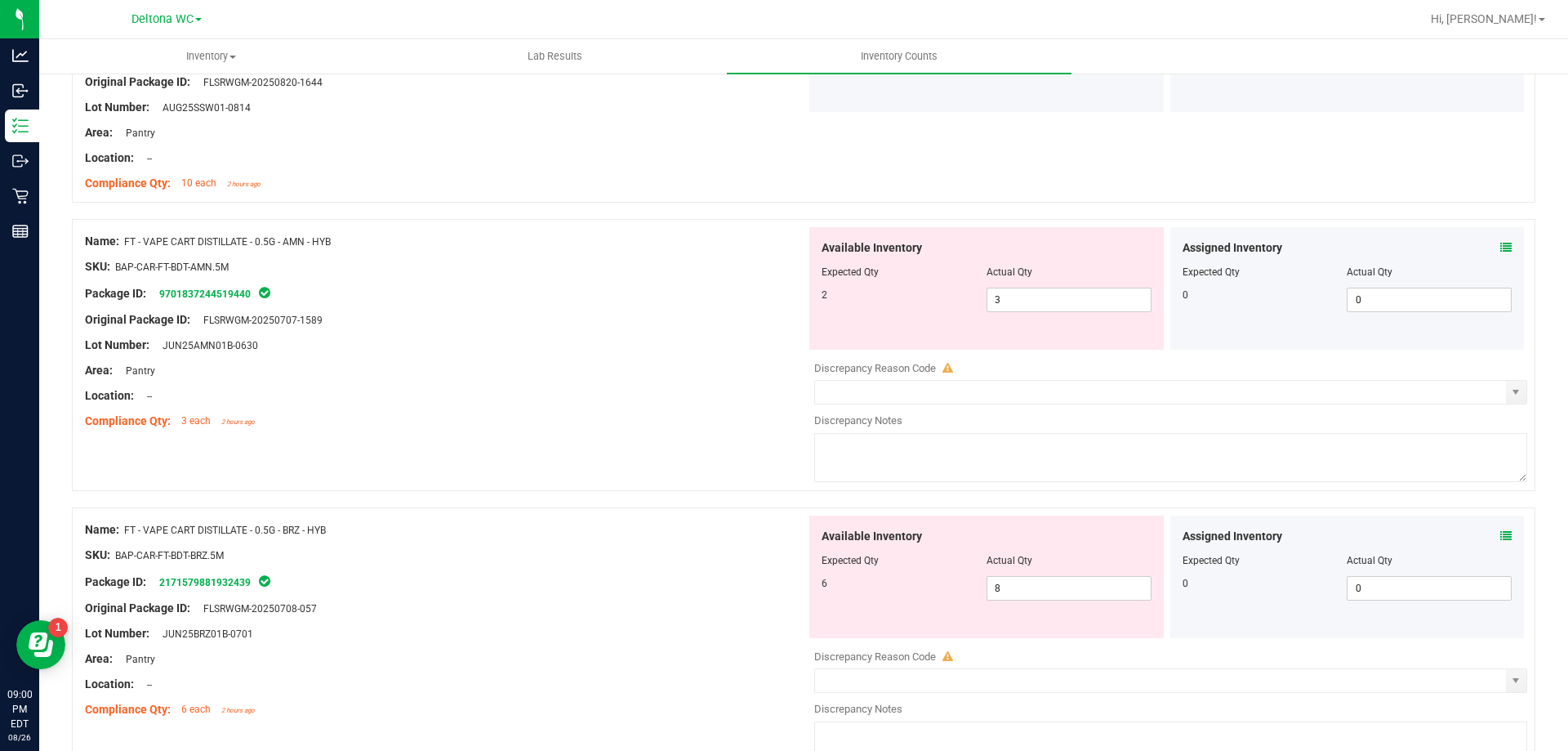
scroll to position [3186, 0]
drag, startPoint x: 986, startPoint y: 309, endPoint x: 930, endPoint y: 307, distance: 56.0
click at [930, 307] on div "2 3 3" at bounding box center [987, 301] width 330 height 24
type input "1"
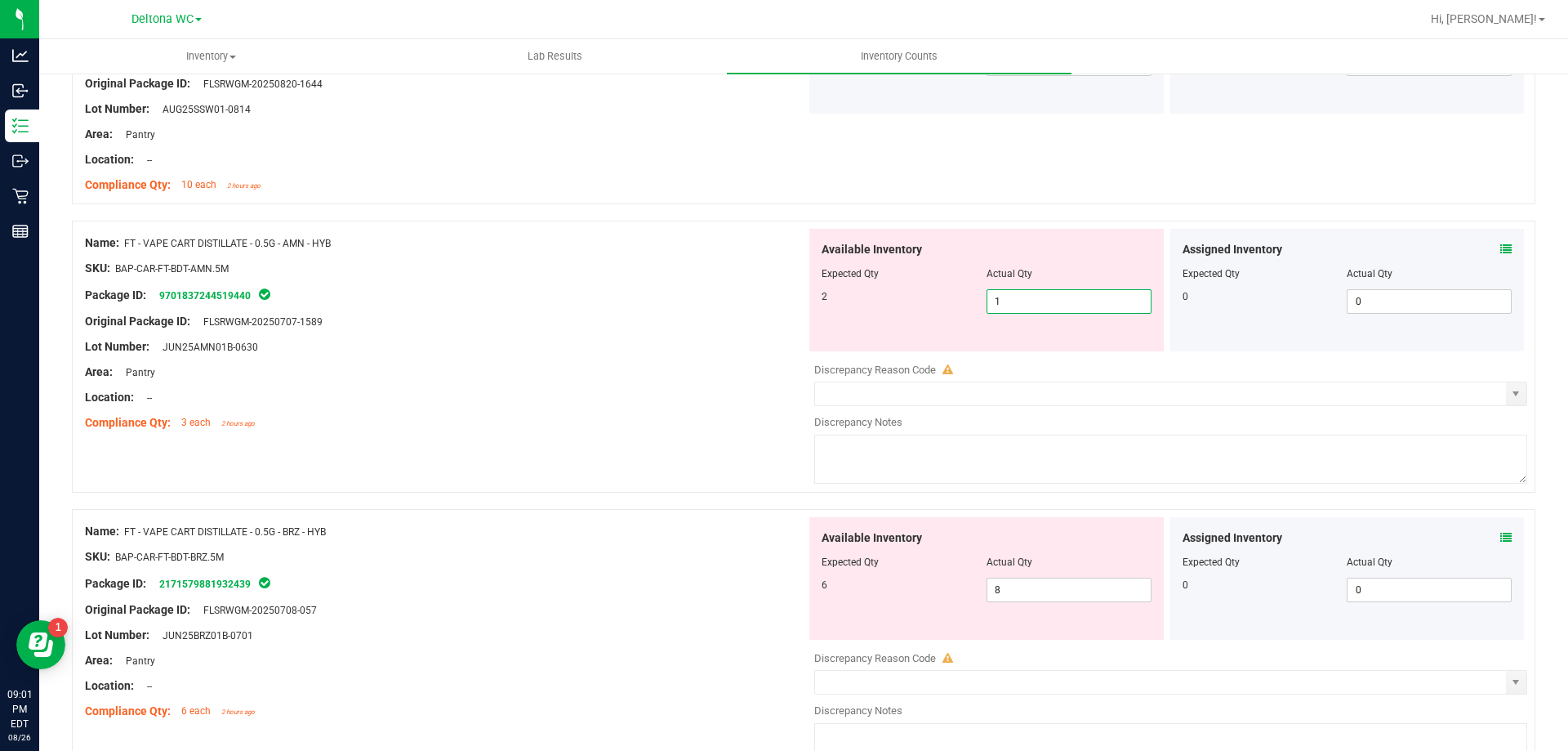
drag, startPoint x: 623, startPoint y: 356, endPoint x: 706, endPoint y: 384, distance: 87.6
click at [623, 358] on div at bounding box center [446, 359] width 722 height 8
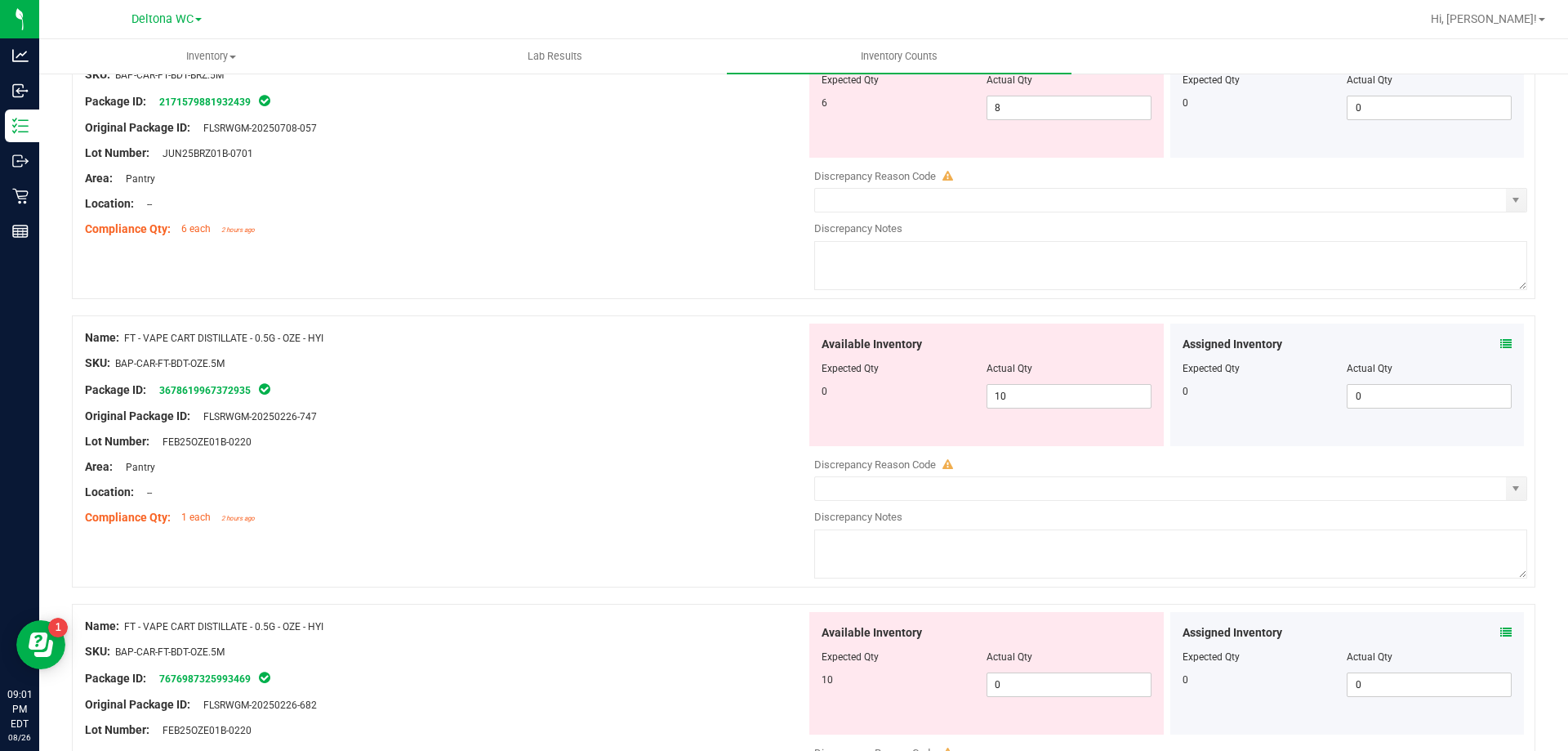
scroll to position [3676, 0]
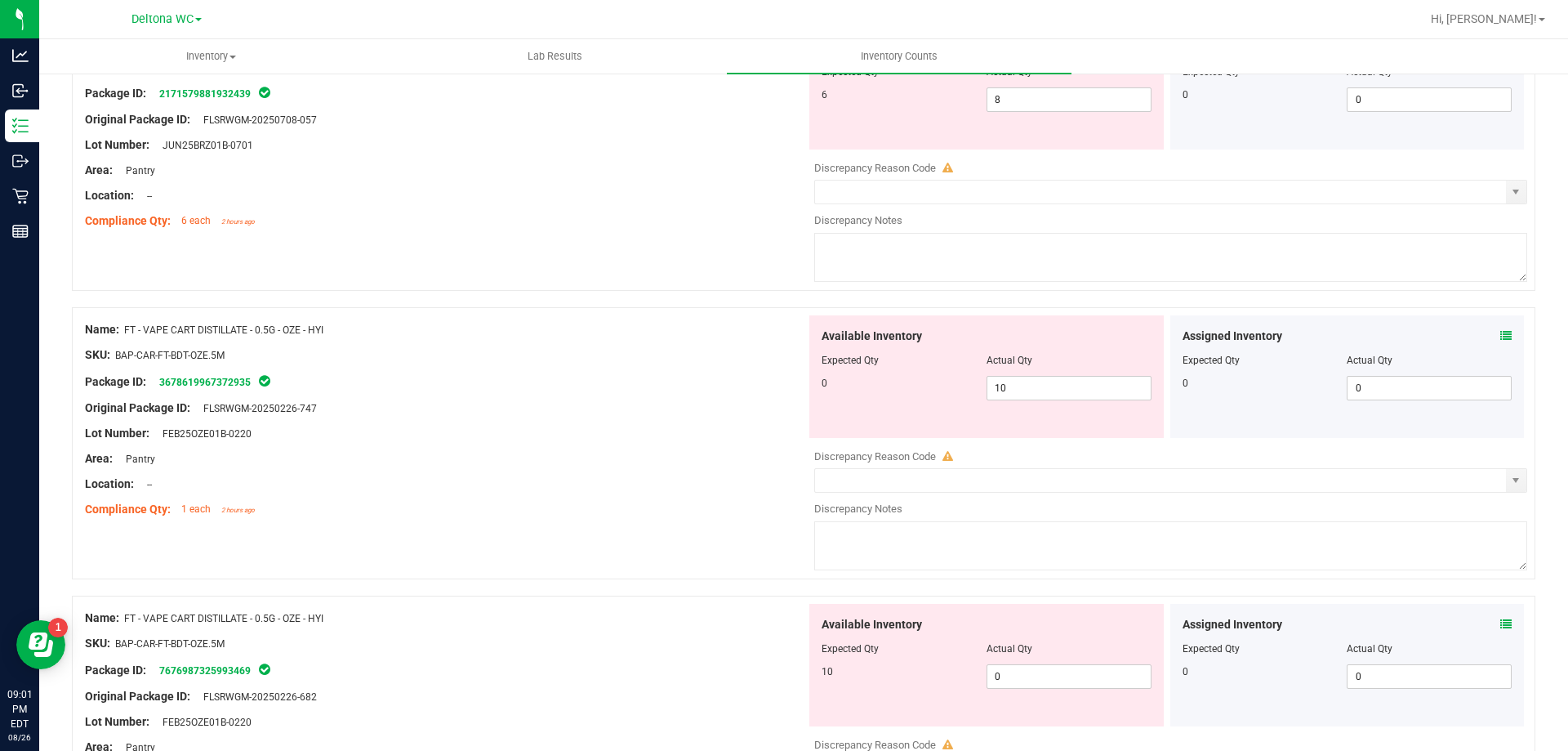
click at [1501, 333] on icon at bounding box center [1506, 335] width 11 height 11
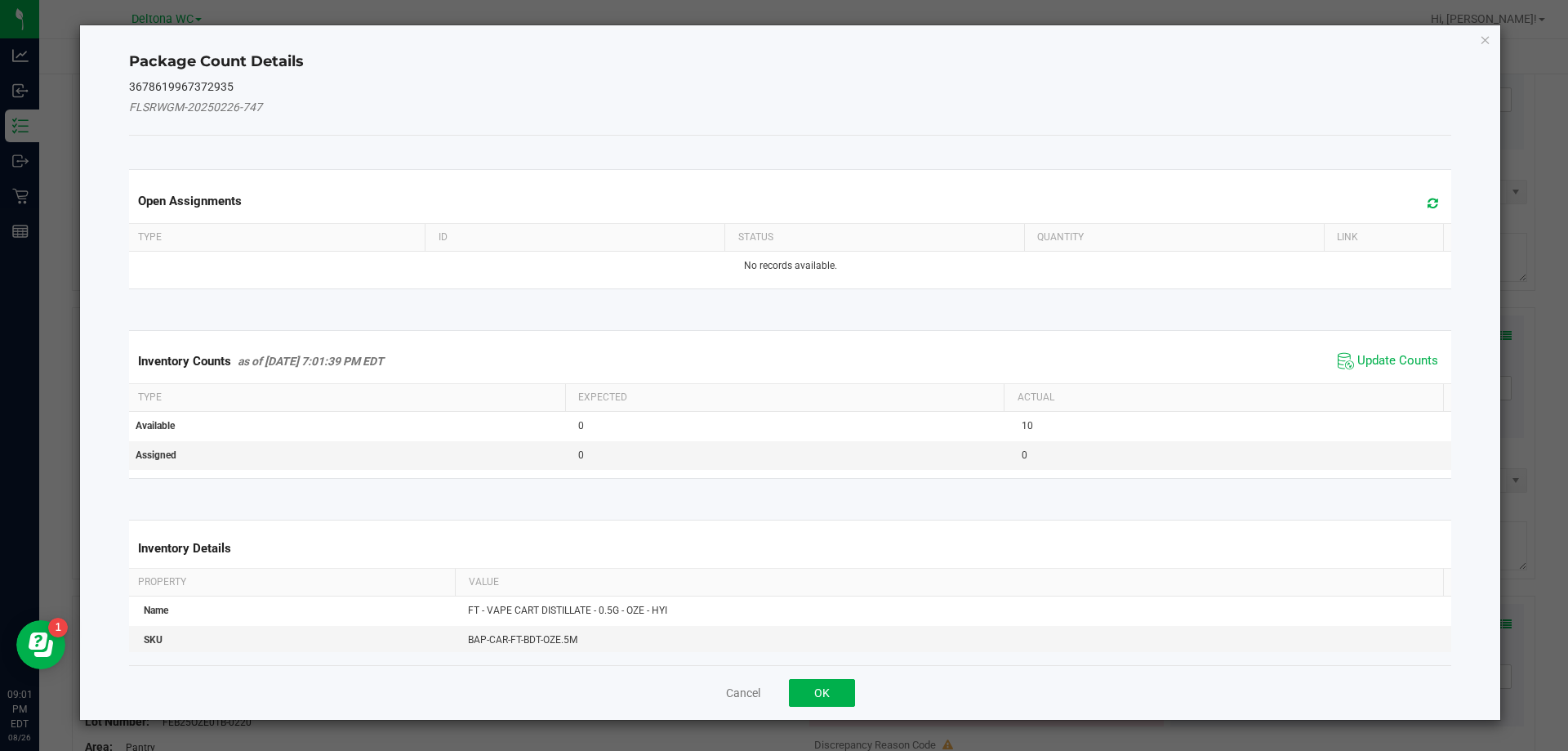
click at [1390, 369] on span "Update Counts" at bounding box center [1388, 361] width 108 height 24
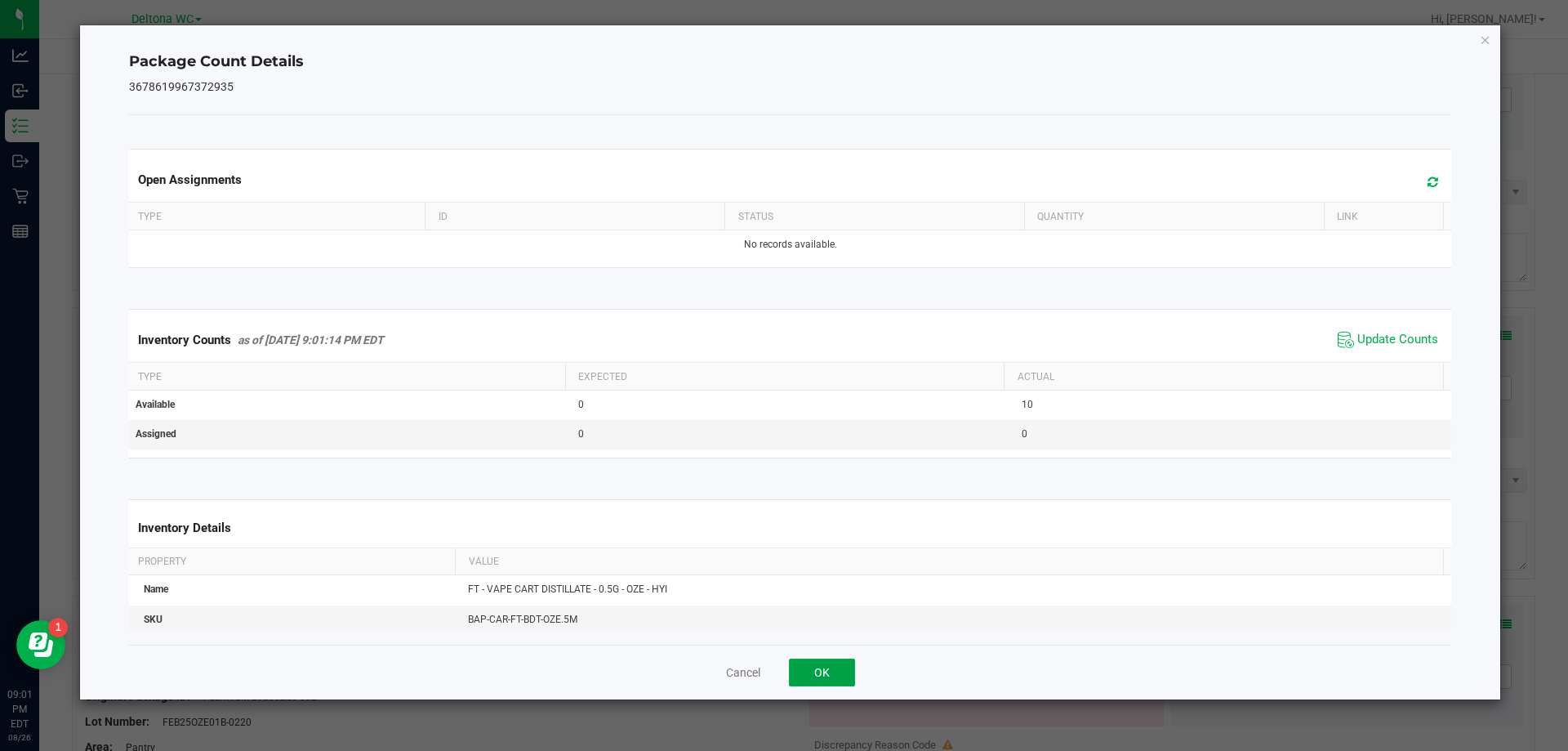
drag, startPoint x: 802, startPoint y: 662, endPoint x: 844, endPoint y: 668, distance: 42.4
click at [803, 665] on button "OK" at bounding box center [821, 672] width 66 height 28
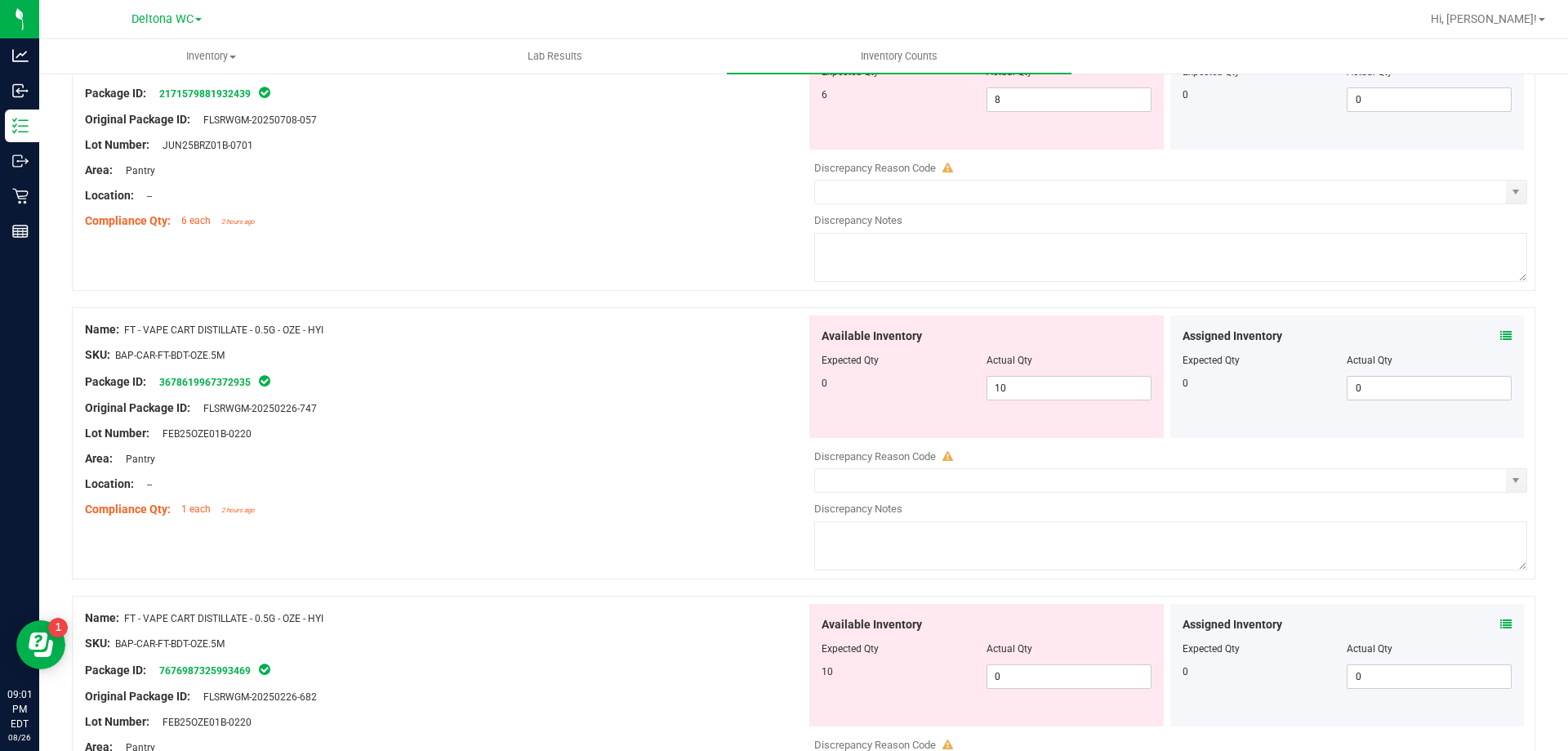
scroll to position [3921, 0]
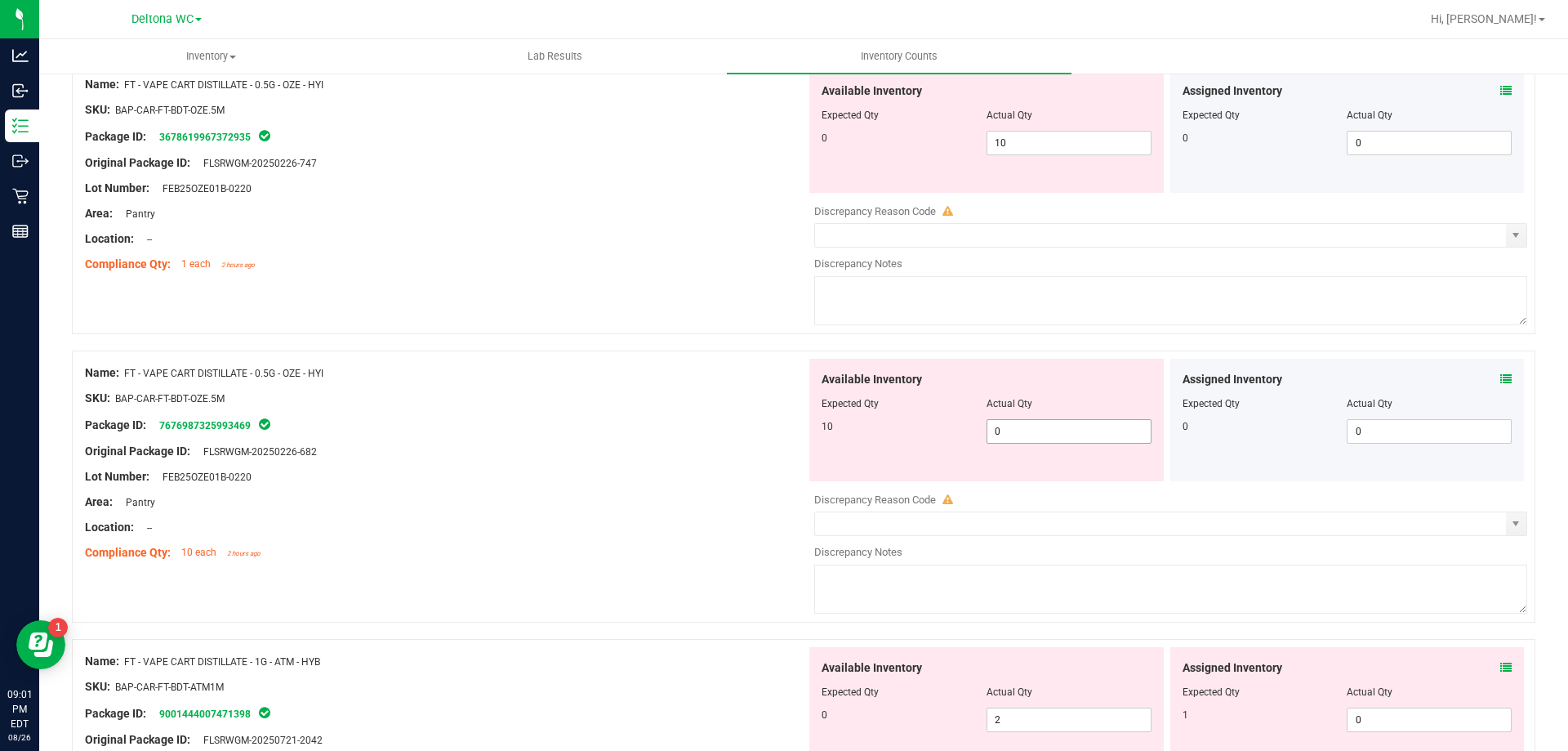
drag, startPoint x: 1048, startPoint y: 434, endPoint x: 787, endPoint y: 434, distance: 261.0
click at [785, 432] on div "Name: FT - VAPE CART DISTILLATE - 0.5G - OZE - HYI SKU: BAP-CAR-FT-BDT-OZE.5M P…" at bounding box center [804, 486] width 1464 height 272
type input "10"
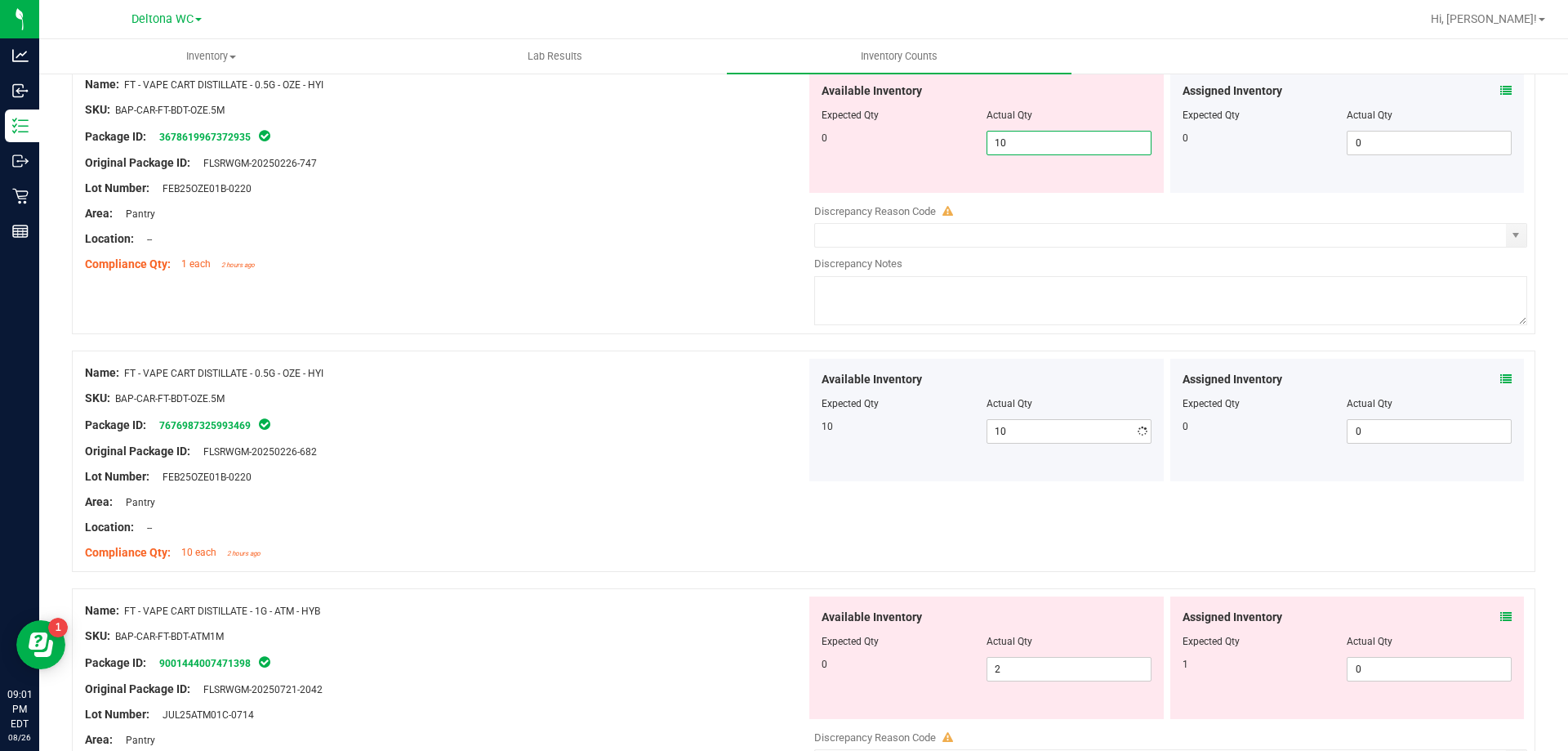
drag, startPoint x: 1014, startPoint y: 140, endPoint x: 856, endPoint y: 131, distance: 158.3
click at [857, 131] on div "0 10 10" at bounding box center [987, 143] width 330 height 24
type input "0"
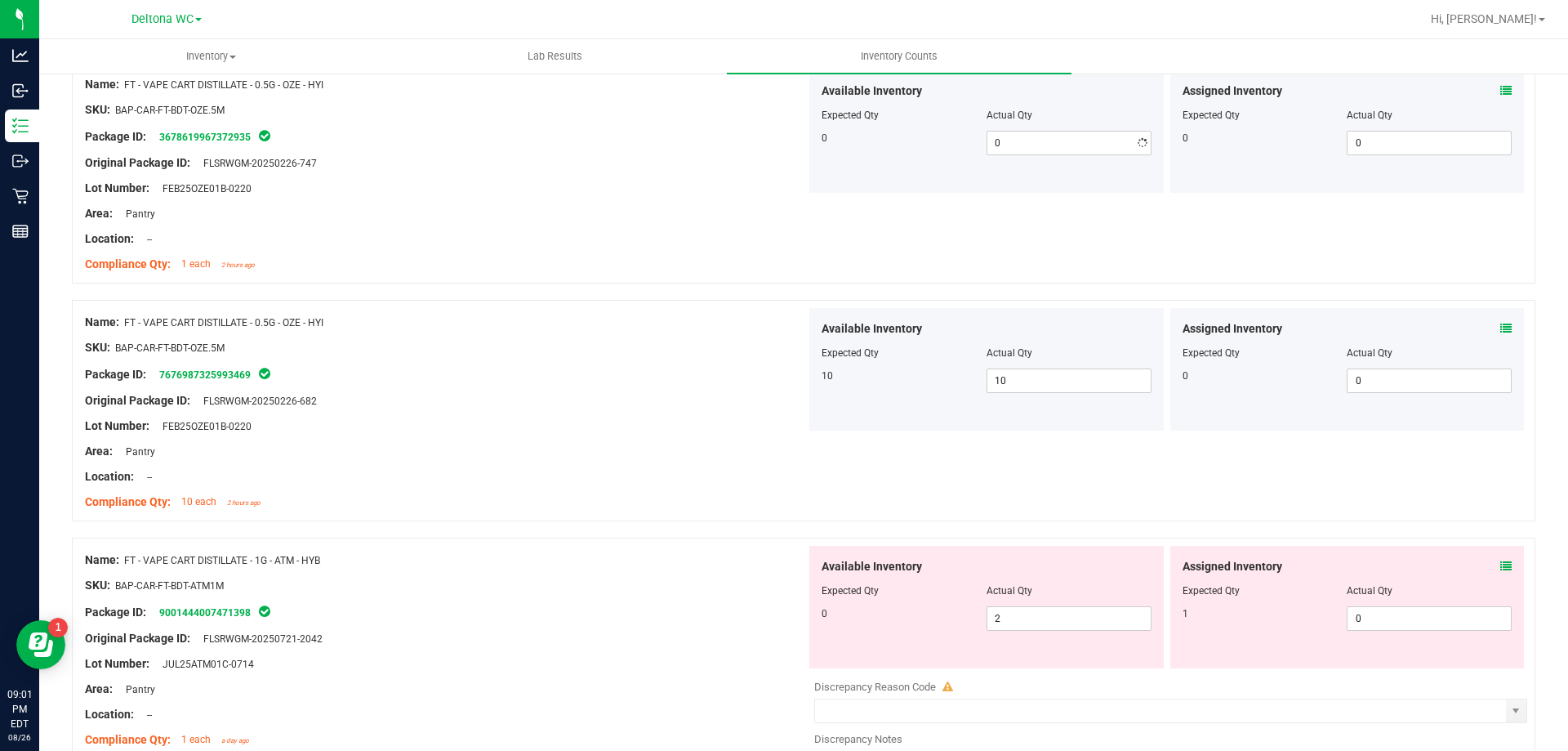
click at [545, 268] on div "Compliance Qty: 1 each 2 hours ago" at bounding box center [446, 264] width 722 height 17
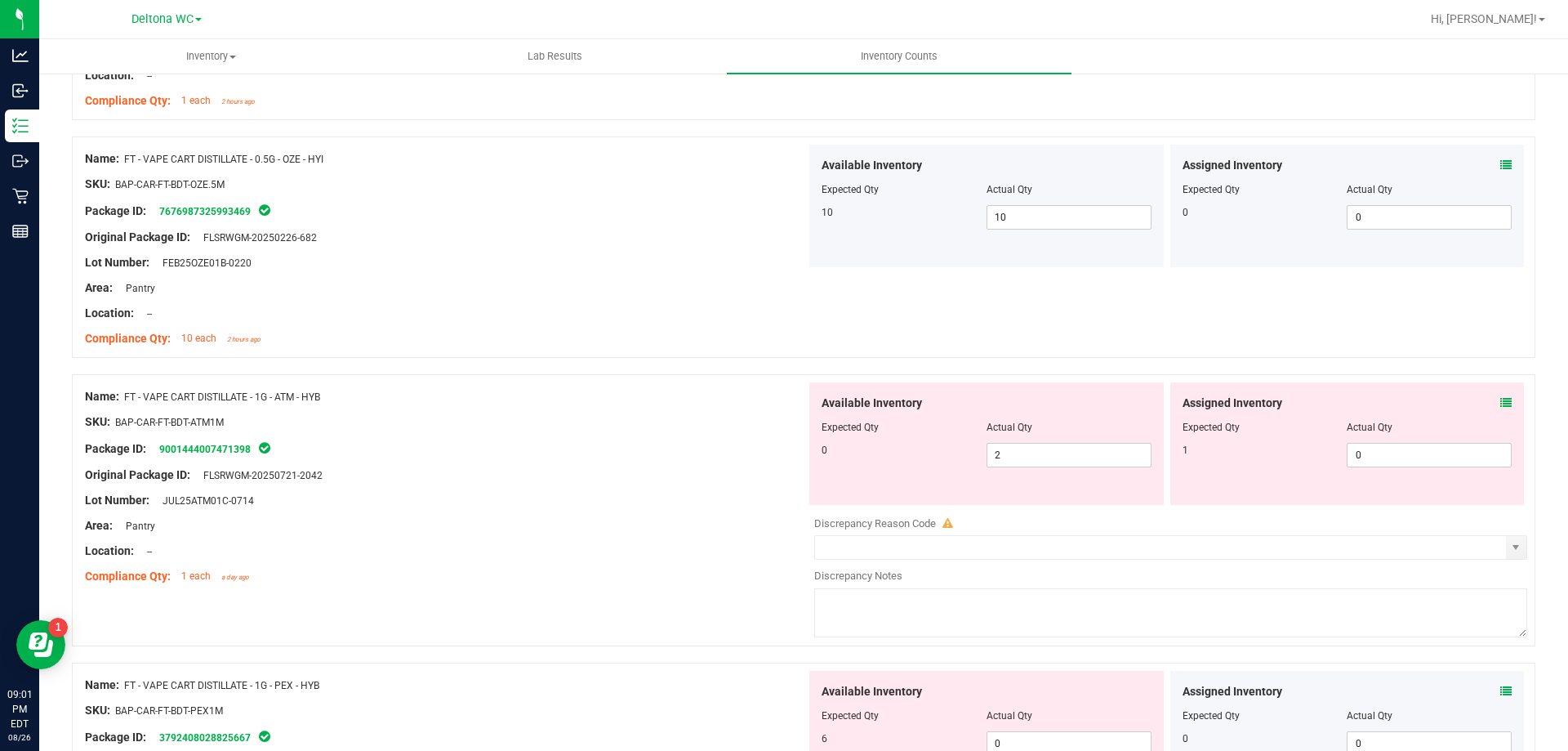
scroll to position [4248, 0]
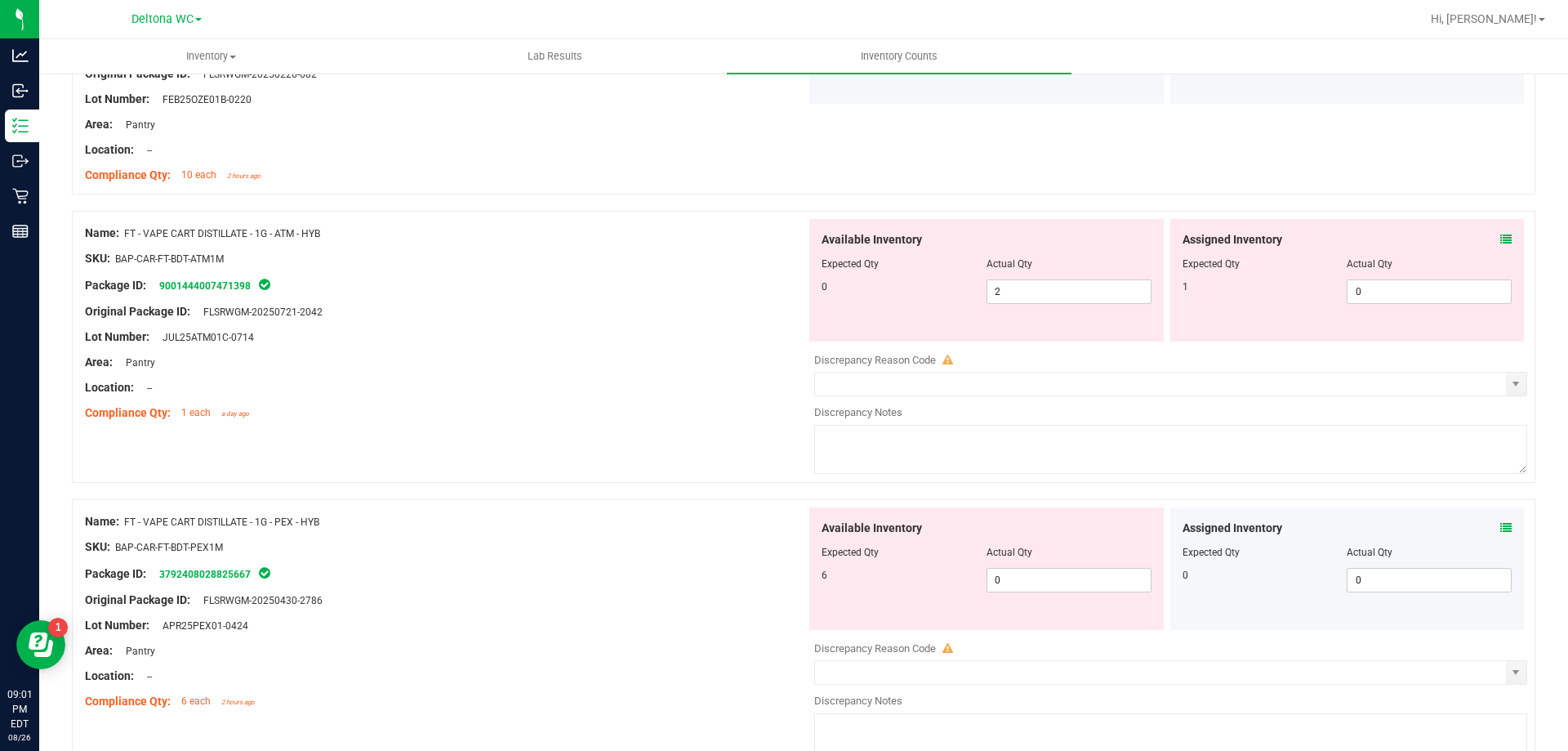
click at [1501, 236] on icon at bounding box center [1506, 239] width 11 height 11
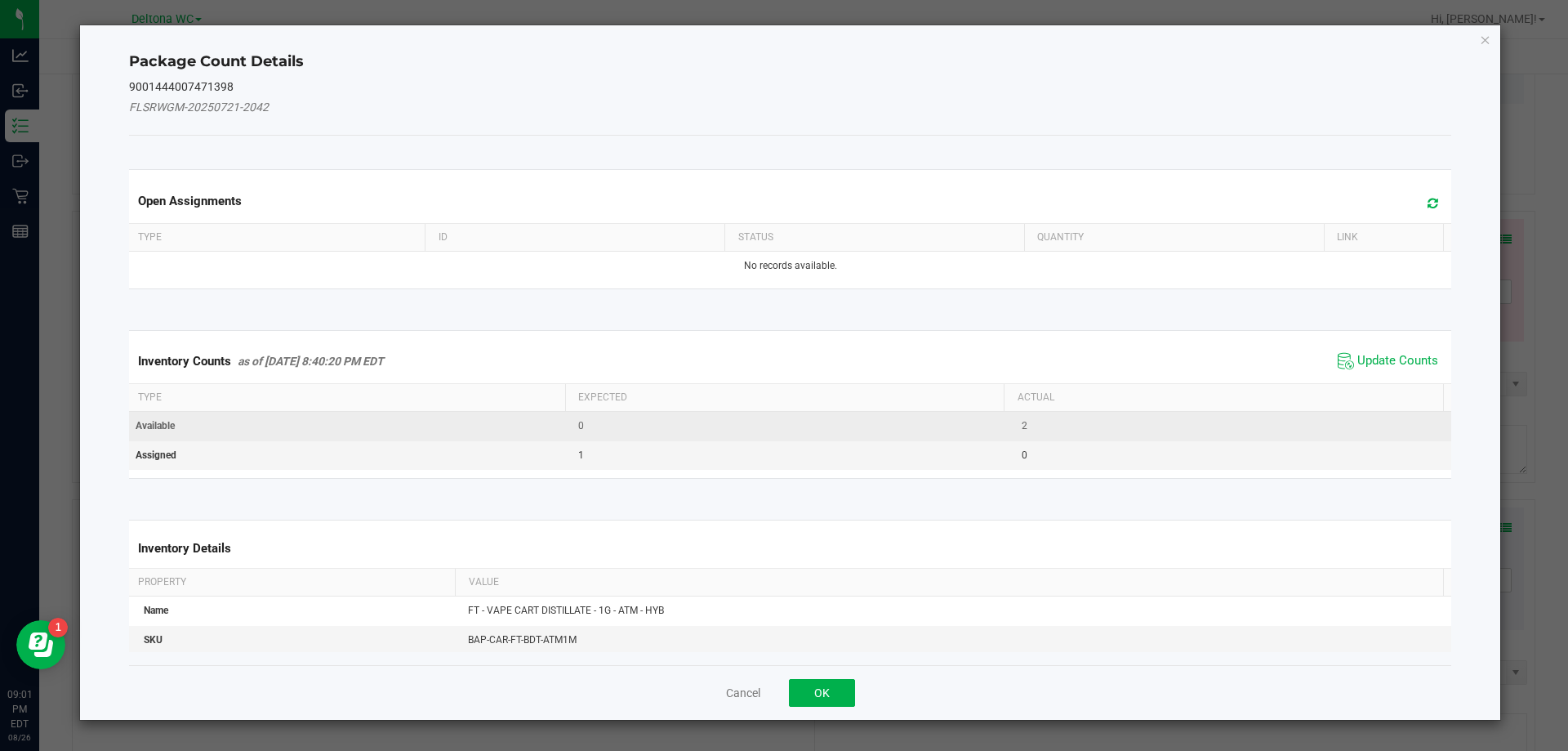
drag, startPoint x: 1358, startPoint y: 353, endPoint x: 1281, endPoint y: 410, distance: 95.8
click at [1357, 354] on span "Update Counts" at bounding box center [1398, 360] width 81 height 16
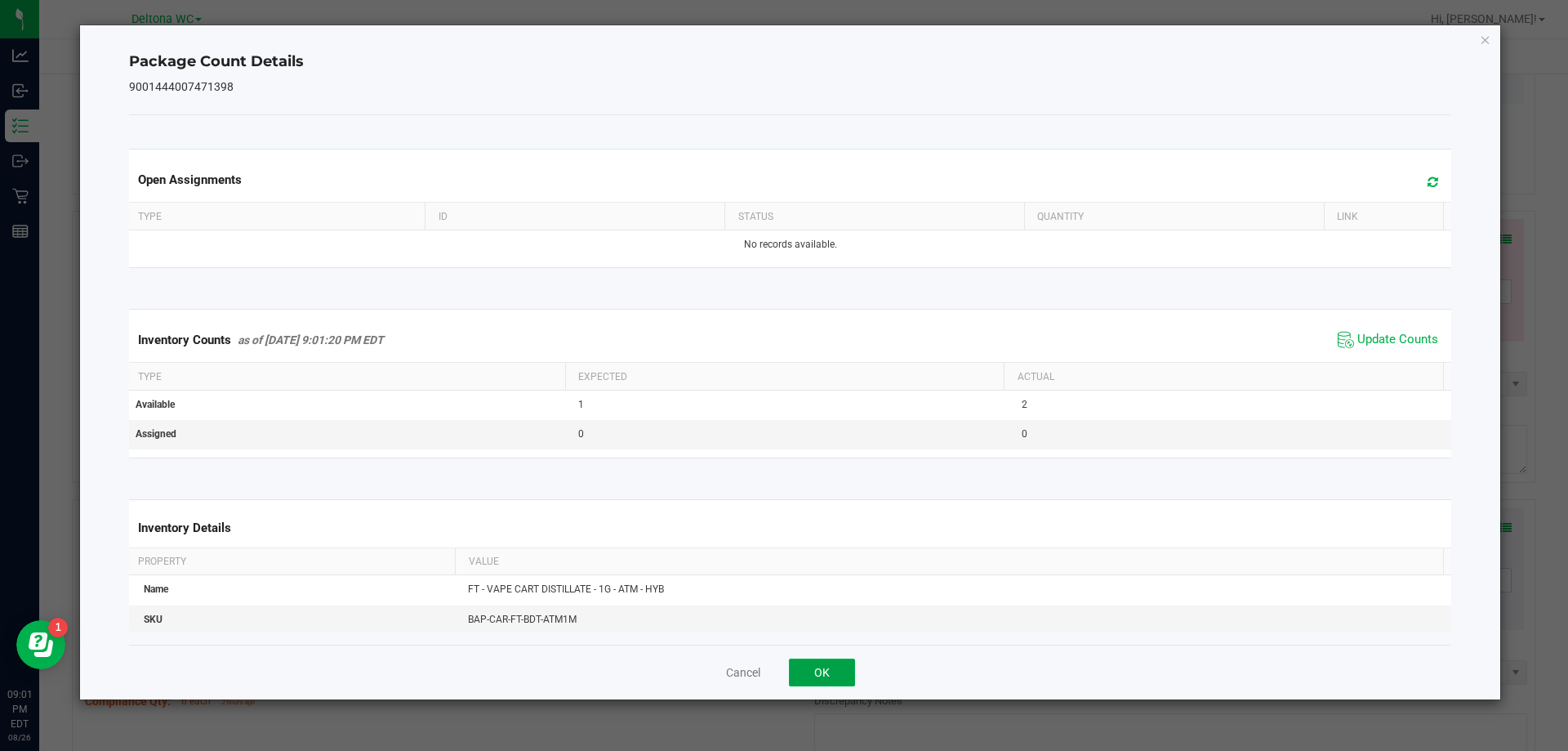
drag, startPoint x: 811, startPoint y: 674, endPoint x: 852, endPoint y: 658, distance: 44.0
click at [813, 673] on button "OK" at bounding box center [821, 672] width 66 height 28
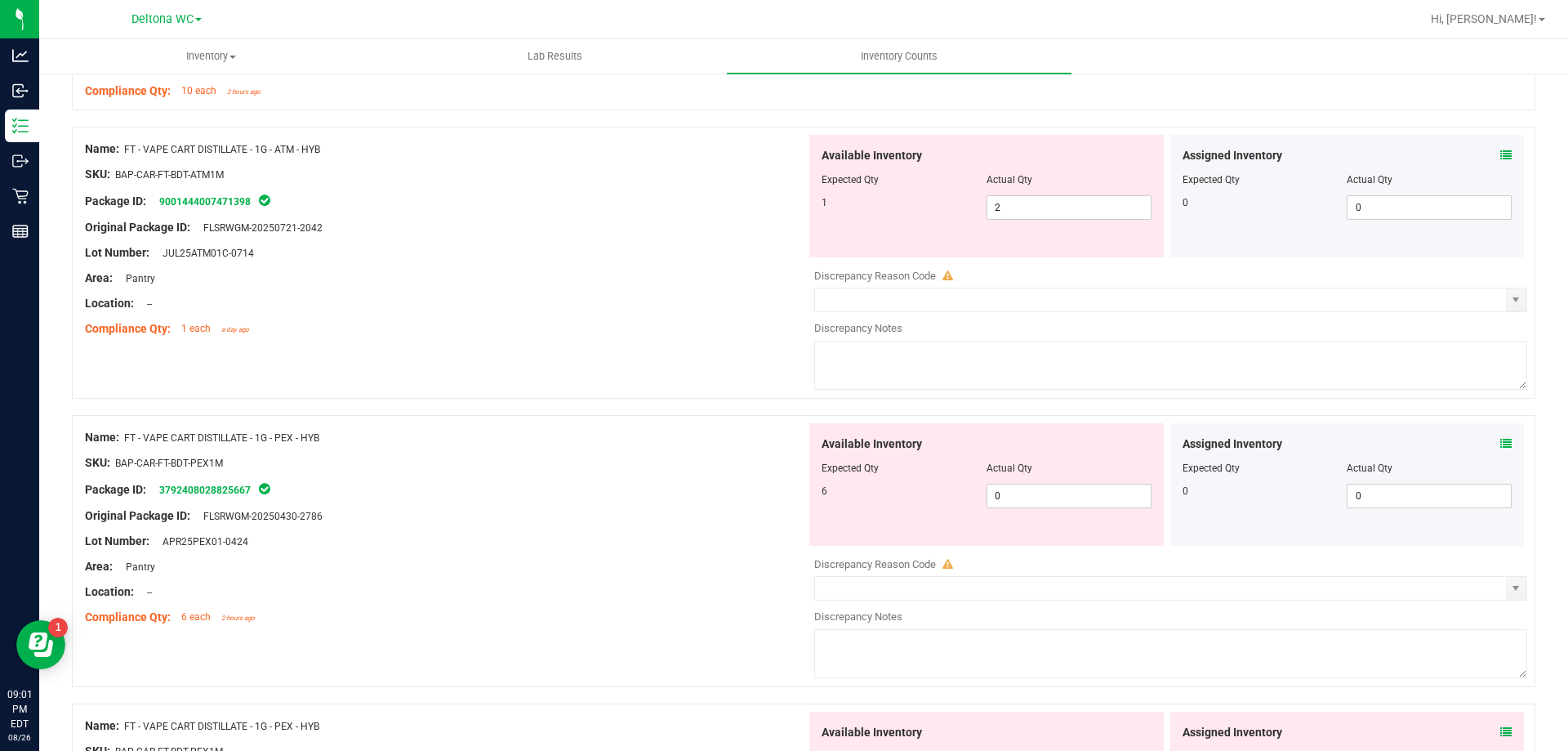
scroll to position [4411, 0]
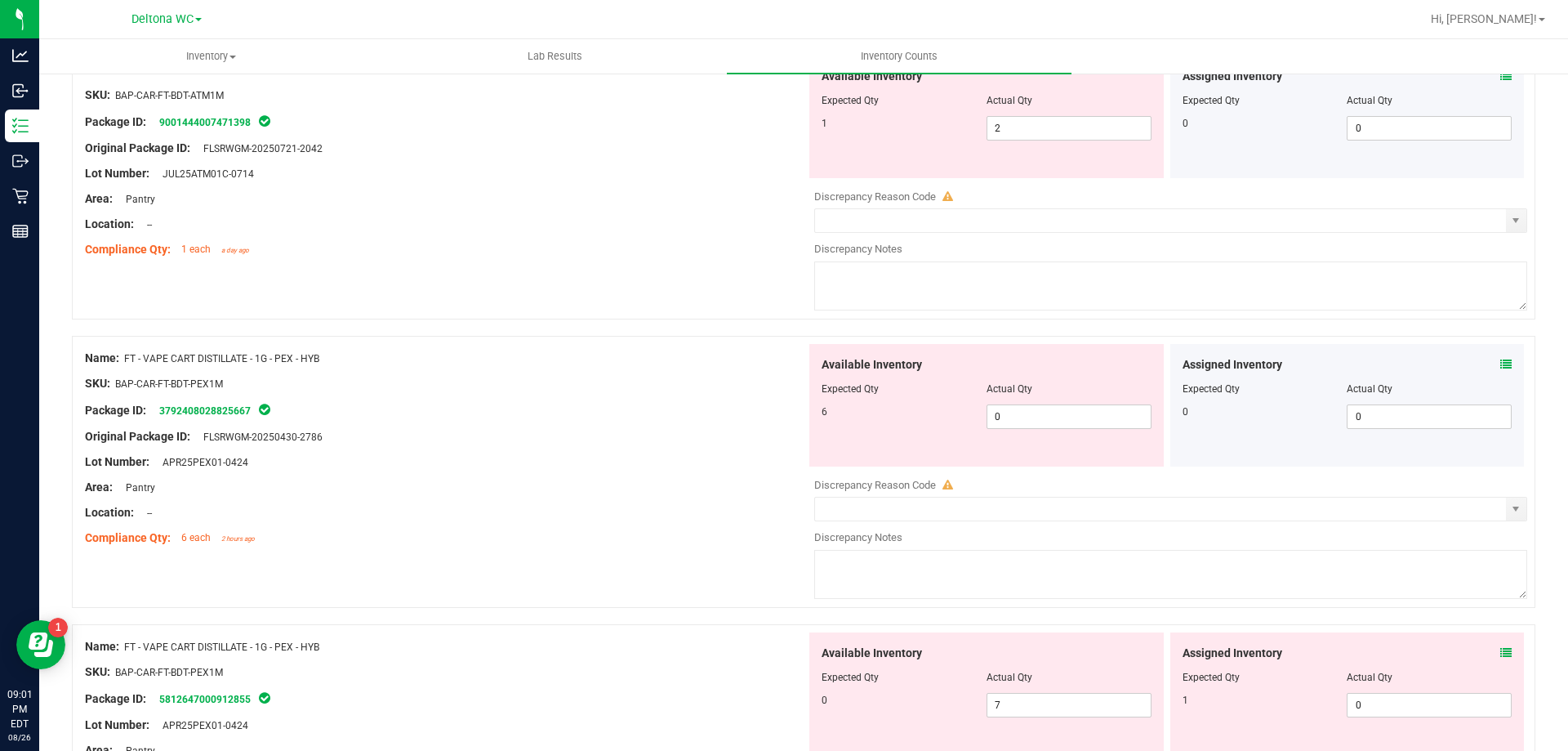
click at [1501, 370] on span at bounding box center [1506, 365] width 11 height 17
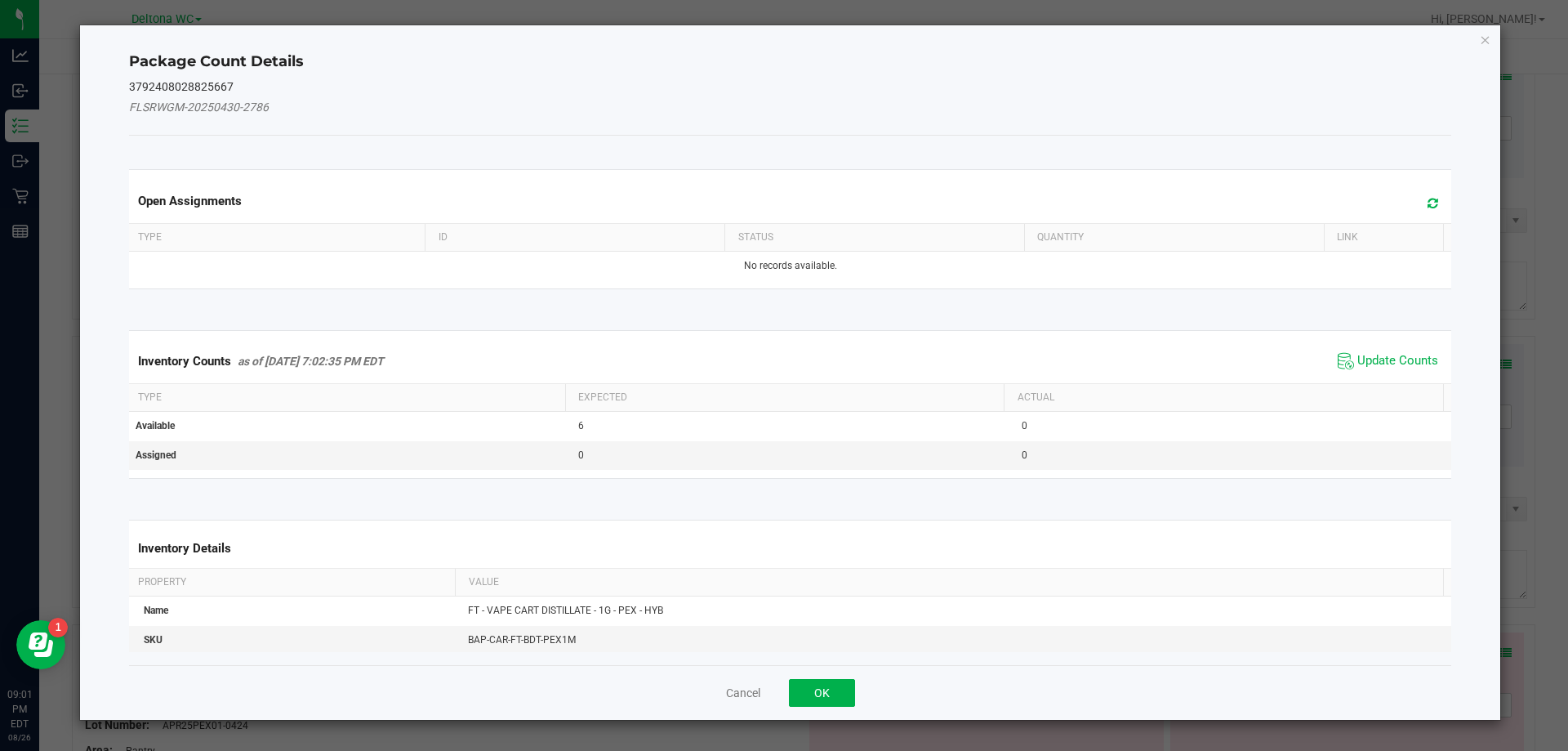
click at [1403, 346] on div "Inventory Counts as of Aug 26, 2025 7:02:35 PM EDT Update Counts" at bounding box center [790, 360] width 1330 height 44
click at [1393, 357] on span "Update Counts" at bounding box center [1398, 360] width 81 height 16
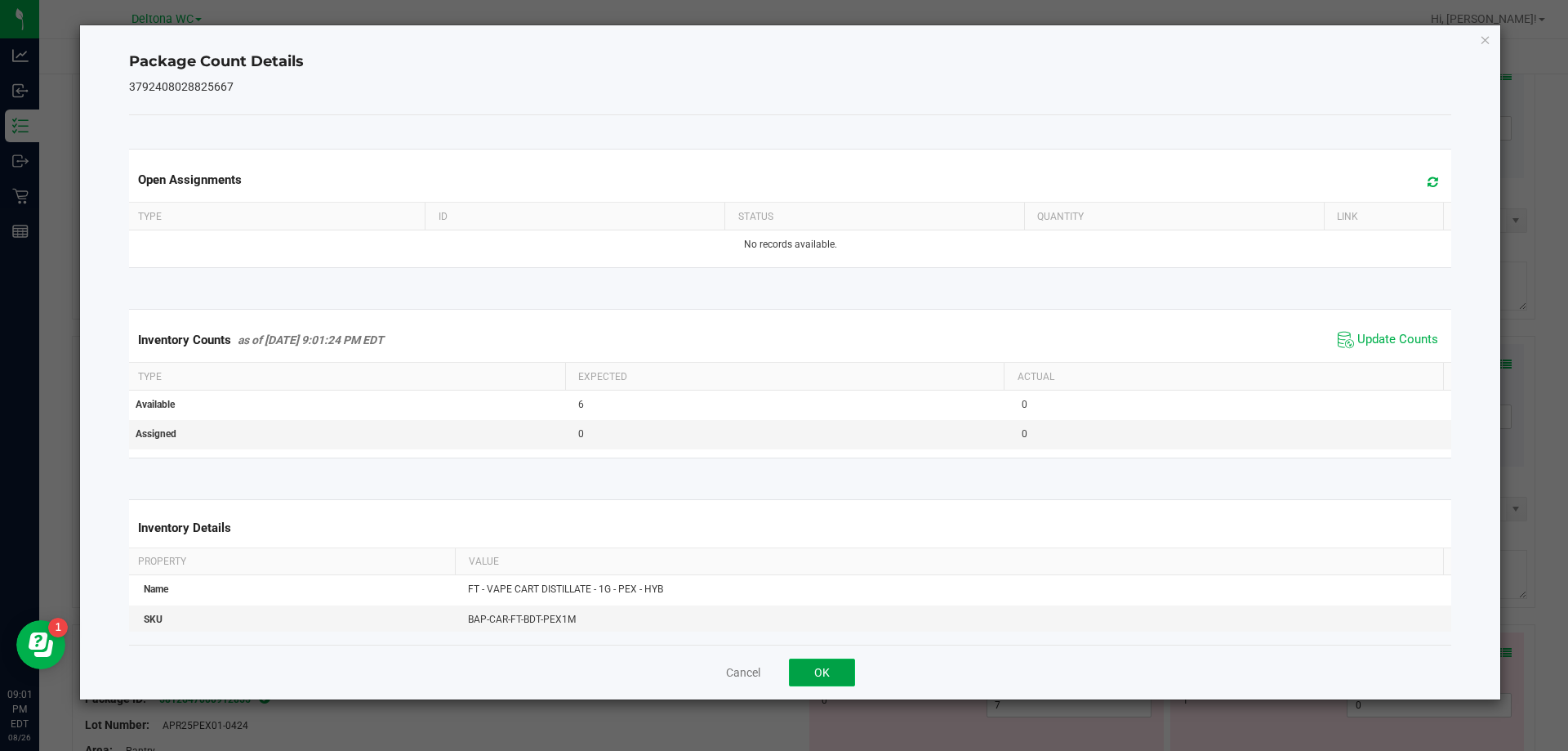
drag, startPoint x: 808, startPoint y: 668, endPoint x: 817, endPoint y: 680, distance: 15.0
click at [808, 668] on button "OK" at bounding box center [821, 672] width 66 height 28
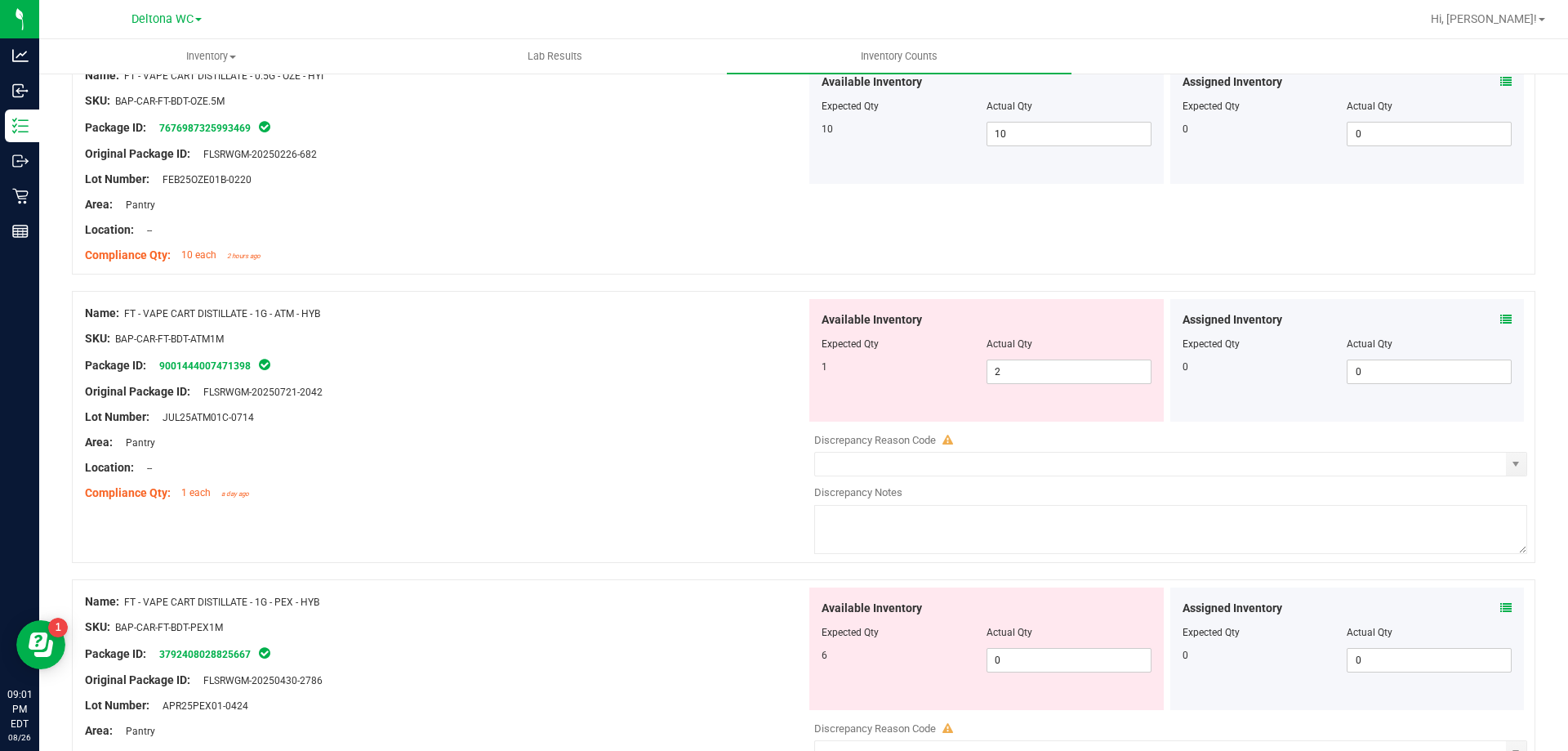
scroll to position [4166, 0]
click at [1485, 322] on div "Assigned Inventory" at bounding box center [1348, 322] width 330 height 17
click at [1501, 321] on icon at bounding box center [1506, 321] width 11 height 11
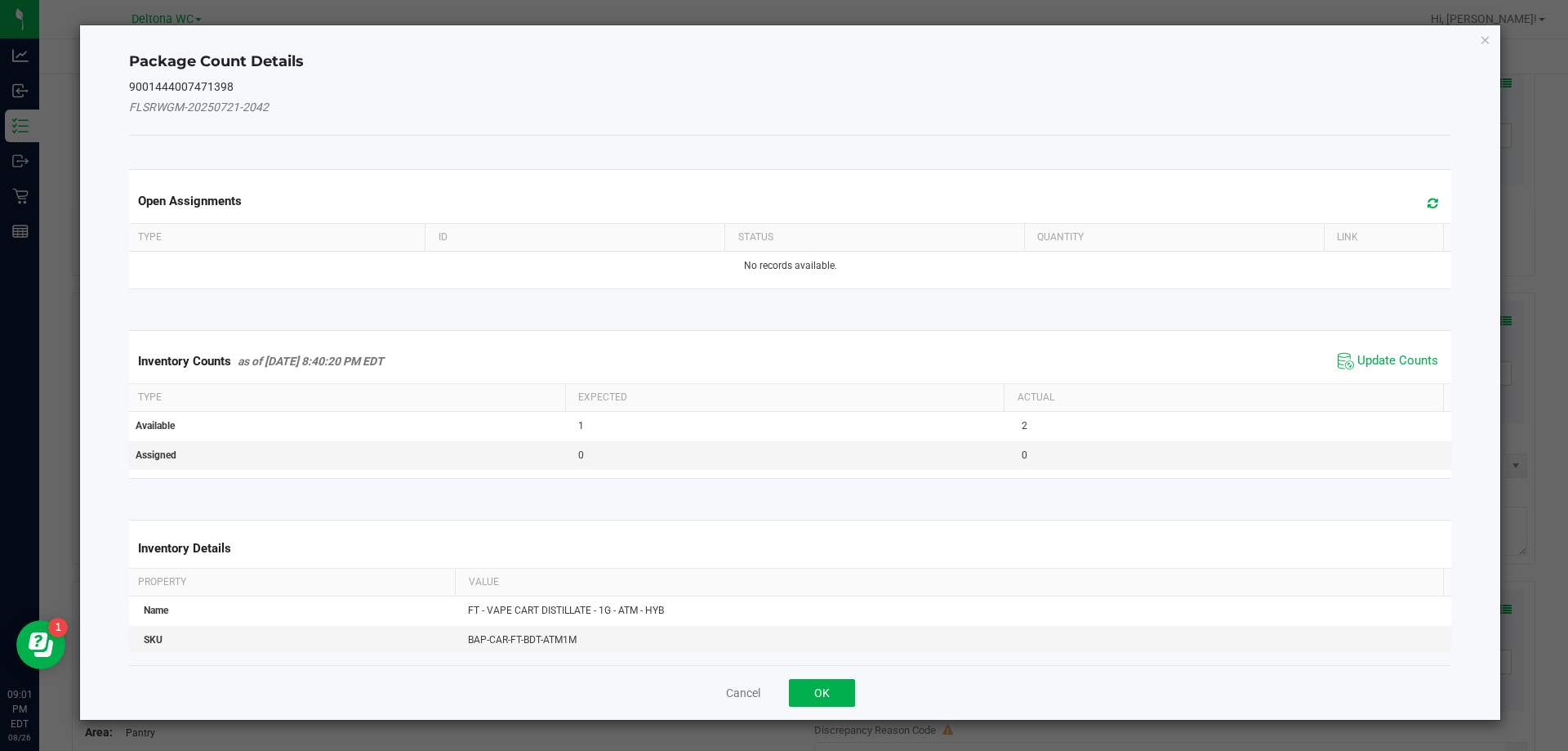
drag, startPoint x: 1393, startPoint y: 363, endPoint x: 1366, endPoint y: 373, distance: 28.8
click at [1389, 365] on span "Update Counts" at bounding box center [1398, 360] width 81 height 16
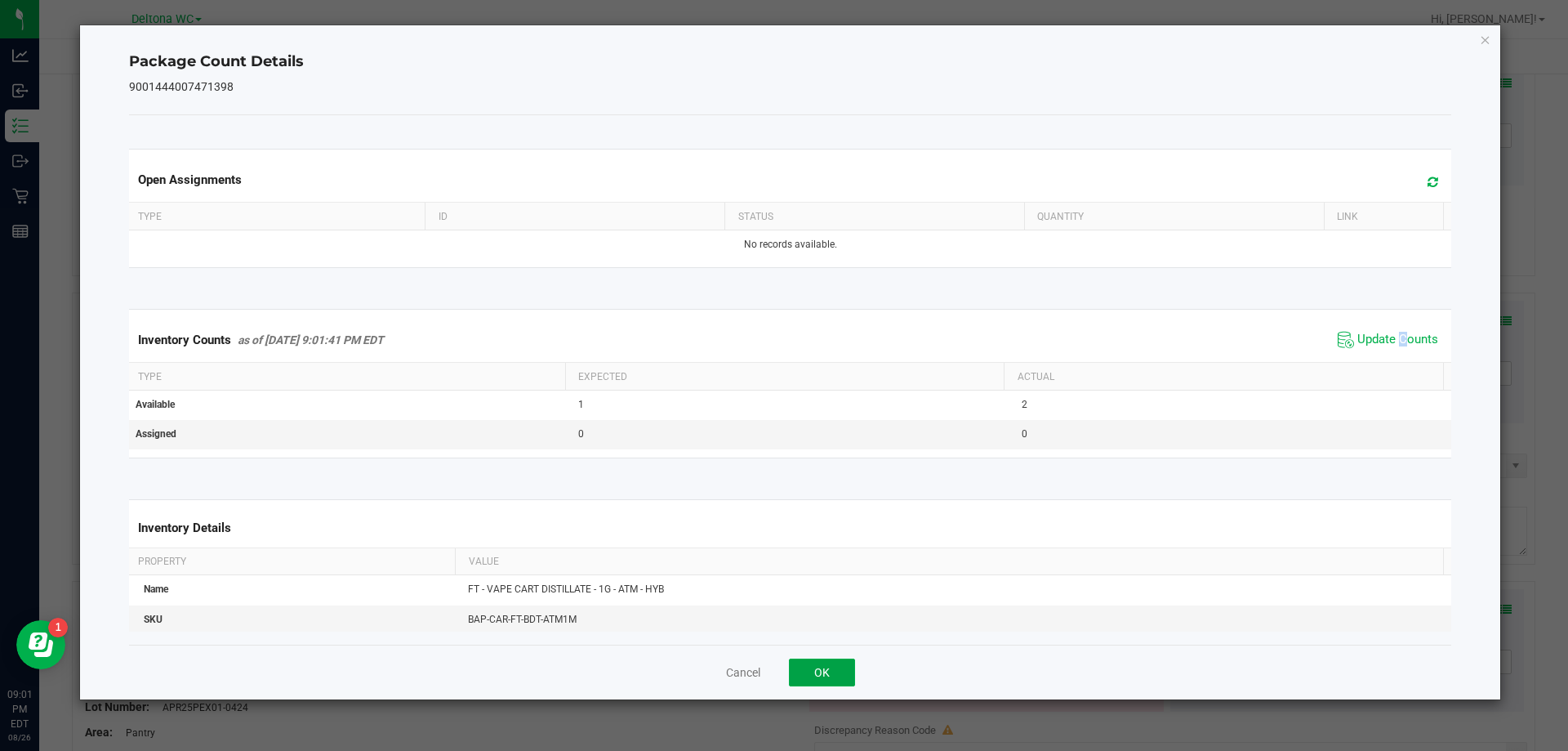
drag, startPoint x: 841, startPoint y: 671, endPoint x: 827, endPoint y: 682, distance: 17.8
click at [833, 675] on button "OK" at bounding box center [821, 672] width 66 height 28
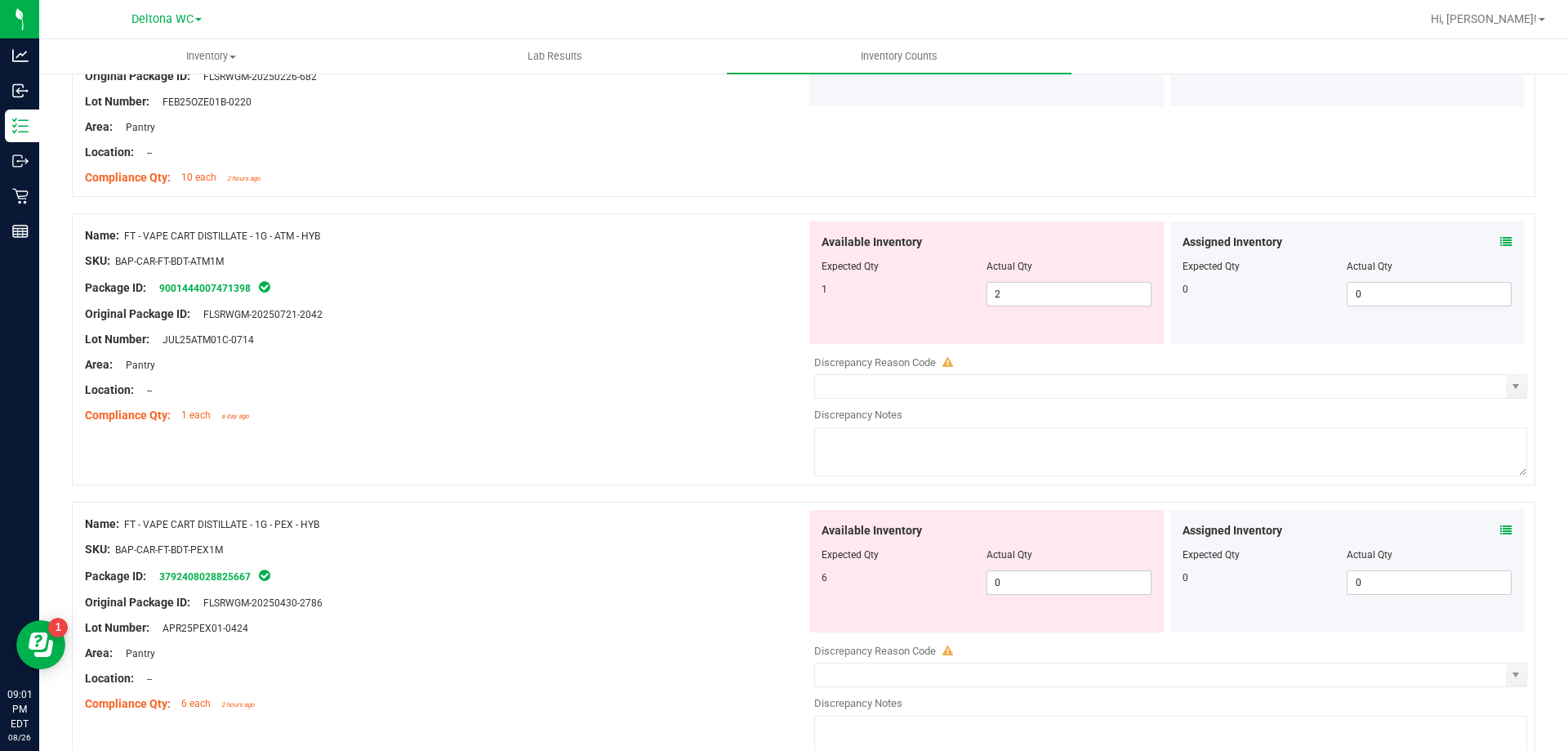
scroll to position [4330, 0]
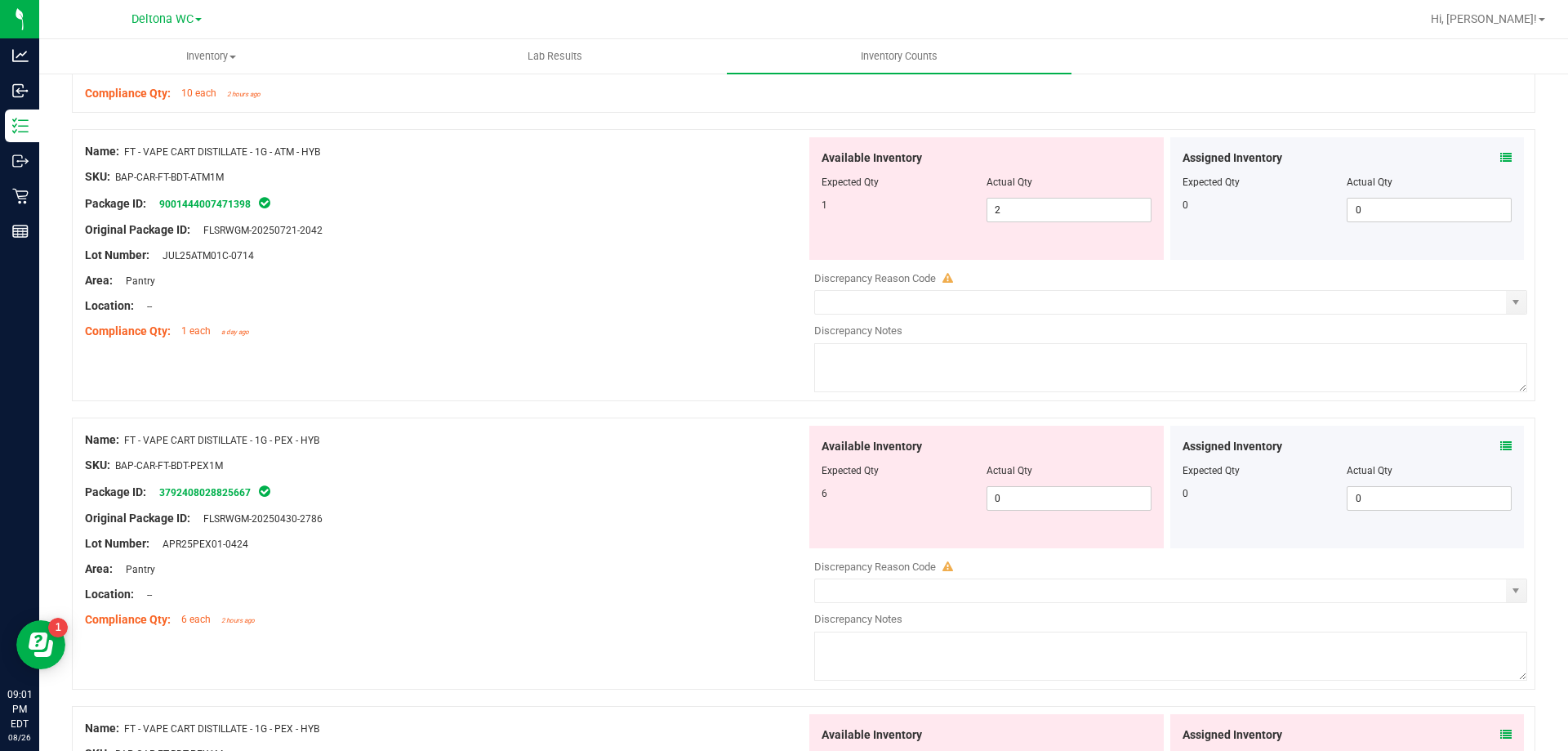
click at [1501, 440] on icon at bounding box center [1506, 446] width 11 height 11
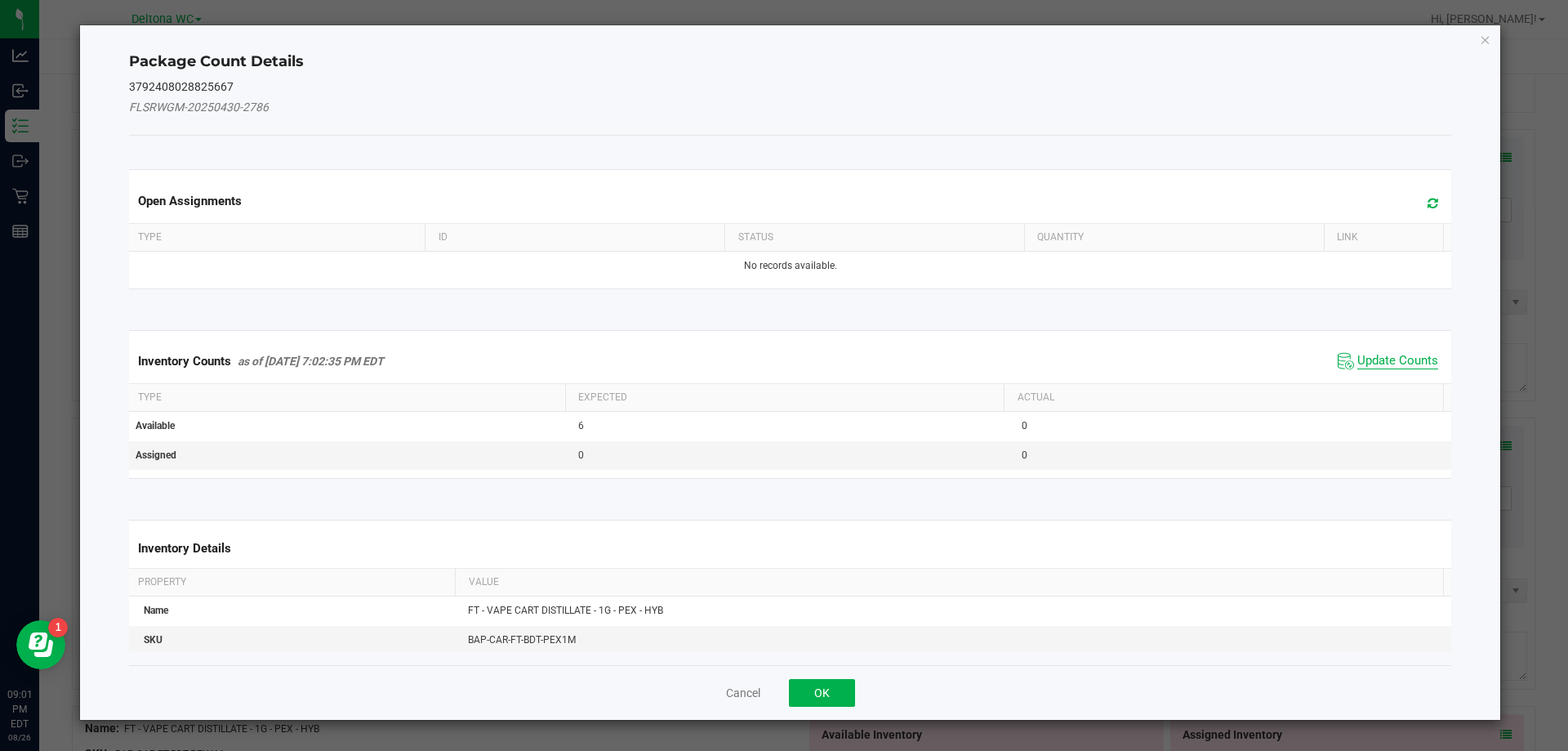
click at [1391, 358] on span "Update Counts" at bounding box center [1398, 360] width 81 height 16
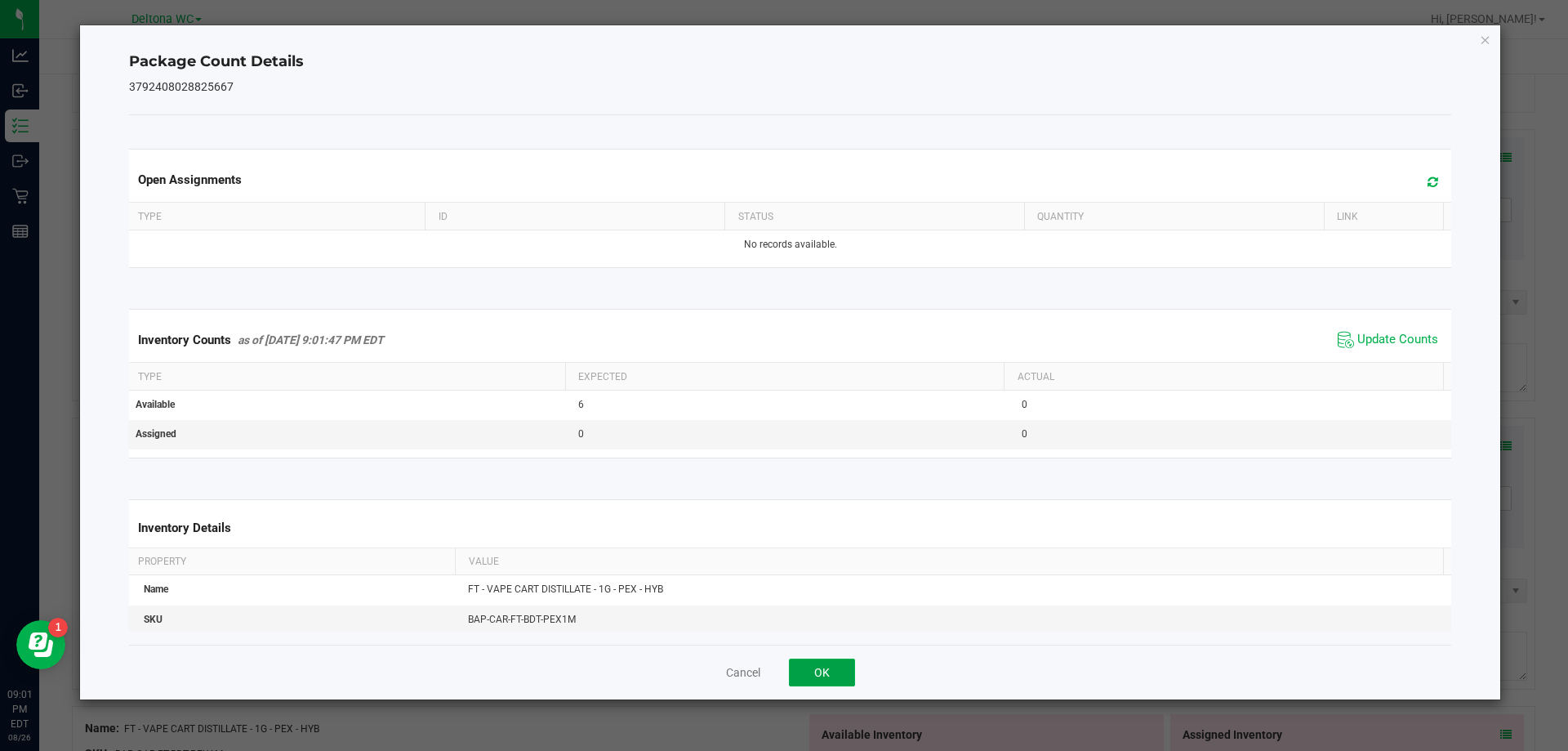
click at [830, 680] on button "OK" at bounding box center [821, 672] width 66 height 28
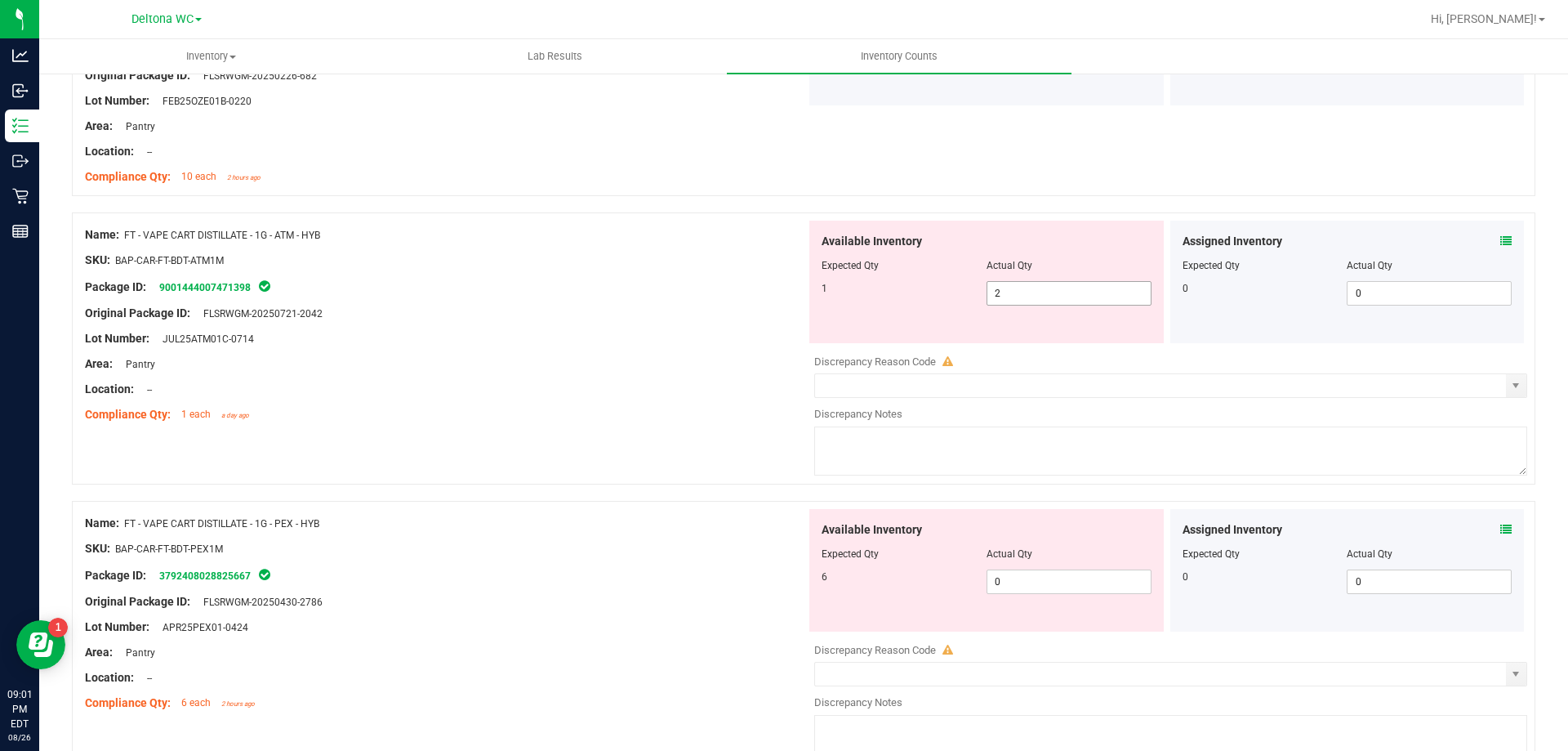
scroll to position [4166, 0]
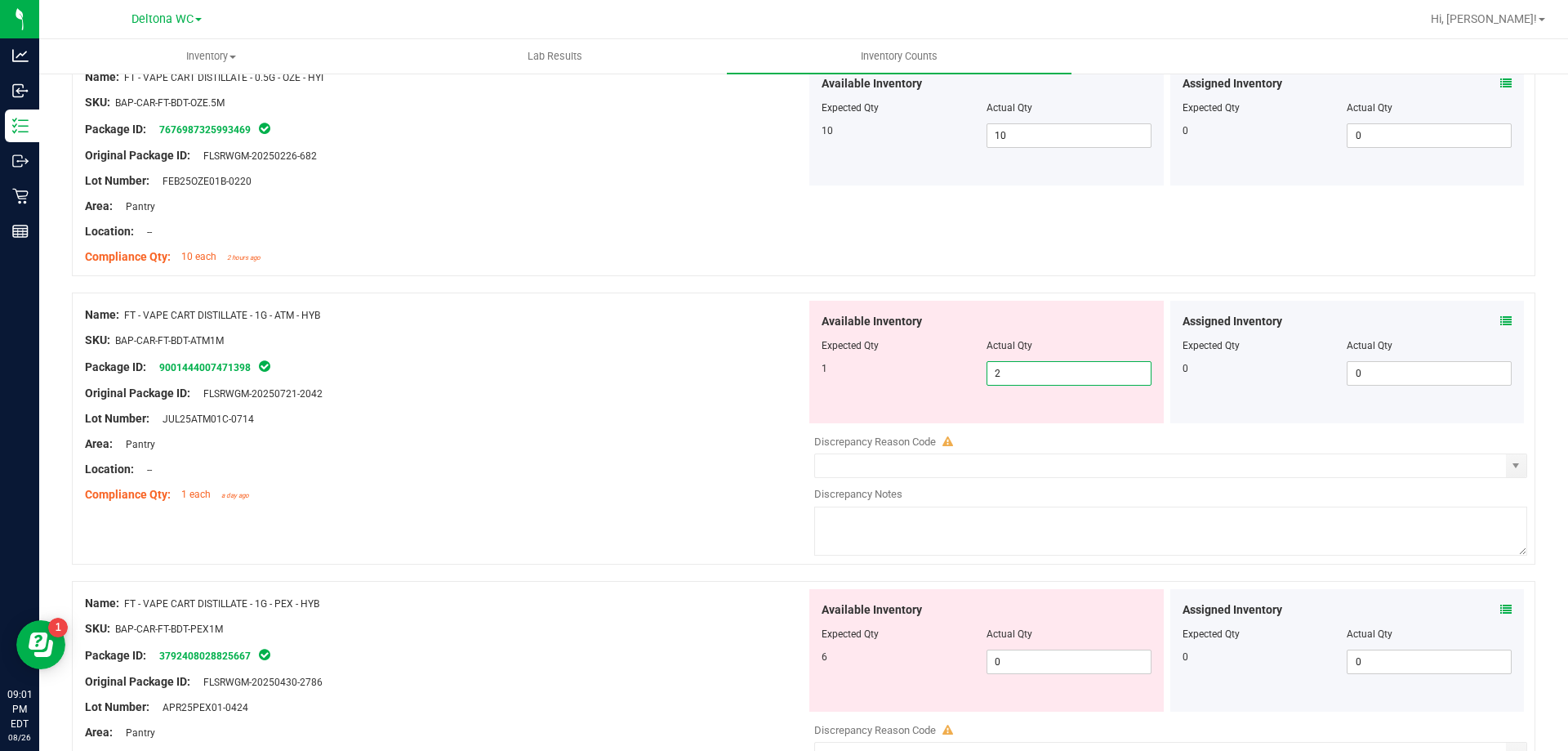
drag, startPoint x: 1031, startPoint y: 372, endPoint x: 839, endPoint y: 379, distance: 192.1
click at [839, 377] on div "1 2 2" at bounding box center [987, 373] width 330 height 24
type input "1"
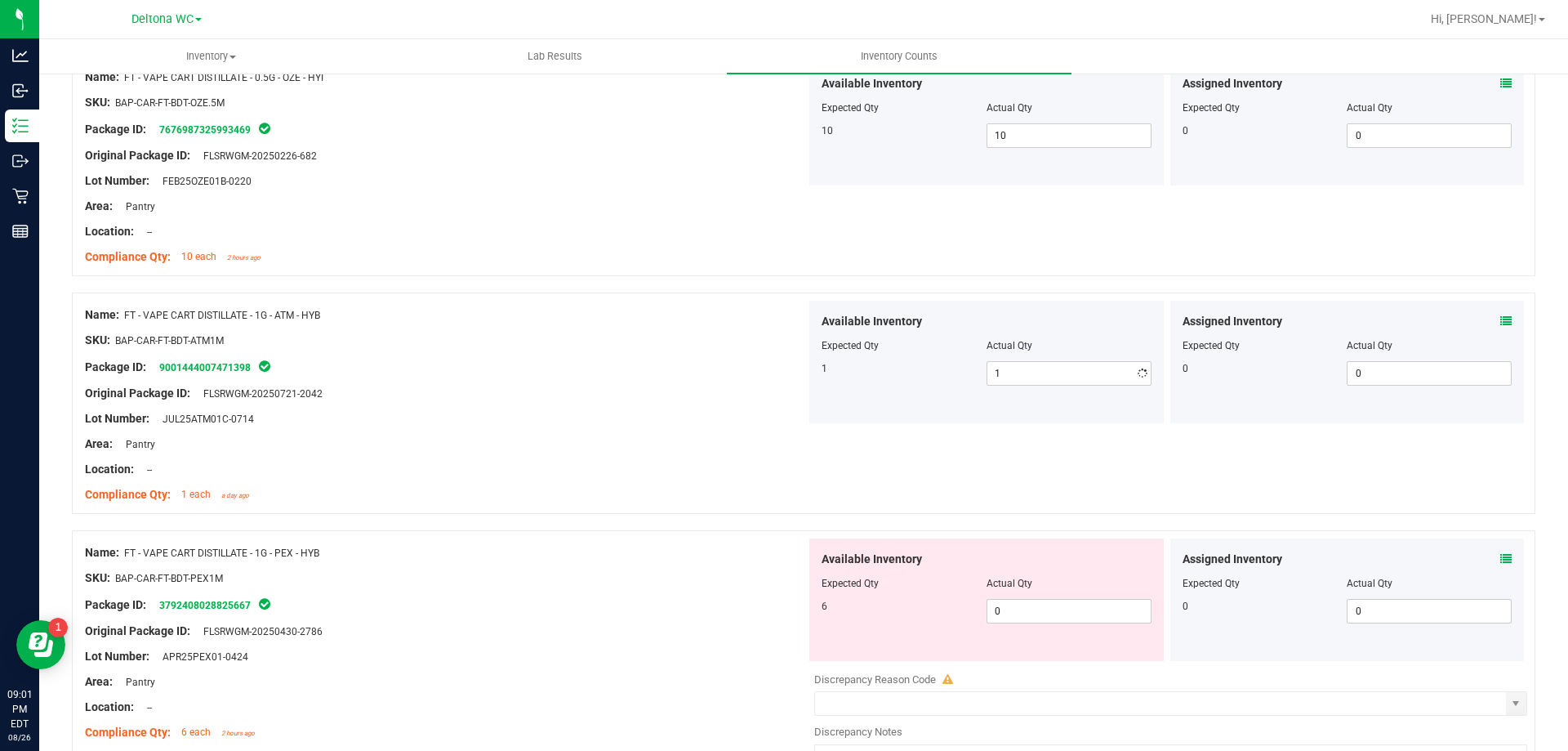
drag, startPoint x: 606, startPoint y: 430, endPoint x: 645, endPoint y: 462, distance: 50.4
click at [607, 430] on div at bounding box center [446, 431] width 722 height 8
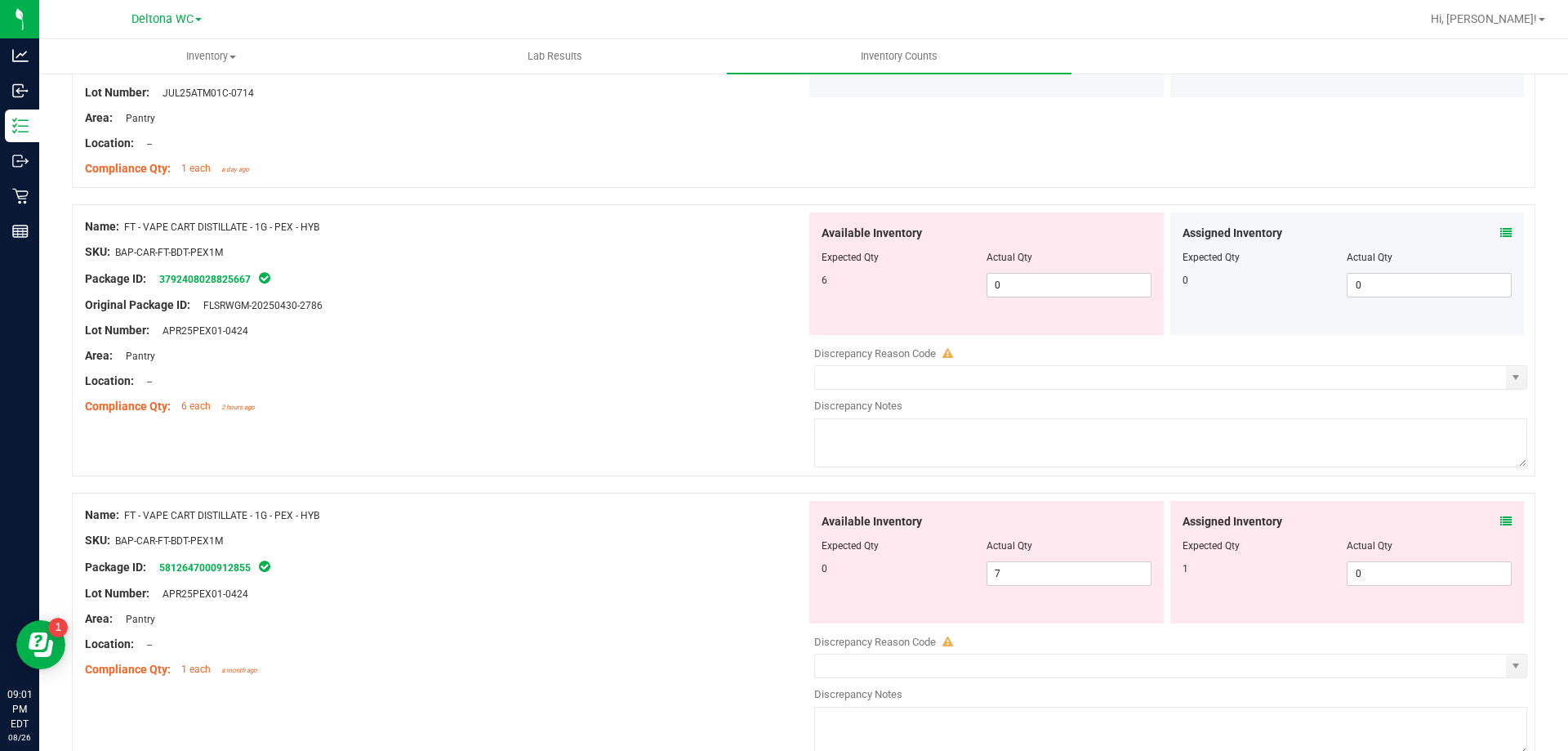
scroll to position [4493, 0]
click at [1501, 231] on icon at bounding box center [1506, 231] width 11 height 11
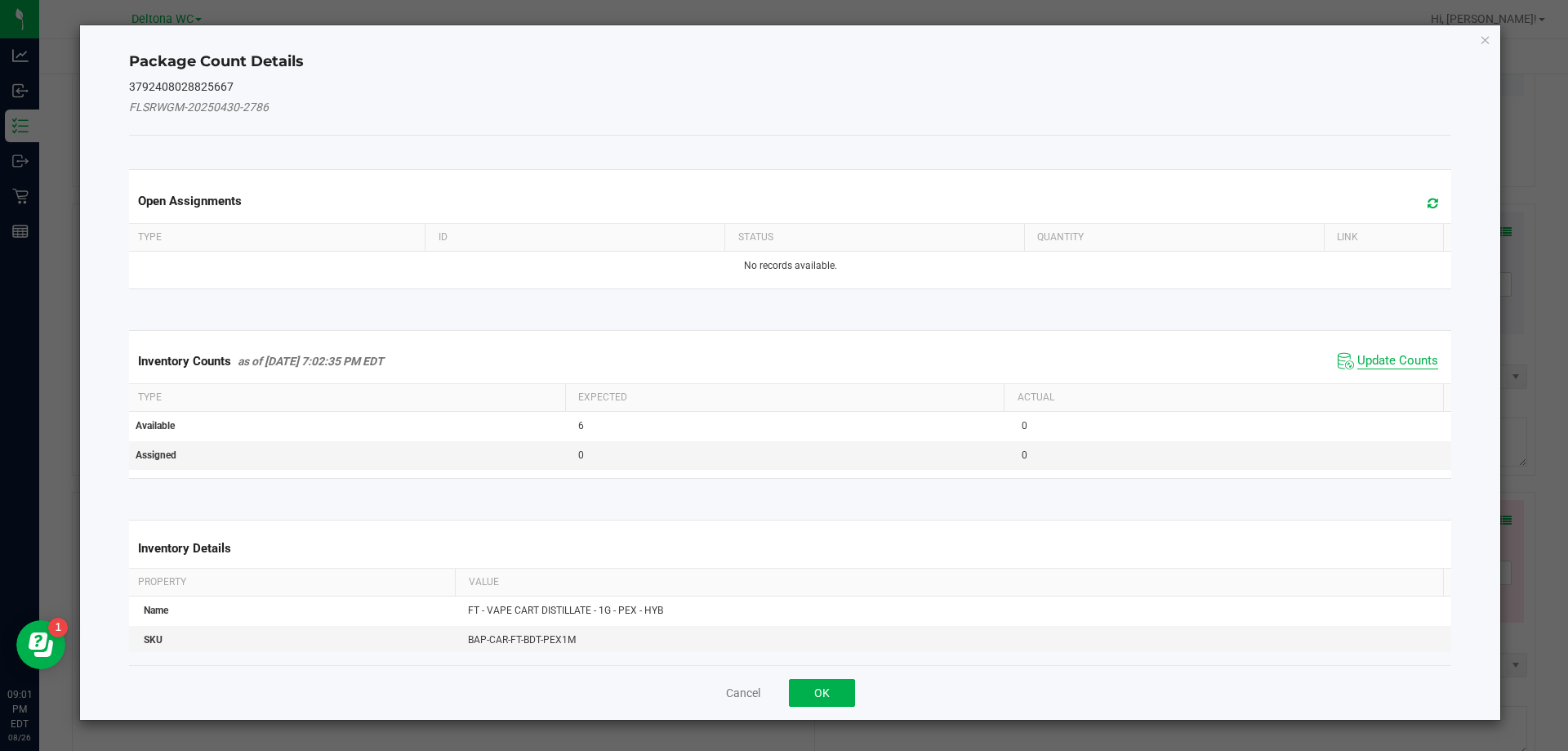
click at [1370, 356] on span "Update Counts" at bounding box center [1398, 360] width 81 height 16
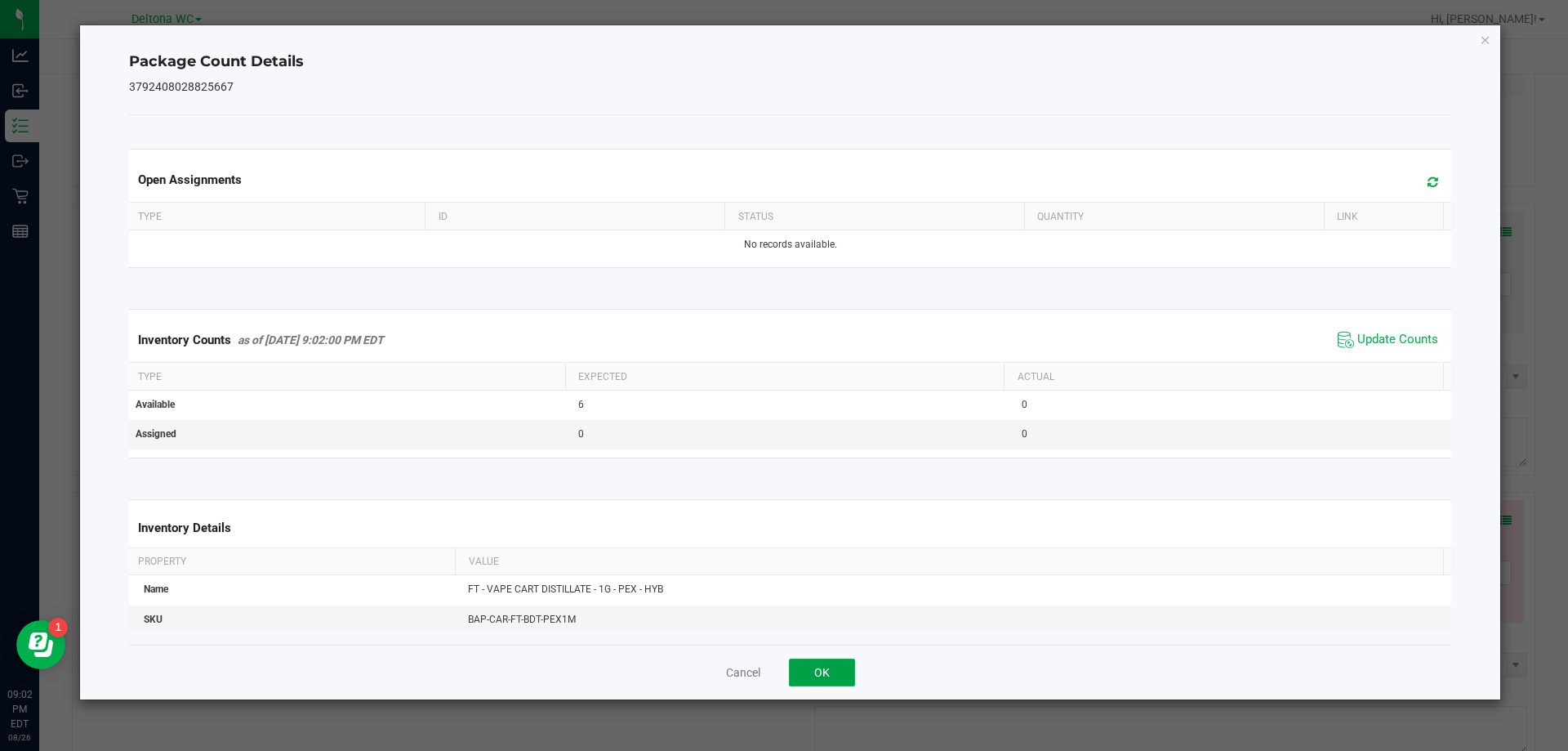
drag, startPoint x: 793, startPoint y: 676, endPoint x: 805, endPoint y: 681, distance: 13.0
click at [796, 677] on button "OK" at bounding box center [821, 672] width 66 height 28
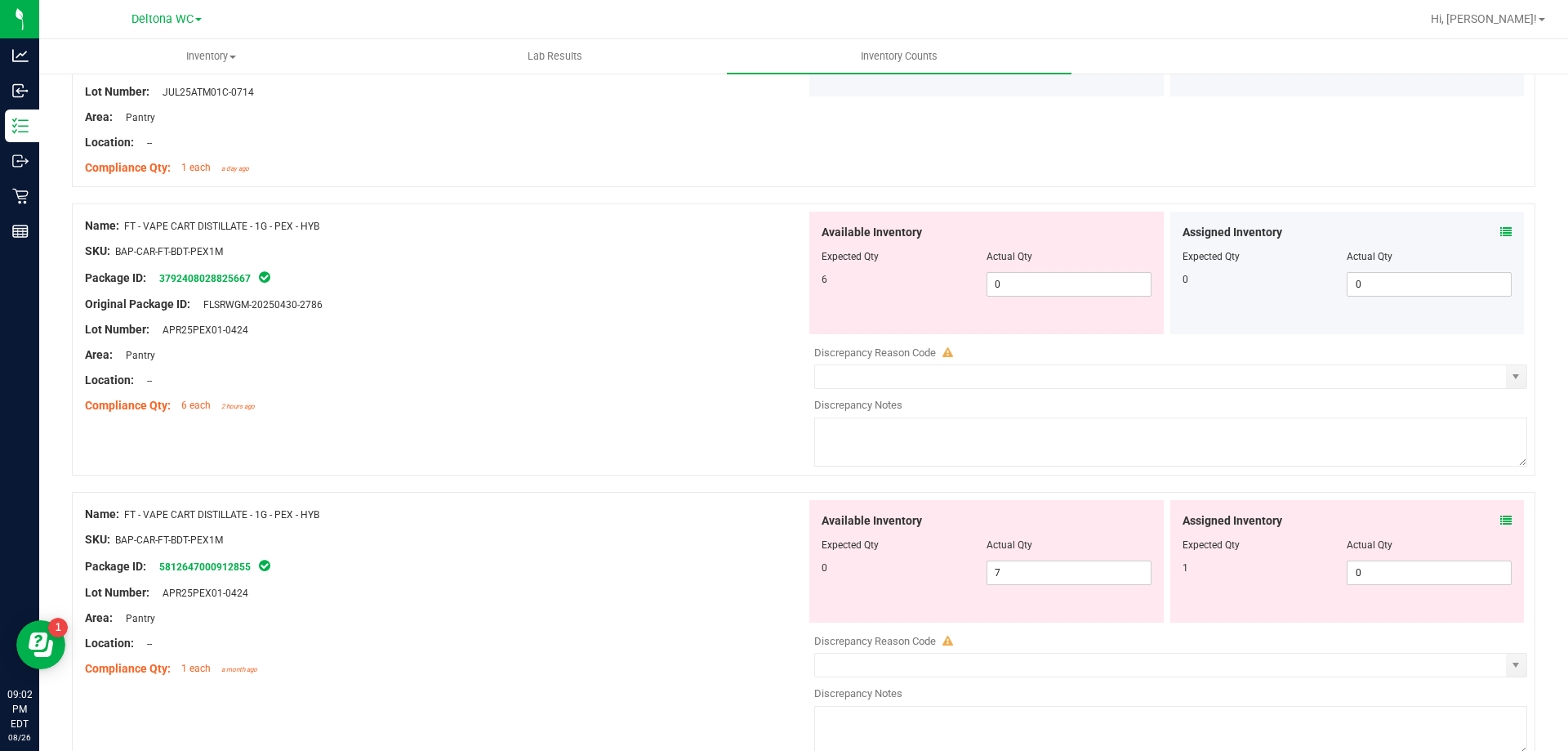
click at [1487, 522] on div "Assigned Inventory" at bounding box center [1348, 520] width 330 height 17
click at [1501, 516] on icon at bounding box center [1506, 520] width 11 height 11
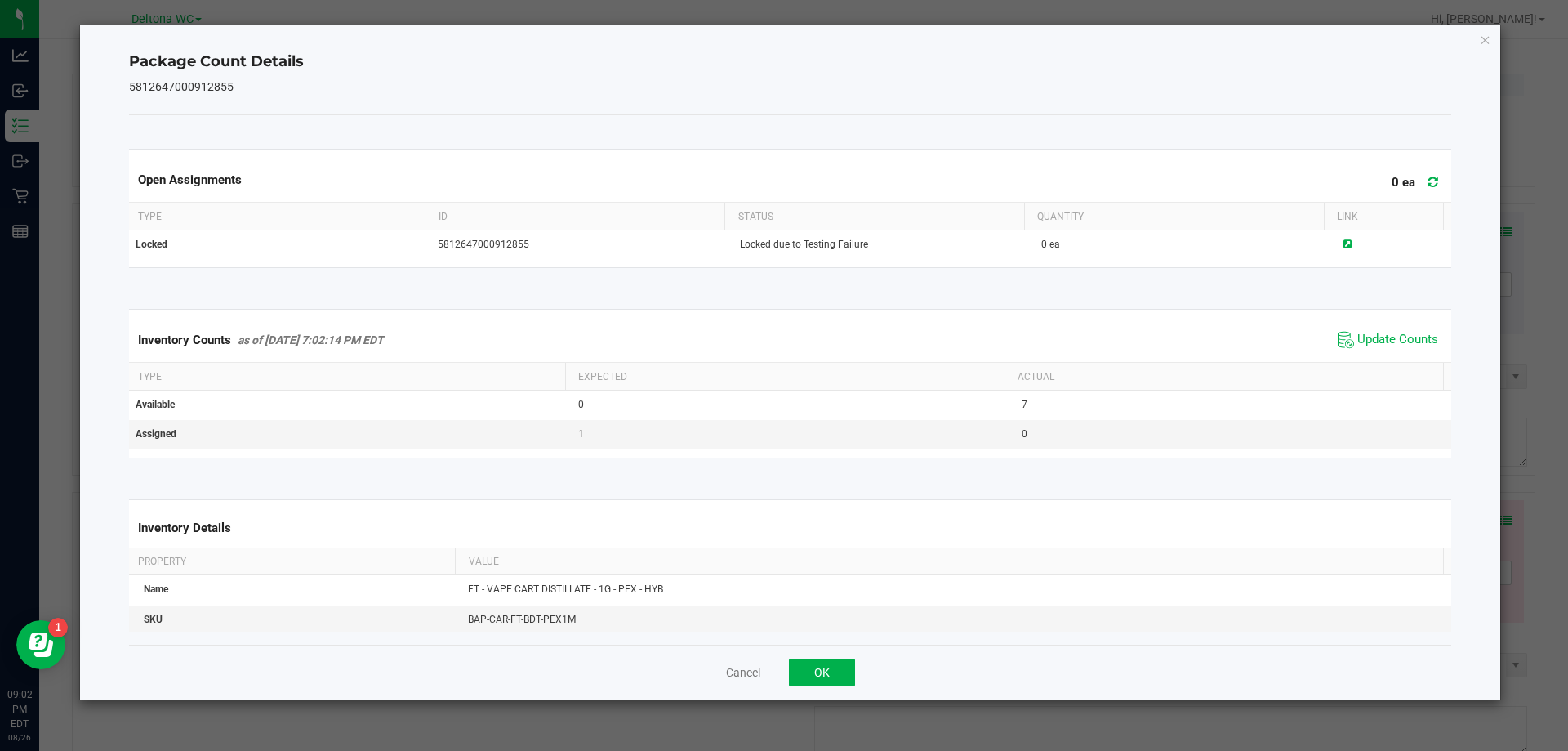
click at [1400, 321] on div "Inventory Counts as of Aug 26, 2025 7:02:14 PM EDT Update Counts" at bounding box center [790, 339] width 1330 height 44
click at [1394, 333] on span "Update Counts" at bounding box center [1398, 340] width 81 height 16
click at [819, 670] on button "OK" at bounding box center [821, 672] width 66 height 28
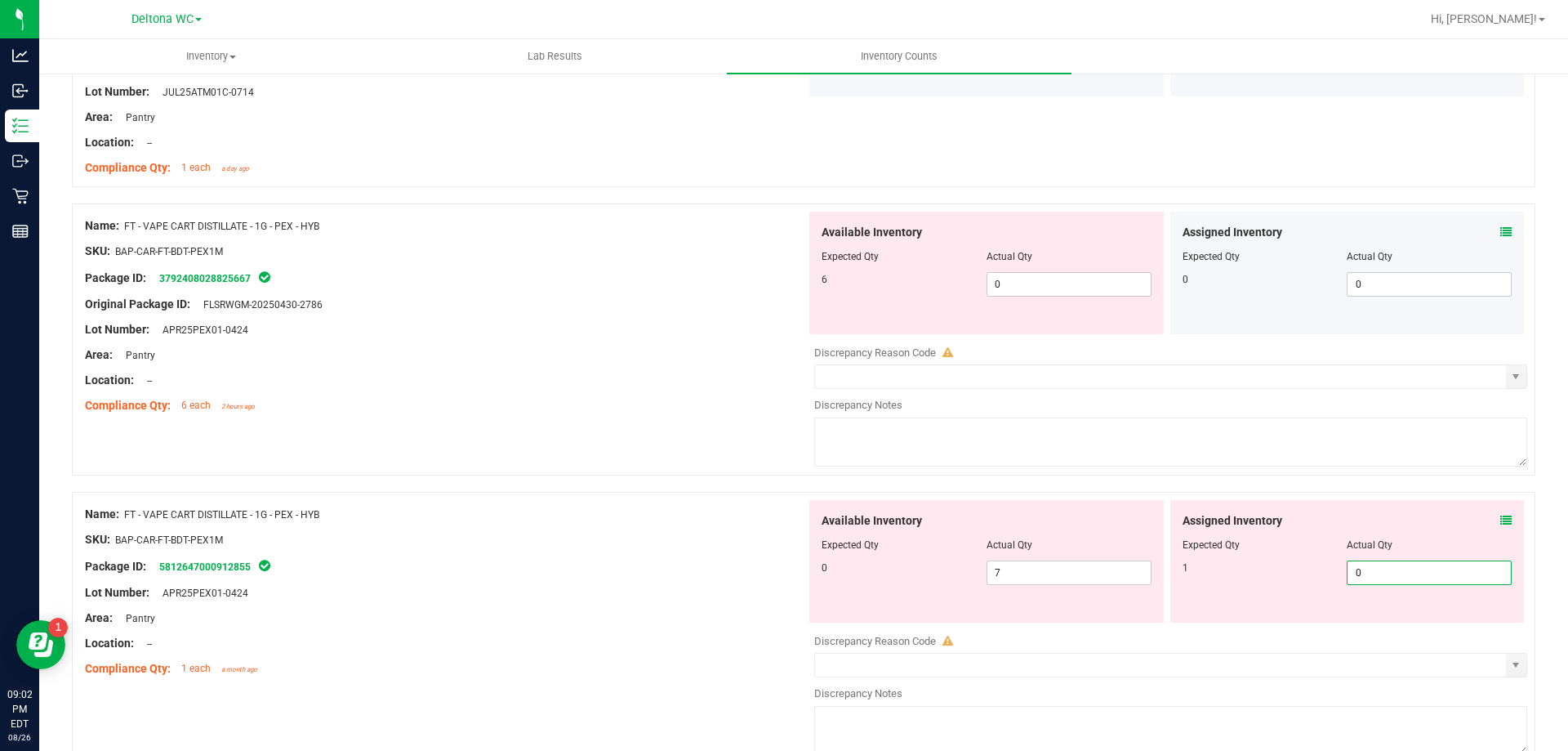
drag, startPoint x: 1357, startPoint y: 575, endPoint x: 1290, endPoint y: 582, distance: 67.4
click at [1290, 582] on div "1 0 0" at bounding box center [1348, 572] width 330 height 24
type input "1"
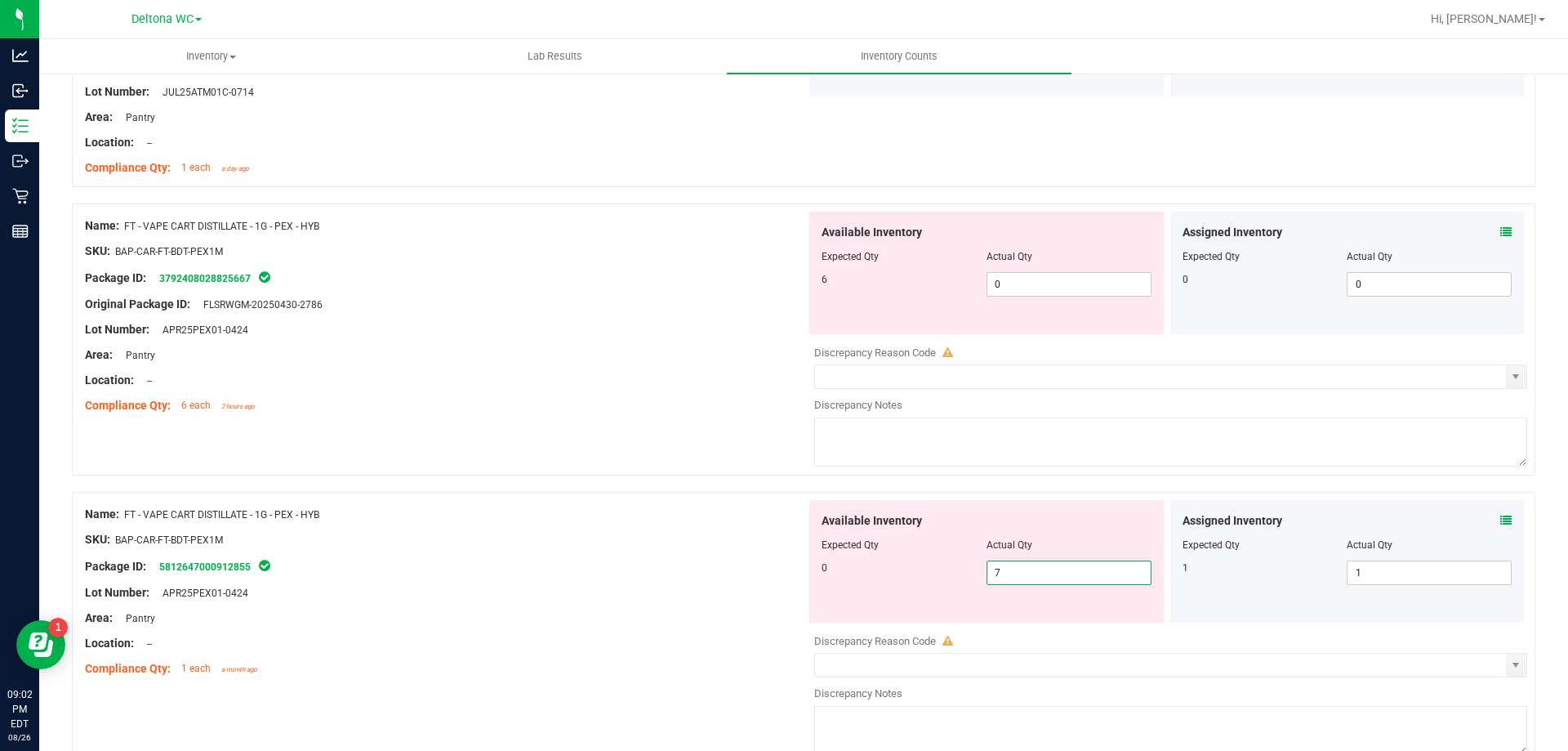
drag, startPoint x: 1048, startPoint y: 572, endPoint x: 971, endPoint y: 571, distance: 77.0
click at [971, 570] on div "0 7 7" at bounding box center [987, 572] width 330 height 24
type input "0"
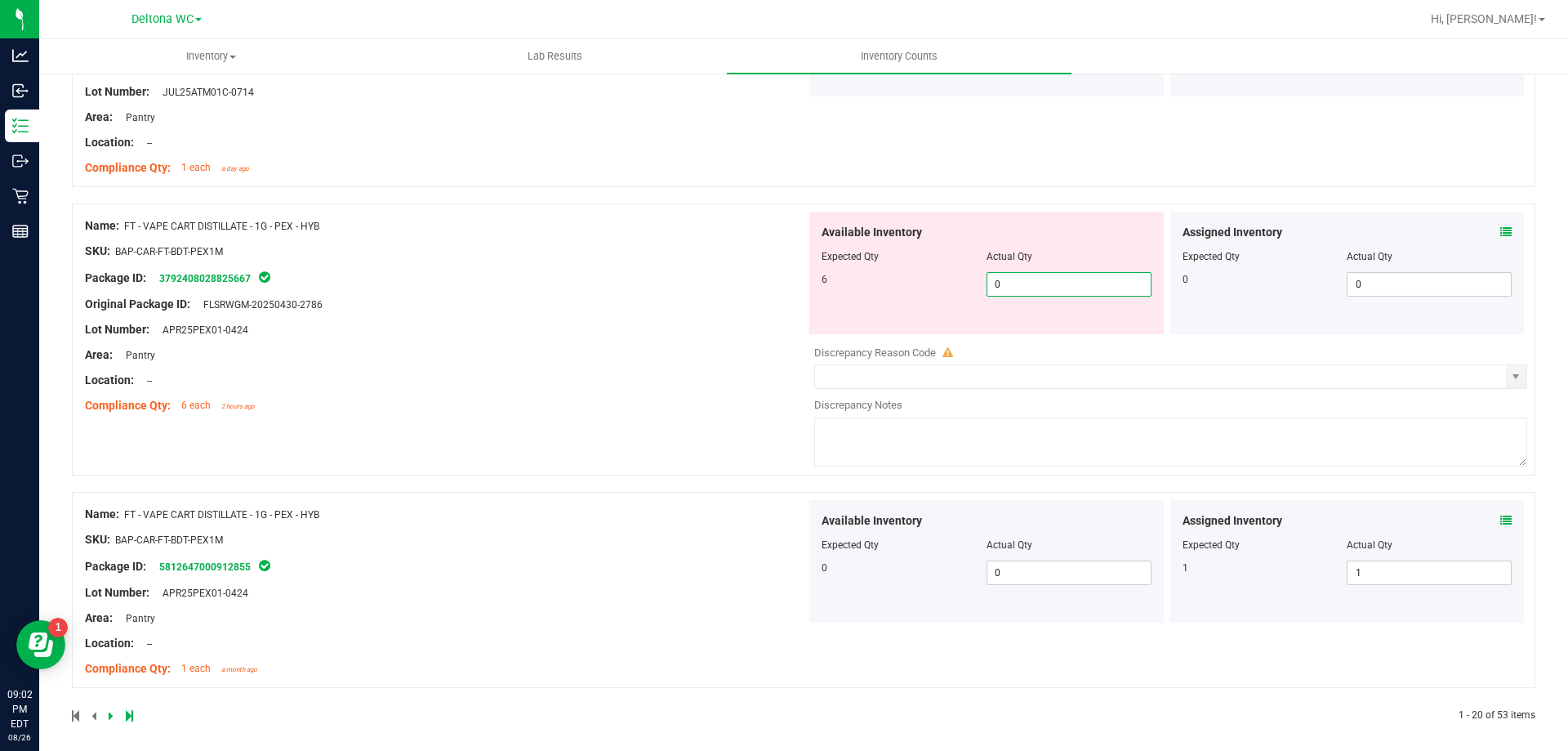
drag, startPoint x: 1031, startPoint y: 284, endPoint x: 807, endPoint y: 275, distance: 224.2
click at [809, 275] on div "Available Inventory Expected Qty Actual Qty 6 0 0" at bounding box center [987, 273] width 354 height 122
drag, startPoint x: 1014, startPoint y: 285, endPoint x: 863, endPoint y: 280, distance: 151.1
click at [863, 280] on div "6 0 0" at bounding box center [987, 284] width 330 height 24
type input "7"
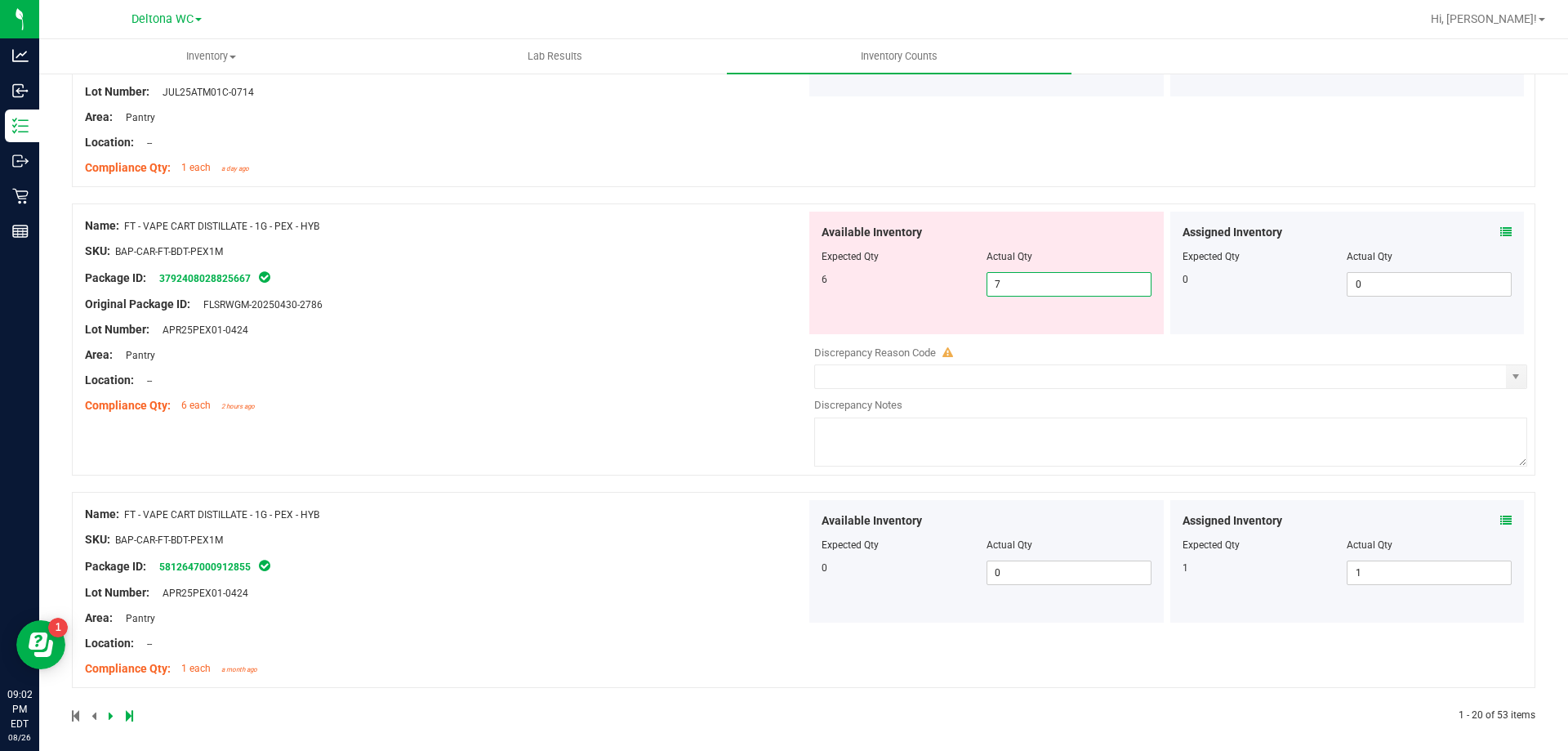
type input "7"
click at [636, 337] on div "Name: FT - VAPE CART DISTILLATE - 1G - PEX - HYB SKU: BAP-CAR-FT-BDT-PEX1M Pack…" at bounding box center [446, 316] width 722 height 208
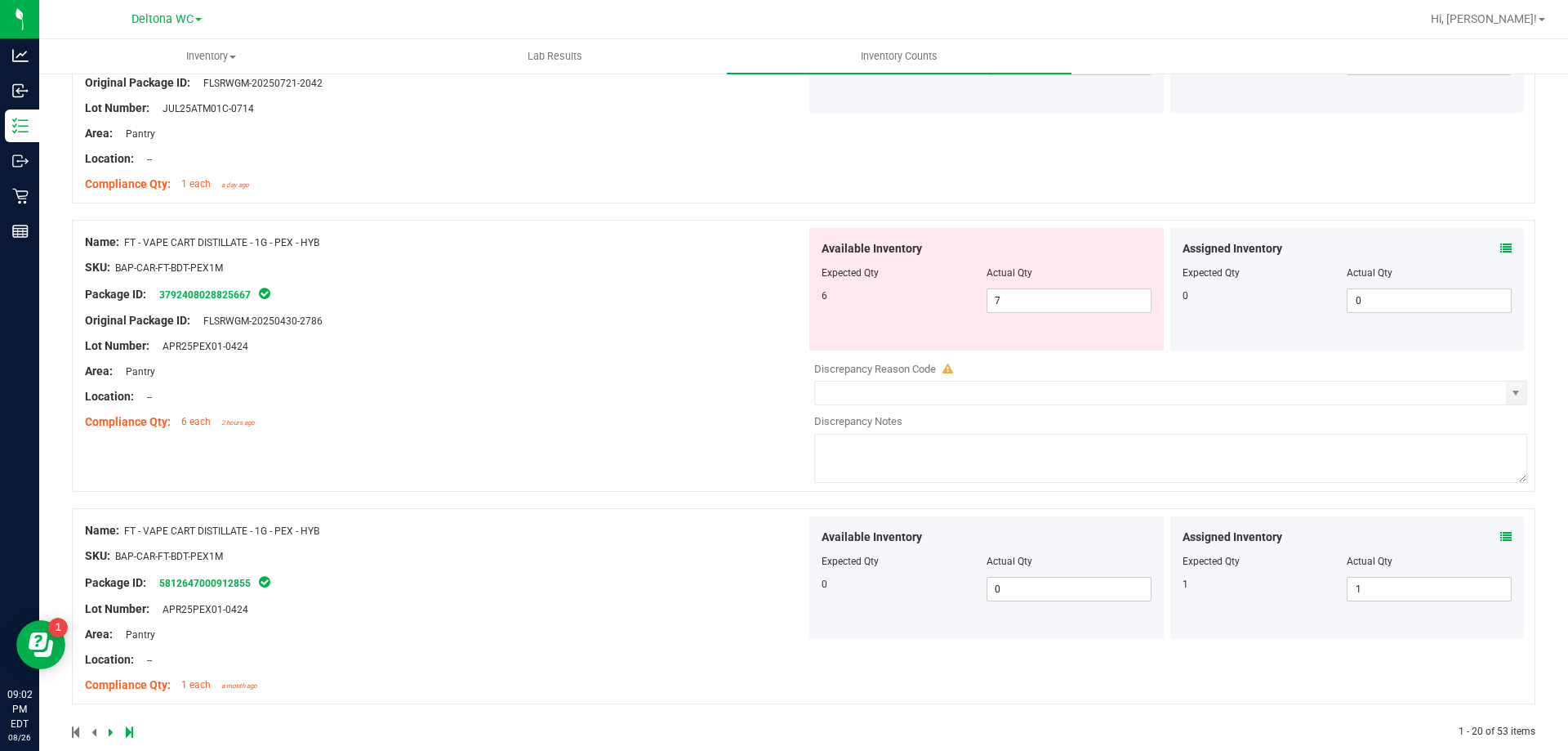
scroll to position [4503, 0]
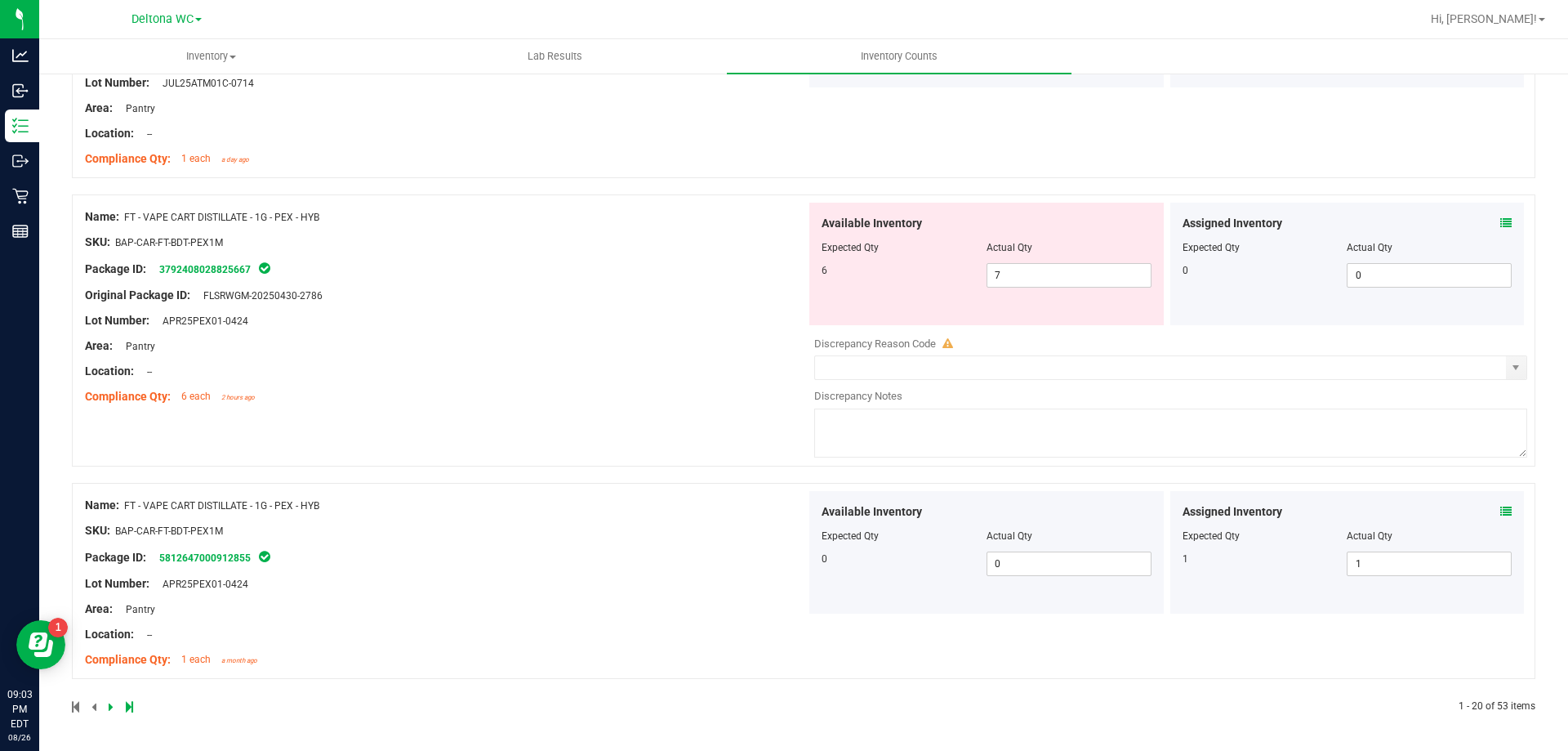
click at [1501, 225] on icon at bounding box center [1506, 223] width 11 height 11
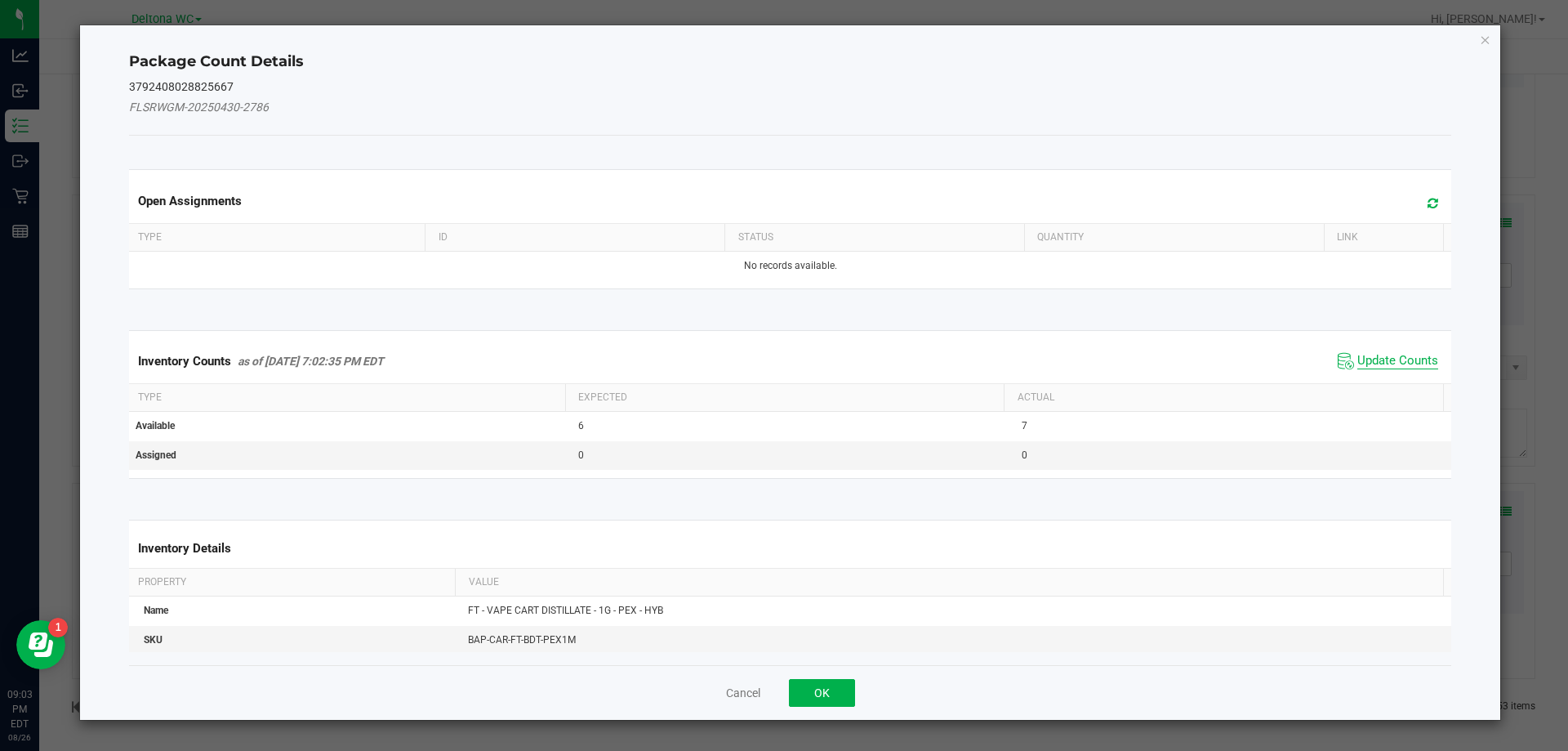
click at [1379, 366] on span "Update Counts" at bounding box center [1398, 360] width 81 height 16
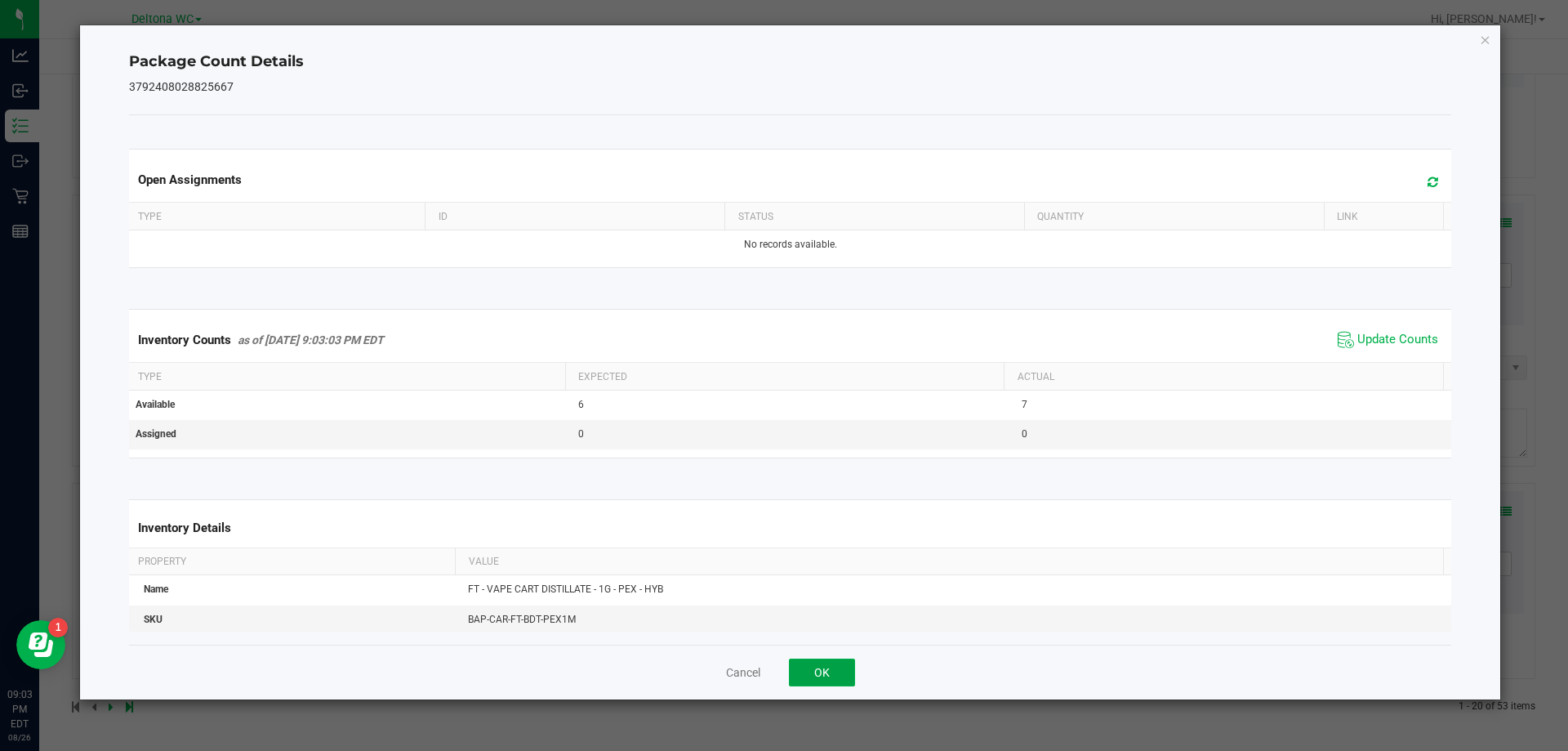
click at [831, 683] on button "OK" at bounding box center [821, 672] width 66 height 28
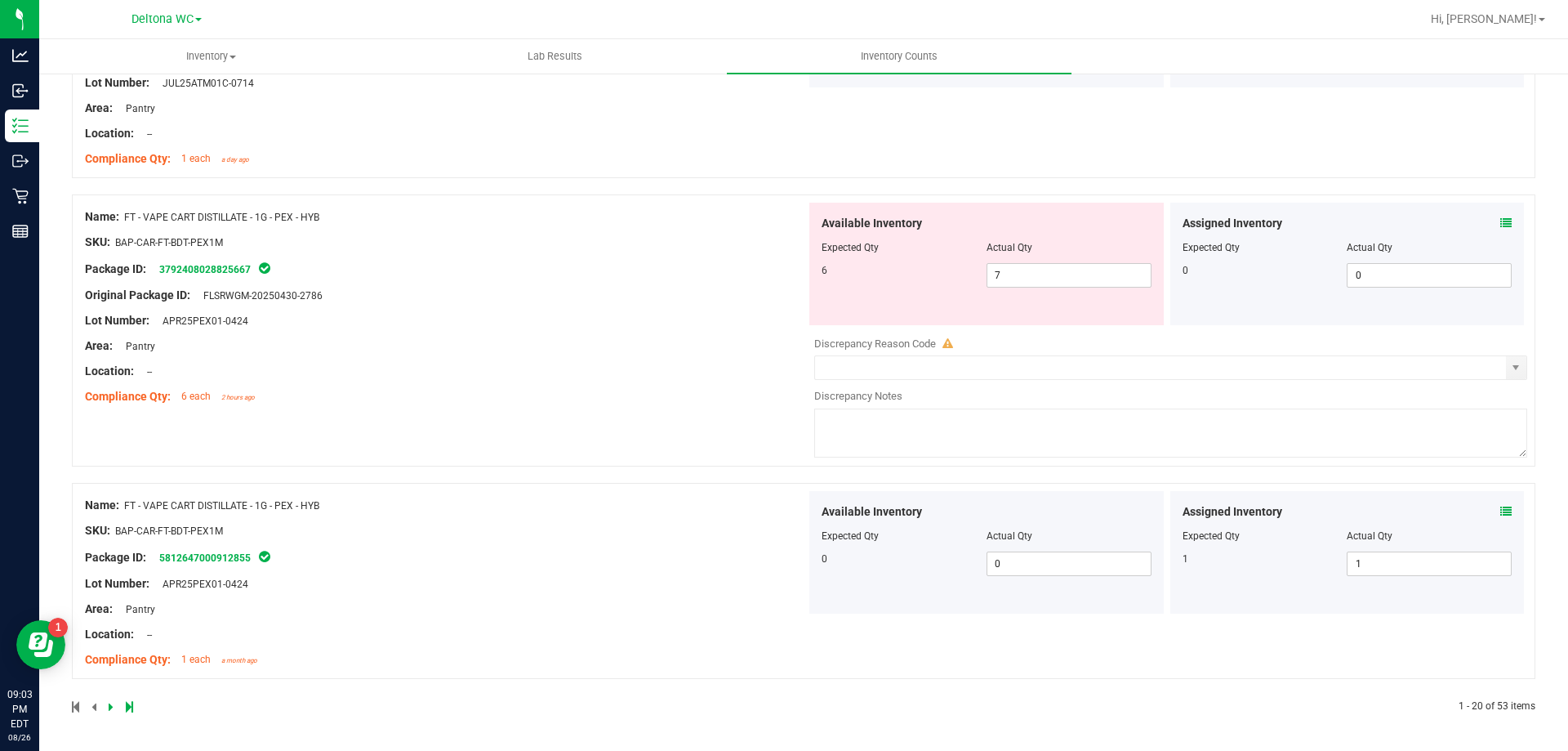
scroll to position [0, 0]
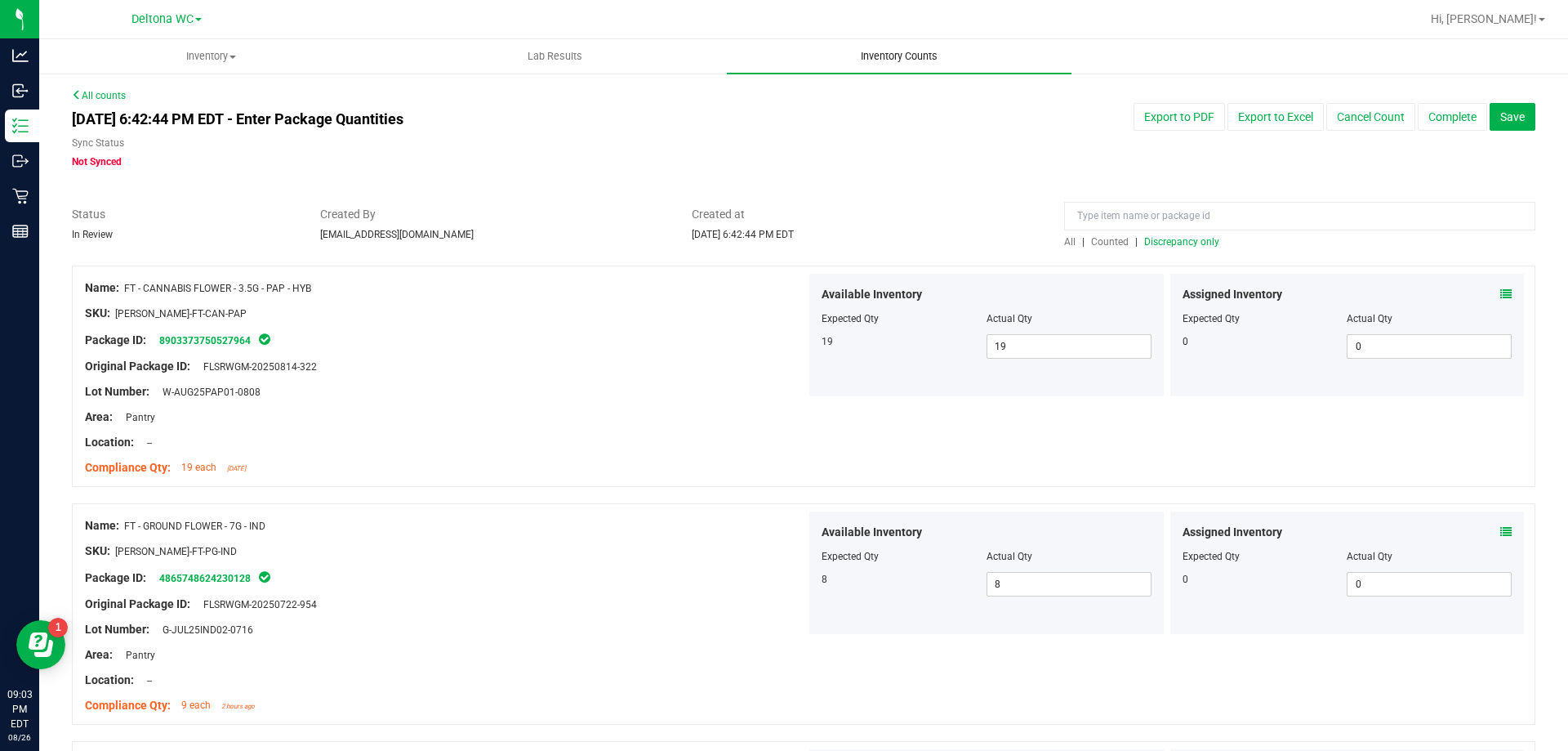
drag, startPoint x: 771, startPoint y: 547, endPoint x: 938, endPoint y: 78, distance: 497.8
click at [1173, 246] on span "Discrepancy only" at bounding box center [1181, 241] width 75 height 11
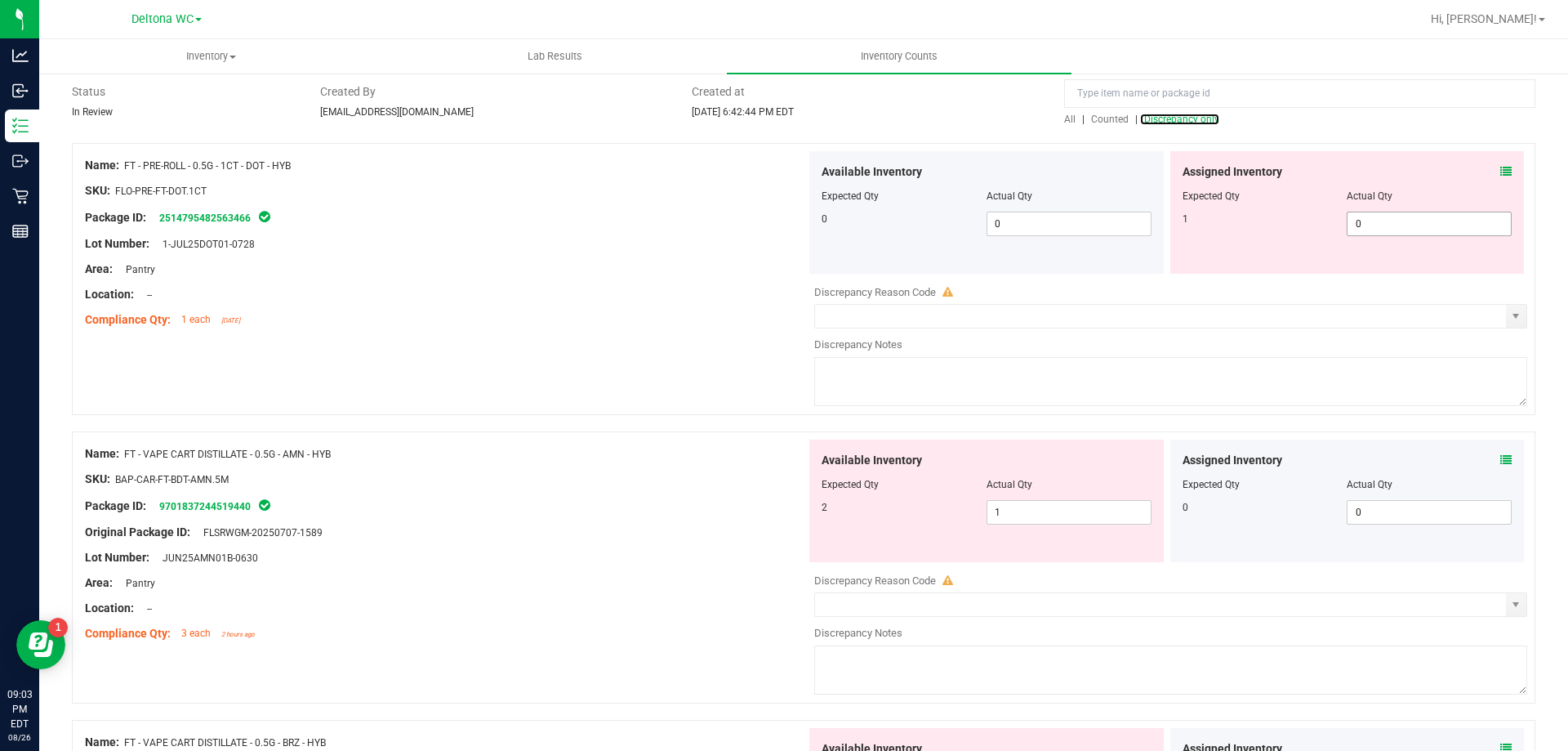
scroll to position [327, 0]
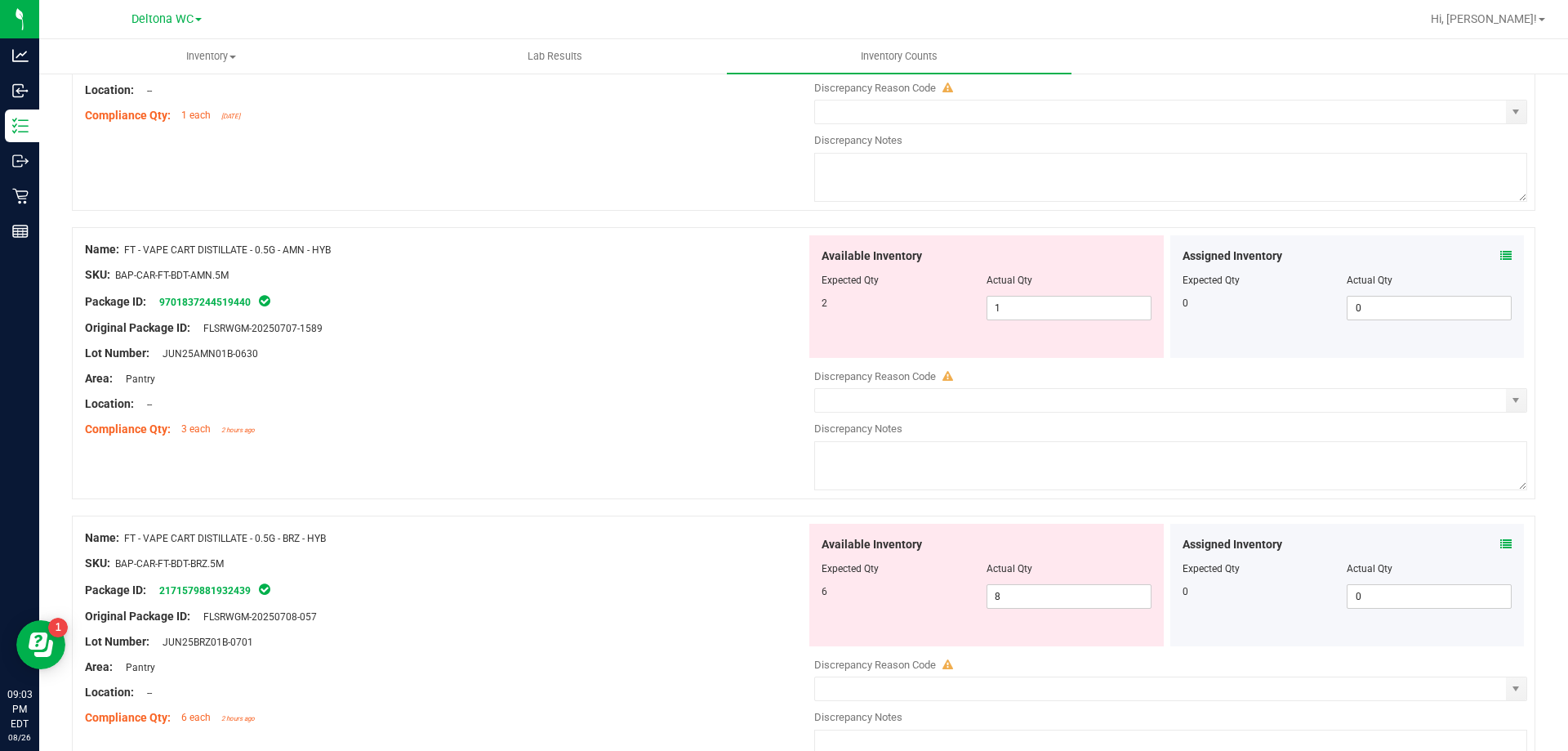
click at [1501, 249] on span at bounding box center [1506, 256] width 11 height 17
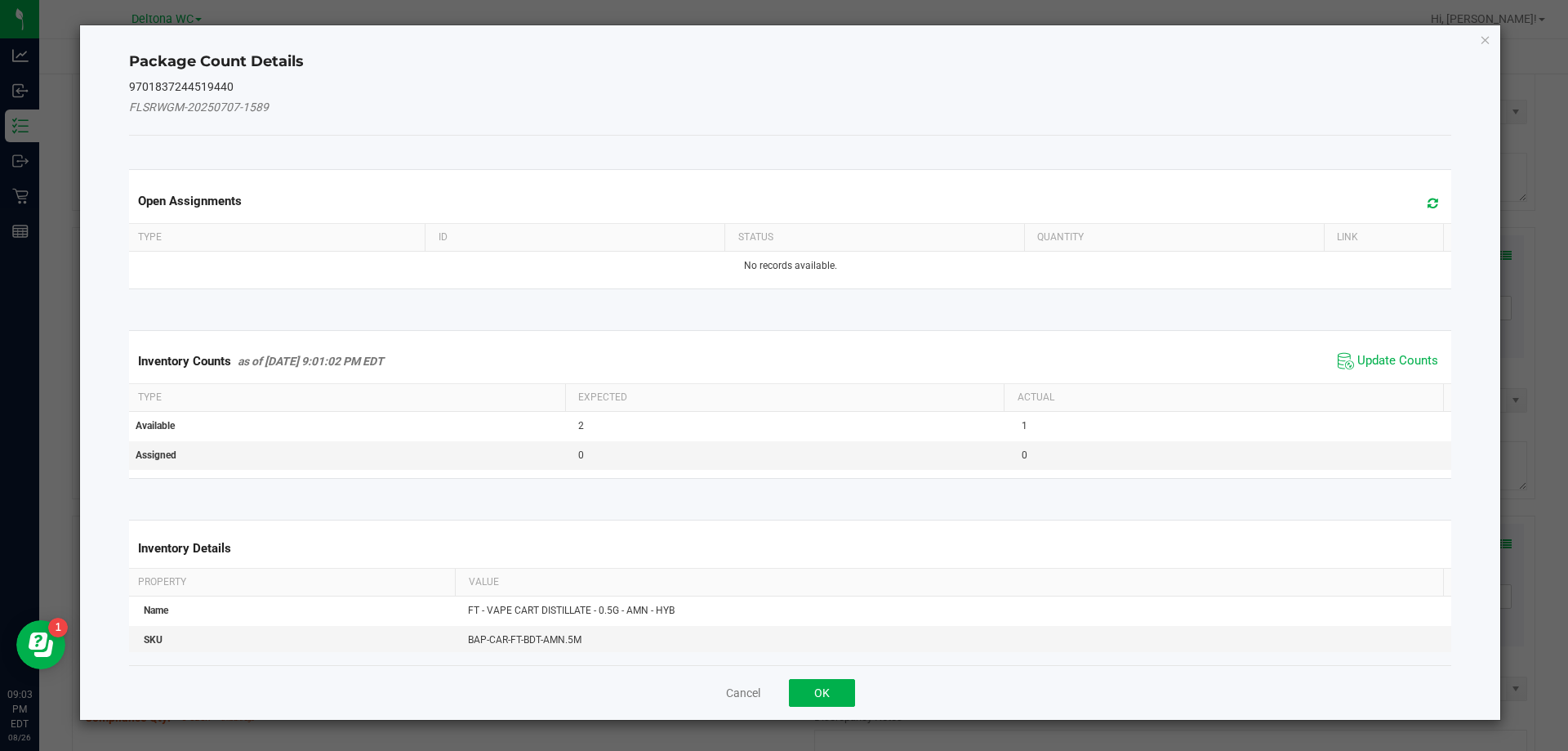
click at [1371, 349] on span "Update Counts" at bounding box center [1388, 361] width 108 height 24
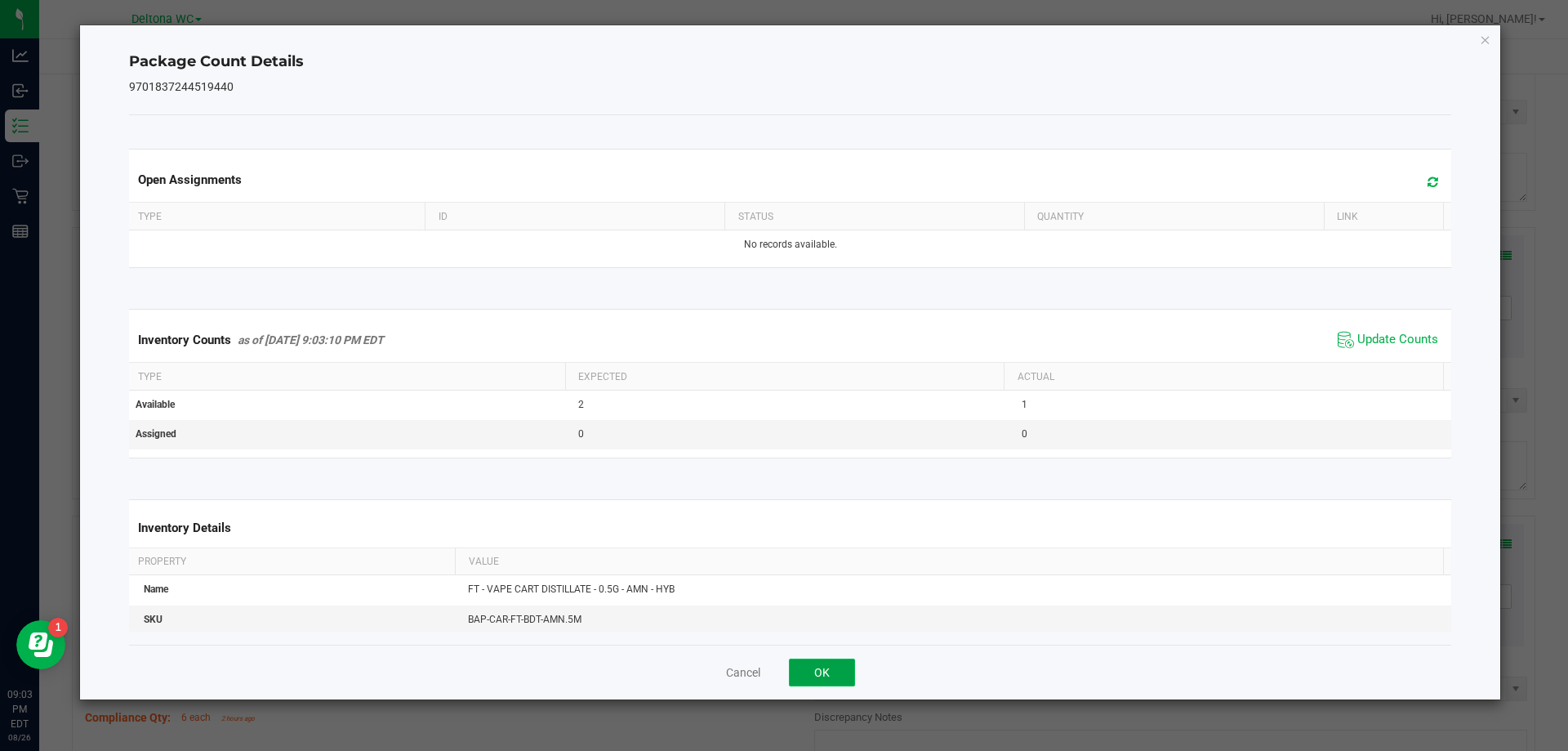
drag, startPoint x: 808, startPoint y: 674, endPoint x: 1021, endPoint y: 637, distance: 216.2
click at [809, 674] on button "OK" at bounding box center [821, 672] width 66 height 28
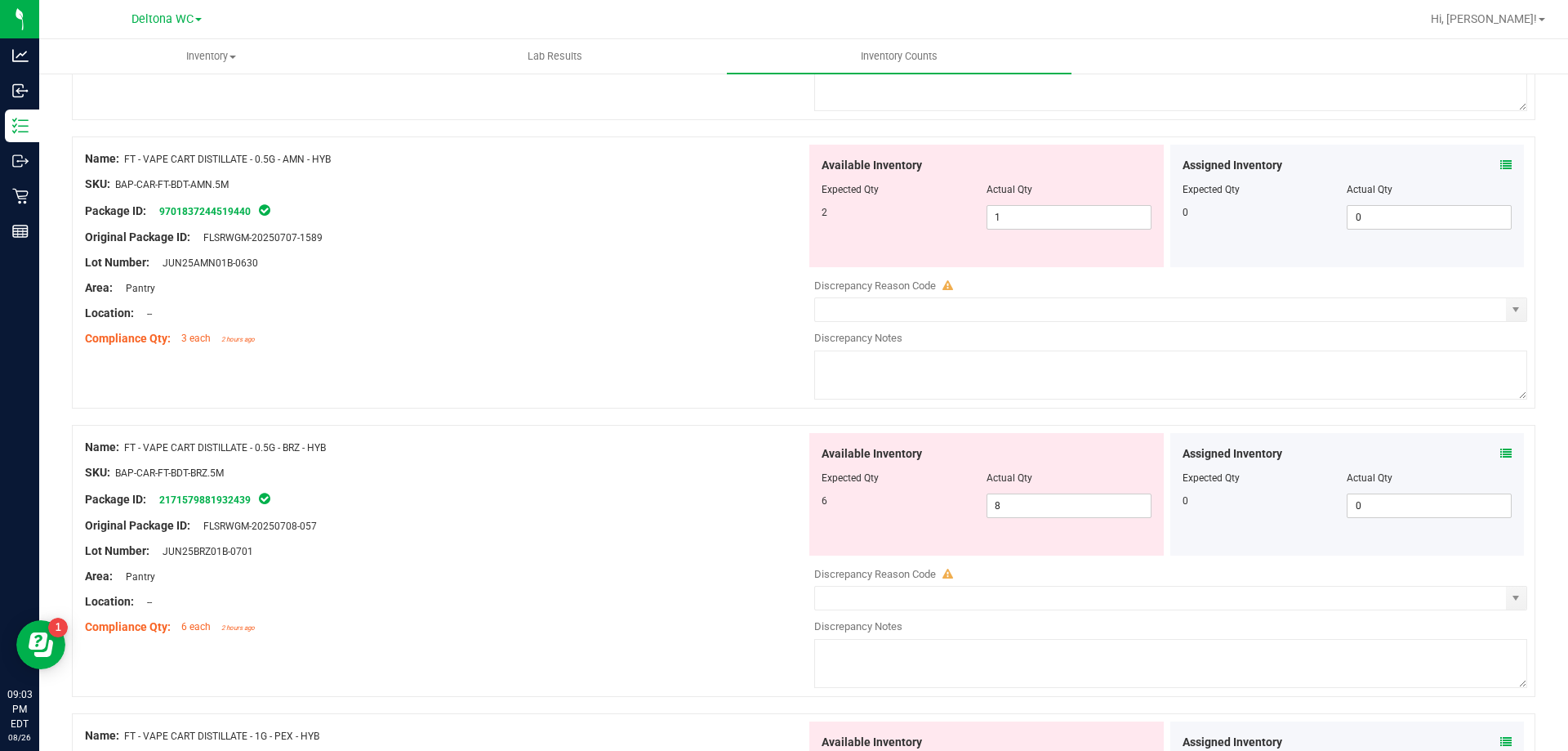
scroll to position [490, 0]
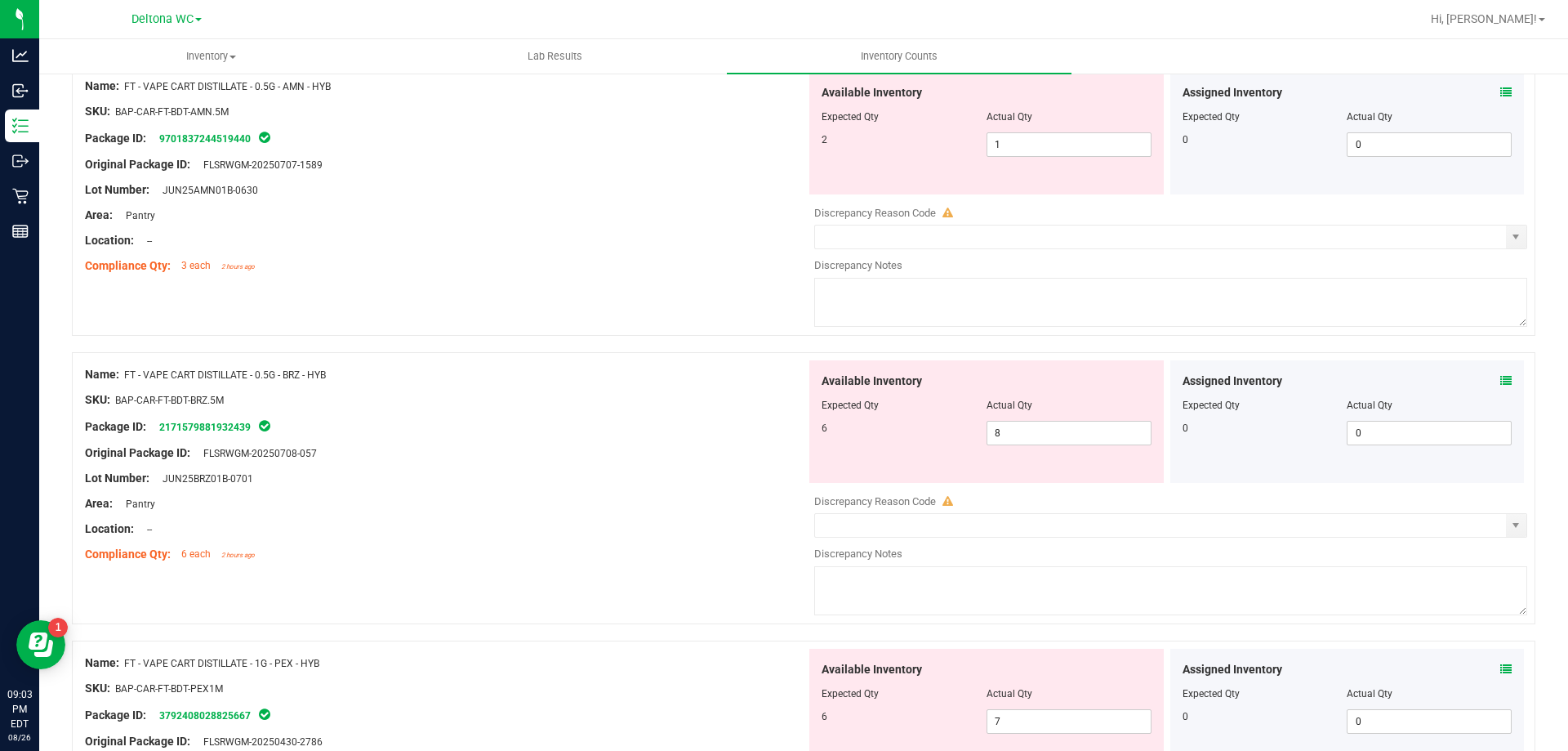
click at [1501, 385] on icon at bounding box center [1506, 380] width 11 height 11
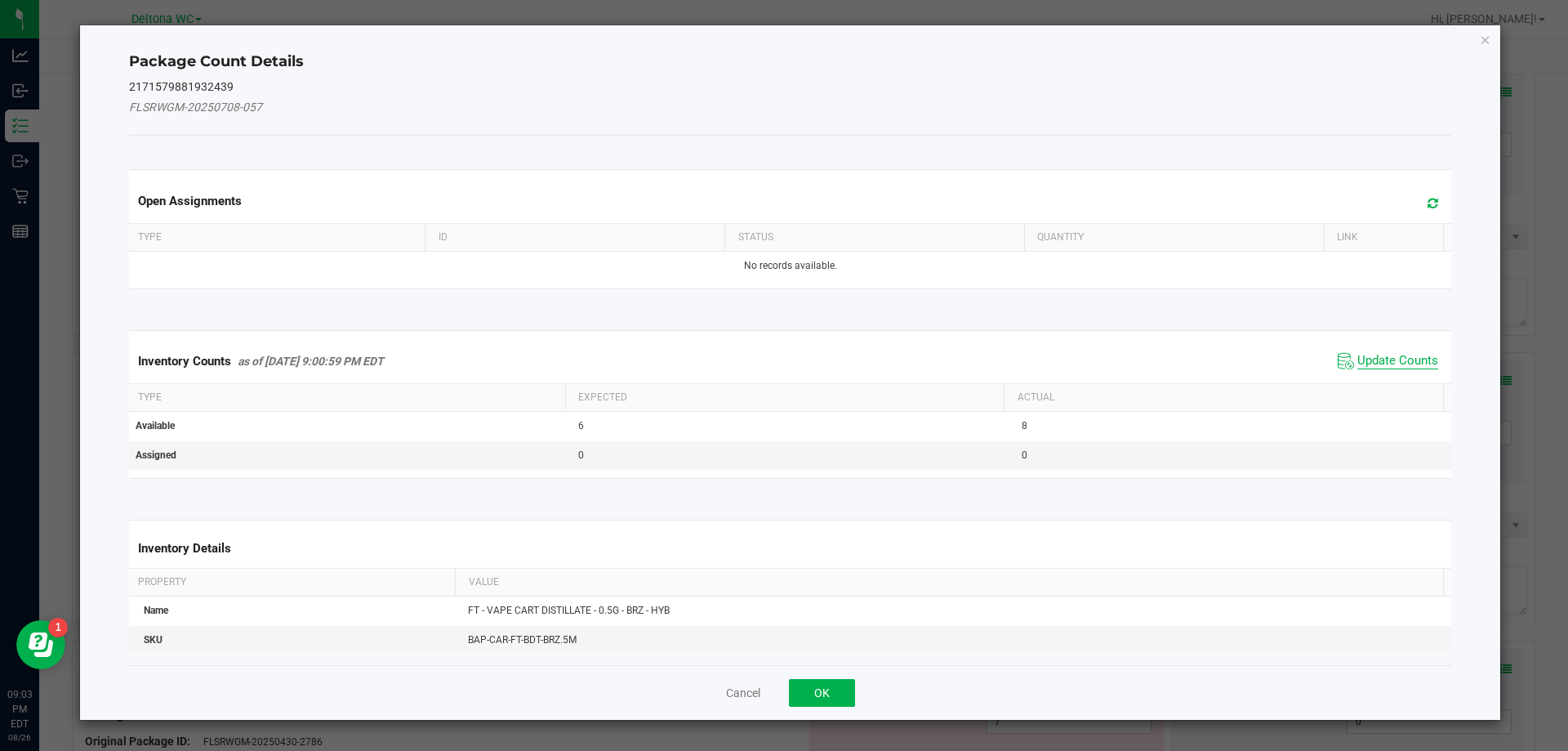
click at [1365, 360] on span "Update Counts" at bounding box center [1398, 360] width 81 height 16
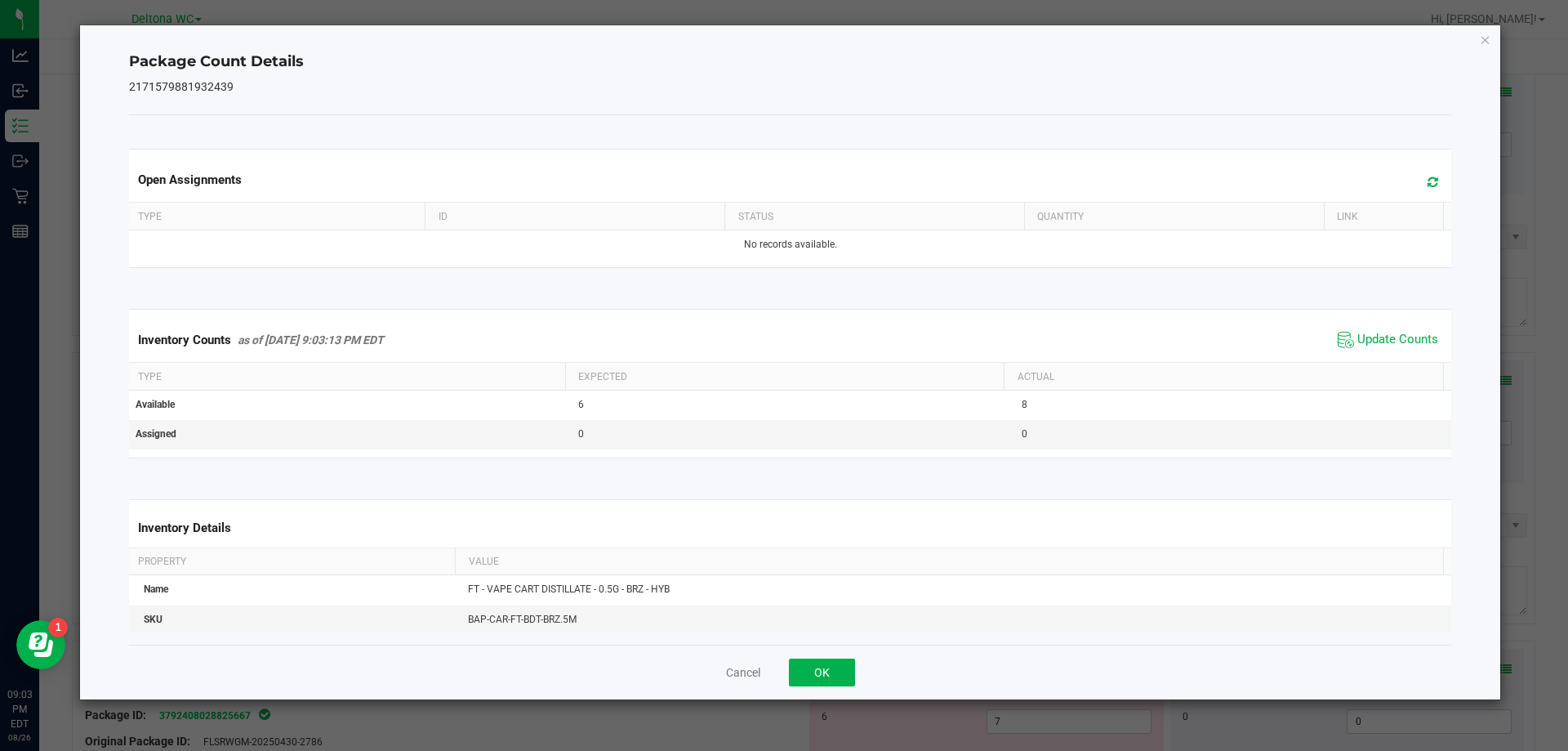
click at [760, 691] on div "Cancel OK" at bounding box center [790, 672] width 1323 height 55
drag, startPoint x: 803, startPoint y: 674, endPoint x: 882, endPoint y: 660, distance: 80.2
click at [804, 673] on button "OK" at bounding box center [821, 672] width 66 height 28
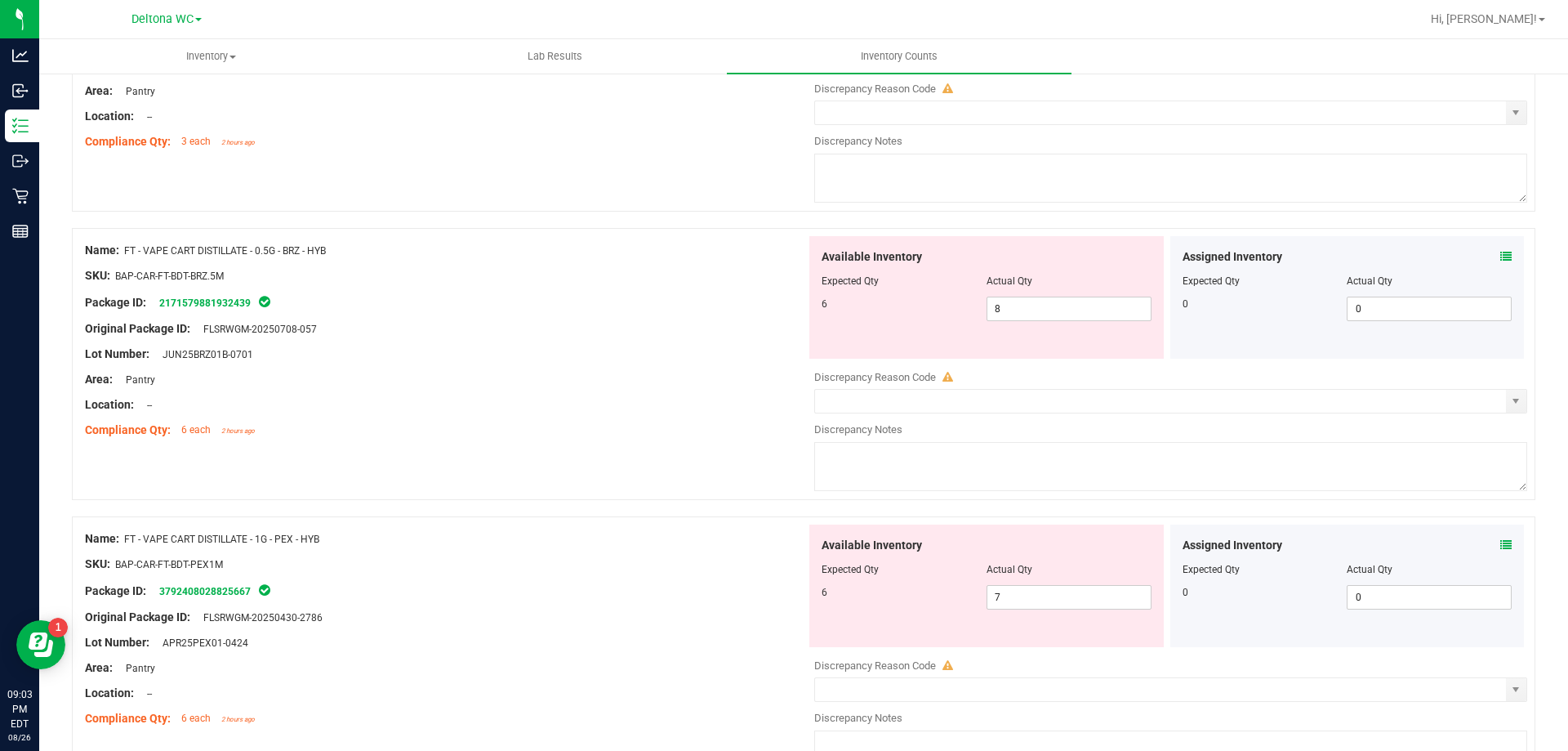
scroll to position [817, 0]
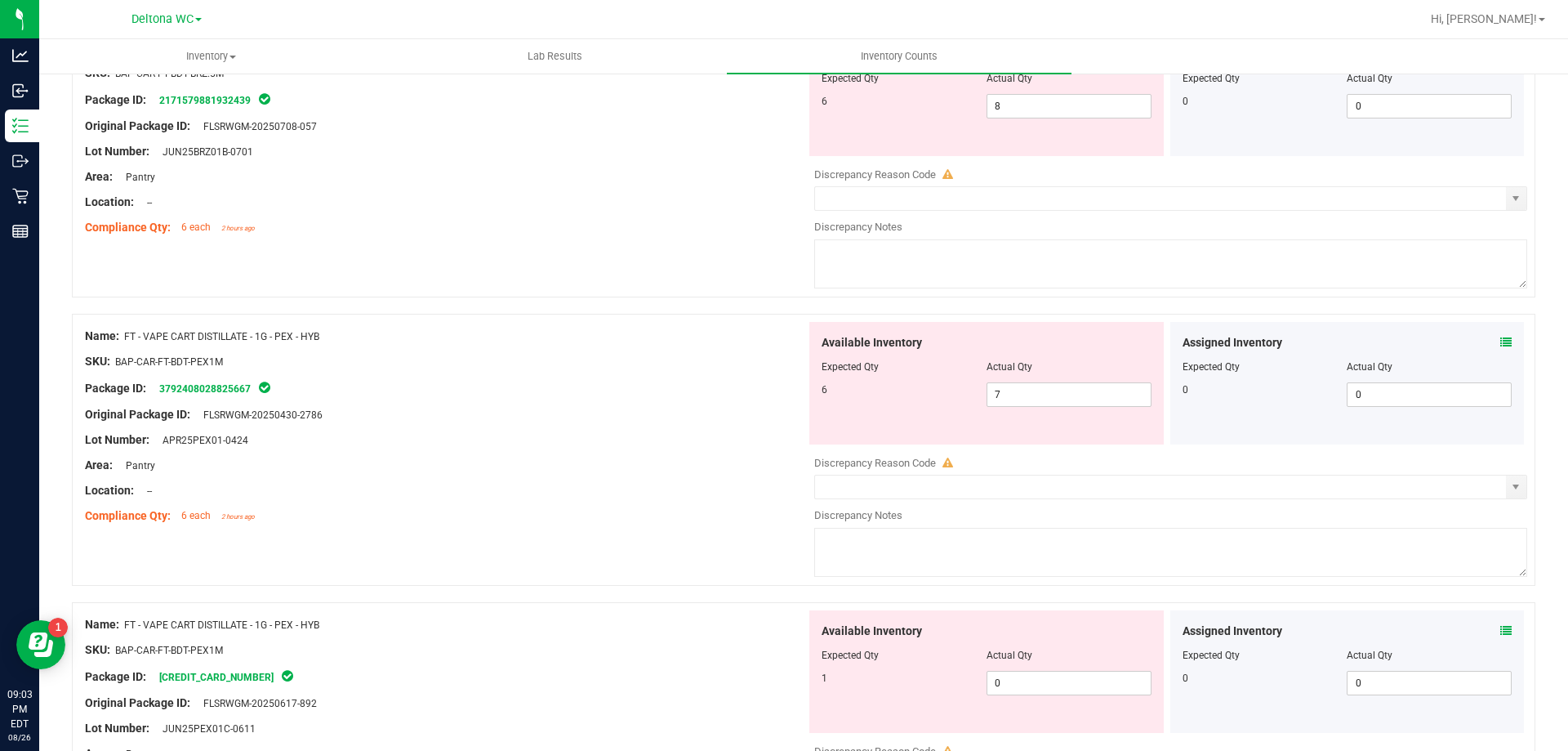
click at [1501, 342] on icon at bounding box center [1506, 342] width 11 height 11
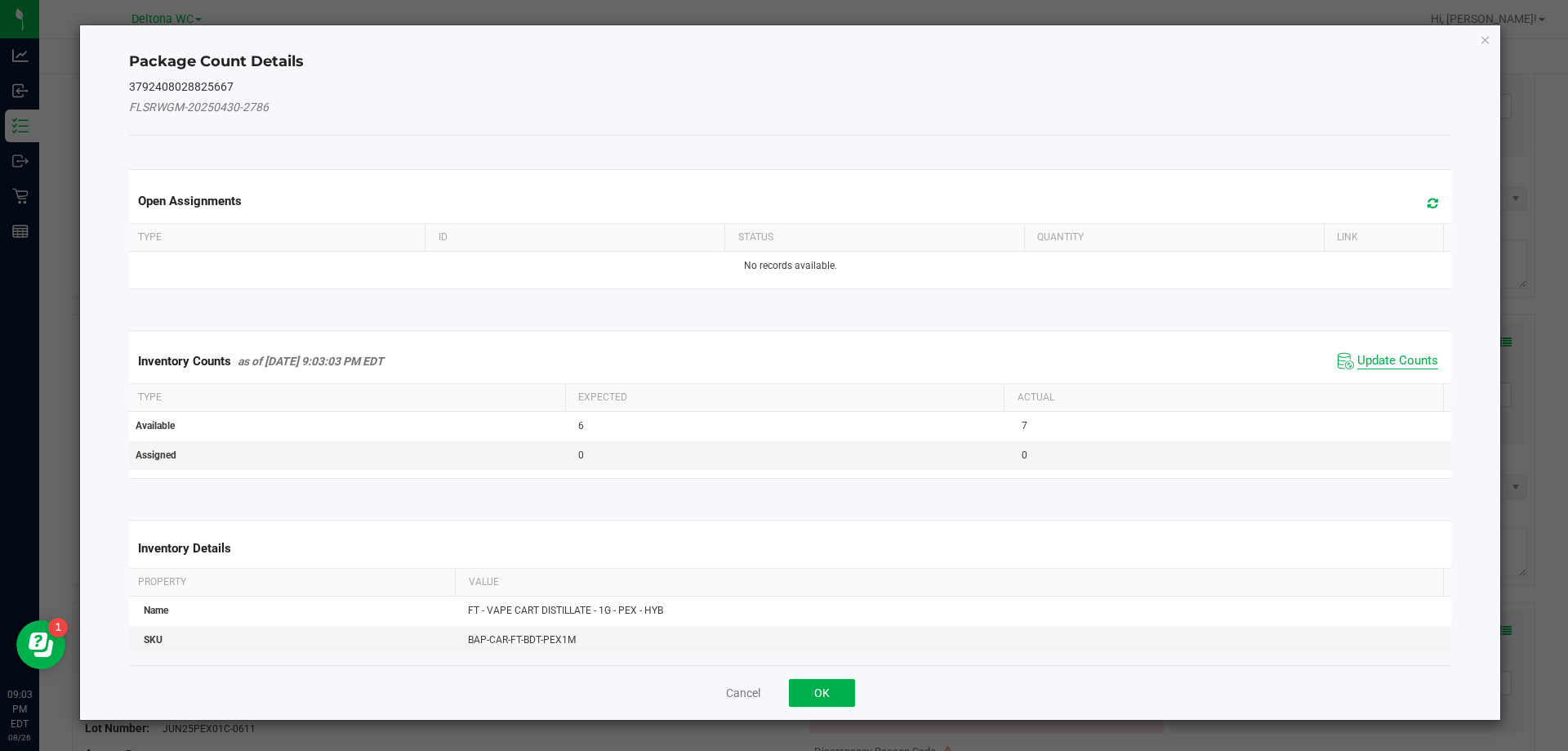
click at [1377, 360] on span "Update Counts" at bounding box center [1398, 360] width 81 height 16
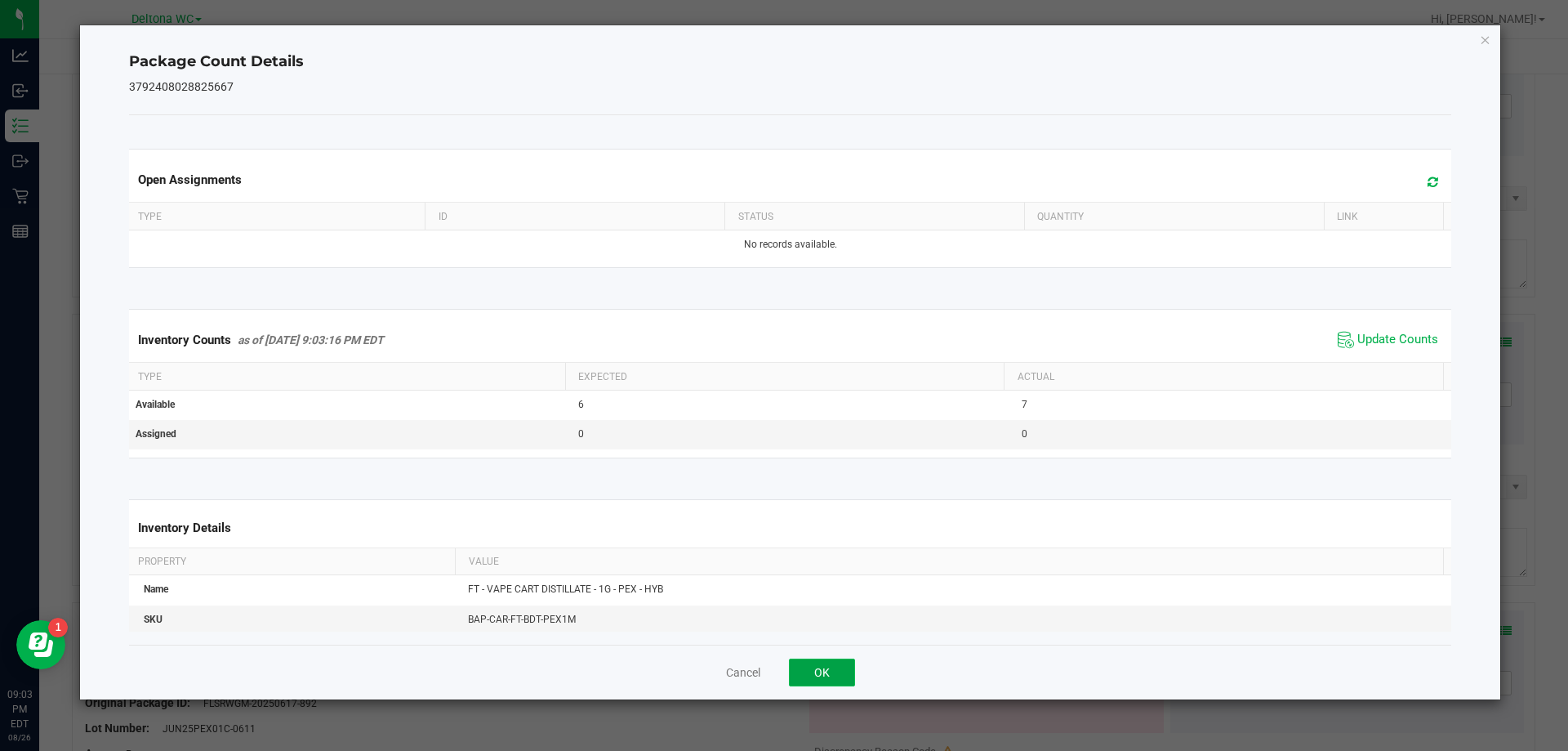
drag, startPoint x: 820, startPoint y: 680, endPoint x: 822, endPoint y: 690, distance: 10.2
click at [820, 681] on button "OK" at bounding box center [821, 672] width 66 height 28
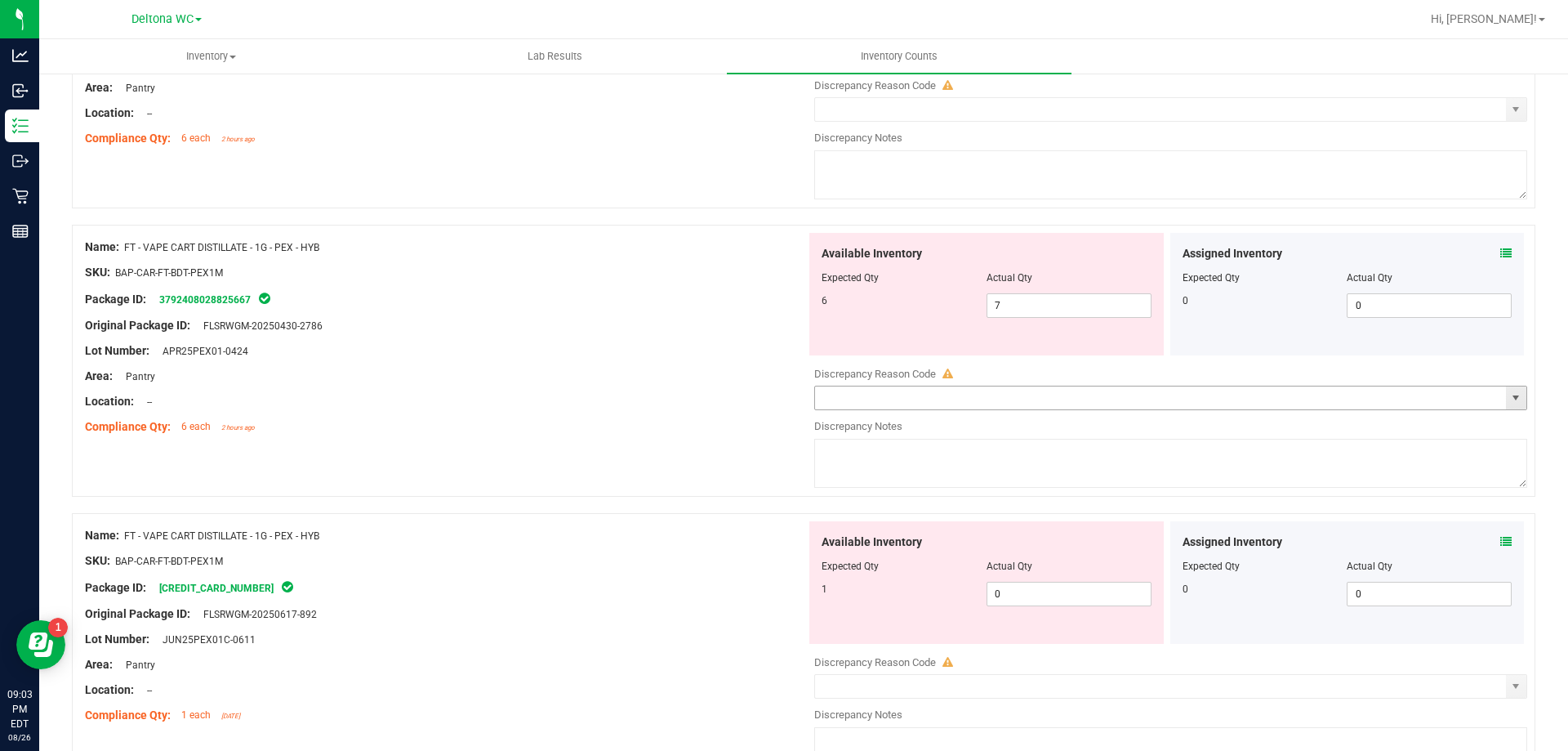
scroll to position [1062, 0]
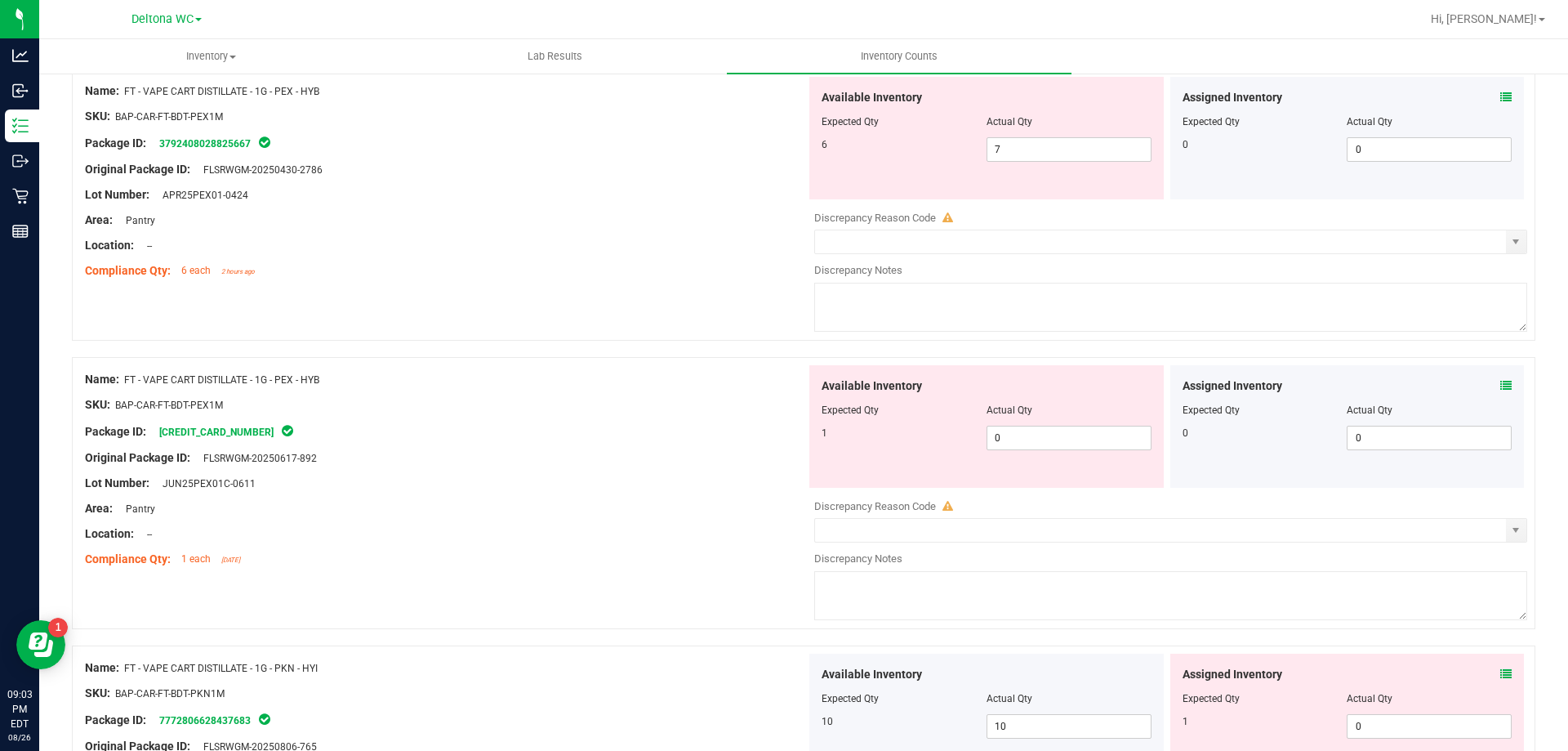
click at [1501, 384] on icon at bounding box center [1506, 385] width 11 height 11
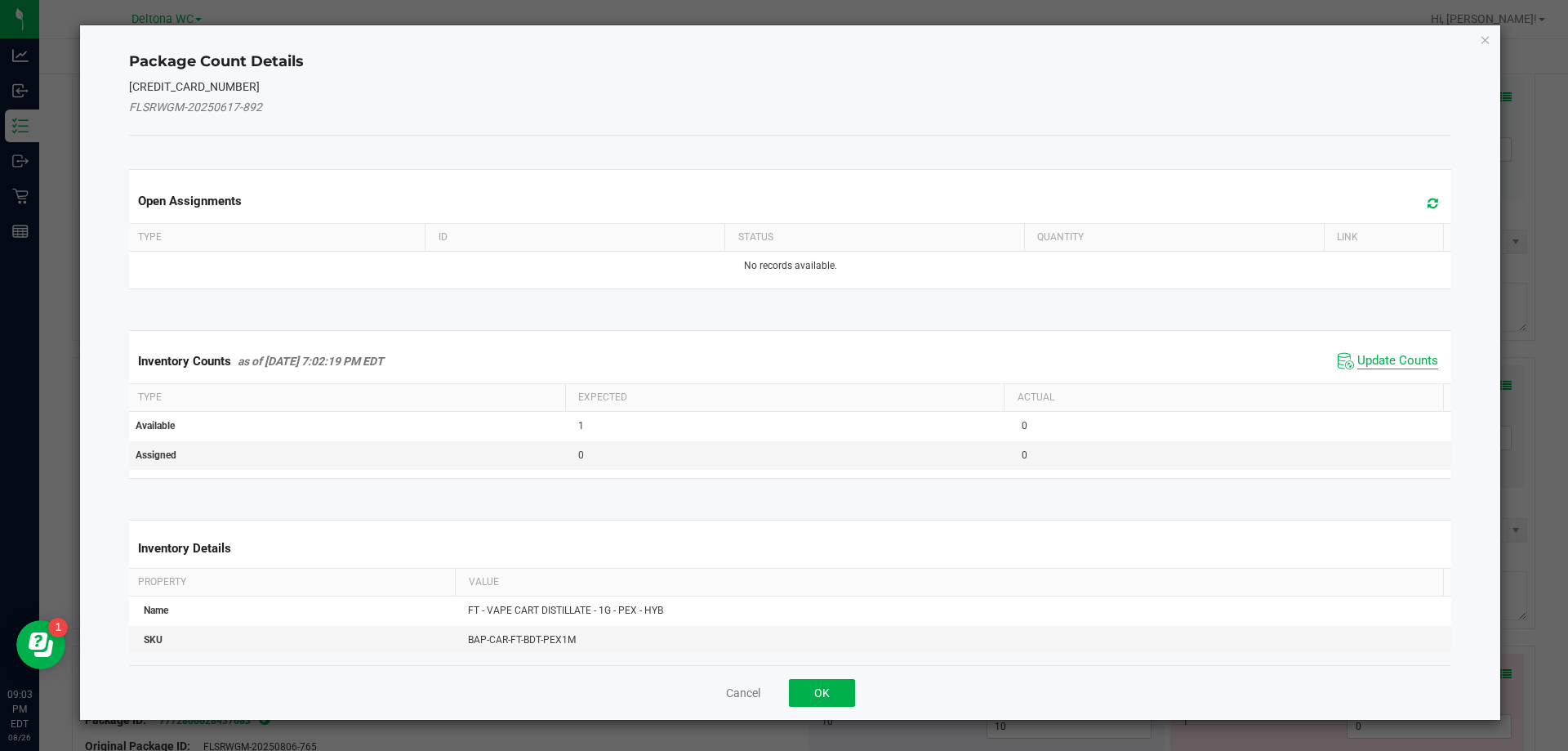
click at [1413, 366] on span "Update Counts" at bounding box center [1398, 360] width 81 height 16
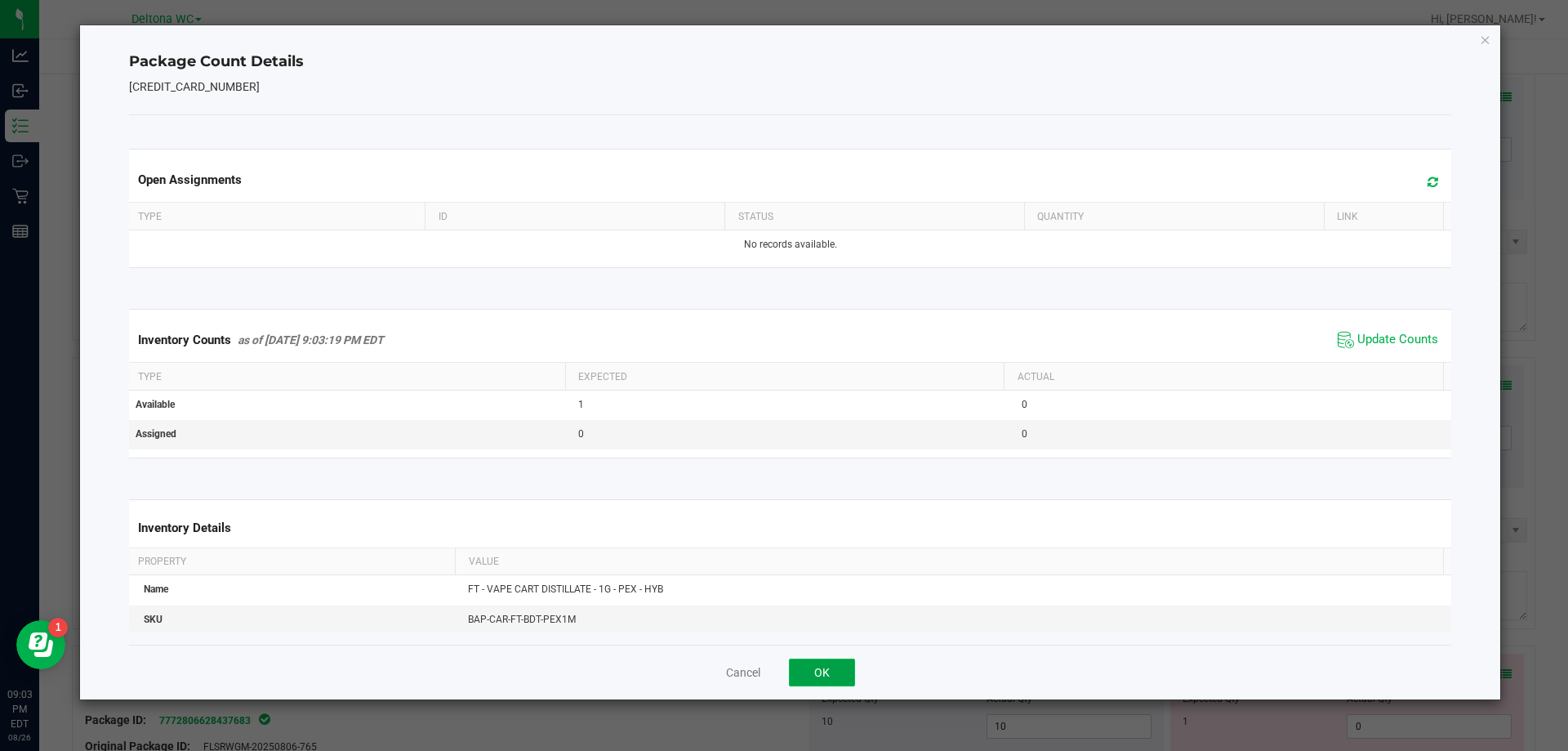
click at [840, 686] on button "OK" at bounding box center [821, 672] width 66 height 28
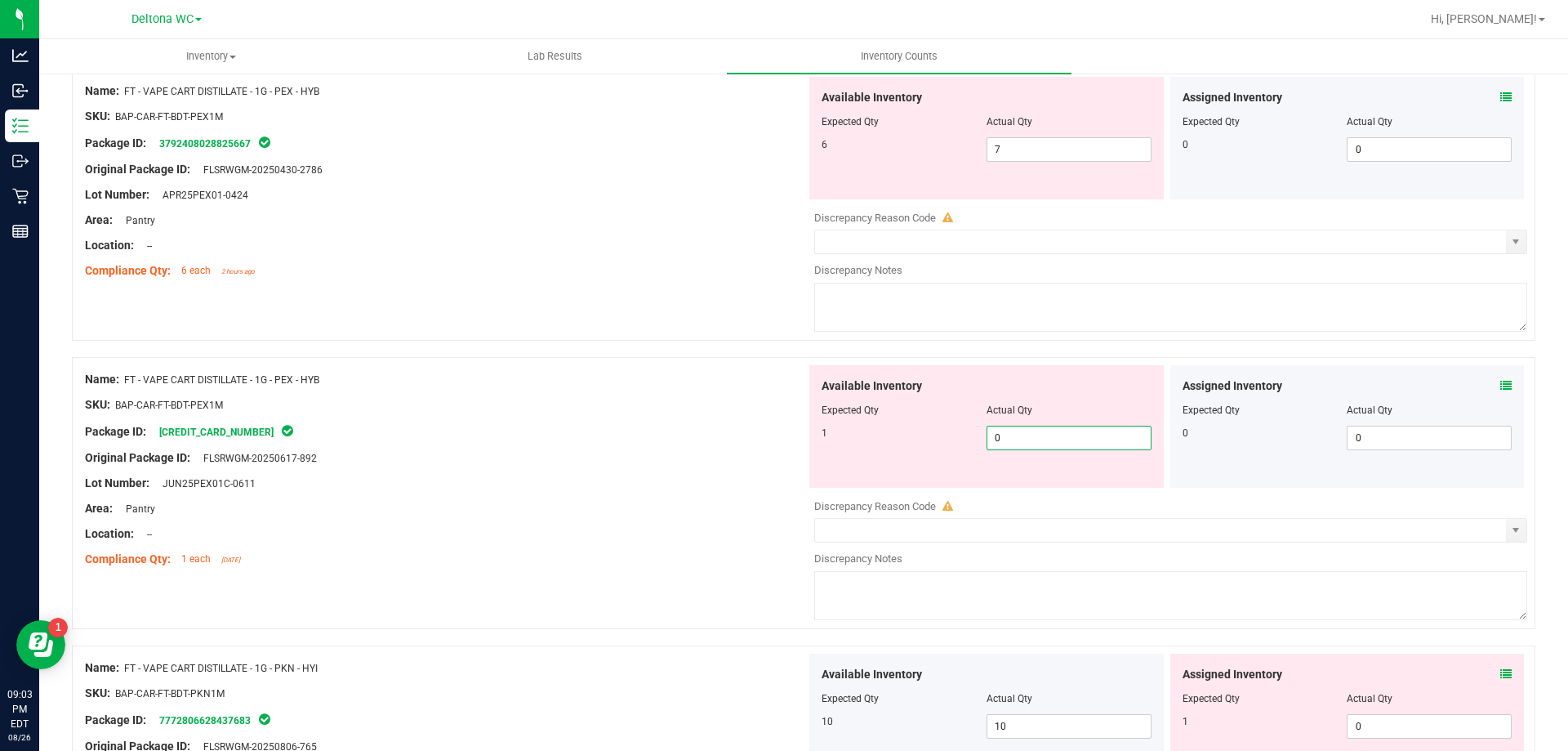
drag, startPoint x: 1024, startPoint y: 437, endPoint x: 918, endPoint y: 454, distance: 107.4
click at [918, 453] on div "Available Inventory Expected Qty Actual Qty 1 0 0" at bounding box center [987, 426] width 354 height 122
type input "1"
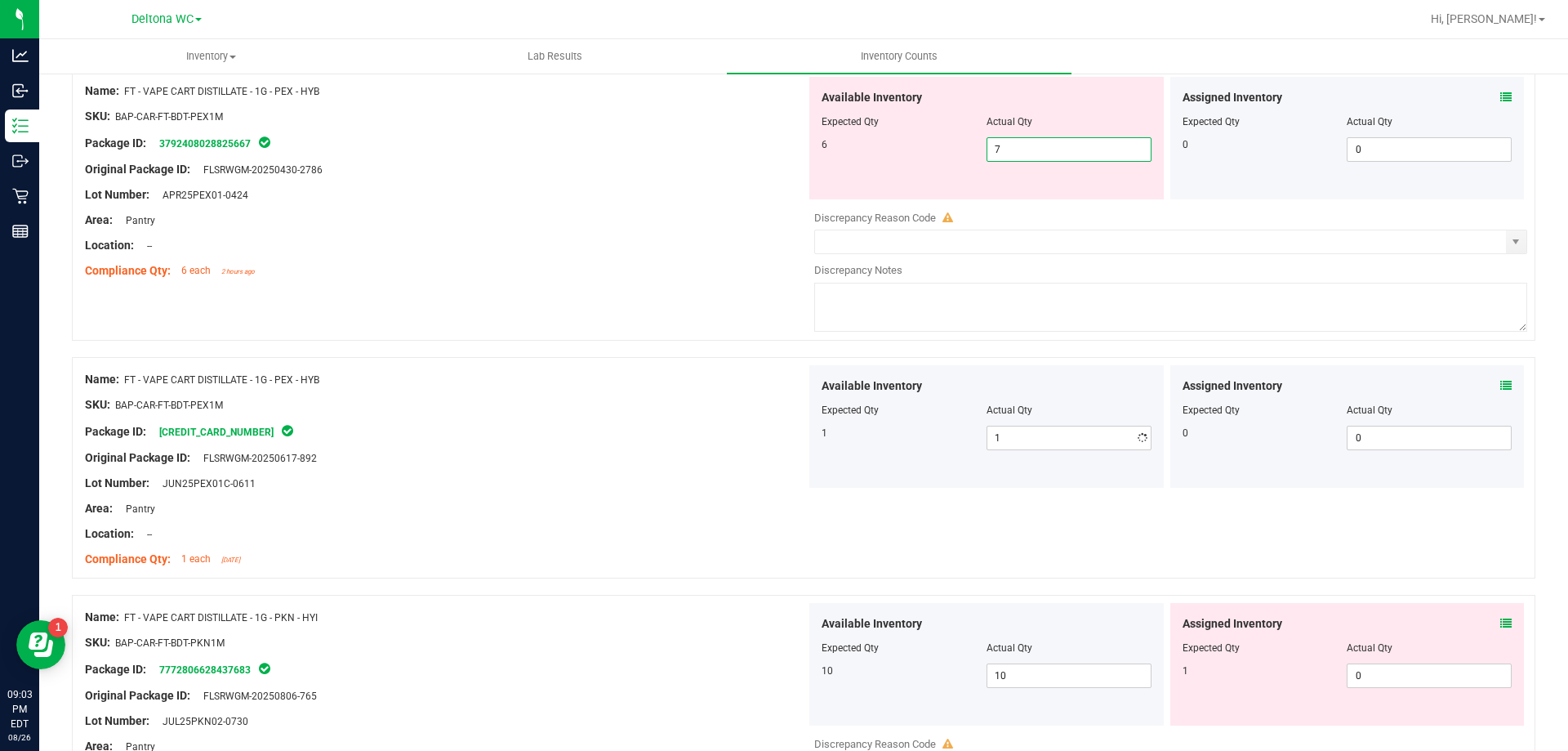
drag, startPoint x: 1060, startPoint y: 140, endPoint x: 902, endPoint y: 136, distance: 158.1
click at [902, 135] on div "Available Inventory Expected Qty Actual Qty 6 7 7" at bounding box center [987, 138] width 354 height 122
type input "6"
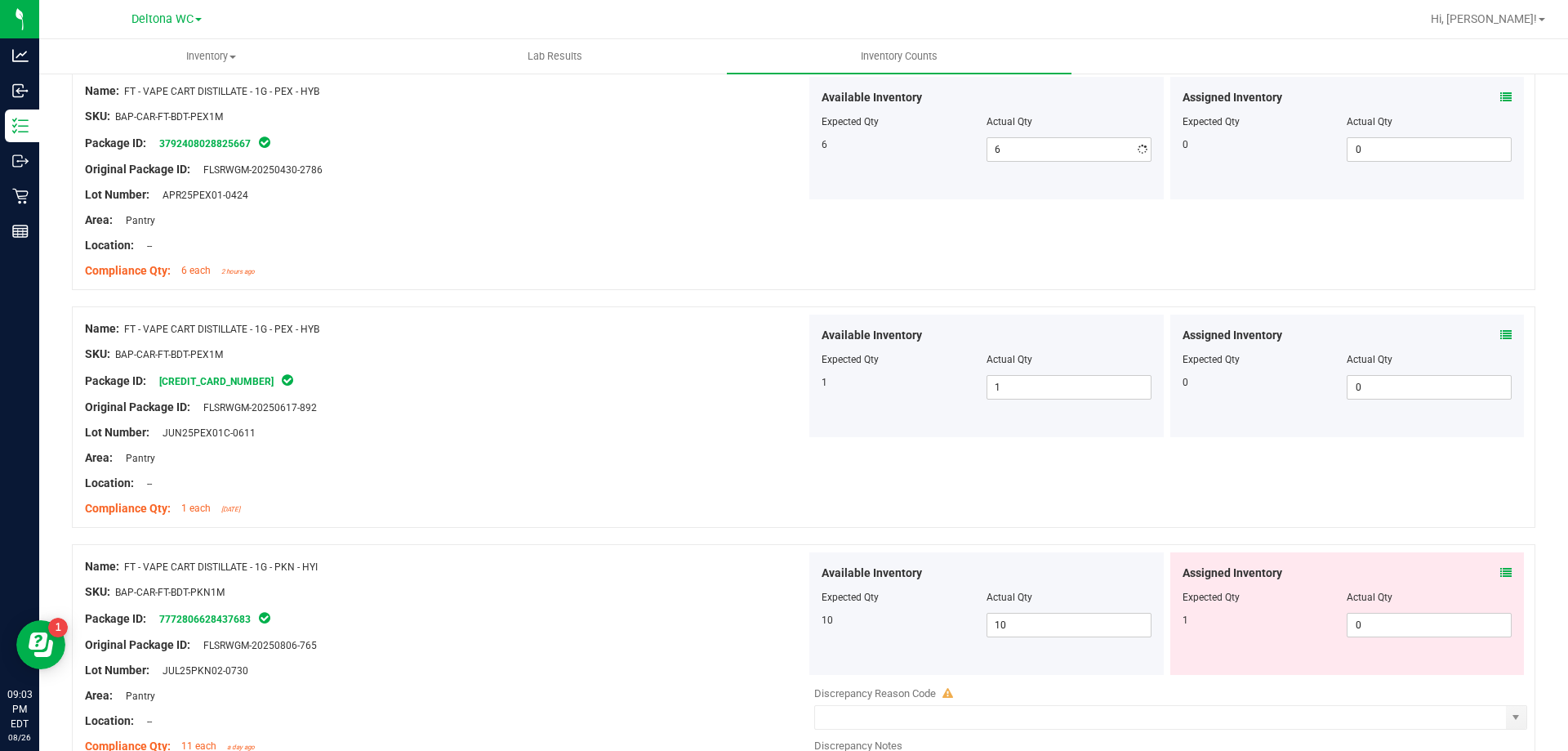
click at [573, 259] on div at bounding box center [446, 257] width 722 height 8
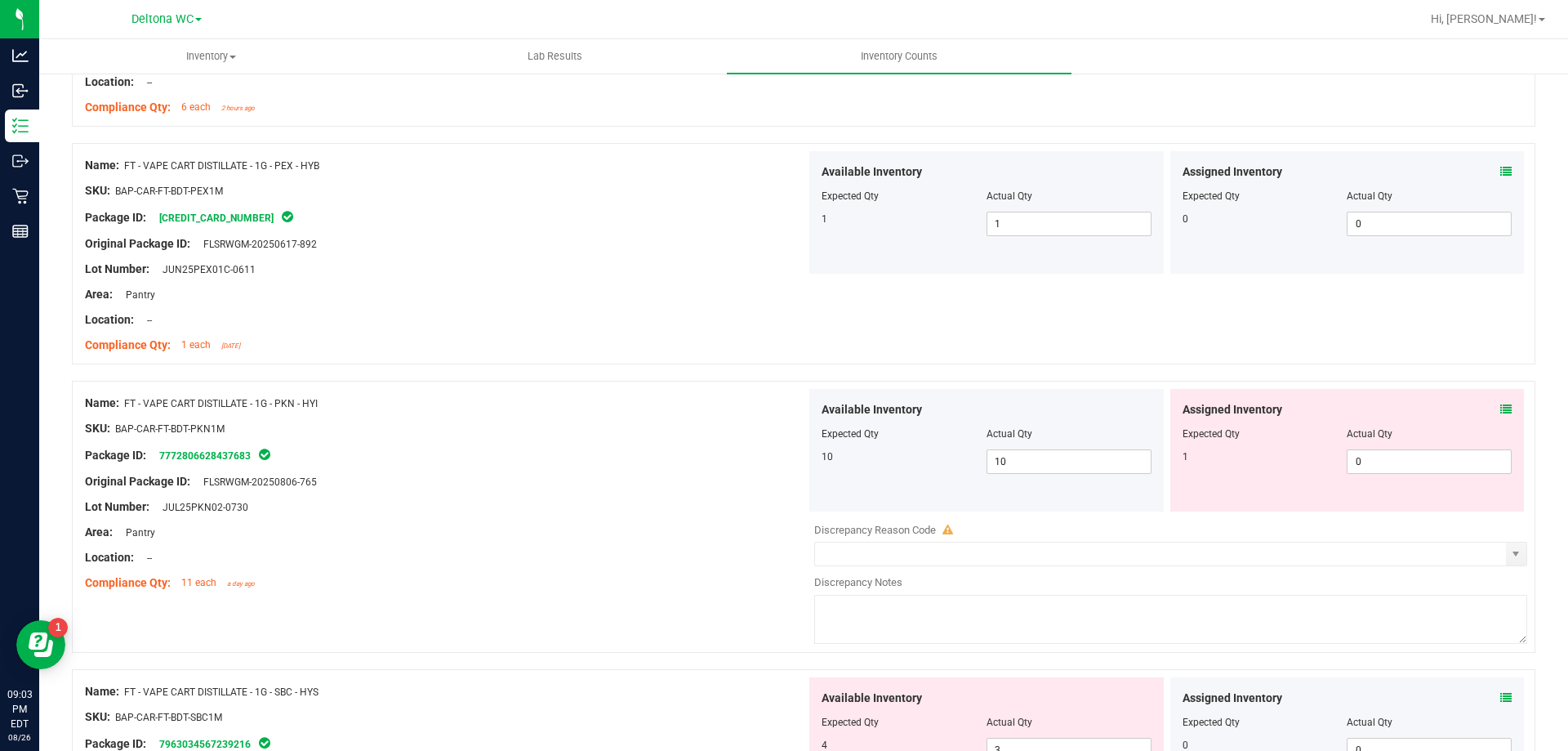
click at [1501, 405] on icon at bounding box center [1506, 409] width 11 height 11
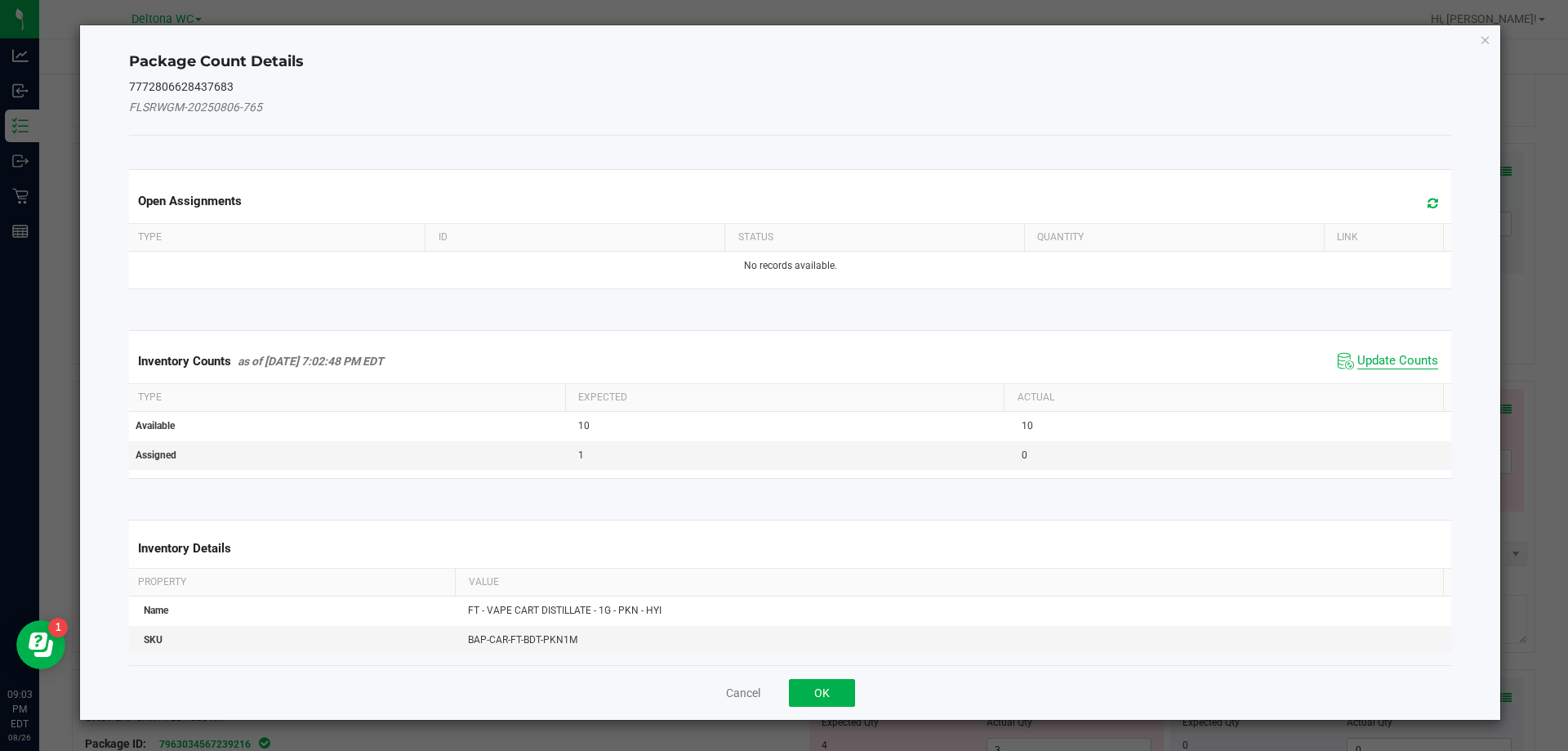
click at [1382, 361] on span "Update Counts" at bounding box center [1398, 360] width 81 height 16
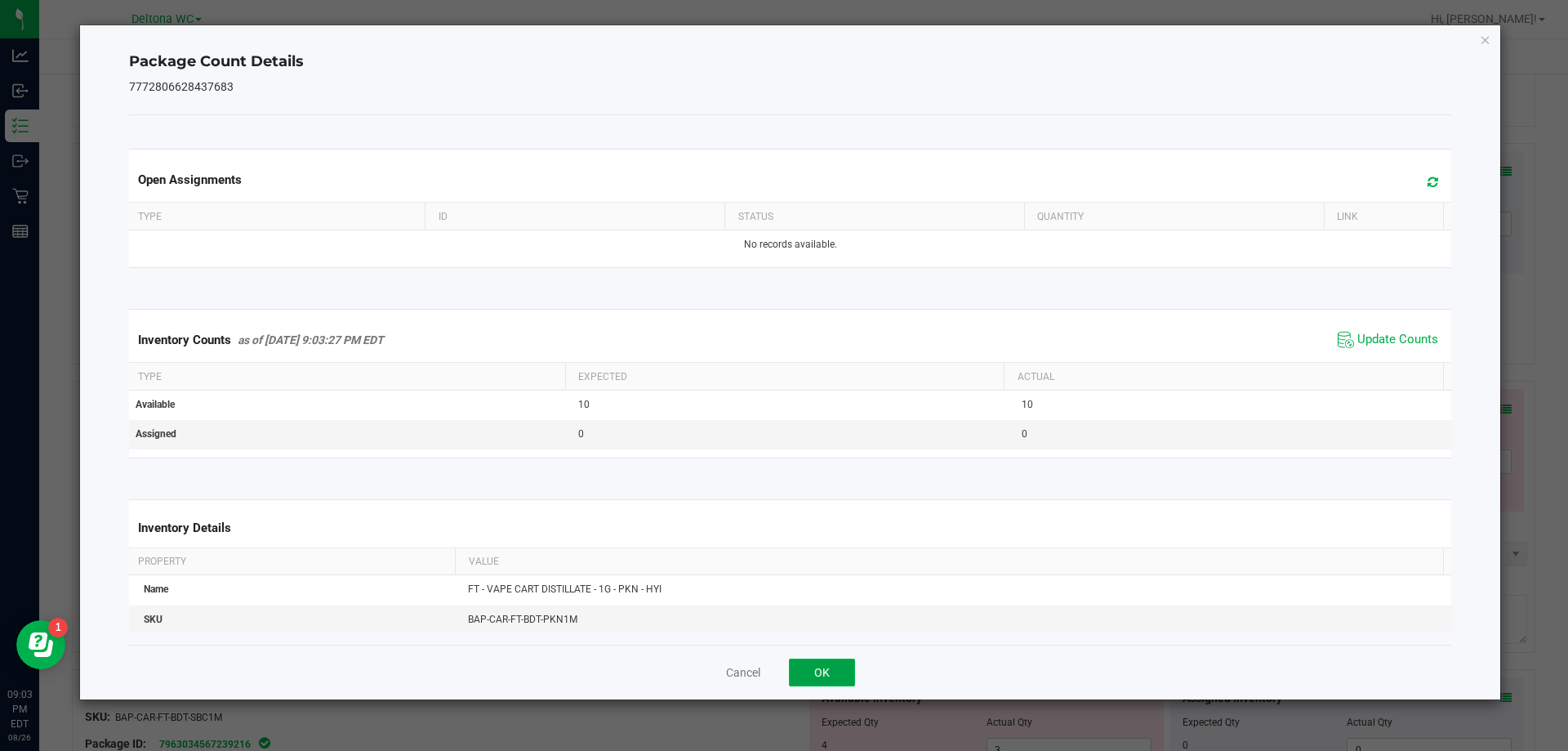
click at [840, 679] on button "OK" at bounding box center [821, 672] width 66 height 28
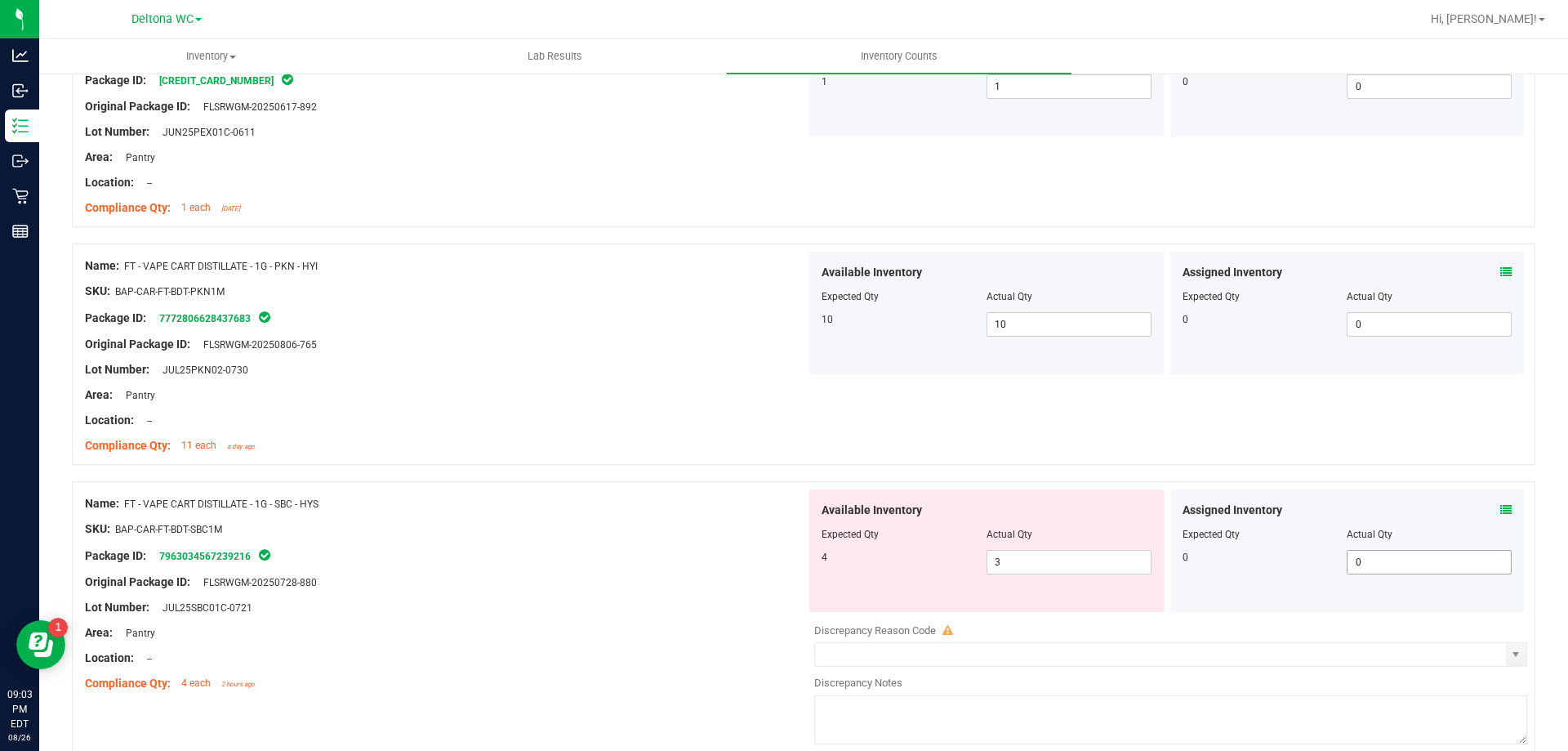
scroll to position [1552, 0]
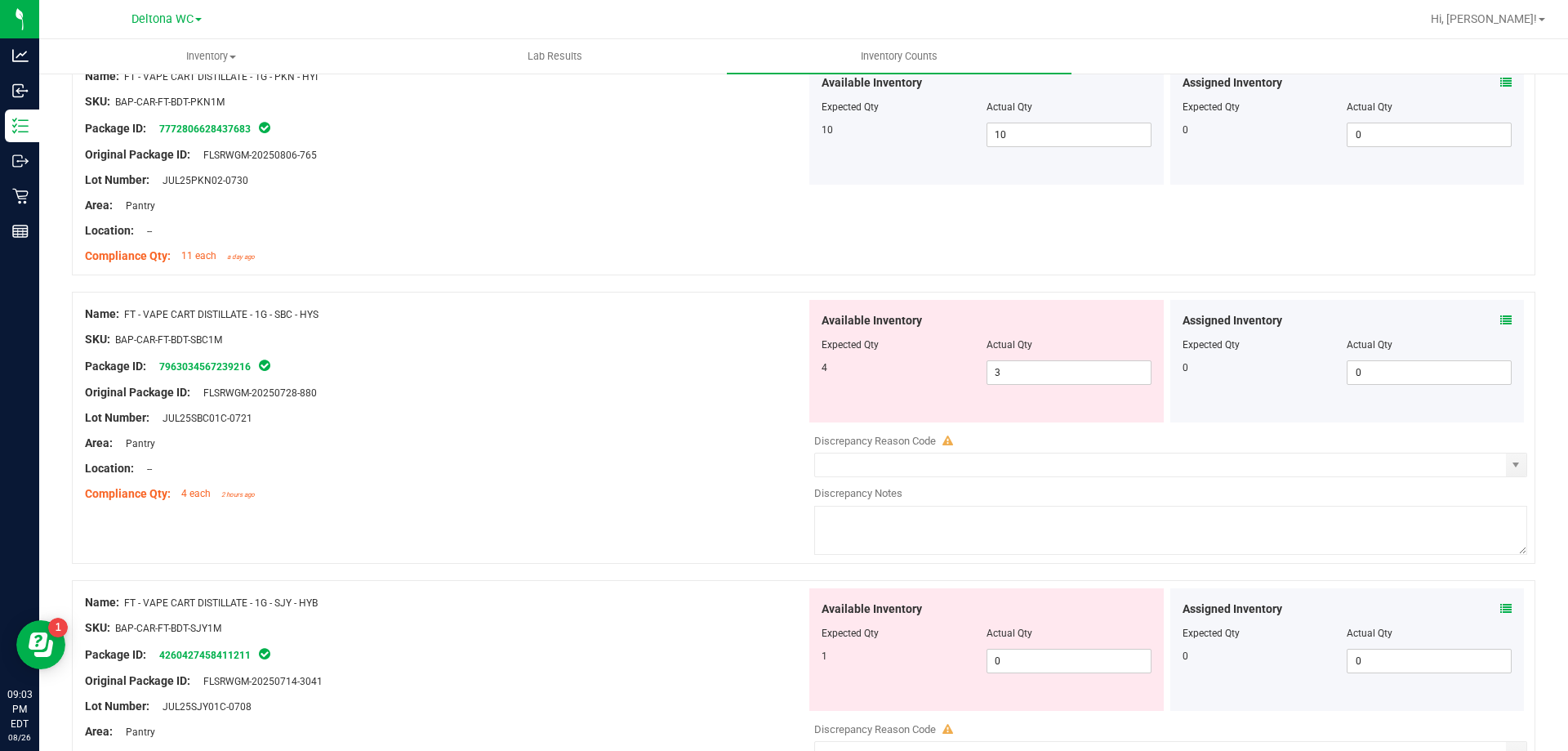
click at [1501, 320] on icon at bounding box center [1506, 320] width 11 height 11
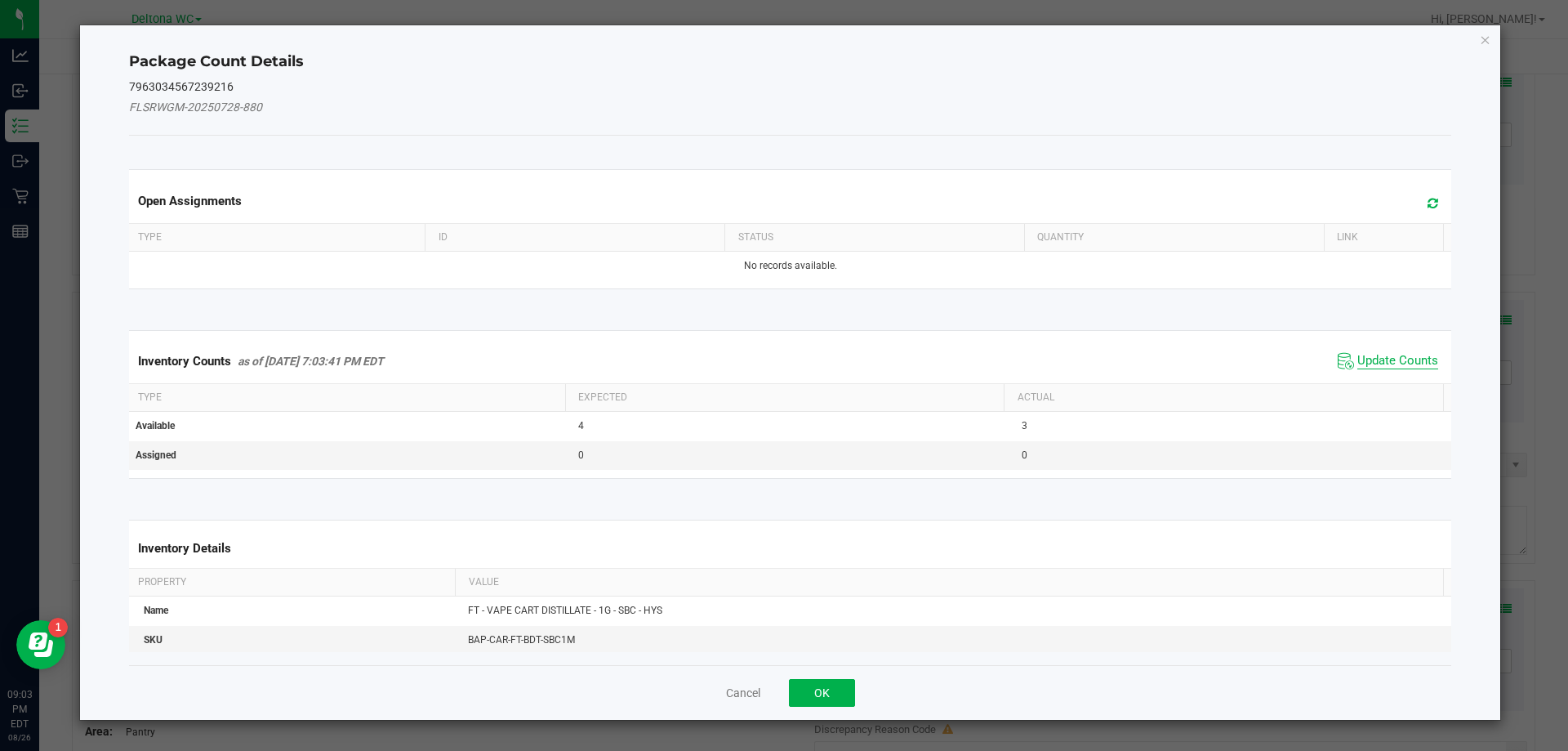
click at [1357, 365] on span "Update Counts" at bounding box center [1398, 360] width 81 height 16
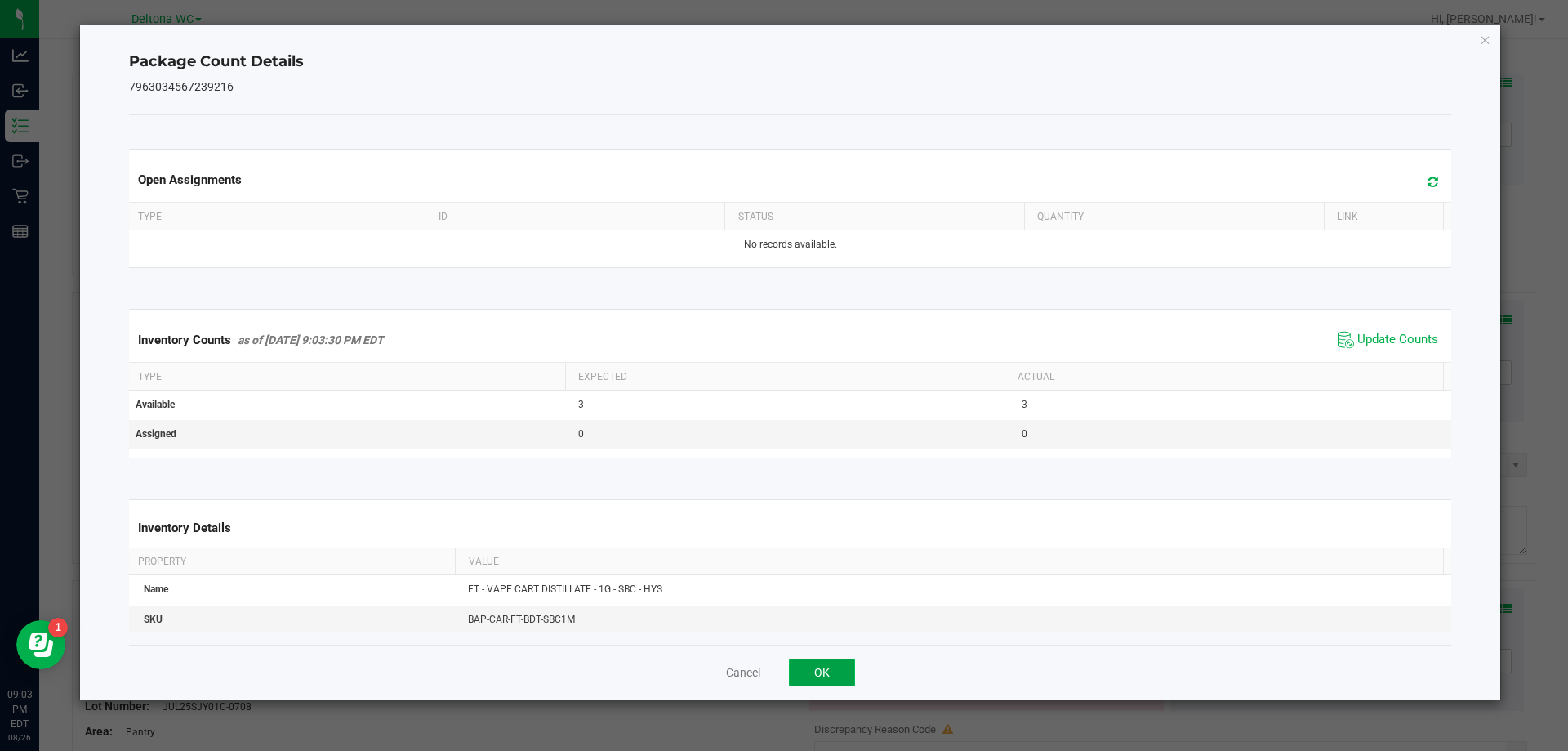
drag, startPoint x: 825, startPoint y: 668, endPoint x: 963, endPoint y: 589, distance: 159.0
click at [827, 667] on button "OK" at bounding box center [821, 672] width 66 height 28
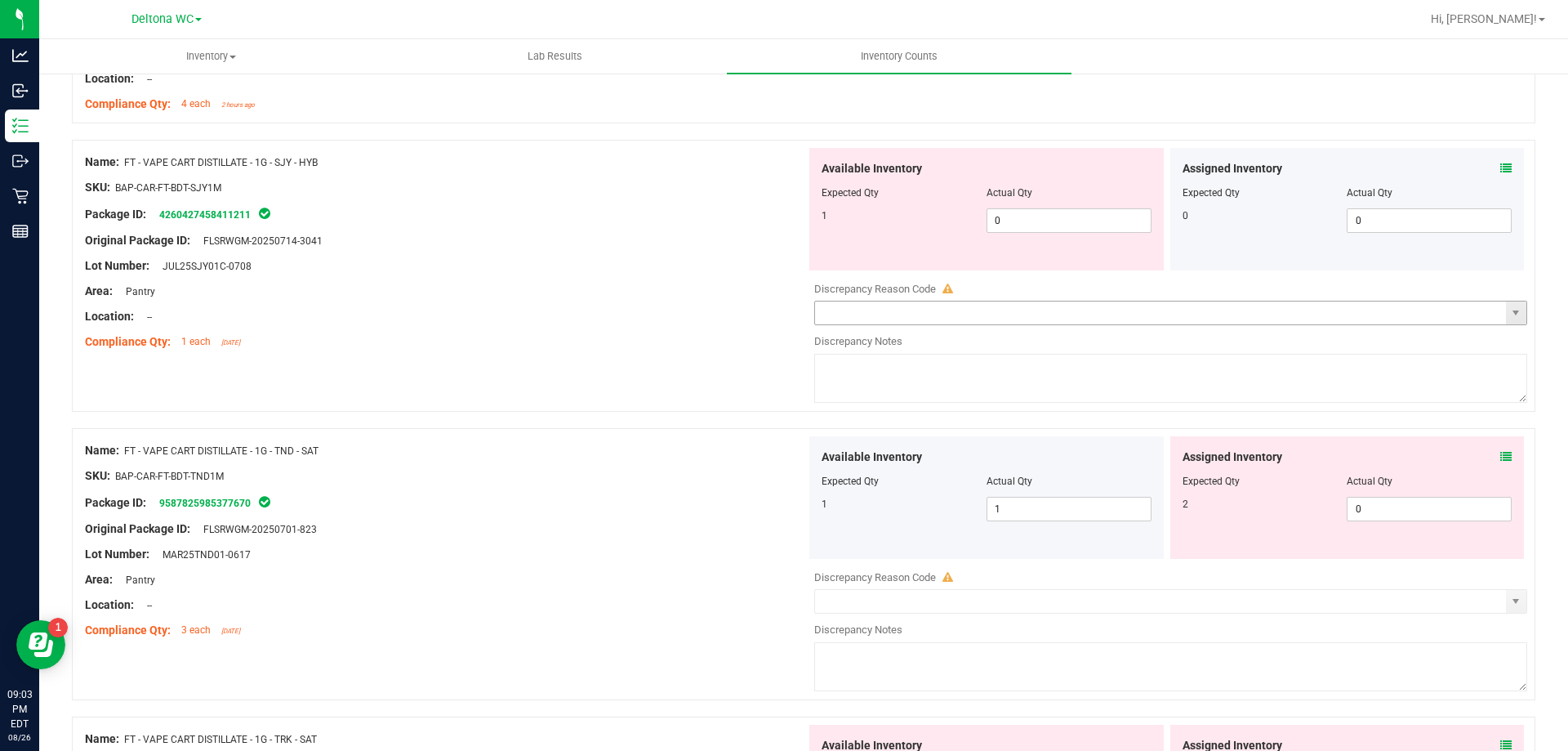
scroll to position [1961, 0]
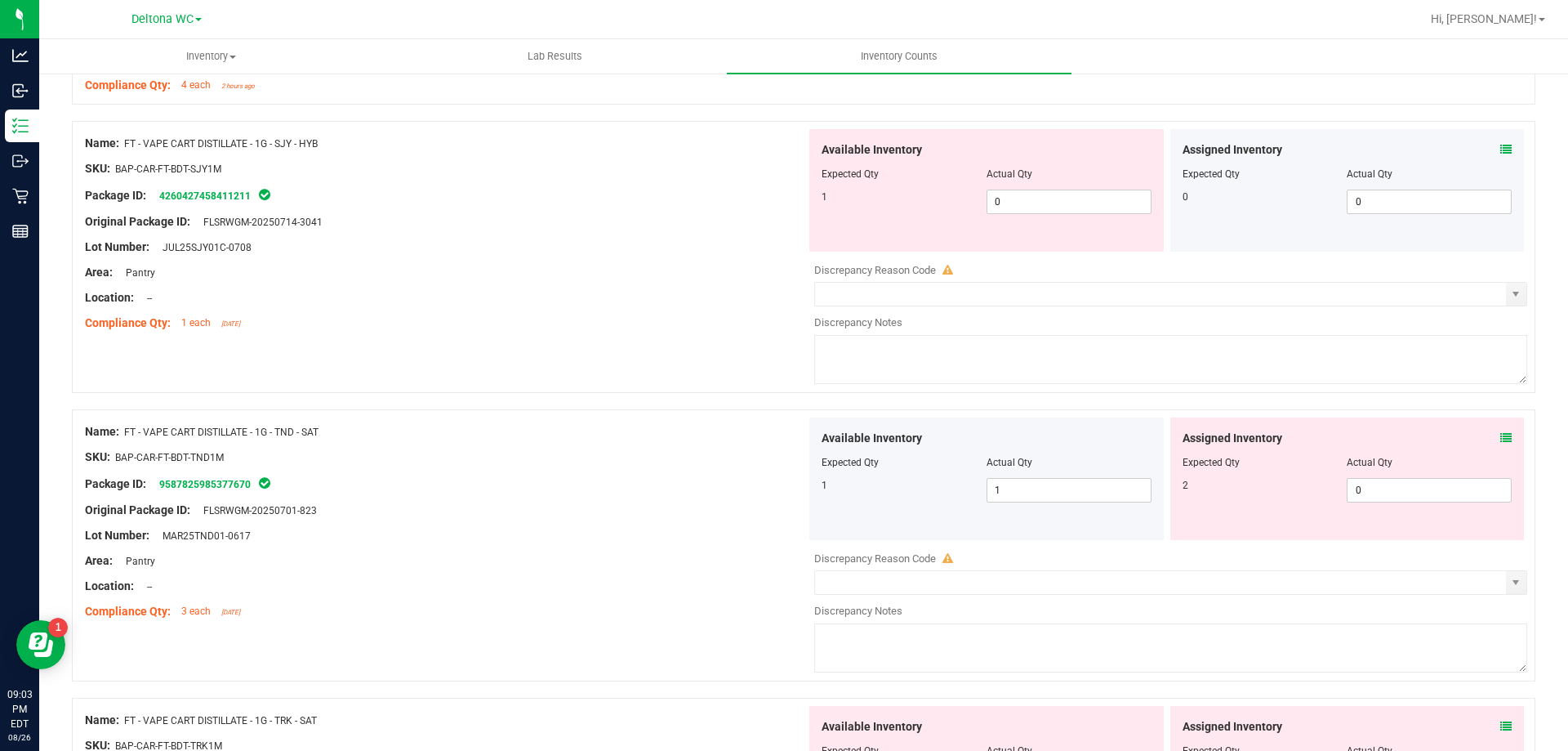
drag, startPoint x: 1485, startPoint y: 138, endPoint x: 1485, endPoint y: 146, distance: 8.0
click at [1485, 141] on div "Assigned Inventory Expected Qty Actual Qty 0 0 0" at bounding box center [1348, 190] width 354 height 122
click at [1486, 145] on div "Assigned Inventory" at bounding box center [1348, 150] width 330 height 17
click at [1487, 149] on div "Assigned Inventory" at bounding box center [1348, 150] width 330 height 17
click at [1501, 150] on icon at bounding box center [1506, 149] width 11 height 11
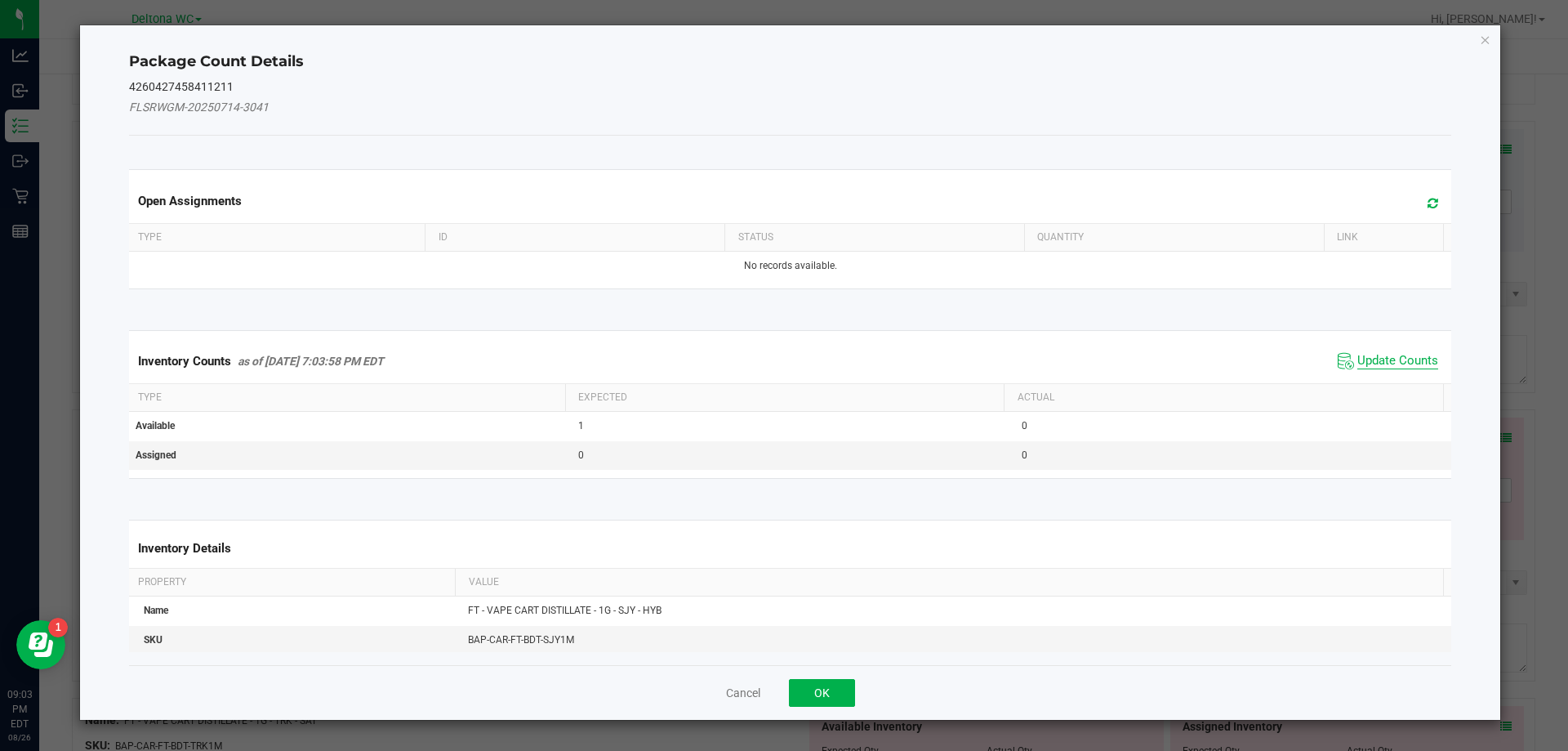
click at [1357, 354] on span "Update Counts" at bounding box center [1398, 360] width 81 height 16
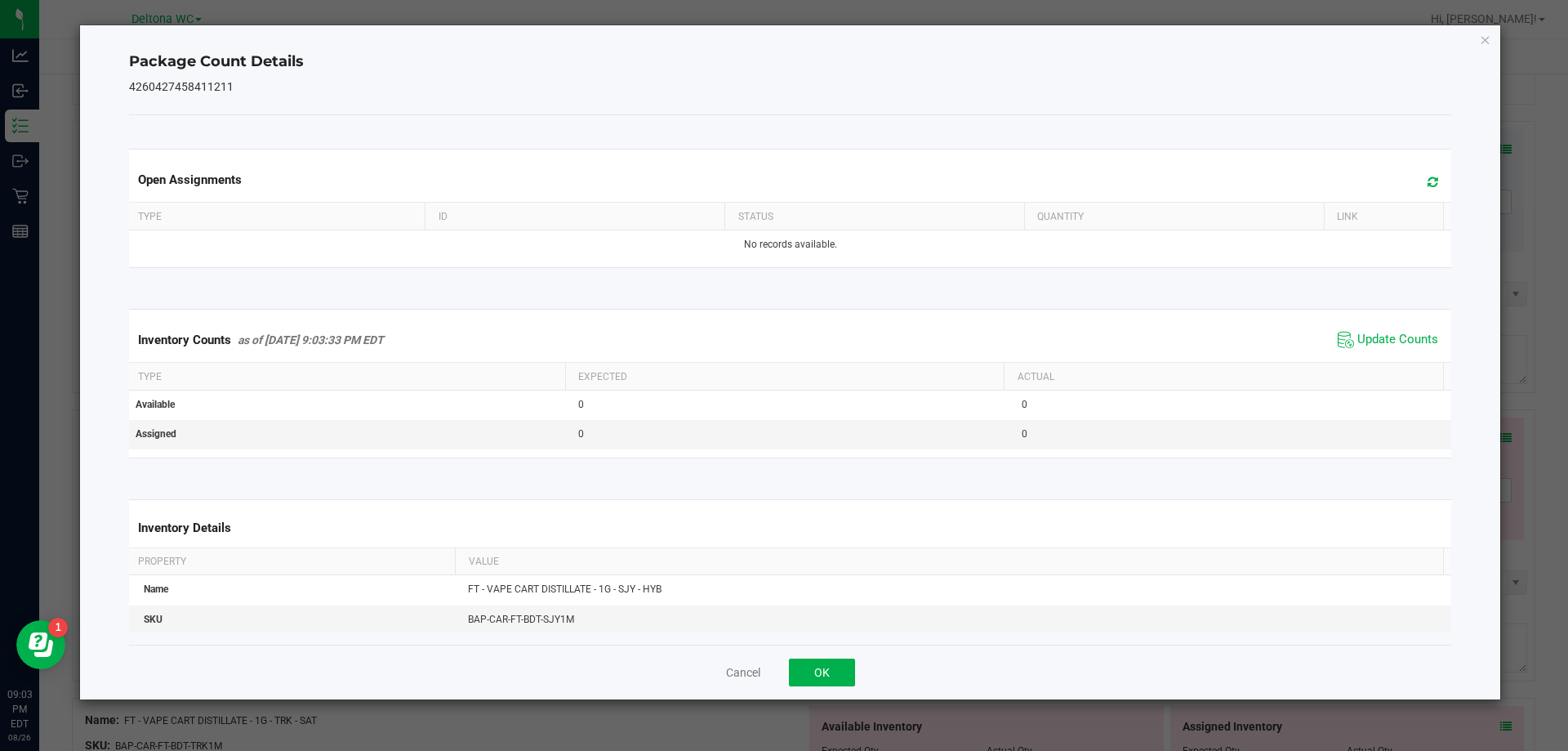
click at [820, 695] on div "Cancel OK" at bounding box center [790, 672] width 1323 height 55
drag, startPoint x: 837, startPoint y: 674, endPoint x: 896, endPoint y: 637, distance: 69.6
click at [874, 651] on div "Cancel OK" at bounding box center [790, 672] width 1323 height 55
drag, startPoint x: 819, startPoint y: 673, endPoint x: 1023, endPoint y: 598, distance: 217.3
click at [826, 668] on button "OK" at bounding box center [821, 672] width 66 height 28
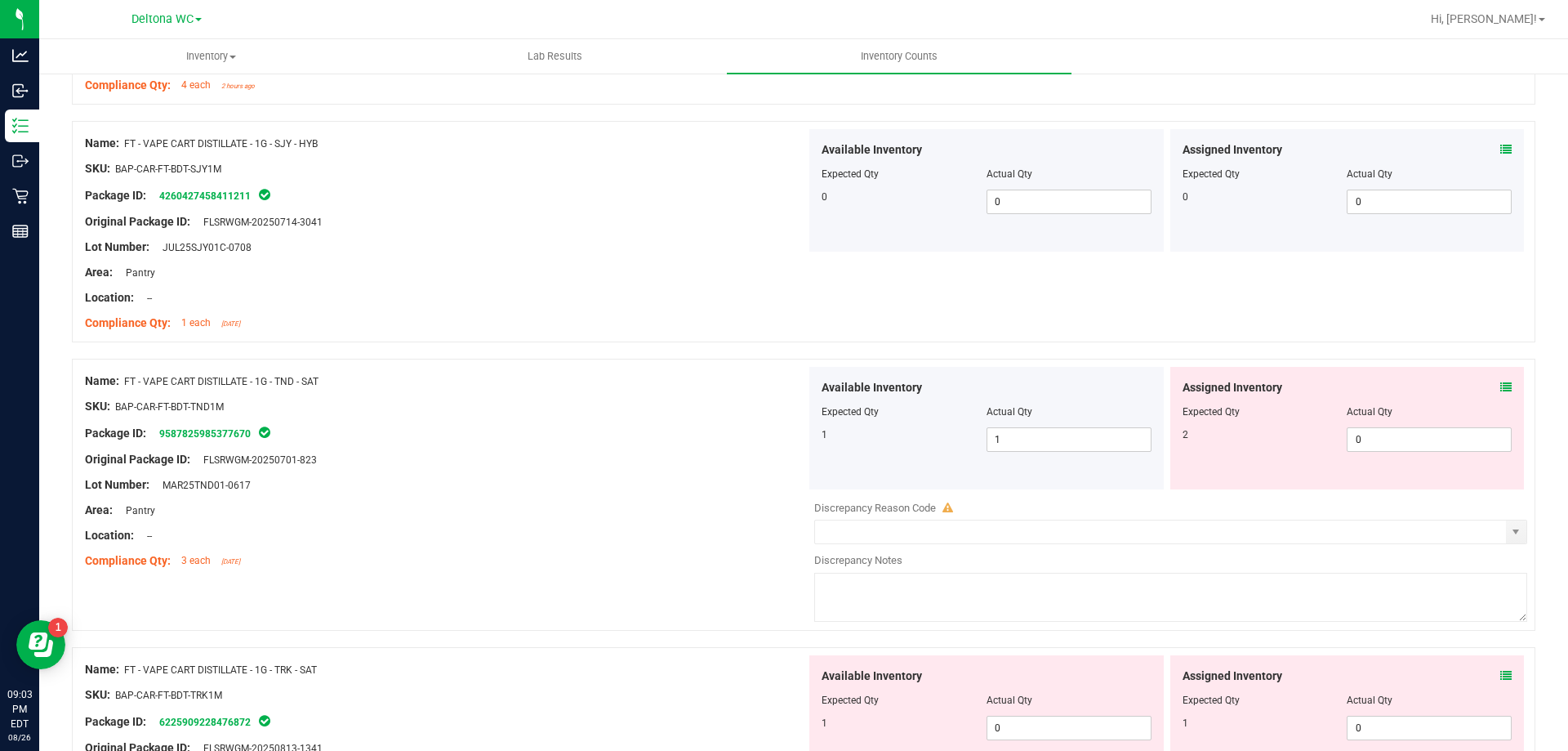
click at [1501, 389] on icon at bounding box center [1506, 386] width 11 height 11
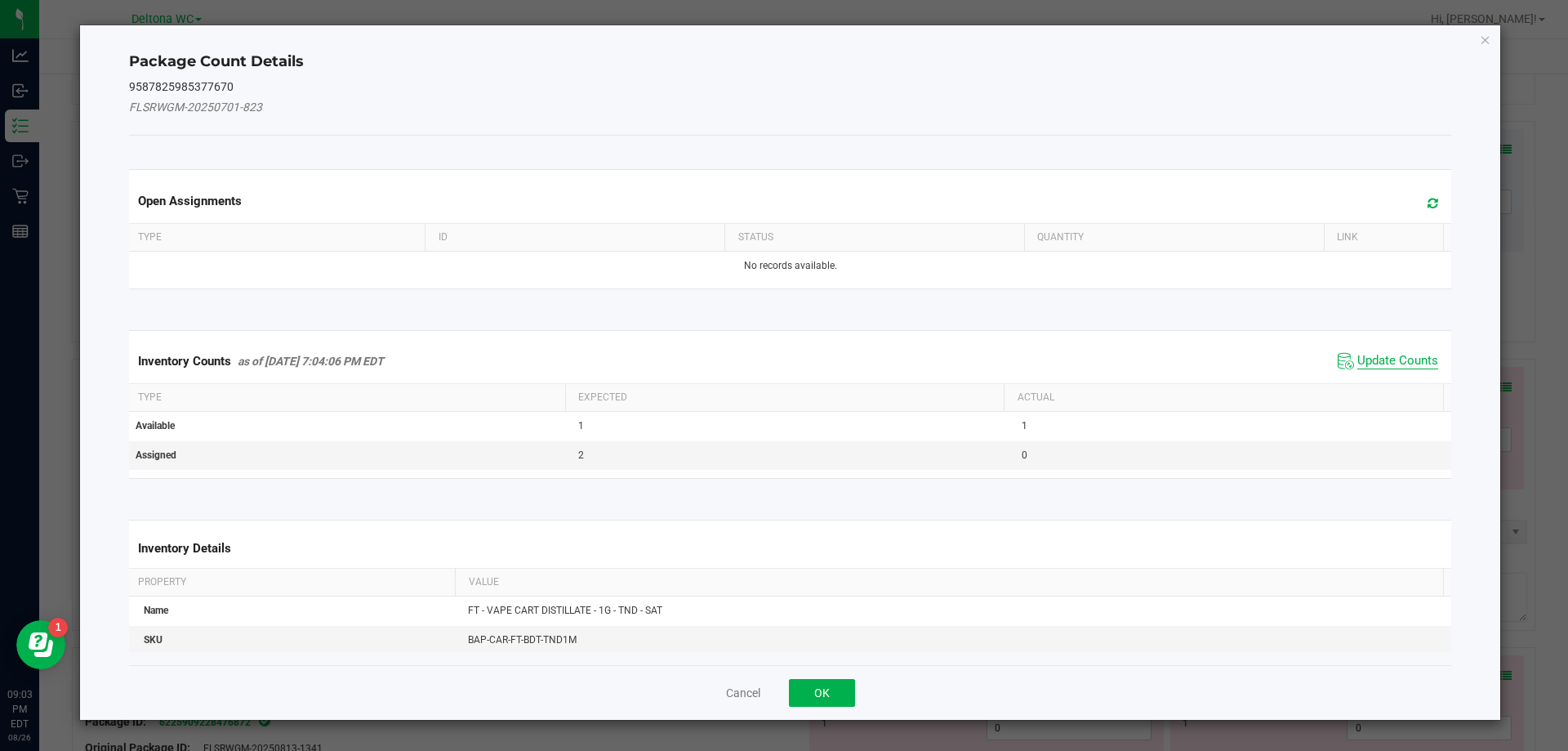
click at [1380, 353] on span "Update Counts" at bounding box center [1398, 360] width 81 height 16
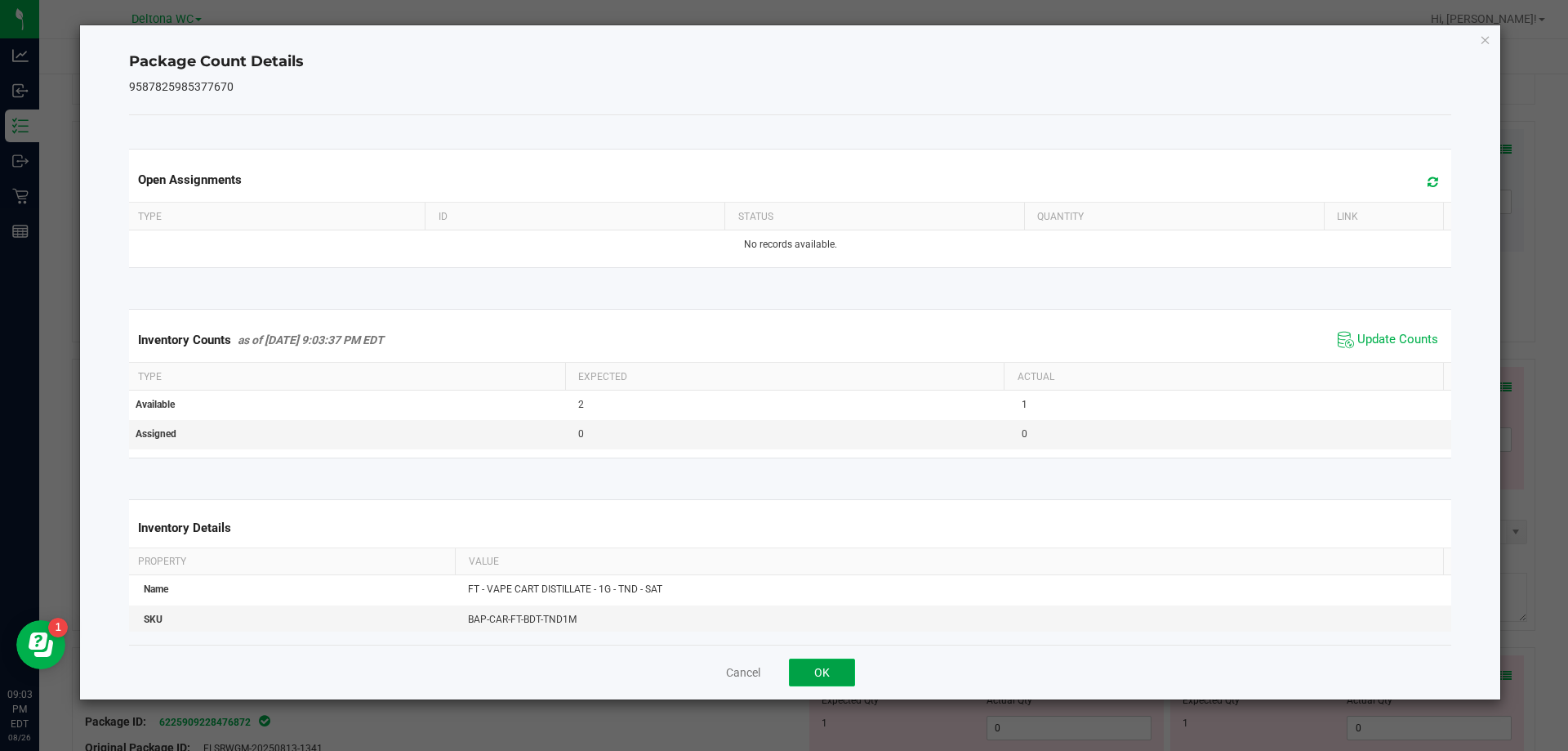
click at [827, 666] on button "OK" at bounding box center [821, 672] width 66 height 28
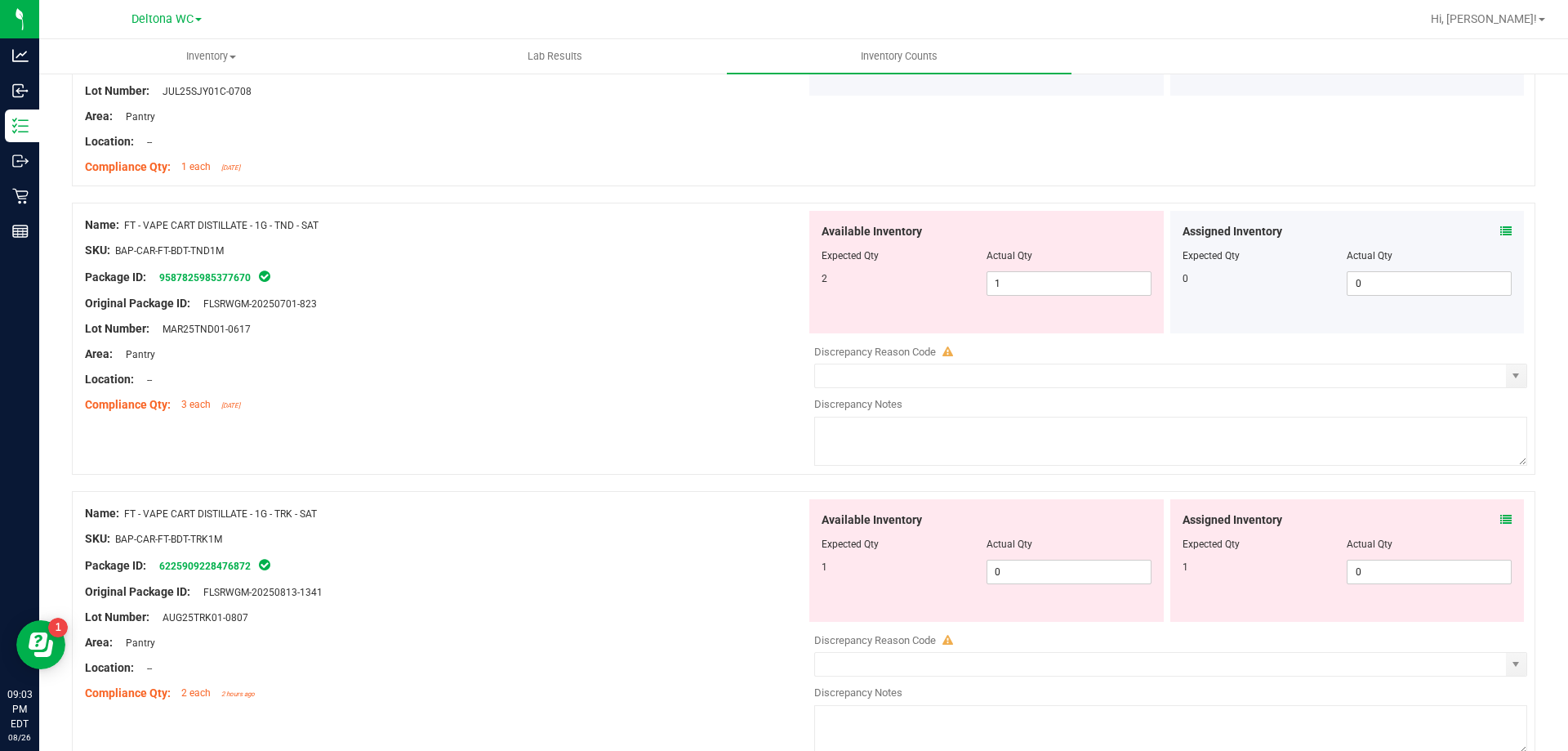
scroll to position [2124, 0]
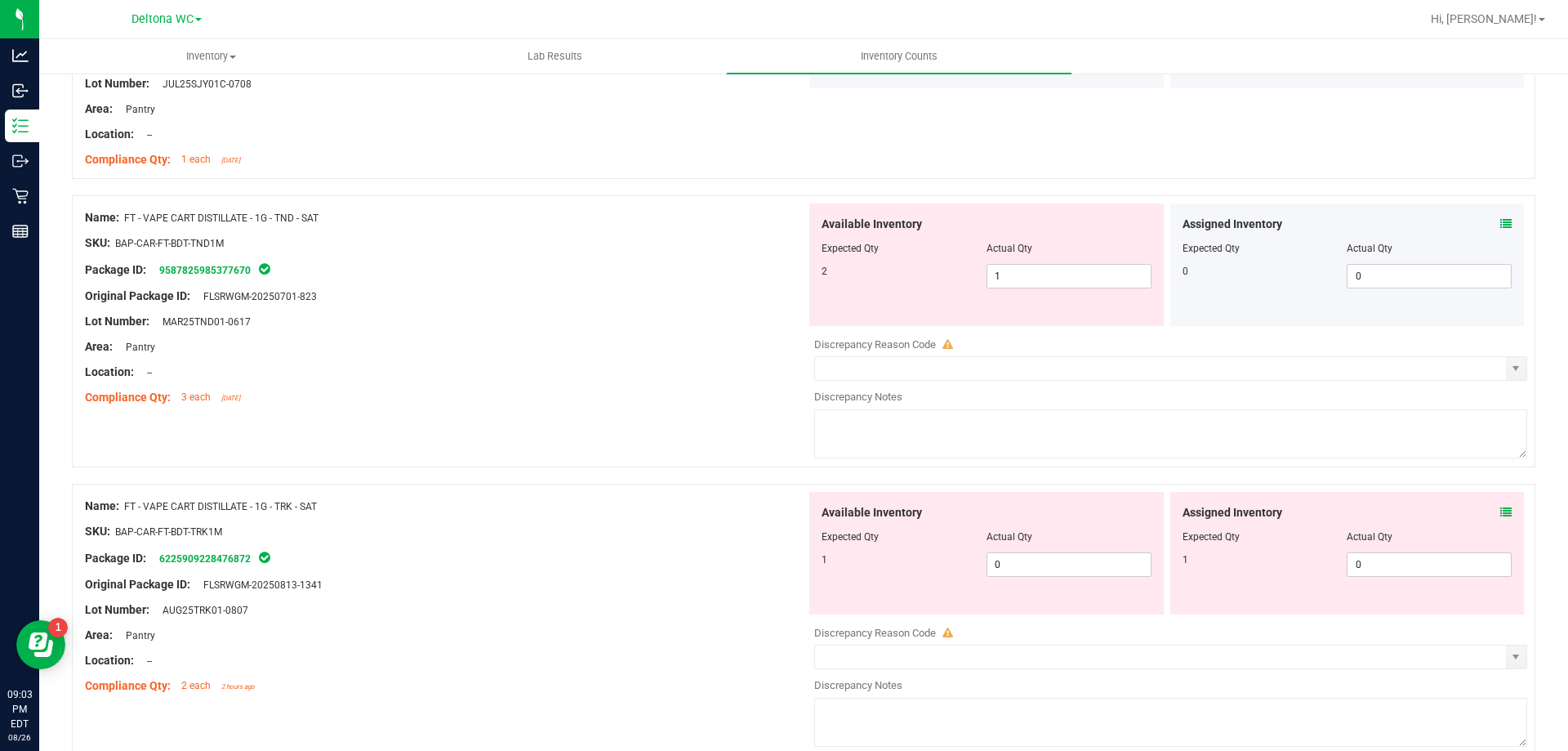
click at [1501, 513] on icon at bounding box center [1506, 512] width 11 height 11
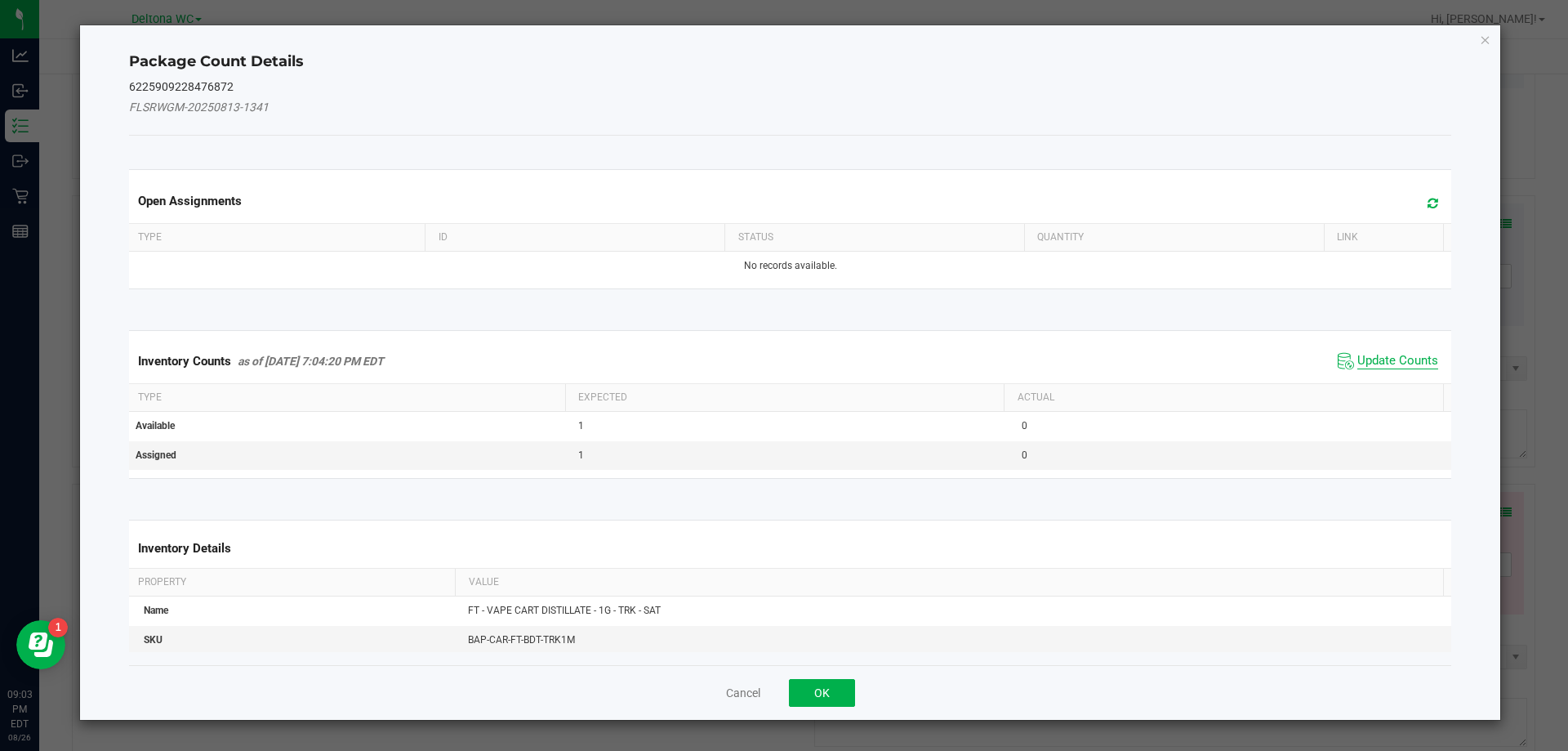
click at [1368, 363] on span "Update Counts" at bounding box center [1398, 360] width 81 height 16
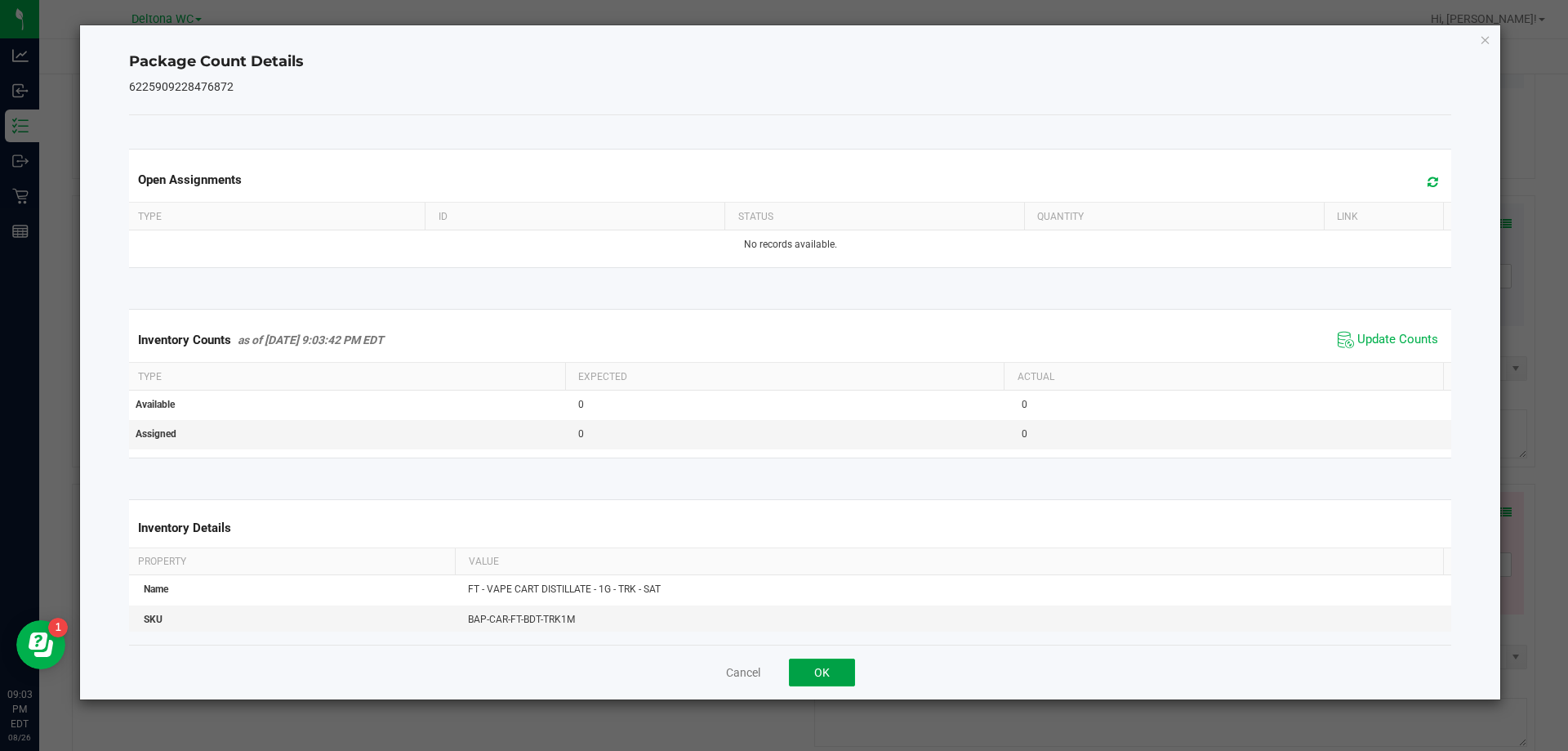
drag, startPoint x: 834, startPoint y: 678, endPoint x: 890, endPoint y: 649, distance: 63.1
click at [836, 675] on button "OK" at bounding box center [821, 672] width 66 height 28
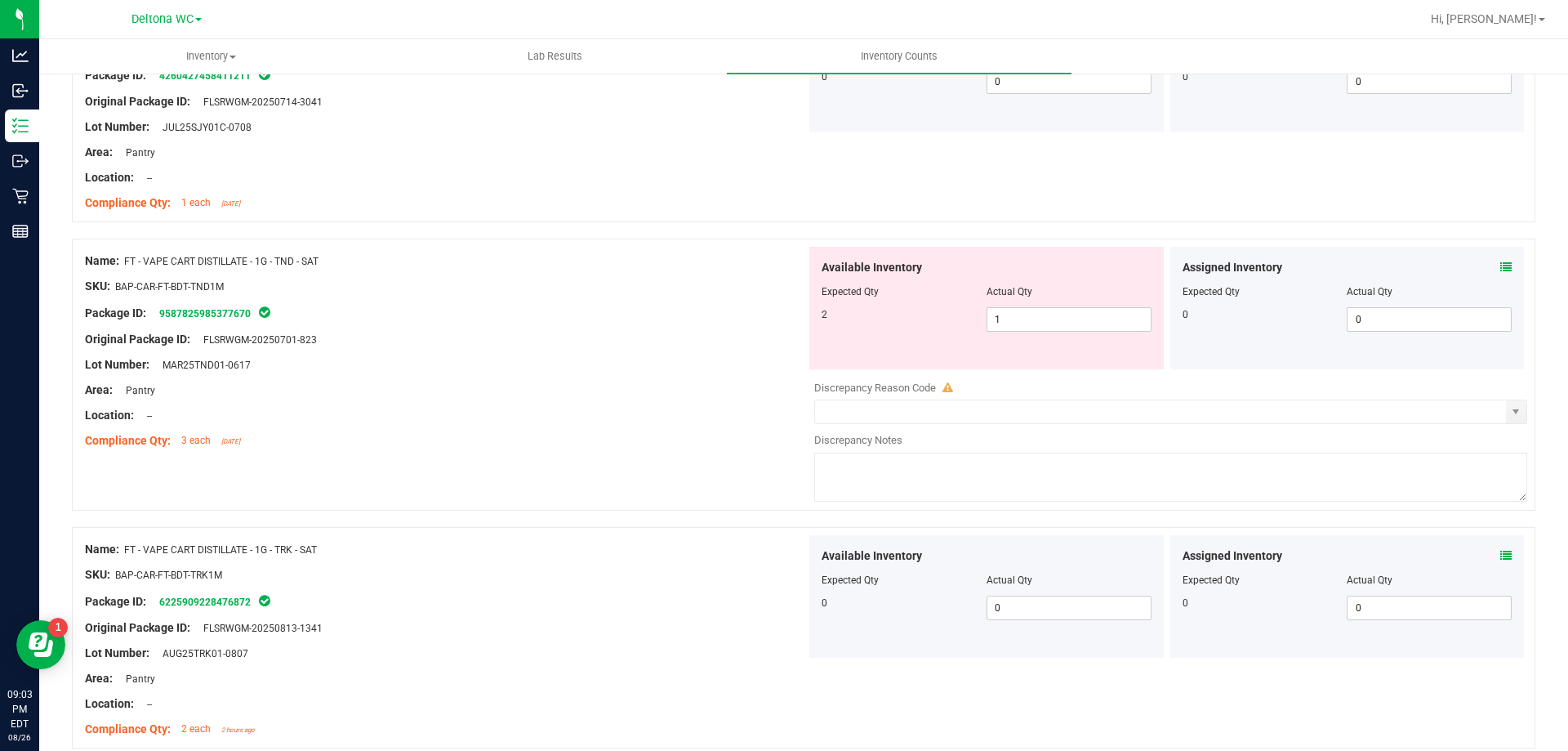
scroll to position [2042, 0]
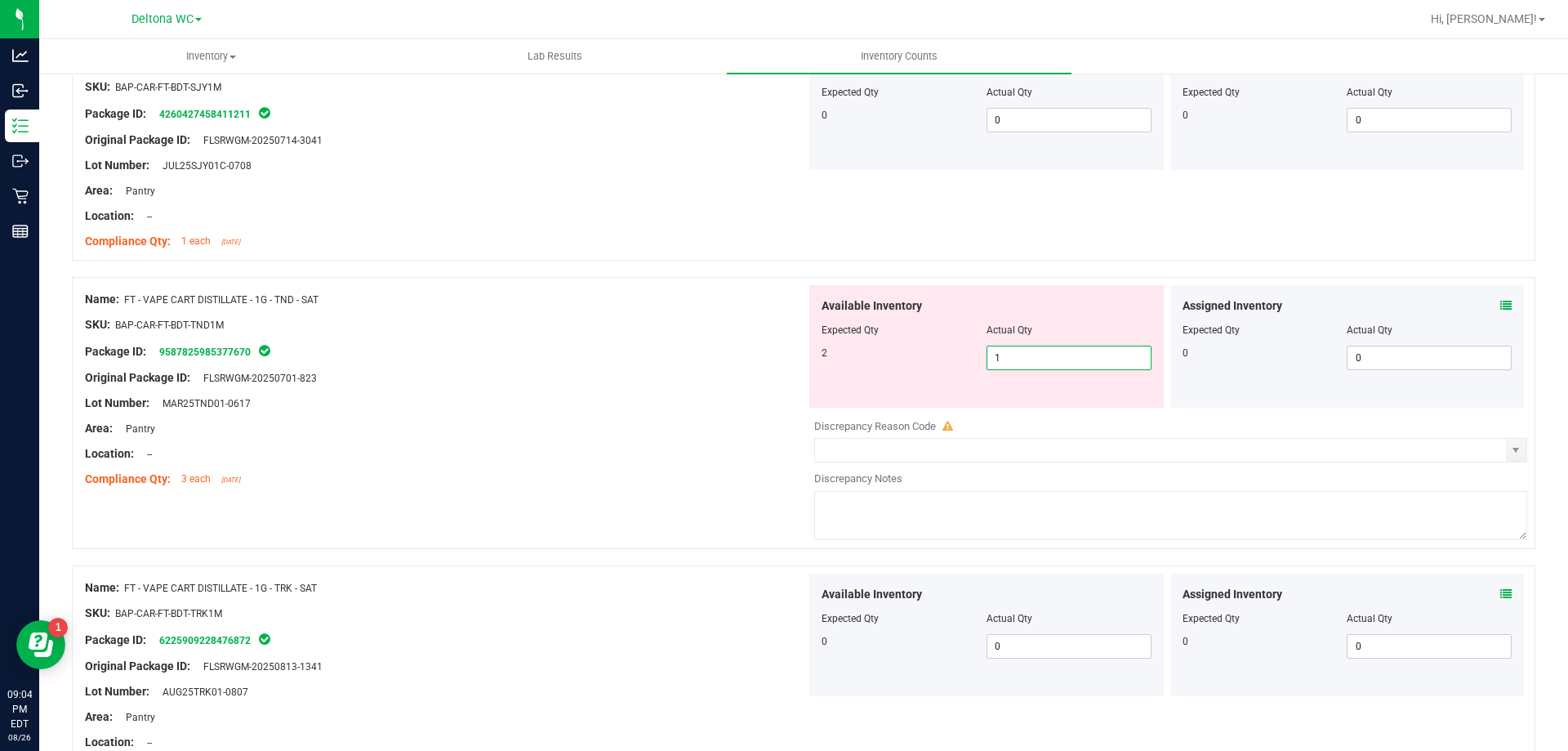
drag, startPoint x: 907, startPoint y: 367, endPoint x: 895, endPoint y: 372, distance: 13.0
click at [897, 370] on div "Available Inventory Expected Qty Actual Qty 2 1 1" at bounding box center [987, 346] width 354 height 122
type input "2"
click at [612, 373] on div "Original Package ID: FLSRWGM-20250701-823" at bounding box center [446, 378] width 722 height 17
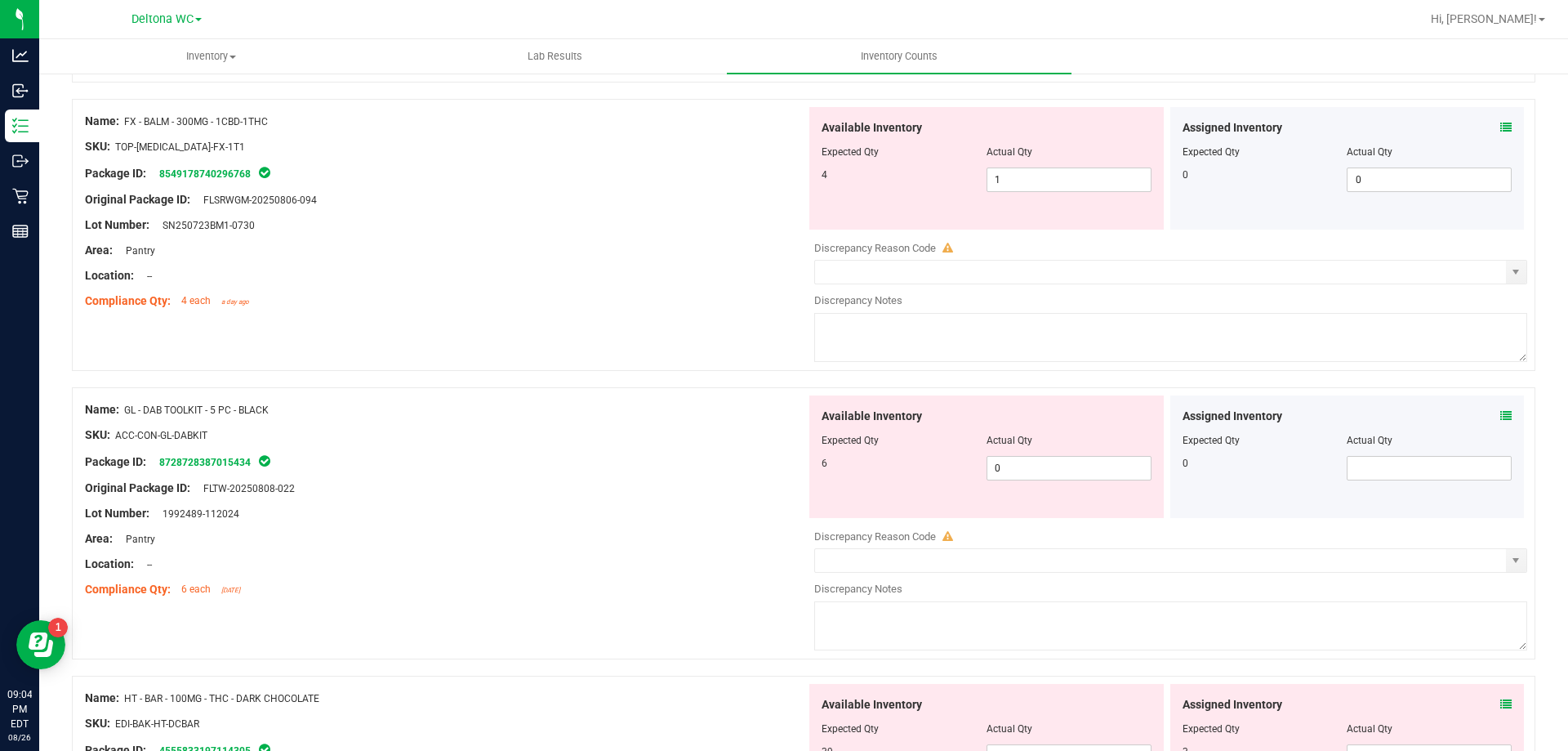
scroll to position [2614, 0]
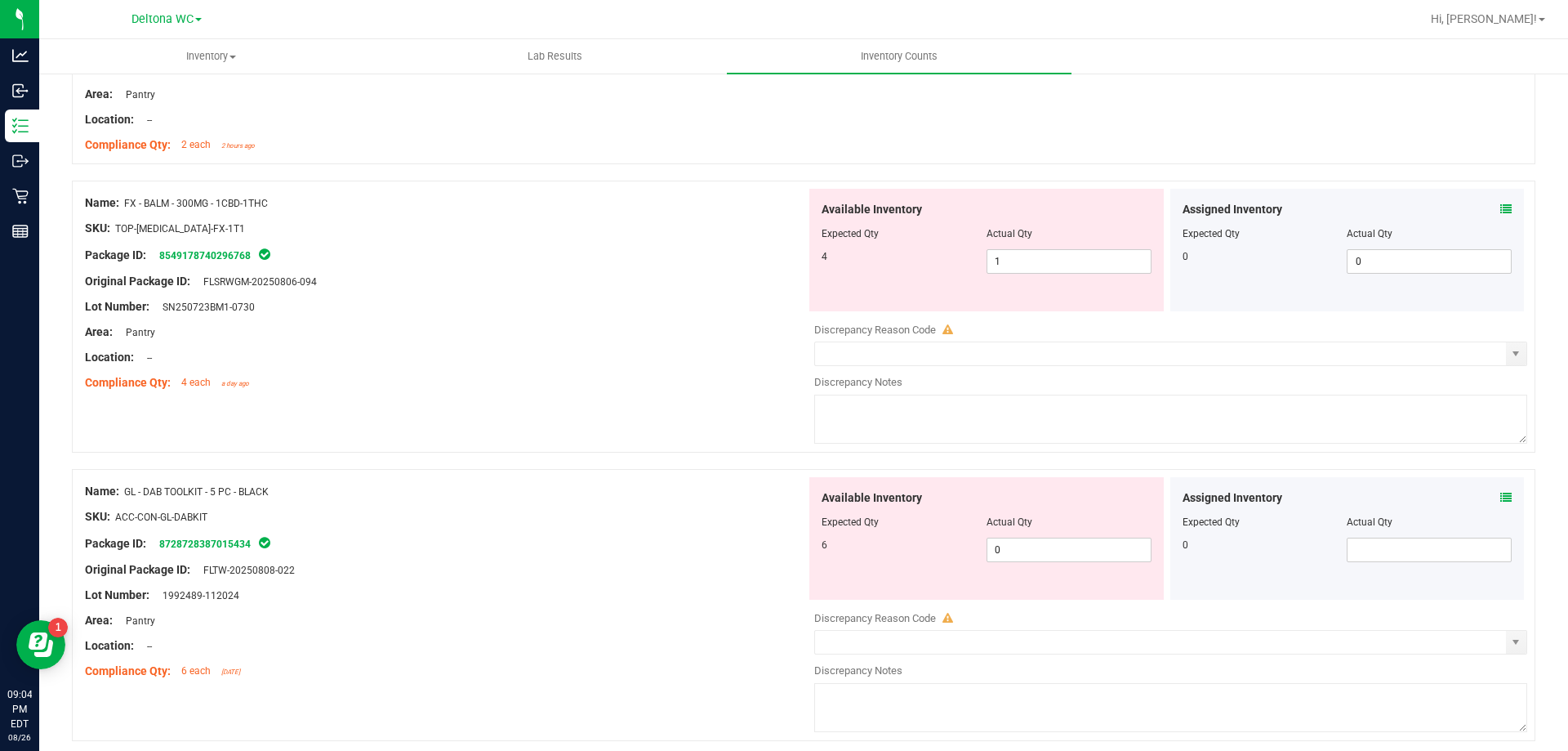
click at [1501, 212] on icon at bounding box center [1506, 208] width 11 height 11
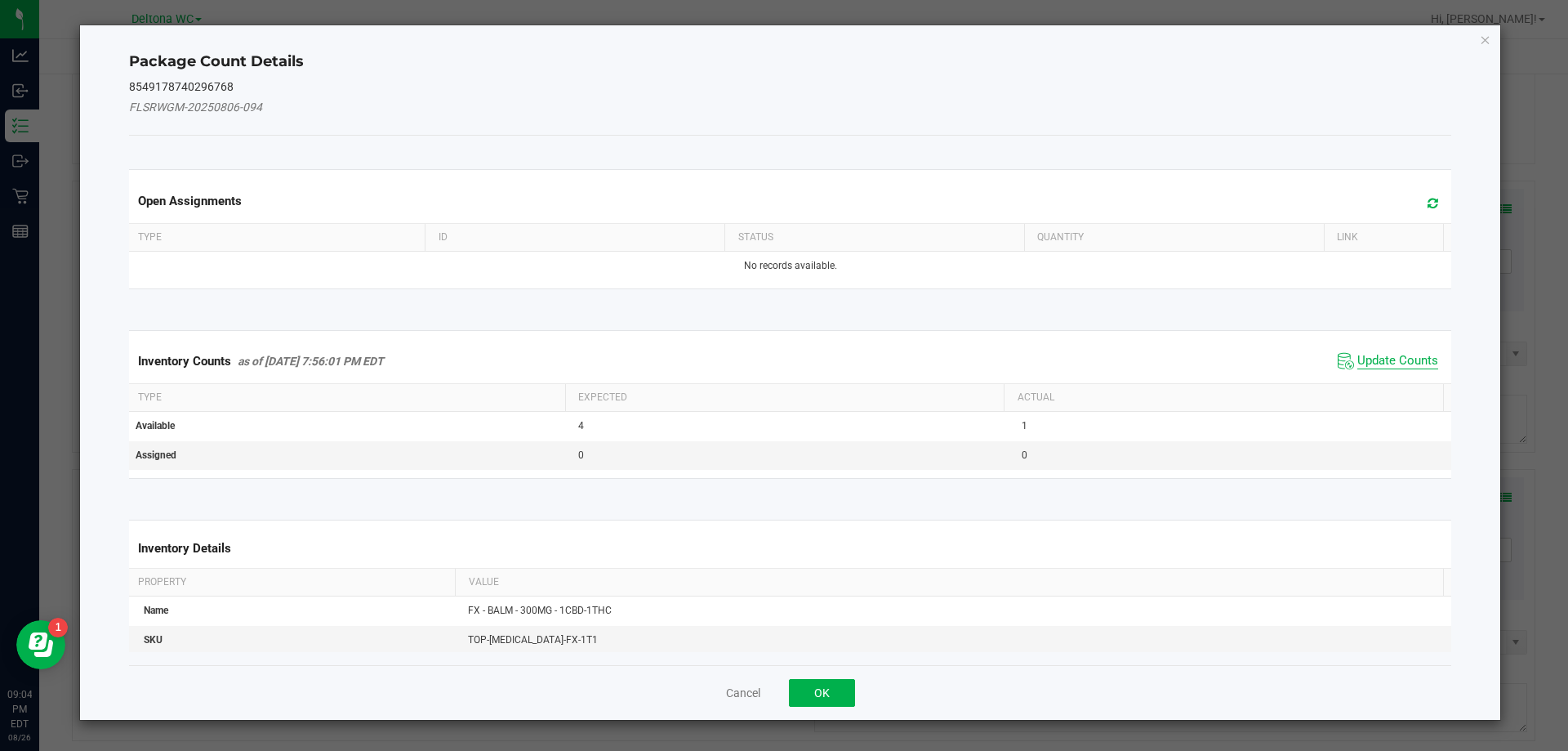
click at [1399, 360] on span "Update Counts" at bounding box center [1398, 360] width 81 height 16
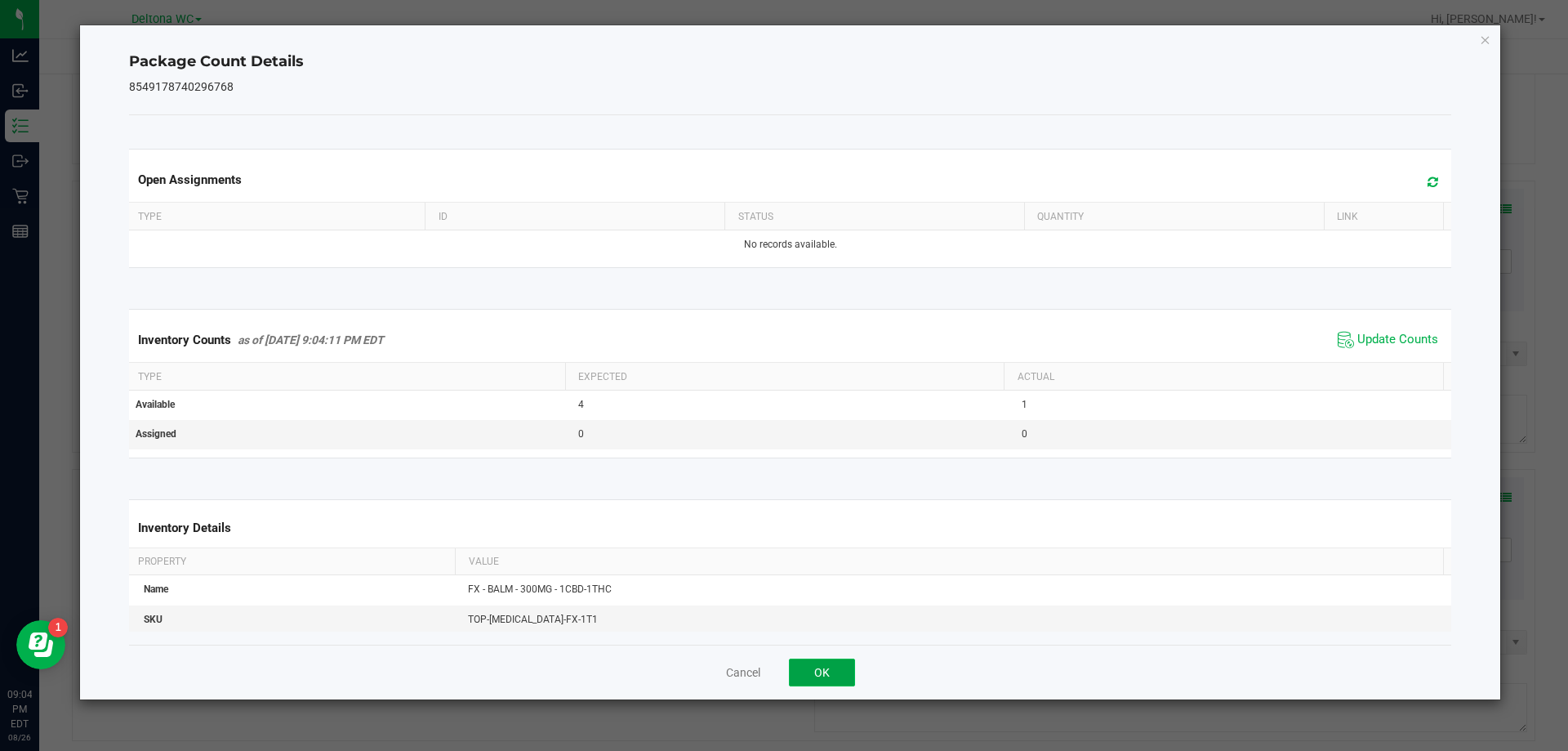
click at [814, 662] on button "OK" at bounding box center [821, 672] width 66 height 28
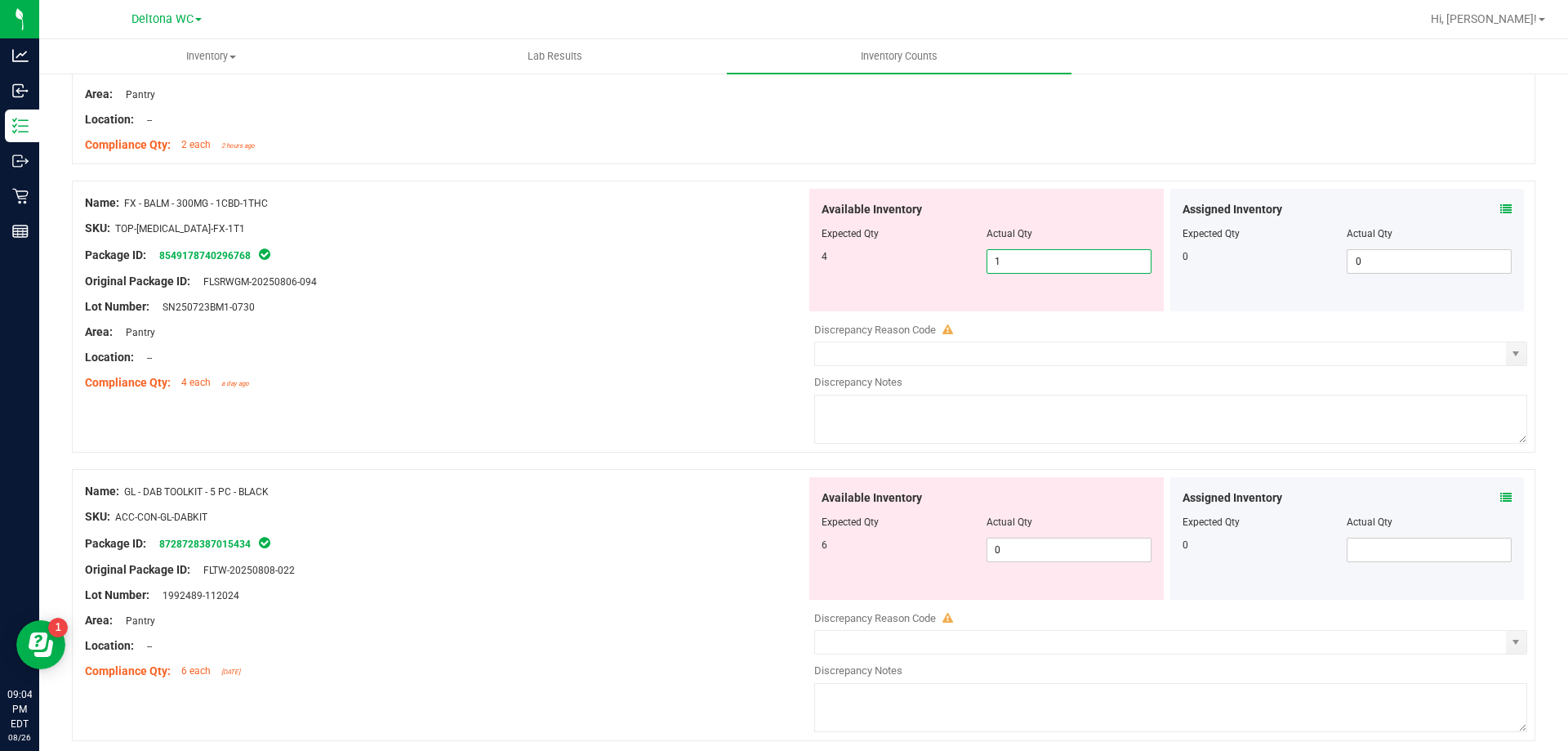
drag, startPoint x: 1023, startPoint y: 261, endPoint x: 814, endPoint y: 272, distance: 209.3
click at [814, 270] on div "Available Inventory Expected Qty Actual Qty 4 1 1" at bounding box center [987, 249] width 354 height 122
type input "4"
click at [511, 310] on div "Lot Number: SN250723BM1-0730" at bounding box center [446, 307] width 722 height 17
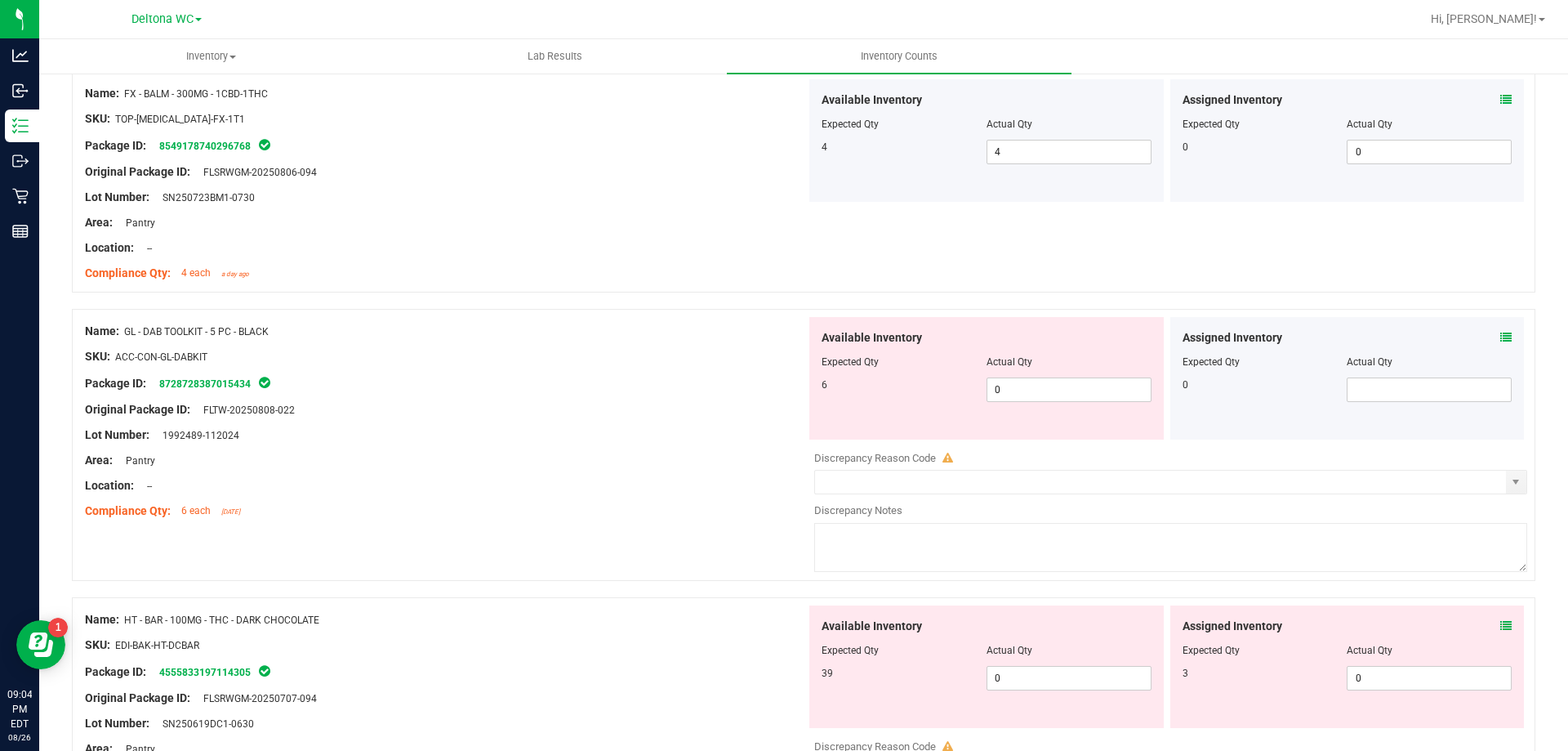
scroll to position [2859, 0]
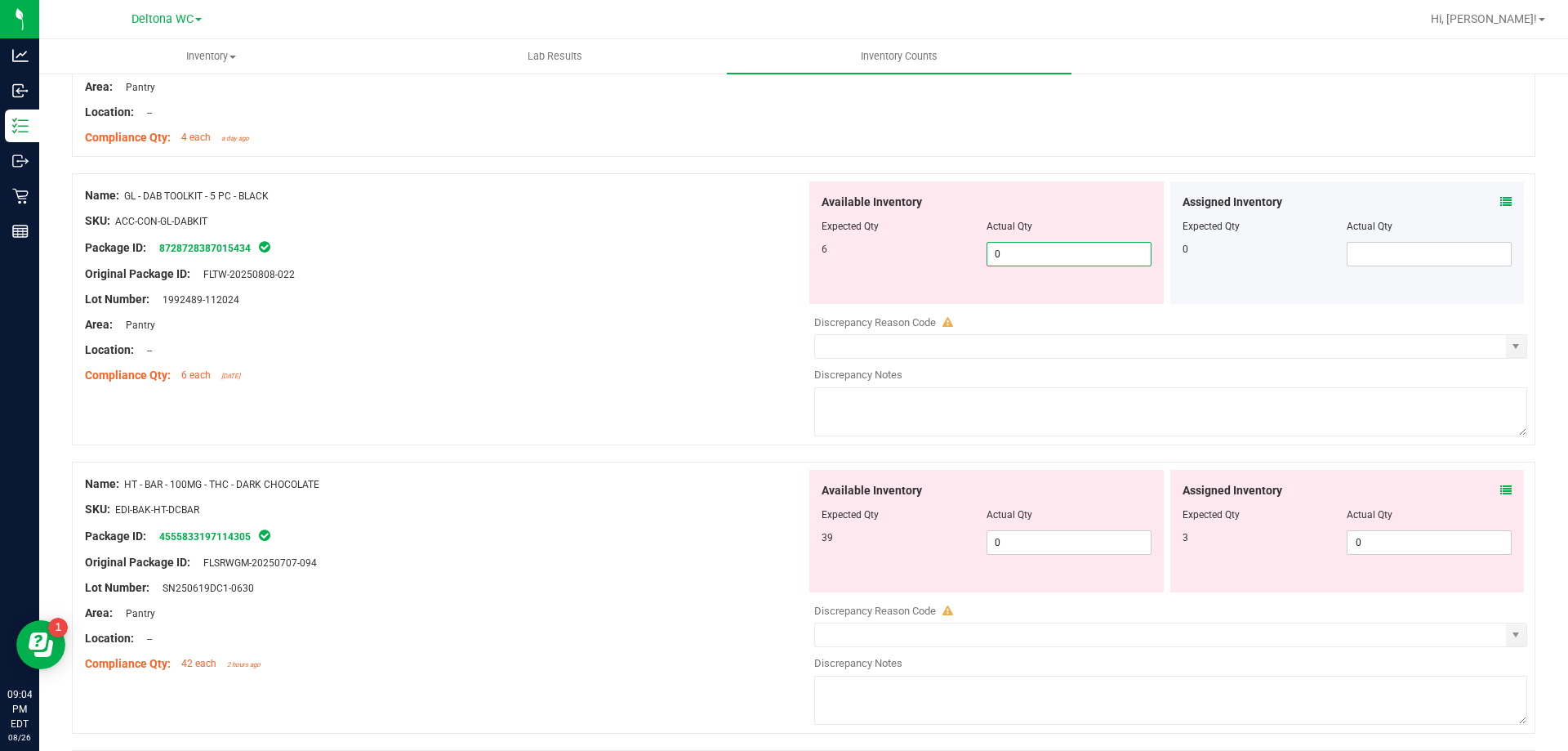
drag, startPoint x: 1111, startPoint y: 253, endPoint x: 692, endPoint y: 226, distance: 419.9
click at [692, 225] on div "Name: GL - DAB TOOLKIT - 5 PC - BLACK SKU: ACC-CON-GL-DABKIT Package ID: 872872…" at bounding box center [804, 309] width 1464 height 272
type input "6"
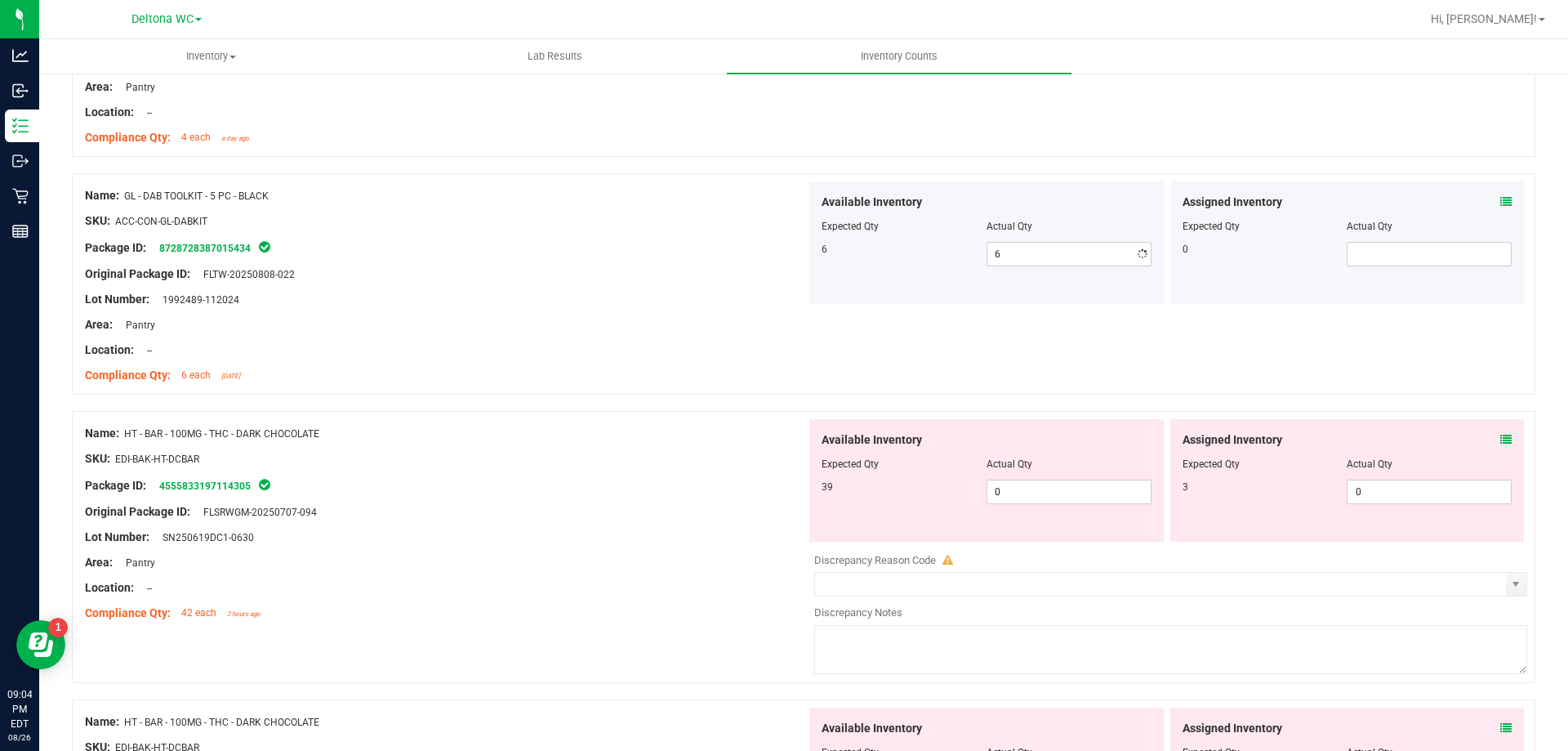
click at [554, 292] on div "Lot Number: 1992489-112024" at bounding box center [446, 299] width 722 height 17
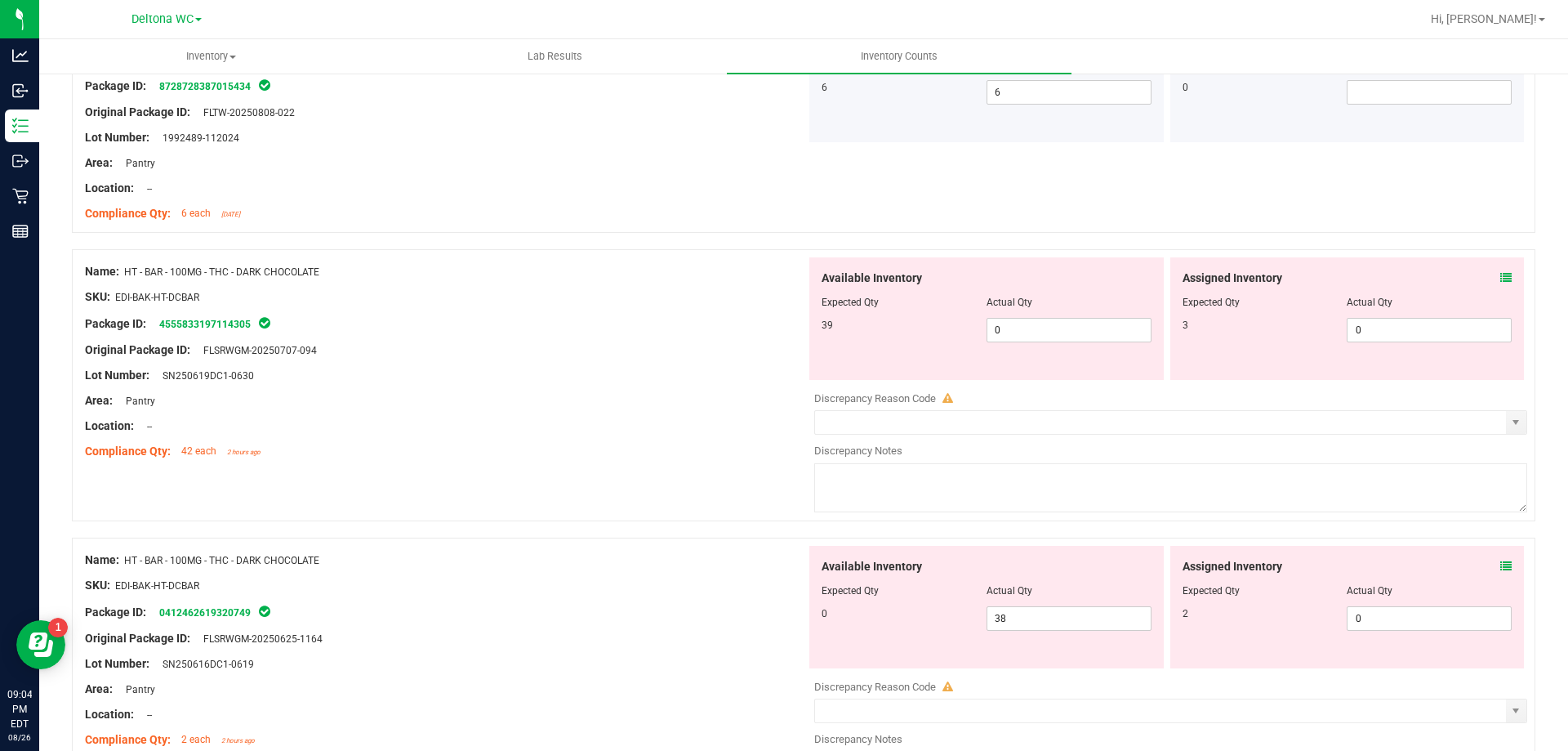
scroll to position [3023, 0]
click at [1501, 280] on icon at bounding box center [1506, 275] width 11 height 11
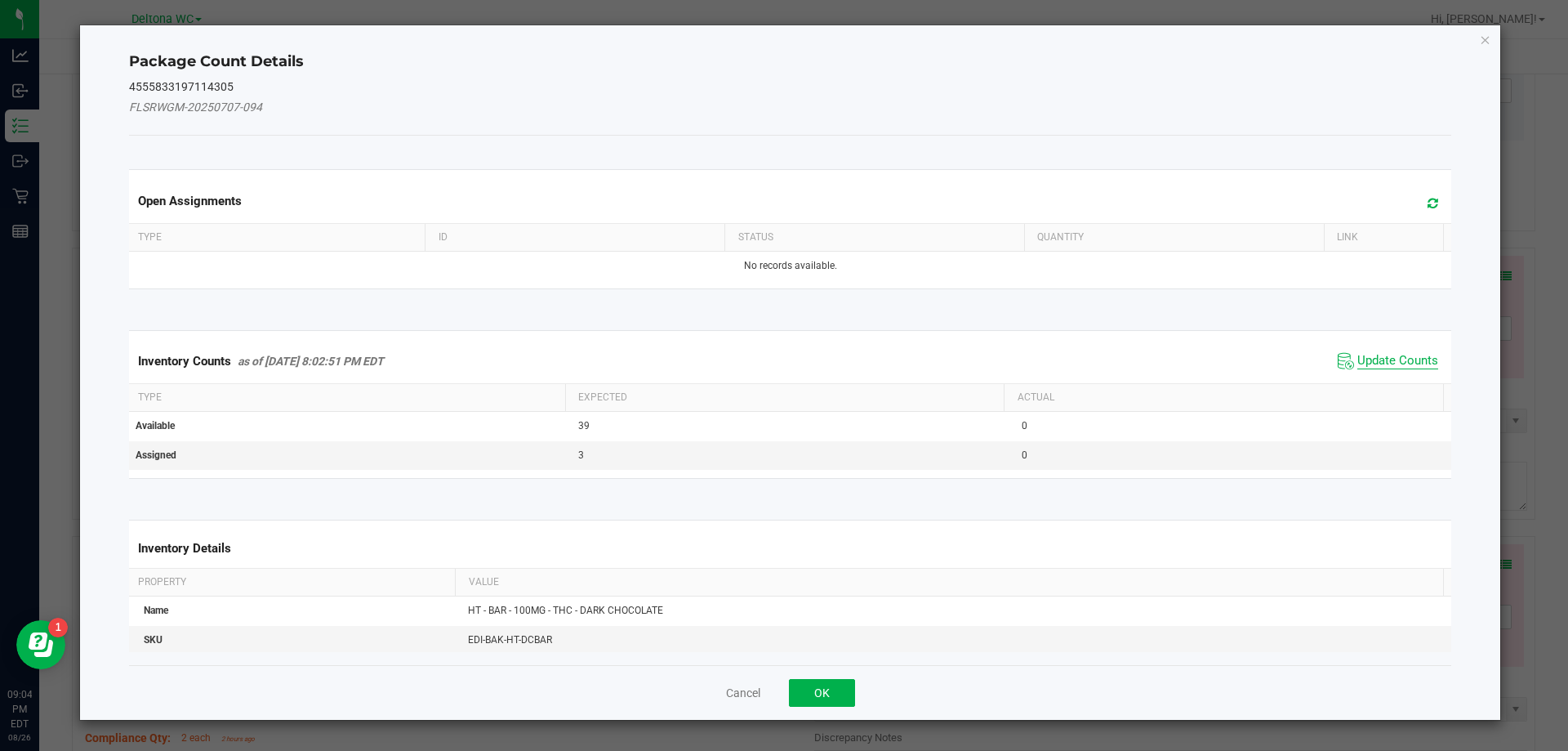
click at [1393, 363] on span "Update Counts" at bounding box center [1398, 360] width 81 height 16
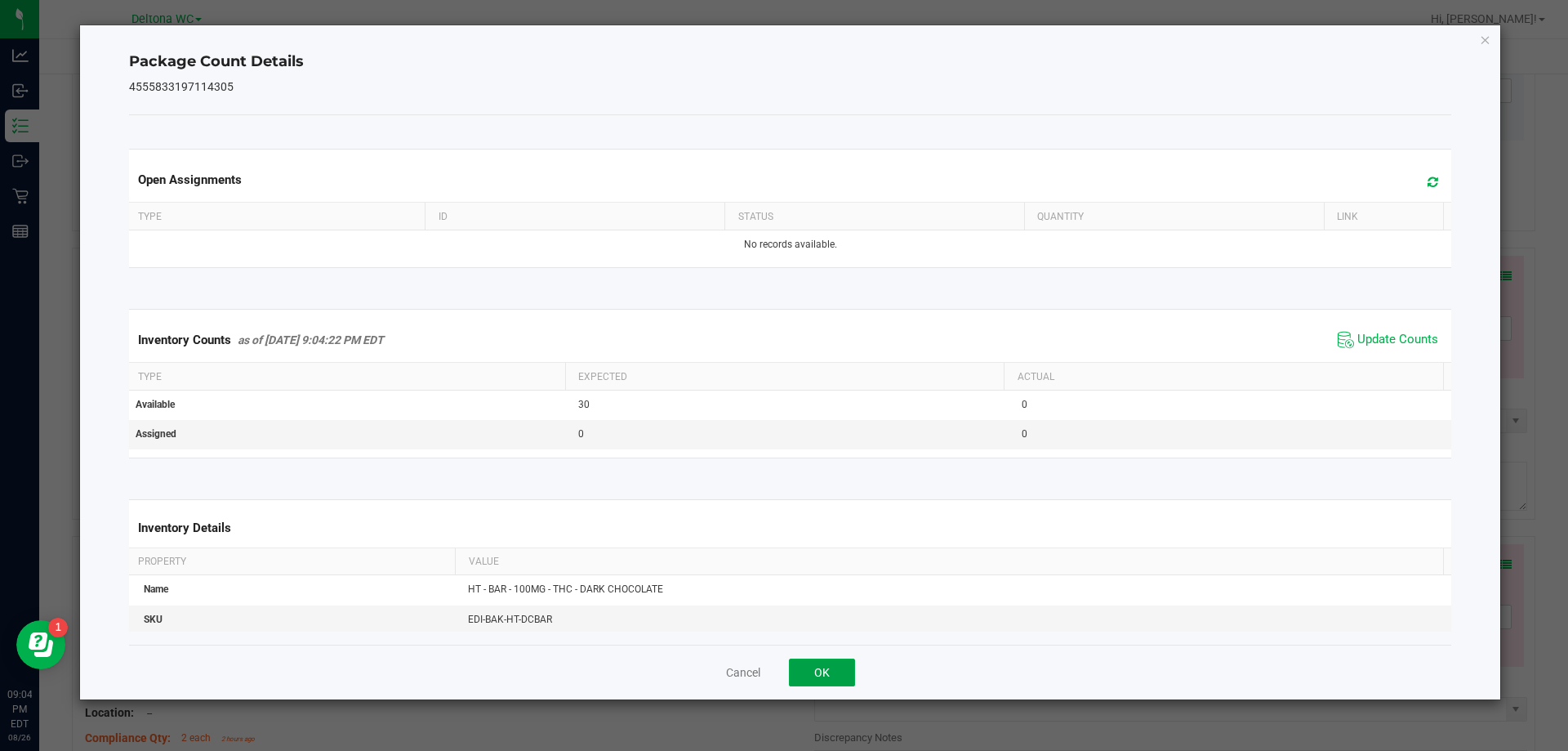
drag, startPoint x: 842, startPoint y: 674, endPoint x: 1094, endPoint y: 608, distance: 260.5
click at [842, 674] on button "OK" at bounding box center [821, 672] width 66 height 28
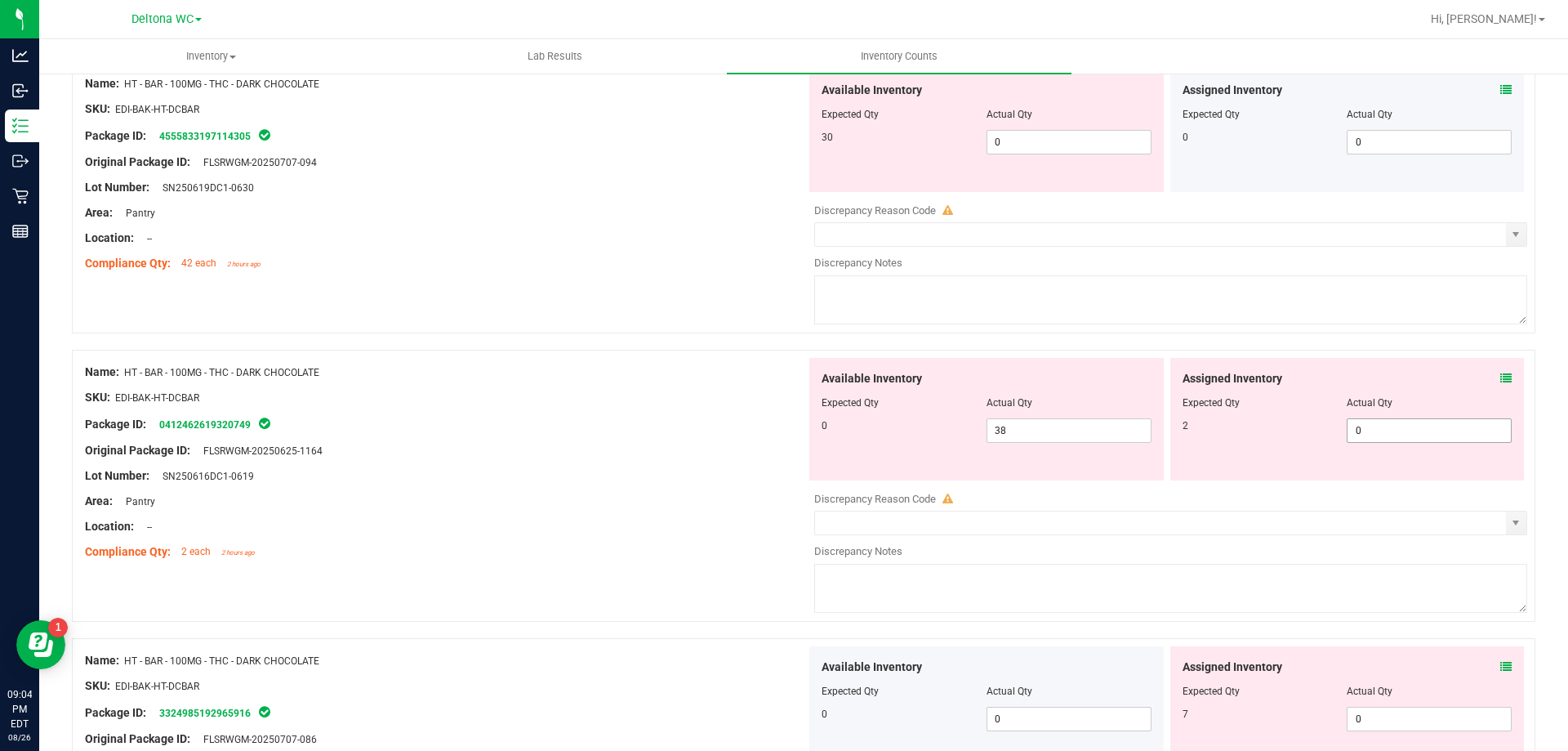
scroll to position [3268, 0]
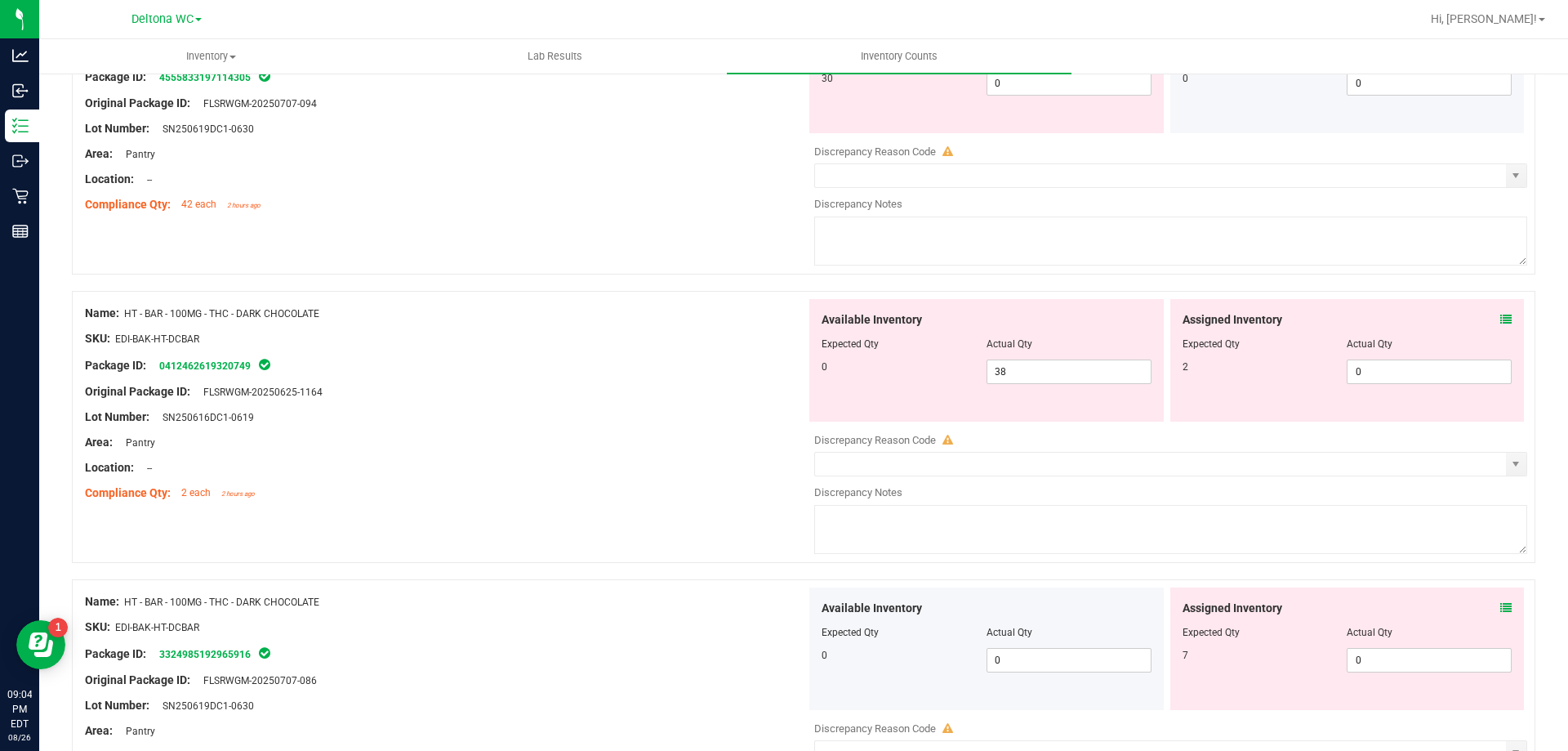
click at [1501, 317] on icon at bounding box center [1506, 319] width 11 height 11
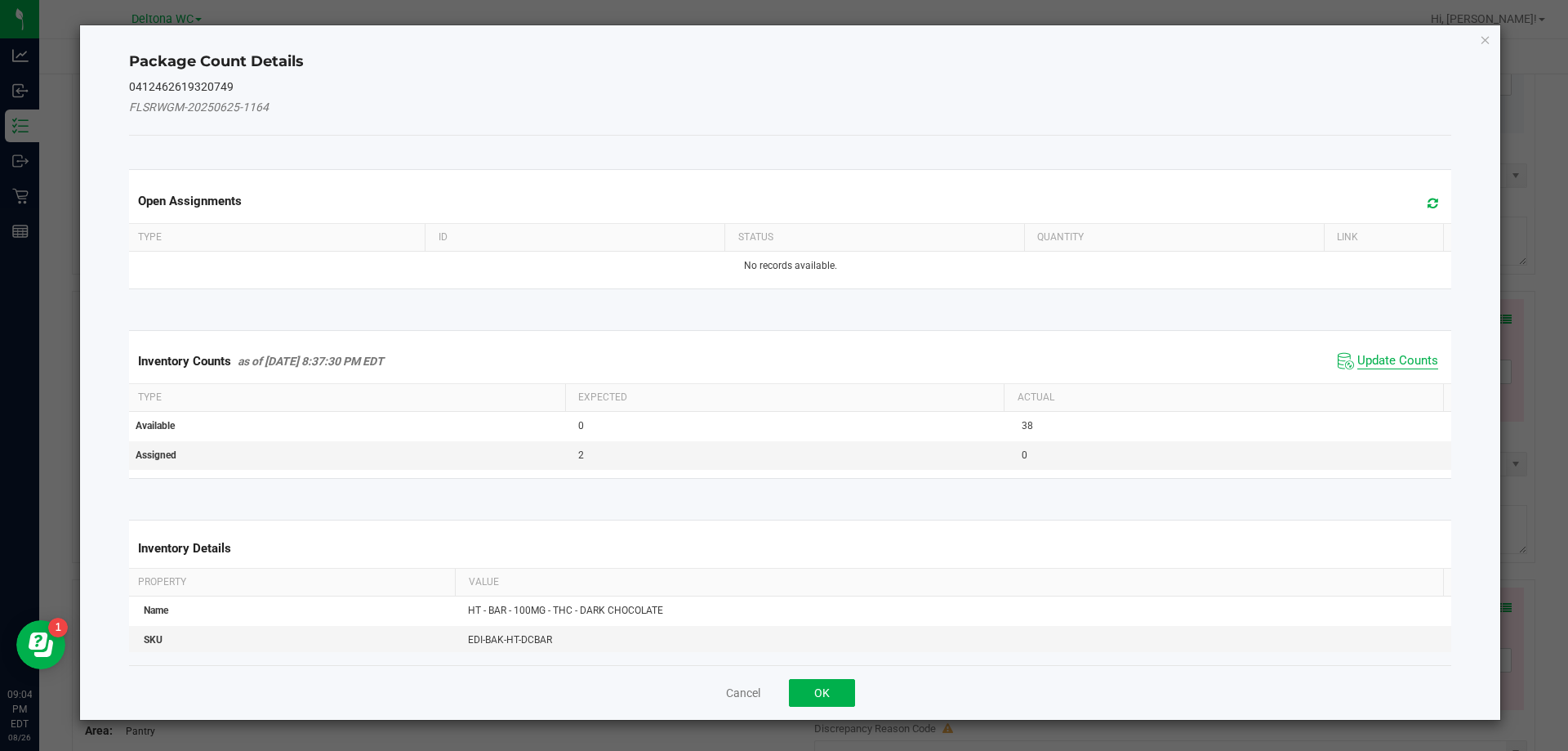
click at [1376, 355] on span "Update Counts" at bounding box center [1398, 360] width 81 height 16
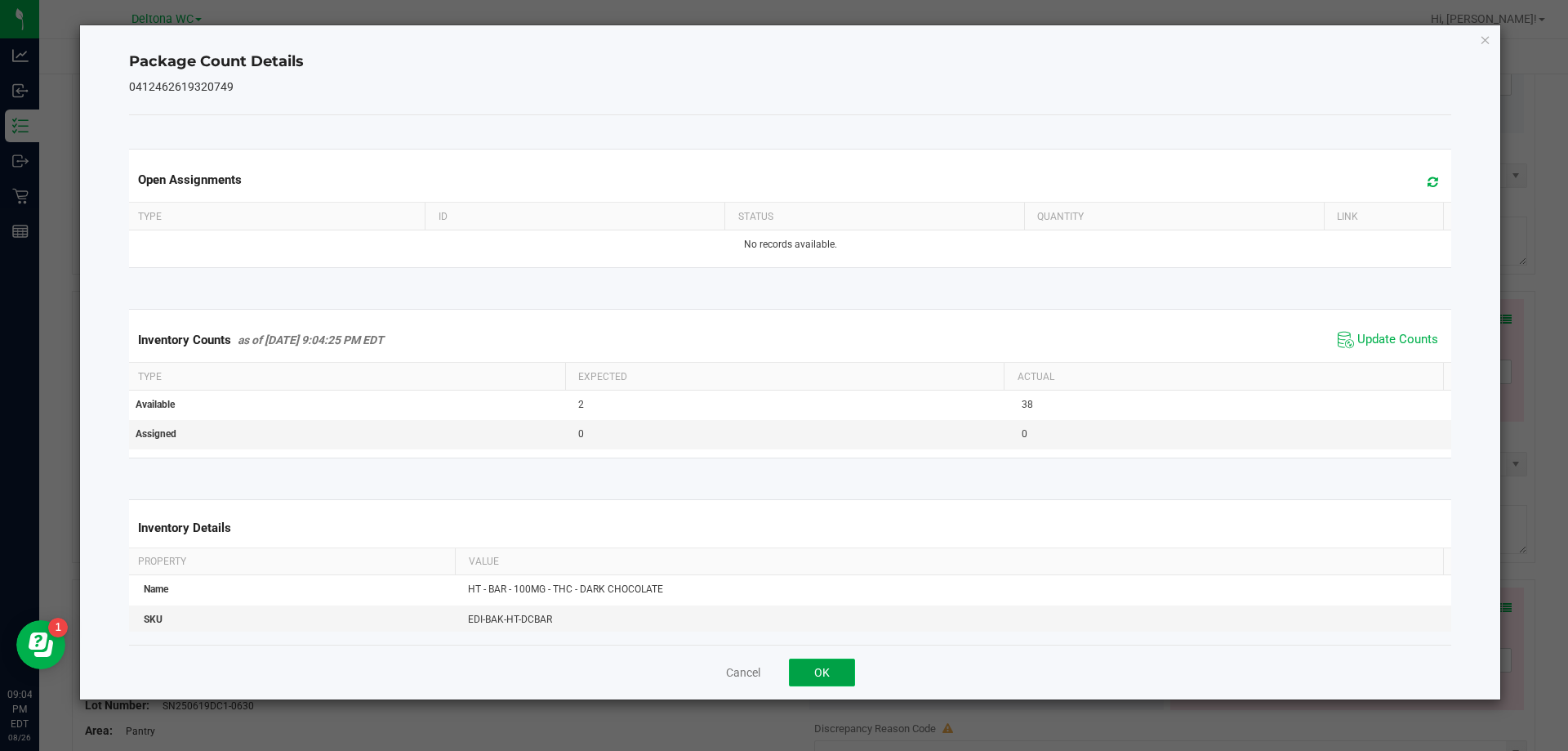
drag, startPoint x: 839, startPoint y: 669, endPoint x: 864, endPoint y: 649, distance: 32.0
click at [839, 668] on button "OK" at bounding box center [821, 672] width 66 height 28
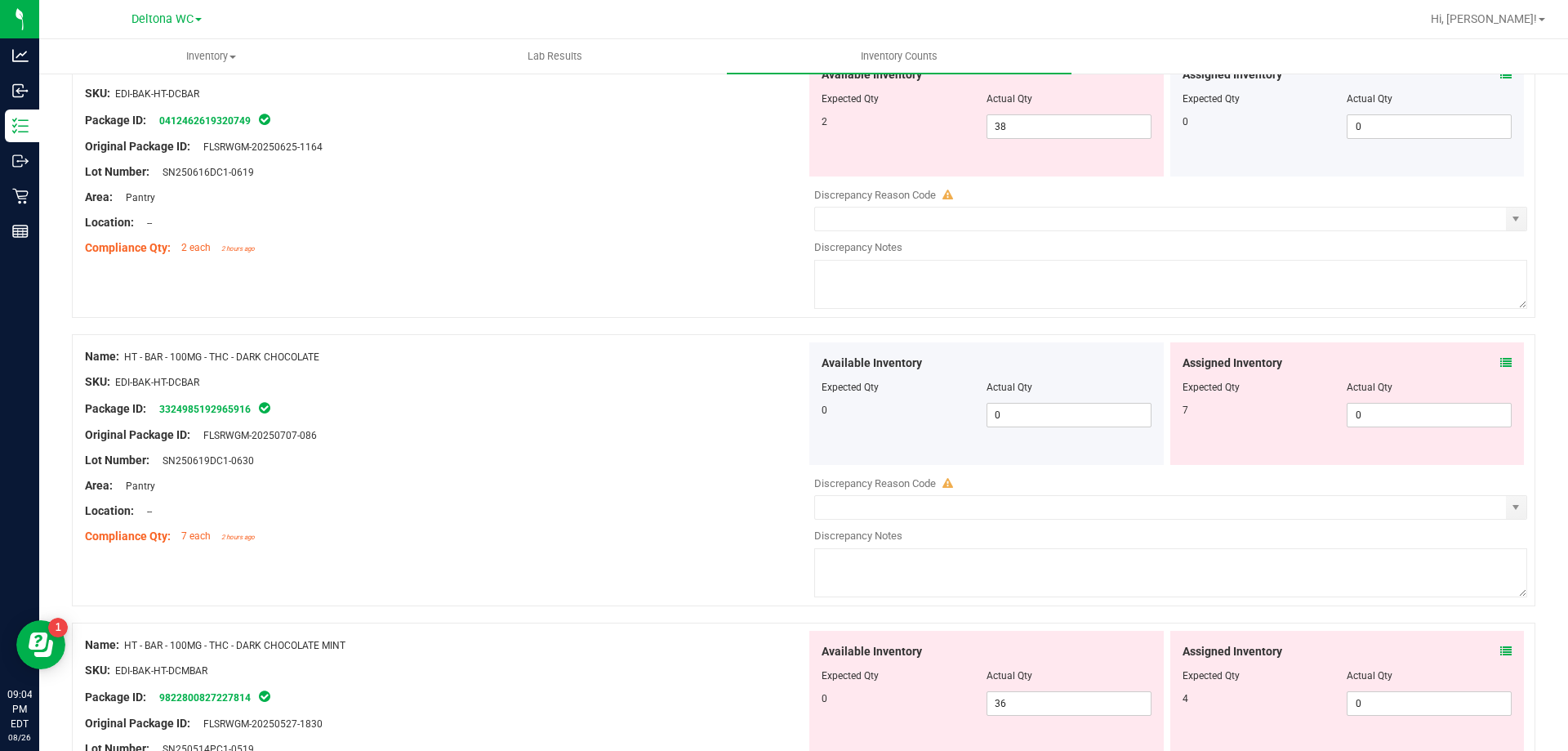
scroll to position [3594, 0]
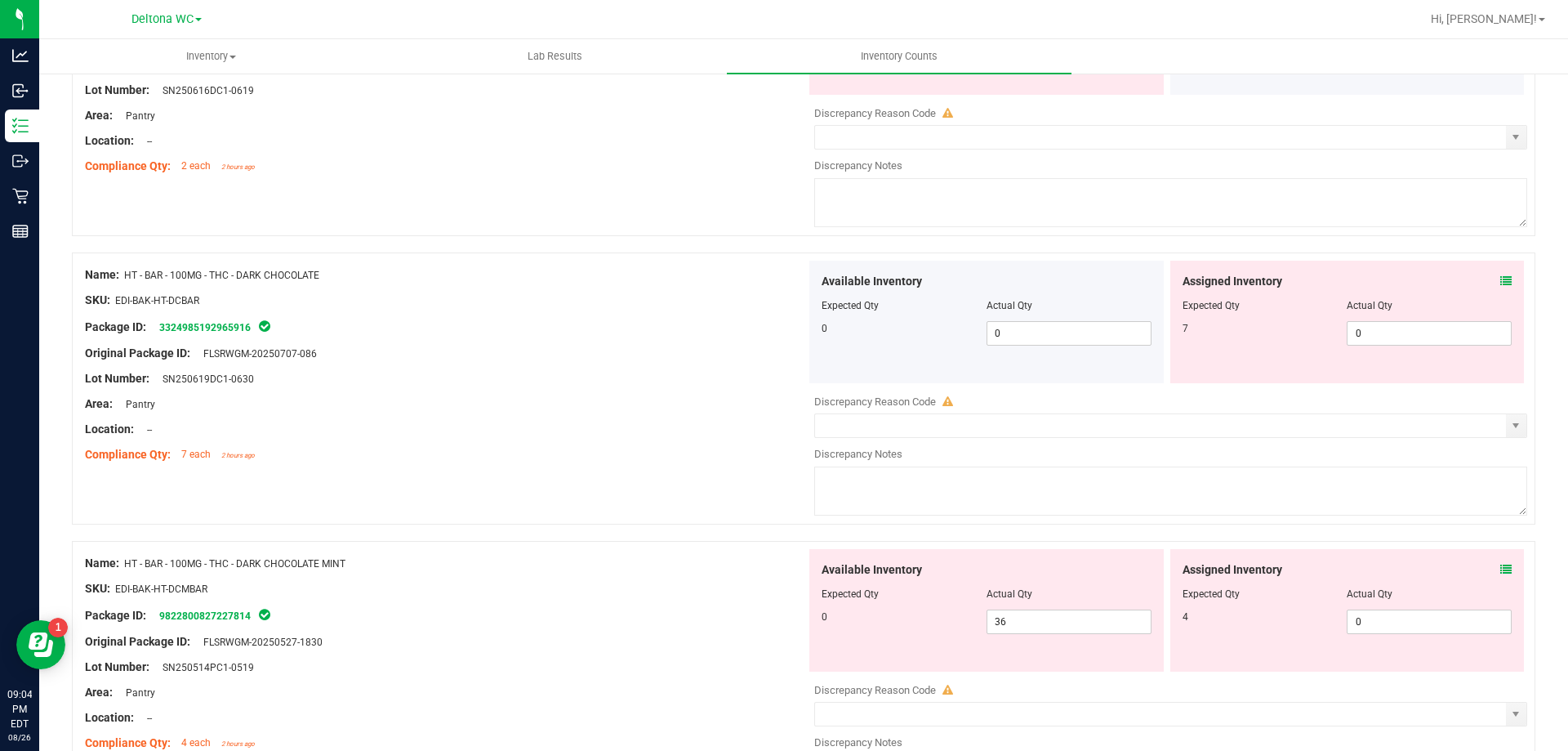
click at [1501, 282] on icon at bounding box center [1506, 280] width 11 height 11
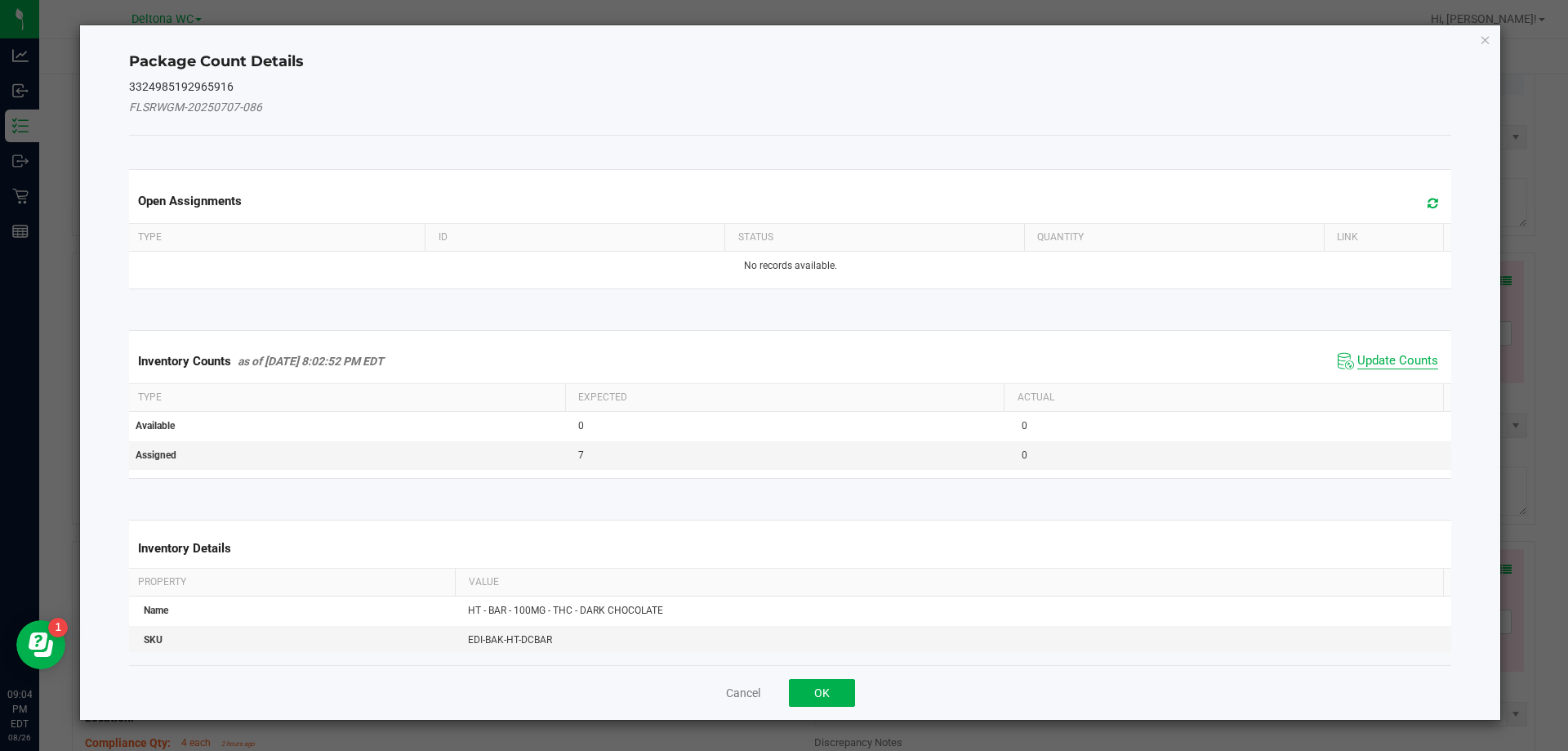
drag, startPoint x: 1380, startPoint y: 362, endPoint x: 906, endPoint y: 544, distance: 507.7
click at [1380, 362] on span "Update Counts" at bounding box center [1398, 360] width 81 height 16
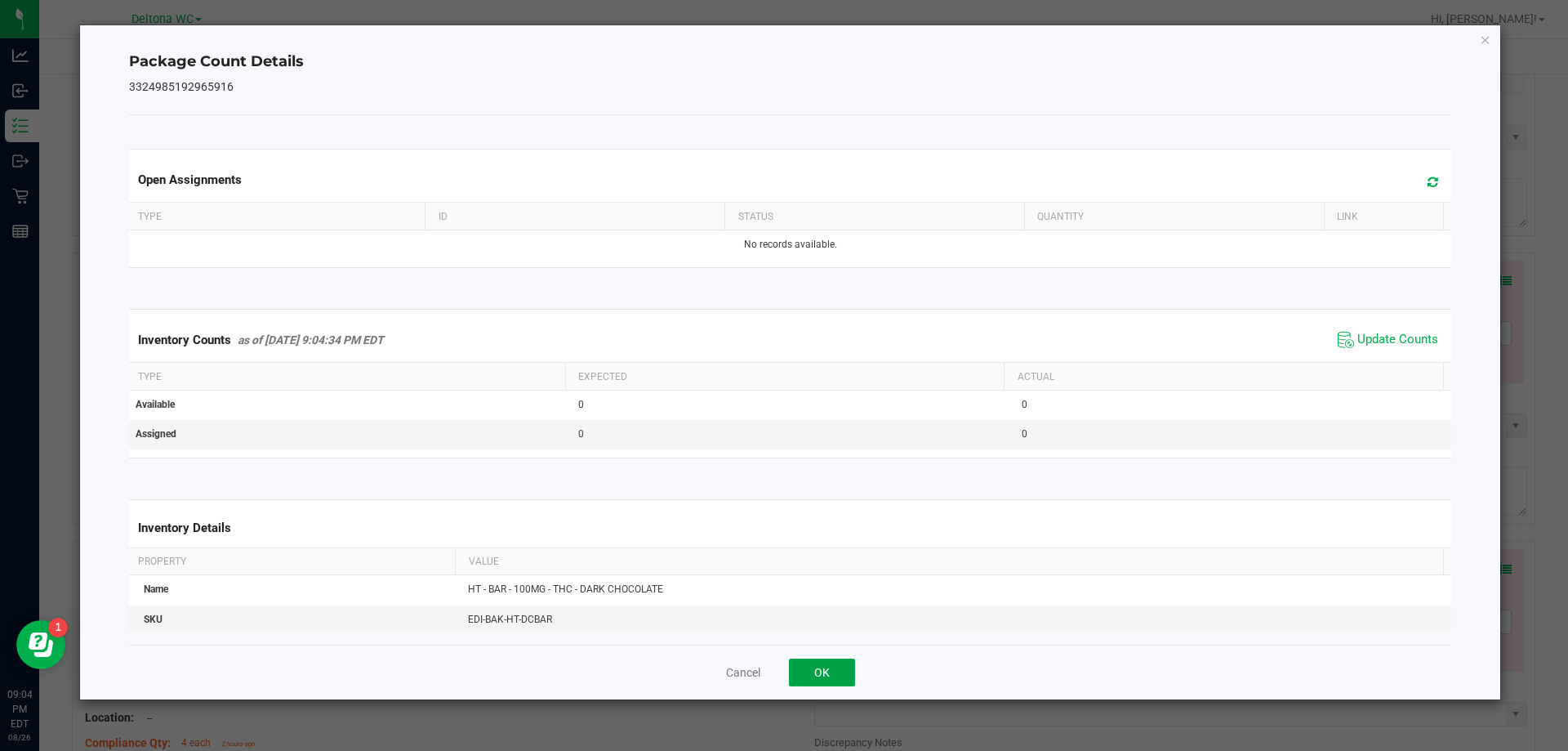
click at [832, 679] on button "OK" at bounding box center [821, 672] width 66 height 28
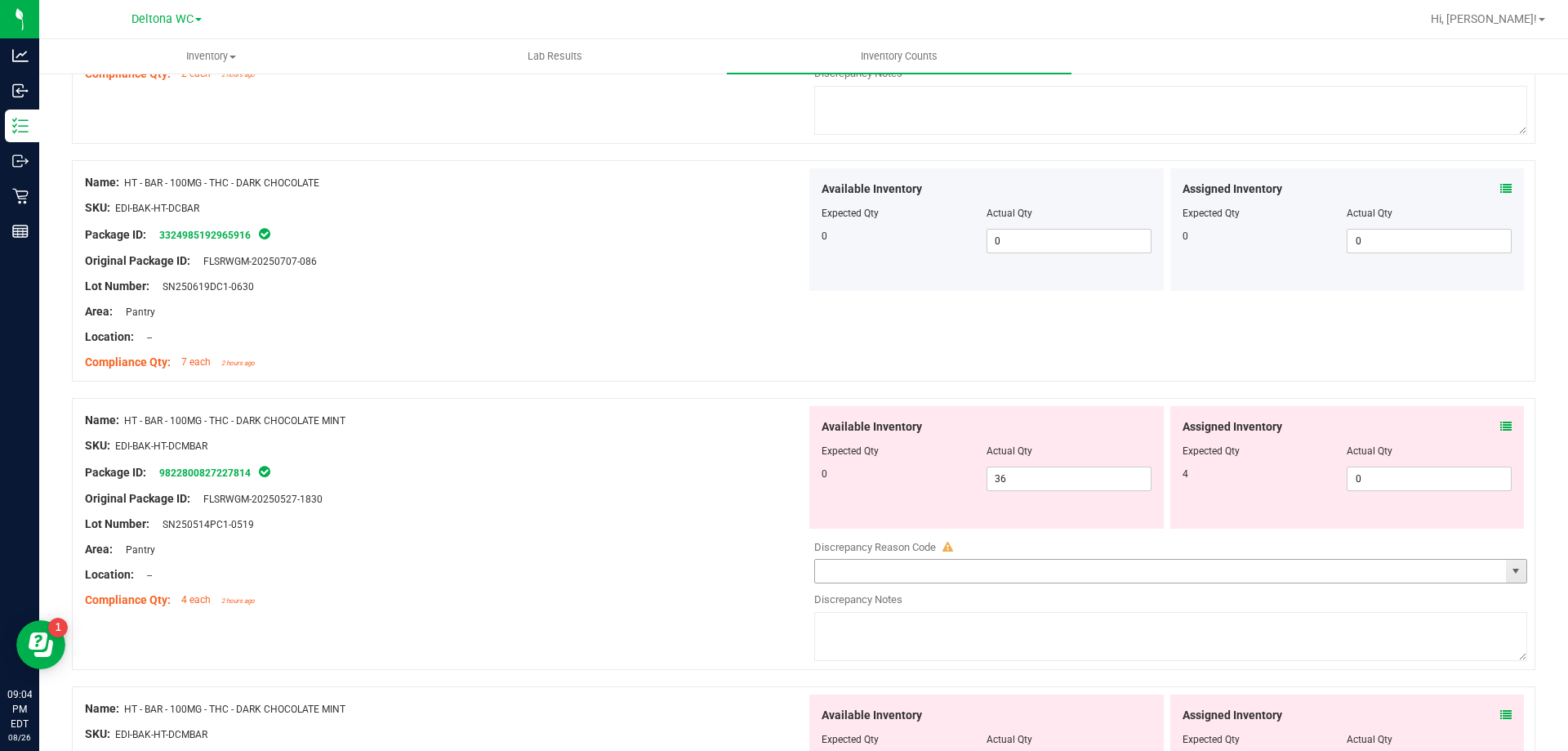
scroll to position [3758, 0]
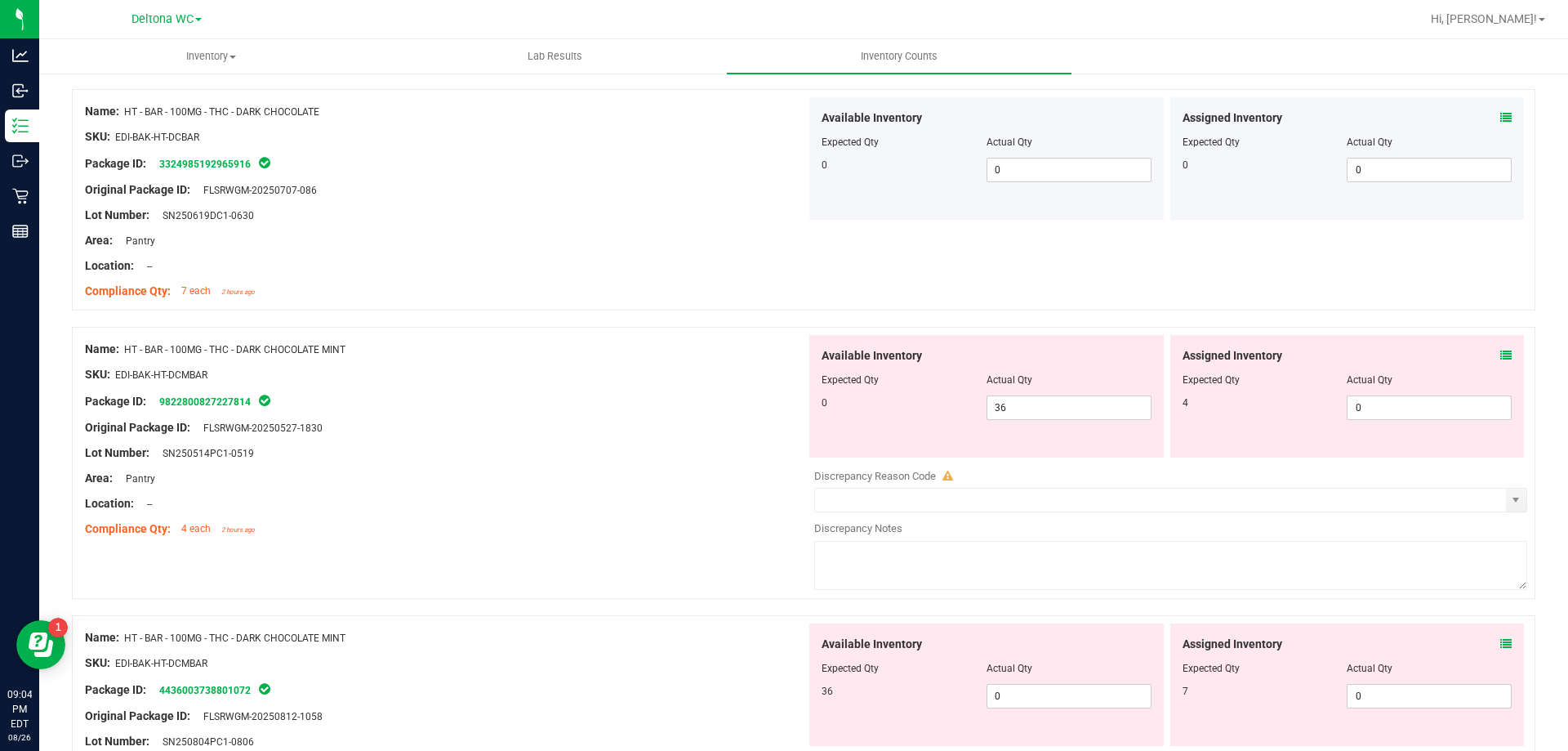
click at [1485, 357] on div "Assigned Inventory" at bounding box center [1348, 356] width 330 height 17
click at [1501, 352] on icon at bounding box center [1506, 354] width 11 height 11
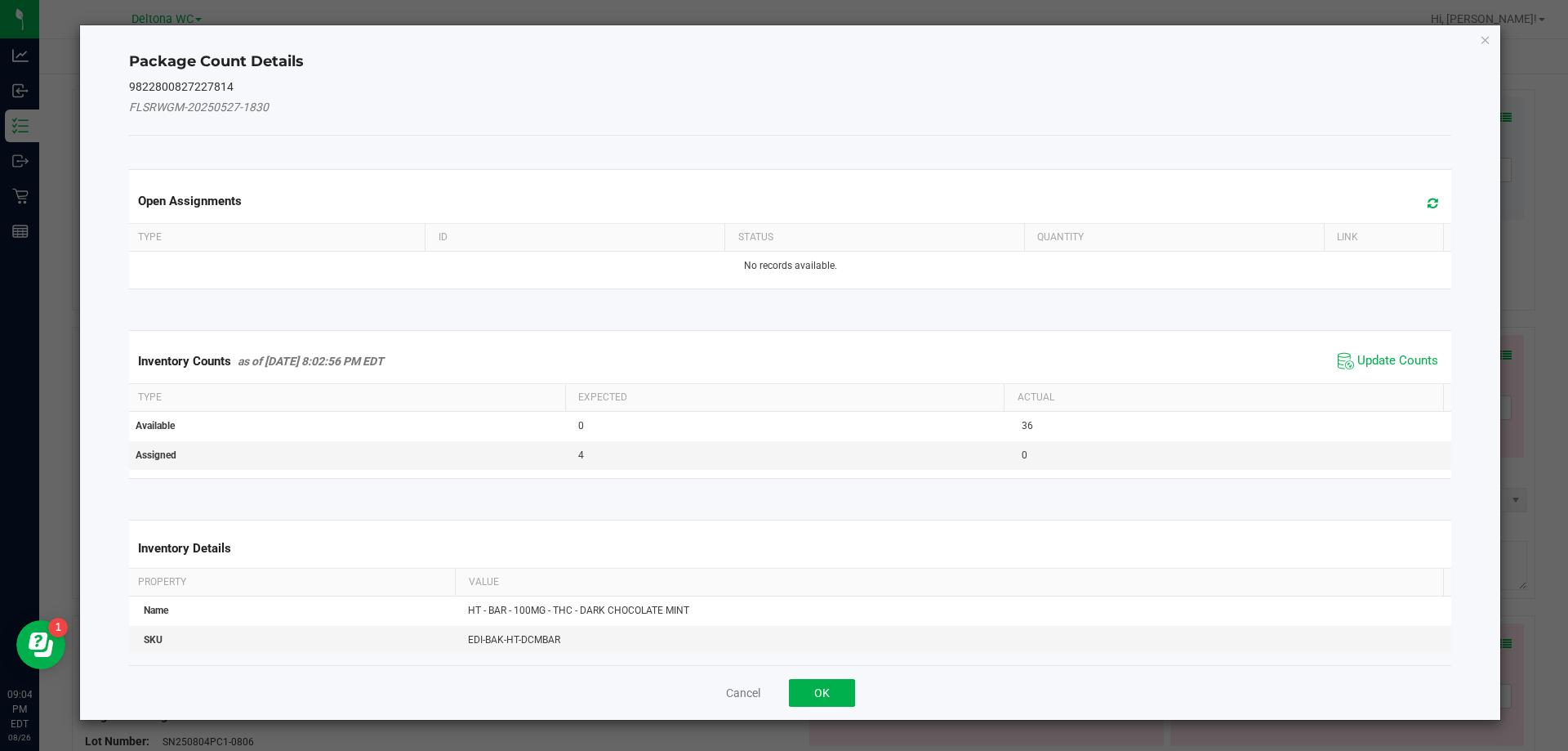
click at [1343, 351] on span "Update Counts" at bounding box center [1388, 361] width 108 height 24
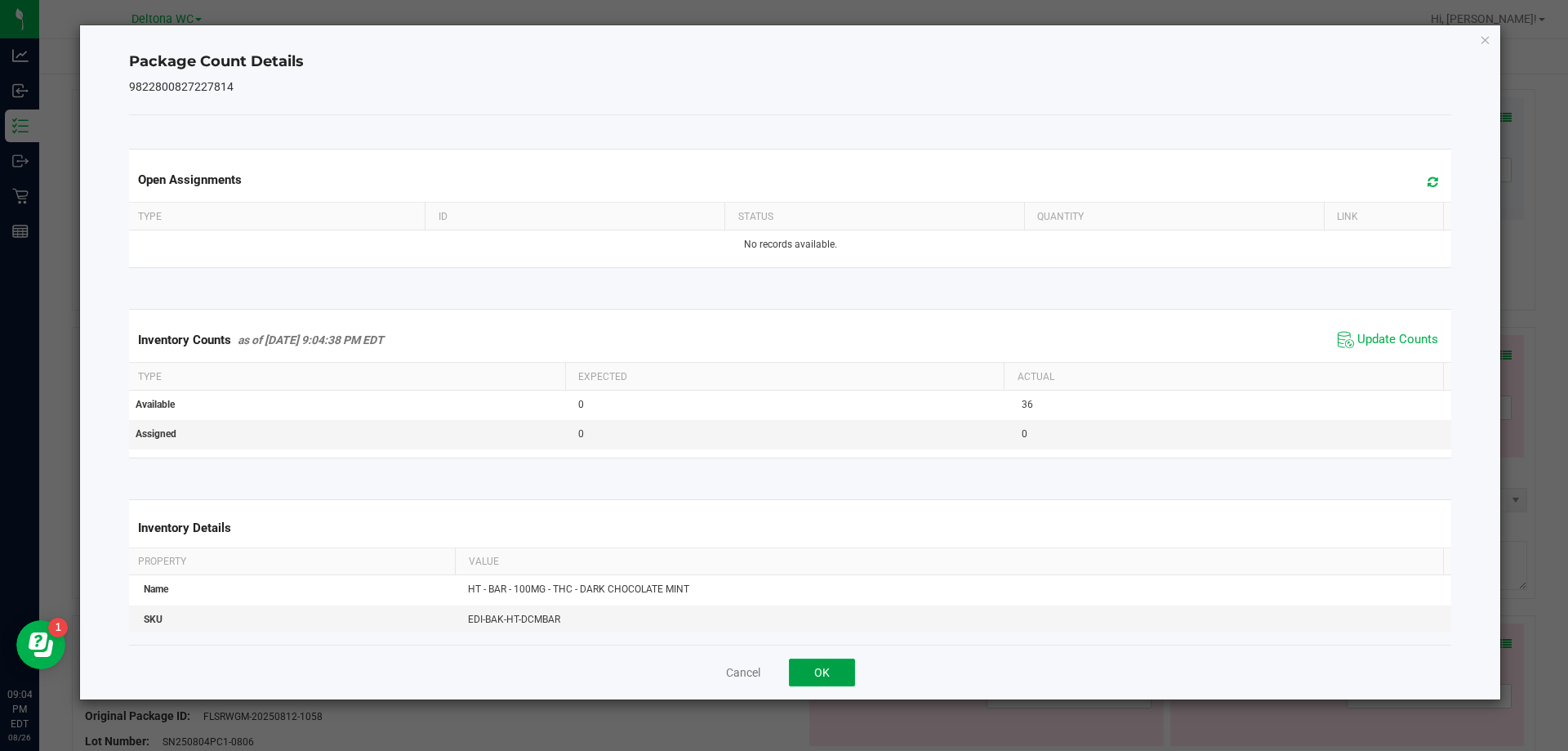
drag, startPoint x: 836, startPoint y: 668, endPoint x: 849, endPoint y: 666, distance: 13.2
click at [836, 669] on button "OK" at bounding box center [821, 672] width 66 height 28
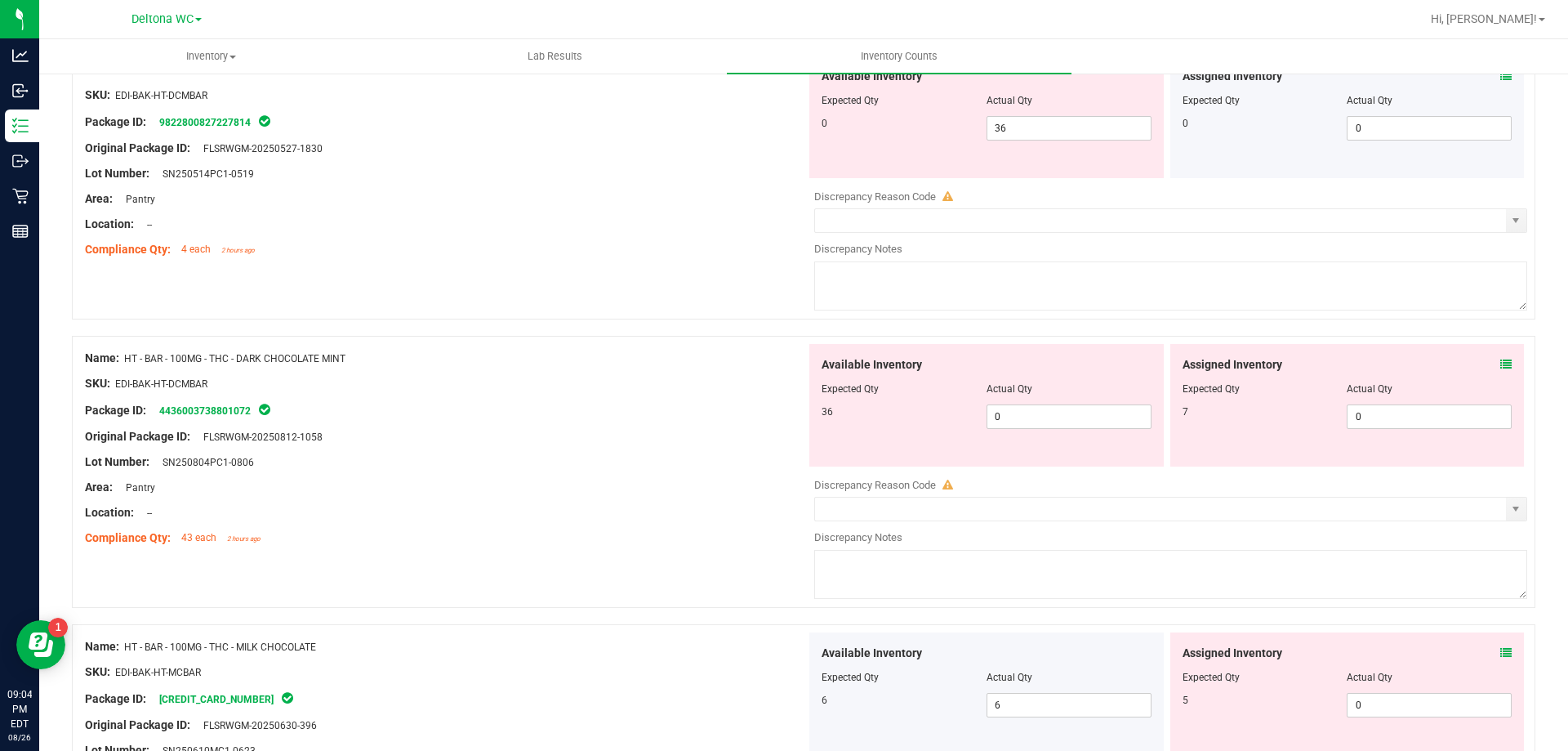
scroll to position [4084, 0]
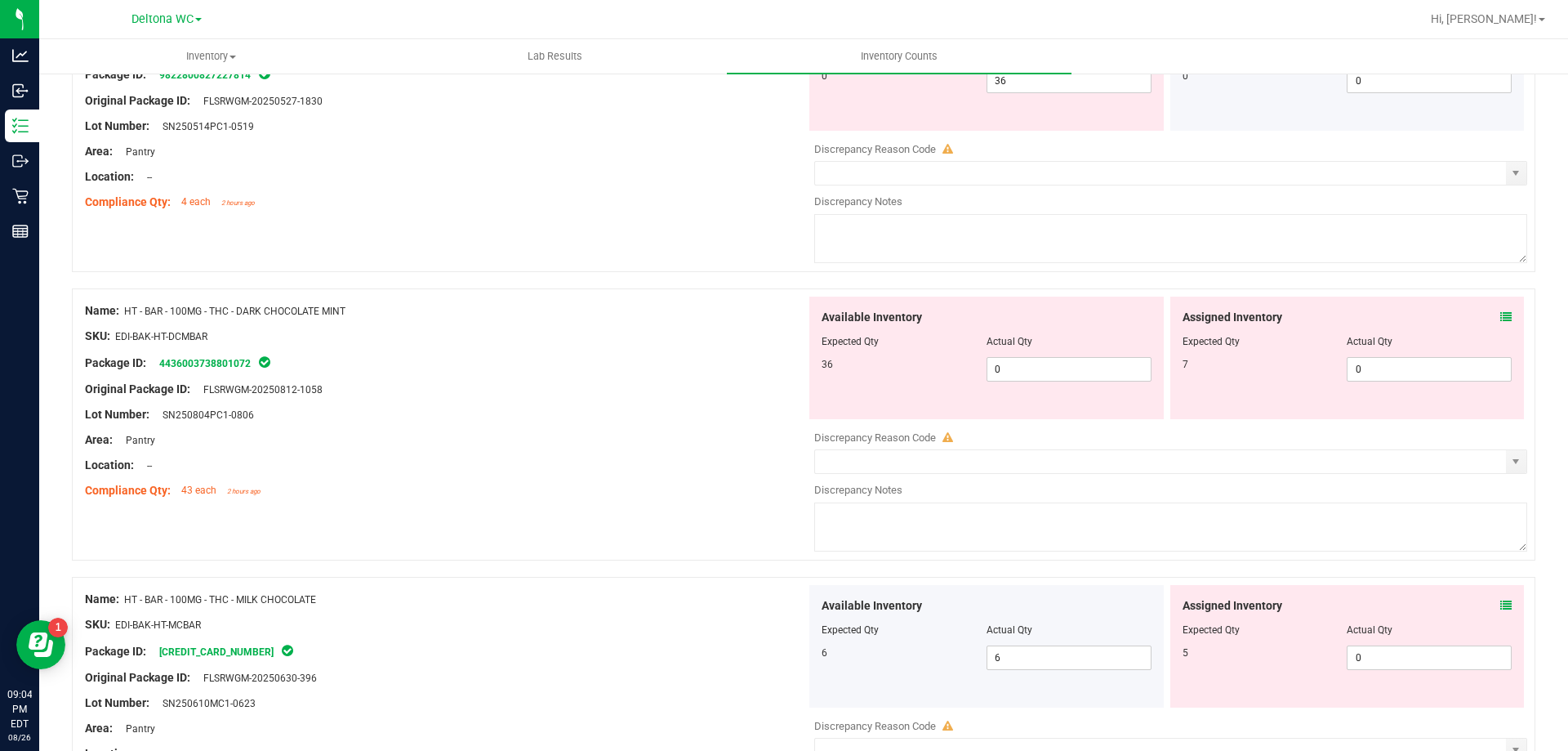
click at [1501, 321] on icon at bounding box center [1506, 317] width 11 height 11
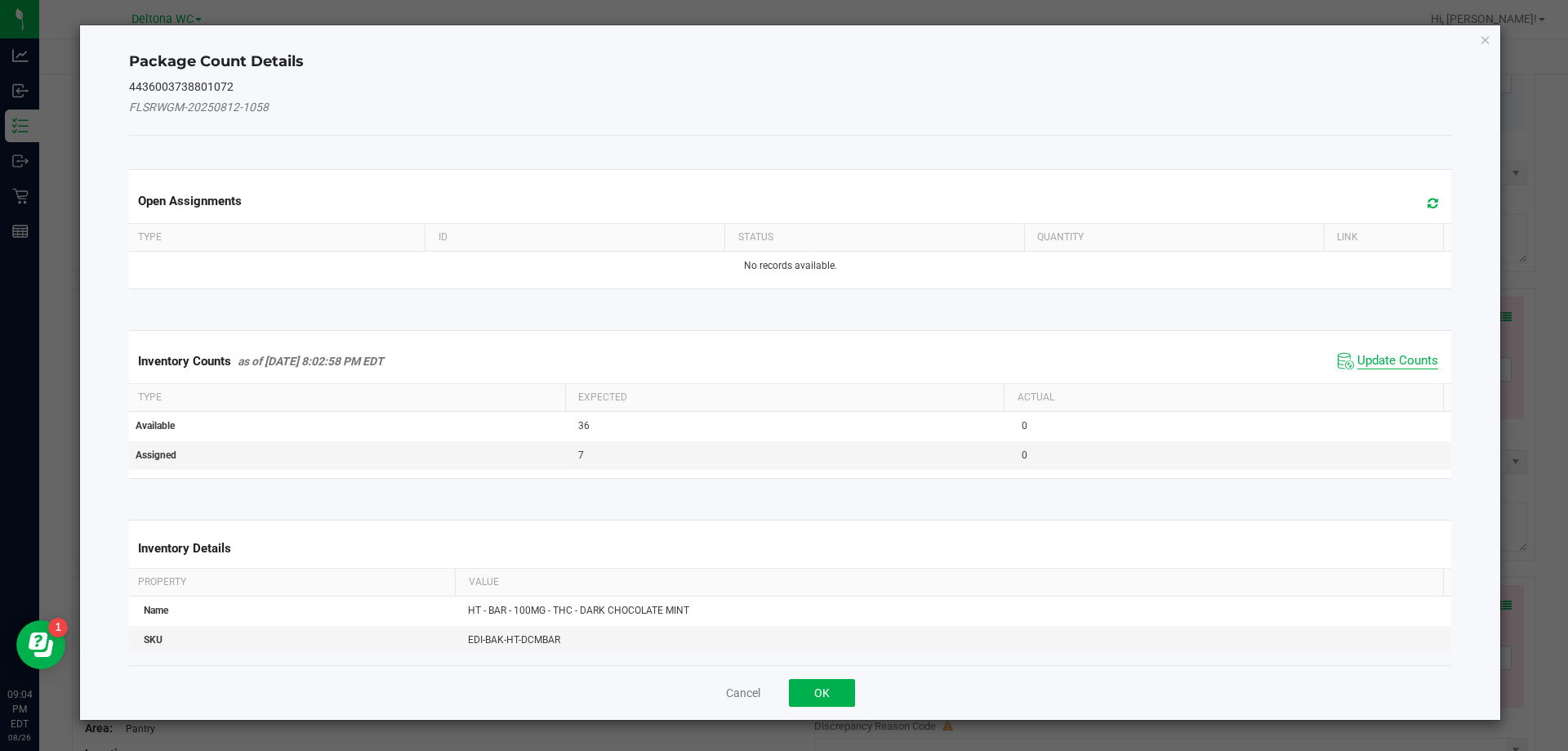
click at [1402, 359] on span "Update Counts" at bounding box center [1398, 360] width 81 height 16
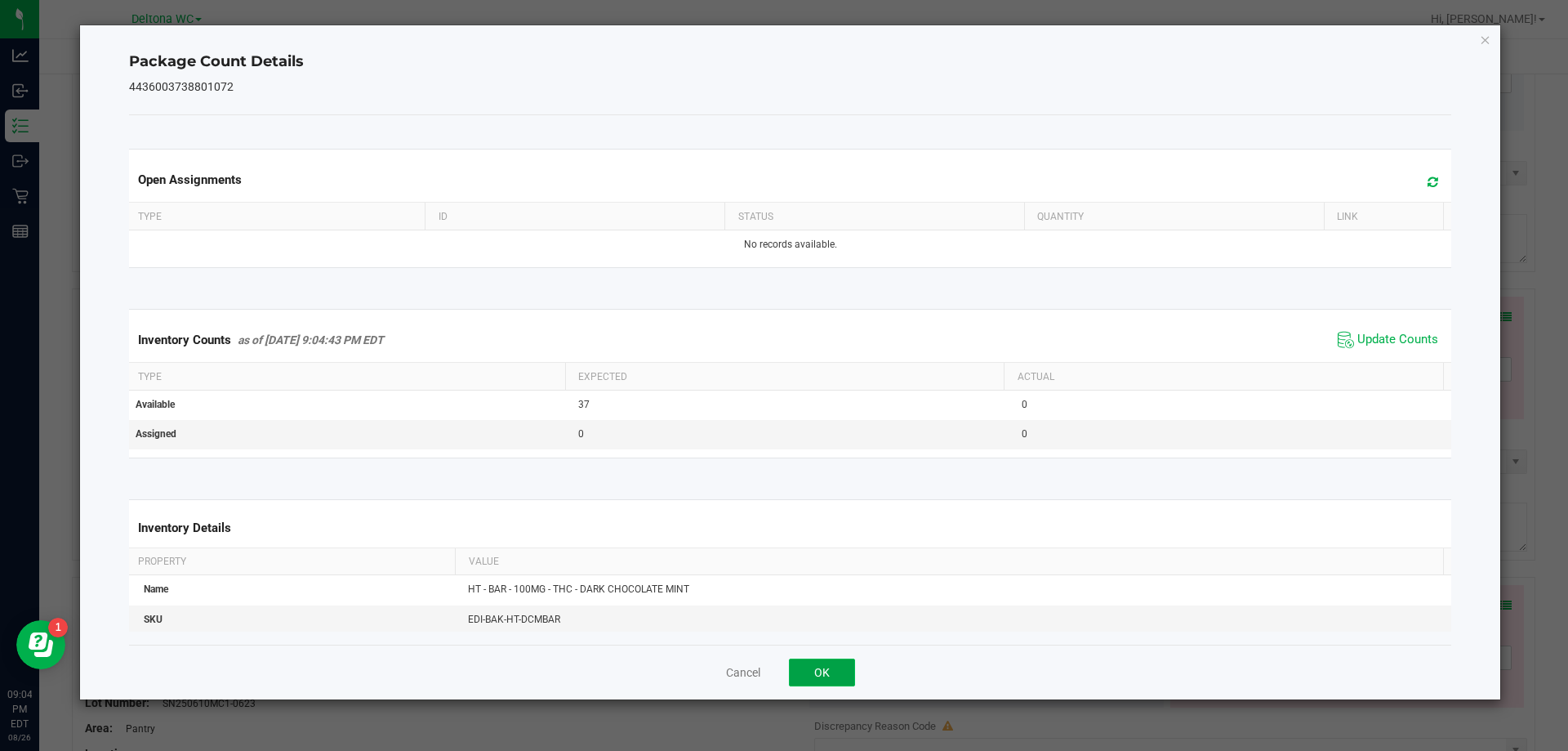
click at [837, 664] on button "OK" at bounding box center [821, 672] width 66 height 28
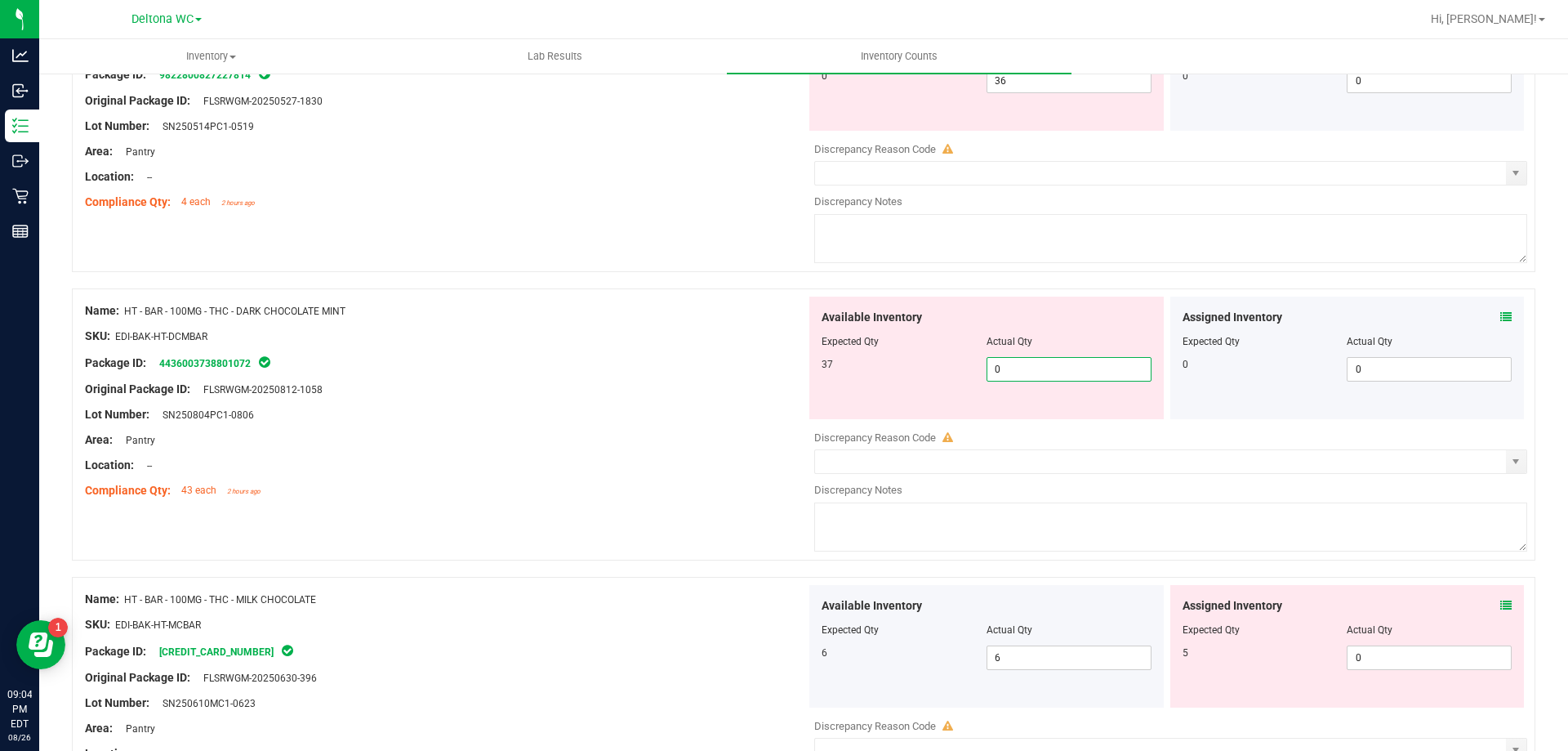
drag, startPoint x: 996, startPoint y: 365, endPoint x: 915, endPoint y: 365, distance: 81.0
click at [915, 365] on div "37 0 0" at bounding box center [987, 369] width 330 height 24
type input "36"
click at [691, 348] on div at bounding box center [446, 348] width 722 height 8
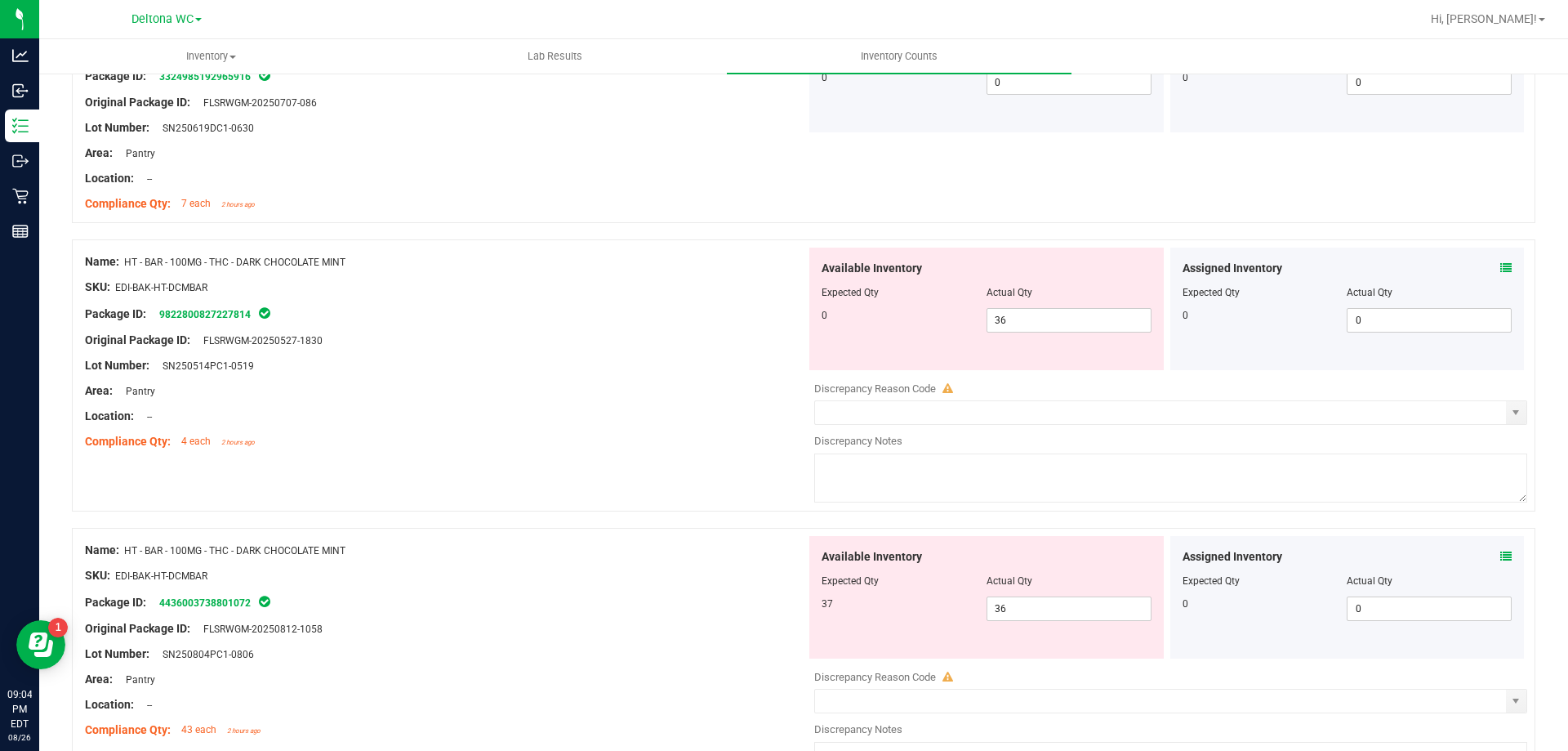
scroll to position [3839, 0]
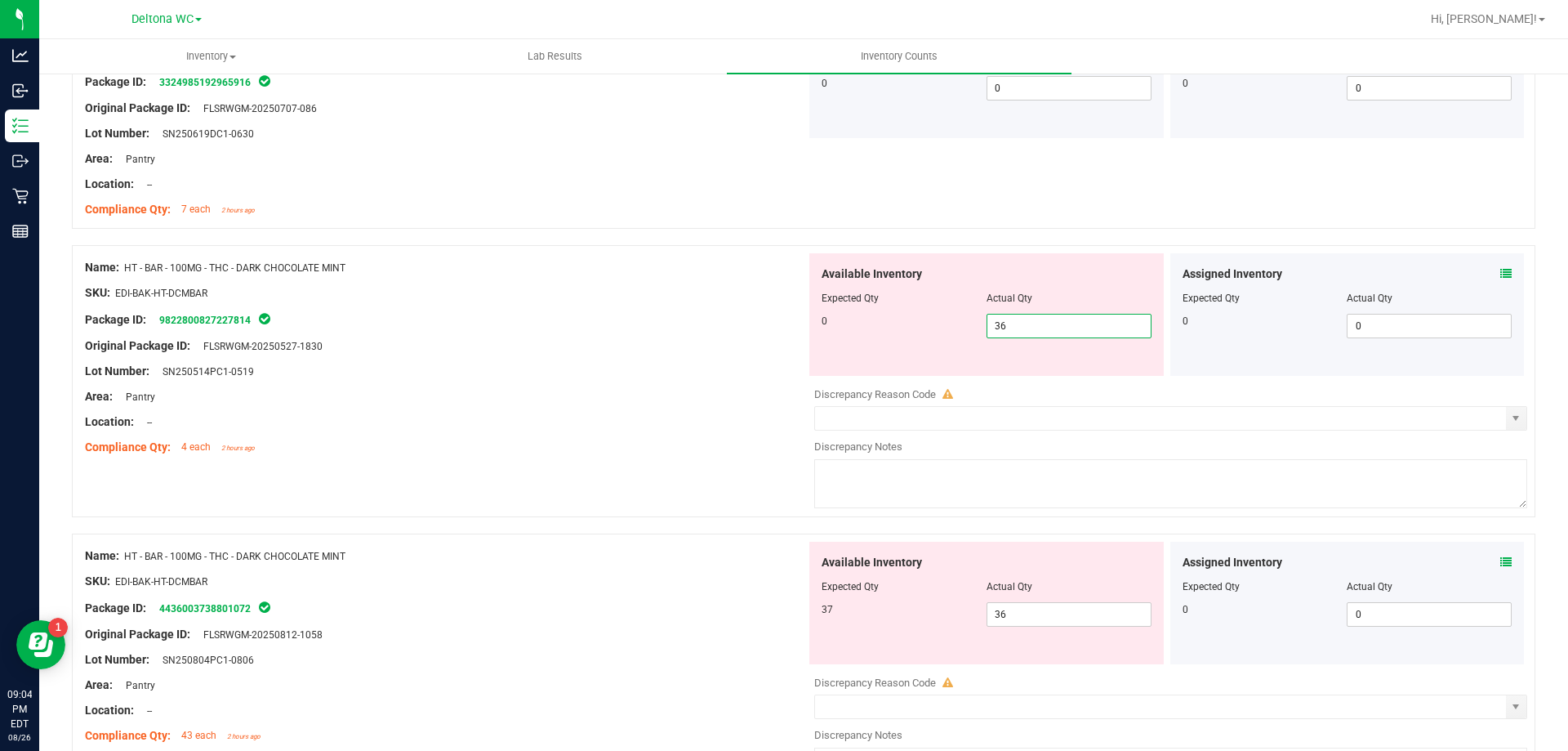
drag, startPoint x: 1061, startPoint y: 329, endPoint x: 774, endPoint y: 325, distance: 287.0
click at [776, 325] on div "Name: HT - BAR - 100MG - THC - DARK CHOCOLATE MINT SKU: EDI-BAK-HT-DCMBAR Packa…" at bounding box center [804, 381] width 1464 height 272
type input "."
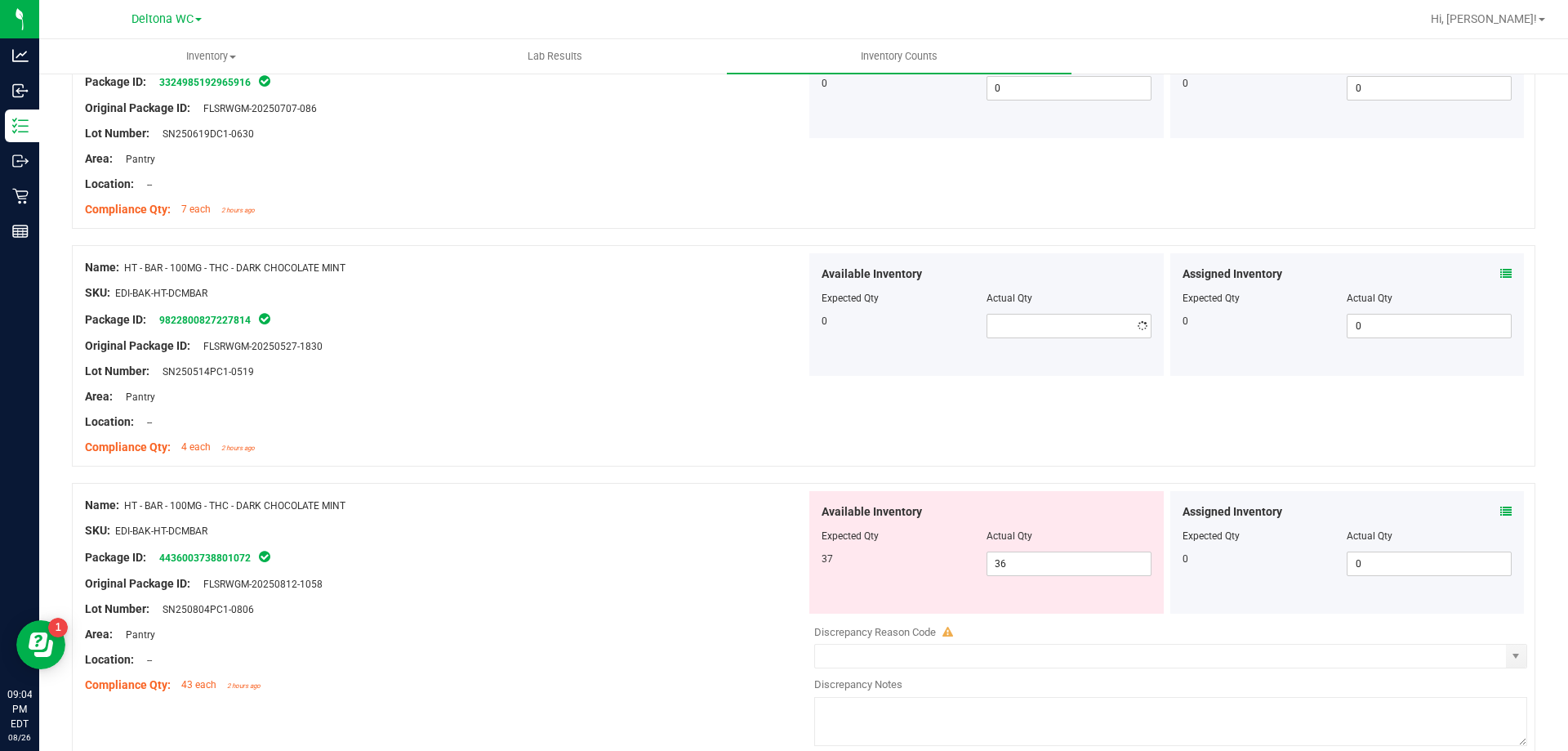
drag, startPoint x: 743, startPoint y: 336, endPoint x: 820, endPoint y: 352, distance: 78.6
click at [744, 337] on div "Original Package ID: FLSRWGM-20250527-1830" at bounding box center [446, 346] width 722 height 17
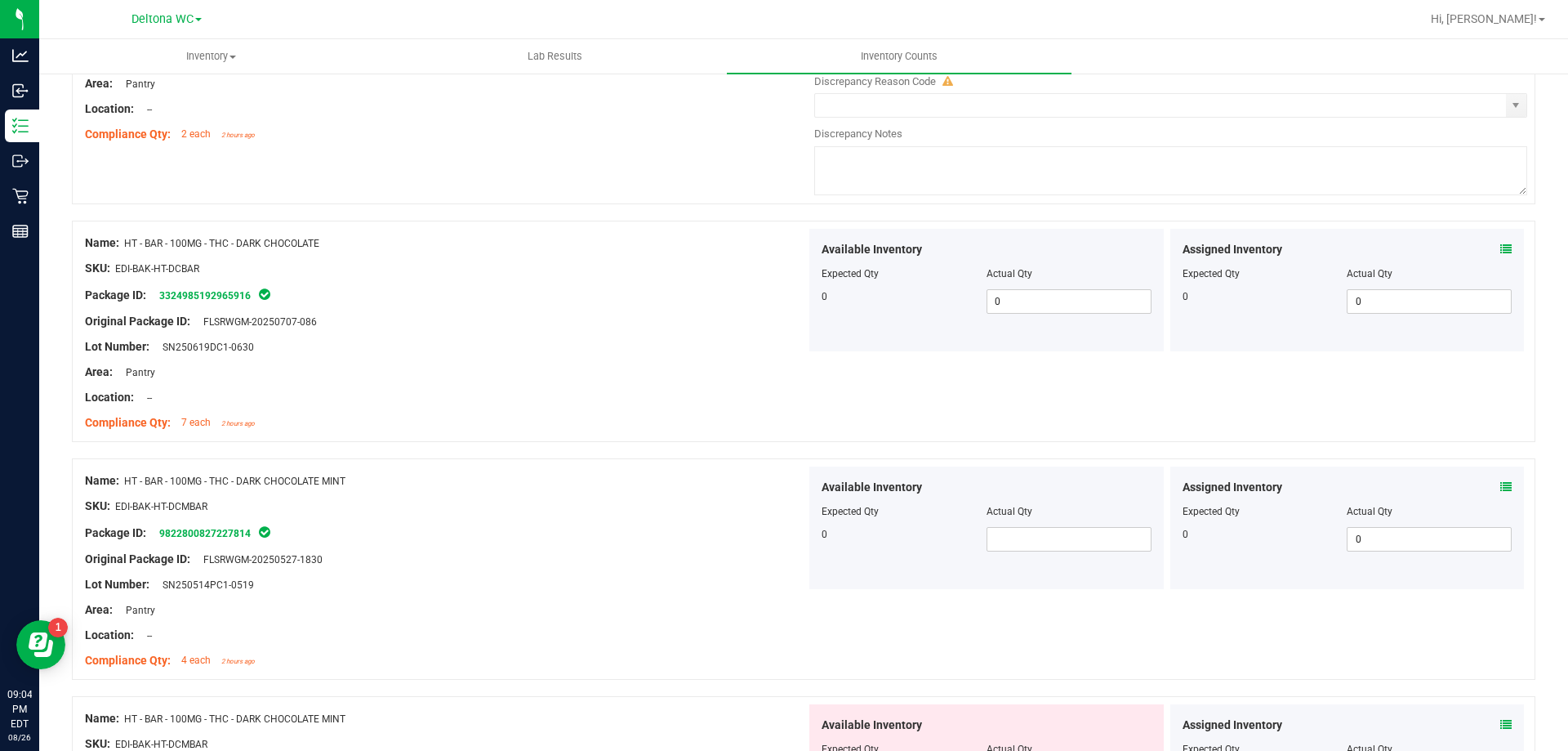
scroll to position [3594, 0]
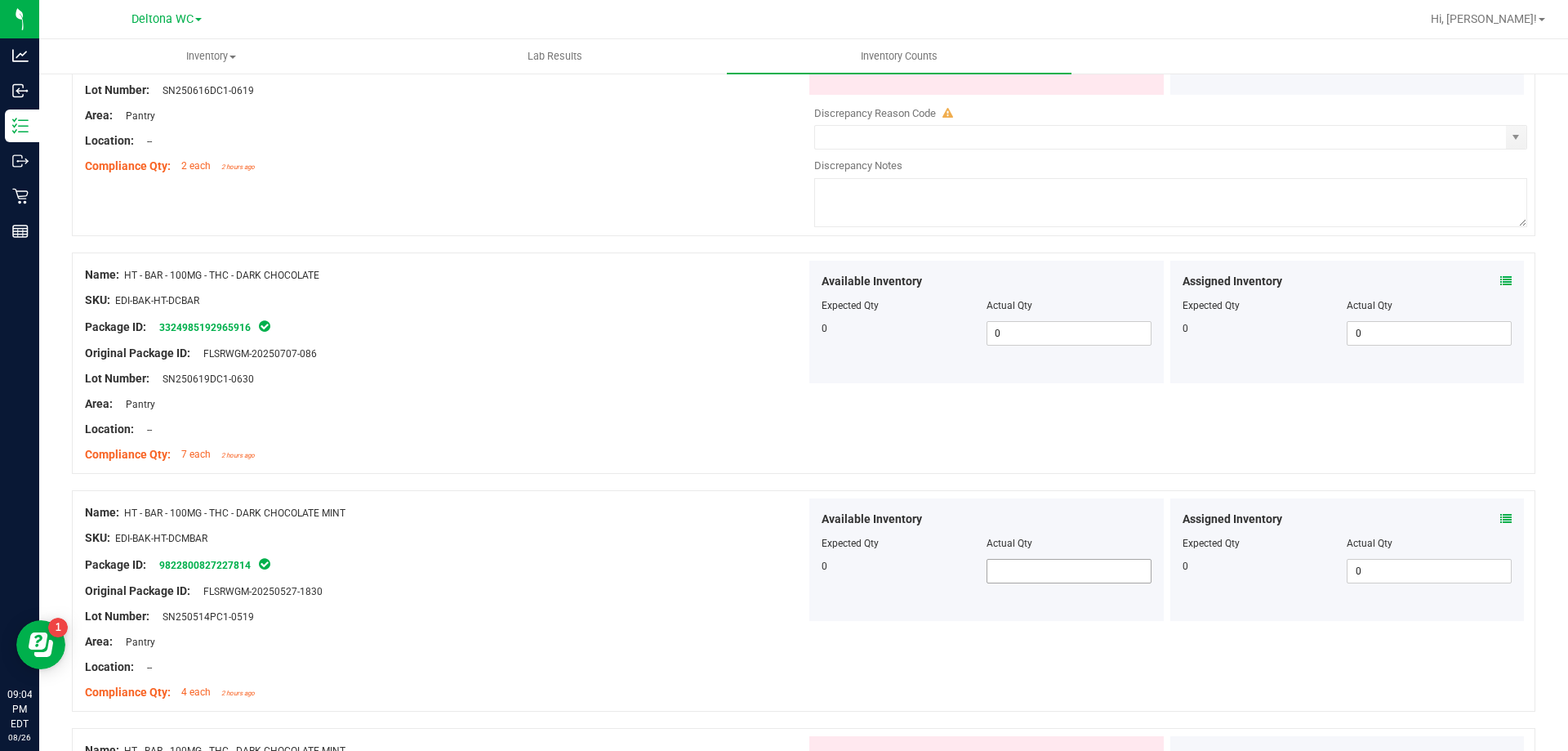
drag, startPoint x: 995, startPoint y: 587, endPoint x: 993, endPoint y: 578, distance: 9.2
click at [994, 587] on div "Available Inventory Expected Qty Actual Qty 0" at bounding box center [987, 559] width 354 height 122
click at [995, 570] on span at bounding box center [1069, 571] width 165 height 24
type input "0"
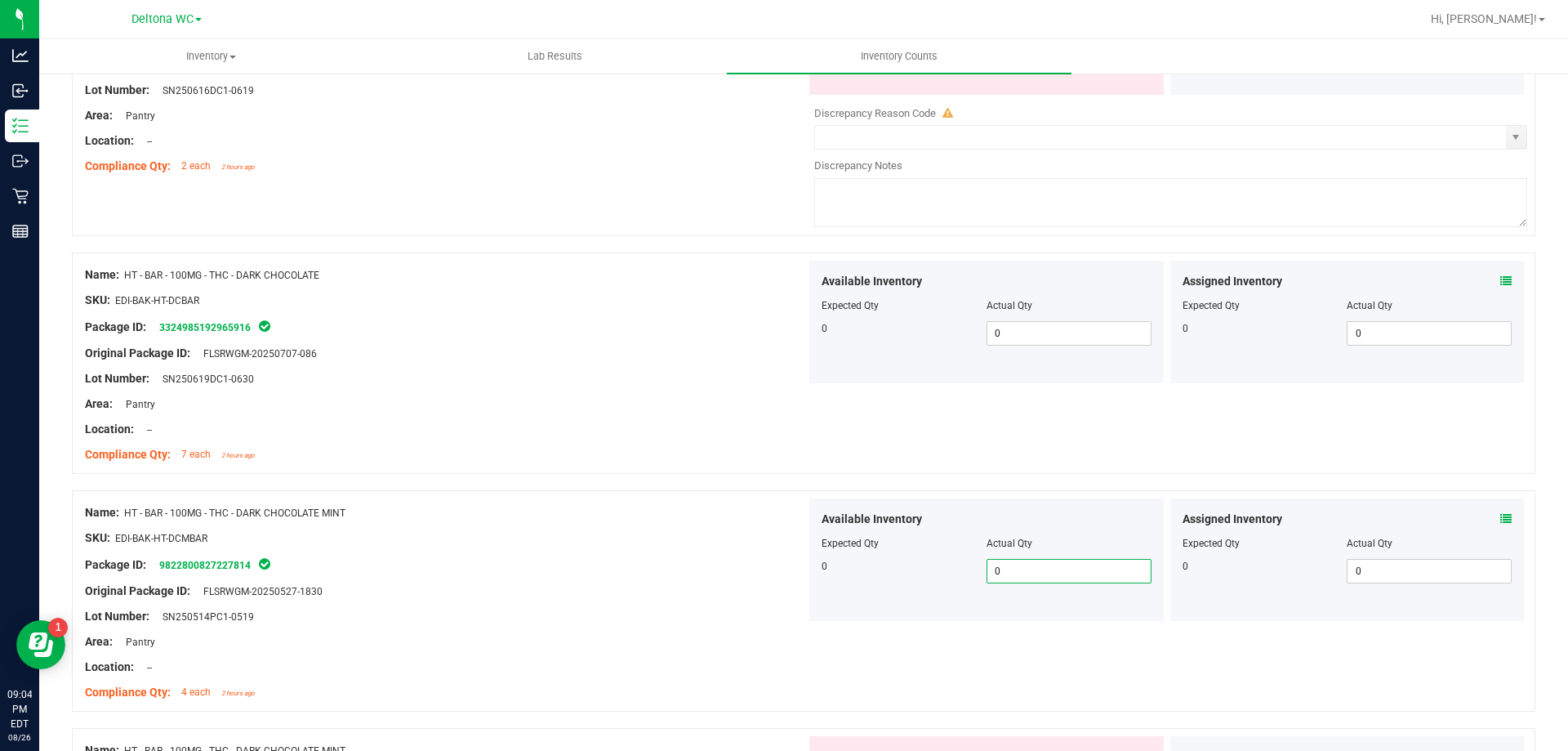
click at [620, 510] on div "Name: HT - BAR - 100MG - THC - DARK CHOCOLATE MINT" at bounding box center [446, 513] width 722 height 17
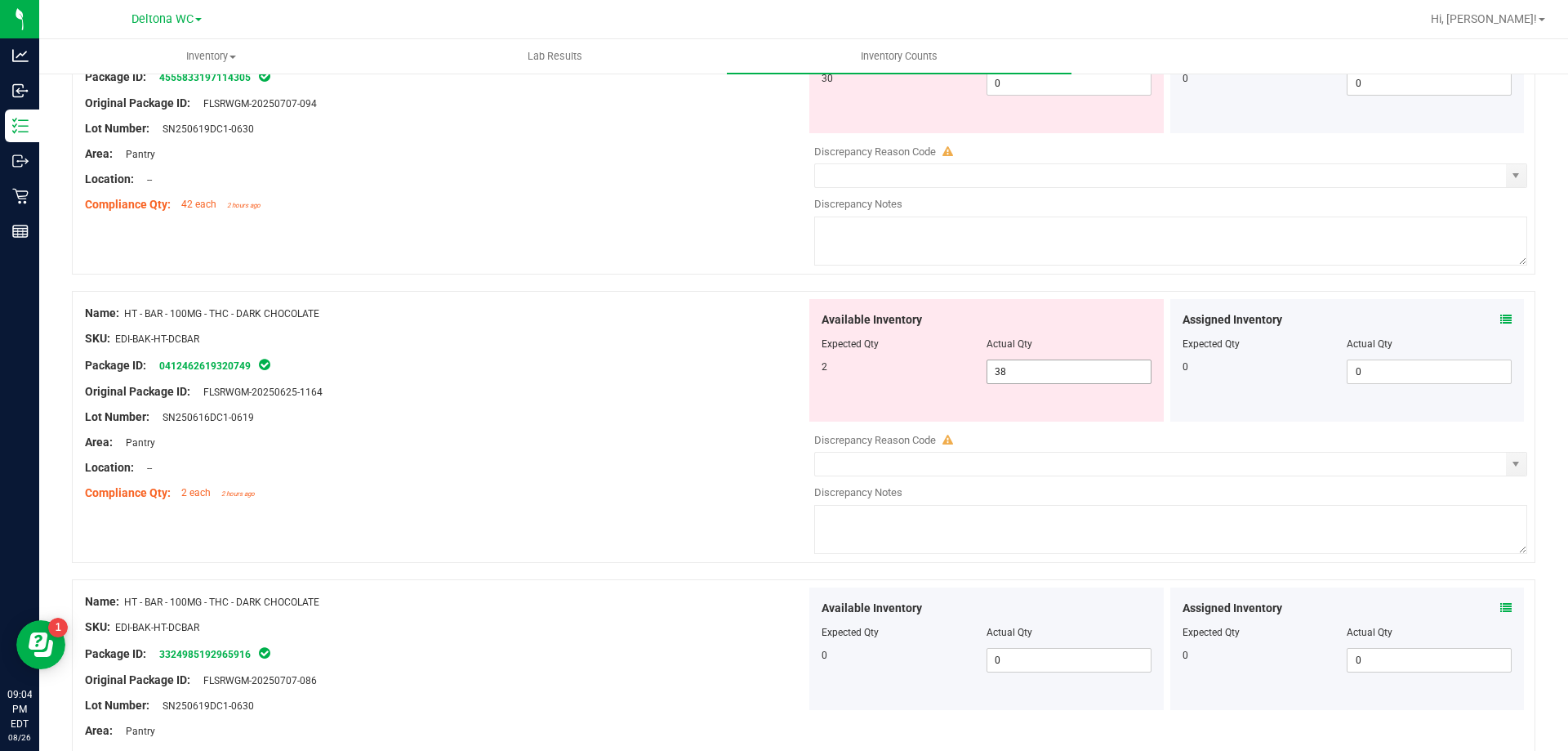
scroll to position [3186, 0]
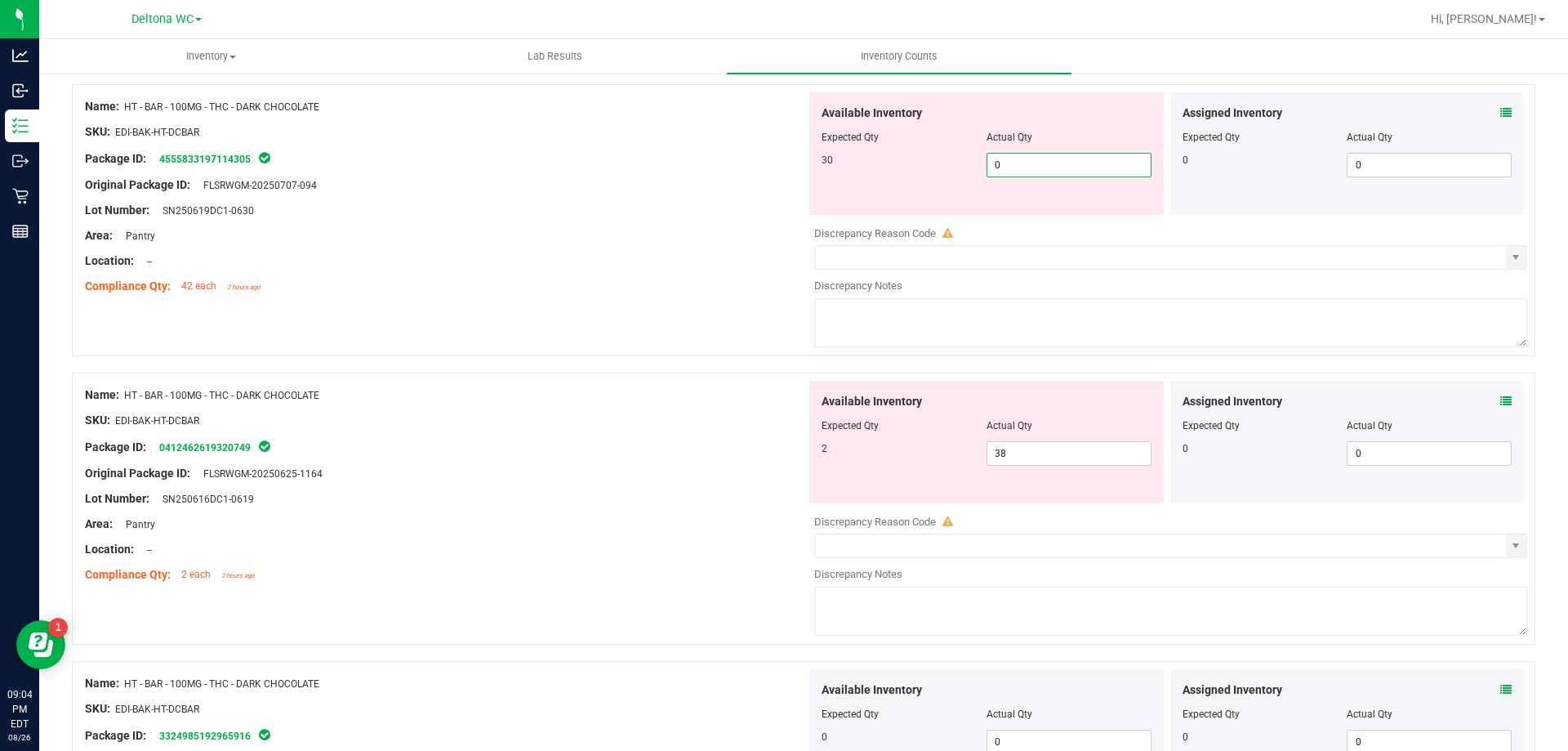
drag, startPoint x: 1035, startPoint y: 163, endPoint x: 929, endPoint y: 154, distance: 106.4
click at [929, 153] on div "30 0 0" at bounding box center [987, 165] width 330 height 24
type input "30"
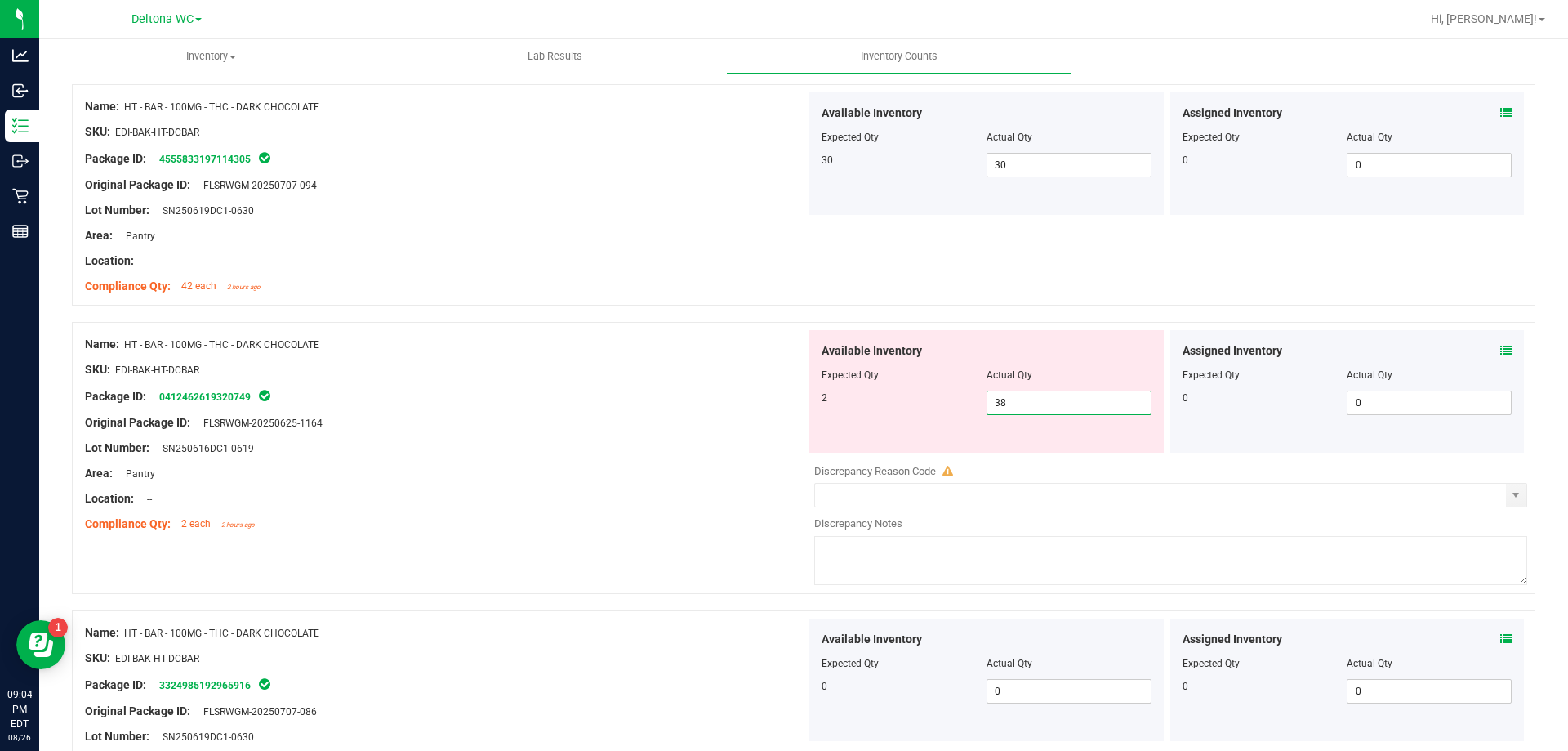
drag, startPoint x: 1005, startPoint y: 460, endPoint x: 827, endPoint y: 470, distance: 178.3
click at [827, 470] on div "Available Inventory Expected Qty Actual Qty 2 38 38" at bounding box center [1166, 459] width 722 height 259
type input "2"
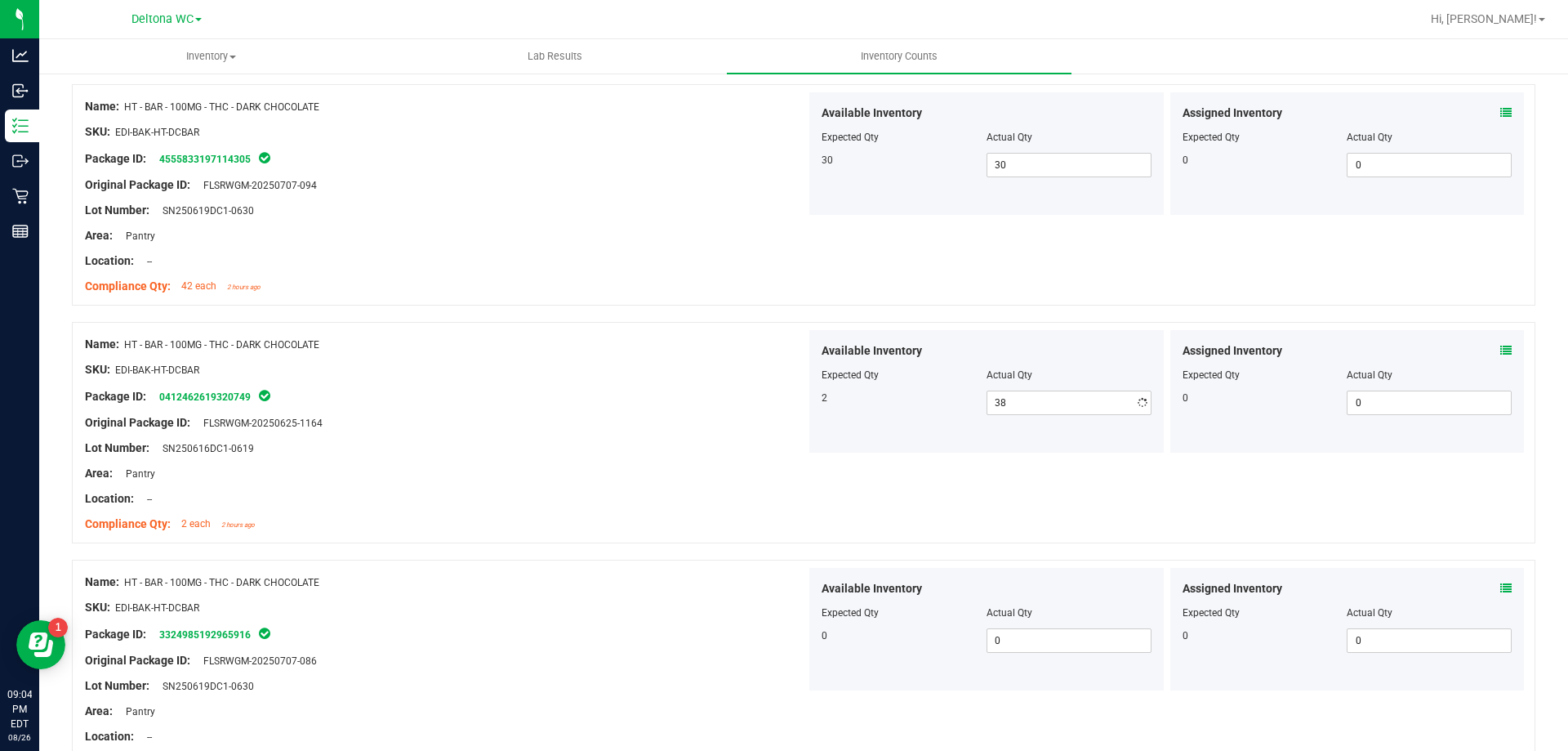
type input "2"
click at [723, 446] on div "Lot Number: SN250616DC1-0619" at bounding box center [446, 448] width 722 height 17
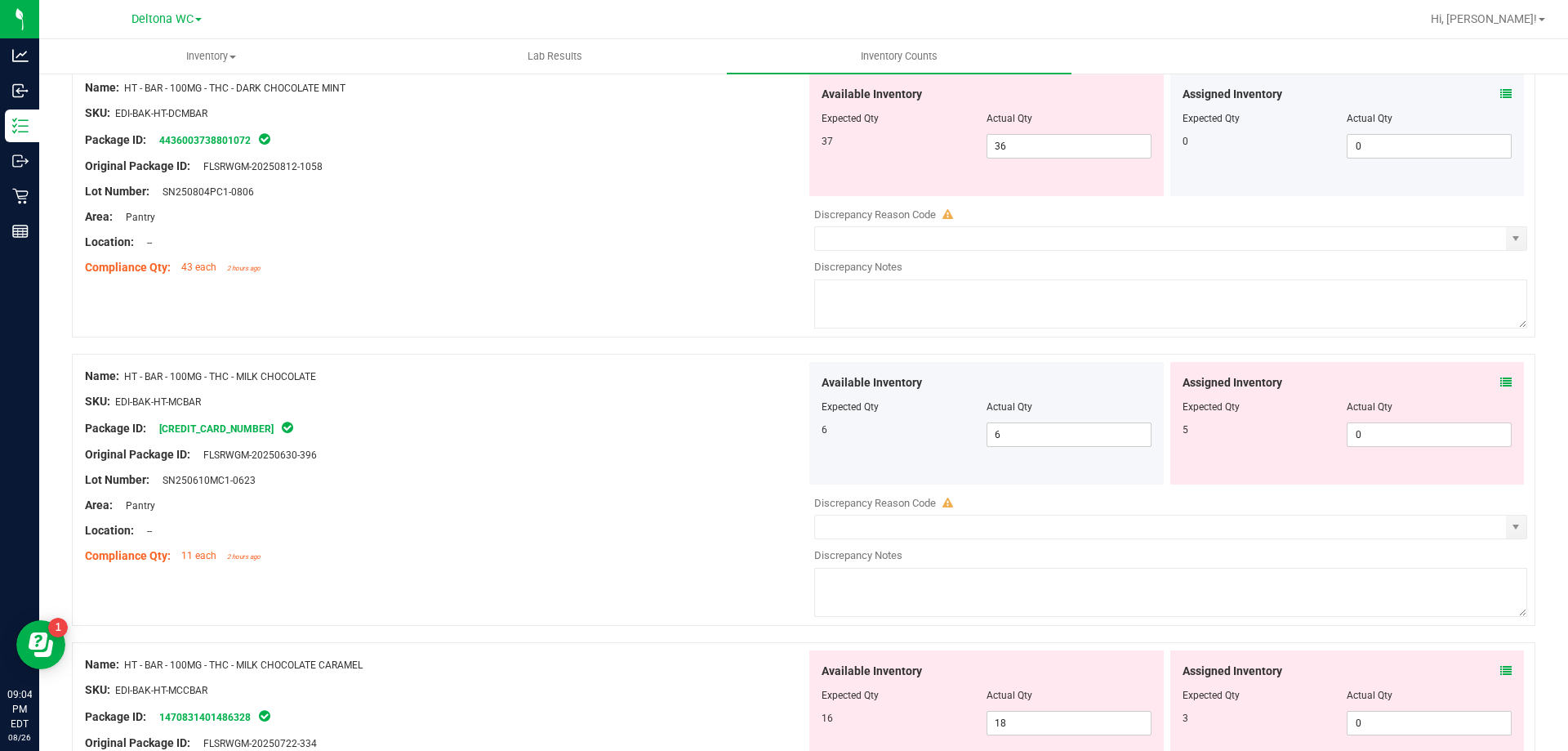
scroll to position [4166, 0]
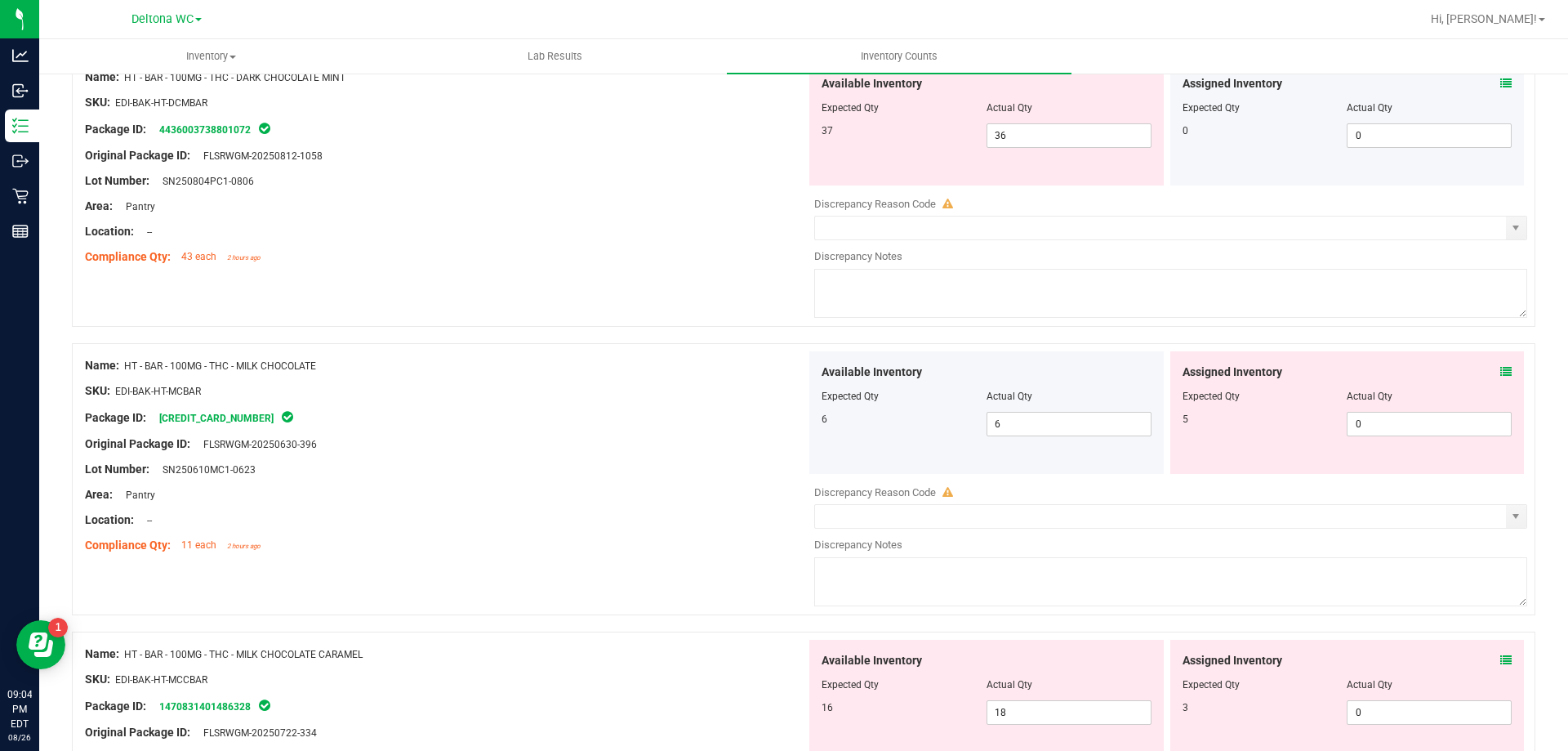
click at [1501, 378] on span at bounding box center [1506, 372] width 11 height 17
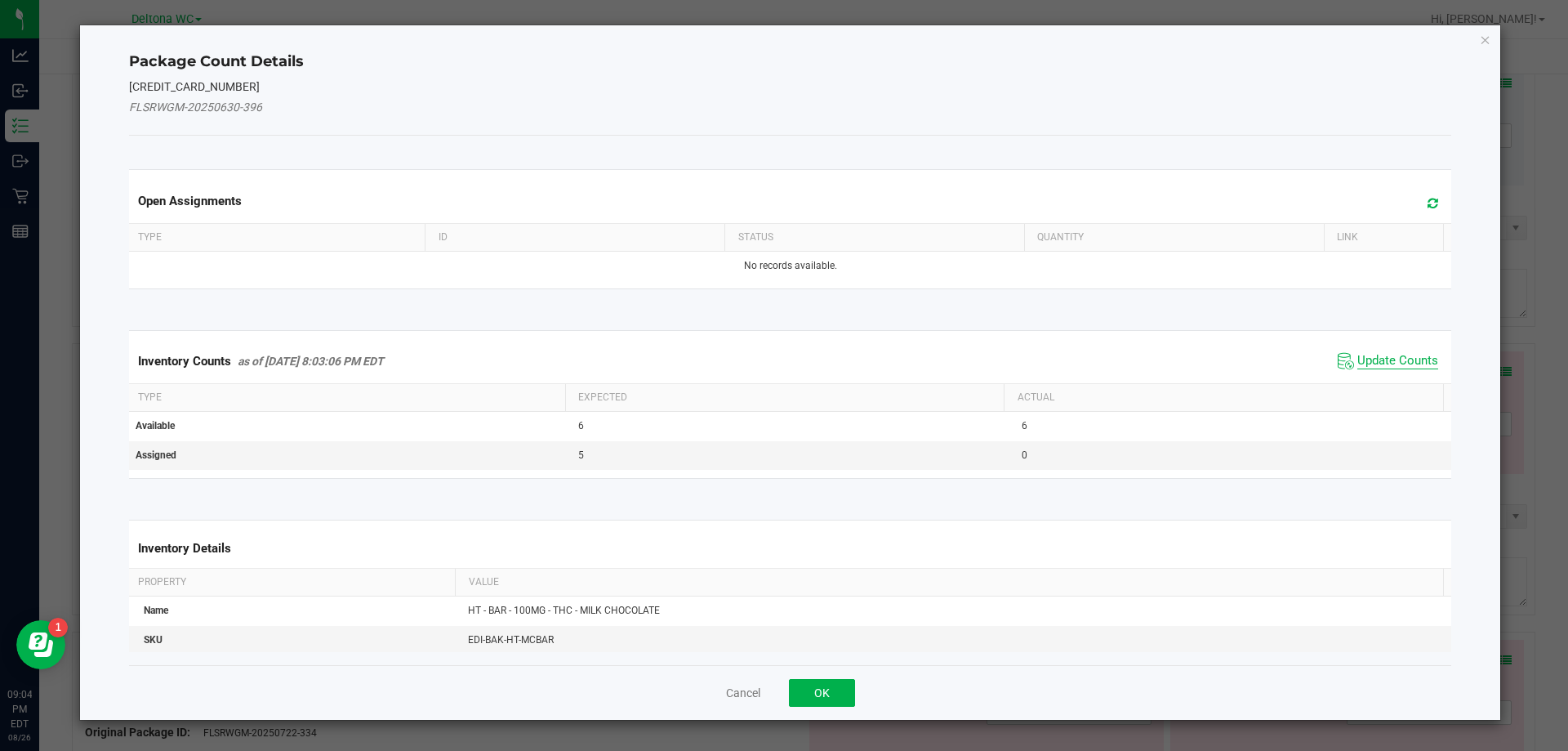
click at [1390, 361] on span "Update Counts" at bounding box center [1398, 360] width 81 height 16
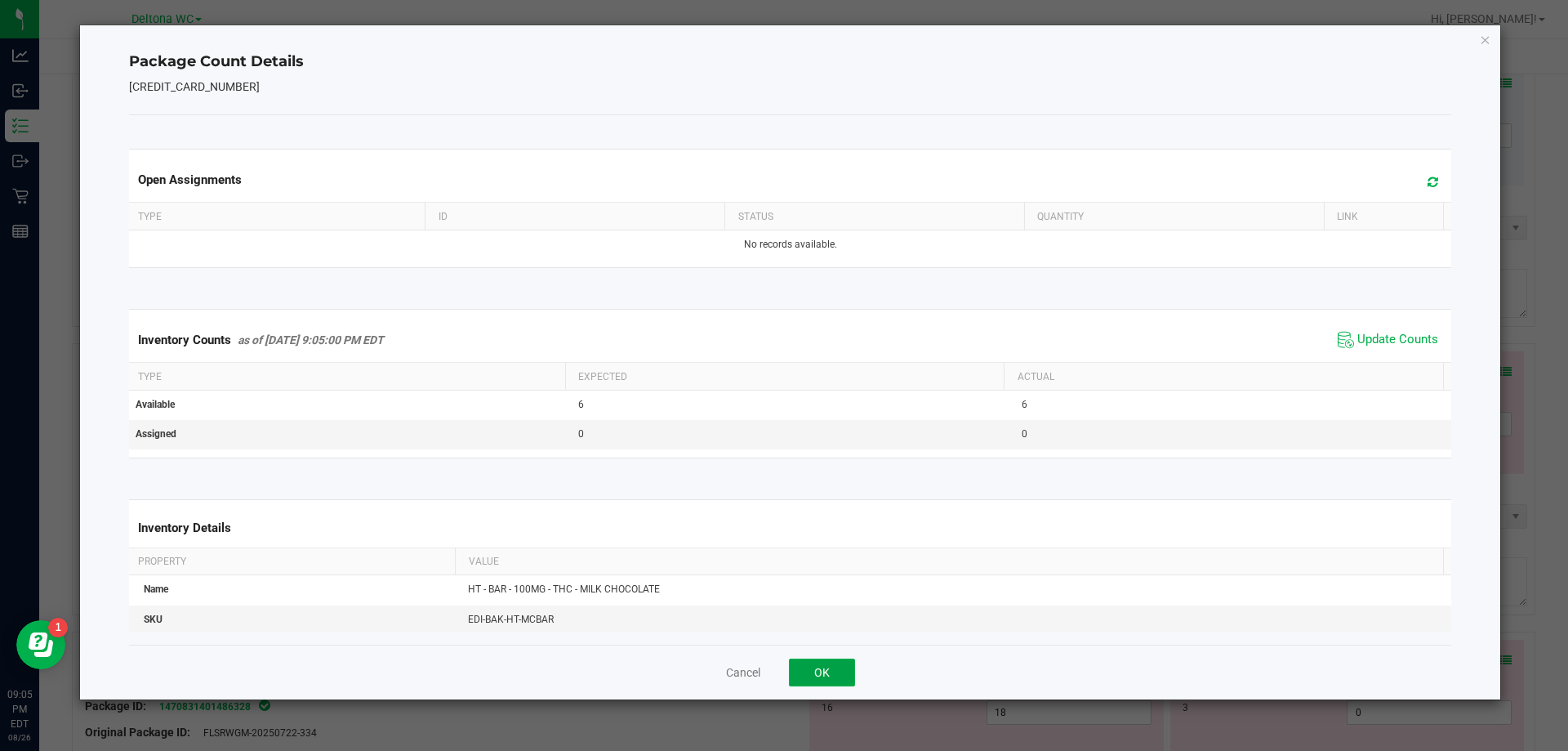
drag, startPoint x: 841, startPoint y: 673, endPoint x: 819, endPoint y: 680, distance: 23.1
click at [839, 674] on button "OK" at bounding box center [821, 672] width 66 height 28
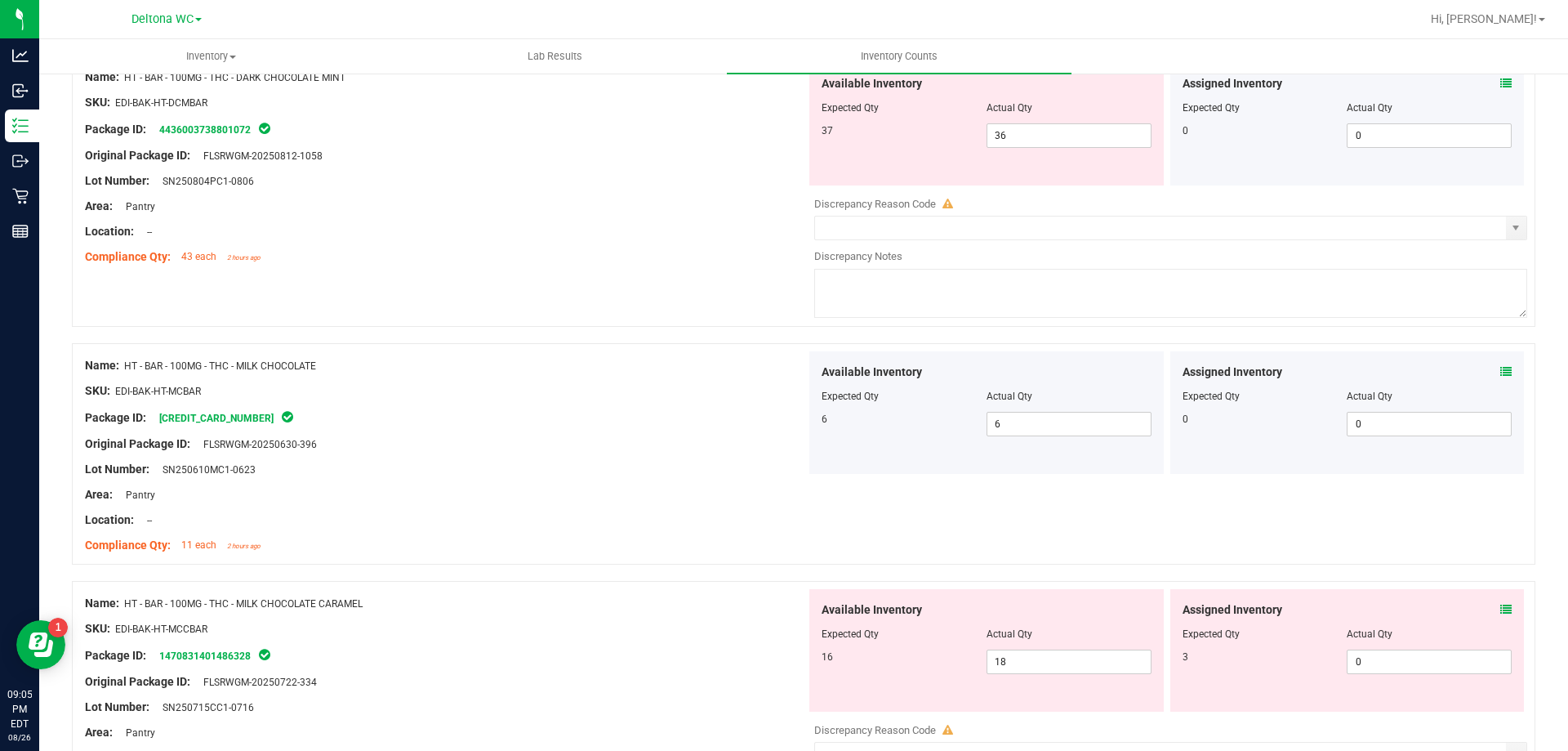
scroll to position [4330, 0]
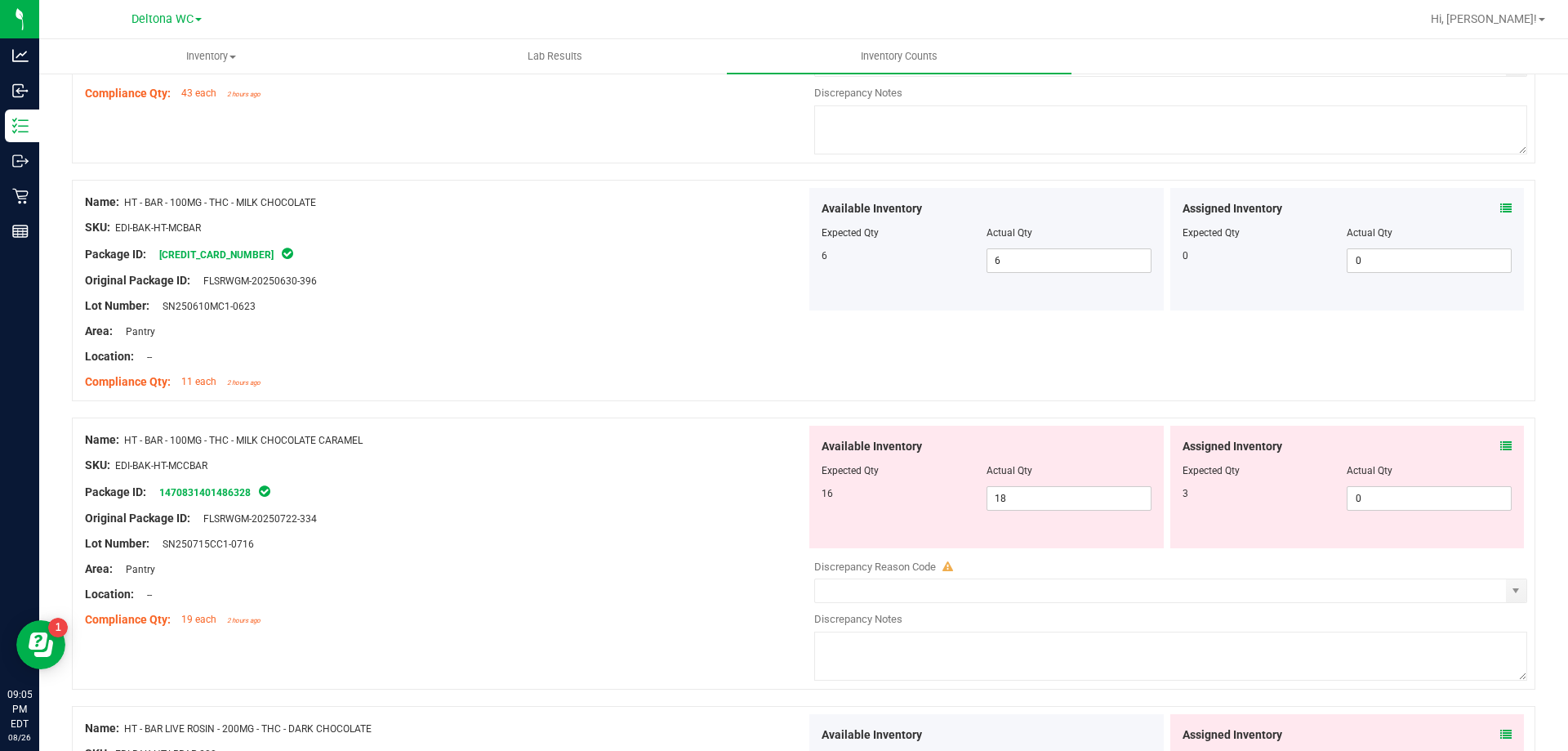
click at [1501, 447] on icon at bounding box center [1506, 446] width 11 height 11
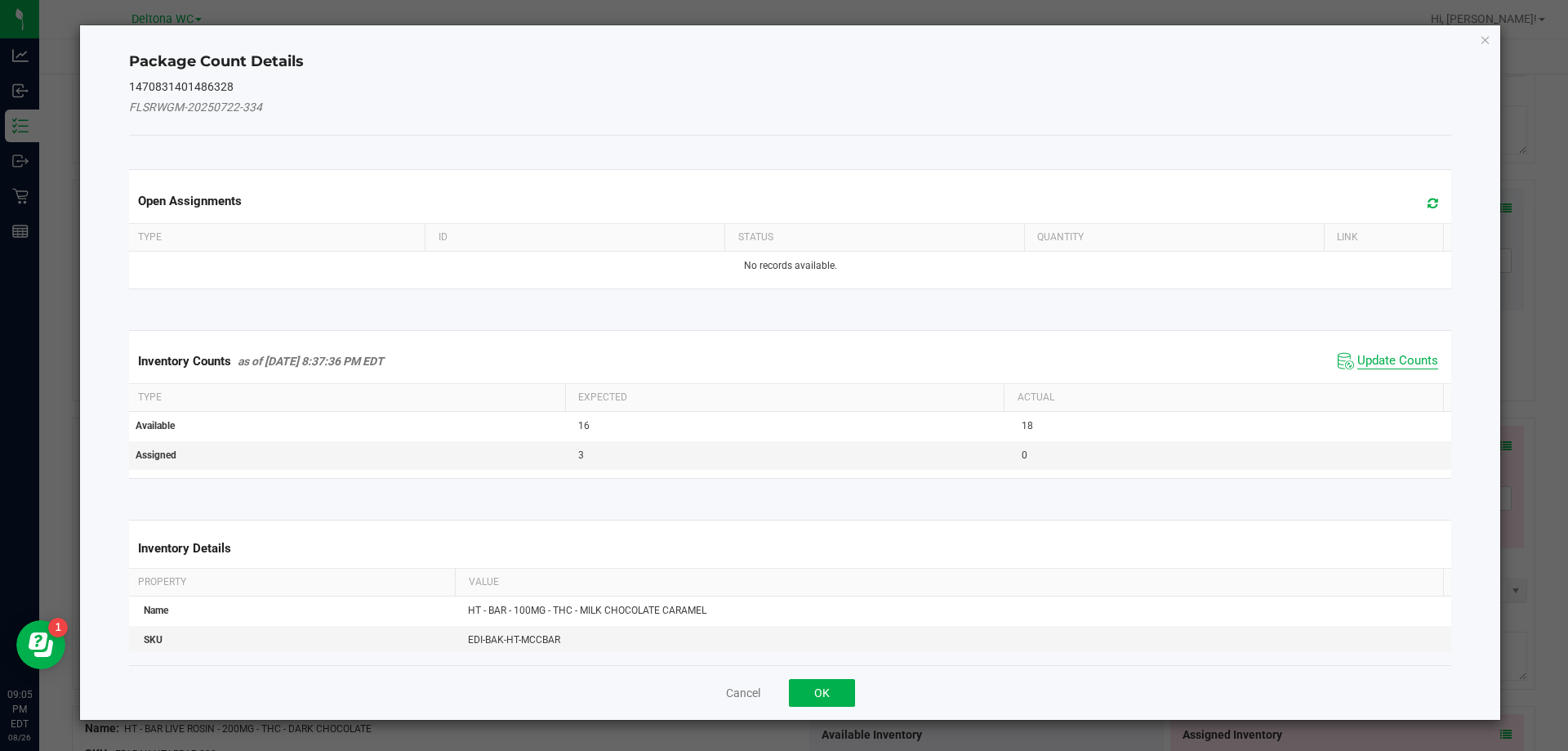
click at [1392, 359] on span "Update Counts" at bounding box center [1398, 360] width 81 height 16
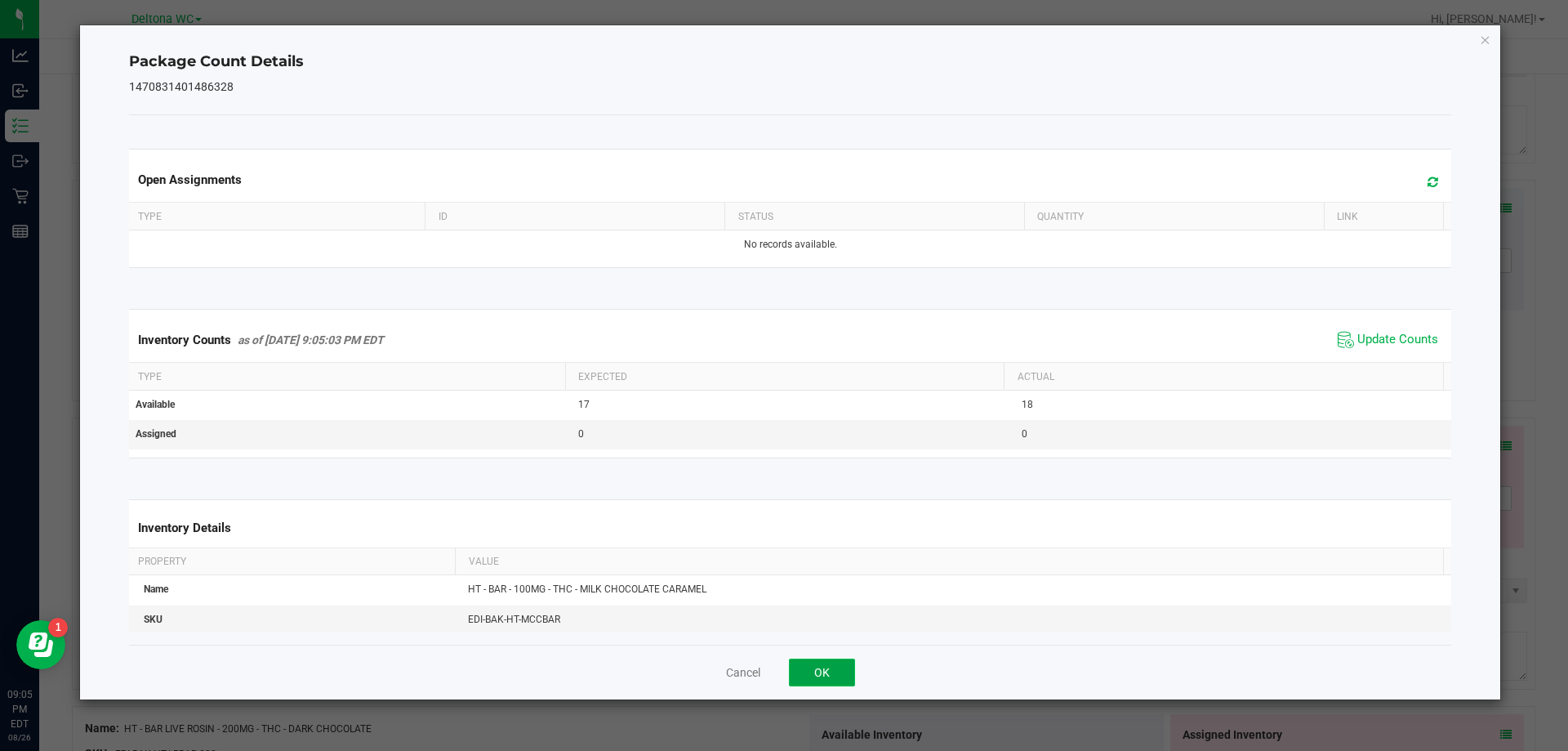
click at [826, 683] on button "OK" at bounding box center [821, 672] width 66 height 28
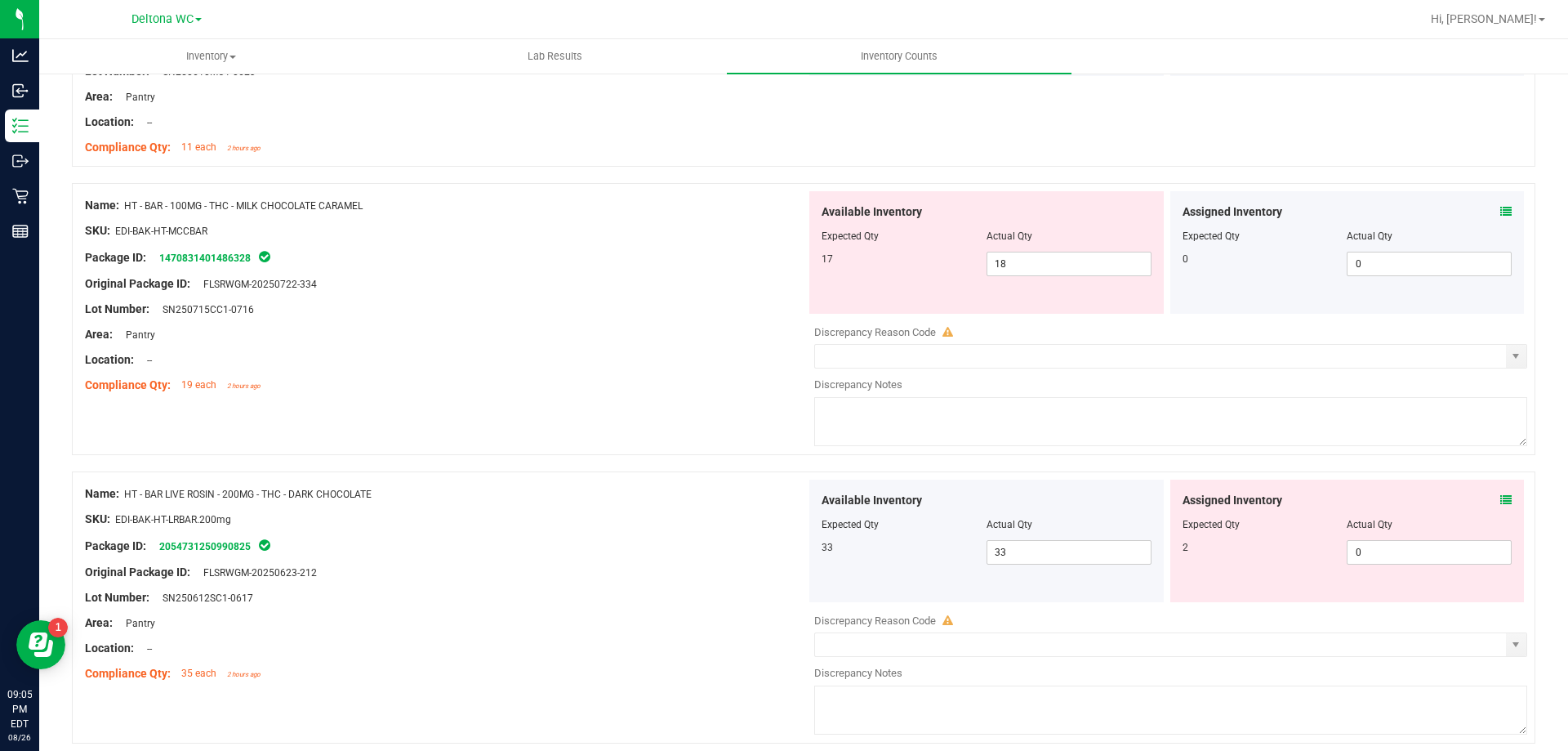
scroll to position [4629, 0]
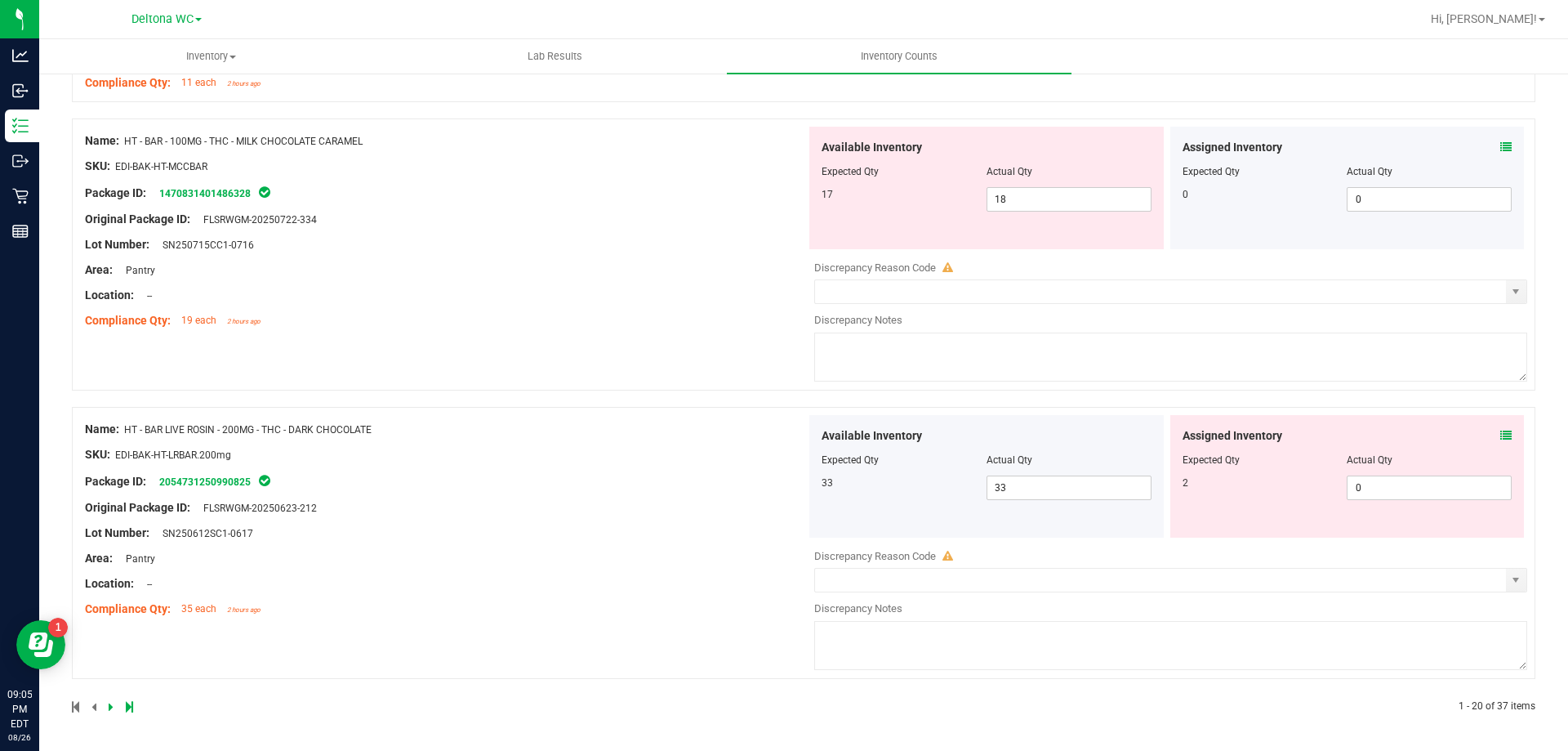
click at [1501, 435] on icon at bounding box center [1506, 435] width 11 height 11
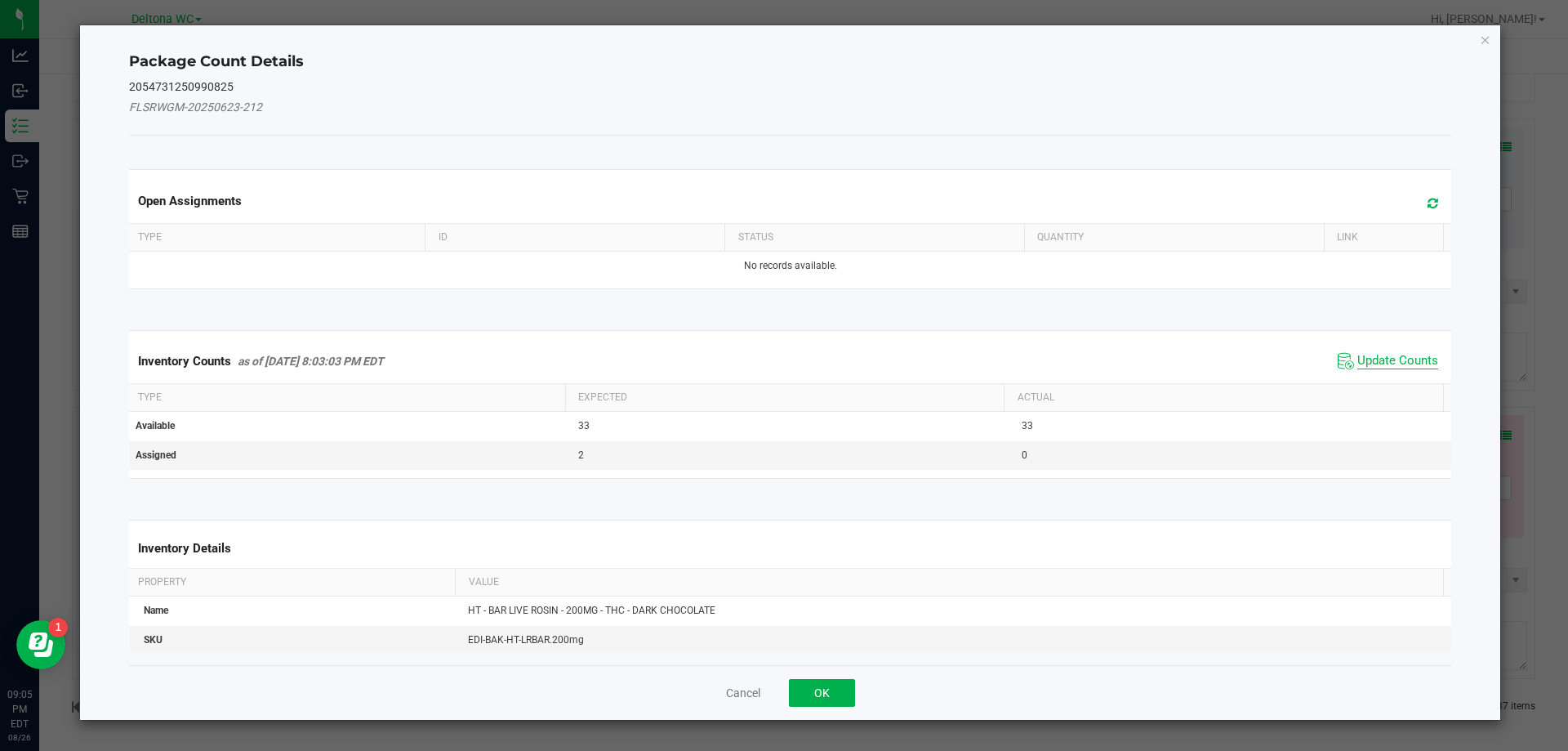
click at [1393, 362] on span "Update Counts" at bounding box center [1398, 360] width 81 height 16
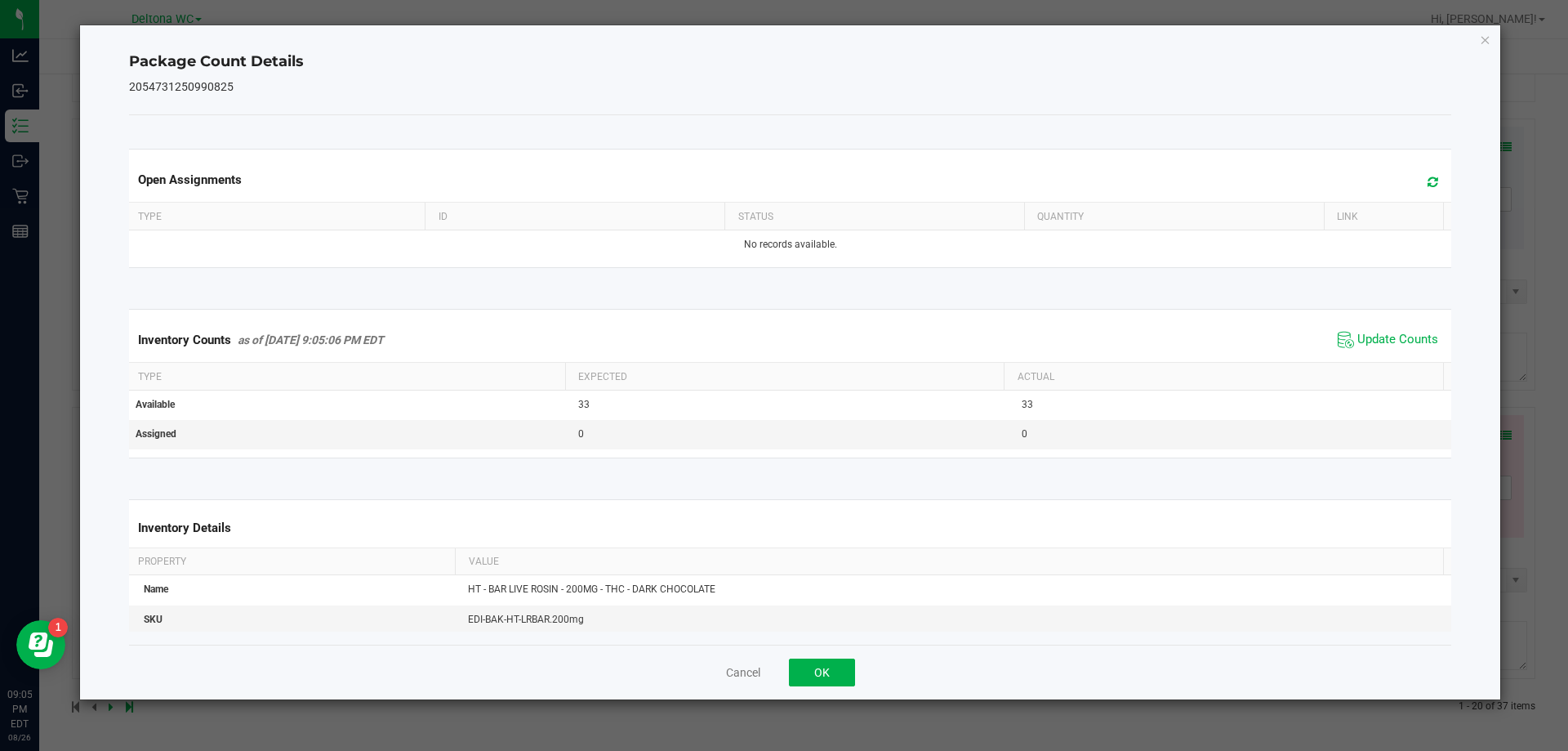
click at [847, 688] on div "Cancel OK" at bounding box center [790, 672] width 1323 height 55
click at [845, 674] on button "OK" at bounding box center [821, 672] width 66 height 28
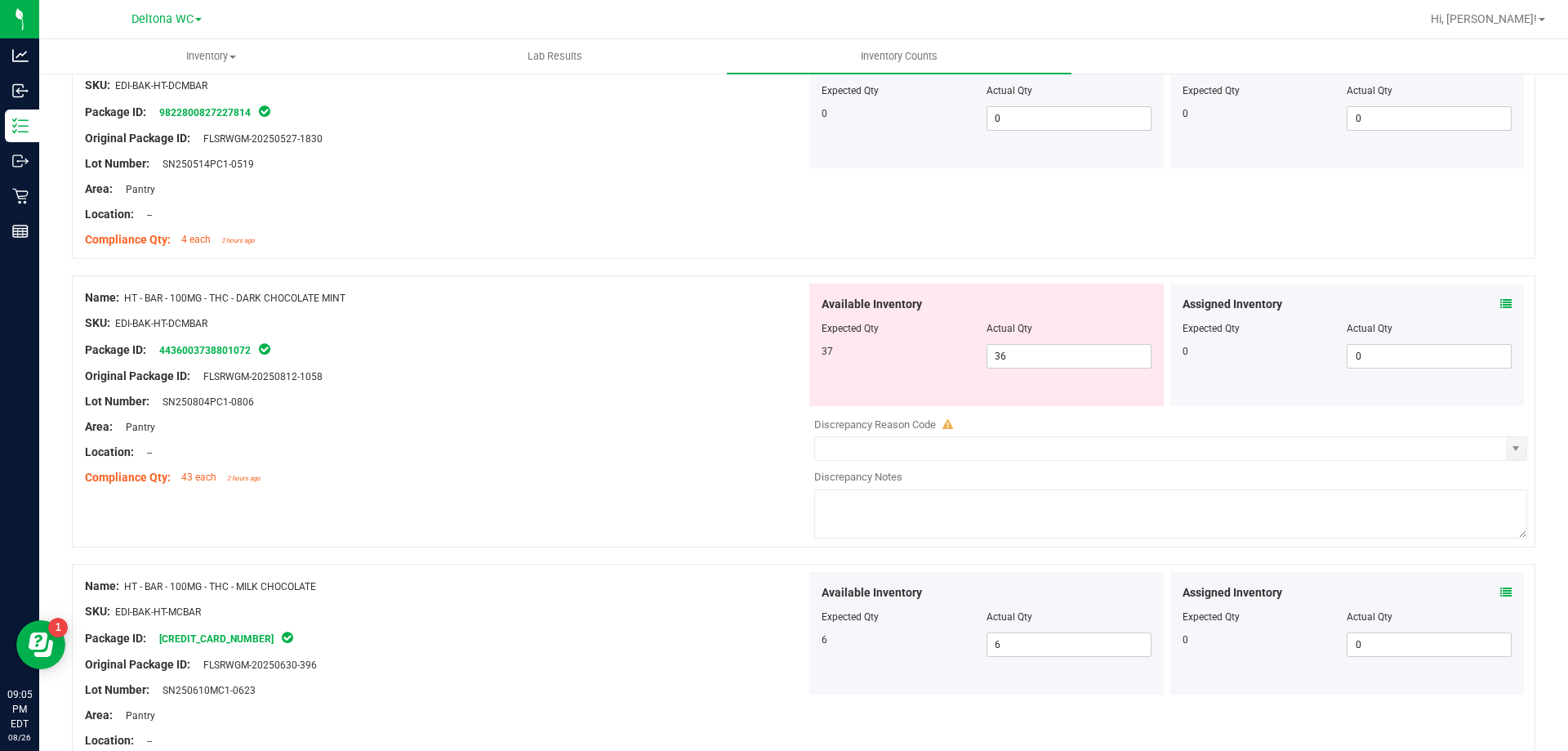
scroll to position [3924, 0]
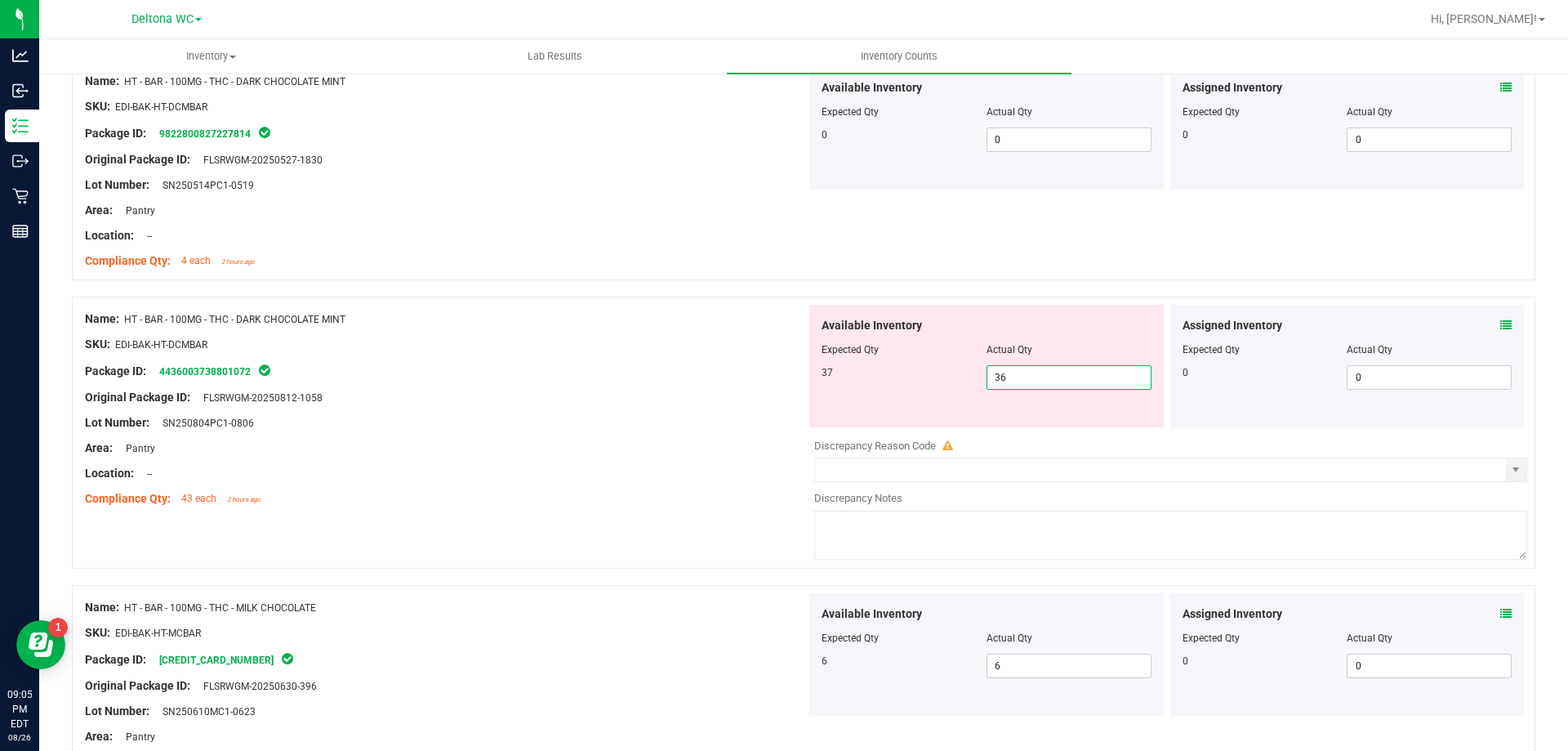
drag, startPoint x: 1030, startPoint y: 377, endPoint x: 910, endPoint y: 381, distance: 120.1
click at [910, 381] on div "37 36 36" at bounding box center [987, 377] width 330 height 24
type input "37"
click at [753, 398] on div "Original Package ID: FLSRWGM-20250812-1058" at bounding box center [446, 397] width 722 height 17
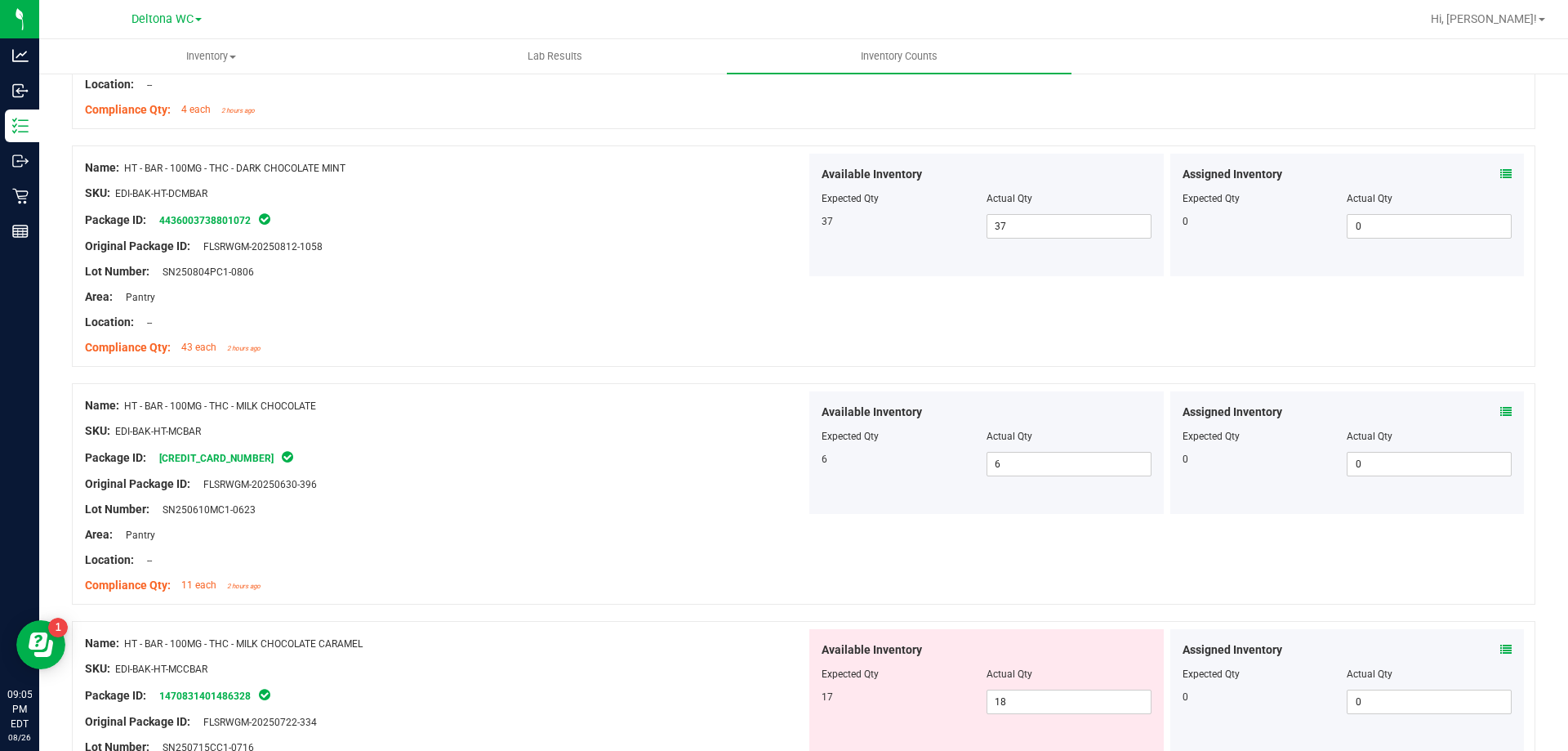
scroll to position [4333, 0]
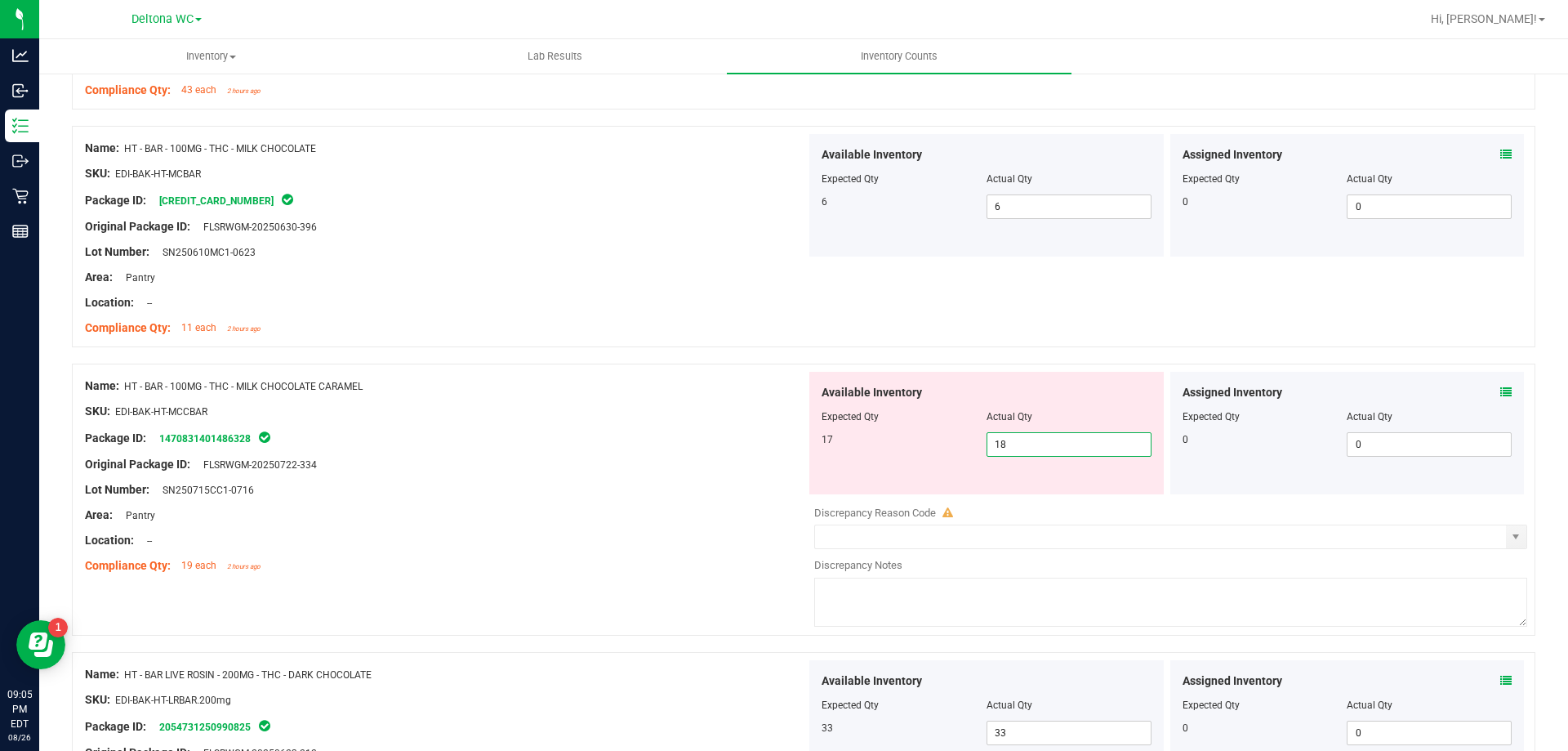
drag, startPoint x: 1012, startPoint y: 446, endPoint x: 966, endPoint y: 448, distance: 46.0
click at [966, 448] on div "17 18 18" at bounding box center [987, 444] width 330 height 24
click at [692, 439] on div "Package ID: 1470831401486328" at bounding box center [446, 438] width 722 height 20
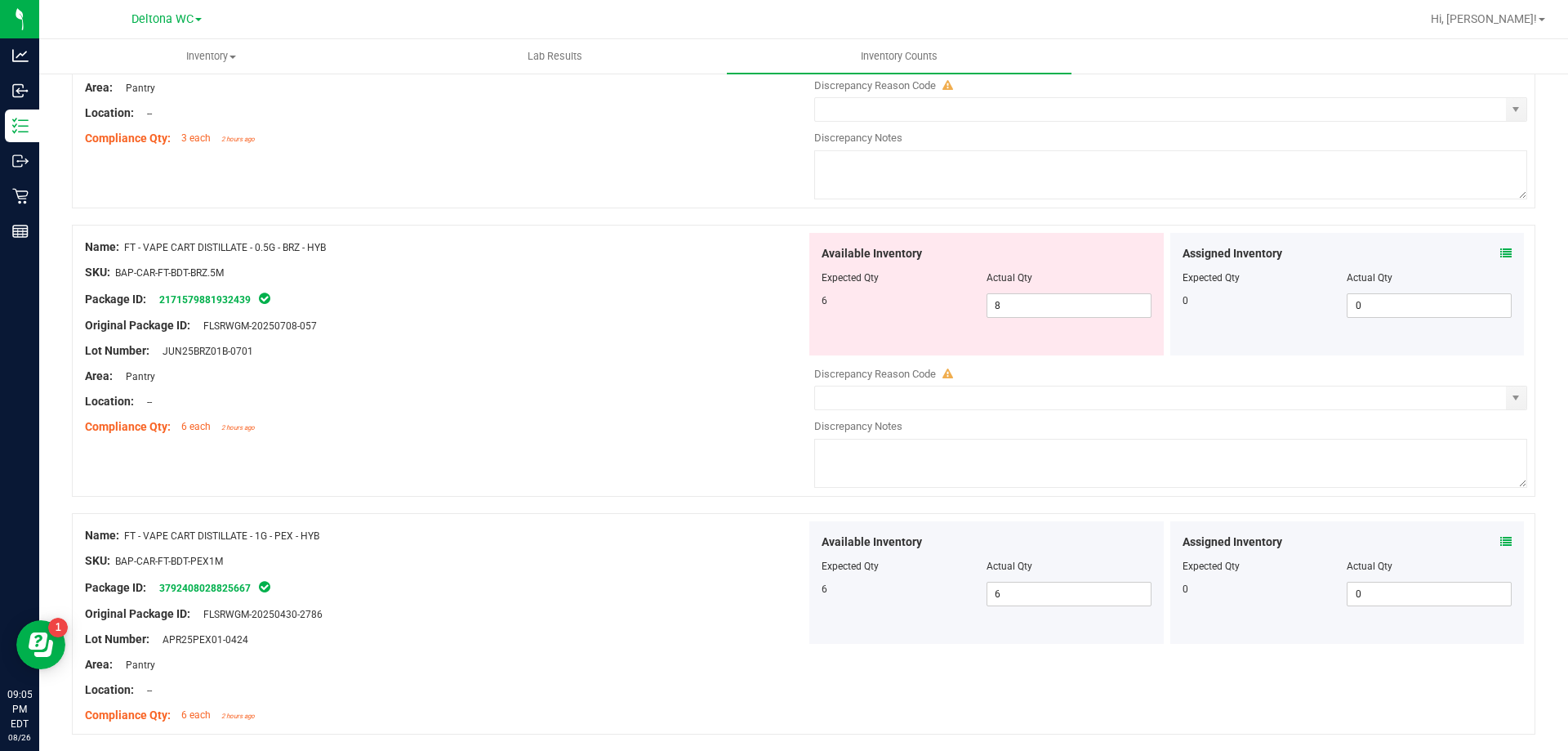
scroll to position [0, 0]
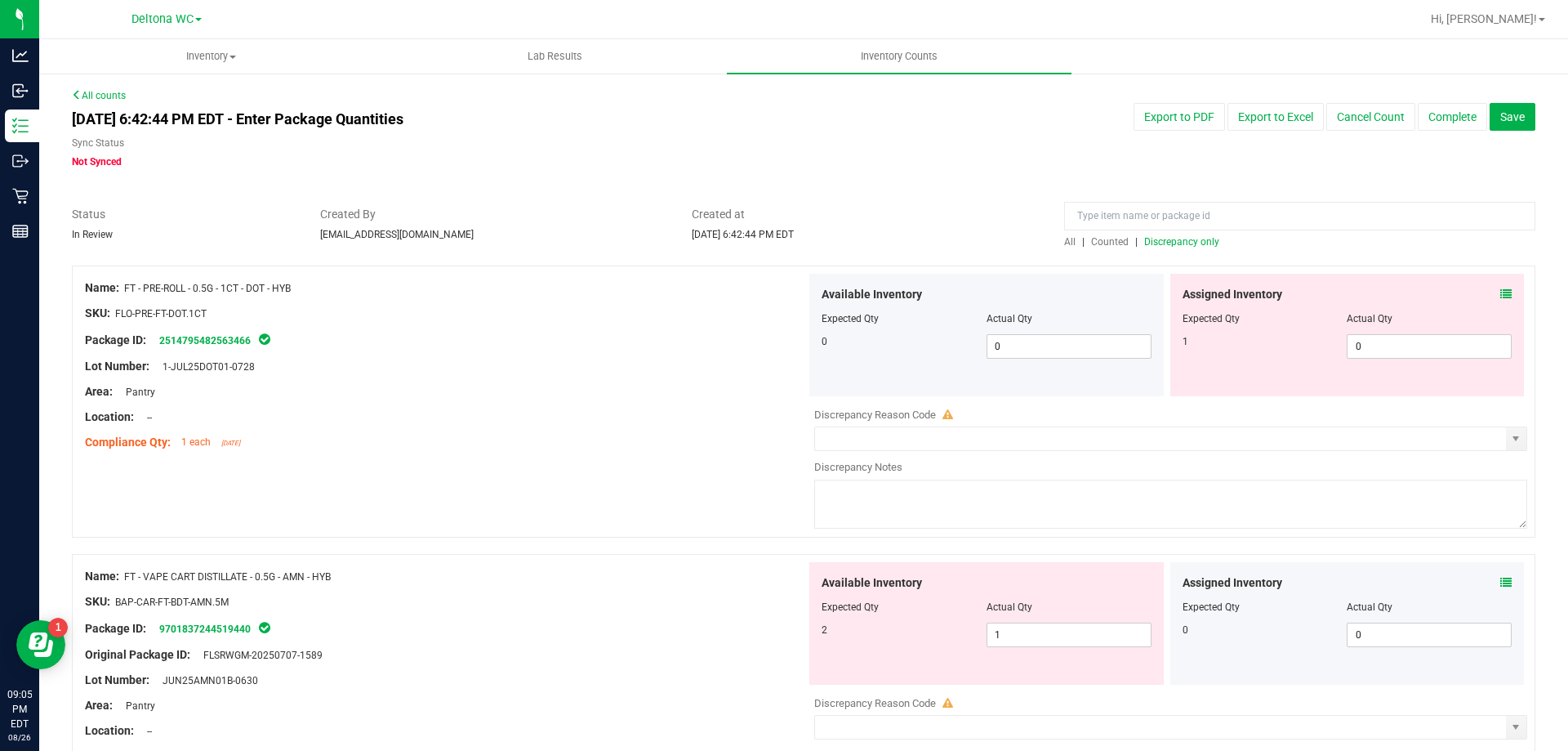
drag, startPoint x: 692, startPoint y: 441, endPoint x: 784, endPoint y: 151, distance: 304.2
click at [1199, 240] on span "Discrepancy only" at bounding box center [1181, 241] width 75 height 11
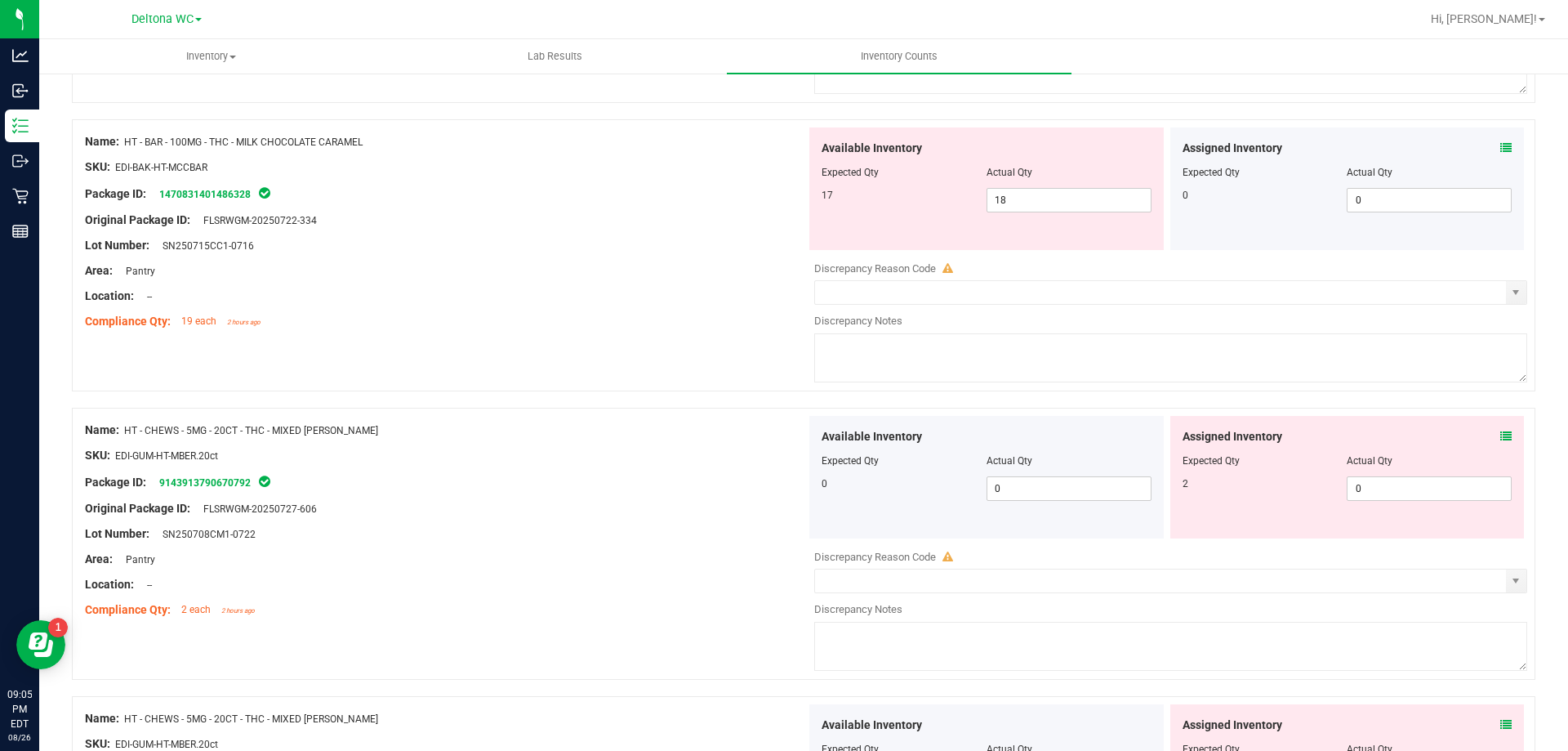
scroll to position [1144, 0]
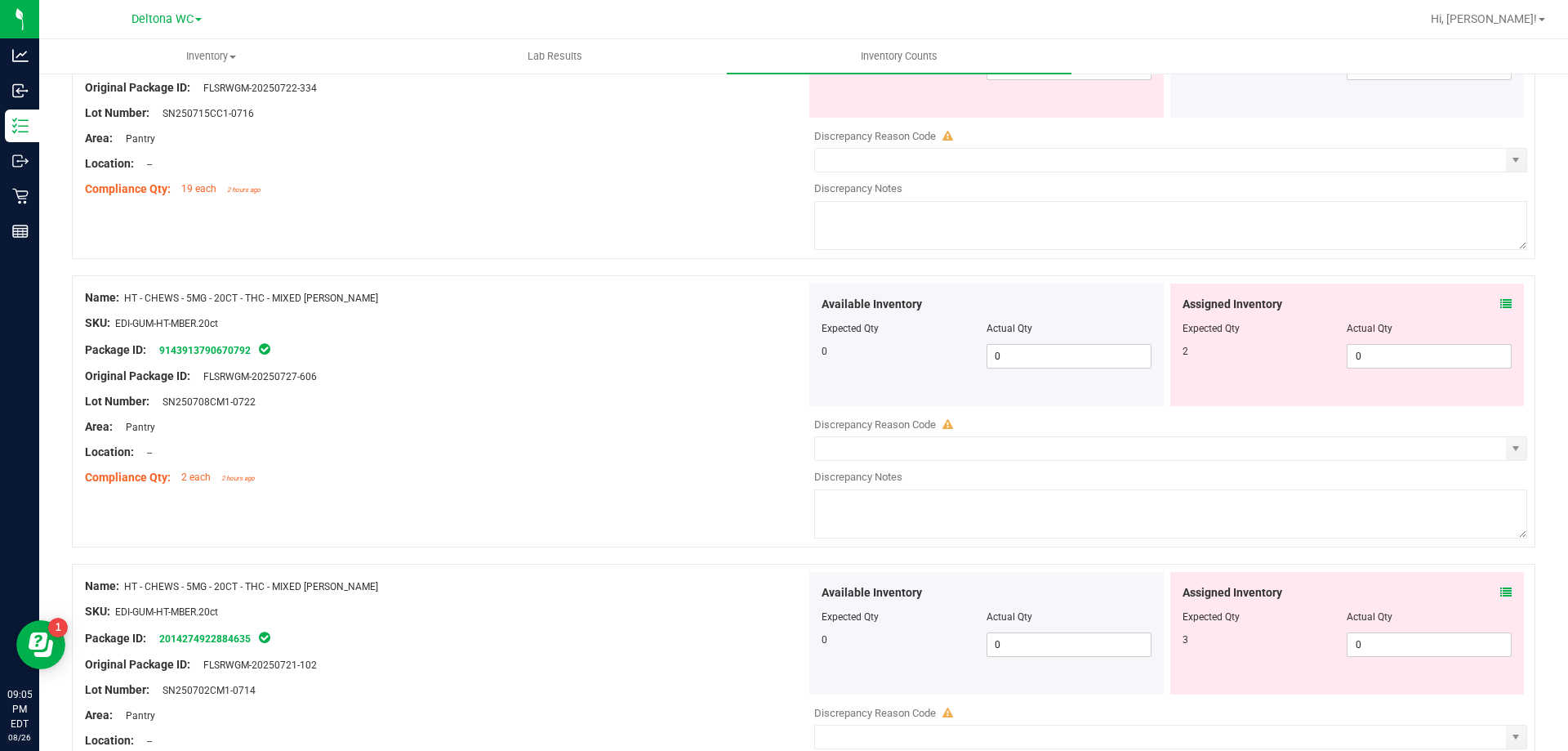
click at [1501, 304] on icon at bounding box center [1506, 304] width 11 height 11
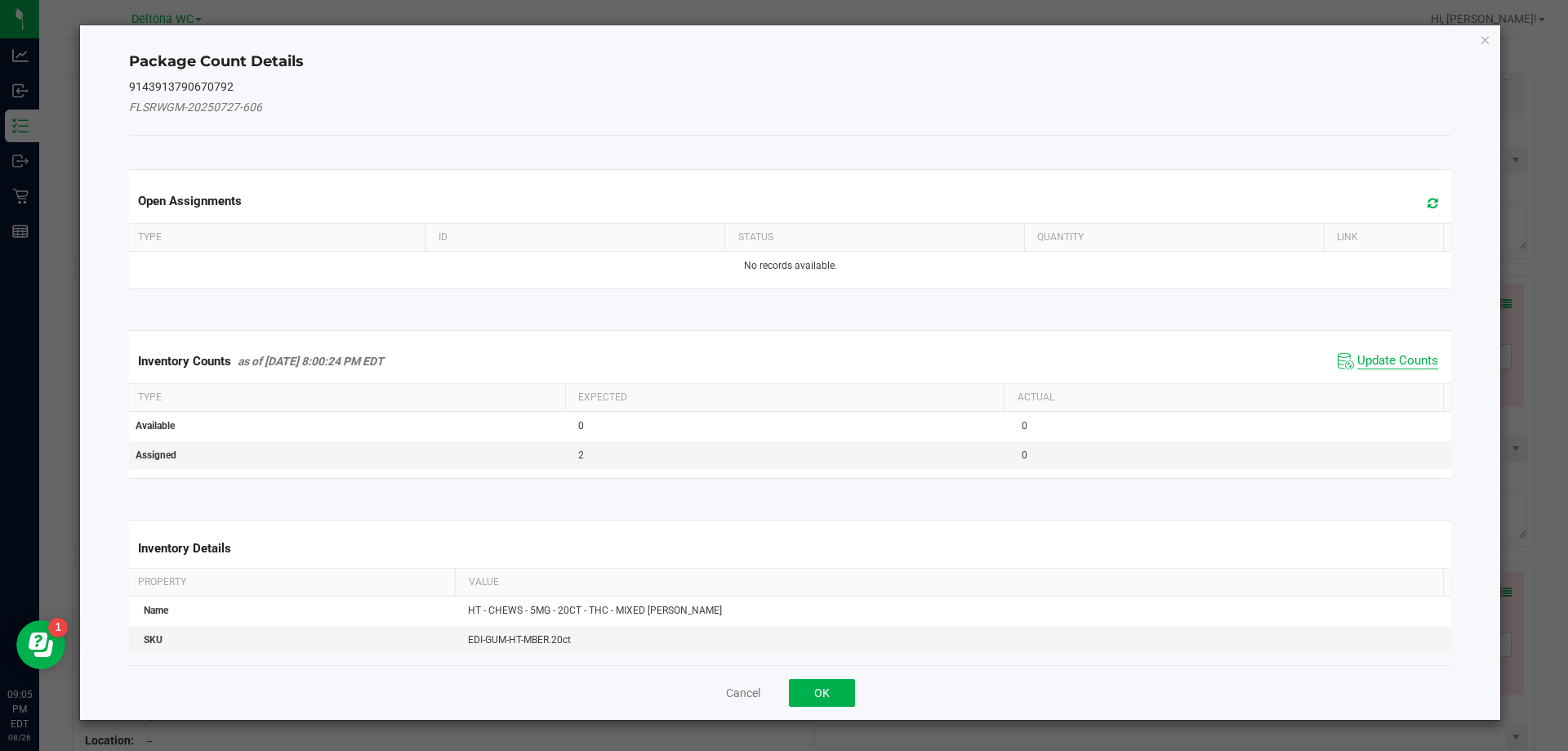
click at [1407, 357] on span "Update Counts" at bounding box center [1398, 360] width 81 height 16
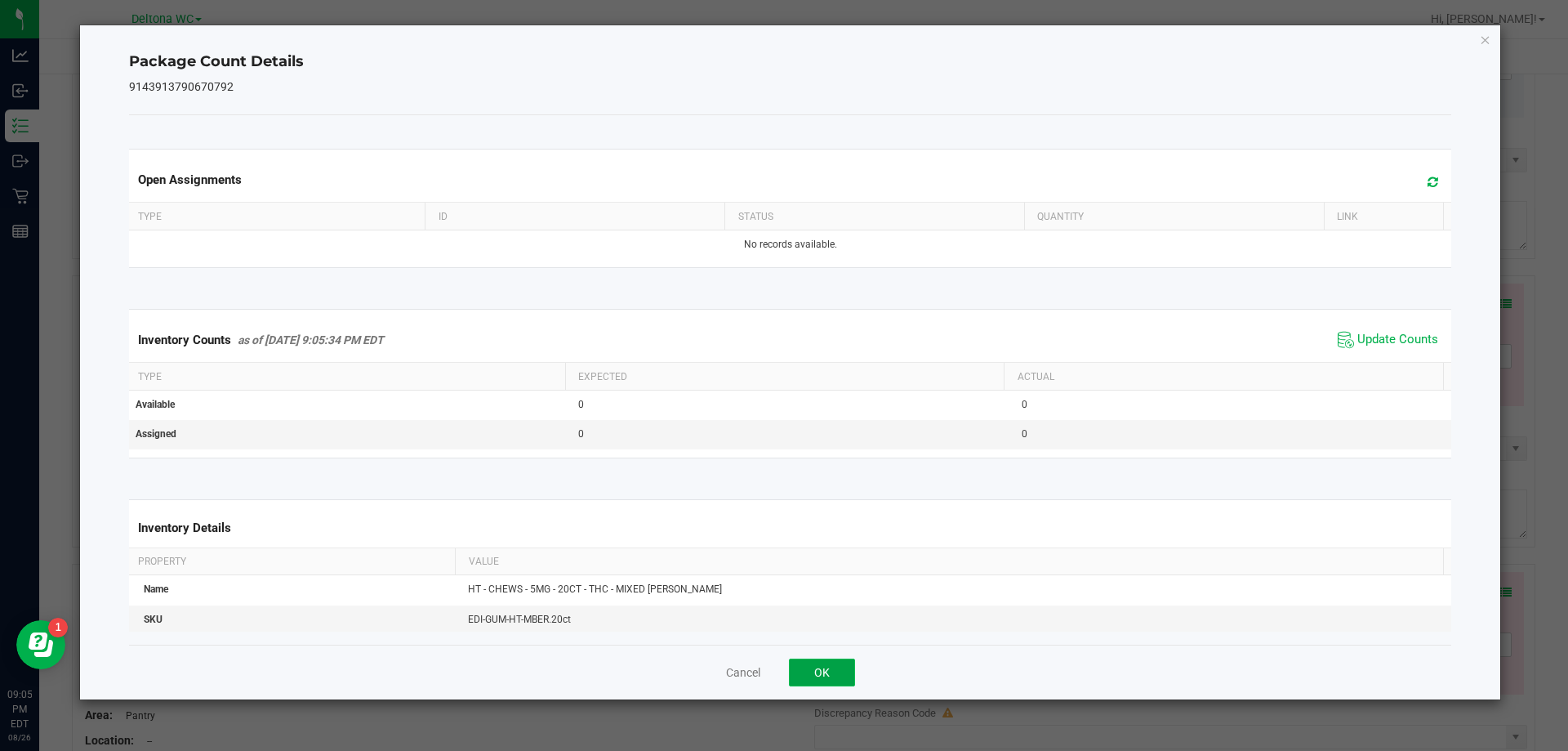
click at [825, 667] on button "OK" at bounding box center [821, 672] width 66 height 28
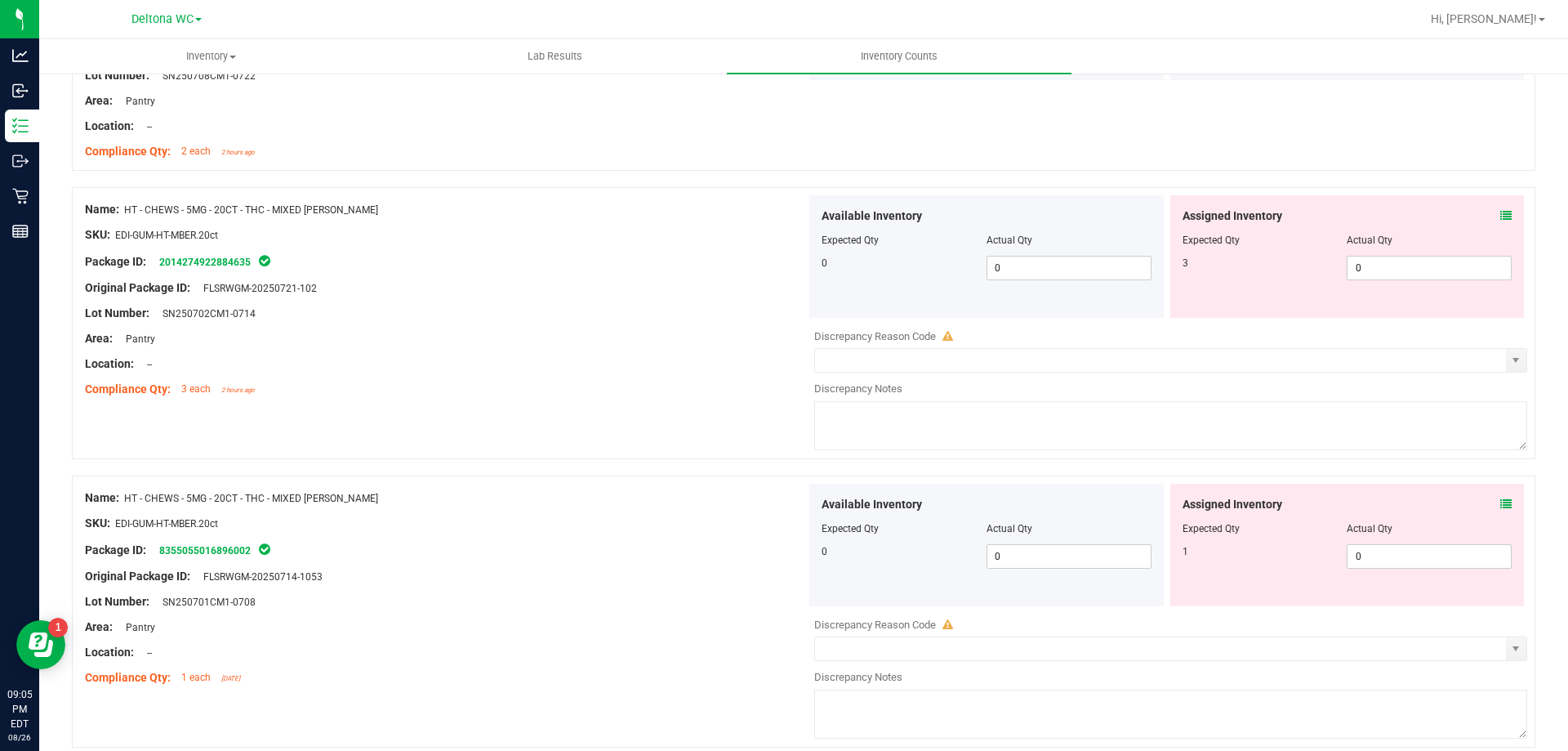
scroll to position [1470, 0]
click at [1501, 216] on icon at bounding box center [1506, 214] width 11 height 11
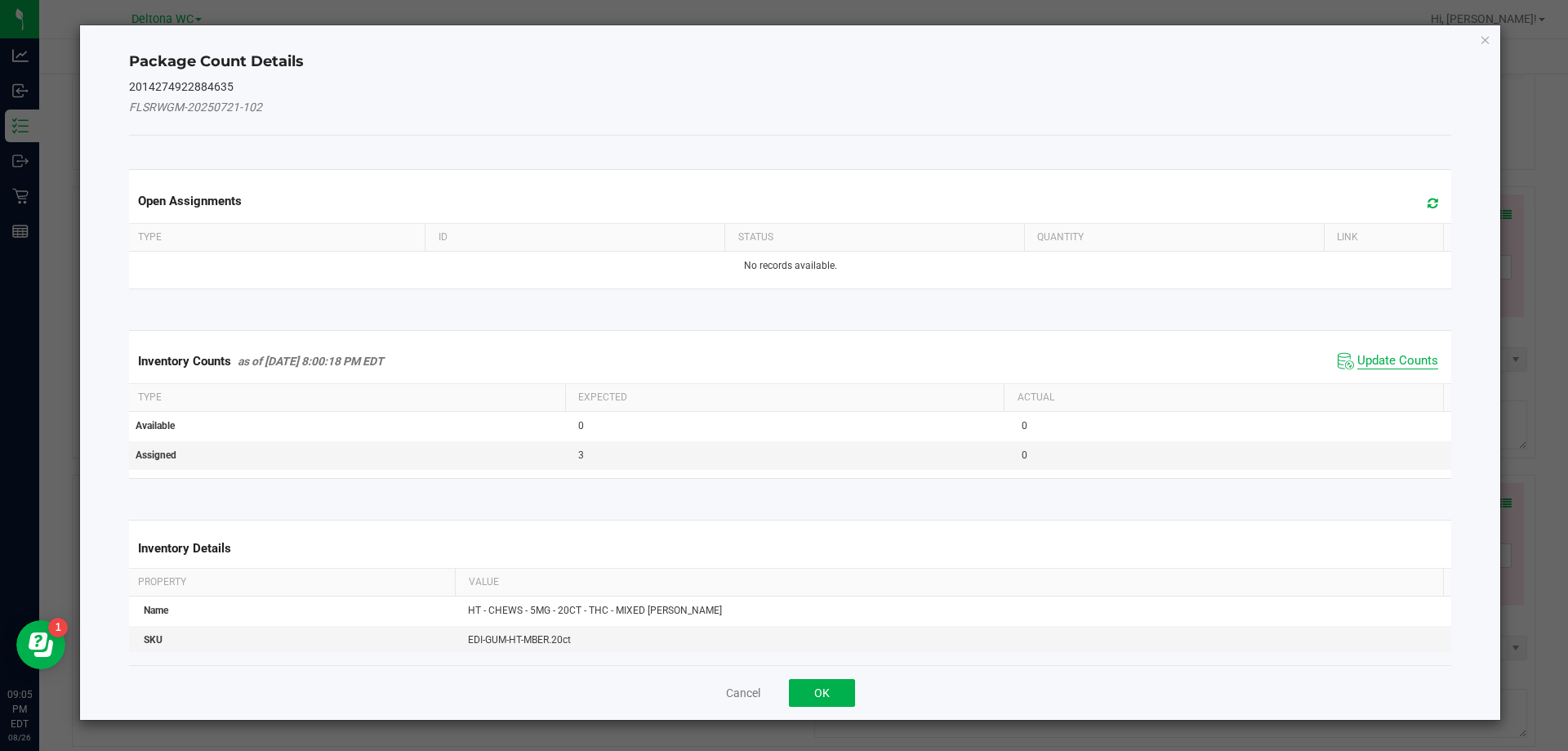
click at [1368, 350] on span "Update Counts" at bounding box center [1388, 361] width 108 height 24
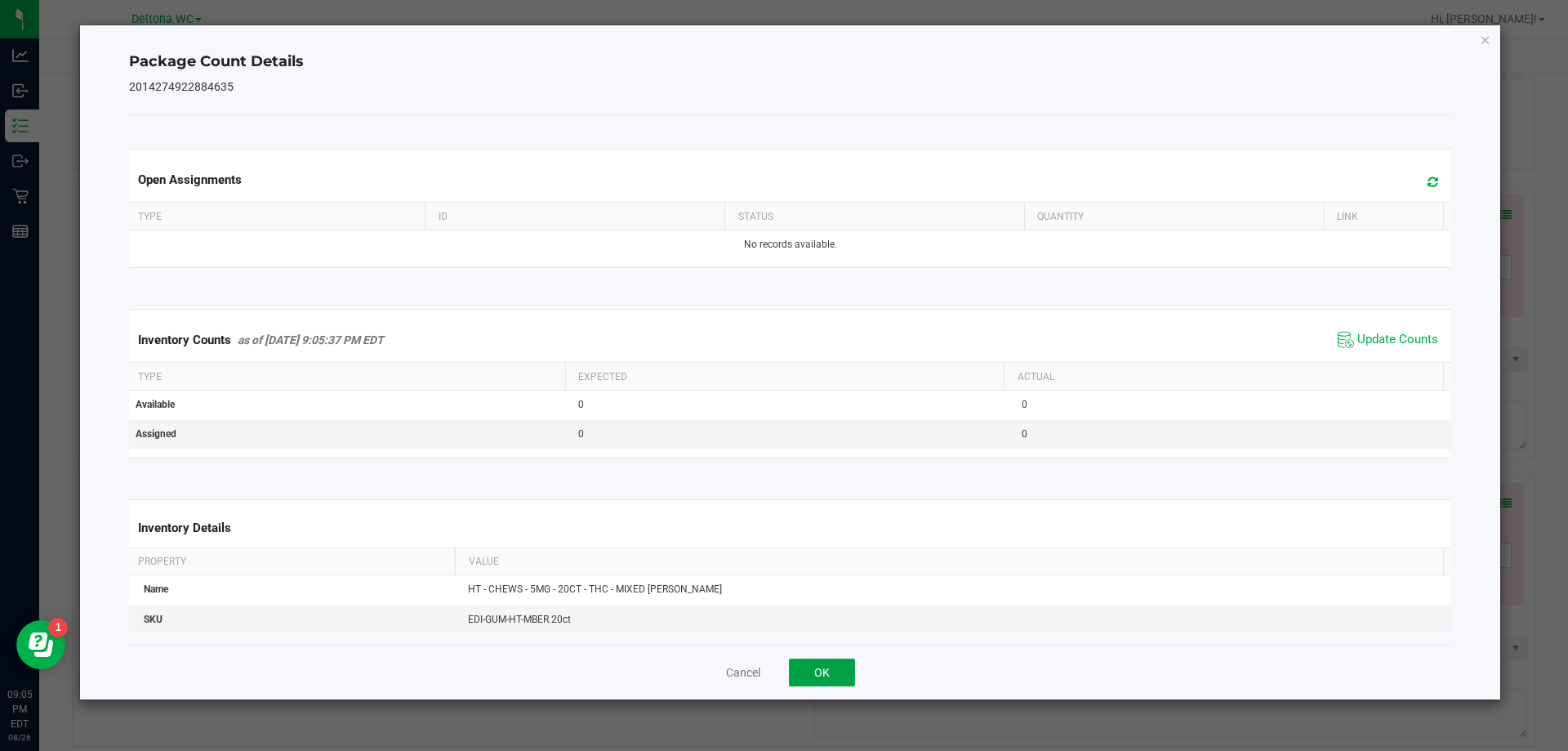
drag, startPoint x: 836, startPoint y: 659, endPoint x: 907, endPoint y: 641, distance: 73.2
click at [838, 658] on button "OK" at bounding box center [821, 672] width 66 height 28
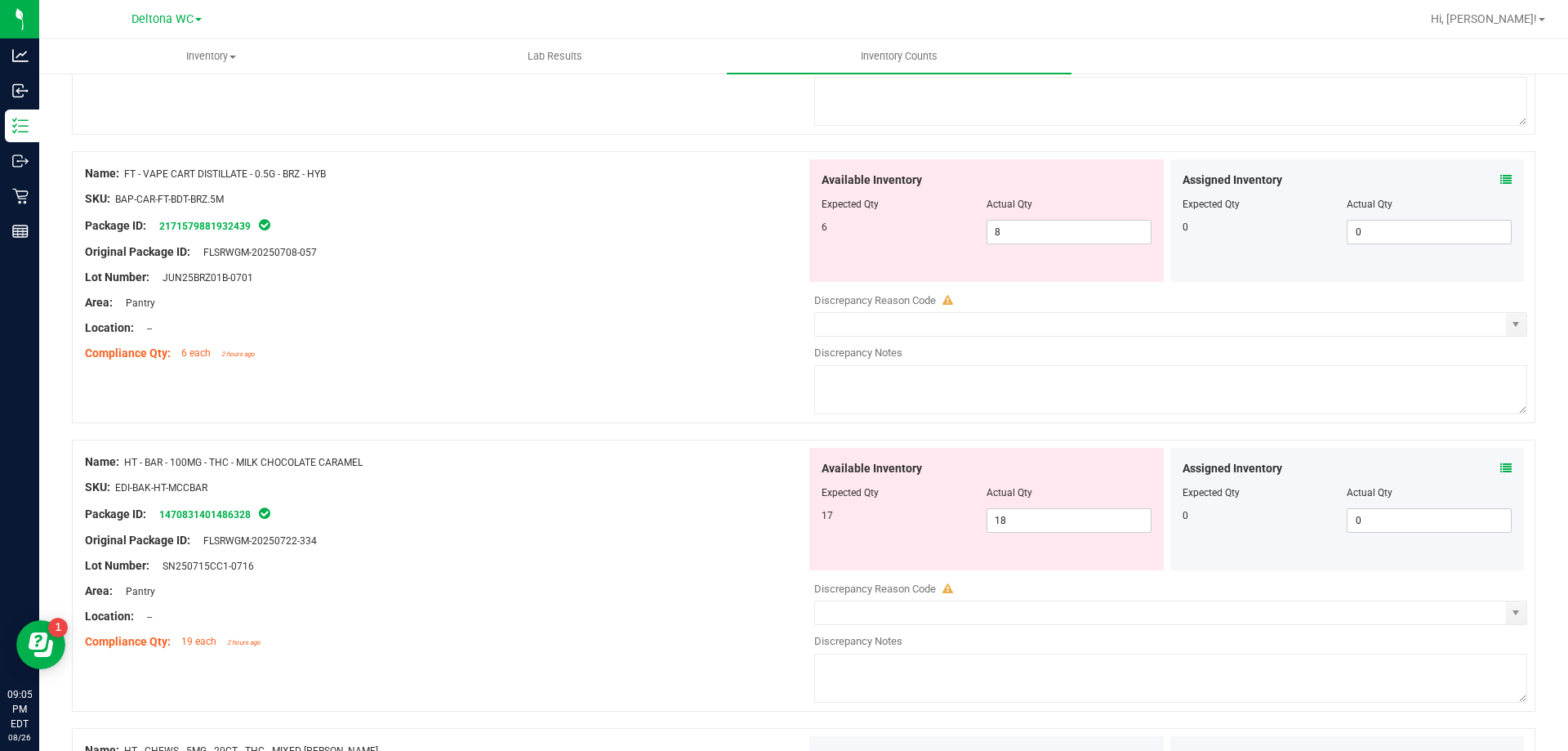
scroll to position [899, 0]
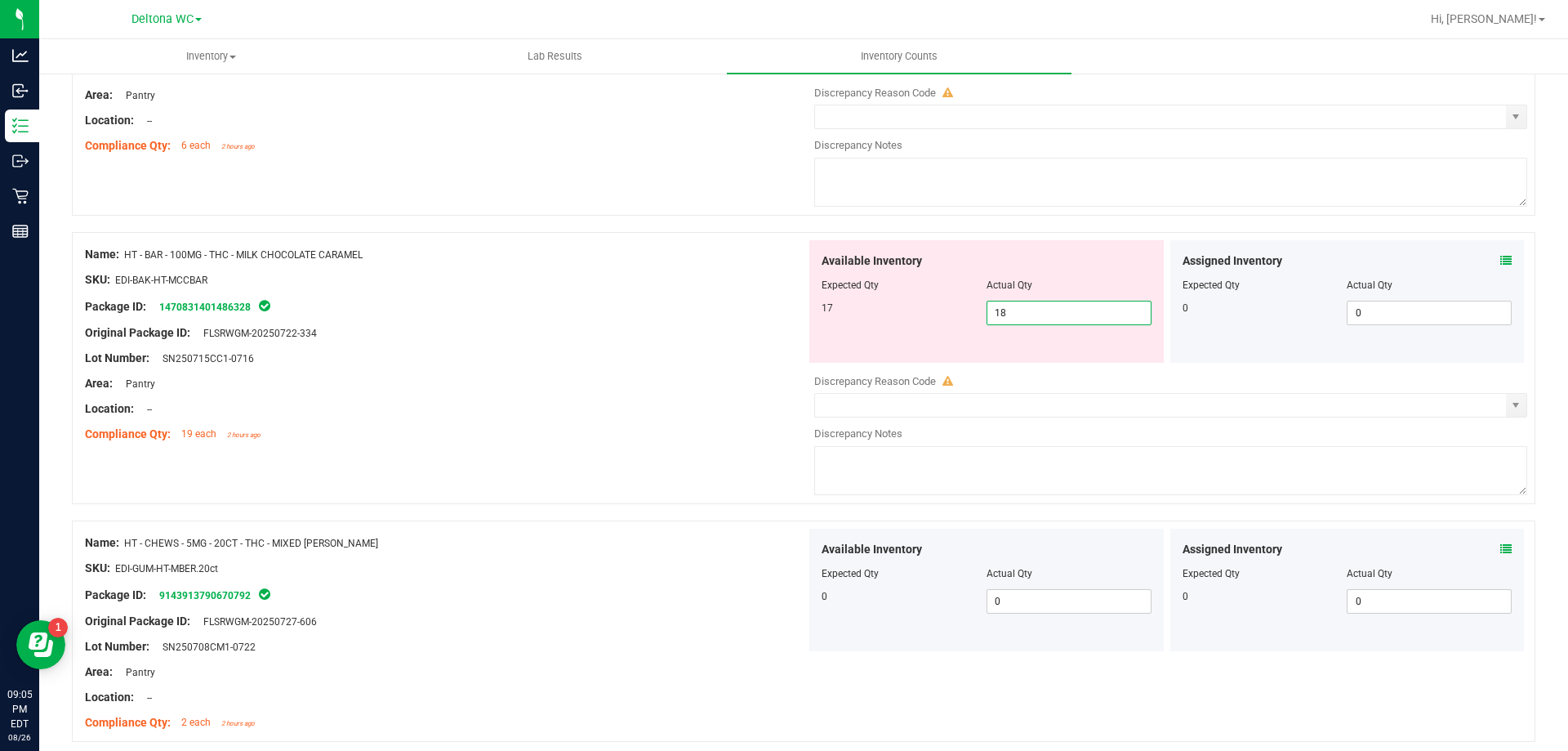
drag, startPoint x: 1034, startPoint y: 321, endPoint x: 913, endPoint y: 314, distance: 121.2
click at [913, 313] on div "17 18 18" at bounding box center [987, 312] width 330 height 24
type input "17"
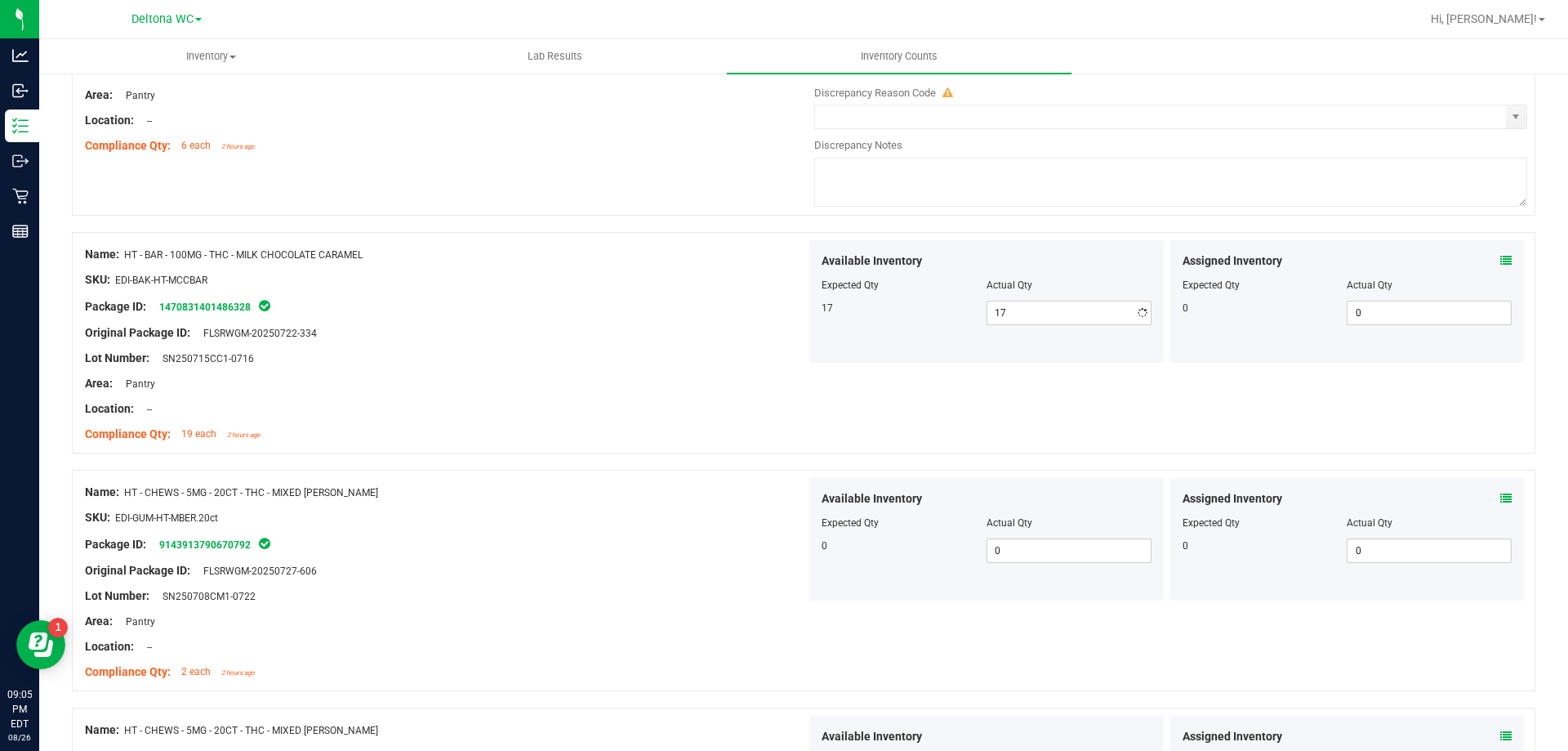
drag, startPoint x: 644, startPoint y: 396, endPoint x: 903, endPoint y: 429, distance: 261.1
click at [645, 396] on div at bounding box center [446, 396] width 722 height 8
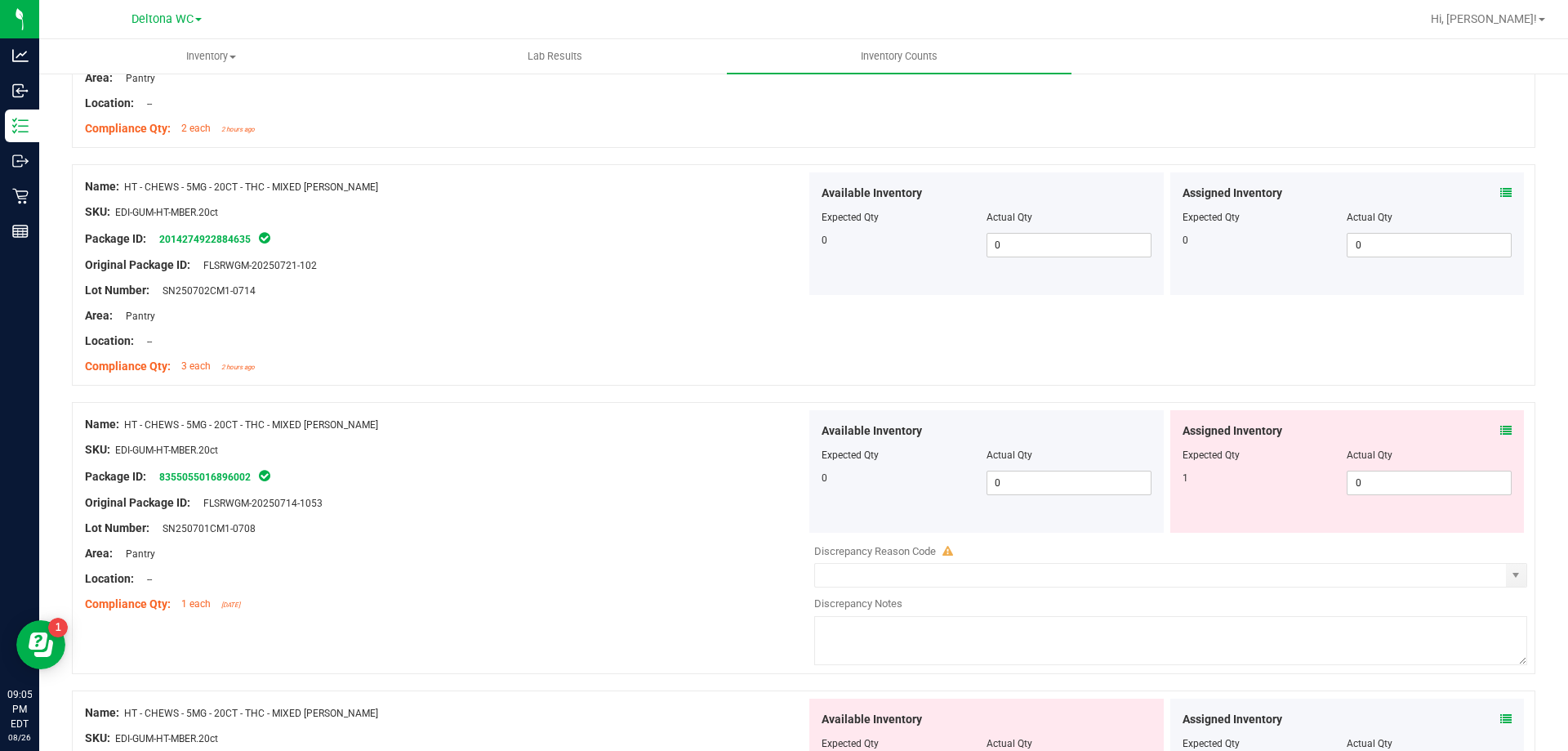
scroll to position [1552, 0]
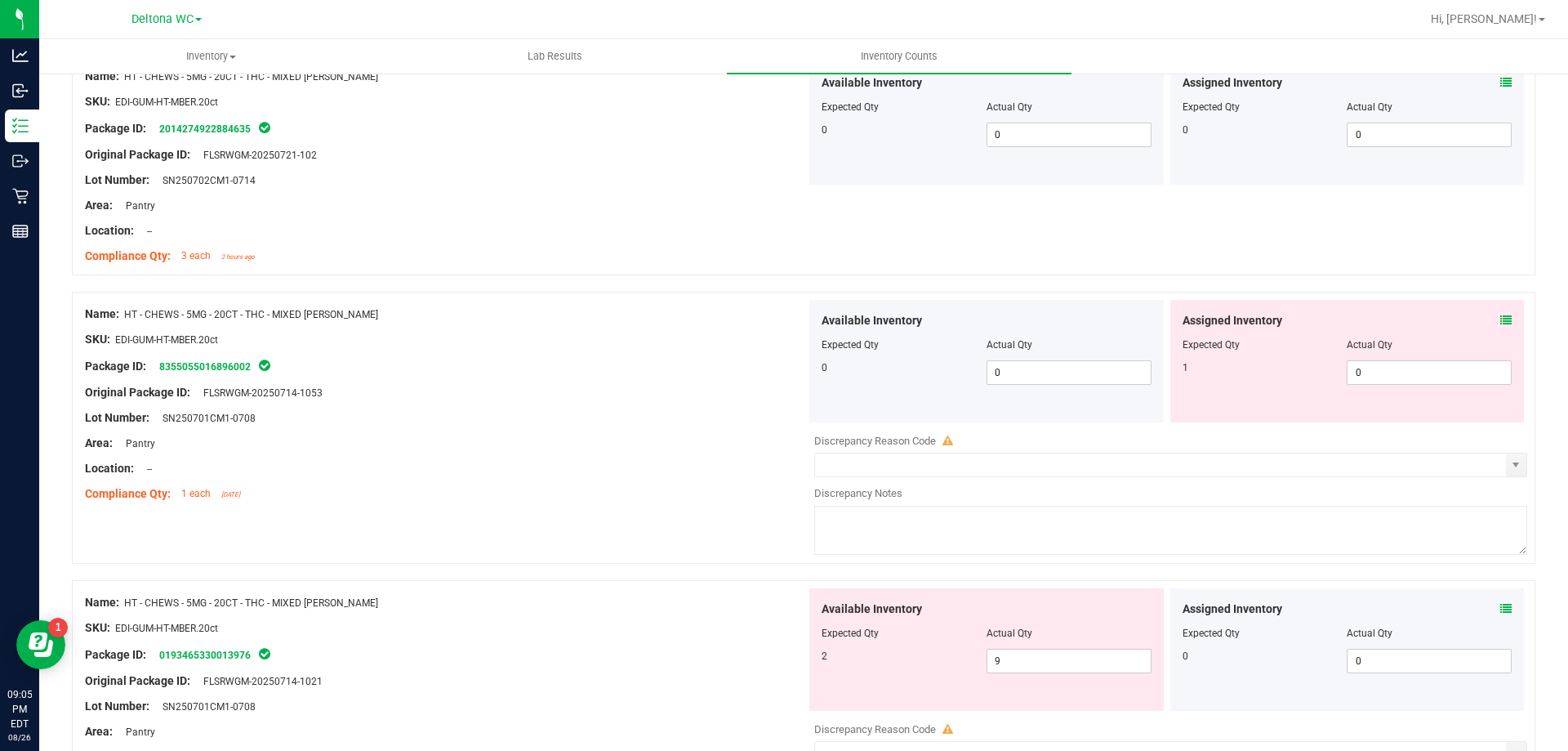
click at [1501, 326] on span at bounding box center [1506, 321] width 11 height 17
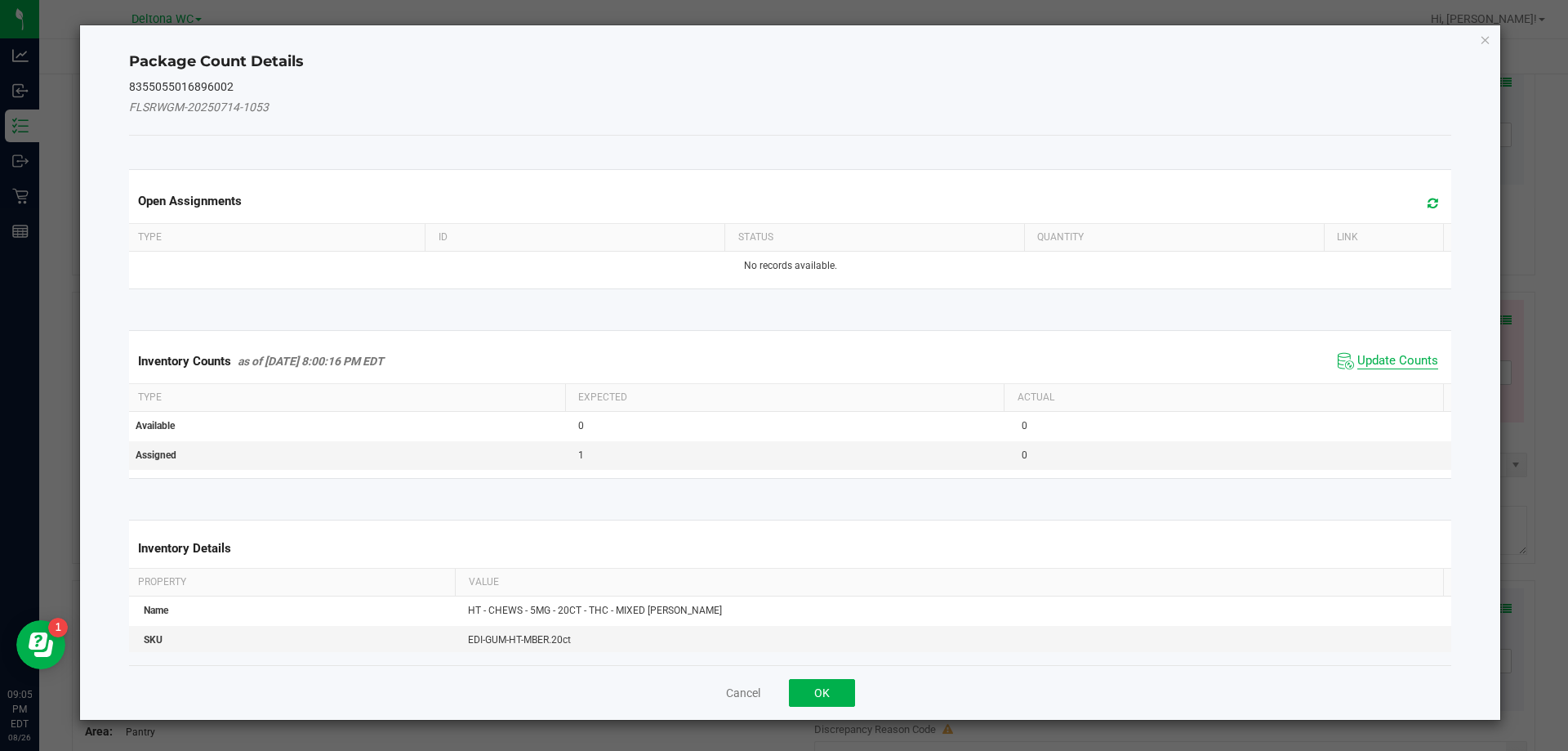
click at [1395, 359] on span "Update Counts" at bounding box center [1398, 360] width 81 height 16
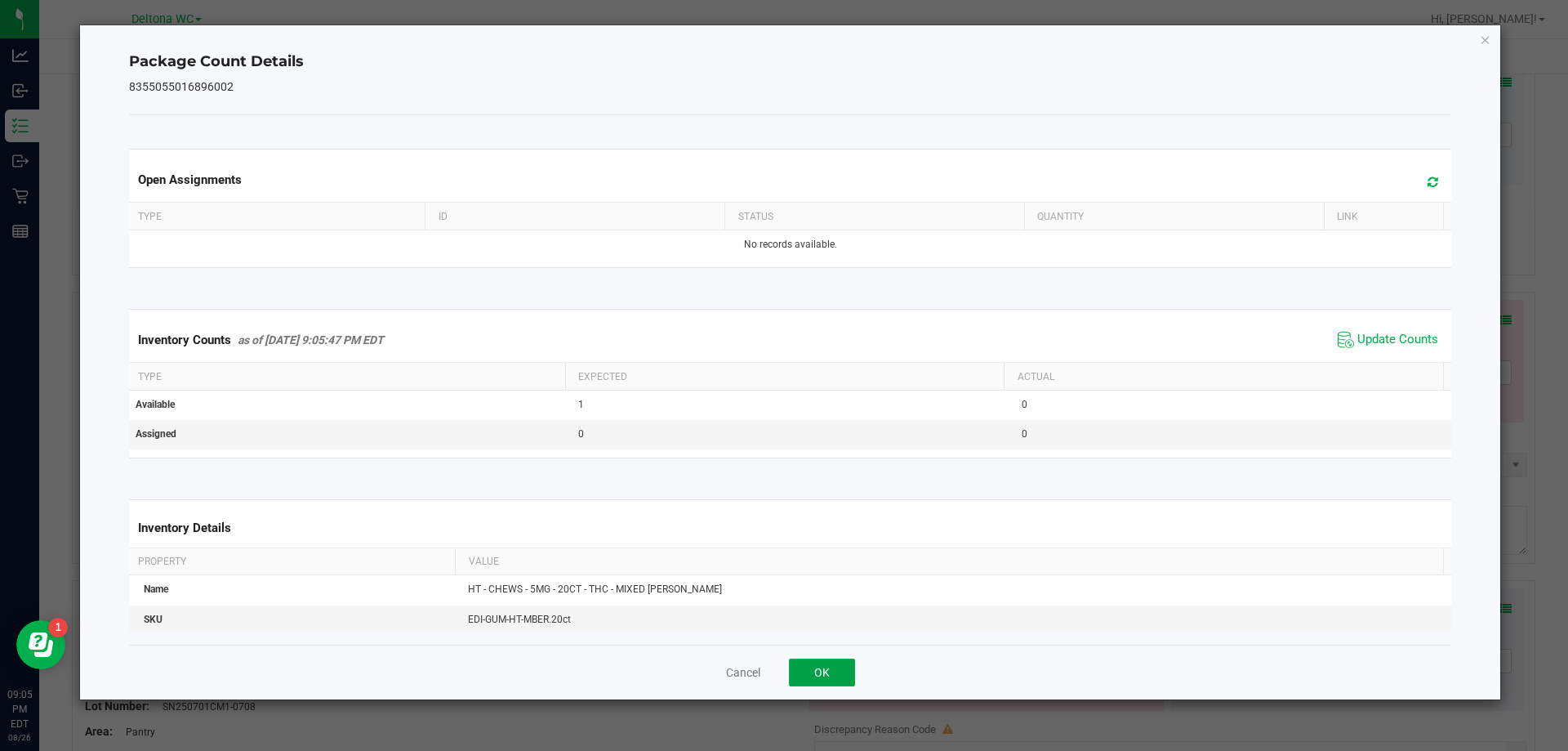
drag, startPoint x: 832, startPoint y: 680, endPoint x: 1151, endPoint y: 549, distance: 344.9
click at [832, 680] on button "OK" at bounding box center [821, 672] width 66 height 28
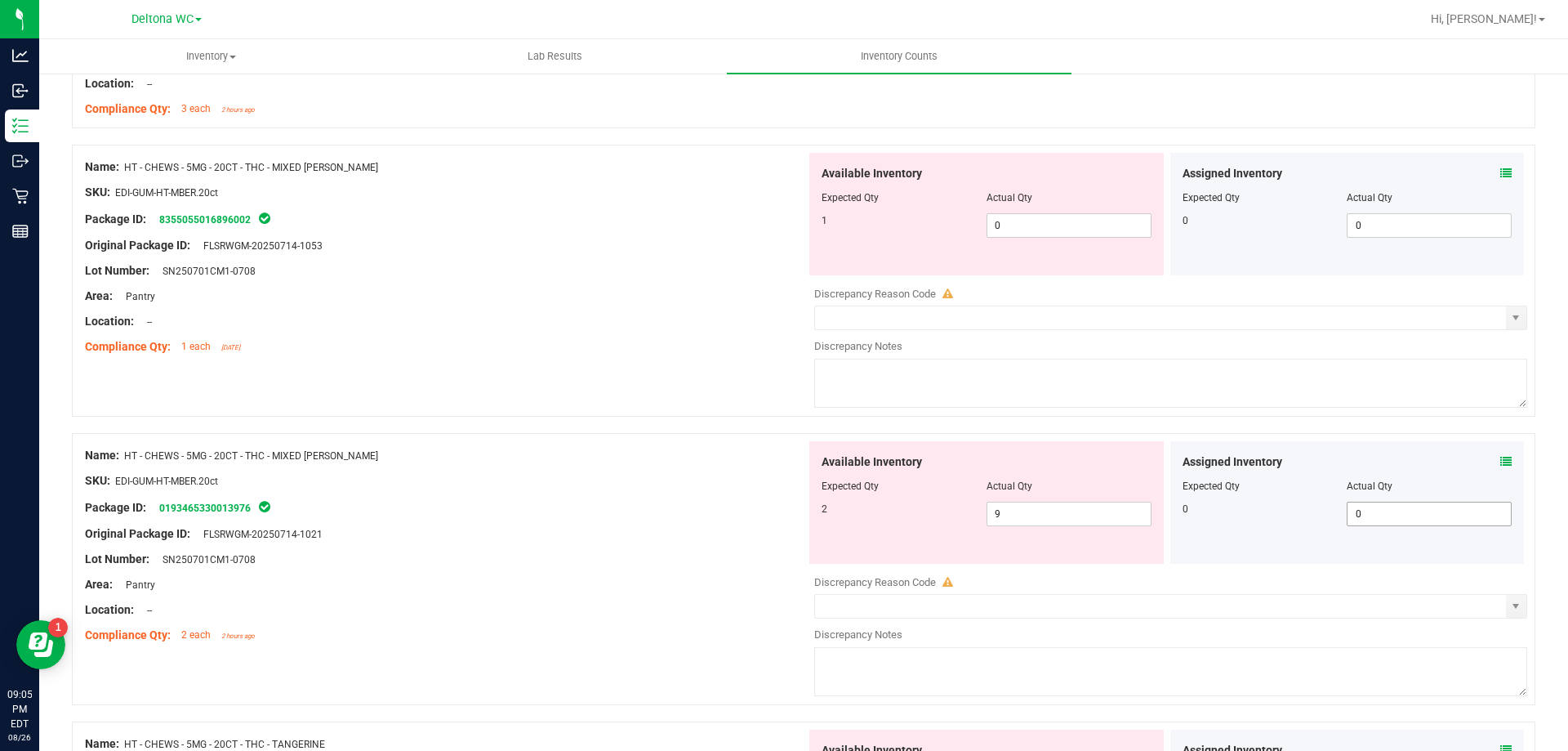
scroll to position [1879, 0]
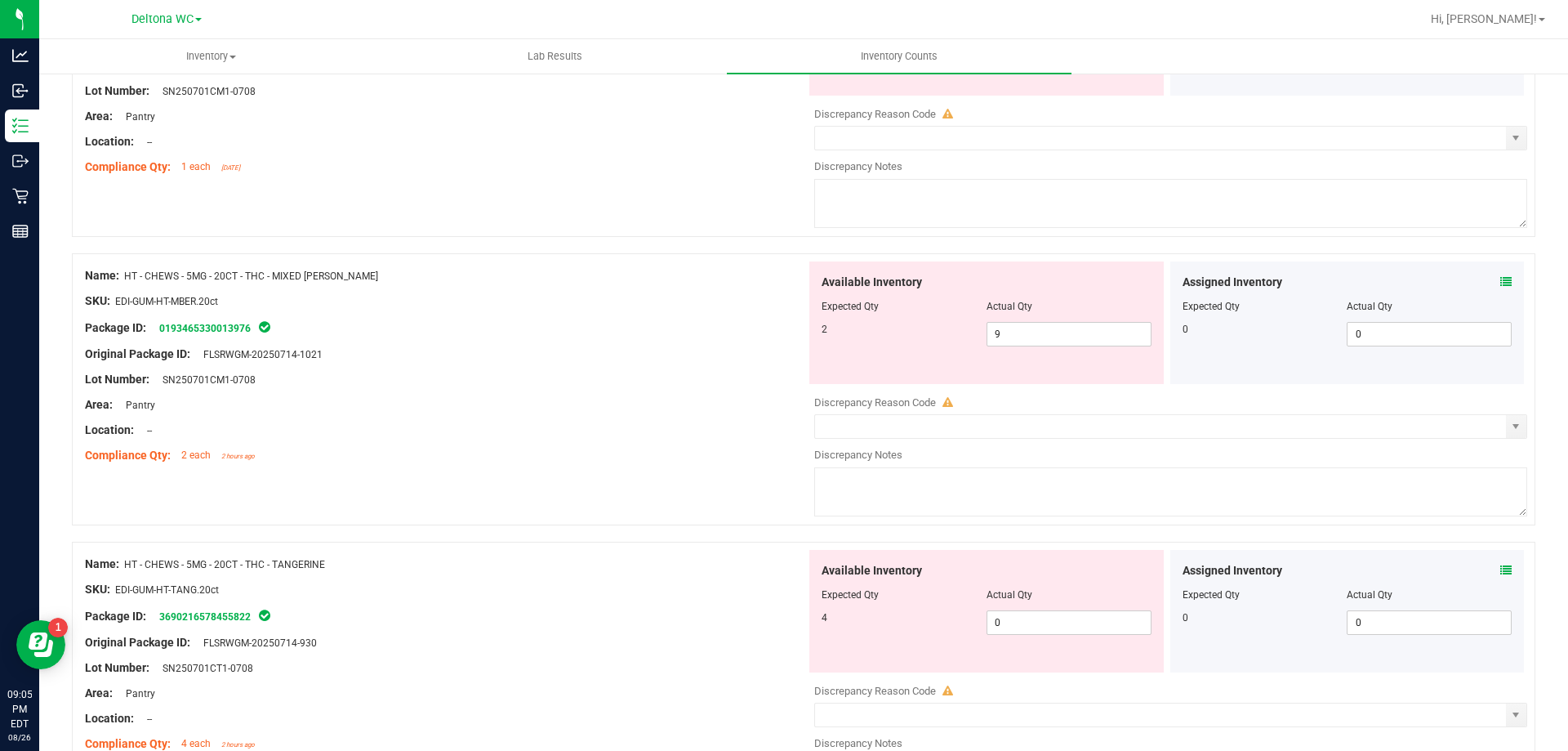
click at [1501, 280] on icon at bounding box center [1506, 281] width 11 height 11
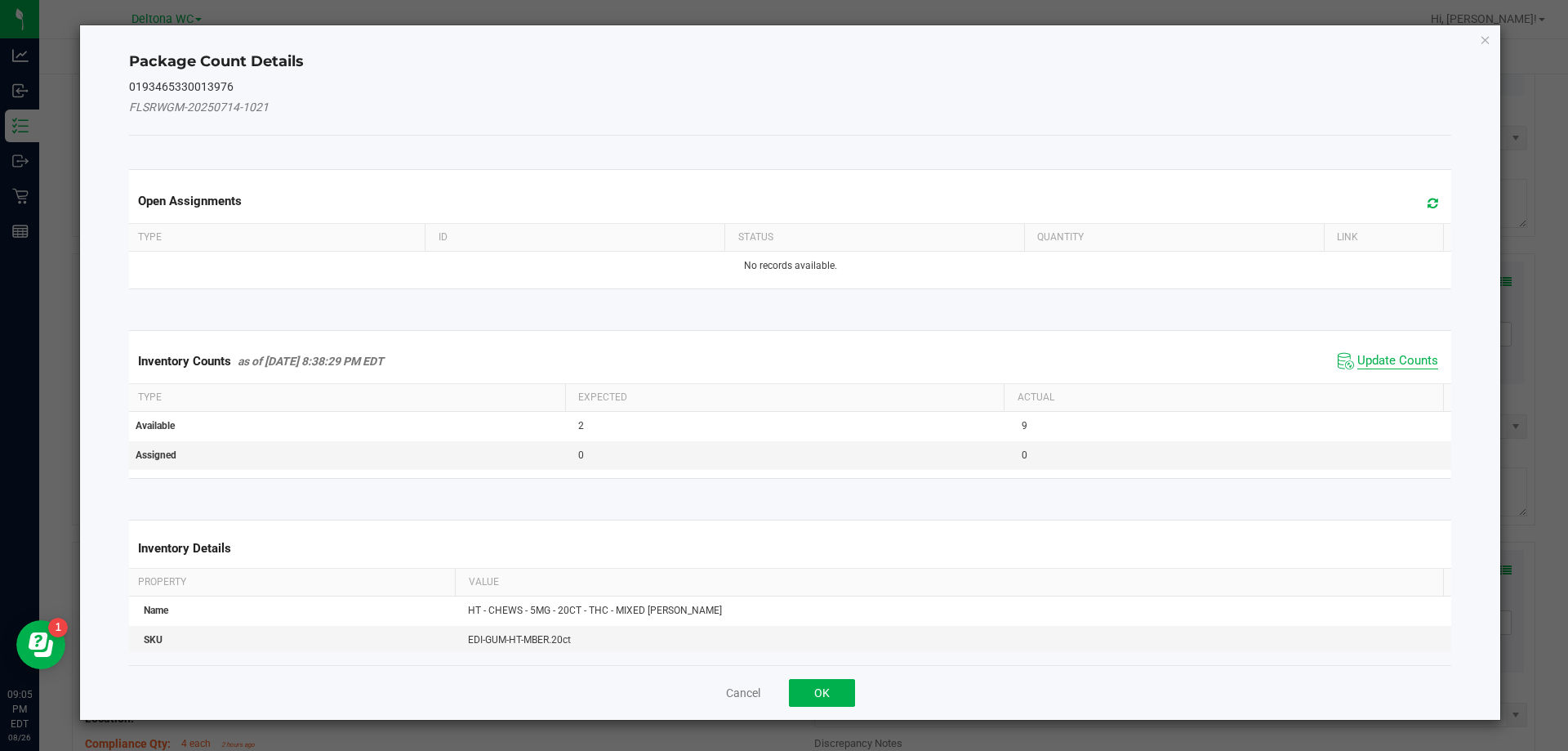
click at [1394, 360] on span "Update Counts" at bounding box center [1398, 360] width 81 height 16
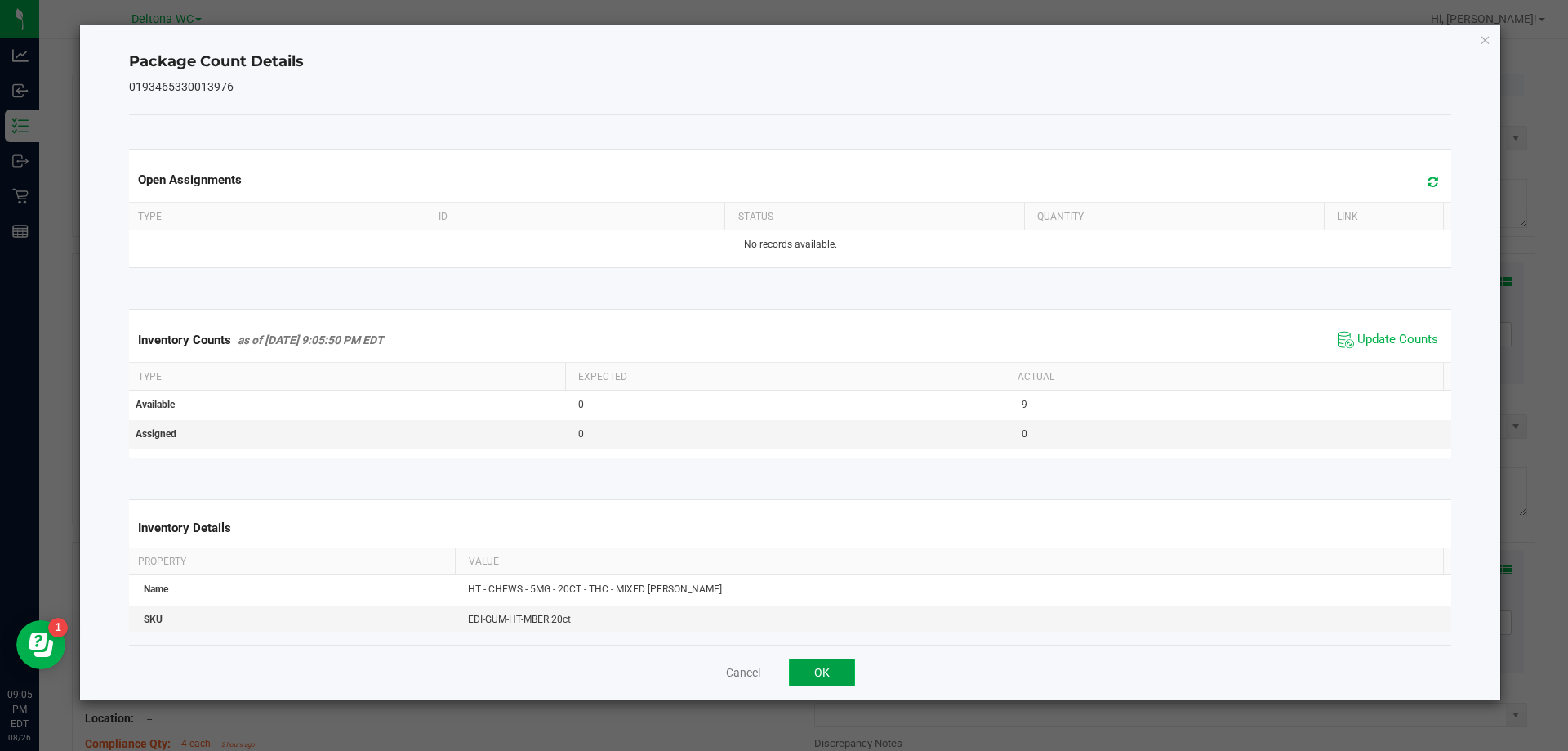
drag, startPoint x: 821, startPoint y: 677, endPoint x: 834, endPoint y: 661, distance: 20.6
click at [821, 677] on button "OK" at bounding box center [821, 672] width 66 height 28
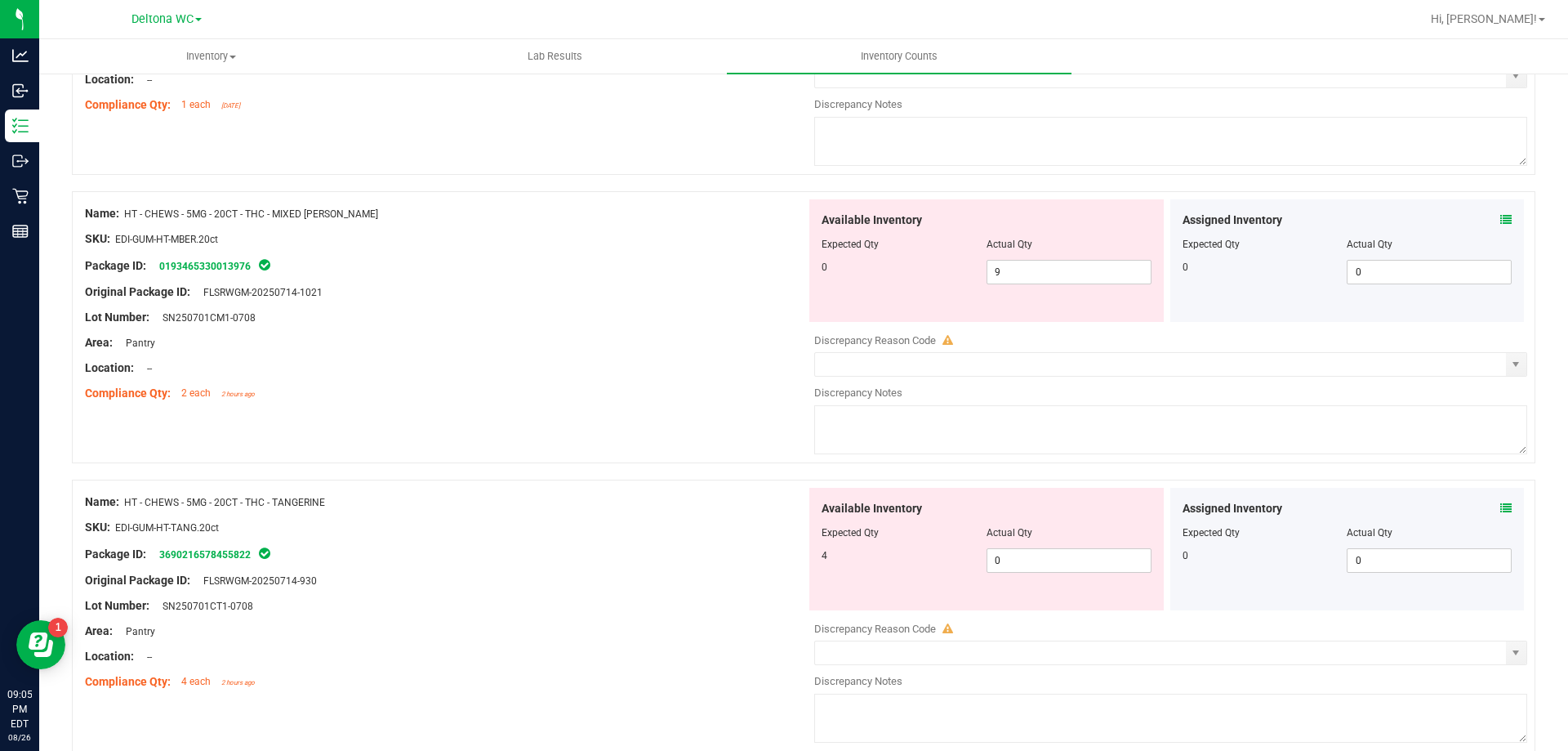
scroll to position [2042, 0]
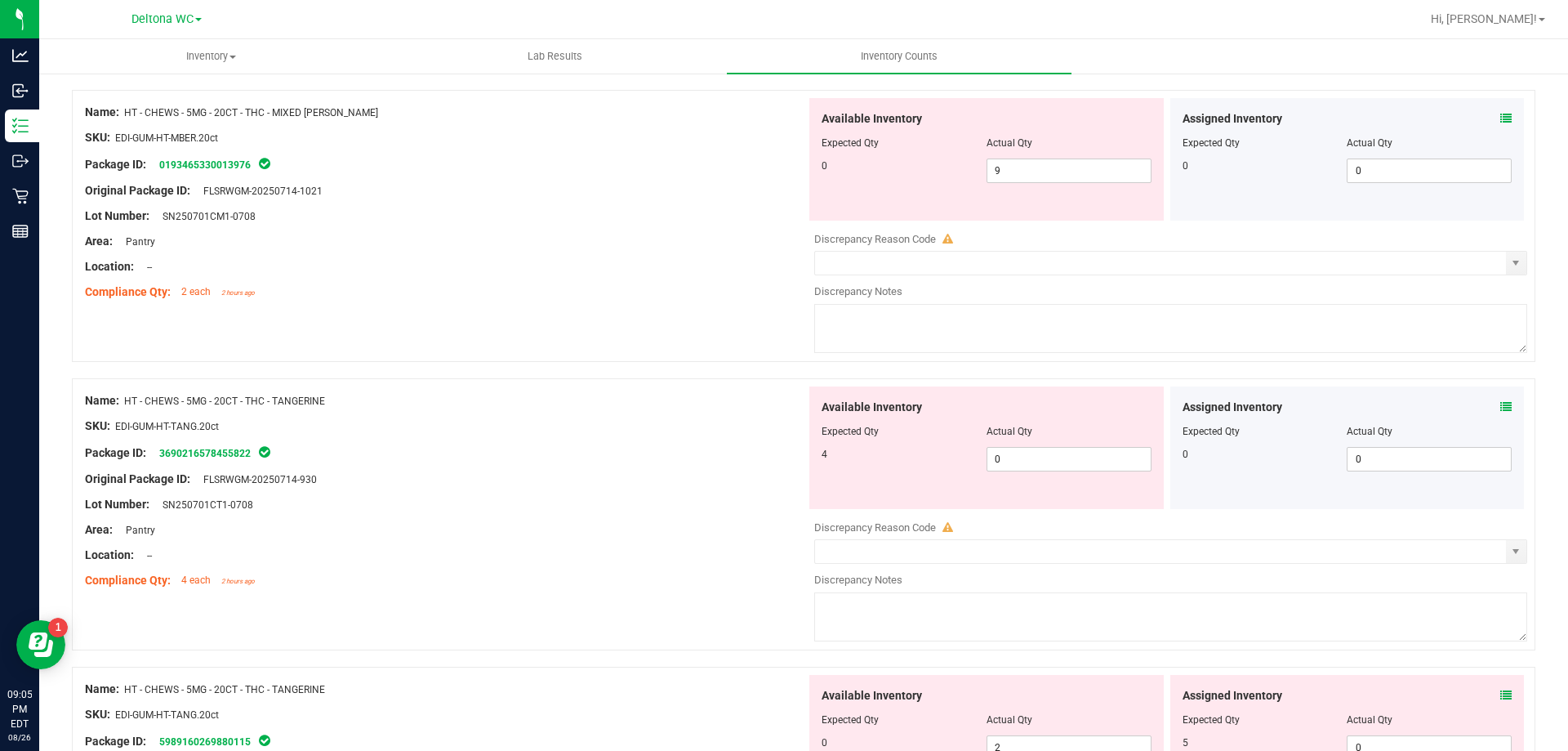
click at [1501, 398] on span at bounding box center [1506, 407] width 11 height 17
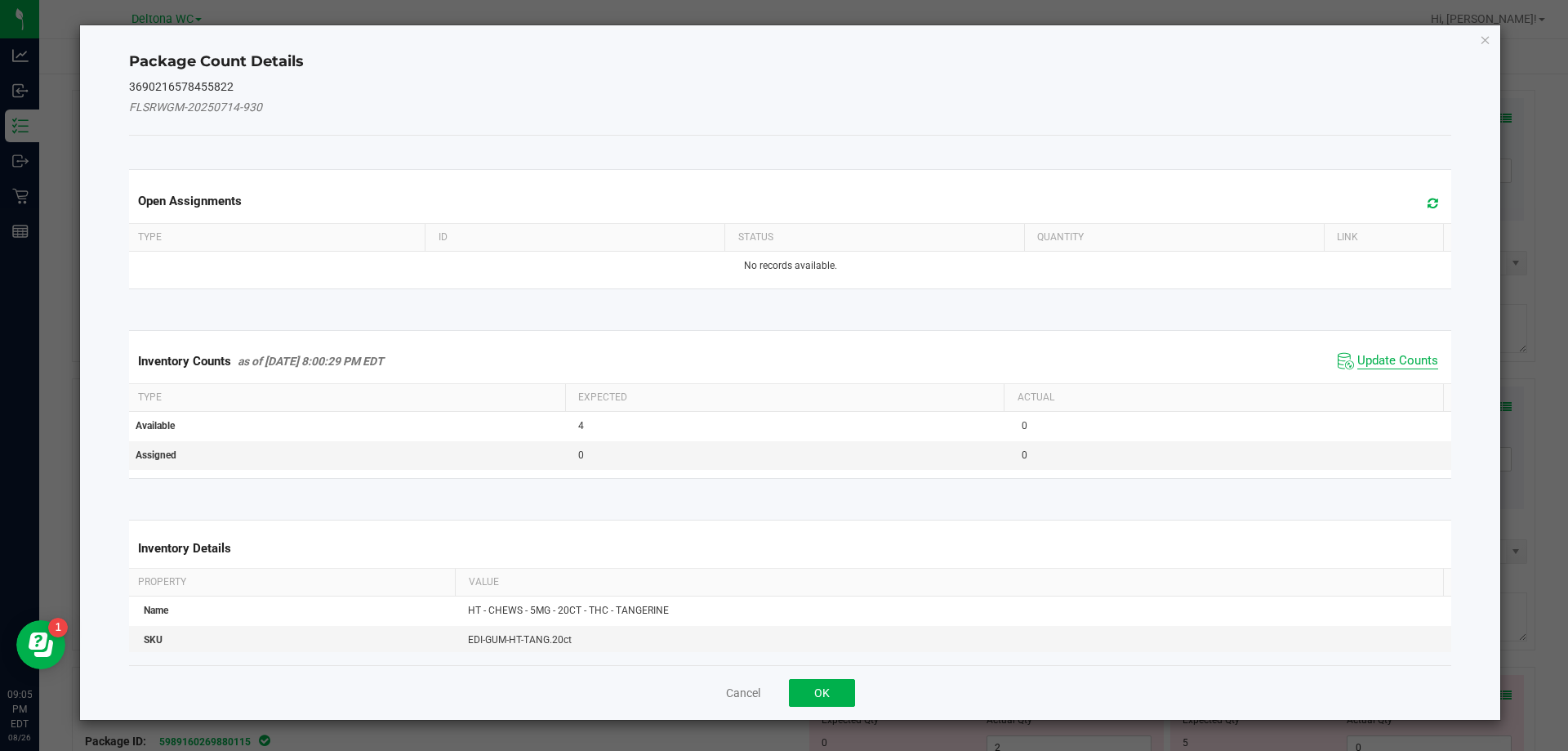
click at [1402, 365] on span "Update Counts" at bounding box center [1398, 360] width 81 height 16
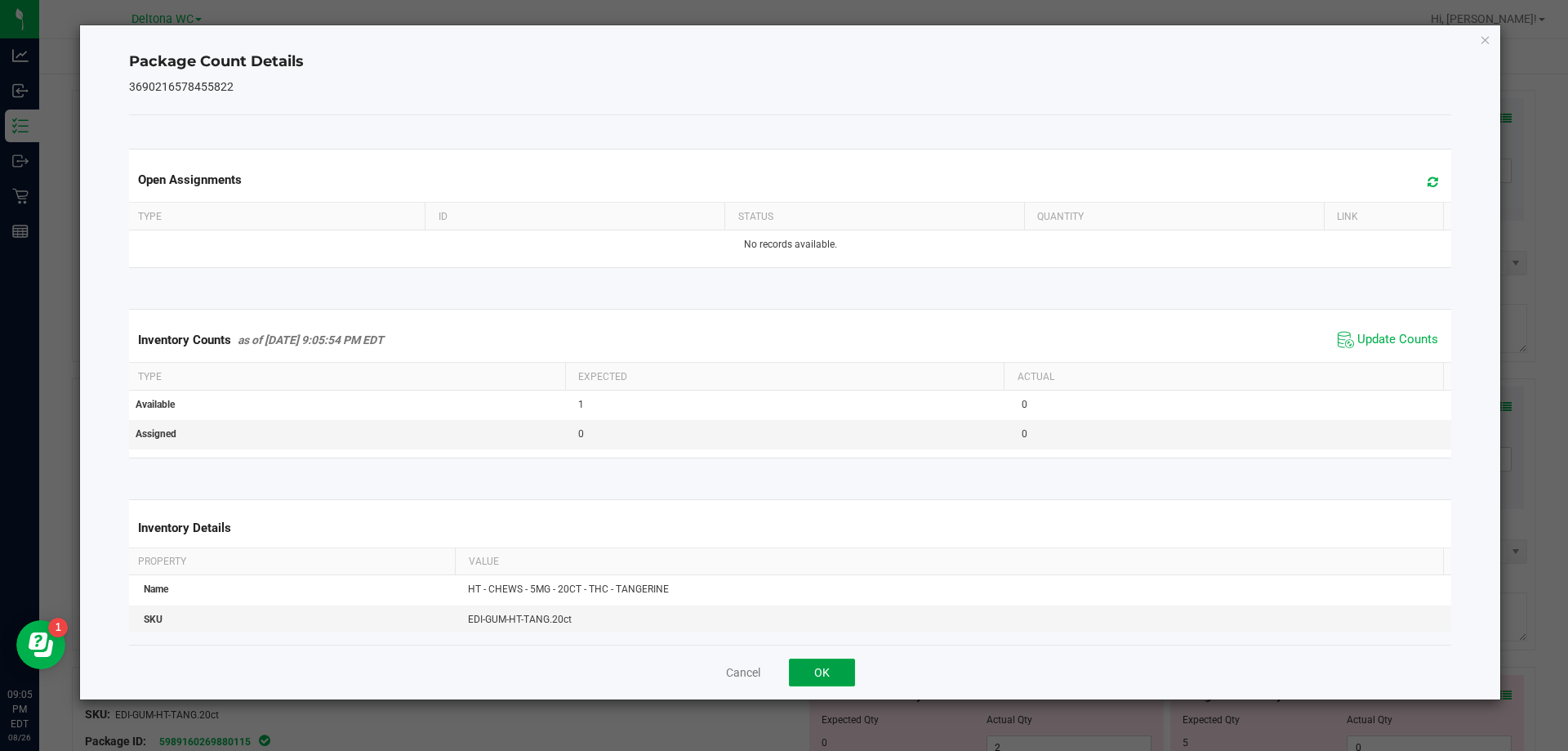
drag, startPoint x: 831, startPoint y: 669, endPoint x: 1042, endPoint y: 387, distance: 352.2
click at [833, 668] on button "OK" at bounding box center [821, 672] width 66 height 28
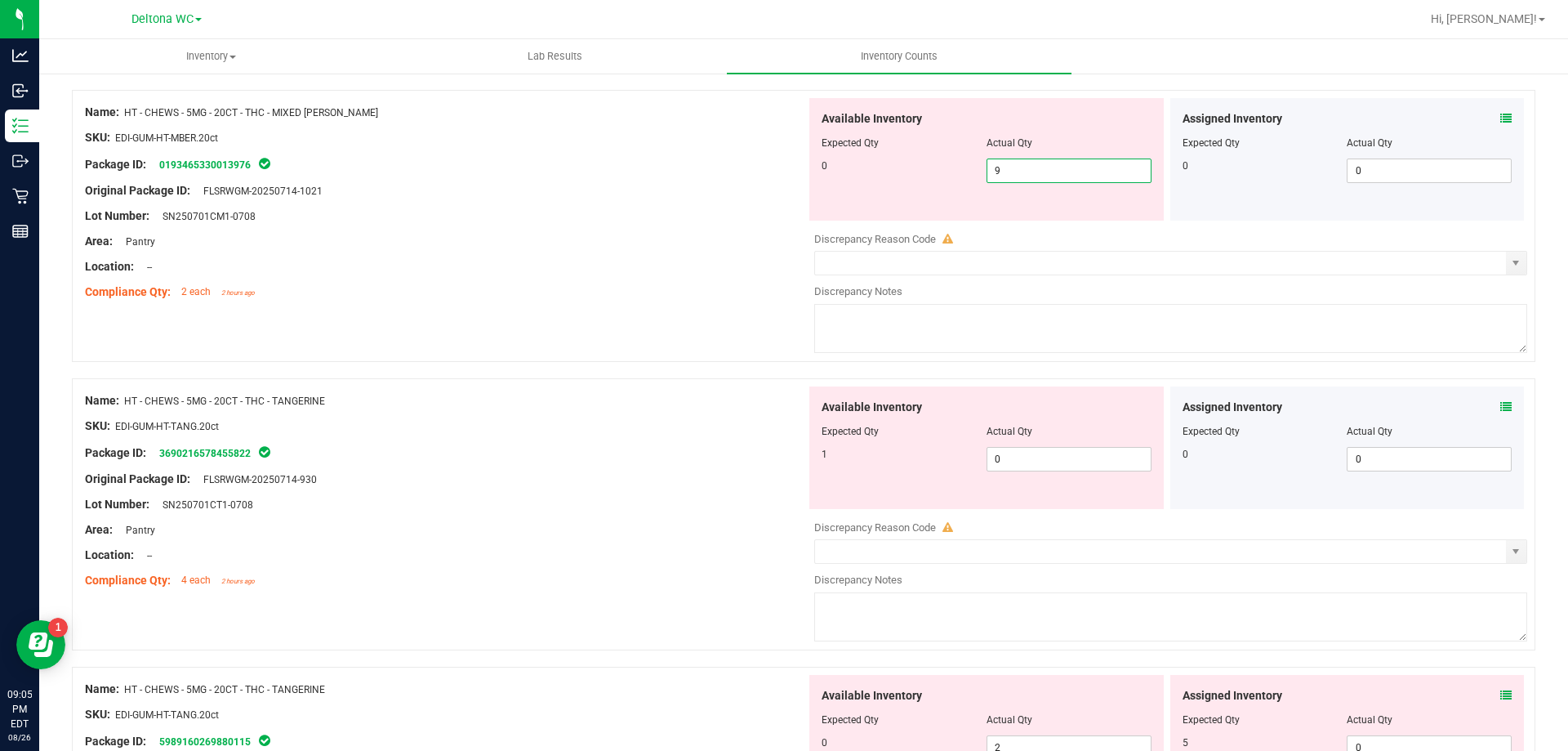
drag, startPoint x: 1033, startPoint y: 173, endPoint x: 830, endPoint y: 188, distance: 203.6
click at [826, 182] on div "0 9 9" at bounding box center [987, 170] width 330 height 24
type input "0"
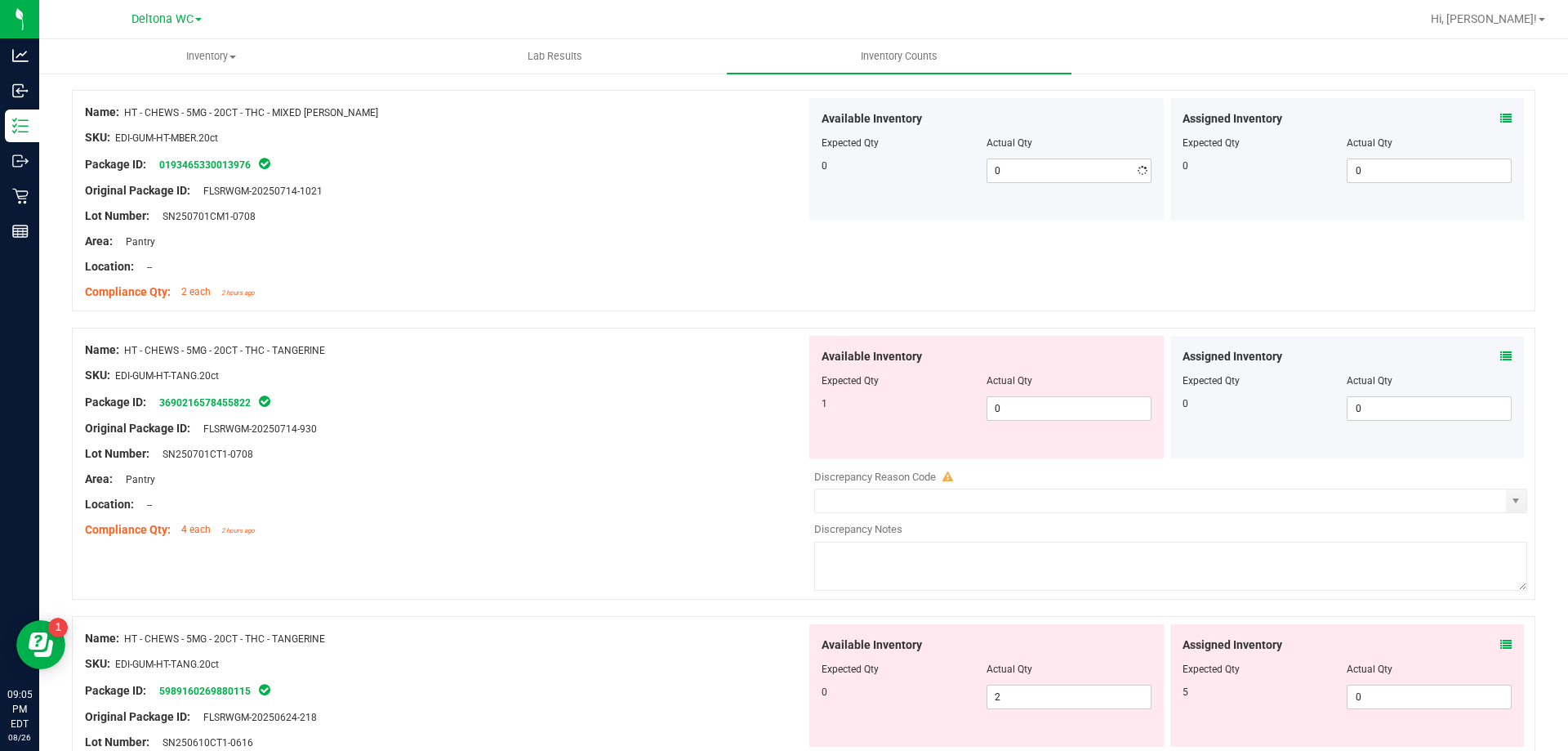
click at [720, 243] on div "Area: Pantry" at bounding box center [446, 242] width 722 height 17
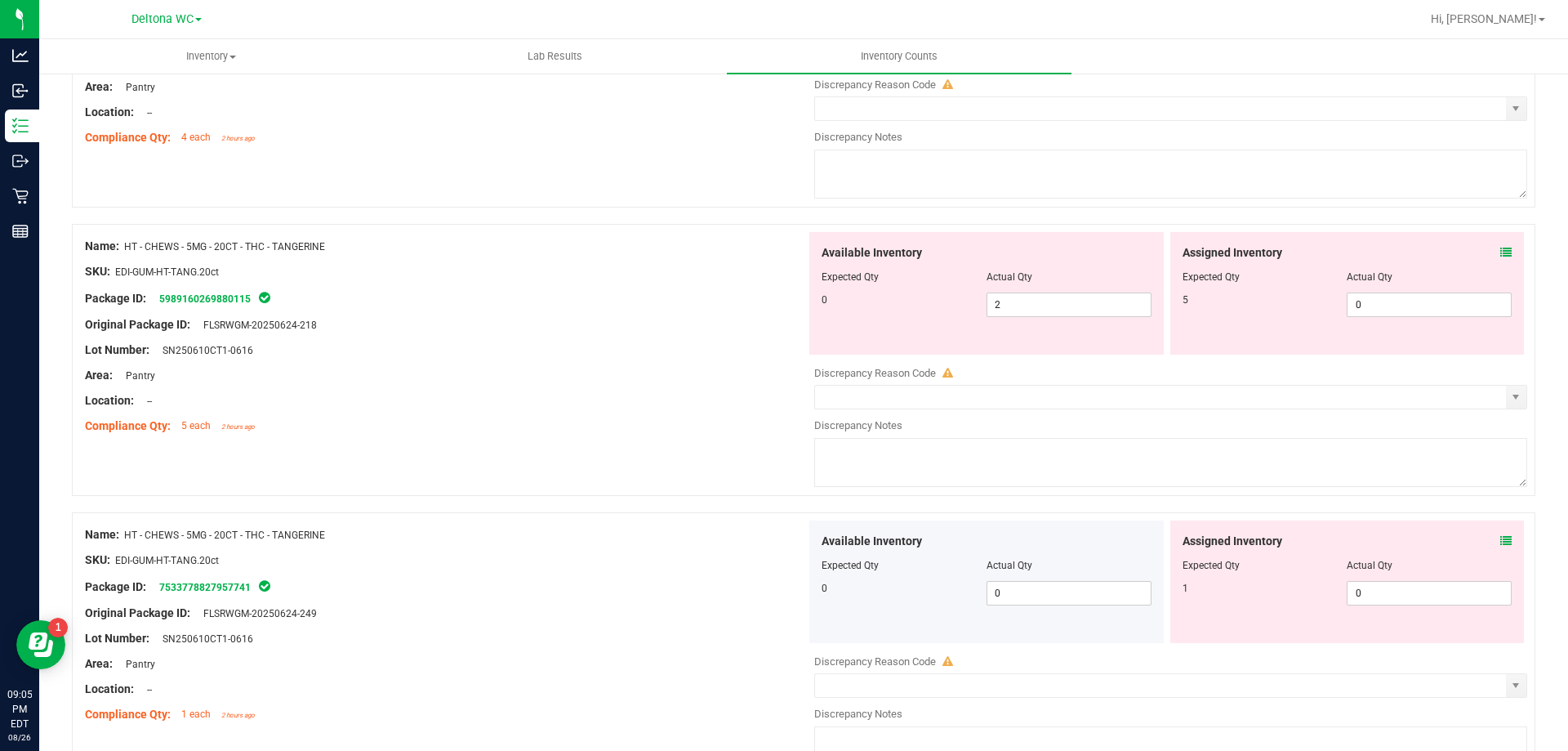
scroll to position [2451, 0]
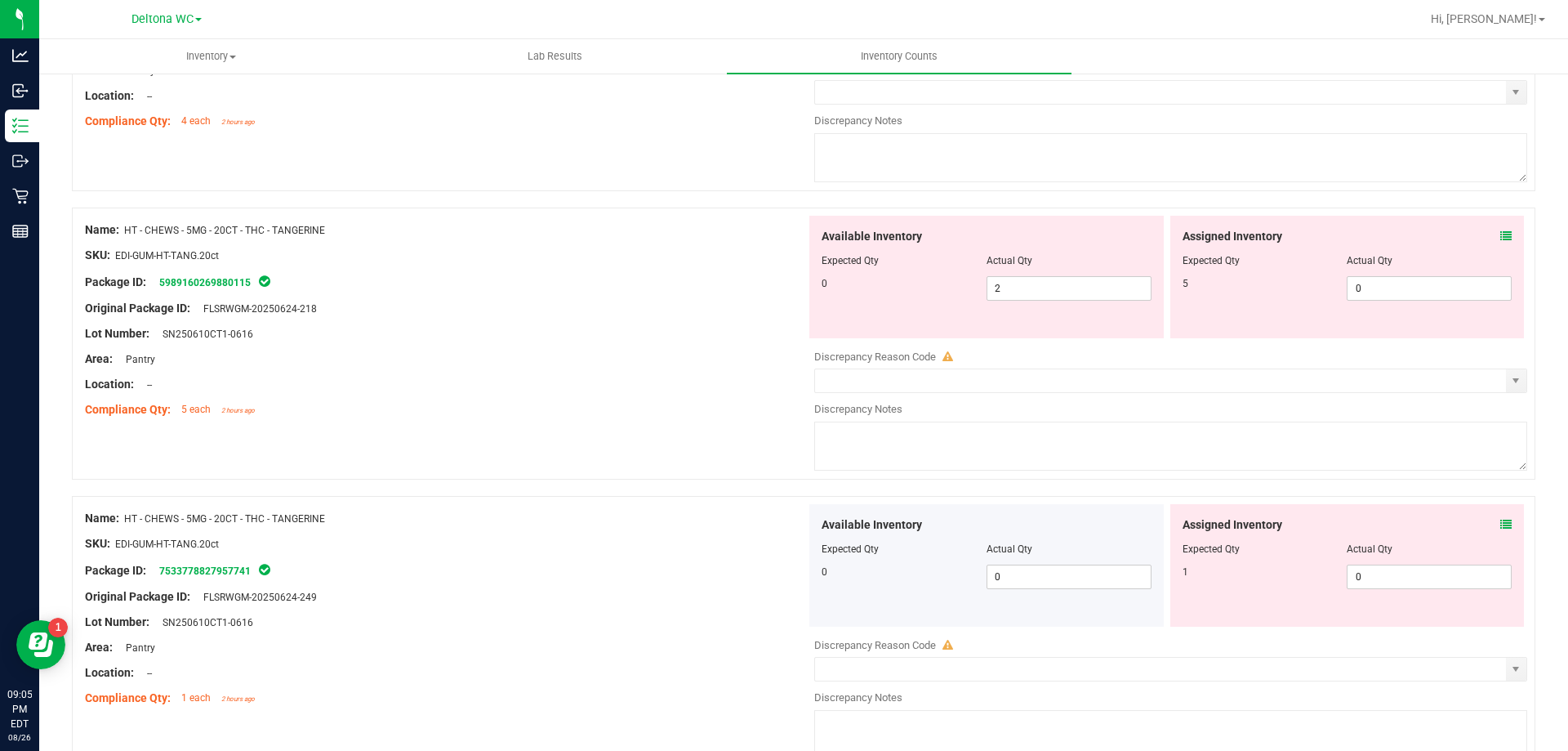
click at [1501, 235] on icon at bounding box center [1506, 236] width 11 height 11
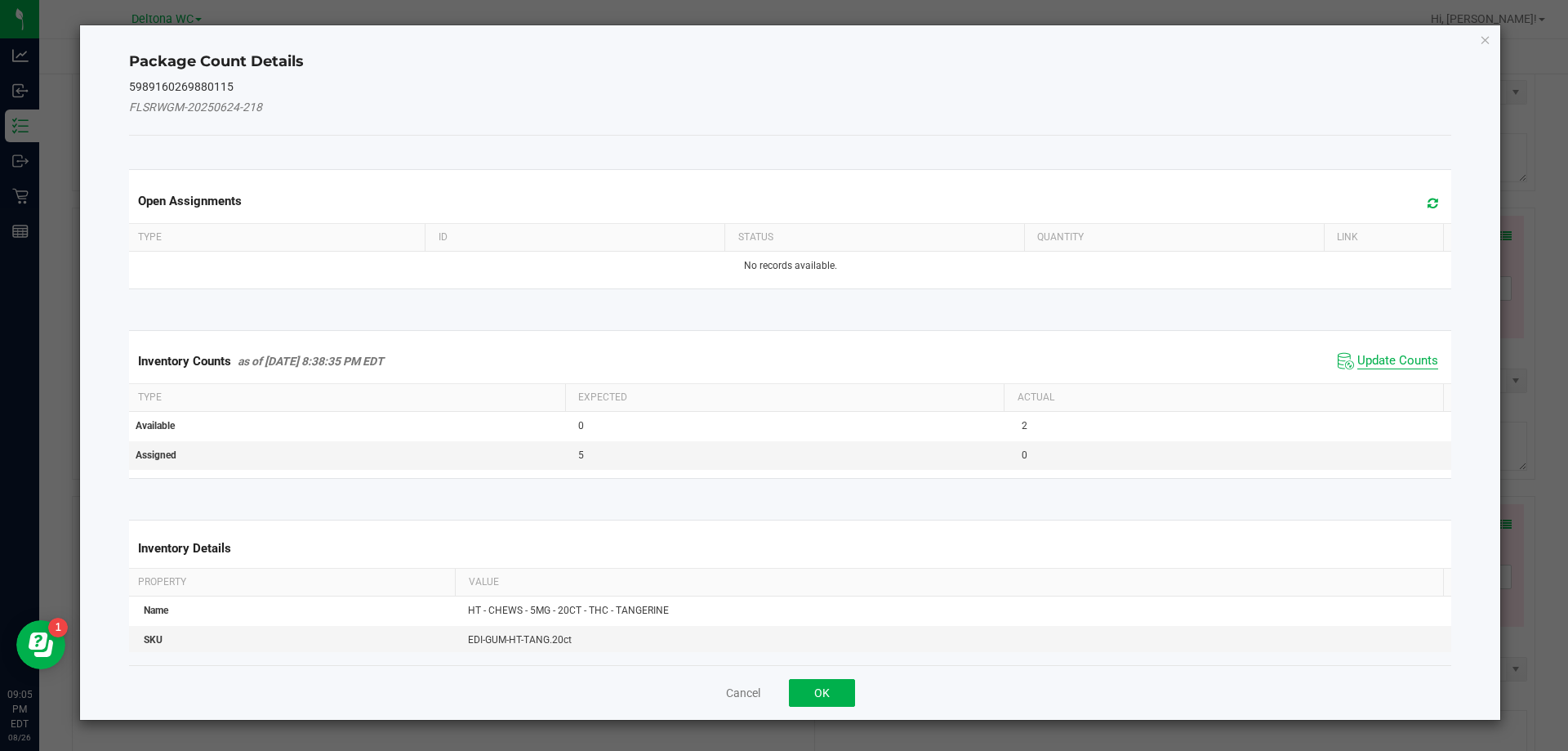
drag, startPoint x: 1372, startPoint y: 353, endPoint x: 1355, endPoint y: 366, distance: 21.4
click at [1372, 354] on span "Update Counts" at bounding box center [1398, 360] width 81 height 16
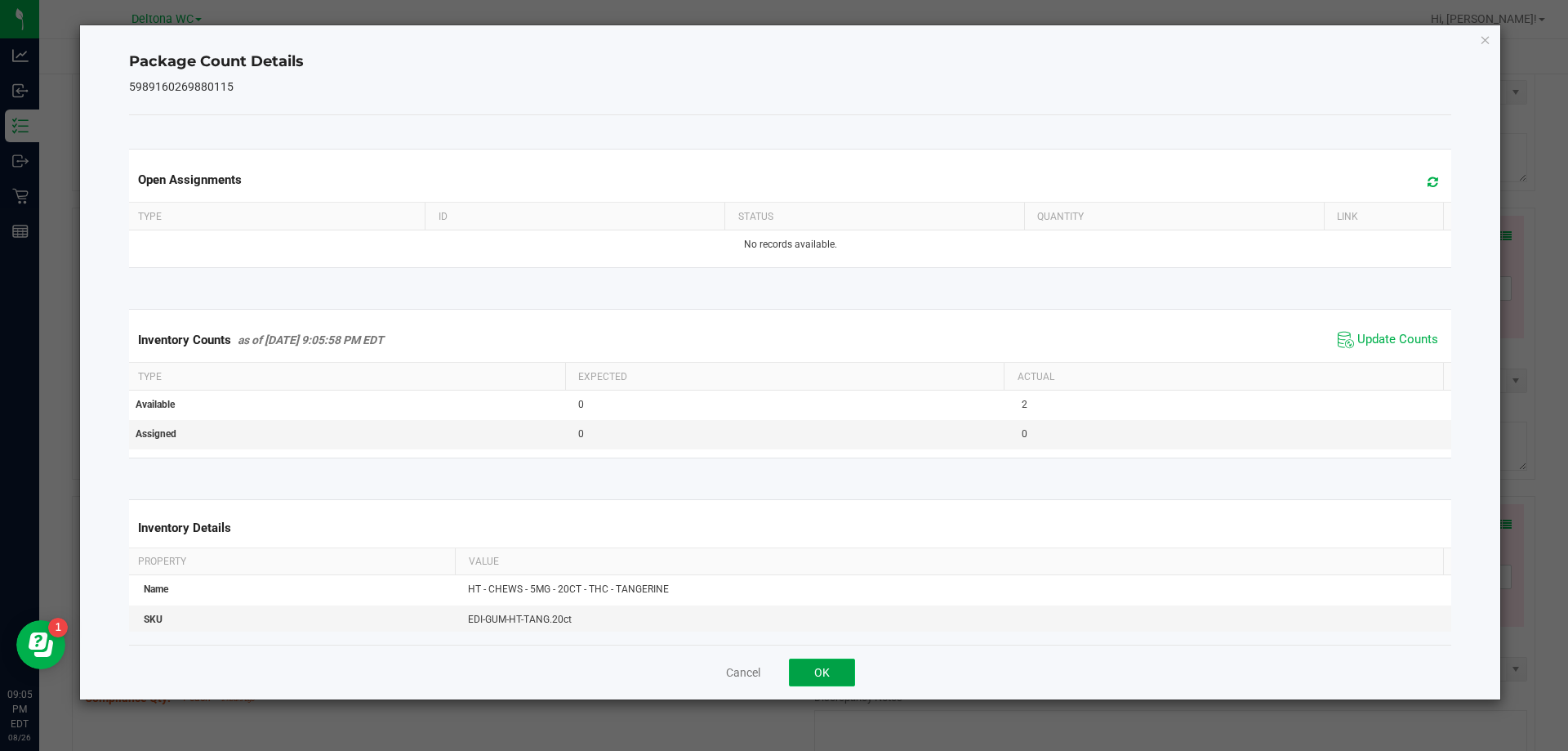
click at [833, 672] on button "OK" at bounding box center [821, 672] width 66 height 28
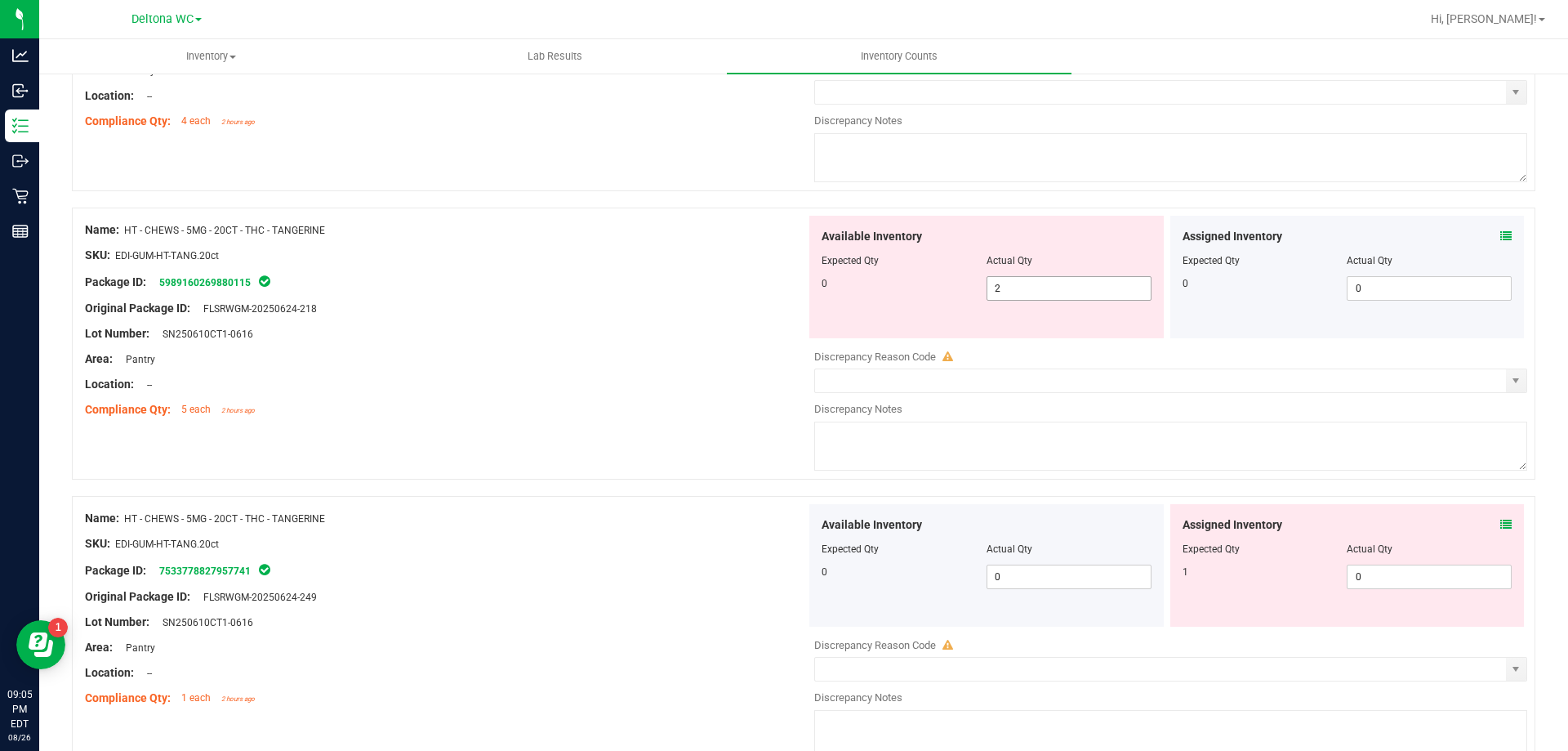
drag, startPoint x: 1017, startPoint y: 295, endPoint x: 826, endPoint y: 295, distance: 191.0
click at [828, 293] on div "0 2 2" at bounding box center [987, 288] width 330 height 24
type input "0"
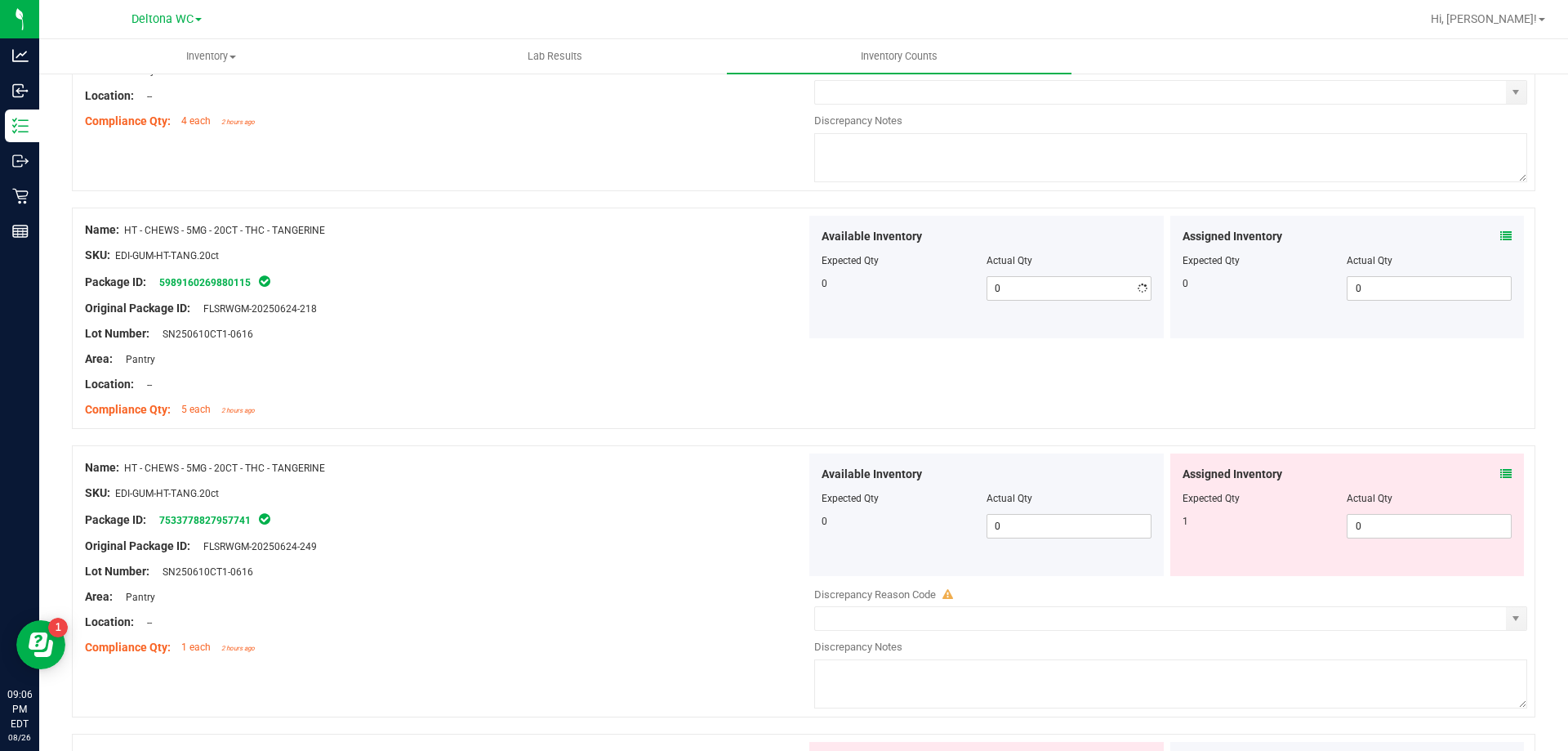
click at [719, 335] on div "Lot Number: SN250610CT1-0616" at bounding box center [446, 334] width 722 height 17
click at [1501, 465] on span at bounding box center [1506, 474] width 11 height 17
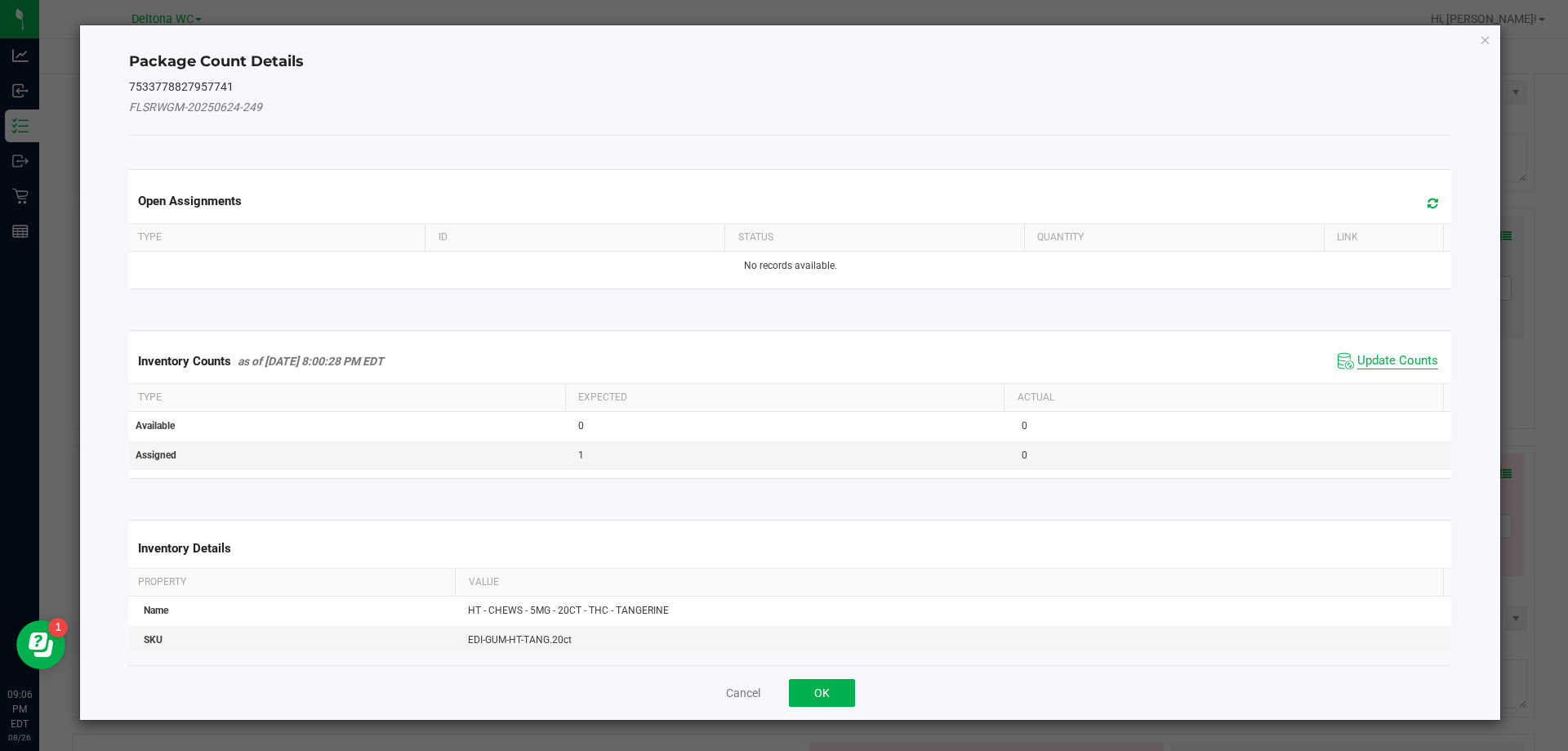
click at [1387, 358] on span "Update Counts" at bounding box center [1398, 360] width 81 height 16
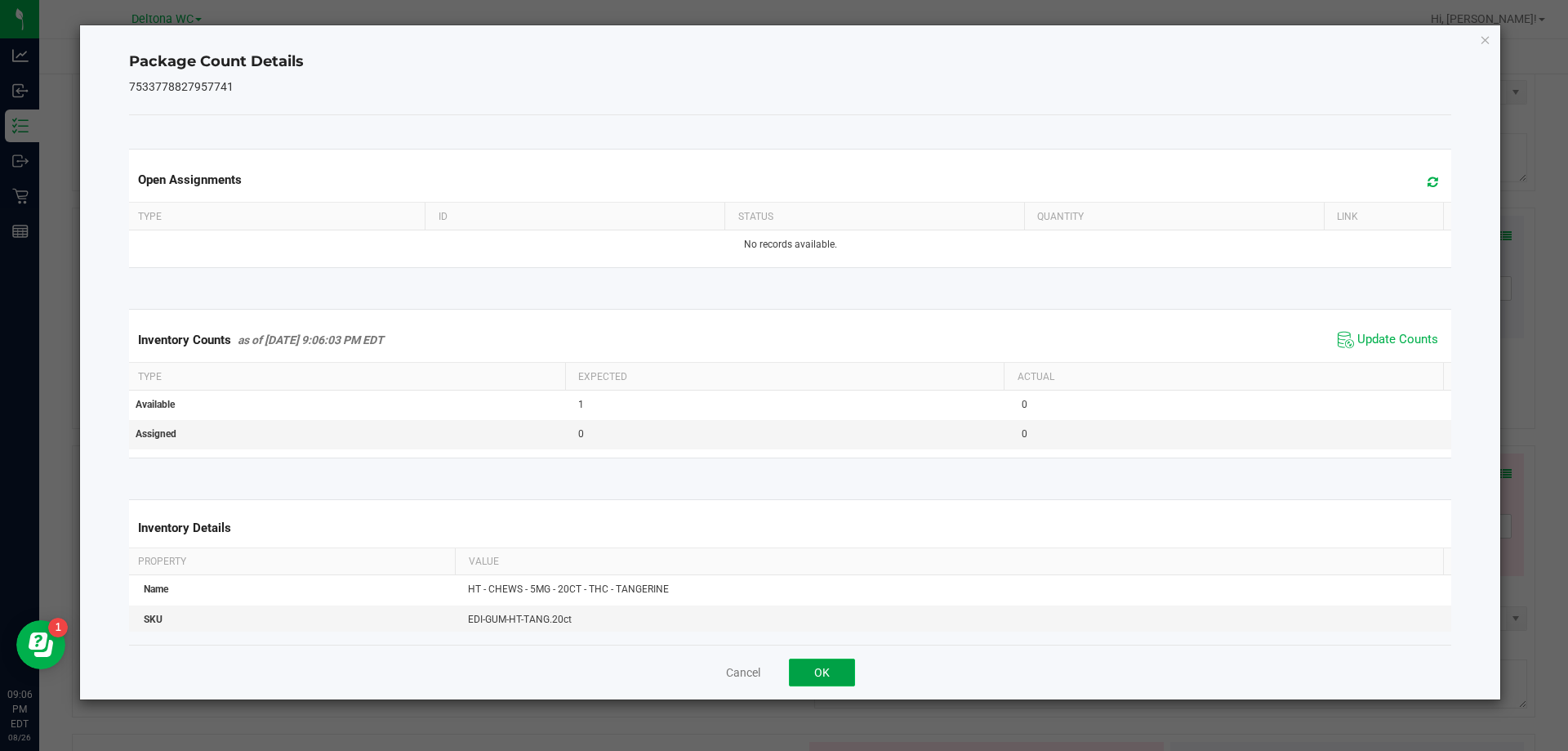
click at [827, 686] on button "OK" at bounding box center [821, 672] width 66 height 28
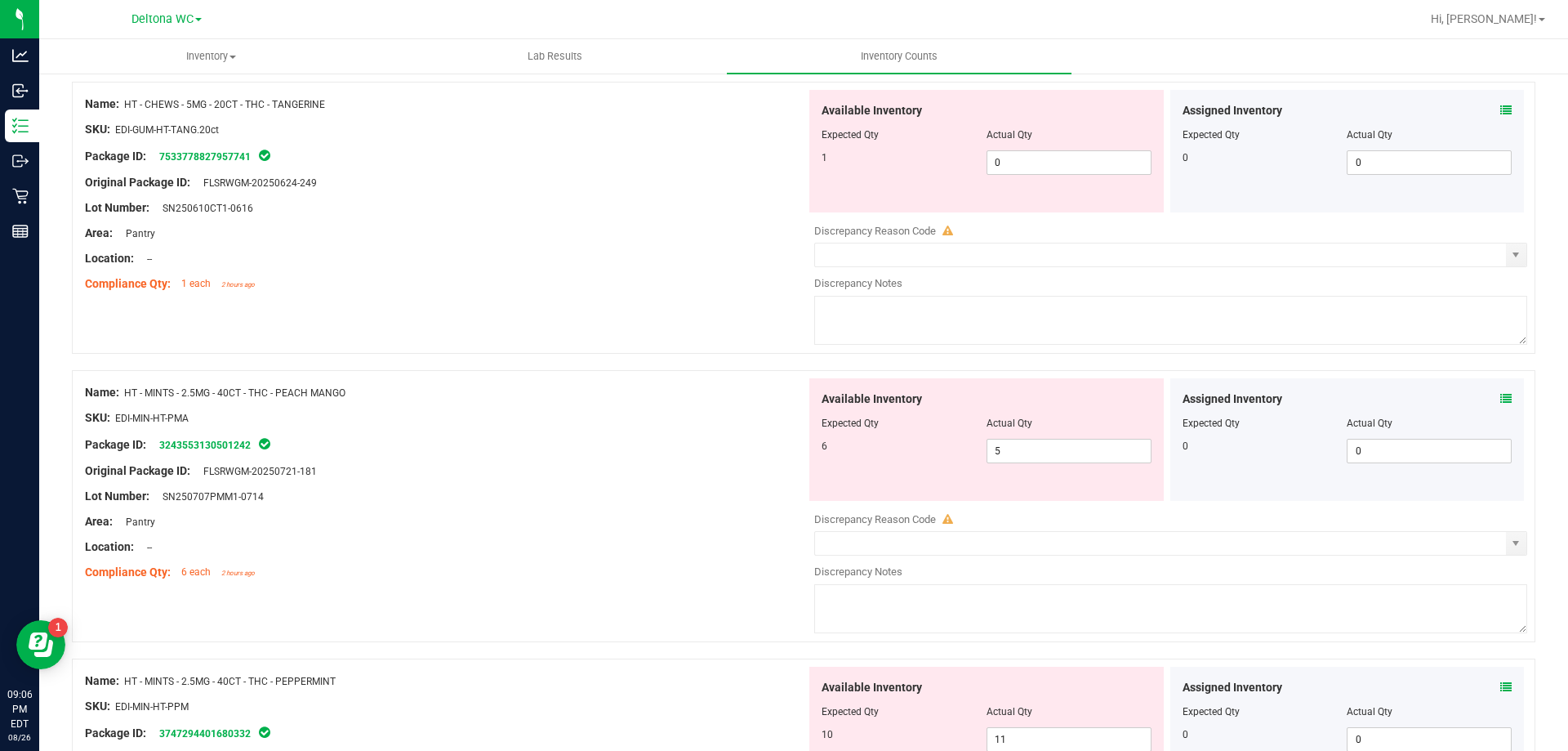
scroll to position [2859, 0]
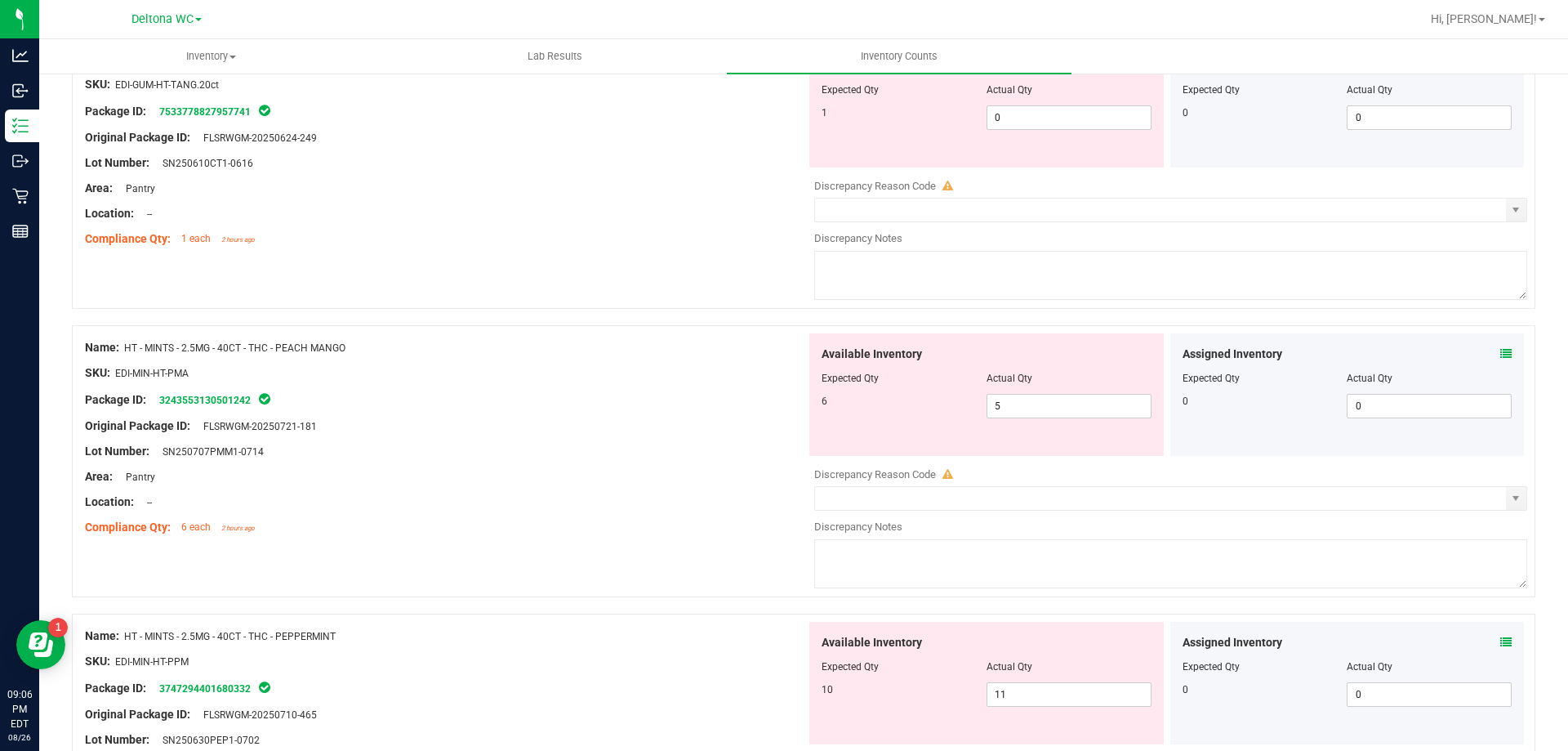
click at [1501, 349] on icon at bounding box center [1506, 354] width 11 height 11
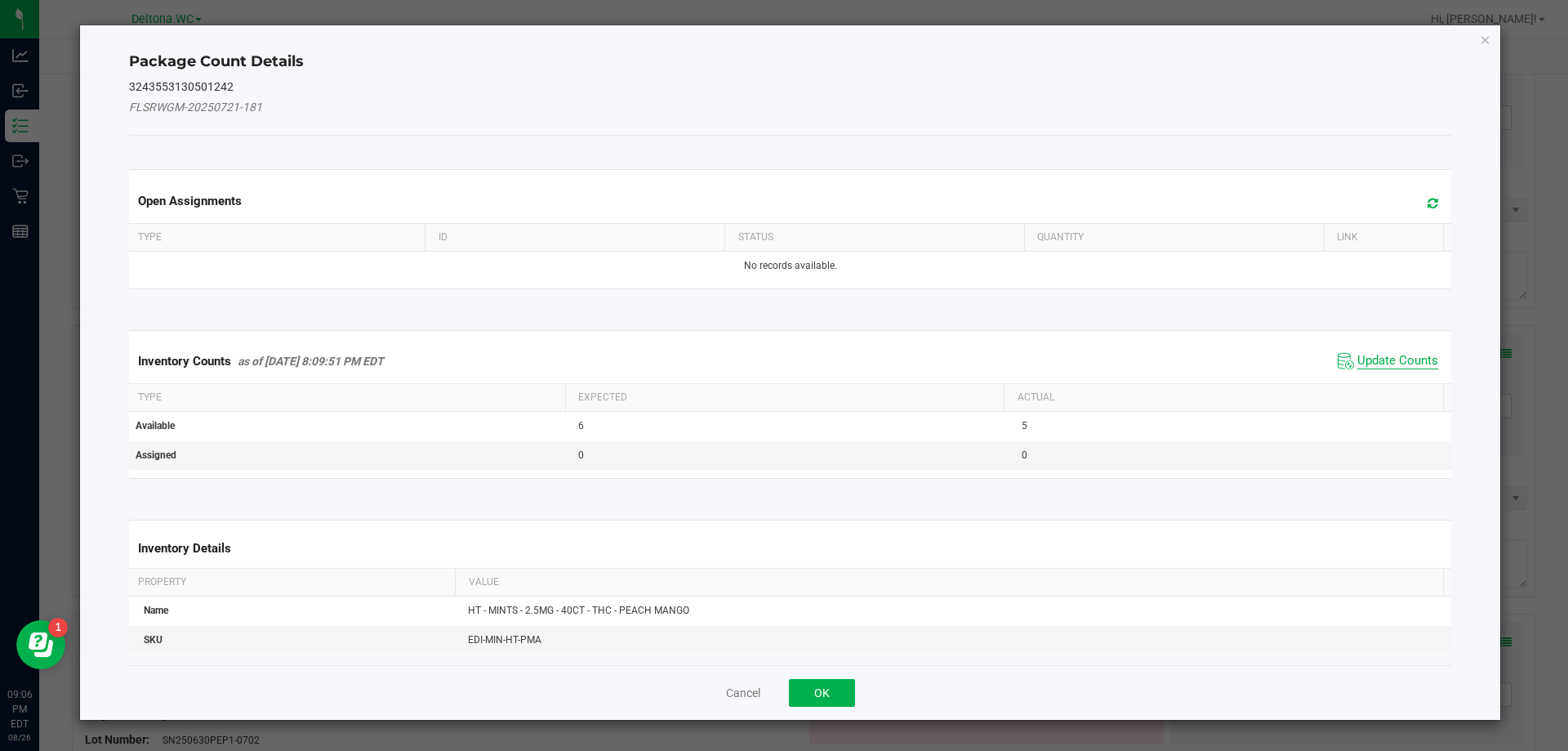
click at [1357, 363] on span "Update Counts" at bounding box center [1398, 360] width 81 height 16
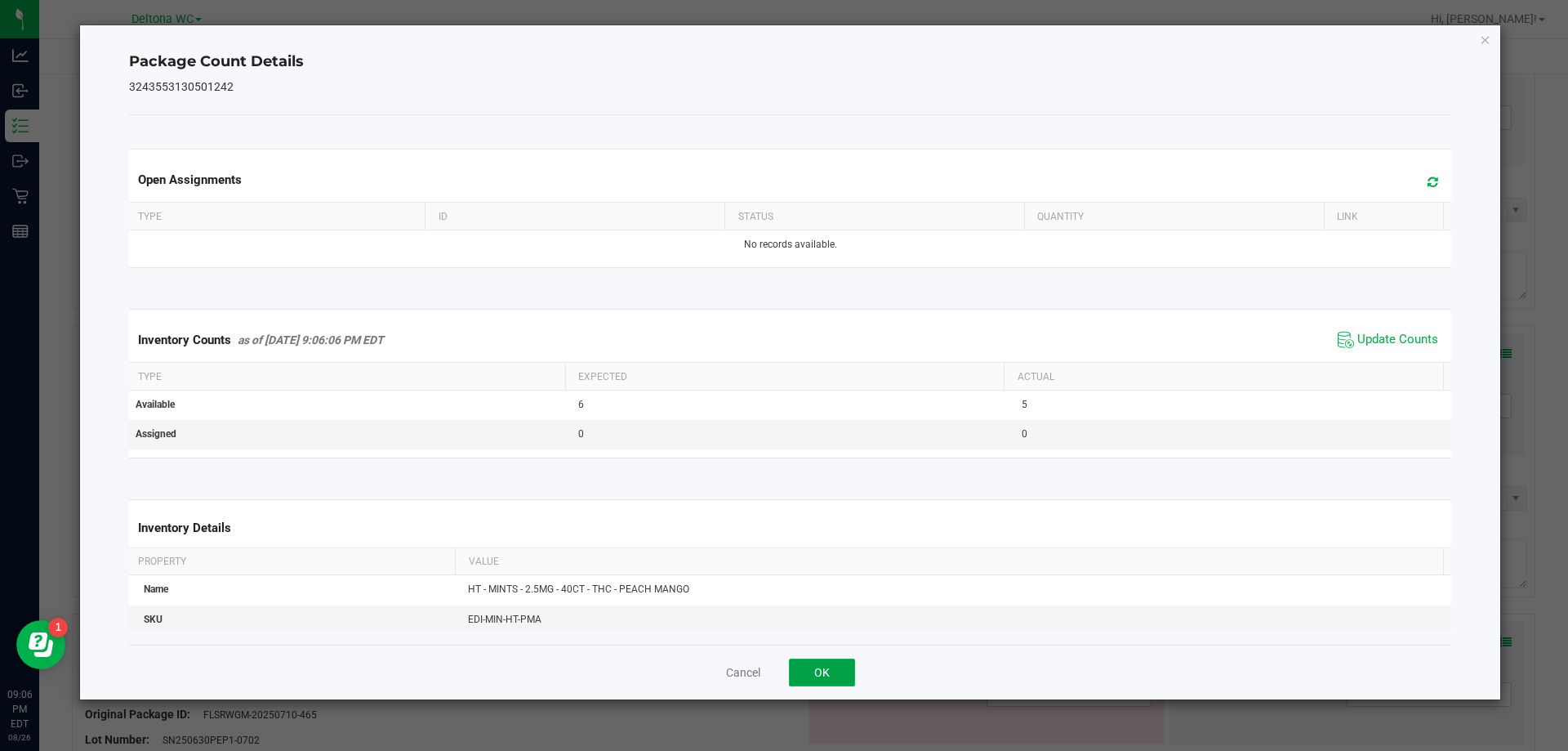
click at [840, 682] on button "OK" at bounding box center [821, 672] width 66 height 28
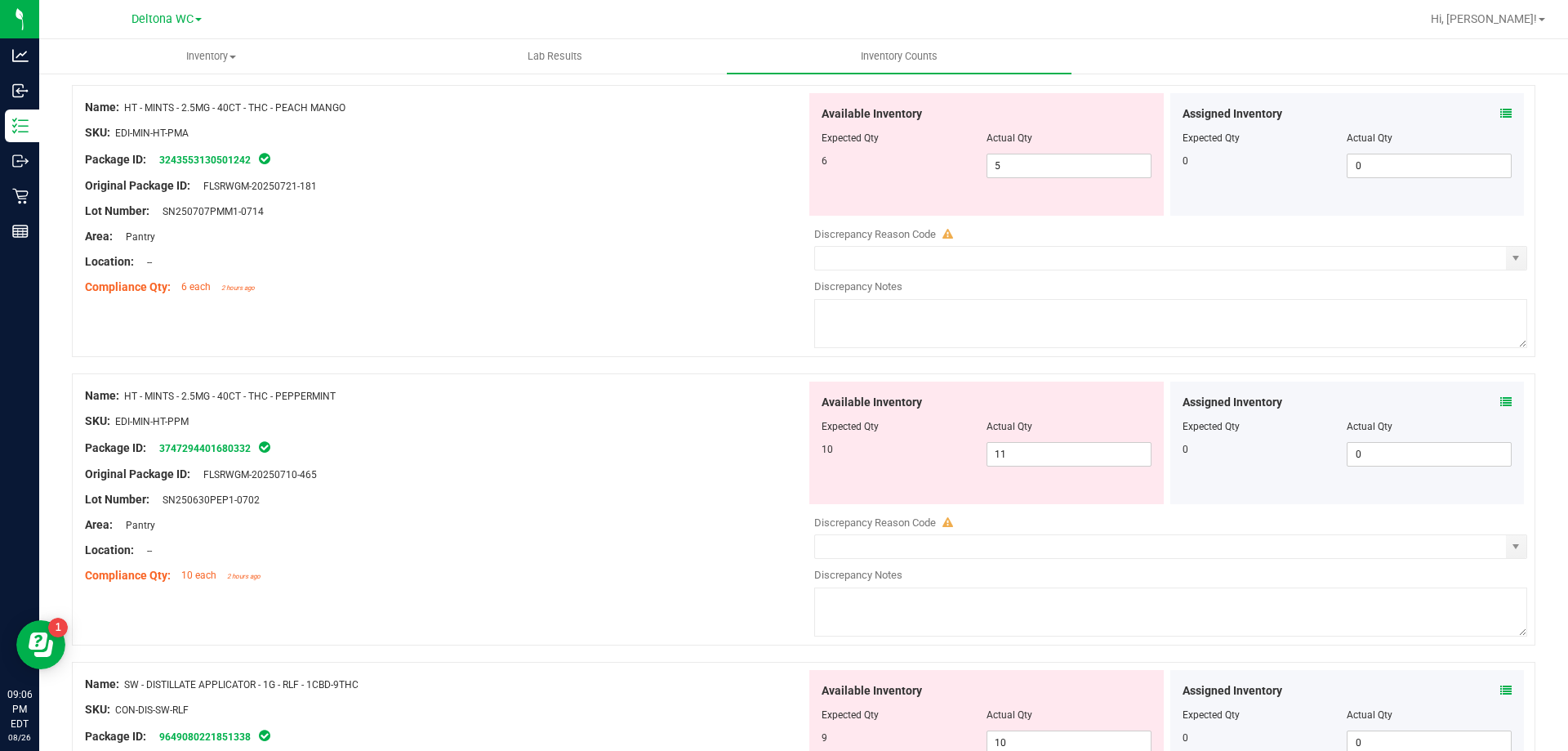
scroll to position [3105, 0]
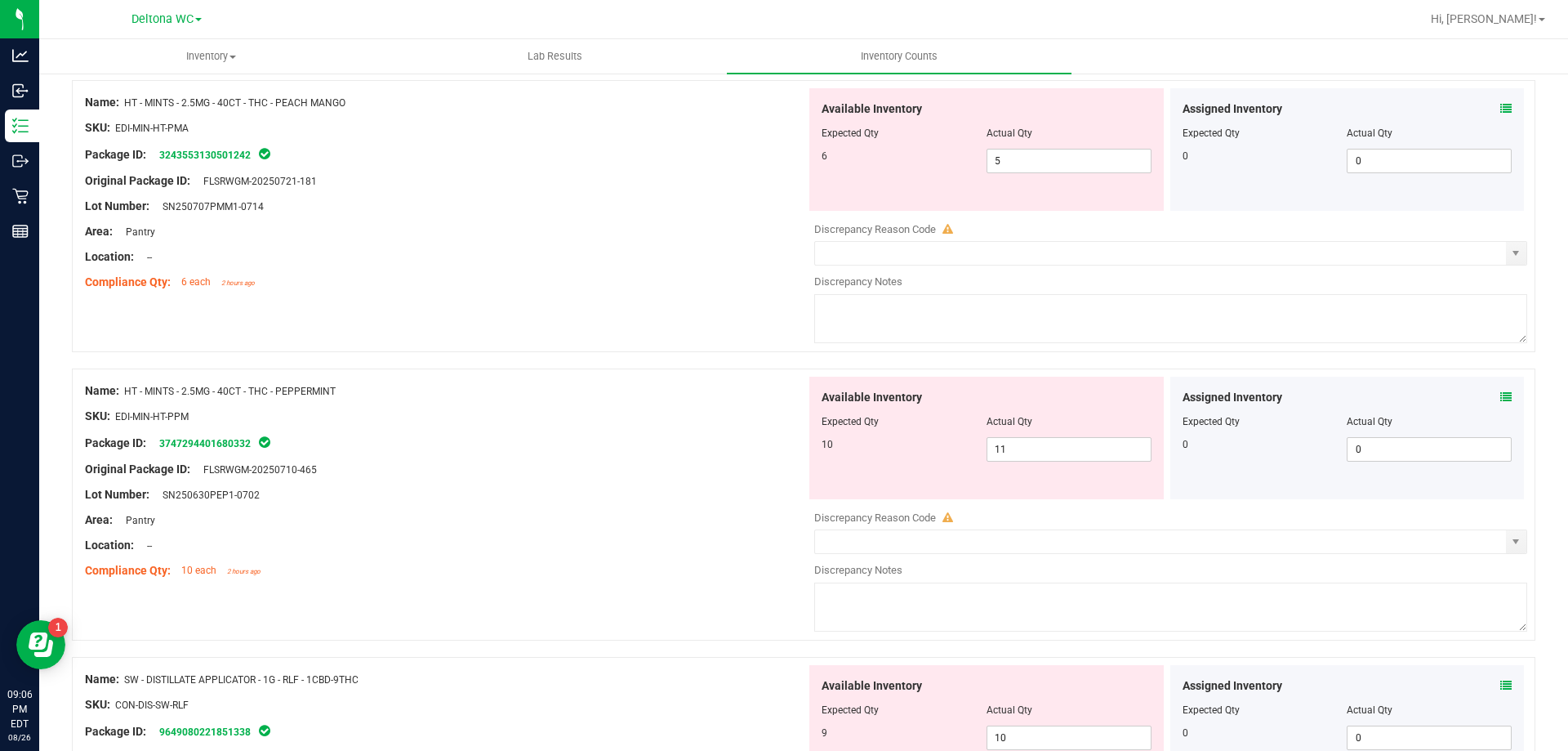
click at [1501, 398] on icon at bounding box center [1506, 397] width 11 height 11
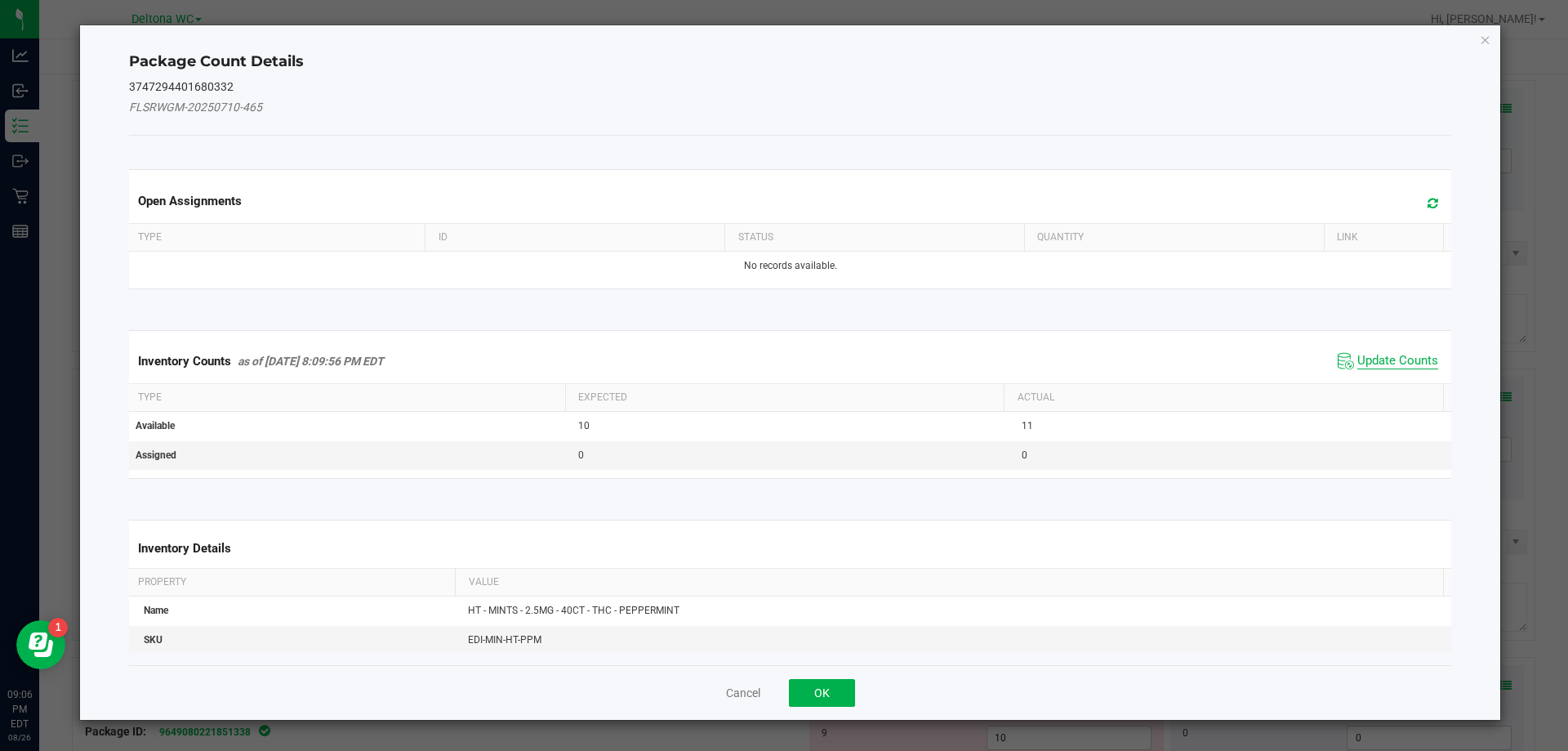
click at [1424, 365] on span "Update Counts" at bounding box center [1398, 360] width 81 height 16
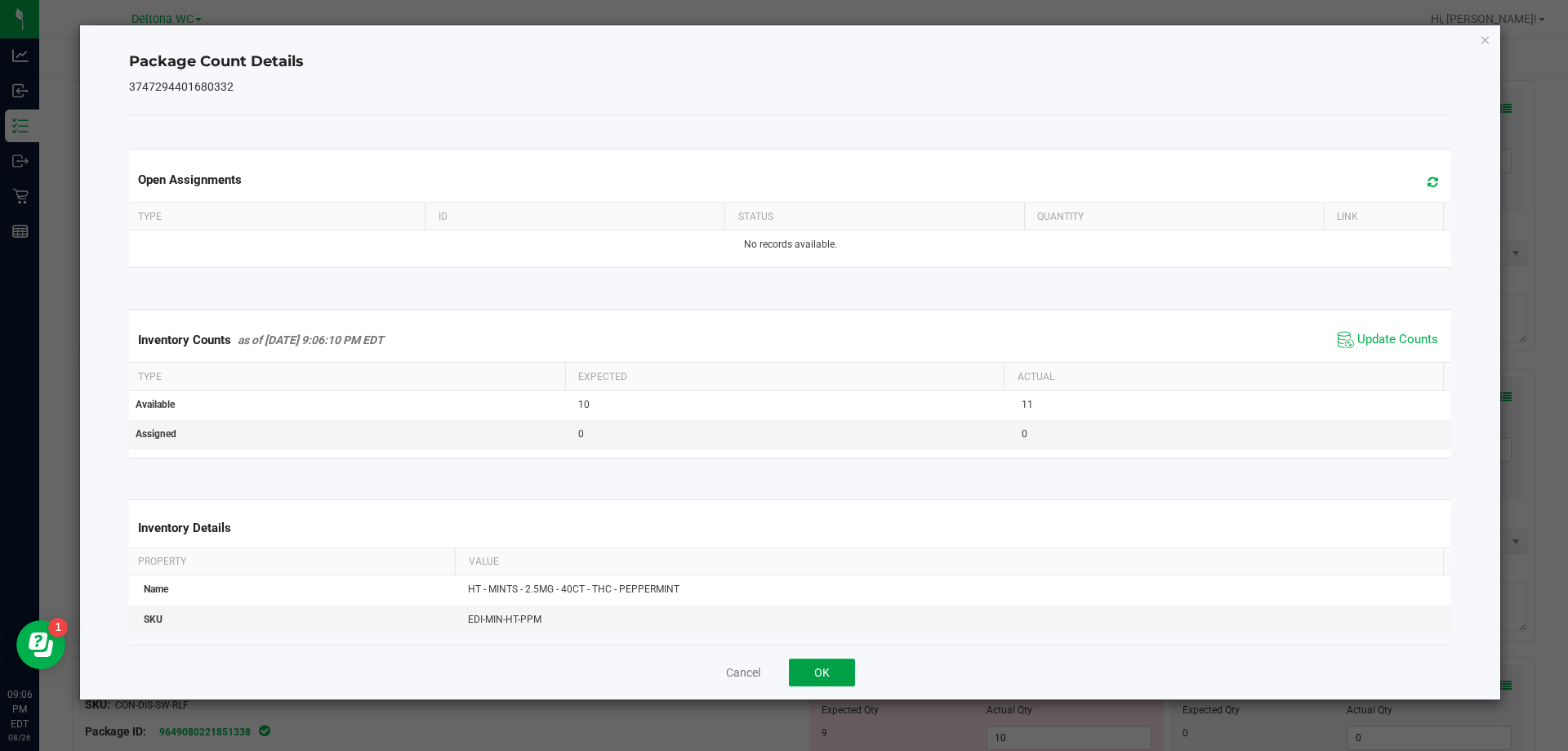
drag, startPoint x: 805, startPoint y: 662, endPoint x: 1113, endPoint y: 582, distance: 318.2
click at [810, 662] on button "OK" at bounding box center [821, 672] width 66 height 28
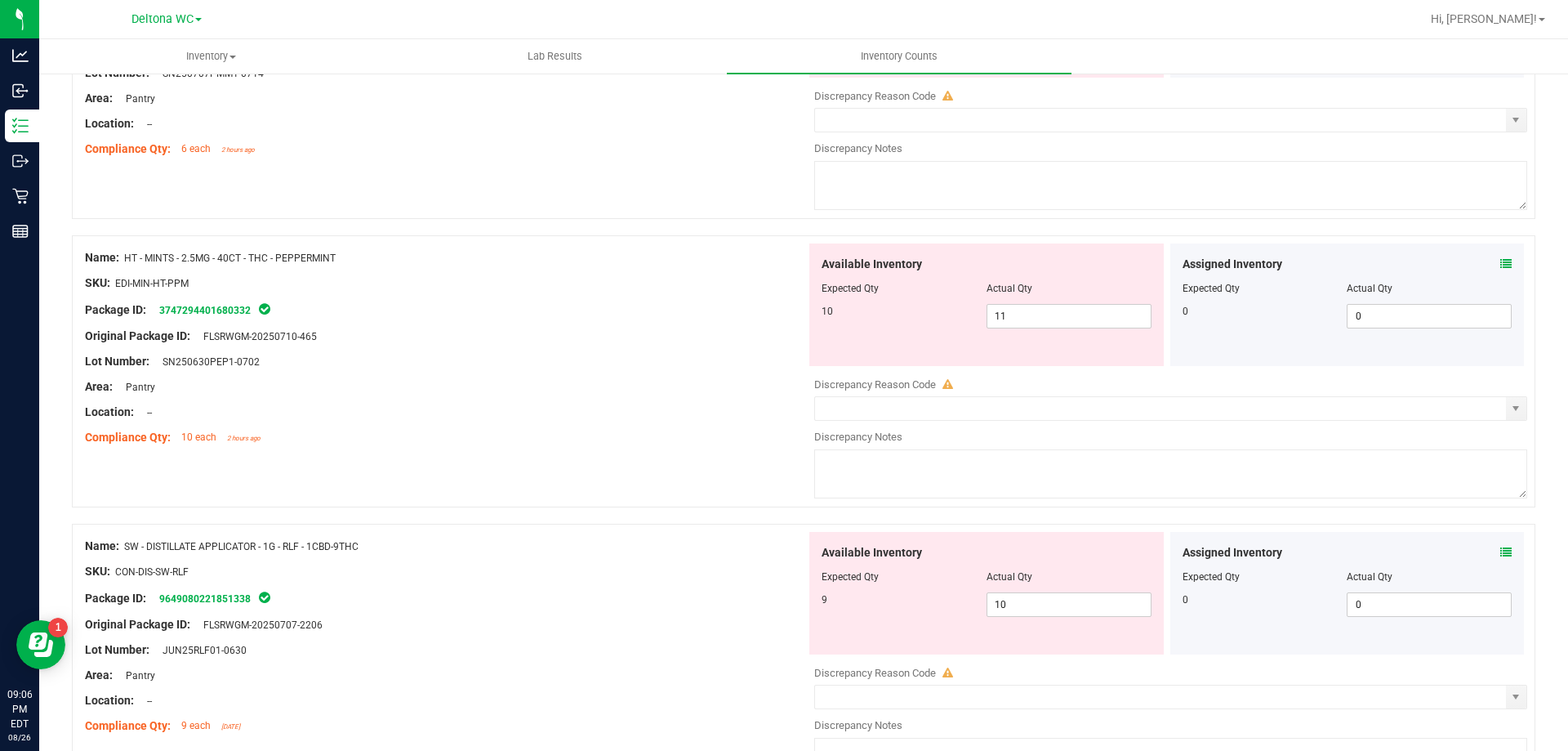
scroll to position [3350, 0]
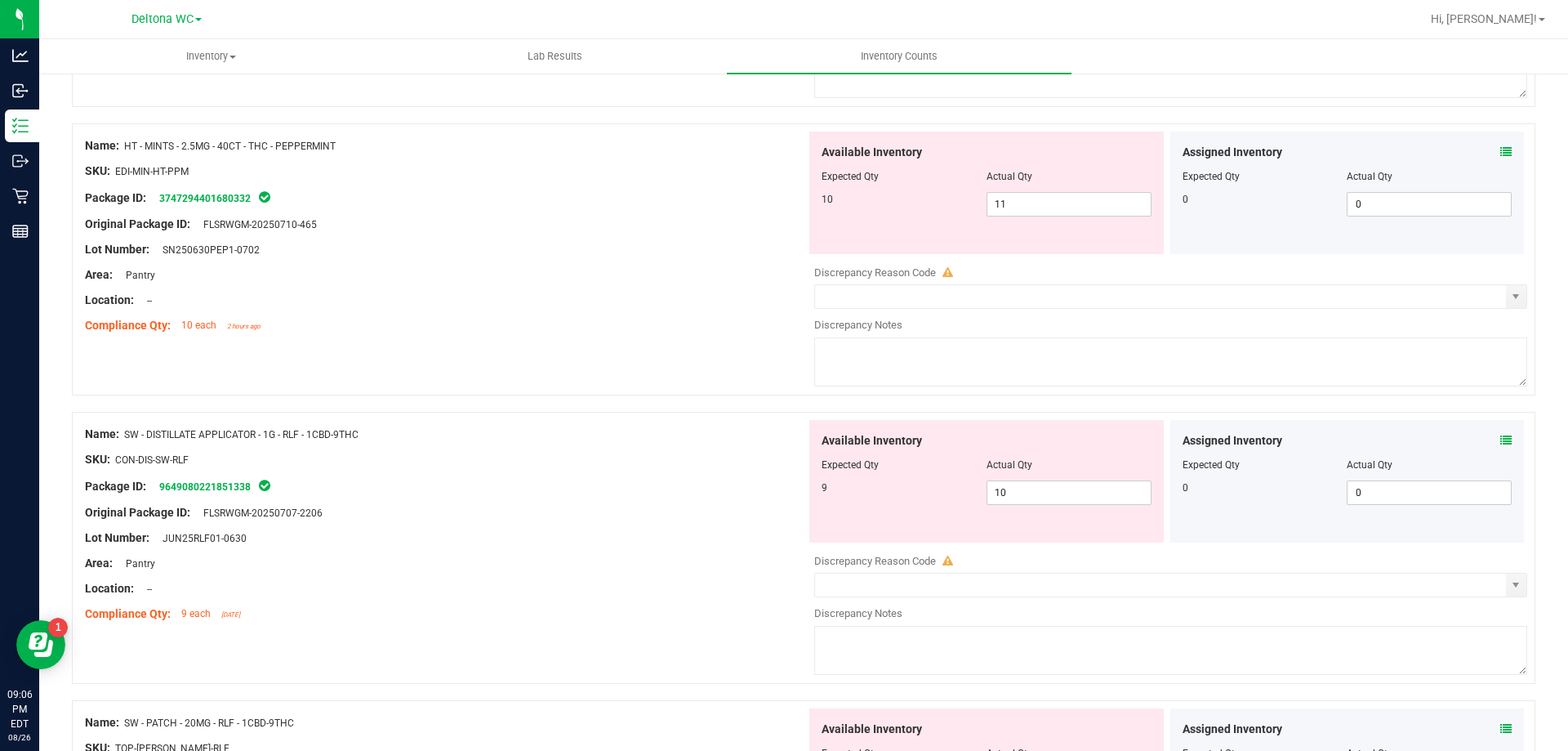
click at [1498, 436] on div "Assigned Inventory Expected Qty Actual Qty 0 0 0" at bounding box center [1348, 481] width 354 height 122
click at [1501, 439] on icon at bounding box center [1506, 440] width 11 height 11
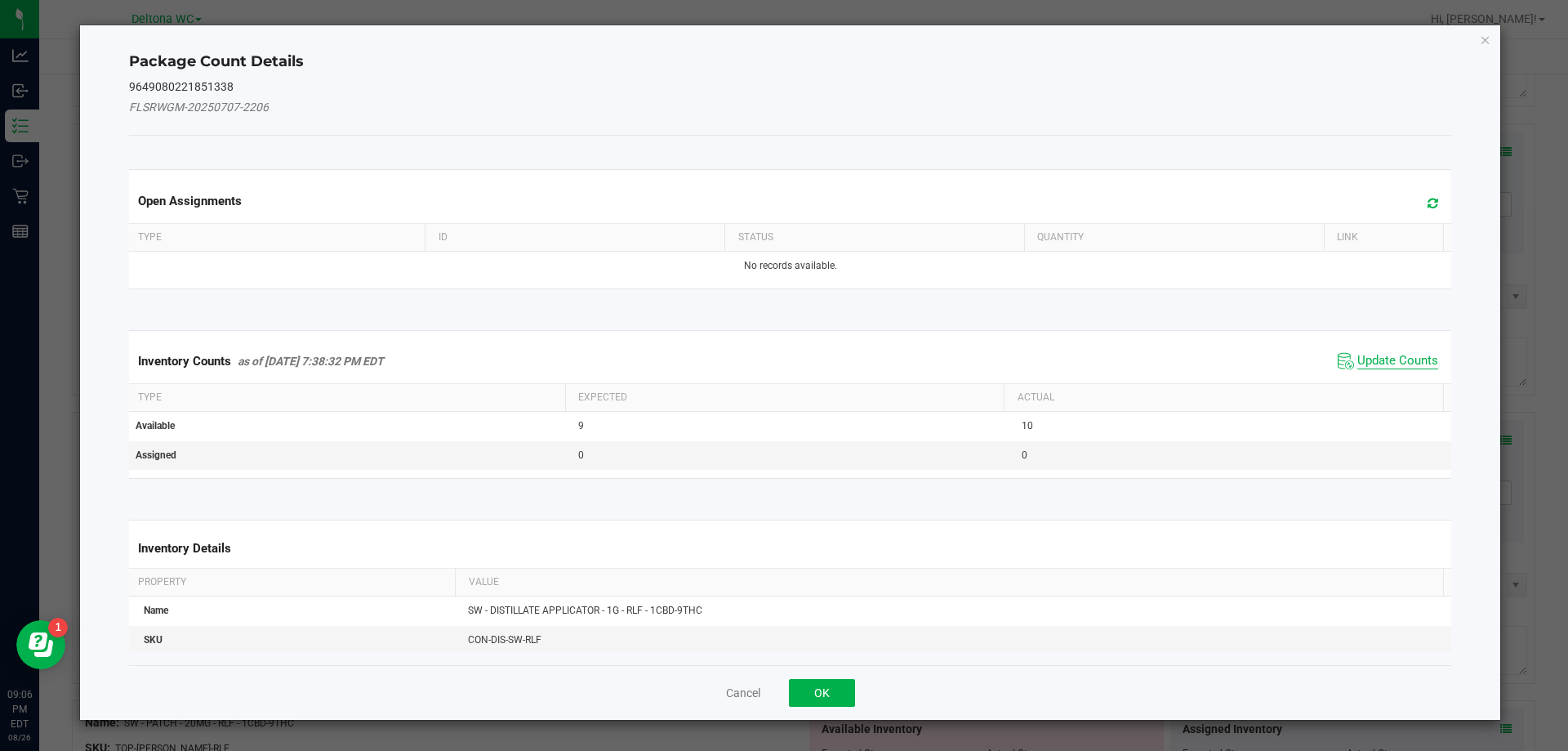
click at [1406, 354] on span "Update Counts" at bounding box center [1398, 360] width 81 height 16
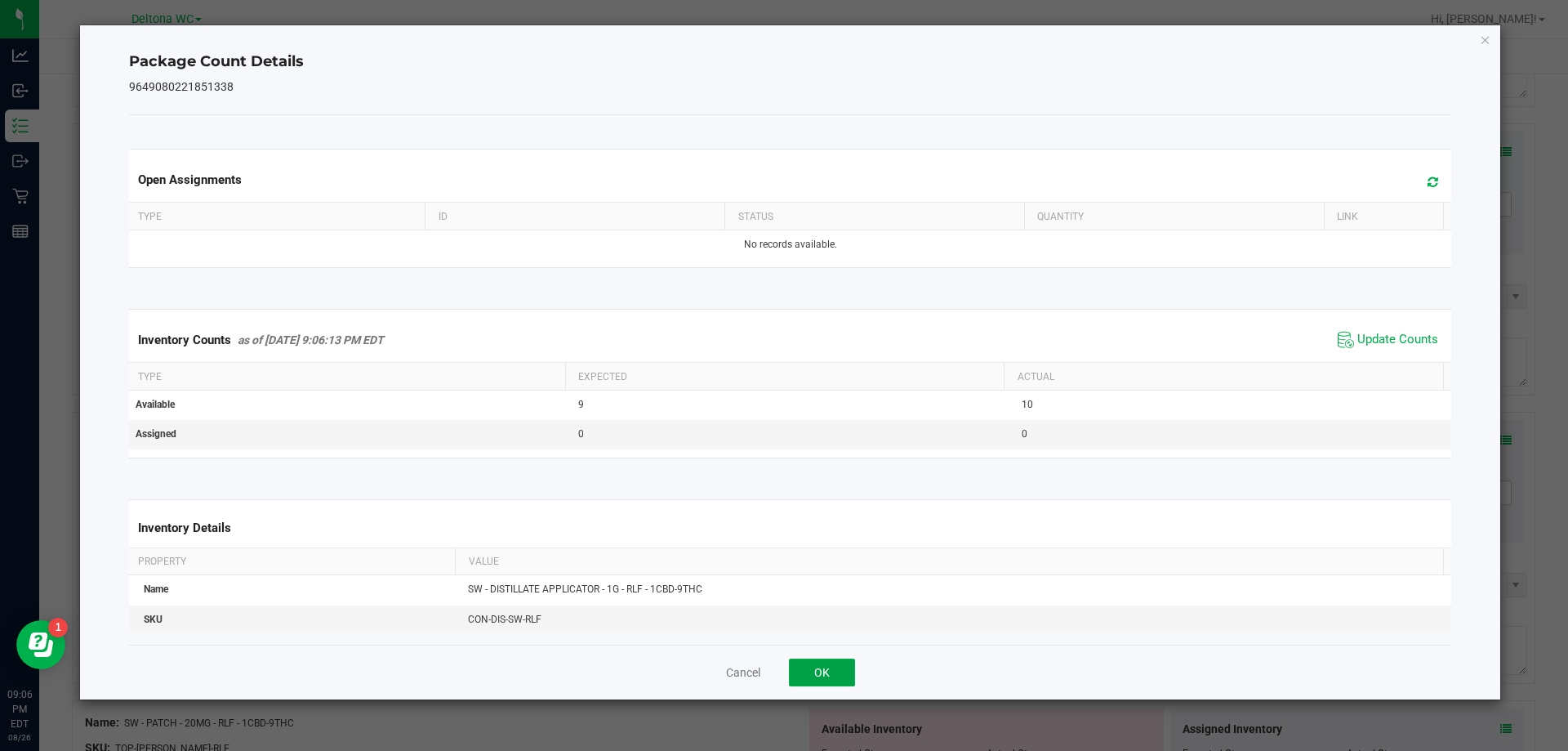
drag, startPoint x: 809, startPoint y: 668, endPoint x: 870, endPoint y: 646, distance: 64.8
click at [812, 667] on button "OK" at bounding box center [821, 672] width 66 height 28
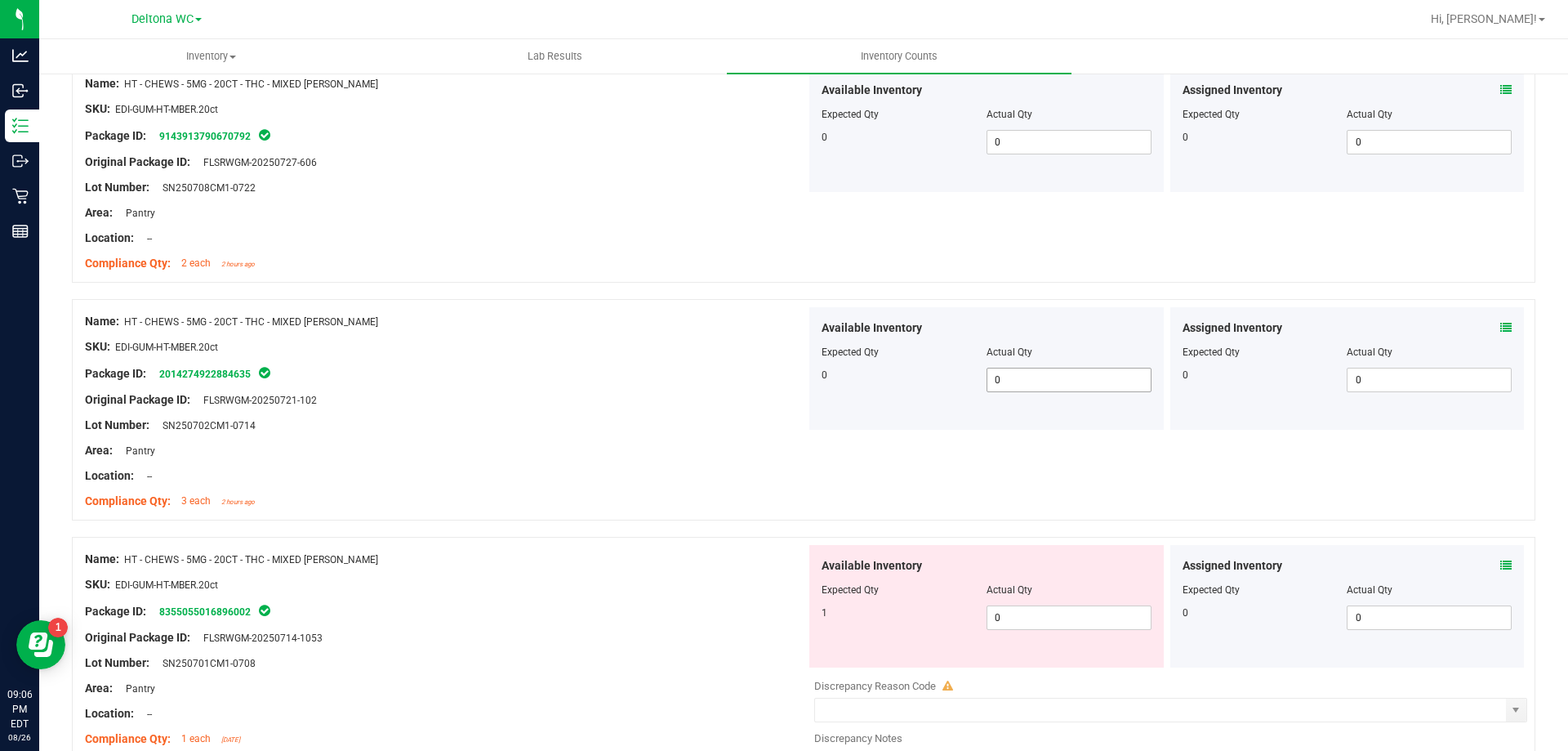
scroll to position [1552, 0]
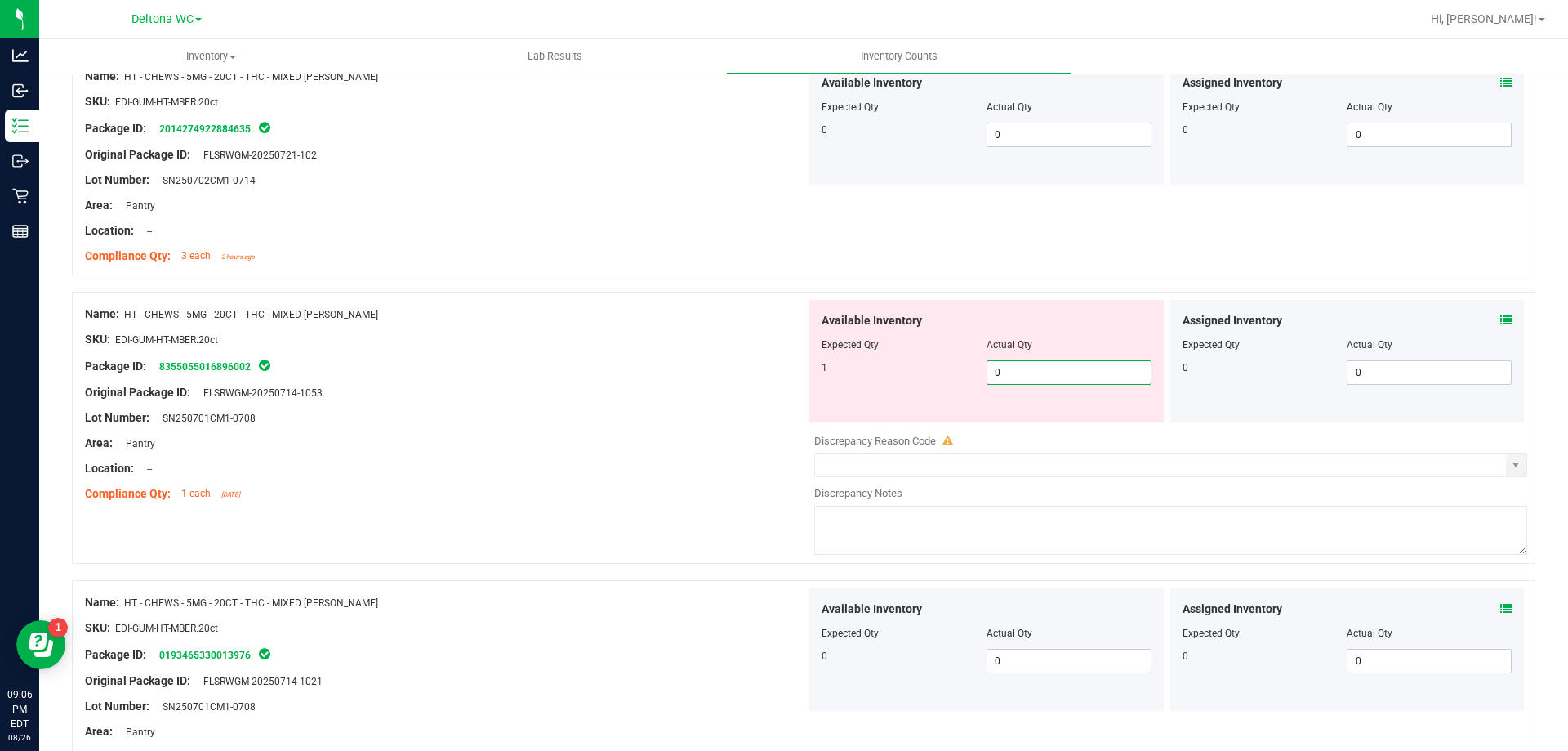
drag, startPoint x: 1038, startPoint y: 373, endPoint x: 876, endPoint y: 377, distance: 162.0
click at [876, 376] on div "1 0 0" at bounding box center [987, 372] width 330 height 24
type input "1"
click at [720, 422] on div "Lot Number: SN250701CM1-0708" at bounding box center [446, 418] width 722 height 17
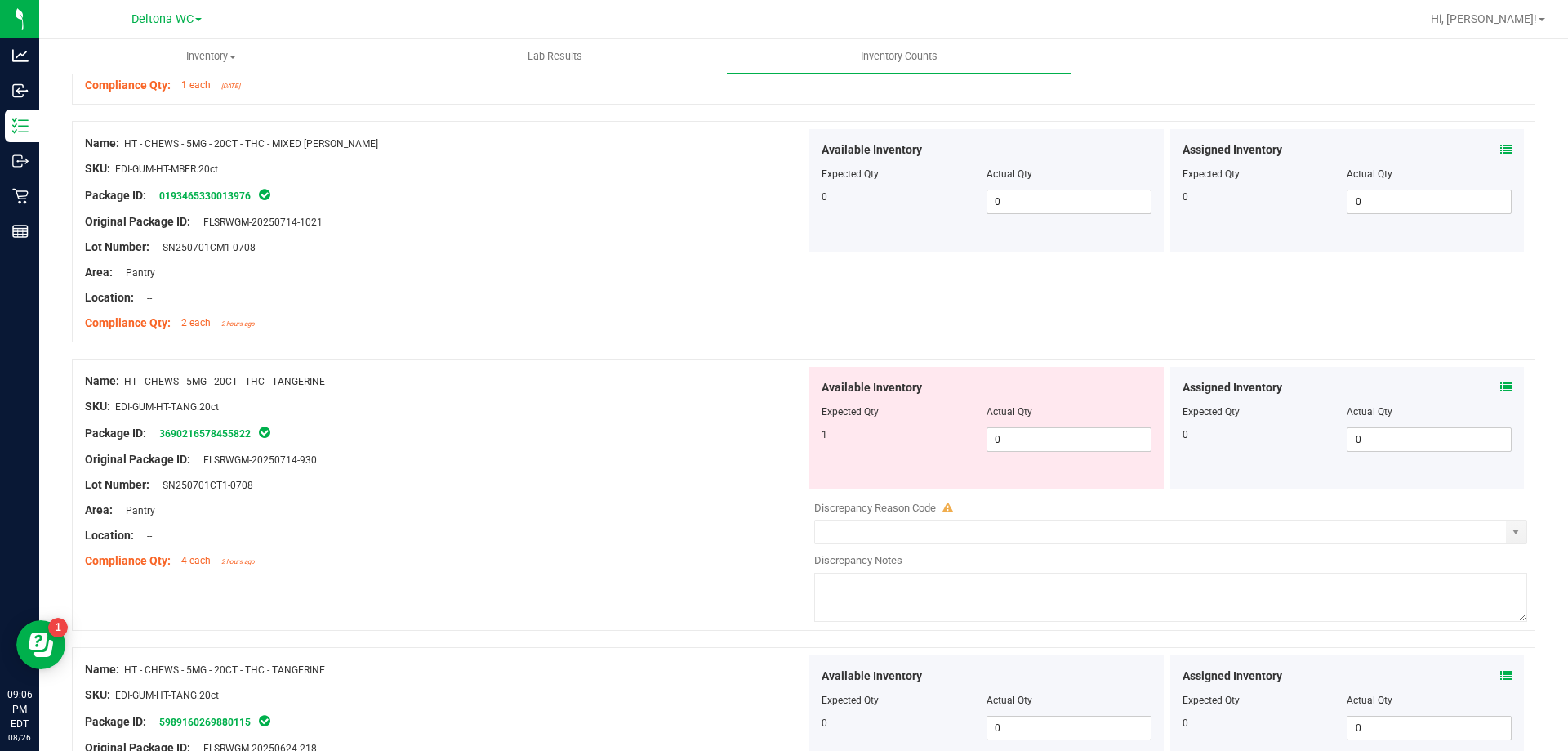
scroll to position [2124, 0]
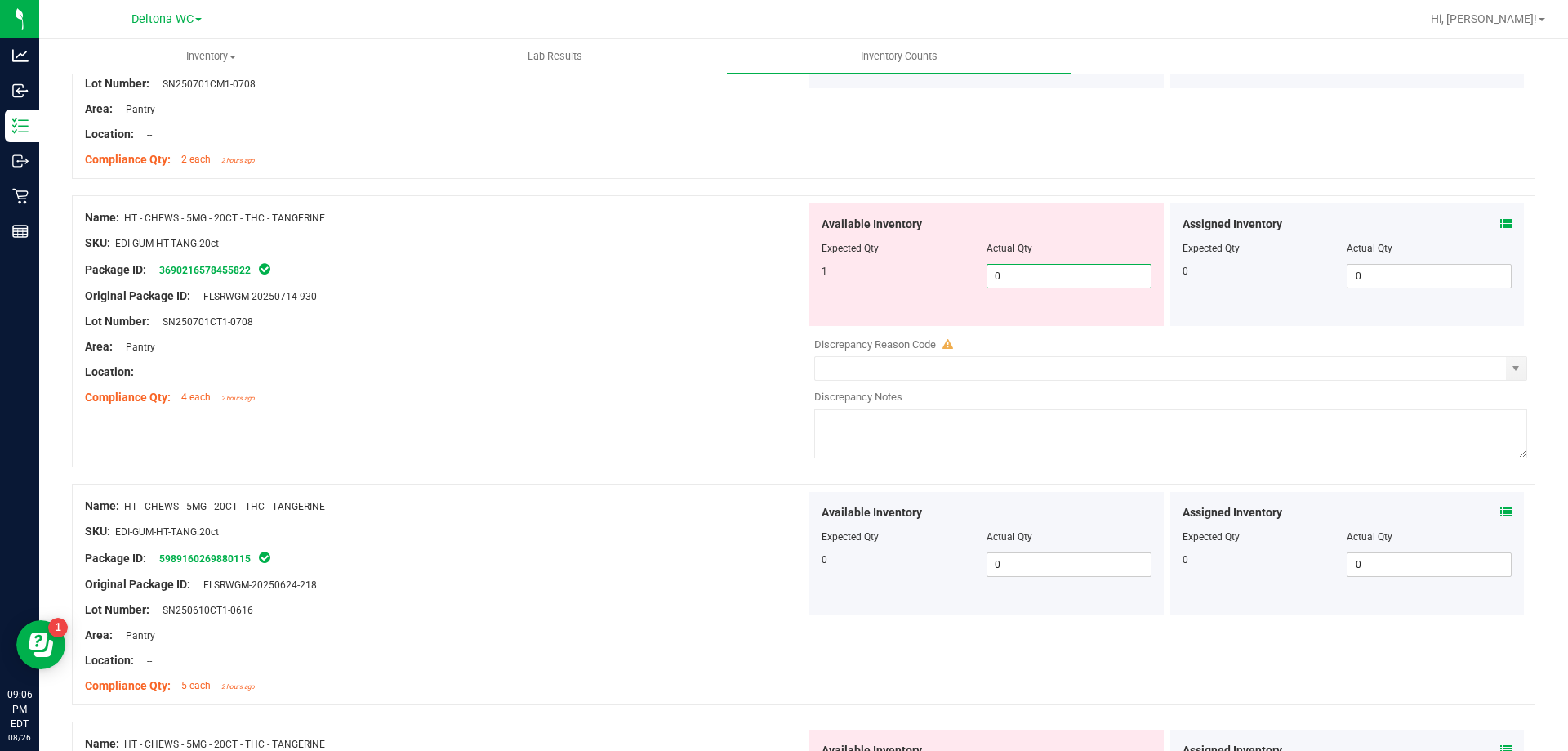
drag, startPoint x: 1041, startPoint y: 284, endPoint x: 716, endPoint y: 255, distance: 326.3
click at [716, 255] on div "Name: HT - CHEWS - 5MG - 20CT - THC - TANGERINE SKU: EDI-GUM-HT-TANG.20ct Packa…" at bounding box center [804, 331] width 1464 height 272
type input "1"
click at [679, 344] on div "Area: Pantry" at bounding box center [446, 347] width 722 height 17
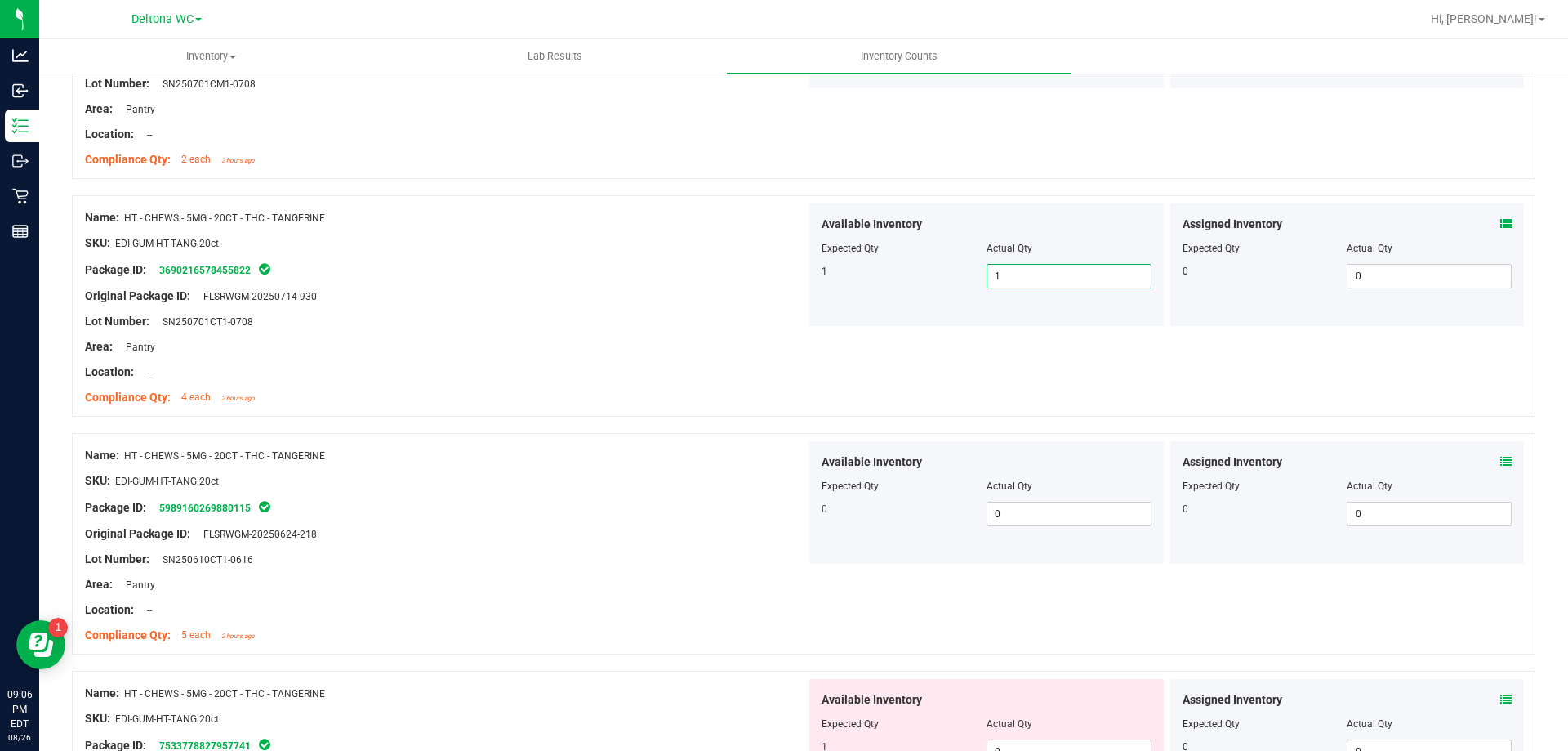
drag, startPoint x: 1097, startPoint y: 268, endPoint x: 882, endPoint y: 284, distance: 215.6
click at [882, 284] on div "1 1 1" at bounding box center [987, 276] width 330 height 24
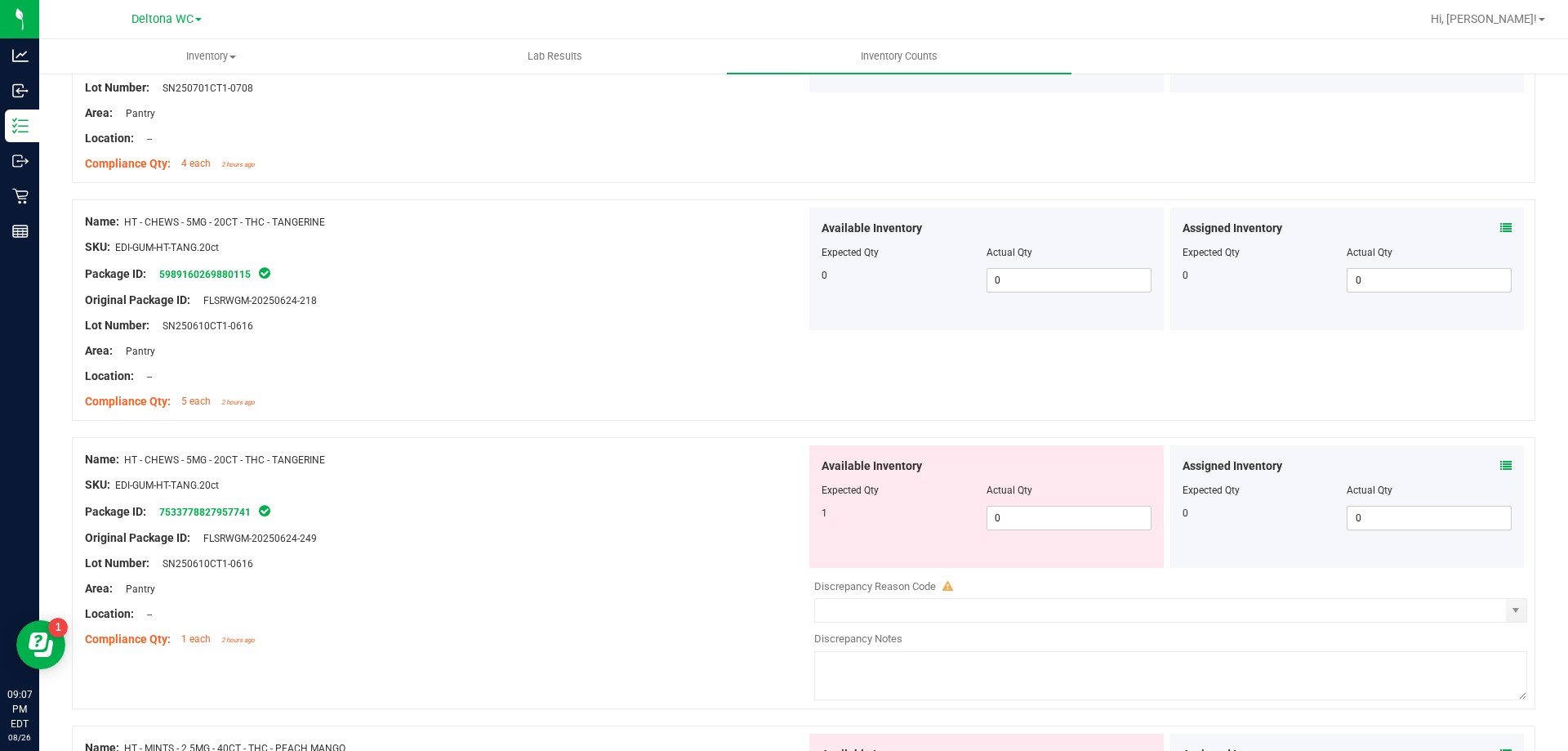
scroll to position [2533, 0]
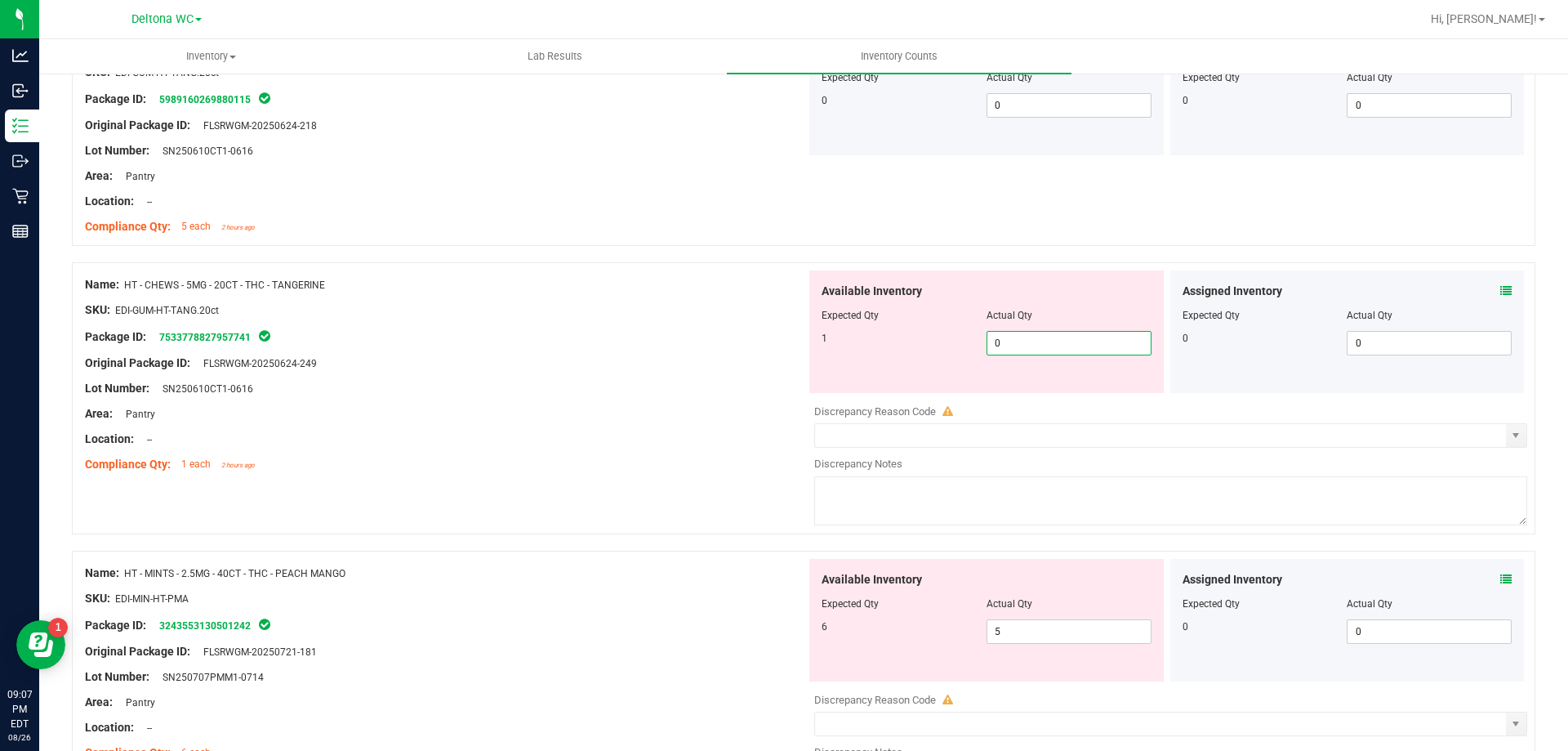
drag, startPoint x: 1009, startPoint y: 345, endPoint x: 652, endPoint y: 329, distance: 357.4
click at [654, 329] on div "Name: HT - CHEWS - 5MG - 20CT - THC - TANGERINE SKU: EDI-GUM-HT-TANG.20ct Packa…" at bounding box center [804, 398] width 1464 height 272
type input "1"
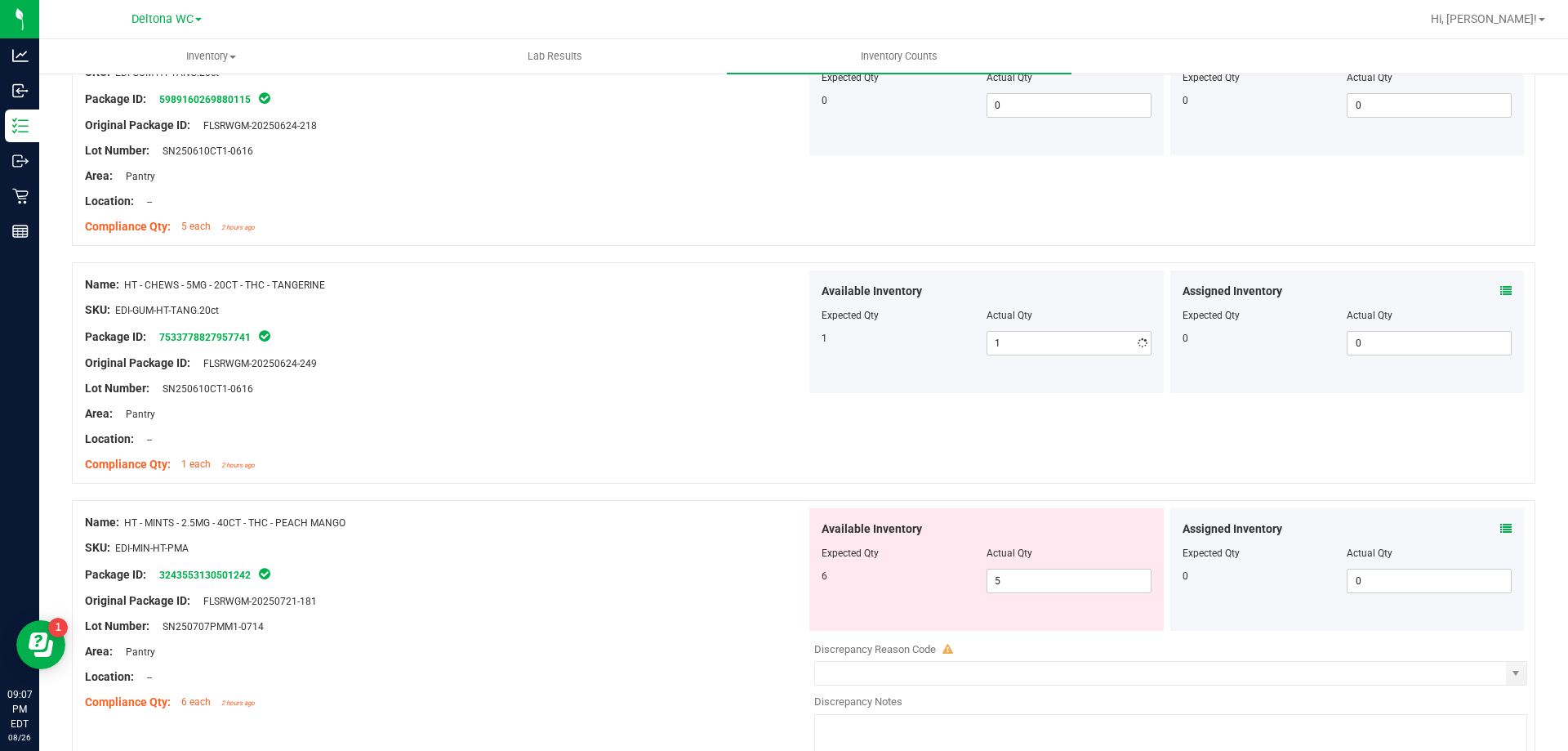
click at [649, 330] on div "Package ID: 7533778827957741" at bounding box center [446, 336] width 722 height 20
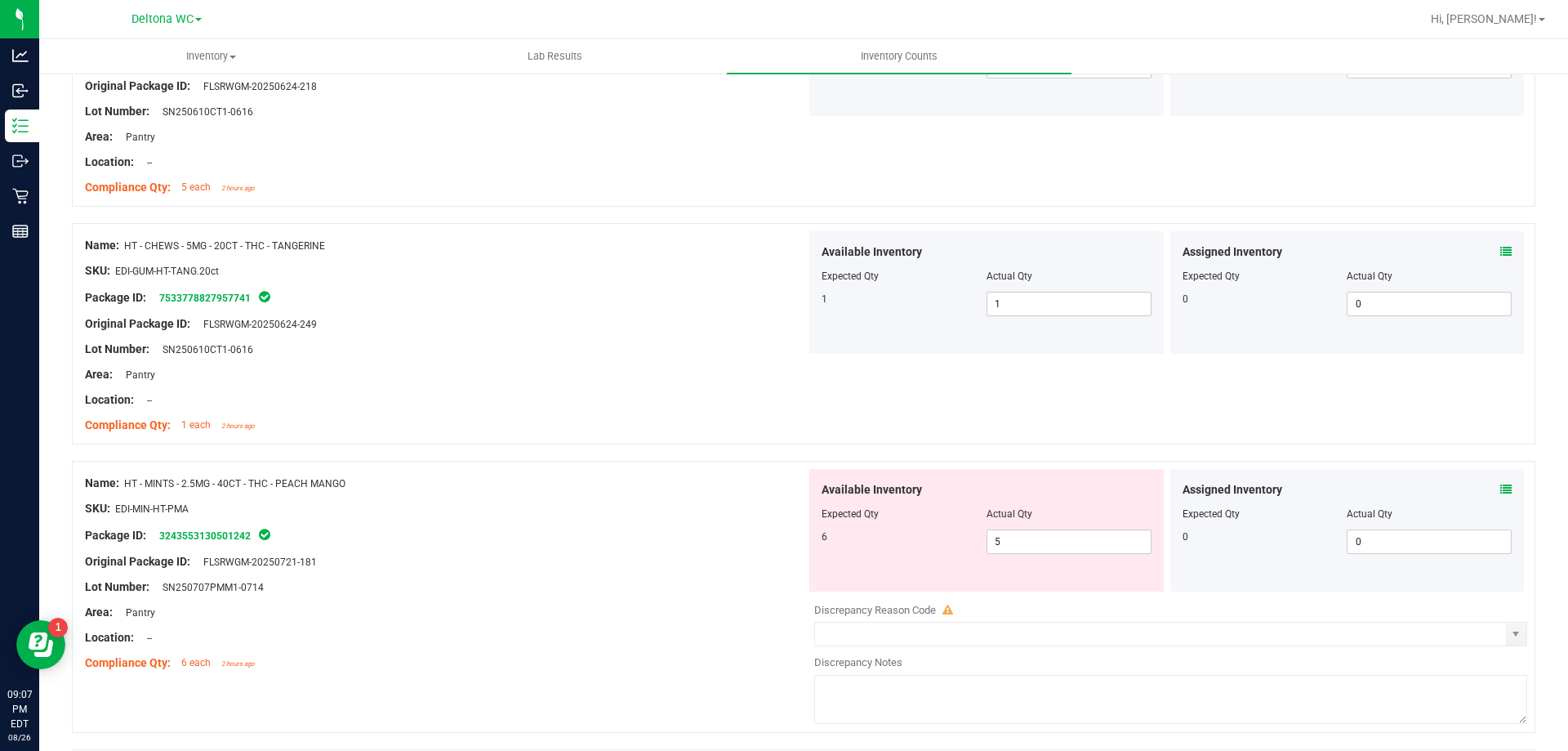
scroll to position [2859, 0]
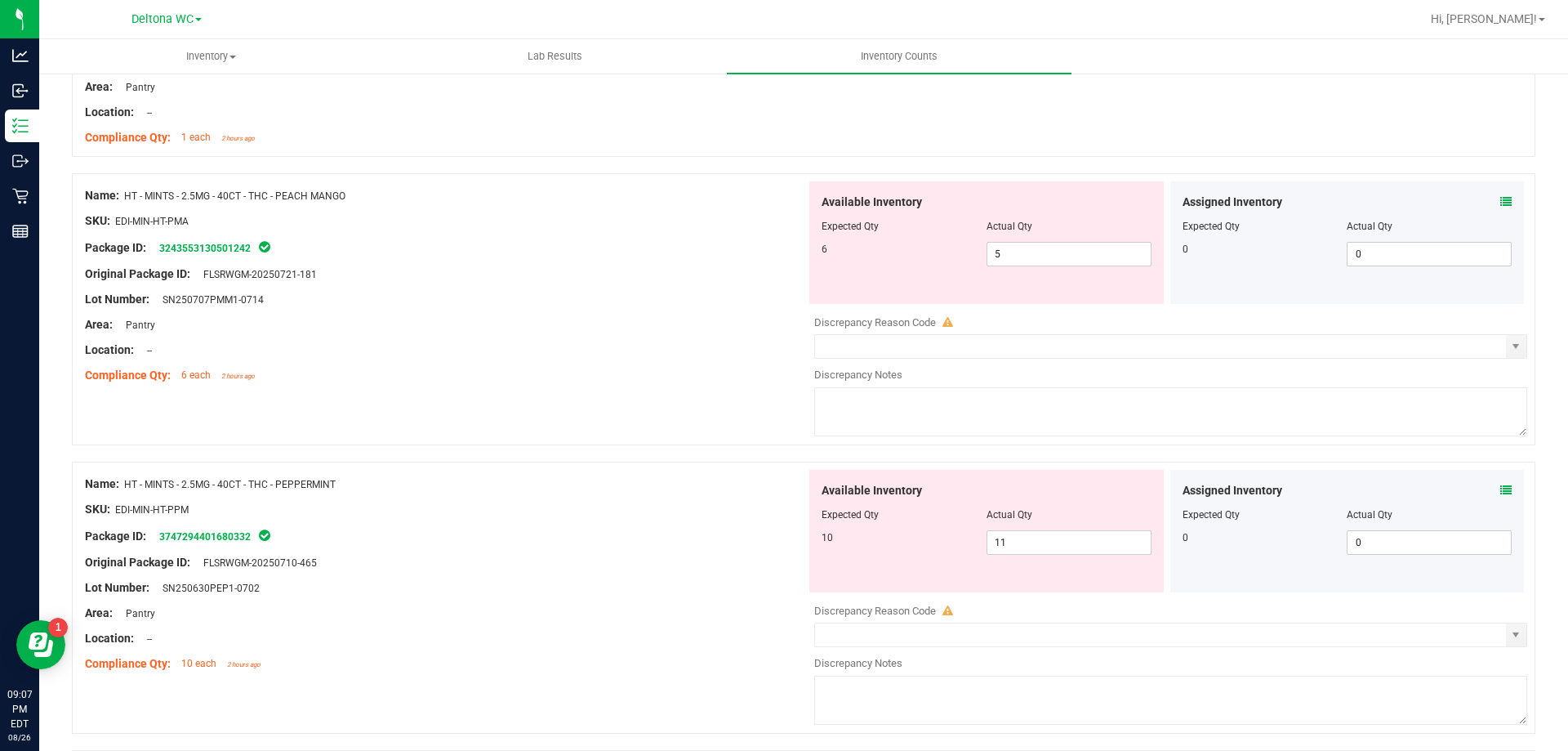
click at [1501, 200] on icon at bounding box center [1506, 201] width 11 height 11
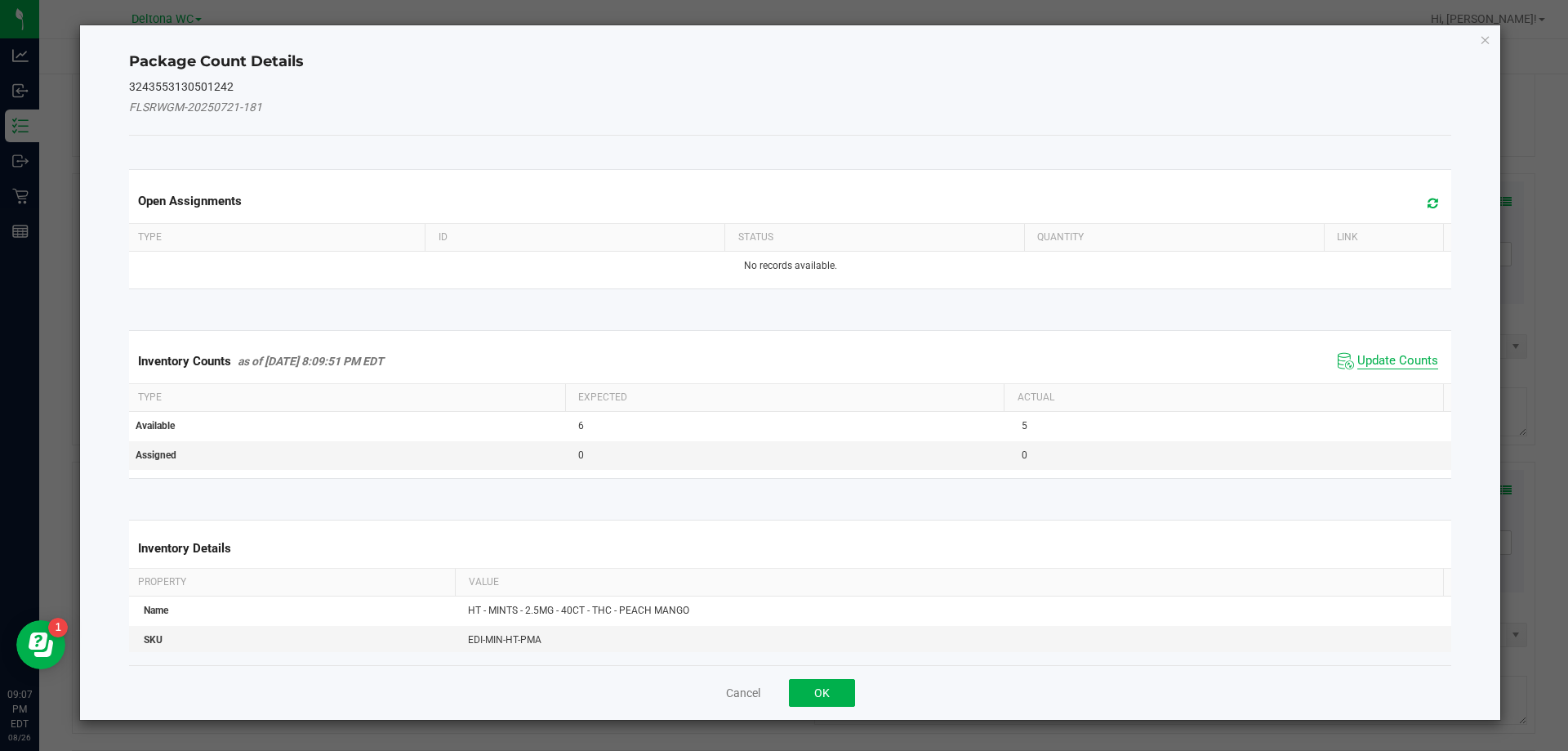
click at [1377, 362] on span "Update Counts" at bounding box center [1398, 360] width 81 height 16
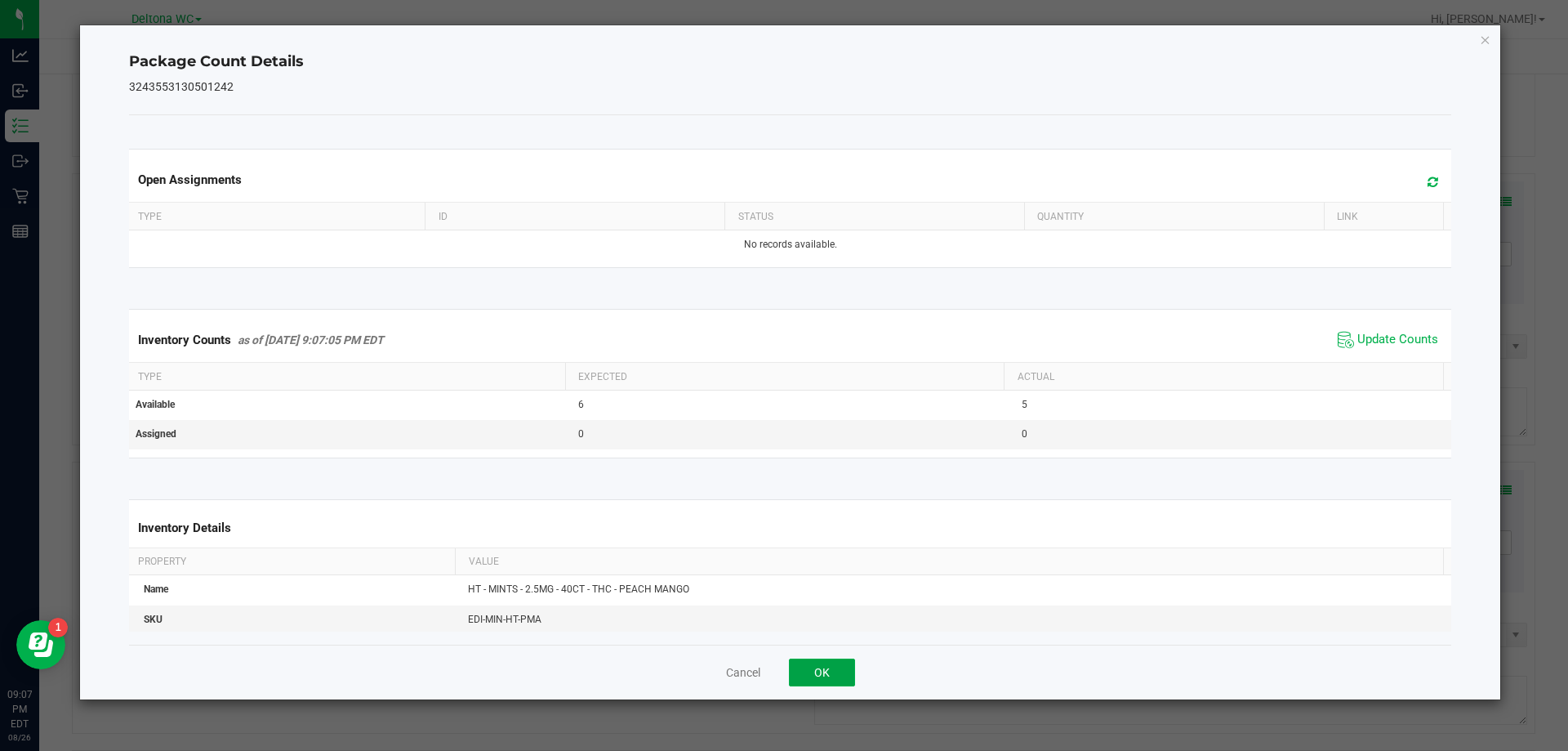
click at [836, 674] on button "OK" at bounding box center [821, 672] width 66 height 28
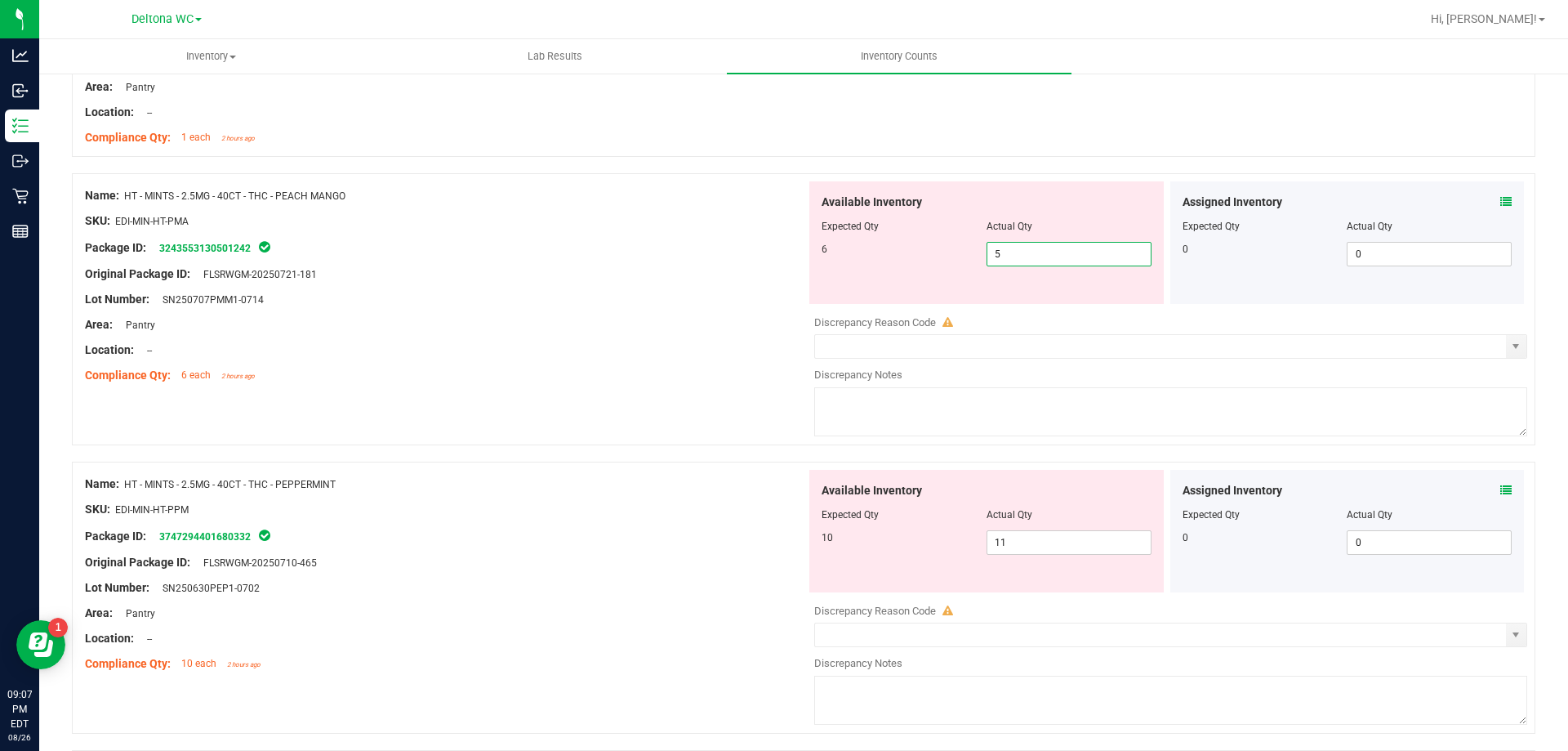
drag, startPoint x: 1036, startPoint y: 248, endPoint x: 855, endPoint y: 249, distance: 181.0
click at [855, 248] on div "6 5 5" at bounding box center [987, 254] width 330 height 24
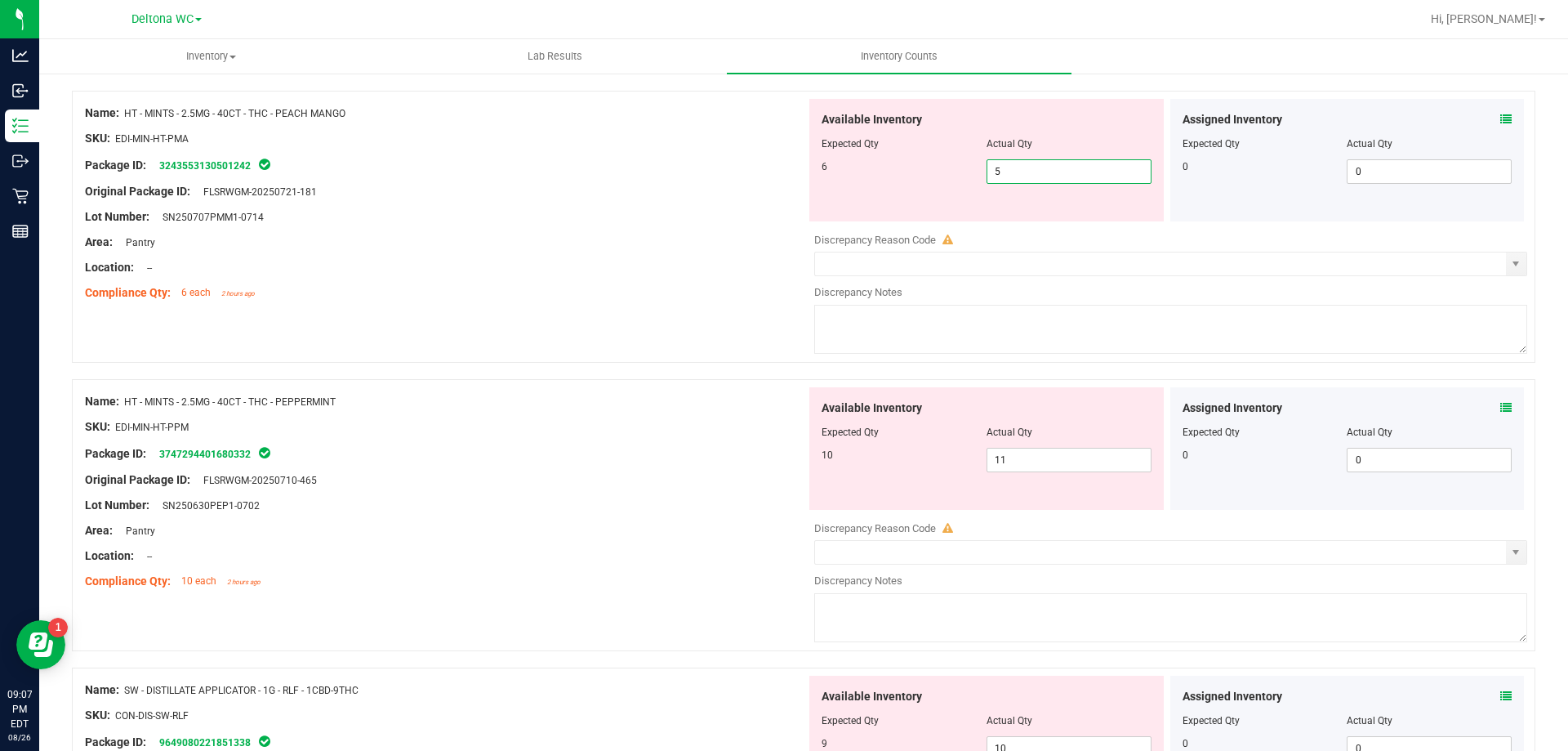
scroll to position [2941, 0]
click at [1501, 409] on icon at bounding box center [1506, 408] width 11 height 11
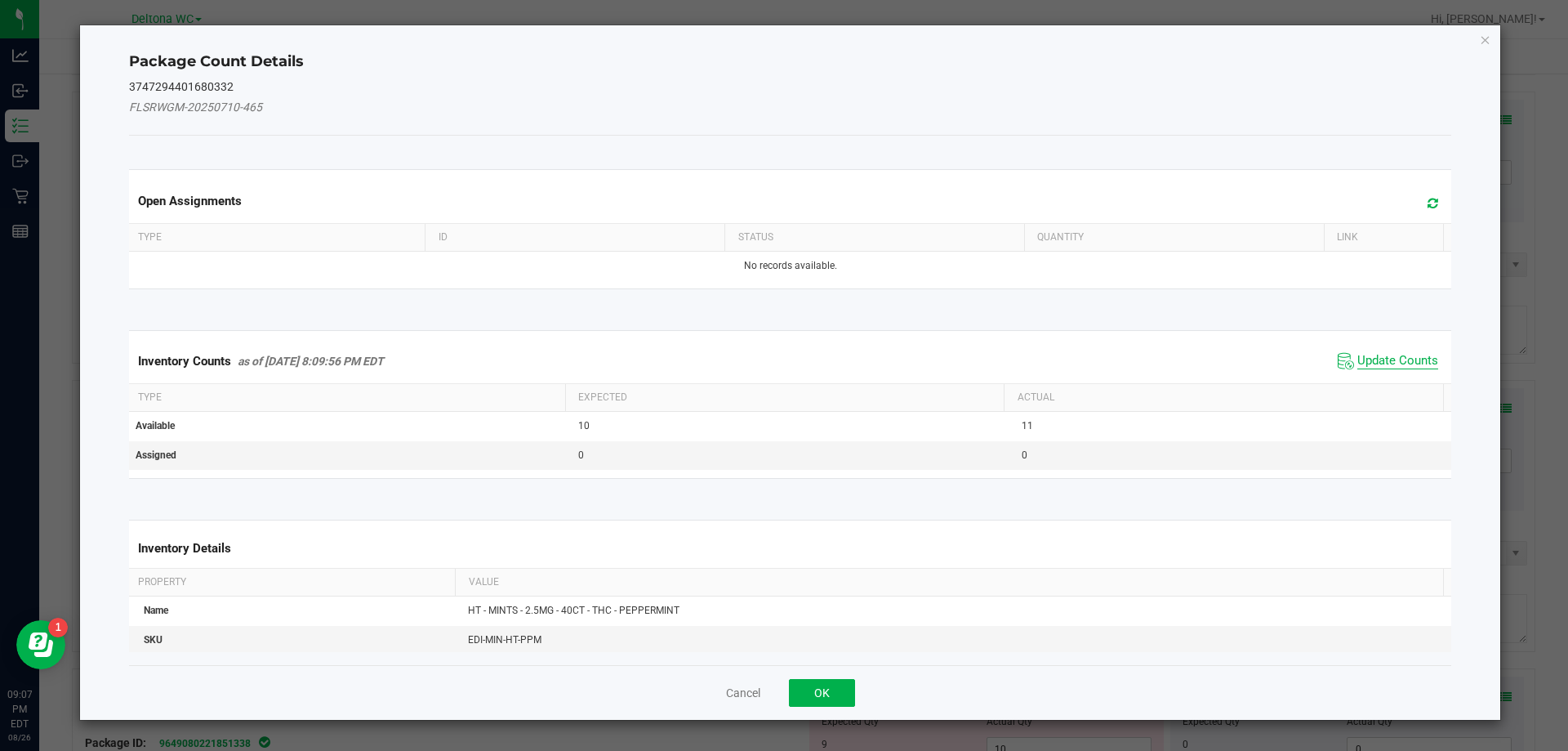
click at [1396, 353] on span "Update Counts" at bounding box center [1398, 360] width 81 height 16
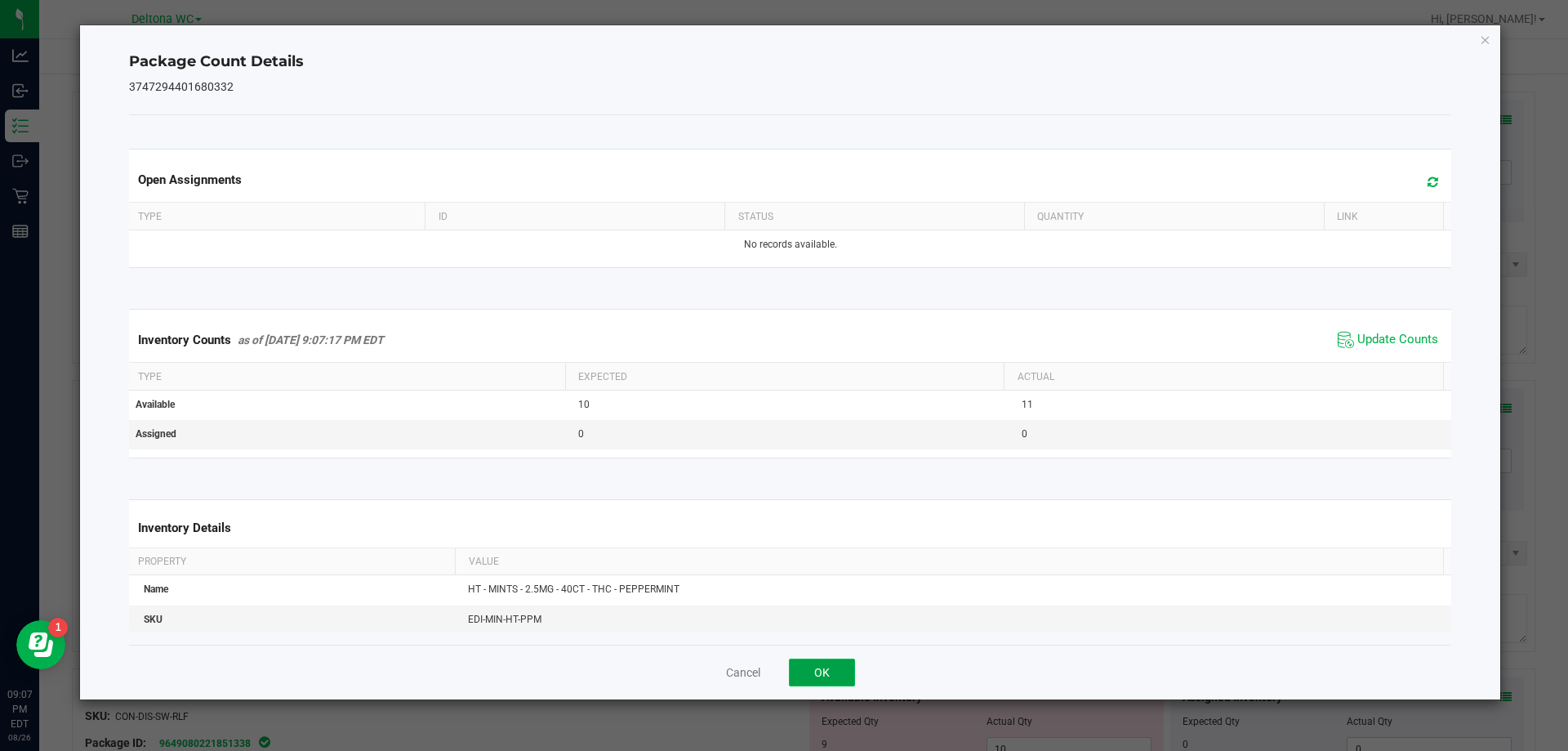
click at [812, 661] on button "OK" at bounding box center [821, 672] width 66 height 28
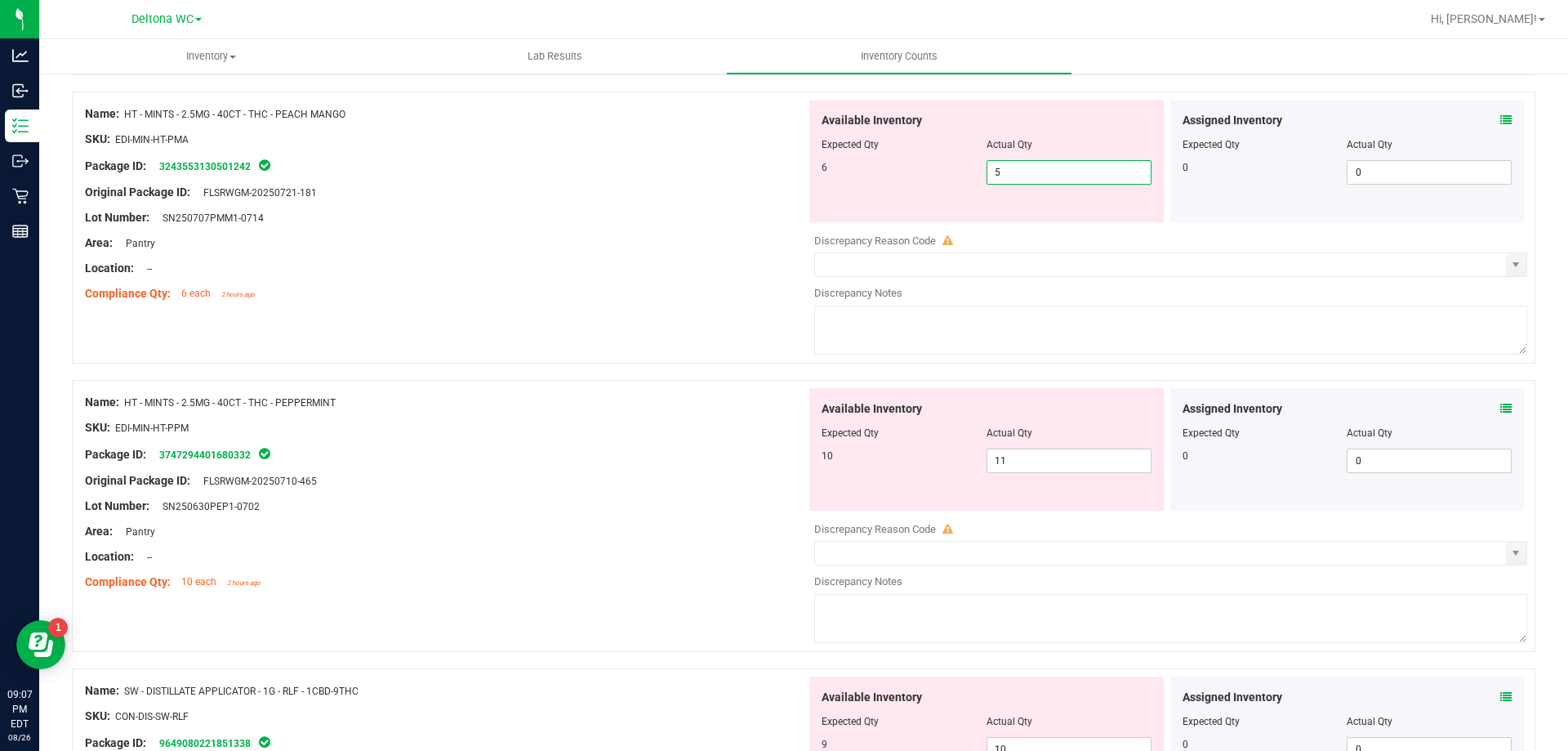
type input "6"
drag, startPoint x: 1044, startPoint y: 175, endPoint x: 885, endPoint y: 178, distance: 159.0
click at [885, 178] on div "6 5 6" at bounding box center [987, 172] width 330 height 24
type input "6"
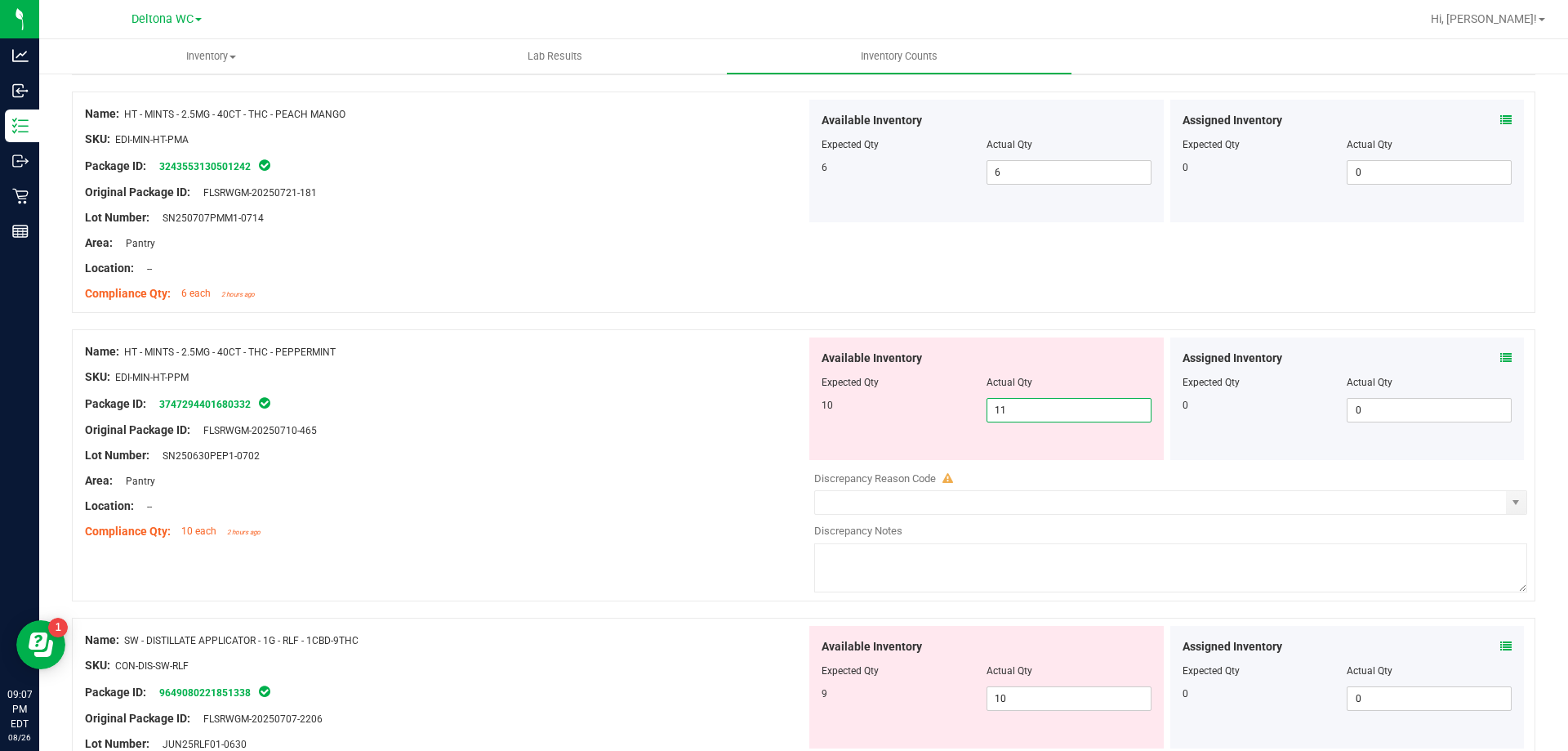
drag, startPoint x: 991, startPoint y: 455, endPoint x: 793, endPoint y: 454, distance: 198.0
click at [793, 454] on div "Name: HT - MINTS - 2.5MG - 40CT - THC - PEPPERMINT SKU: EDI-MIN-HT-PPM Package …" at bounding box center [804, 465] width 1464 height 272
type input "10"
click at [630, 462] on div "Lot Number: SN250630PEP1-0702" at bounding box center [446, 455] width 722 height 17
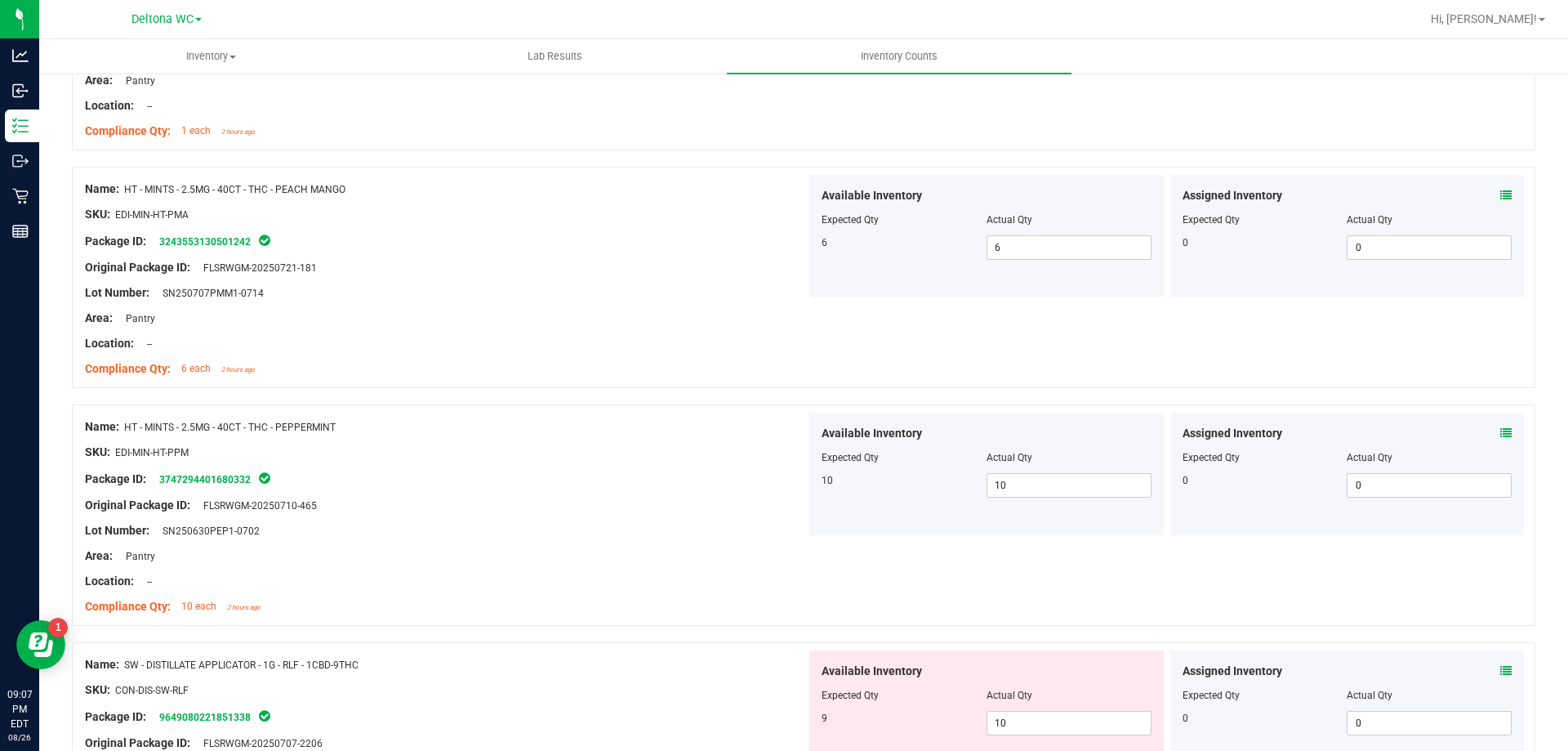
scroll to position [2859, 0]
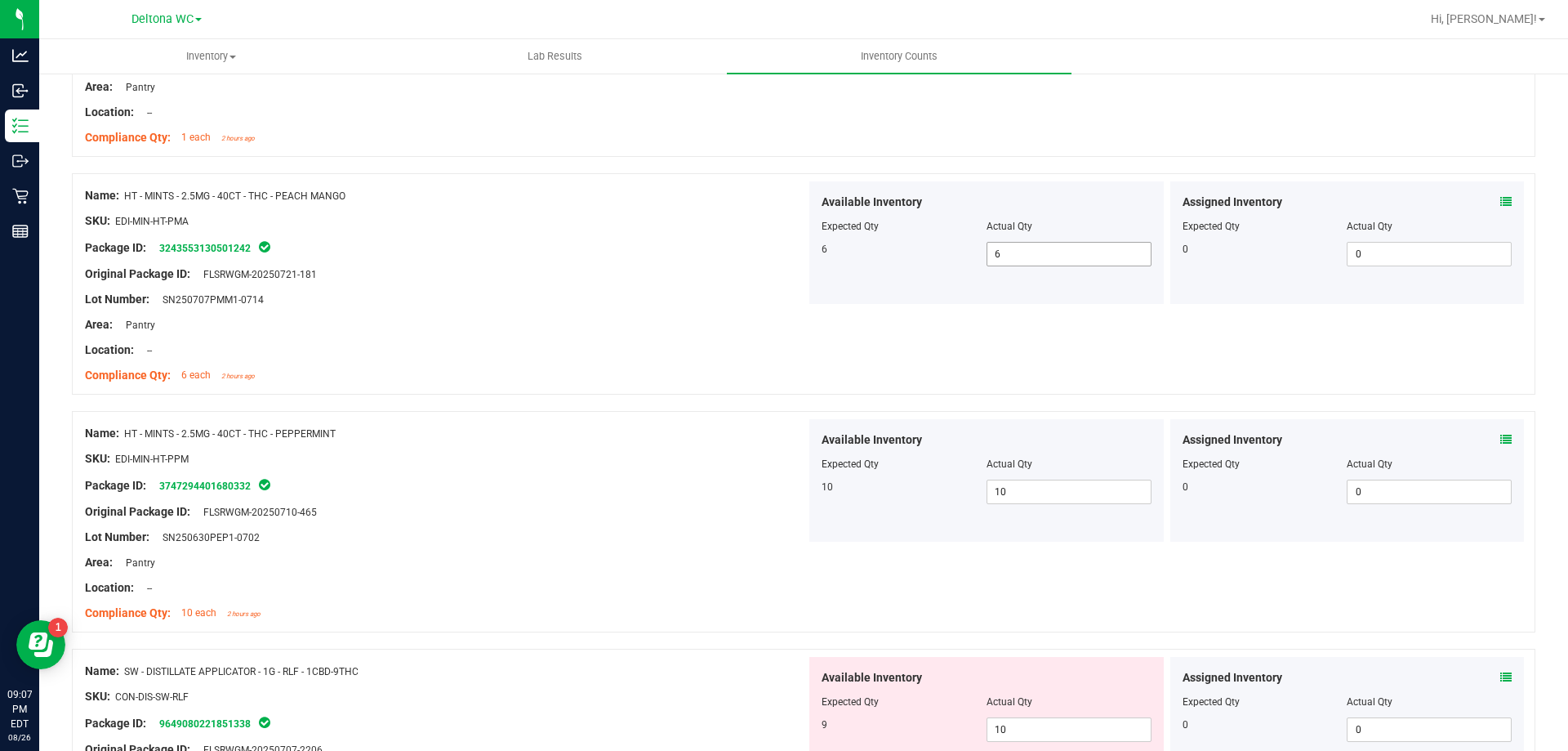
drag, startPoint x: 935, startPoint y: 261, endPoint x: 907, endPoint y: 262, distance: 28.0
click at [907, 261] on div "6 6 6" at bounding box center [987, 254] width 330 height 24
type input "5"
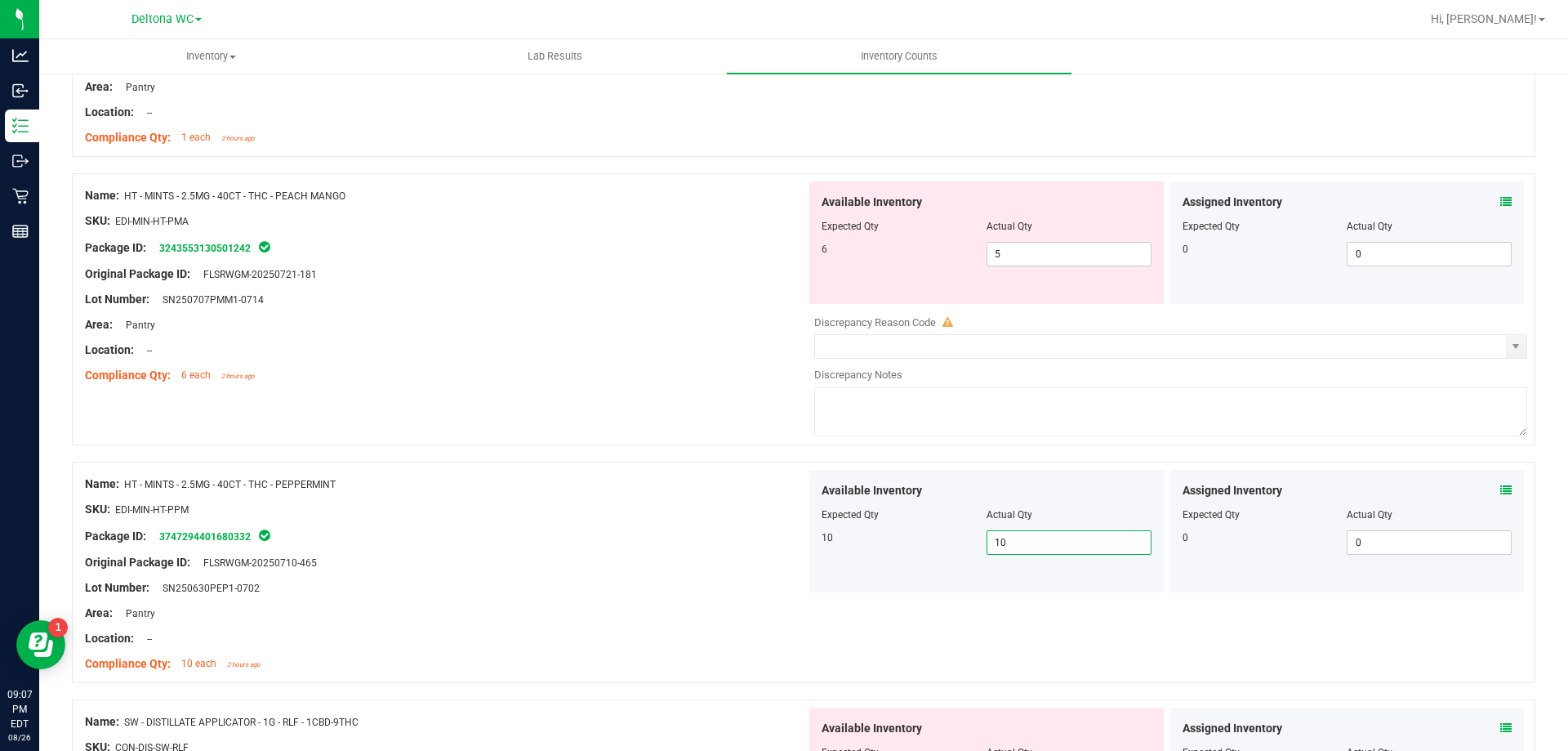
drag, startPoint x: 1015, startPoint y: 487, endPoint x: 817, endPoint y: 498, distance: 198.3
click at [817, 496] on div "Available Inventory Expected Qty Actual Qty 10 10 10" at bounding box center [987, 531] width 354 height 122
type input "11"
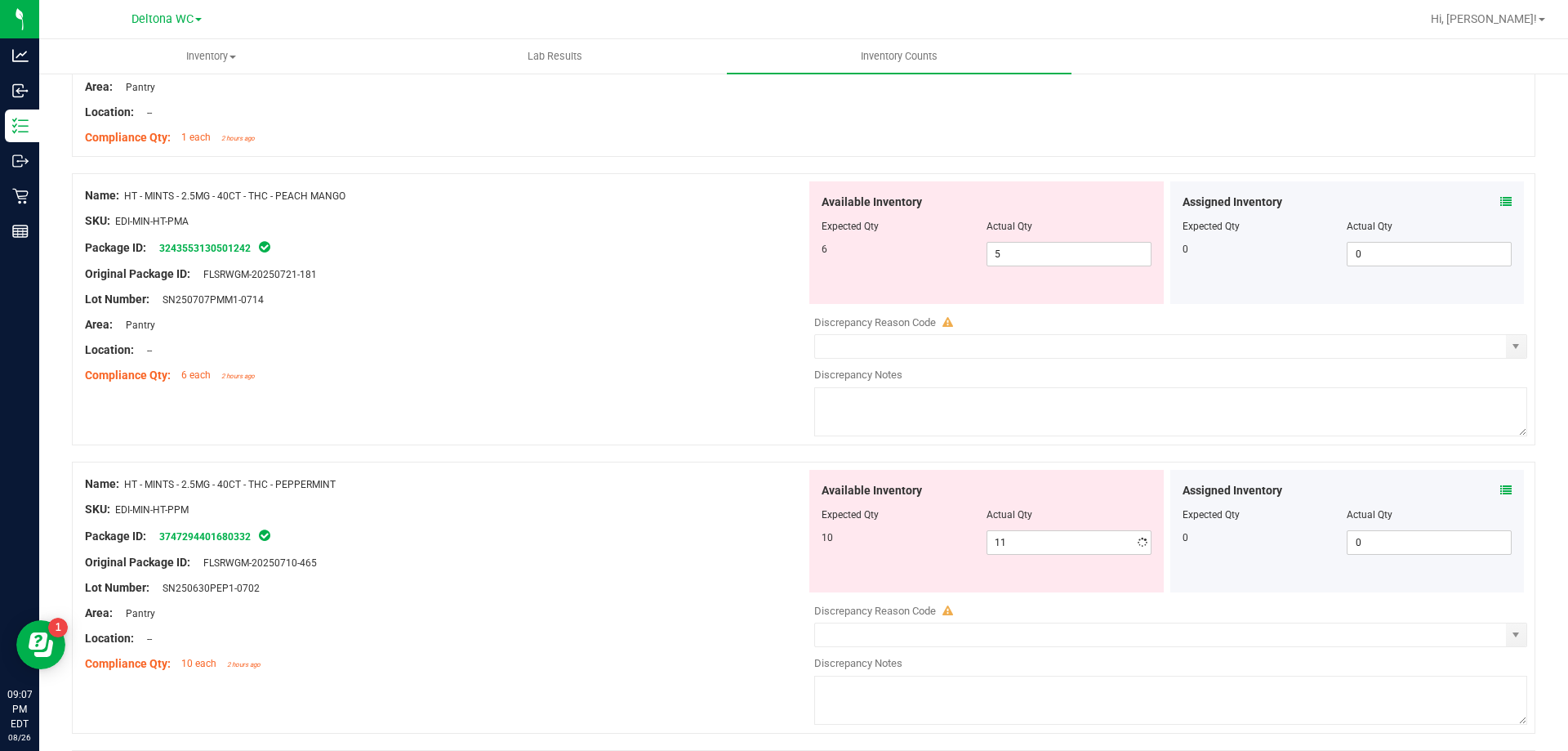
click at [695, 494] on div at bounding box center [446, 496] width 722 height 8
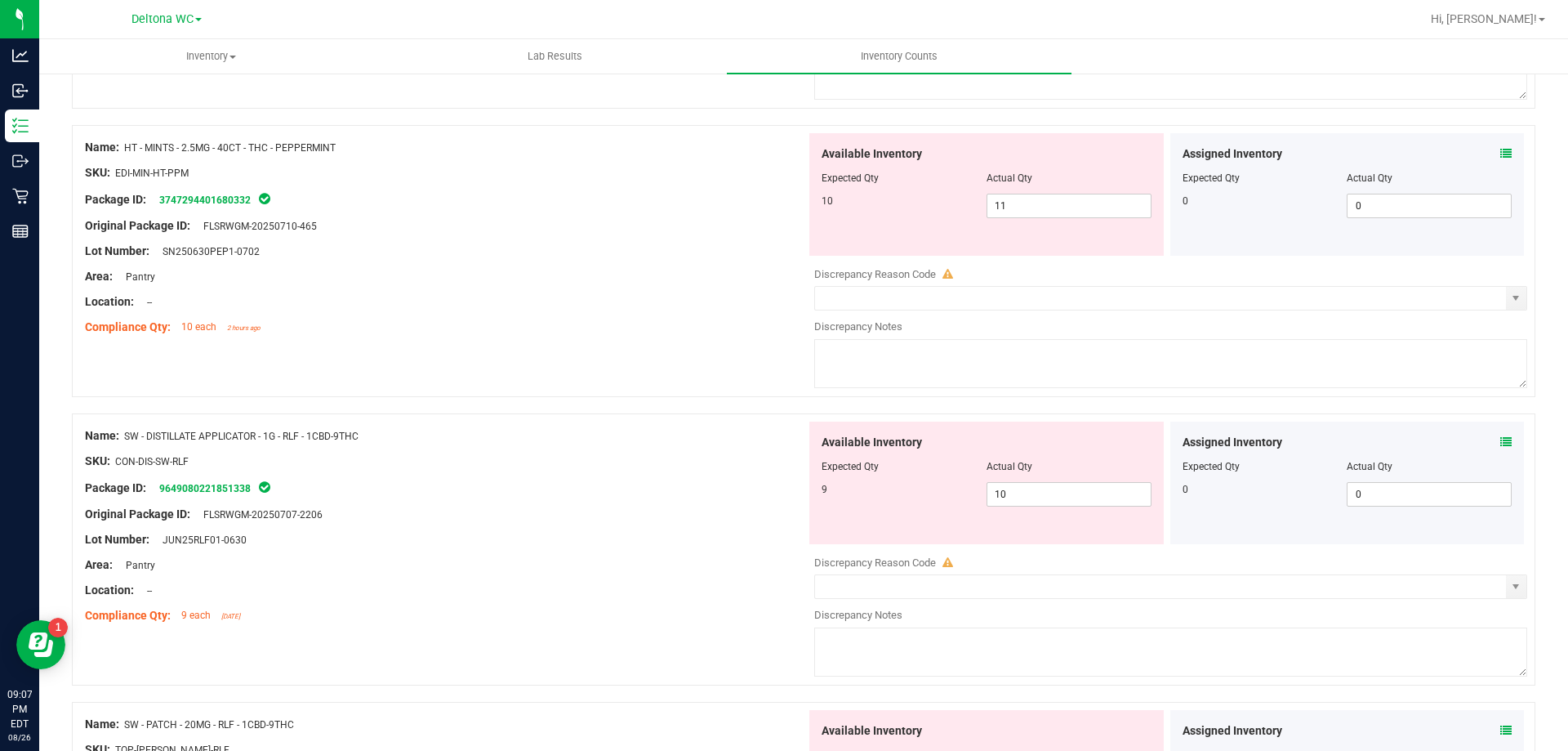
scroll to position [3350, 0]
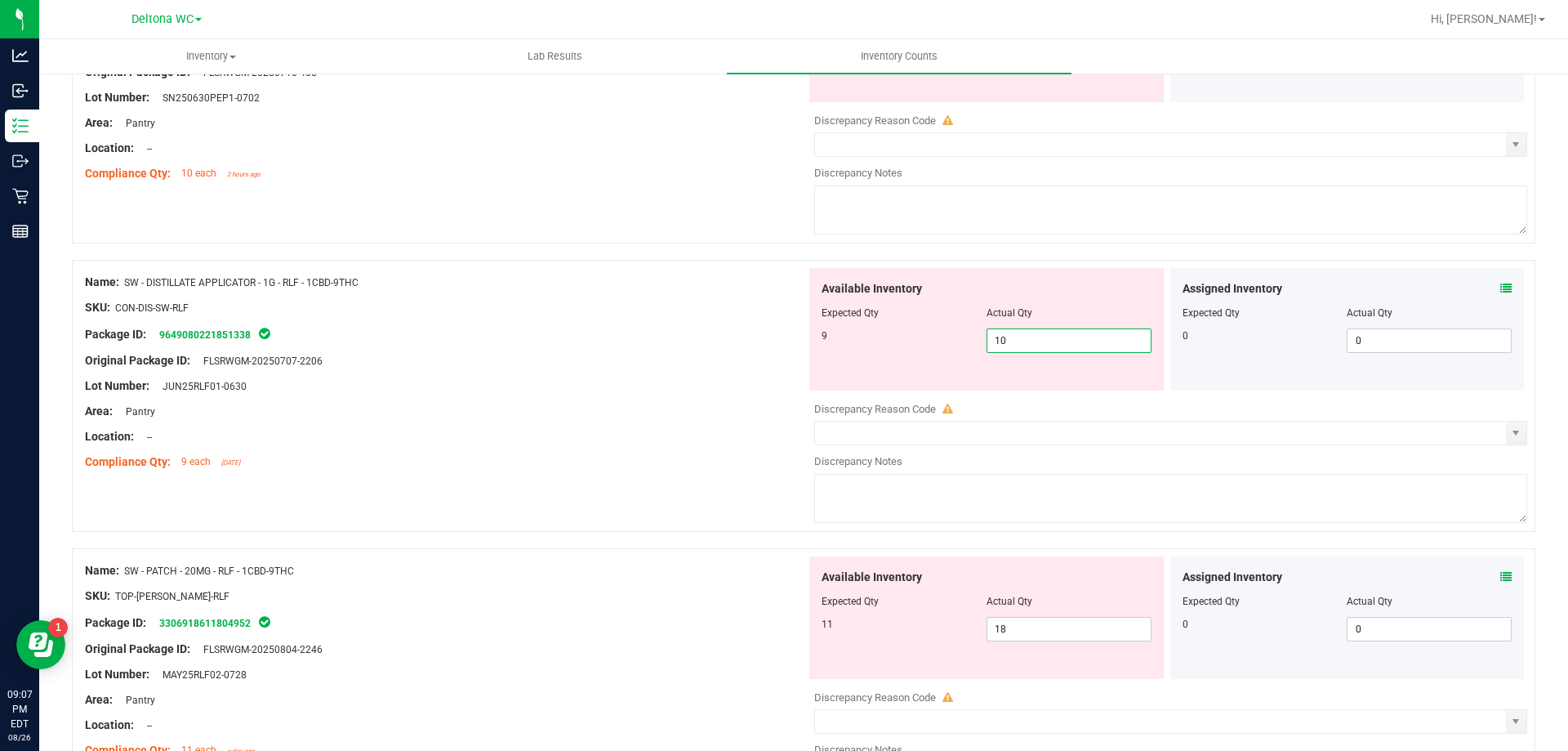
drag, startPoint x: 824, startPoint y: 348, endPoint x: 814, endPoint y: 350, distance: 10.2
click at [814, 350] on div "Available Inventory Expected Qty Actual Qty 9 10 10" at bounding box center [987, 329] width 354 height 122
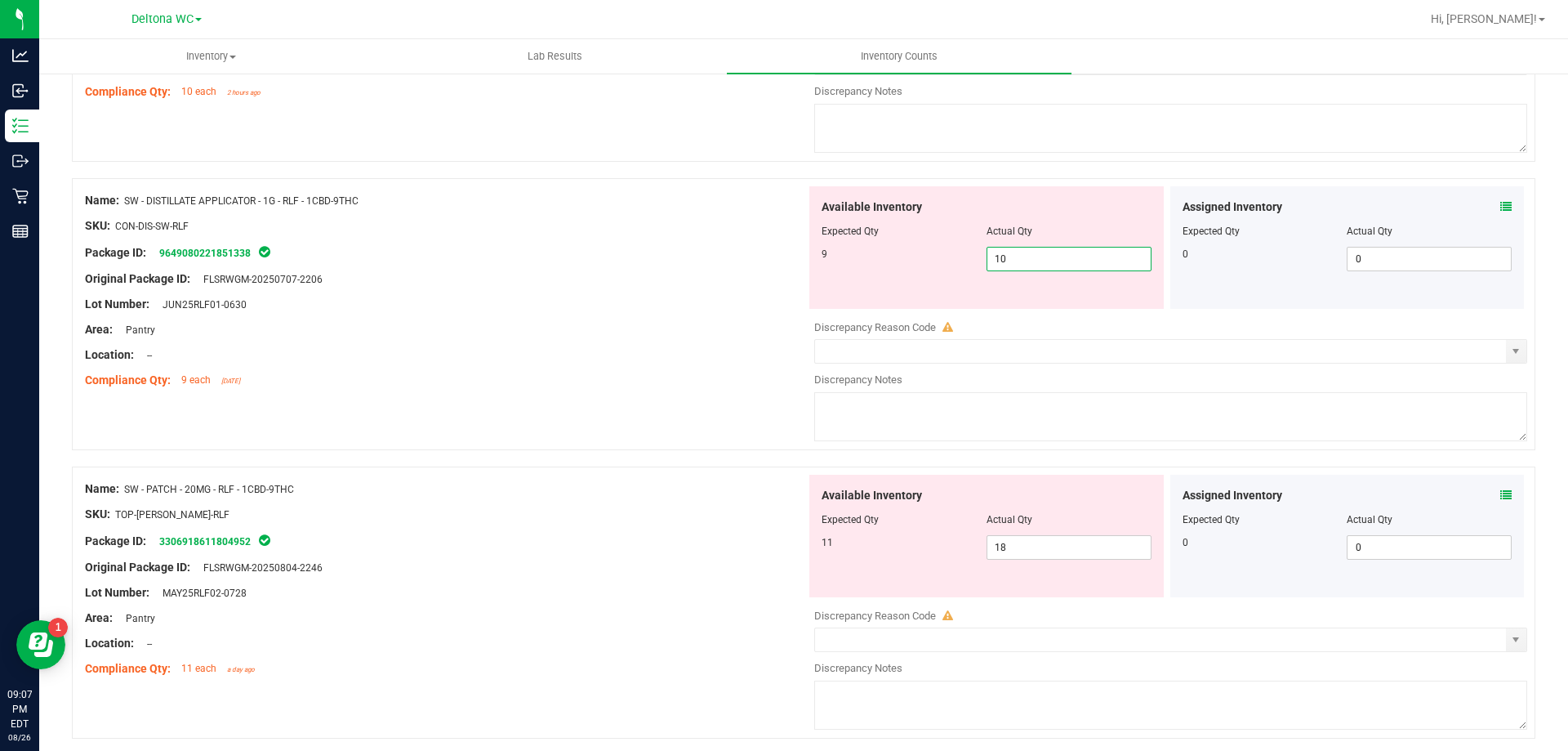
type input "9"
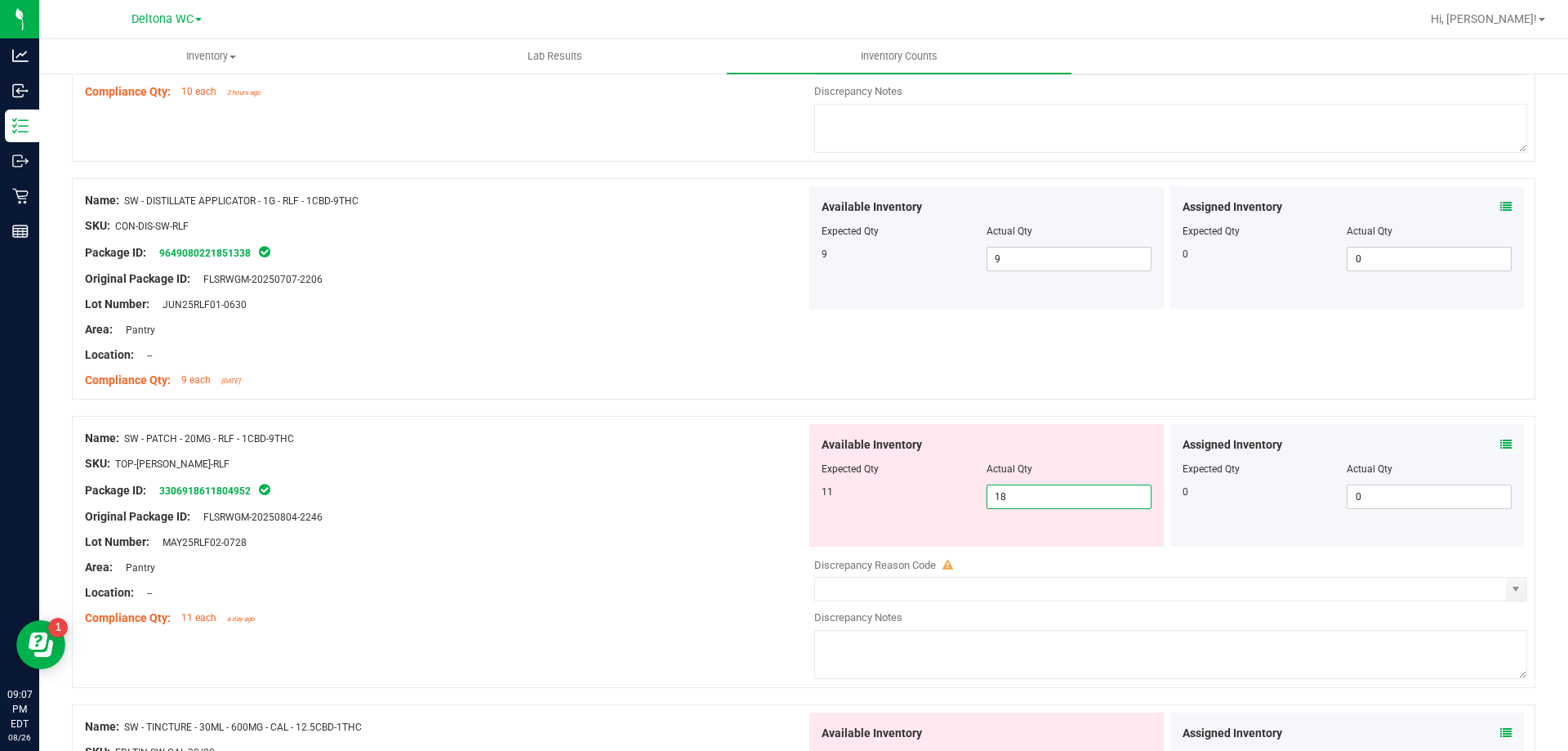
drag, startPoint x: 1008, startPoint y: 547, endPoint x: 827, endPoint y: 545, distance: 181.0
click at [827, 545] on div "Available Inventory Expected Qty Actual Qty 11 18 18" at bounding box center [987, 485] width 354 height 122
drag, startPoint x: 1005, startPoint y: 505, endPoint x: 793, endPoint y: 509, distance: 212.0
click at [793, 509] on div "Name: SW - PATCH - 20MG - RLF - 1CBD-9THC SKU: TOP-PAT-SW-RLF Package ID: 33069…" at bounding box center [804, 551] width 1464 height 272
type input "11"
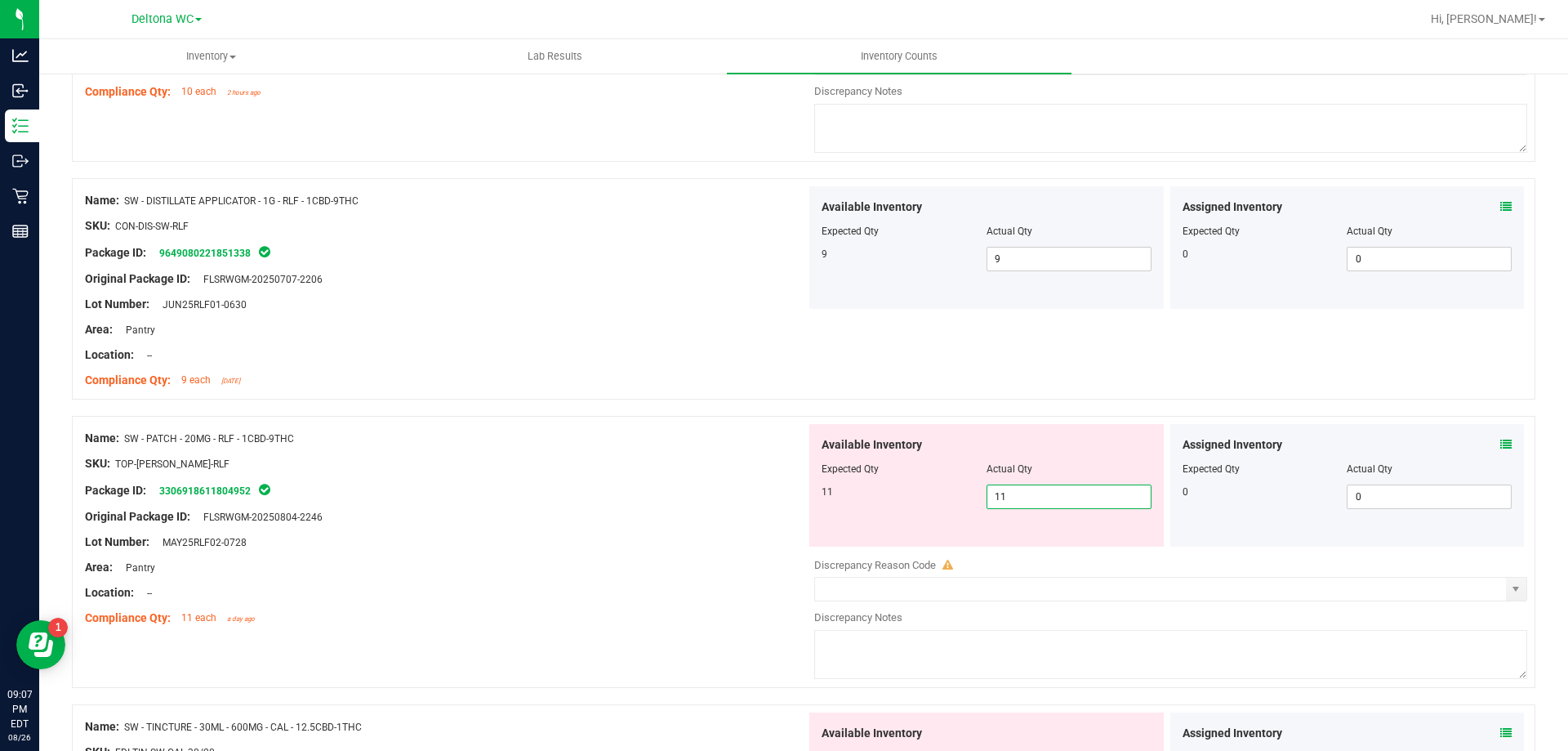
type input "11"
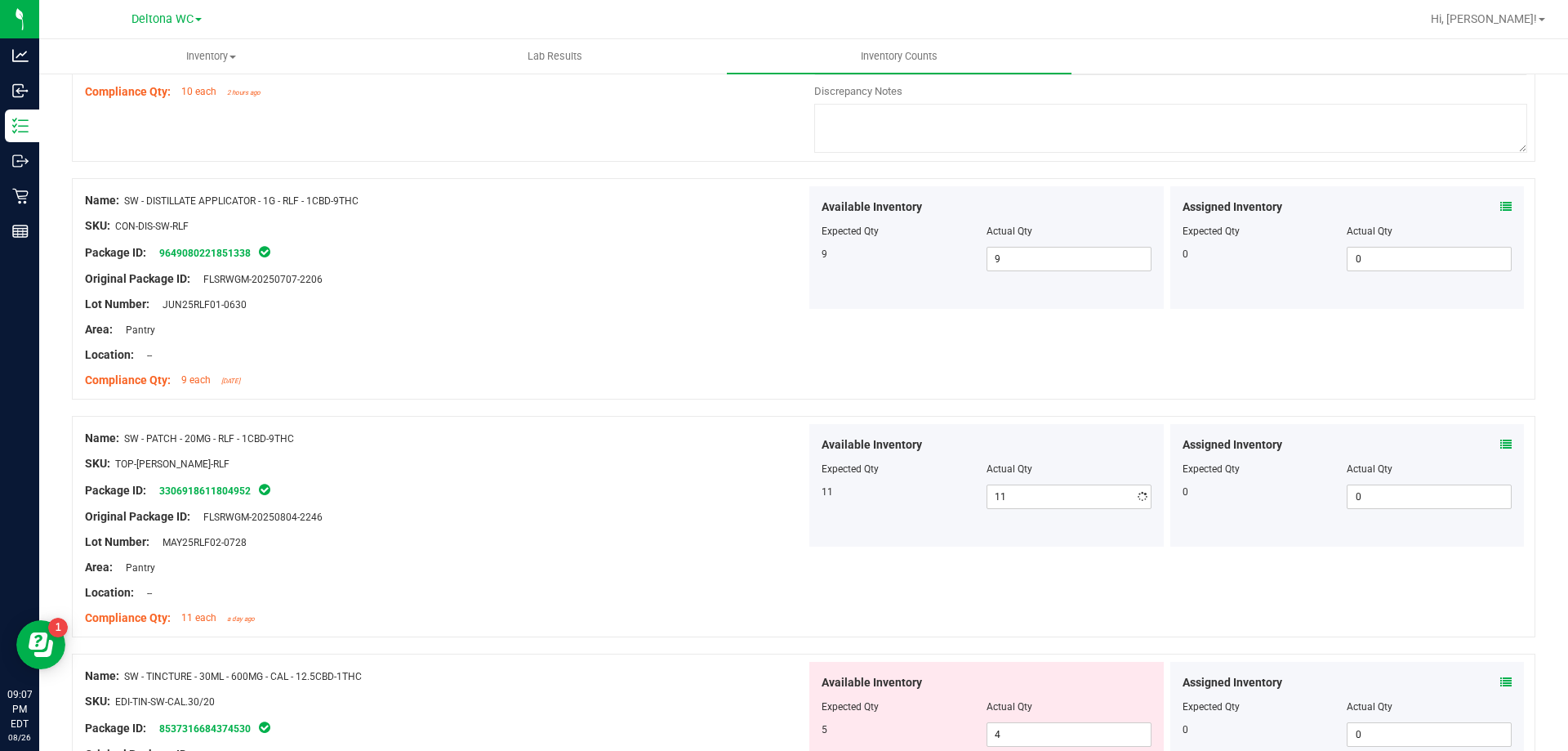
click at [647, 486] on div "Package ID: 3306918611804952" at bounding box center [446, 489] width 722 height 20
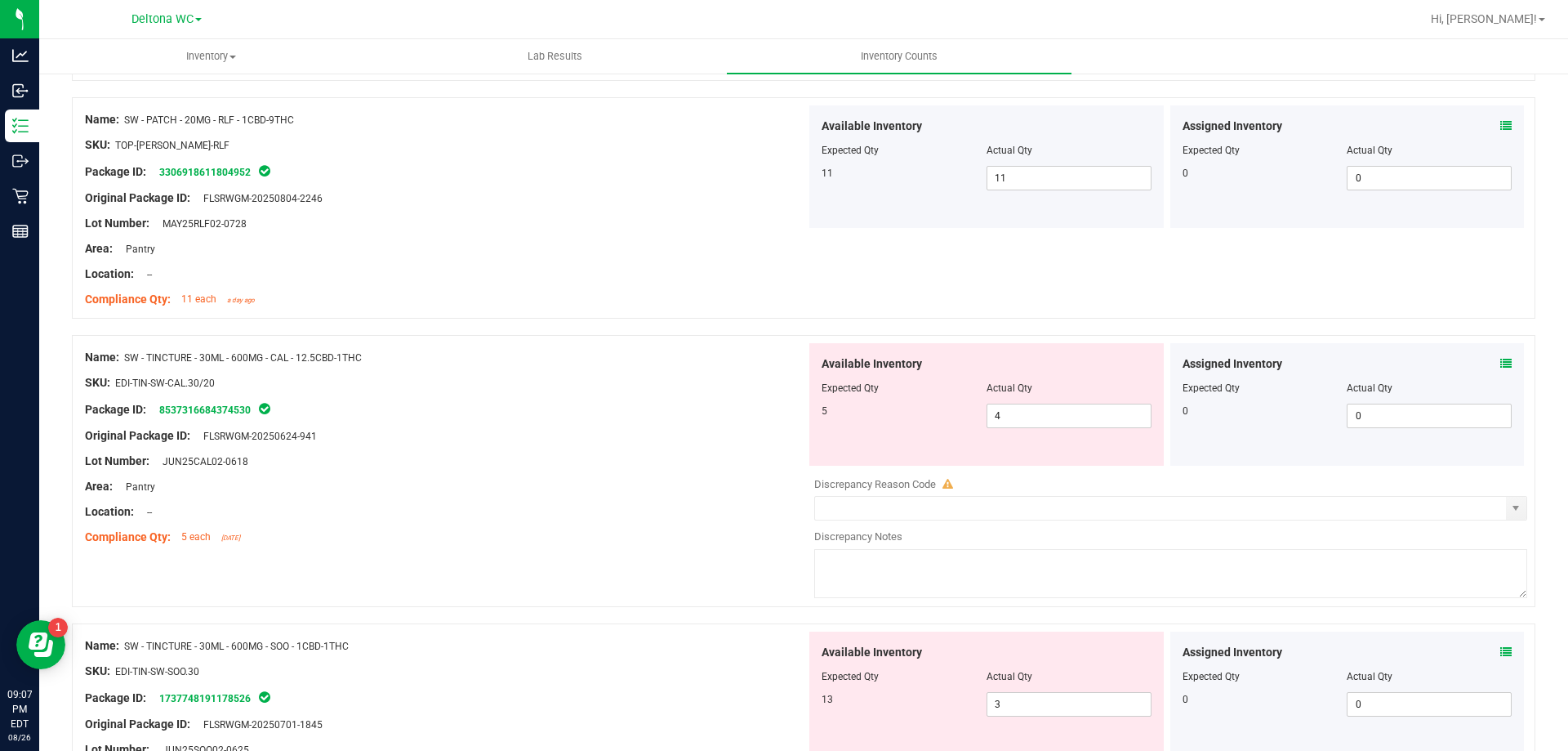
scroll to position [3758, 0]
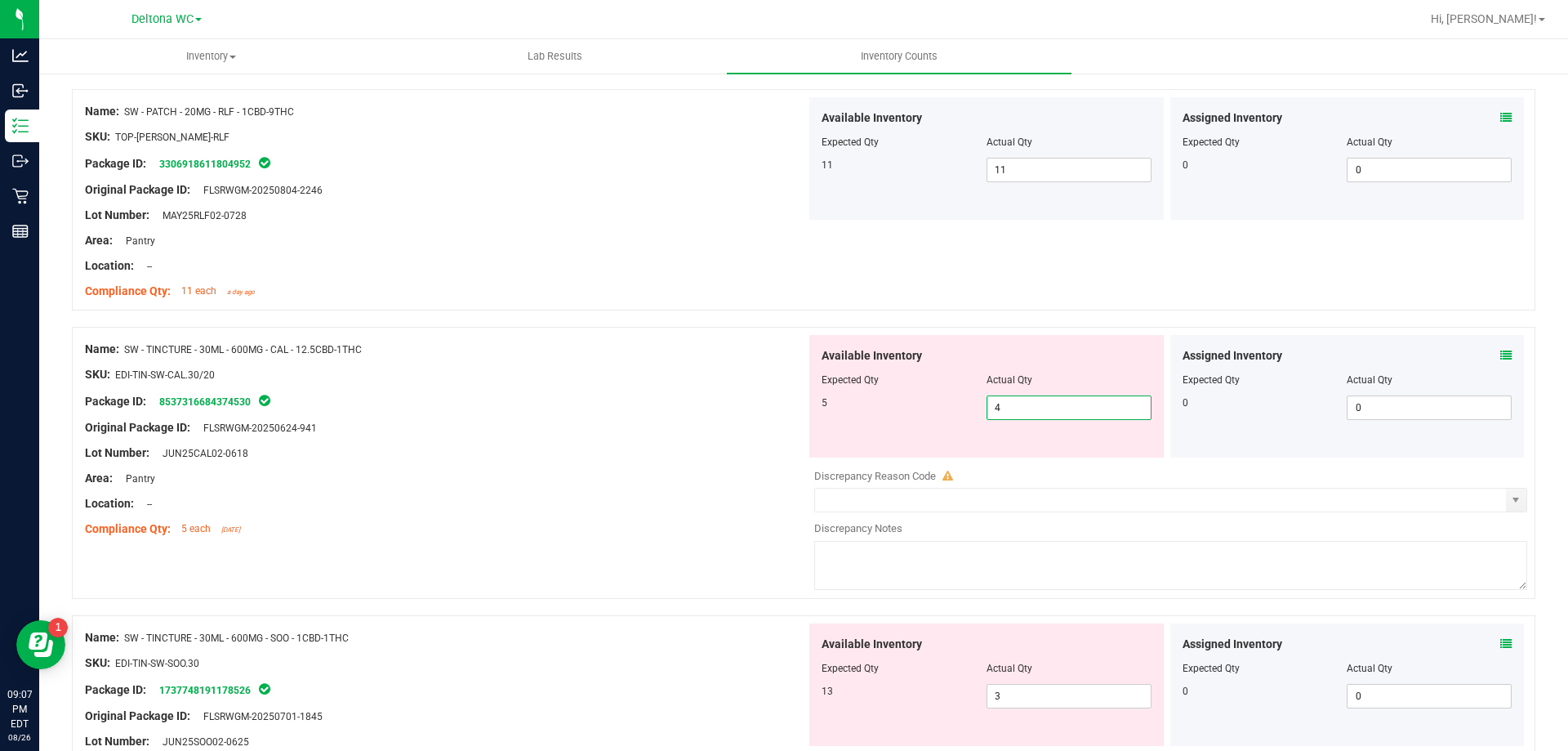
drag, startPoint x: 1037, startPoint y: 405, endPoint x: 859, endPoint y: 398, distance: 178.1
click at [858, 398] on div "5 4 4" at bounding box center [987, 408] width 330 height 24
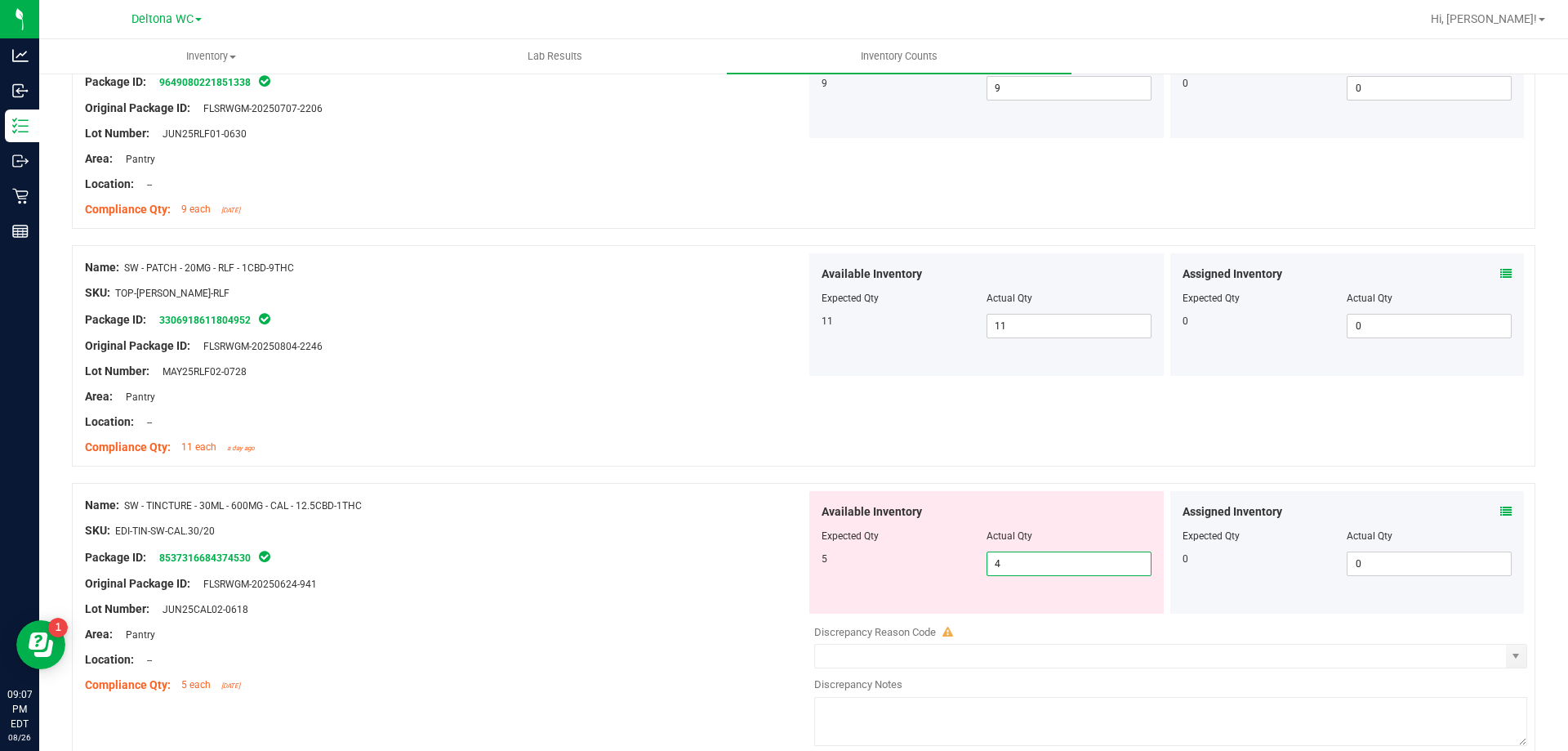
scroll to position [3594, 0]
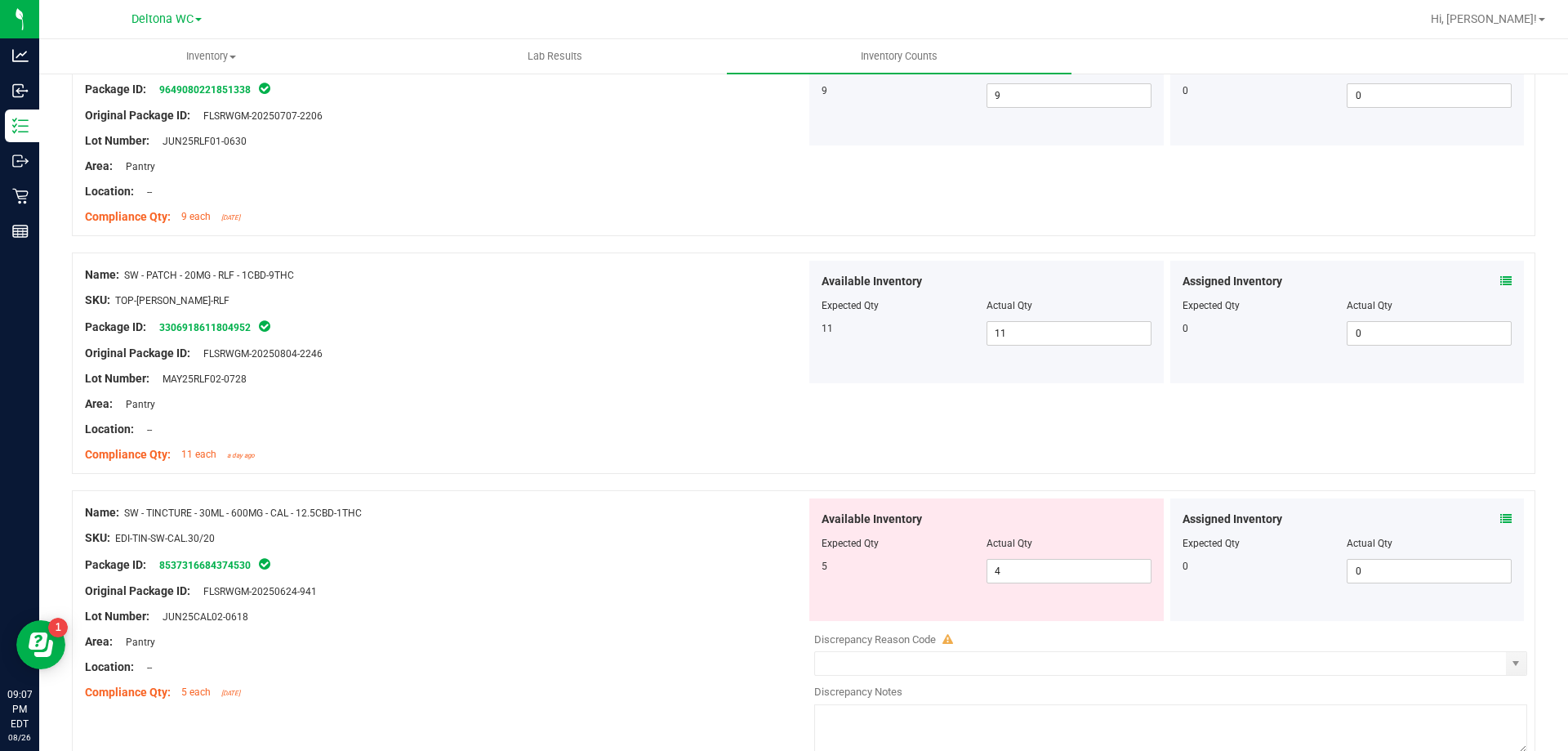
click at [1485, 284] on div "Assigned Inventory" at bounding box center [1348, 281] width 330 height 17
click at [1501, 280] on icon at bounding box center [1506, 280] width 11 height 11
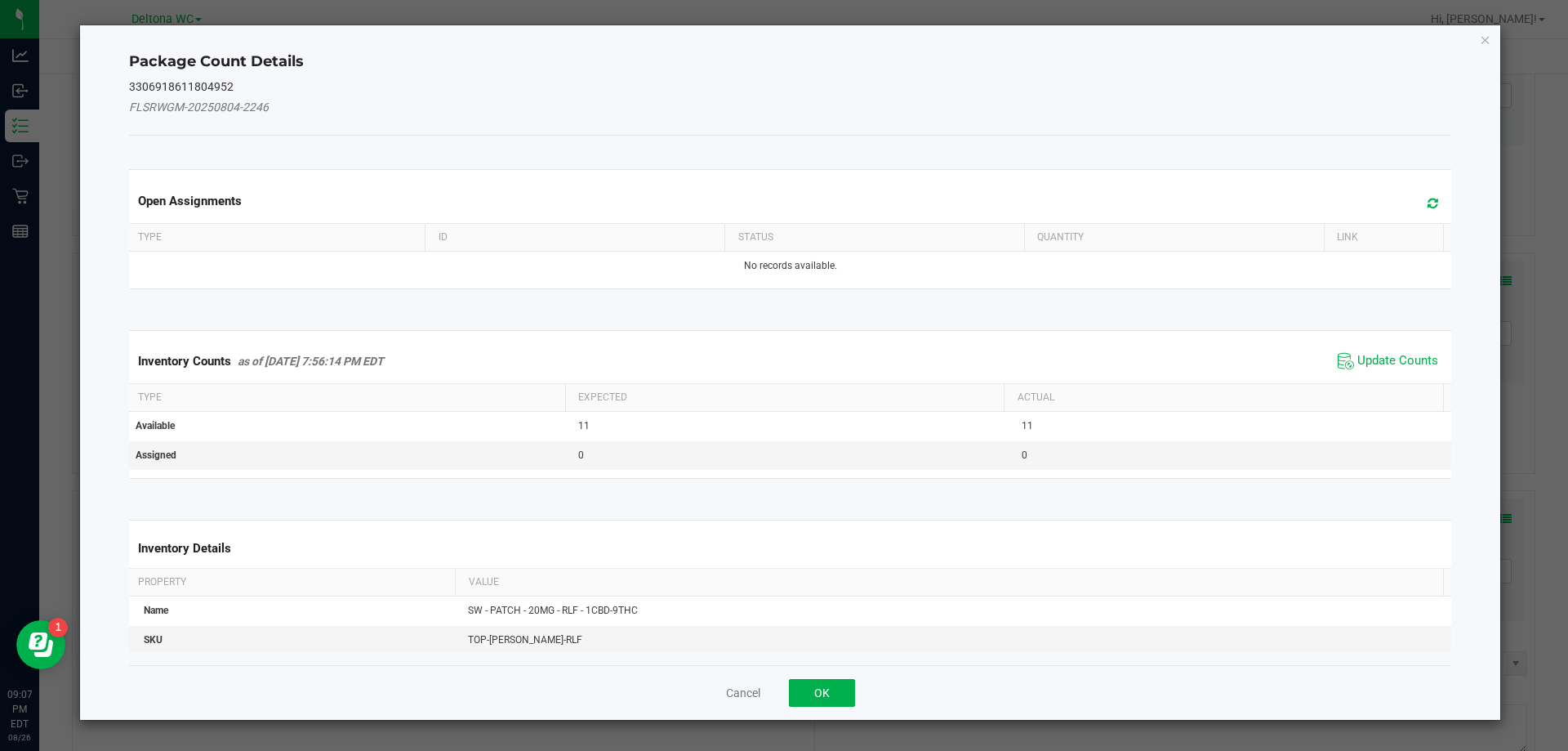
click at [1420, 349] on span "Update Counts" at bounding box center [1388, 361] width 108 height 24
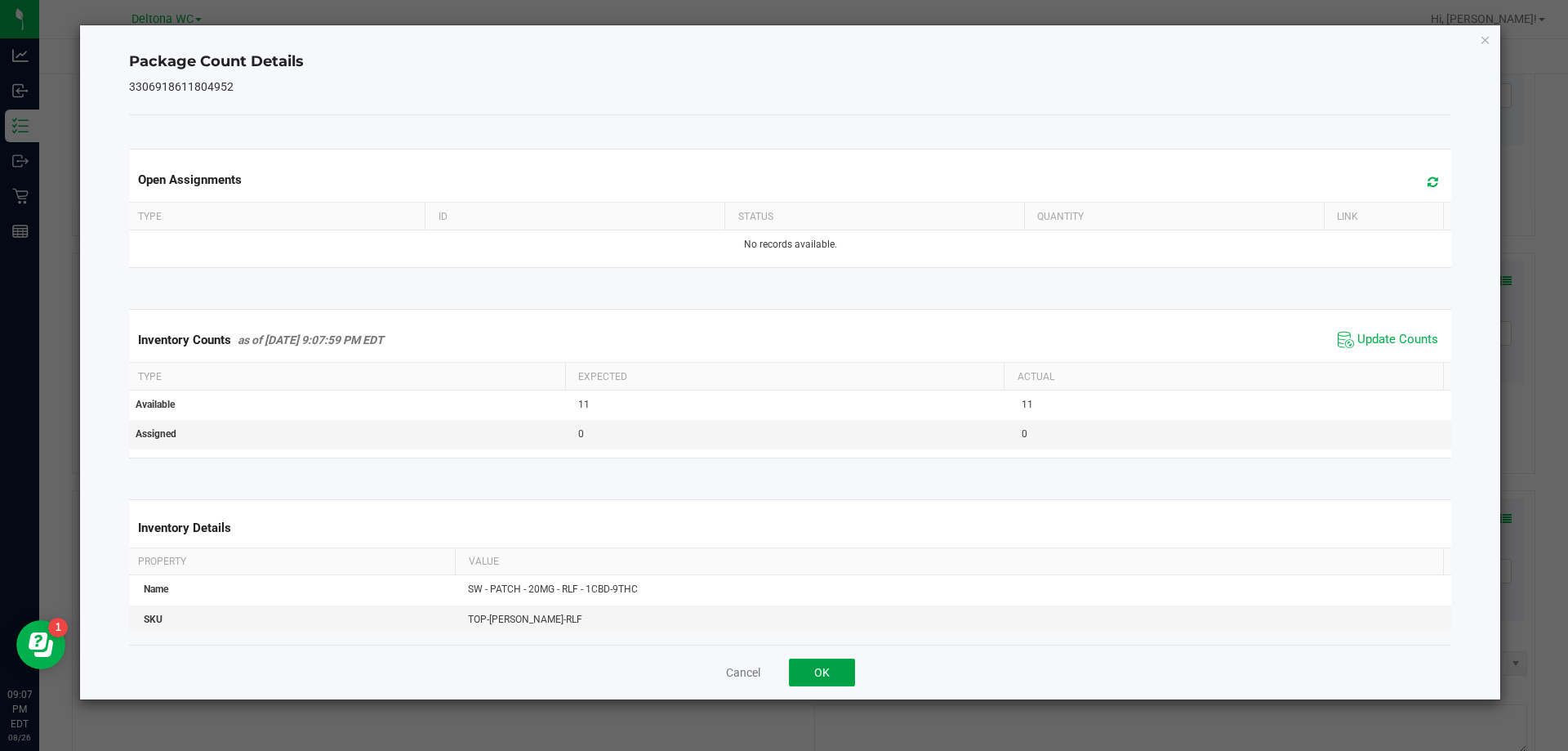
drag, startPoint x: 821, startPoint y: 662, endPoint x: 1012, endPoint y: 551, distance: 220.9
click at [825, 659] on button "OK" at bounding box center [821, 672] width 66 height 28
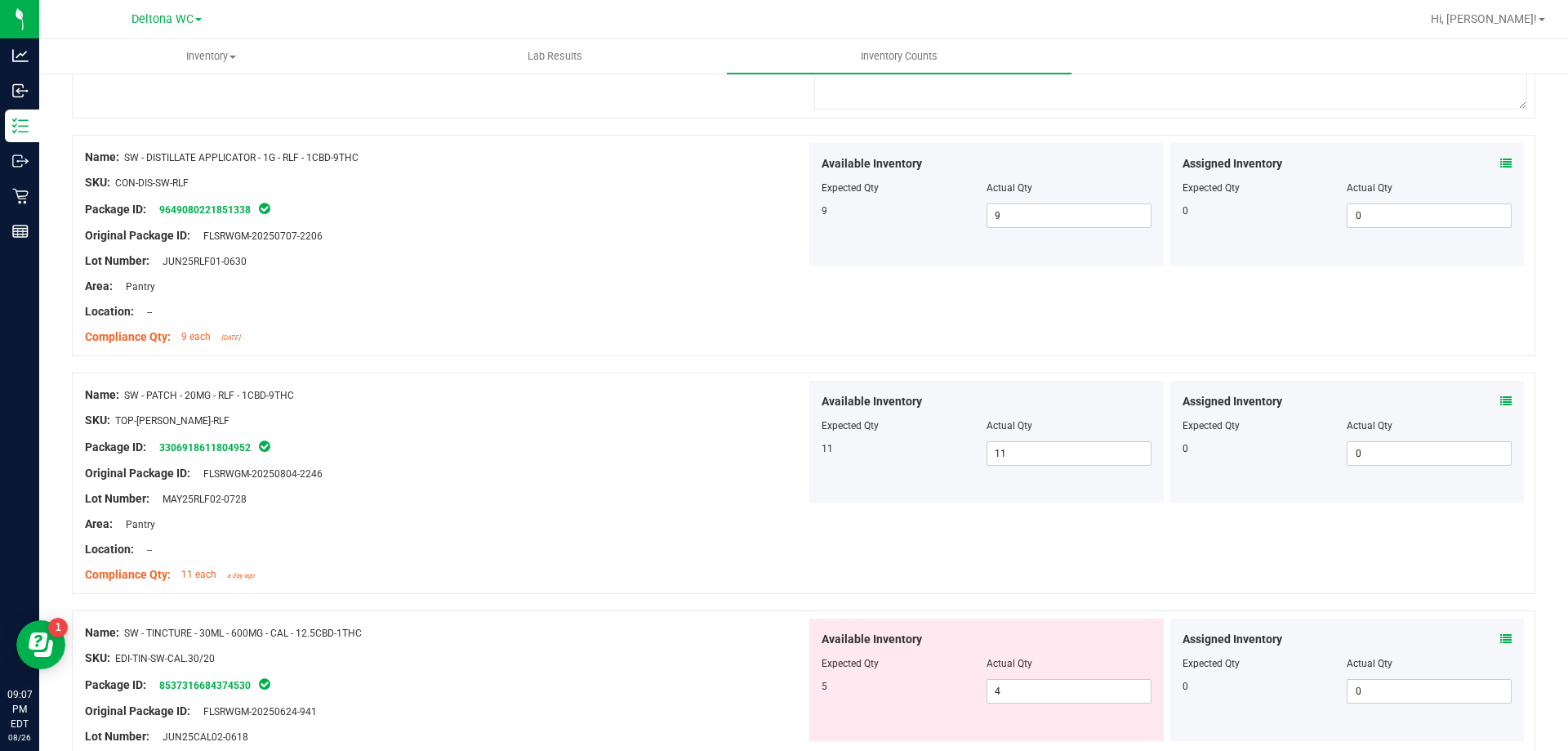
scroll to position [3350, 0]
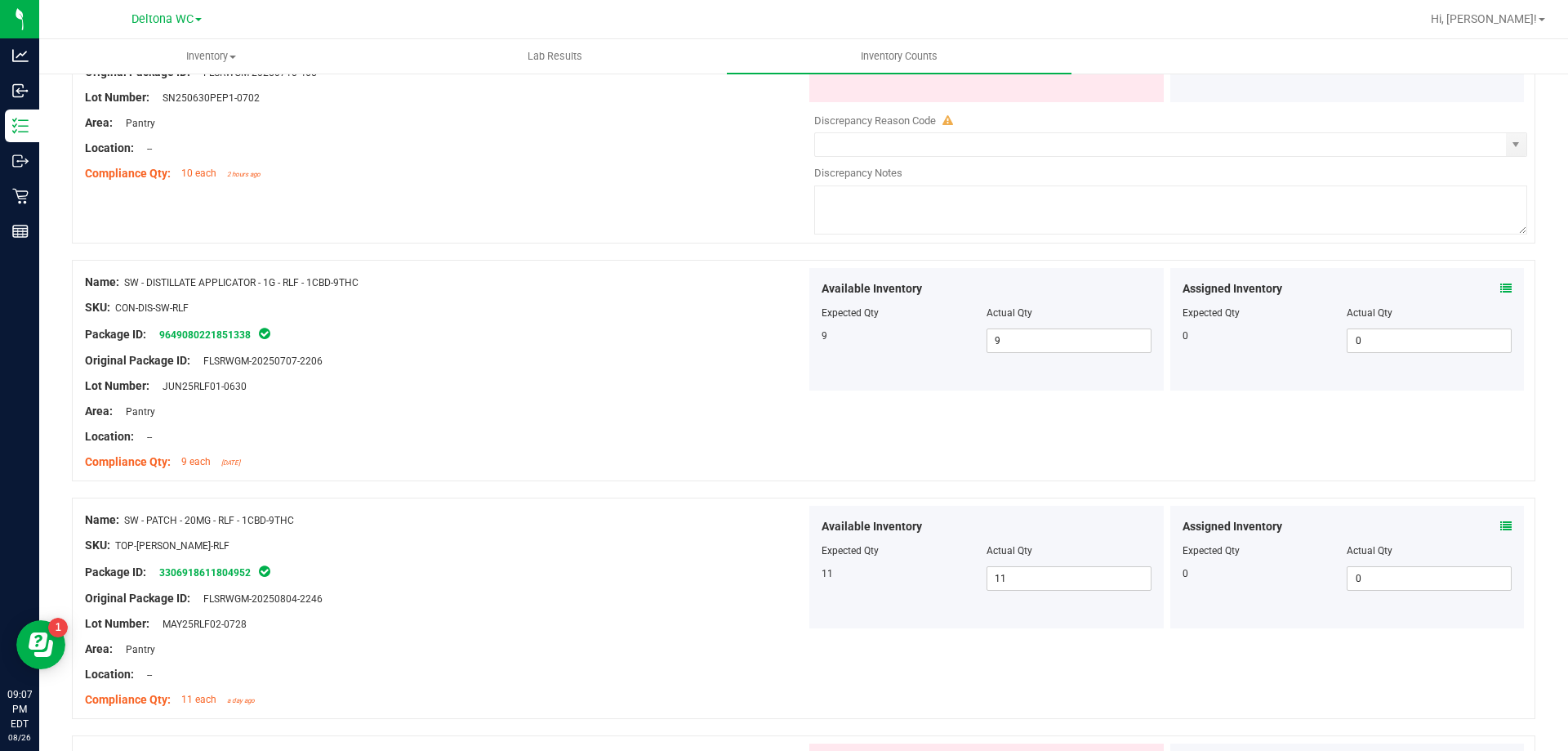
click at [1501, 301] on div "Assigned Inventory Expected Qty Actual Qty 0 0 0" at bounding box center [1348, 329] width 354 height 122
click at [1501, 293] on icon at bounding box center [1506, 288] width 11 height 11
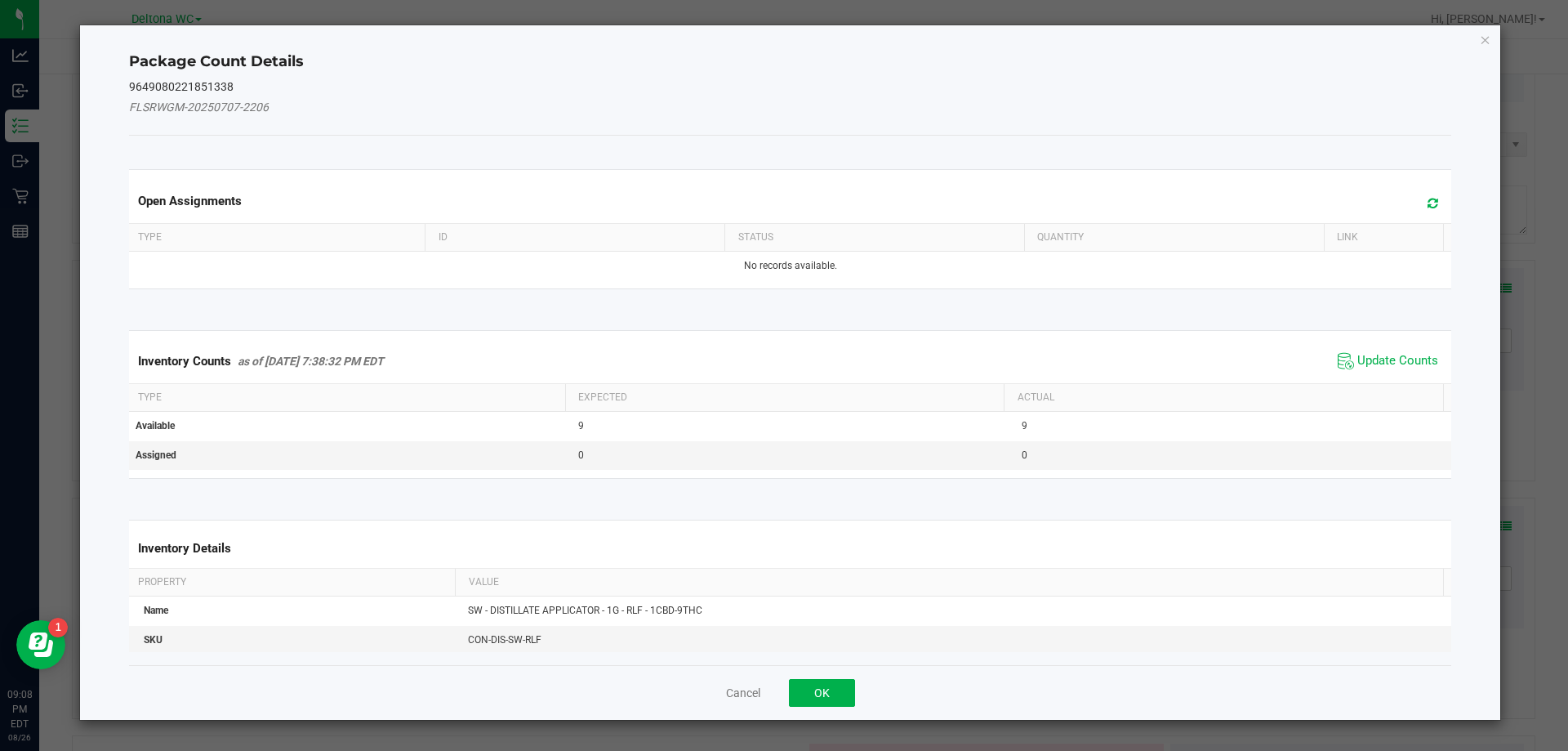
drag, startPoint x: 1366, startPoint y: 386, endPoint x: 1368, endPoint y: 375, distance: 11.2
click at [1366, 385] on th "Actual" at bounding box center [1223, 397] width 440 height 28
click at [1372, 357] on span "Update Counts" at bounding box center [1398, 360] width 81 height 16
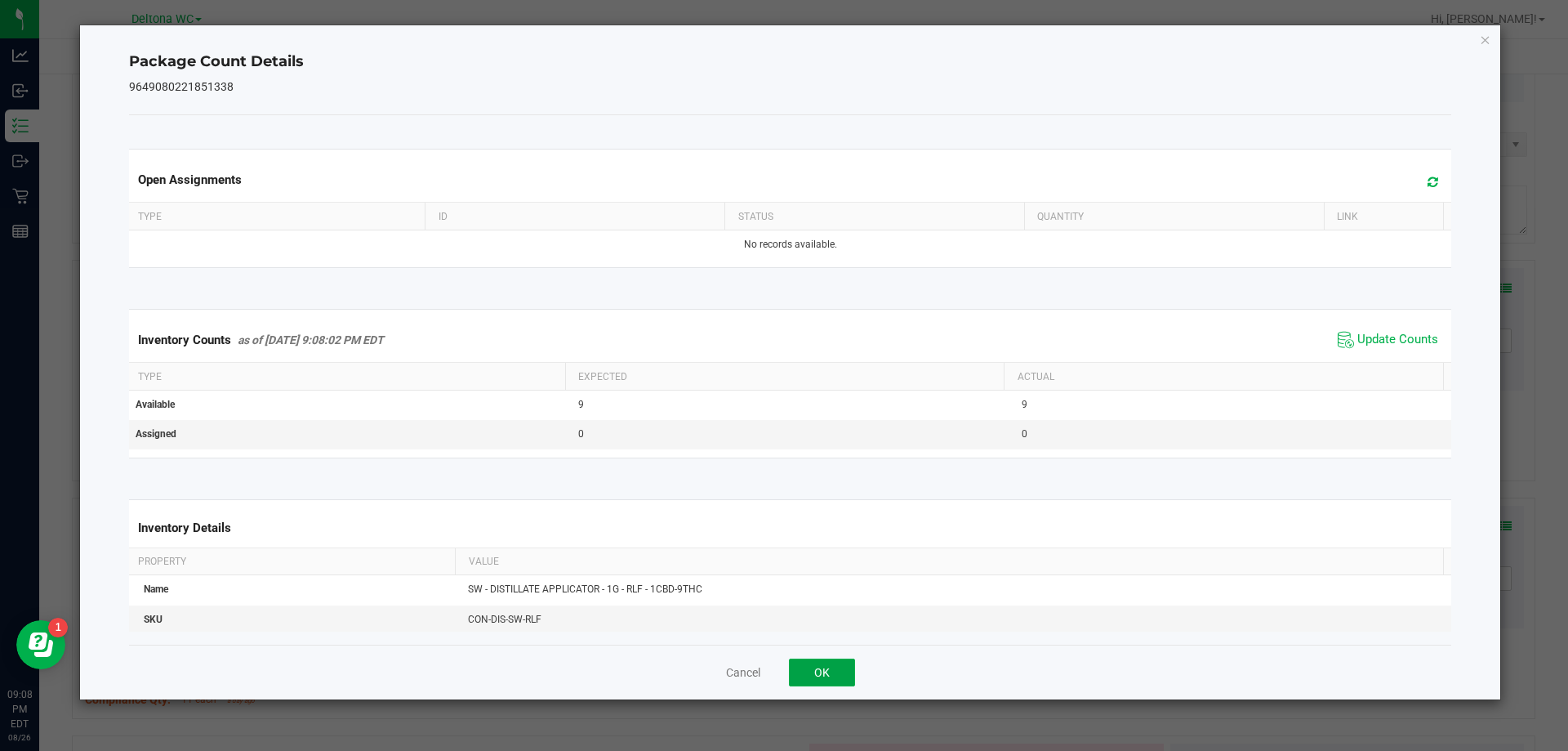
drag, startPoint x: 833, startPoint y: 661, endPoint x: 860, endPoint y: 658, distance: 27.2
click at [833, 660] on button "OK" at bounding box center [821, 672] width 66 height 28
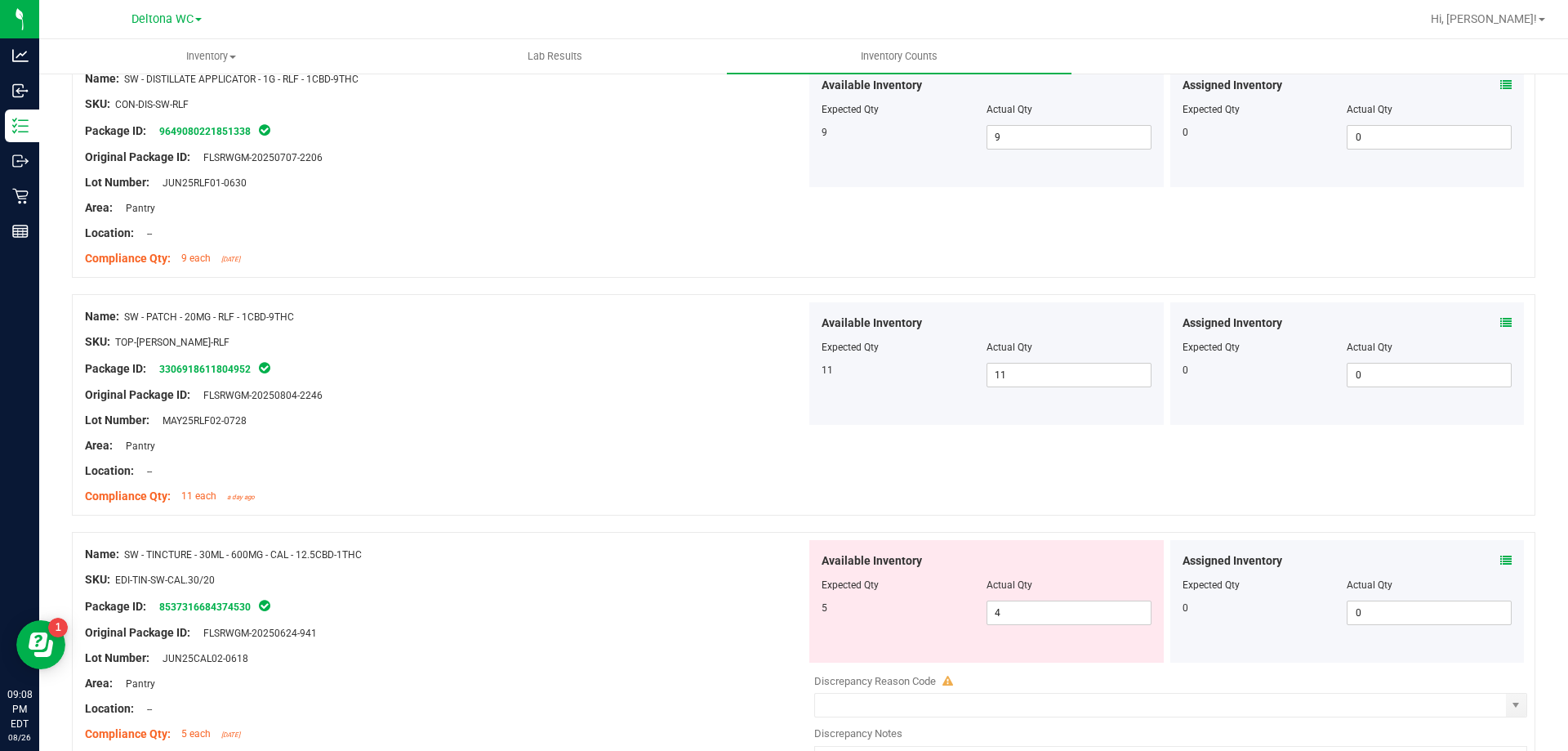
scroll to position [3676, 0]
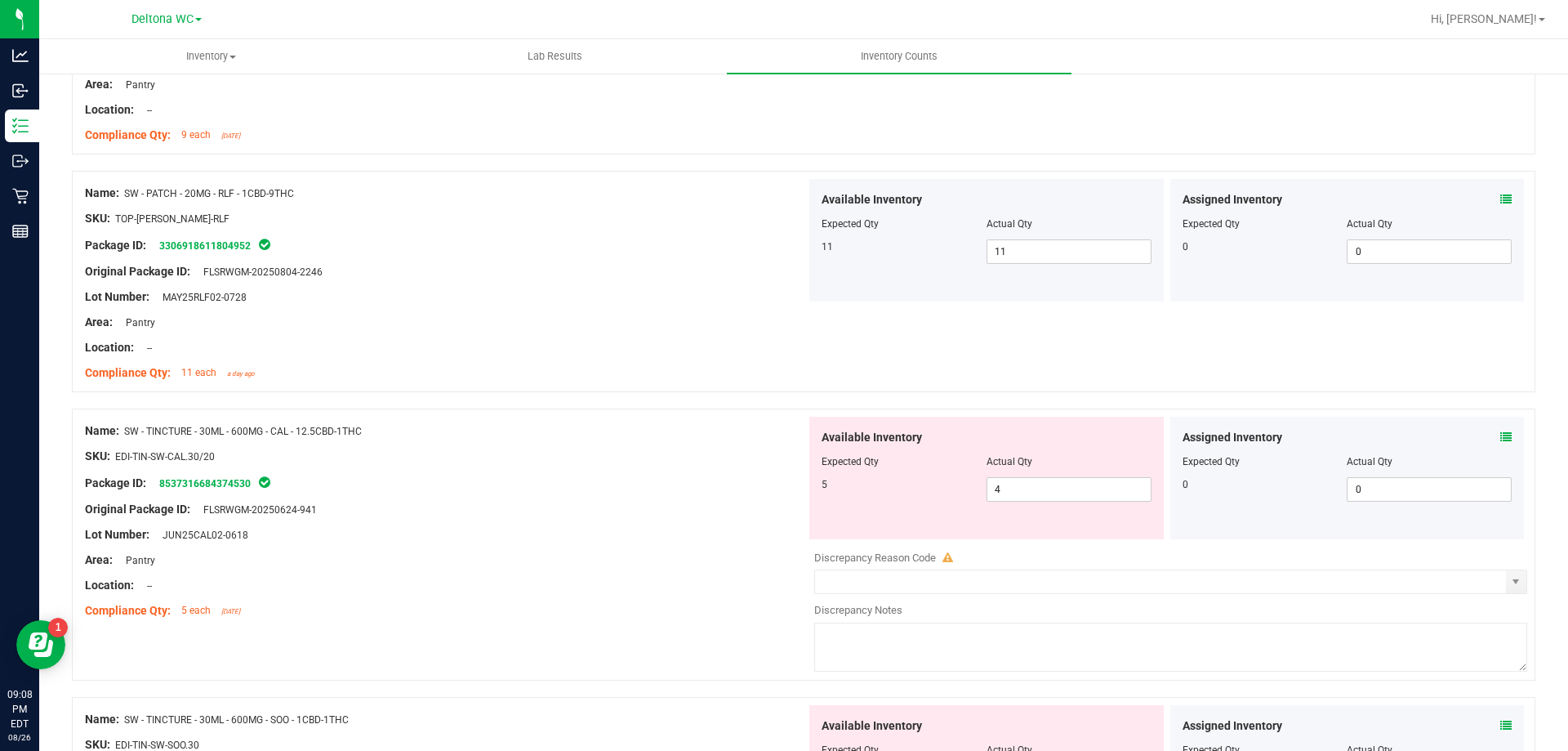
click at [1496, 446] on div "Assigned Inventory Expected Qty Actual Qty 0 0 0" at bounding box center [1348, 477] width 354 height 122
click at [1501, 437] on icon at bounding box center [1506, 436] width 11 height 11
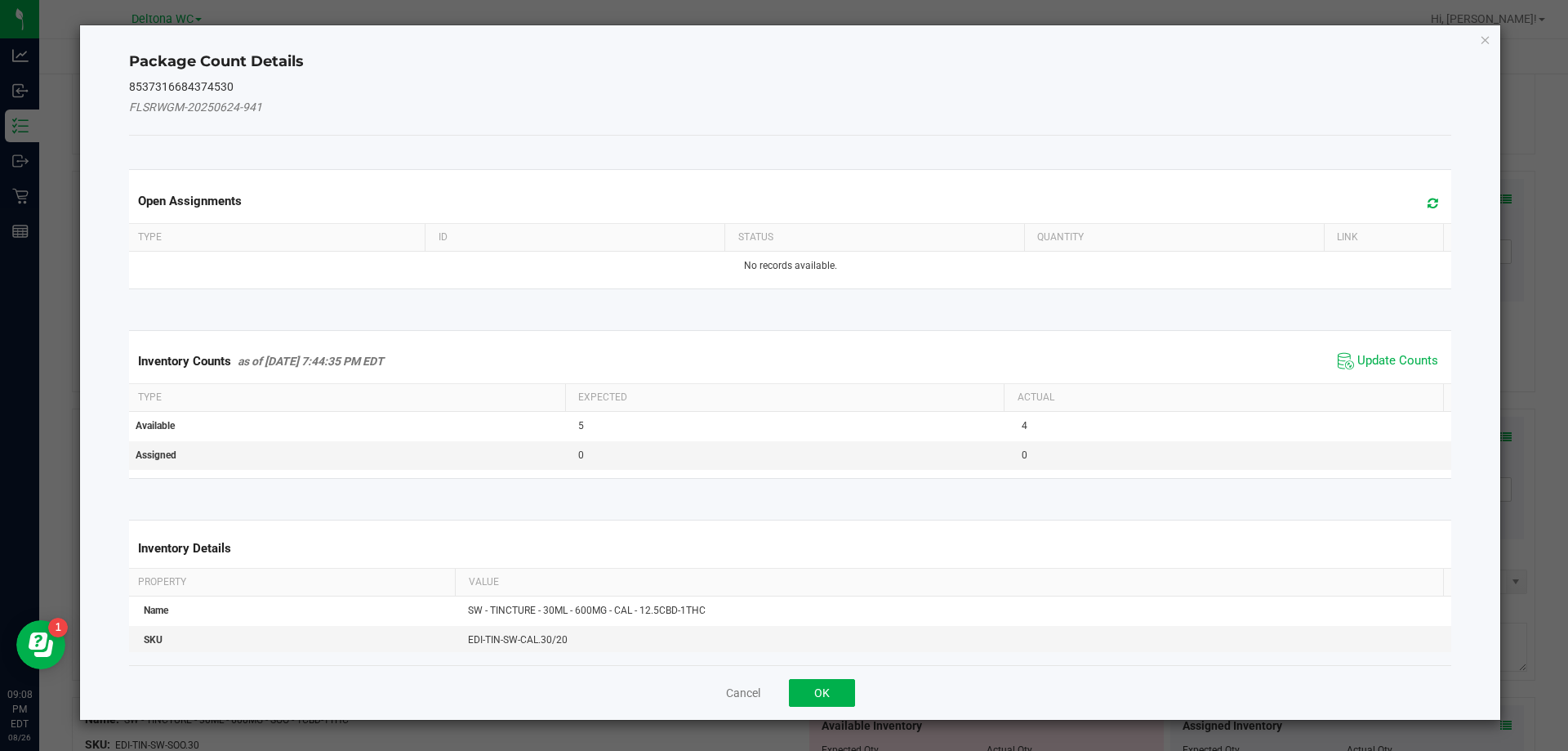
click at [1368, 348] on div "Inventory Counts as of Aug 26, 2025 7:44:35 PM EDT Update Counts" at bounding box center [790, 360] width 1330 height 44
click at [1368, 349] on span "Update Counts" at bounding box center [1388, 361] width 108 height 24
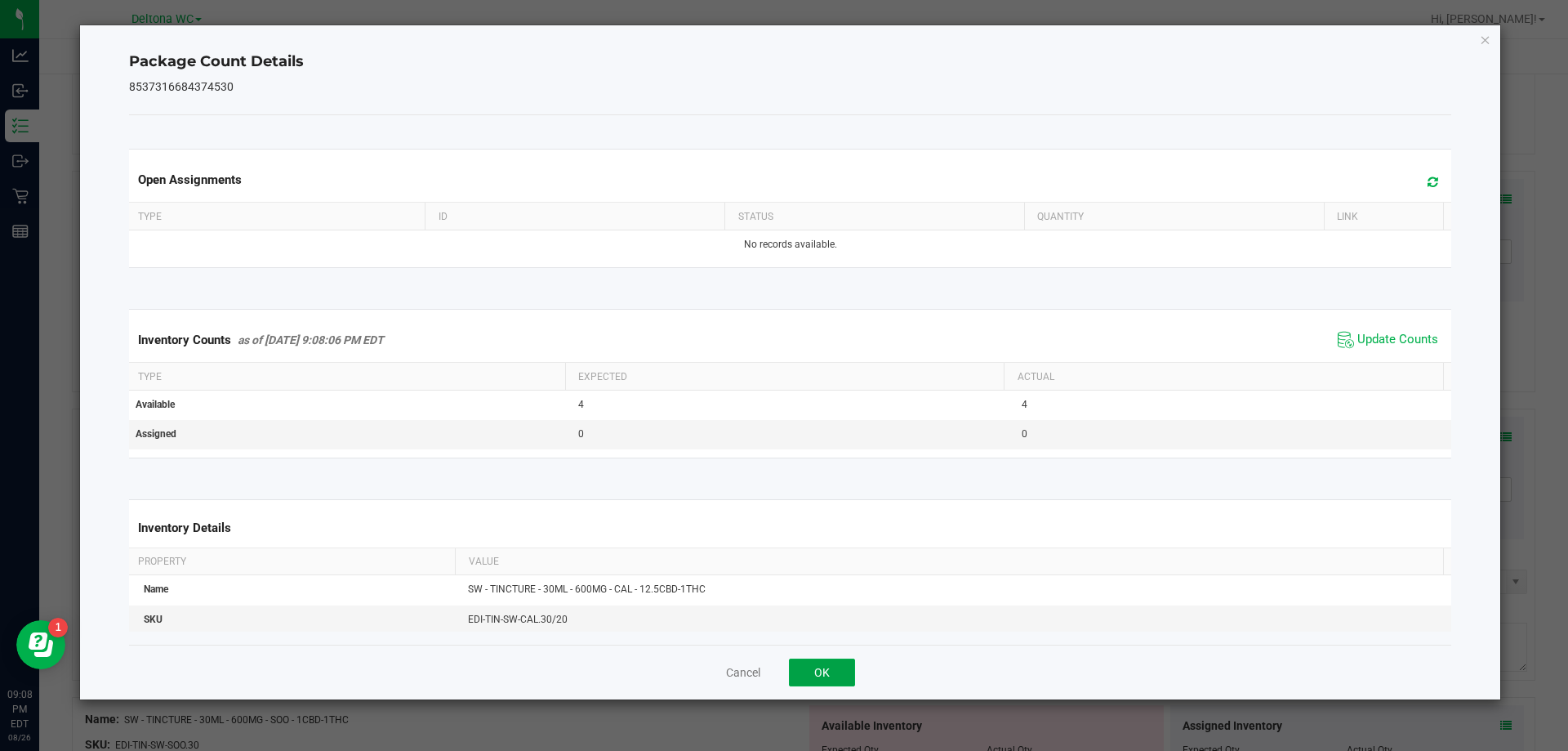
drag, startPoint x: 844, startPoint y: 675, endPoint x: 950, endPoint y: 627, distance: 116.4
click at [844, 674] on button "OK" at bounding box center [821, 672] width 66 height 28
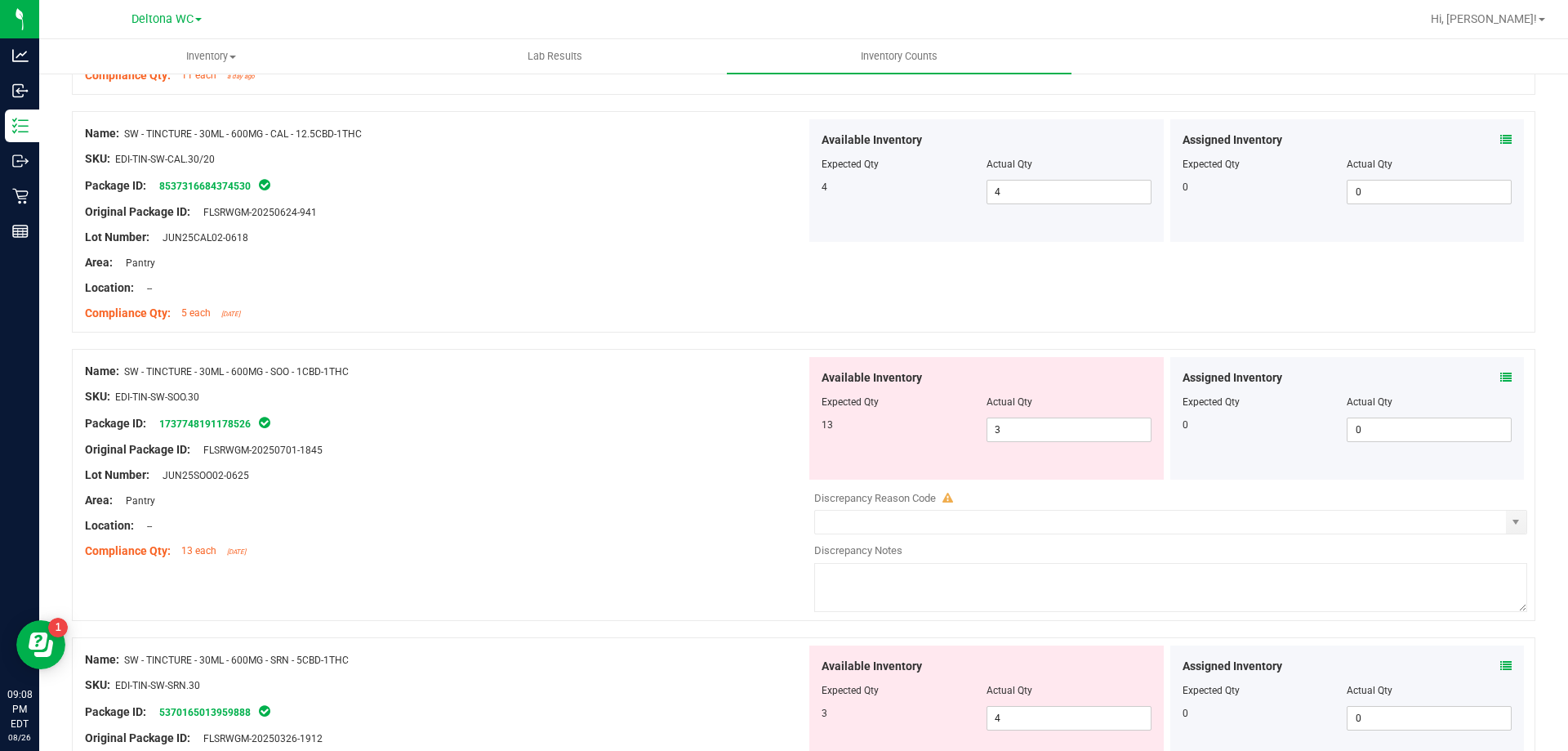
scroll to position [4003, 0]
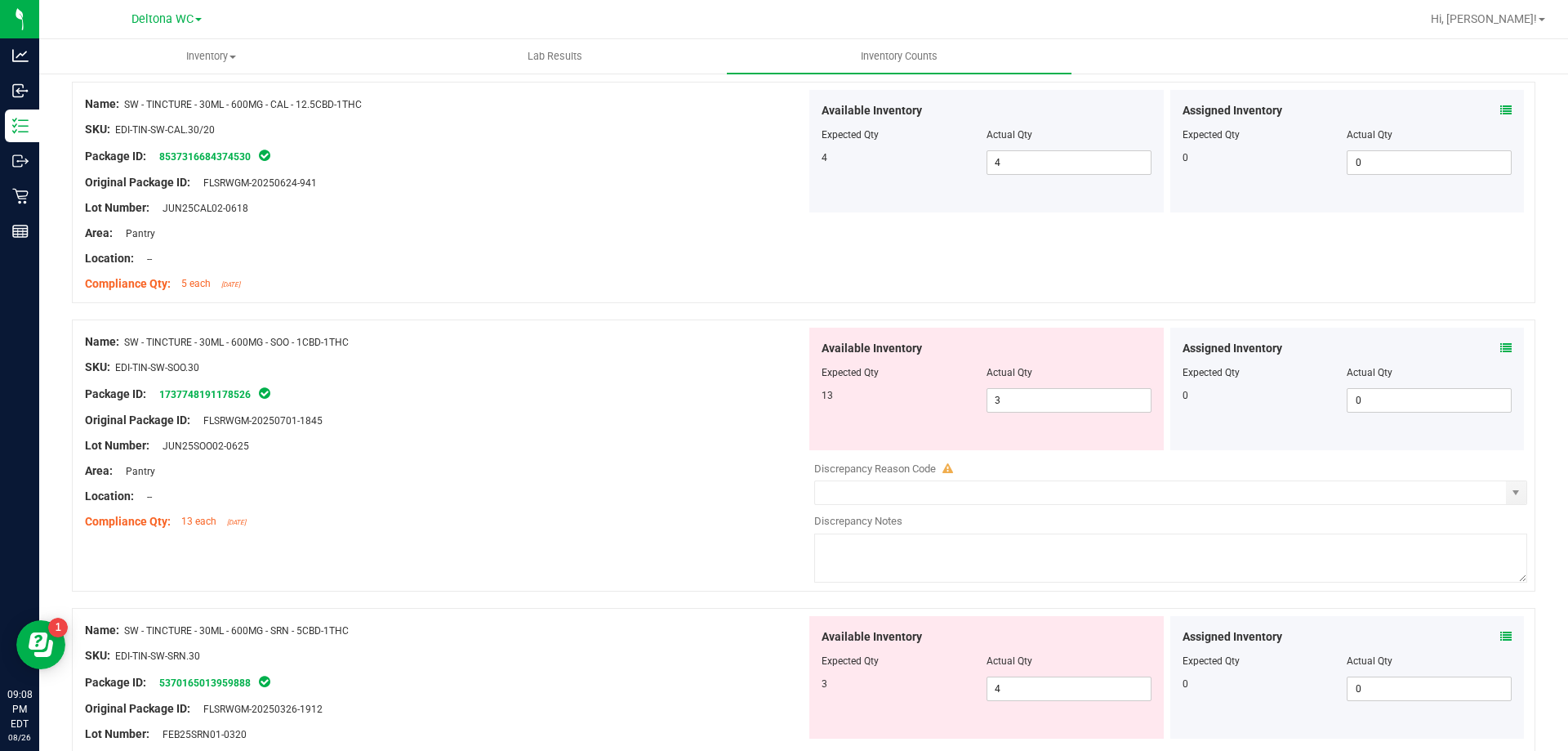
click at [1501, 350] on icon at bounding box center [1506, 348] width 11 height 11
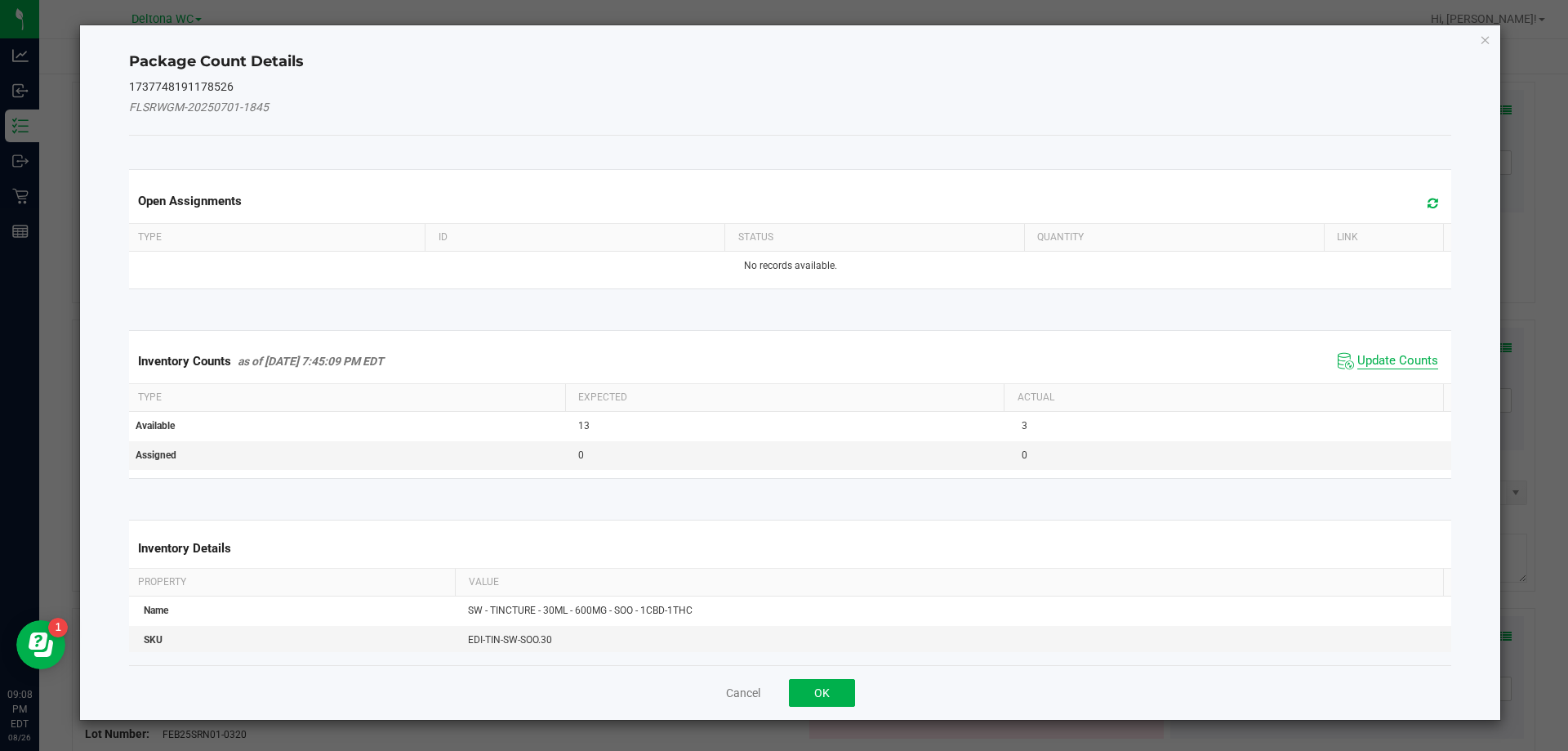
click at [1414, 368] on span "Update Counts" at bounding box center [1398, 360] width 81 height 16
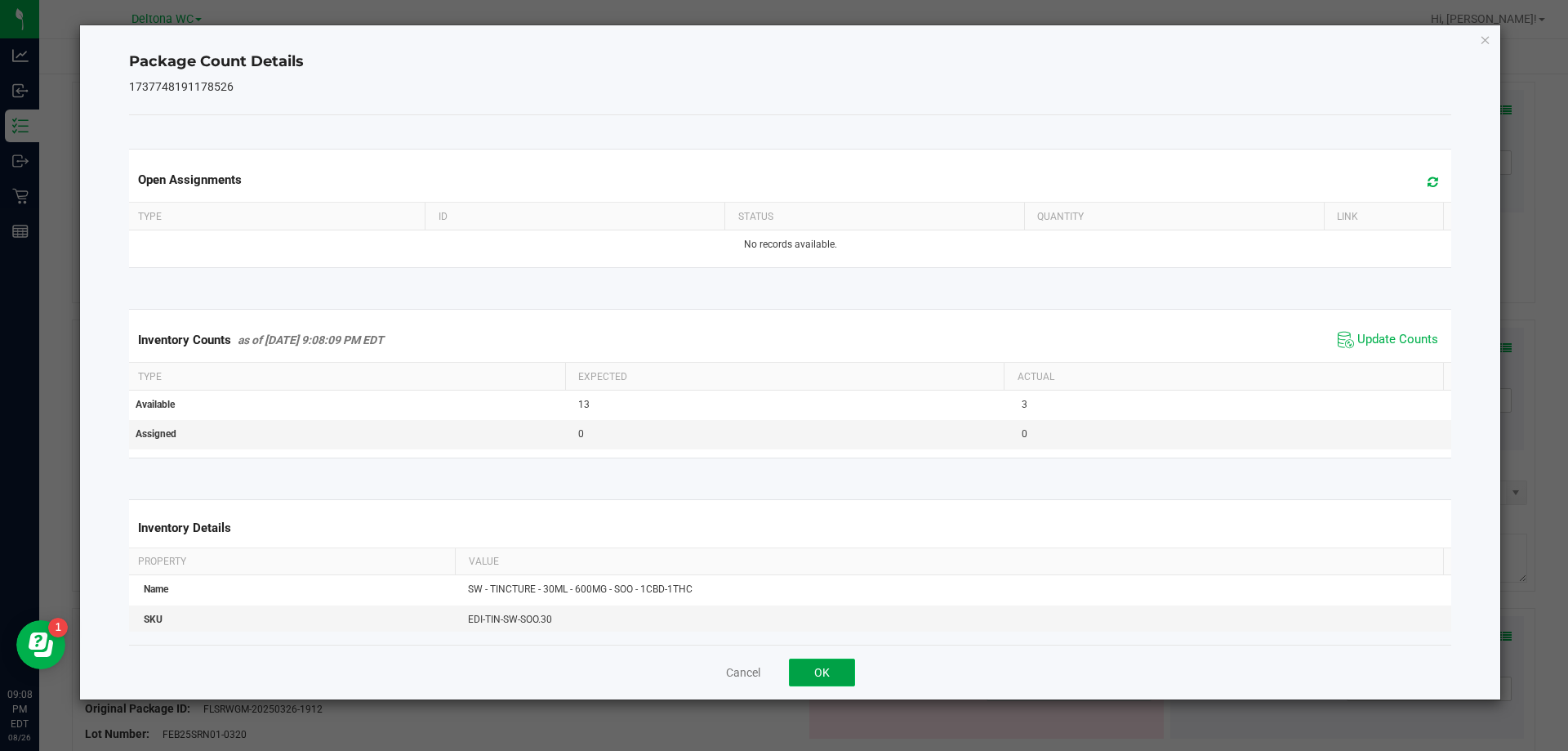
click at [831, 662] on button "OK" at bounding box center [821, 672] width 66 height 28
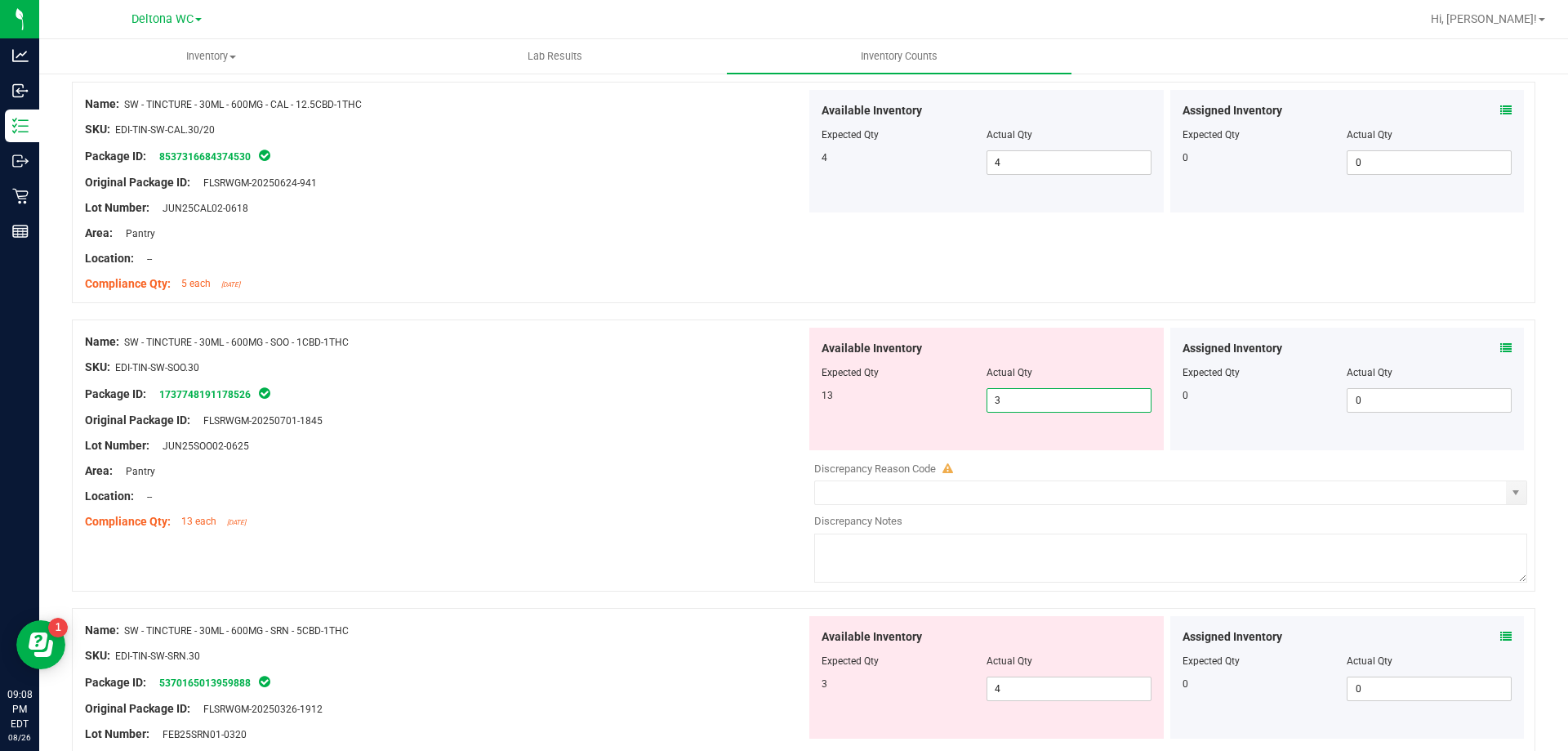
click at [994, 397] on span "3 3" at bounding box center [1069, 400] width 165 height 24
type input "13"
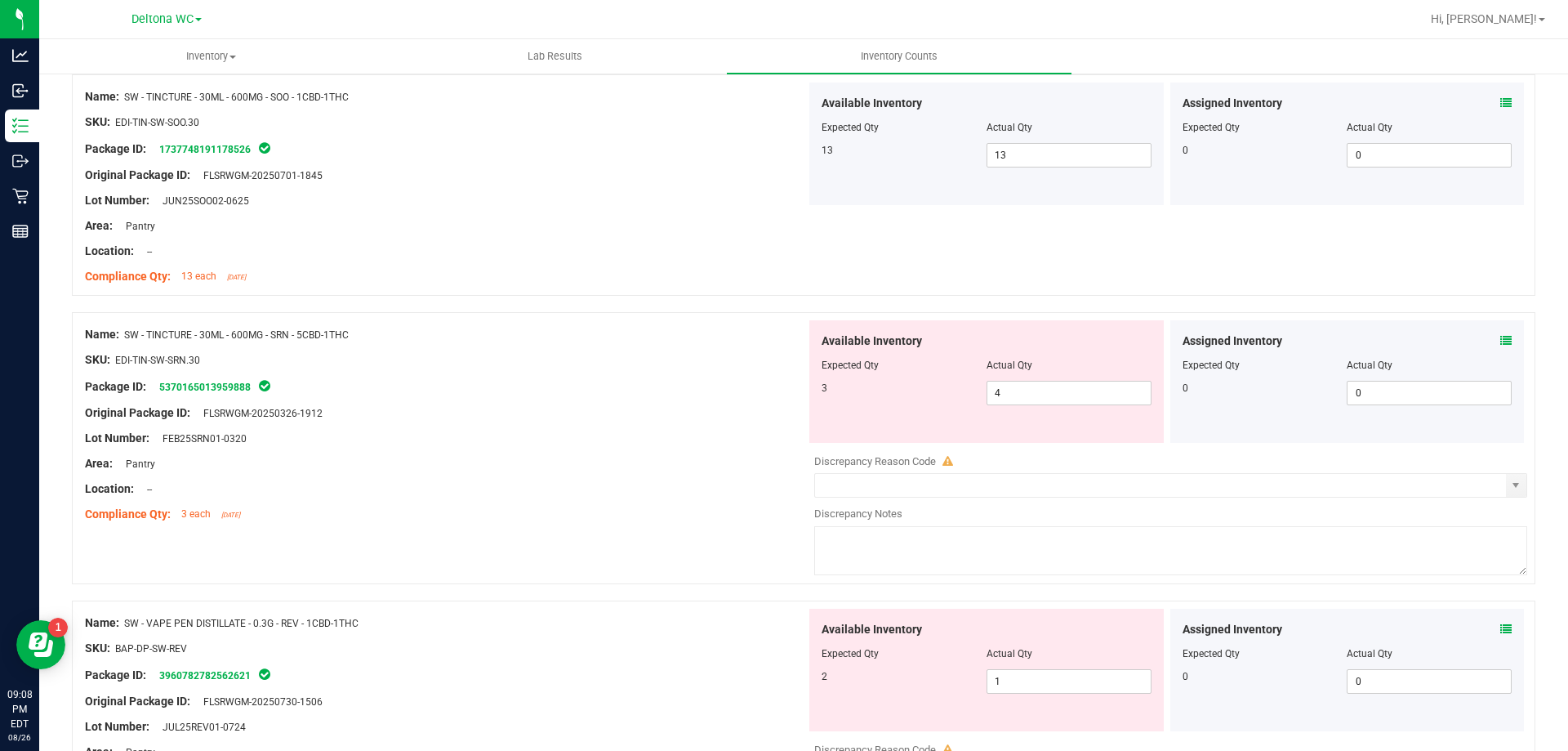
scroll to position [4166, 0]
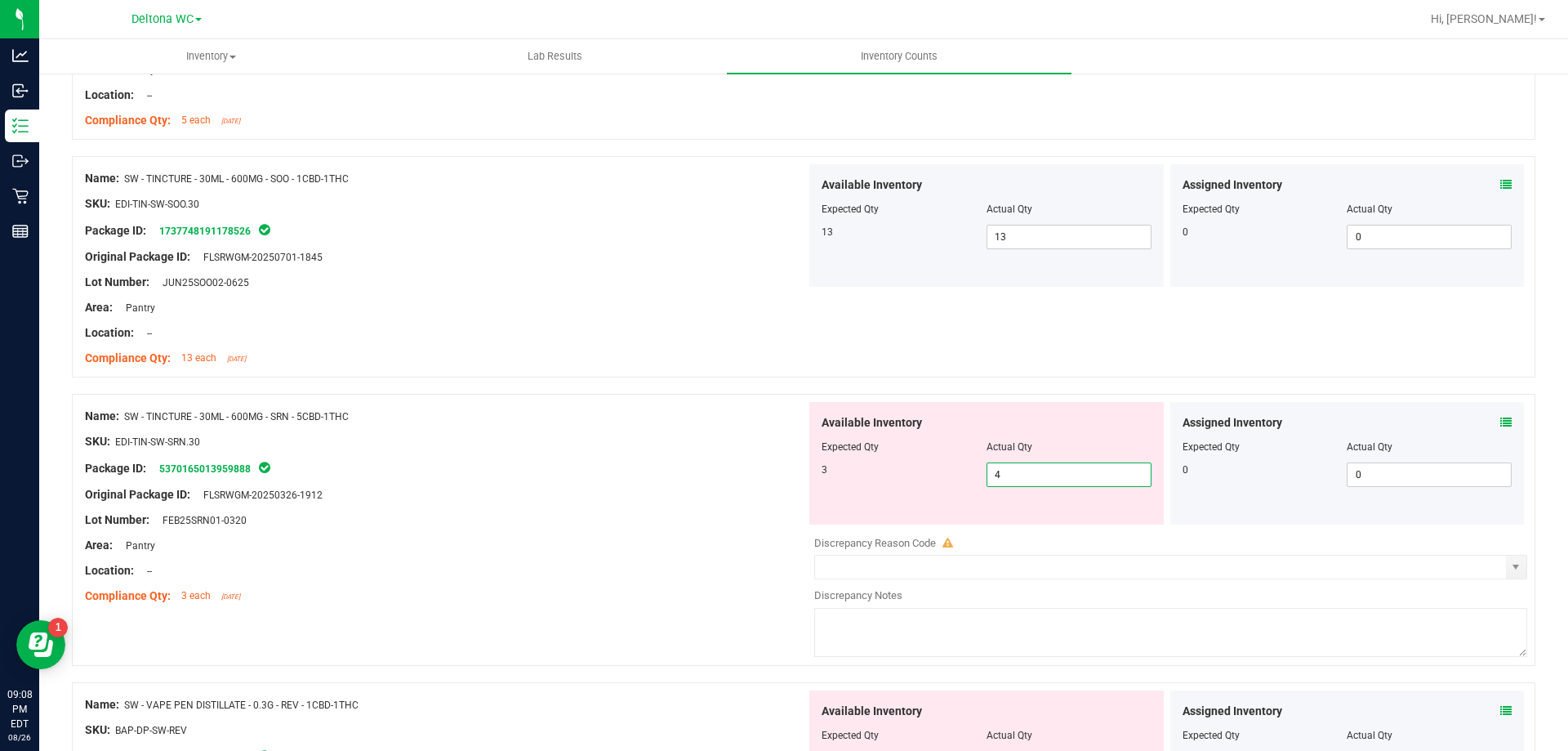
drag, startPoint x: 1012, startPoint y: 474, endPoint x: 933, endPoint y: 476, distance: 79.0
click at [933, 476] on div "3 4 4" at bounding box center [987, 475] width 330 height 24
type input "3"
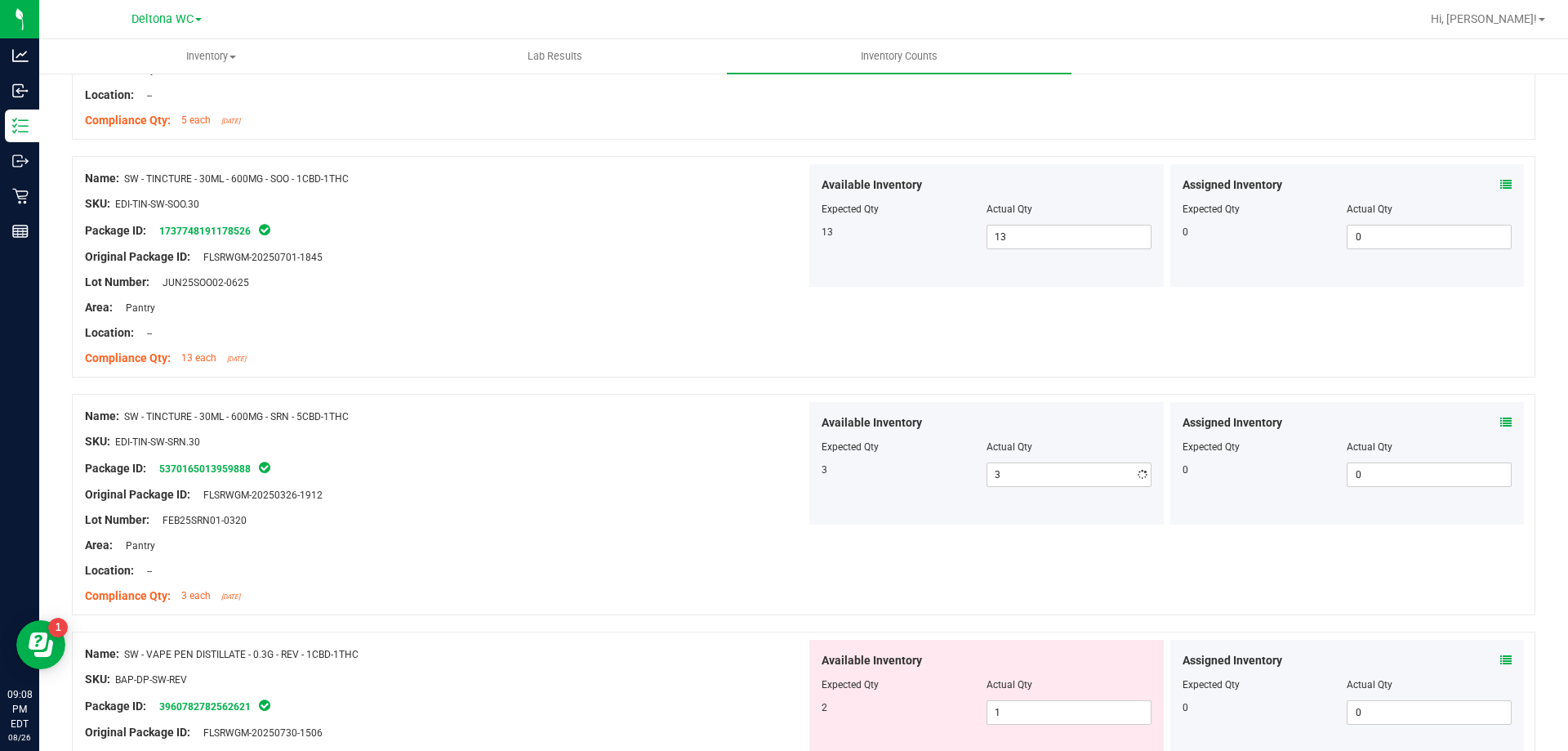
click at [729, 476] on div "Package ID: 5370165013959888" at bounding box center [446, 468] width 722 height 20
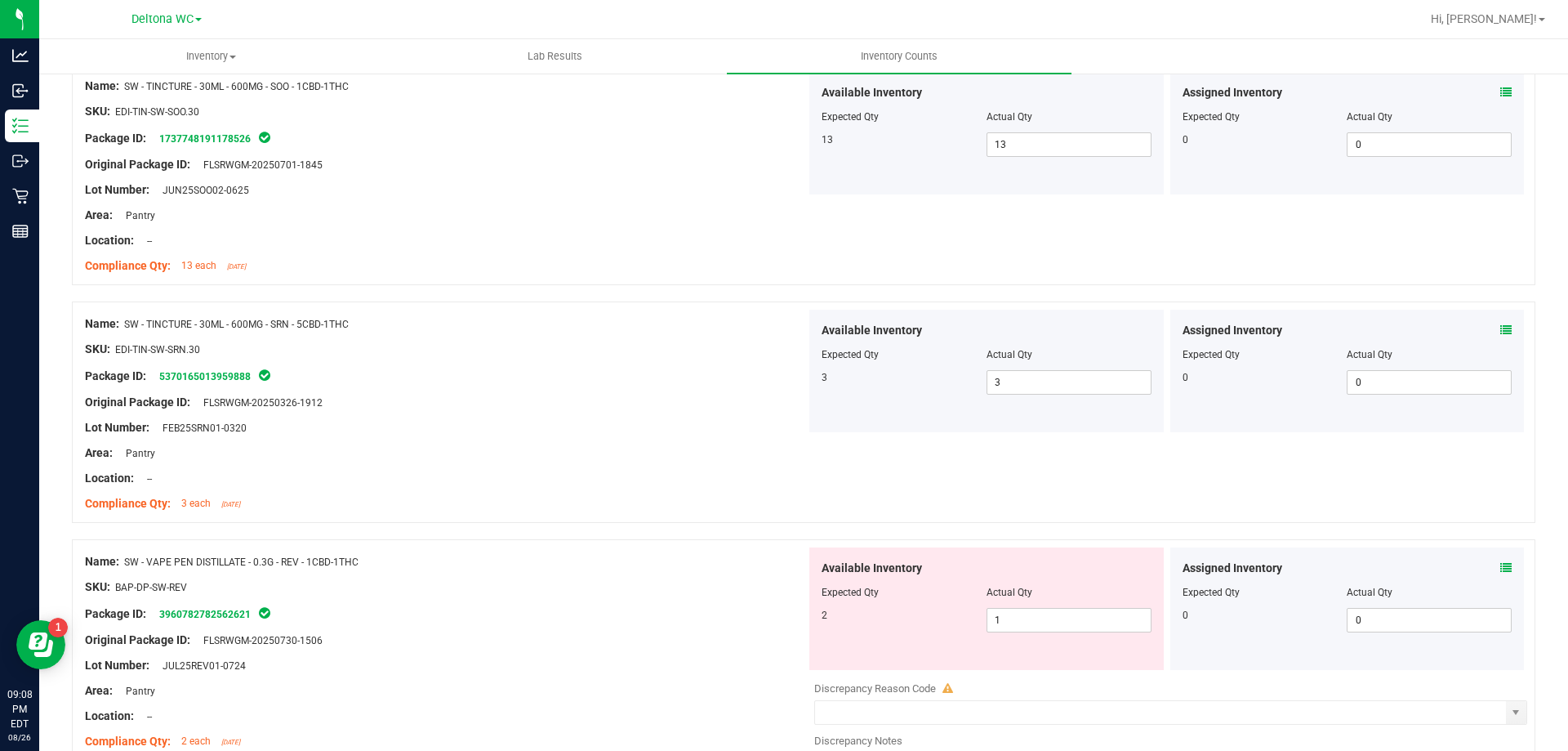
scroll to position [4493, 0]
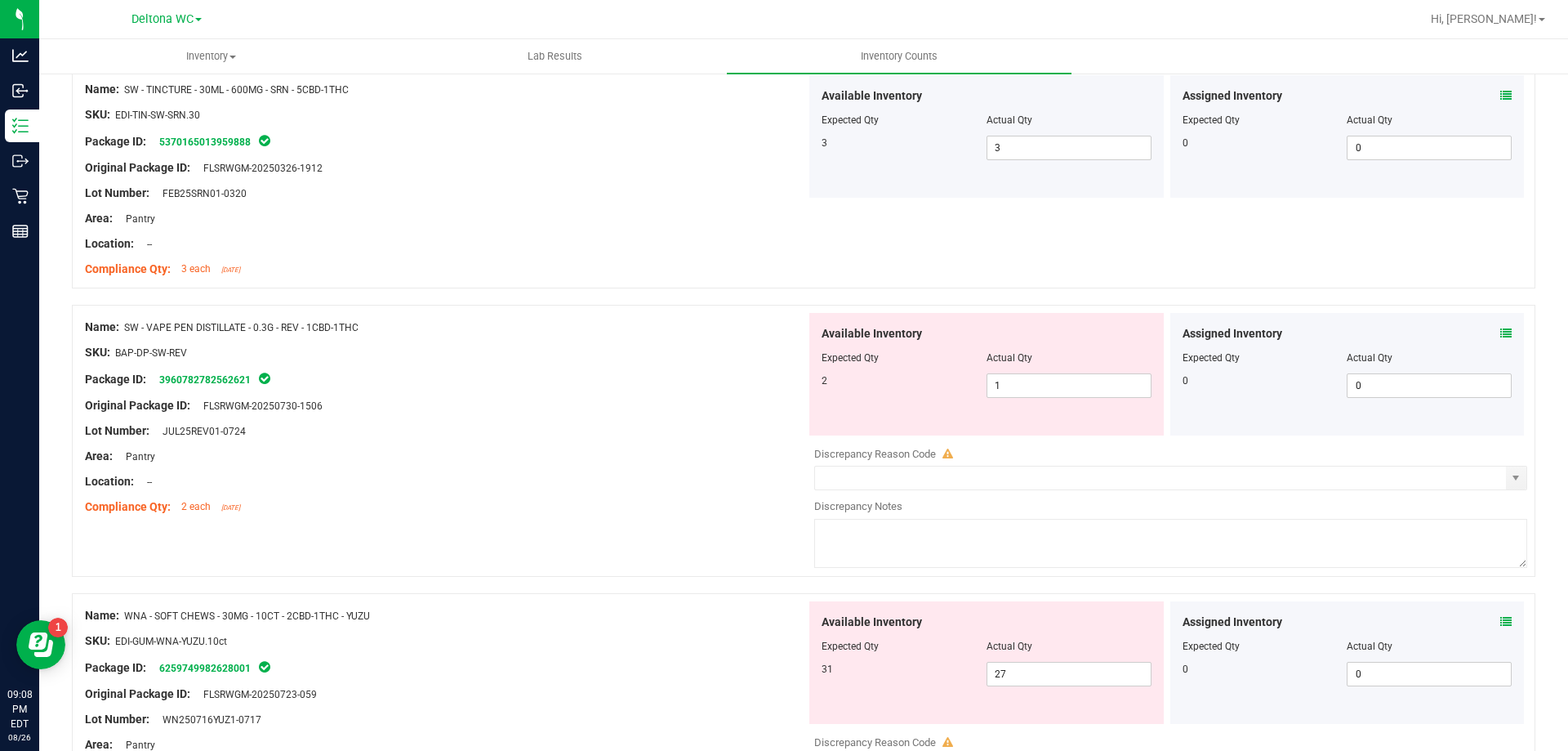
click at [1489, 95] on div "Assigned Inventory" at bounding box center [1348, 96] width 330 height 17
click at [1501, 95] on icon at bounding box center [1506, 95] width 11 height 11
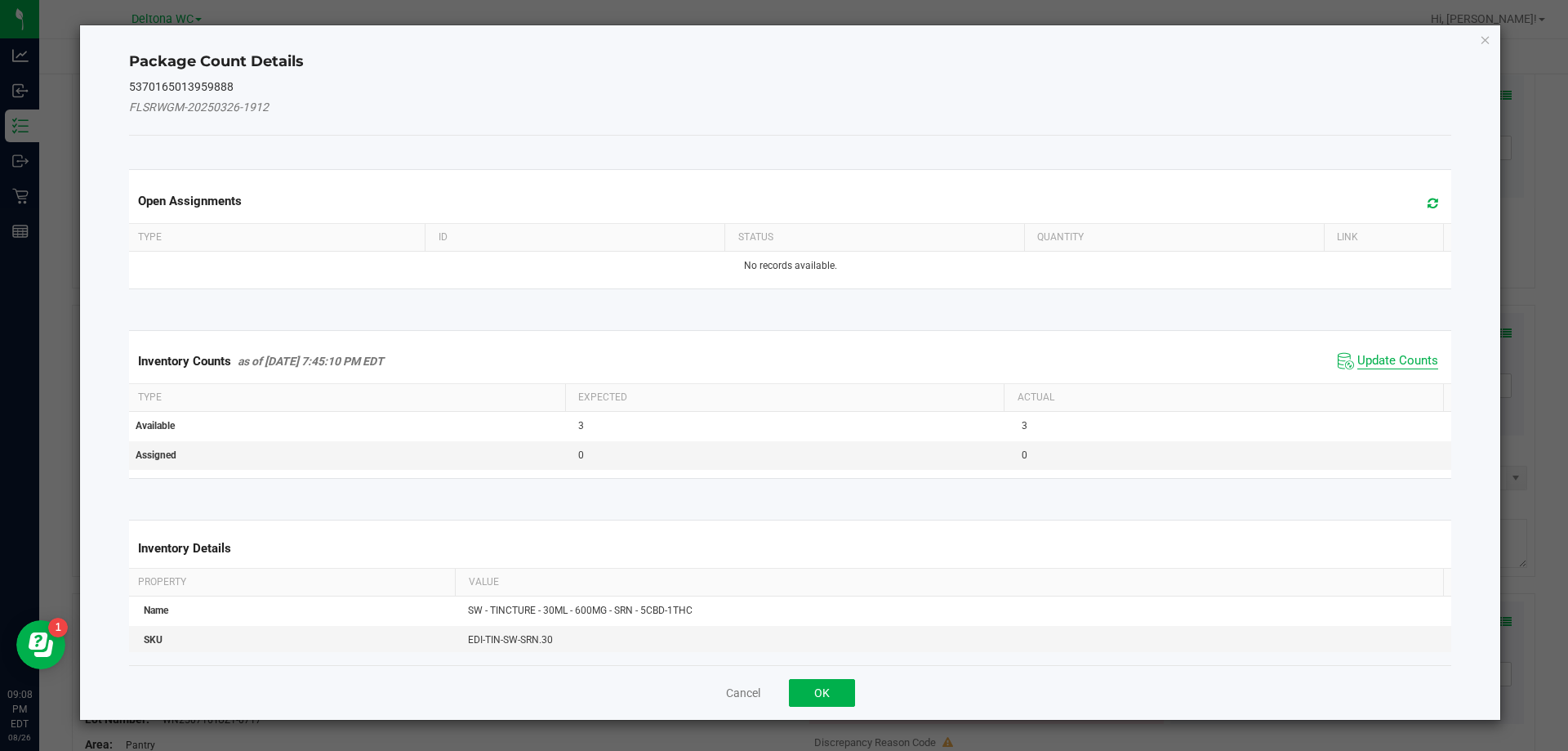
click at [1363, 360] on span "Update Counts" at bounding box center [1398, 360] width 81 height 16
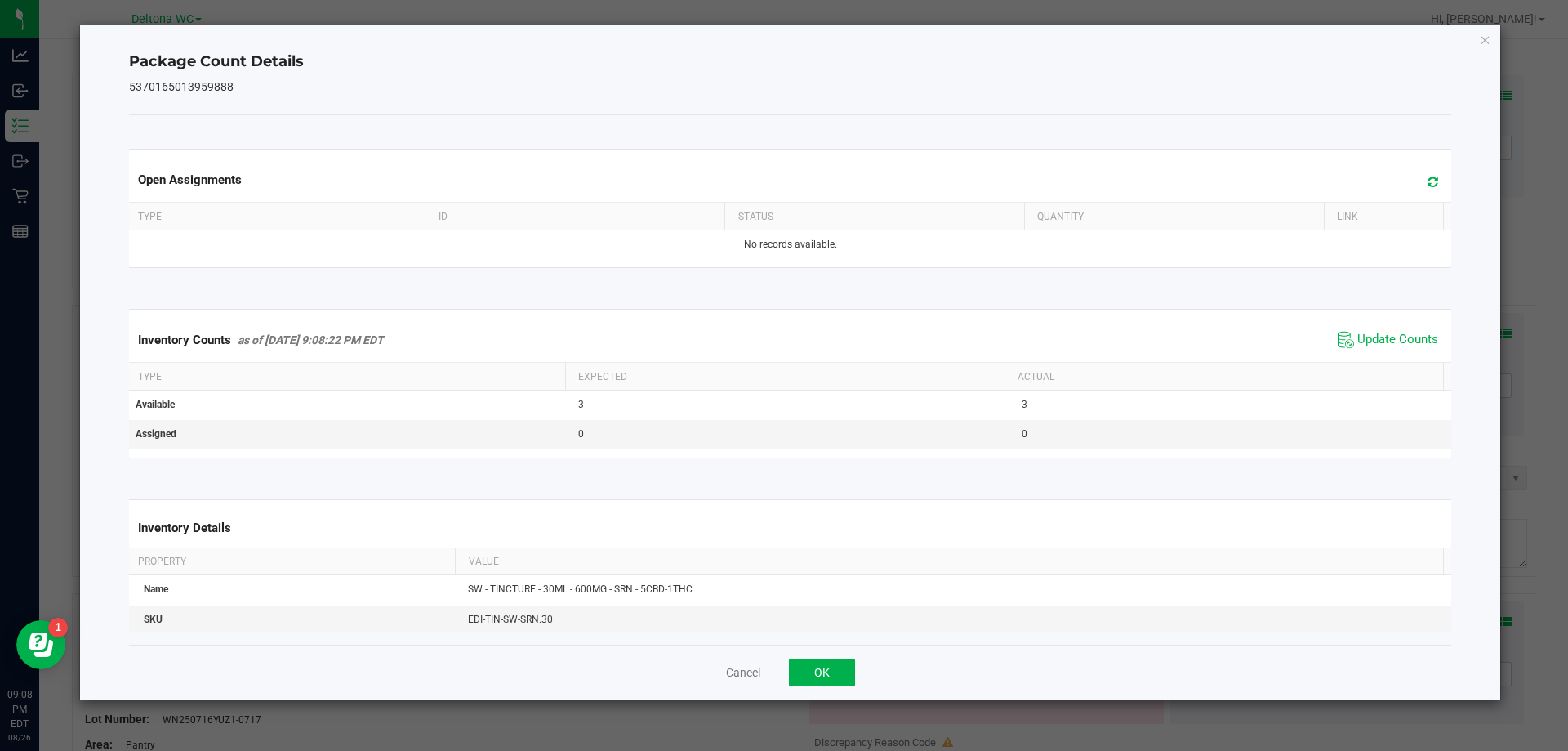
click at [835, 687] on div "Cancel OK" at bounding box center [790, 672] width 1323 height 55
click at [837, 677] on button "OK" at bounding box center [821, 672] width 66 height 28
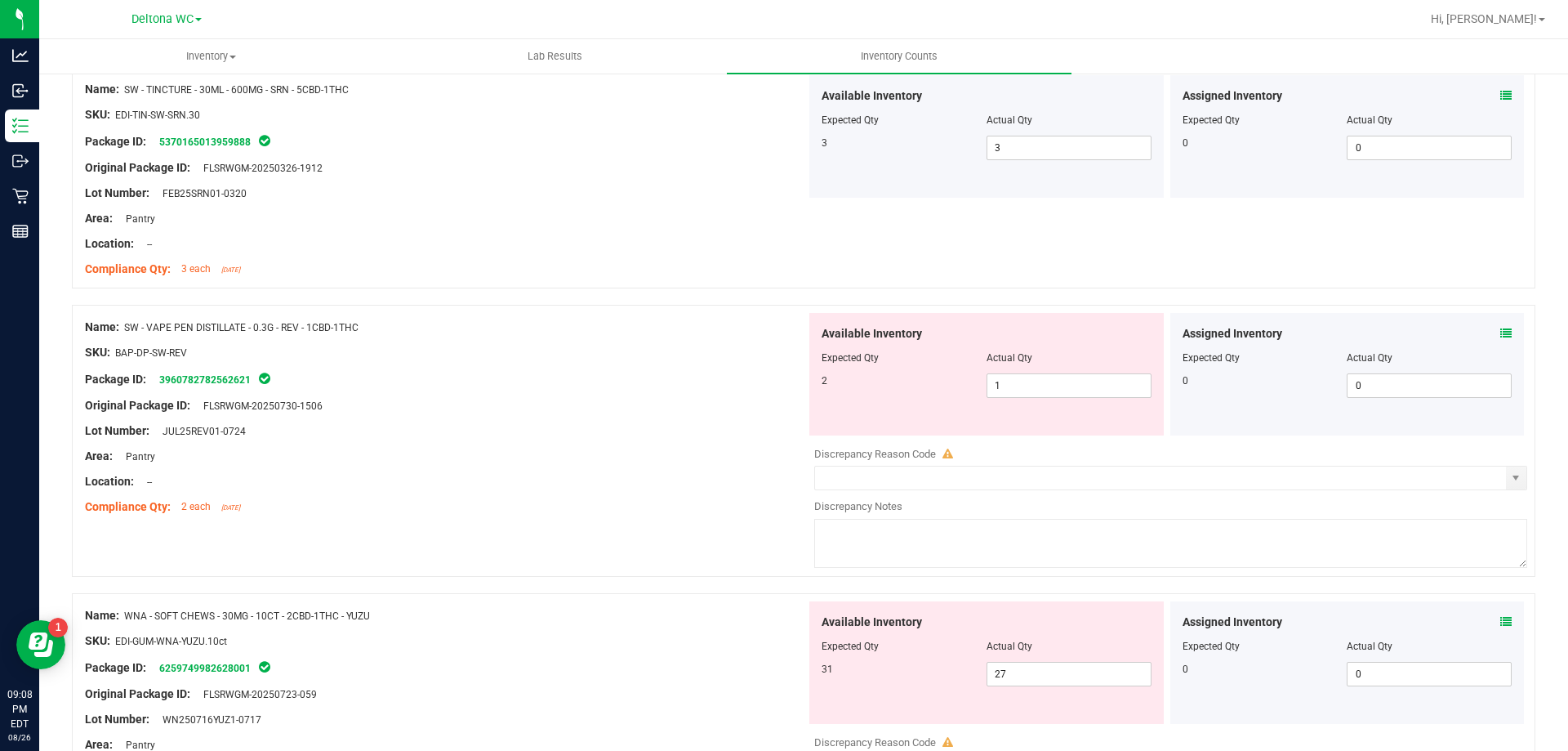
click at [1501, 328] on icon at bounding box center [1506, 333] width 11 height 11
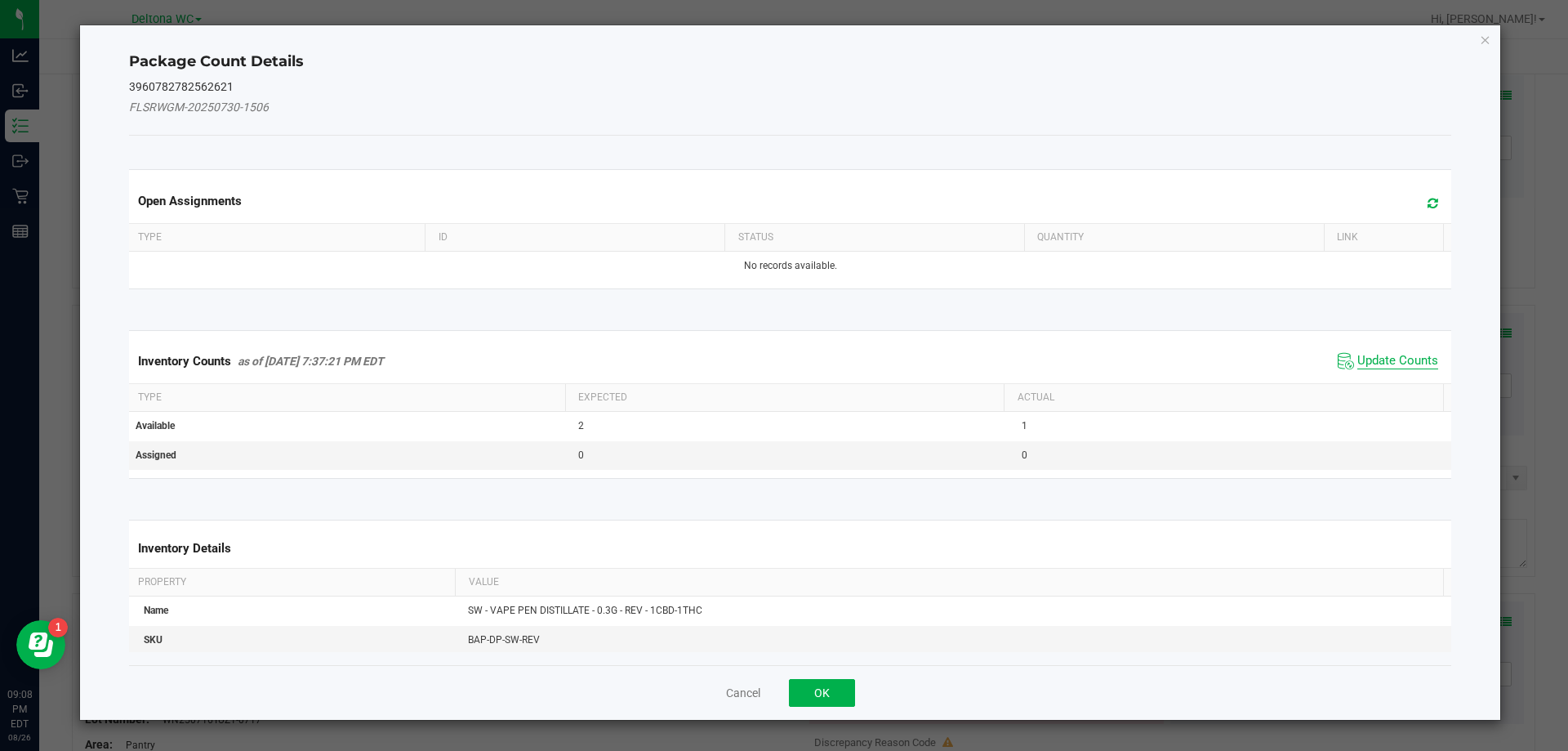
click at [1382, 363] on span "Update Counts" at bounding box center [1398, 360] width 81 height 16
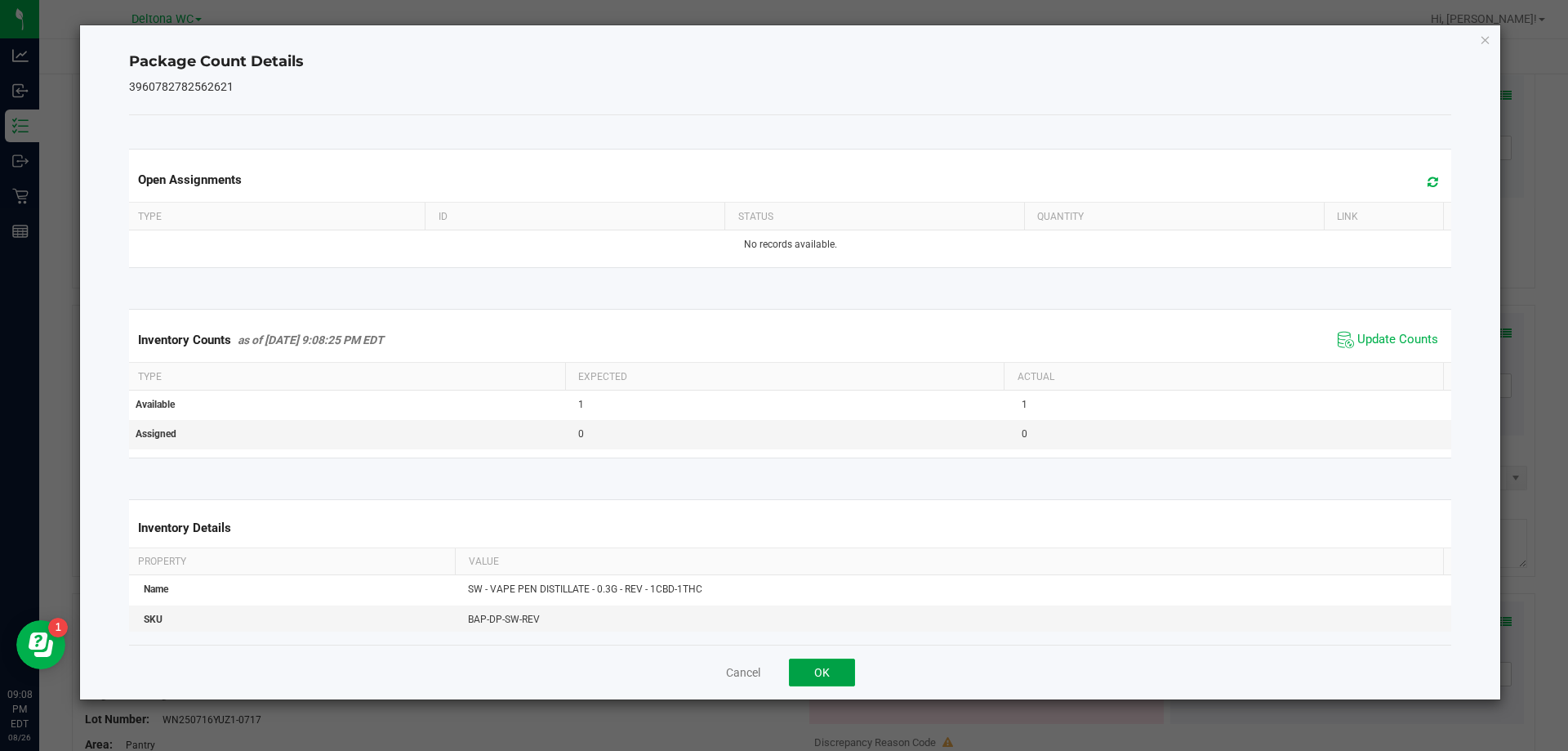
drag, startPoint x: 803, startPoint y: 685, endPoint x: 1084, endPoint y: 584, distance: 298.6
click at [814, 679] on button "OK" at bounding box center [821, 672] width 66 height 28
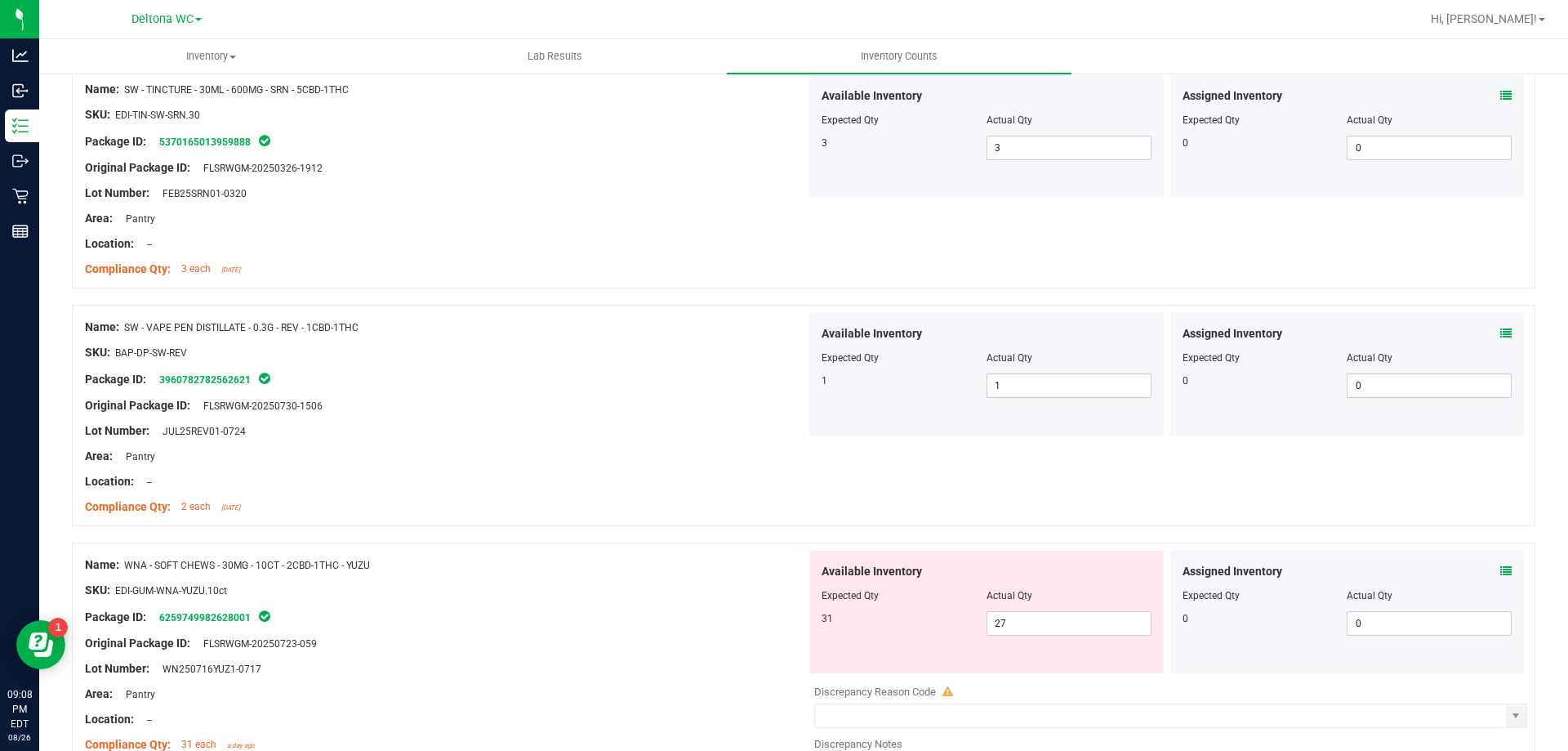
click at [1501, 569] on icon at bounding box center [1506, 570] width 11 height 11
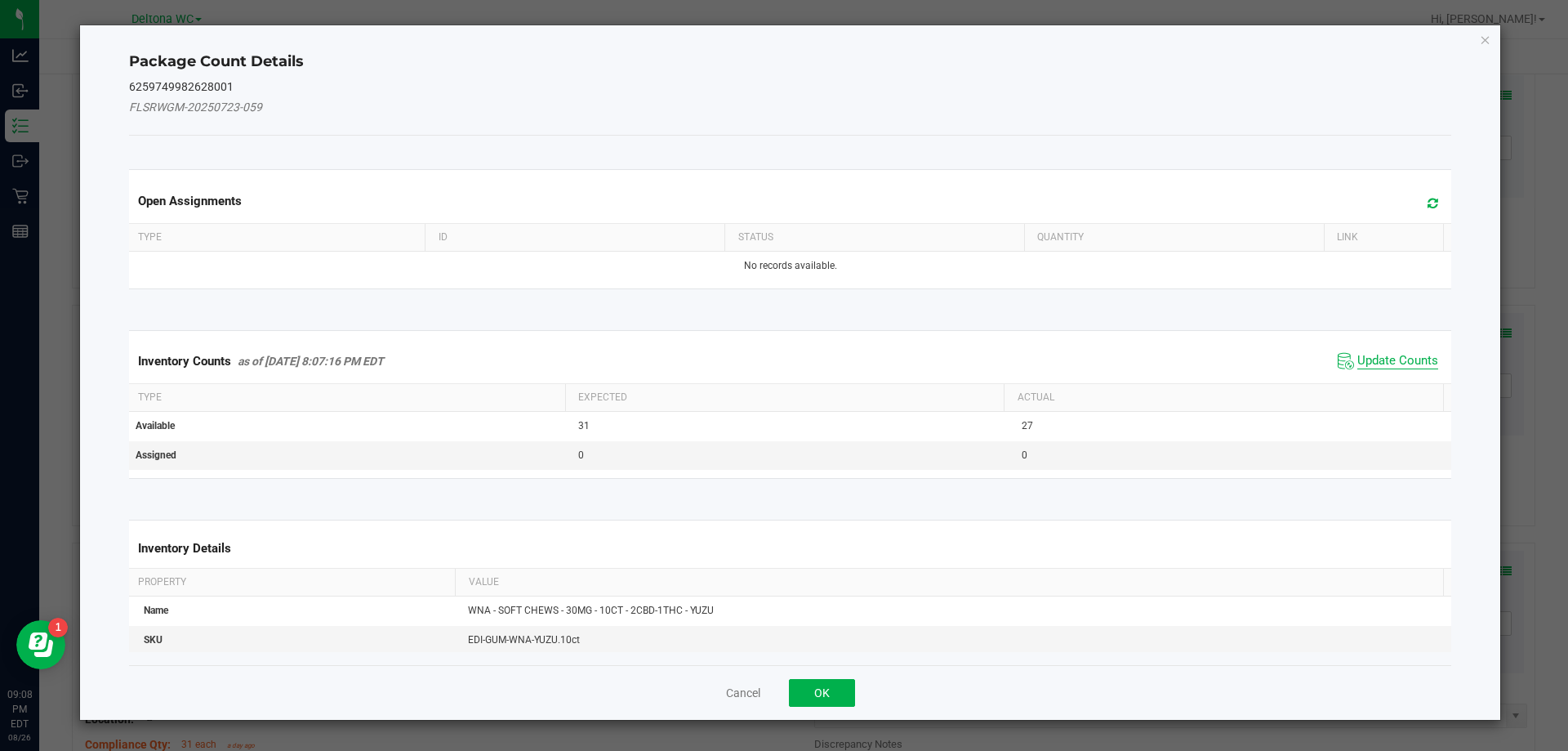
click at [1385, 366] on span "Update Counts" at bounding box center [1398, 360] width 81 height 16
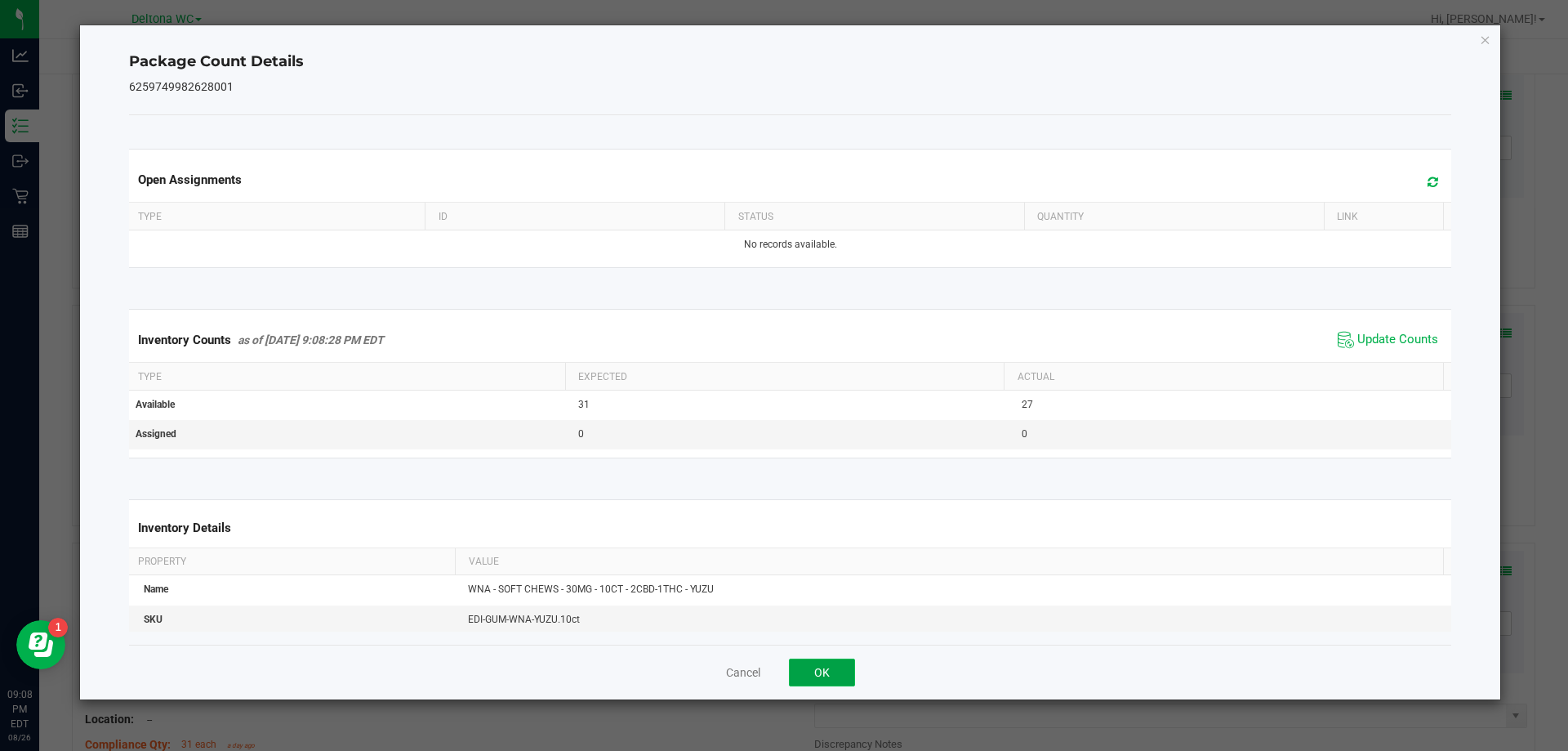
drag, startPoint x: 836, startPoint y: 670, endPoint x: 864, endPoint y: 652, distance: 33.3
click at [835, 670] on button "OK" at bounding box center [821, 672] width 66 height 28
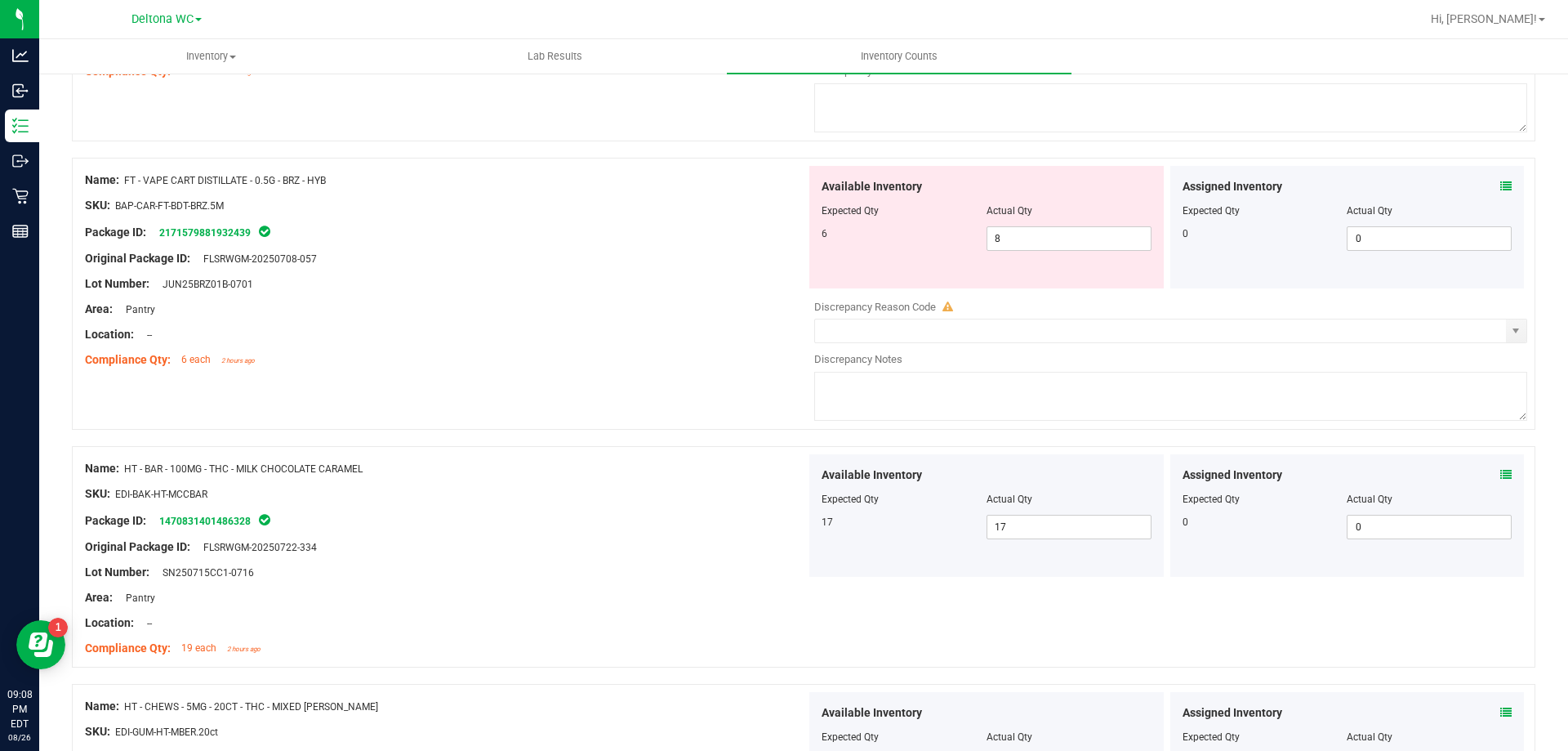
scroll to position [0, 0]
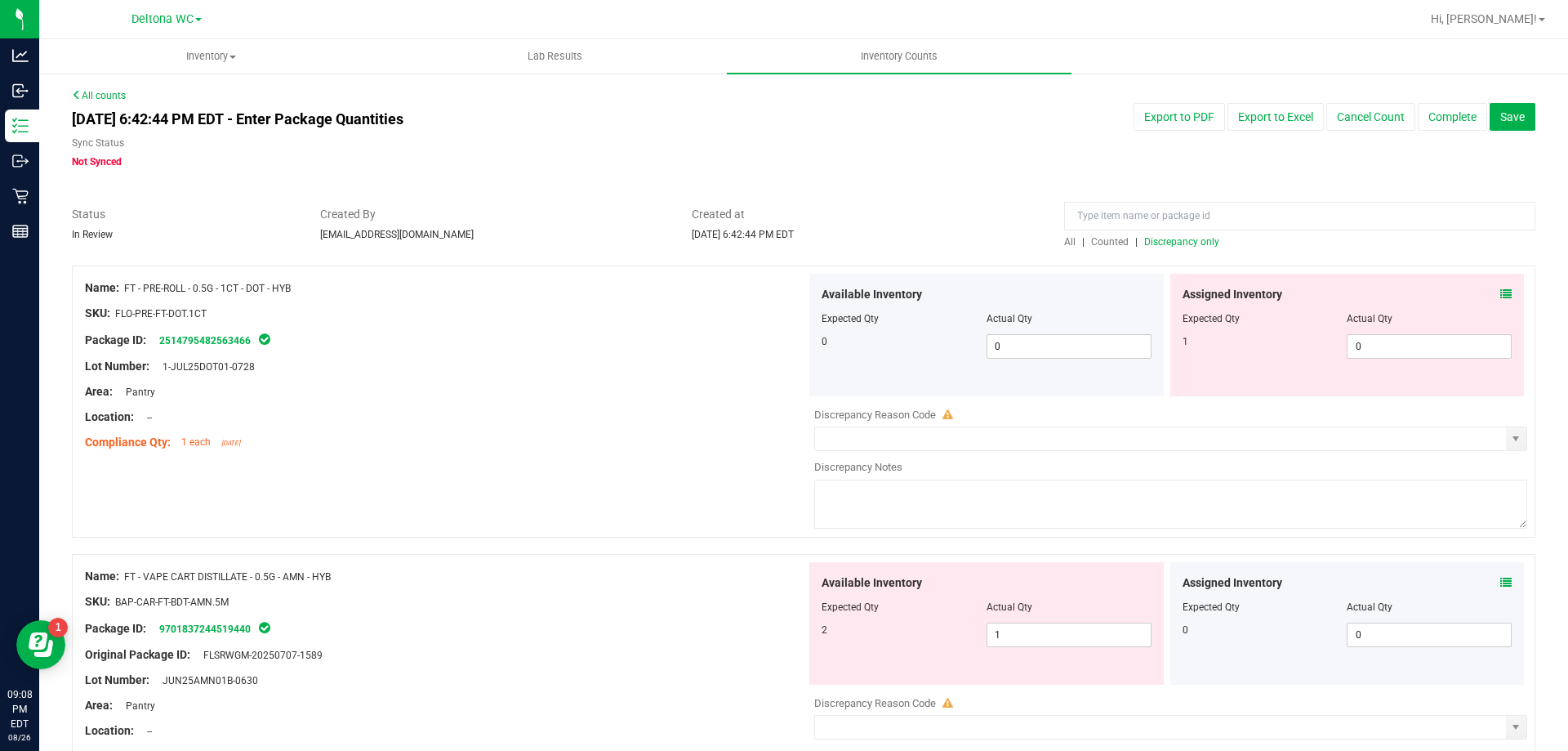
drag, startPoint x: 1179, startPoint y: 544, endPoint x: 1250, endPoint y: 62, distance: 487.2
drag, startPoint x: 1181, startPoint y: 256, endPoint x: 1187, endPoint y: 241, distance: 16.2
click at [1182, 255] on div at bounding box center [804, 257] width 1464 height 16
click at [1188, 238] on span "Discrepancy only" at bounding box center [1181, 241] width 75 height 11
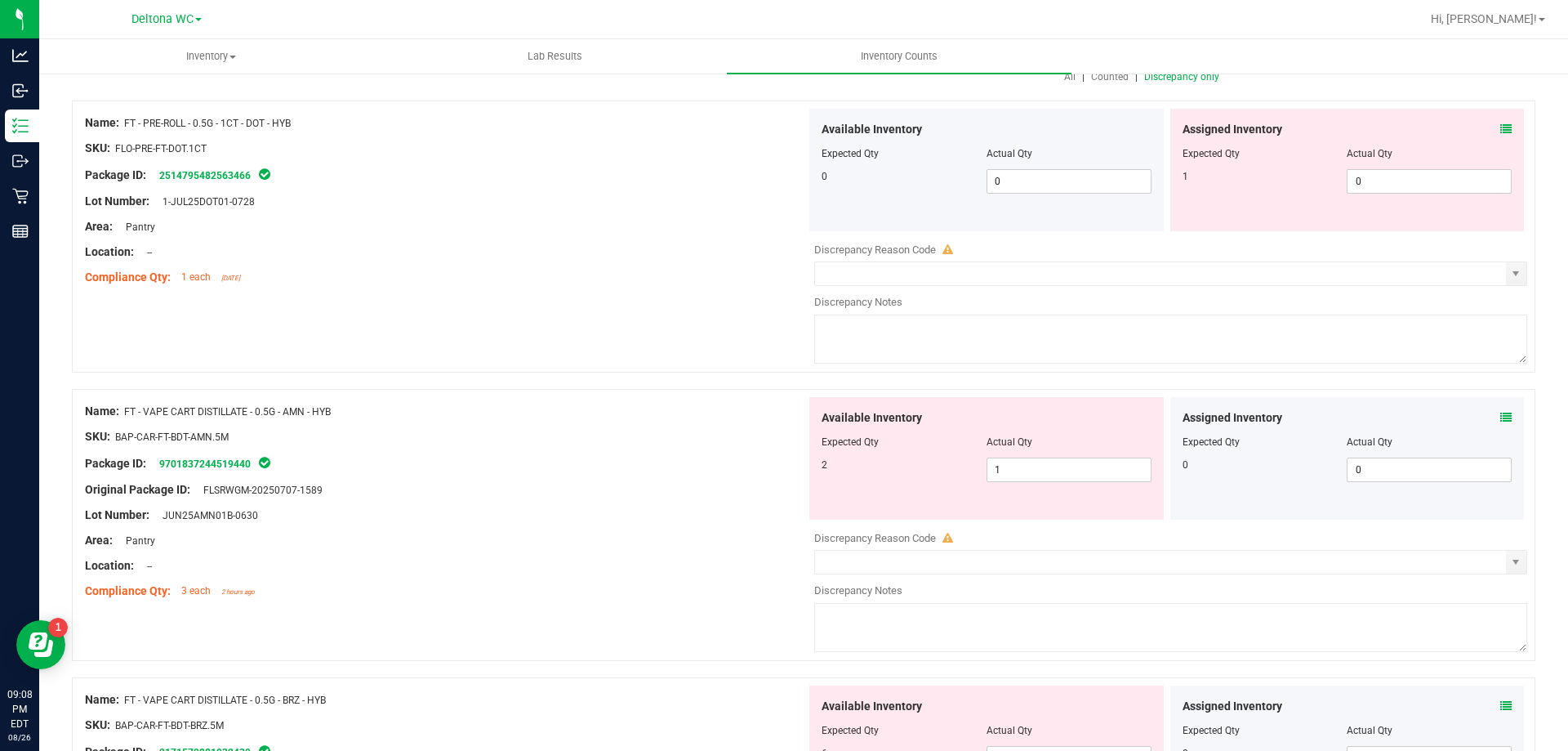
scroll to position [1589, 0]
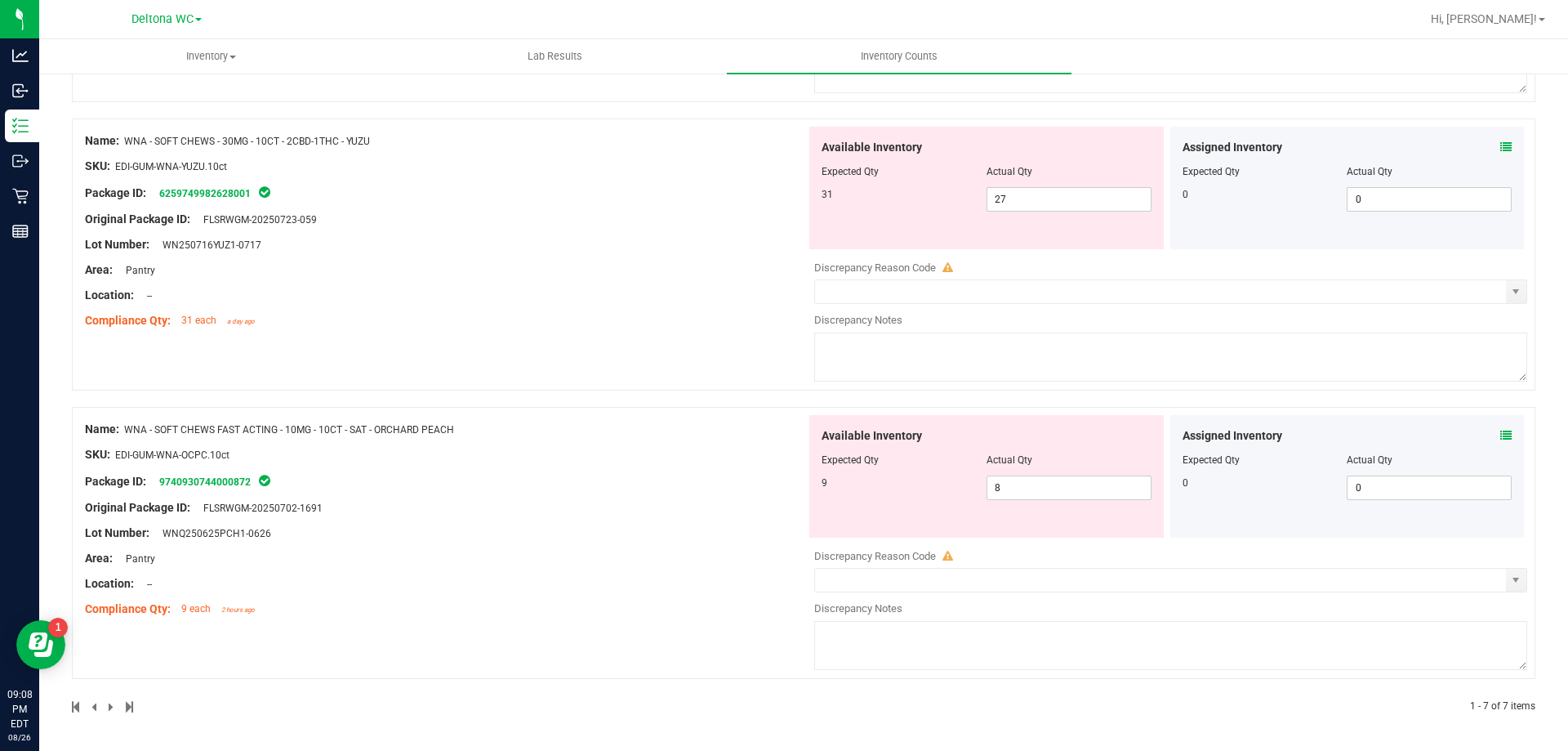
drag, startPoint x: 981, startPoint y: 226, endPoint x: 944, endPoint y: 553, distance: 329.1
click at [1501, 429] on span at bounding box center [1506, 436] width 11 height 17
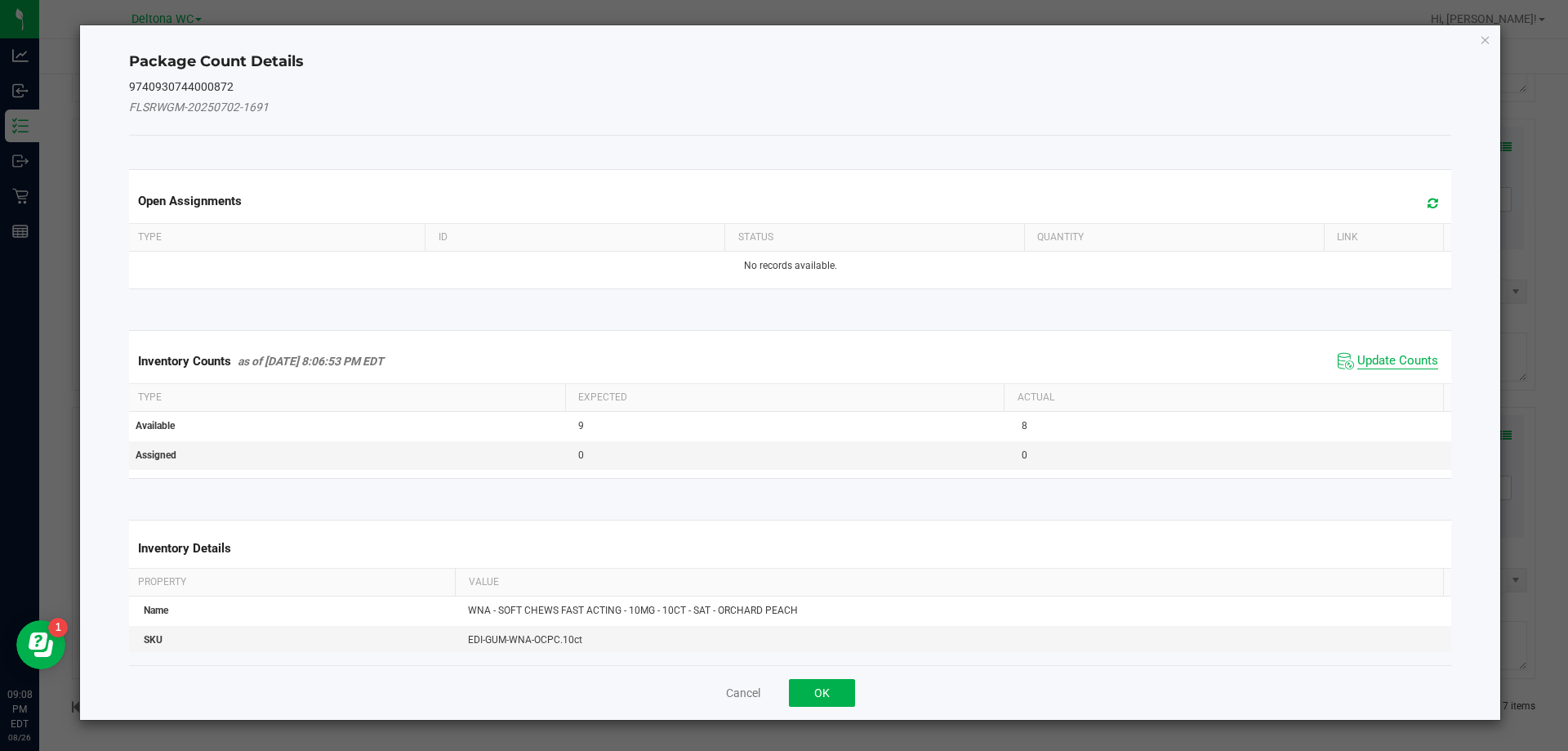
click at [1366, 359] on span "Update Counts" at bounding box center [1398, 360] width 81 height 16
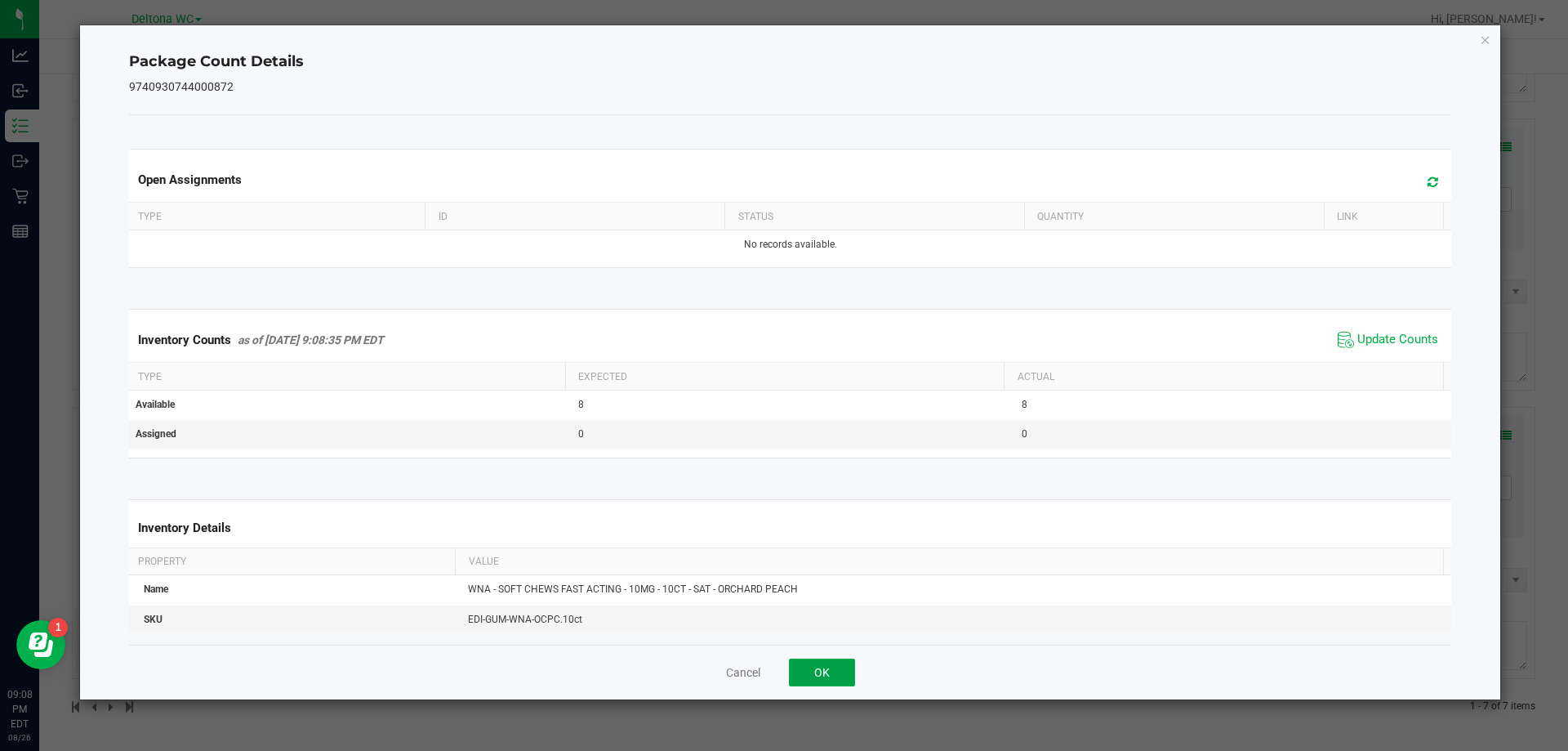
click at [852, 668] on button "OK" at bounding box center [821, 672] width 66 height 28
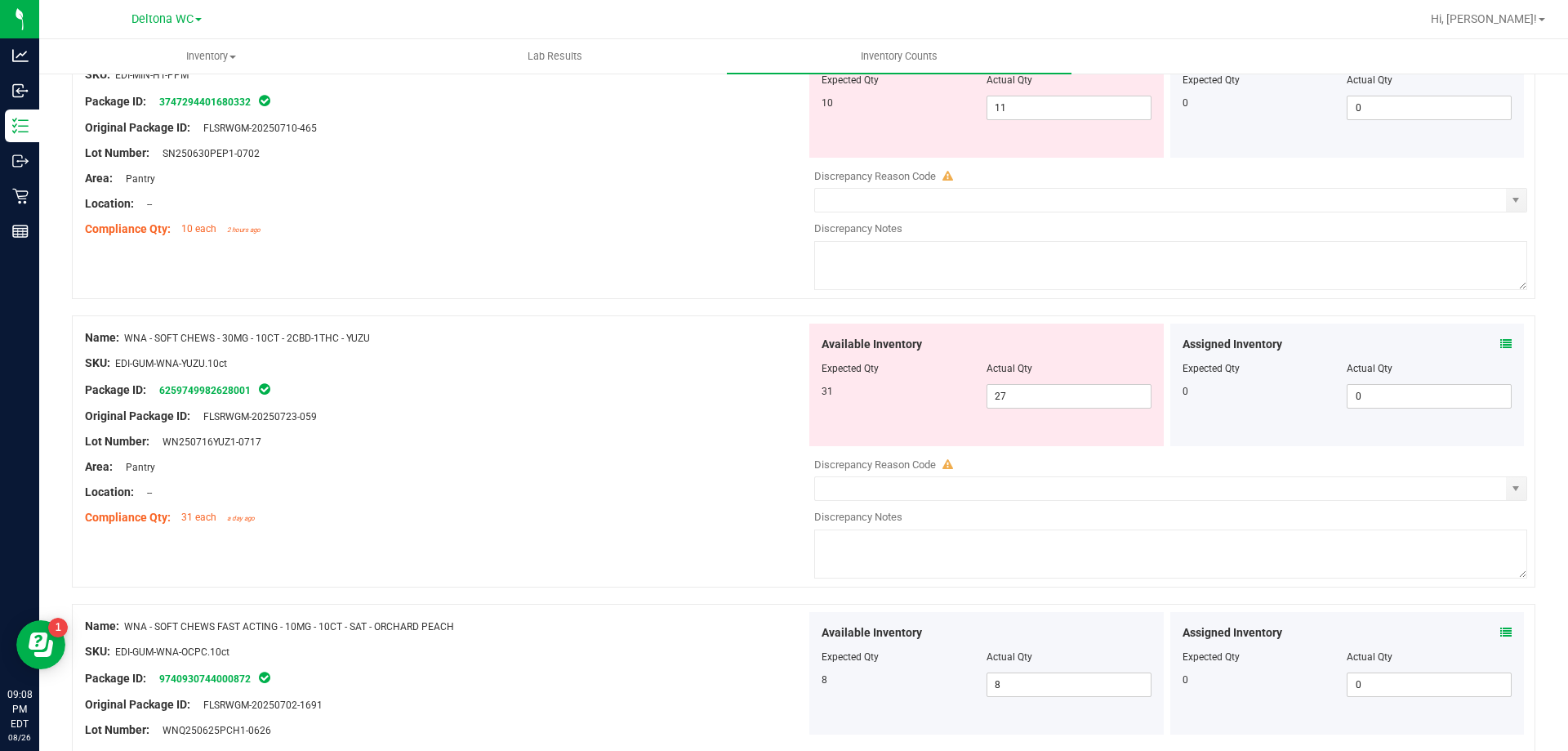
scroll to position [1375, 0]
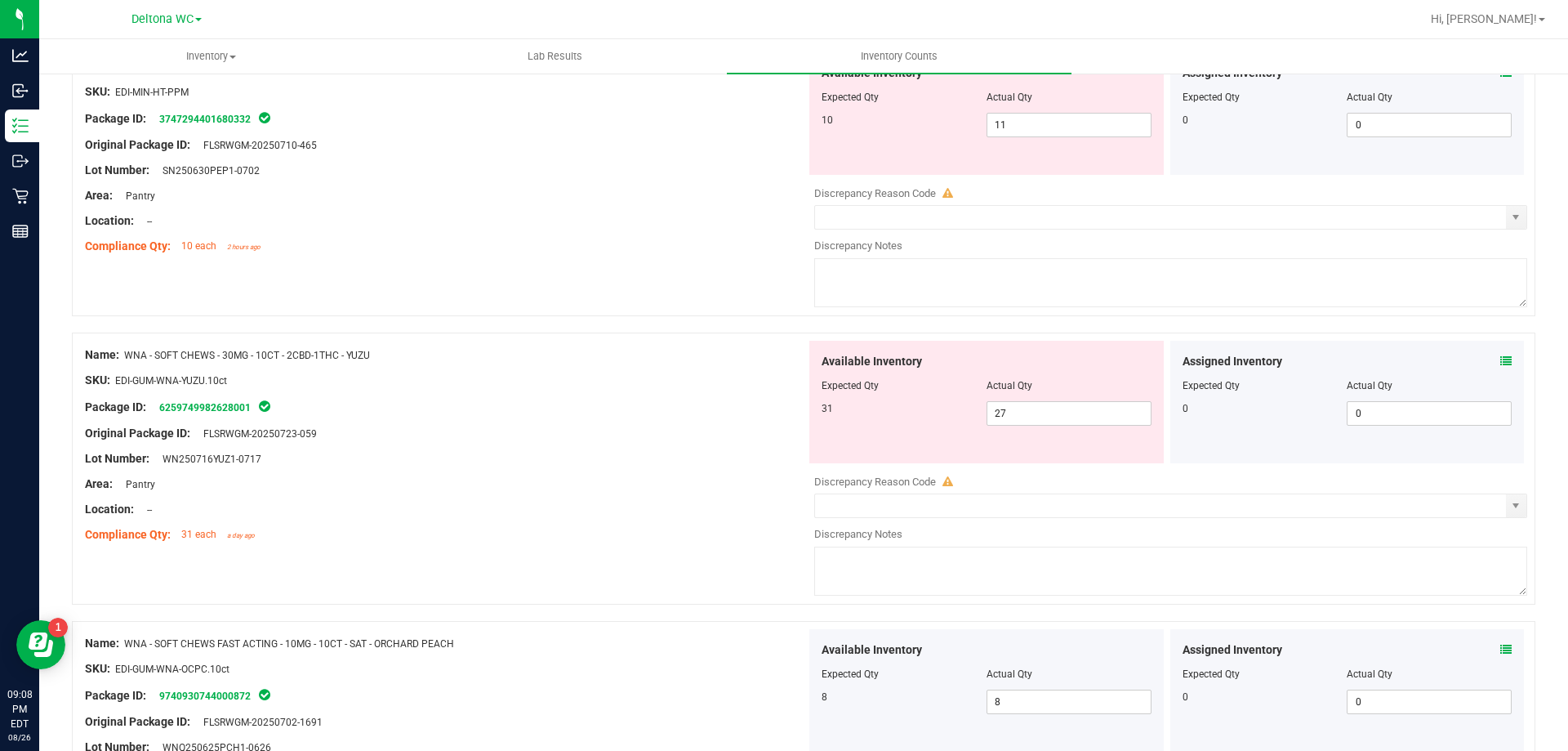
click at [1501, 356] on icon at bounding box center [1506, 360] width 11 height 11
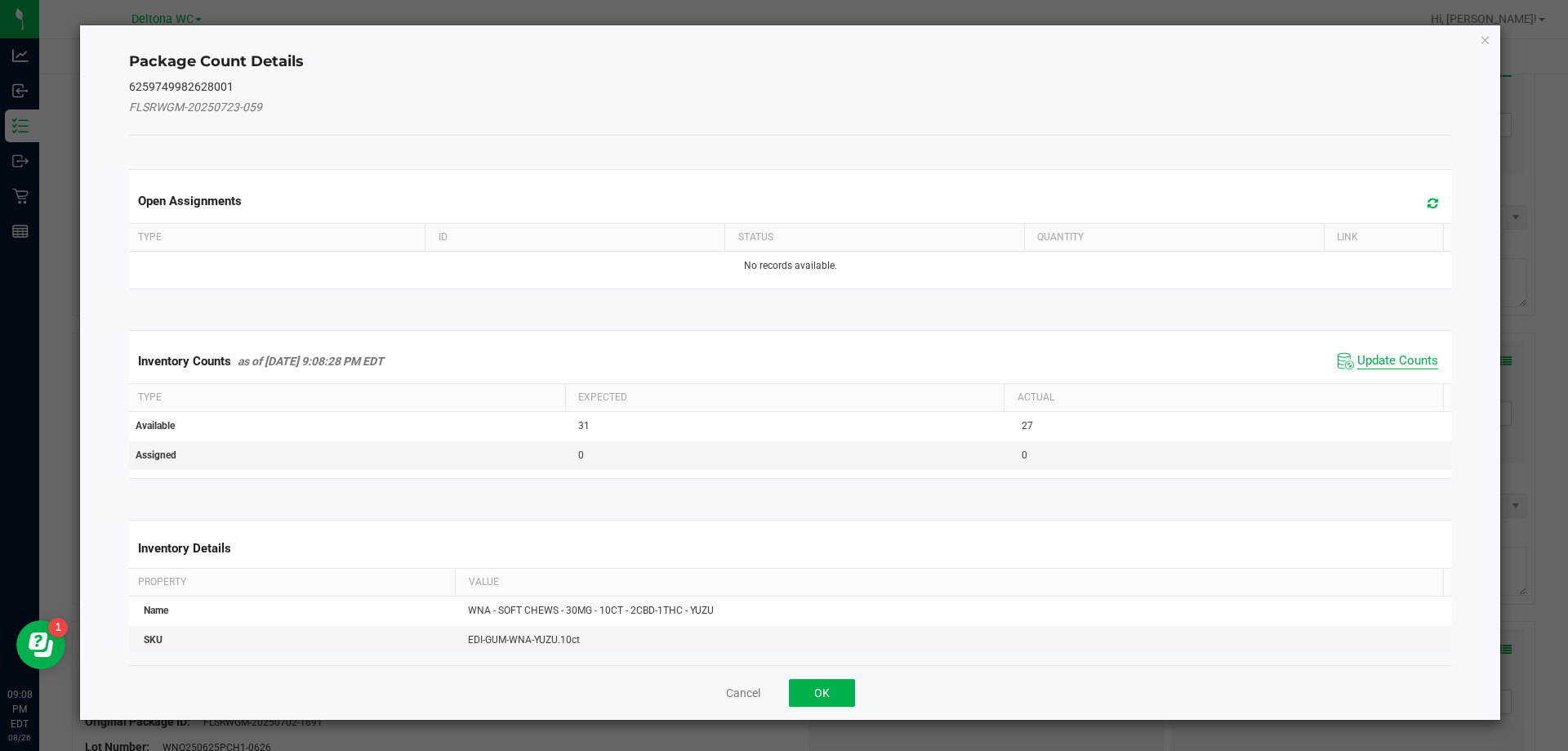
click at [1378, 366] on span "Update Counts" at bounding box center [1398, 360] width 81 height 16
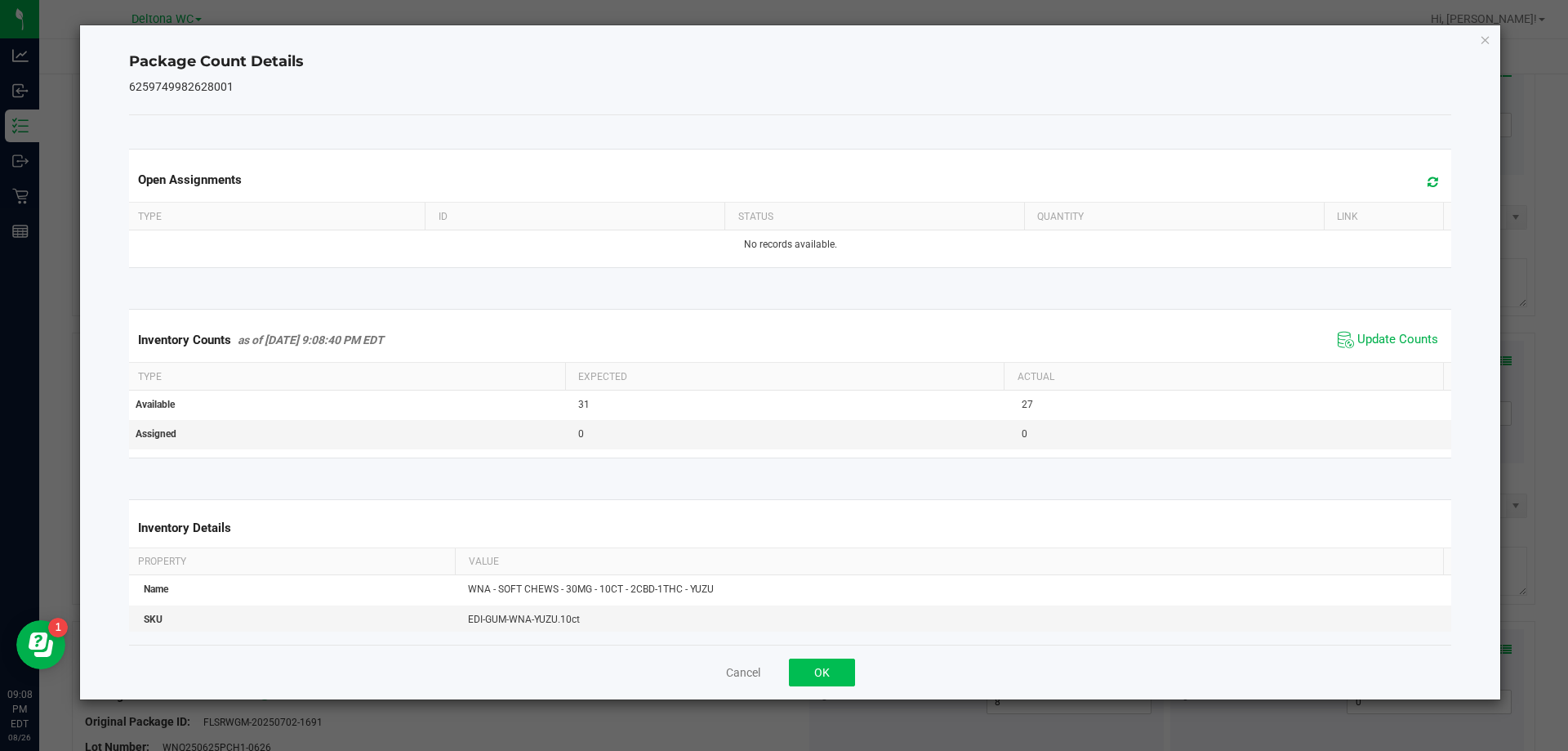
drag, startPoint x: 797, startPoint y: 690, endPoint x: 807, endPoint y: 682, distance: 12.8
click at [797, 689] on div "Cancel OK" at bounding box center [790, 672] width 1323 height 55
drag, startPoint x: 814, startPoint y: 674, endPoint x: 835, endPoint y: 680, distance: 21.8
click at [814, 675] on button "OK" at bounding box center [821, 672] width 66 height 28
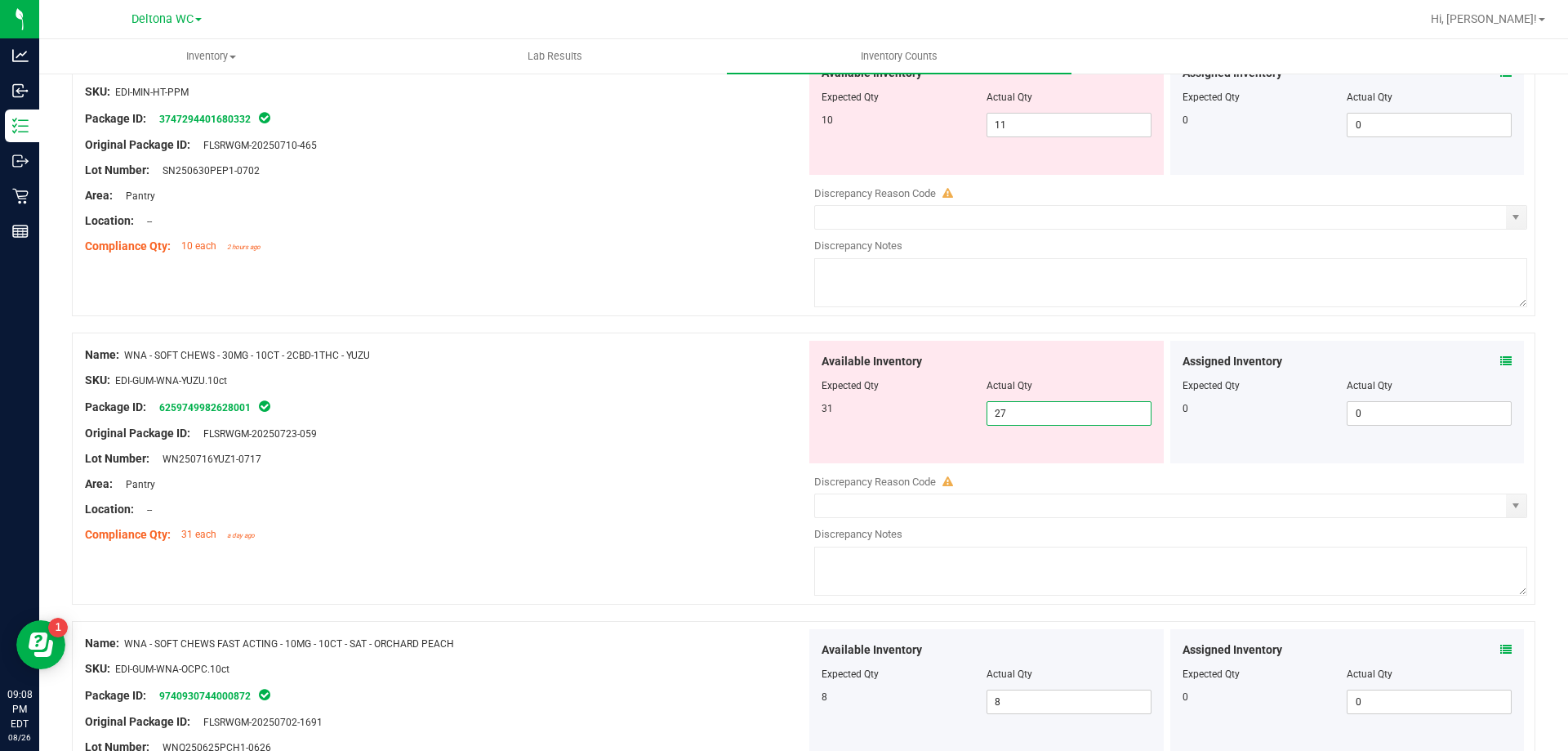
drag, startPoint x: 1097, startPoint y: 413, endPoint x: 848, endPoint y: 409, distance: 249.0
click at [851, 409] on div "31 27 27" at bounding box center [987, 413] width 330 height 24
type input "31"
click at [742, 448] on div at bounding box center [446, 446] width 722 height 8
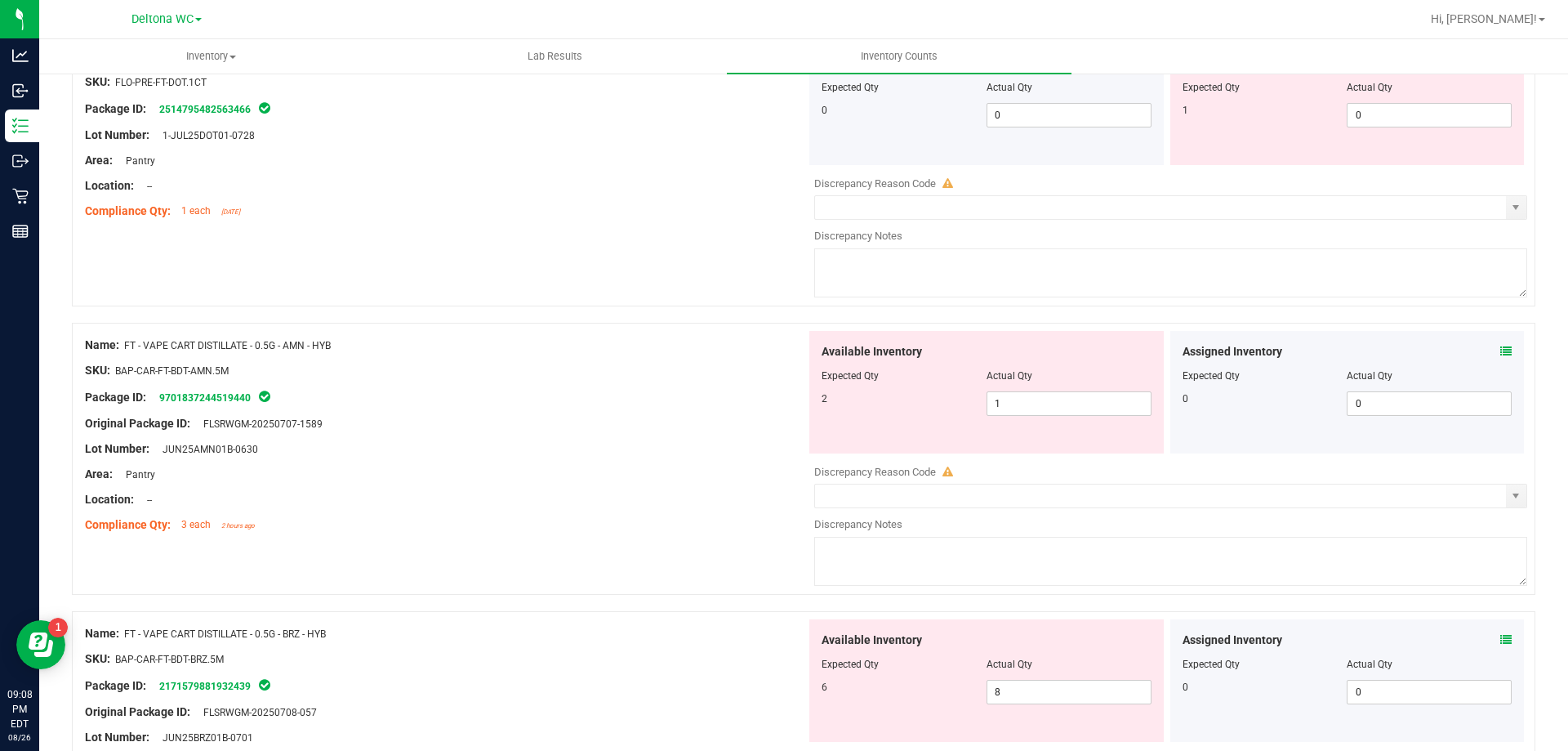
scroll to position [0, 0]
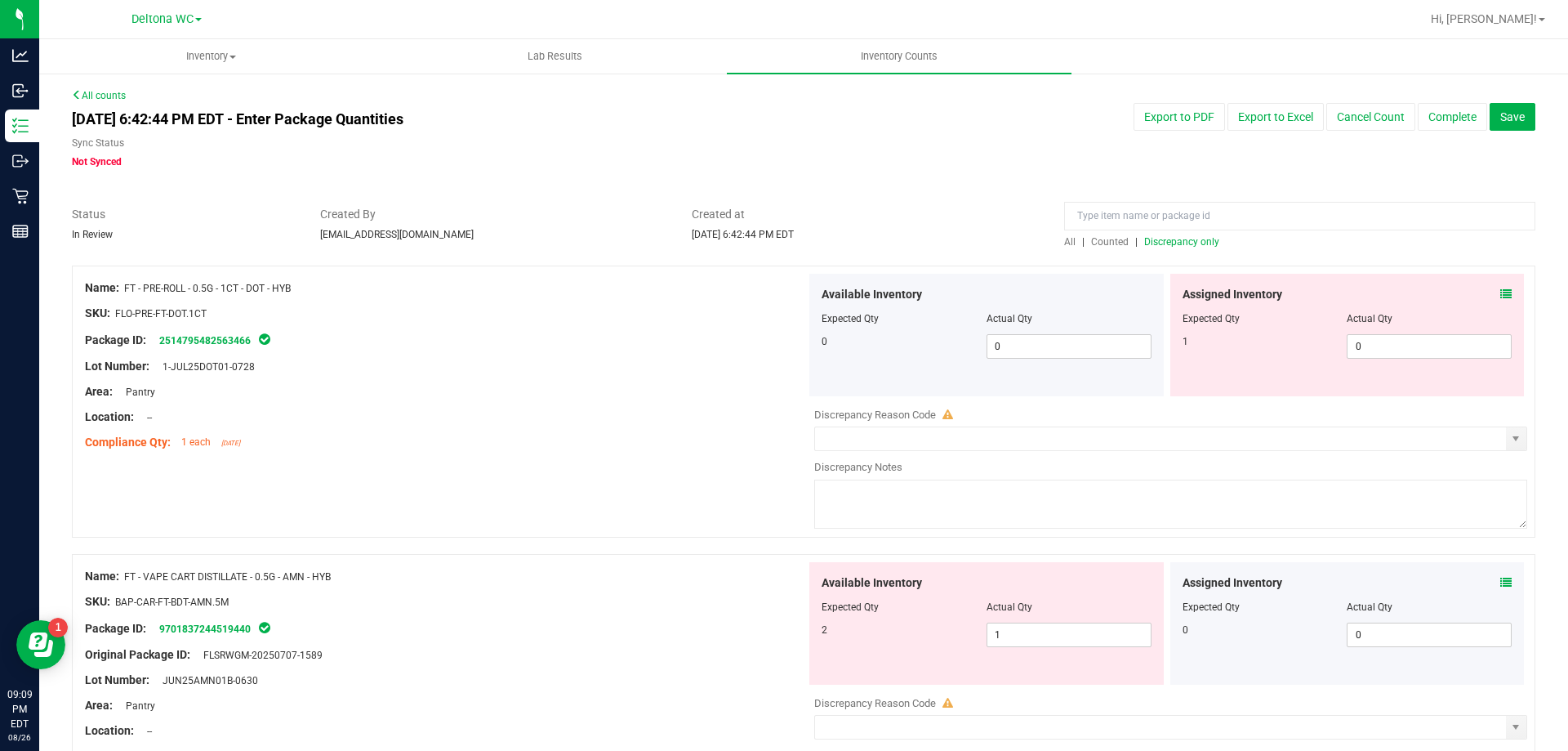
click at [1501, 293] on icon at bounding box center [1506, 293] width 11 height 11
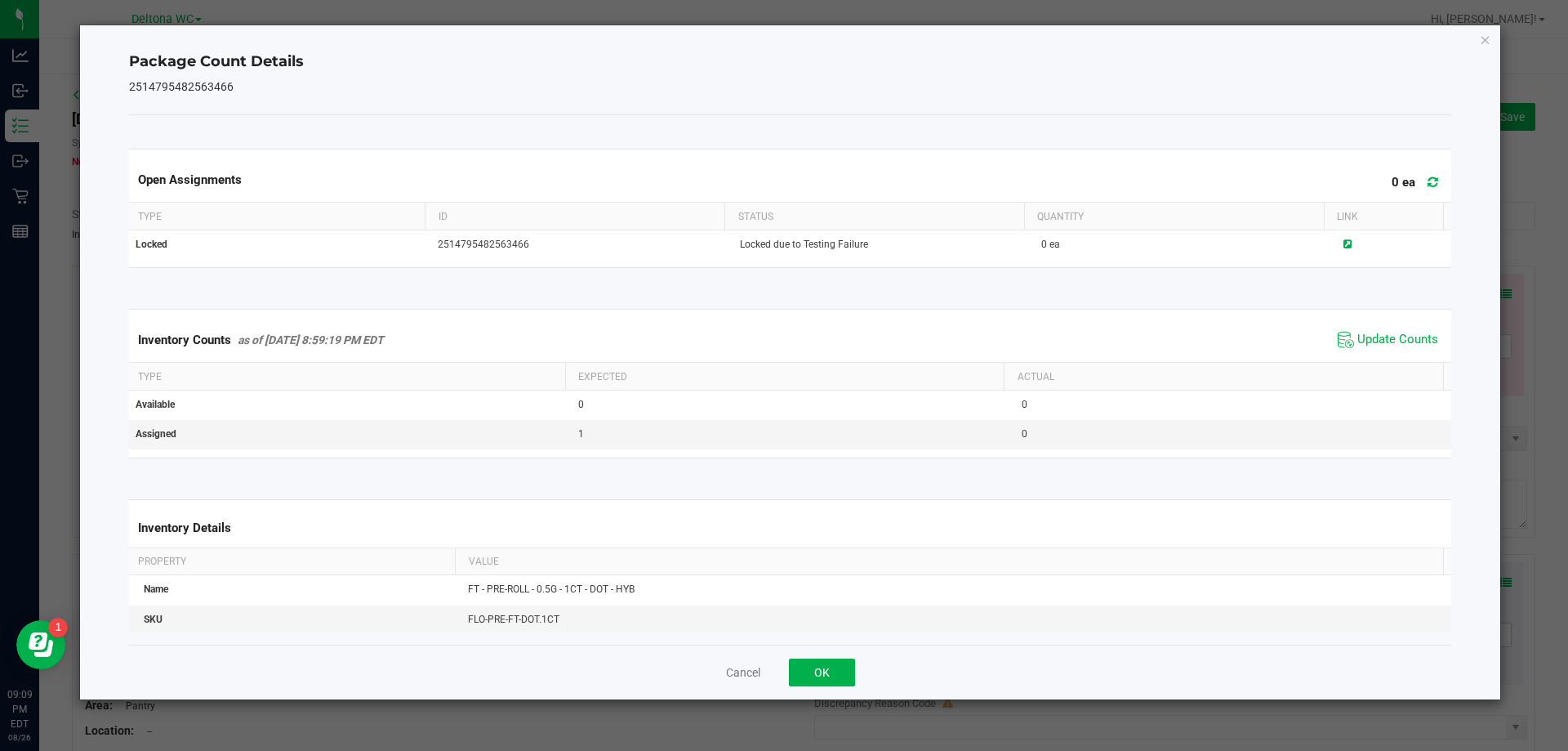
click at [1385, 314] on kendo-grid "Inventory Counts as of Aug 26, 2025 8:59:19 PM EDT Update Counts Type Expected …" at bounding box center [790, 383] width 1348 height 149
click at [1374, 335] on span "Update Counts" at bounding box center [1398, 340] width 81 height 16
click at [811, 670] on button "OK" at bounding box center [821, 672] width 66 height 28
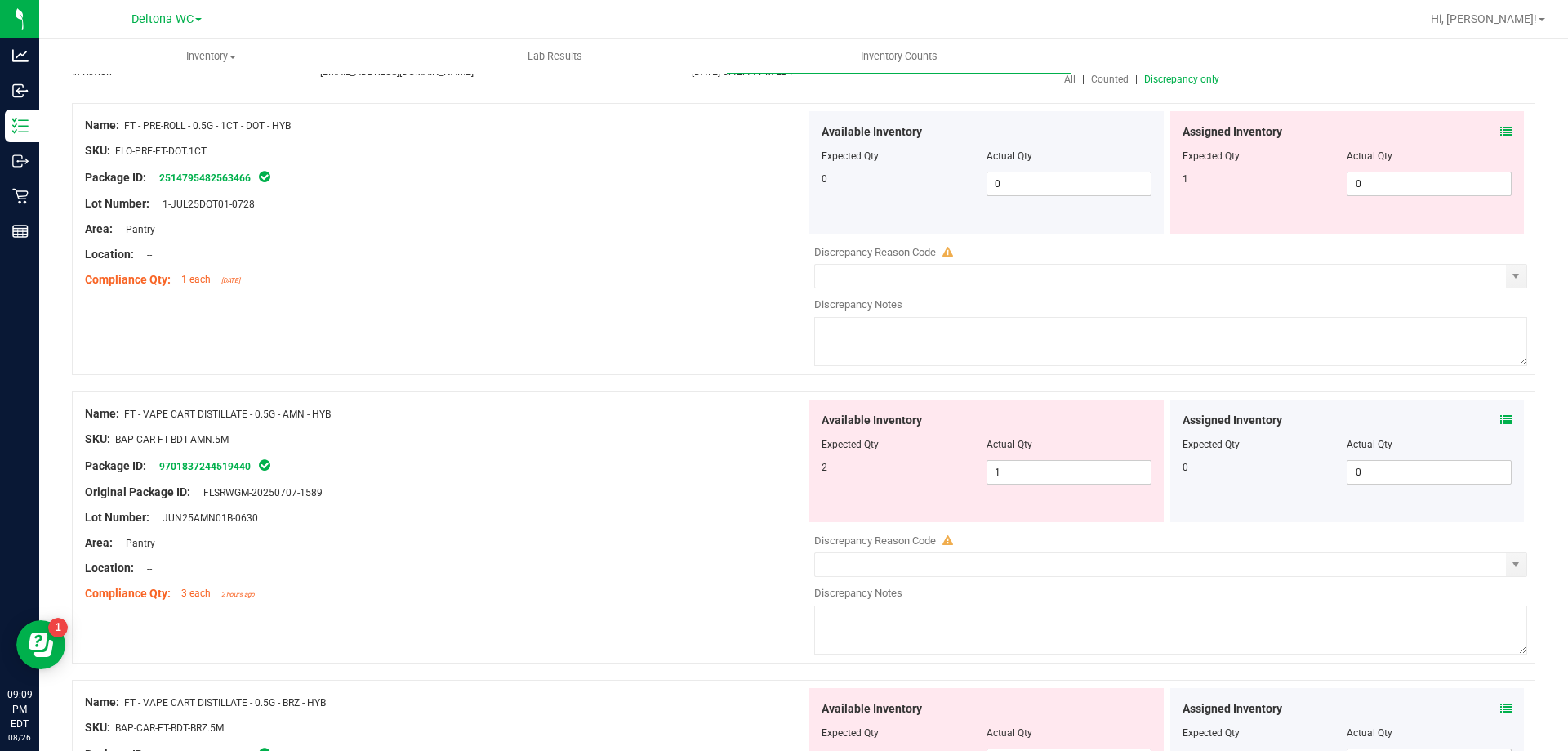
scroll to position [163, 0]
click at [1501, 423] on icon at bounding box center [1506, 419] width 11 height 11
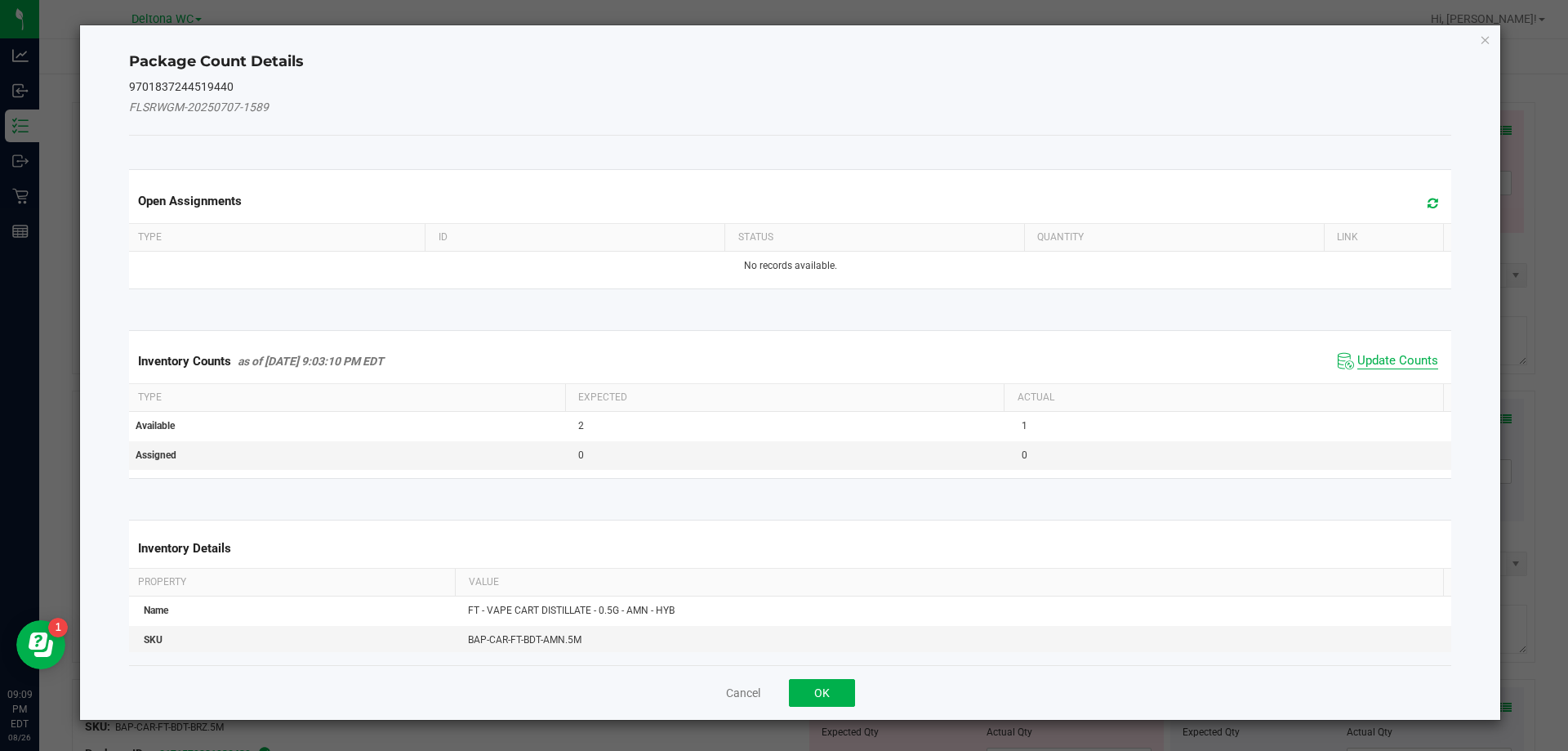
click at [1362, 355] on span "Update Counts" at bounding box center [1398, 360] width 81 height 16
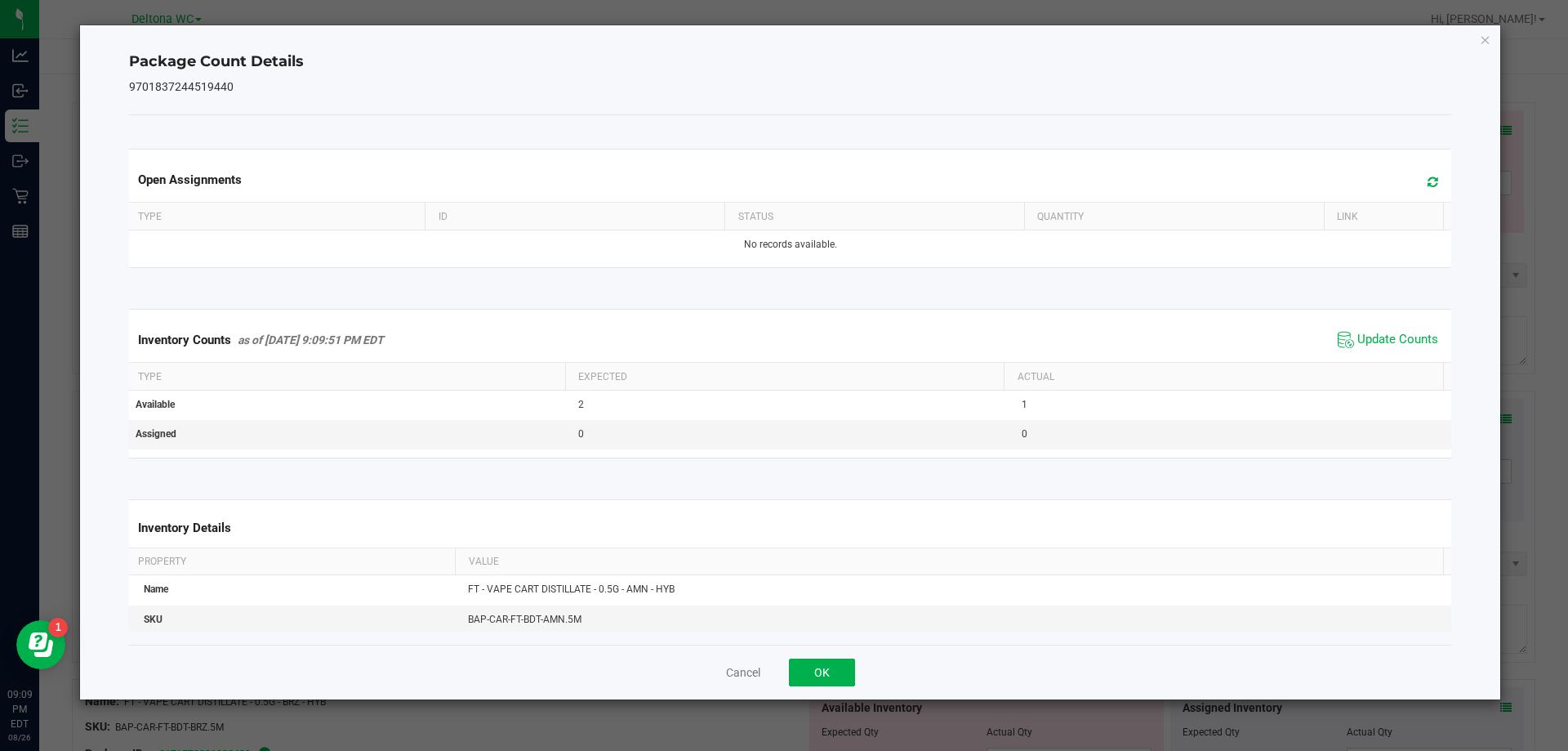
click at [802, 694] on div "Cancel OK" at bounding box center [790, 672] width 1323 height 55
click at [808, 686] on div "Cancel OK" at bounding box center [790, 672] width 1323 height 55
drag, startPoint x: 824, startPoint y: 650, endPoint x: 821, endPoint y: 675, distance: 25.2
click at [823, 662] on div "Cancel OK" at bounding box center [790, 672] width 1323 height 55
drag, startPoint x: 821, startPoint y: 675, endPoint x: 825, endPoint y: 690, distance: 15.5
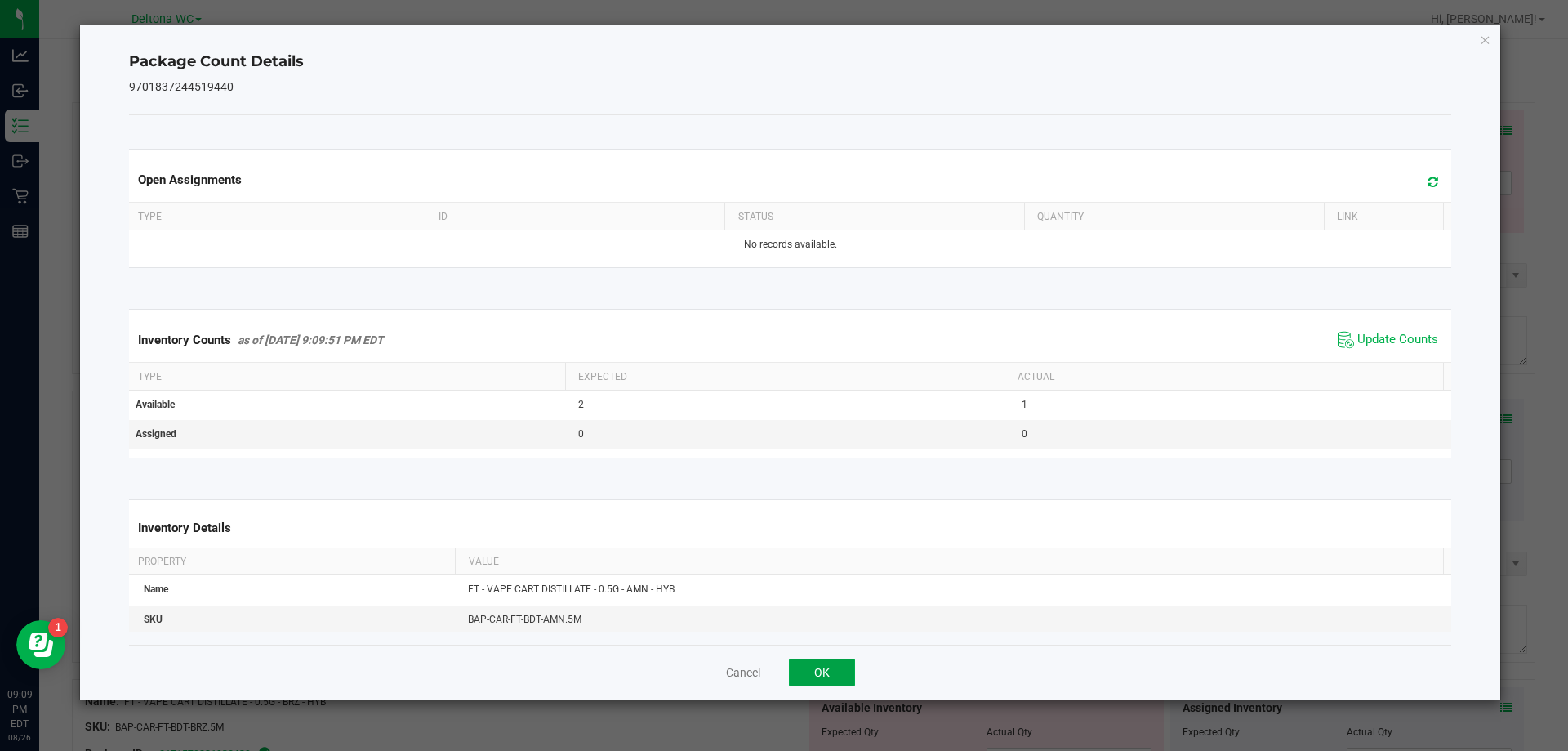
click at [821, 675] on button "OK" at bounding box center [821, 672] width 66 height 28
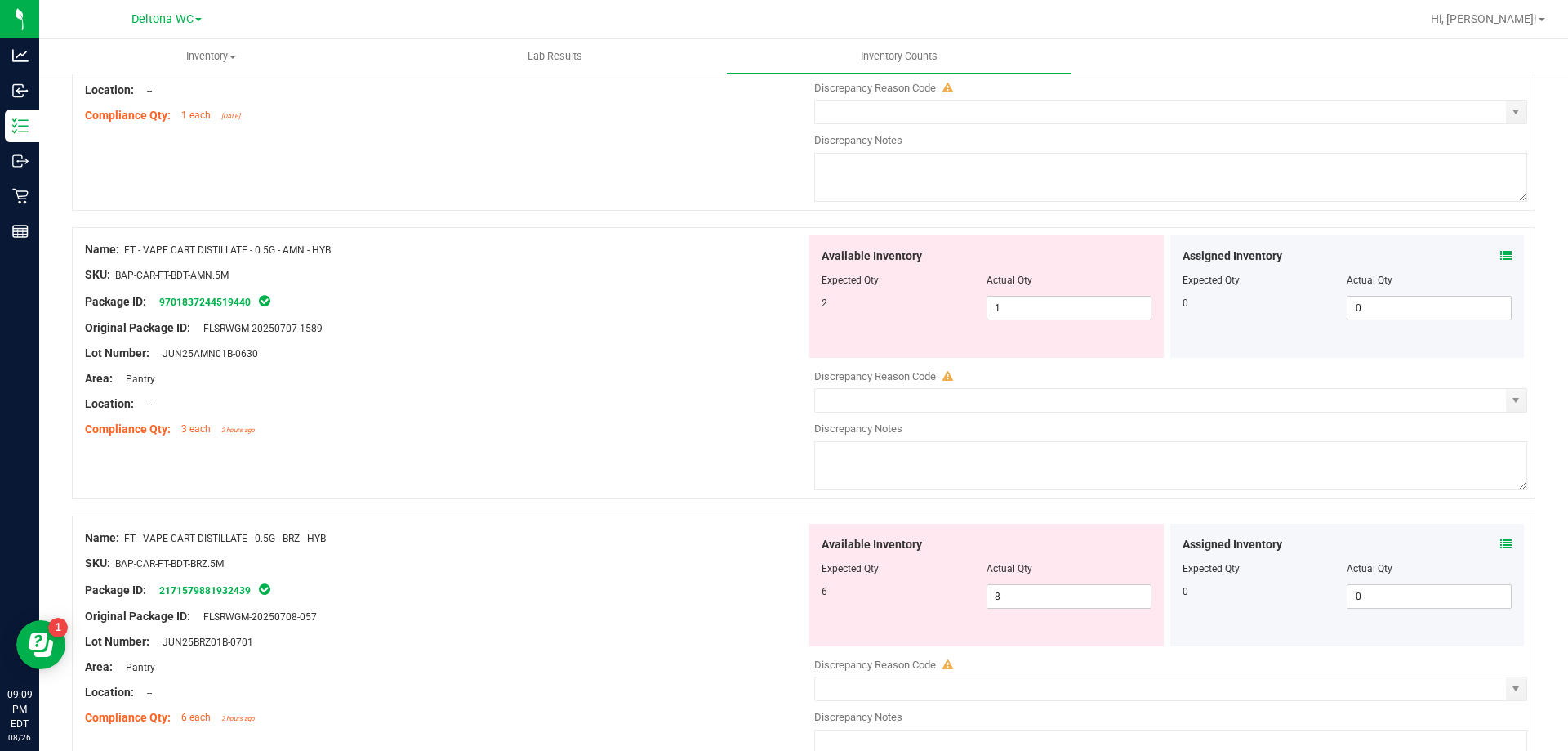
scroll to position [0, 0]
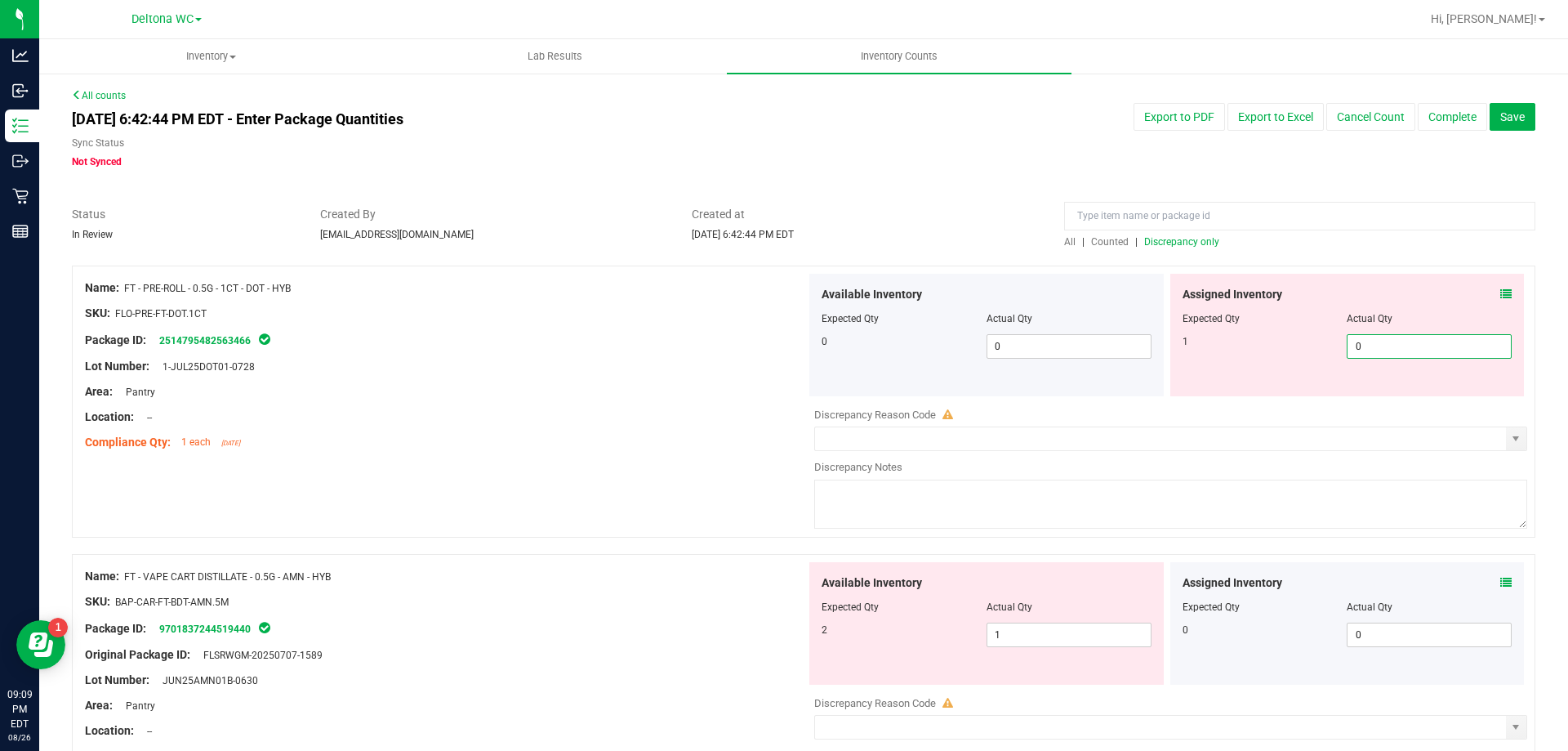
drag, startPoint x: 1436, startPoint y: 342, endPoint x: 1142, endPoint y: 381, distance: 296.6
click at [1143, 379] on div "Available Inventory Expected Qty Actual Qty 0 0 0 0 0" at bounding box center [1166, 335] width 722 height 122
type input "1"
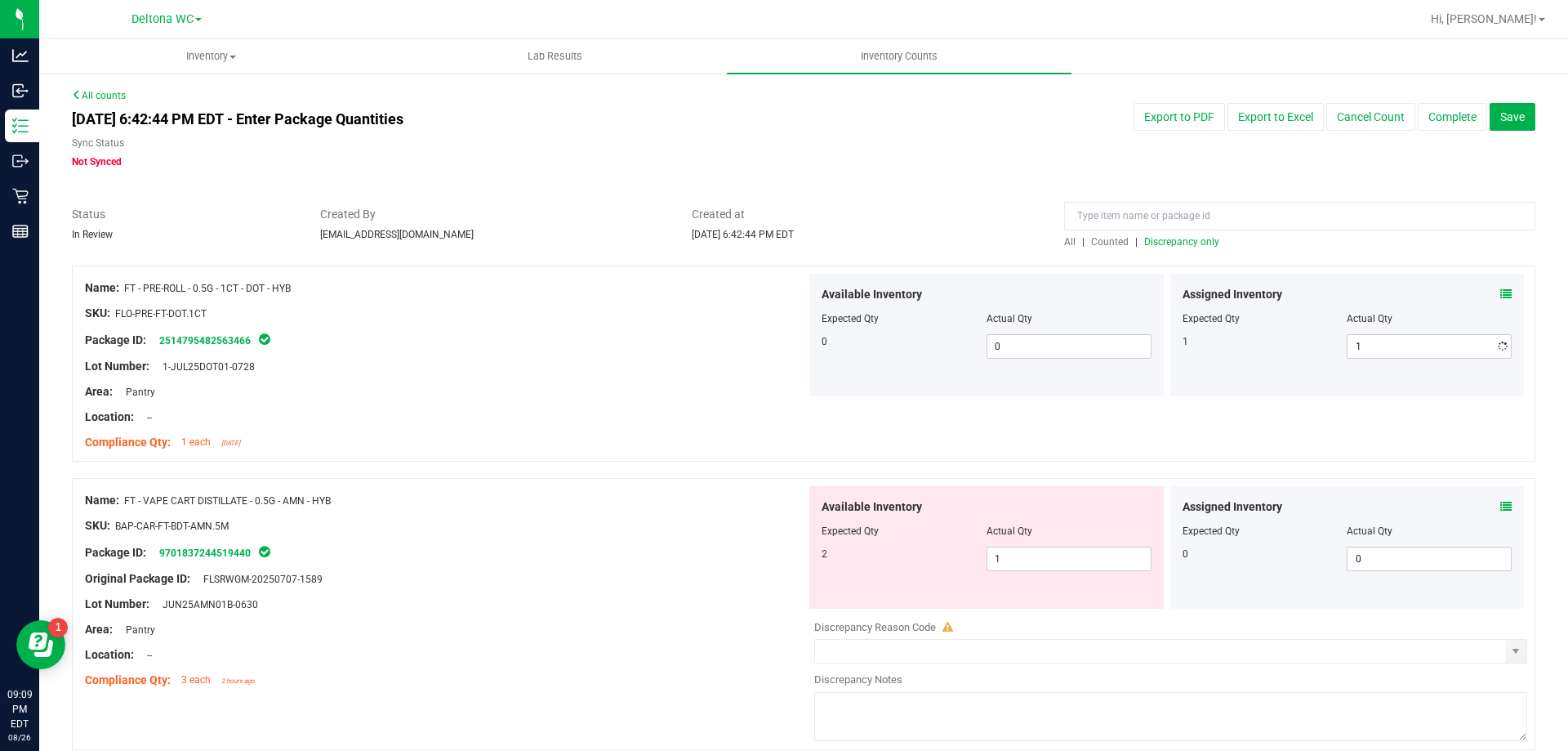
drag, startPoint x: 733, startPoint y: 369, endPoint x: 762, endPoint y: 365, distance: 29.3
click at [747, 368] on div "Lot Number: 1-JUL25DOT01-0728" at bounding box center [446, 366] width 722 height 17
click at [1184, 237] on span "Discrepancy only" at bounding box center [1181, 241] width 75 height 11
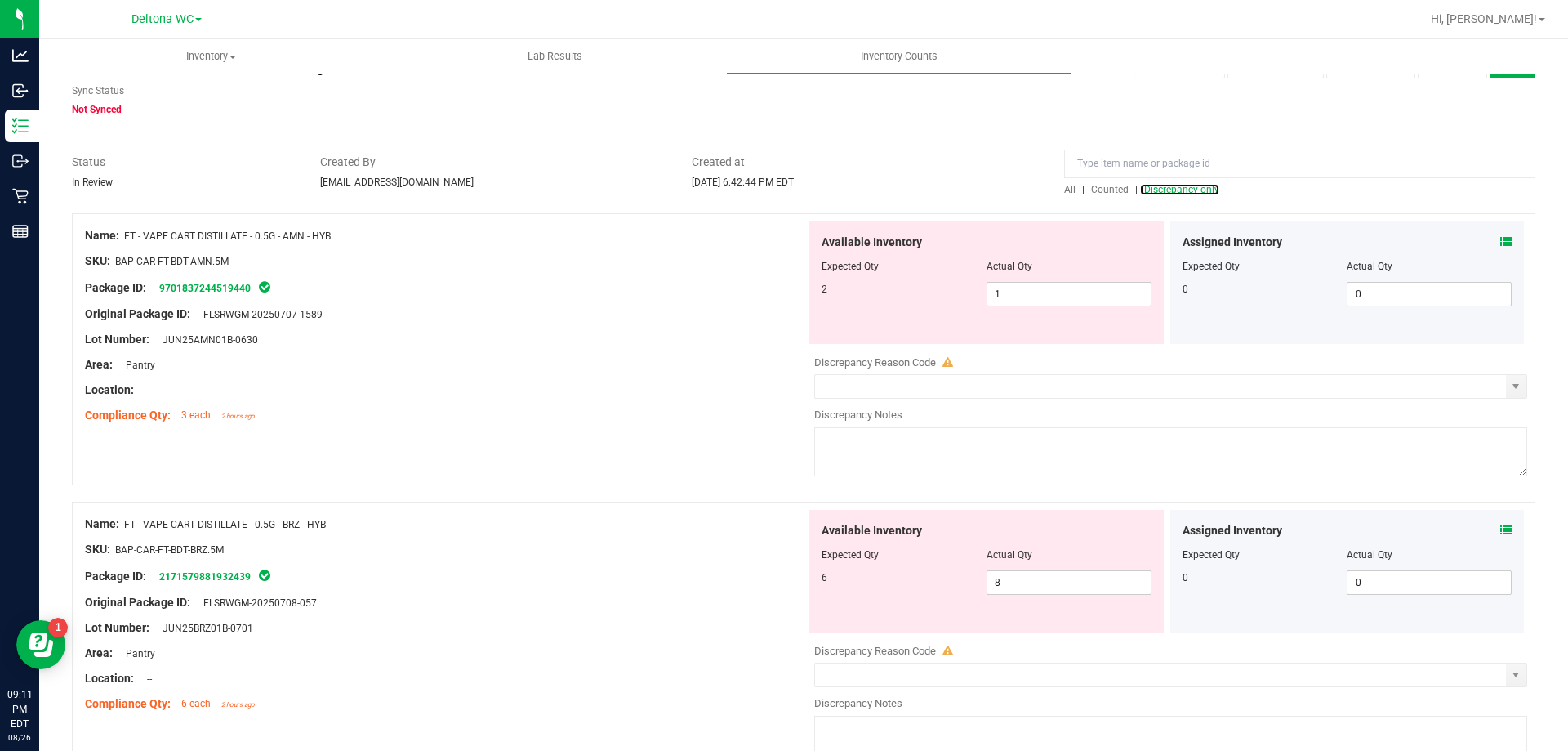
scroll to position [327, 0]
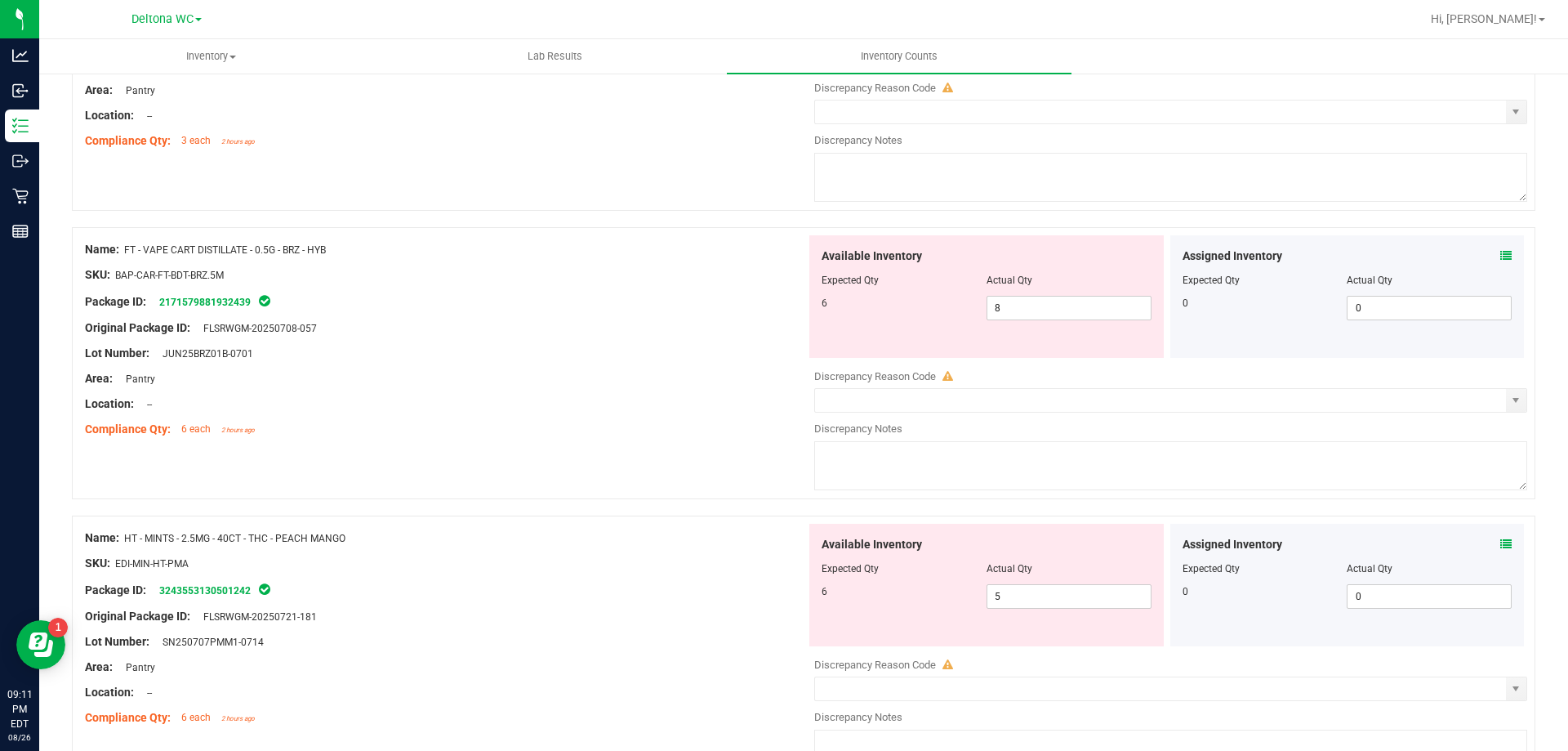
click at [1501, 256] on icon at bounding box center [1506, 255] width 11 height 11
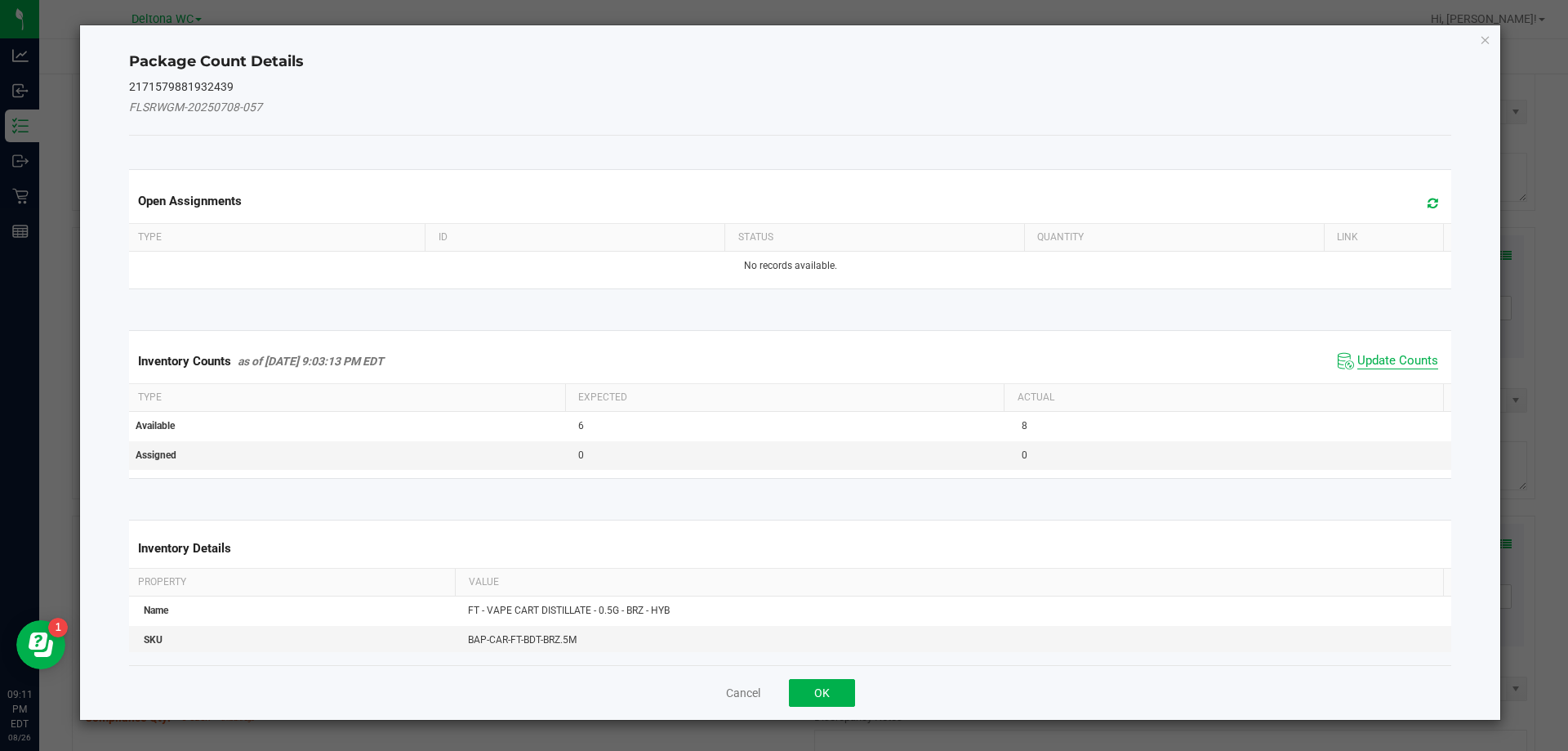
click at [1372, 360] on span "Update Counts" at bounding box center [1398, 360] width 81 height 16
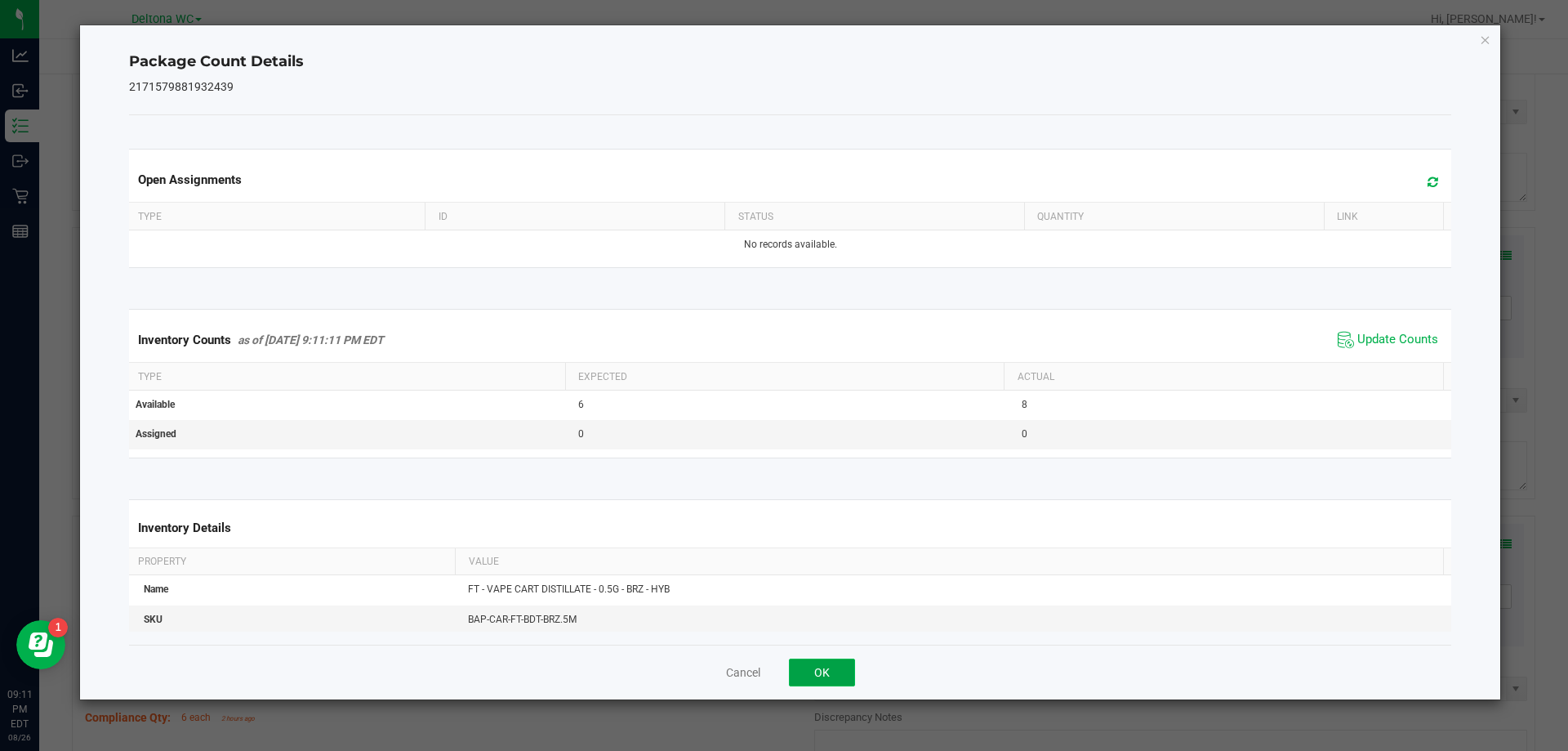
click at [827, 674] on button "OK" at bounding box center [821, 672] width 66 height 28
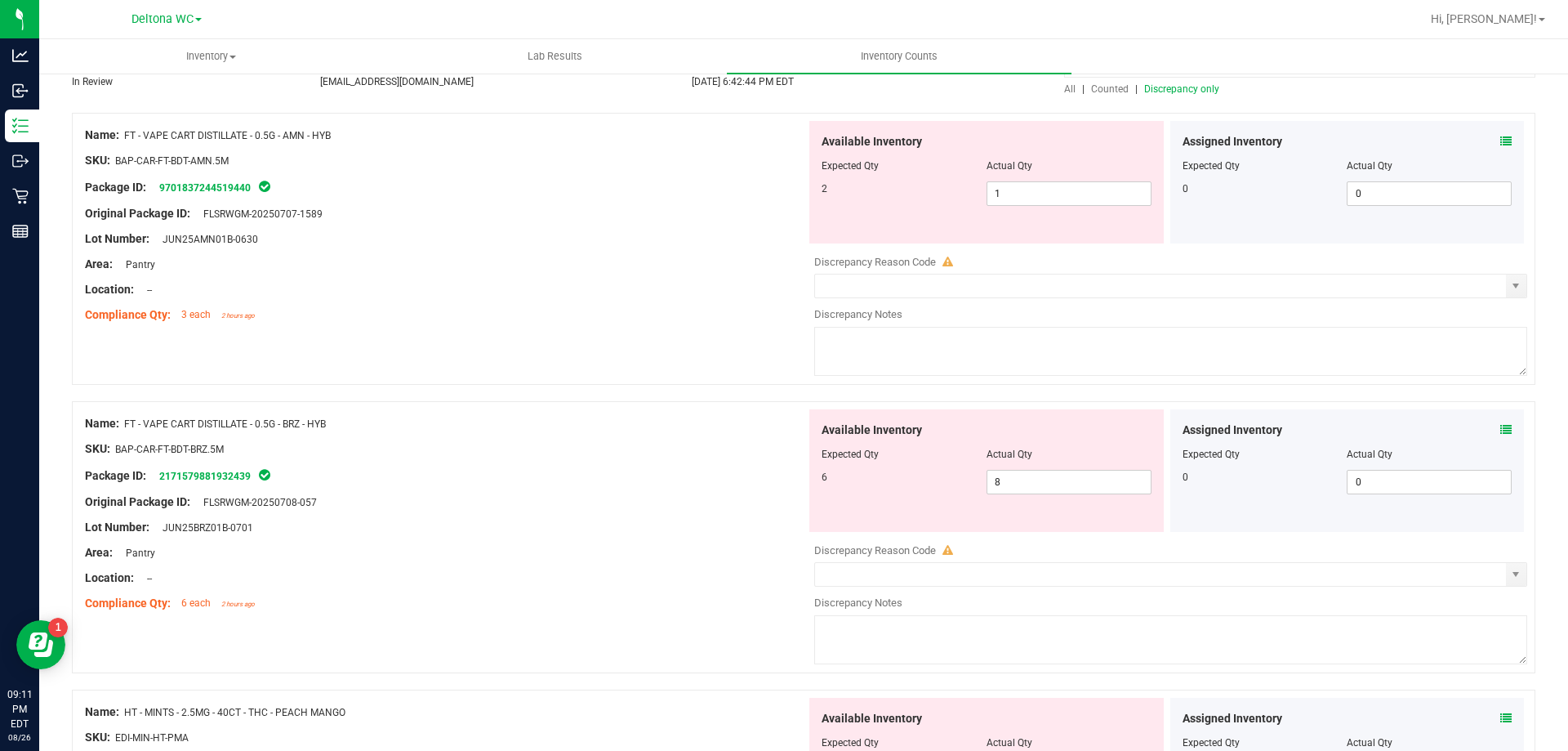
scroll to position [0, 0]
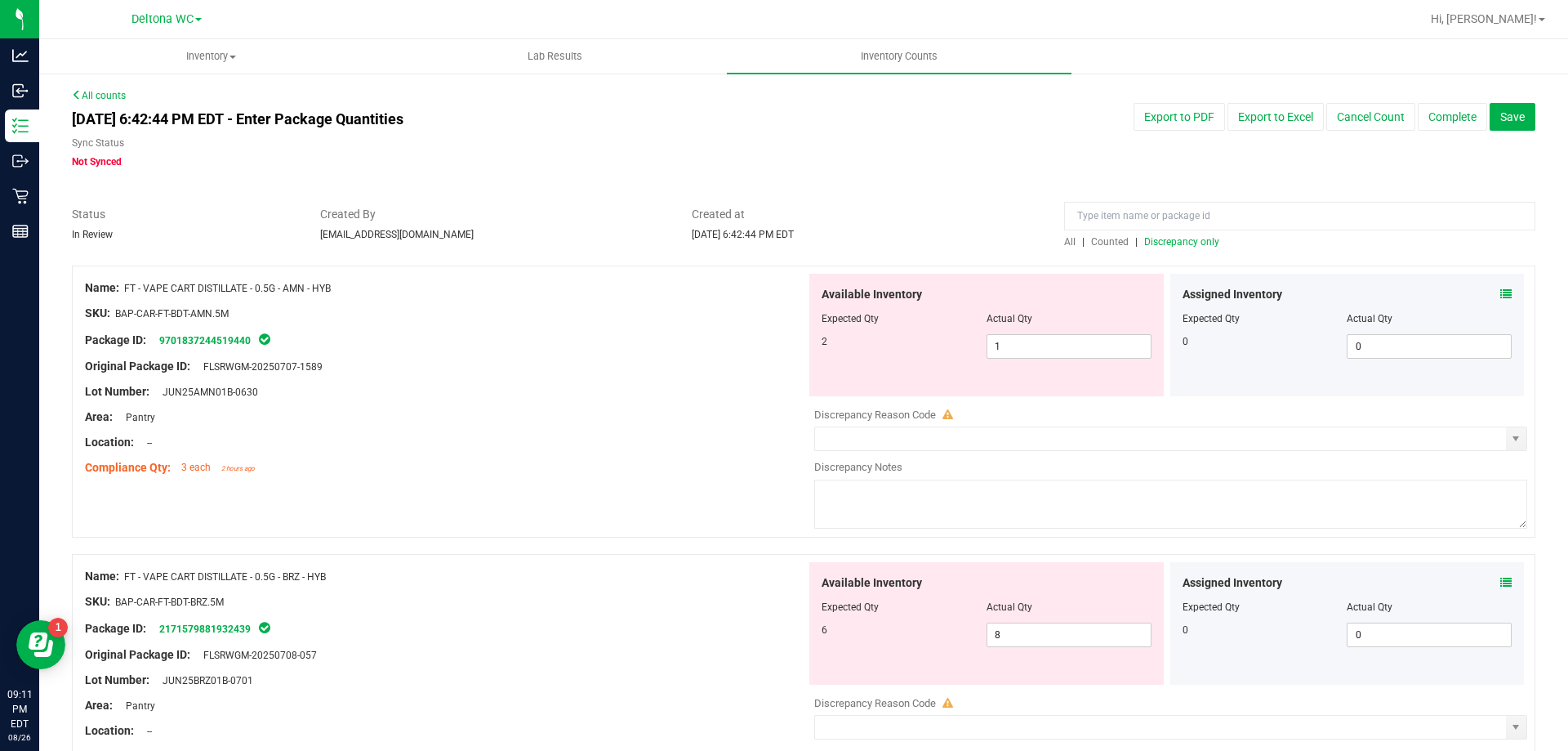
click at [313, 576] on span "FT - VAPE CART DISTILLATE - 0.5G - BRZ - HYB" at bounding box center [224, 576] width 202 height 11
click at [311, 582] on div "Name: FT - VAPE CART DISTILLATE - 0.5G - BRZ - HYB" at bounding box center [446, 576] width 722 height 17
click at [329, 586] on div at bounding box center [446, 588] width 722 height 8
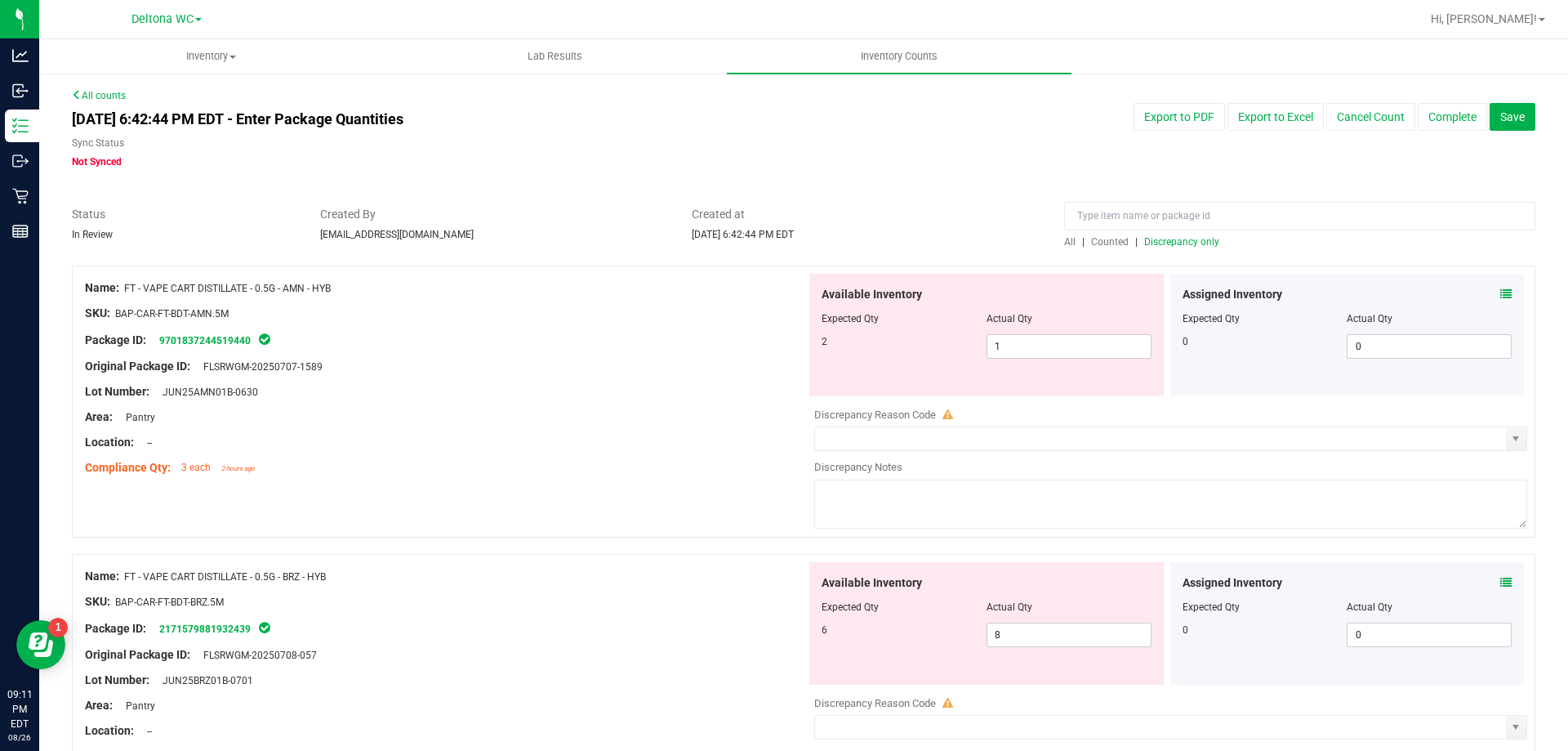
drag, startPoint x: 327, startPoint y: 576, endPoint x: 122, endPoint y: 575, distance: 205.0
click at [122, 575] on div "Name: FT - VAPE CART DISTILLATE - 0.5G - BRZ - HYB" at bounding box center [446, 576] width 722 height 17
copy div "FT - VAPE CART DISTILLATE - 0.5G - BRZ - HYB"
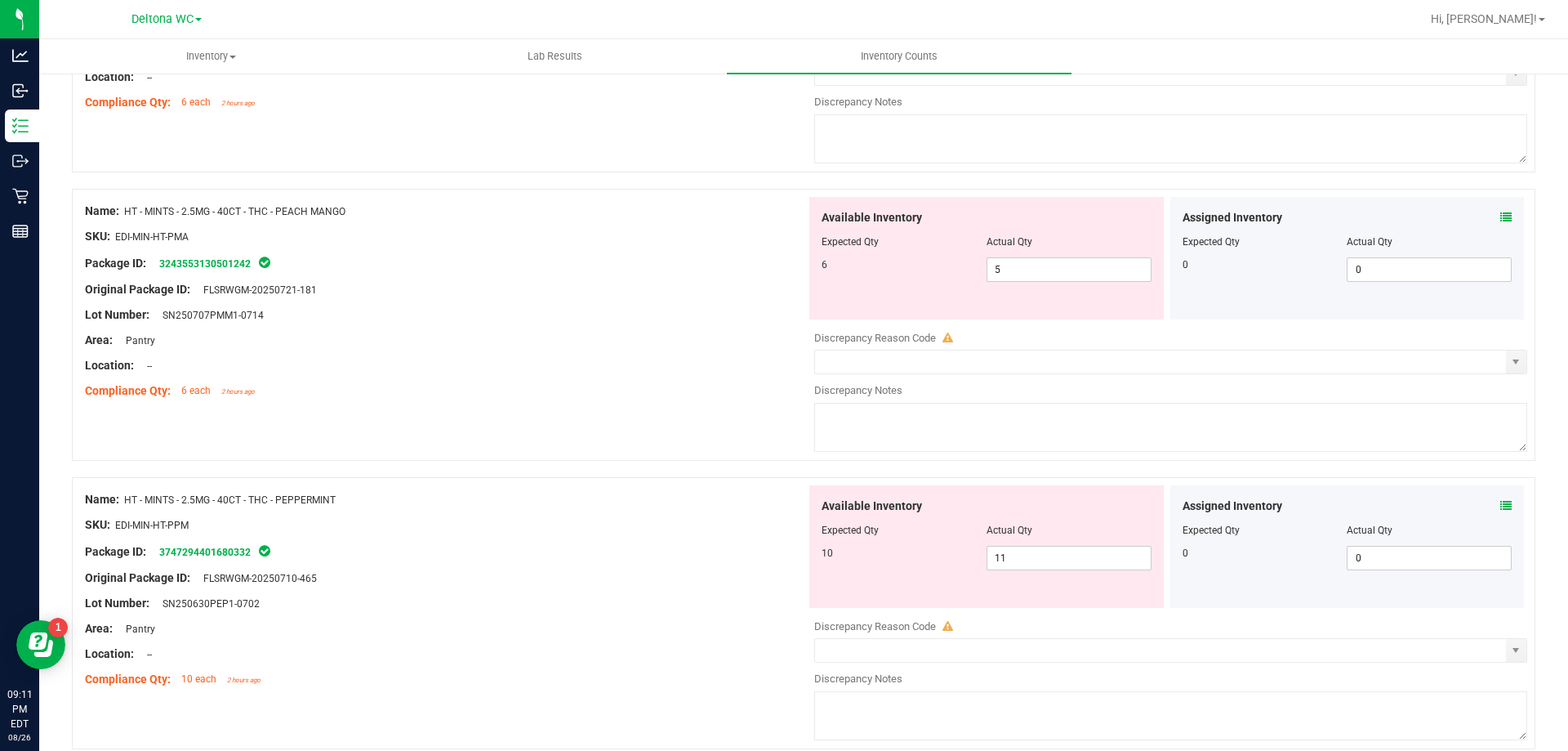
scroll to position [723, 0]
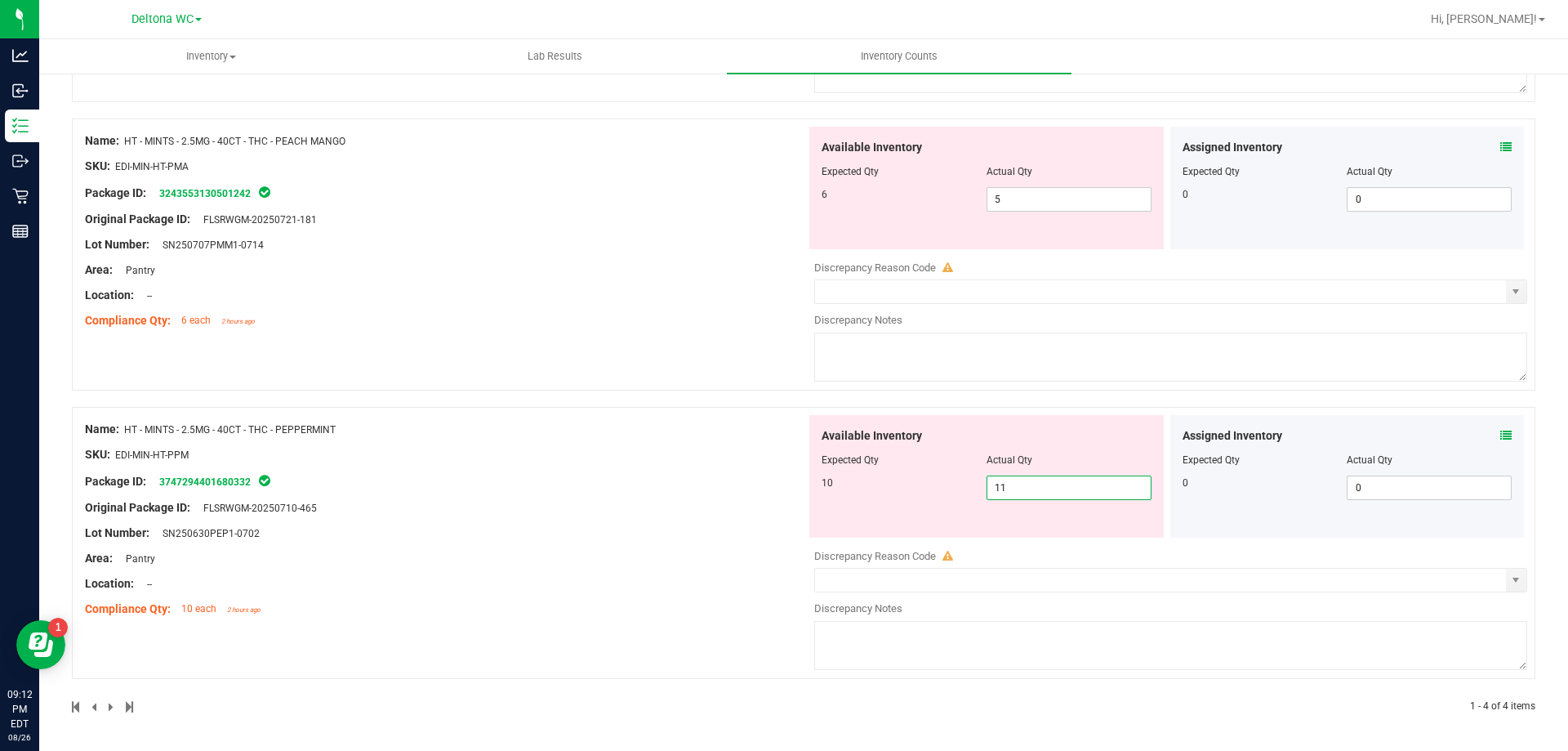
drag, startPoint x: 1043, startPoint y: 492, endPoint x: 815, endPoint y: 508, distance: 228.6
click at [816, 508] on div "Available Inventory Expected Qty Actual Qty 10 11 11" at bounding box center [987, 476] width 354 height 122
type input "10"
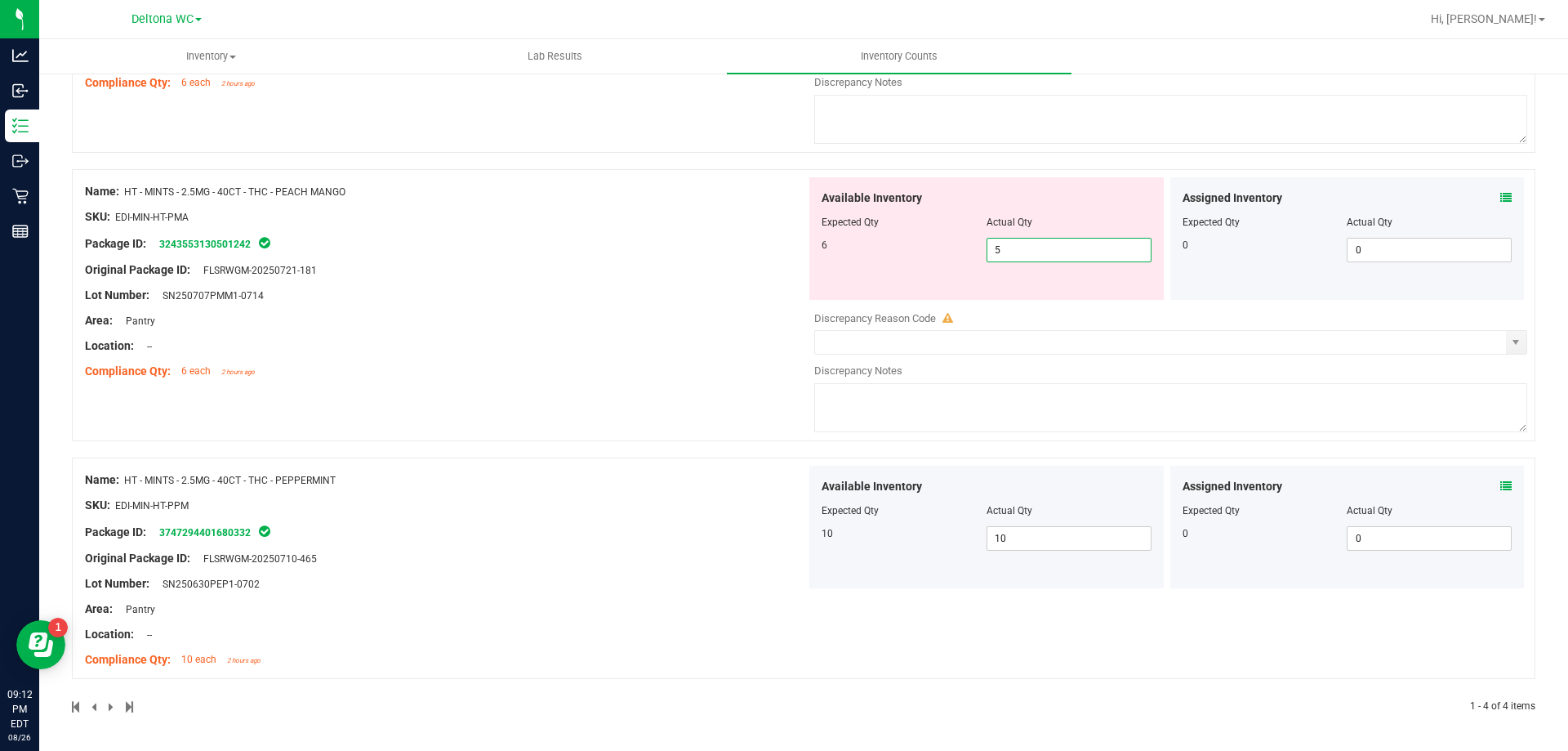
drag, startPoint x: 1066, startPoint y: 194, endPoint x: 765, endPoint y: 197, distance: 301.0
click at [766, 200] on div "Name: HT - MINTS - 2.5MG - 40CT - THC - PEACH MANGO SKU: EDI-MIN-HT-PMA Package…" at bounding box center [804, 305] width 1464 height 272
type input "6"
click at [767, 212] on div "Name: FT - VAPE CART DISTILLATE - 0.5G - AMN - HYB SKU: BAP-CAR-FT-BDT-AMN.5M P…" at bounding box center [804, 153] width 1464 height 1122
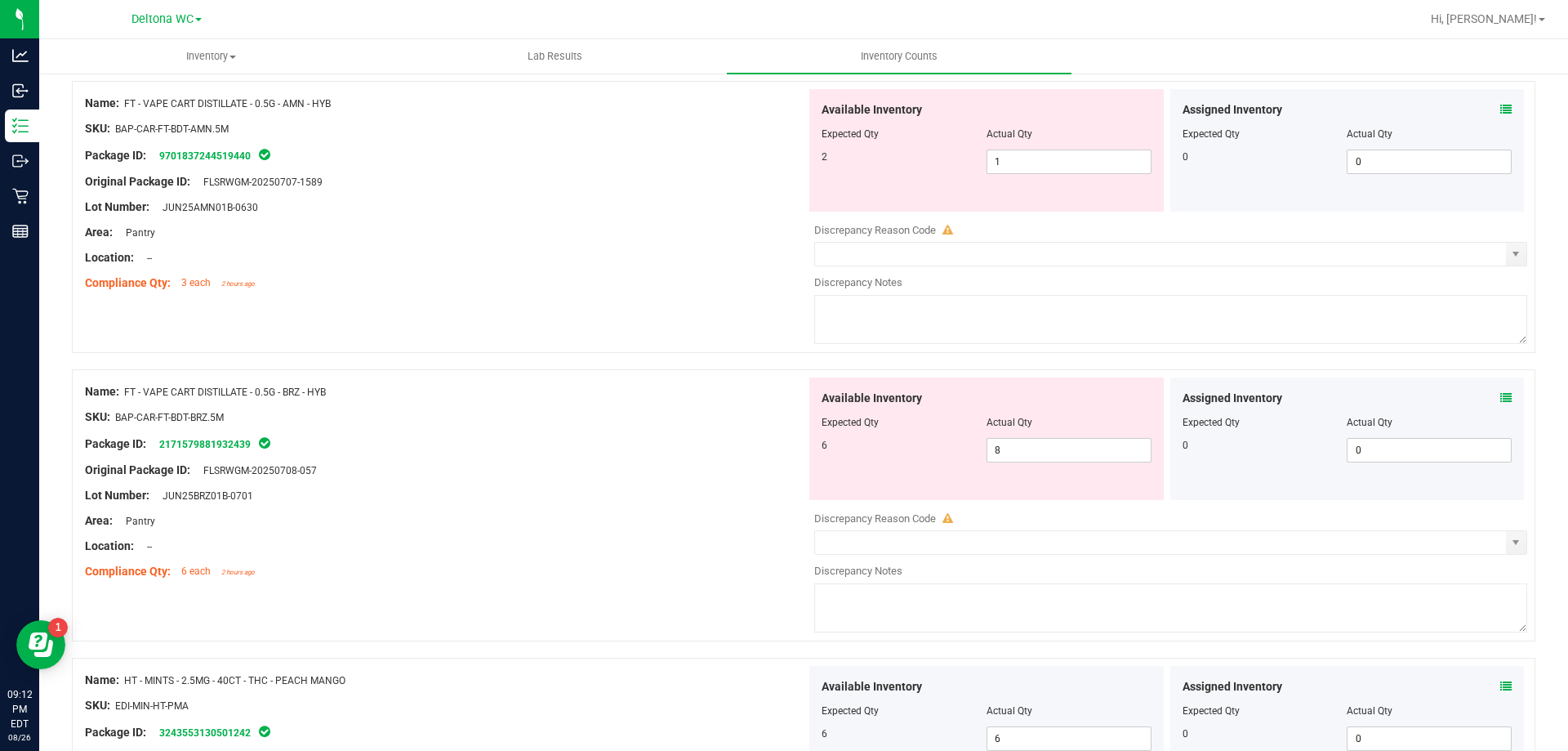
scroll to position [51, 0]
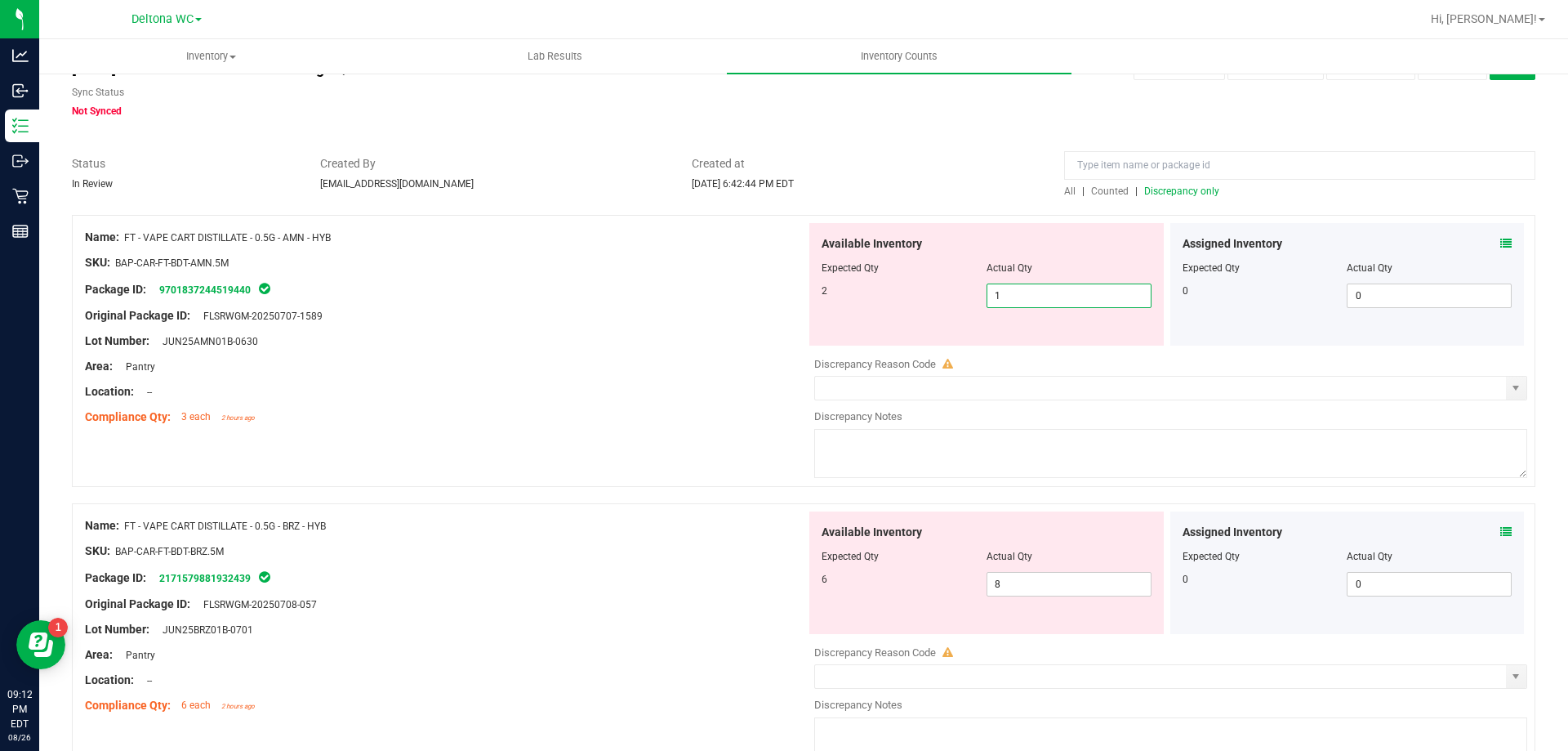
drag, startPoint x: 1022, startPoint y: 292, endPoint x: 889, endPoint y: 300, distance: 133.2
click at [877, 298] on div "2 1 1" at bounding box center [987, 296] width 330 height 24
type input "2"
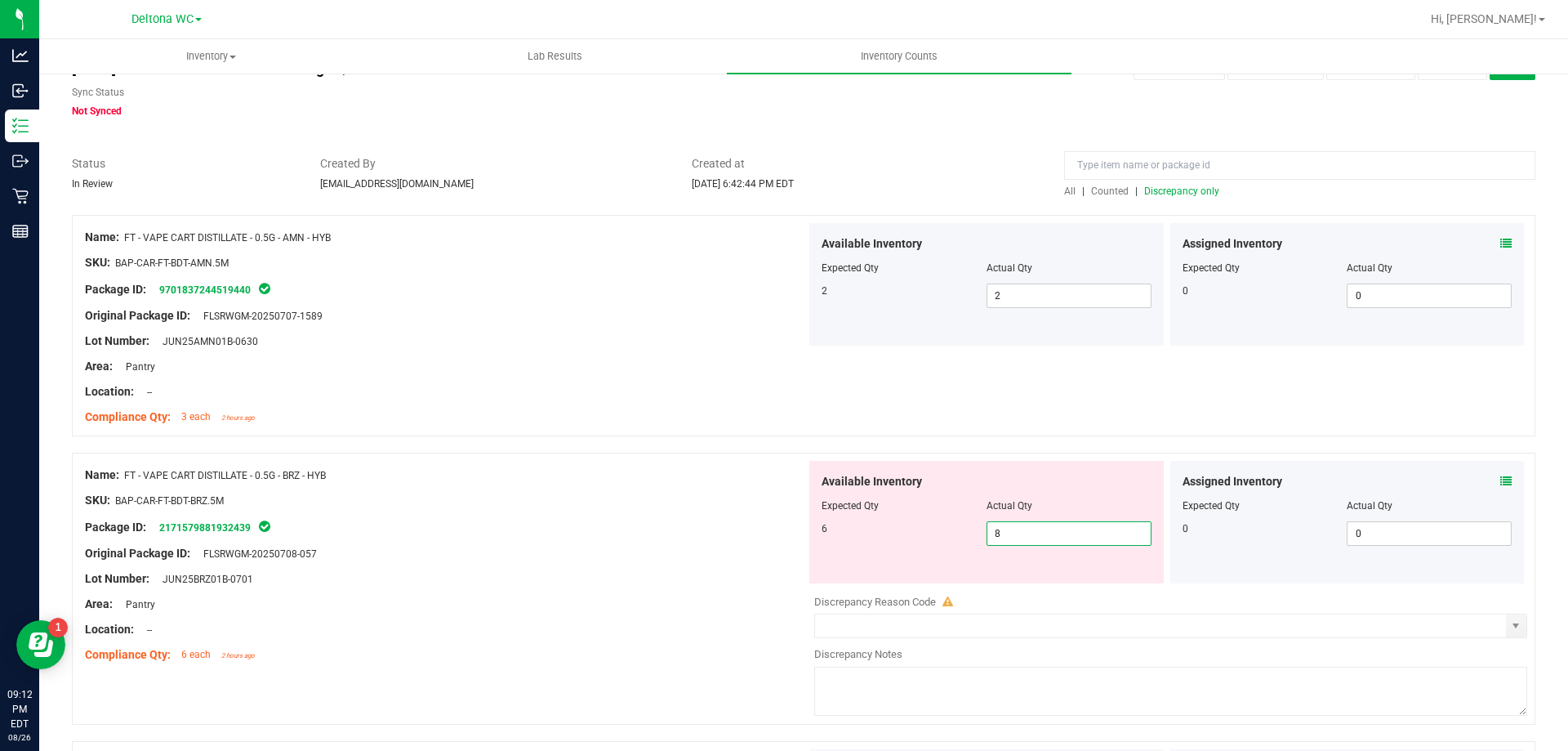
drag, startPoint x: 1011, startPoint y: 589, endPoint x: 747, endPoint y: 618, distance: 265.6
click at [747, 617] on div "Name: FT - VAPE CART DISTILLATE - 0.5G - BRZ - HYB SKU: BAP-CAR-FT-BDT-BRZ.5M P…" at bounding box center [804, 588] width 1464 height 272
type input "6"
click at [561, 485] on div at bounding box center [446, 487] width 722 height 8
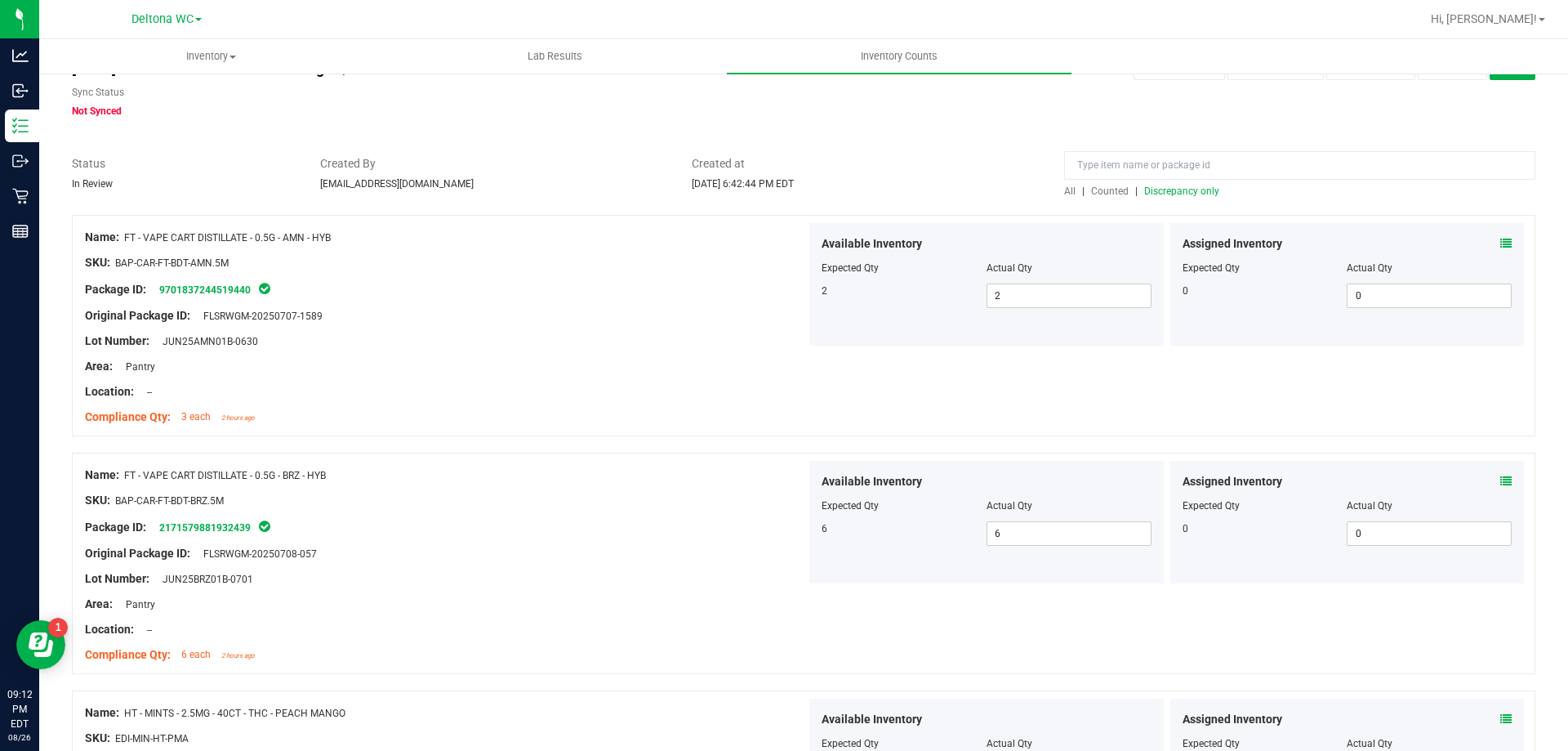
click at [1199, 192] on span "Discrepancy only" at bounding box center [1181, 191] width 75 height 11
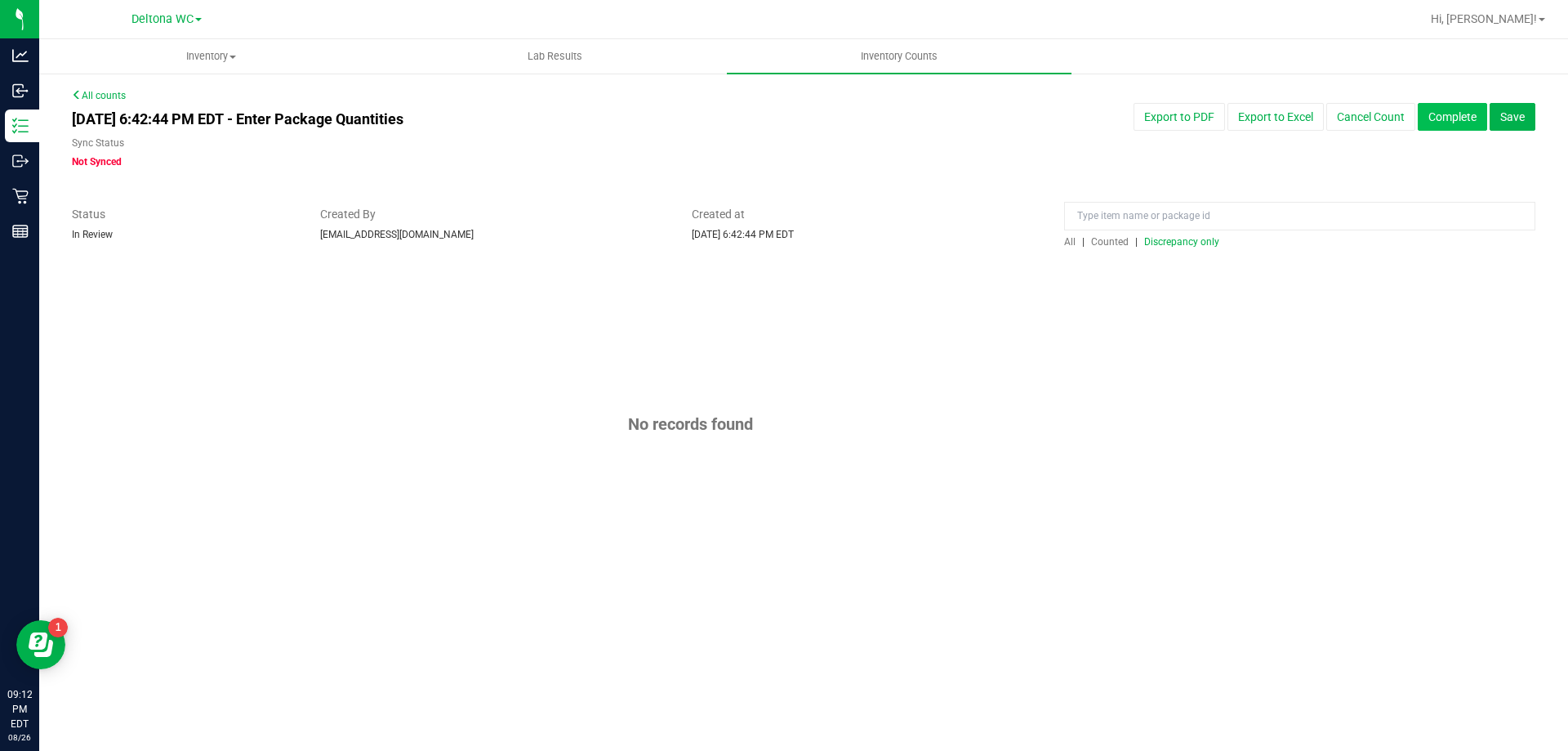
click at [1482, 114] on button "Complete" at bounding box center [1453, 117] width 70 height 28
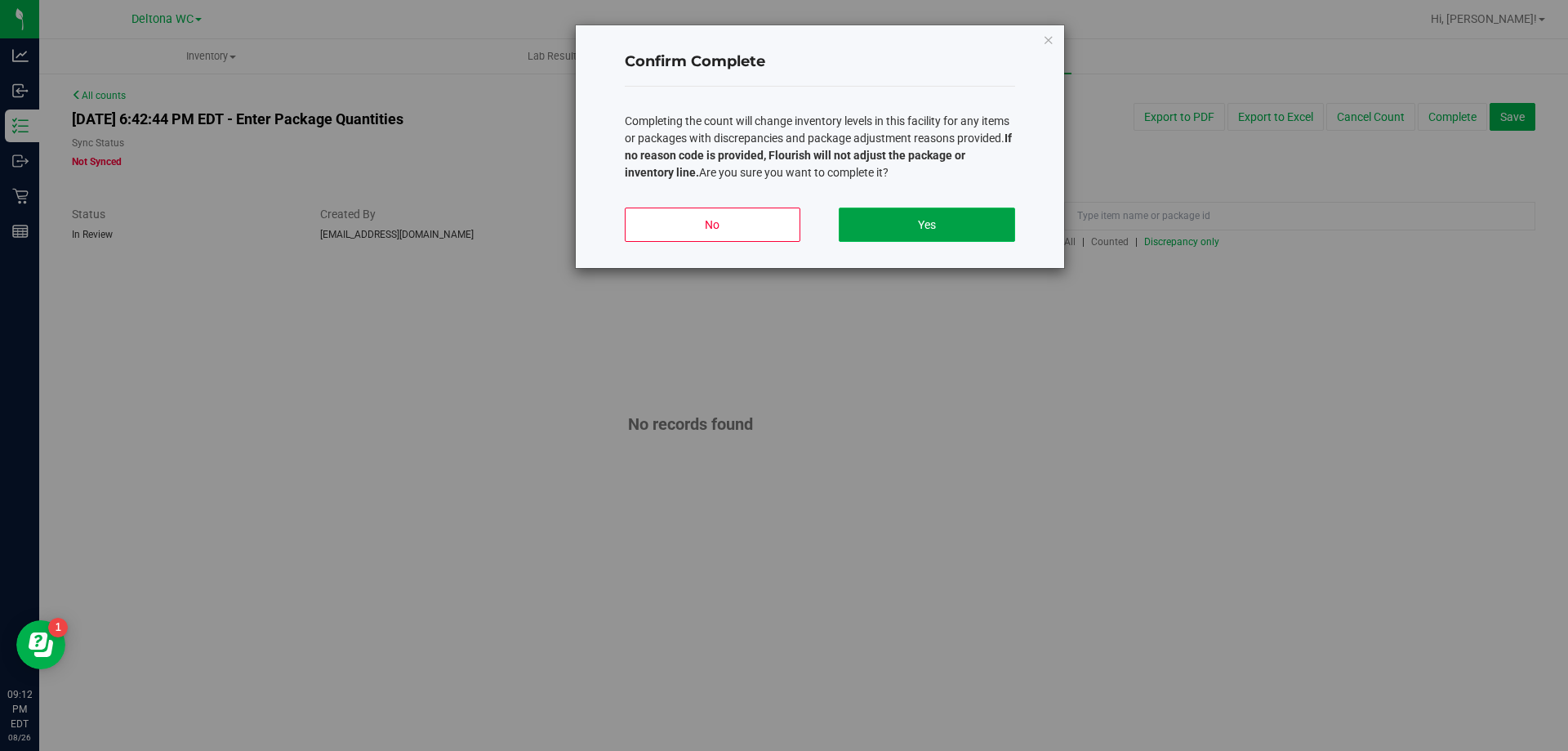
click at [939, 222] on button "Yes" at bounding box center [926, 225] width 175 height 34
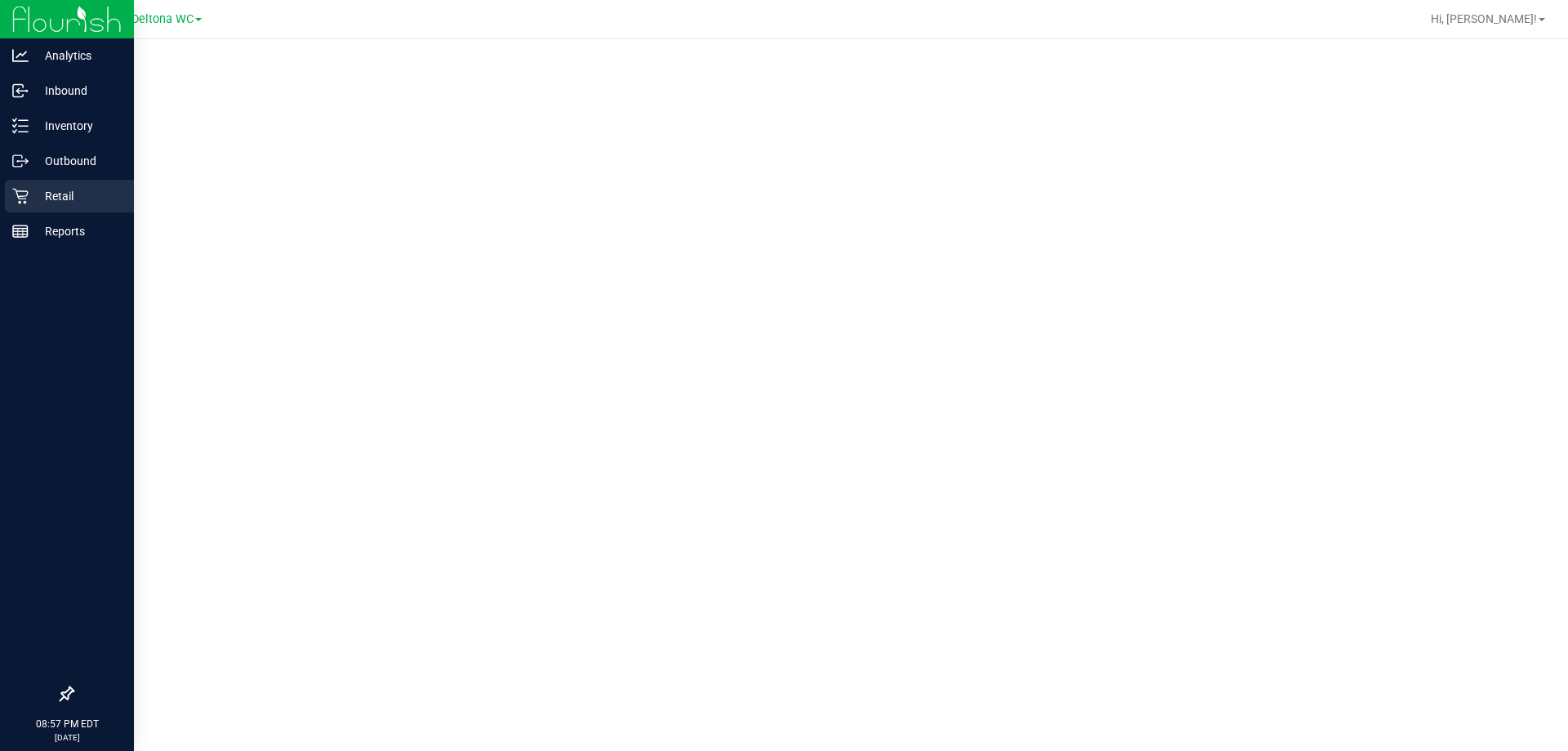
click at [58, 200] on p "Retail" at bounding box center [77, 196] width 98 height 20
click at [29, 193] on p "Retail" at bounding box center [77, 196] width 98 height 20
click at [17, 192] on icon at bounding box center [20, 195] width 16 height 16
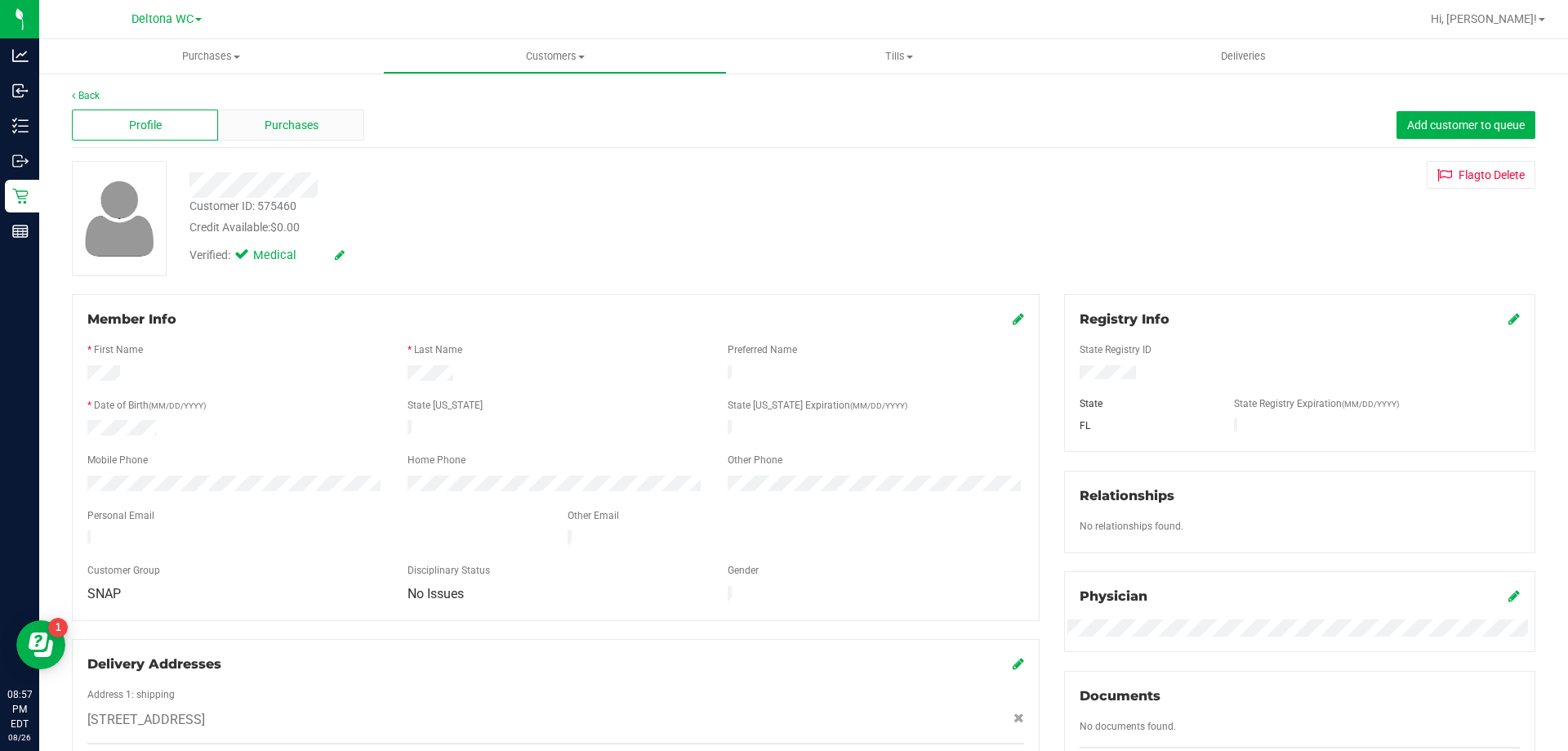
click at [329, 120] on div "Purchases" at bounding box center [292, 125] width 146 height 31
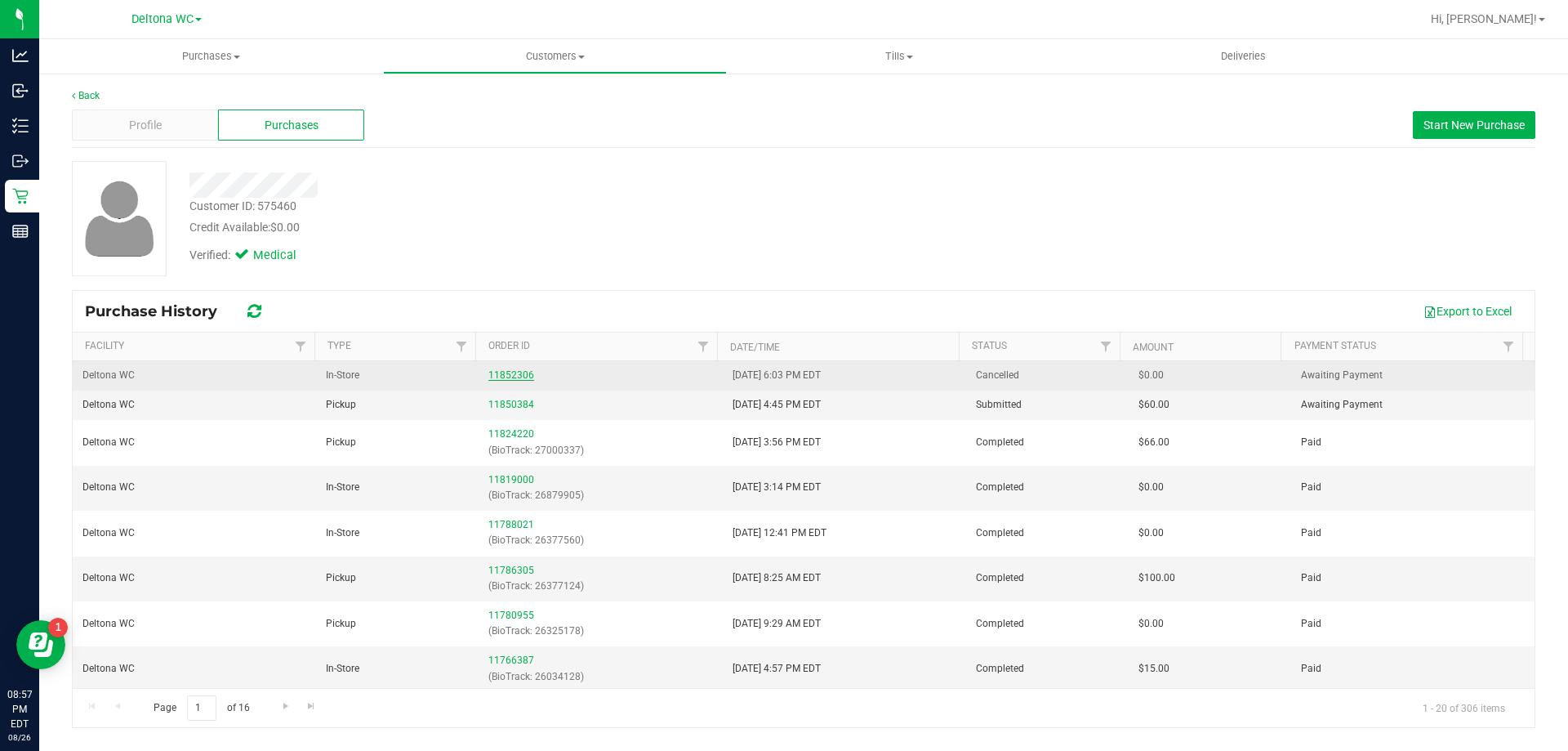
drag, startPoint x: 501, startPoint y: 365, endPoint x: 507, endPoint y: 376, distance: 12.5
click at [504, 370] on td "11852306" at bounding box center [600, 376] width 243 height 29
click at [508, 377] on link "11852306" at bounding box center [511, 374] width 46 height 11
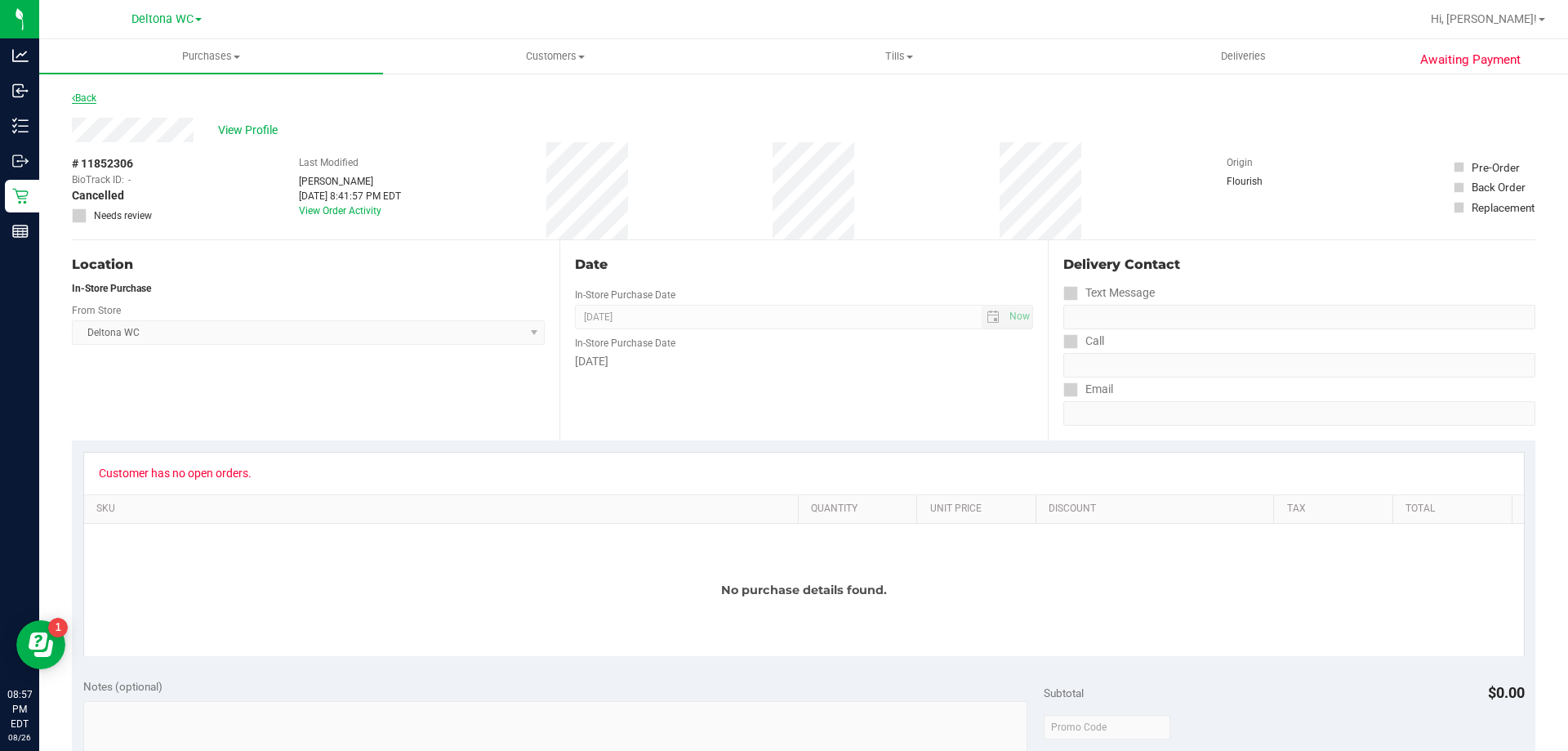
click at [94, 99] on link "Back" at bounding box center [84, 97] width 24 height 11
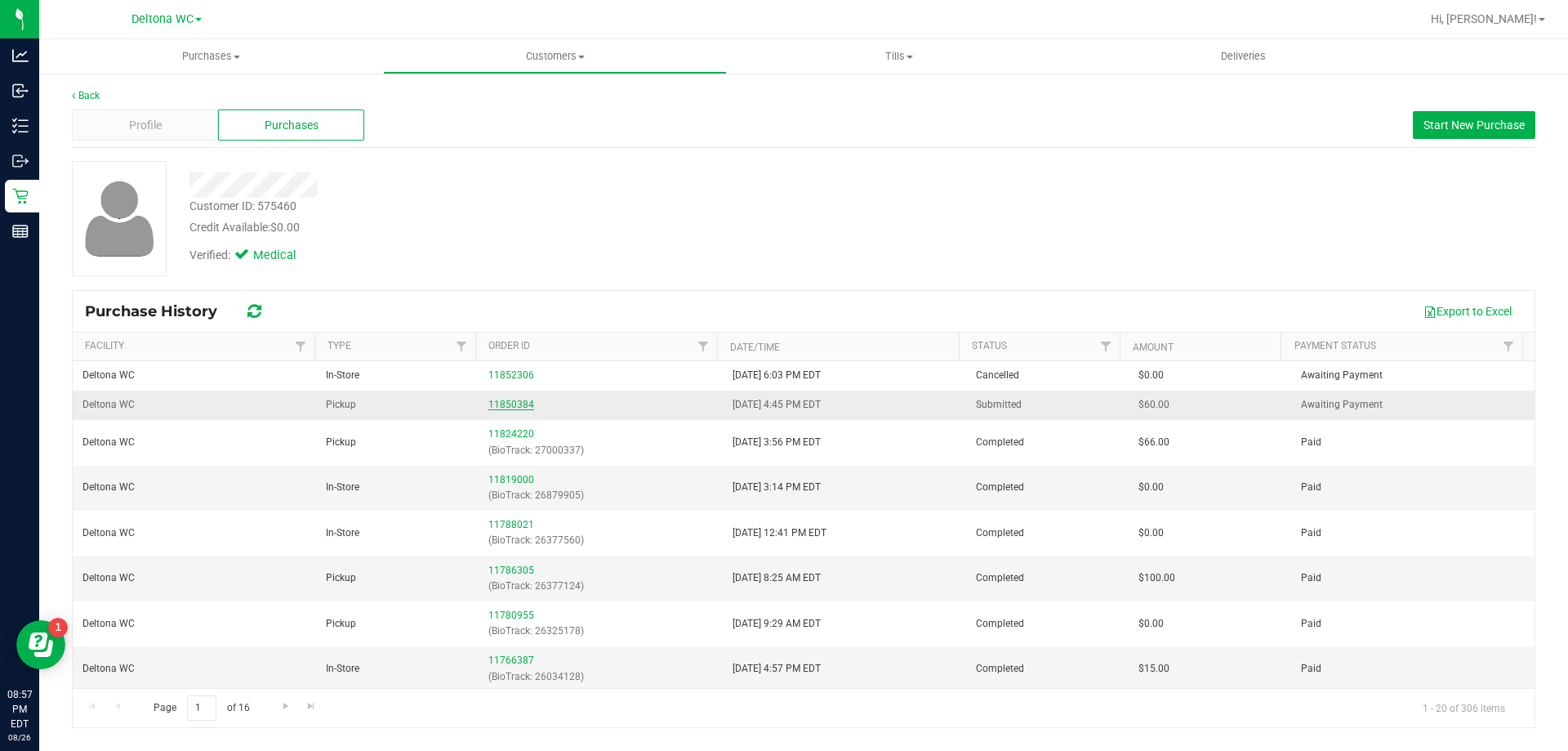
click at [521, 399] on link "11850384" at bounding box center [511, 403] width 46 height 11
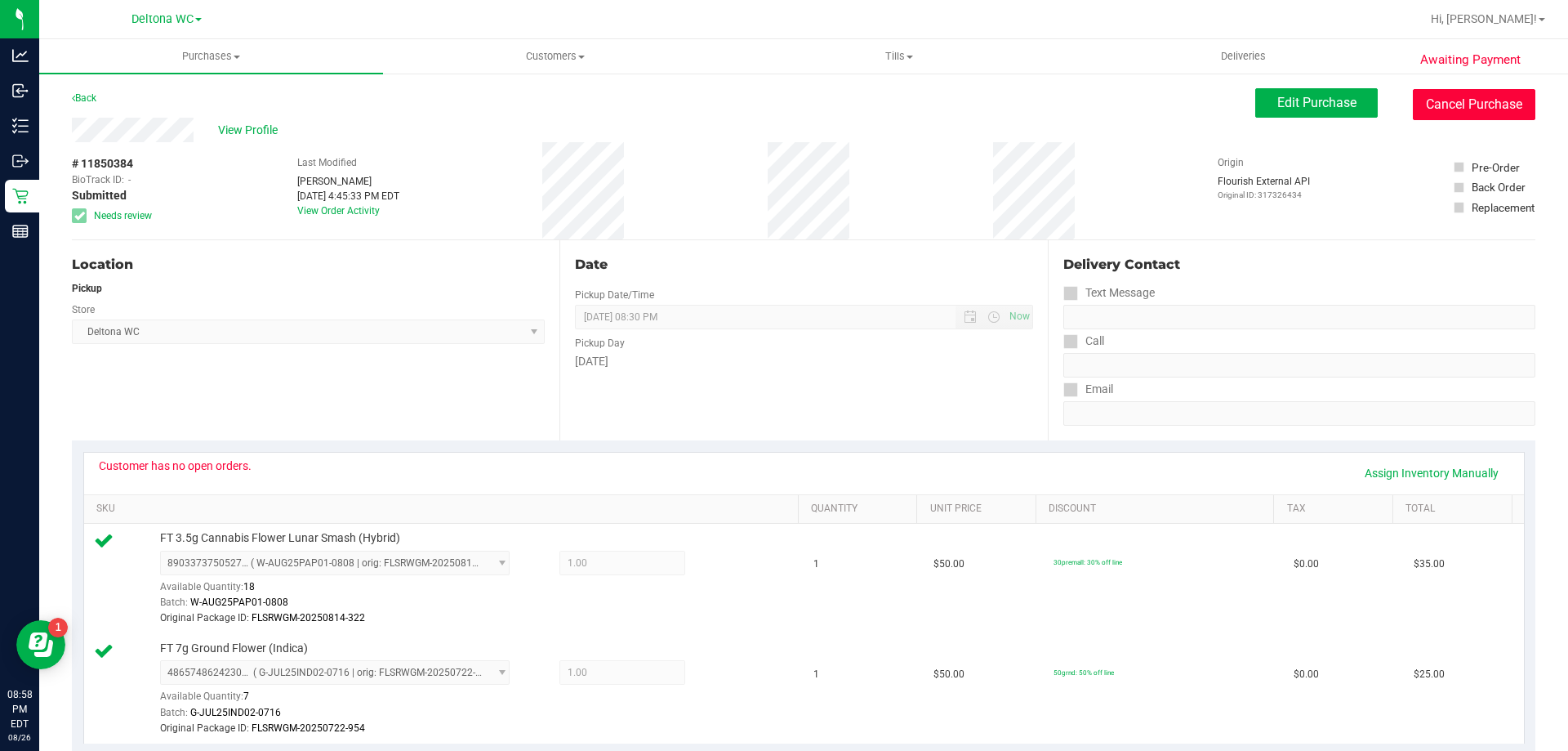
click at [1417, 91] on button "Cancel Purchase" at bounding box center [1474, 105] width 122 height 31
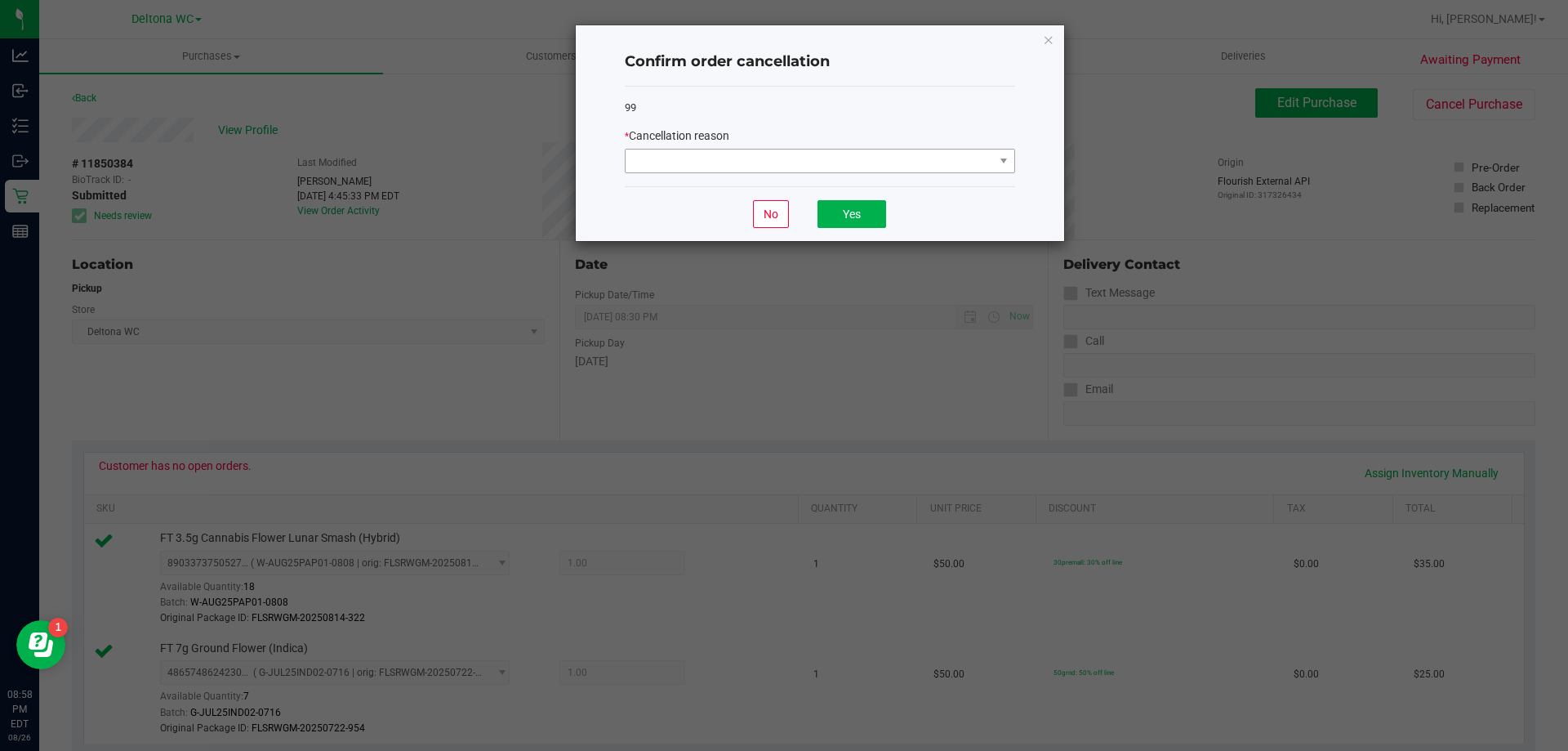
drag, startPoint x: 810, startPoint y: 147, endPoint x: 804, endPoint y: 154, distance: 9.2
click at [810, 148] on div "* Cancellation reason" at bounding box center [820, 150] width 390 height 46
click at [796, 163] on span at bounding box center [809, 161] width 368 height 23
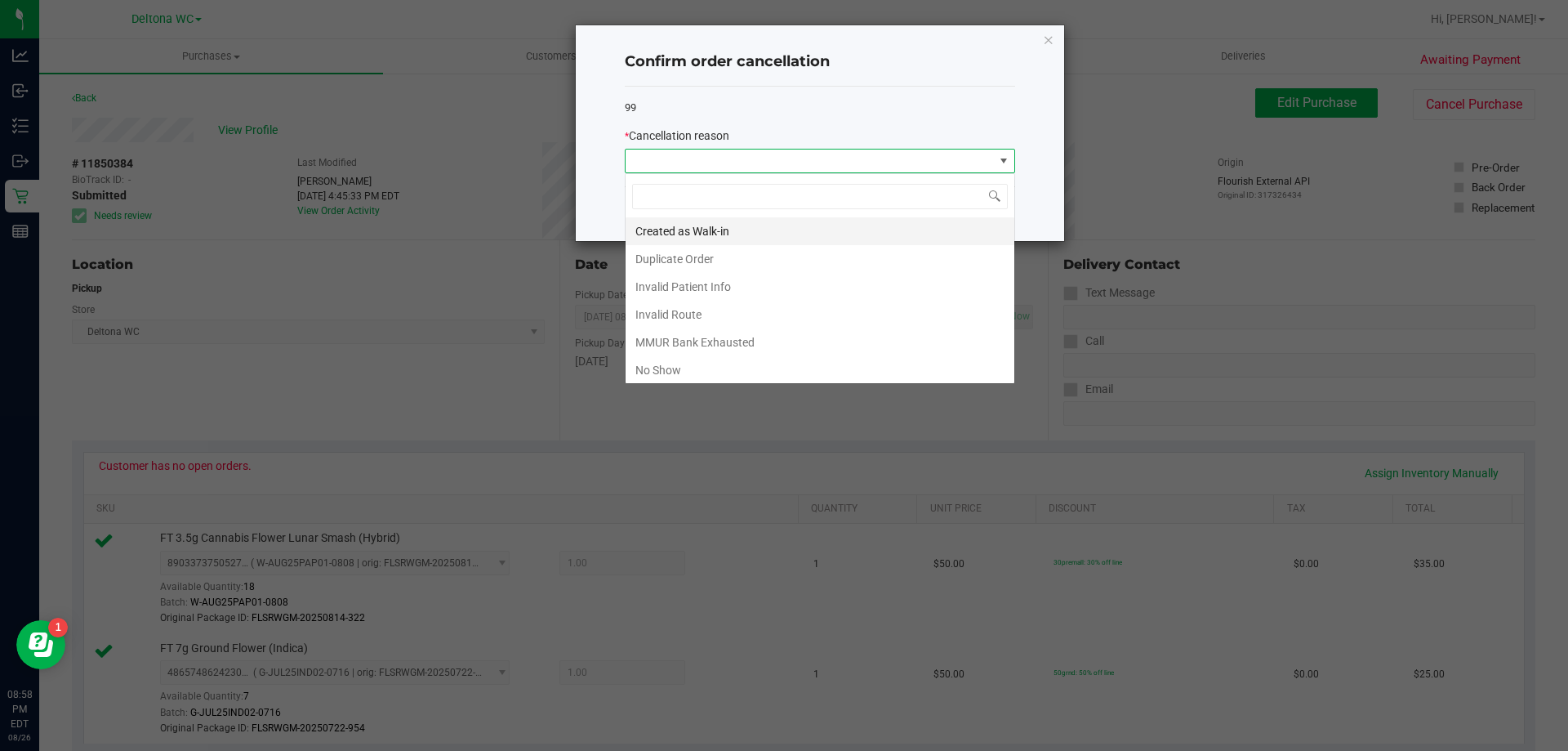
scroll to position [24, 390]
click at [691, 241] on li "Created as Walk-in" at bounding box center [820, 231] width 389 height 28
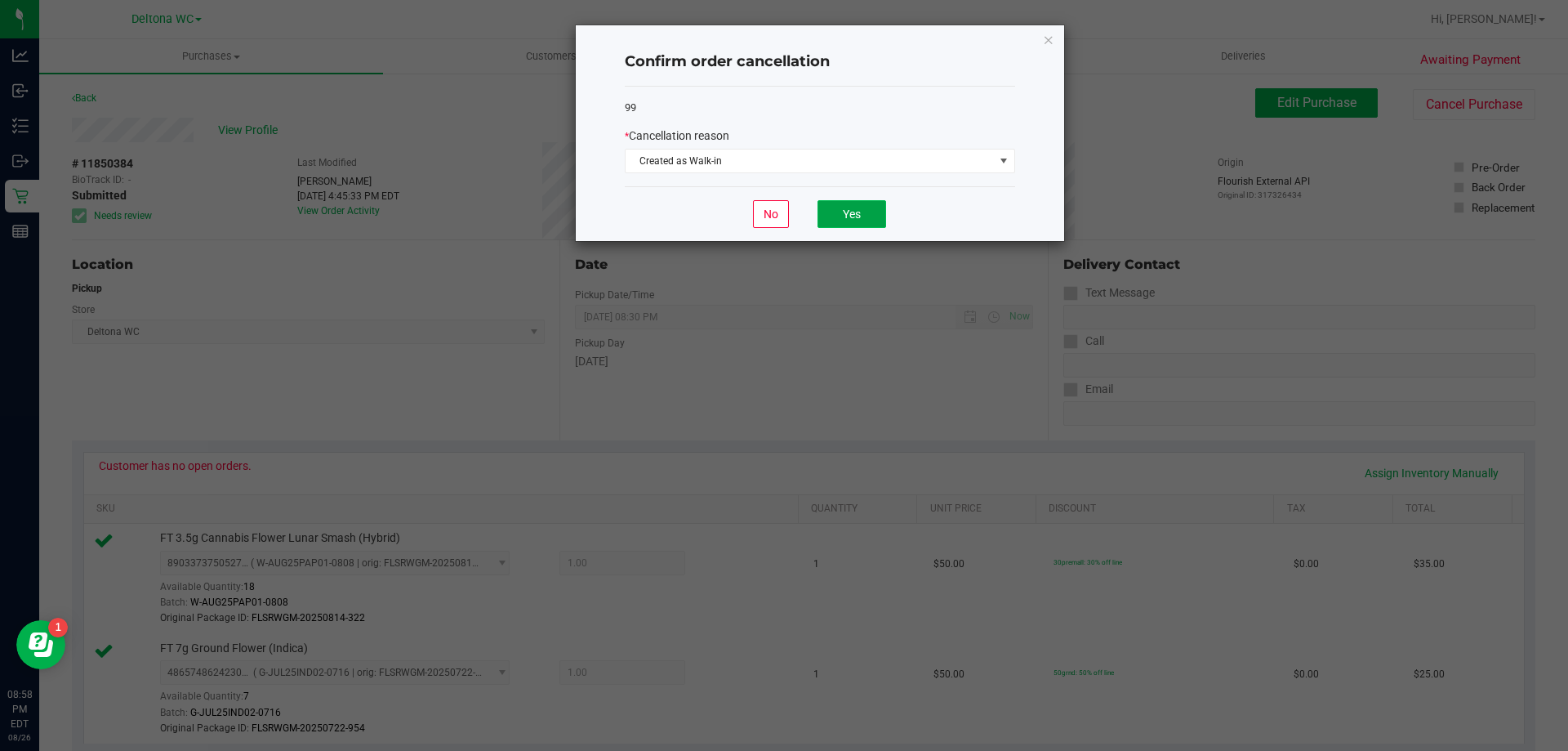
click at [866, 216] on button "Yes" at bounding box center [852, 214] width 69 height 28
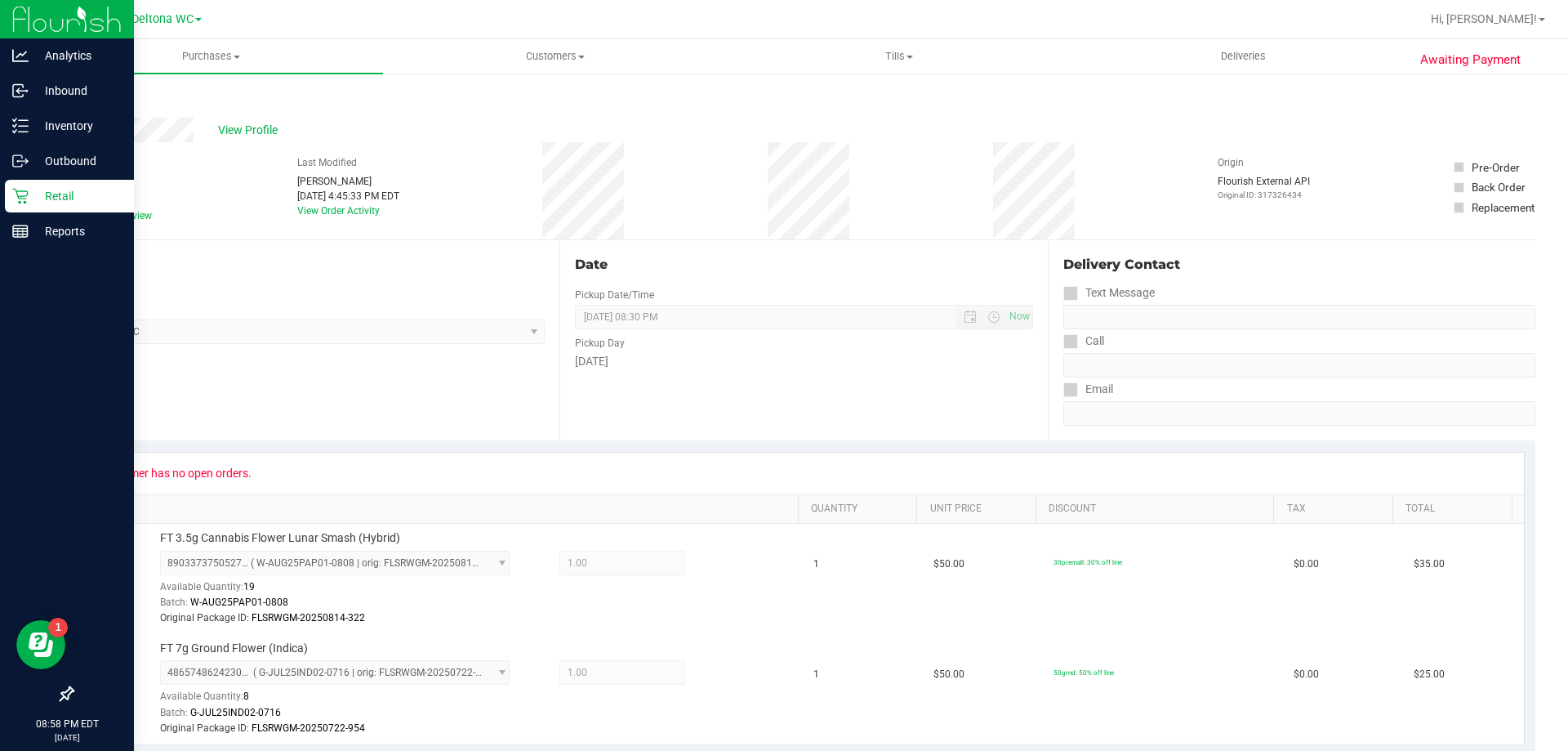
click at [26, 194] on icon at bounding box center [20, 195] width 16 height 16
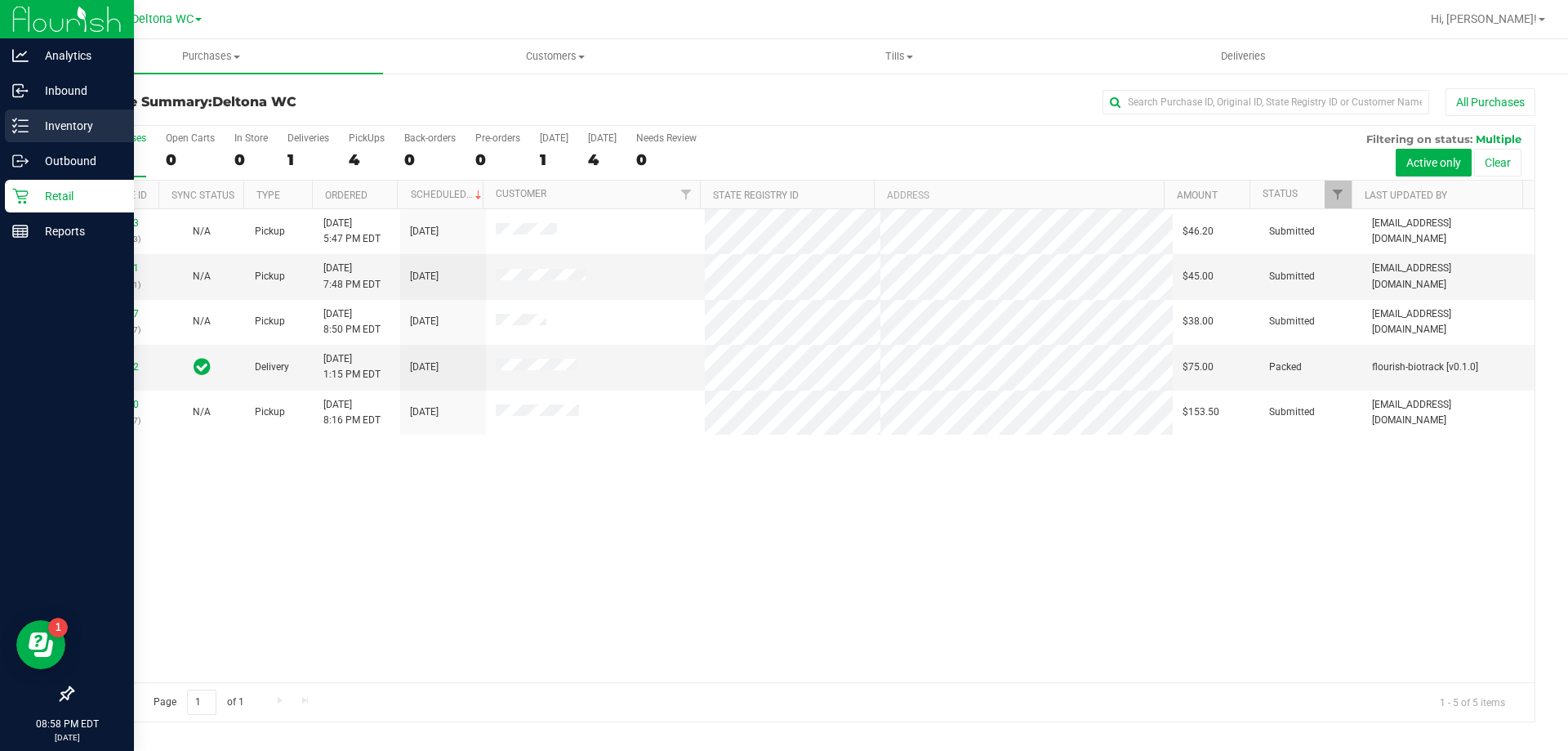
click at [15, 123] on icon at bounding box center [20, 126] width 16 height 16
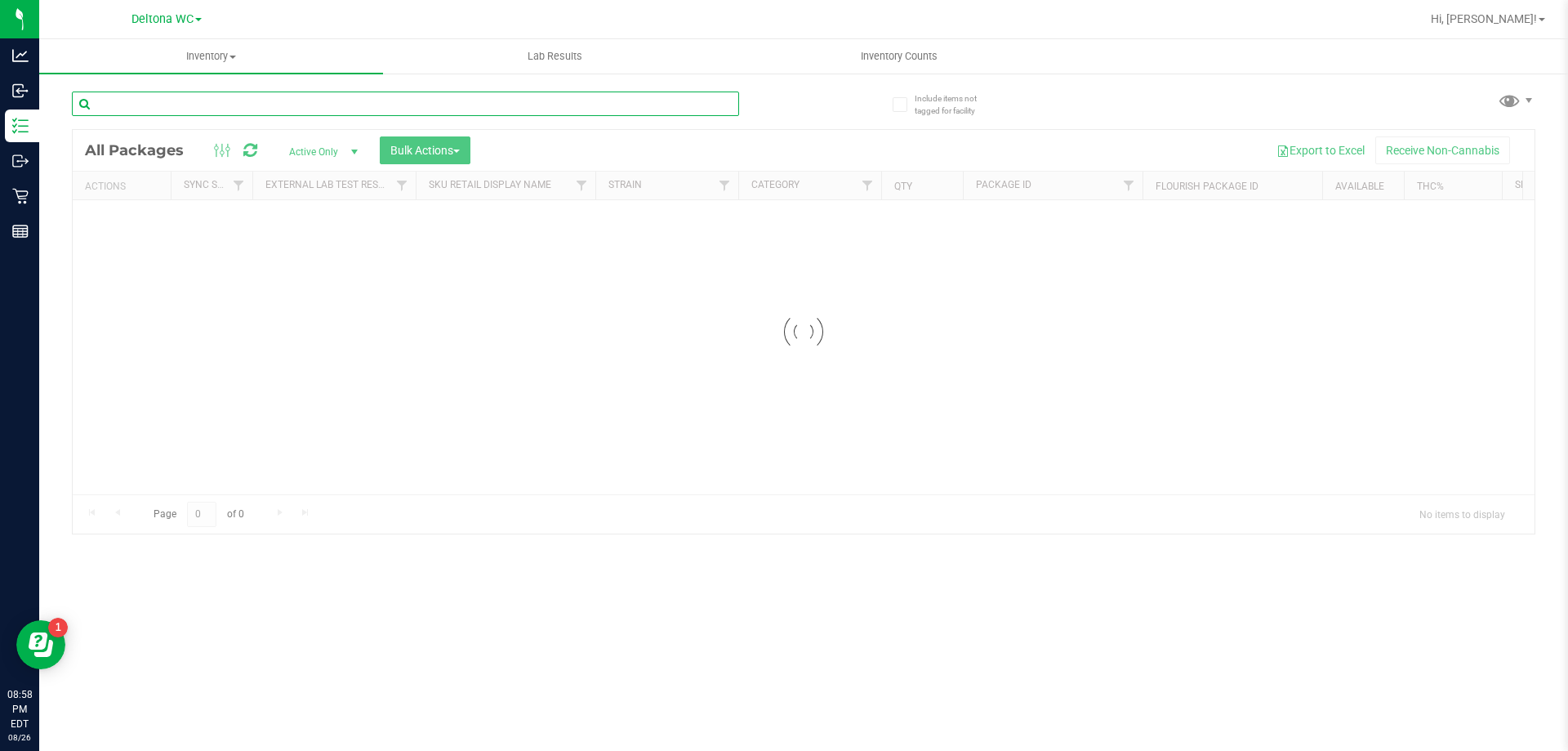
click at [314, 96] on input "text" at bounding box center [406, 103] width 667 height 24
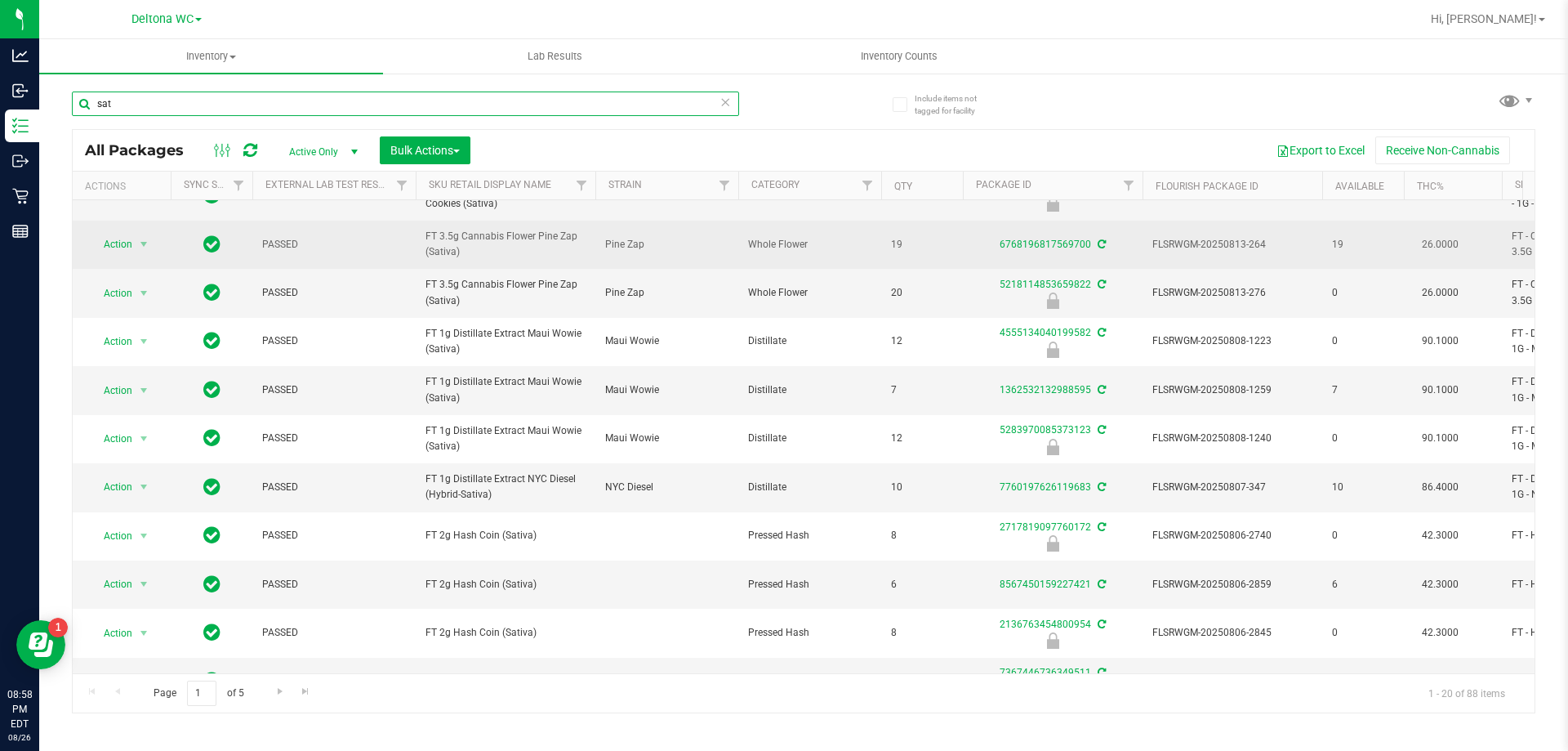
scroll to position [521, 0]
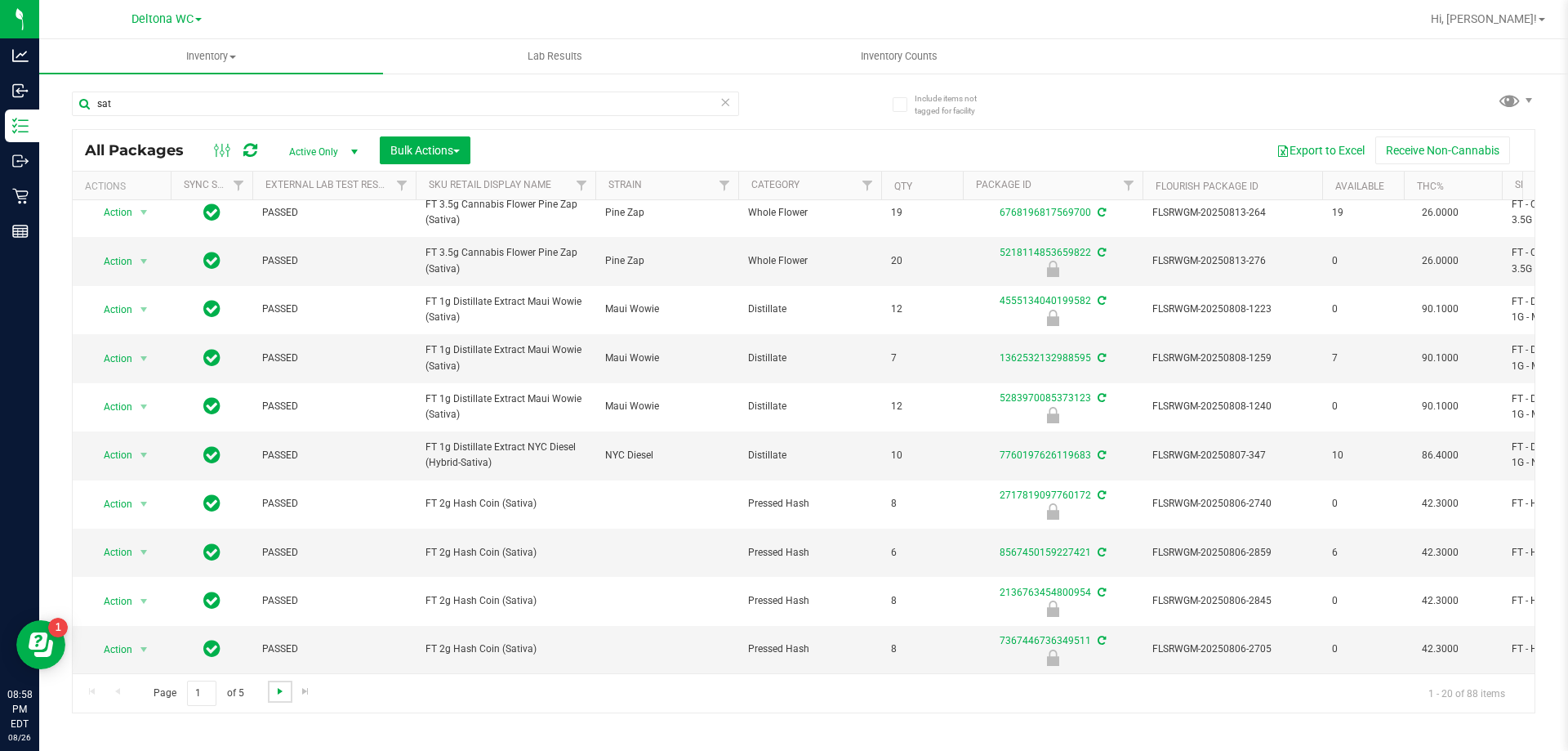
click at [274, 696] on span "Go to the next page" at bounding box center [280, 691] width 13 height 13
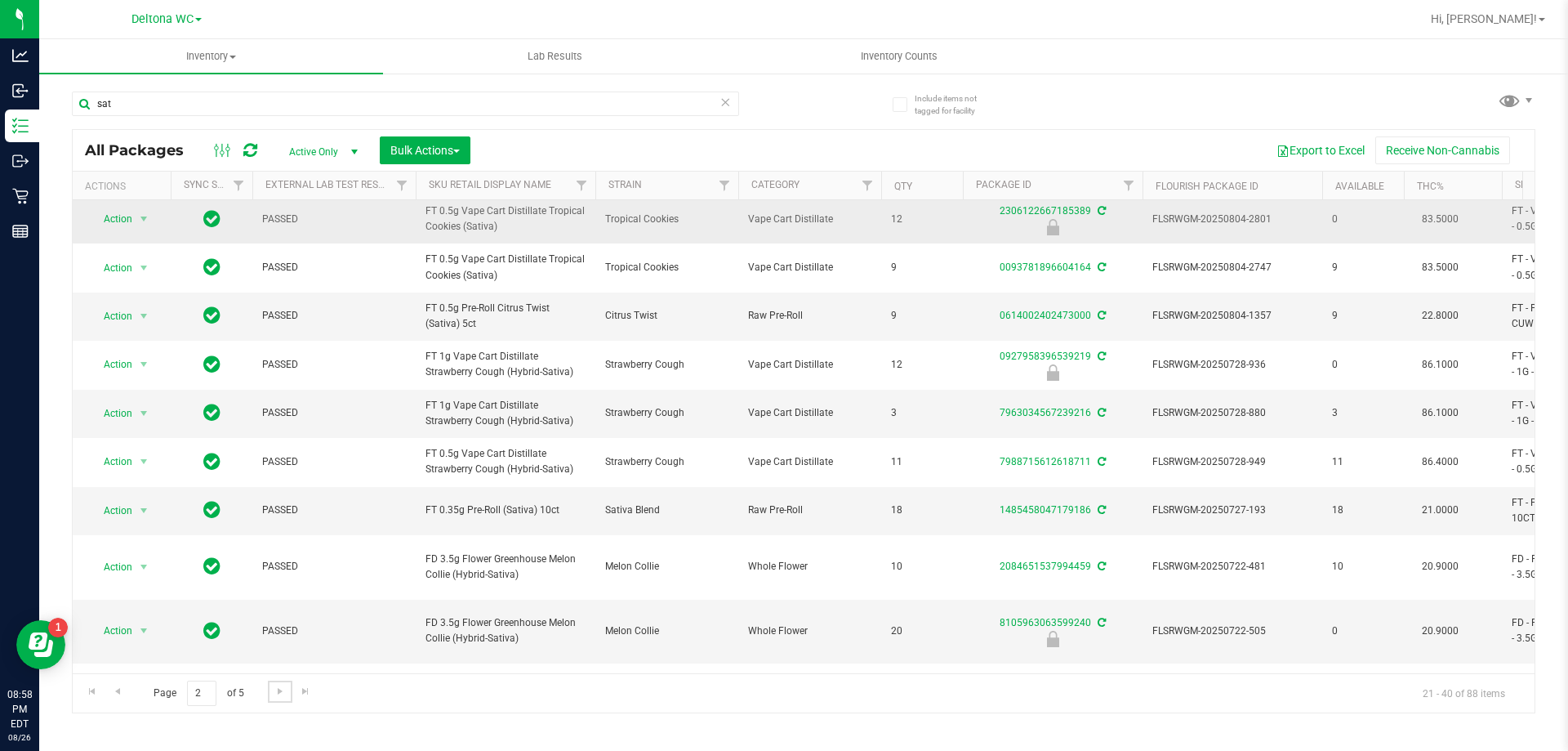
scroll to position [525, 0]
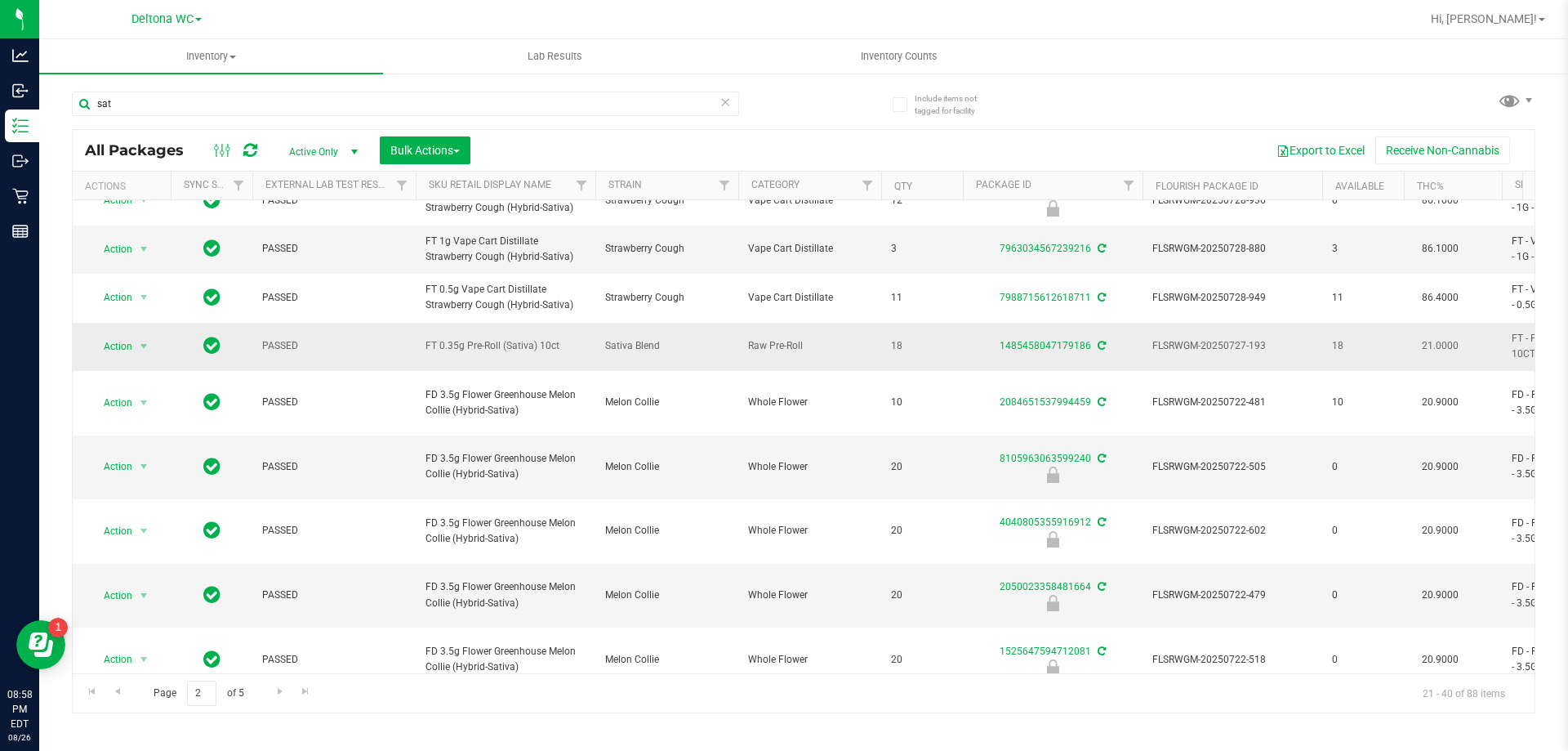
click at [540, 352] on span "FT 0.35g Pre-Roll (Sativa) 10ct" at bounding box center [506, 346] width 160 height 15
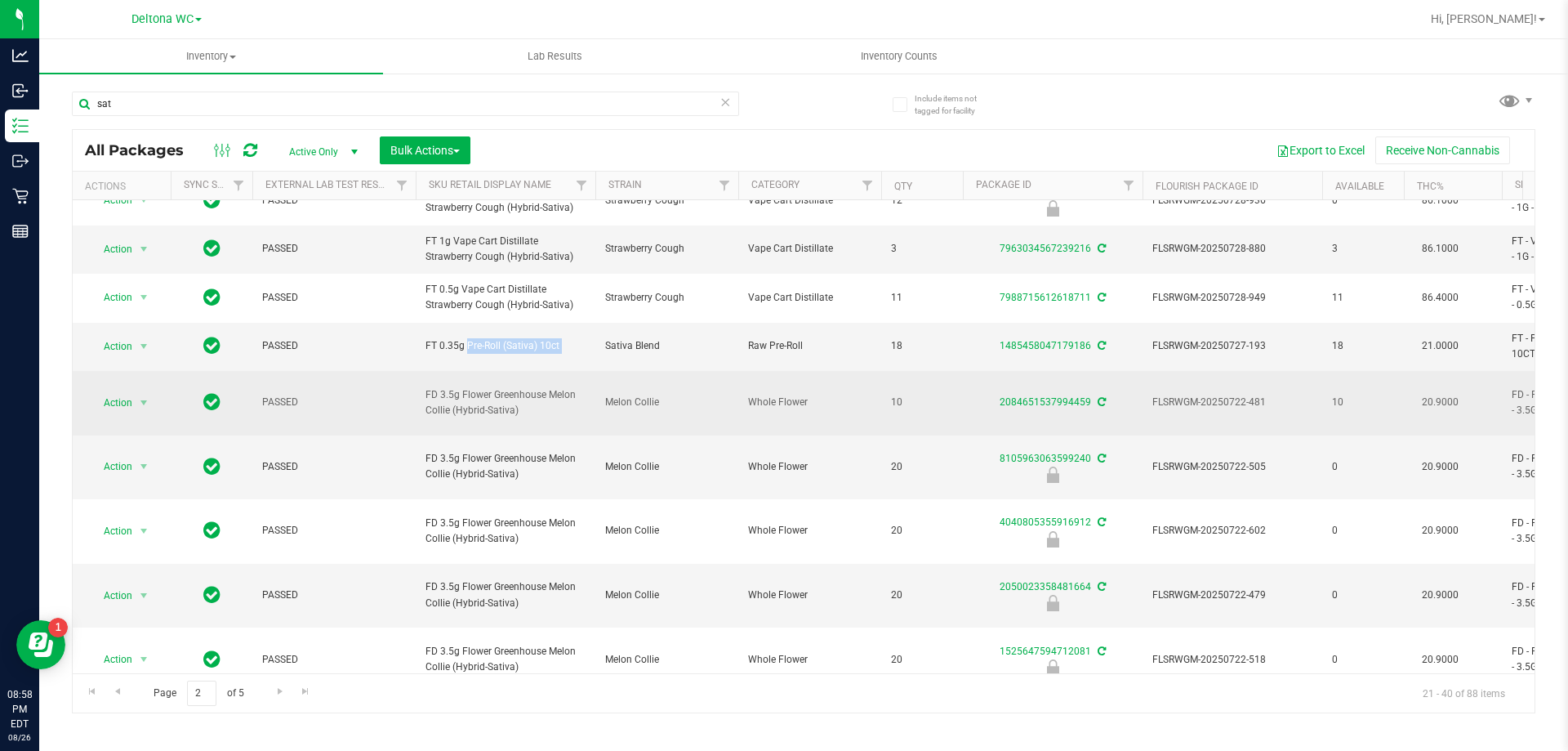
copy tr "FT 0.35g Pre-Roll (Sativa) 10ct"
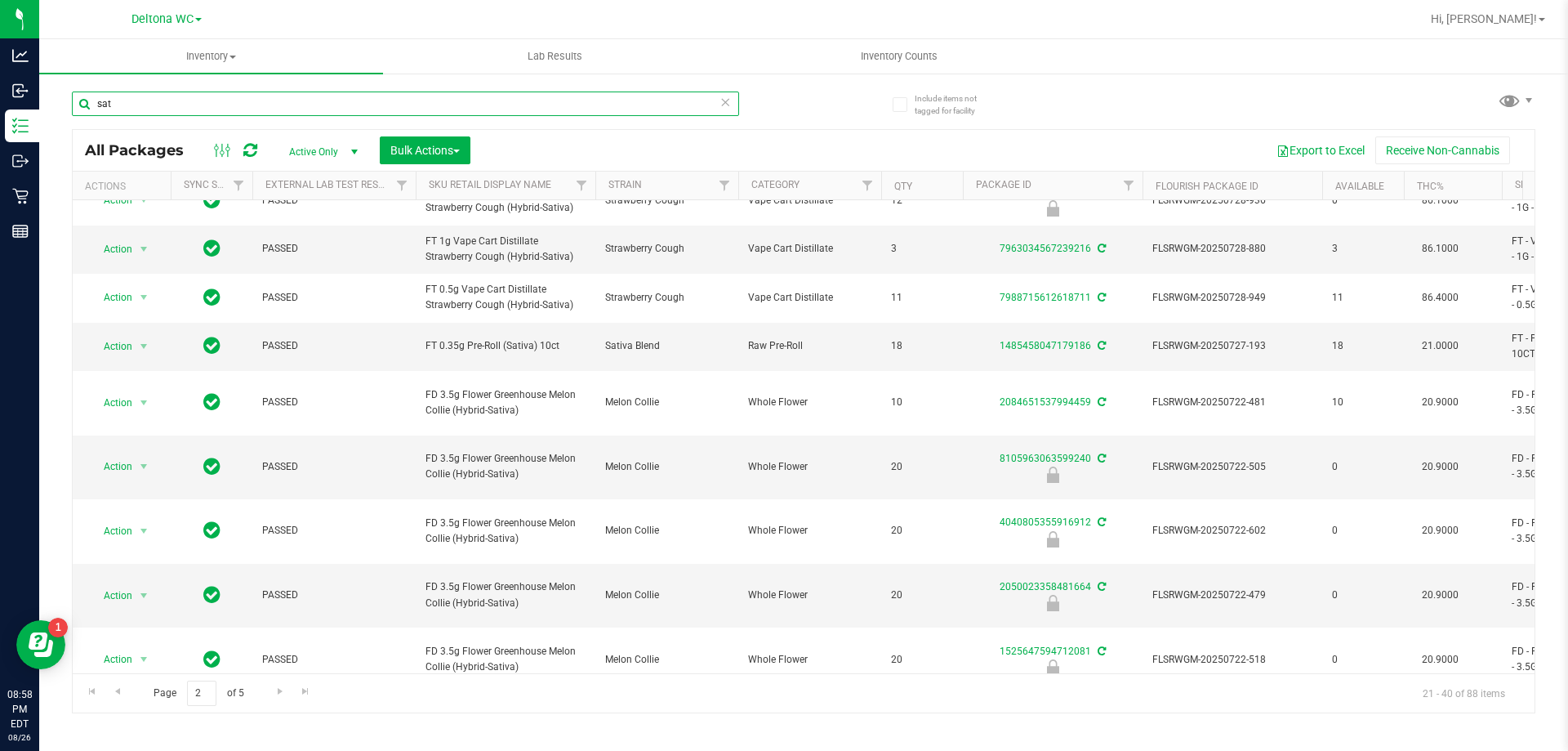
click at [369, 103] on input "sat" at bounding box center [406, 103] width 667 height 24
click at [369, 102] on input "sat" at bounding box center [406, 103] width 667 height 24
paste input "FT 0.35g Pre-Roll (Sativa) 10c"
type input "FT 0.35g Pre-Roll (Sativa) 10ct"
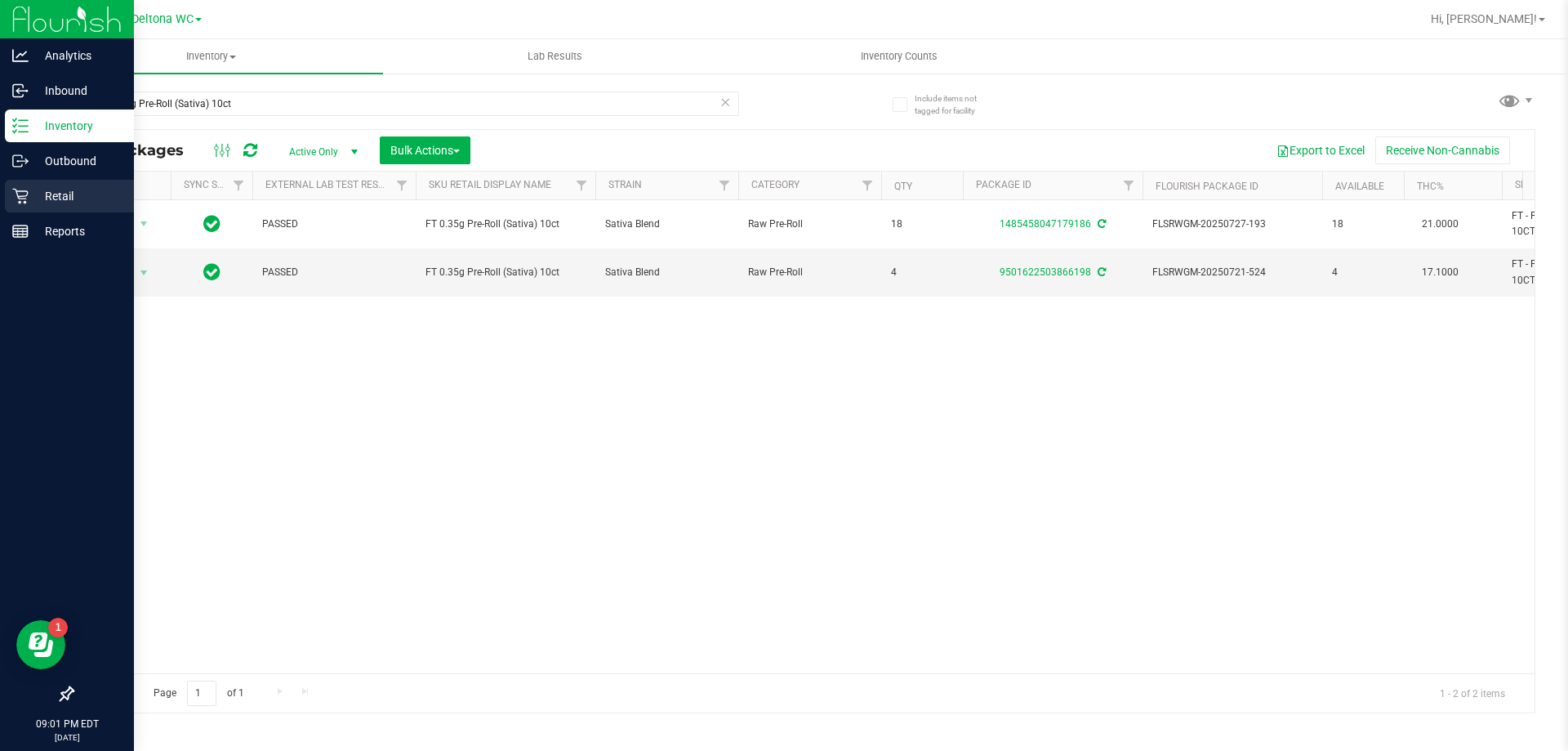
click at [6, 200] on div "Retail" at bounding box center [70, 196] width 129 height 33
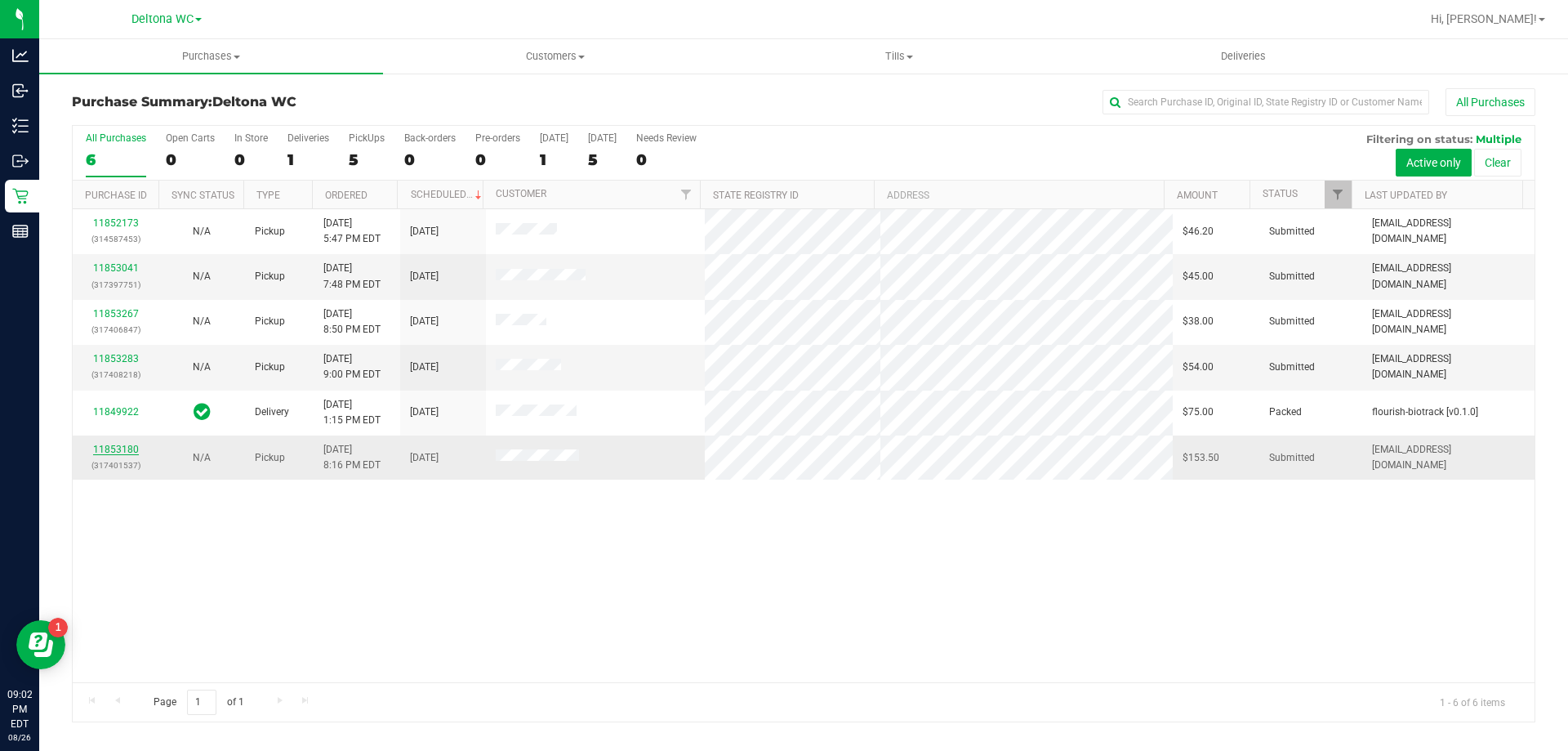
click at [121, 452] on link "11853180" at bounding box center [115, 449] width 46 height 11
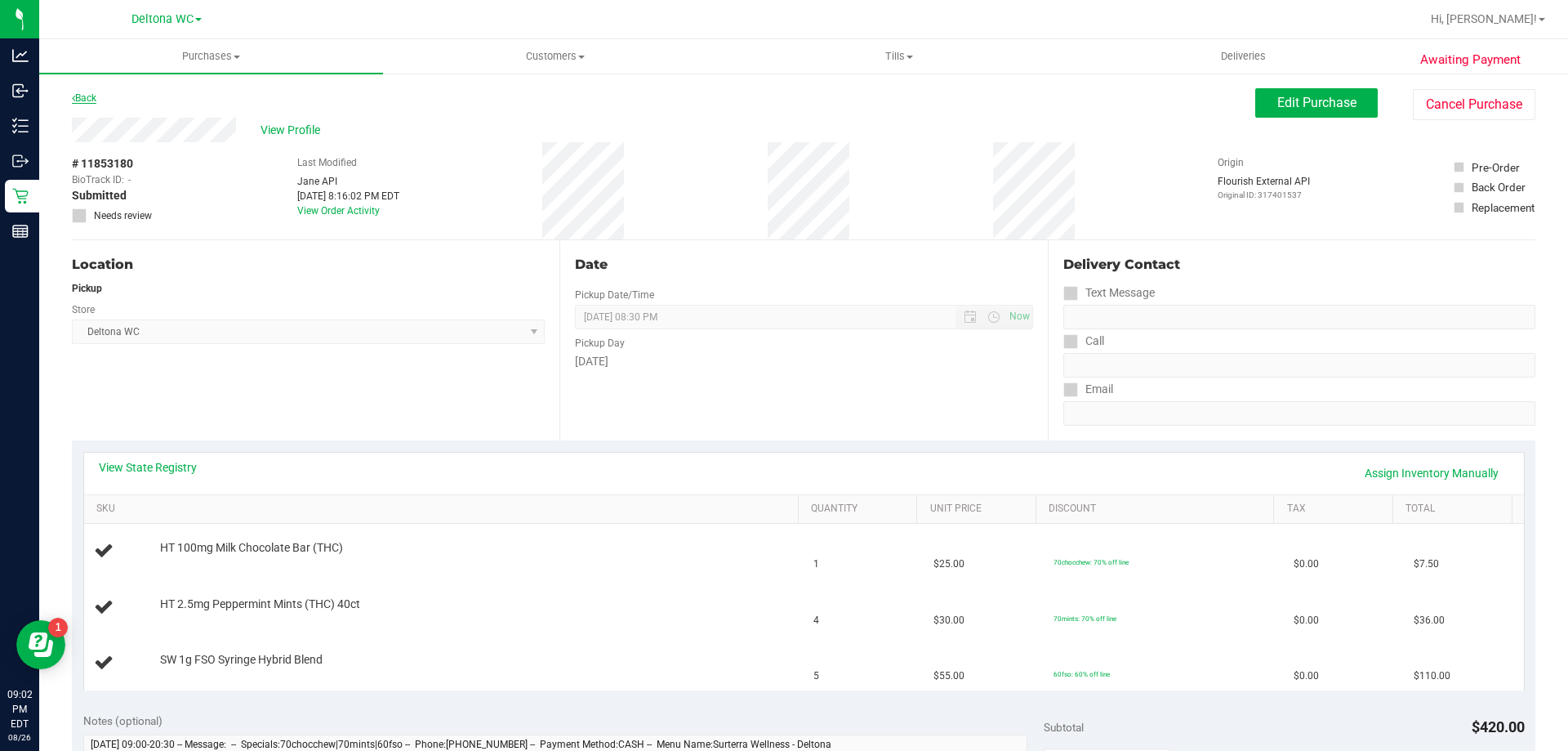
click at [83, 94] on link "Back" at bounding box center [84, 97] width 24 height 11
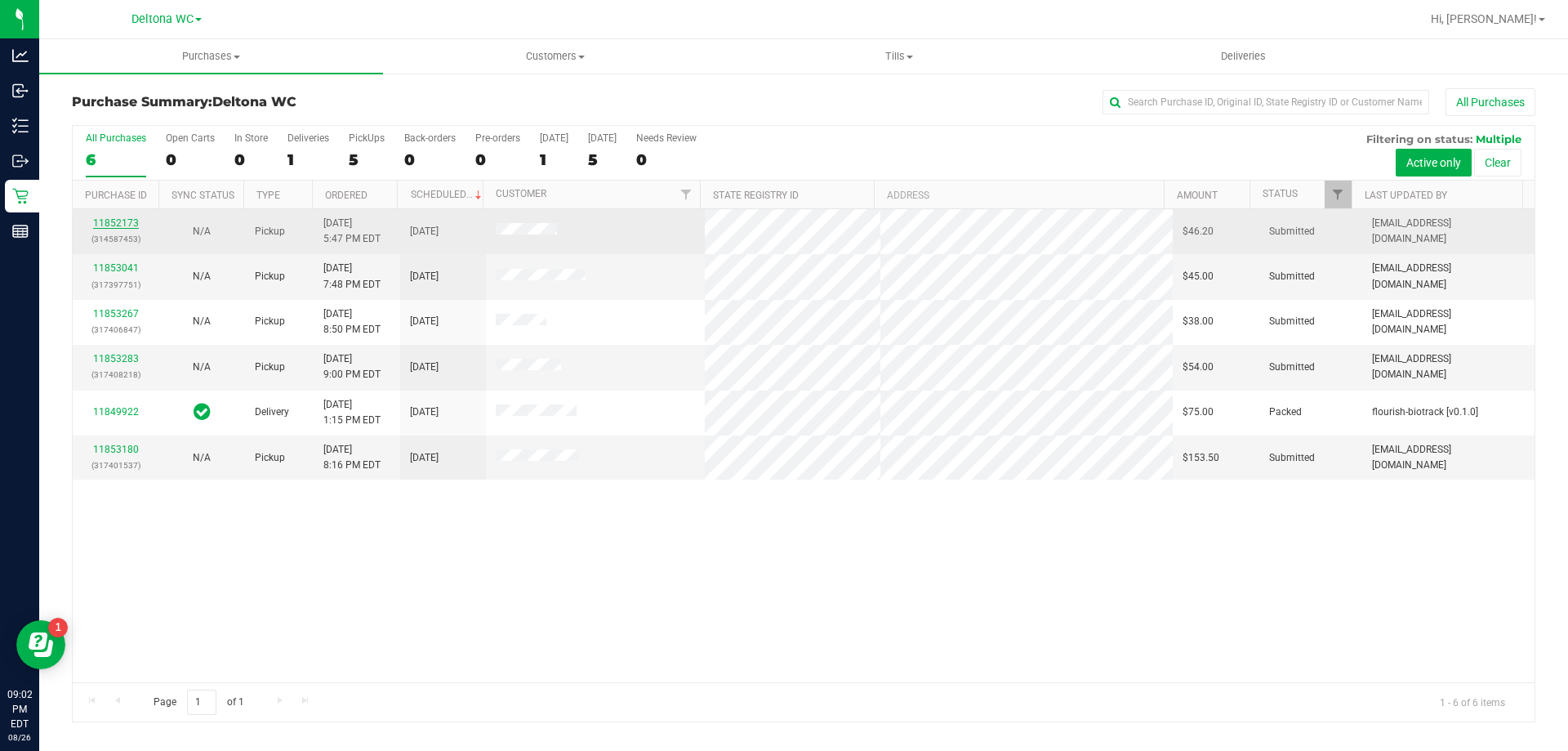
click at [130, 223] on link "11852173" at bounding box center [115, 223] width 46 height 11
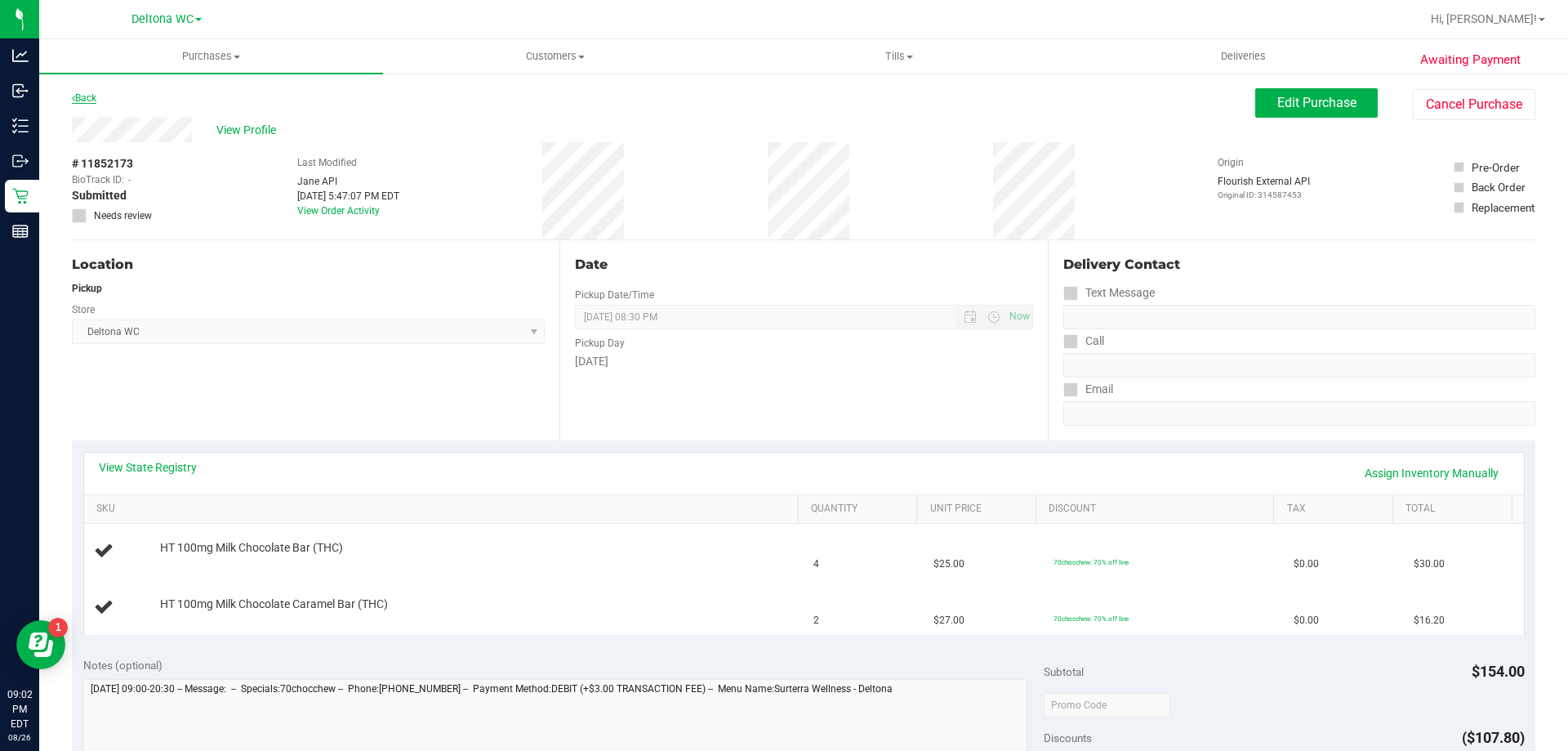
click at [96, 92] on link "Back" at bounding box center [84, 97] width 24 height 11
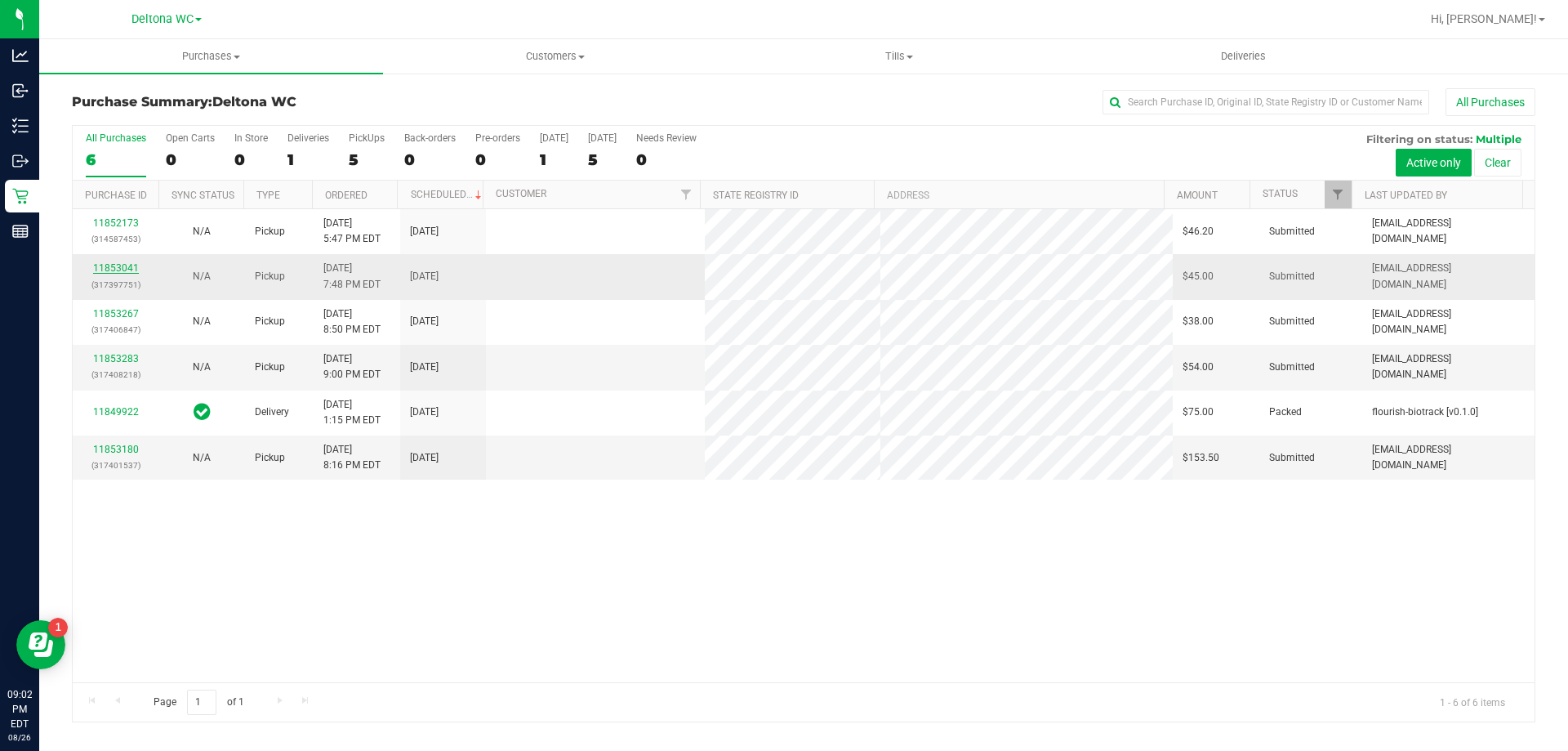
click at [119, 265] on link "11853041" at bounding box center [115, 268] width 46 height 11
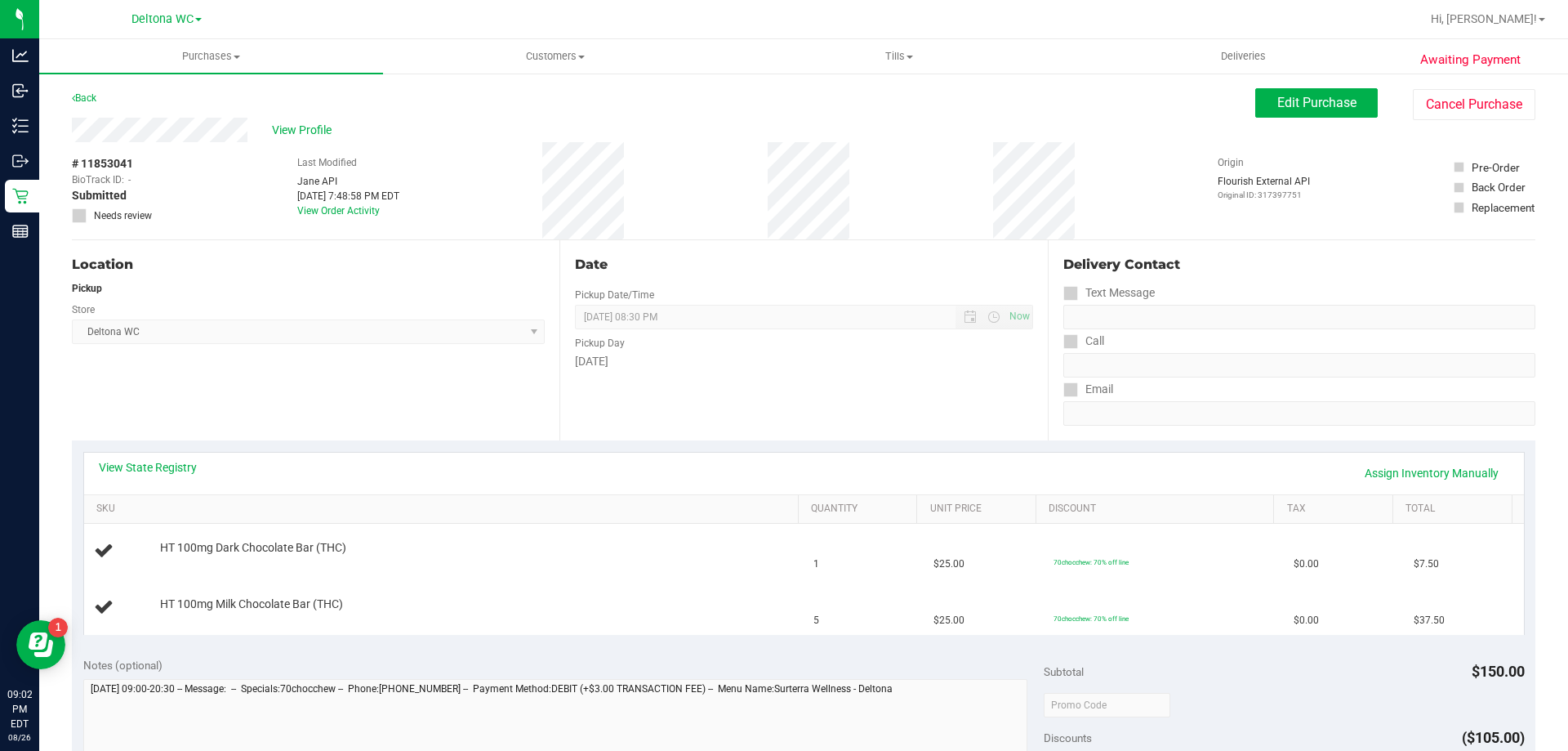
click at [89, 108] on div "Back Edit Purchase Cancel Purchase" at bounding box center [804, 103] width 1464 height 29
click at [89, 93] on link "Back" at bounding box center [84, 97] width 24 height 11
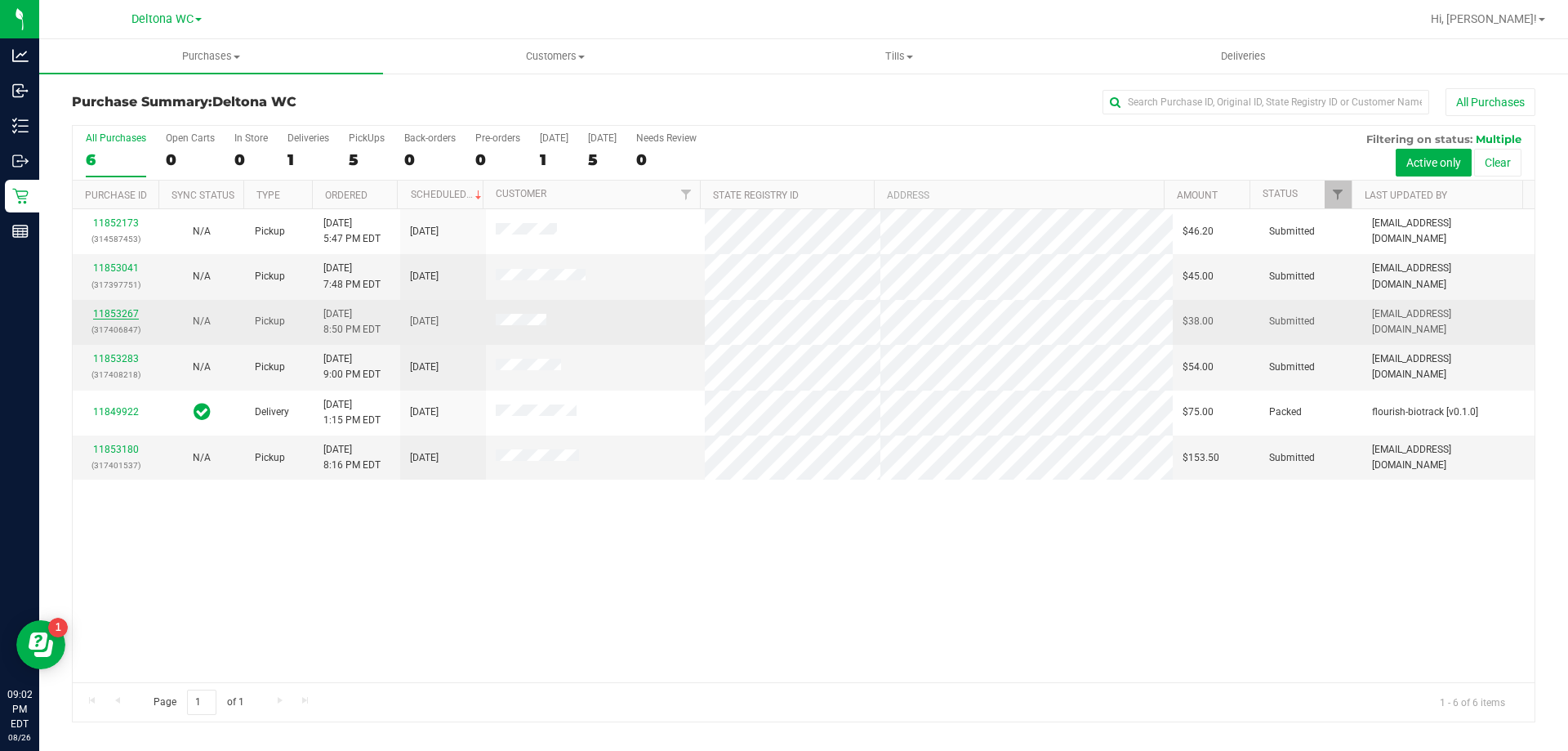
click at [101, 317] on link "11853267" at bounding box center [115, 313] width 46 height 11
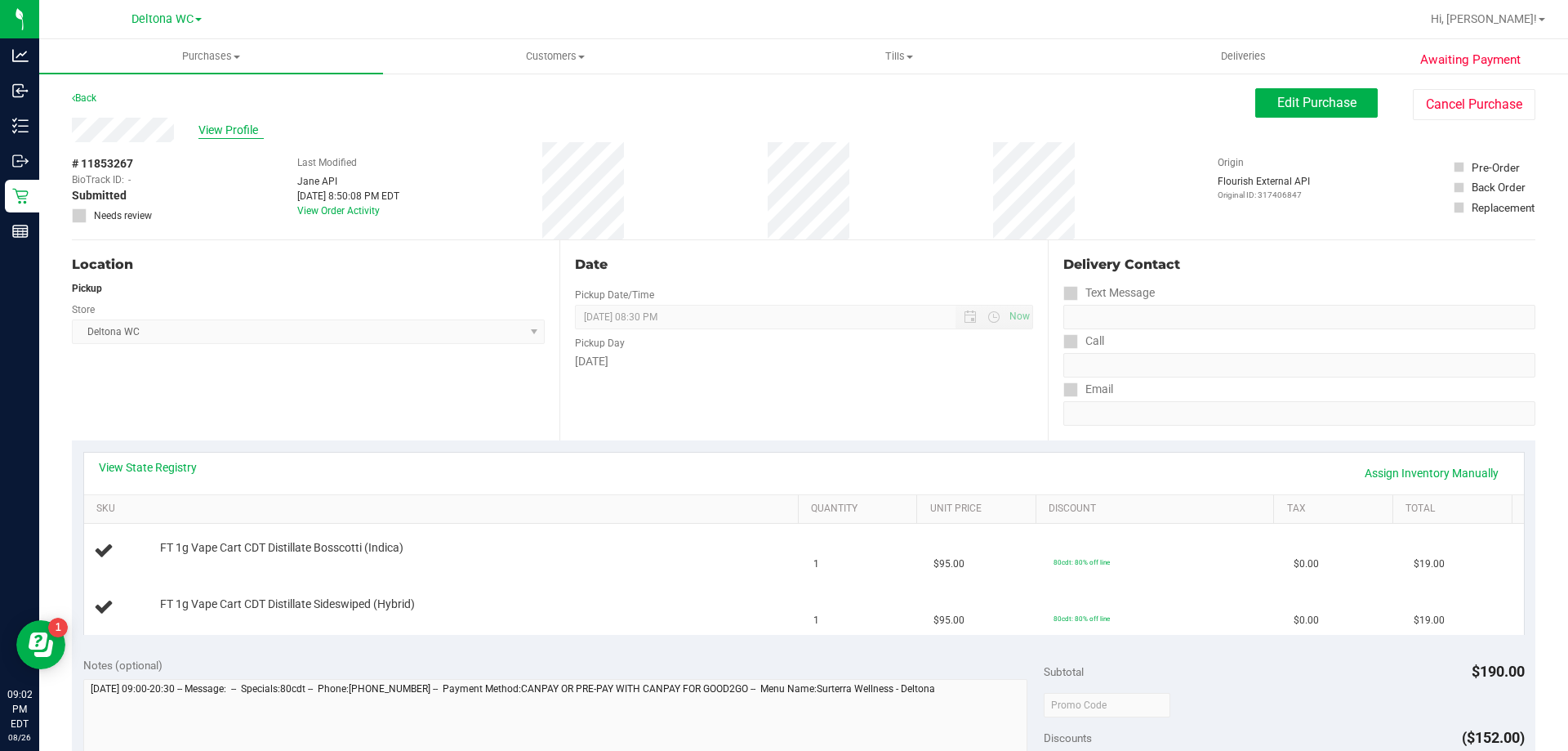
click at [235, 138] on span "View Profile" at bounding box center [231, 130] width 65 height 17
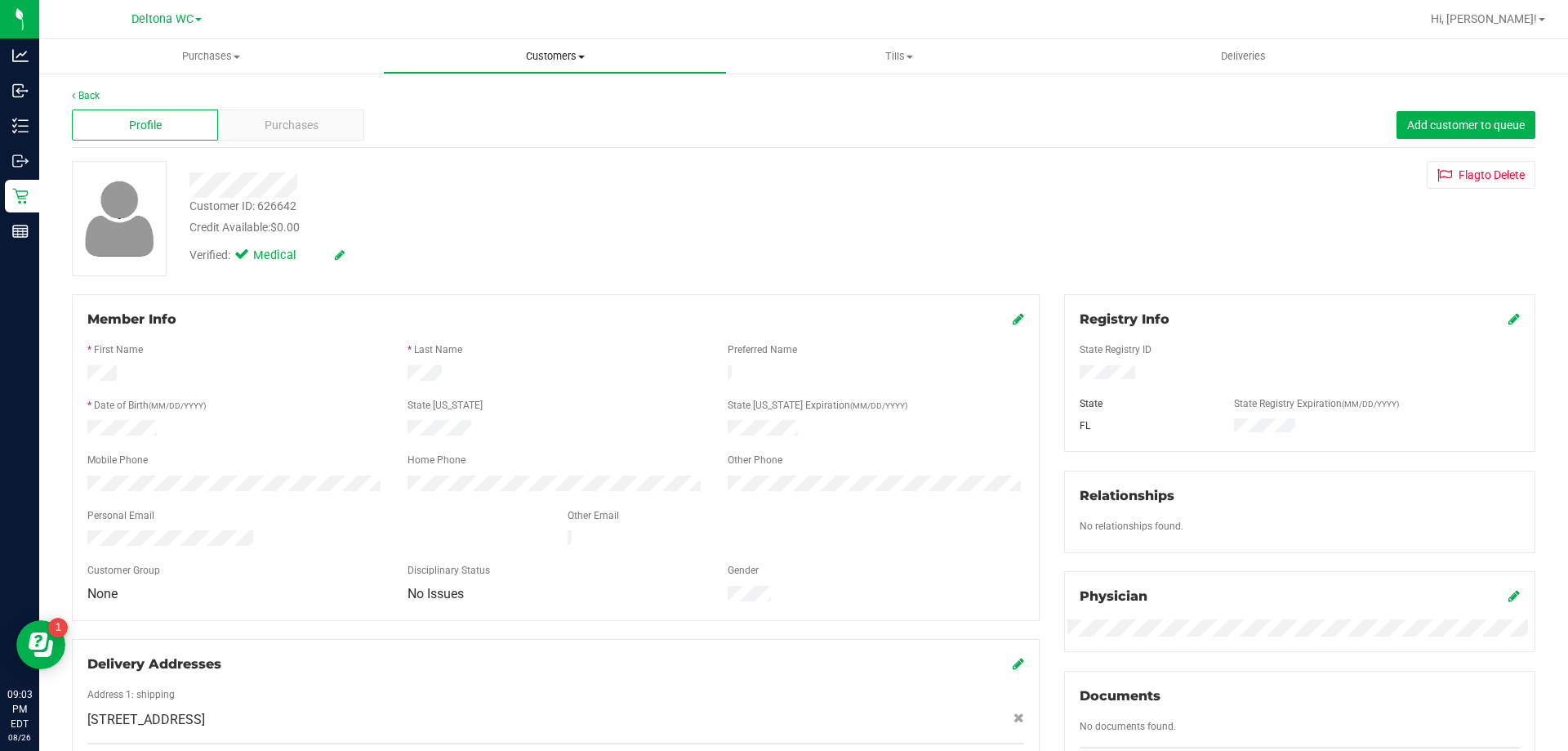
click at [564, 58] on span "Customers" at bounding box center [555, 56] width 342 height 15
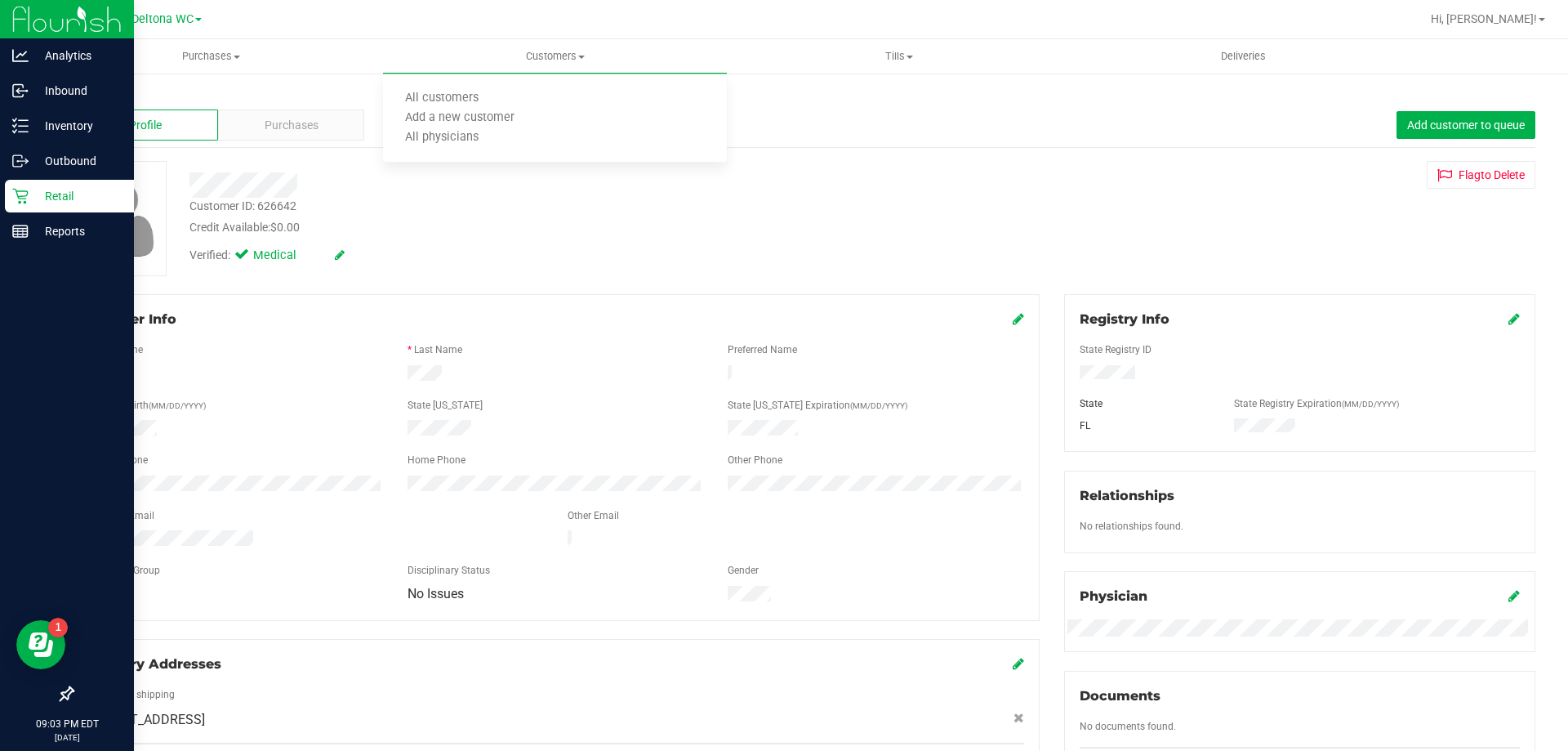
click at [33, 193] on p "Retail" at bounding box center [77, 196] width 98 height 20
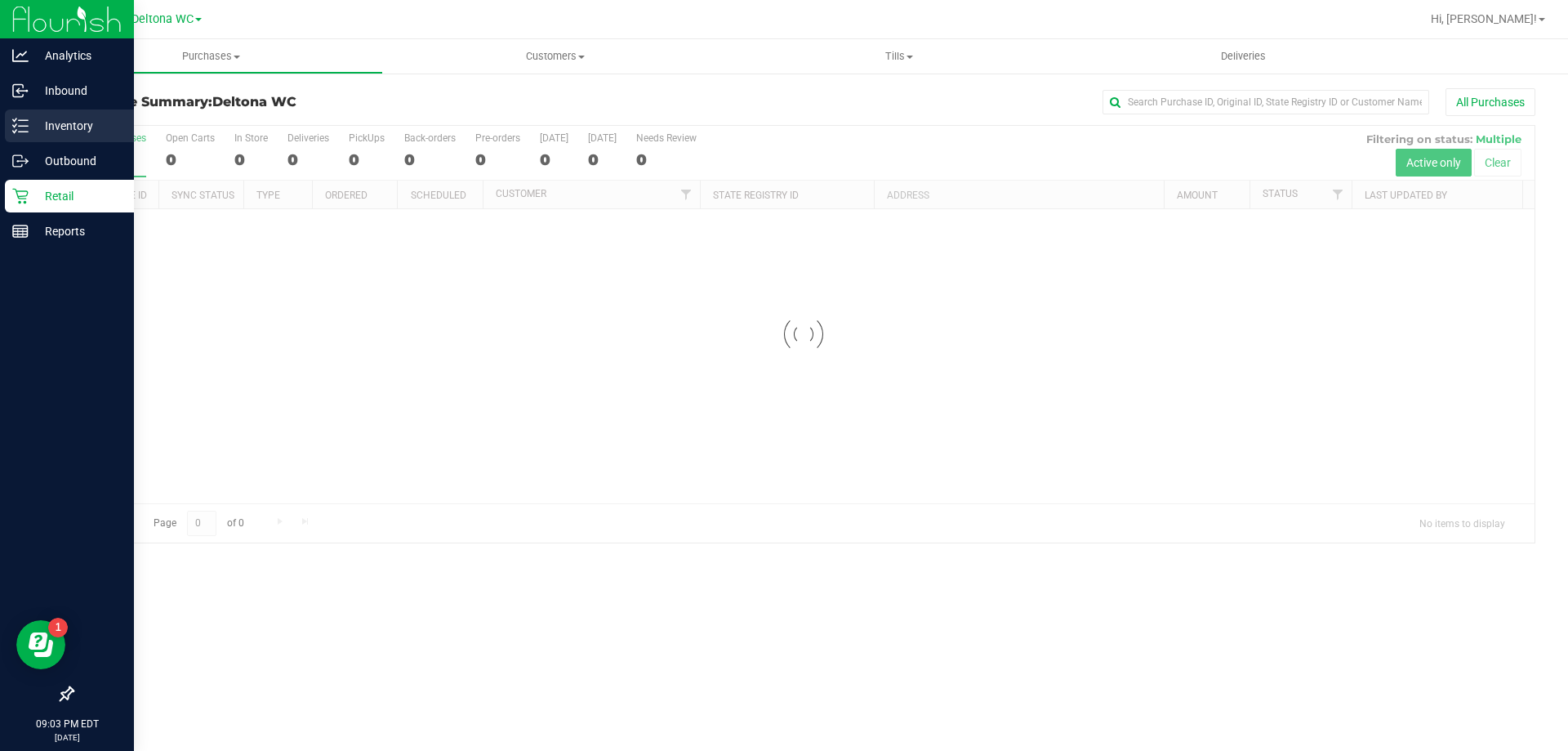
click at [75, 114] on div "Inventory" at bounding box center [70, 126] width 129 height 33
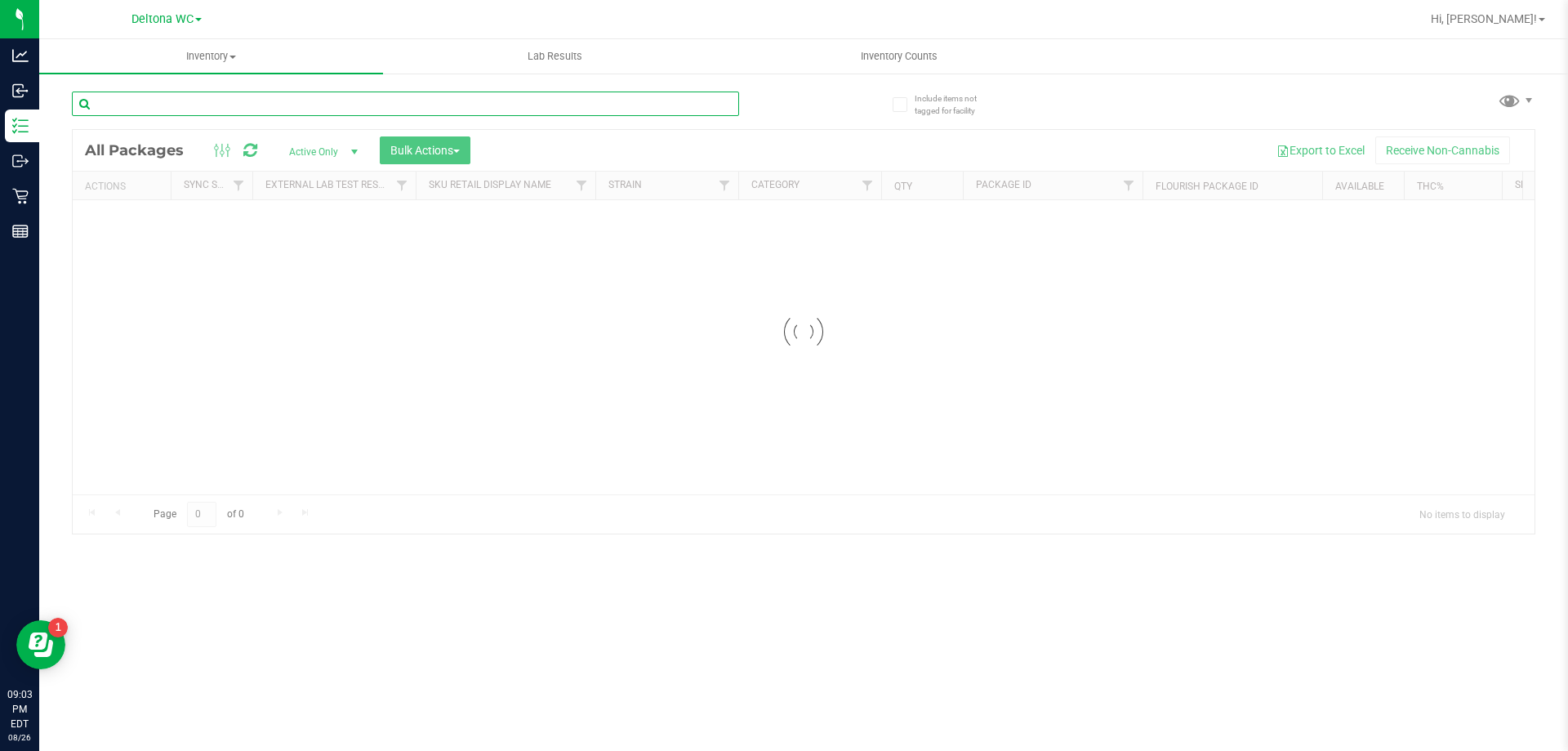
click at [377, 112] on input "text" at bounding box center [406, 103] width 667 height 24
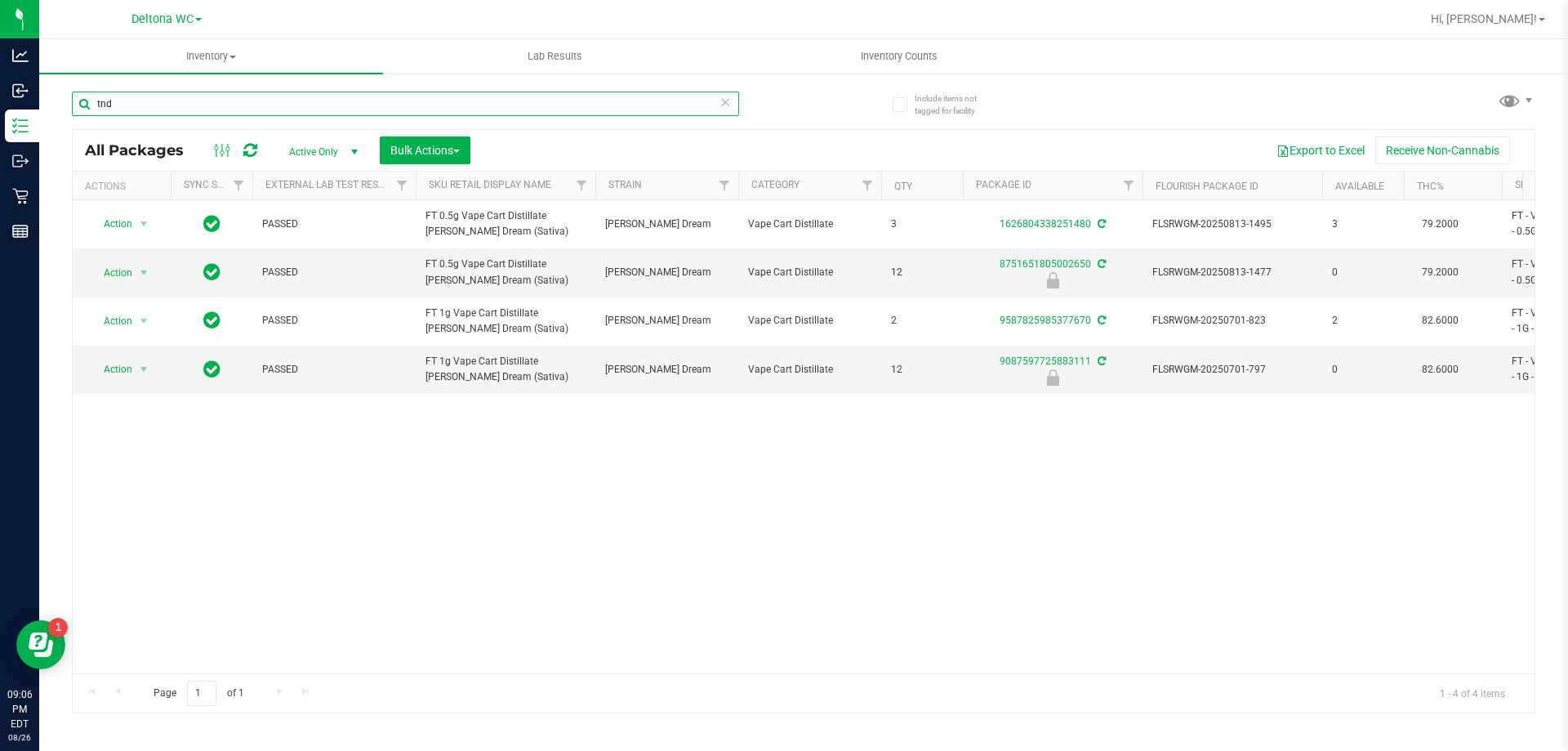
click at [157, 96] on input "tnd" at bounding box center [406, 103] width 667 height 24
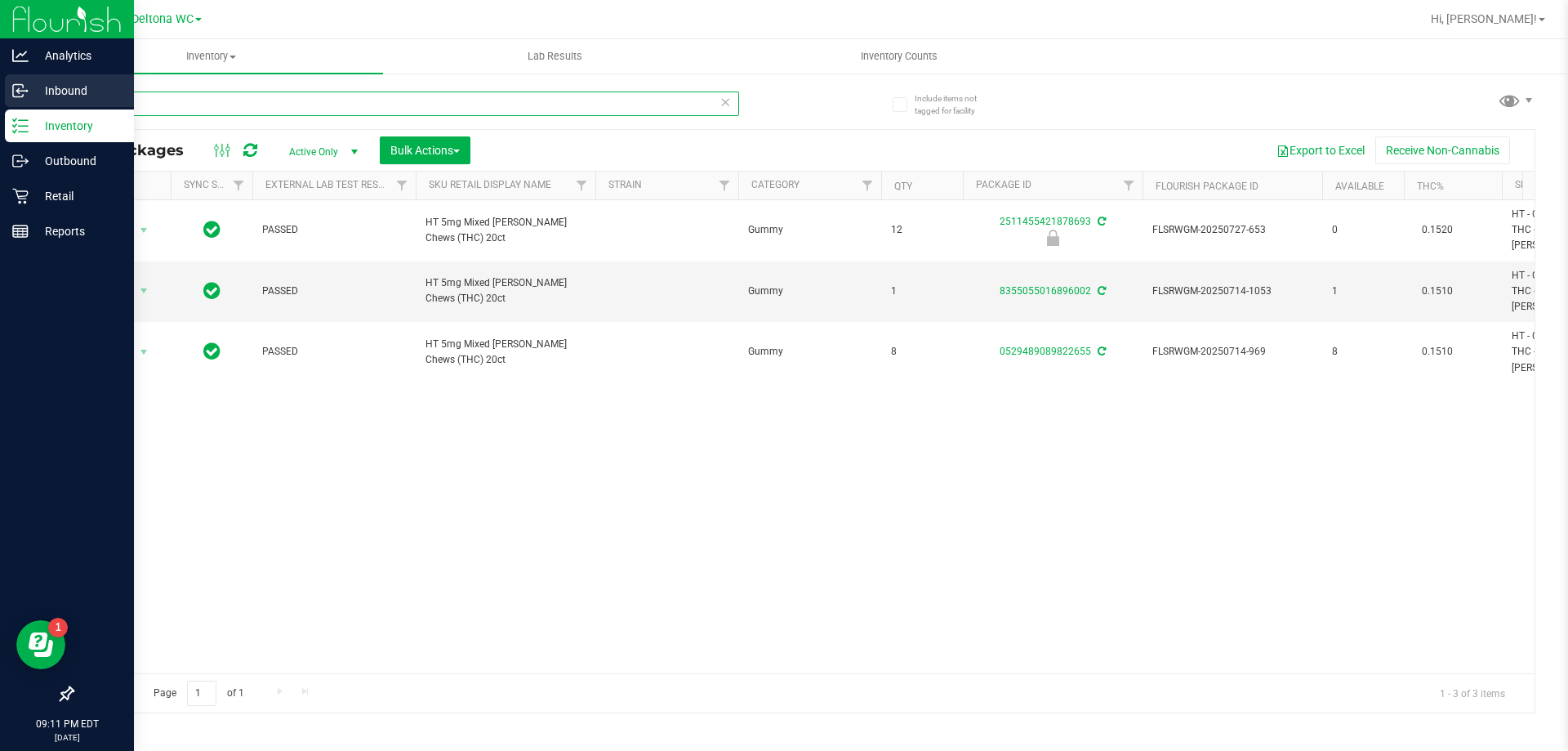
drag, startPoint x: 271, startPoint y: 107, endPoint x: 0, endPoint y: 106, distance: 271.0
click at [0, 105] on div "Analytics Inbound Inventory Outbound Retail Reports 09:11 PM EDT [DATE] 08/26 D…" at bounding box center [784, 375] width 1568 height 751
paste input "FT - VAPE CART DISTILLATE - 0.5G - BRZ - HYB"
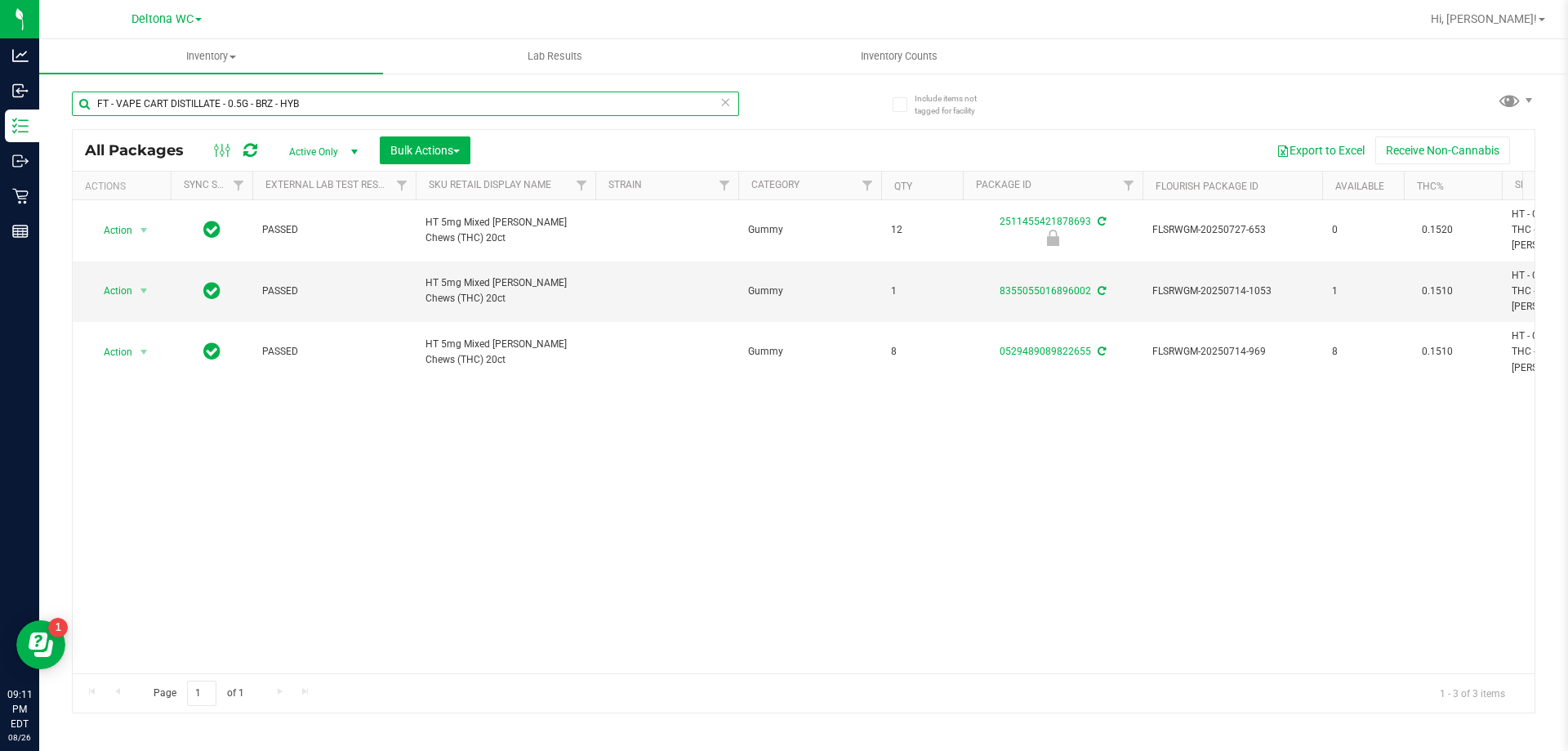
type input "FT - VAPE CART DISTILLATE - 0.5G - BRZ - HYB"
